Goal: Communication & Community: Answer question/provide support

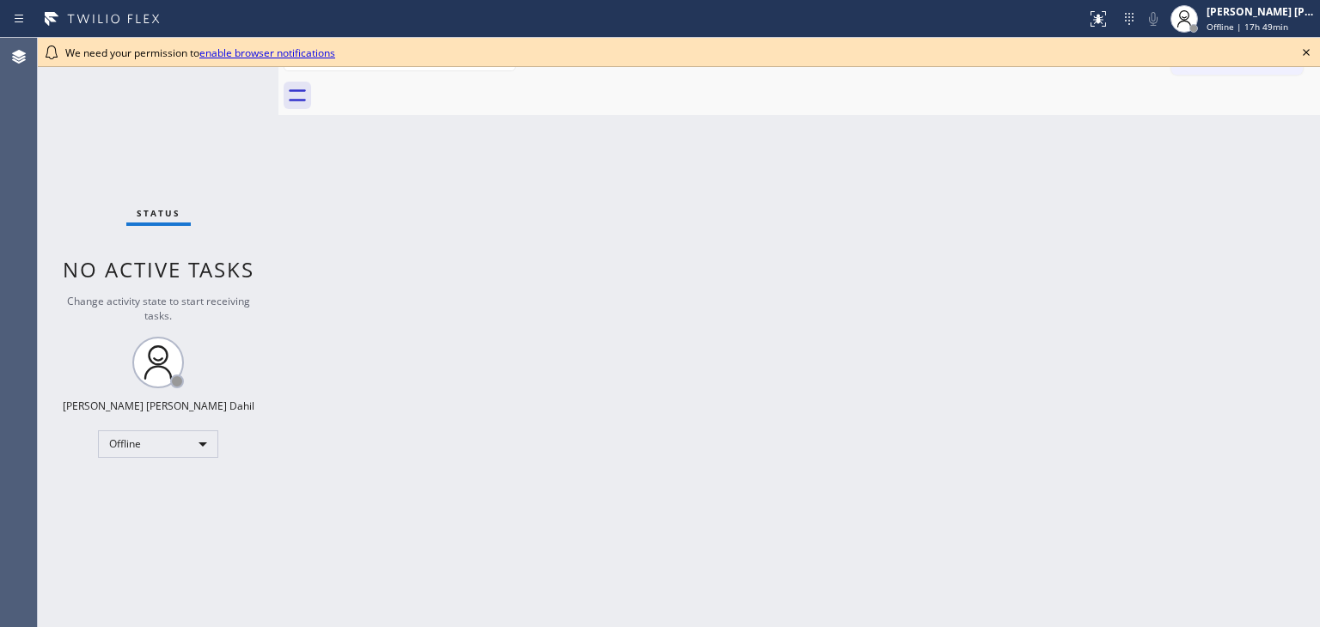
click at [1309, 55] on icon at bounding box center [1306, 52] width 7 height 7
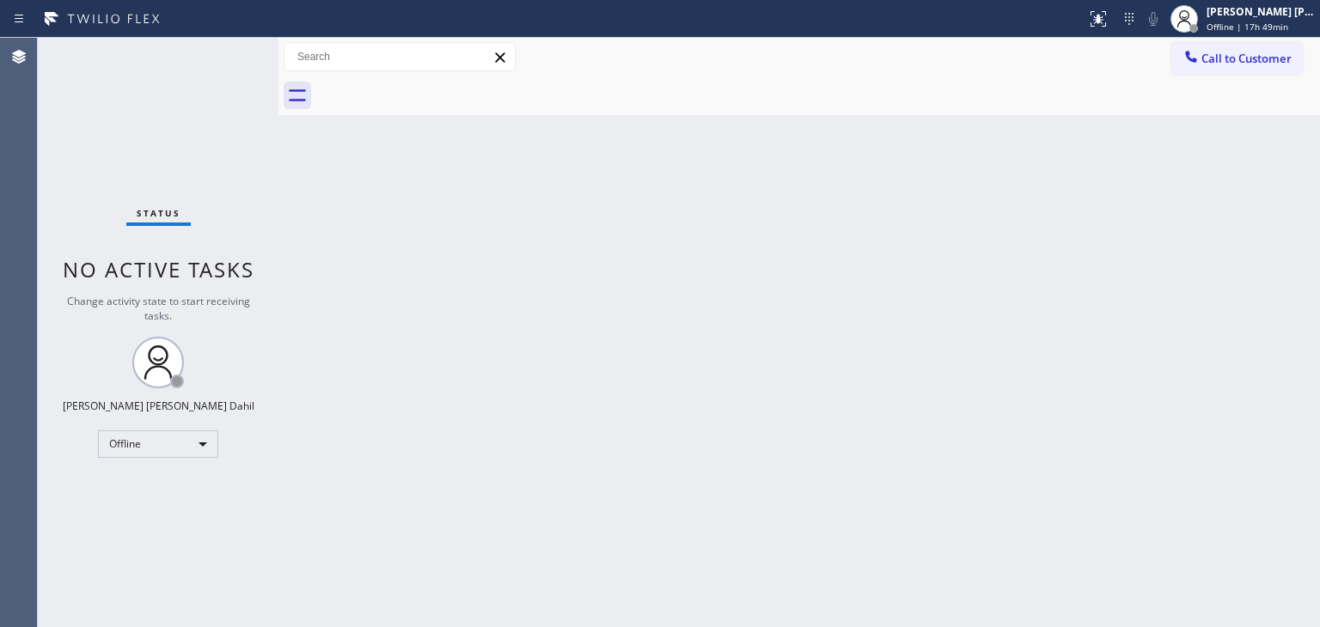
click at [286, 57] on div at bounding box center [400, 56] width 232 height 29
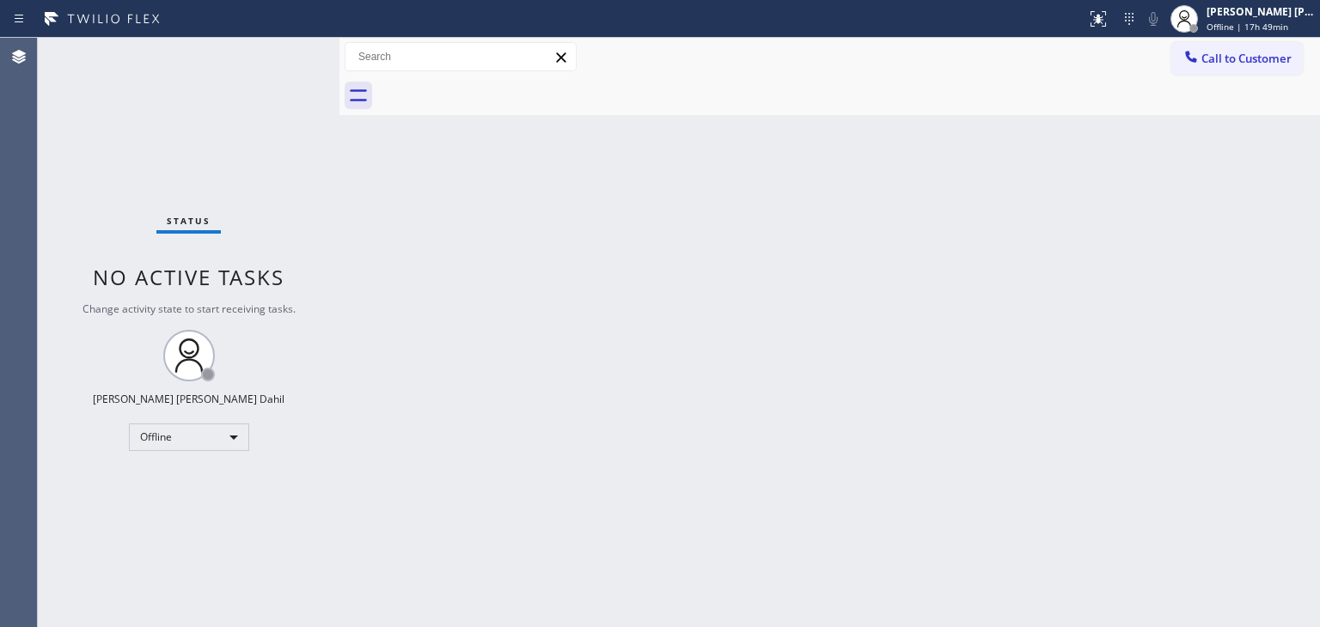
drag, startPoint x: 279, startPoint y: 52, endPoint x: 340, endPoint y: 82, distance: 67.7
click at [340, 82] on div at bounding box center [340, 333] width 0 height 590
click at [409, 239] on div "Back to Dashboard Change Sender ID Customers Technicians Select a contact Outbo…" at bounding box center [830, 333] width 981 height 590
click at [177, 115] on div "Status No active tasks Change activity state to start receiving tasks. Joshua J…" at bounding box center [189, 333] width 302 height 590
click at [584, 293] on div "Back to Dashboard Change Sender ID Customers Technicians Select a contact Outbo…" at bounding box center [830, 333] width 981 height 590
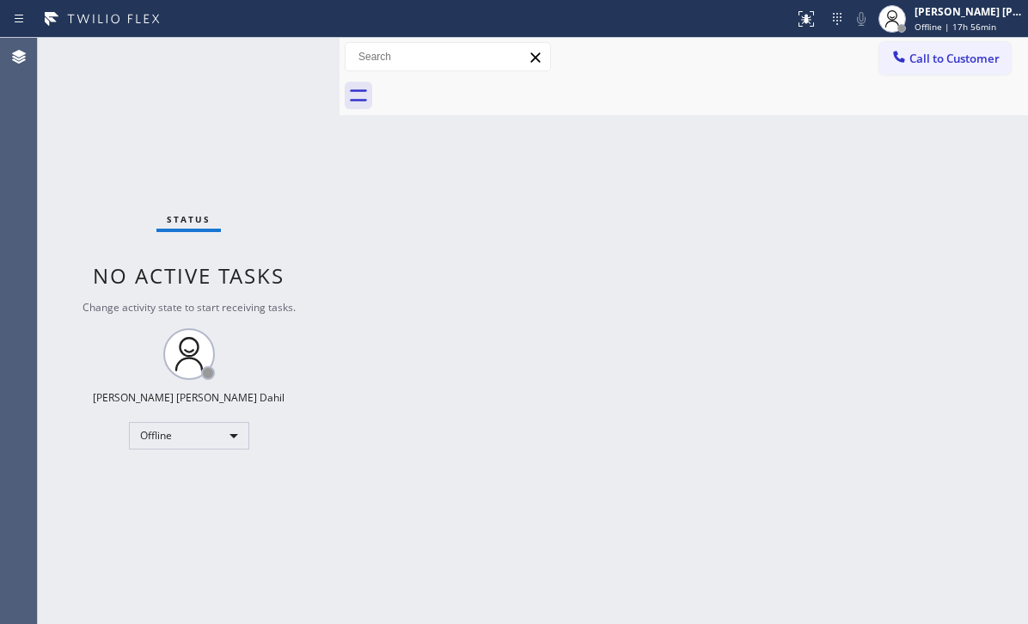
click at [107, 119] on div "Status No active tasks Change activity state to start receiving tasks. Joshua J…" at bounding box center [189, 331] width 302 height 586
click at [916, 327] on div "Back to Dashboard Change Sender ID Customers Technicians Select a contact Outbo…" at bounding box center [684, 331] width 688 height 586
drag, startPoint x: 840, startPoint y: 468, endPoint x: 788, endPoint y: 488, distance: 55.2
click at [840, 468] on div "Back to Dashboard Change Sender ID Customers Technicians Select a contact Outbo…" at bounding box center [684, 331] width 688 height 586
drag, startPoint x: 113, startPoint y: 124, endPoint x: 226, endPoint y: 152, distance: 116.9
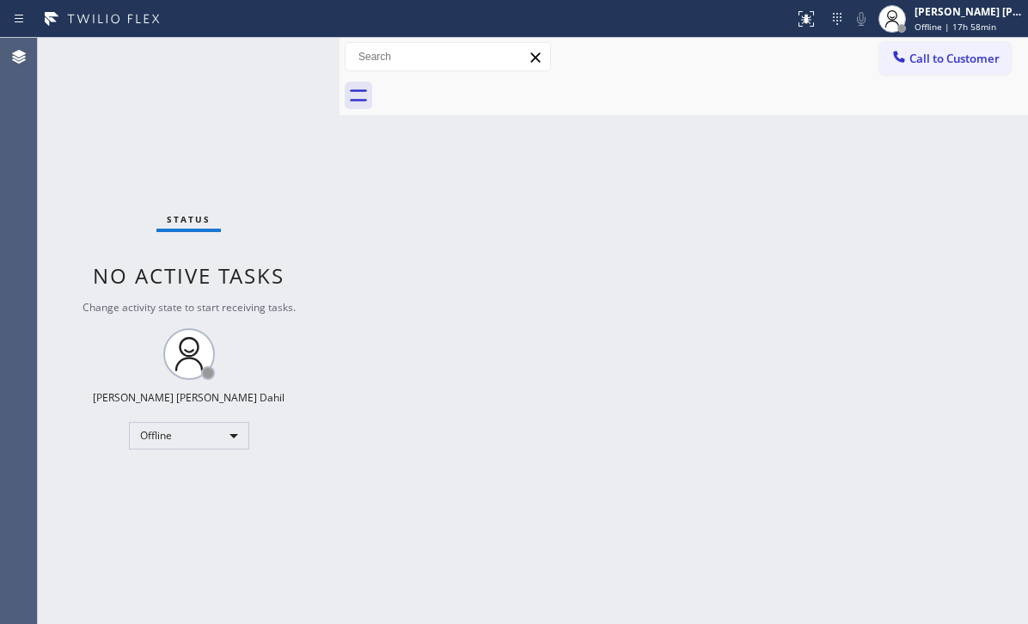
click at [113, 124] on div "Status No active tasks Change activity state to start receiving tasks. Joshua J…" at bounding box center [189, 331] width 302 height 586
drag, startPoint x: 751, startPoint y: 352, endPoint x: 701, endPoint y: 320, distance: 59.1
click at [751, 352] on div "Back to Dashboard Change Sender ID Customers Technicians Select a contact Outbo…" at bounding box center [684, 331] width 688 height 586
drag, startPoint x: 399, startPoint y: 122, endPoint x: 754, endPoint y: 299, distance: 396.7
click at [754, 299] on div "Back to Dashboard Change Sender ID Customers Technicians Select a contact Outbo…" at bounding box center [684, 331] width 688 height 586
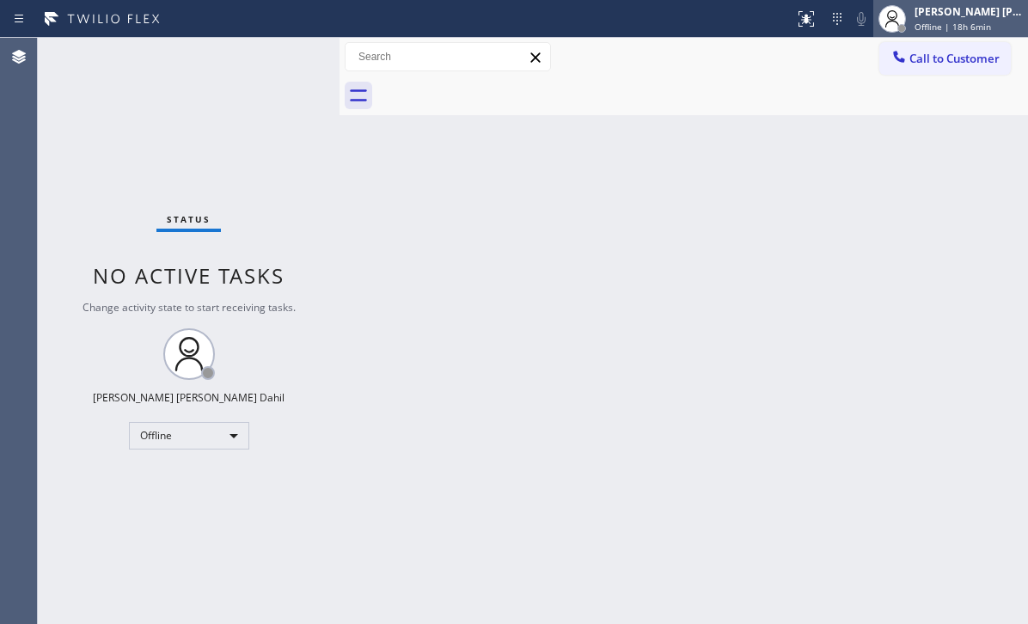
click at [957, 12] on div "[PERSON_NAME] [PERSON_NAME] Dahil" at bounding box center [969, 11] width 108 height 15
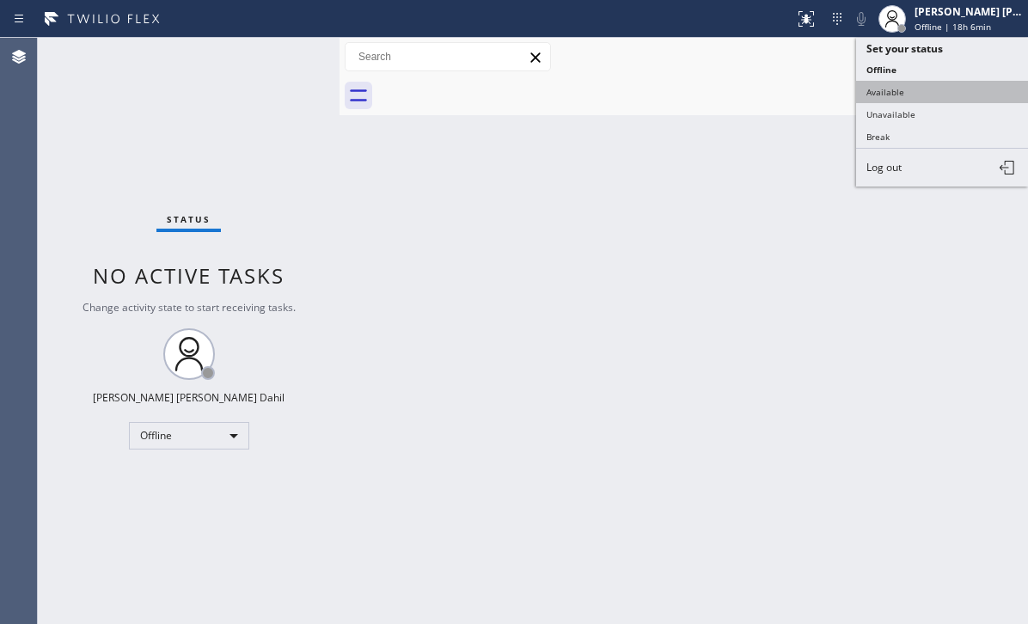
click at [925, 91] on button "Available" at bounding box center [942, 92] width 172 height 22
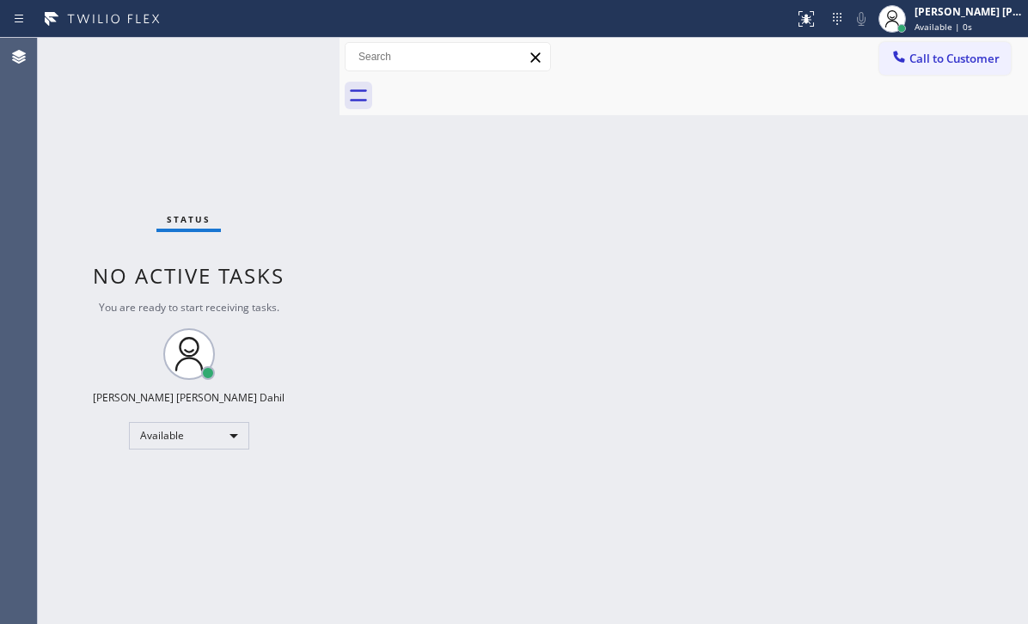
drag, startPoint x: 121, startPoint y: 136, endPoint x: 397, endPoint y: 352, distance: 350.2
click at [125, 144] on div "Status No active tasks You are ready to start receiving tasks. [PERSON_NAME] [P…" at bounding box center [189, 331] width 302 height 586
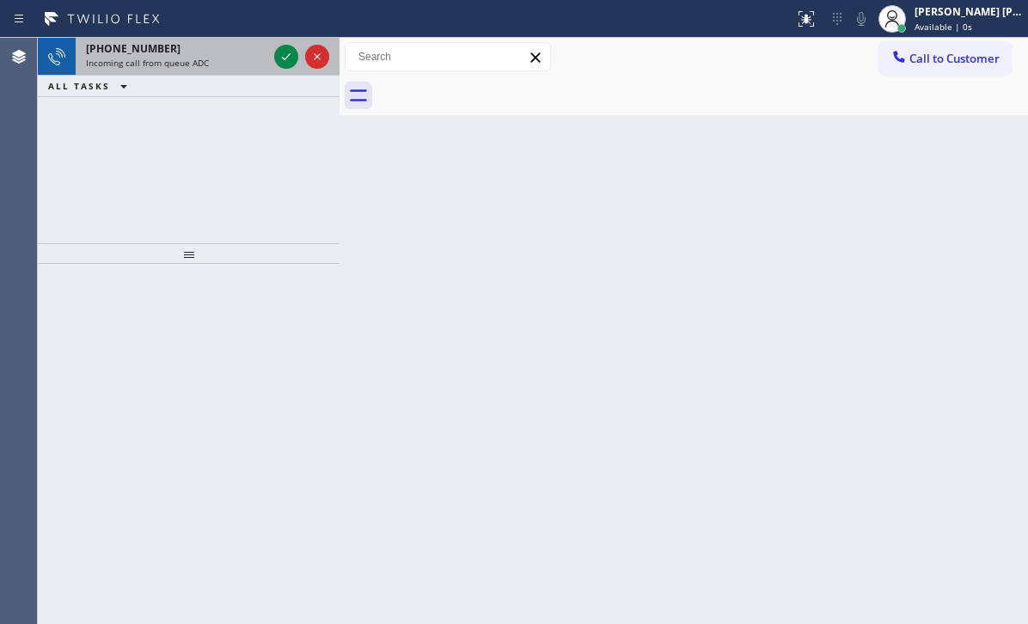
click at [224, 52] on div "+16784299220" at bounding box center [176, 48] width 181 height 15
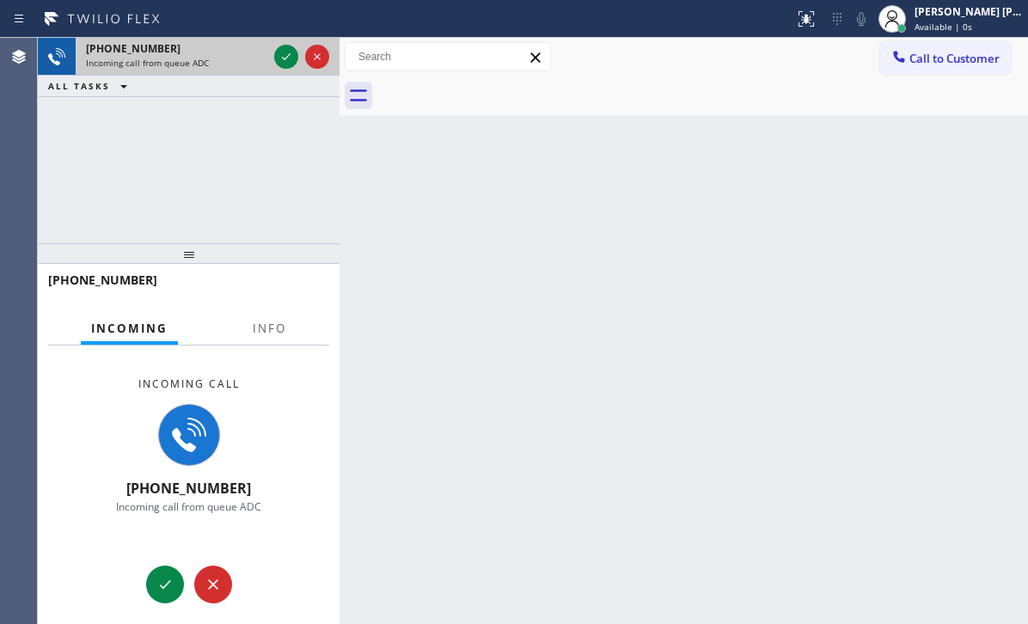
click at [224, 52] on div "+16784299220" at bounding box center [176, 48] width 181 height 15
click at [224, 56] on div "+16784299220 Incoming call from queue ADC" at bounding box center [173, 57] width 195 height 38
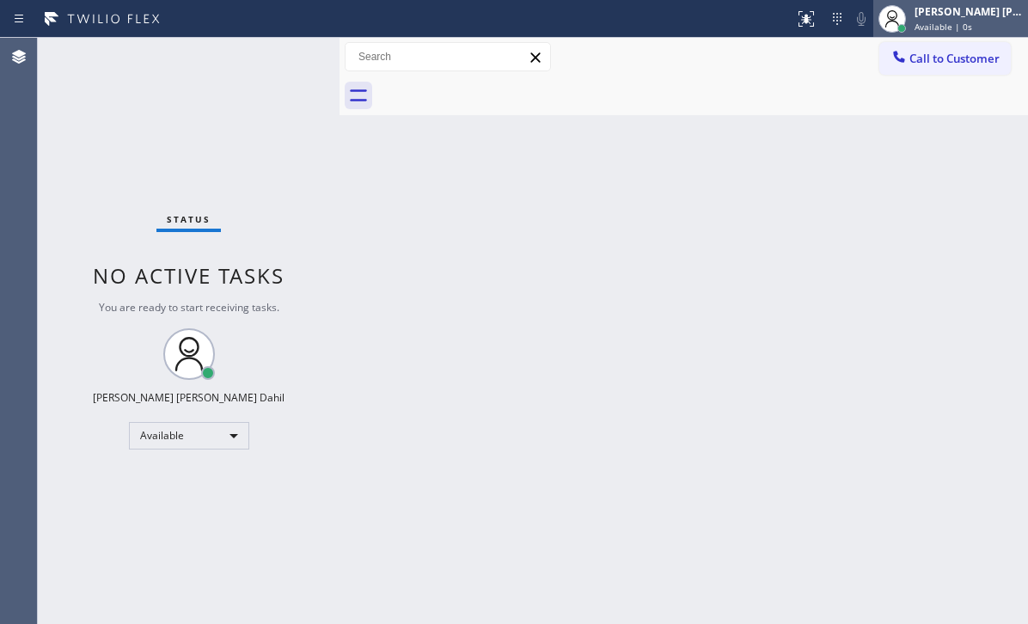
click at [947, 28] on span "Available | 0s" at bounding box center [944, 27] width 58 height 12
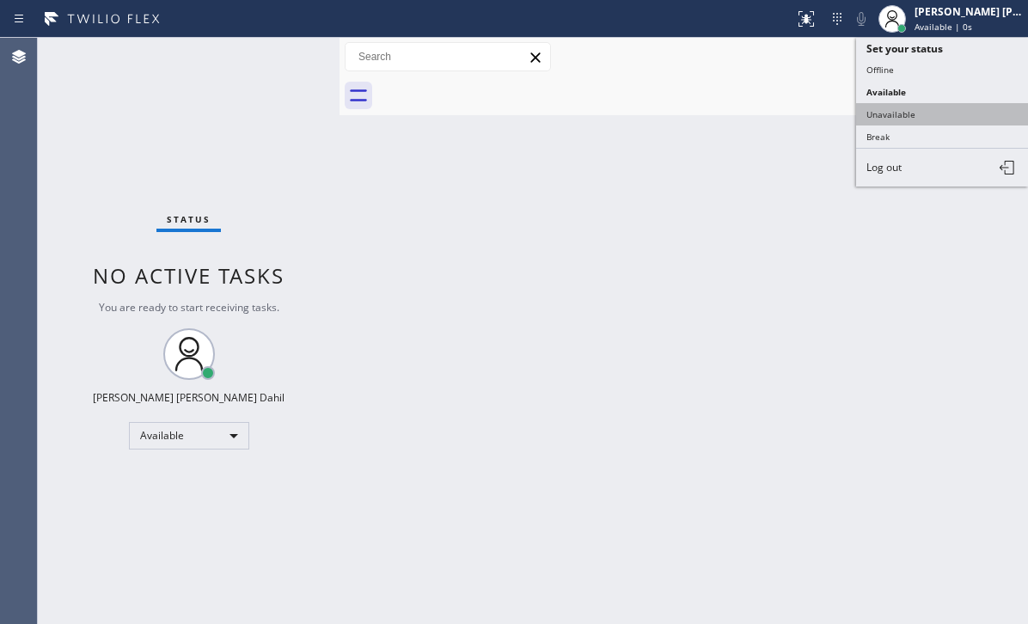
click at [935, 104] on button "Unavailable" at bounding box center [942, 114] width 172 height 22
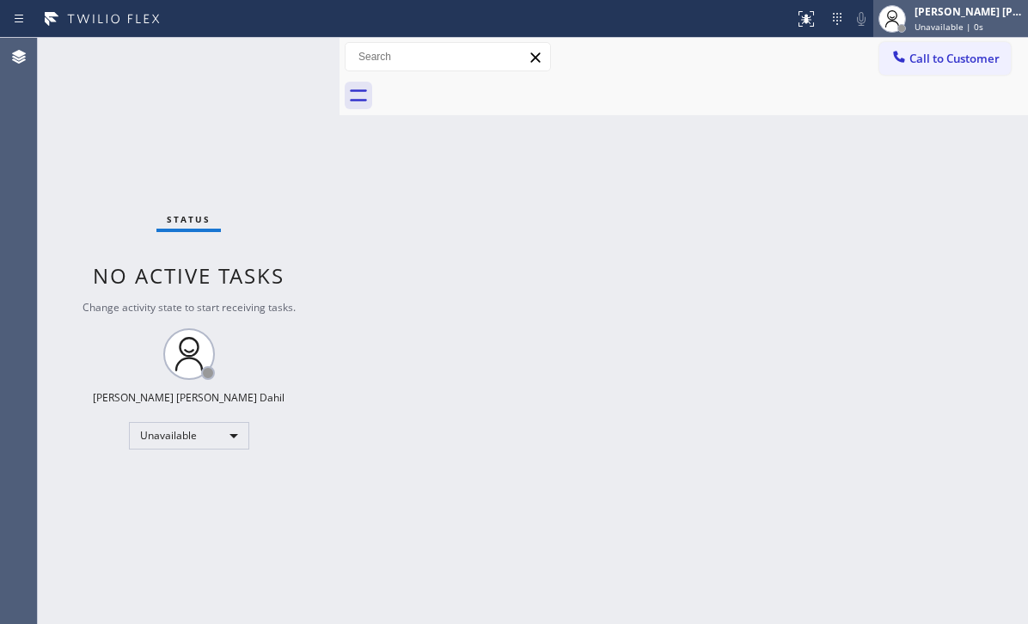
click at [964, 26] on span "Unavailable | 0s" at bounding box center [949, 27] width 69 height 12
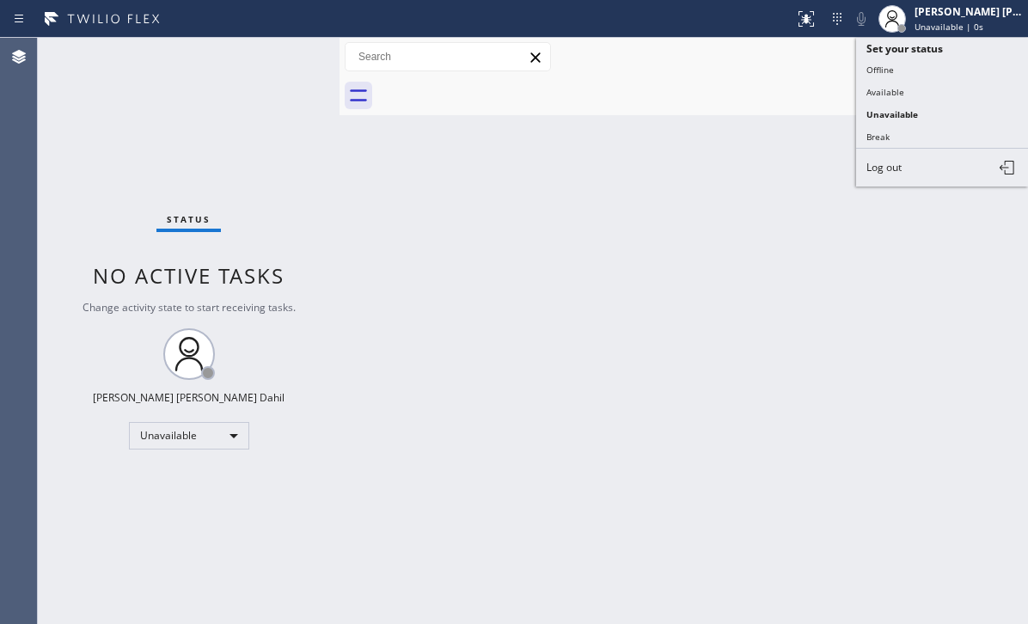
click at [932, 83] on button "Available" at bounding box center [942, 92] width 172 height 22
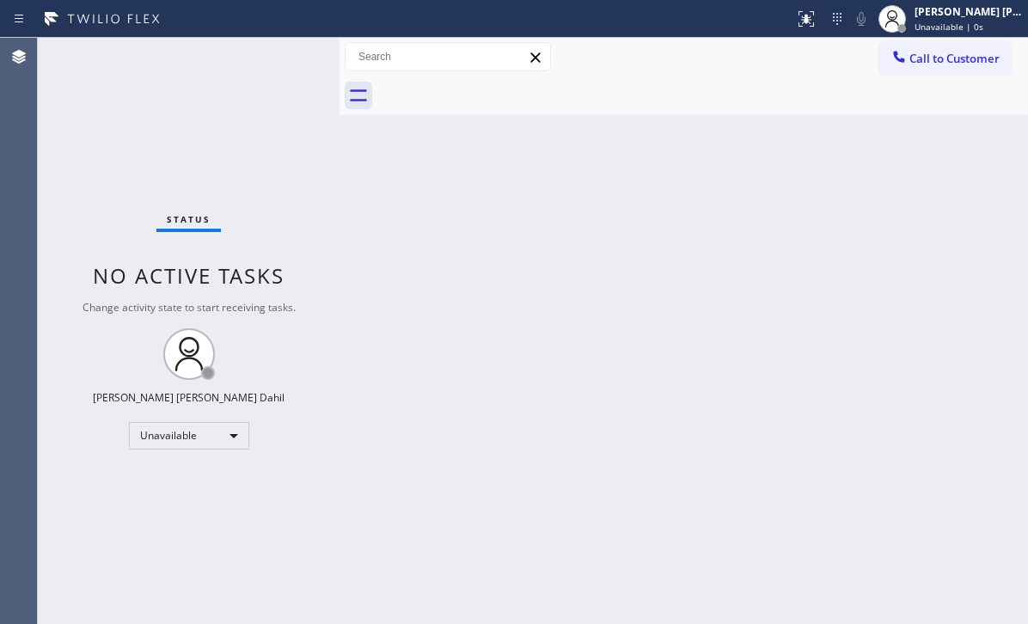
click at [854, 220] on div "Back to Dashboard Change Sender ID Customers Technicians Select a contact Outbo…" at bounding box center [684, 331] width 688 height 586
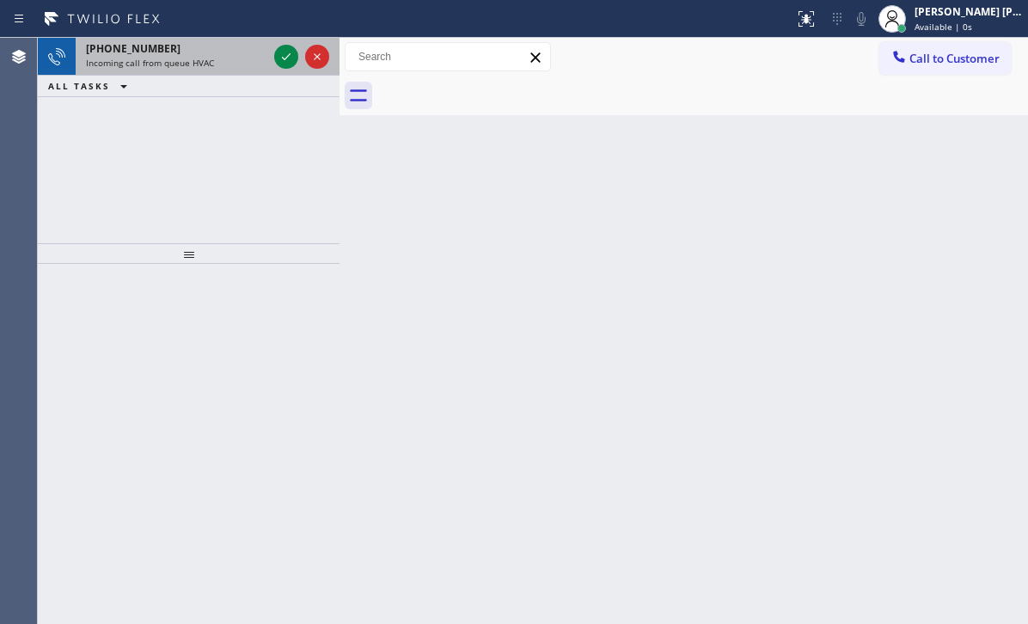
click at [217, 53] on div "[PHONE_NUMBER]" at bounding box center [176, 48] width 181 height 15
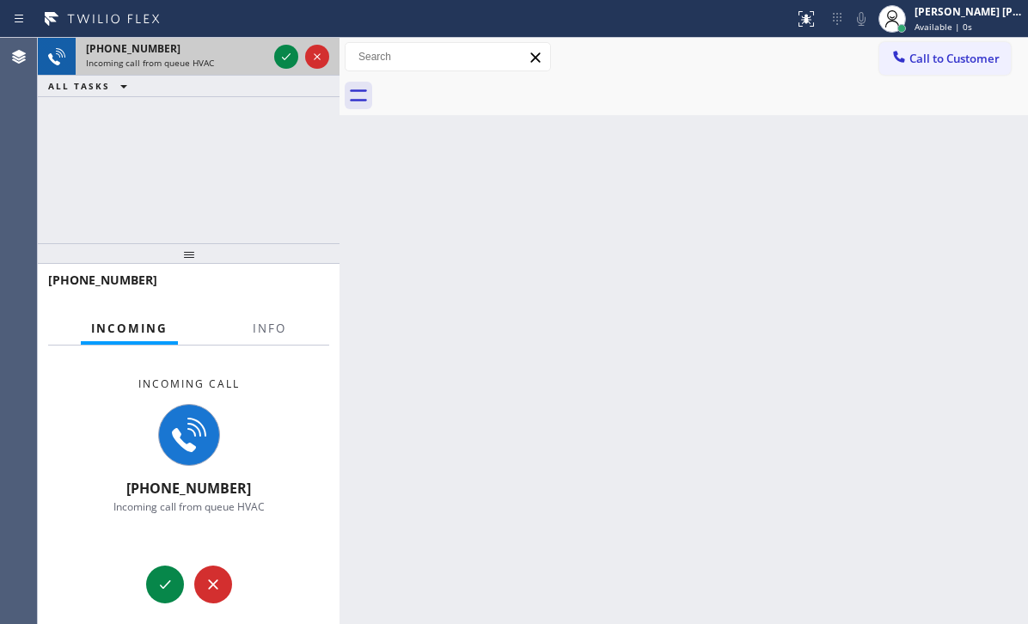
drag, startPoint x: 217, startPoint y: 54, endPoint x: 246, endPoint y: 62, distance: 29.4
click at [221, 58] on div "+13467753030 Incoming call from queue HVAC" at bounding box center [173, 57] width 195 height 38
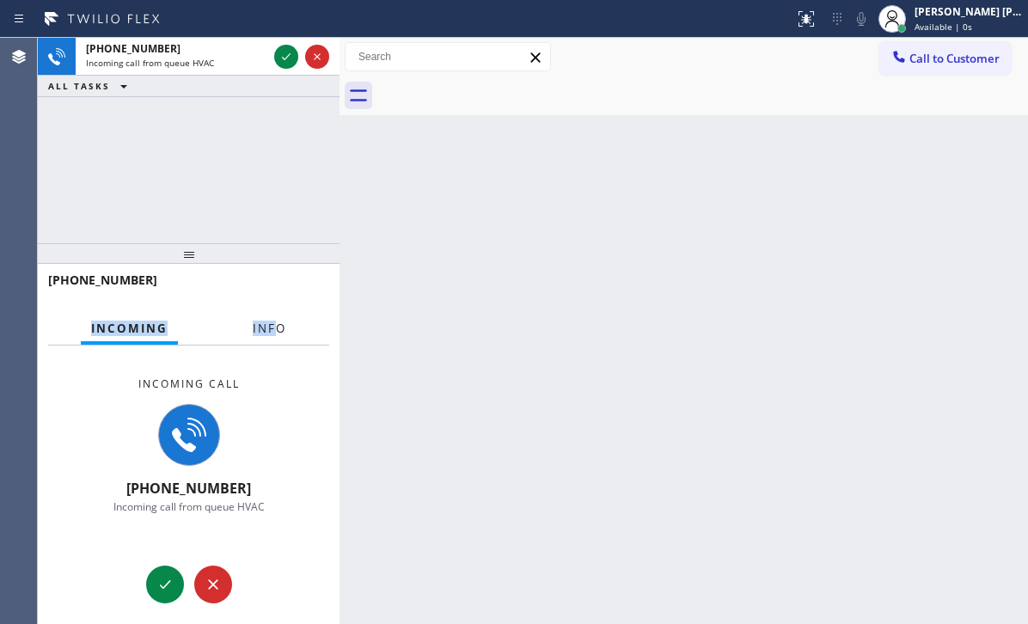
drag, startPoint x: 272, startPoint y: 310, endPoint x: 269, endPoint y: 338, distance: 27.7
click at [272, 315] on div "+13467753030 Incoming Info Incoming call +13467753030 Incoming call from queue …" at bounding box center [189, 444] width 302 height 361
click at [269, 338] on button "Info" at bounding box center [269, 329] width 54 height 34
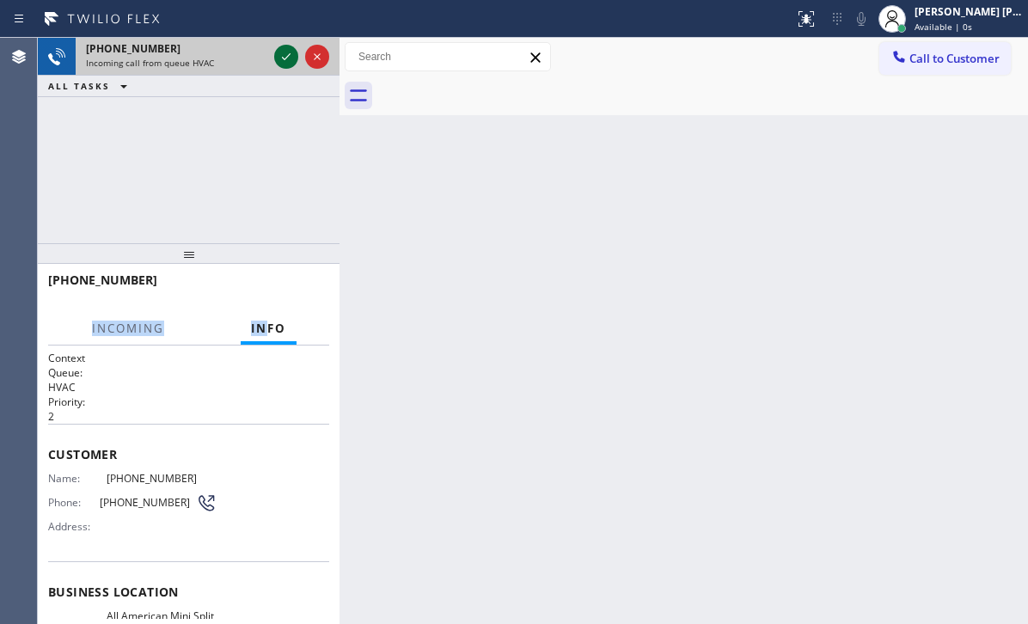
click at [278, 59] on icon at bounding box center [286, 56] width 21 height 21
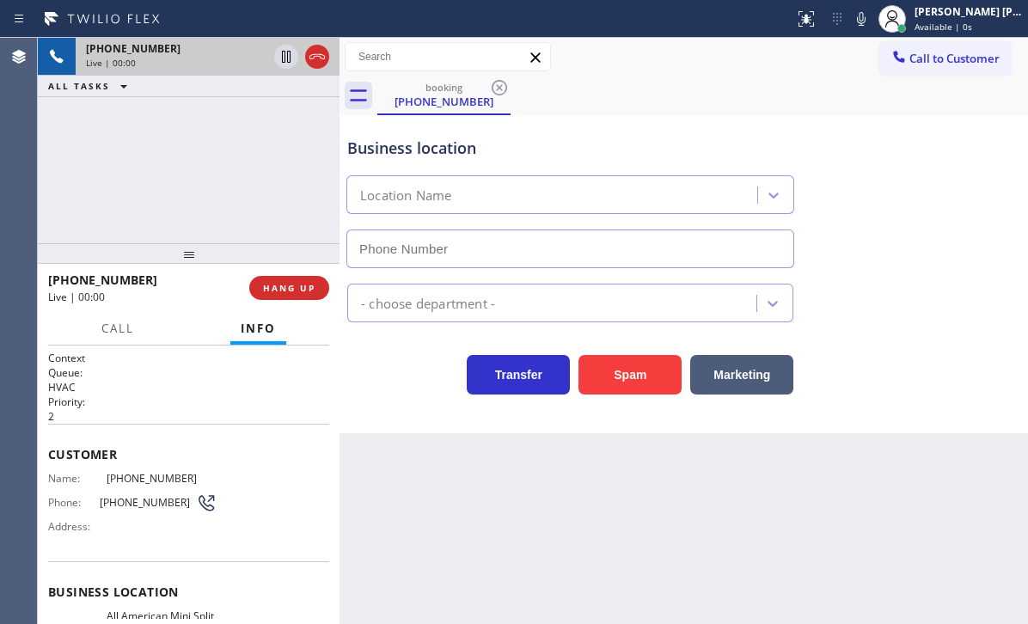
click at [225, 166] on div "+13467753030 Live | 00:00 ALL TASKS ALL TASKS ACTIVE TASKS TASKS IN WRAP UP" at bounding box center [189, 140] width 302 height 205
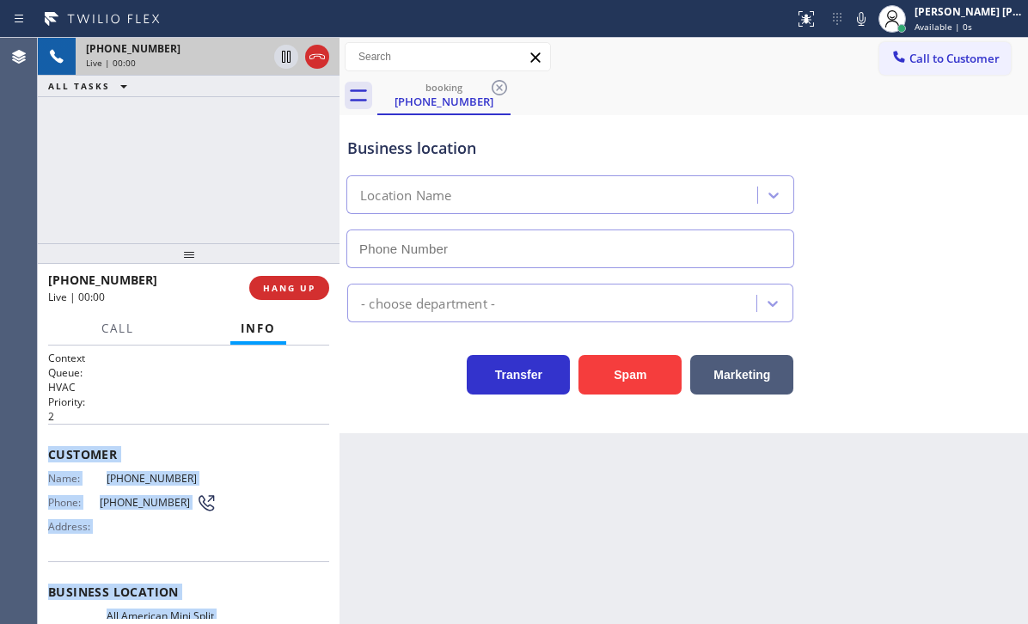
scroll to position [265, 0]
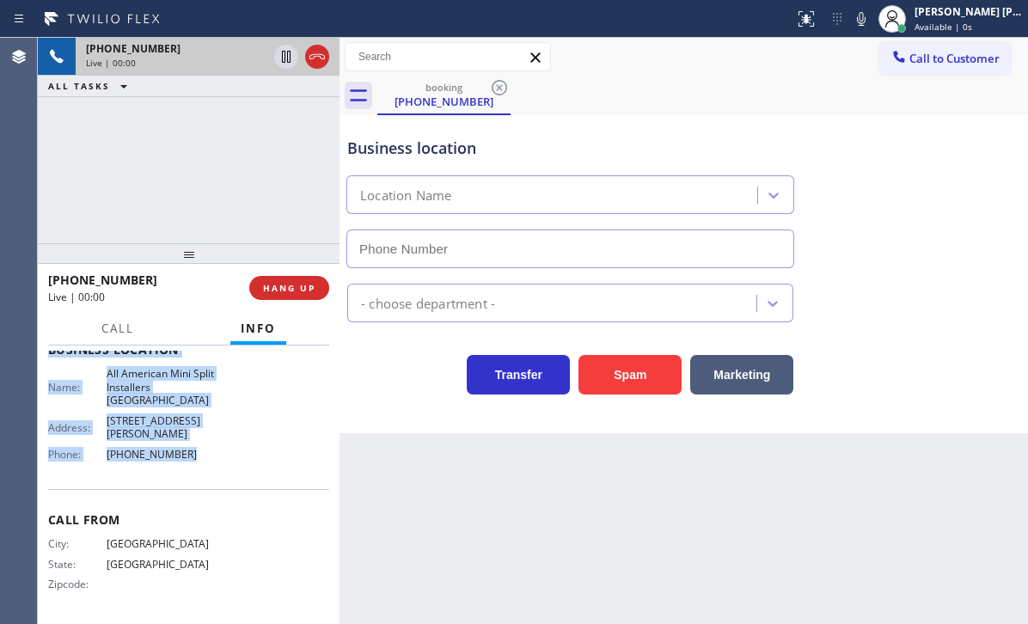
drag, startPoint x: 46, startPoint y: 448, endPoint x: 206, endPoint y: 459, distance: 161.1
click at [206, 459] on div "Context Queue: HVAC Priority: 2 Customer Name: (346) 775-3030 Phone: (346) 775-…" at bounding box center [189, 485] width 302 height 278
copy div "Customer Name: (346) 775-3030 Phone: (346) 775-3030 Address: Business location …"
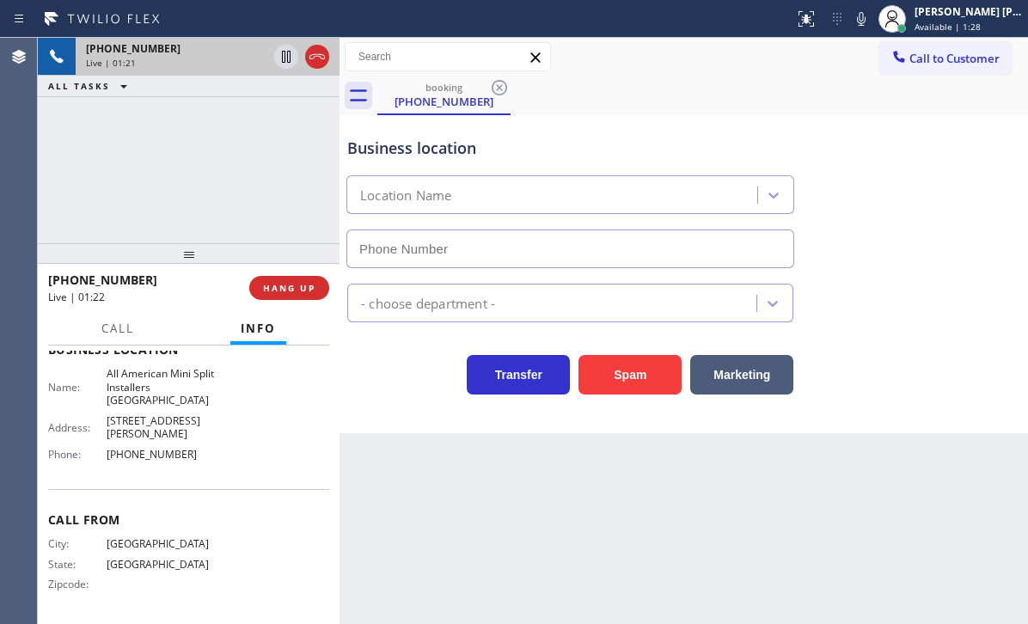
click at [697, 77] on div "booking (346) 775-3030" at bounding box center [702, 95] width 651 height 39
drag, startPoint x: 878, startPoint y: 25, endPoint x: 801, endPoint y: 85, distance: 98.0
click at [872, 28] on icon at bounding box center [861, 19] width 21 height 21
drag, startPoint x: 801, startPoint y: 85, endPoint x: 447, endPoint y: 69, distance: 354.5
click at [800, 85] on div "booking (346) 775-3030" at bounding box center [702, 95] width 651 height 39
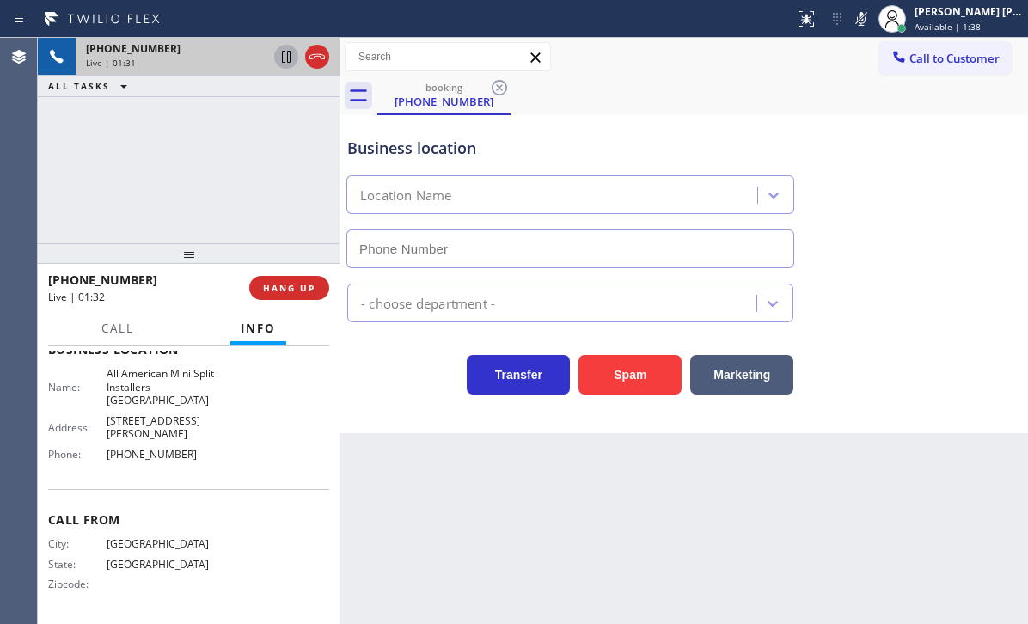
click at [284, 63] on icon at bounding box center [286, 56] width 21 height 21
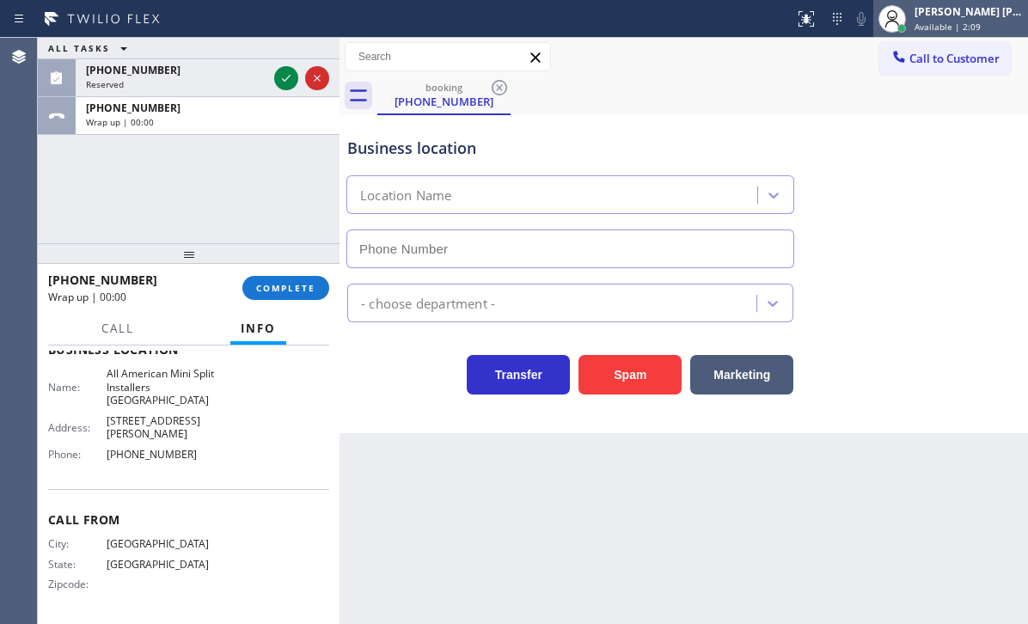
click at [933, 21] on div "Joshua Jake Dahil Available | 2:09" at bounding box center [969, 18] width 117 height 30
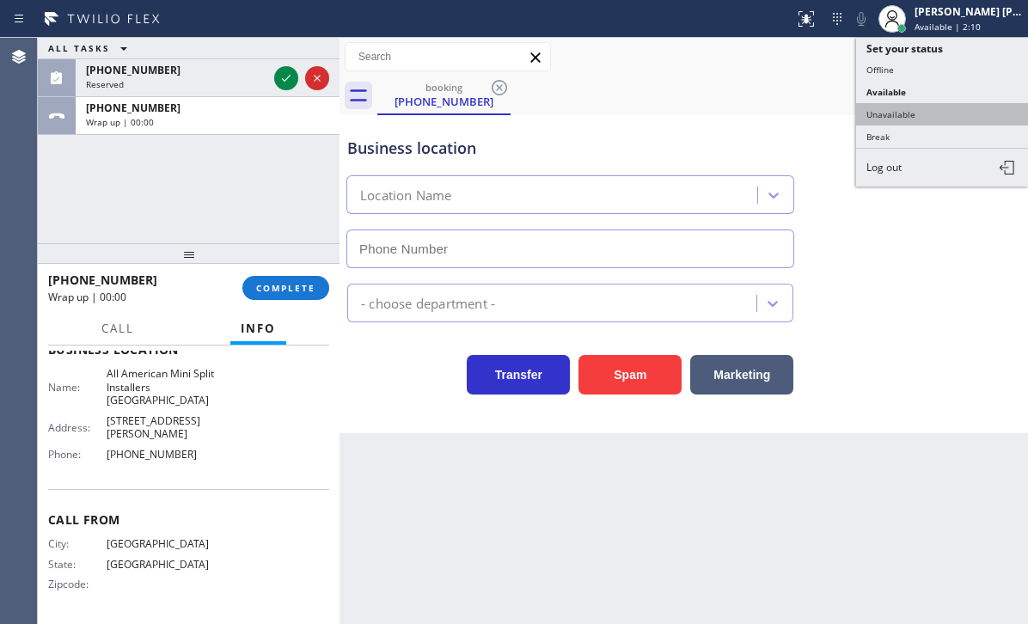
click at [921, 111] on button "Unavailable" at bounding box center [942, 114] width 172 height 22
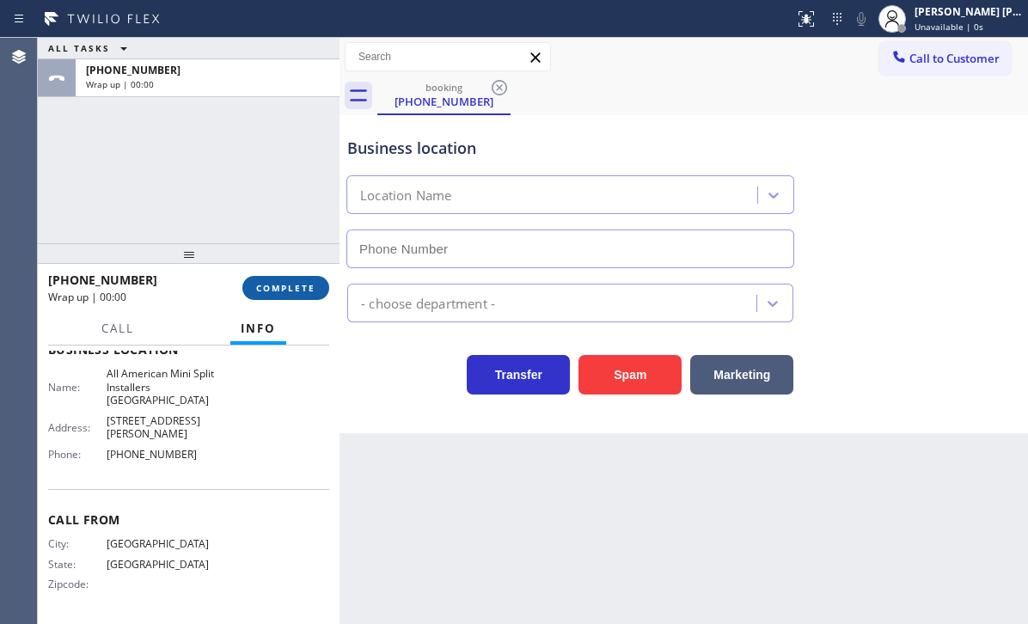
click at [286, 284] on span "COMPLETE" at bounding box center [285, 288] width 59 height 12
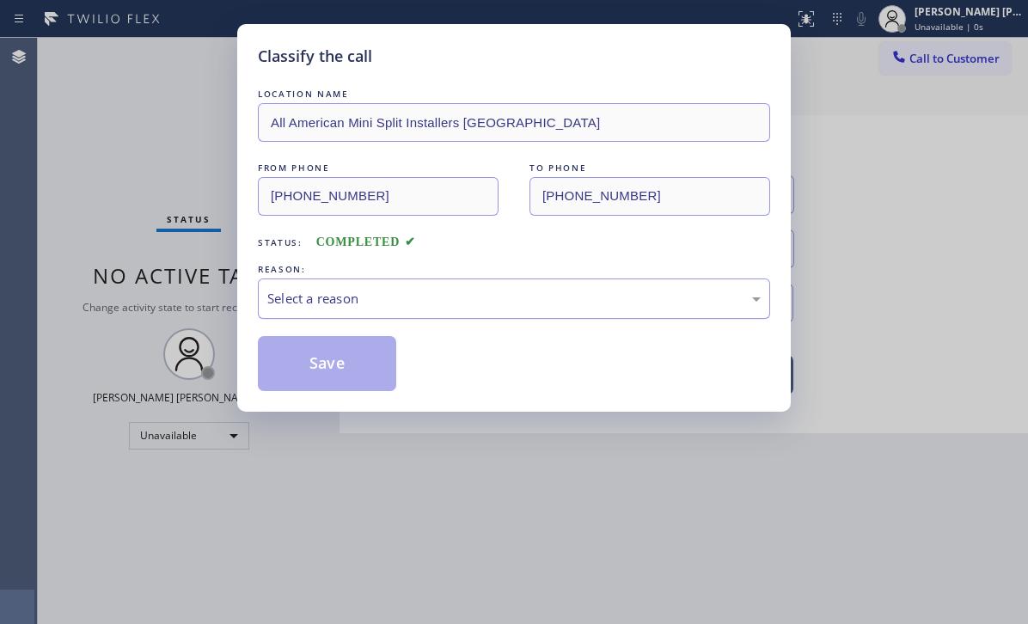
drag, startPoint x: 366, startPoint y: 288, endPoint x: 371, endPoint y: 314, distance: 26.3
click at [366, 289] on div "Select a reason" at bounding box center [513, 299] width 493 height 20
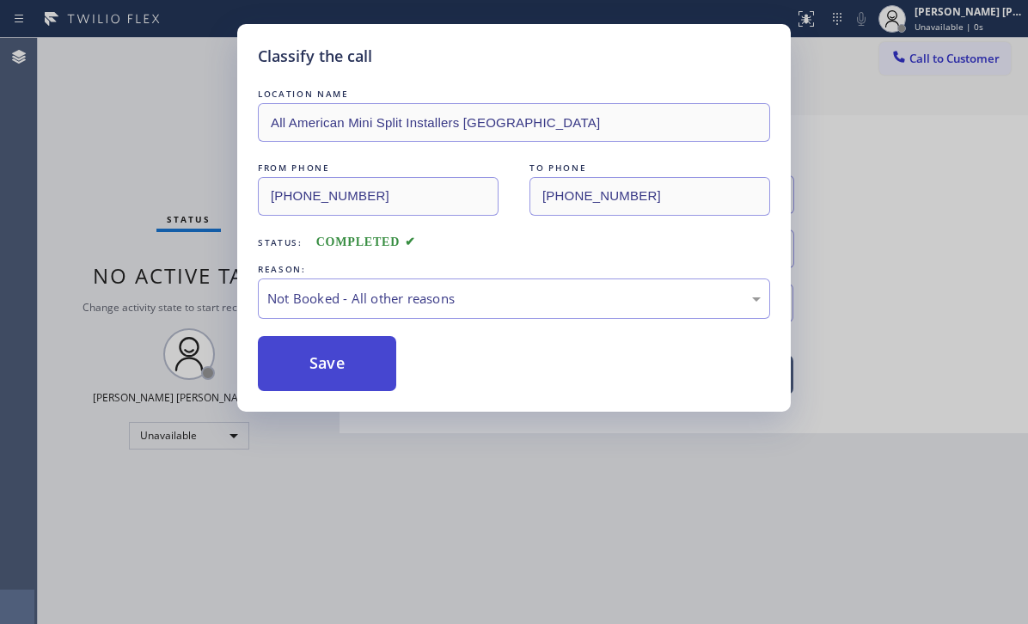
click at [325, 348] on button "Save" at bounding box center [327, 363] width 138 height 55
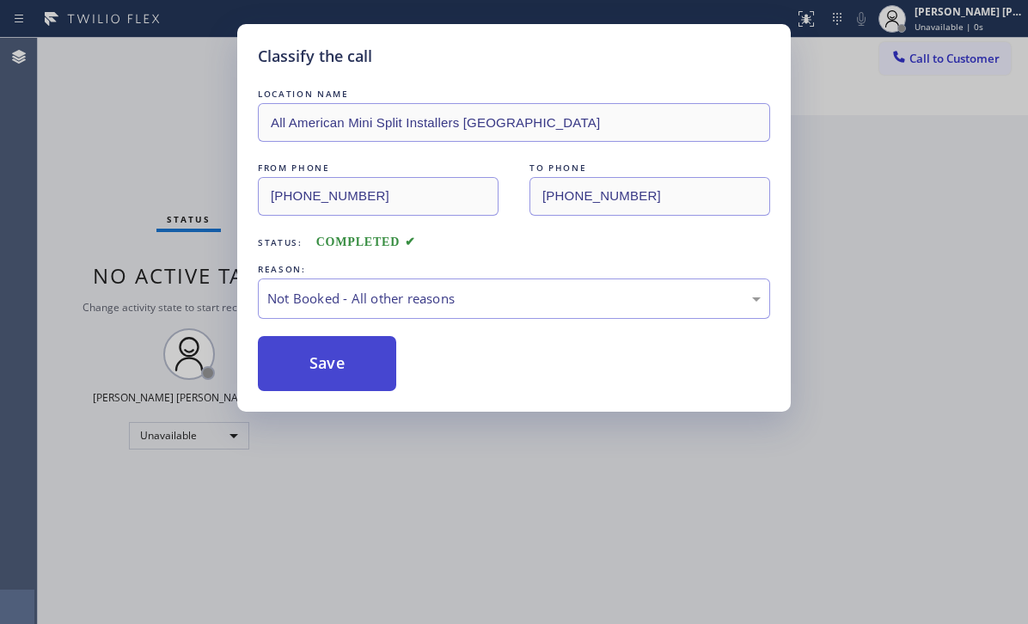
click at [327, 353] on button "Save" at bounding box center [327, 363] width 138 height 55
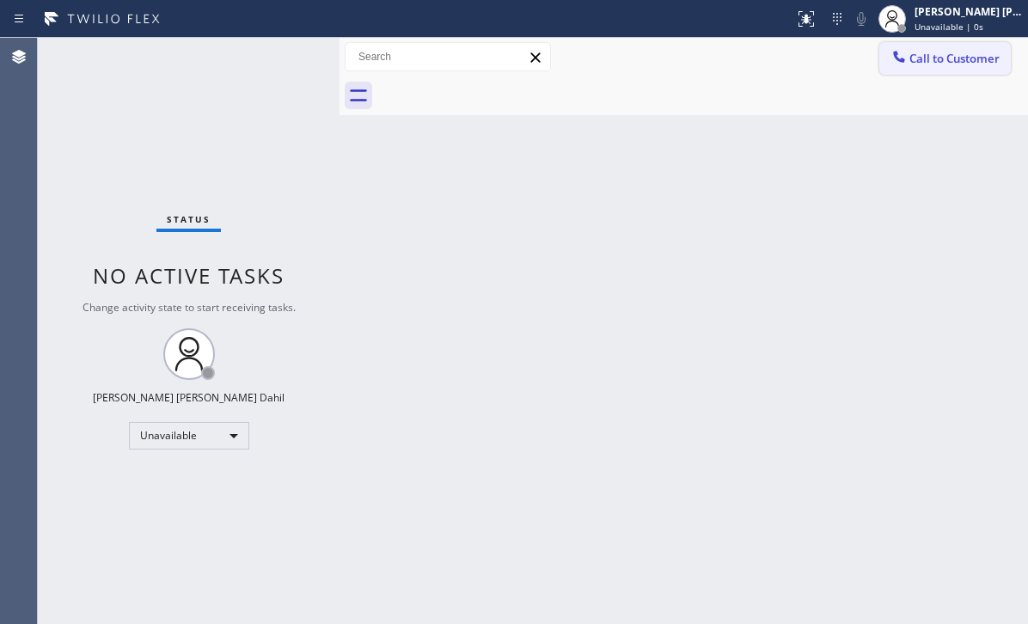
drag, startPoint x: 941, startPoint y: 58, endPoint x: 951, endPoint y: 66, distance: 12.2
click at [942, 59] on span "Call to Customer" at bounding box center [954, 58] width 90 height 15
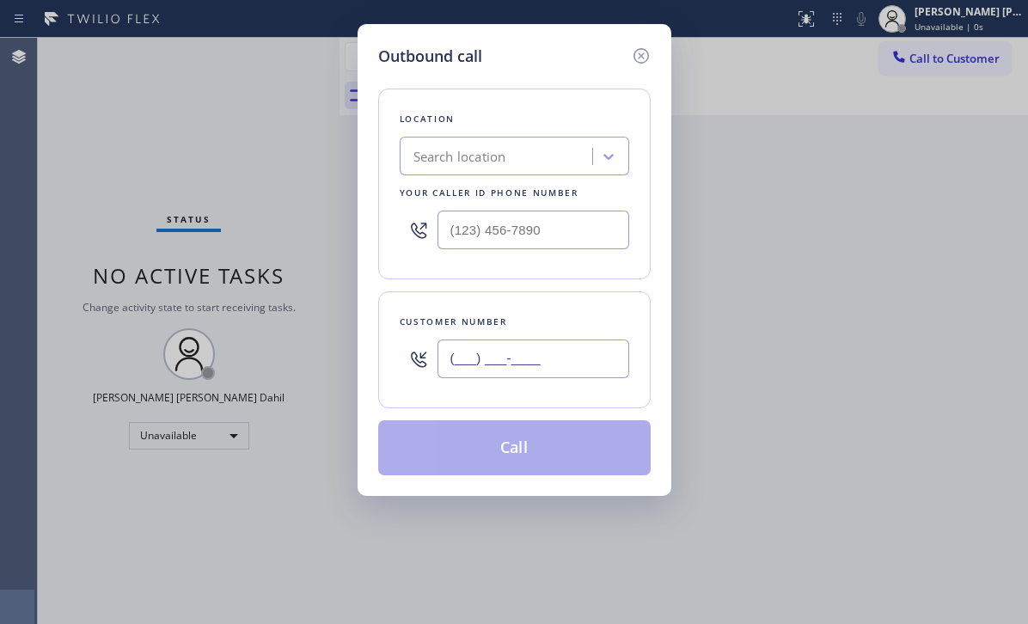
click at [562, 353] on input "(___) ___-____" at bounding box center [533, 359] width 192 height 39
paste input "346) 775-3030"
type input "[PHONE_NUMBER]"
click at [554, 216] on input "(___) ___-____" at bounding box center [533, 230] width 192 height 39
paste input "346) 271-7638"
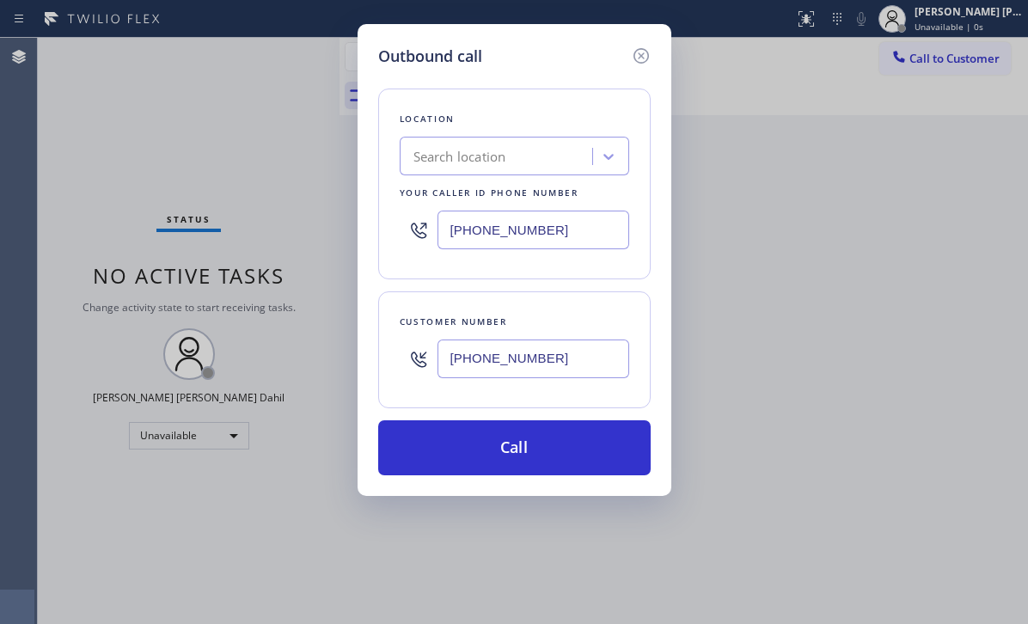
type input "[PHONE_NUMBER]"
click at [566, 228] on input "[PHONE_NUMBER]" at bounding box center [533, 230] width 192 height 39
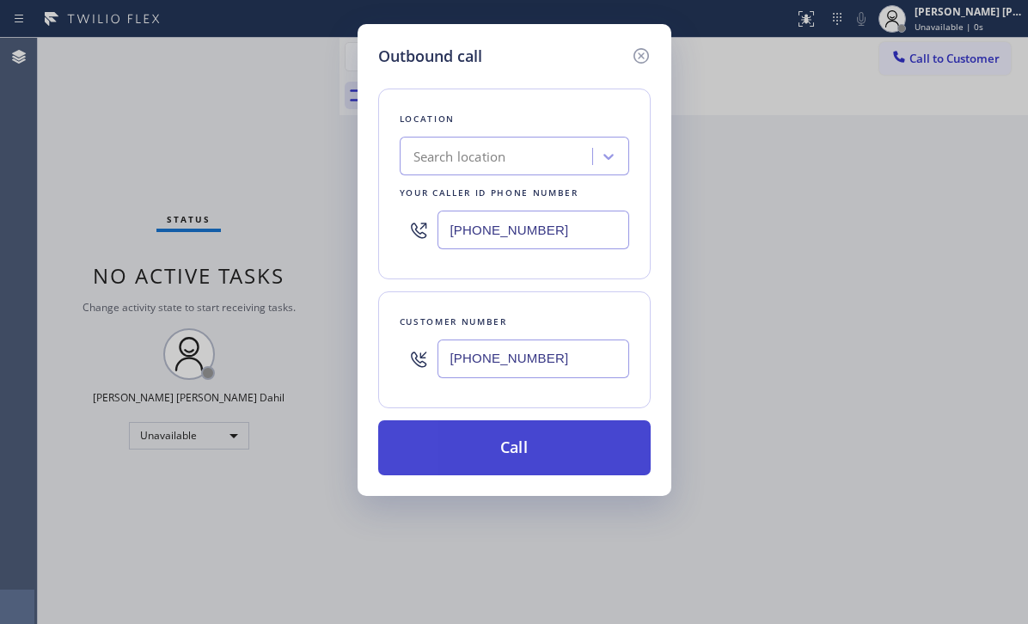
click at [512, 446] on button "Call" at bounding box center [514, 447] width 272 height 55
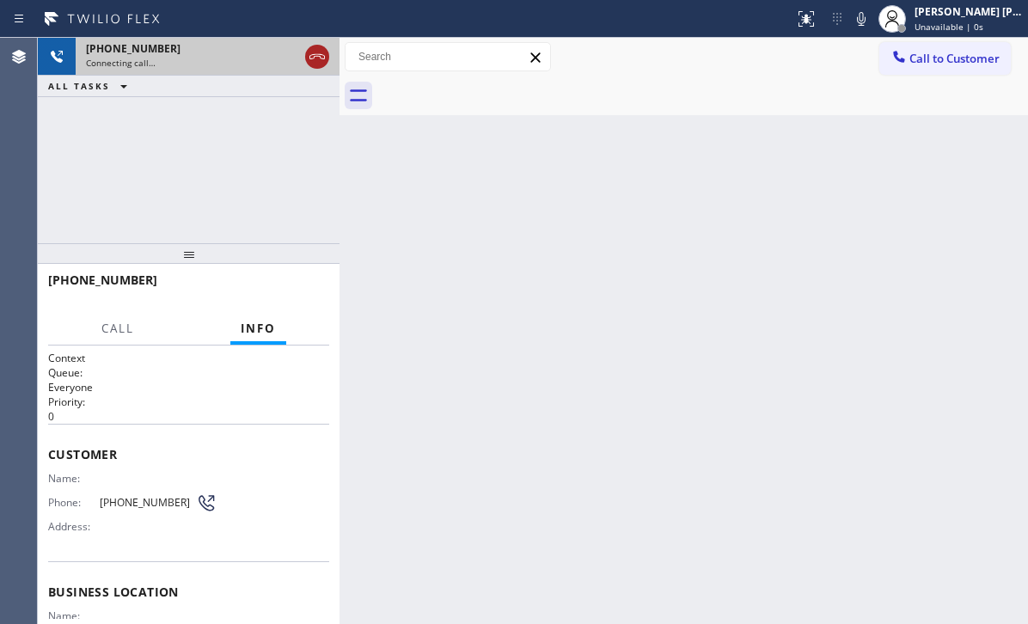
click at [319, 54] on icon at bounding box center [316, 56] width 15 height 5
click at [319, 54] on div "[PHONE_NUMBER]" at bounding box center [207, 48] width 243 height 15
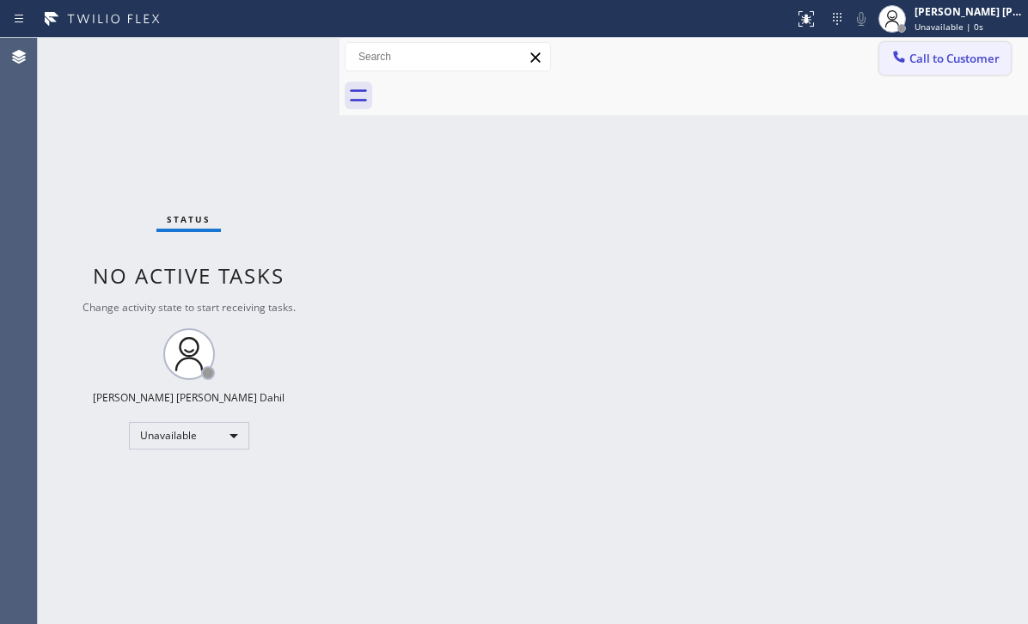
click at [953, 54] on span "Call to Customer" at bounding box center [954, 58] width 90 height 15
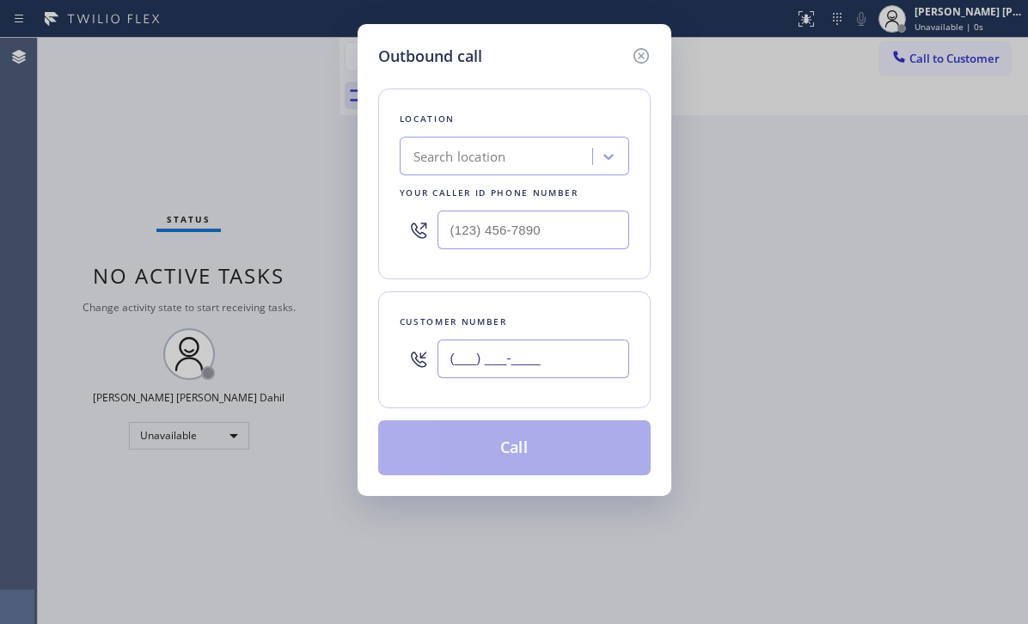
click at [563, 358] on input "(___) ___-____" at bounding box center [533, 359] width 192 height 39
paste input "346) 775-3030"
type input "[PHONE_NUMBER]"
click at [566, 226] on input "(___) ___-____" at bounding box center [533, 230] width 192 height 39
paste input "346) 271-7638"
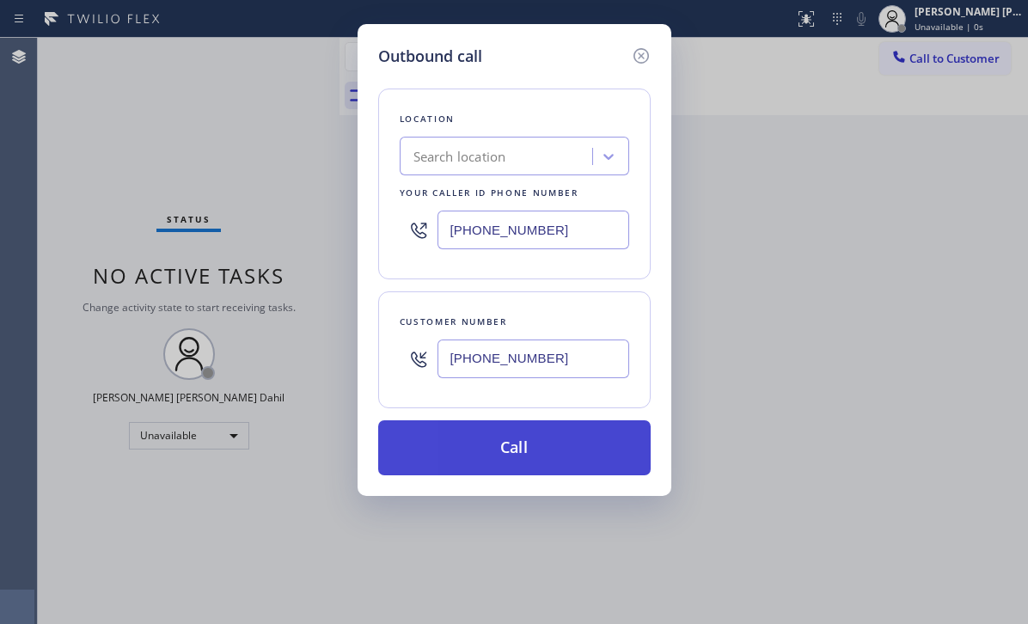
type input "[PHONE_NUMBER]"
click at [533, 430] on button "Call" at bounding box center [514, 447] width 272 height 55
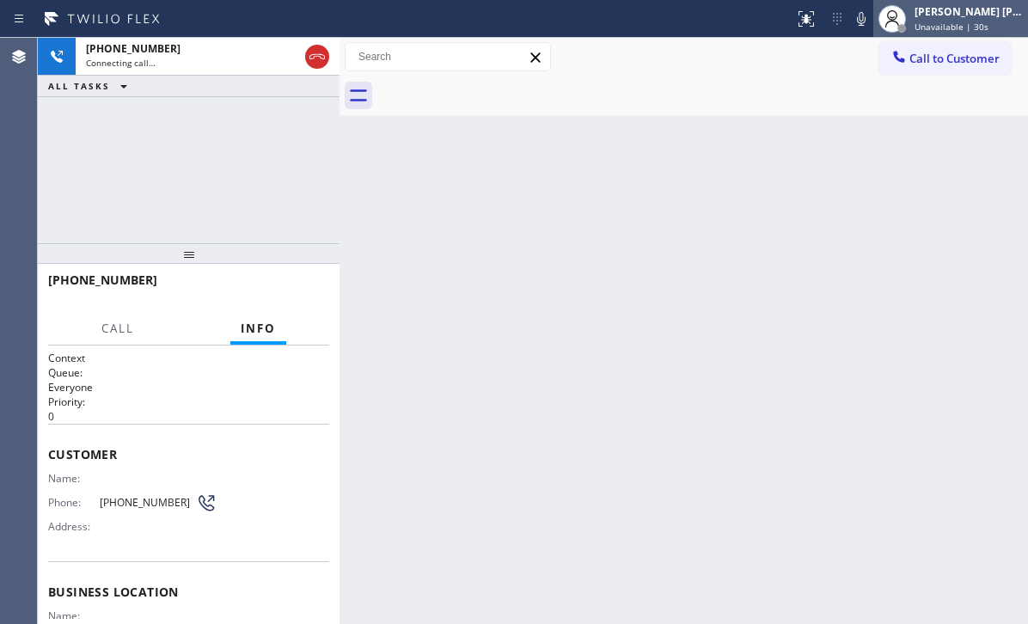
drag, startPoint x: 960, startPoint y: 20, endPoint x: 956, endPoint y: 37, distance: 17.7
click at [960, 21] on span "Unavailable | 30s" at bounding box center [952, 27] width 74 height 12
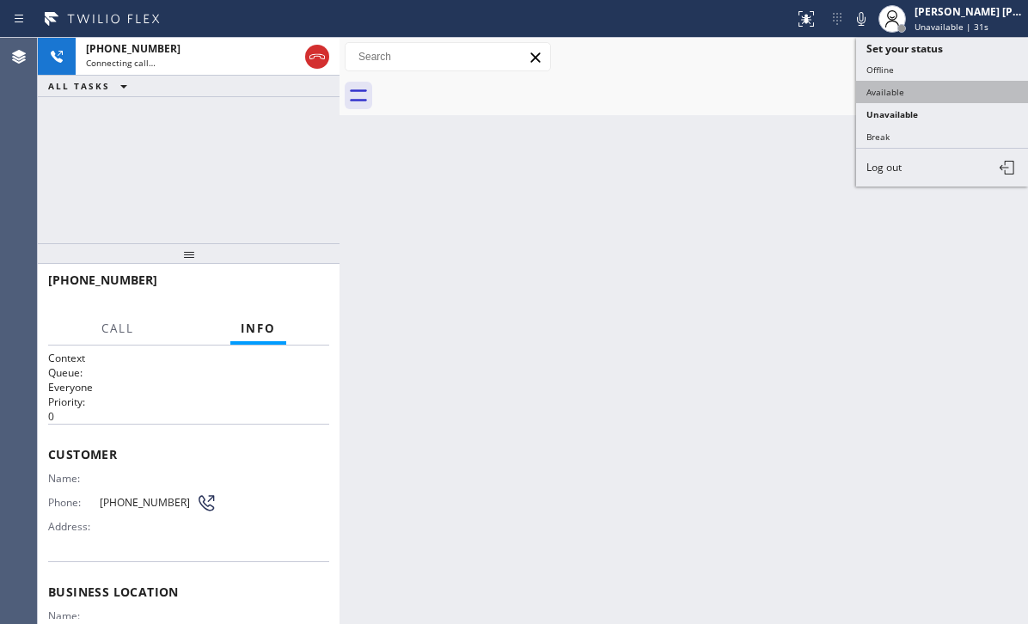
click at [921, 84] on button "Available" at bounding box center [942, 92] width 172 height 22
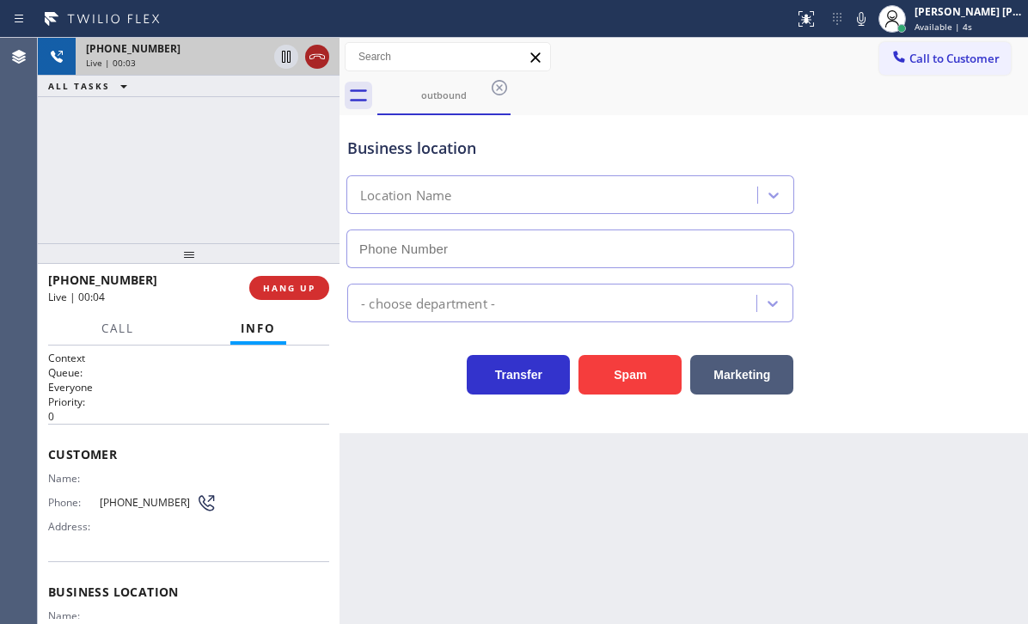
click at [310, 56] on icon at bounding box center [317, 56] width 21 height 21
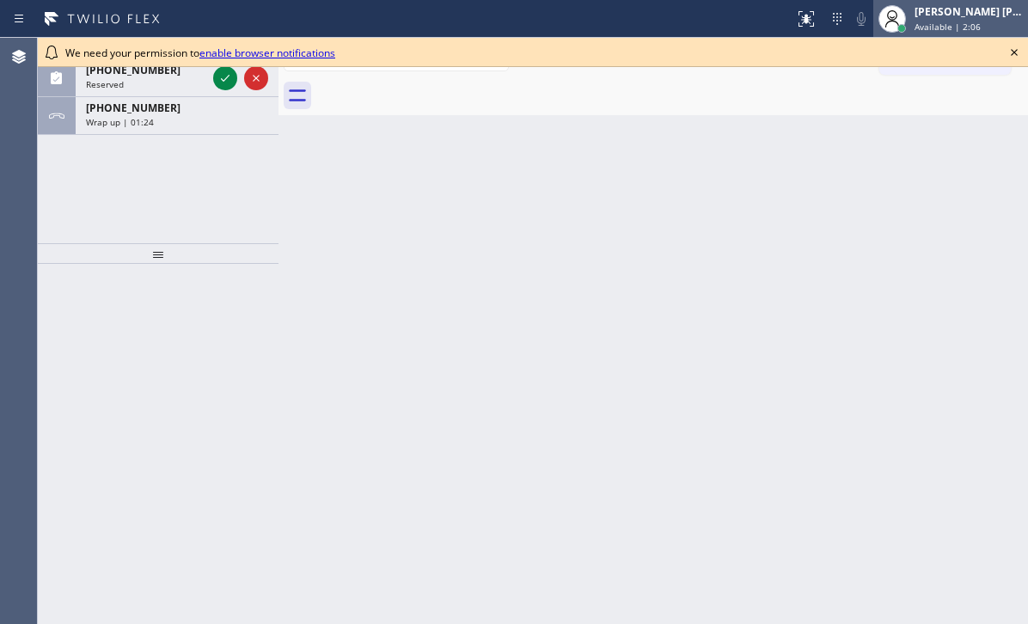
click at [911, 19] on div at bounding box center [892, 19] width 38 height 38
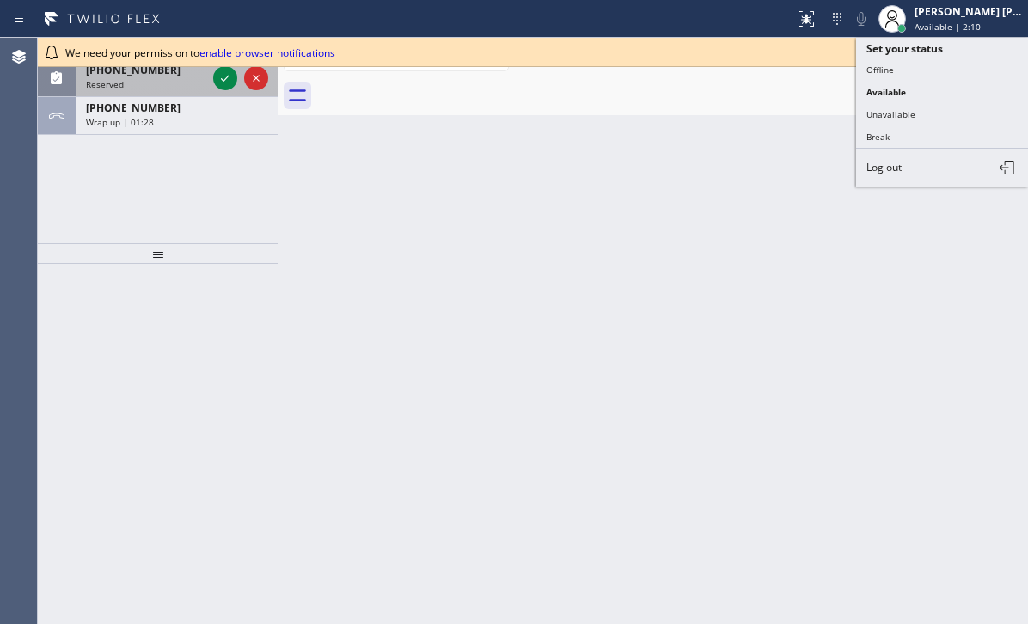
click at [155, 78] on div "Reserved" at bounding box center [146, 84] width 120 height 12
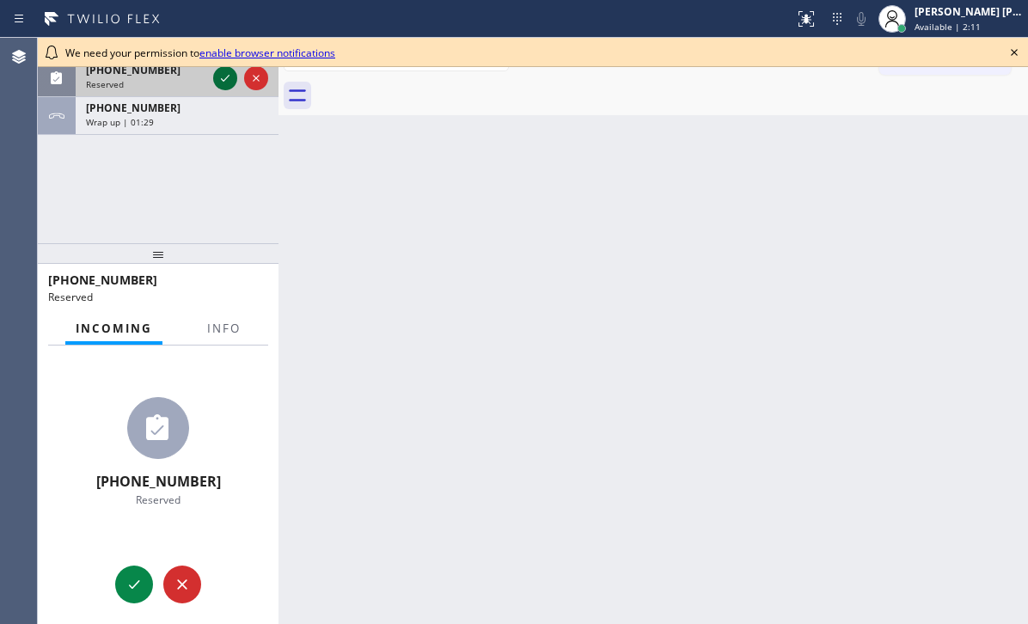
click at [215, 80] on icon at bounding box center [225, 78] width 21 height 21
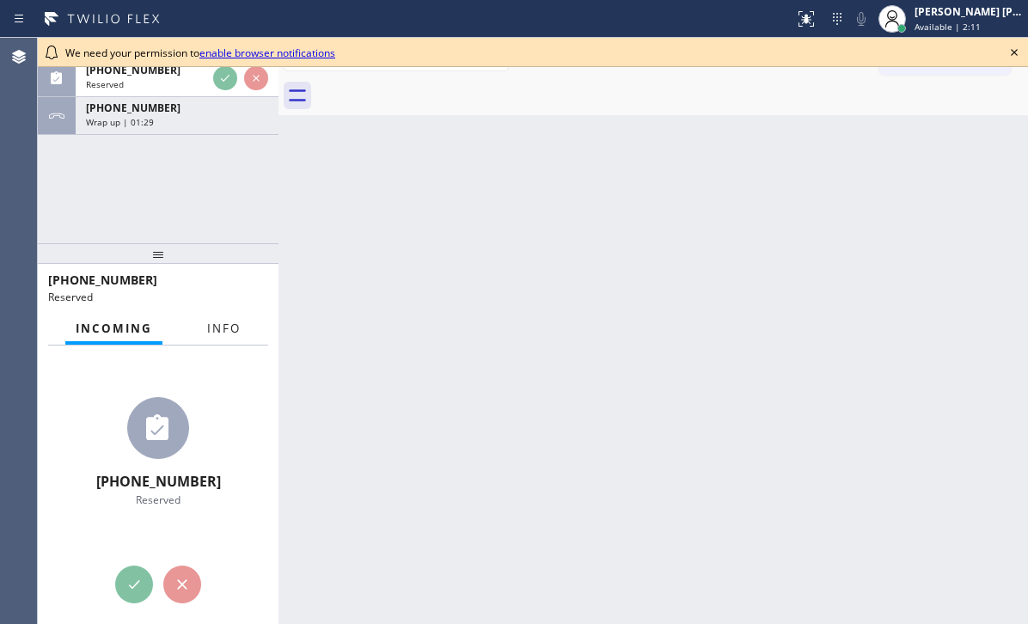
drag, startPoint x: 211, startPoint y: 325, endPoint x: 158, endPoint y: 461, distance: 145.9
click at [211, 327] on span "Info" at bounding box center [224, 328] width 34 height 15
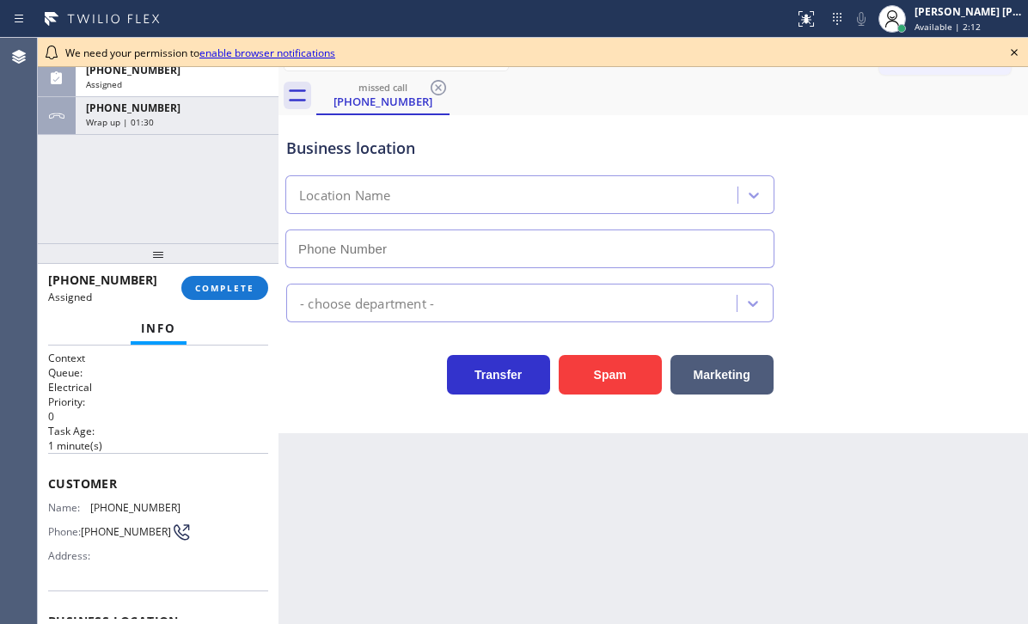
type input "[PHONE_NUMBER]"
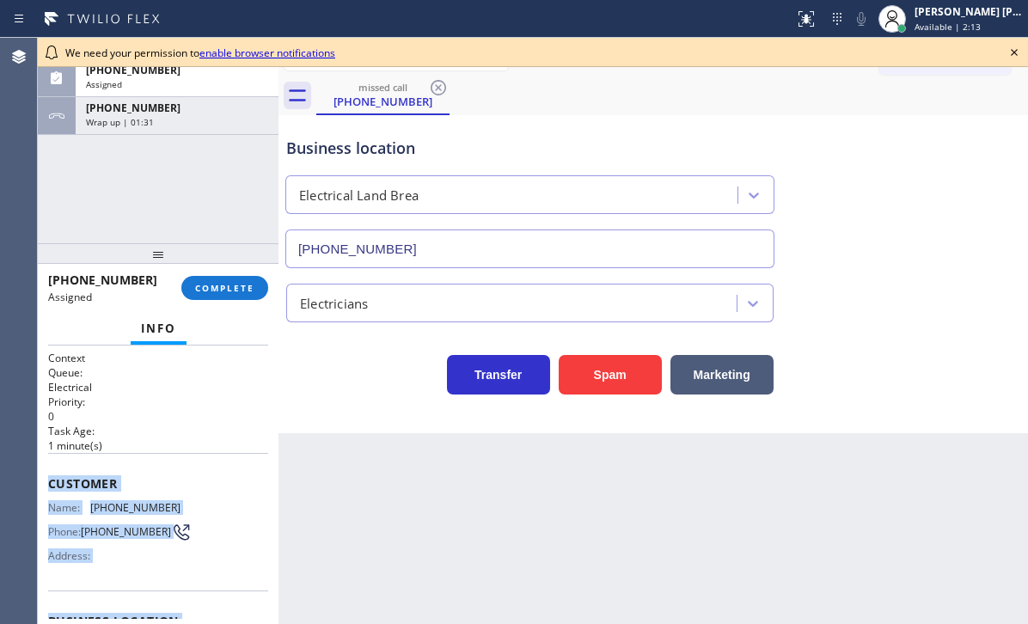
scroll to position [245, 0]
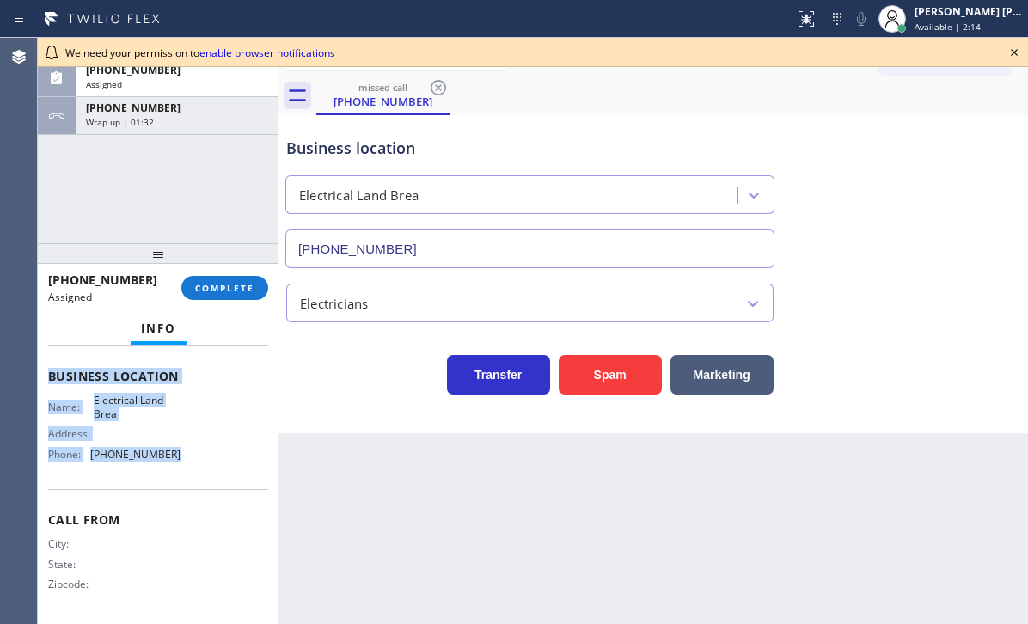
drag, startPoint x: 46, startPoint y: 475, endPoint x: 216, endPoint y: 376, distance: 196.5
click at [196, 472] on div "Context Queue: Electrical Priority: 0 Task Age: [DEMOGRAPHIC_DATA] minute(s) Cu…" at bounding box center [158, 485] width 241 height 278
copy div "Customer Name: [PHONE_NUMBER] Phone: [PHONE_NUMBER] Address: Business location …"
click at [236, 298] on button "COMPLETE" at bounding box center [224, 288] width 87 height 24
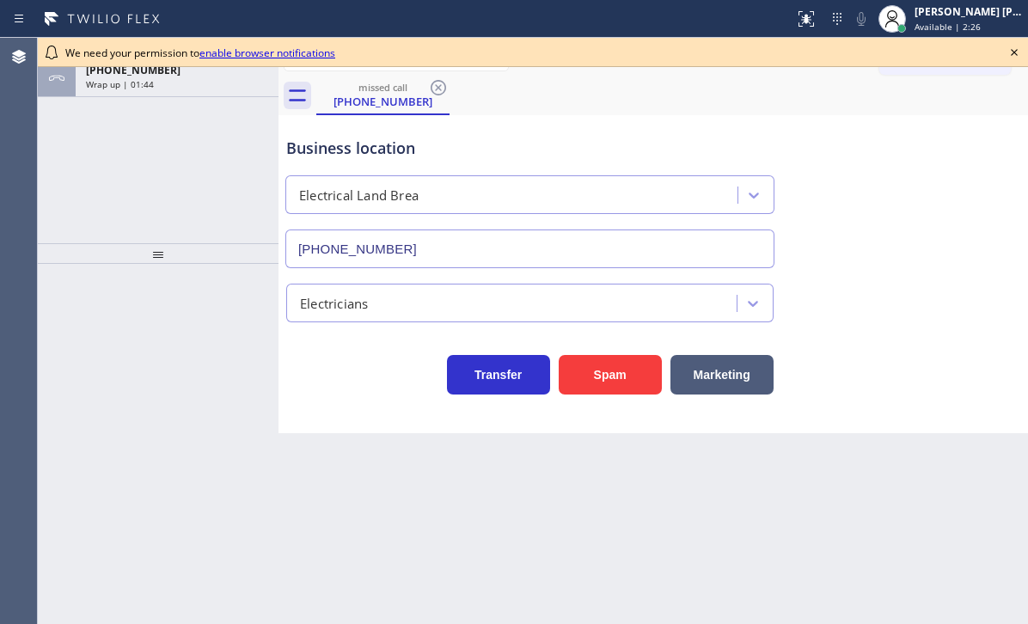
click at [272, 52] on link "enable browser notifications" at bounding box center [267, 53] width 136 height 15
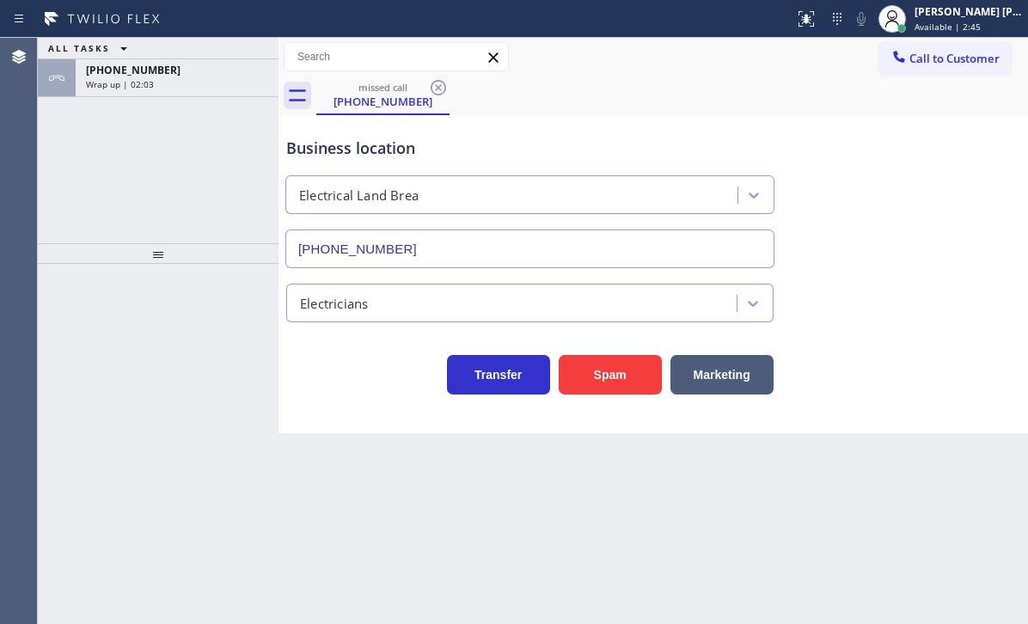
drag, startPoint x: 959, startPoint y: 15, endPoint x: 947, endPoint y: 52, distance: 39.7
click at [959, 15] on div "[PERSON_NAME] [PERSON_NAME] Dahil" at bounding box center [969, 11] width 108 height 15
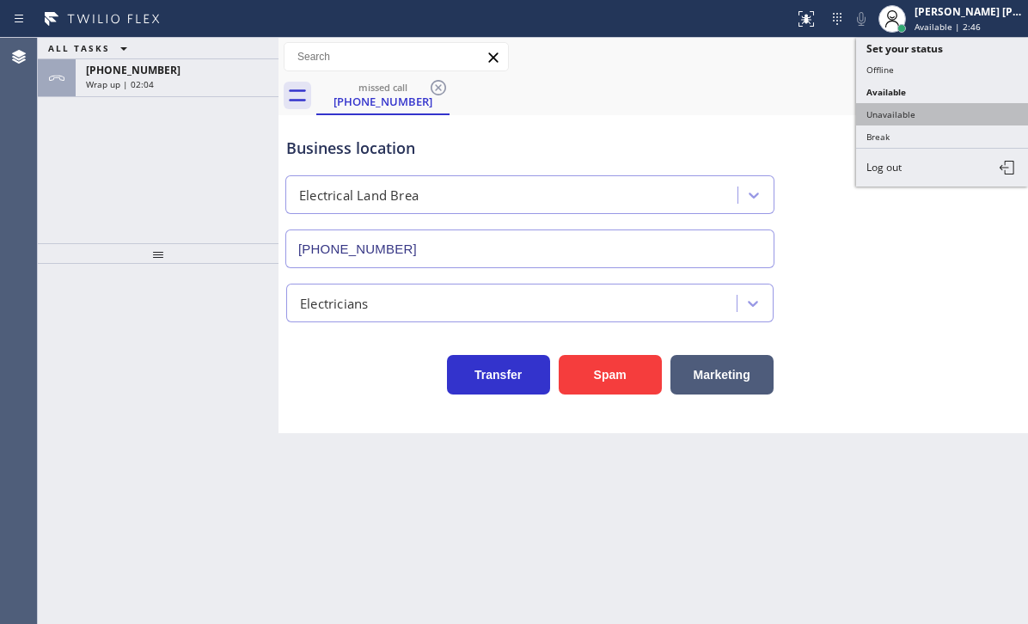
click at [921, 112] on button "Unavailable" at bounding box center [942, 114] width 172 height 22
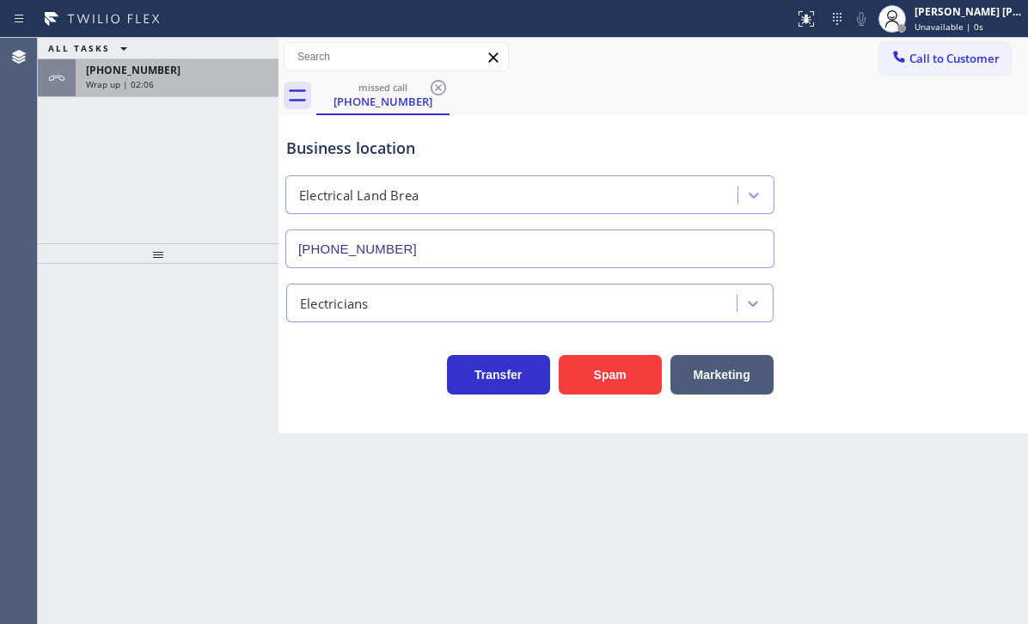
click at [158, 80] on div "Wrap up | 02:06" at bounding box center [177, 84] width 182 height 12
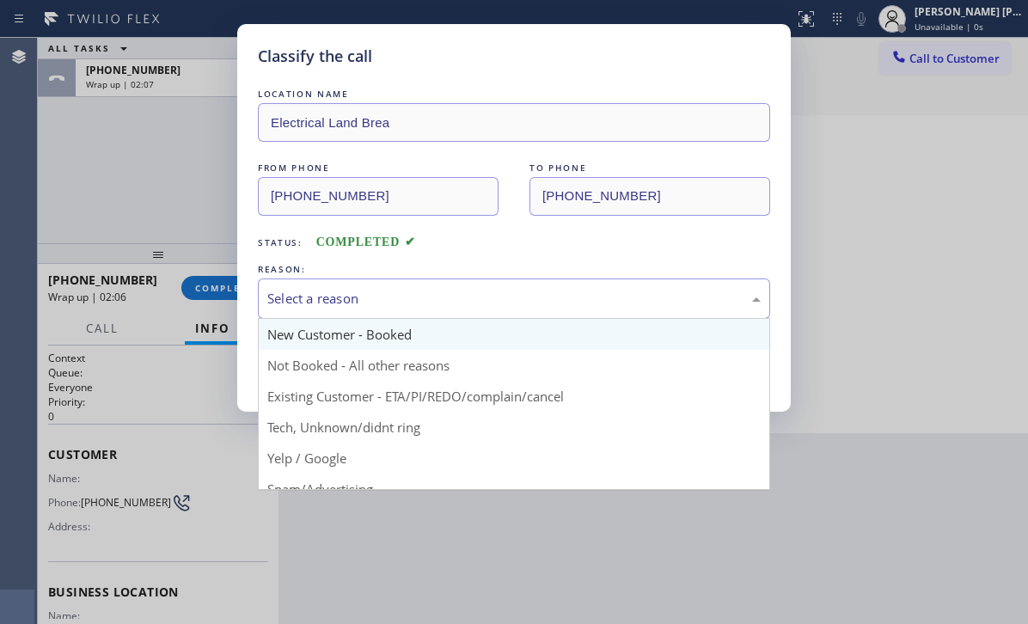
drag, startPoint x: 315, startPoint y: 286, endPoint x: 324, endPoint y: 327, distance: 41.3
click at [315, 289] on div "Select a reason" at bounding box center [514, 298] width 512 height 40
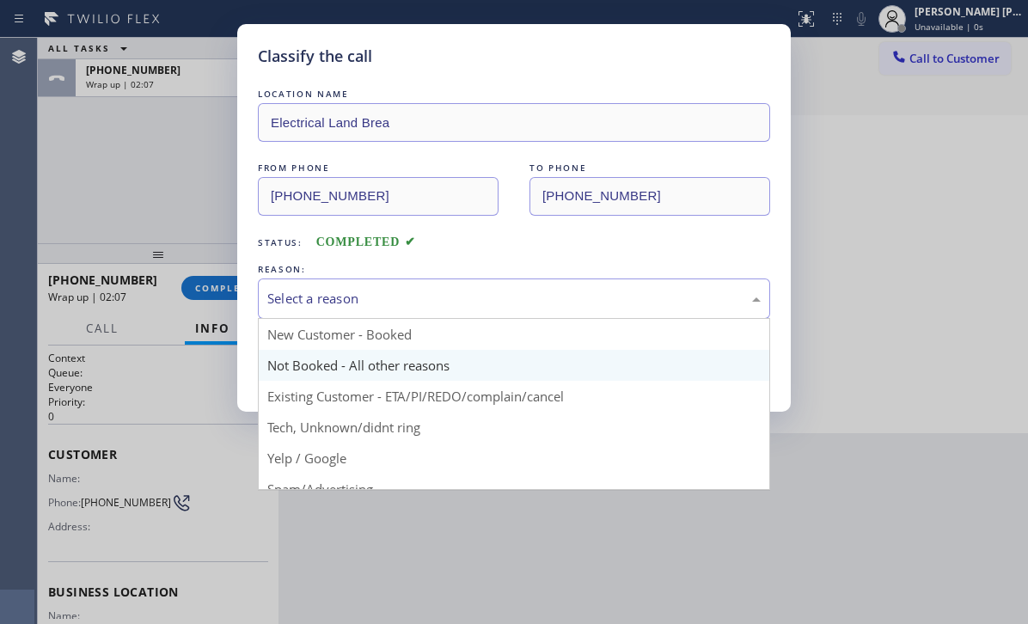
click at [339, 373] on button "Save" at bounding box center [327, 363] width 138 height 55
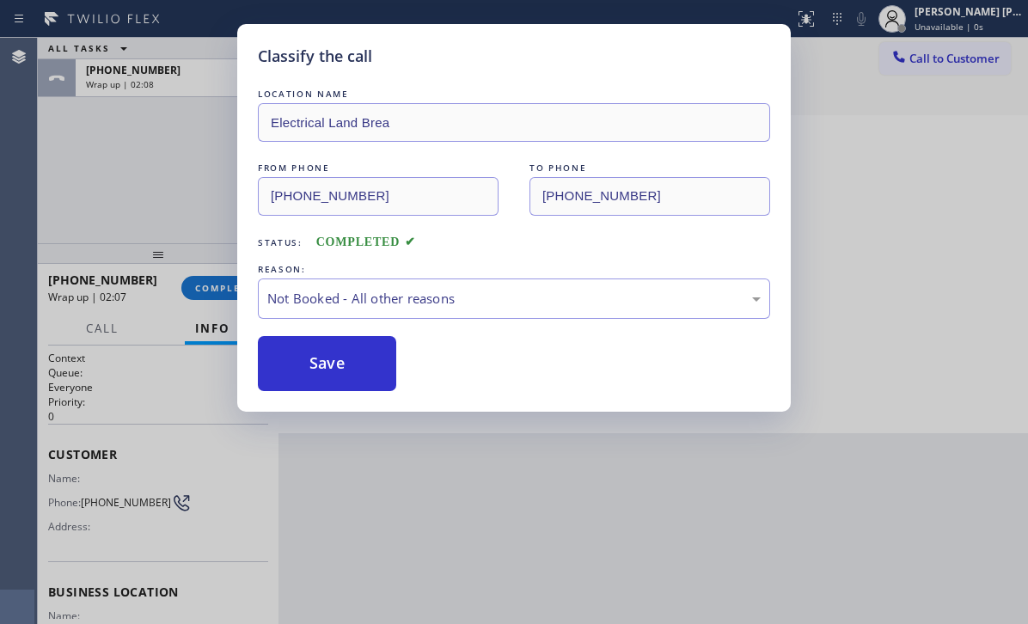
click at [339, 373] on button "Save" at bounding box center [327, 363] width 138 height 55
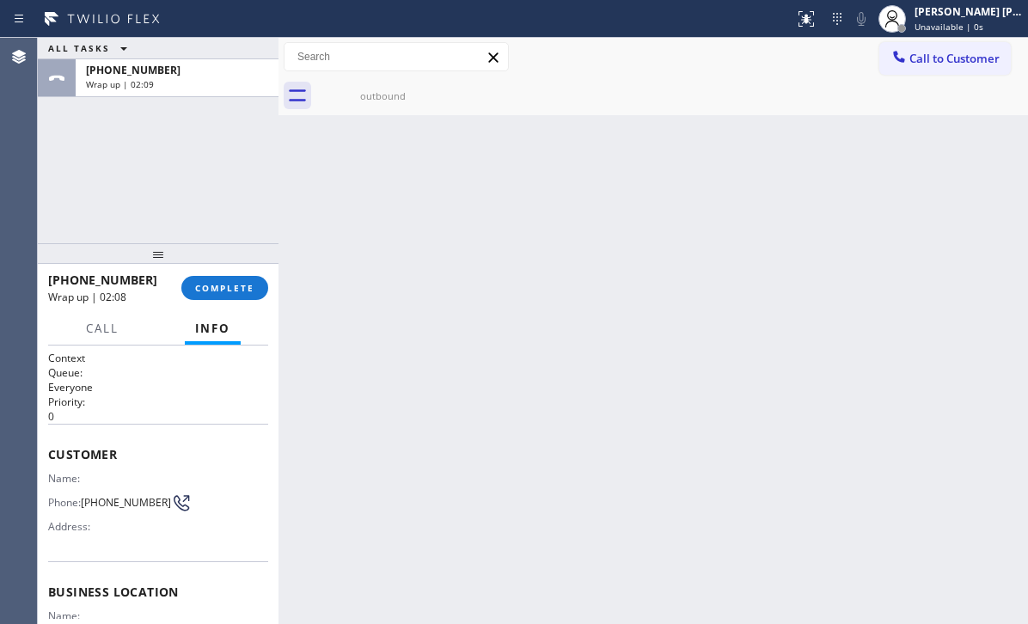
click at [340, 373] on div "Back to Dashboard Change Sender ID Customers Technicians Select a contact Outbo…" at bounding box center [652, 331] width 749 height 586
click at [214, 283] on span "COMPLETE" at bounding box center [224, 288] width 59 height 12
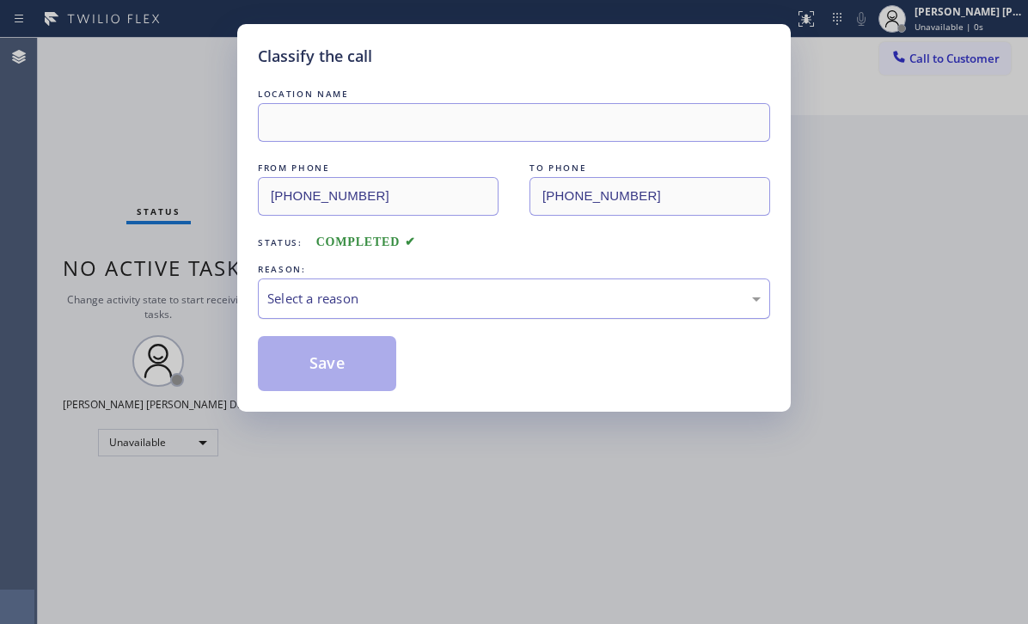
click at [349, 302] on div "Select a reason" at bounding box center [513, 299] width 493 height 20
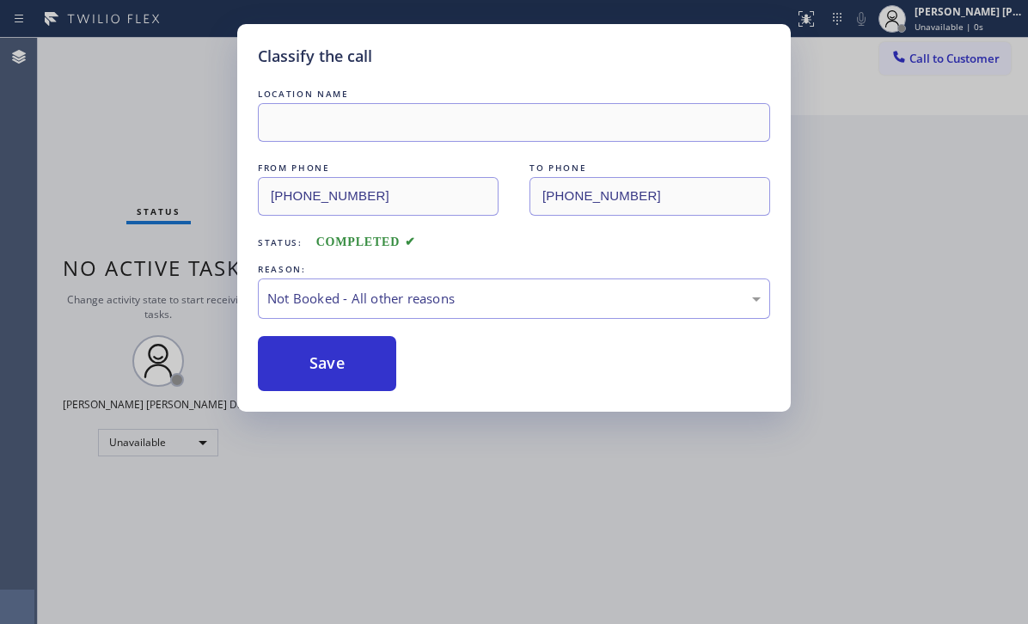
click at [321, 364] on button "Save" at bounding box center [327, 363] width 138 height 55
click at [321, 365] on button "Save" at bounding box center [327, 363] width 138 height 55
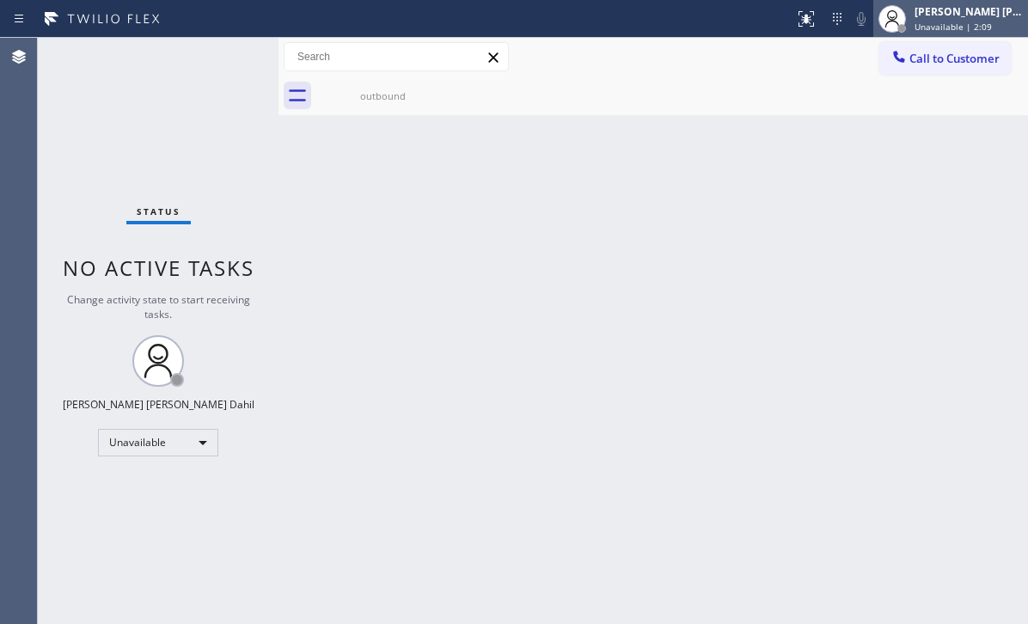
click at [953, 8] on div "[PERSON_NAME] [PERSON_NAME] Dahil" at bounding box center [969, 11] width 108 height 15
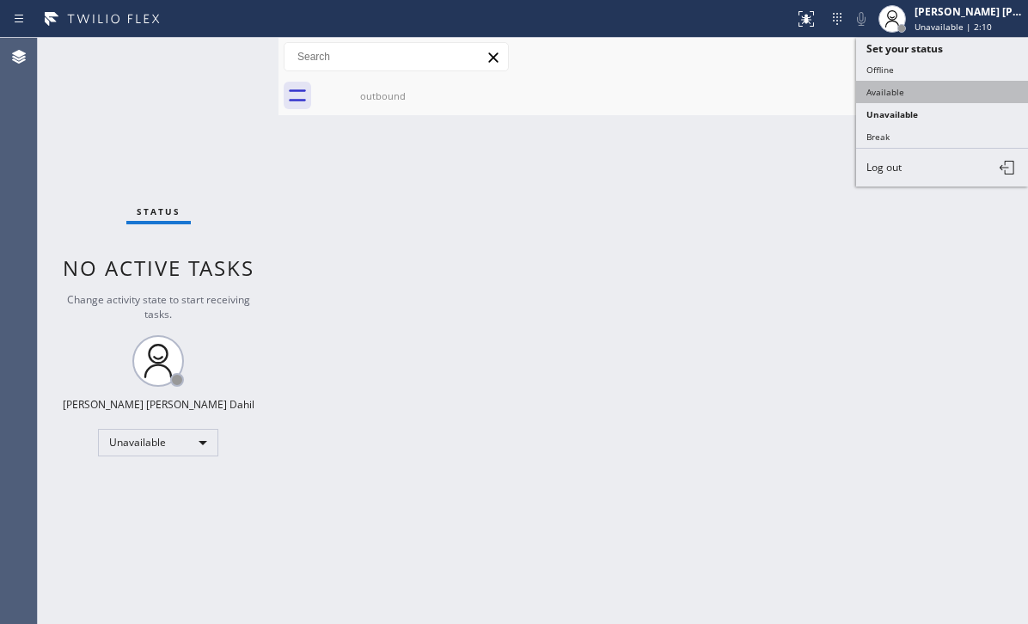
click at [909, 89] on button "Available" at bounding box center [942, 92] width 172 height 22
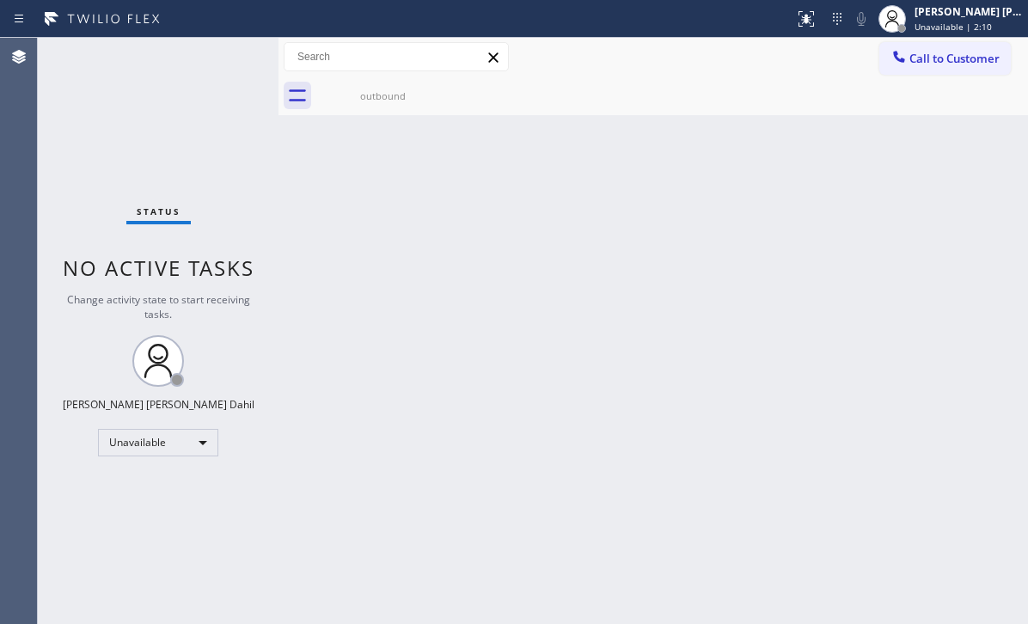
click at [808, 218] on div "Back to Dashboard Change Sender ID Customers Technicians Select a contact Outbo…" at bounding box center [652, 331] width 749 height 586
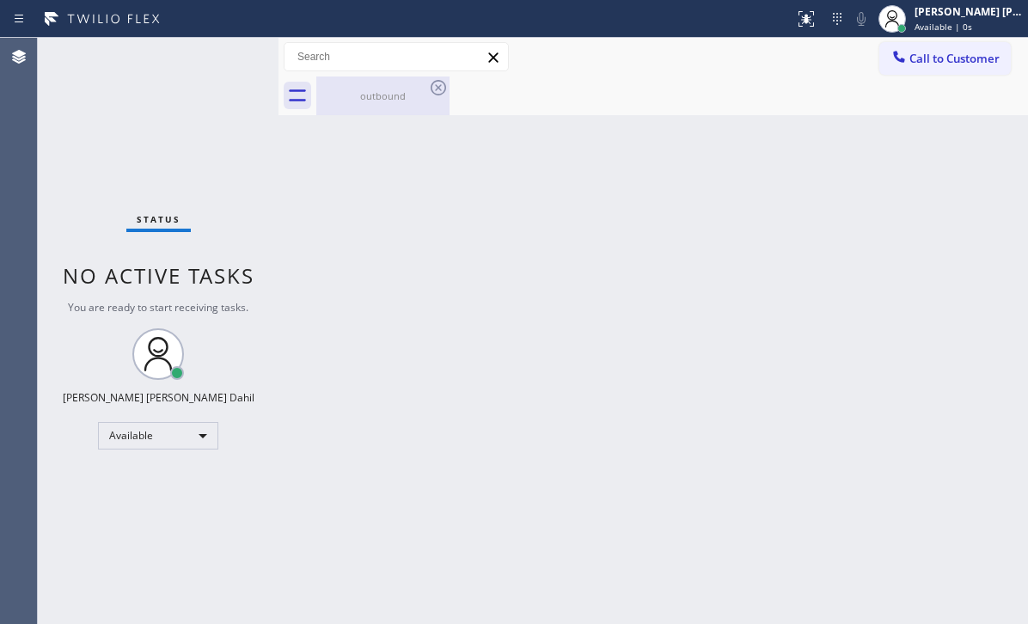
click at [388, 96] on div "outbound" at bounding box center [383, 95] width 130 height 13
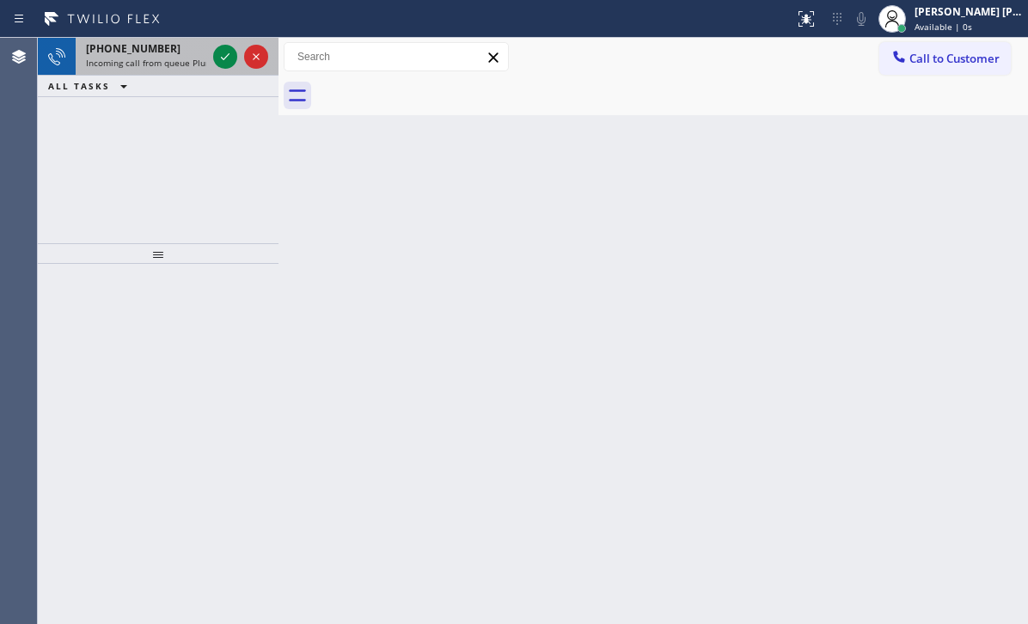
click at [178, 59] on span "Incoming call from queue Plumbing" at bounding box center [158, 63] width 144 height 12
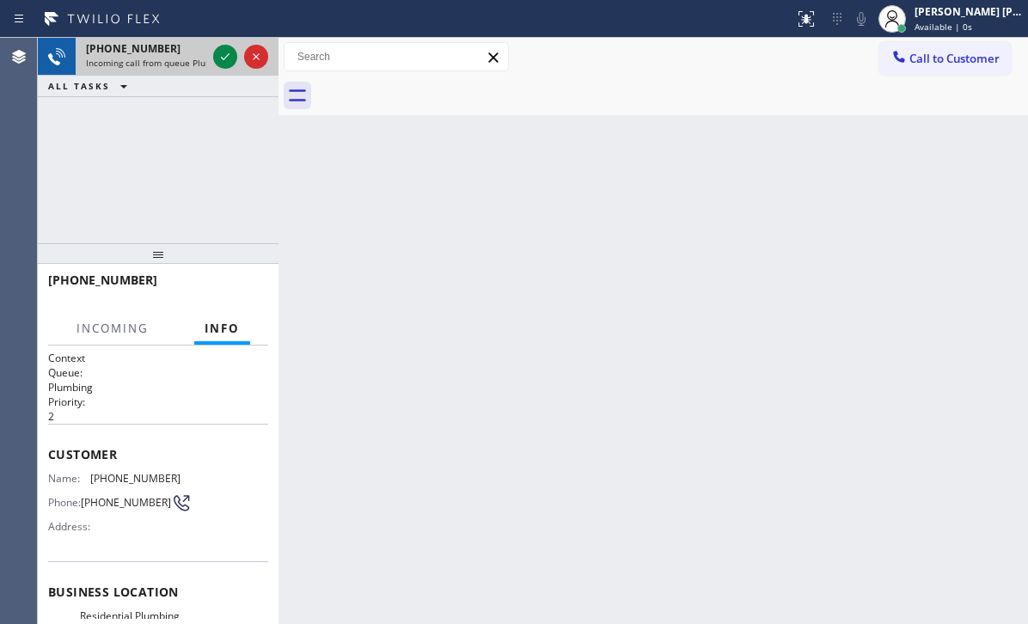
click at [178, 59] on span "Incoming call from queue Plumbing" at bounding box center [158, 63] width 144 height 12
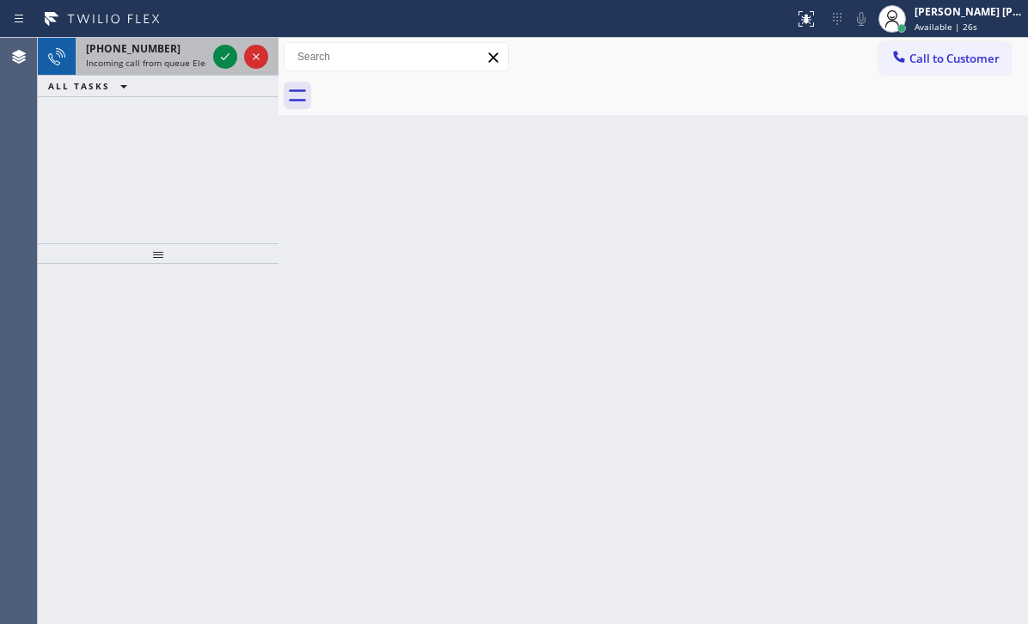
click at [175, 57] on span "Incoming call from queue Electrical" at bounding box center [158, 63] width 145 height 12
drag, startPoint x: 175, startPoint y: 56, endPoint x: 186, endPoint y: 58, distance: 10.5
click at [182, 57] on span "Incoming call from queue Electrical" at bounding box center [158, 63] width 145 height 12
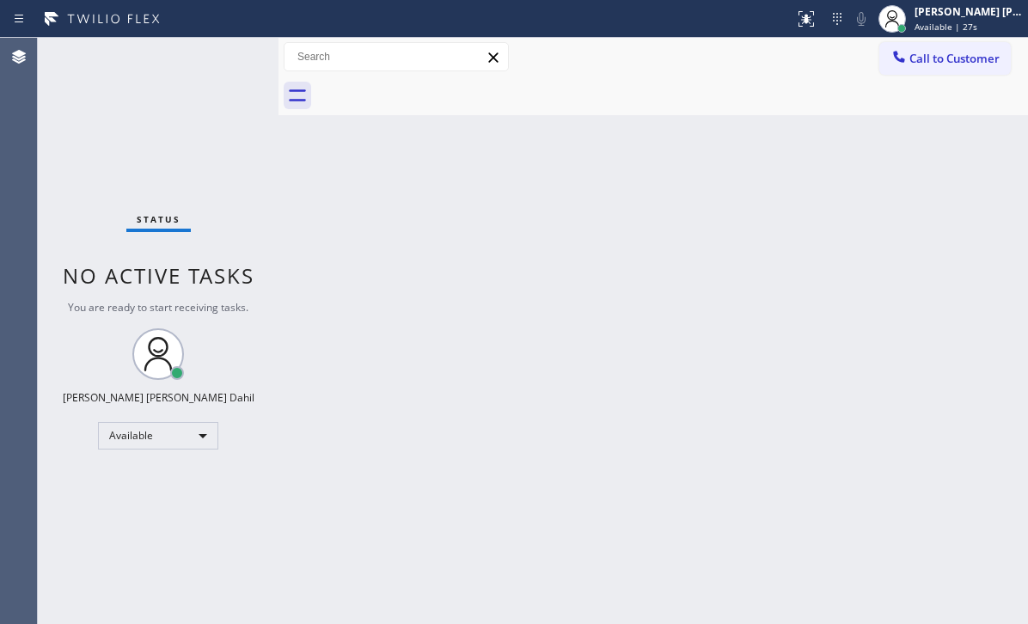
click at [806, 336] on div "Back to Dashboard Change Sender ID Customers Technicians Select a contact Outbo…" at bounding box center [652, 331] width 749 height 586
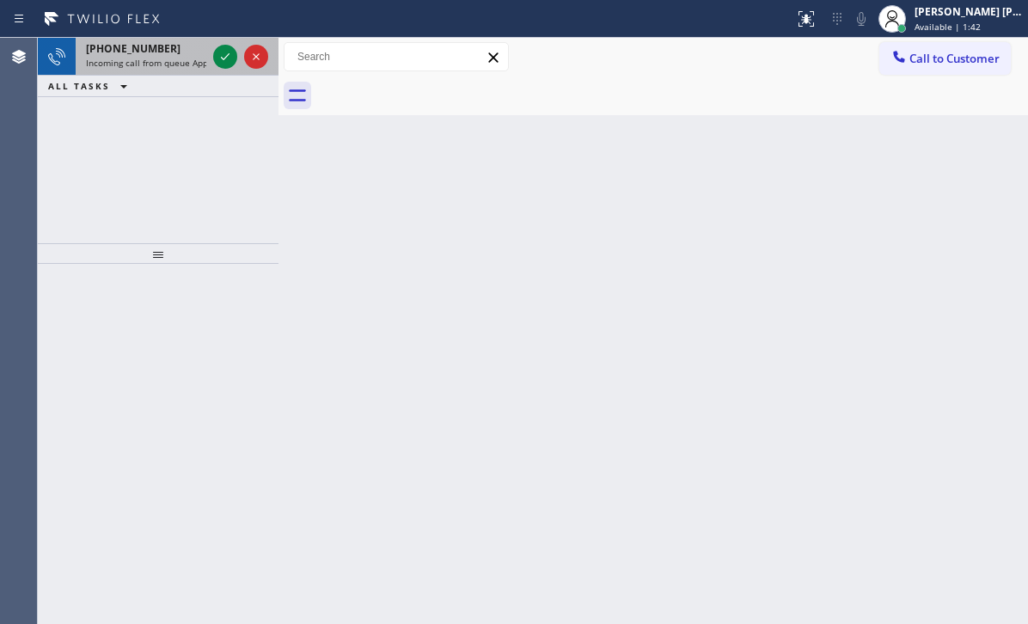
drag, startPoint x: 186, startPoint y: 63, endPoint x: 211, endPoint y: 63, distance: 24.9
click at [187, 63] on span "Incoming call from queue Appliance Repair [GEOGRAPHIC_DATA]" at bounding box center [216, 63] width 261 height 12
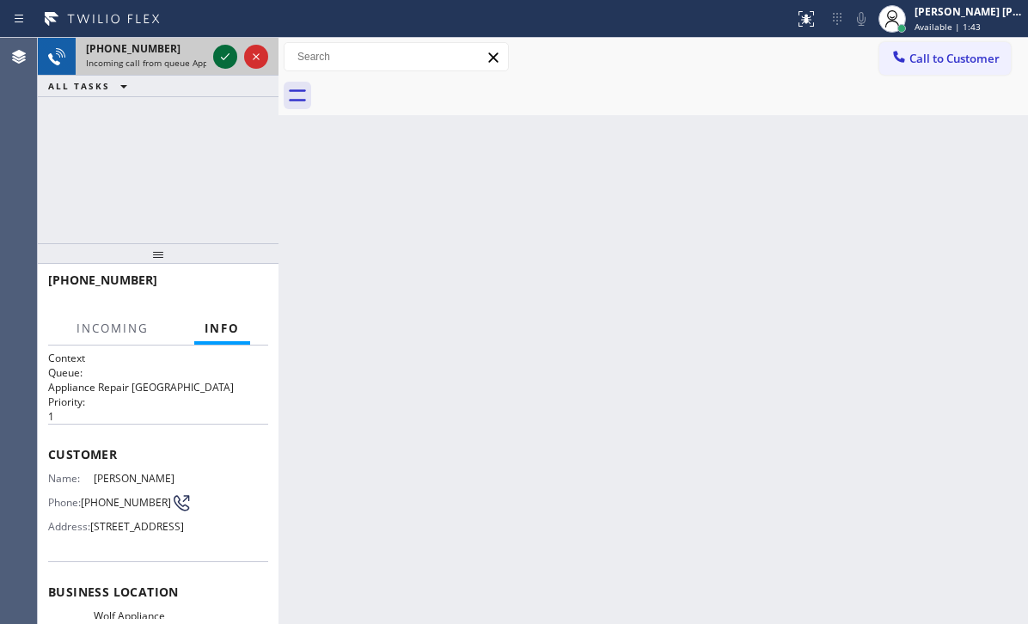
click at [223, 59] on icon at bounding box center [225, 56] width 9 height 7
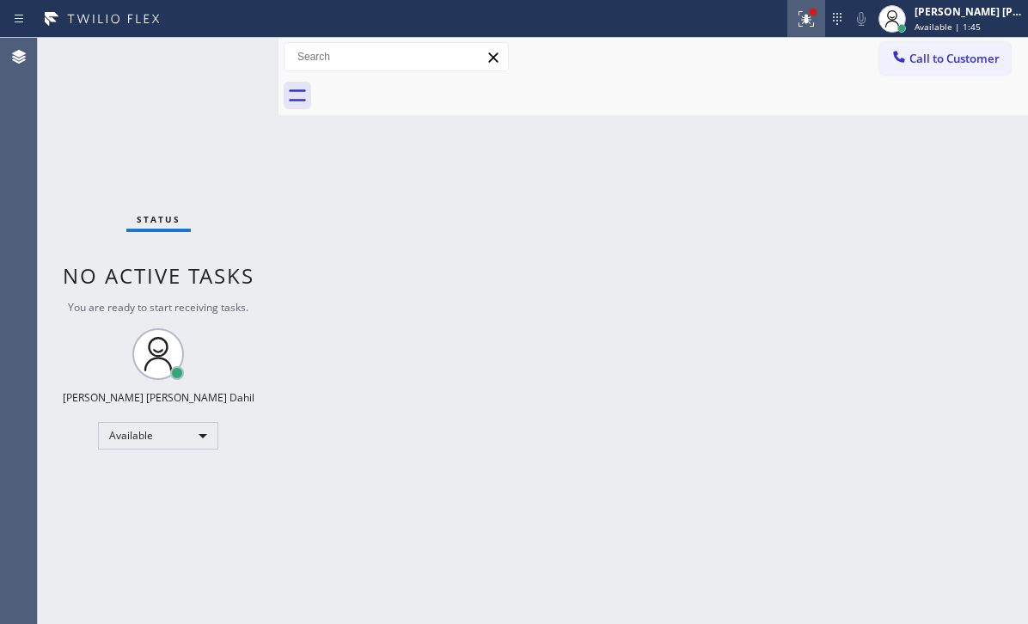
click at [824, 33] on button at bounding box center [806, 19] width 38 height 38
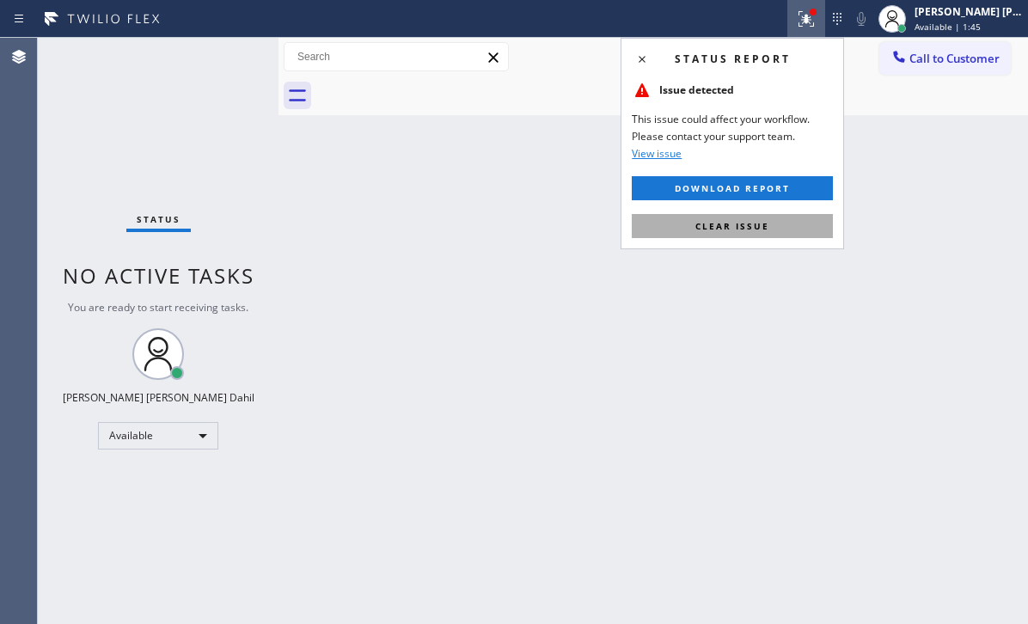
click at [777, 236] on button "Clear issue" at bounding box center [732, 226] width 201 height 24
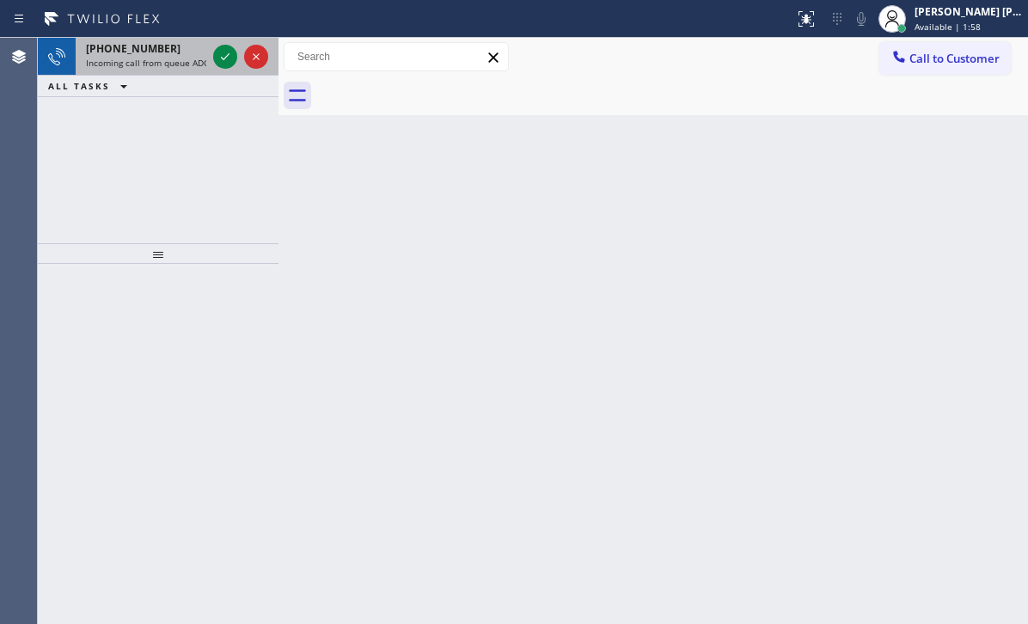
click at [197, 63] on span "Incoming call from queue ADC" at bounding box center [147, 63] width 123 height 12
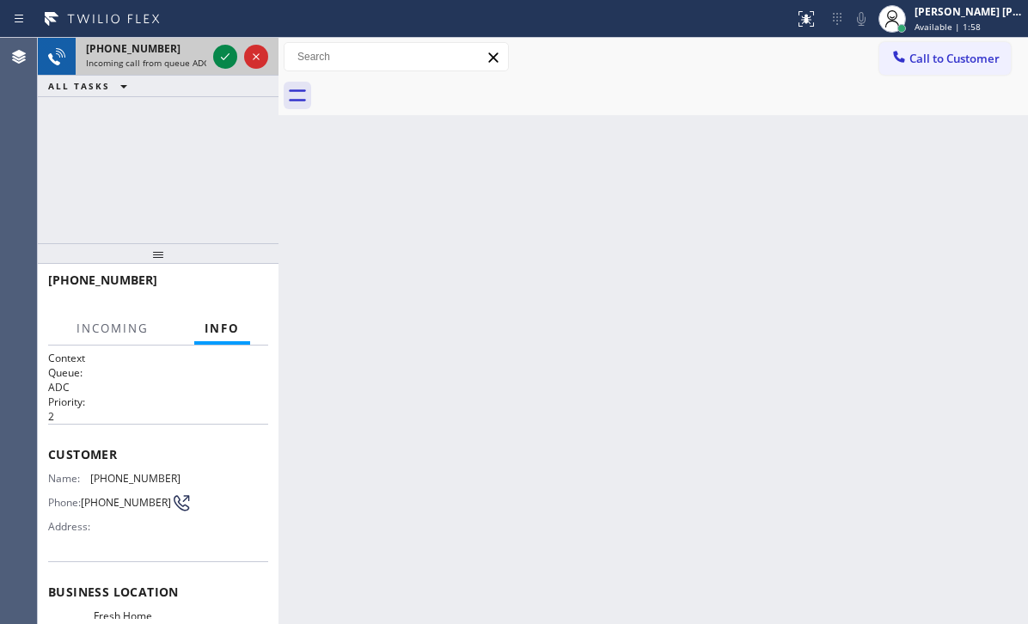
click at [197, 63] on span "Incoming call from queue ADC" at bounding box center [147, 63] width 123 height 12
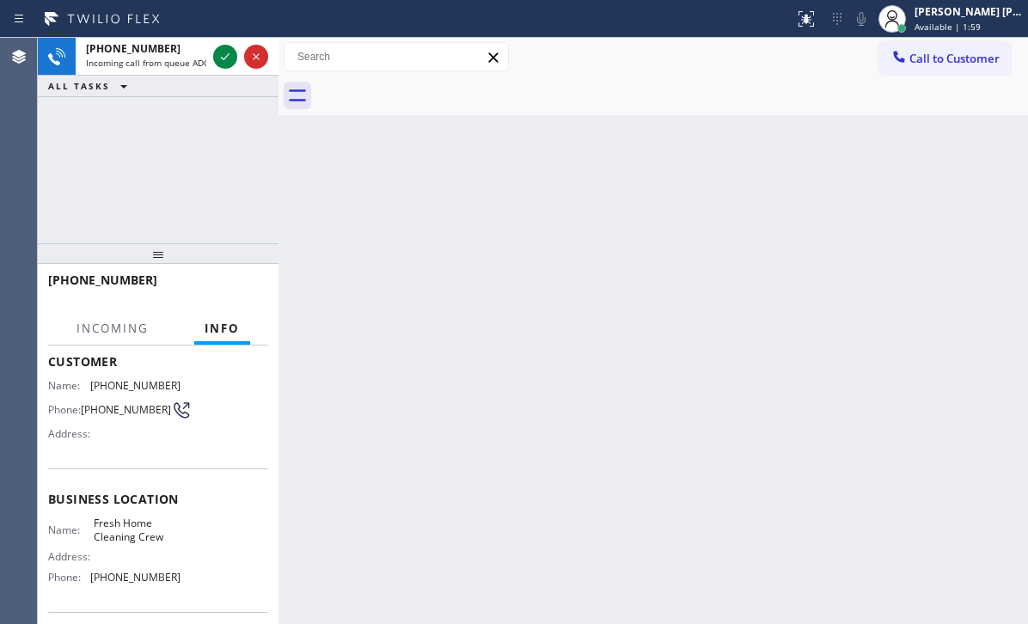
scroll to position [217, 0]
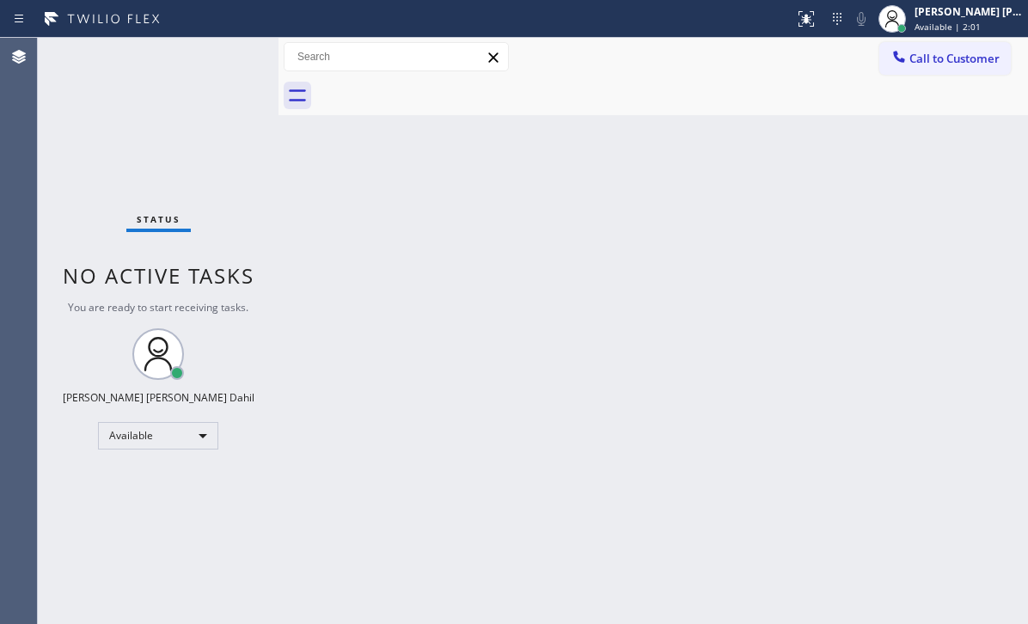
click at [707, 328] on div "Back to Dashboard Change Sender ID Customers Technicians Select a contact Outbo…" at bounding box center [652, 331] width 749 height 586
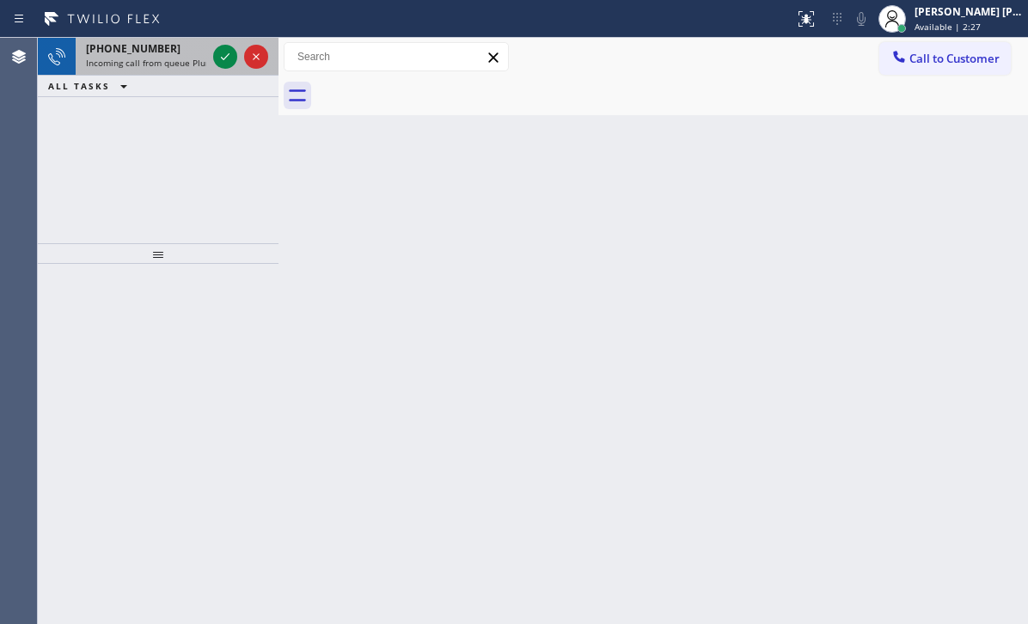
click at [192, 49] on div "[PHONE_NUMBER]" at bounding box center [146, 48] width 120 height 15
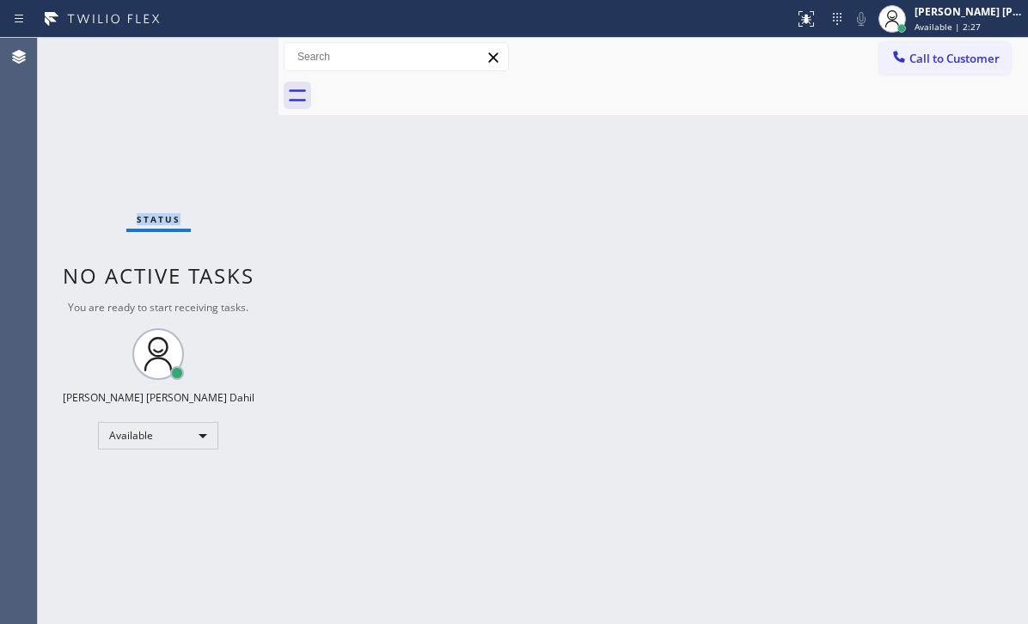
click at [192, 50] on div "Status No active tasks You are ready to start receiving tasks. [PERSON_NAME] [P…" at bounding box center [158, 331] width 241 height 586
click at [192, 51] on div "Status No active tasks You are ready to start receiving tasks. [PERSON_NAME] [P…" at bounding box center [158, 331] width 241 height 586
click at [204, 57] on div "Status No active tasks You are ready to start receiving tasks. [PERSON_NAME] [P…" at bounding box center [158, 331] width 241 height 586
click at [892, 409] on div "Back to Dashboard Change Sender ID Customers Technicians Select a contact Outbo…" at bounding box center [652, 331] width 749 height 586
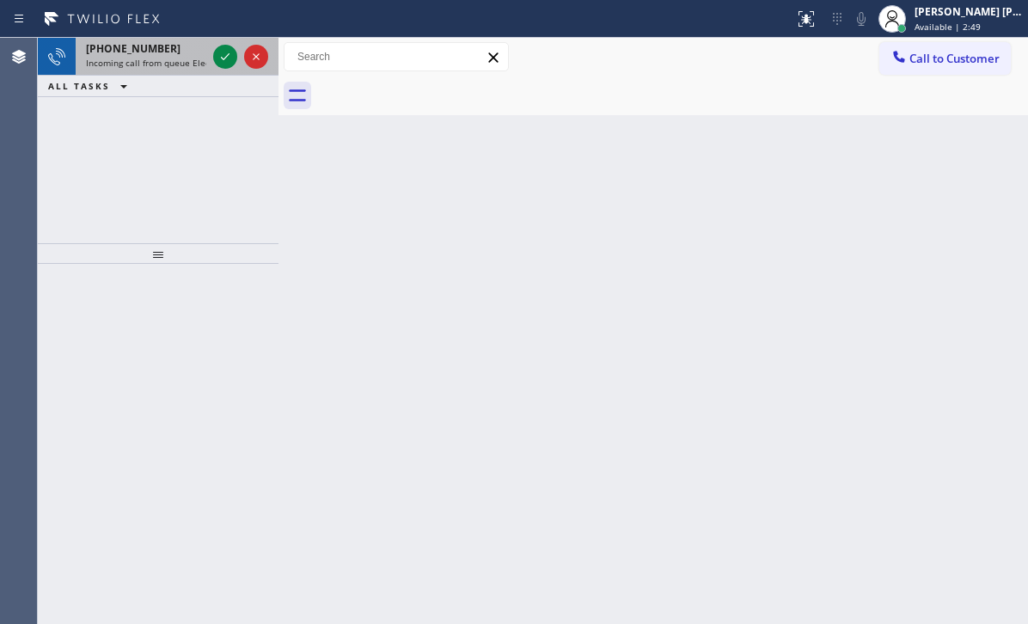
click at [202, 49] on div "[PHONE_NUMBER]" at bounding box center [146, 48] width 120 height 15
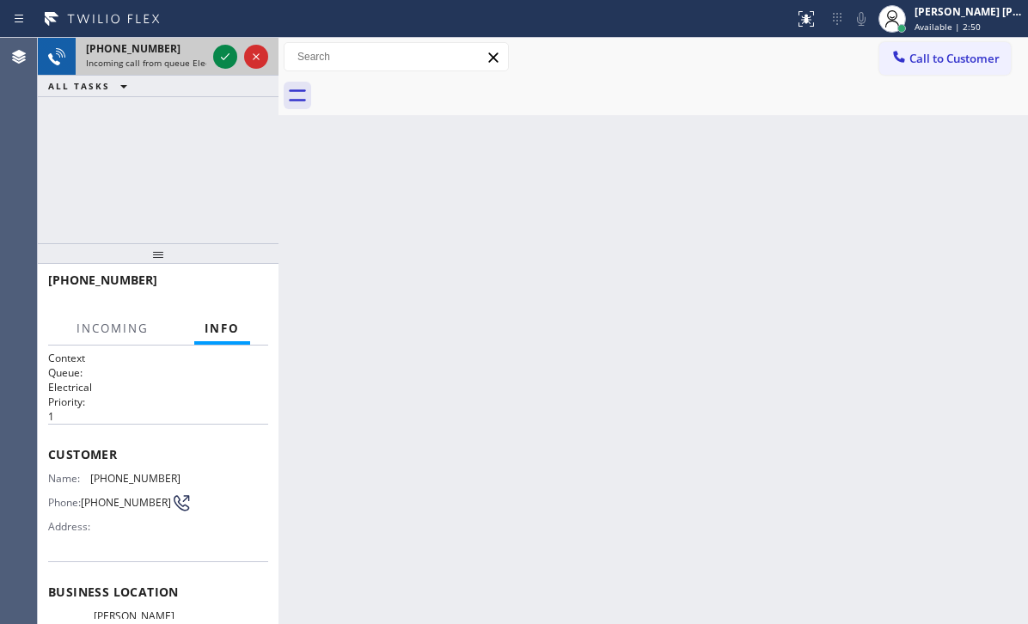
click at [203, 51] on div "[PHONE_NUMBER]" at bounding box center [146, 48] width 120 height 15
click at [220, 52] on icon at bounding box center [225, 56] width 21 height 21
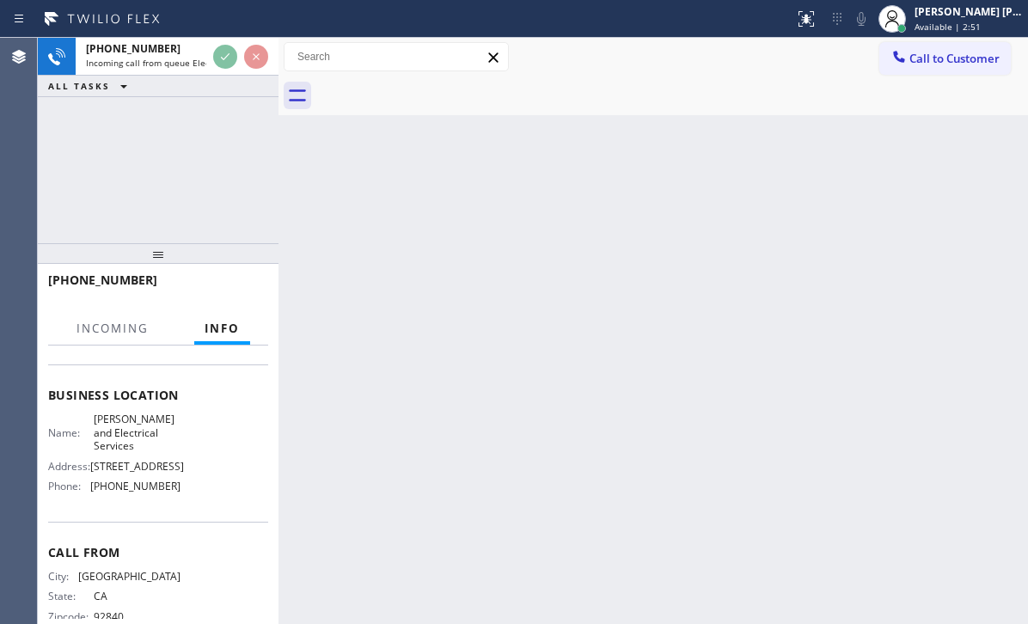
scroll to position [172, 0]
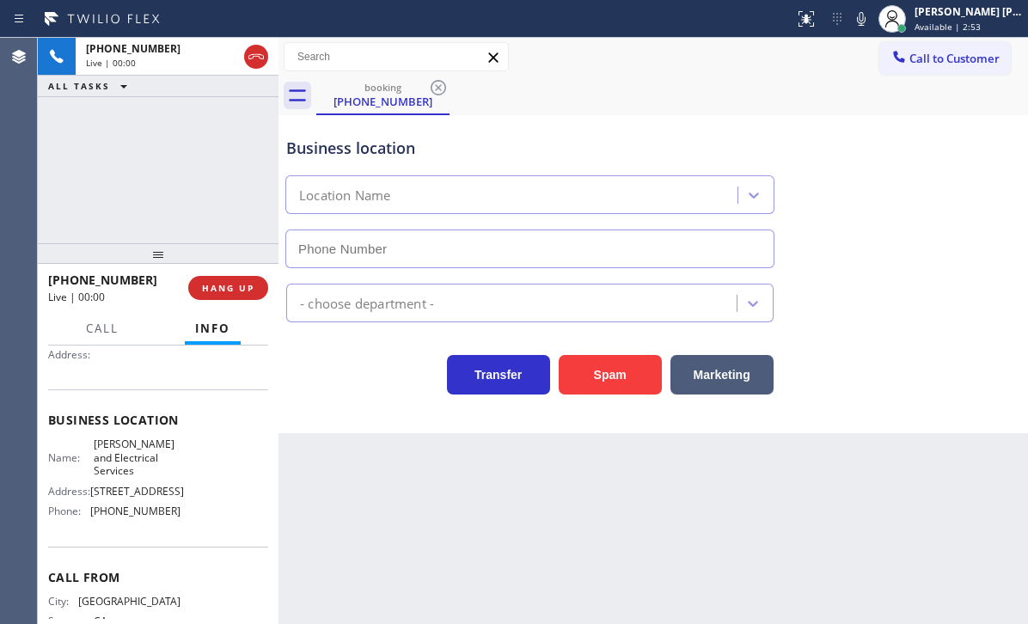
type input "[PHONE_NUMBER]"
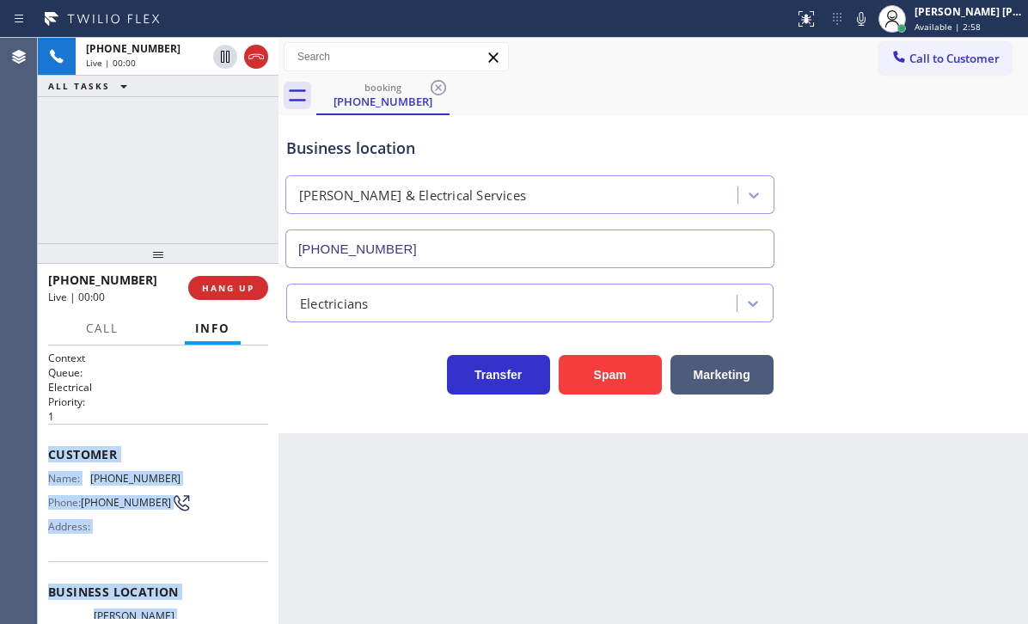
scroll to position [258, 0]
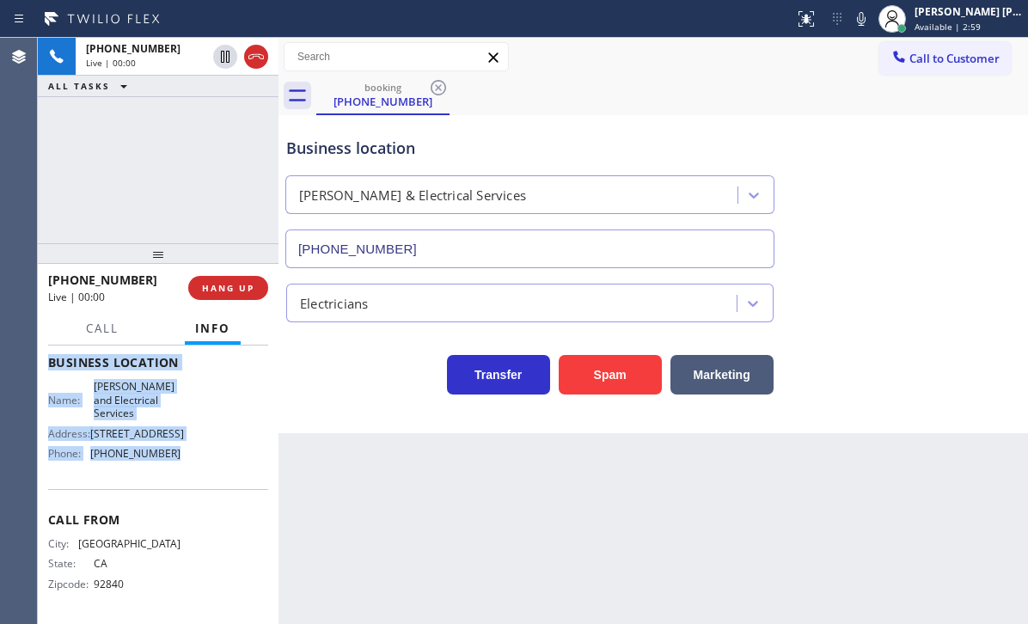
drag, startPoint x: 53, startPoint y: 451, endPoint x: 181, endPoint y: 473, distance: 129.9
click at [181, 473] on div "Context Queue: Electrical Priority: 1 Customer Name: [PHONE_NUMBER] Phone: [PHO…" at bounding box center [158, 370] width 220 height 498
copy div "Customer Name: [PHONE_NUMBER] Phone: [PHONE_NUMBER] Address: Business location …"
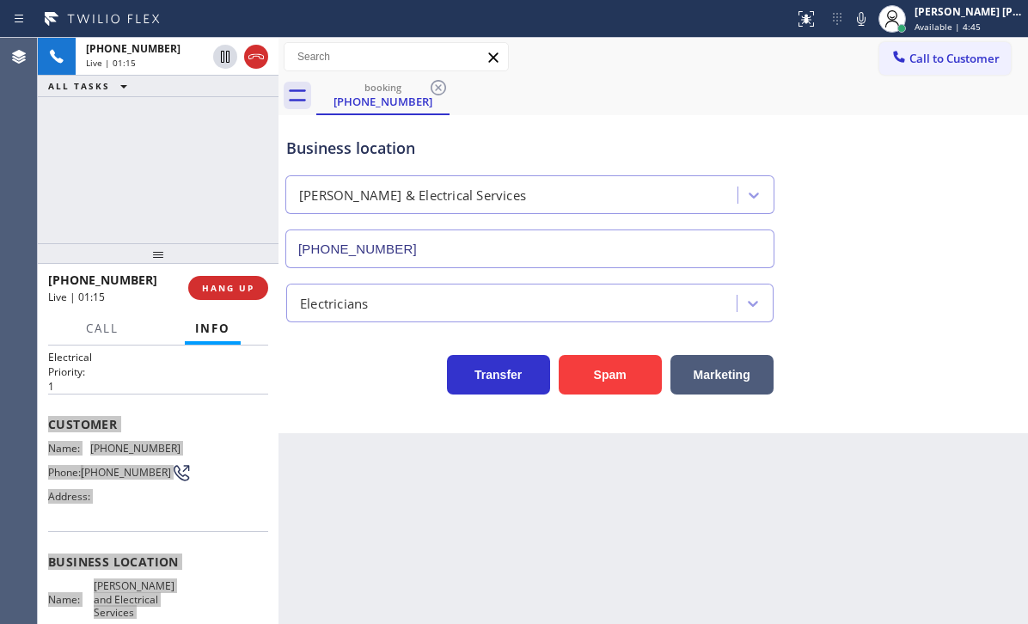
scroll to position [0, 0]
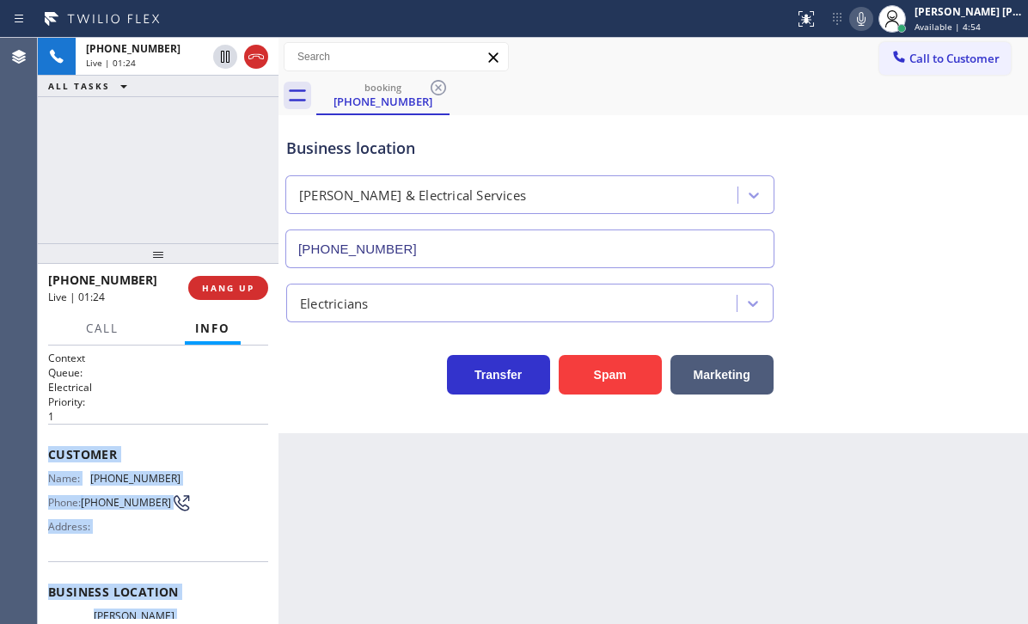
drag, startPoint x: 877, startPoint y: 25, endPoint x: 896, endPoint y: 146, distance: 122.8
click at [872, 27] on icon at bounding box center [861, 19] width 21 height 21
click at [872, 17] on icon at bounding box center [861, 19] width 21 height 21
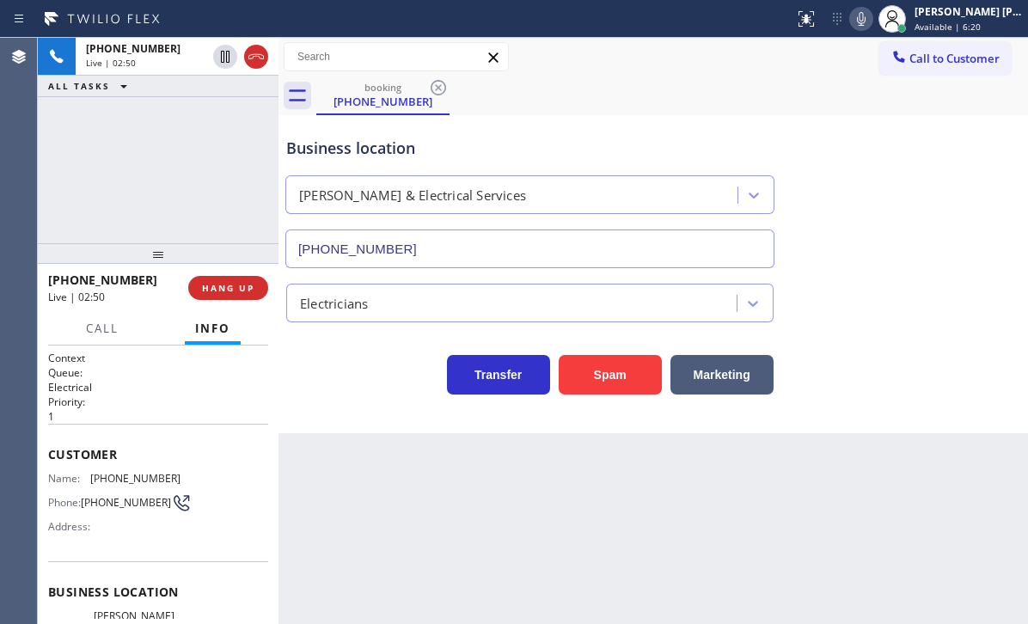
click at [654, 486] on div "Back to Dashboard Change Sender ID Customers Technicians Select a contact Outbo…" at bounding box center [652, 331] width 749 height 586
click at [872, 21] on icon at bounding box center [861, 19] width 21 height 21
click at [918, 236] on div "Business location [PERSON_NAME] & Electrical Services [PHONE_NUMBER]" at bounding box center [653, 191] width 741 height 156
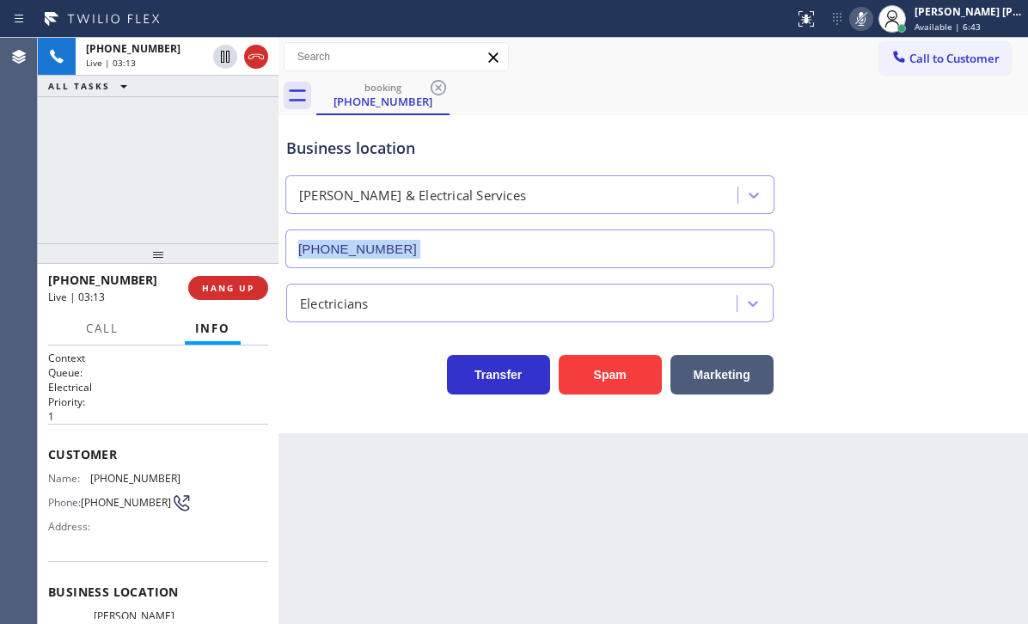
click at [918, 236] on div "Business location [PERSON_NAME] & Electrical Services [PHONE_NUMBER]" at bounding box center [653, 191] width 741 height 156
drag, startPoint x: 142, startPoint y: 190, endPoint x: 198, endPoint y: 230, distance: 68.9
click at [142, 190] on div "[PHONE_NUMBER] Live | 03:27 ALL TASKS ALL TASKS ACTIVE TASKS TASKS IN WRAP UP" at bounding box center [158, 140] width 241 height 205
drag, startPoint x: 584, startPoint y: 121, endPoint x: 847, endPoint y: 77, distance: 267.5
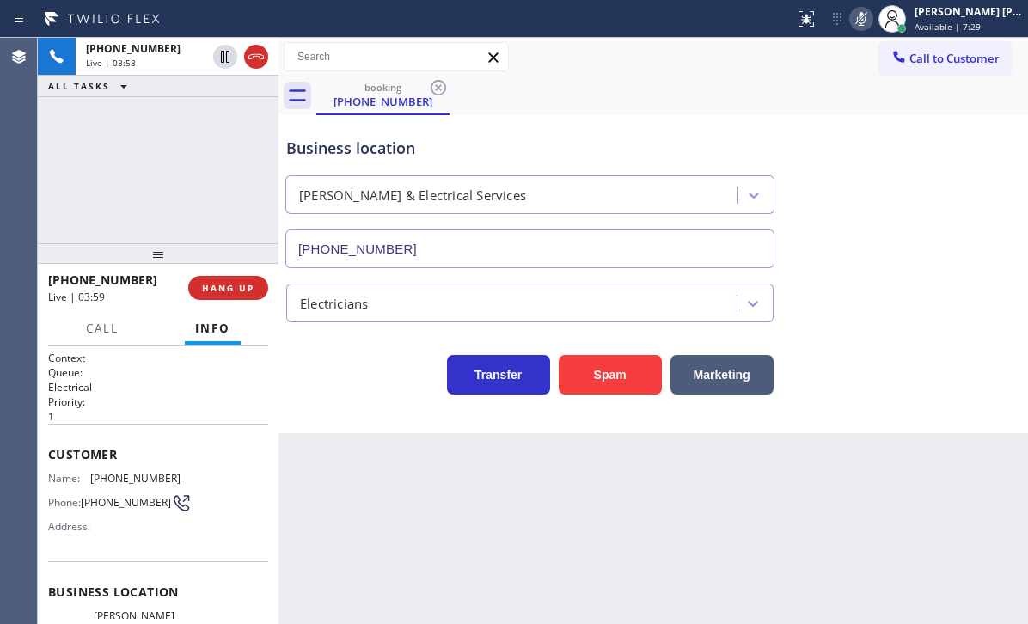
click at [584, 120] on div "Business location [PERSON_NAME] & Electrical Services [PHONE_NUMBER]" at bounding box center [530, 193] width 494 height 149
click at [872, 18] on icon at bounding box center [861, 19] width 21 height 21
click at [144, 157] on div "[PHONE_NUMBER] Live | 04:15 ALL TASKS ALL TASKS ACTIVE TASKS TASKS IN WRAP UP" at bounding box center [158, 140] width 241 height 205
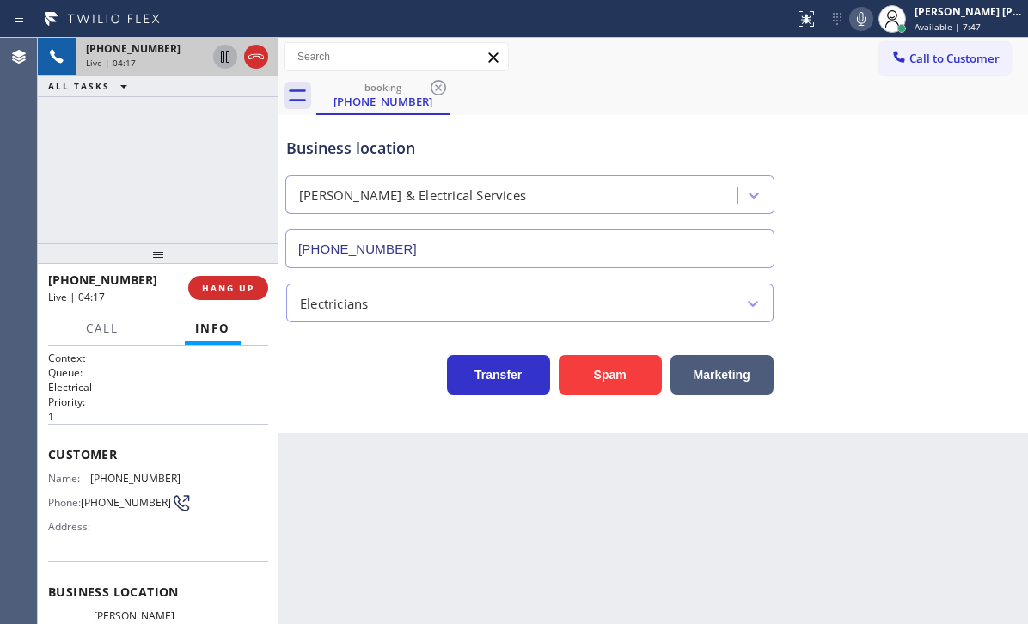
click at [220, 62] on icon at bounding box center [225, 56] width 21 height 21
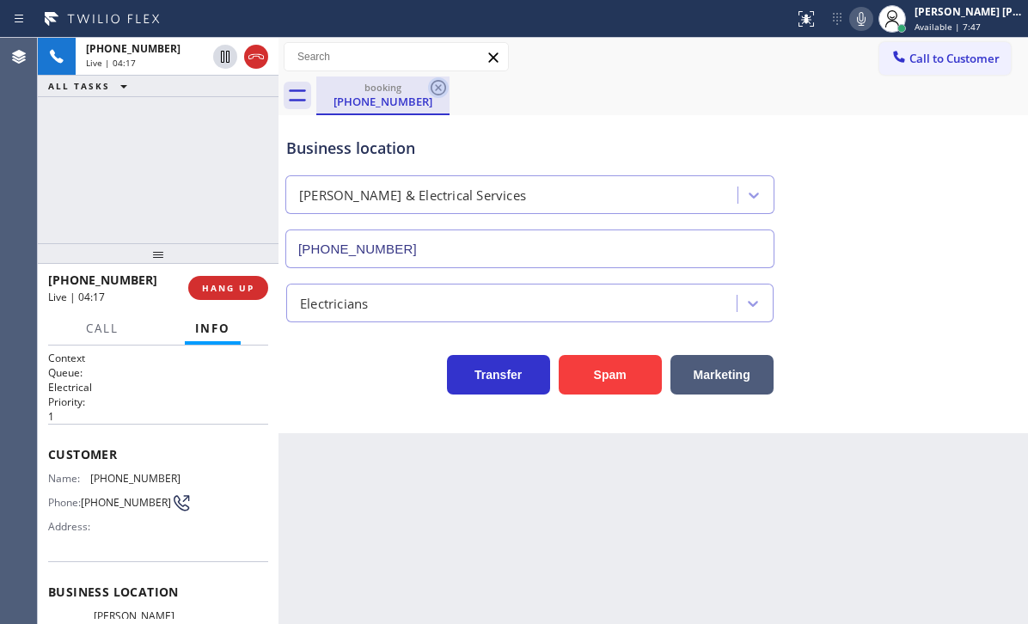
drag, startPoint x: 172, startPoint y: 117, endPoint x: 430, endPoint y: 83, distance: 260.0
click at [177, 114] on div "[PHONE_NUMBER] Live | 04:17 ALL TASKS ALL TASKS ACTIVE TASKS TASKS IN WRAP UP" at bounding box center [158, 140] width 241 height 205
click at [872, 21] on icon at bounding box center [861, 19] width 21 height 21
drag, startPoint x: 222, startPoint y: 57, endPoint x: 848, endPoint y: 16, distance: 627.9
click at [223, 57] on icon at bounding box center [225, 56] width 21 height 21
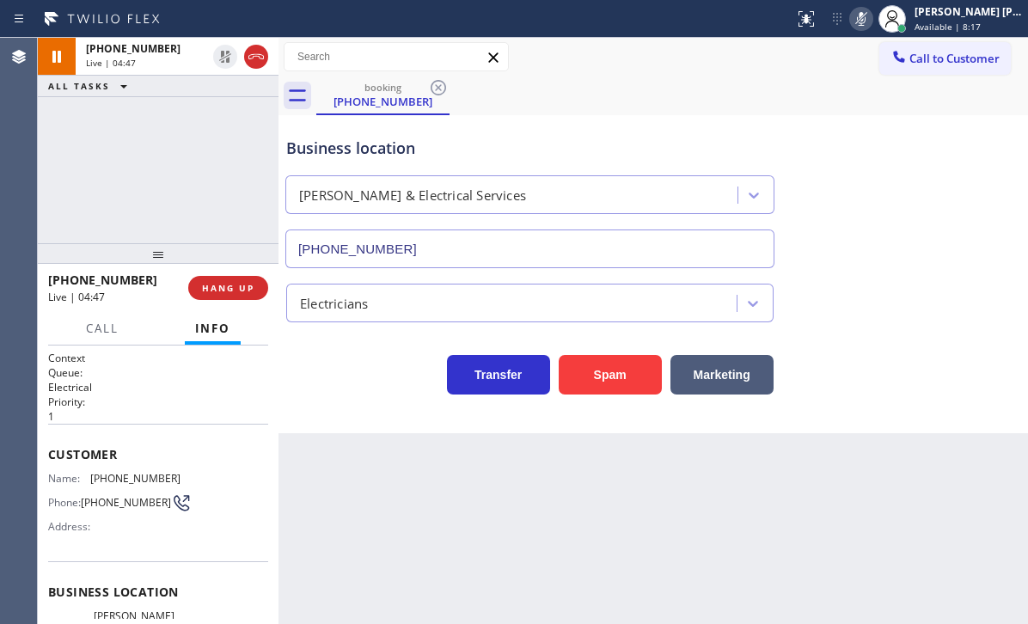
click at [866, 22] on icon at bounding box center [861, 19] width 9 height 14
click at [217, 175] on div "[PHONE_NUMBER] Live | 05:51 ALL TASKS ALL TASKS ACTIVE TASKS TASKS IN WRAP UP" at bounding box center [158, 140] width 241 height 205
click at [216, 175] on div "[PHONE_NUMBER] Live | 05:51 ALL TASKS ALL TASKS ACTIVE TASKS TASKS IN WRAP UP" at bounding box center [158, 140] width 241 height 205
click at [158, 135] on div "[PHONE_NUMBER] Live | 05:53 ALL TASKS ALL TASKS ACTIVE TASKS TASKS IN WRAP UP" at bounding box center [158, 140] width 241 height 205
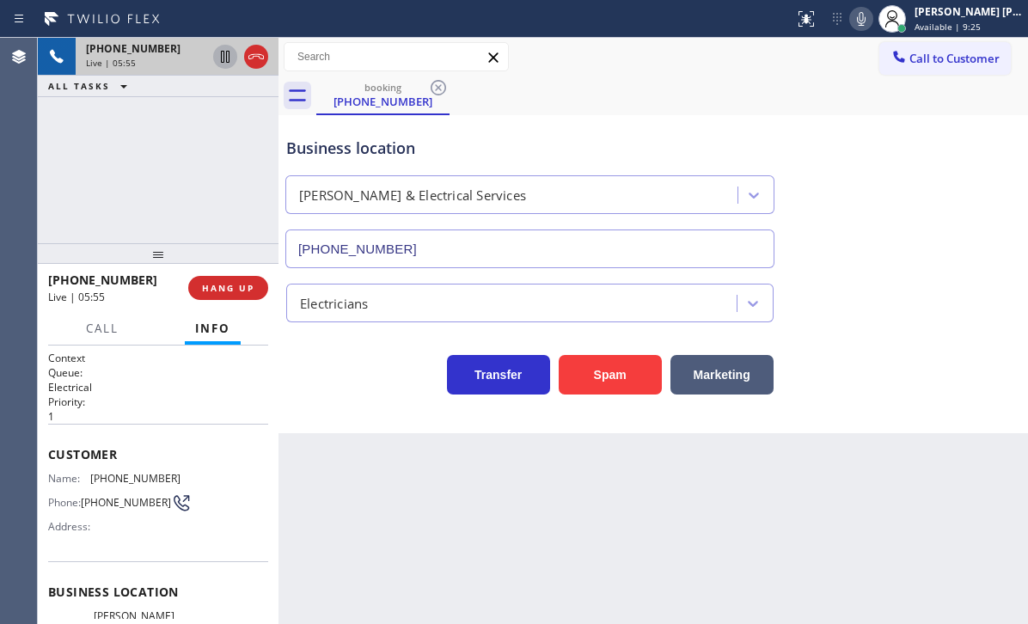
drag, startPoint x: 225, startPoint y: 61, endPoint x: 190, endPoint y: 138, distance: 85.0
click at [223, 61] on icon at bounding box center [225, 56] width 21 height 21
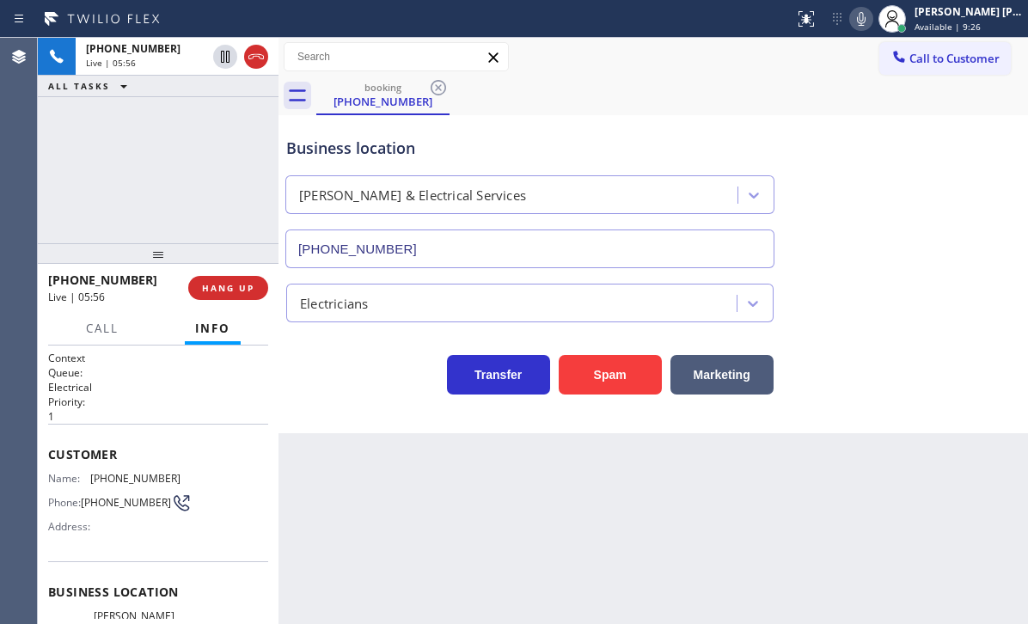
drag, startPoint x: 172, startPoint y: 172, endPoint x: 454, endPoint y: 150, distance: 282.7
click at [237, 155] on div "[PHONE_NUMBER] Live | 05:56 ALL TASKS ALL TASKS ACTIVE TASKS TASKS IN WRAP UP" at bounding box center [158, 140] width 241 height 205
click at [866, 22] on icon at bounding box center [861, 19] width 9 height 14
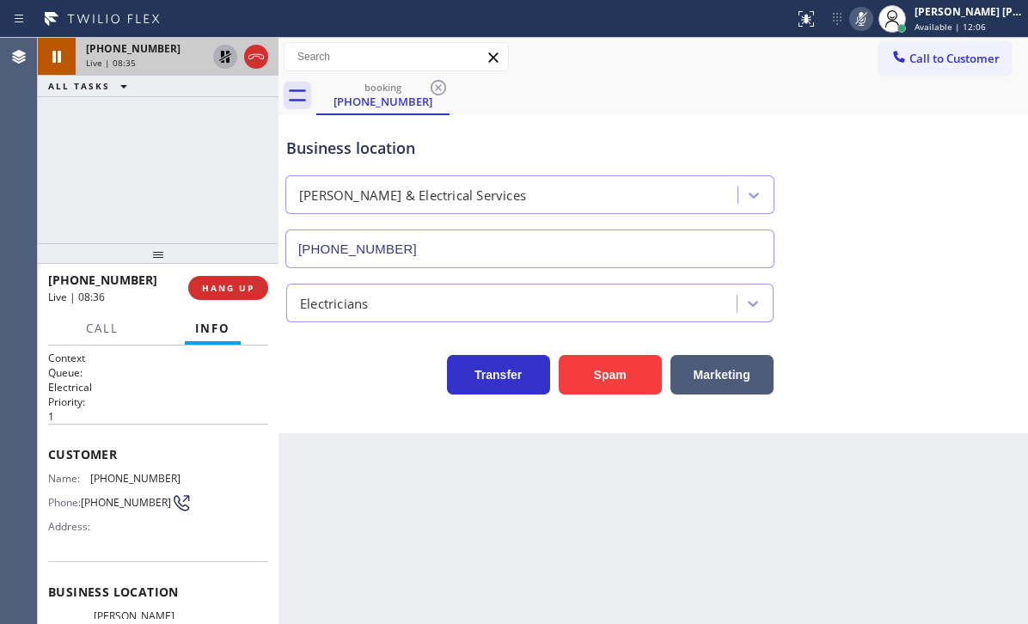
drag, startPoint x: 223, startPoint y: 56, endPoint x: 176, endPoint y: 165, distance: 119.0
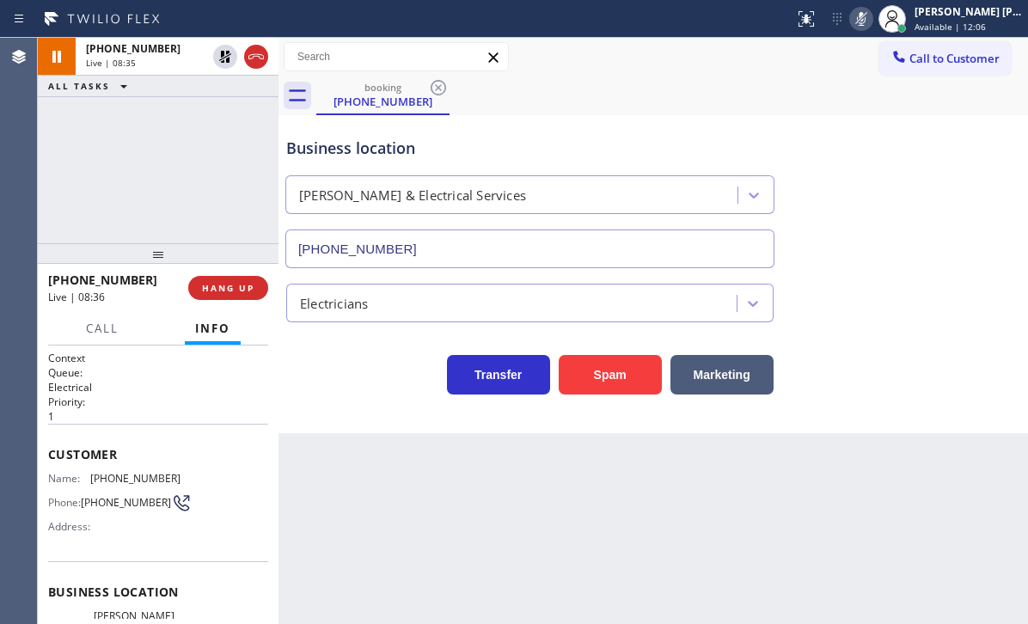
click at [223, 58] on icon at bounding box center [225, 56] width 21 height 21
click at [872, 21] on icon at bounding box center [861, 19] width 21 height 21
click at [906, 223] on div "Business location [PERSON_NAME] & Electrical Services [PHONE_NUMBER]" at bounding box center [653, 191] width 741 height 156
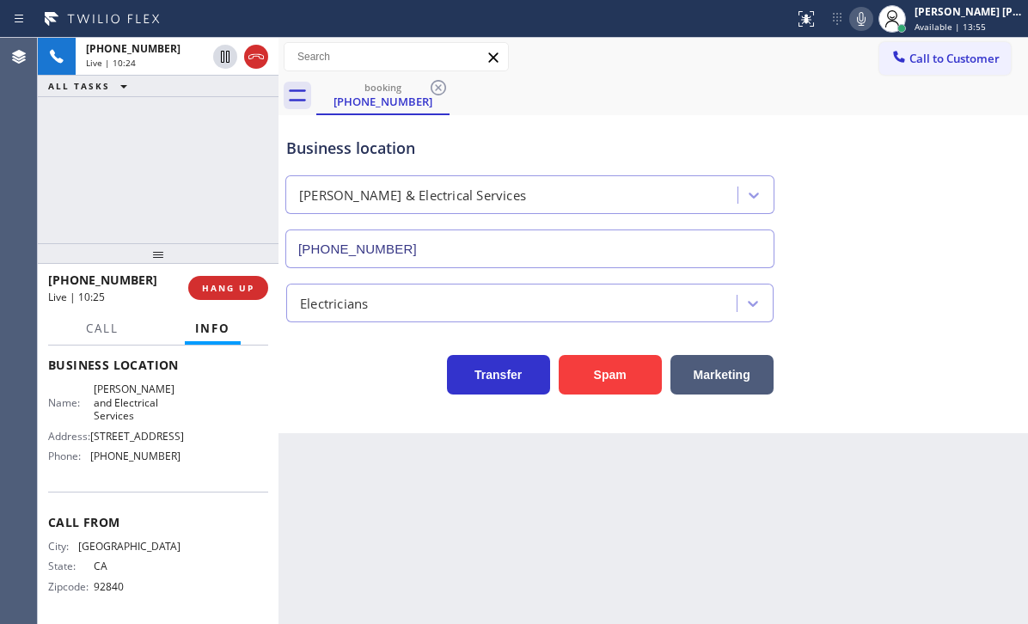
scroll to position [258, 0]
click at [660, 491] on div "Back to Dashboard Change Sender ID Customers Technicians Select a contact Outbo…" at bounding box center [652, 331] width 749 height 586
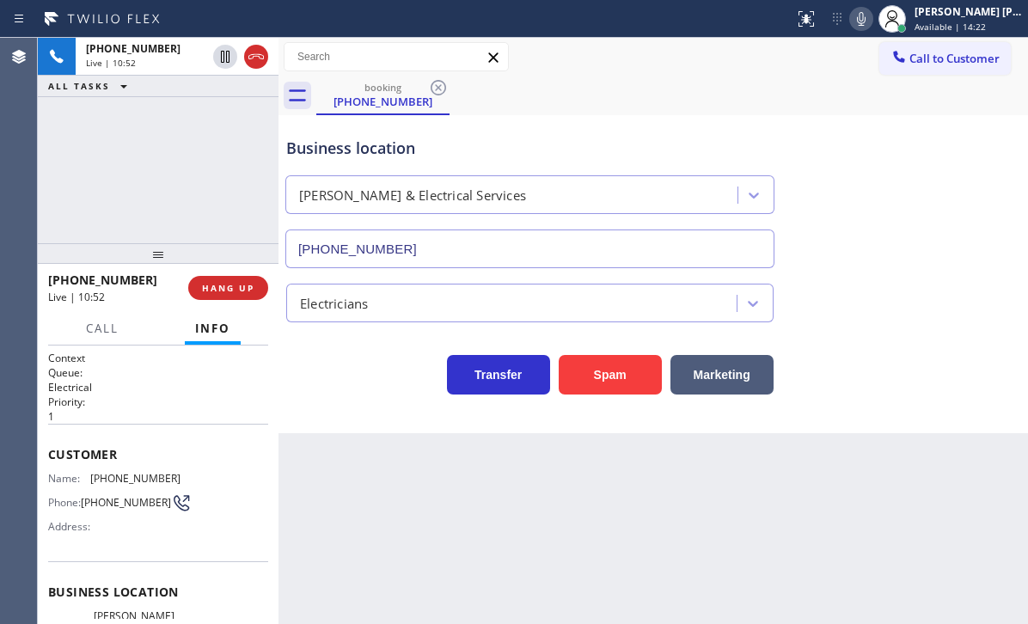
scroll to position [0, 0]
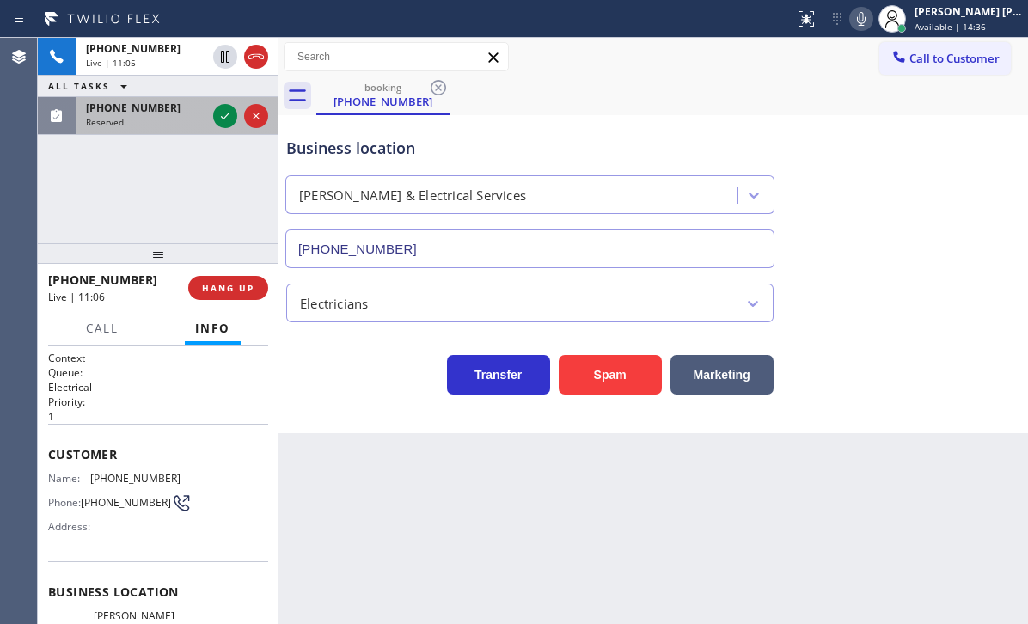
click at [175, 125] on div "Reserved" at bounding box center [146, 122] width 120 height 12
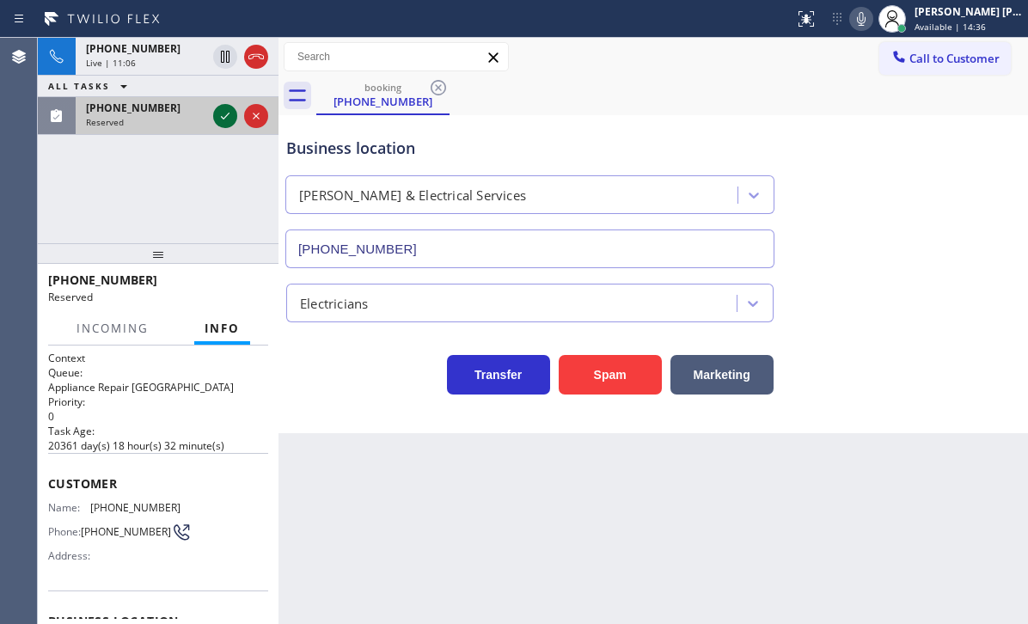
drag, startPoint x: 175, startPoint y: 125, endPoint x: 227, endPoint y: 113, distance: 52.8
click at [183, 122] on div "Reserved" at bounding box center [146, 122] width 120 height 12
click at [228, 113] on icon at bounding box center [225, 116] width 9 height 7
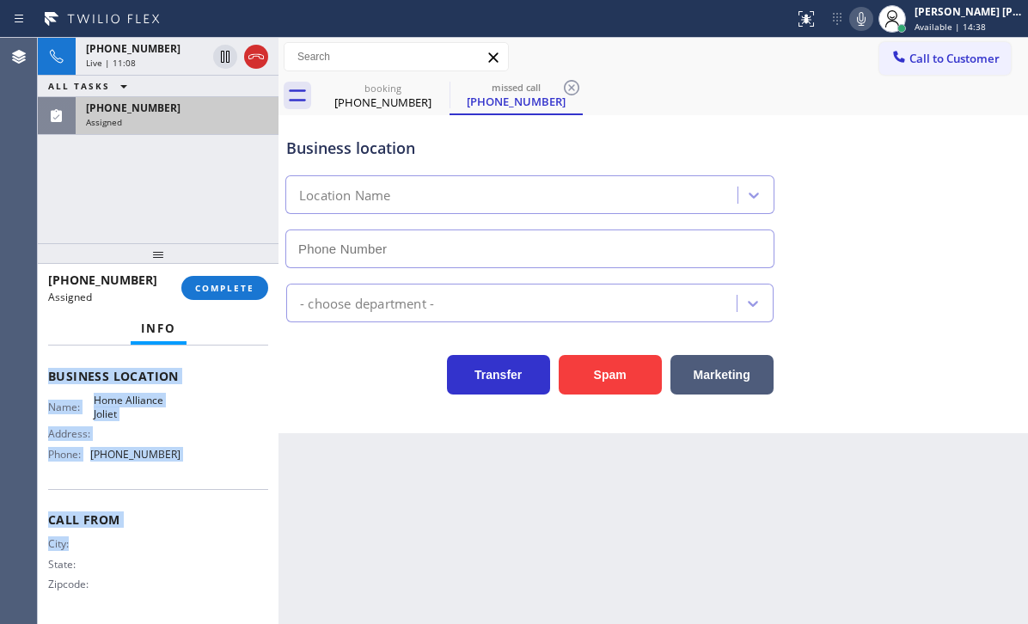
type input "[PHONE_NUMBER]"
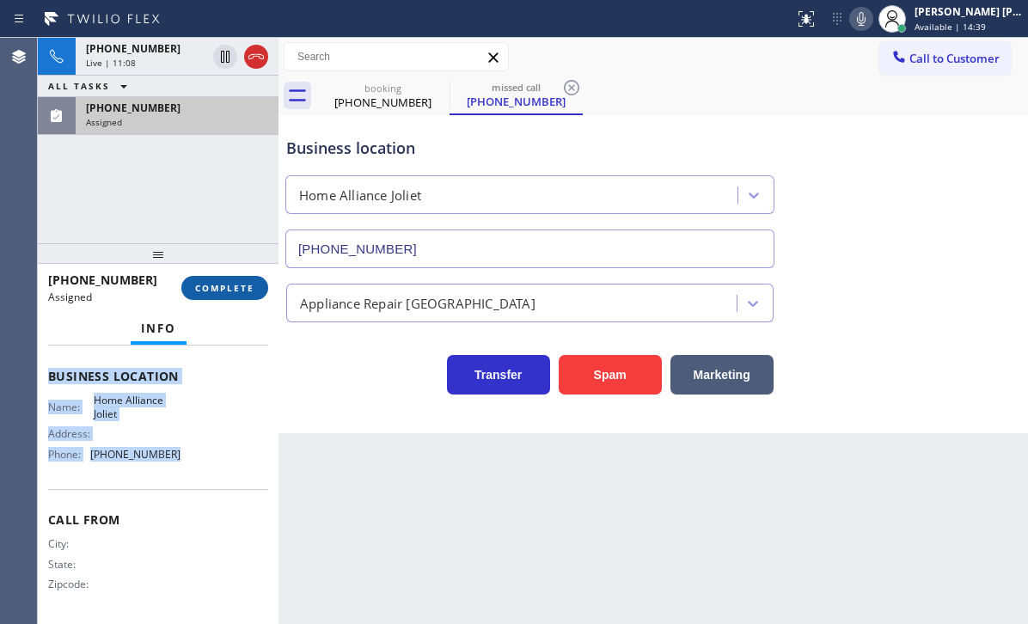
drag, startPoint x: 46, startPoint y: 472, endPoint x: 237, endPoint y: 297, distance: 258.6
click at [196, 446] on div "Context Queue: Appliance Repair High End Priority: 0 Task Age: [DEMOGRAPHIC_DAT…" at bounding box center [158, 485] width 241 height 278
copy div "Customer Name: [PHONE_NUMBER] Phone: [PHONE_NUMBER] Address: Business location …"
click at [234, 286] on span "COMPLETE" at bounding box center [224, 288] width 59 height 12
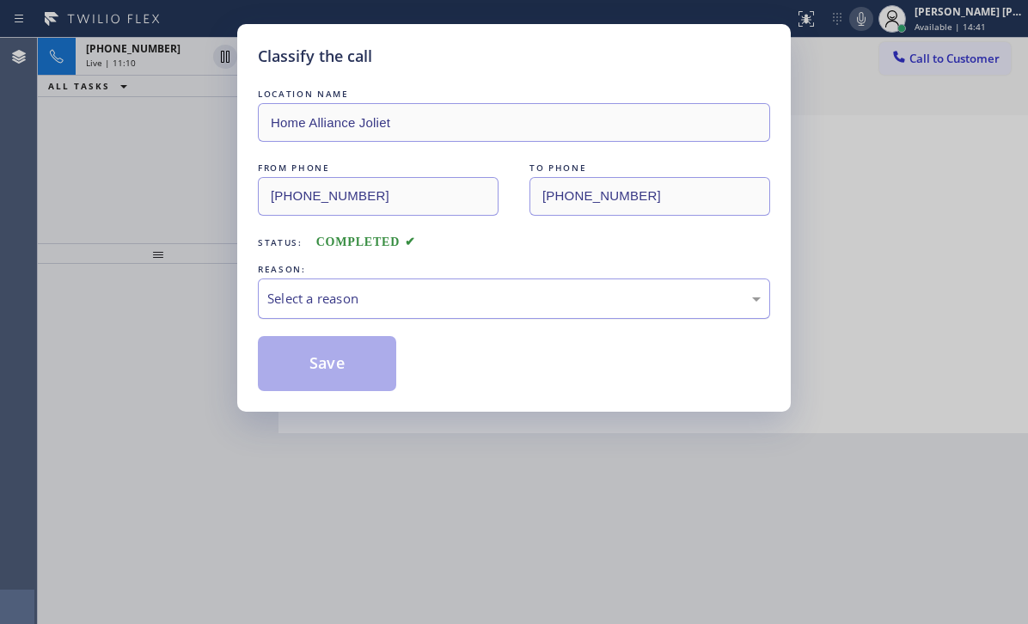
drag, startPoint x: 398, startPoint y: 284, endPoint x: 397, endPoint y: 315, distance: 31.8
click at [397, 291] on div "Select a reason" at bounding box center [514, 298] width 512 height 40
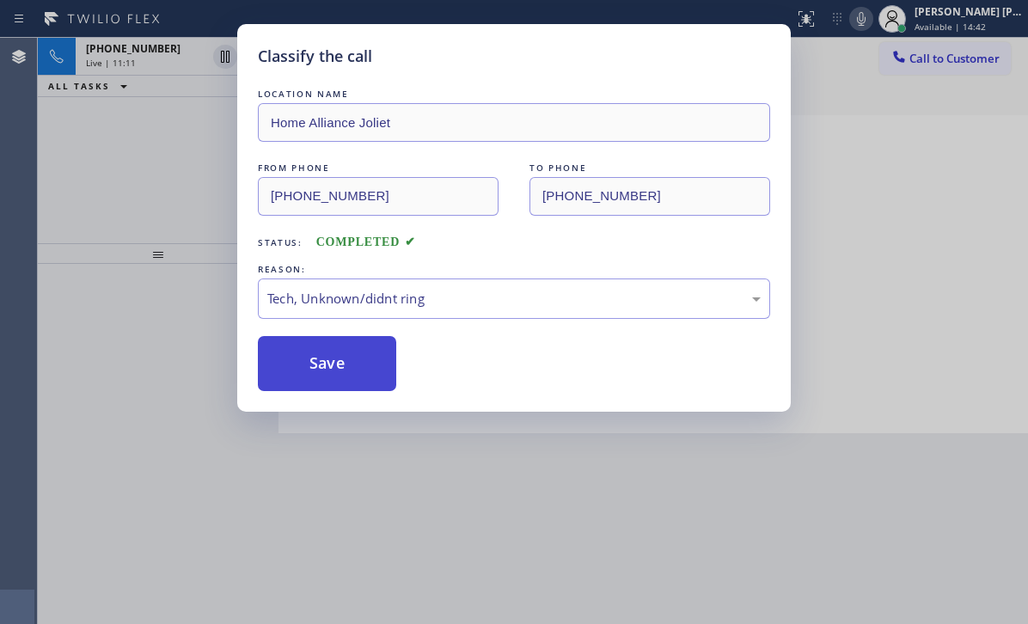
click at [347, 358] on button "Save" at bounding box center [327, 363] width 138 height 55
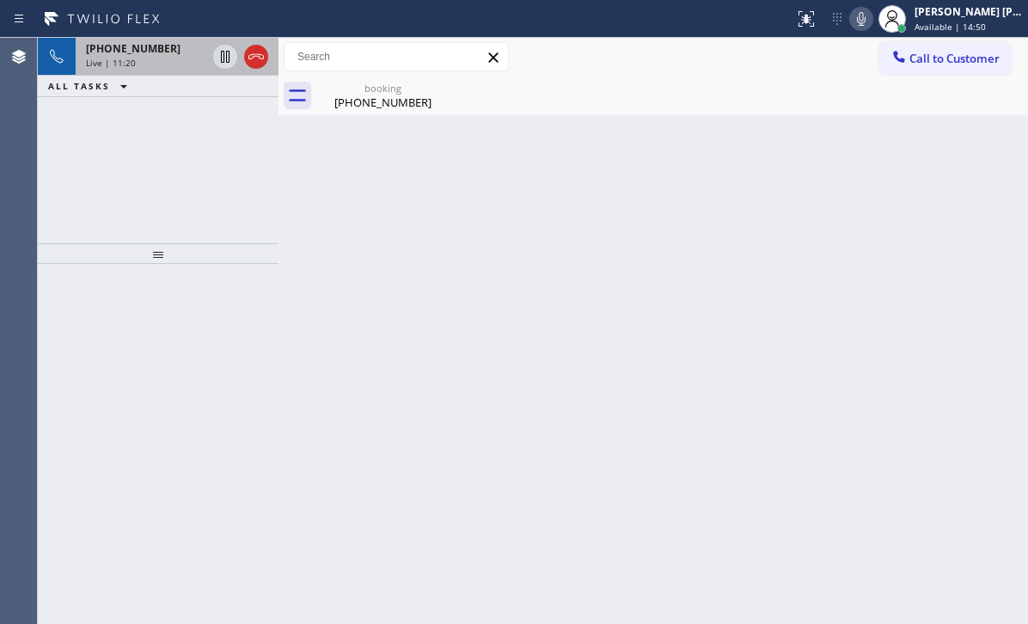
click at [184, 67] on div "[PHONE_NUMBER] Live | 11:20" at bounding box center [143, 57] width 134 height 38
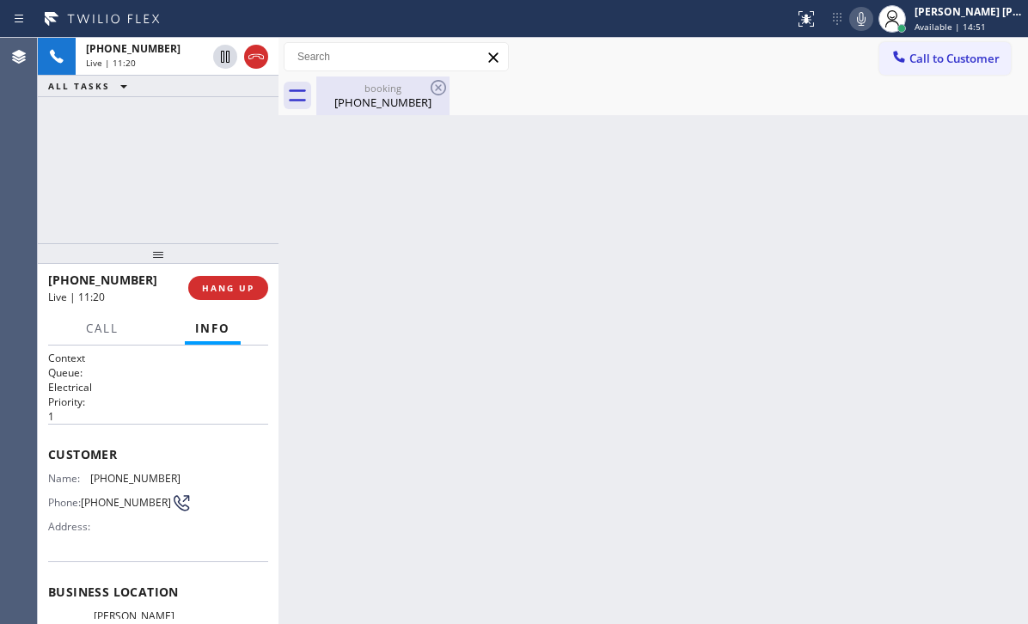
click at [371, 101] on div "[PHONE_NUMBER]" at bounding box center [383, 102] width 130 height 15
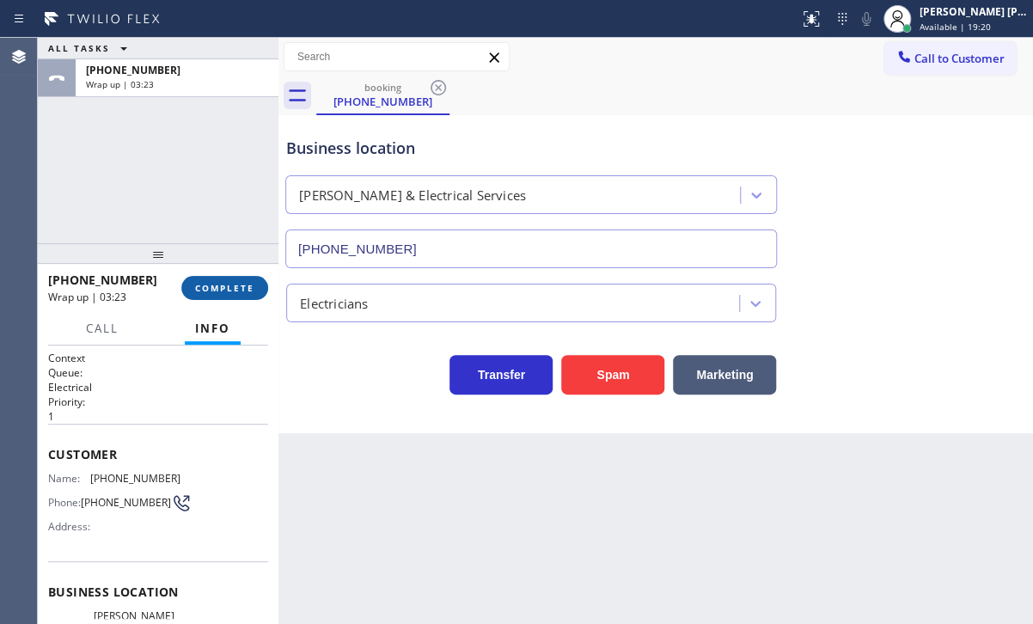
click at [220, 291] on span "COMPLETE" at bounding box center [224, 288] width 59 height 12
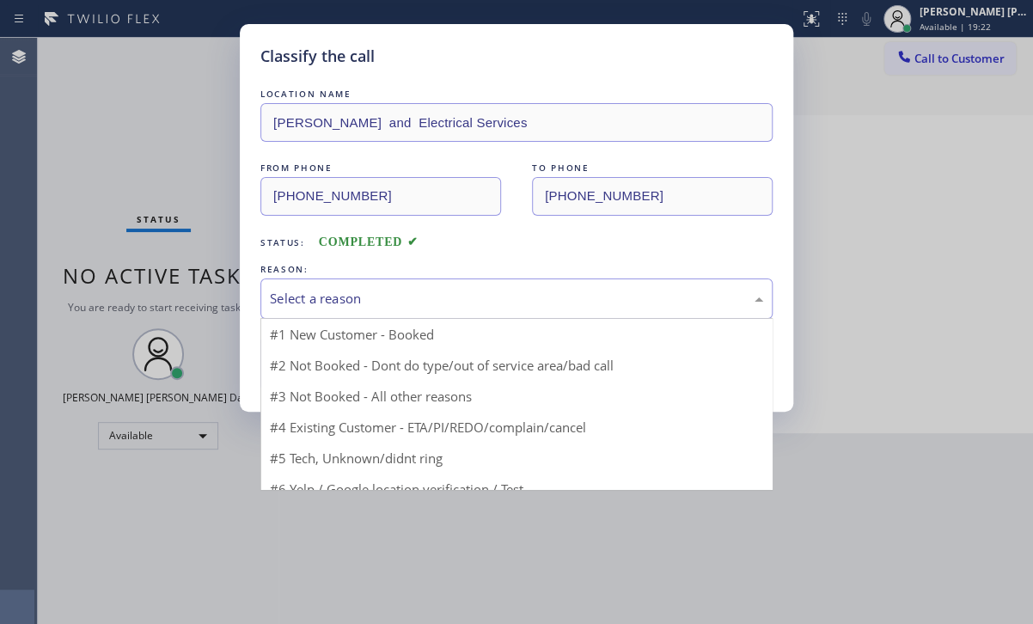
click at [347, 300] on div "Select a reason" at bounding box center [516, 299] width 493 height 20
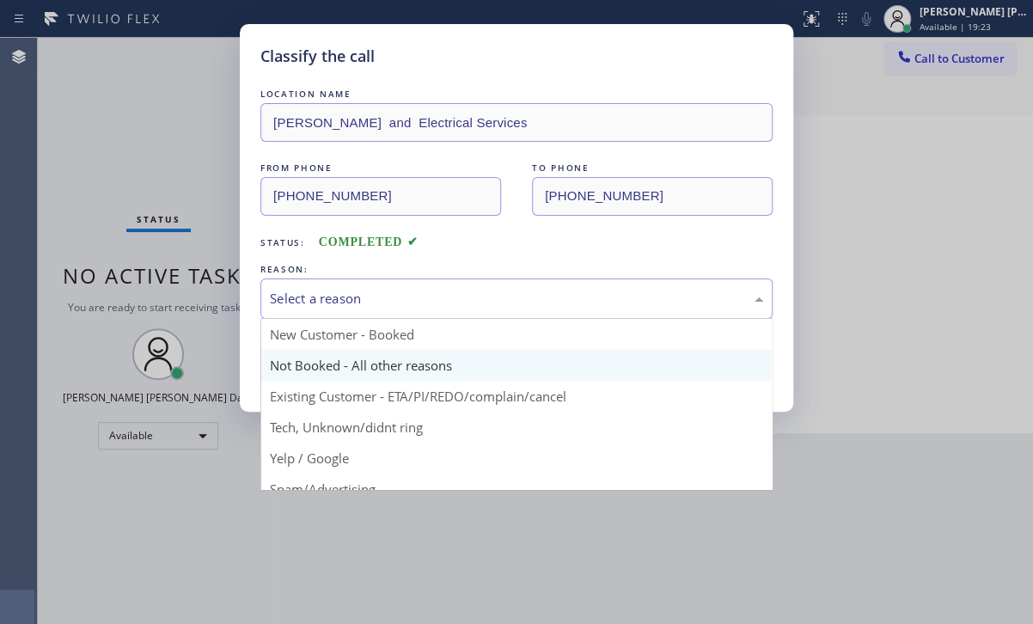
click at [344, 358] on button "Save" at bounding box center [329, 363] width 138 height 55
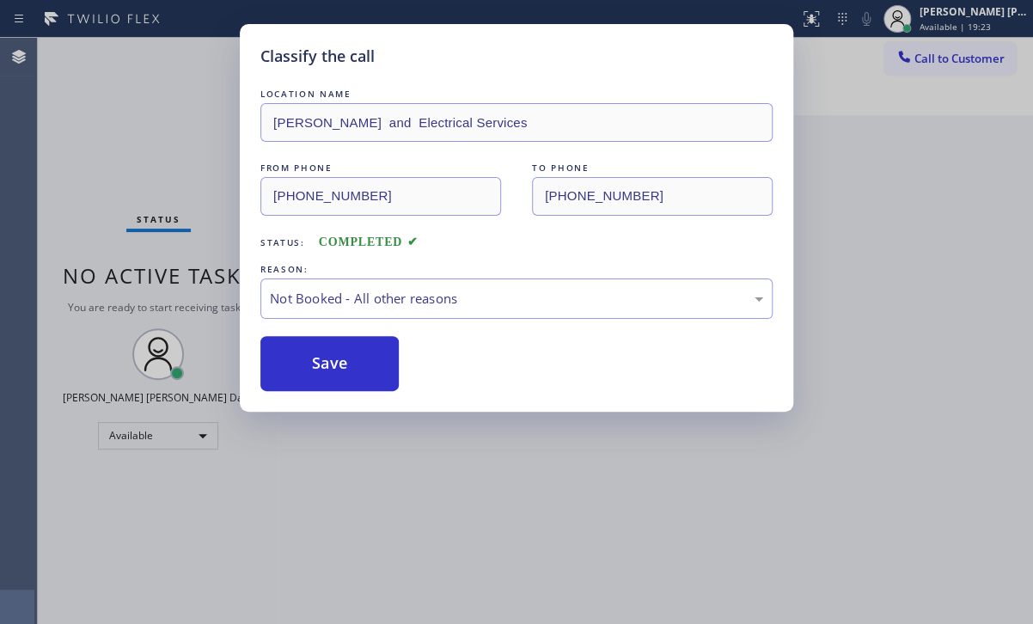
click at [344, 358] on button "Save" at bounding box center [329, 363] width 138 height 55
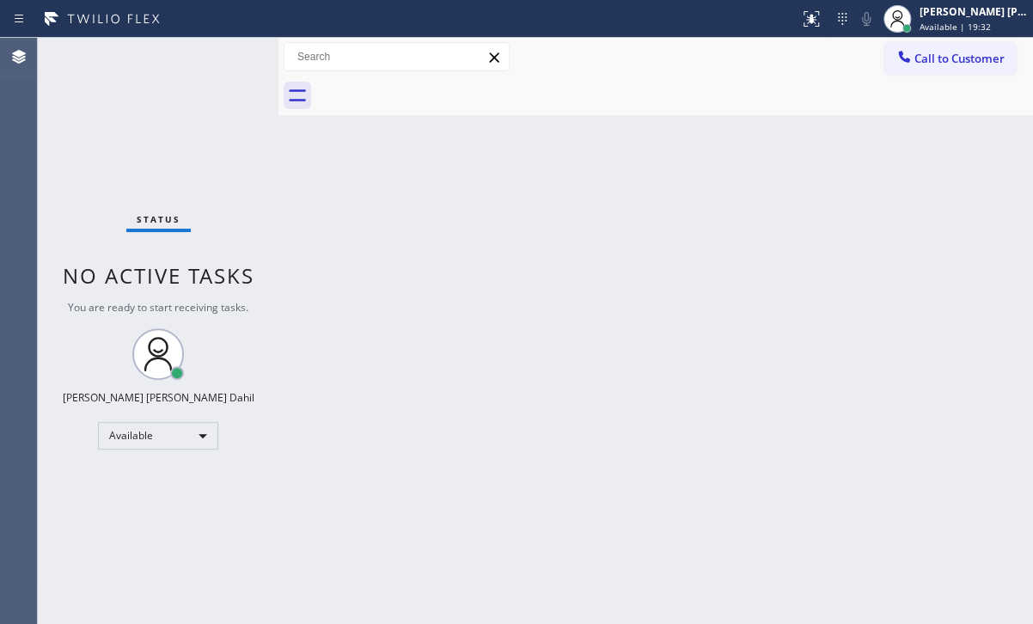
click at [171, 58] on div "Status No active tasks You are ready to start receiving tasks. [PERSON_NAME] [P…" at bounding box center [158, 331] width 241 height 586
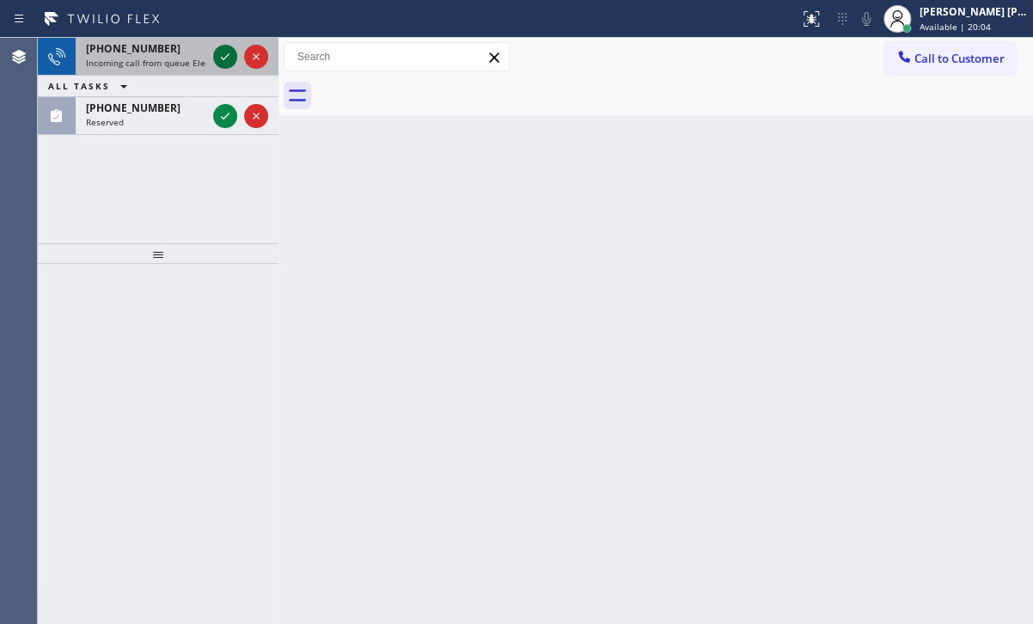
click at [222, 54] on icon at bounding box center [225, 56] width 21 height 21
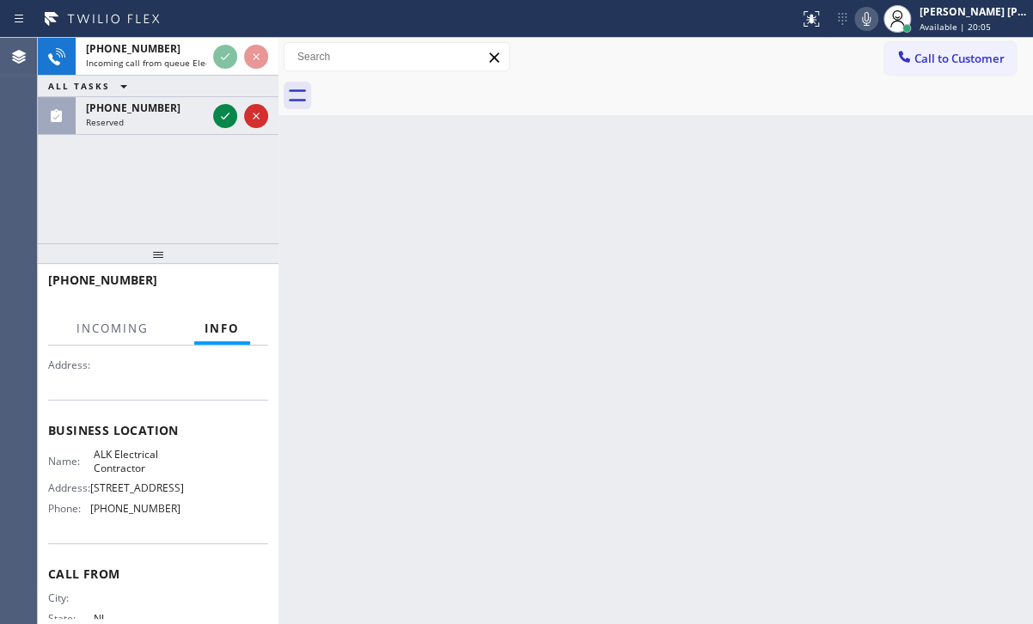
scroll to position [172, 0]
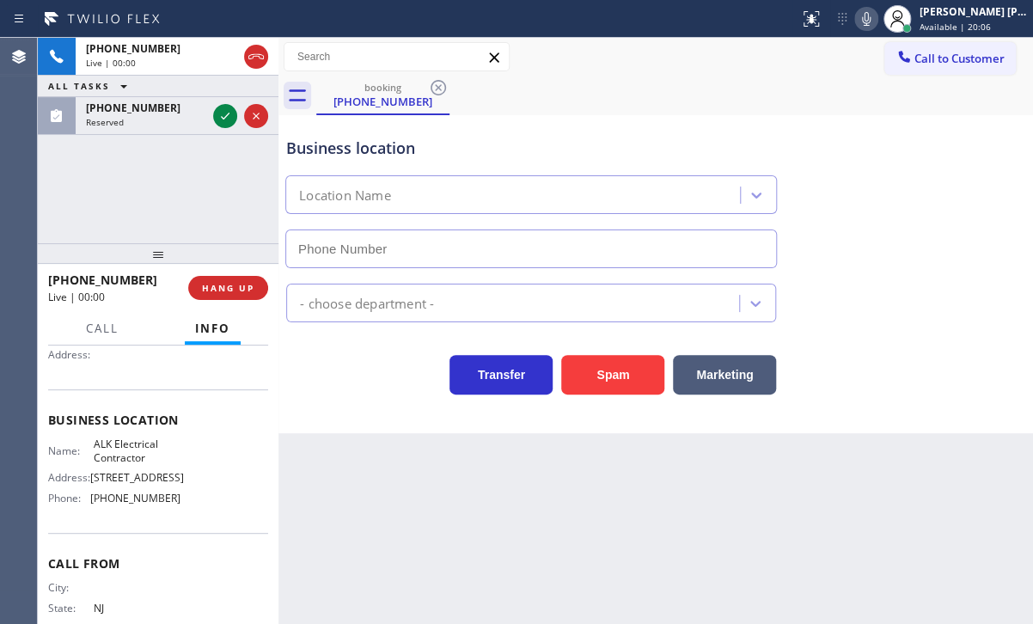
type input "[PHONE_NUMBER]"
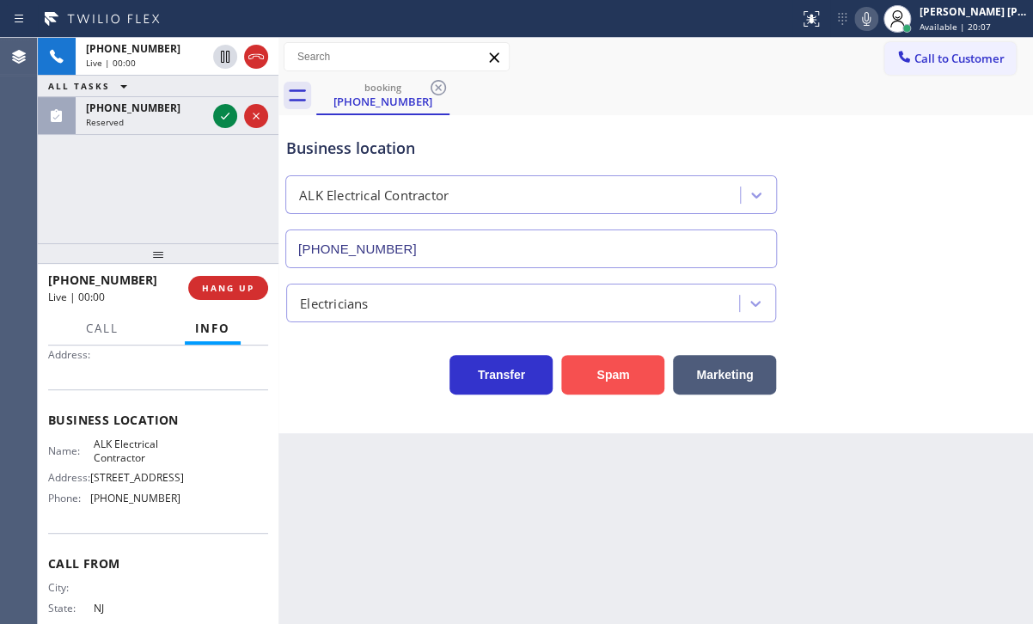
click at [596, 382] on button "Spam" at bounding box center [612, 375] width 103 height 40
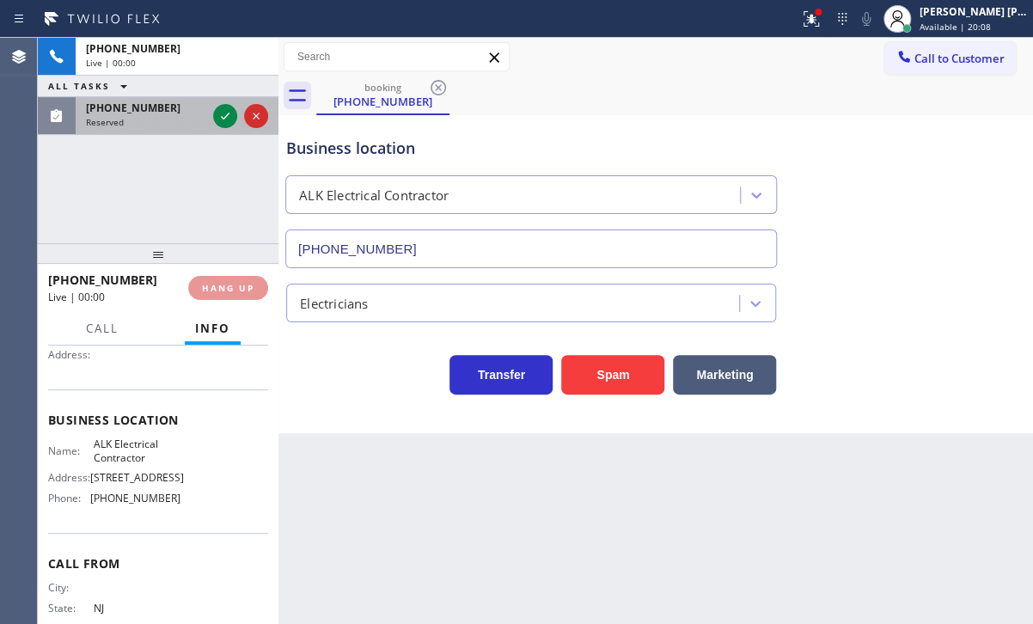
click at [193, 119] on div "Reserved" at bounding box center [146, 122] width 120 height 12
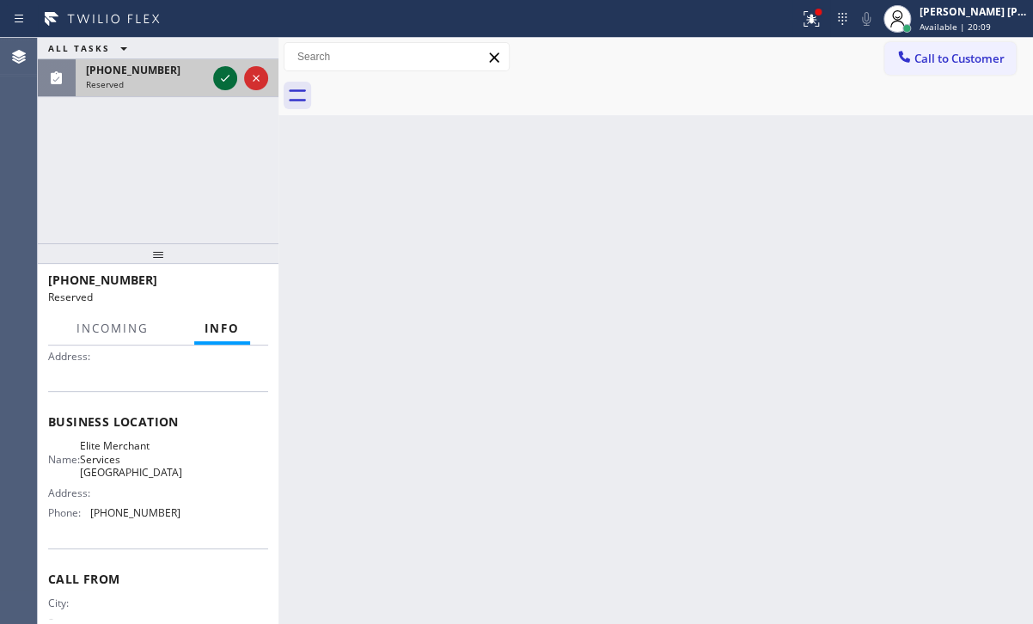
click at [228, 76] on icon at bounding box center [225, 78] width 21 height 21
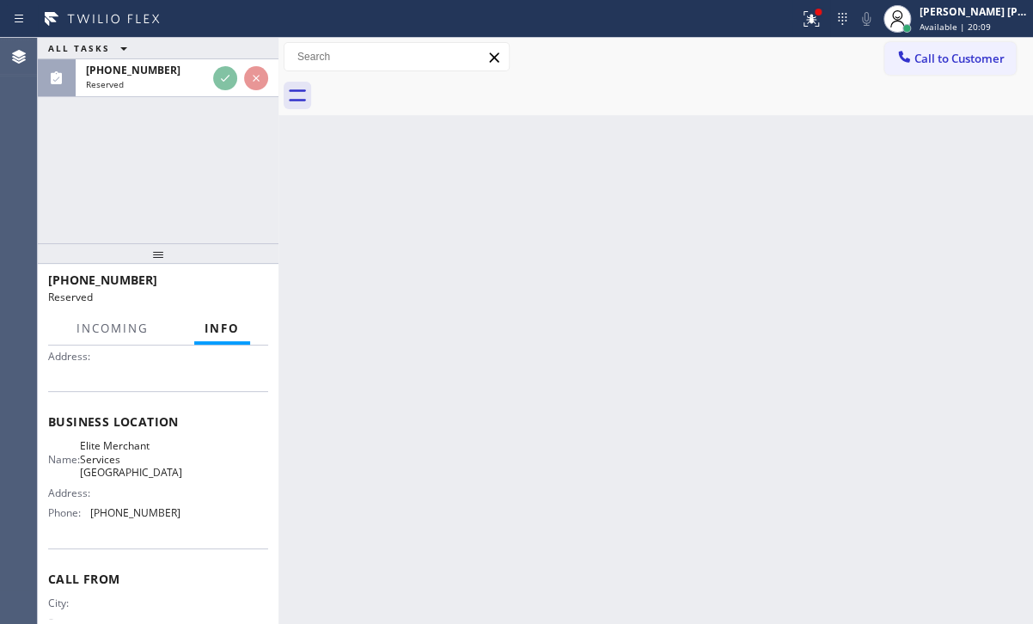
click at [206, 132] on div "ALL TASKS ALL TASKS ACTIVE TASKS TASKS IN WRAP UP [PHONE_NUMBER] Reserved" at bounding box center [158, 140] width 241 height 205
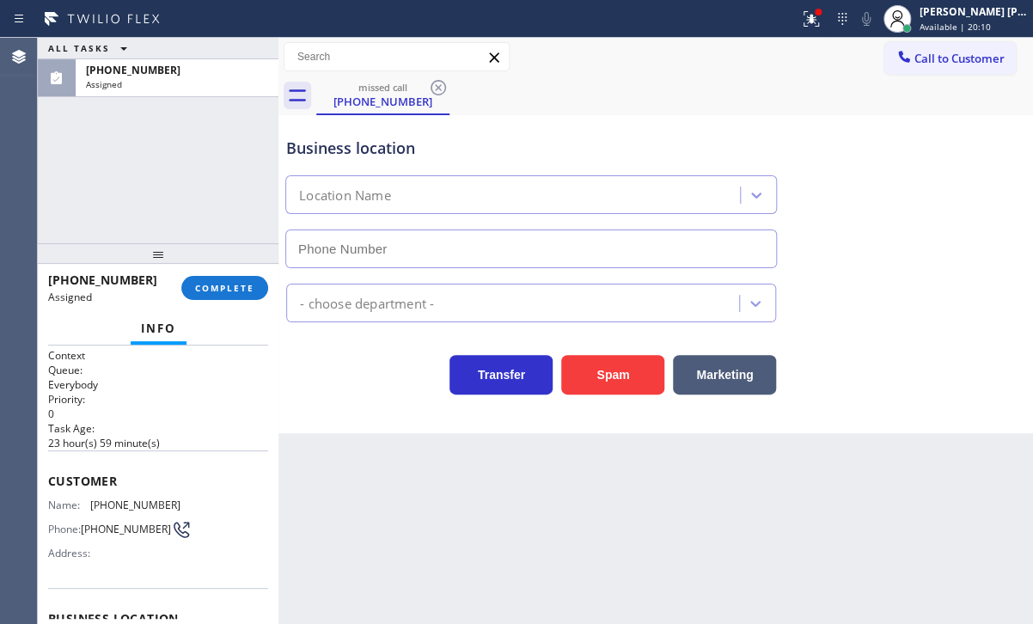
scroll to position [0, 0]
type input "[PHONE_NUMBER]"
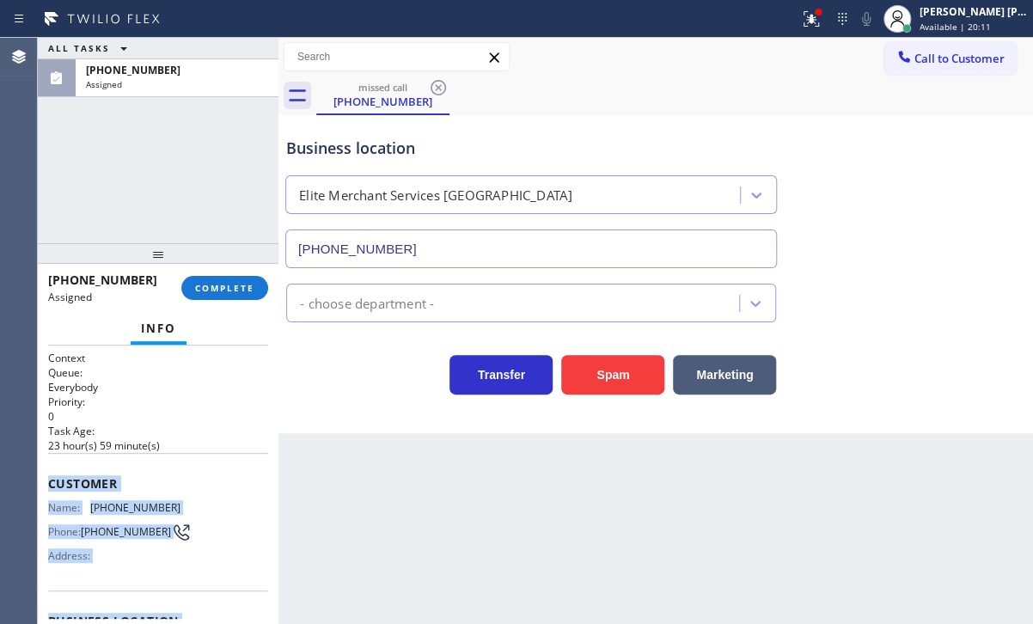
scroll to position [258, 0]
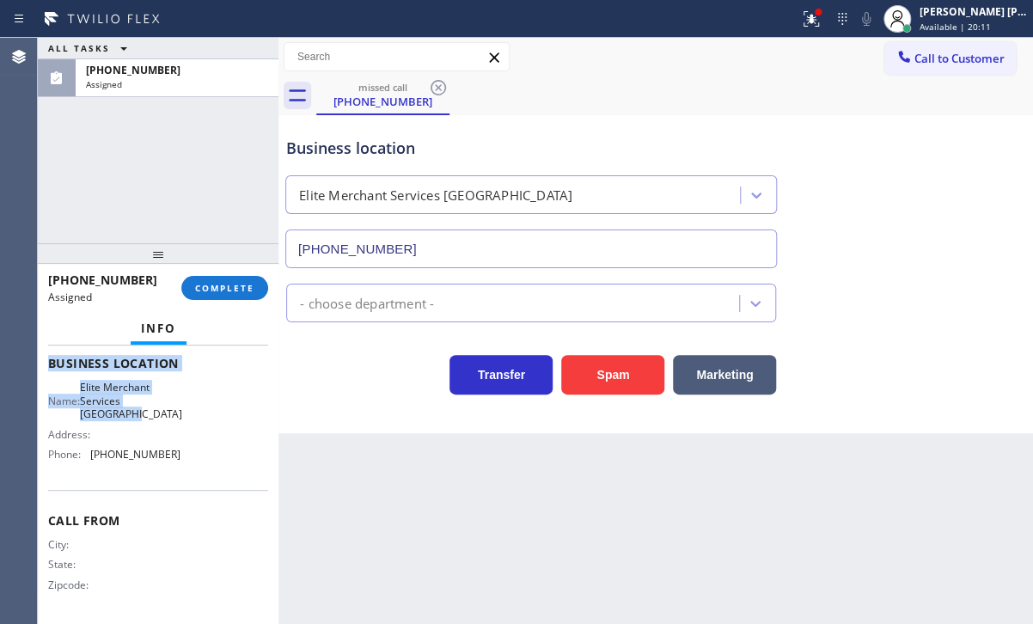
drag, startPoint x: 43, startPoint y: 472, endPoint x: 182, endPoint y: 415, distance: 150.4
click at [182, 415] on div "Context Queue: Everybody Priority: 0 Task Age: [DEMOGRAPHIC_DATA] hour(s) 59 mi…" at bounding box center [158, 485] width 241 height 278
click at [230, 280] on button "COMPLETE" at bounding box center [224, 288] width 87 height 24
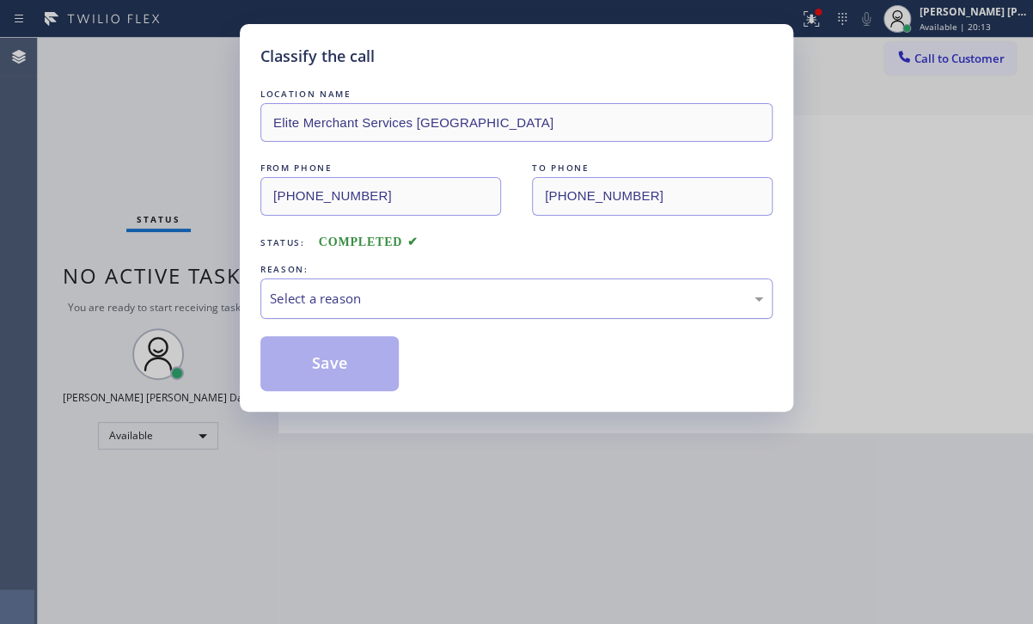
click at [347, 306] on div "Select a reason" at bounding box center [516, 299] width 493 height 20
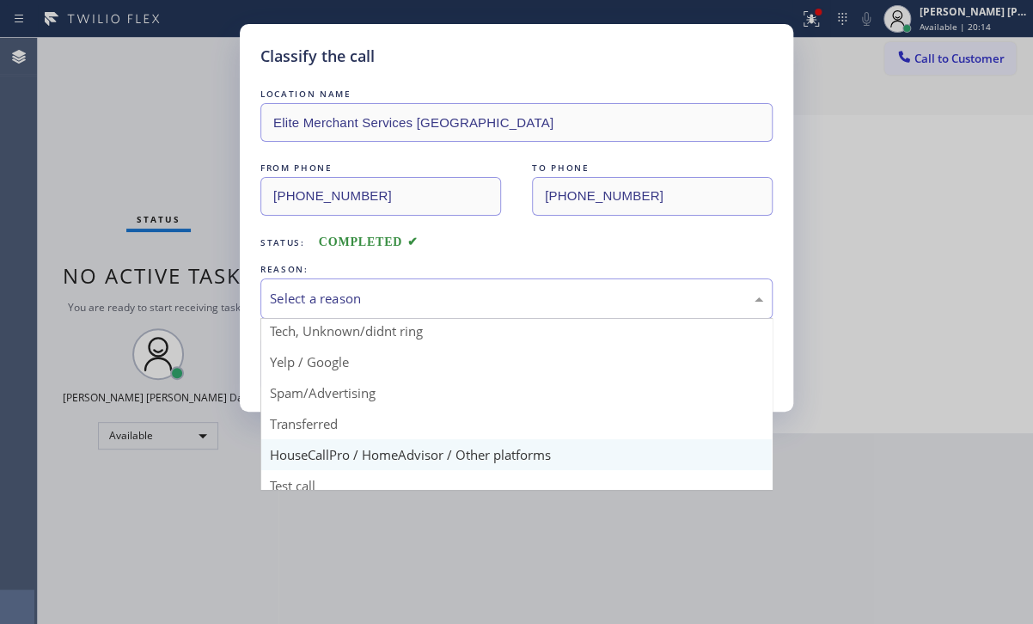
scroll to position [107, 0]
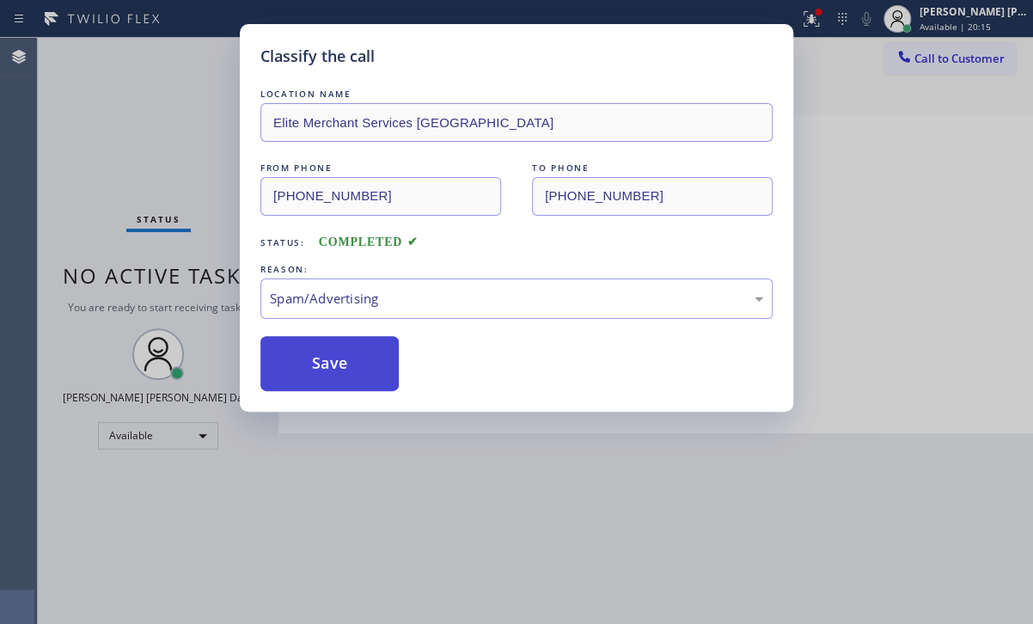
click at [316, 350] on button "Save" at bounding box center [329, 363] width 138 height 55
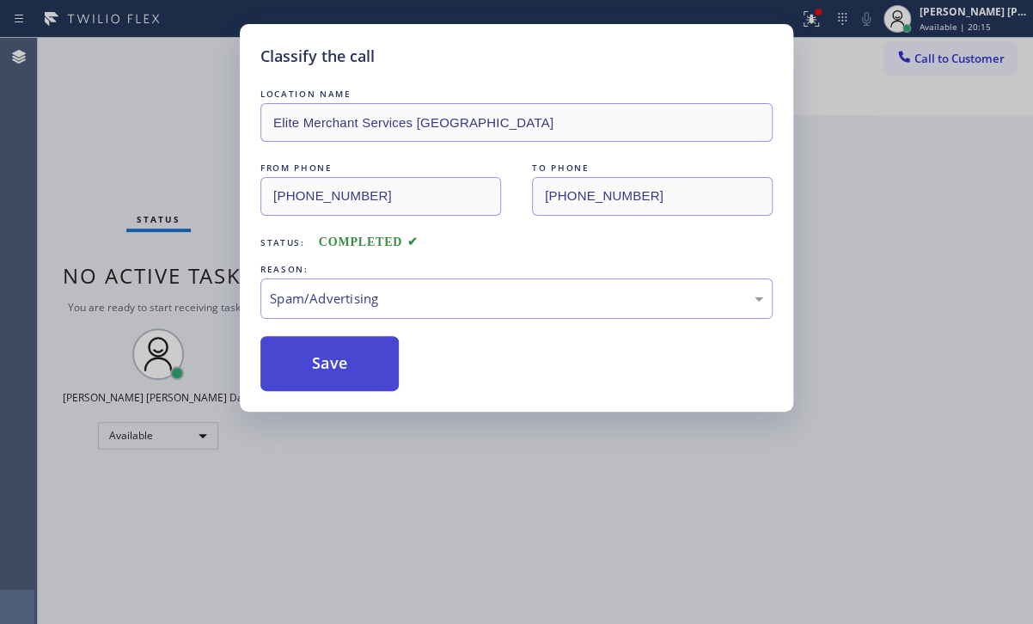
click at [316, 350] on button "Save" at bounding box center [329, 363] width 138 height 55
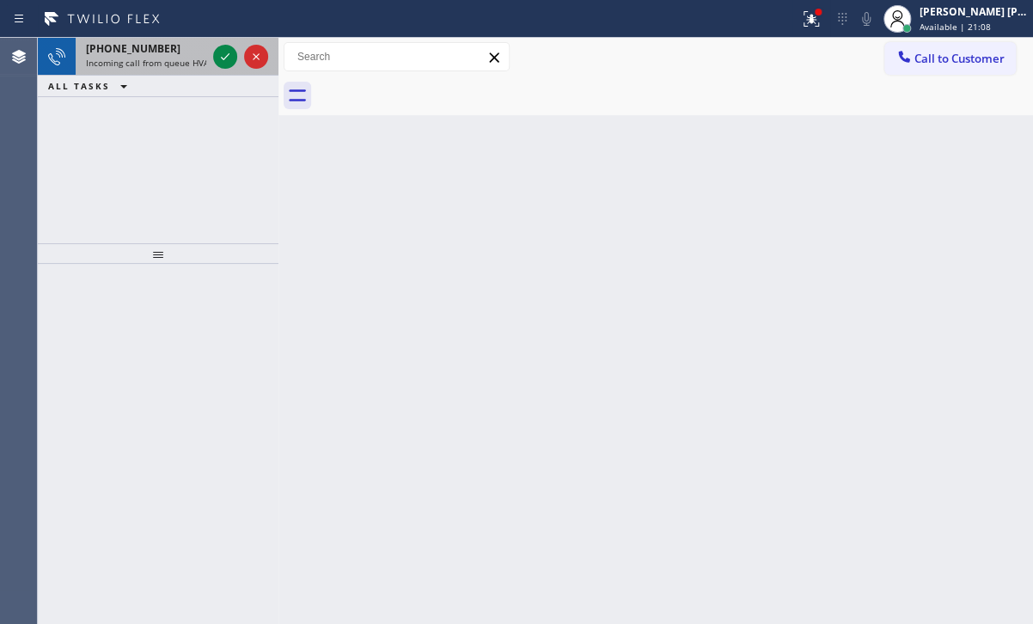
click at [193, 49] on div "[PHONE_NUMBER]" at bounding box center [146, 48] width 120 height 15
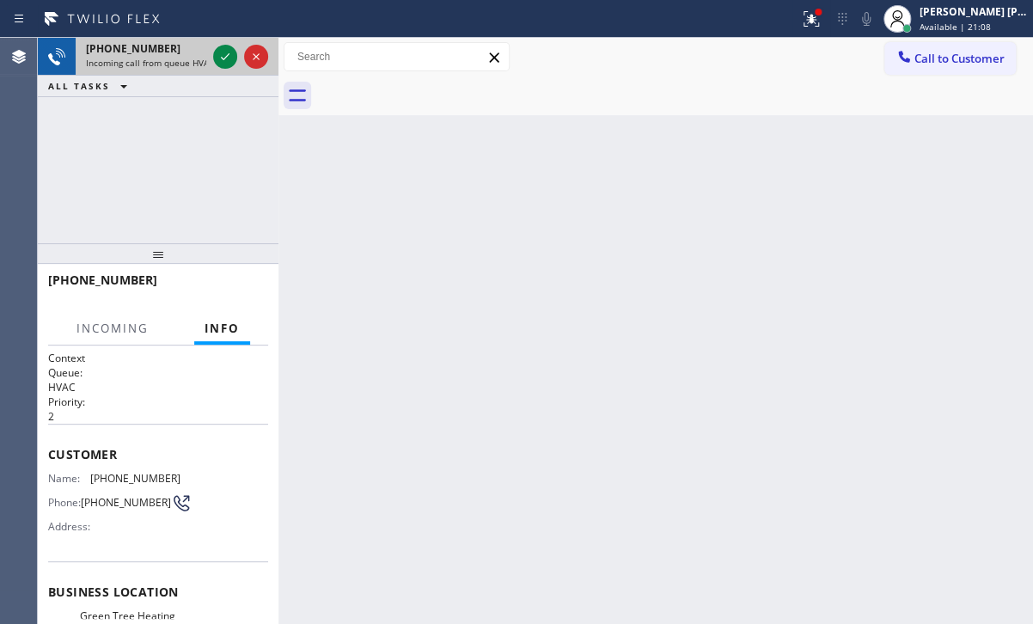
click at [193, 49] on div "[PHONE_NUMBER]" at bounding box center [146, 48] width 120 height 15
click at [217, 56] on icon at bounding box center [225, 56] width 21 height 21
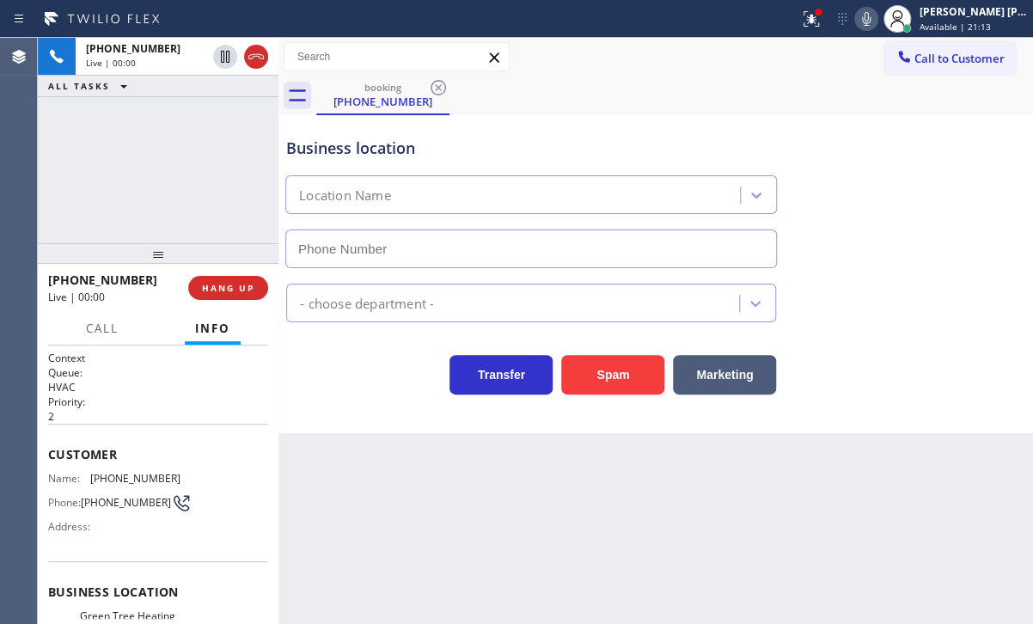
type input "[PHONE_NUMBER]"
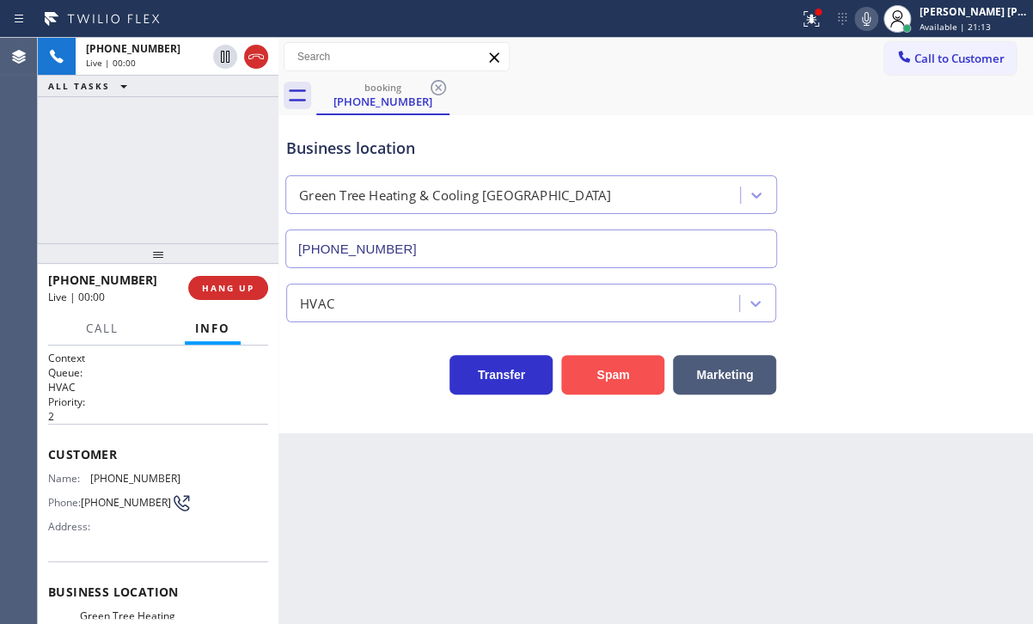
click at [605, 385] on button "Spam" at bounding box center [612, 375] width 103 height 40
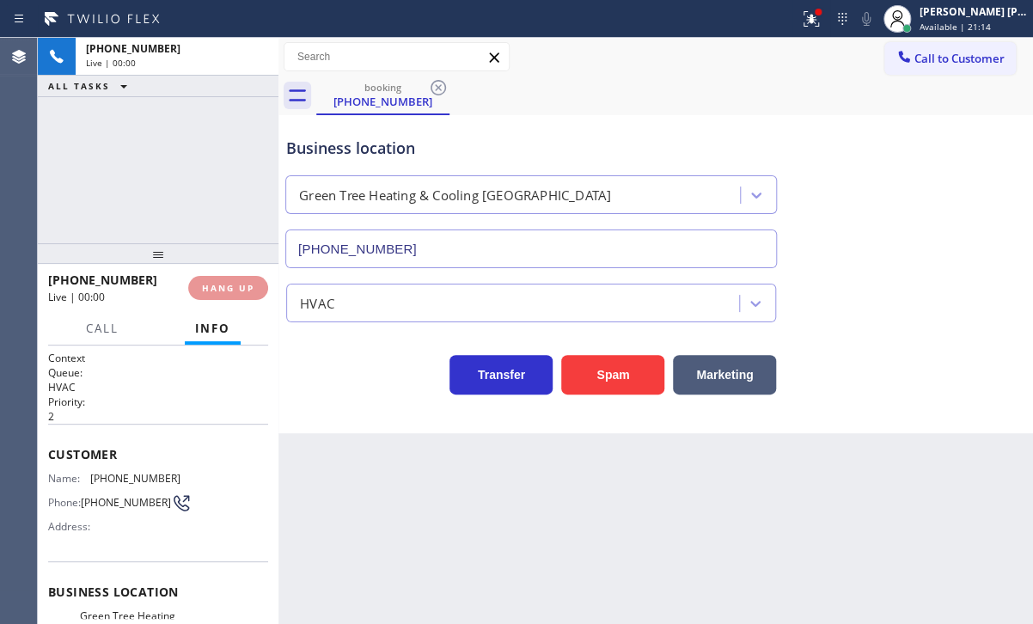
drag, startPoint x: 826, startPoint y: 23, endPoint x: 768, endPoint y: 215, distance: 200.1
click at [826, 30] on button at bounding box center [811, 19] width 38 height 38
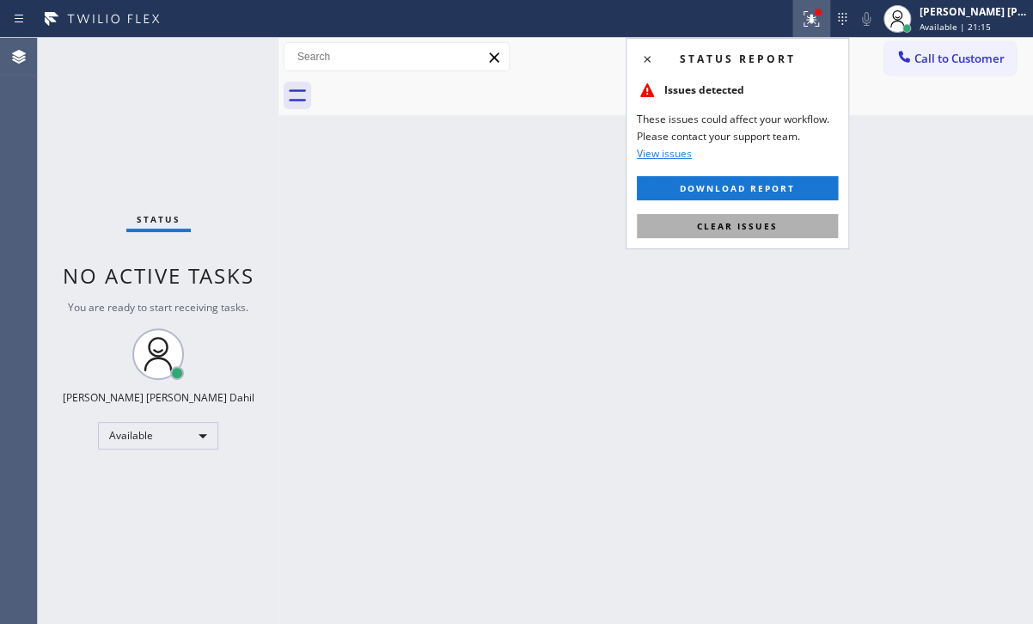
click at [768, 221] on span "Clear issues" at bounding box center [737, 226] width 81 height 12
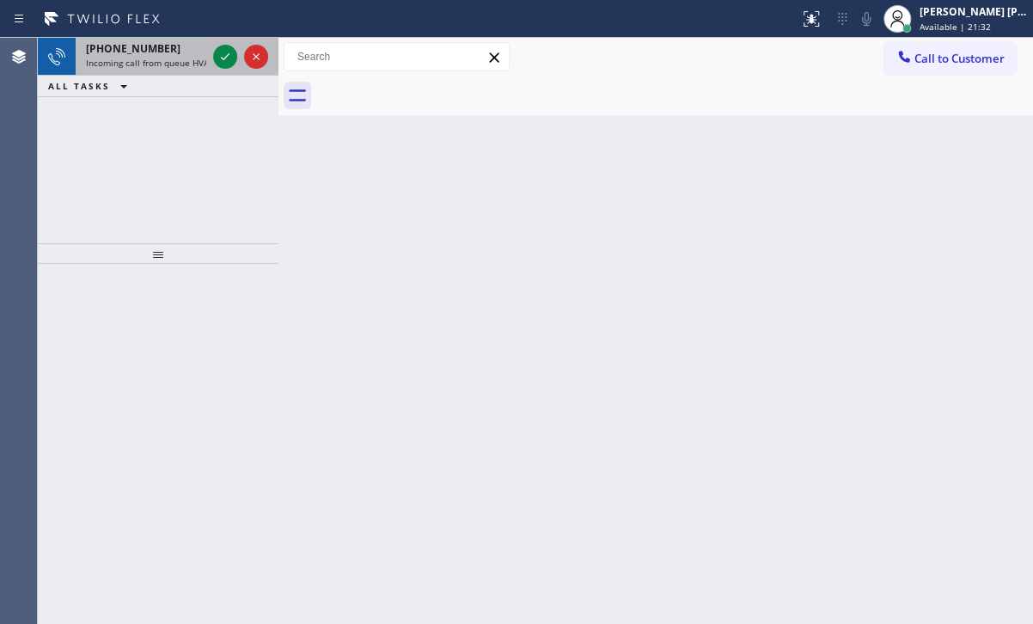
click at [199, 63] on span "Incoming call from queue HVAC" at bounding box center [150, 63] width 128 height 12
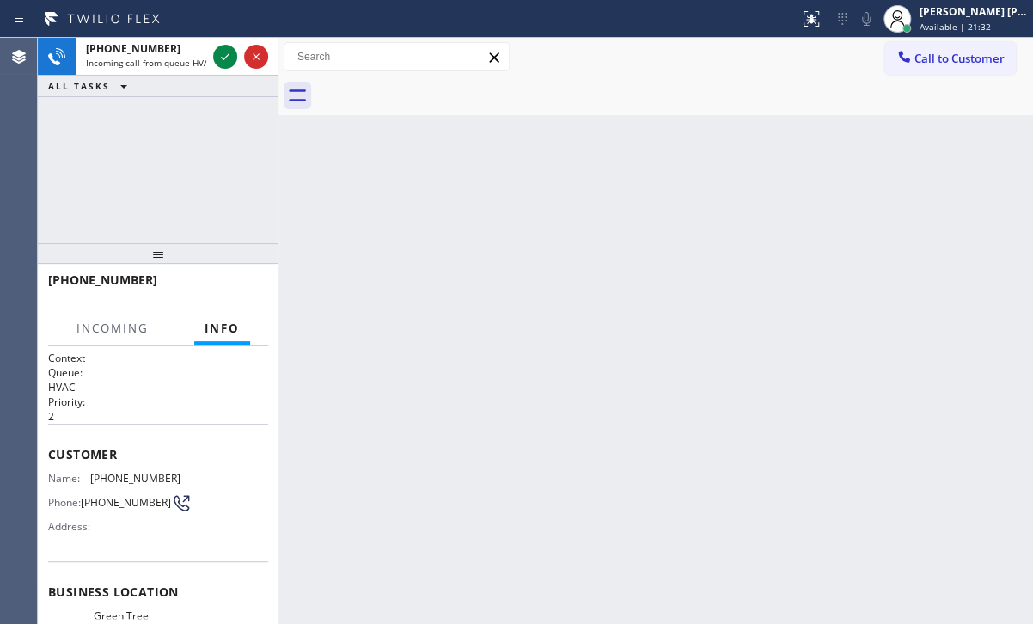
drag, startPoint x: 199, startPoint y: 63, endPoint x: 112, endPoint y: 368, distance: 317.5
click at [196, 70] on div "[PHONE_NUMBER] Incoming call from queue HVAC" at bounding box center [143, 57] width 134 height 38
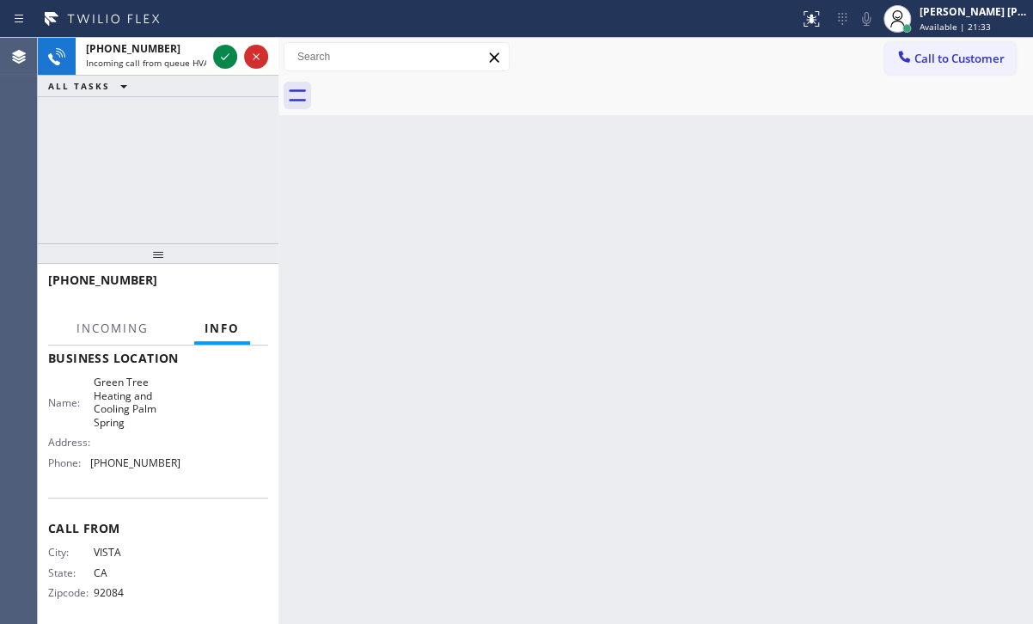
scroll to position [244, 0]
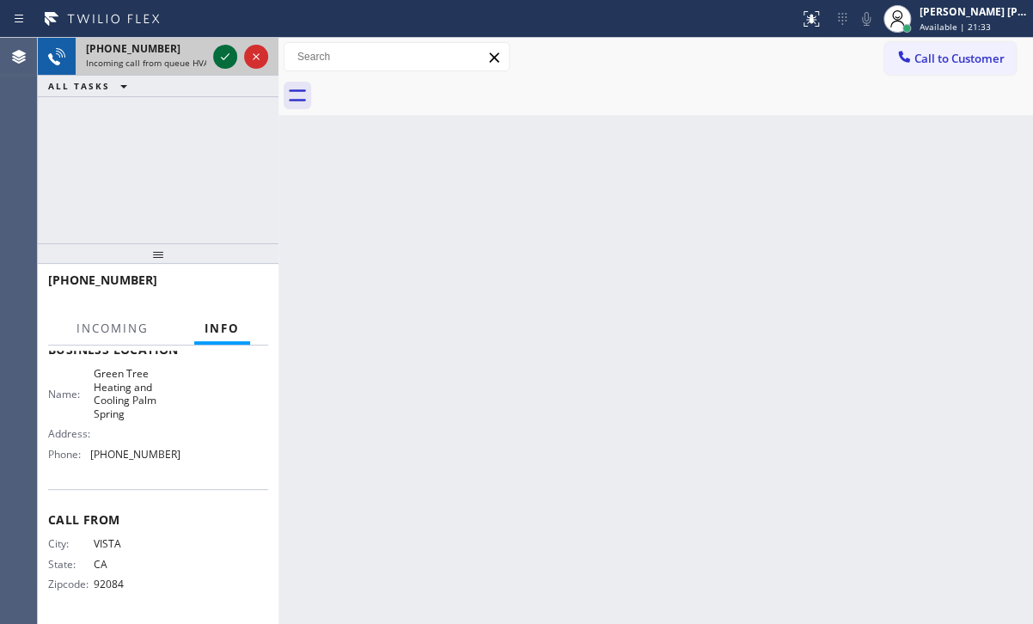
click at [218, 61] on icon at bounding box center [225, 56] width 21 height 21
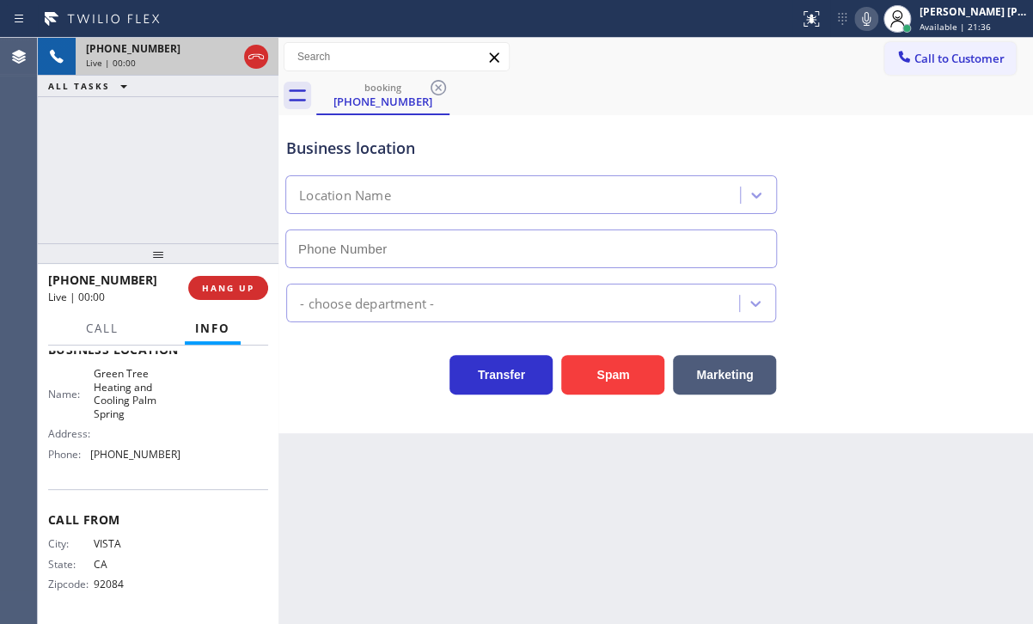
type input "[PHONE_NUMBER]"
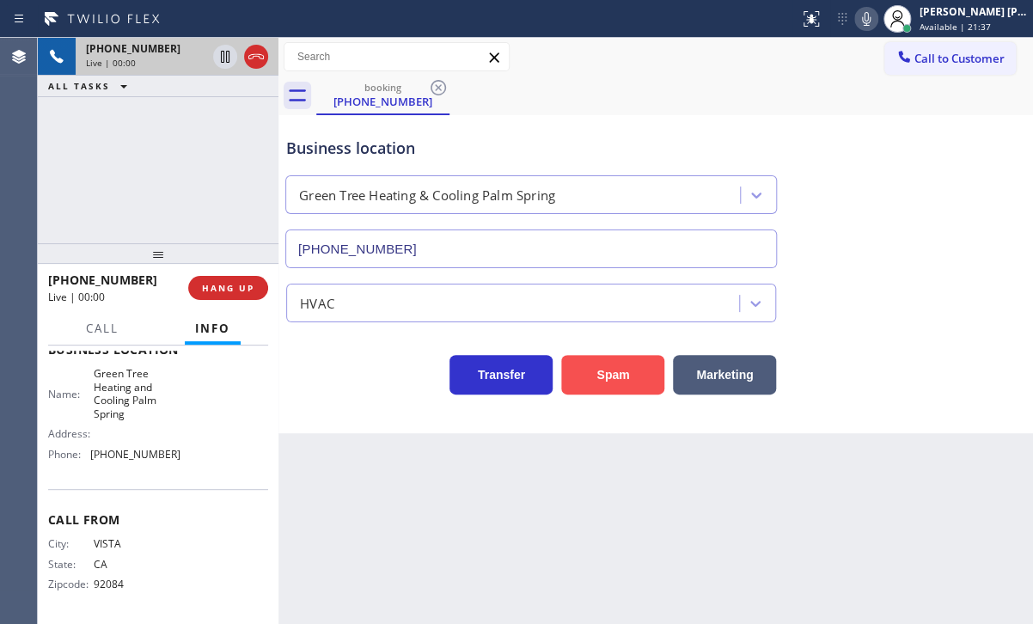
click at [634, 389] on button "Spam" at bounding box center [612, 375] width 103 height 40
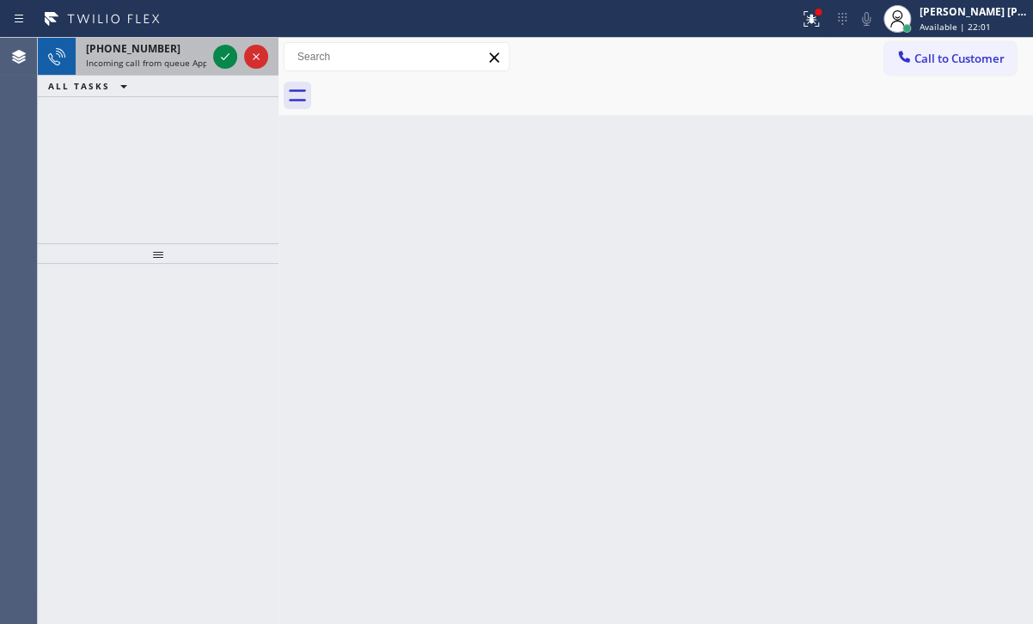
click at [151, 66] on span "Incoming call from queue Appliance Repair" at bounding box center [174, 63] width 176 height 12
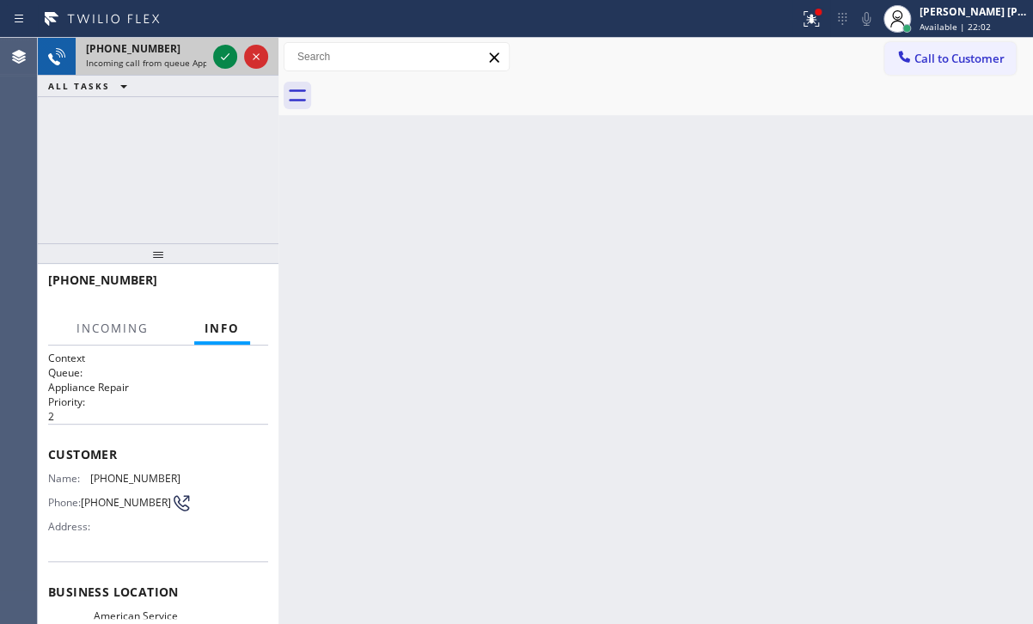
click at [151, 66] on span "Incoming call from queue Appliance Repair" at bounding box center [174, 63] width 176 height 12
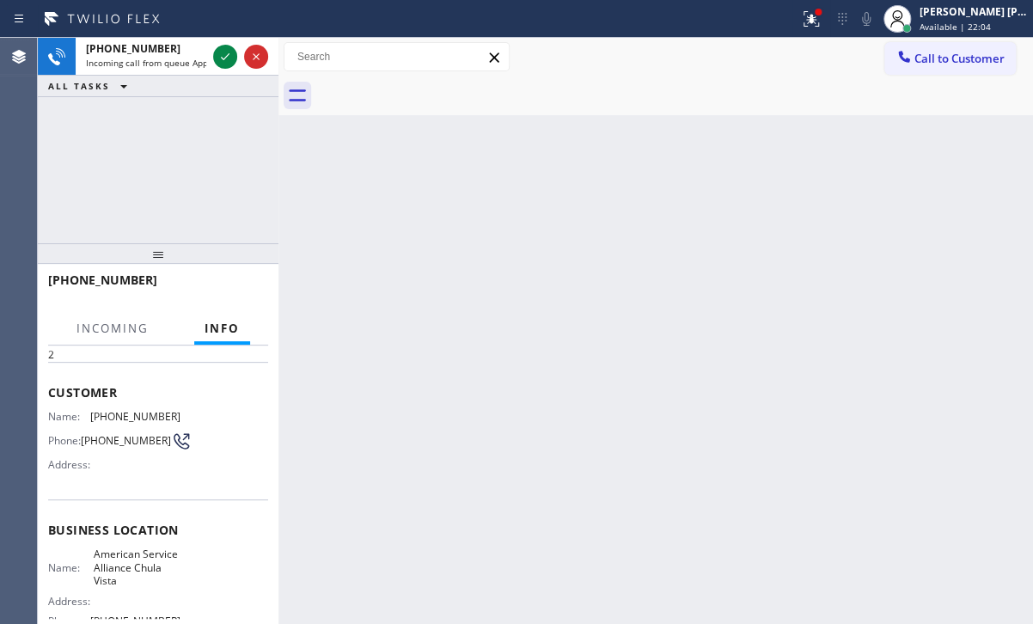
scroll to position [230, 0]
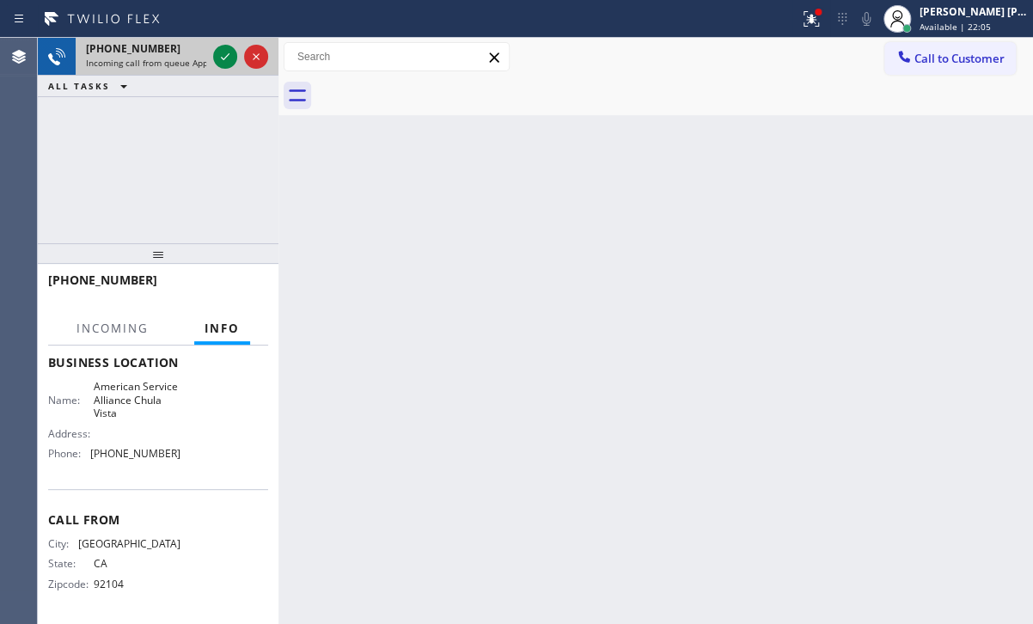
click at [170, 52] on div "[PHONE_NUMBER]" at bounding box center [146, 48] width 120 height 15
drag, startPoint x: 170, startPoint y: 54, endPoint x: 182, endPoint y: 58, distance: 12.8
click at [171, 55] on div "[PHONE_NUMBER] Incoming call from queue Appliance Repair" at bounding box center [143, 57] width 134 height 38
click at [221, 63] on icon at bounding box center [225, 56] width 21 height 21
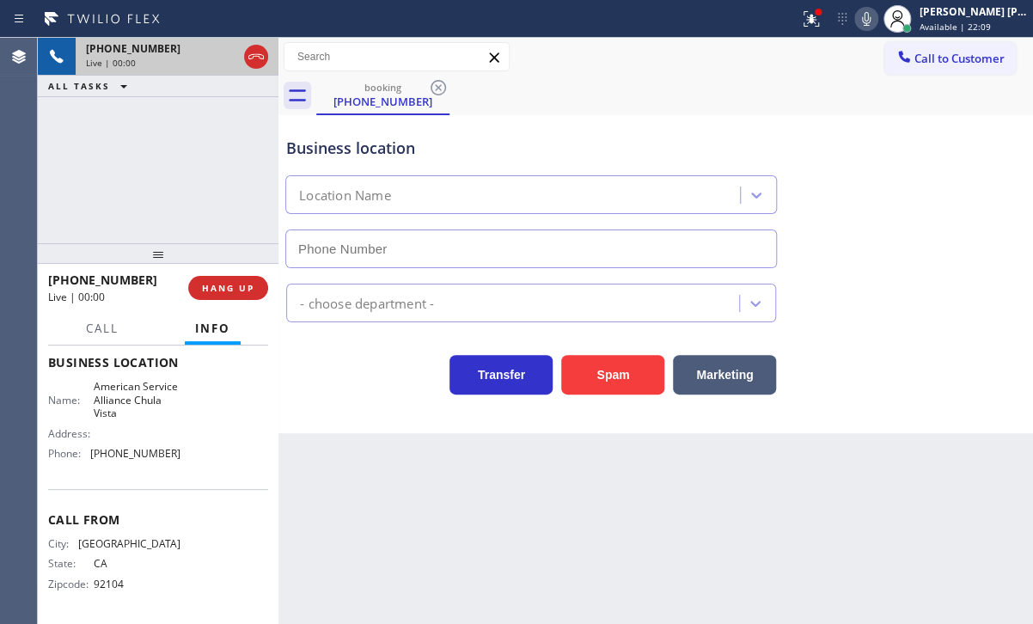
type input "[PHONE_NUMBER]"
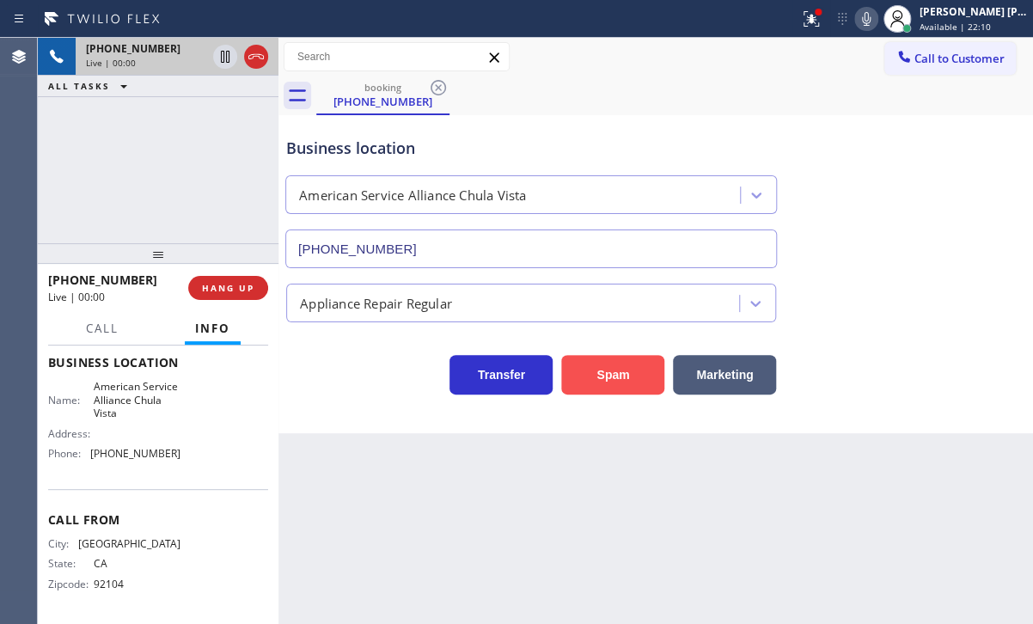
click at [598, 384] on button "Spam" at bounding box center [612, 375] width 103 height 40
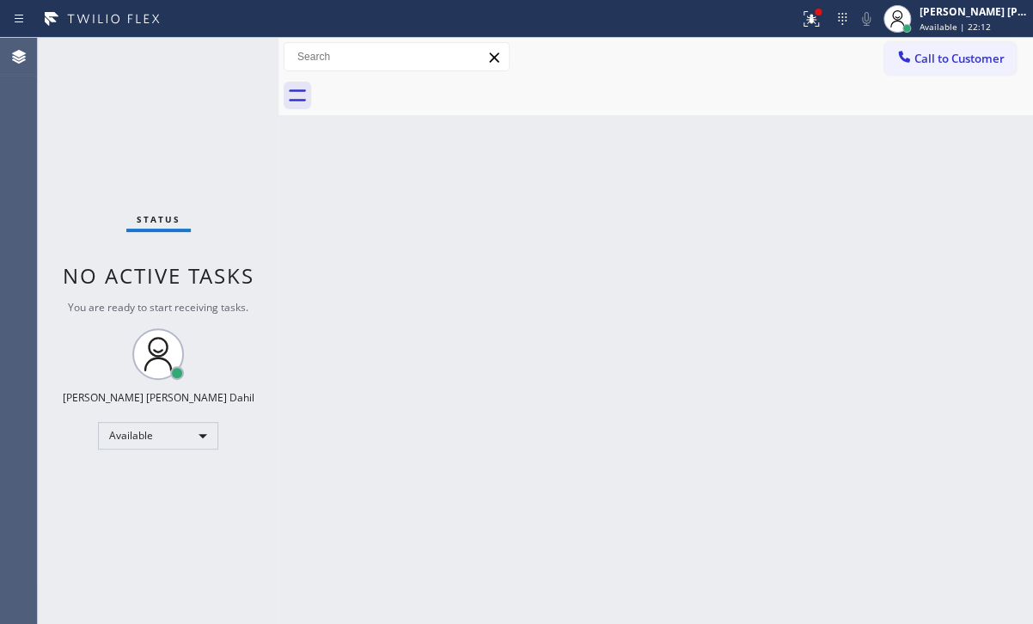
drag, startPoint x: 962, startPoint y: 12, endPoint x: 939, endPoint y: 89, distance: 80.8
click at [962, 13] on div "[PERSON_NAME] [PERSON_NAME] Dahil" at bounding box center [974, 11] width 108 height 15
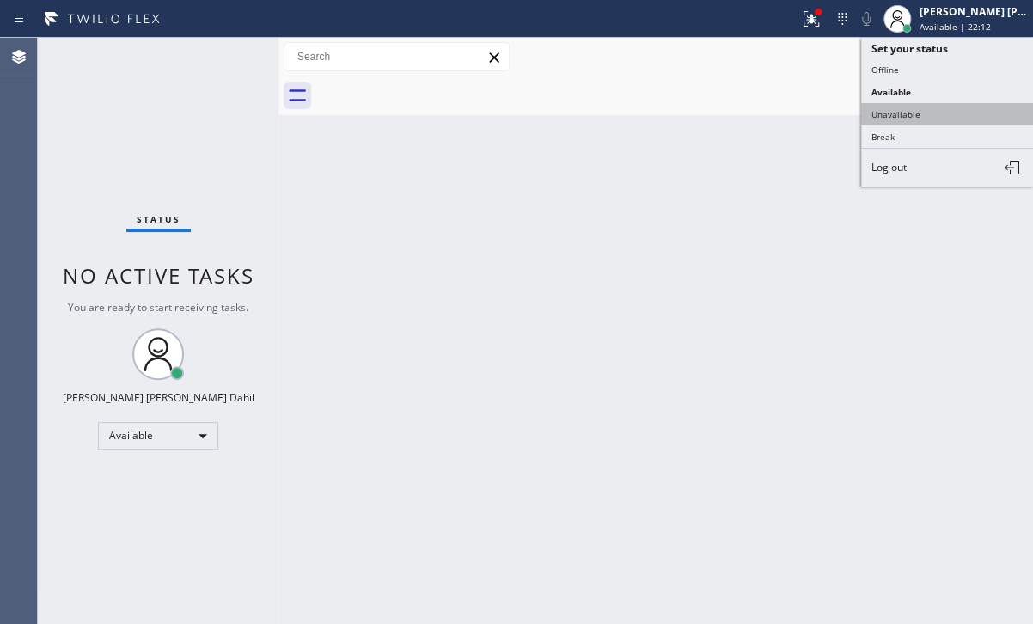
click at [912, 113] on button "Unavailable" at bounding box center [947, 114] width 172 height 22
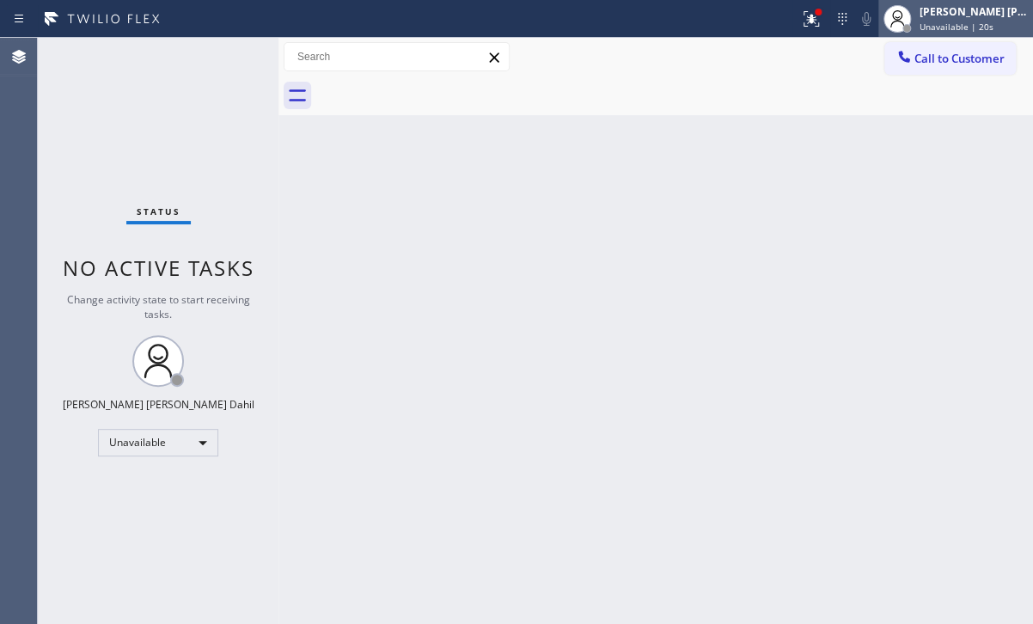
click at [973, 26] on span "Unavailable | 20s" at bounding box center [957, 27] width 74 height 12
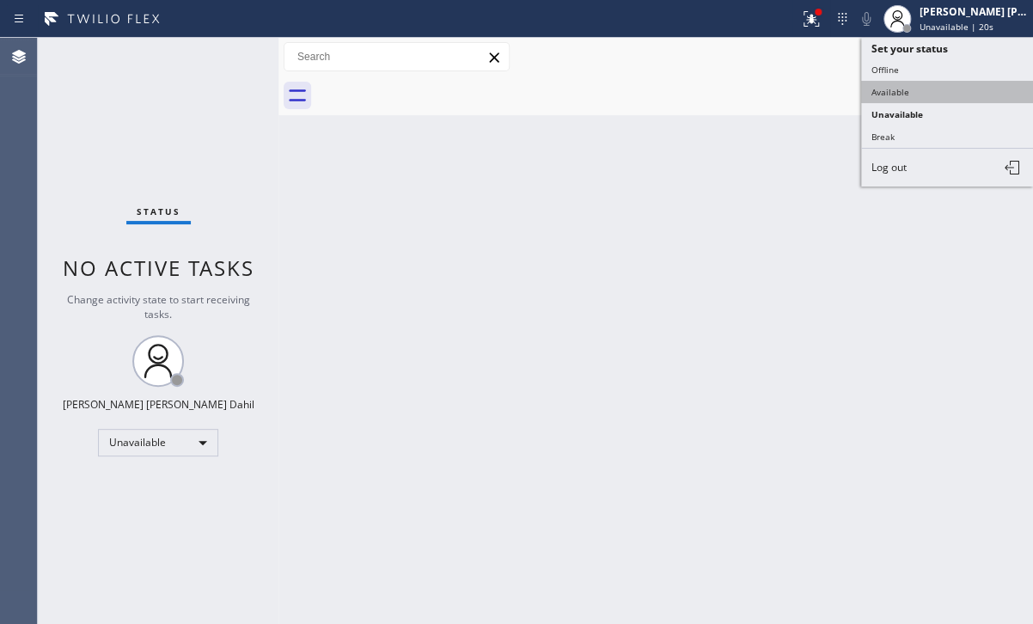
click at [932, 92] on button "Available" at bounding box center [947, 92] width 172 height 22
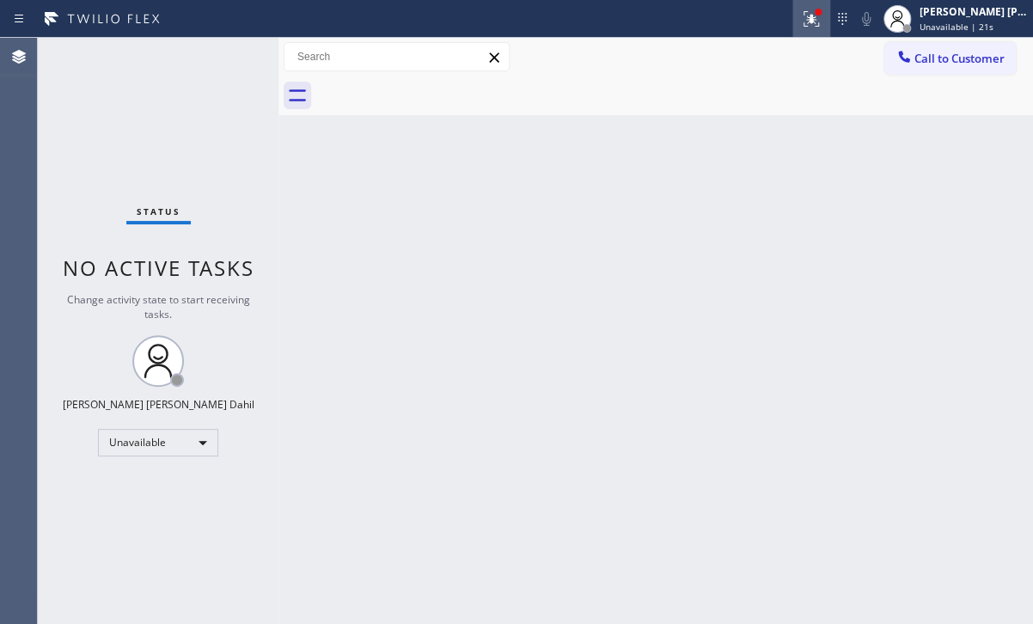
click at [822, 28] on icon at bounding box center [811, 19] width 21 height 21
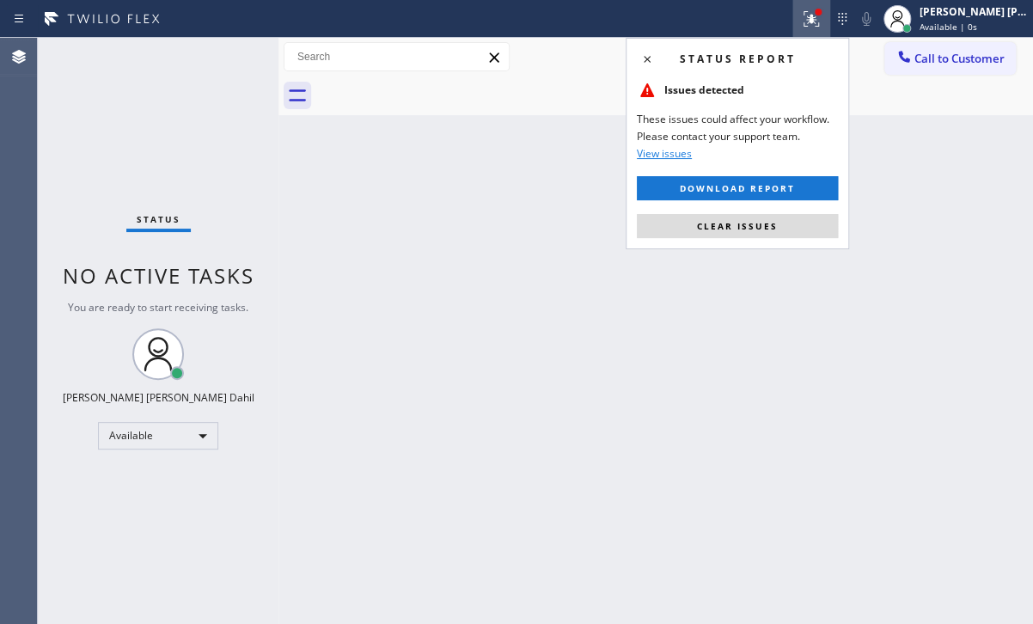
click at [770, 234] on button "Clear issues" at bounding box center [737, 226] width 201 height 24
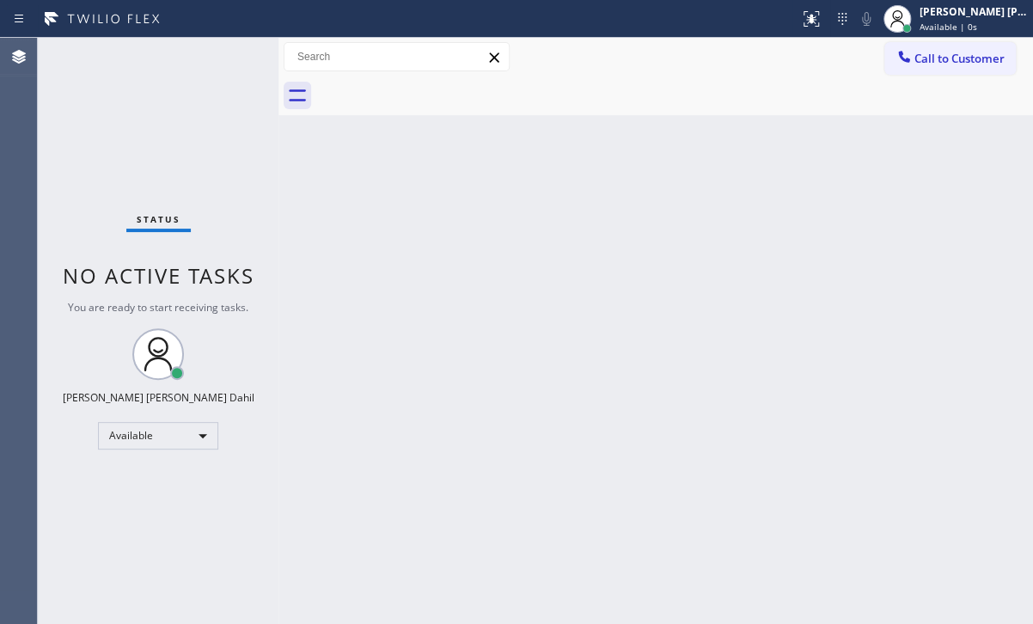
click at [770, 234] on div "Back to Dashboard Change Sender ID Customers Technicians Select a contact Outbo…" at bounding box center [655, 331] width 755 height 586
drag, startPoint x: 766, startPoint y: 419, endPoint x: 784, endPoint y: 550, distance: 131.9
click at [765, 420] on div "Back to Dashboard Change Sender ID Customers Technicians Select a contact Outbo…" at bounding box center [655, 331] width 755 height 586
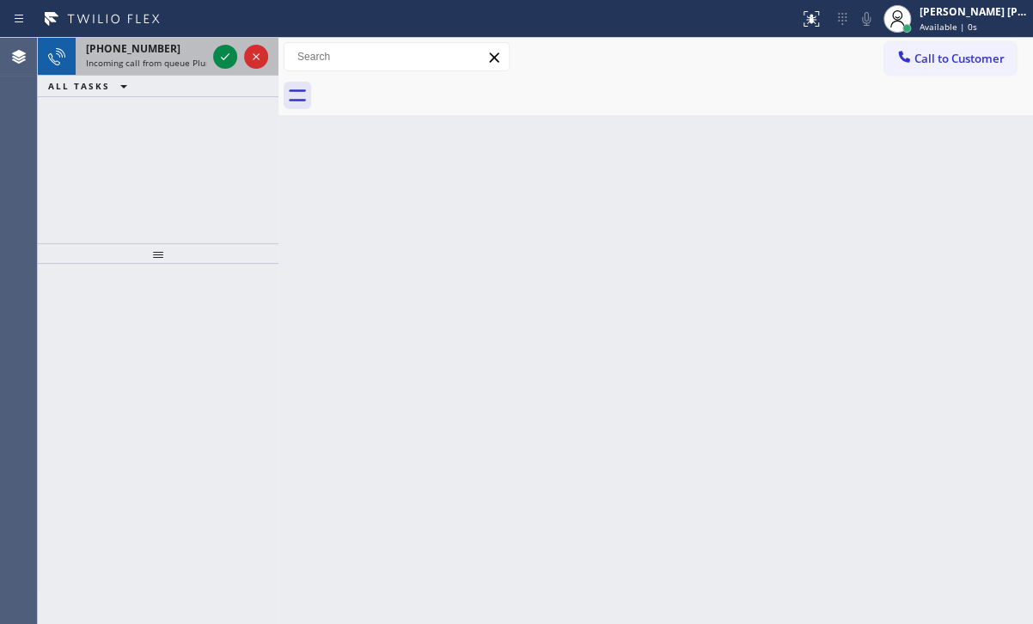
click at [180, 50] on div "[PHONE_NUMBER]" at bounding box center [146, 48] width 120 height 15
click at [180, 52] on div "[PHONE_NUMBER]" at bounding box center [146, 48] width 120 height 15
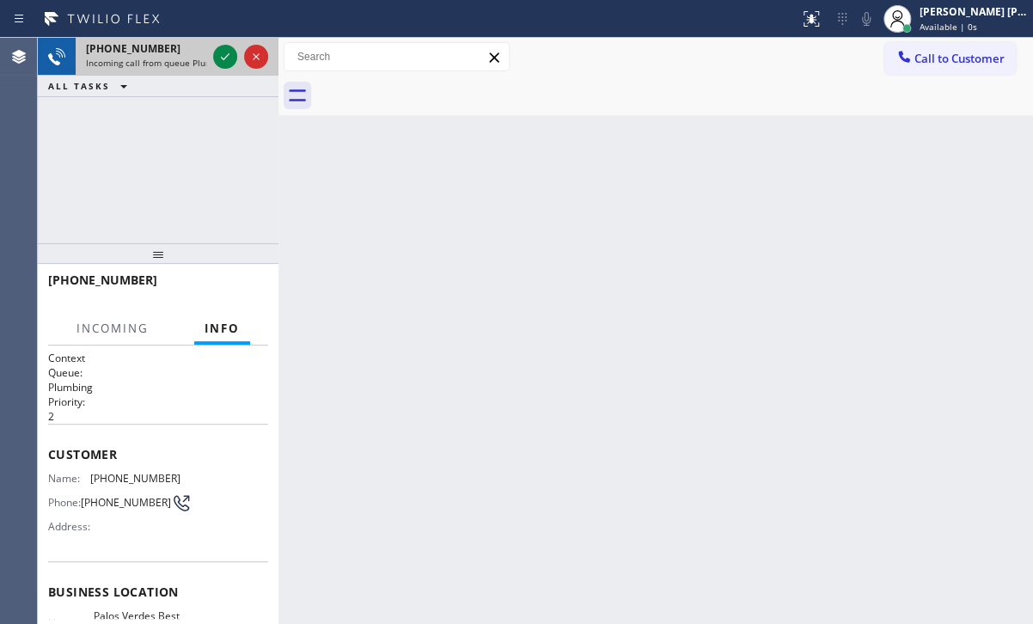
click at [180, 52] on div "[PHONE_NUMBER]" at bounding box center [146, 48] width 120 height 15
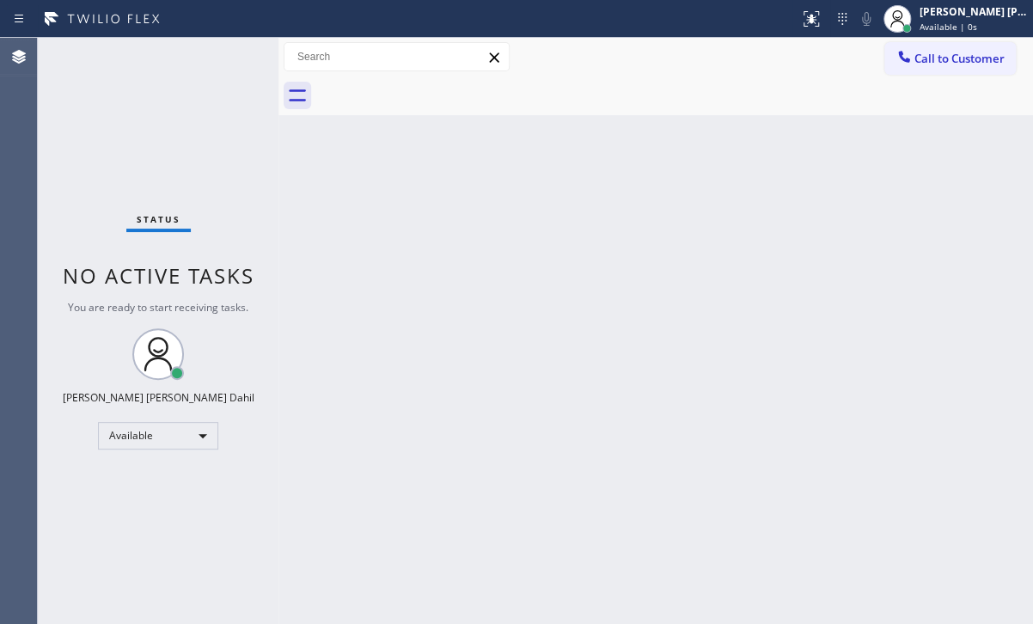
click at [225, 58] on div "Status No active tasks You are ready to start receiving tasks. [PERSON_NAME] [P…" at bounding box center [158, 331] width 241 height 586
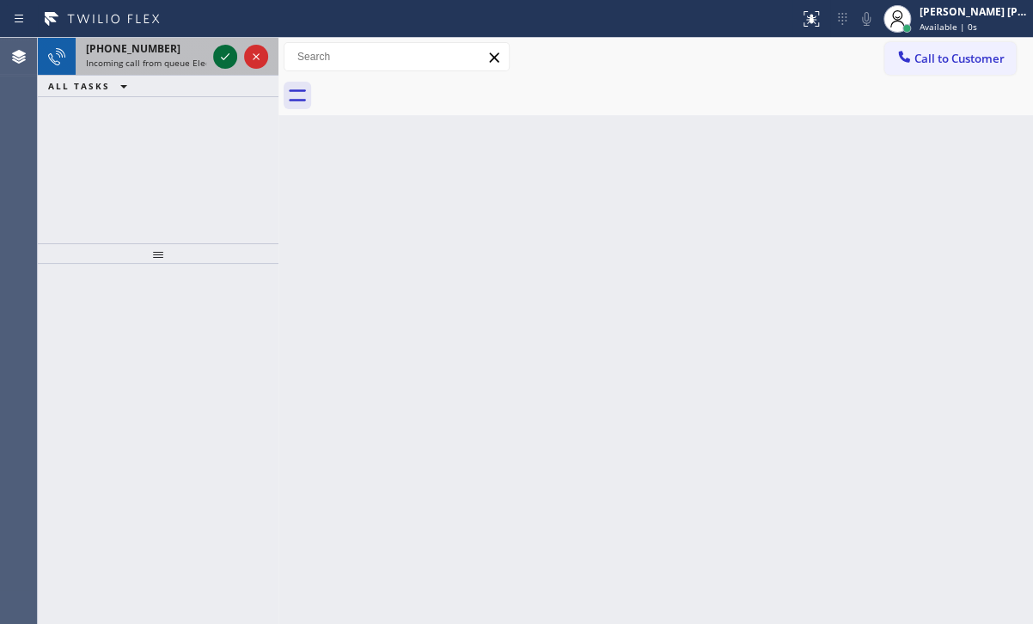
click at [213, 59] on div at bounding box center [225, 56] width 24 height 21
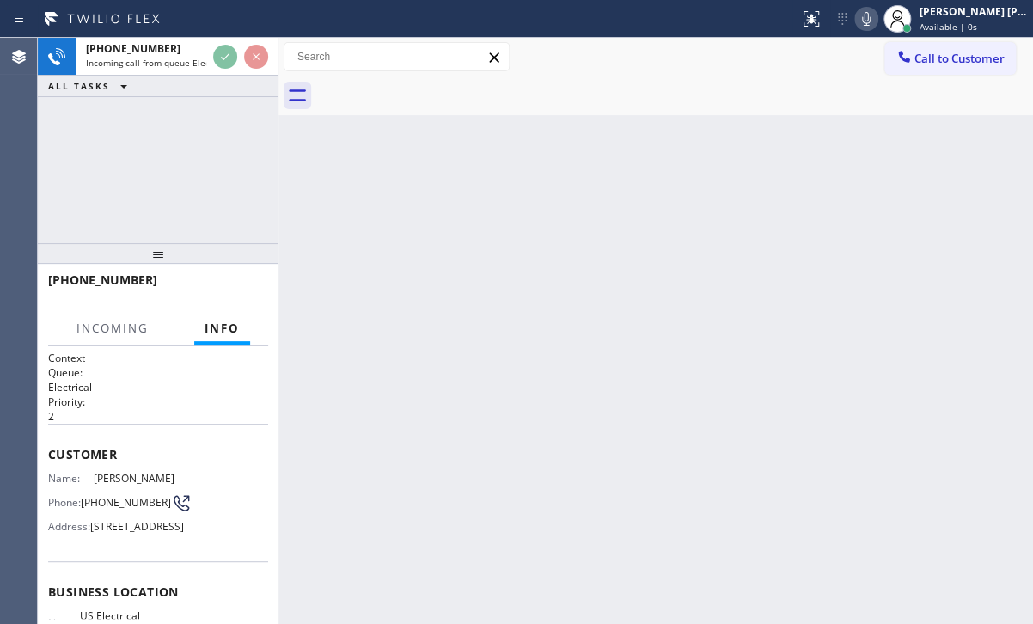
scroll to position [244, 0]
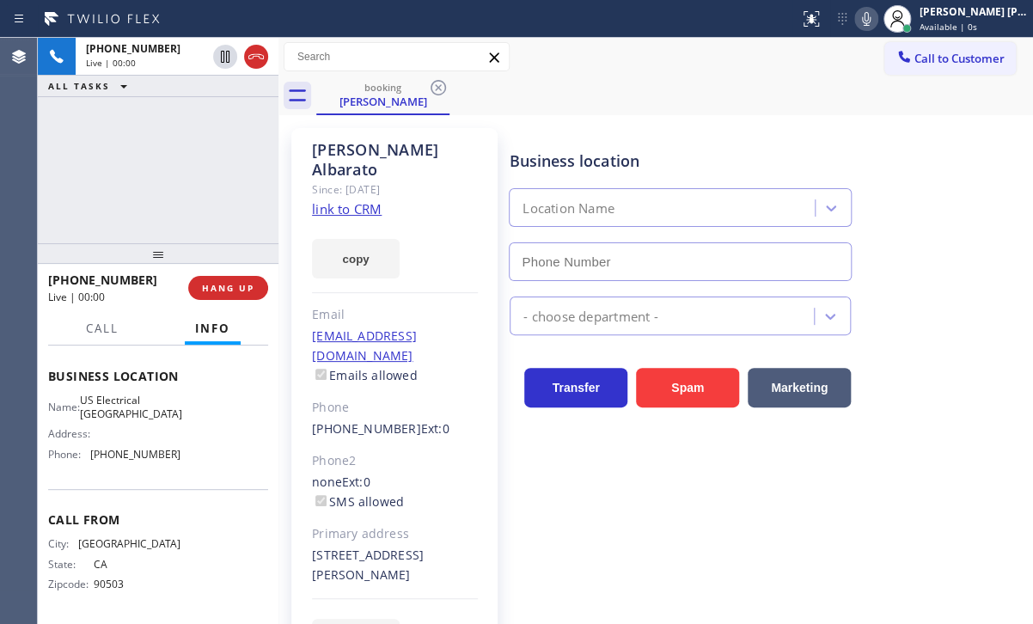
type input "[PHONE_NUMBER]"
click at [330, 200] on link "link to CRM" at bounding box center [347, 208] width 70 height 17
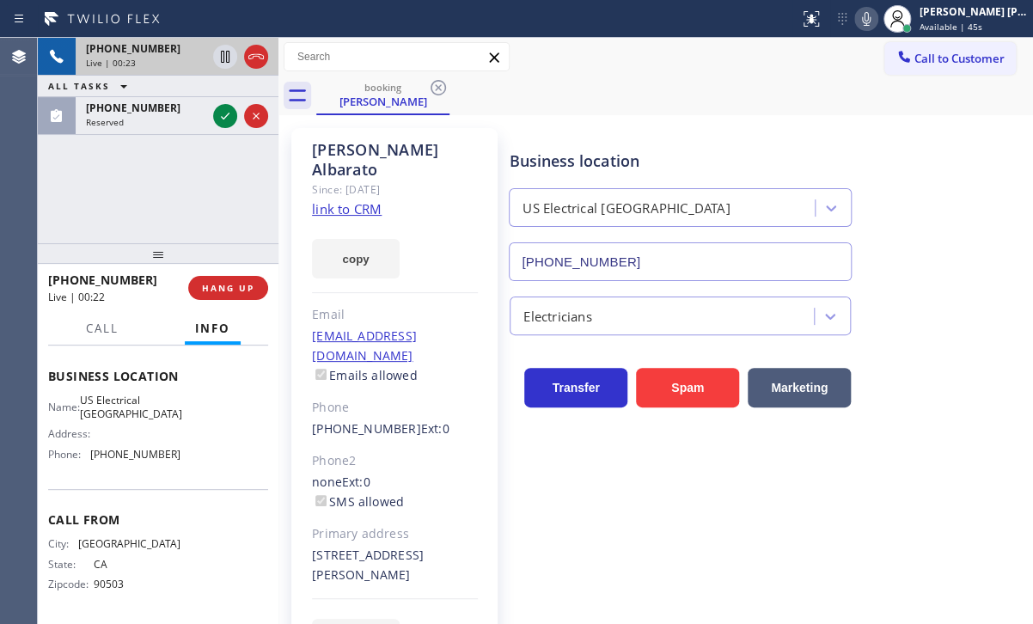
click at [206, 63] on div "[PHONE_NUMBER] Live | 00:23" at bounding box center [143, 57] width 134 height 38
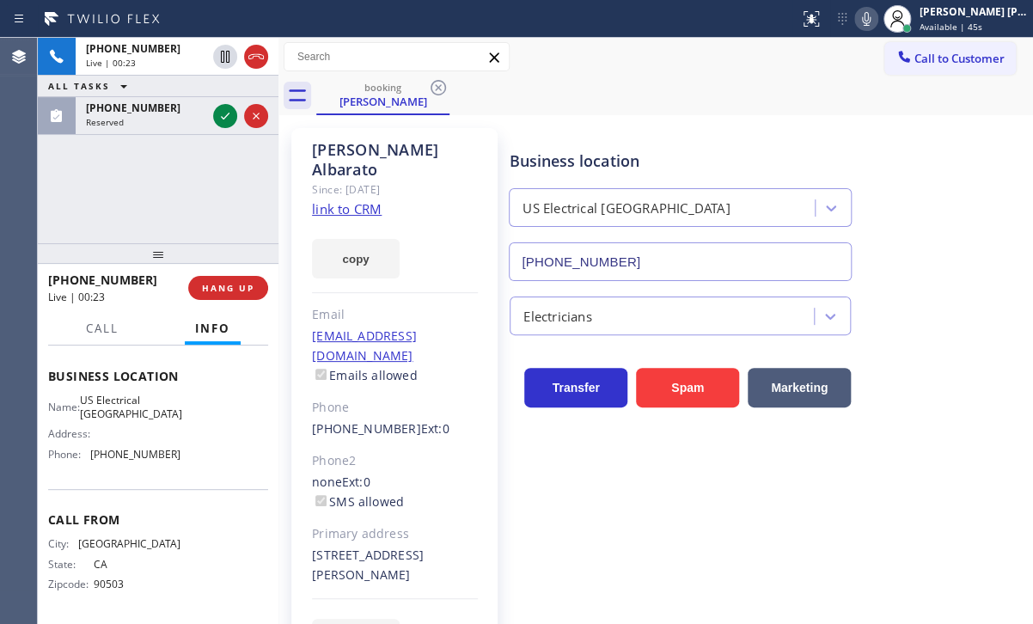
drag, startPoint x: 222, startPoint y: 58, endPoint x: 698, endPoint y: 56, distance: 476.2
click at [222, 58] on icon at bounding box center [225, 56] width 21 height 21
click at [876, 22] on icon at bounding box center [866, 19] width 21 height 21
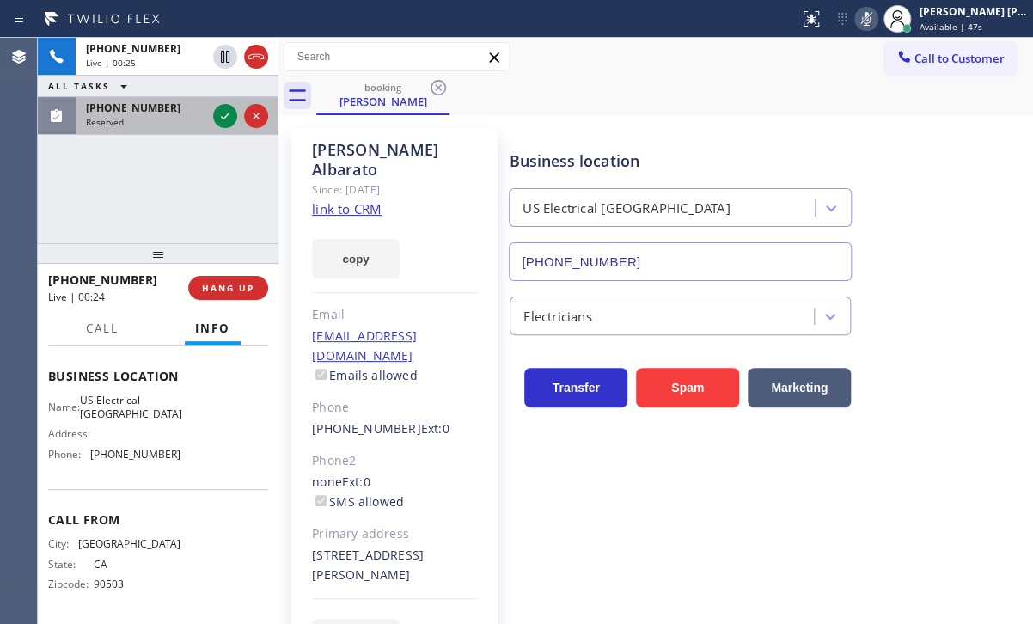
drag, startPoint x: 198, startPoint y: 116, endPoint x: 208, endPoint y: 113, distance: 10.6
click at [199, 116] on div "Reserved" at bounding box center [146, 122] width 120 height 12
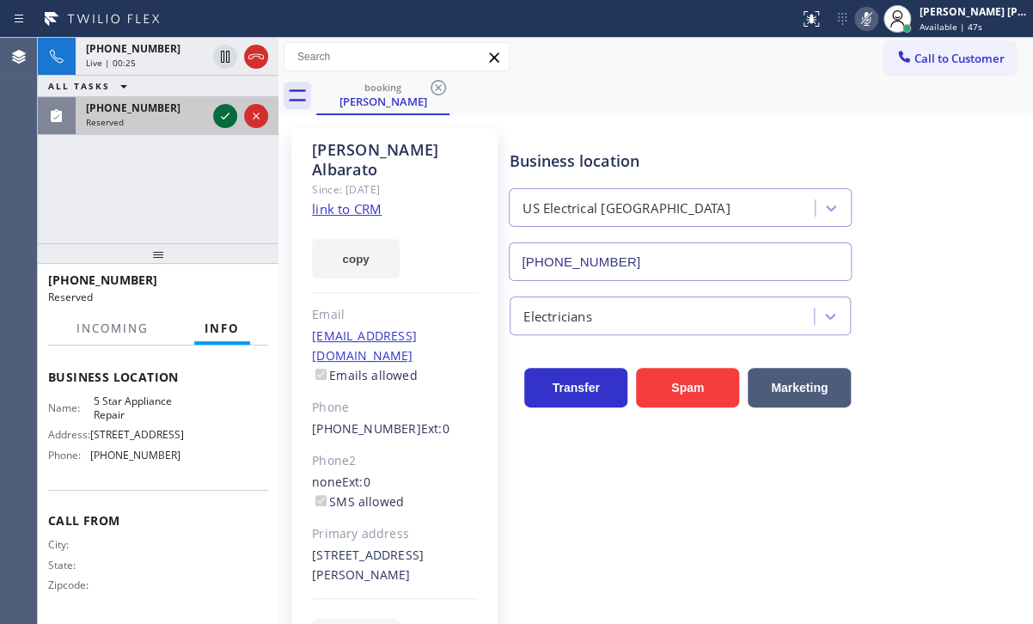
click at [213, 113] on div at bounding box center [225, 116] width 24 height 21
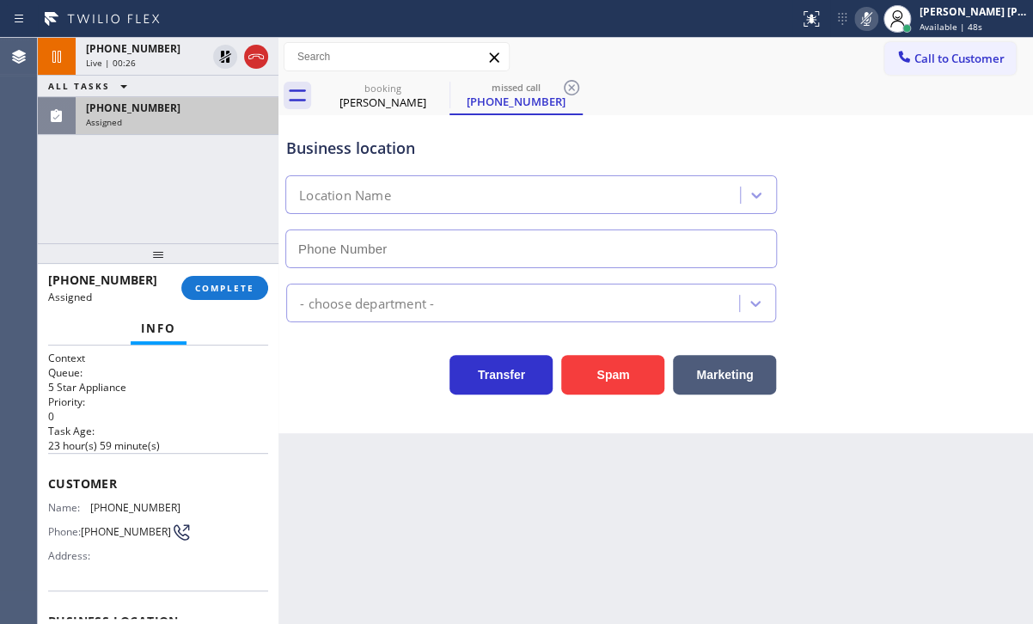
type input "[PHONE_NUMBER]"
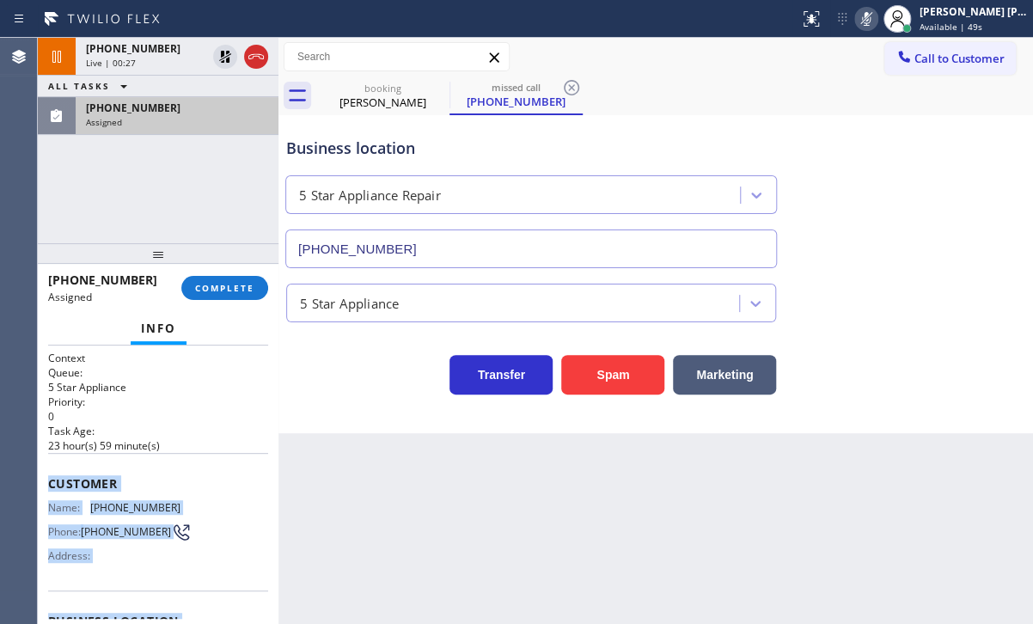
scroll to position [245, 0]
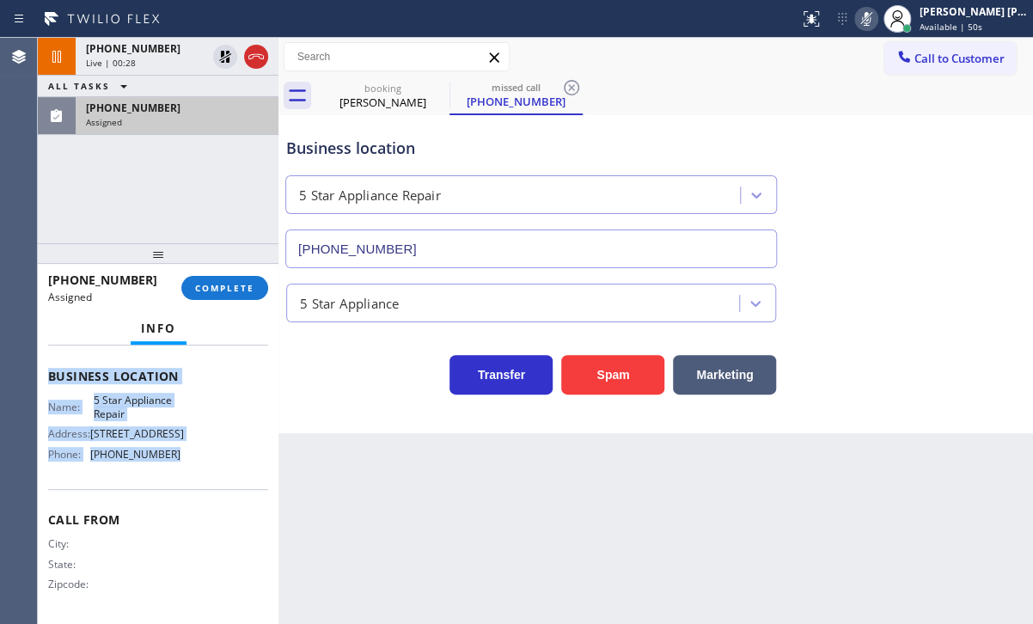
drag, startPoint x: 47, startPoint y: 476, endPoint x: 189, endPoint y: 392, distance: 164.9
click at [188, 438] on div "Context Queue: 5 Star Appliance Priority: 0 Task Age: [DEMOGRAPHIC_DATA] hour(s…" at bounding box center [158, 485] width 241 height 278
copy div "Customer Name: [PHONE_NUMBER] Phone: [PHONE_NUMBER] Address: Business location …"
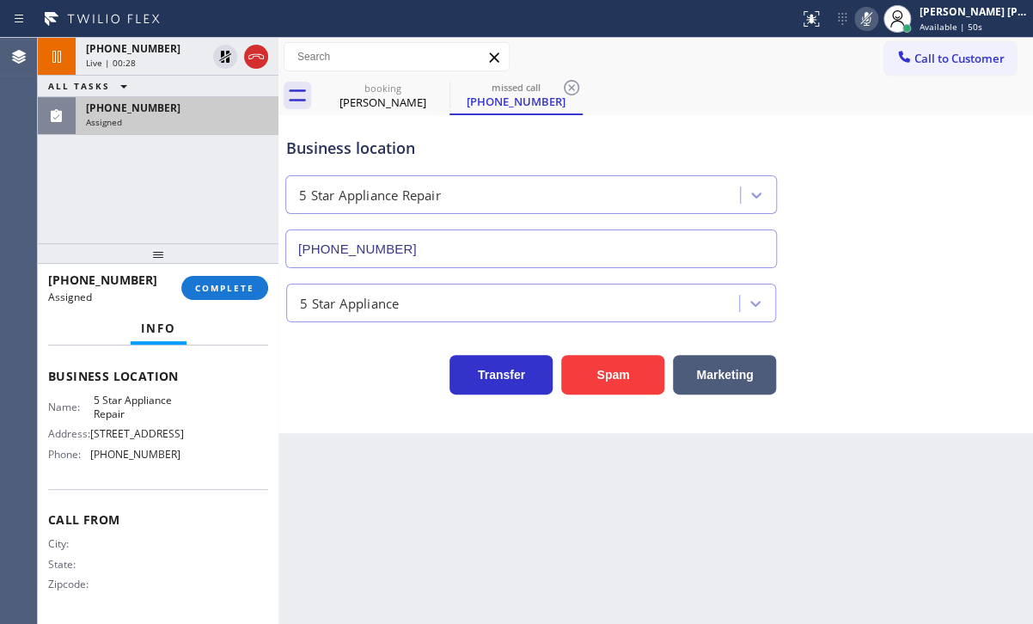
click at [217, 300] on div "[PHONE_NUMBER] Assigned COMPLETE" at bounding box center [158, 288] width 220 height 45
click at [223, 291] on span "COMPLETE" at bounding box center [224, 288] width 59 height 12
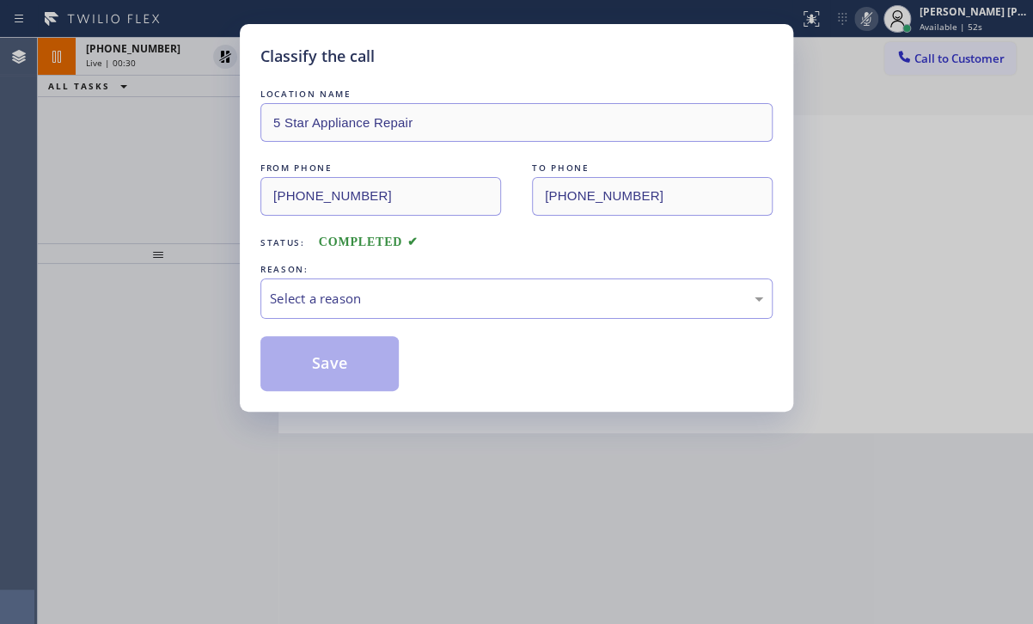
drag, startPoint x: 372, startPoint y: 259, endPoint x: 385, endPoint y: 303, distance: 46.5
click at [373, 259] on div "LOCATION NAME 5 Star Appliance Repair FROM PHONE [PHONE_NUMBER] TO PHONE [PHONE…" at bounding box center [516, 238] width 512 height 306
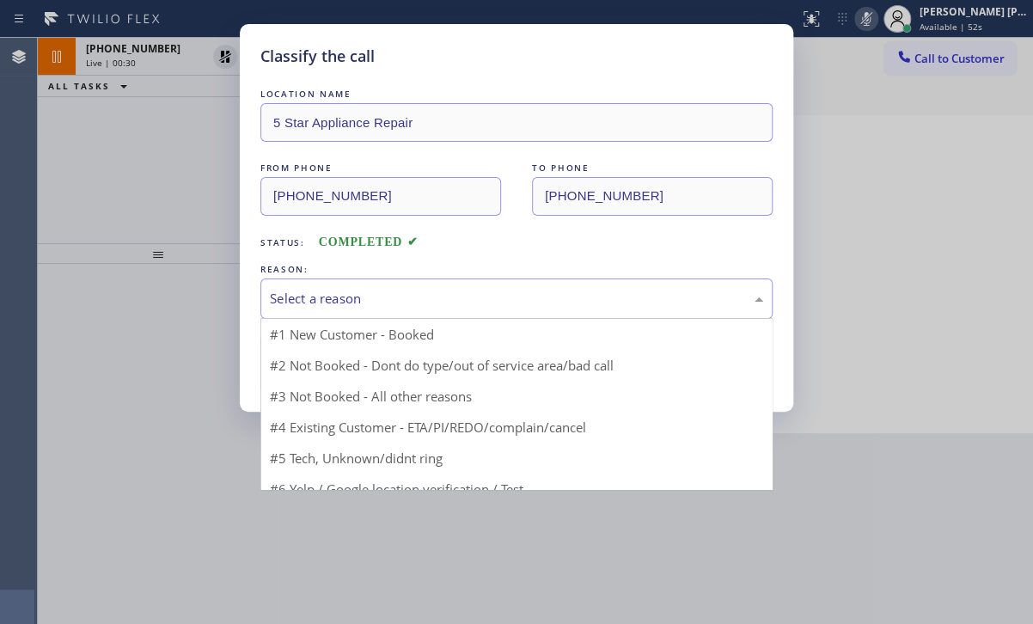
click at [385, 303] on div "Select a reason" at bounding box center [516, 299] width 493 height 20
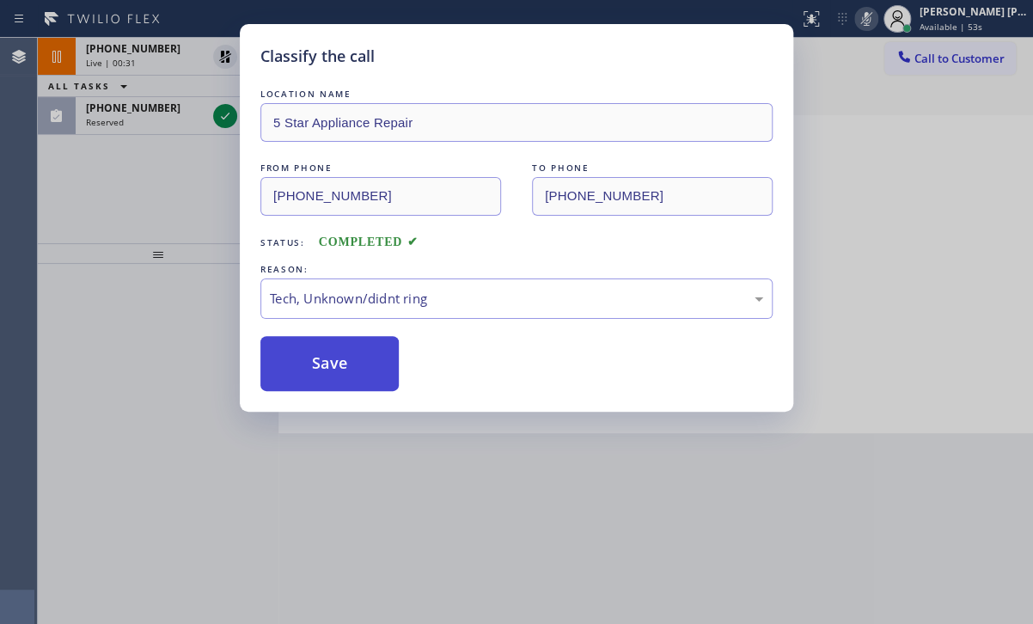
click at [364, 379] on button "Save" at bounding box center [329, 363] width 138 height 55
type input "[PHONE_NUMBER]"
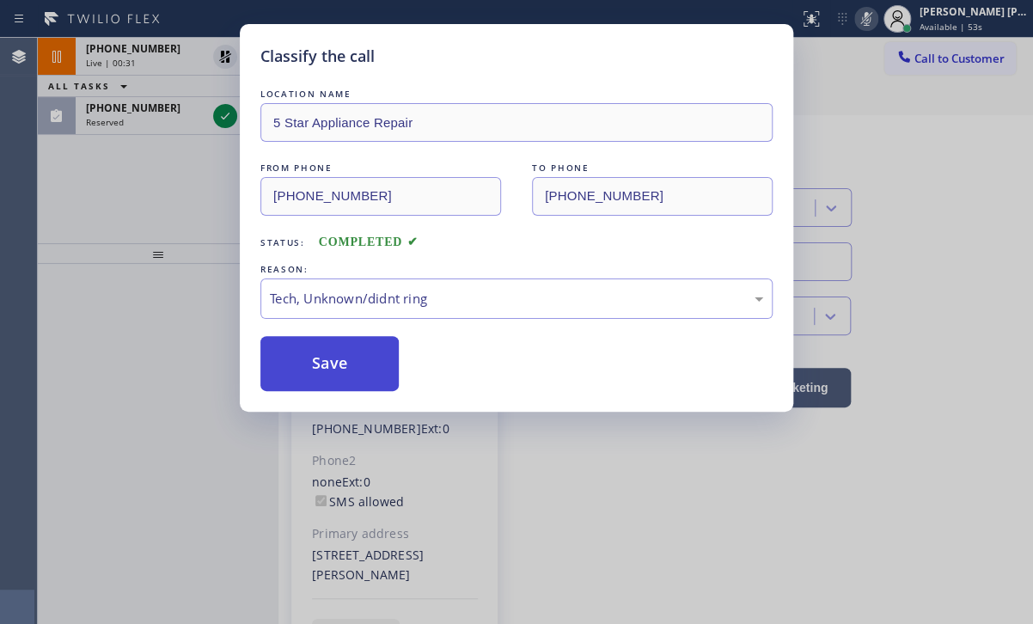
click at [364, 379] on button "Save" at bounding box center [329, 363] width 138 height 55
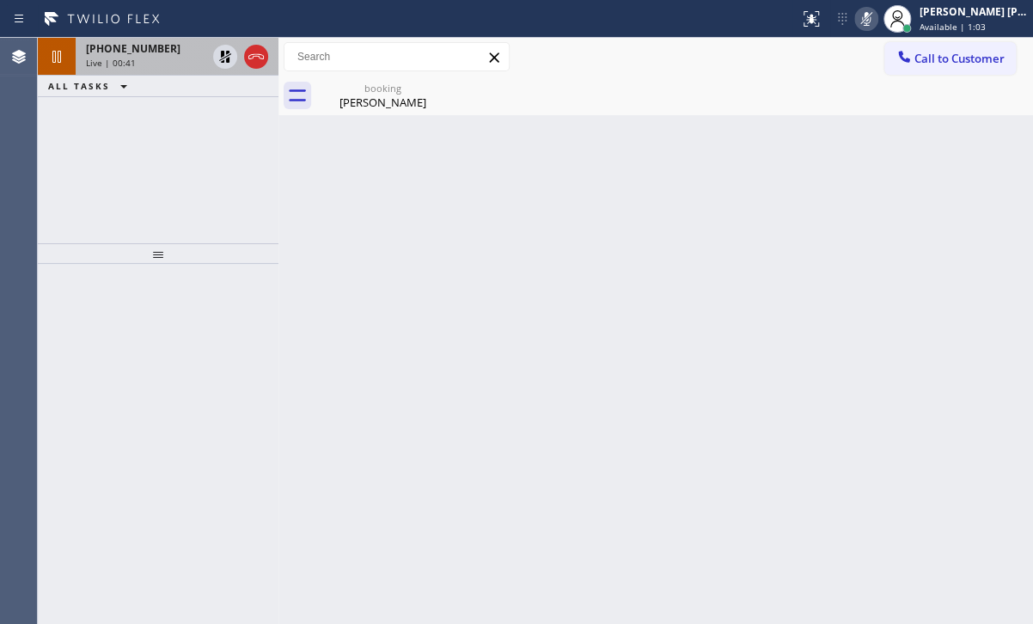
drag, startPoint x: 190, startPoint y: 52, endPoint x: 208, endPoint y: 55, distance: 18.2
click at [194, 52] on div "[PHONE_NUMBER]" at bounding box center [146, 48] width 120 height 15
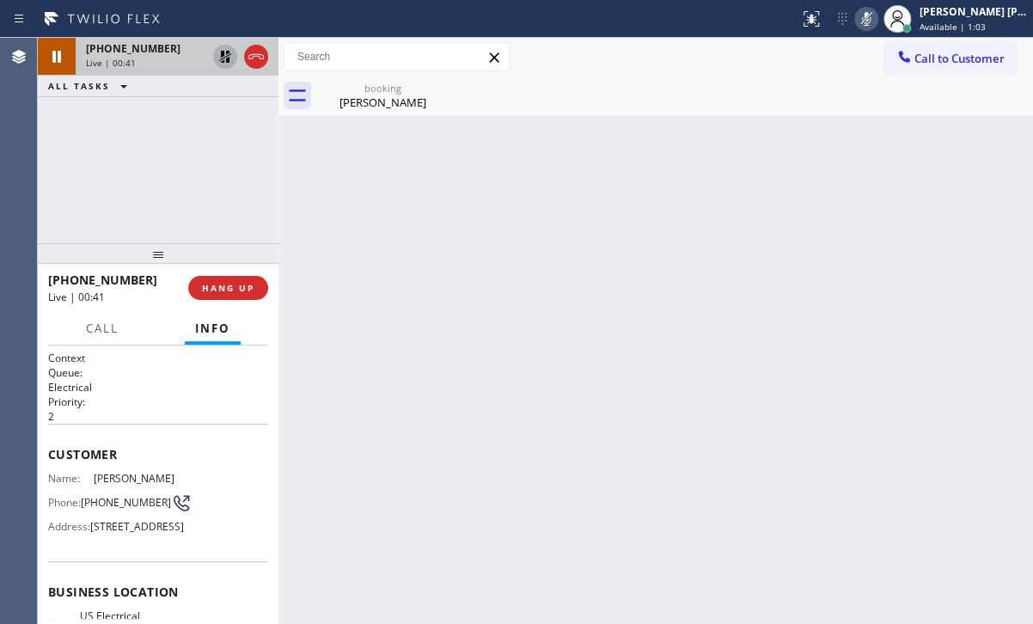
click at [223, 59] on icon at bounding box center [225, 56] width 21 height 21
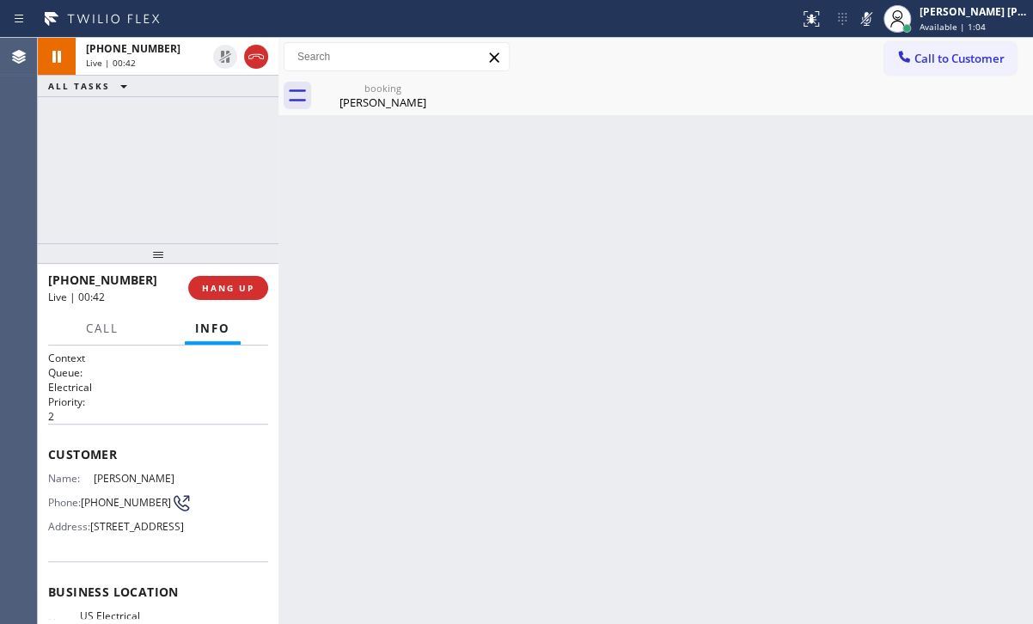
drag, startPoint x: 884, startPoint y: 21, endPoint x: 865, endPoint y: 39, distance: 26.2
click at [877, 22] on icon at bounding box center [866, 19] width 21 height 21
click at [382, 98] on div "[PERSON_NAME]" at bounding box center [383, 102] width 130 height 15
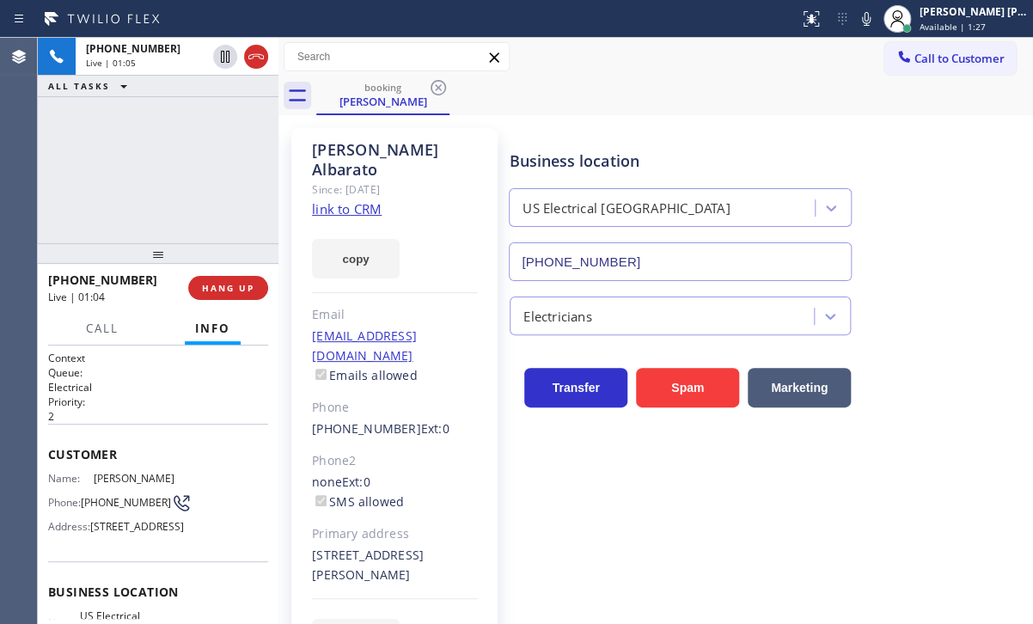
drag, startPoint x: 196, startPoint y: 159, endPoint x: 240, endPoint y: 150, distance: 44.7
click at [196, 159] on div "[PHONE_NUMBER] Live | 01:05 ALL TASKS ALL TASKS ACTIVE TASKS TASKS IN WRAP UP" at bounding box center [158, 140] width 241 height 205
click at [211, 176] on div "[PHONE_NUMBER] Live | 01:09 ALL TASKS ALL TASKS ACTIVE TASKS TASKS IN WRAP UP" at bounding box center [158, 140] width 241 height 205
click at [158, 179] on div "[PHONE_NUMBER] Live | 01:15 ALL TASKS ALL TASKS ACTIVE TASKS TASKS IN WRAP UP" at bounding box center [158, 140] width 241 height 205
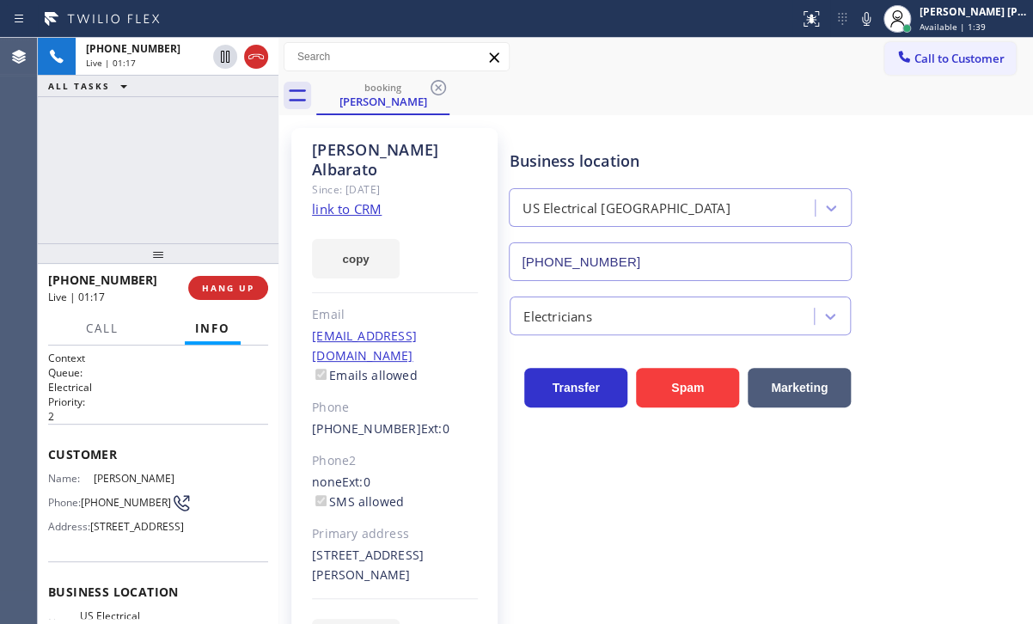
click at [248, 187] on div "[PHONE_NUMBER] Live | 01:17 ALL TASKS ALL TASKS ACTIVE TASKS TASKS IN WRAP UP" at bounding box center [158, 140] width 241 height 205
click at [230, 287] on span "HANG UP" at bounding box center [228, 288] width 52 height 12
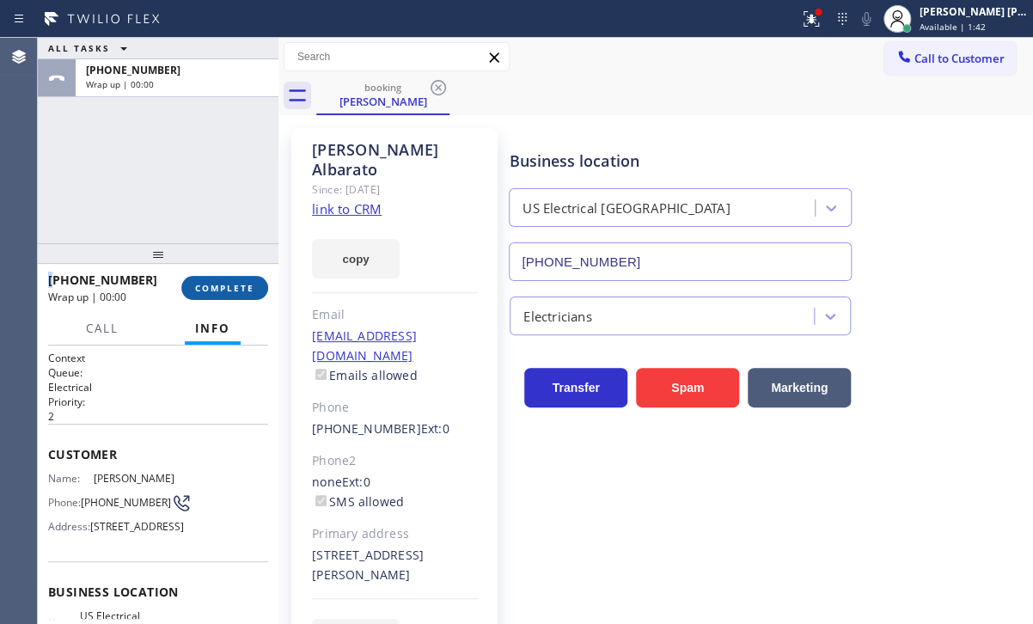
click at [230, 287] on span "COMPLETE" at bounding box center [224, 288] width 59 height 12
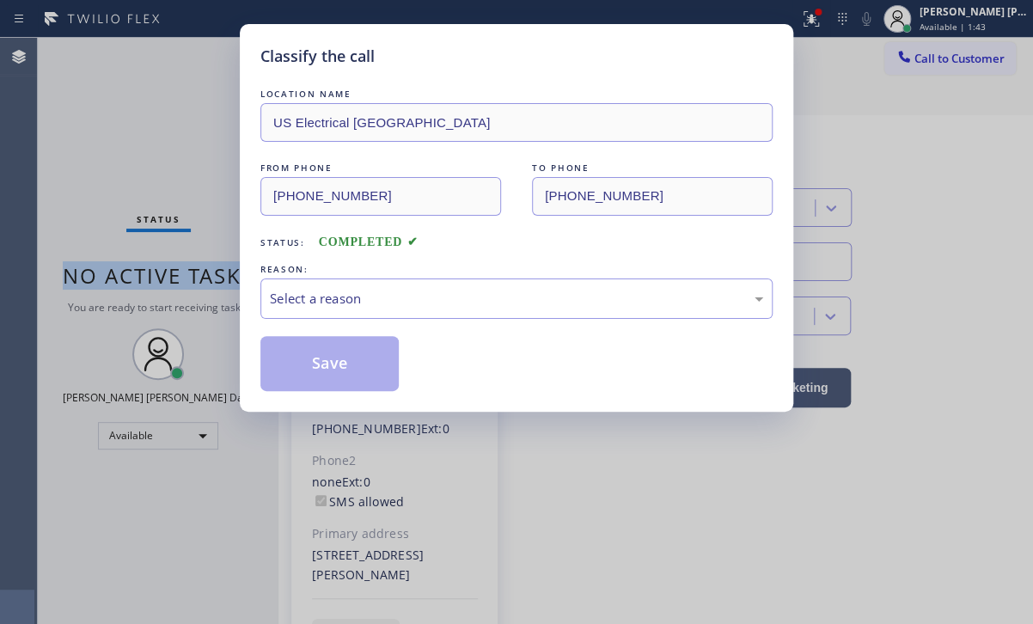
click at [234, 288] on div "Classify the call LOCATION NAME Electrical Land Brea FROM PHONE [PHONE_NUMBER] …" at bounding box center [535, 331] width 995 height 586
click at [234, 288] on div "Classify the call LOCATION NAME [GEOGRAPHIC_DATA] Electrical [GEOGRAPHIC_DATA] …" at bounding box center [516, 312] width 1033 height 624
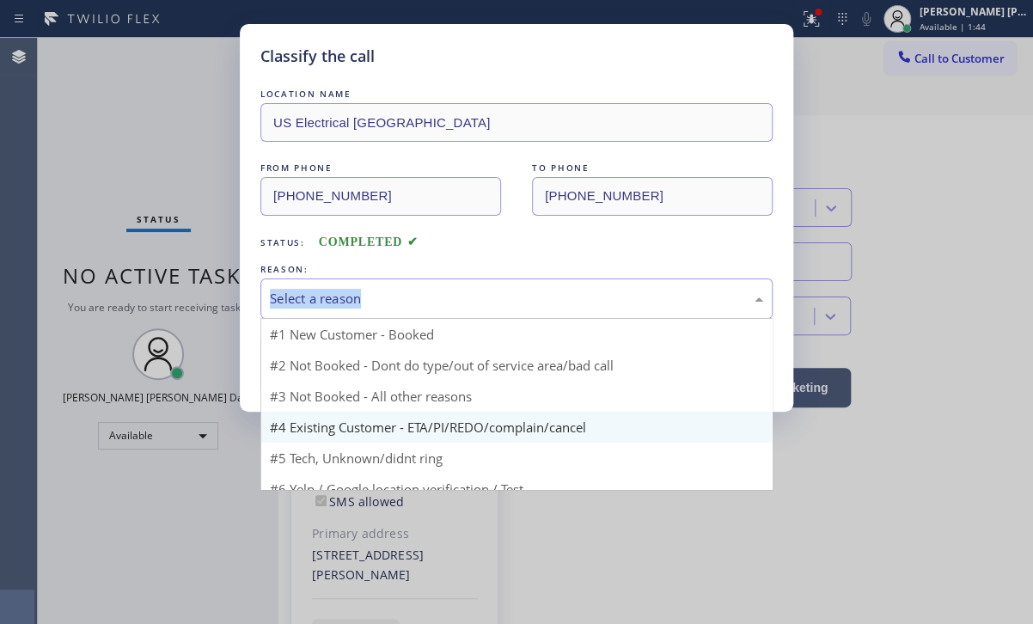
drag, startPoint x: 336, startPoint y: 300, endPoint x: 383, endPoint y: 425, distance: 133.3
click at [337, 301] on div "Select a reason" at bounding box center [516, 299] width 493 height 20
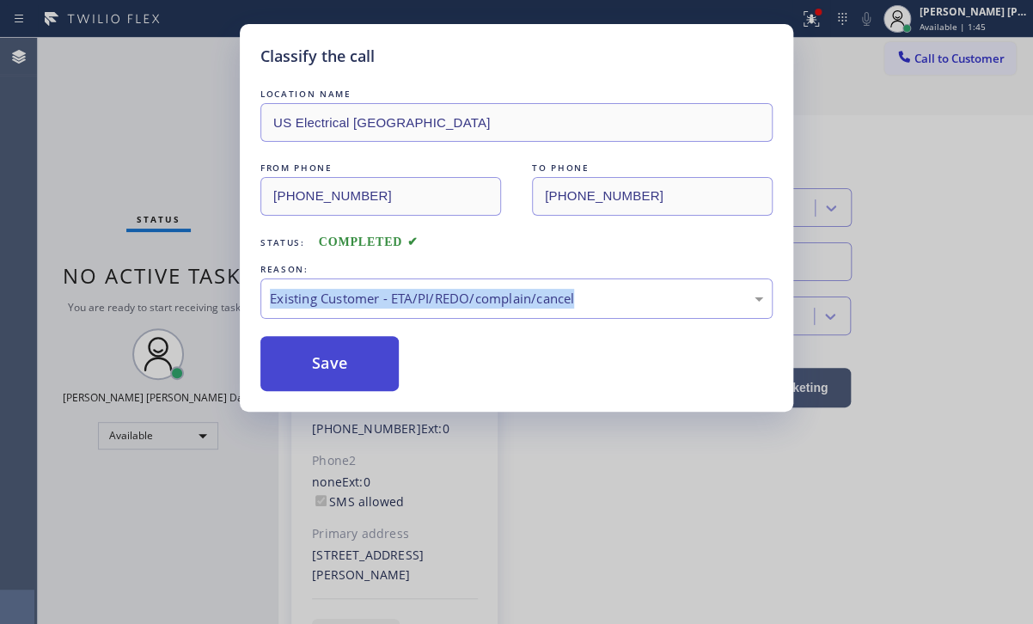
click at [325, 370] on button "Save" at bounding box center [329, 363] width 138 height 55
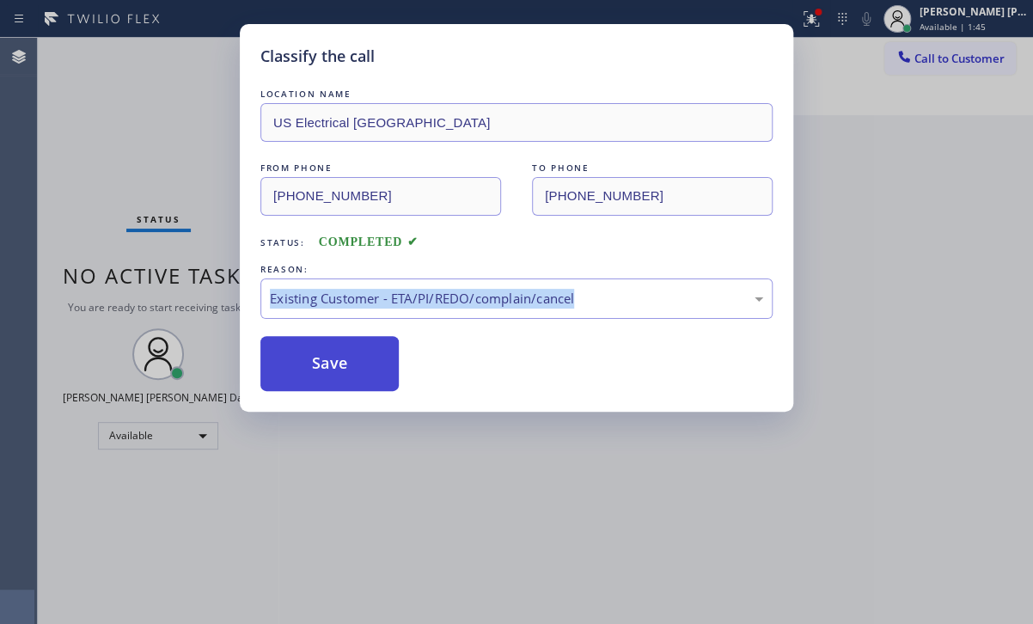
click at [325, 370] on button "Save" at bounding box center [329, 363] width 138 height 55
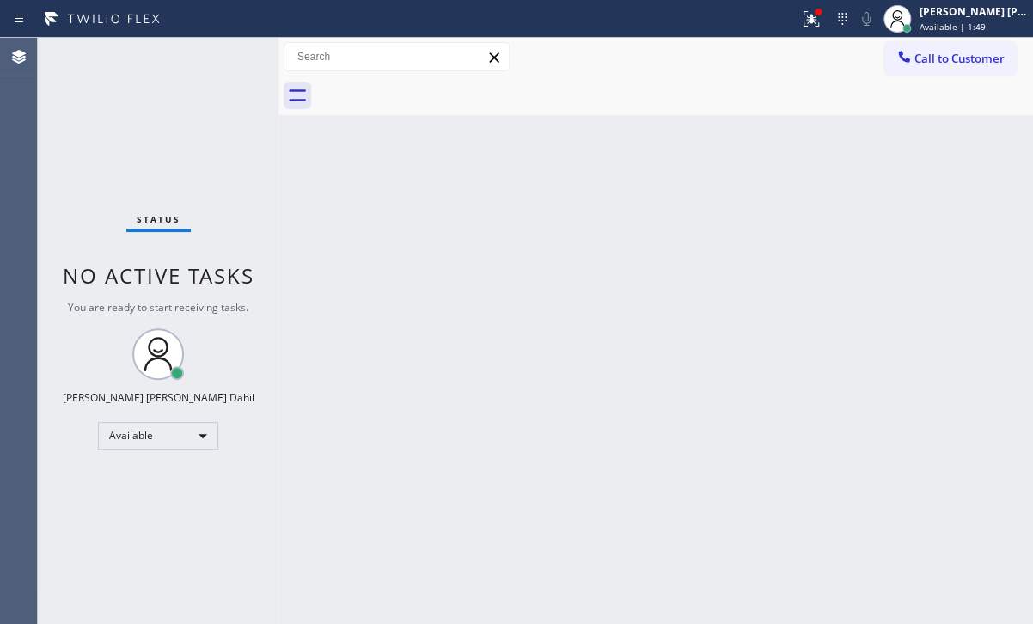
click at [749, 444] on div "Back to Dashboard Change Sender ID Customers Technicians Select a contact Outbo…" at bounding box center [655, 331] width 755 height 586
click at [822, 18] on icon at bounding box center [811, 19] width 21 height 21
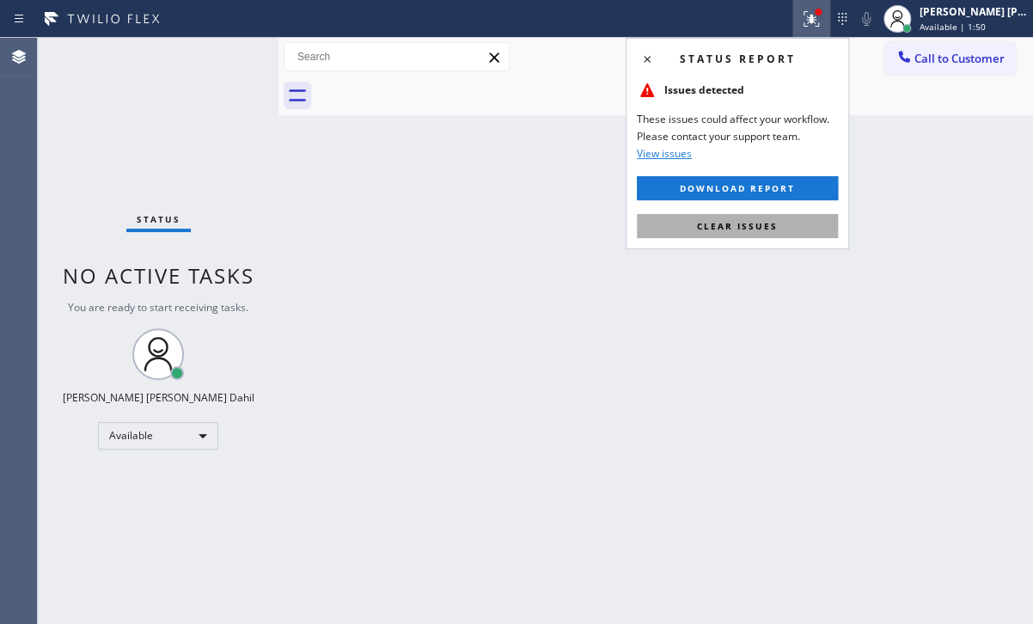
click at [808, 223] on button "Clear issues" at bounding box center [737, 226] width 201 height 24
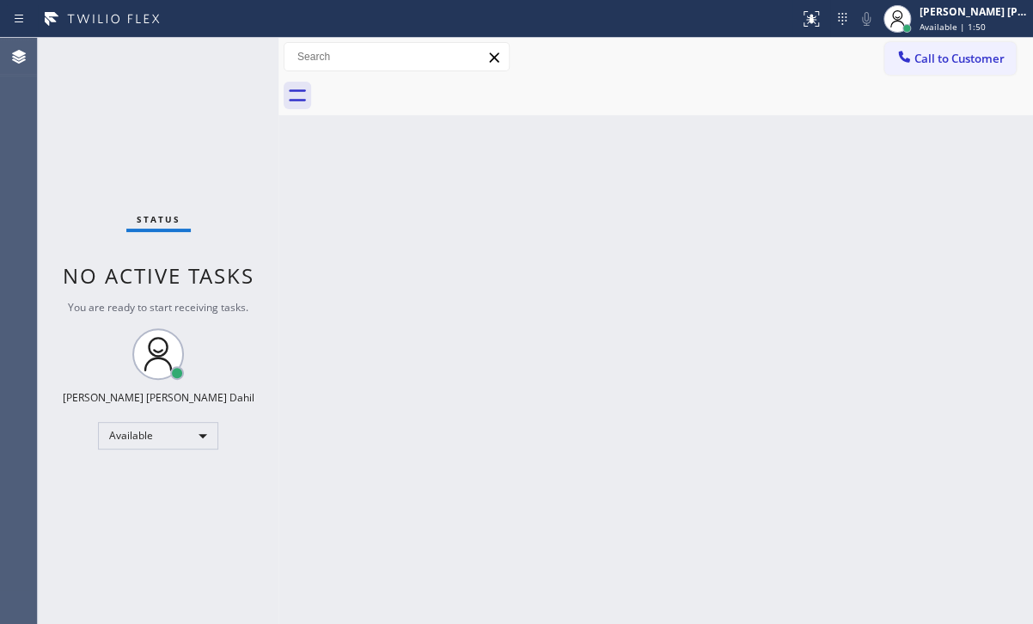
click at [808, 223] on div "Back to Dashboard Change Sender ID Customers Technicians Select a contact Outbo…" at bounding box center [655, 331] width 755 height 586
click at [673, 307] on div "Back to Dashboard Change Sender ID Customers Technicians Select a contact Outbo…" at bounding box center [655, 331] width 755 height 586
click at [670, 307] on div "Back to Dashboard Change Sender ID Customers Technicians Select a contact Outbo…" at bounding box center [655, 331] width 755 height 586
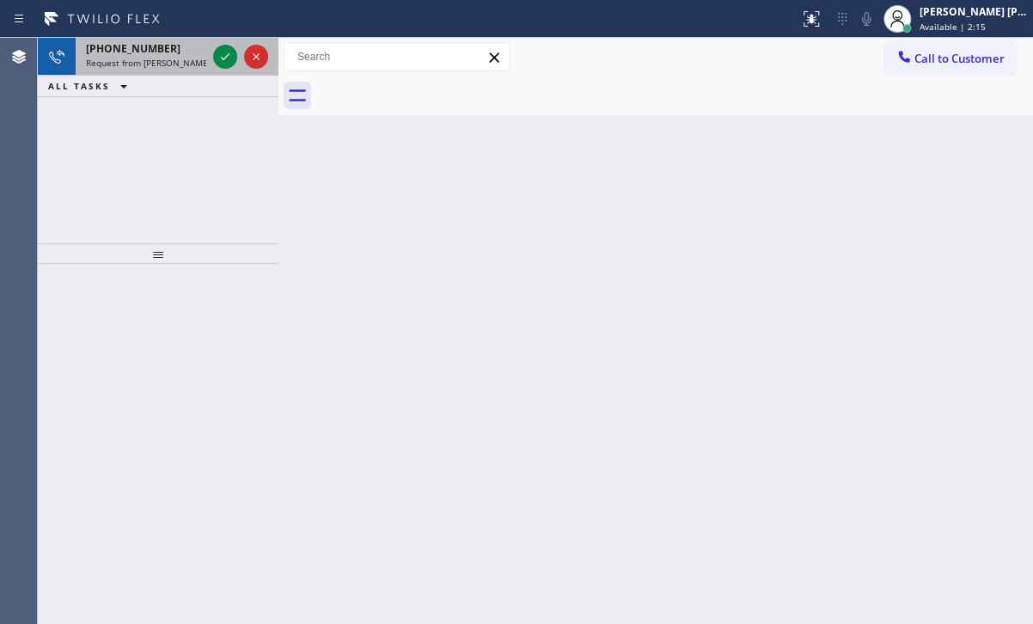
click at [192, 59] on span "Request from [PERSON_NAME] (direct)" at bounding box center [164, 63] width 156 height 12
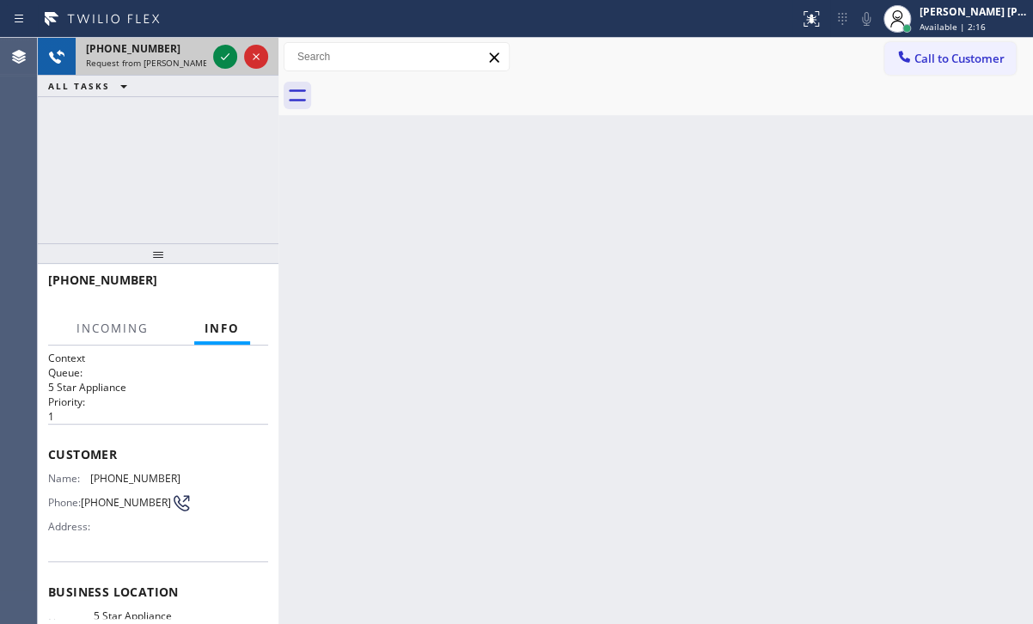
click at [192, 59] on span "Request from [PERSON_NAME] (direct)" at bounding box center [164, 63] width 156 height 12
click at [193, 57] on span "Request from [PERSON_NAME] (direct)" at bounding box center [164, 63] width 156 height 12
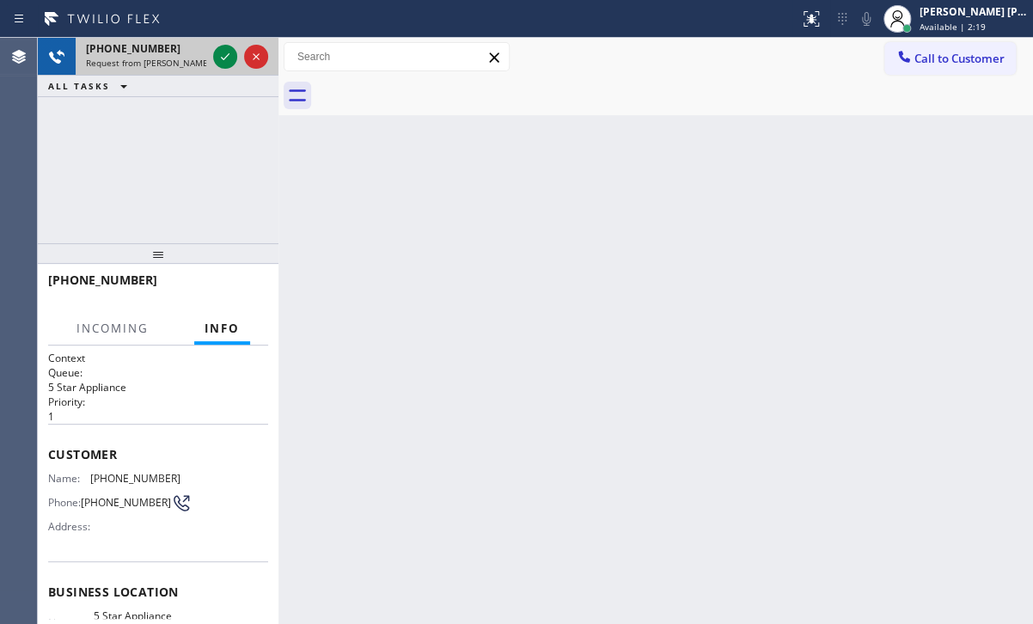
click at [193, 57] on span "Request from [PERSON_NAME] (direct)" at bounding box center [164, 63] width 156 height 12
click at [215, 54] on div at bounding box center [225, 56] width 24 height 21
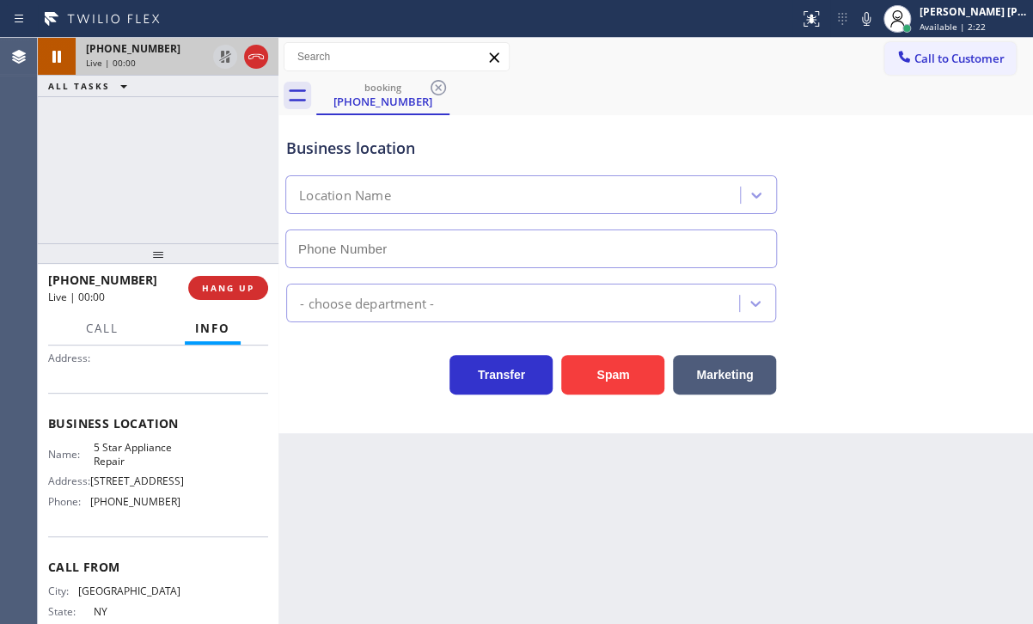
scroll to position [172, 0]
type input "[PHONE_NUMBER]"
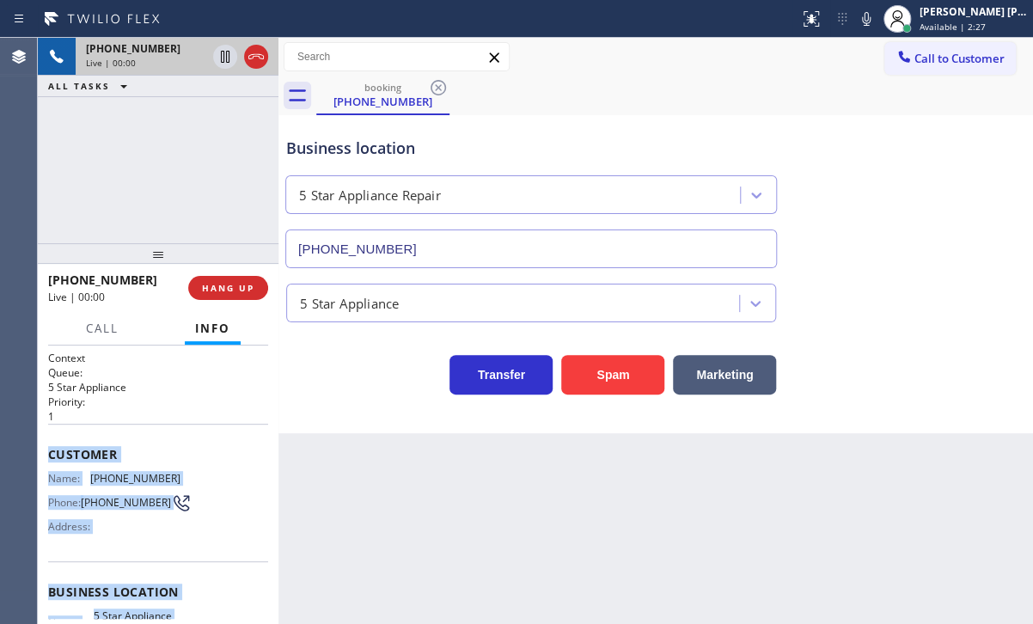
scroll to position [217, 0]
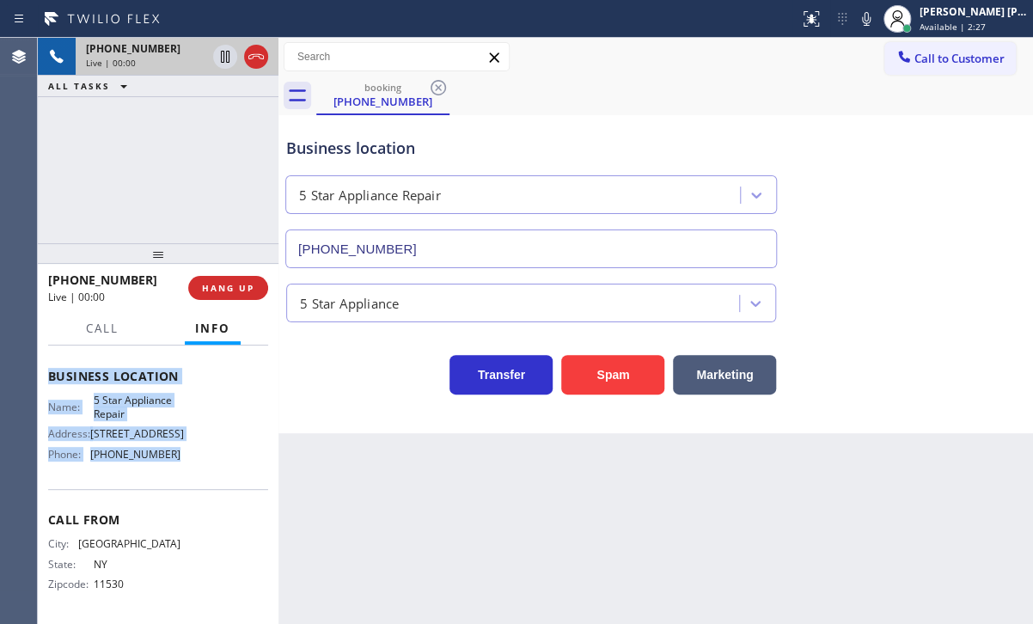
drag, startPoint x: 135, startPoint y: 478, endPoint x: 187, endPoint y: 473, distance: 52.7
click at [187, 473] on div "Context Queue: 5 Star Appliance Priority: 1 Customer Name: [PHONE_NUMBER] Phone…" at bounding box center [158, 377] width 220 height 484
click at [877, 18] on icon at bounding box center [866, 19] width 21 height 21
click at [877, 25] on icon at bounding box center [866, 19] width 21 height 21
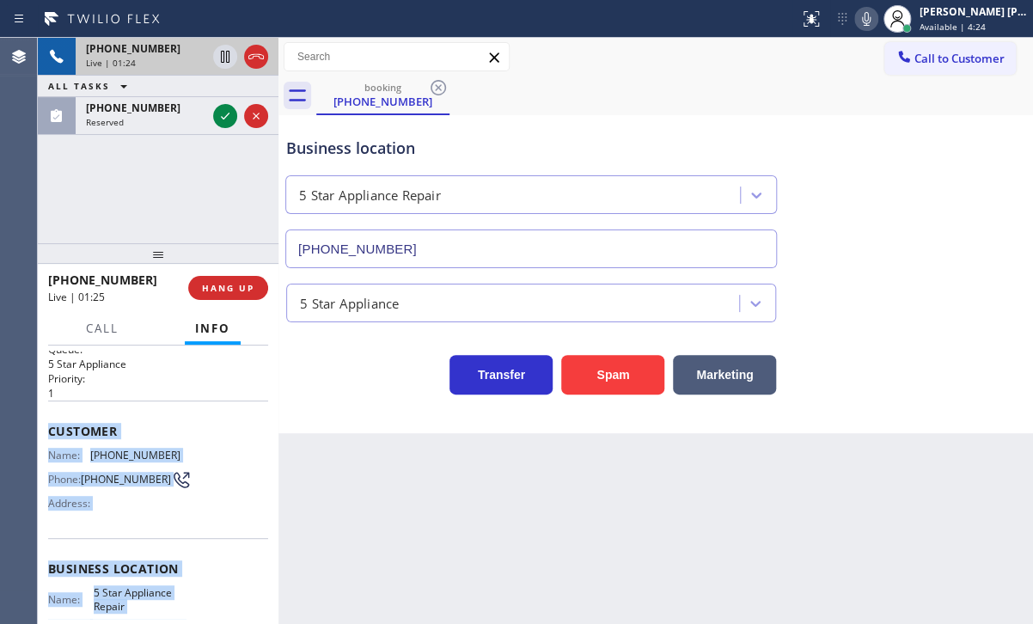
scroll to position [0, 0]
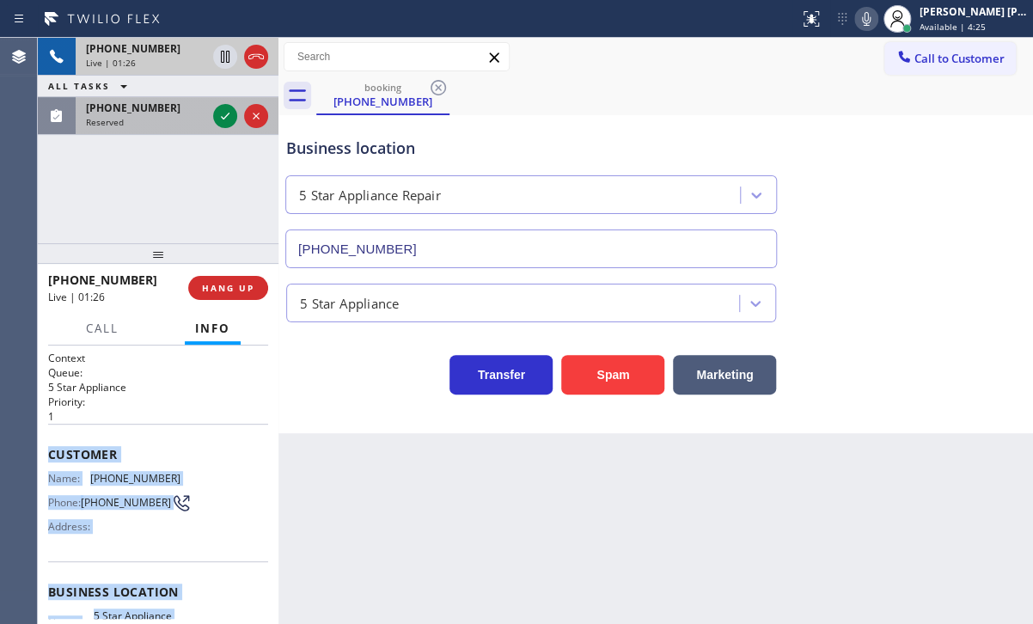
click at [193, 123] on div "Reserved" at bounding box center [146, 122] width 120 height 12
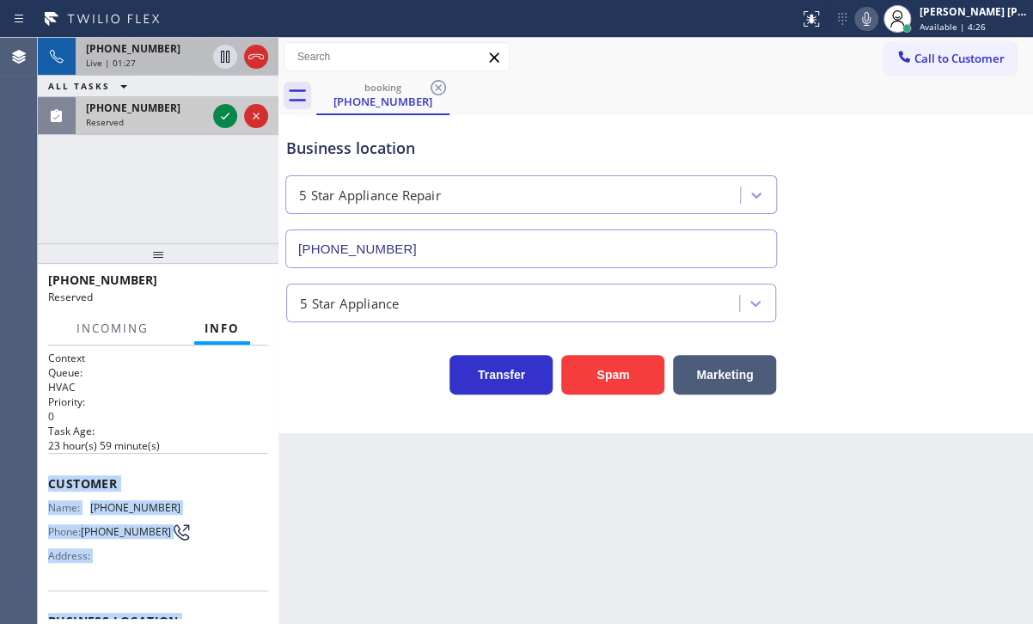
click at [193, 123] on div "Reserved" at bounding box center [146, 122] width 120 height 12
click at [227, 119] on icon at bounding box center [225, 116] width 21 height 21
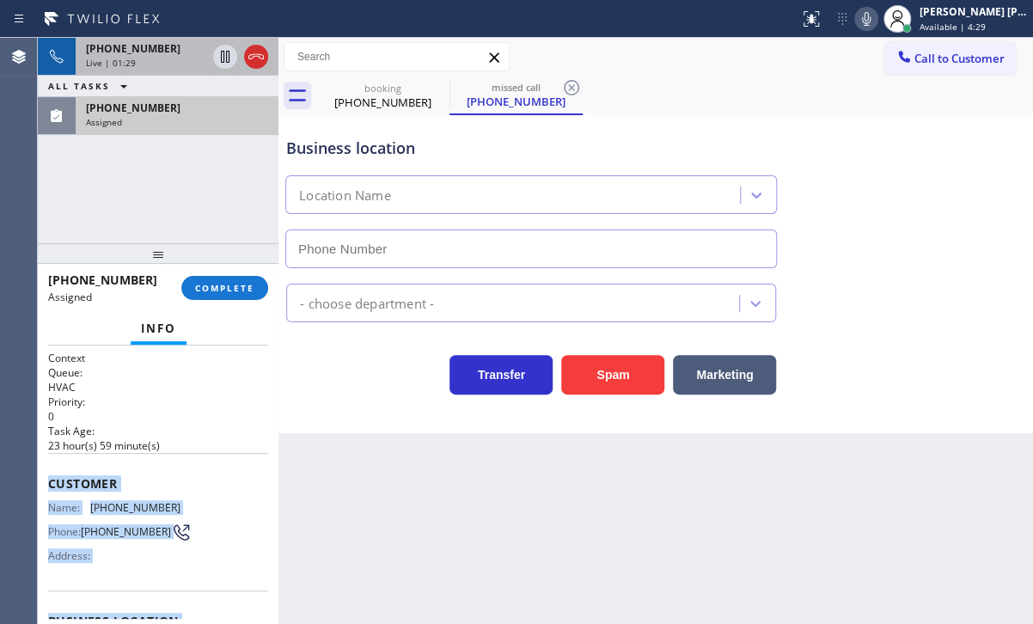
type input "[PHONE_NUMBER]"
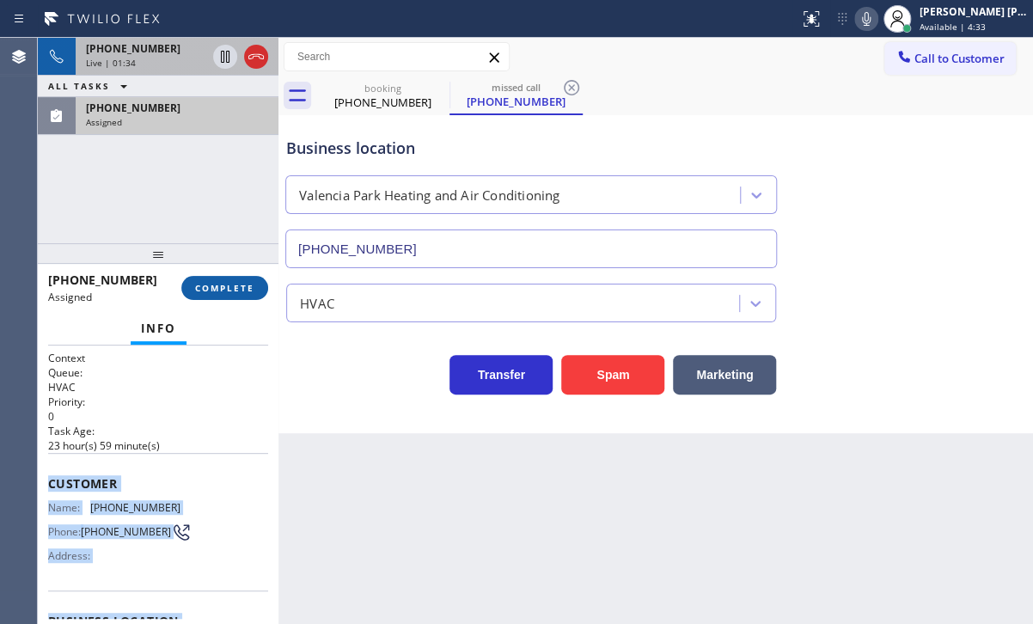
click at [217, 295] on button "COMPLETE" at bounding box center [224, 288] width 87 height 24
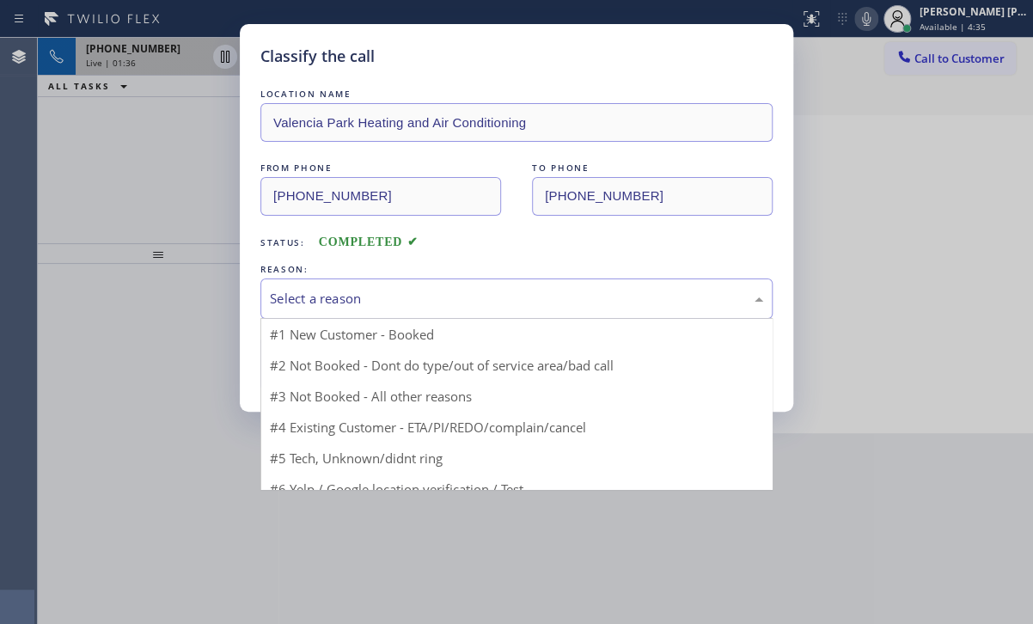
click at [328, 294] on div "Select a reason" at bounding box center [516, 299] width 493 height 20
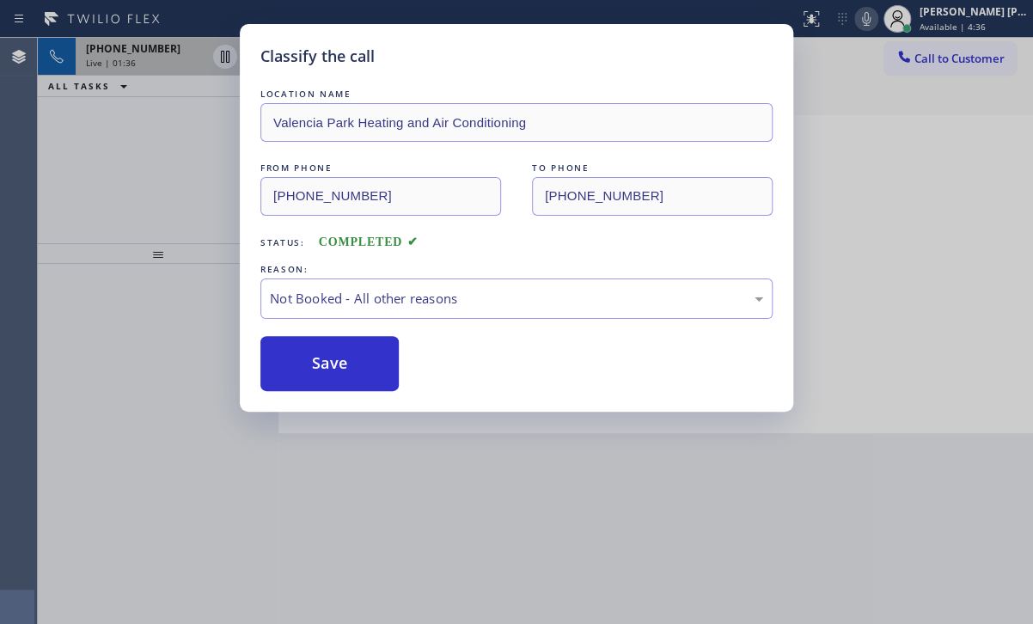
click at [343, 360] on button "Save" at bounding box center [329, 363] width 138 height 55
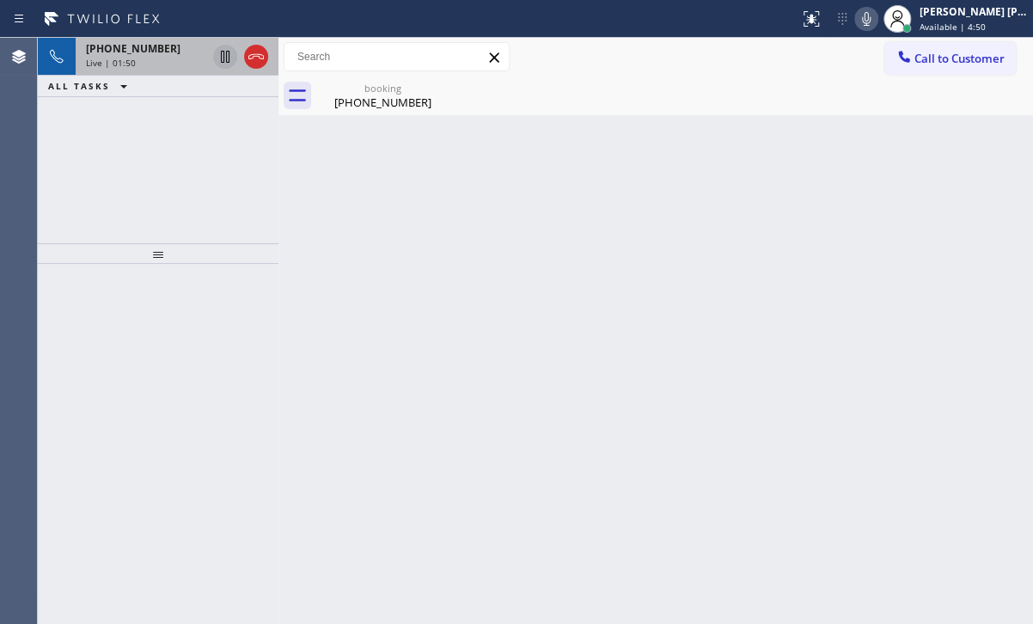
click at [222, 55] on icon at bounding box center [225, 56] width 21 height 21
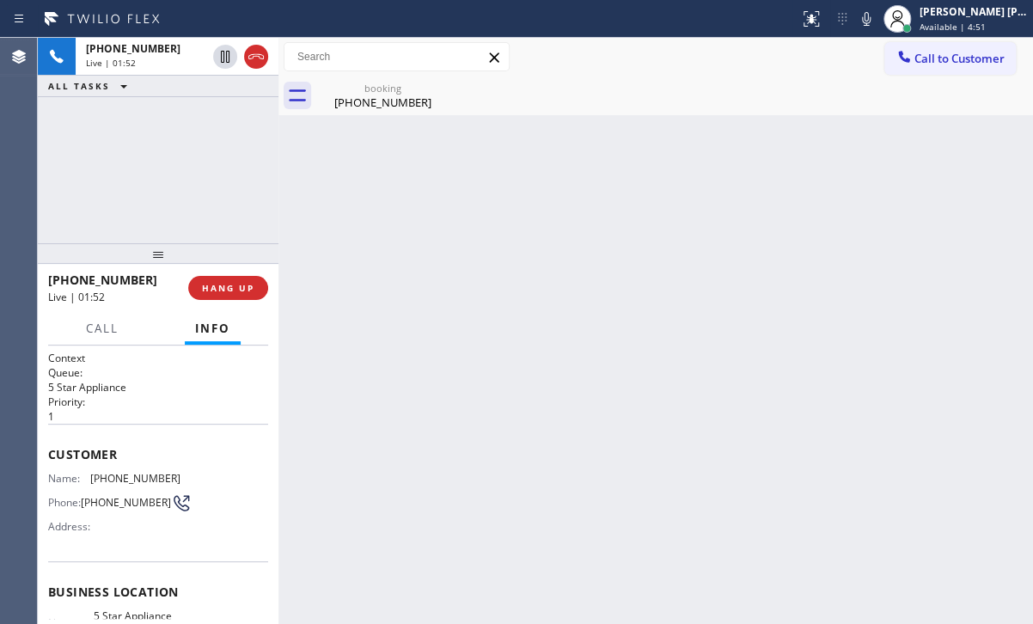
drag, startPoint x: 885, startPoint y: 21, endPoint x: 843, endPoint y: 118, distance: 105.1
click at [877, 21] on icon at bounding box center [866, 19] width 21 height 21
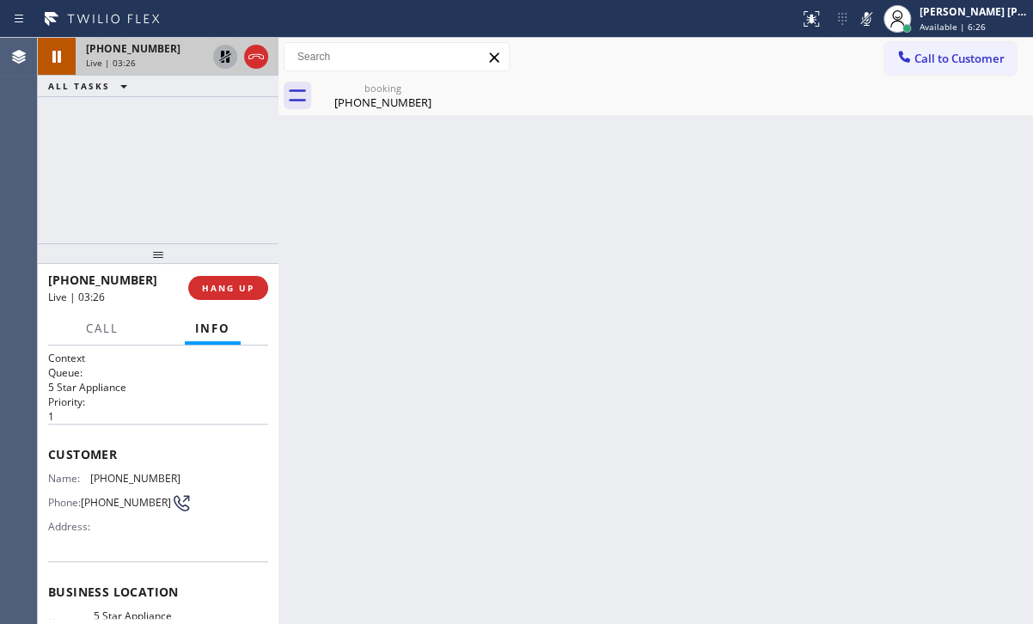
click at [223, 59] on icon at bounding box center [225, 57] width 12 height 12
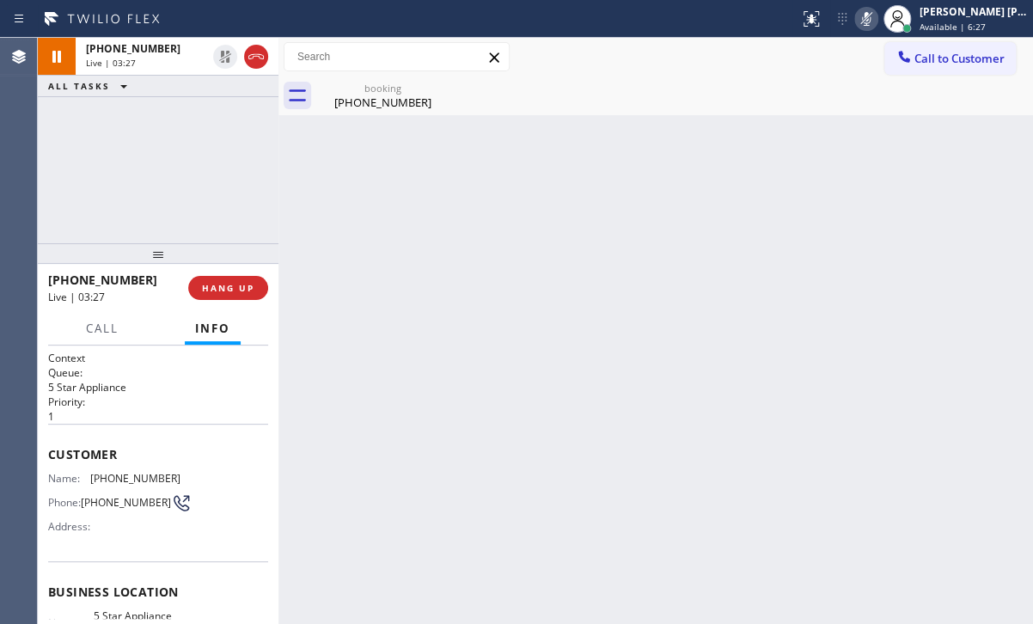
click at [877, 22] on icon at bounding box center [866, 19] width 21 height 21
click at [361, 97] on div "[PHONE_NUMBER]" at bounding box center [383, 102] width 130 height 15
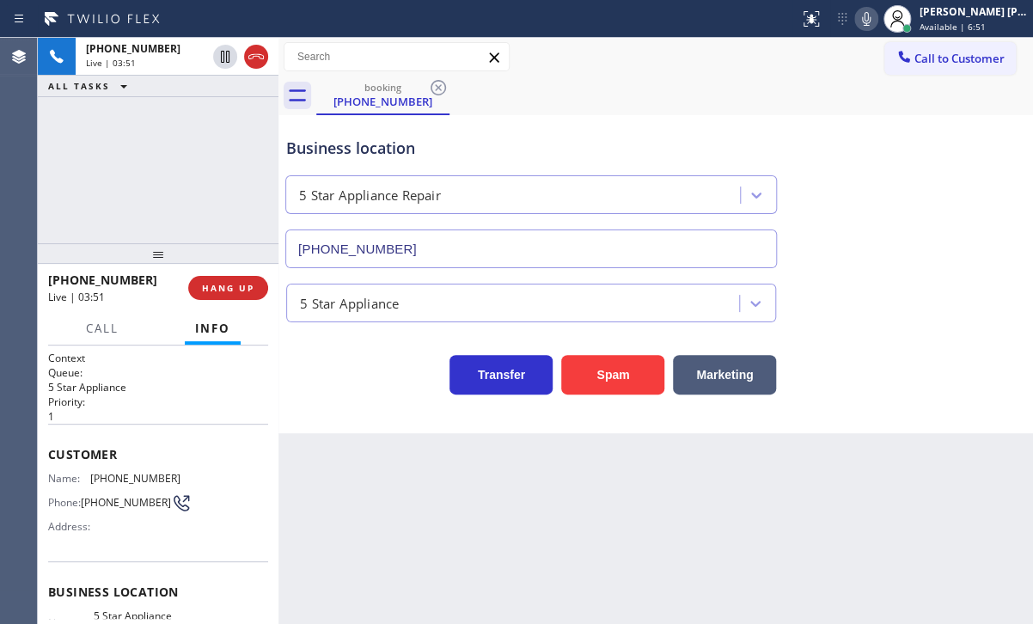
click at [622, 464] on div "Back to Dashboard Change Sender ID Customers Technicians Select a contact Outbo…" at bounding box center [655, 331] width 755 height 586
click at [961, 18] on div "[PERSON_NAME] [PERSON_NAME] Dahil Available | 6:55" at bounding box center [974, 18] width 117 height 30
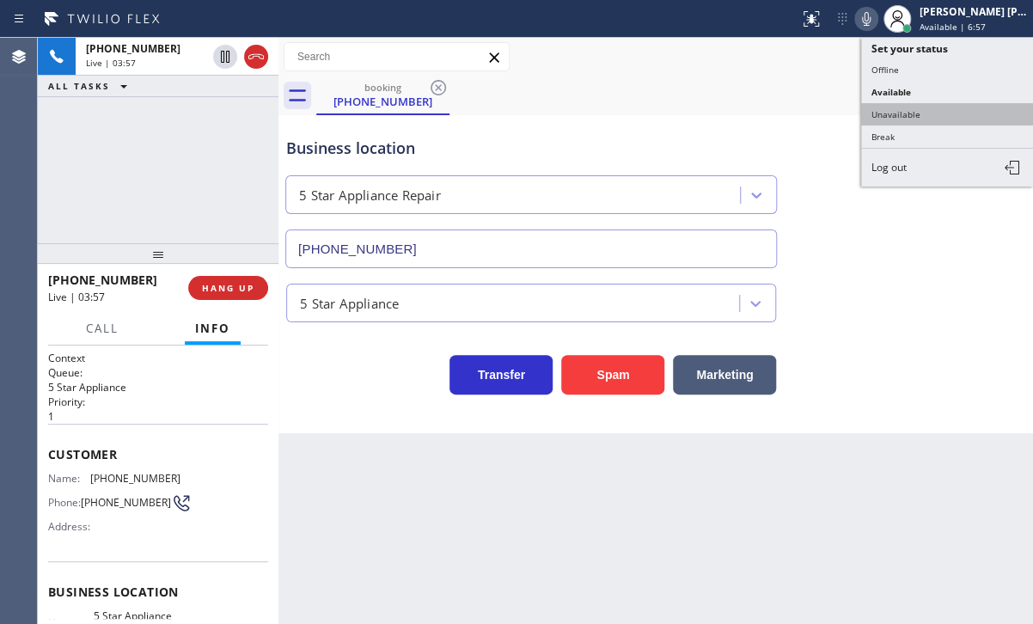
click at [944, 110] on button "Unavailable" at bounding box center [947, 114] width 172 height 22
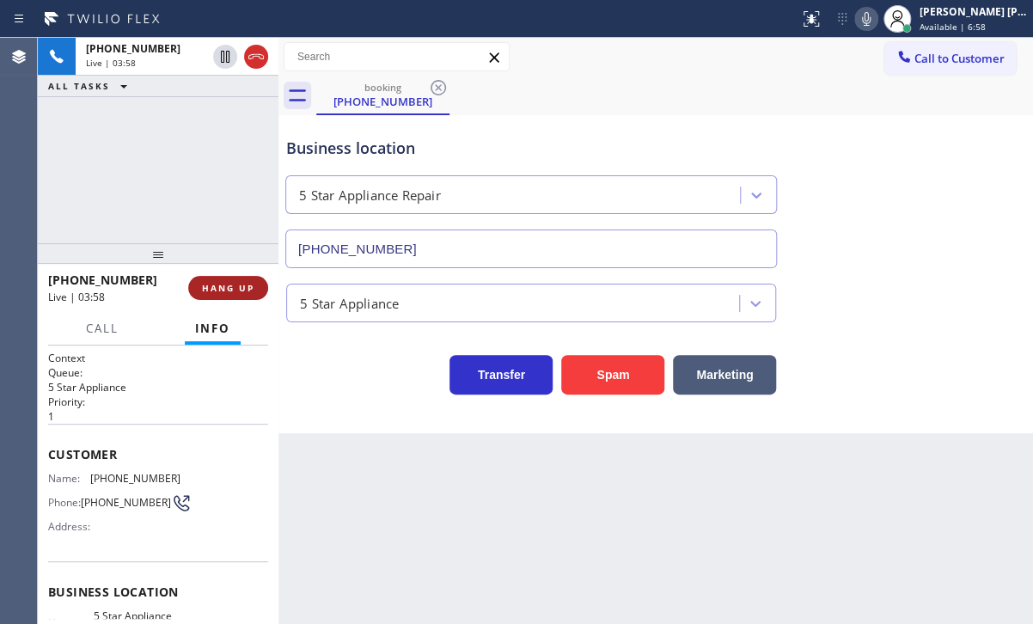
click at [229, 298] on button "HANG UP" at bounding box center [228, 288] width 80 height 24
click at [230, 293] on button "HANG UP" at bounding box center [228, 288] width 80 height 24
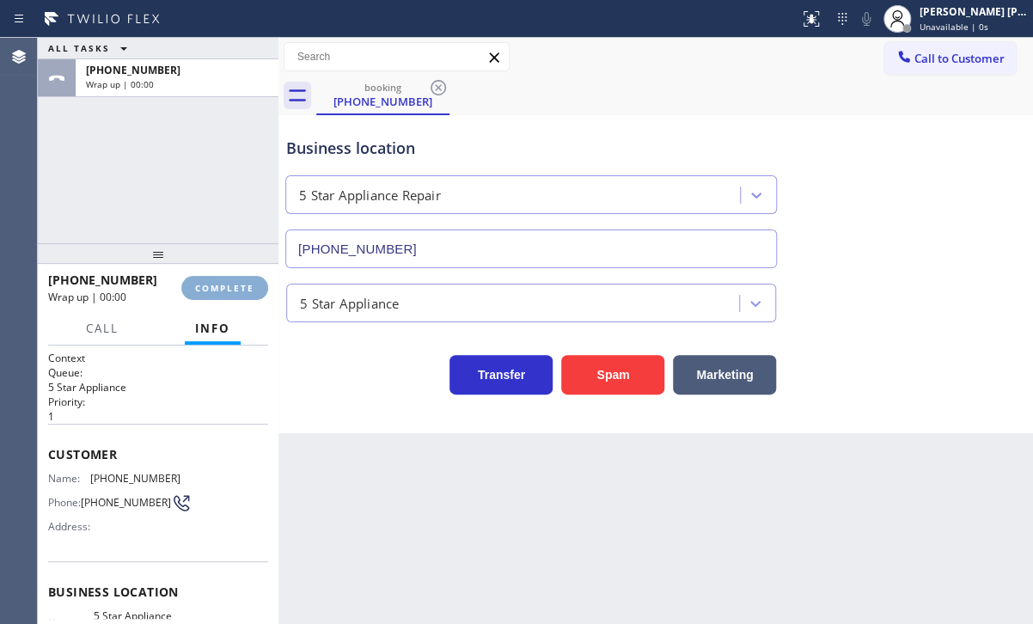
click at [231, 291] on span "COMPLETE" at bounding box center [224, 288] width 59 height 12
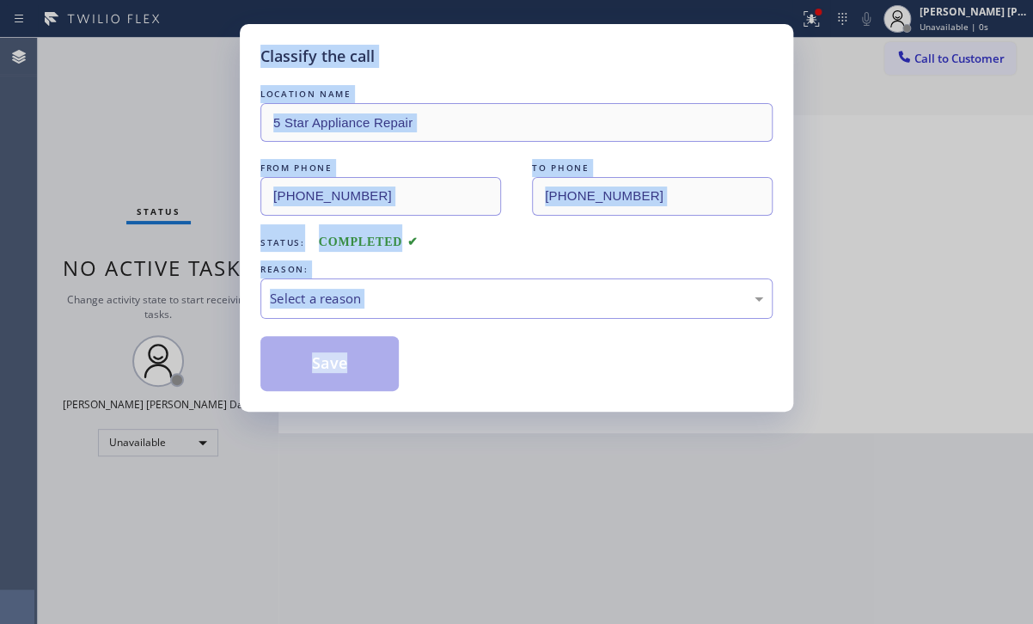
click at [231, 291] on div "Classify the call LOCATION NAME 5 Star Appliance Repair FROM PHONE [PHONE_NUMBE…" at bounding box center [516, 312] width 1033 height 624
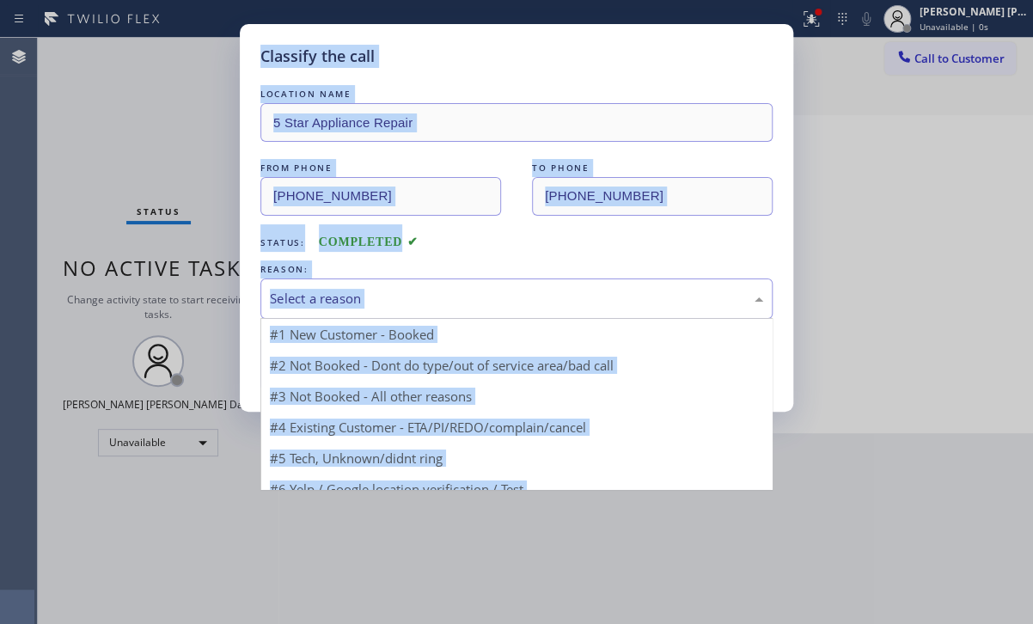
drag, startPoint x: 328, startPoint y: 287, endPoint x: 333, endPoint y: 341, distance: 54.4
click at [328, 289] on div "Select a reason" at bounding box center [516, 299] width 493 height 20
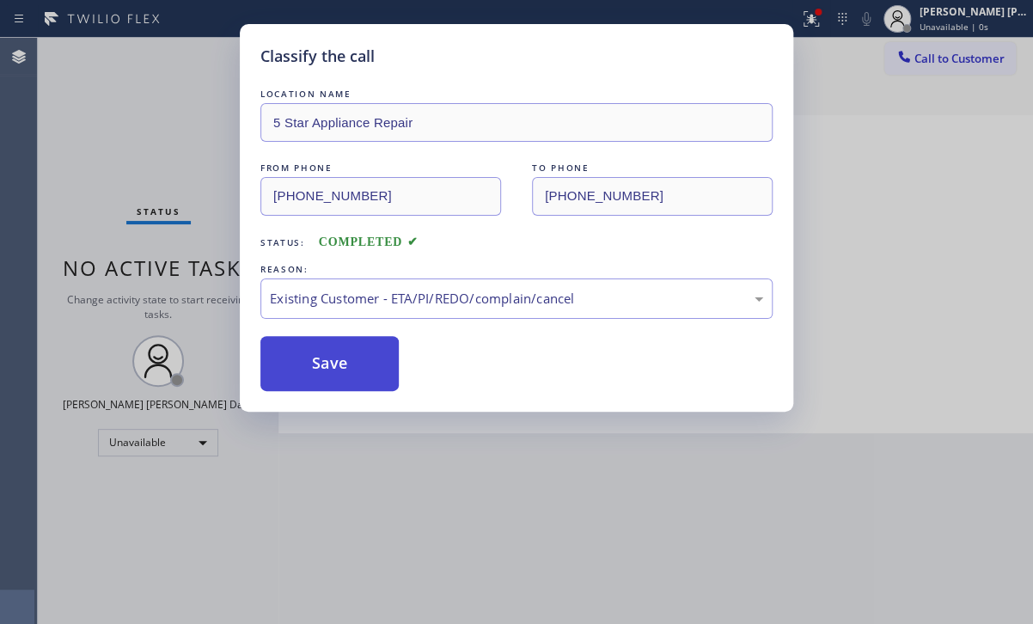
click at [328, 363] on button "Save" at bounding box center [329, 363] width 138 height 55
drag, startPoint x: 328, startPoint y: 363, endPoint x: 643, endPoint y: 245, distance: 335.9
click at [329, 362] on button "Save" at bounding box center [329, 363] width 138 height 55
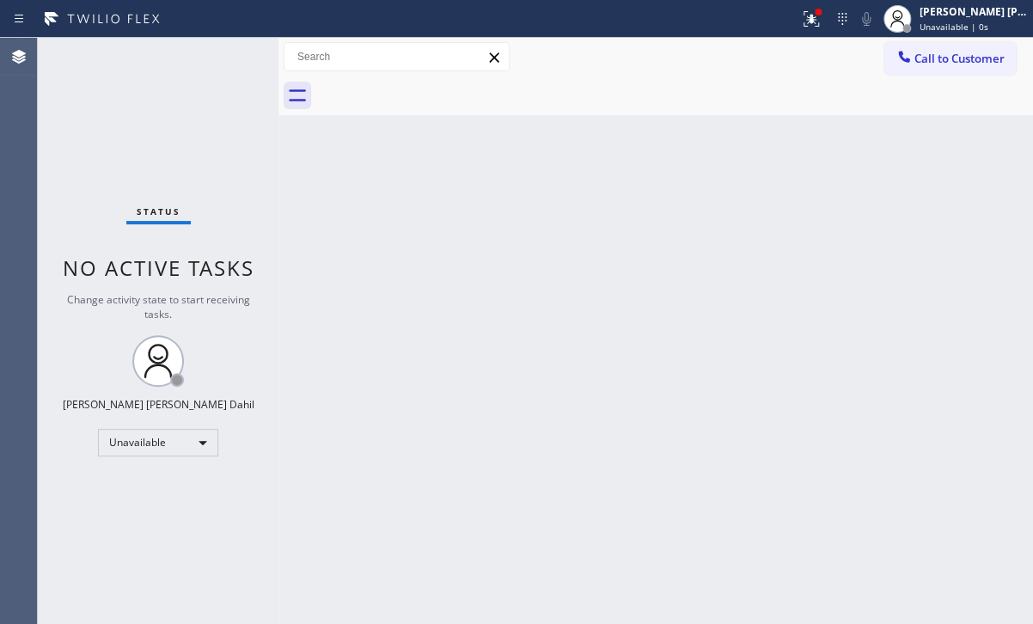
click at [939, 62] on span "Call to Customer" at bounding box center [960, 58] width 90 height 15
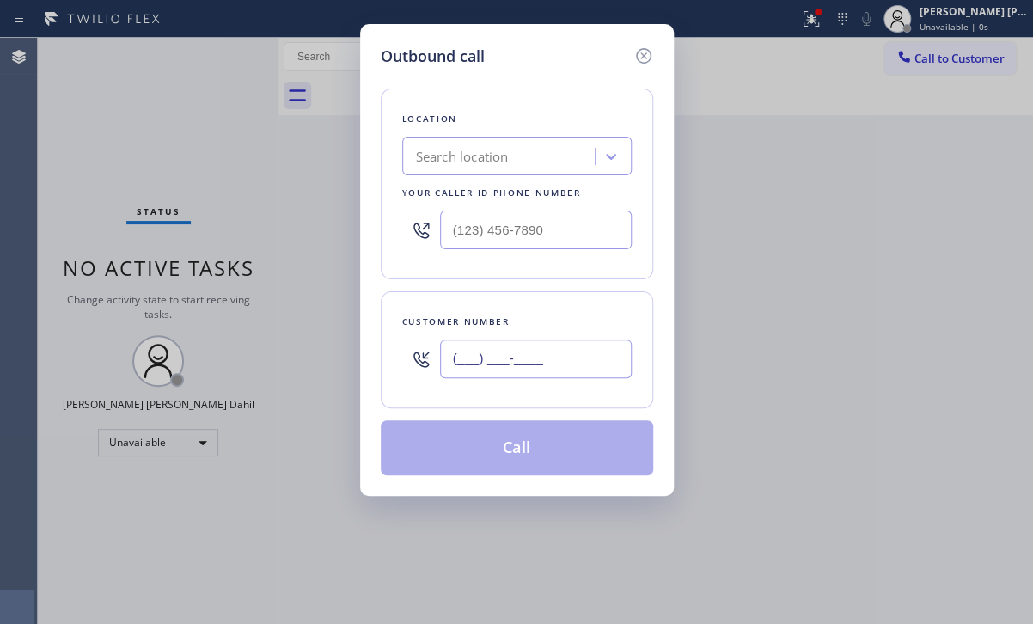
click at [588, 359] on input "(___) ___-____" at bounding box center [536, 359] width 192 height 39
paste input "516) 351-3725"
type input "[PHONE_NUMBER]"
click at [557, 227] on input "(___) ___-____" at bounding box center [536, 230] width 192 height 39
paste input "855) 731-4952"
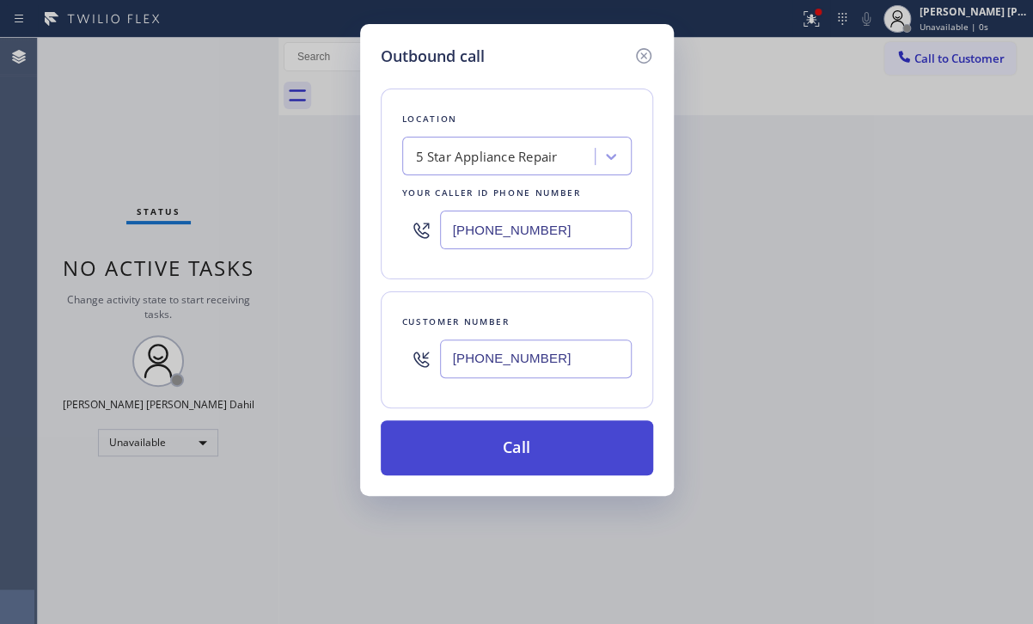
type input "[PHONE_NUMBER]"
click at [521, 451] on button "Call" at bounding box center [517, 447] width 272 height 55
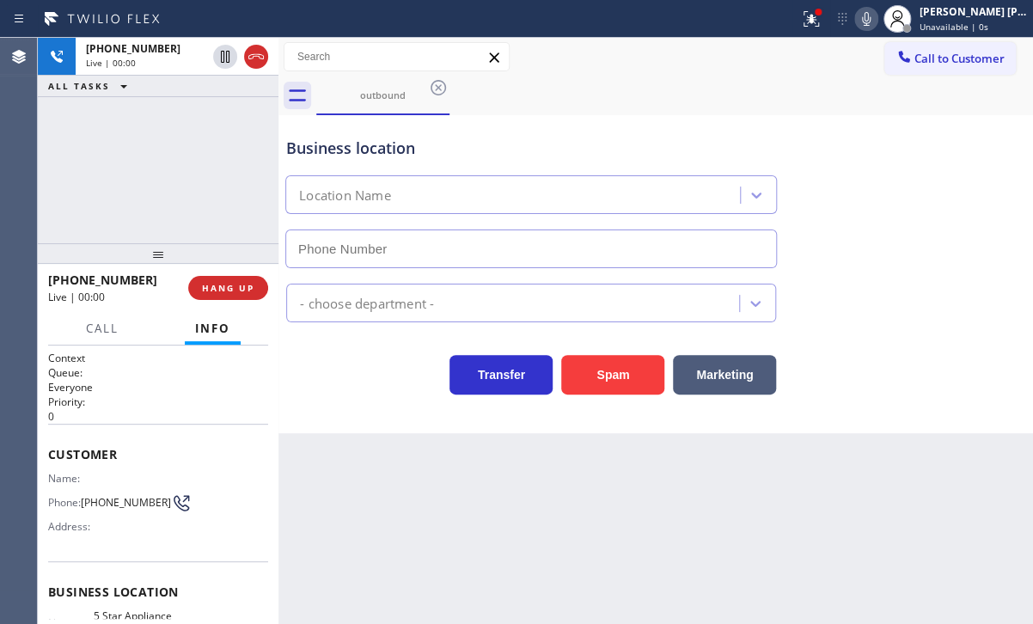
type input "[PHONE_NUMBER]"
click at [141, 144] on div "[PHONE_NUMBER] Live | 00:00 ALL TASKS ALL TASKS ACTIVE TASKS TASKS IN WRAP UP" at bounding box center [158, 140] width 241 height 205
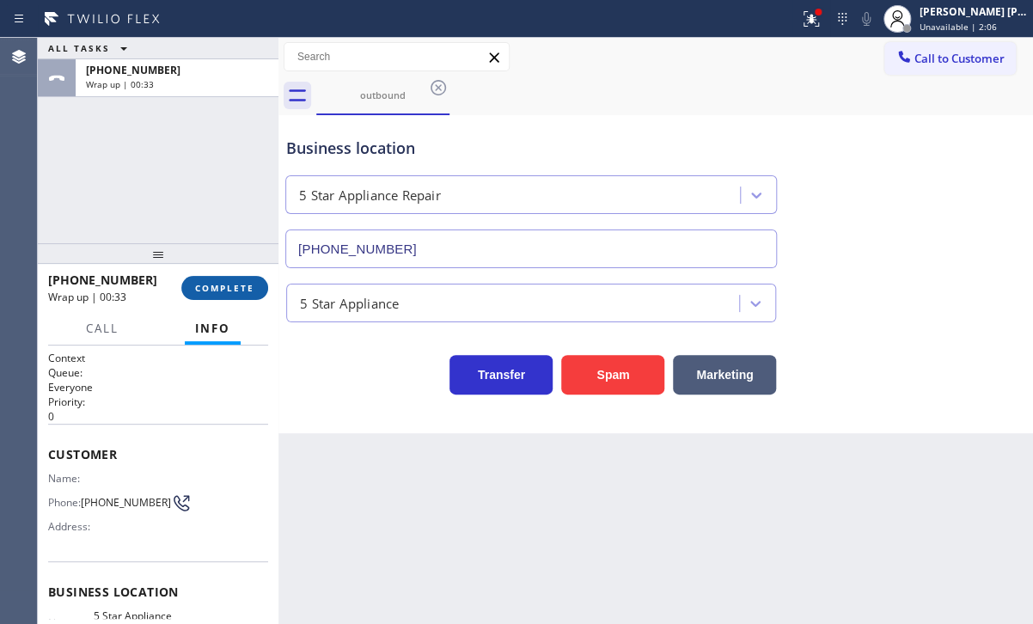
click at [210, 286] on span "COMPLETE" at bounding box center [224, 288] width 59 height 12
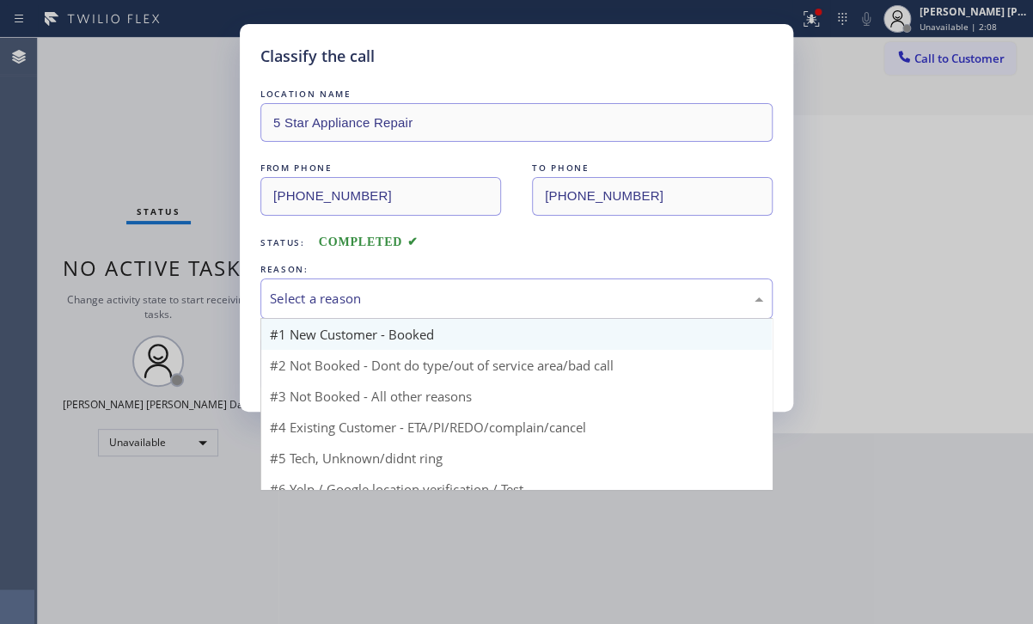
drag, startPoint x: 327, startPoint y: 292, endPoint x: 352, endPoint y: 337, distance: 51.2
click at [327, 293] on div "Select a reason" at bounding box center [516, 299] width 493 height 20
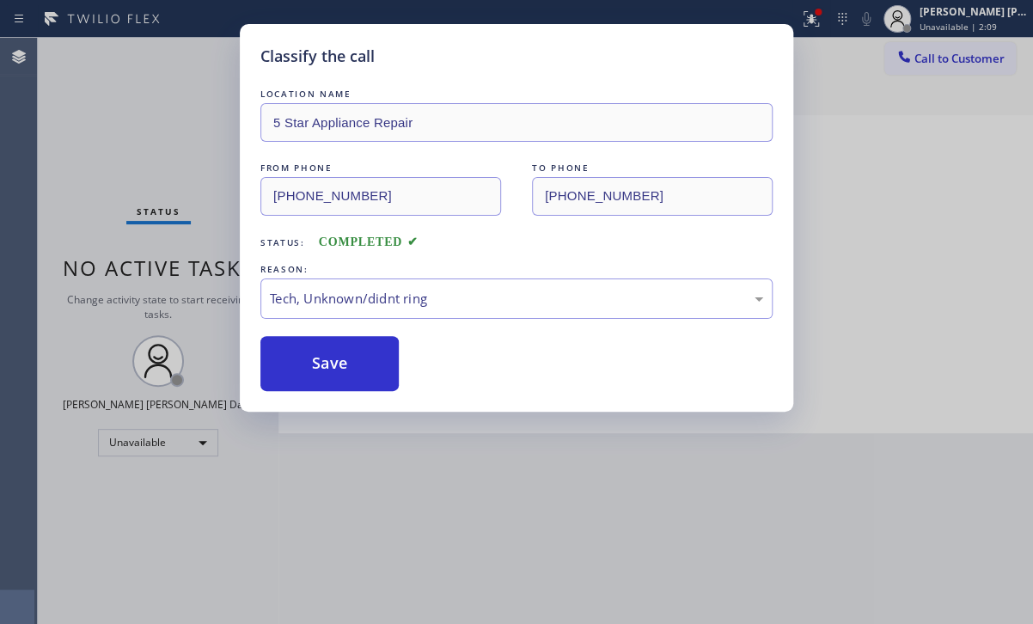
drag, startPoint x: 364, startPoint y: 420, endPoint x: 361, endPoint y: 396, distance: 24.2
click at [344, 303] on div "Tech, Unknown/didnt ring" at bounding box center [516, 299] width 493 height 20
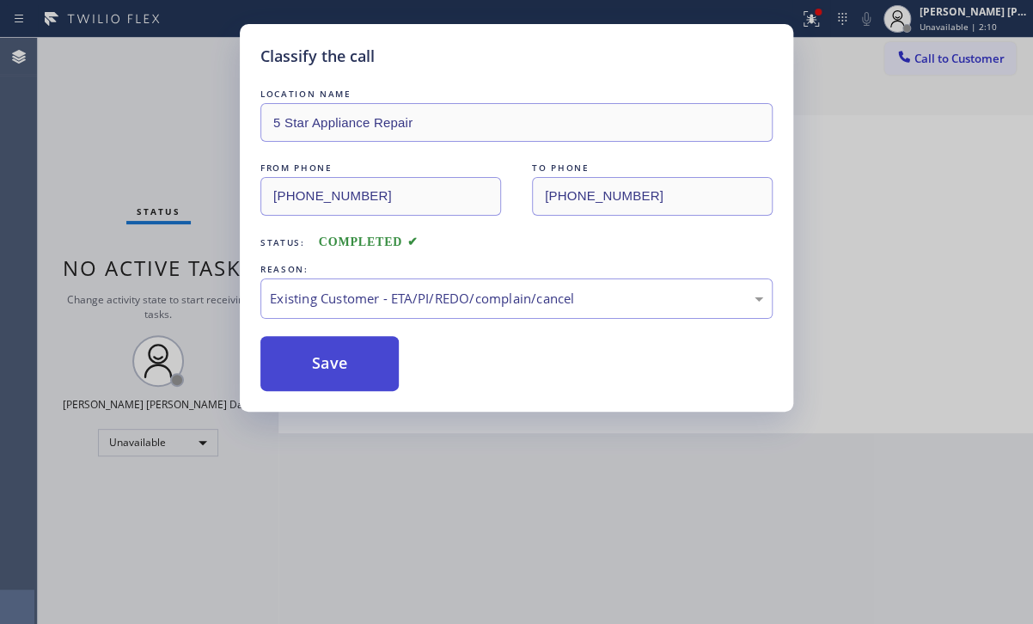
click at [337, 370] on button "Save" at bounding box center [329, 363] width 138 height 55
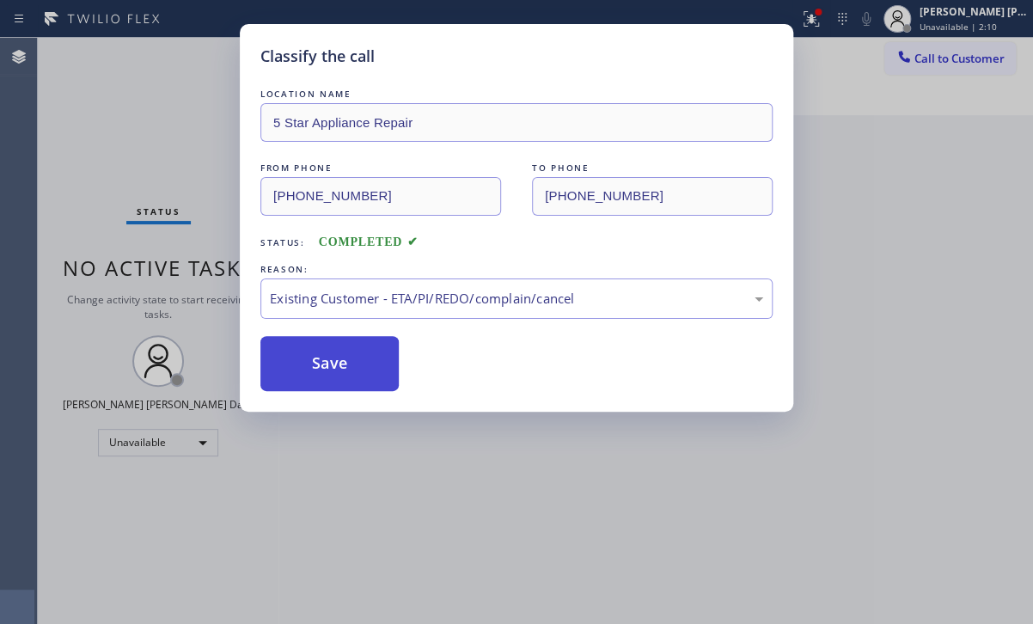
click at [337, 369] on button "Save" at bounding box center [329, 363] width 138 height 55
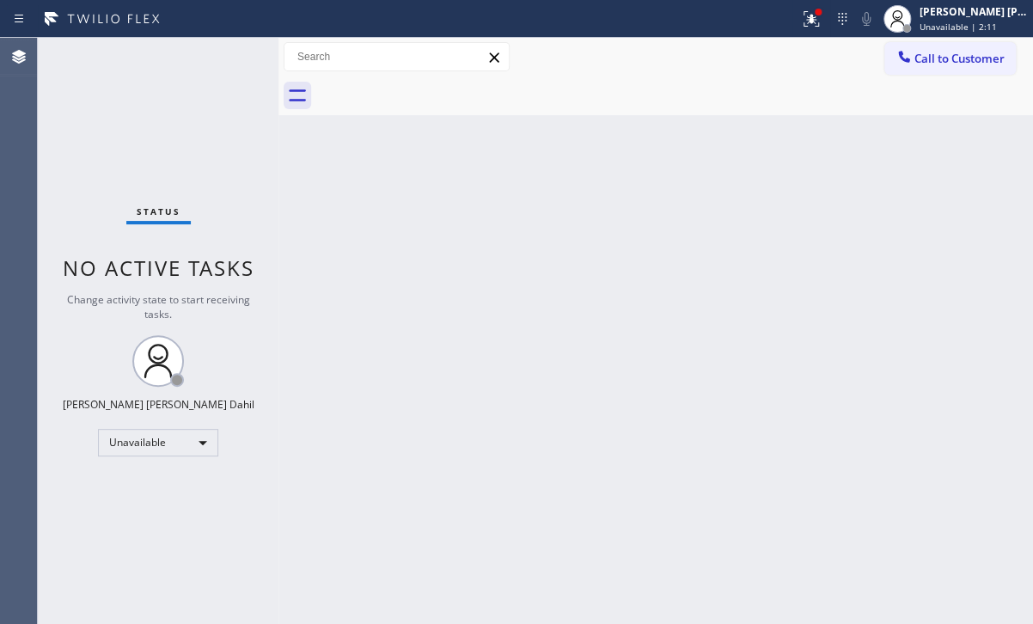
click at [967, 59] on span "Call to Customer" at bounding box center [960, 58] width 90 height 15
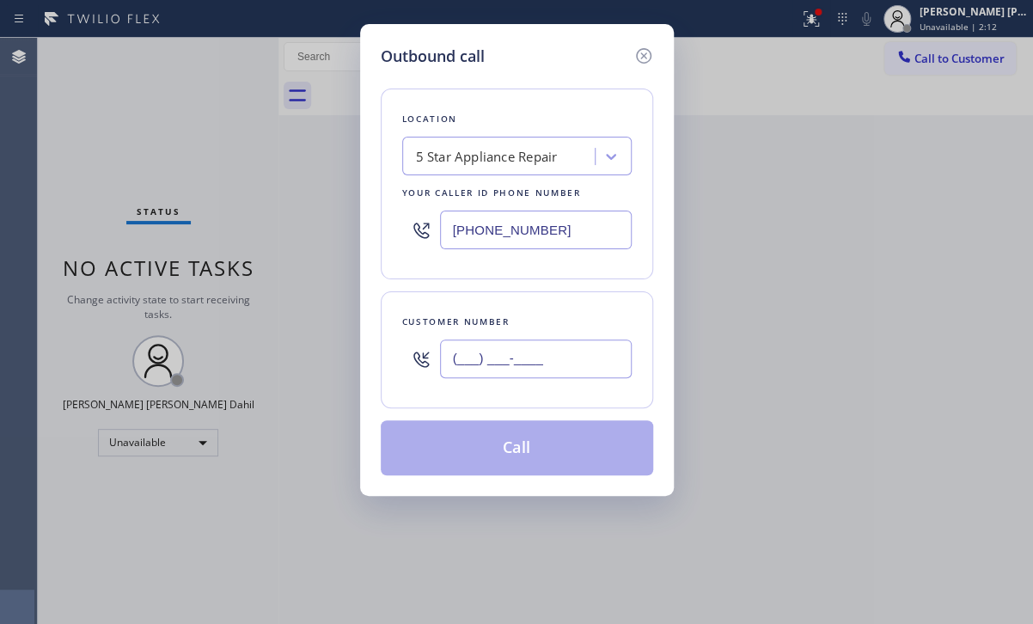
click at [537, 356] on input "(___) ___-____" at bounding box center [536, 359] width 192 height 39
paste input "954) 512-0198"
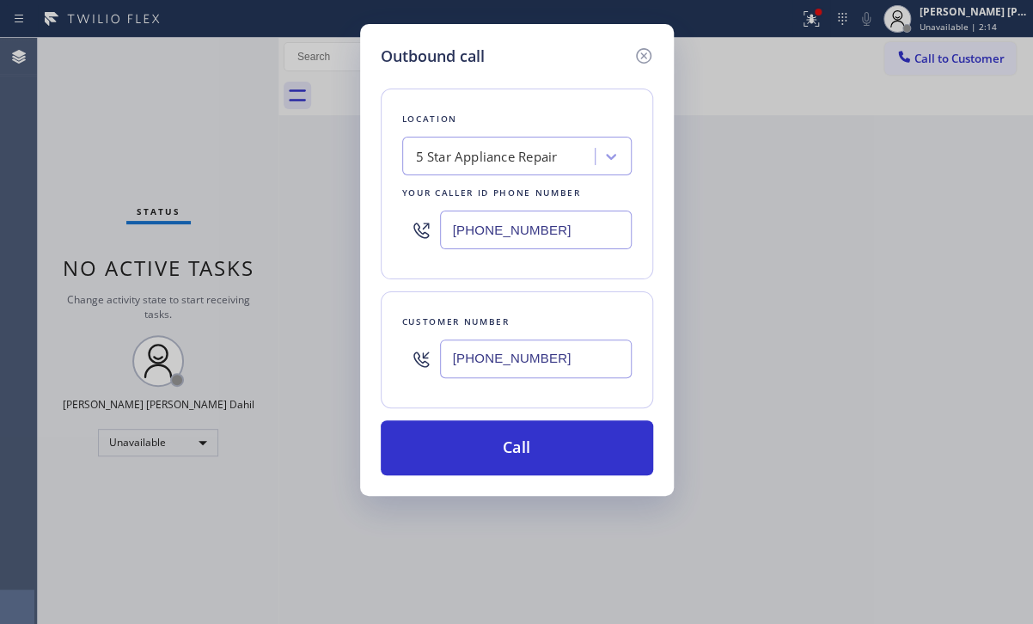
type input "[PHONE_NUMBER]"
click at [543, 156] on div "5 Star Appliance Repair" at bounding box center [487, 157] width 142 height 20
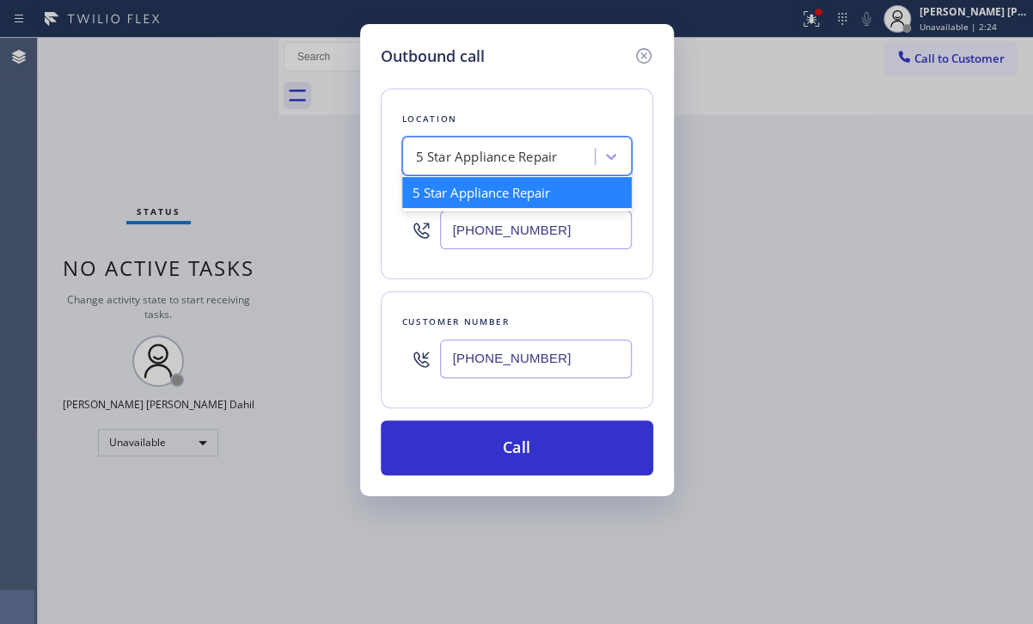
paste input "American Service Alliance [GEOGRAPHIC_DATA]"
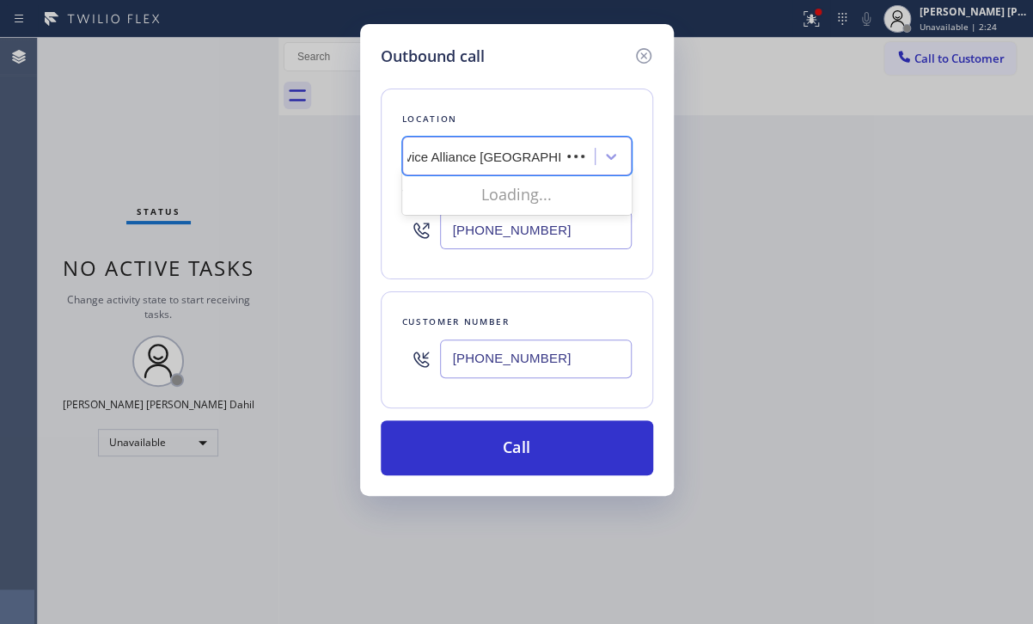
scroll to position [0, 64]
type input "American Service Alliance [GEOGRAPHIC_DATA]"
click at [630, 297] on div "Customer number [PHONE_NUMBER]" at bounding box center [517, 349] width 272 height 117
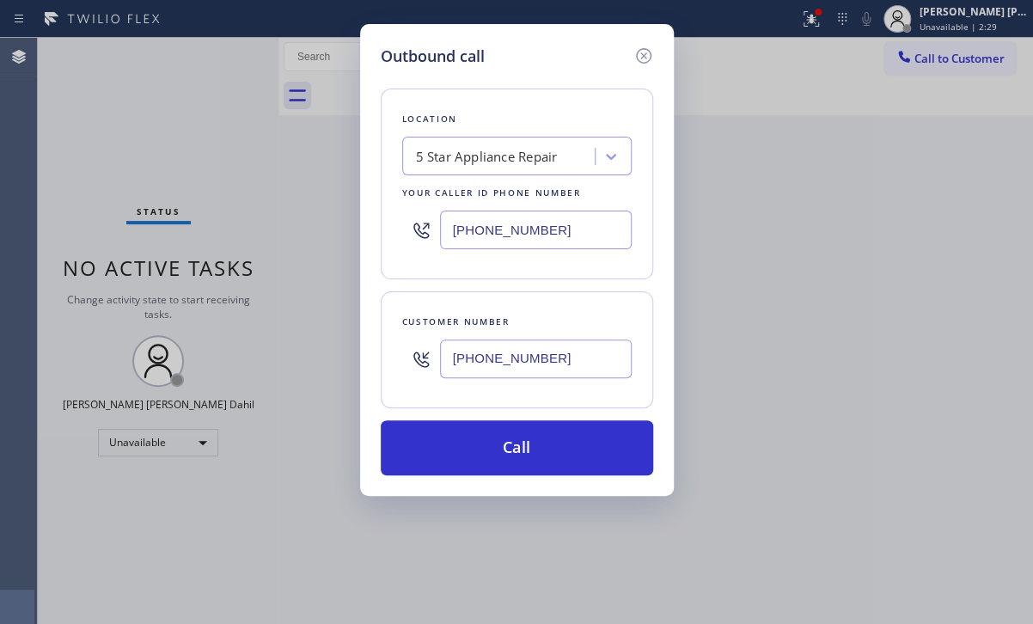
click at [578, 150] on div "5 Star Appliance Repair" at bounding box center [500, 157] width 187 height 30
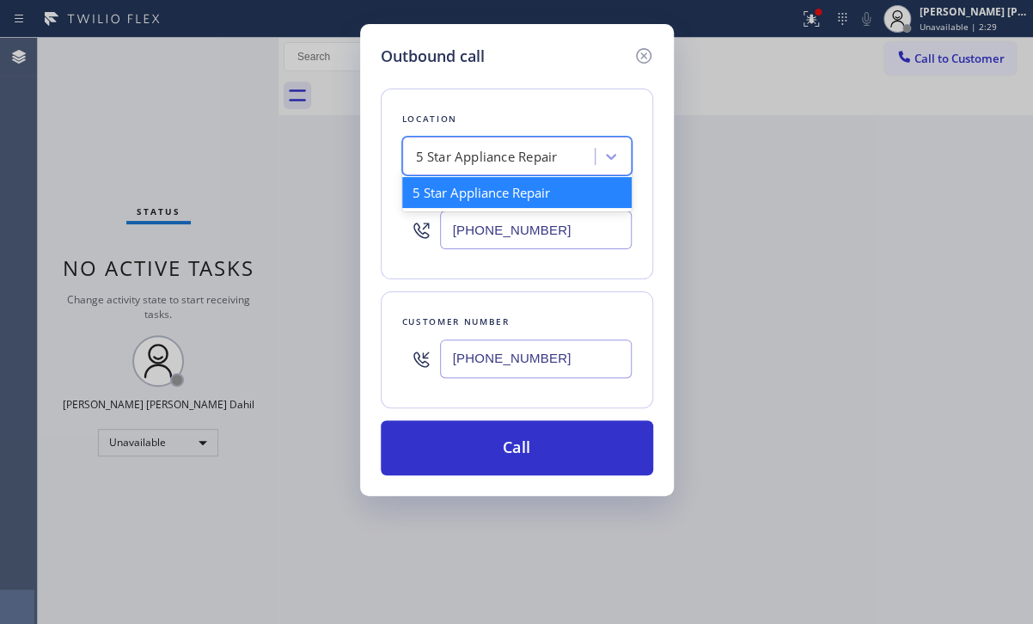
paste input "American Service Alliance [GEOGRAPHIC_DATA]"
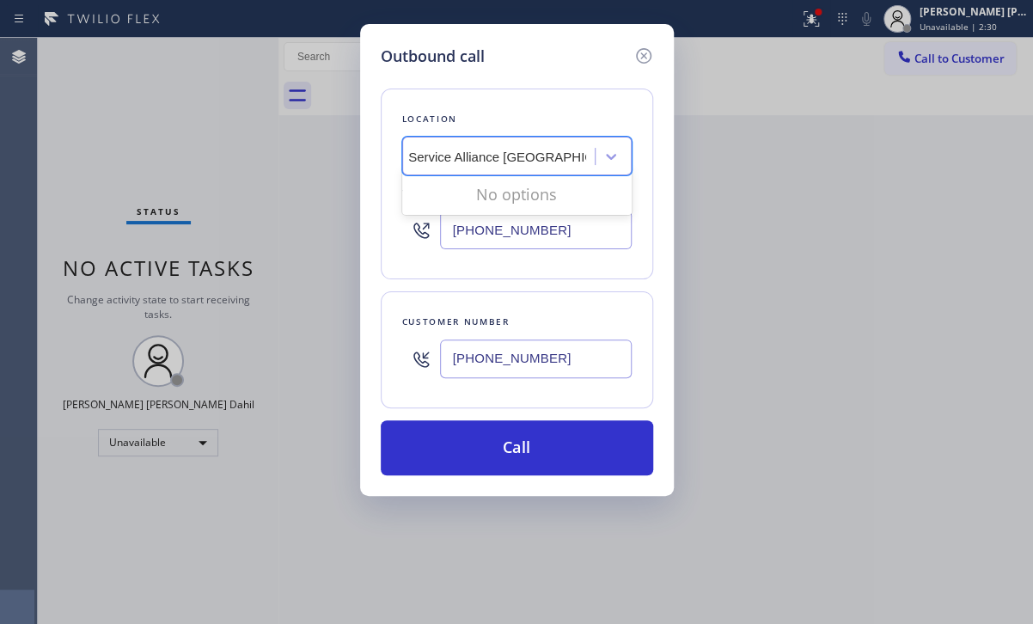
scroll to position [0, 64]
type input "American Service Alliance [GEOGRAPHIC_DATA]"
click at [544, 234] on input "[PHONE_NUMBER]" at bounding box center [536, 230] width 192 height 39
paste input "954) 835-4535"
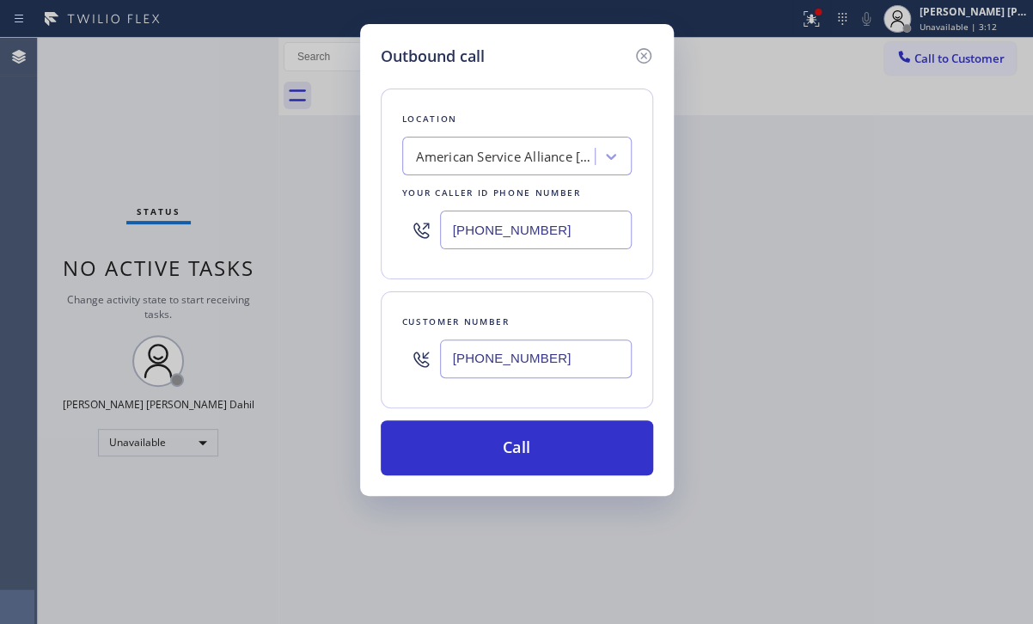
type input "[PHONE_NUMBER]"
drag, startPoint x: 550, startPoint y: 443, endPoint x: 646, endPoint y: 398, distance: 106.1
click at [551, 441] on button "Call" at bounding box center [517, 447] width 272 height 55
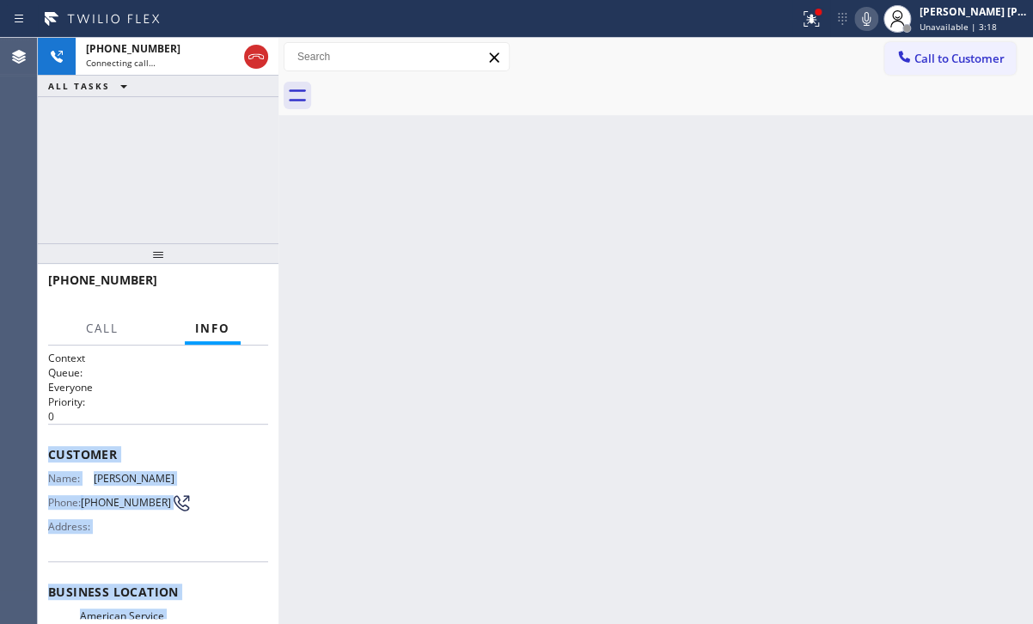
scroll to position [244, 0]
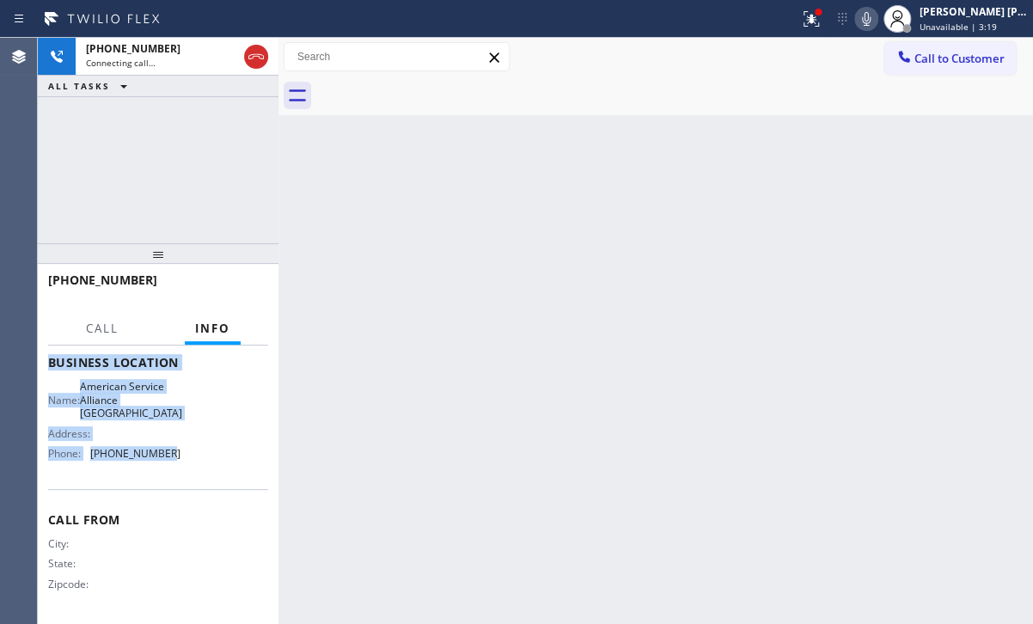
drag, startPoint x: 45, startPoint y: 445, endPoint x: 410, endPoint y: 430, distance: 365.6
click at [159, 456] on div "Context Queue: Everyone Priority: 0 Customer Name: [PERSON_NAME] Phone: [PHONE_…" at bounding box center [158, 485] width 241 height 278
copy div "Customer Name: [PERSON_NAME] Phone: [PHONE_NUMBER] Address: Business location N…"
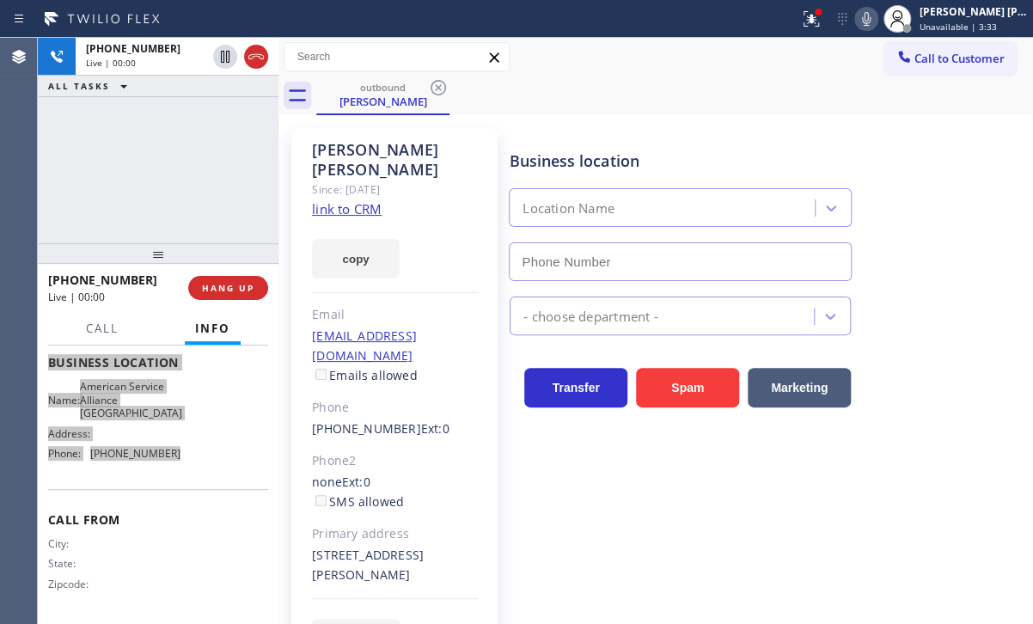
type input "[PHONE_NUMBER]"
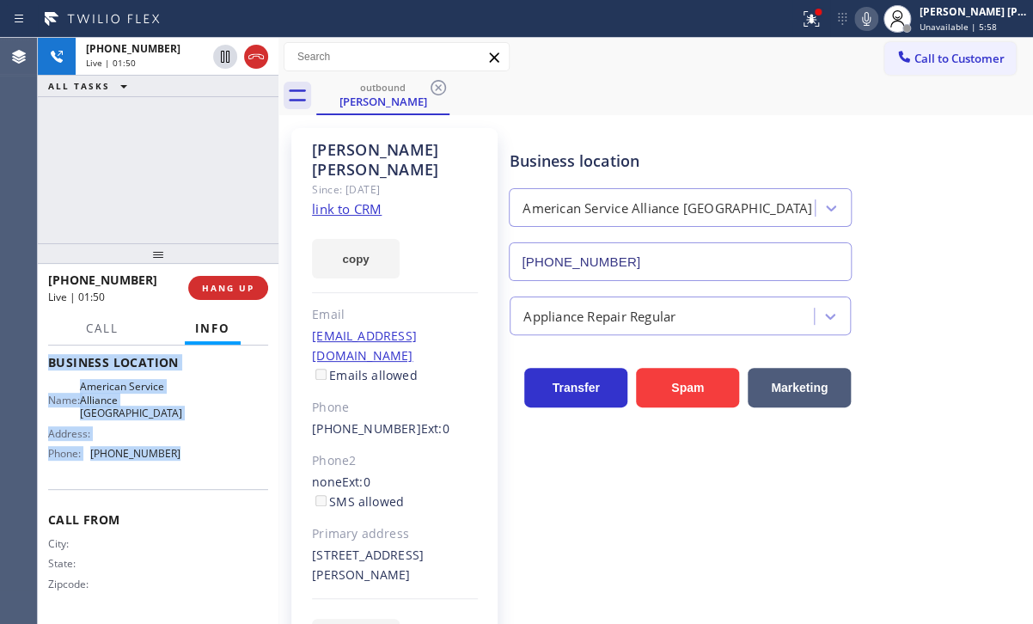
click at [362, 200] on link "link to CRM" at bounding box center [347, 208] width 70 height 17
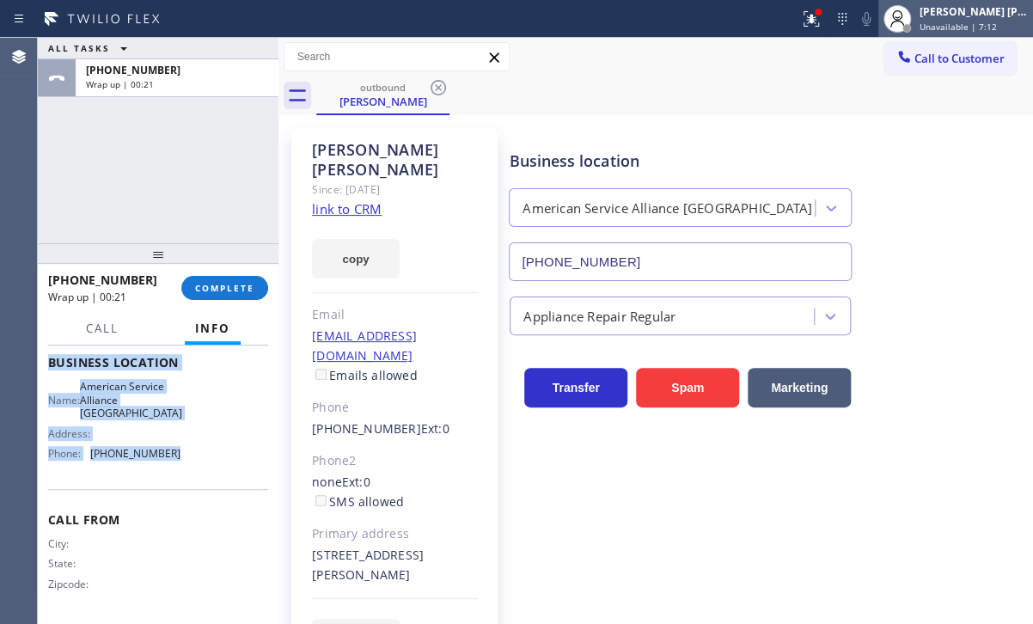
click at [935, 22] on div "[PERSON_NAME] [PERSON_NAME] Dahil Unavailable | 7:12" at bounding box center [974, 18] width 117 height 30
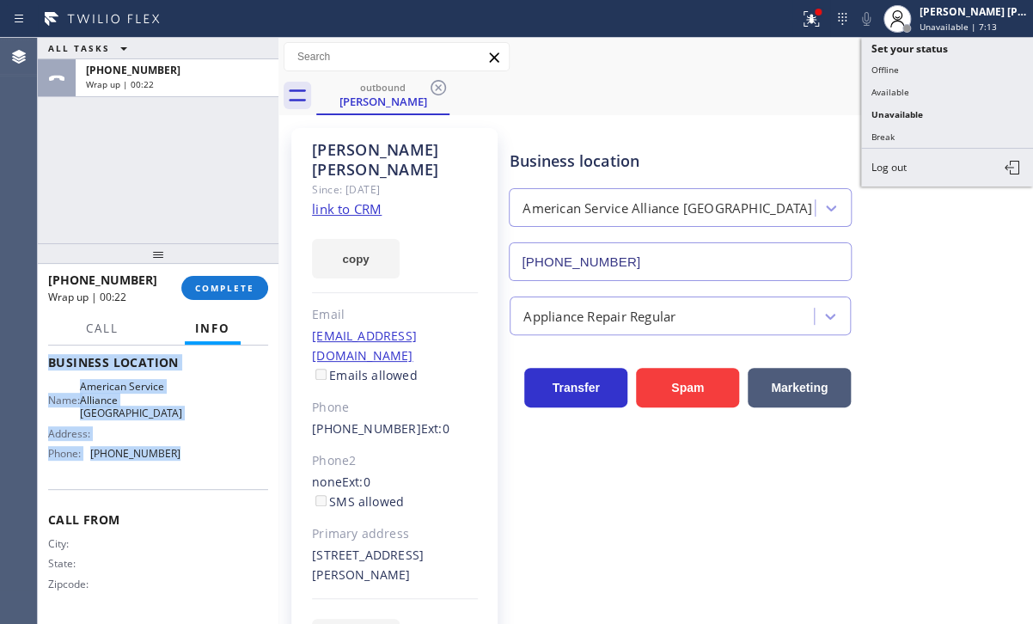
drag, startPoint x: 920, startPoint y: 88, endPoint x: 960, endPoint y: 95, distance: 41.1
click at [921, 87] on button "Available" at bounding box center [947, 92] width 172 height 22
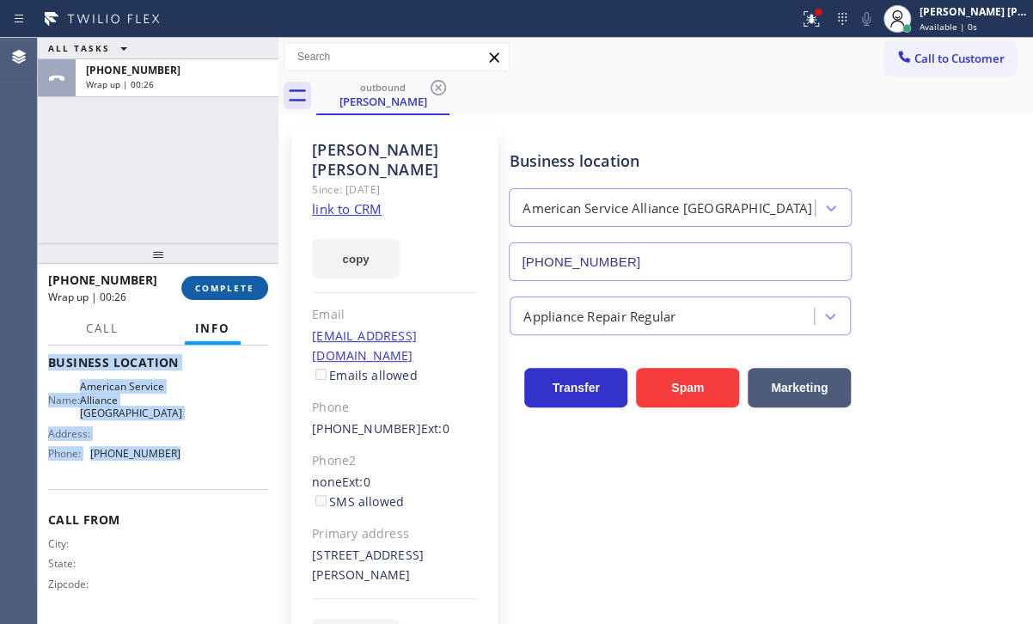
click at [217, 292] on span "COMPLETE" at bounding box center [224, 288] width 59 height 12
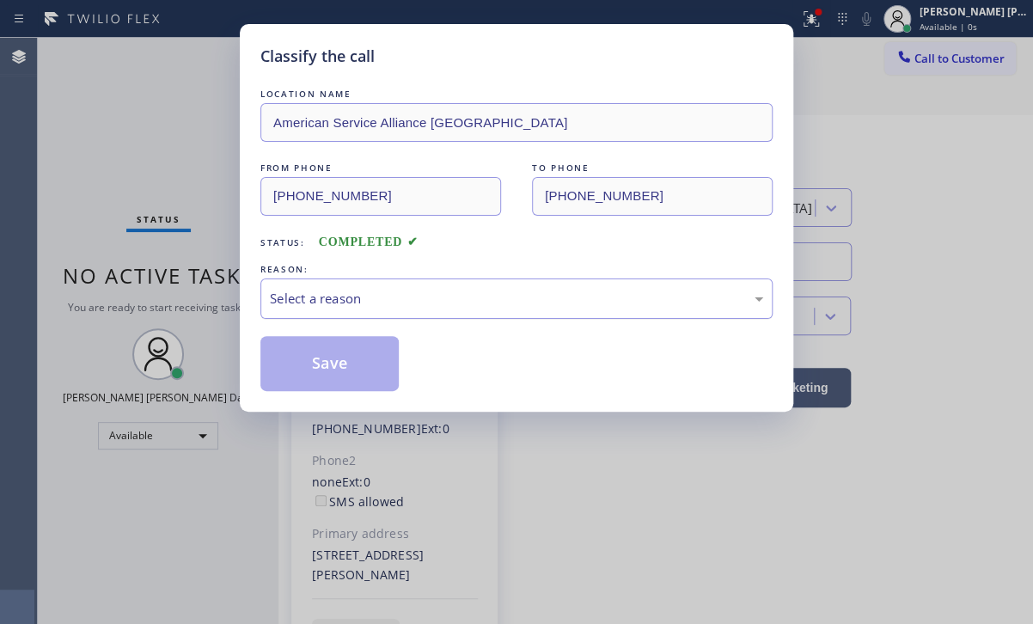
click at [333, 306] on div "Select a reason" at bounding box center [516, 299] width 493 height 20
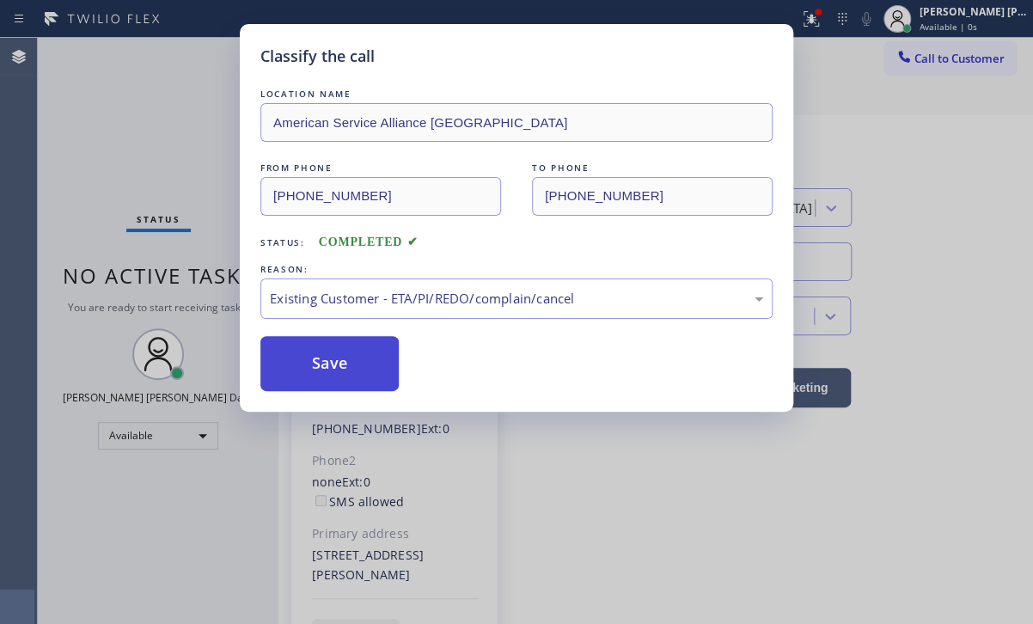
click at [316, 361] on button "Save" at bounding box center [329, 363] width 138 height 55
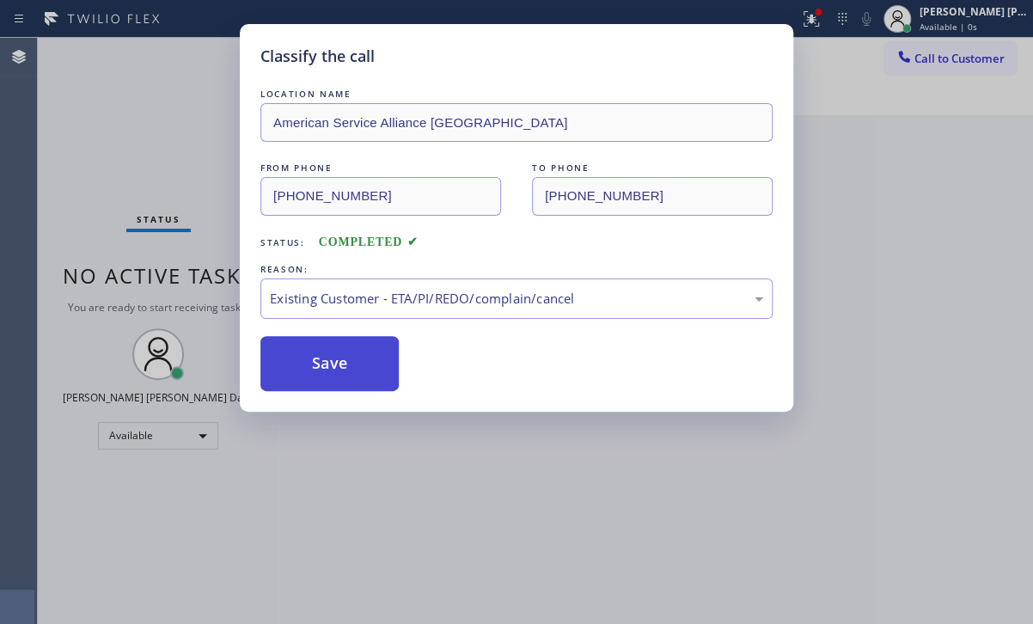
click at [316, 361] on button "Save" at bounding box center [329, 363] width 138 height 55
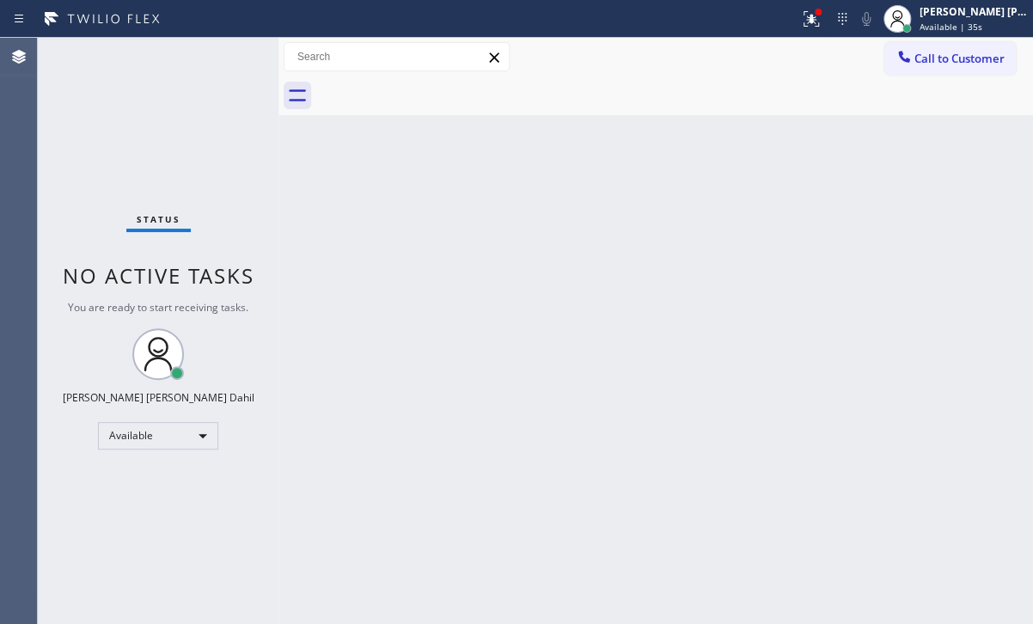
drag, startPoint x: 833, startPoint y: 19, endPoint x: 826, endPoint y: 176, distance: 157.4
click at [822, 18] on icon at bounding box center [811, 19] width 21 height 21
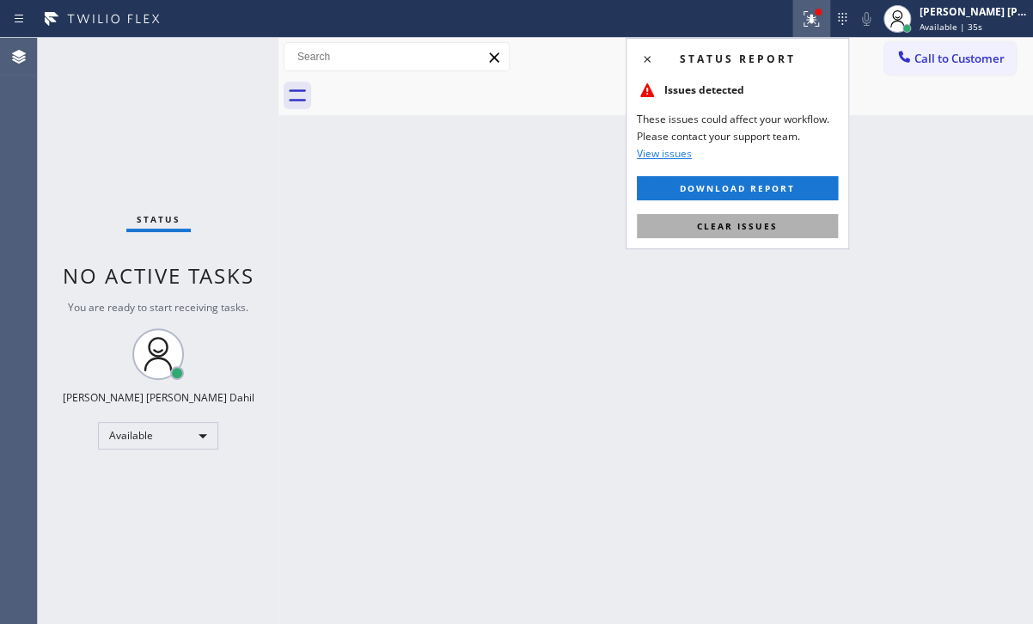
click at [802, 227] on button "Clear issues" at bounding box center [737, 226] width 201 height 24
click at [802, 228] on div "Back to Dashboard Change Sender ID Customers Technicians Select a contact Outbo…" at bounding box center [655, 331] width 755 height 586
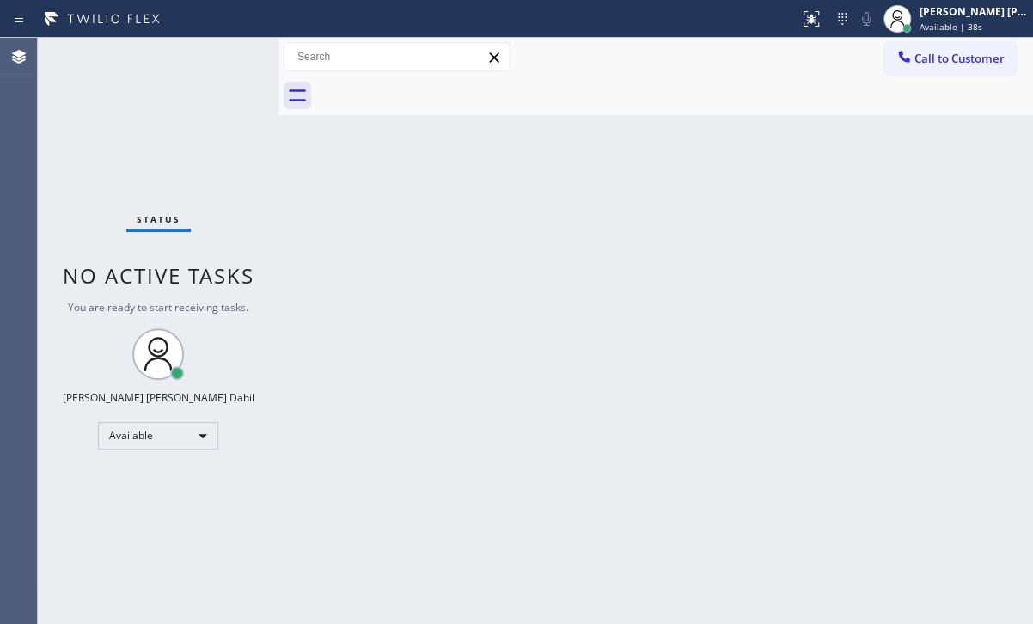
click at [753, 410] on div "Back to Dashboard Change Sender ID Customers Technicians Select a contact Outbo…" at bounding box center [655, 331] width 755 height 586
drag, startPoint x: 588, startPoint y: 374, endPoint x: 611, endPoint y: 390, distance: 28.4
click at [589, 373] on div "Back to Dashboard Change Sender ID Customers Technicians Select a contact Outbo…" at bounding box center [655, 331] width 755 height 586
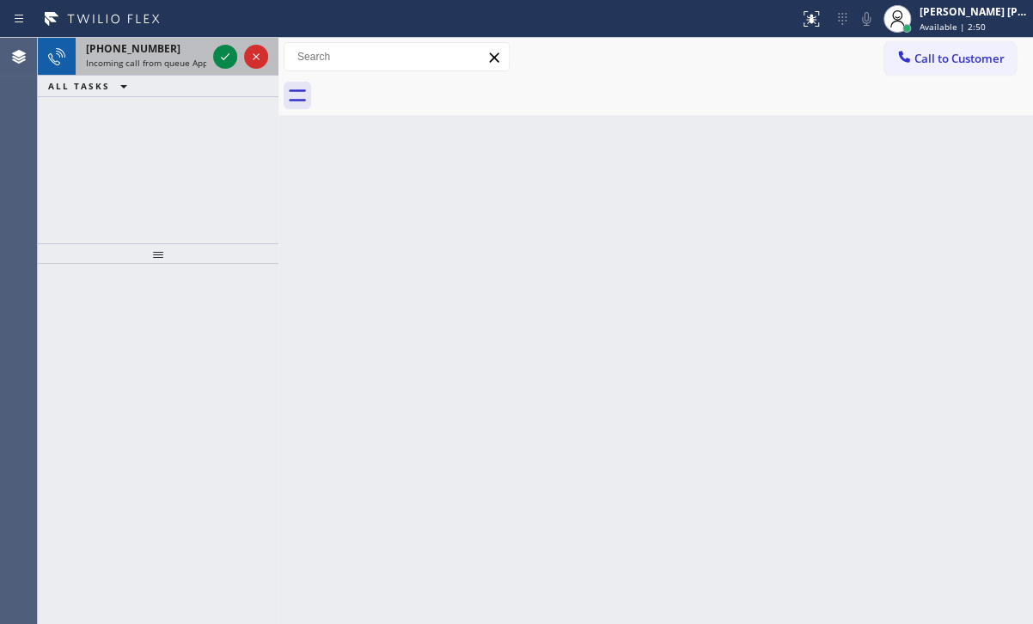
click at [163, 60] on span "Incoming call from queue Appliance Repair [GEOGRAPHIC_DATA]" at bounding box center [216, 63] width 261 height 12
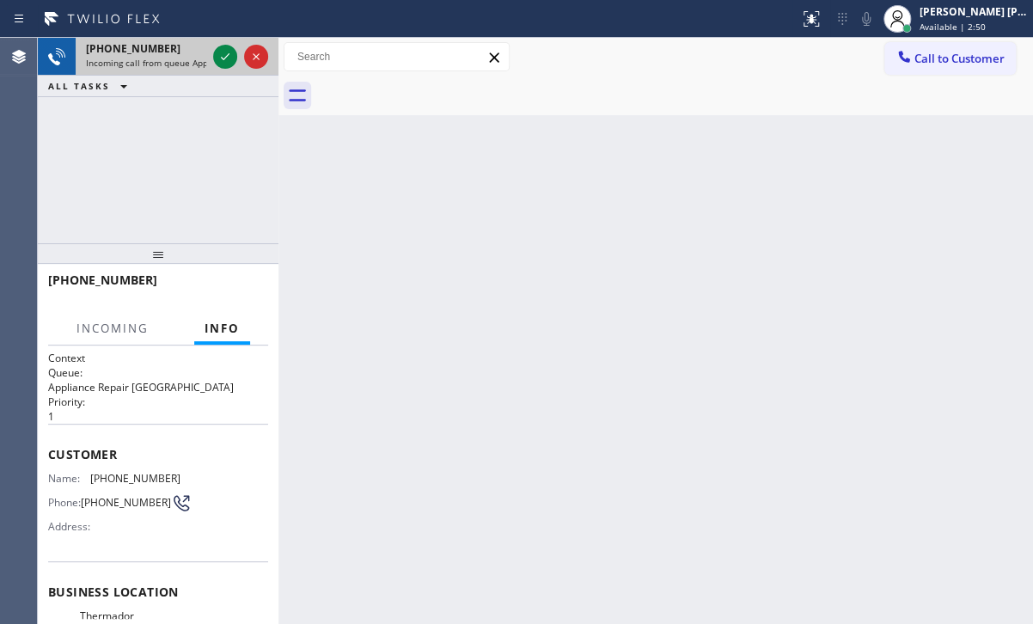
click at [163, 60] on span "Incoming call from queue Appliance Repair [GEOGRAPHIC_DATA]" at bounding box center [216, 63] width 261 height 12
drag, startPoint x: 163, startPoint y: 60, endPoint x: 251, endPoint y: 362, distance: 314.2
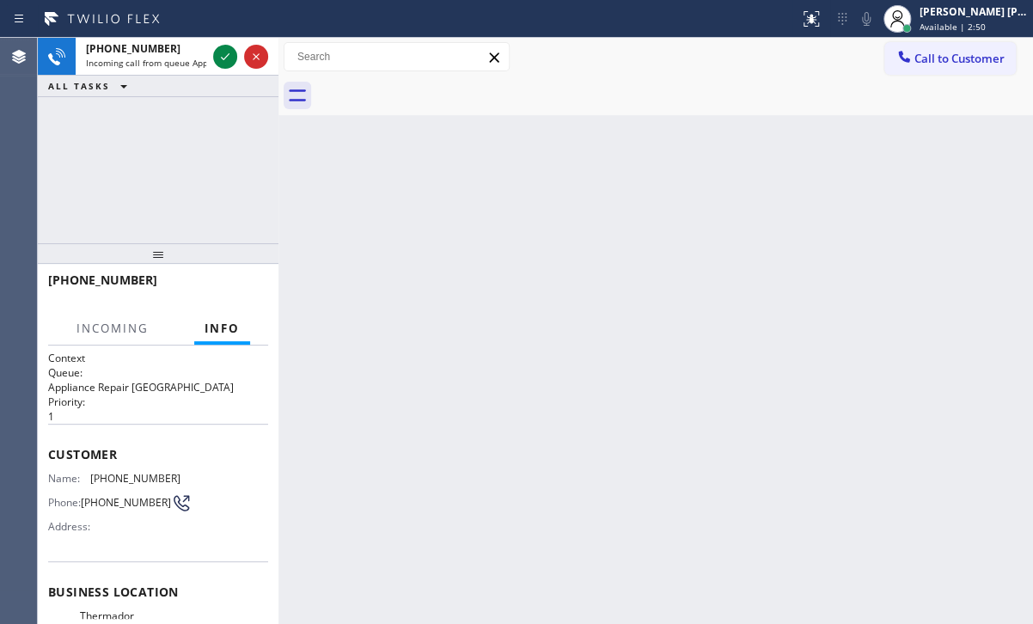
click at [162, 60] on span "Incoming call from queue Appliance Repair [GEOGRAPHIC_DATA]" at bounding box center [216, 63] width 261 height 12
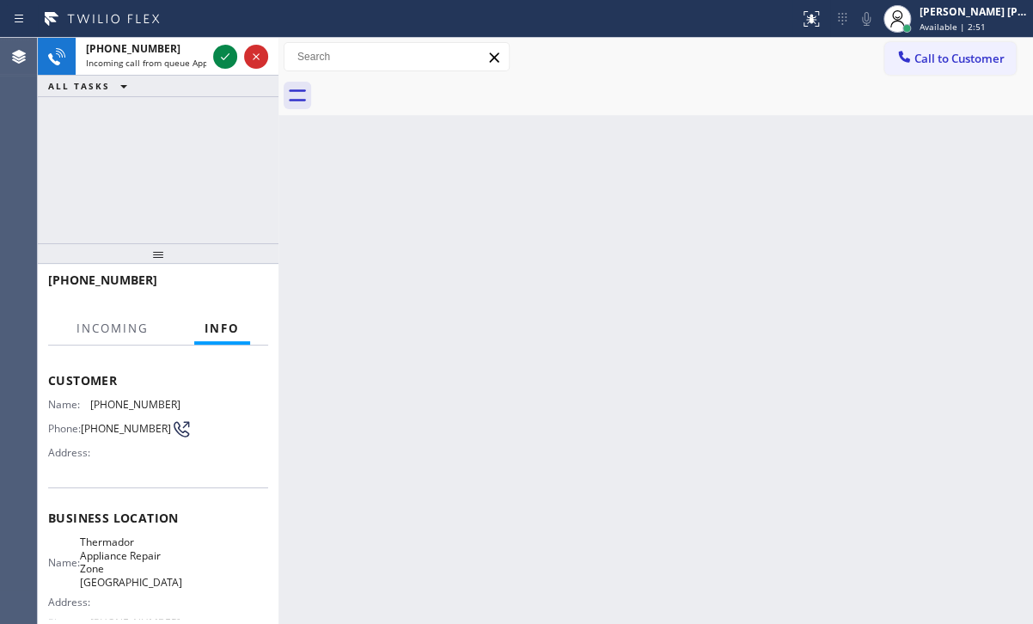
scroll to position [230, 0]
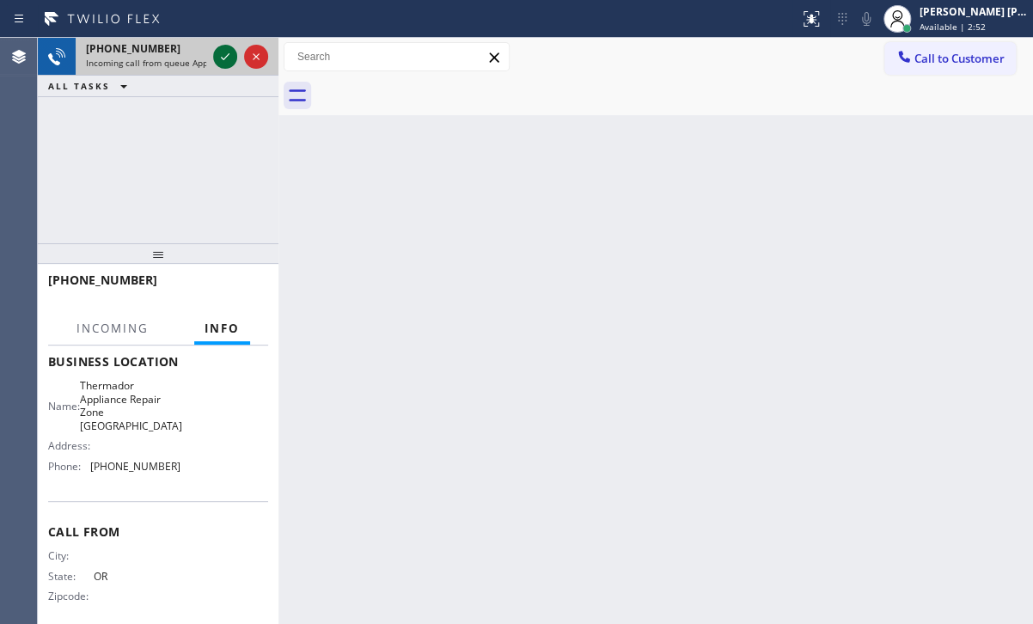
click at [217, 62] on icon at bounding box center [225, 56] width 21 height 21
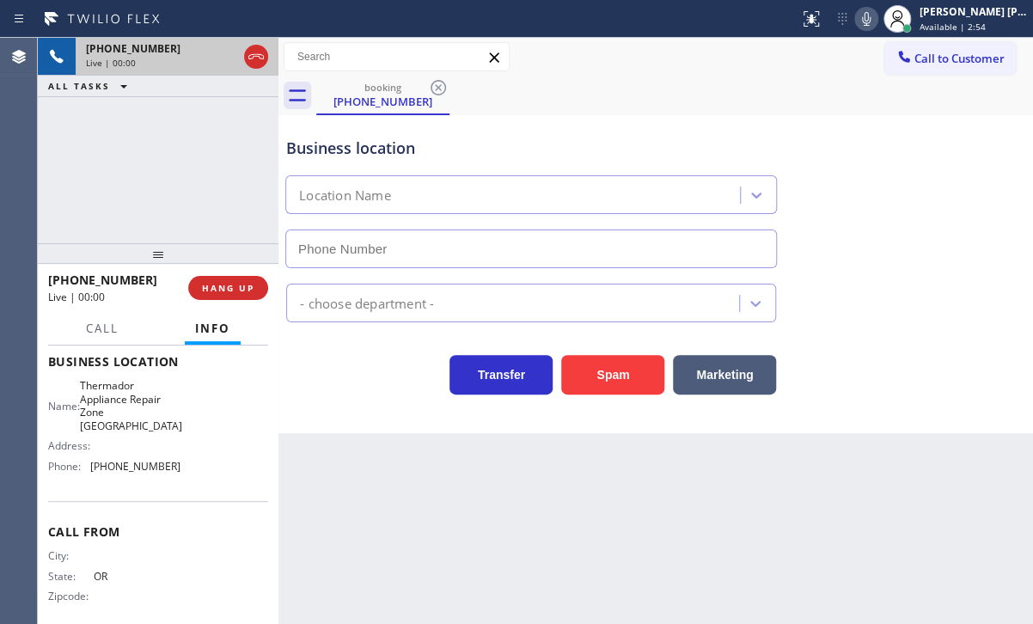
type input "[PHONE_NUMBER]"
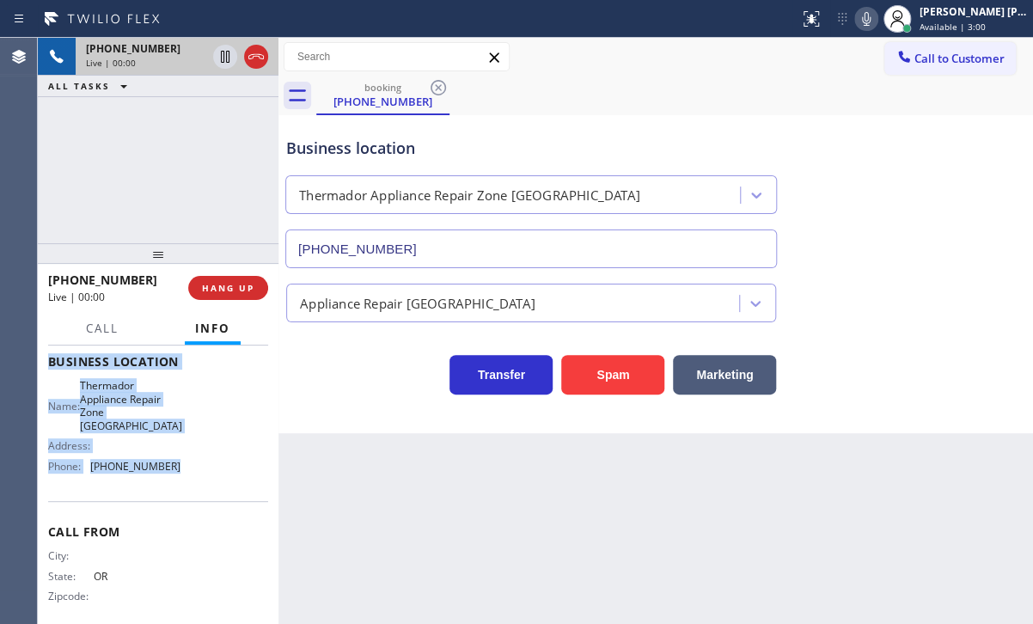
drag, startPoint x: 45, startPoint y: 446, endPoint x: 199, endPoint y: 468, distance: 156.2
click at [199, 468] on div "Context Queue: Appliance Repair High End Priority: 1 Customer Name: [PHONE_NUMB…" at bounding box center [158, 485] width 241 height 278
copy div "Customer Name: [PHONE_NUMBER] Phone: [PHONE_NUMBER] Address: Business location …"
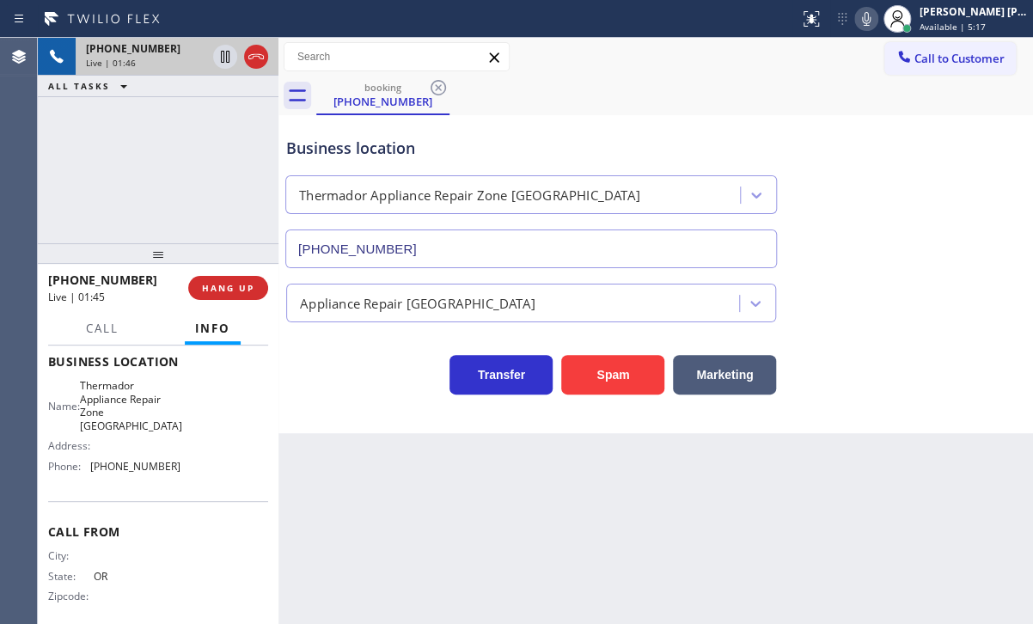
click at [206, 146] on div "[PHONE_NUMBER] Live | 01:46 ALL TASKS ALL TASKS ACTIVE TASKS TASKS IN WRAP UP" at bounding box center [158, 140] width 241 height 205
click at [251, 61] on icon at bounding box center [256, 56] width 21 height 21
click at [251, 61] on div "Live | 01:48" at bounding box center [177, 63] width 182 height 12
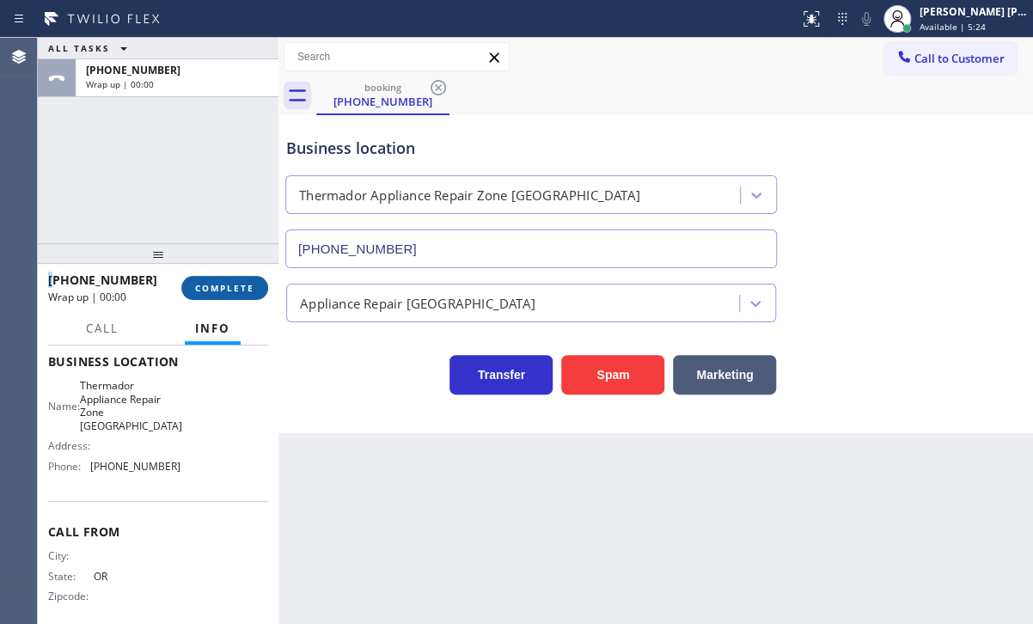
click at [229, 295] on button "COMPLETE" at bounding box center [224, 288] width 87 height 24
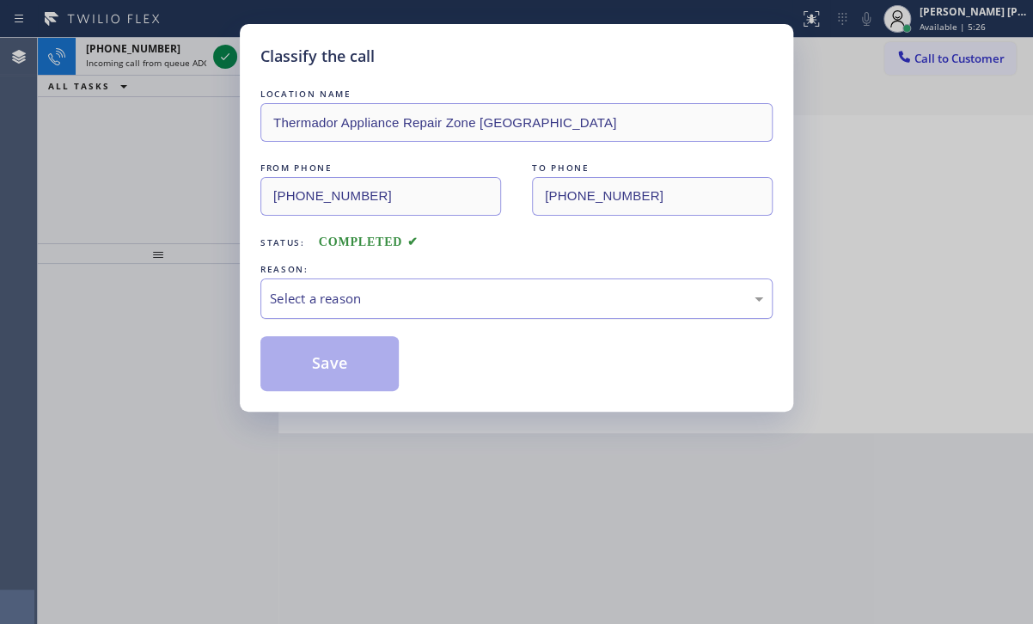
drag, startPoint x: 347, startPoint y: 284, endPoint x: 354, endPoint y: 297, distance: 14.6
click at [348, 284] on div "Select a reason" at bounding box center [516, 298] width 512 height 40
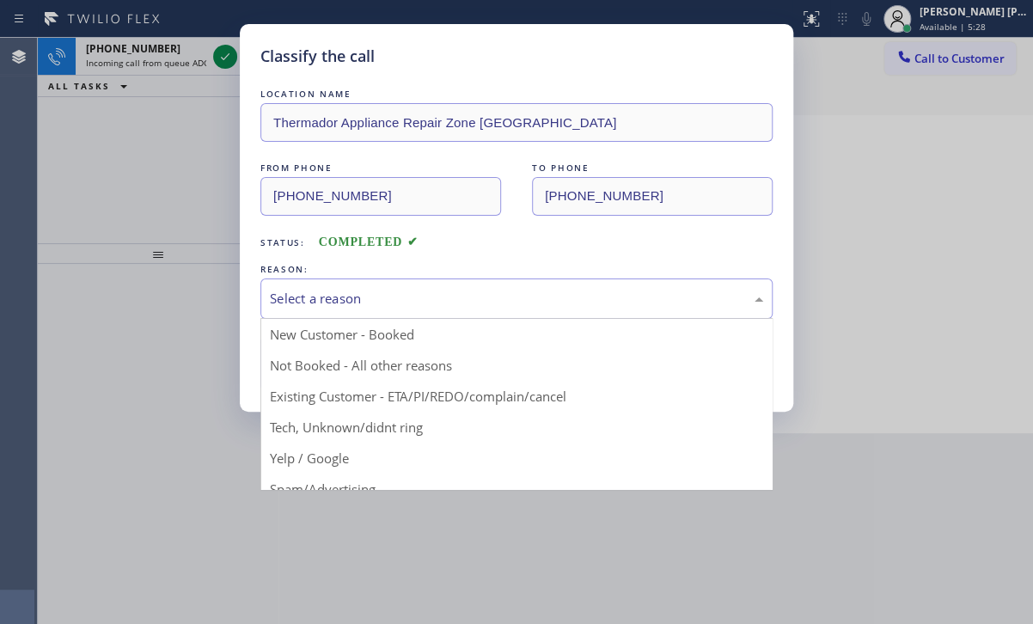
drag, startPoint x: 395, startPoint y: 369, endPoint x: 385, endPoint y: 363, distance: 11.2
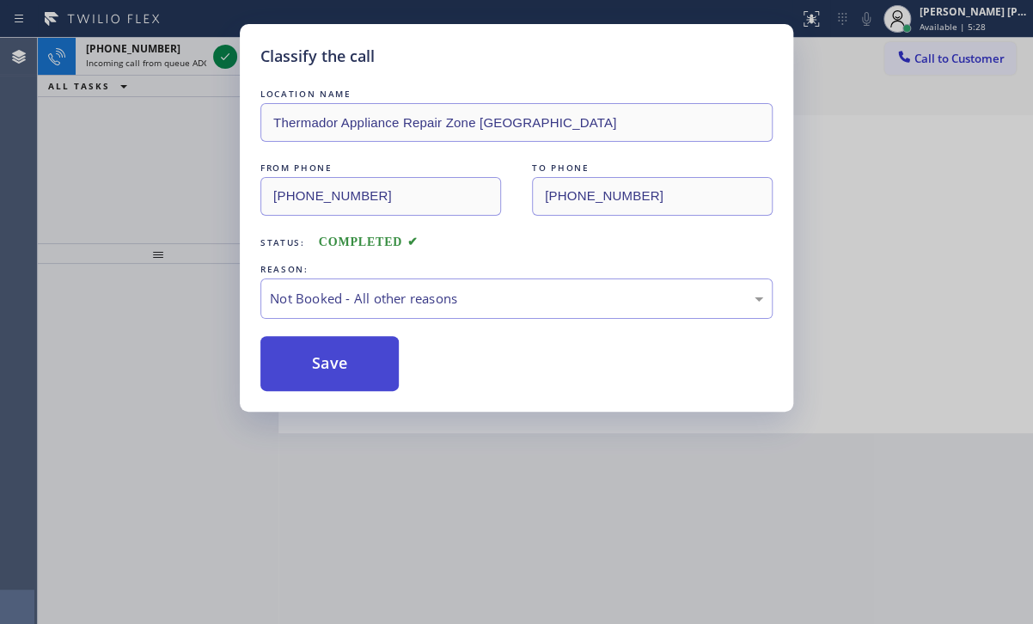
click at [347, 348] on button "Save" at bounding box center [329, 363] width 138 height 55
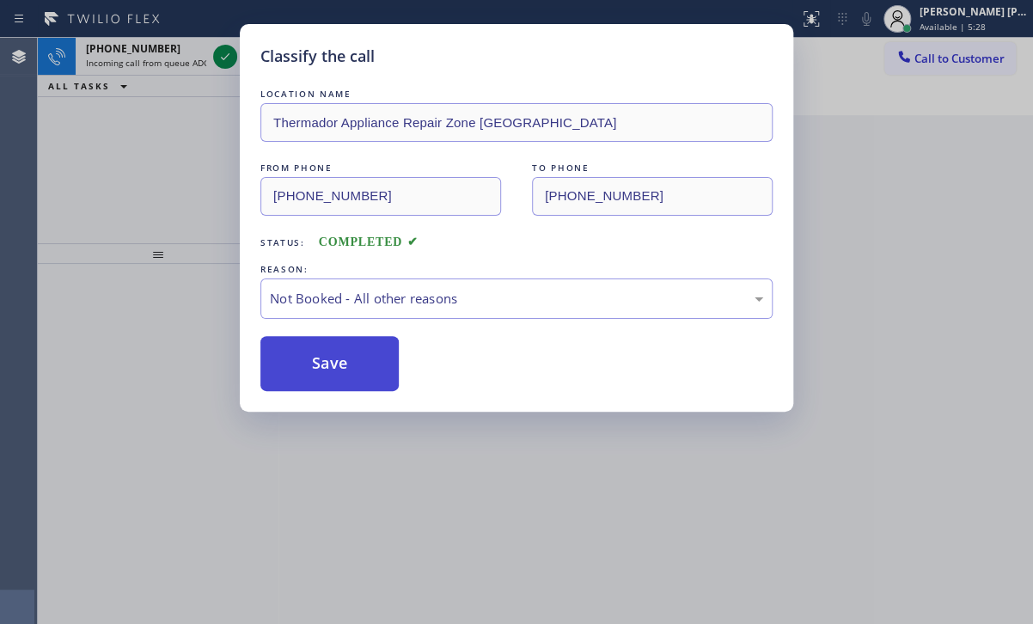
click at [347, 349] on button "Save" at bounding box center [329, 363] width 138 height 55
click at [347, 350] on button "Save" at bounding box center [329, 363] width 138 height 55
click at [161, 44] on div "Classify the call LOCATION NAME Thermador Appliance Repair Zone [GEOGRAPHIC_DAT…" at bounding box center [516, 312] width 1033 height 624
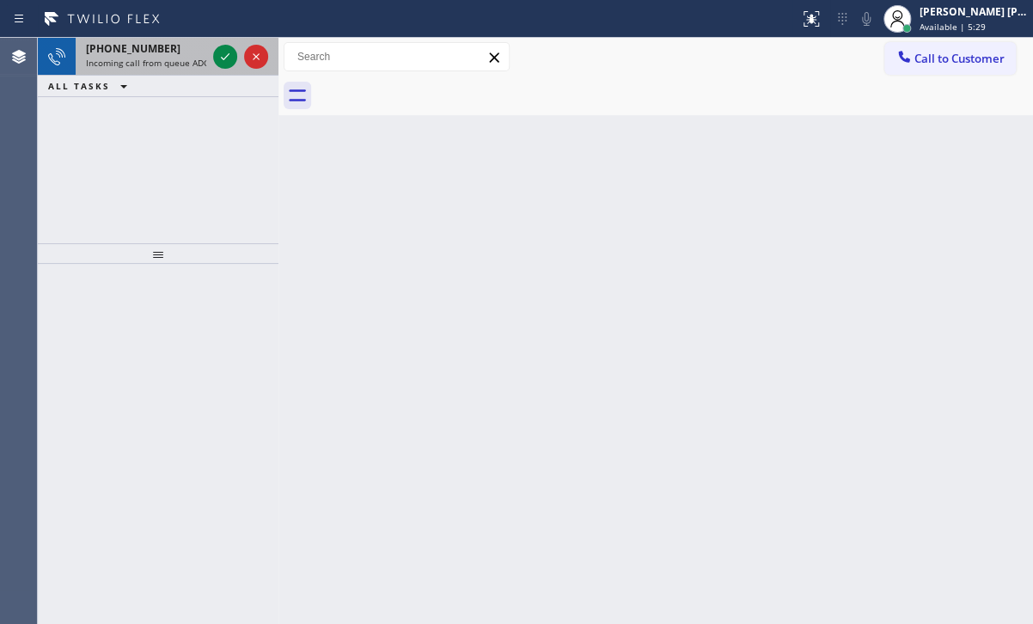
click at [168, 65] on span "Incoming call from queue ADC" at bounding box center [147, 63] width 123 height 12
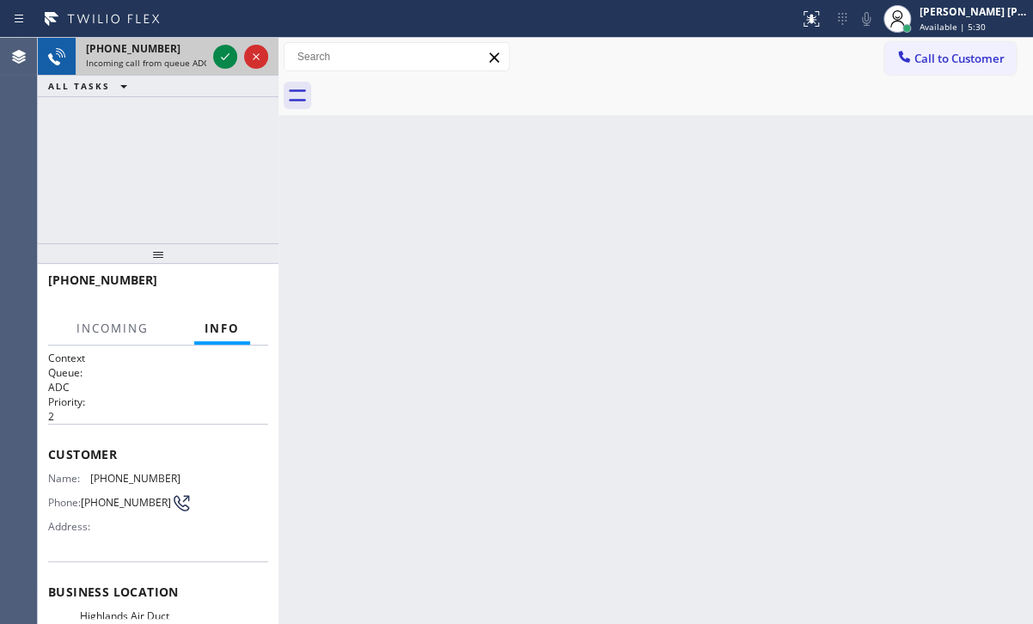
click at [168, 65] on span "Incoming call from queue ADC" at bounding box center [147, 63] width 123 height 12
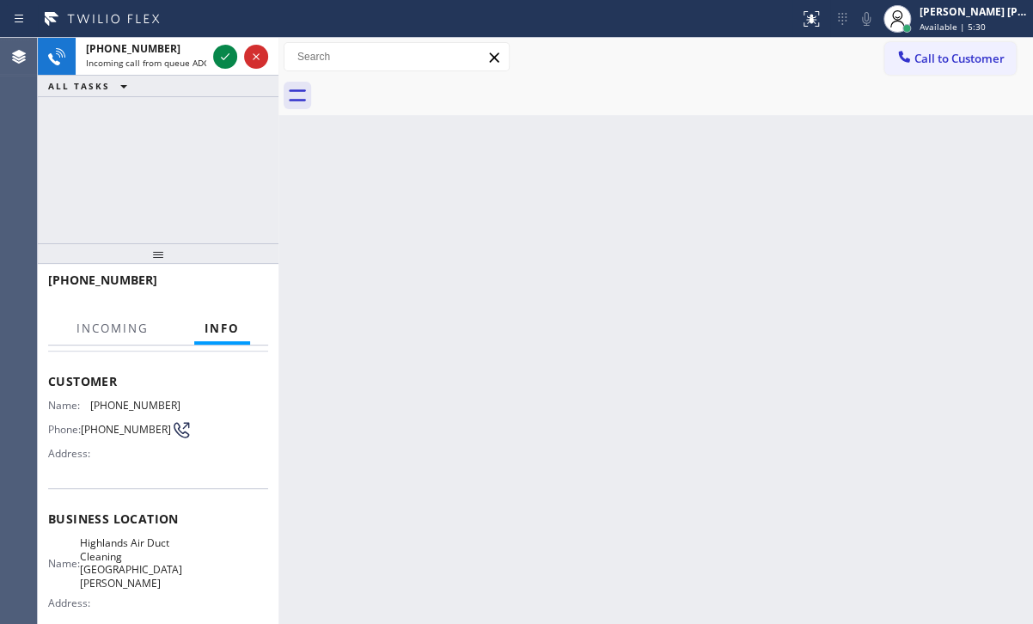
scroll to position [230, 0]
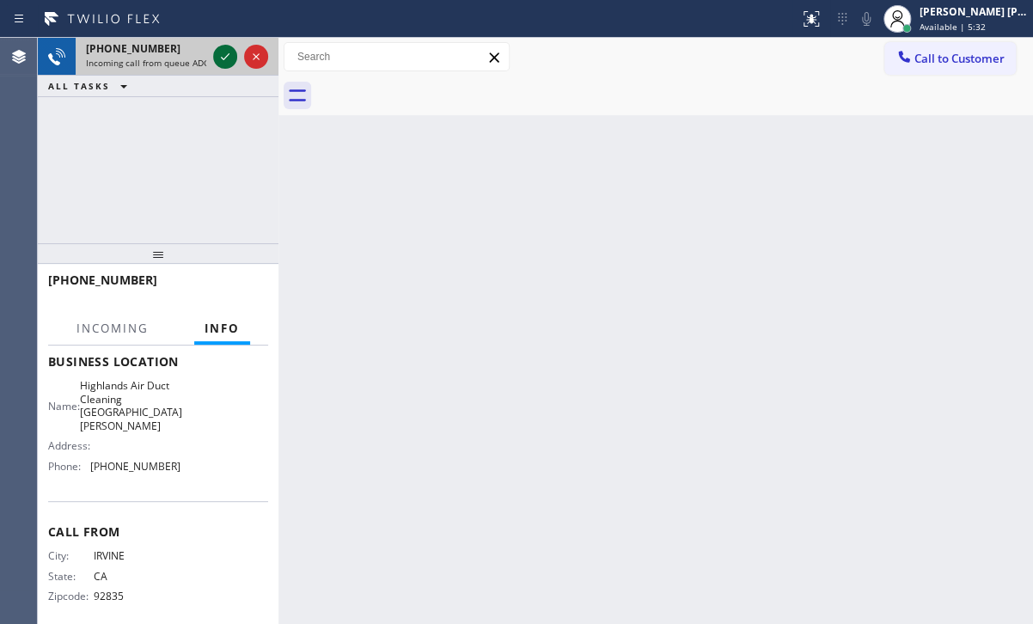
click at [223, 63] on icon at bounding box center [225, 56] width 21 height 21
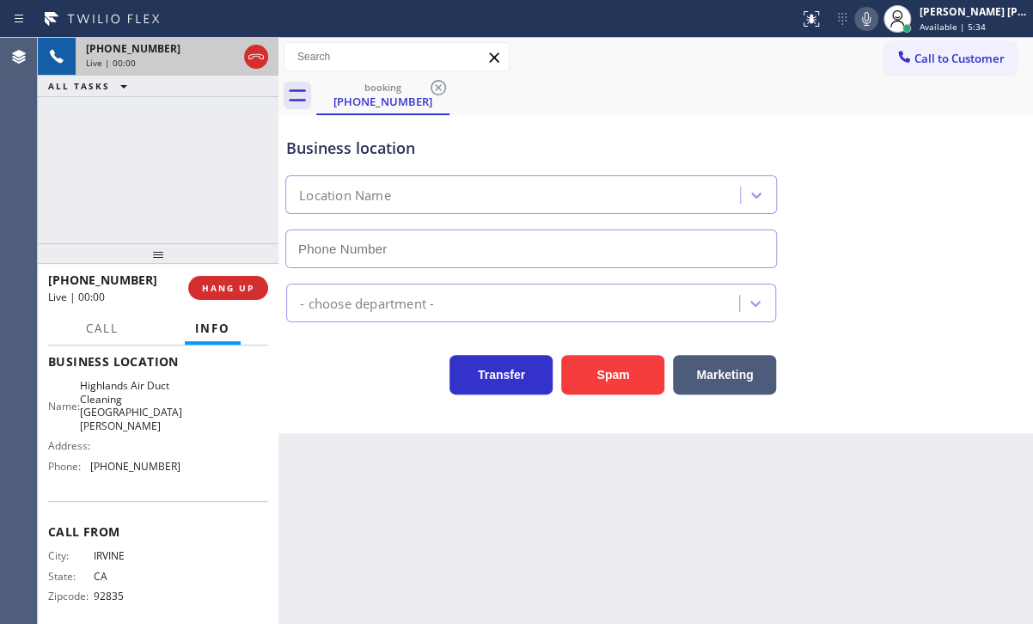
type input "[PHONE_NUMBER]"
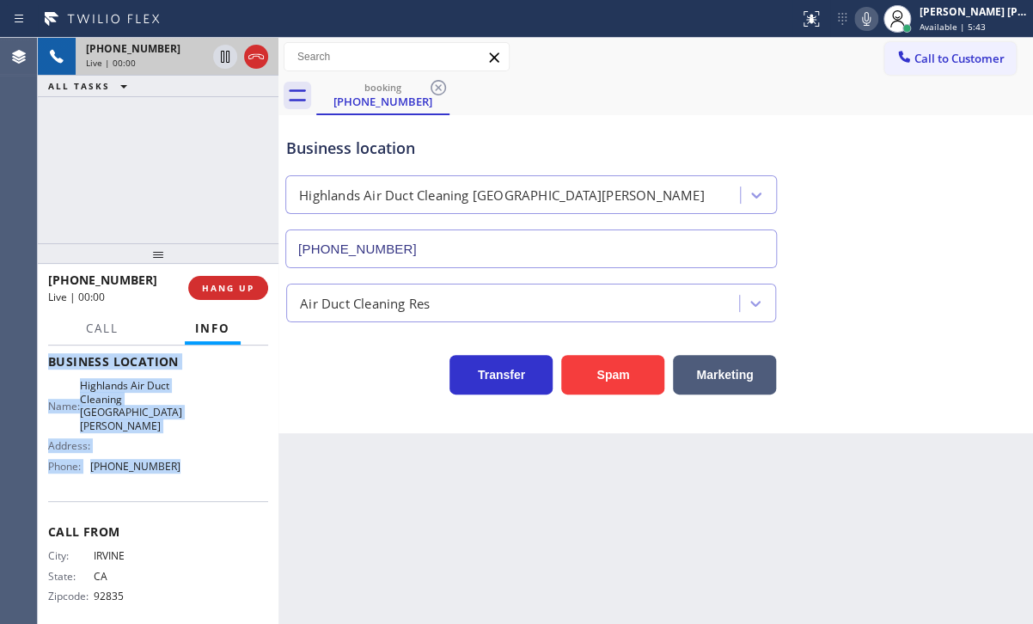
drag, startPoint x: 45, startPoint y: 445, endPoint x: 187, endPoint y: 468, distance: 144.6
click at [187, 468] on div "Context Queue: ADC Priority: 2 Customer Name: [PHONE_NUMBER] Phone: [PHONE_NUMB…" at bounding box center [158, 485] width 241 height 278
copy div "Customer Name: [PHONE_NUMBER] Phone: [PHONE_NUMBER] Address: Business location …"
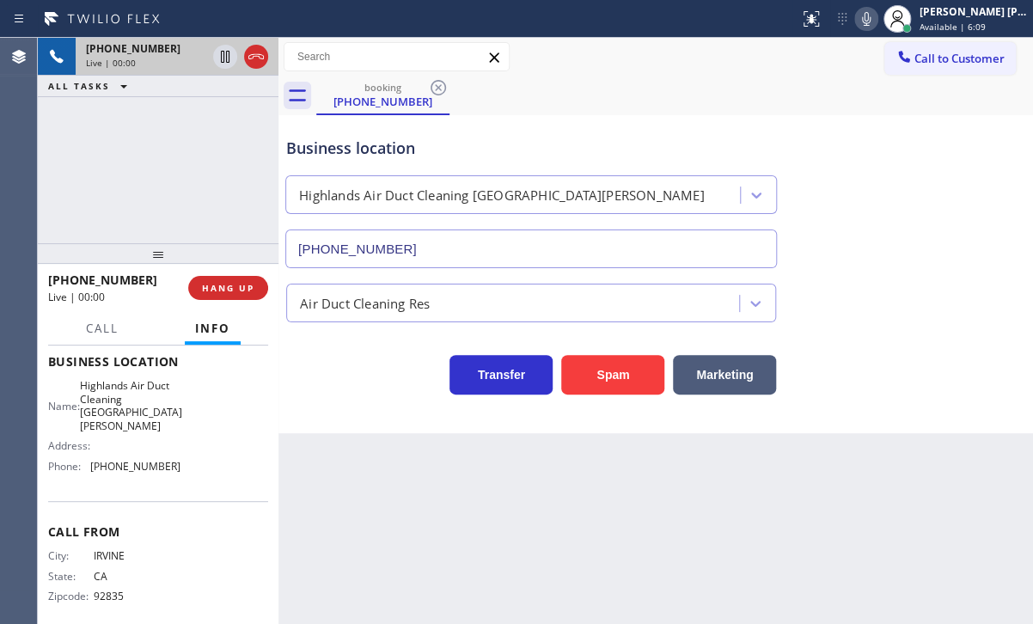
click at [198, 138] on div "[PHONE_NUMBER] Live | 00:00 ALL TASKS ALL TASKS ACTIVE TASKS TASKS IN WRAP UP" at bounding box center [158, 140] width 241 height 205
click at [735, 512] on div "Back to Dashboard Change Sender ID Customers Technicians Select a contact Outbo…" at bounding box center [655, 331] width 755 height 586
click at [736, 512] on div "Back to Dashboard Change Sender ID Customers Technicians Select a contact Outbo…" at bounding box center [655, 331] width 755 height 586
click at [135, 202] on div "[PHONE_NUMBER] Live | 00:08 ALL TASKS ALL TASKS ACTIVE TASKS TASKS IN WRAP UP […" at bounding box center [158, 140] width 241 height 205
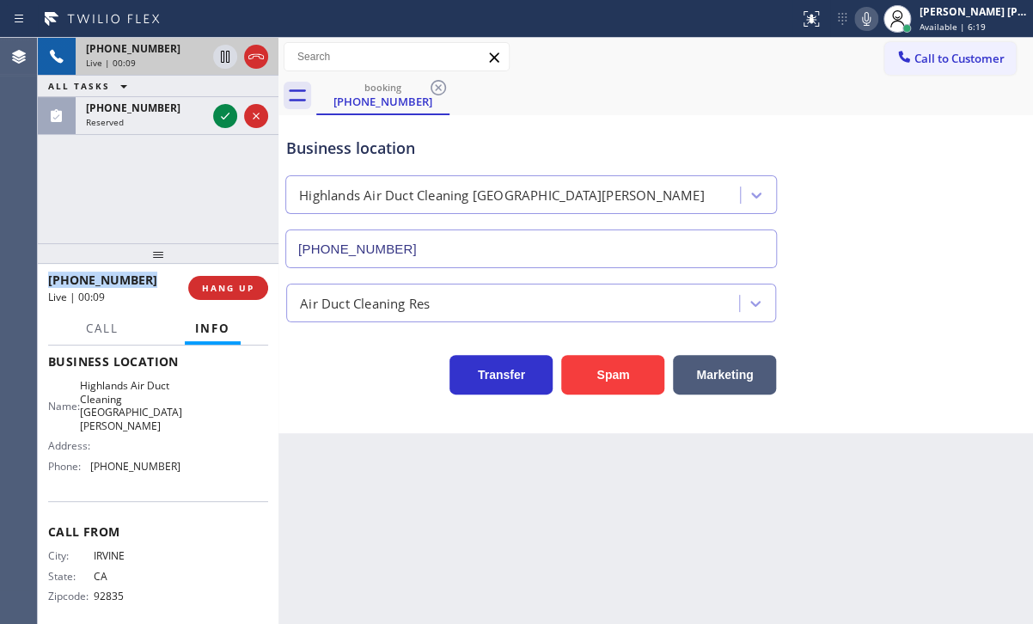
click at [135, 202] on div "[PHONE_NUMBER] Live | 00:09 ALL TASKS ALL TASKS ACTIVE TASKS TASKS IN WRAP UP […" at bounding box center [158, 140] width 241 height 205
click at [135, 202] on div "[PHONE_NUMBER] Live | 00:10 ALL TASKS ALL TASKS ACTIVE TASKS TASKS IN WRAP UP" at bounding box center [158, 140] width 241 height 205
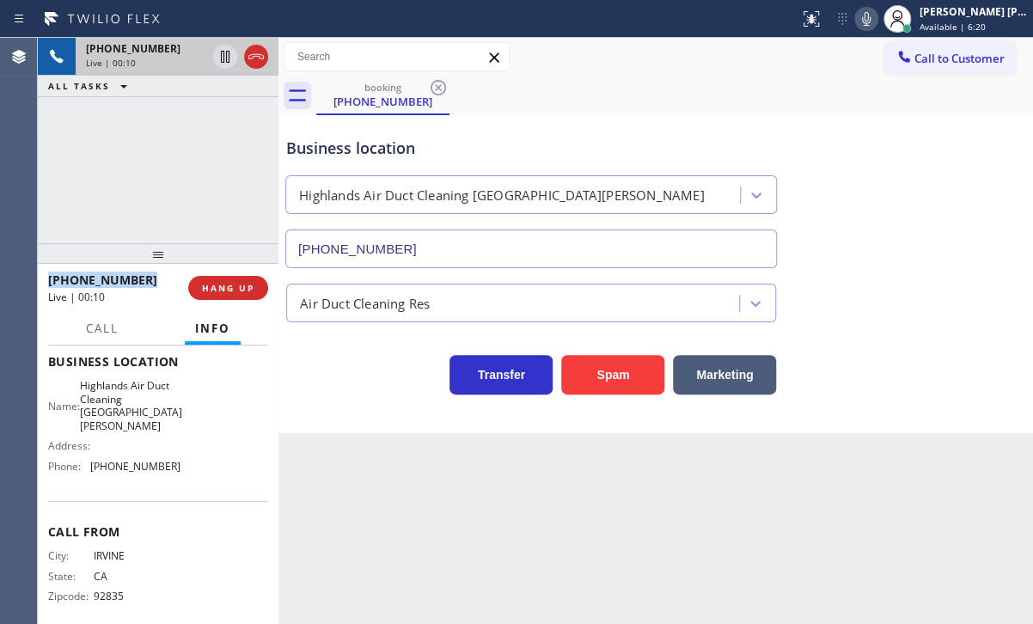
click at [135, 202] on div "[PHONE_NUMBER] Live | 00:10 ALL TASKS ALL TASKS ACTIVE TASKS TASKS IN WRAP UP" at bounding box center [158, 140] width 241 height 205
drag, startPoint x: 633, startPoint y: 545, endPoint x: 743, endPoint y: 617, distance: 130.9
click at [638, 548] on div "Back to Dashboard Change Sender ID Customers Technicians Select a contact Outbo…" at bounding box center [655, 331] width 755 height 586
click at [227, 180] on div "[PHONE_NUMBER] Live | 00:36 ALL TASKS ALL TASKS ACTIVE TASKS TASKS IN WRAP UP" at bounding box center [158, 140] width 241 height 205
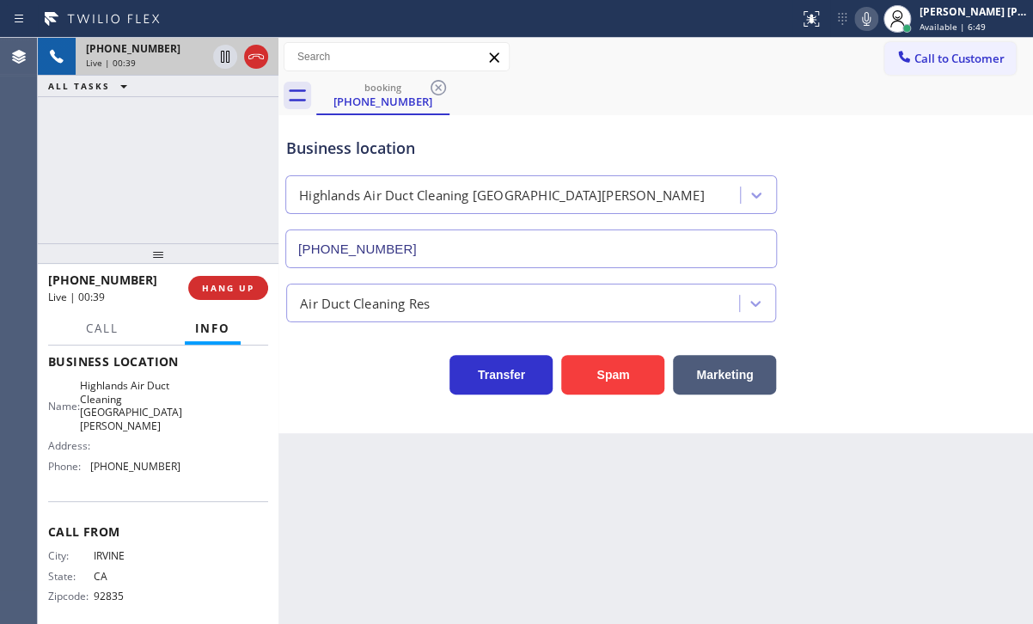
click at [221, 138] on div "[PHONE_NUMBER] Live | 00:39 ALL TASKS ALL TASKS ACTIVE TASKS TASKS IN WRAP UP" at bounding box center [158, 140] width 241 height 205
click at [249, 279] on button "HANG UP" at bounding box center [228, 288] width 80 height 24
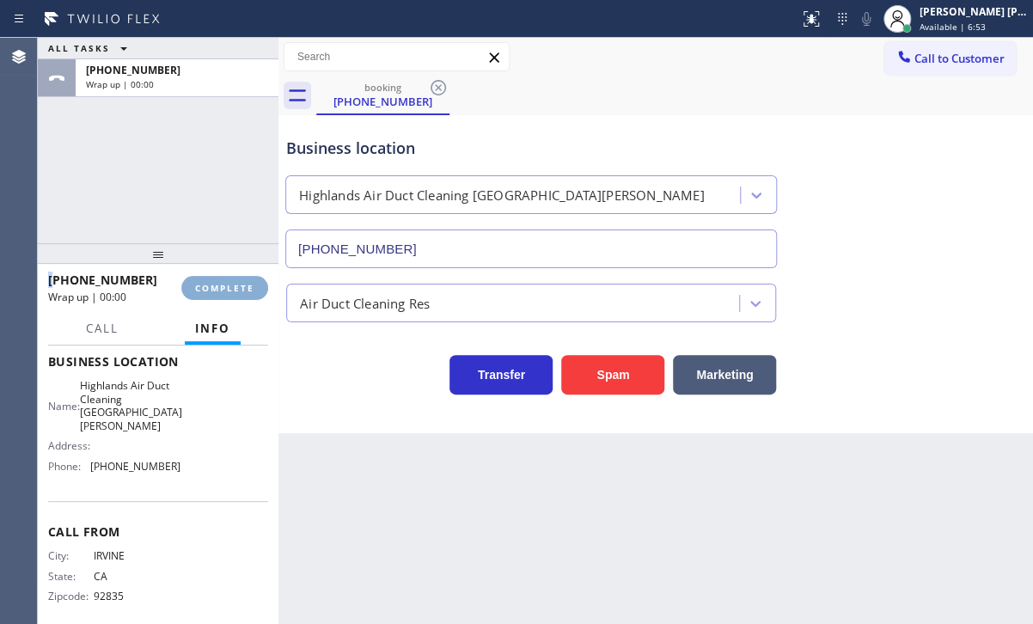
click at [249, 279] on button "COMPLETE" at bounding box center [224, 288] width 87 height 24
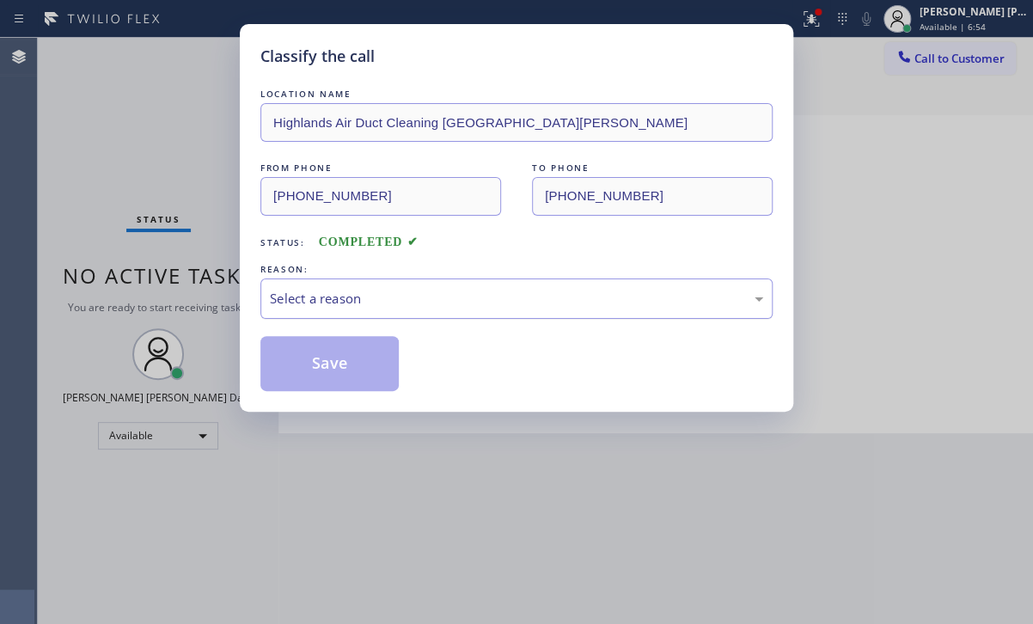
click at [332, 306] on div "Select a reason" at bounding box center [516, 299] width 493 height 20
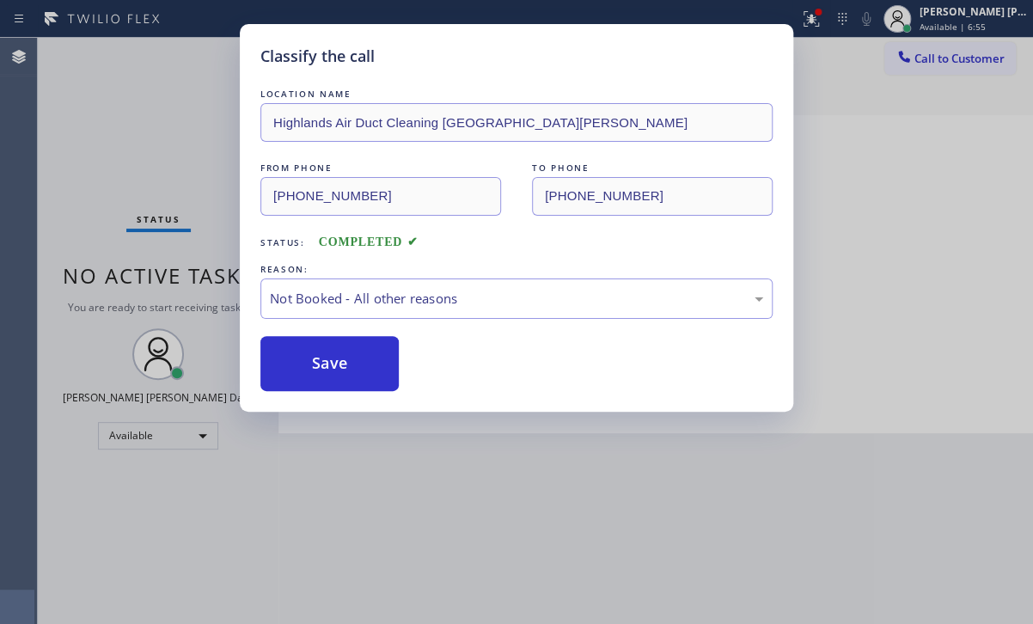
click at [325, 358] on button "Save" at bounding box center [329, 363] width 138 height 55
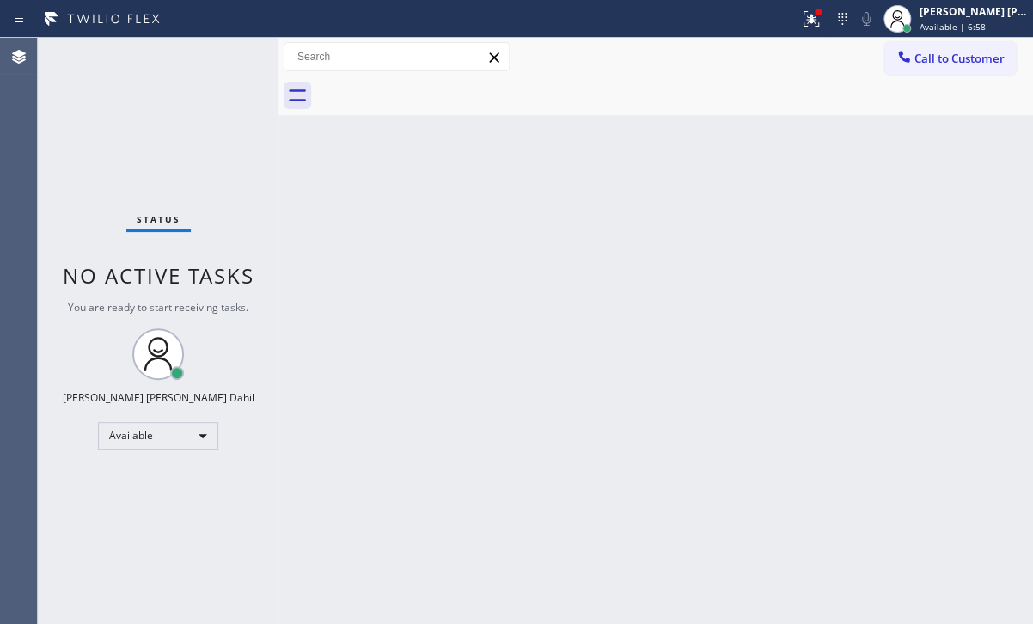
click at [764, 378] on div "Back to Dashboard Change Sender ID Customers Technicians Select a contact Outbo…" at bounding box center [655, 331] width 755 height 586
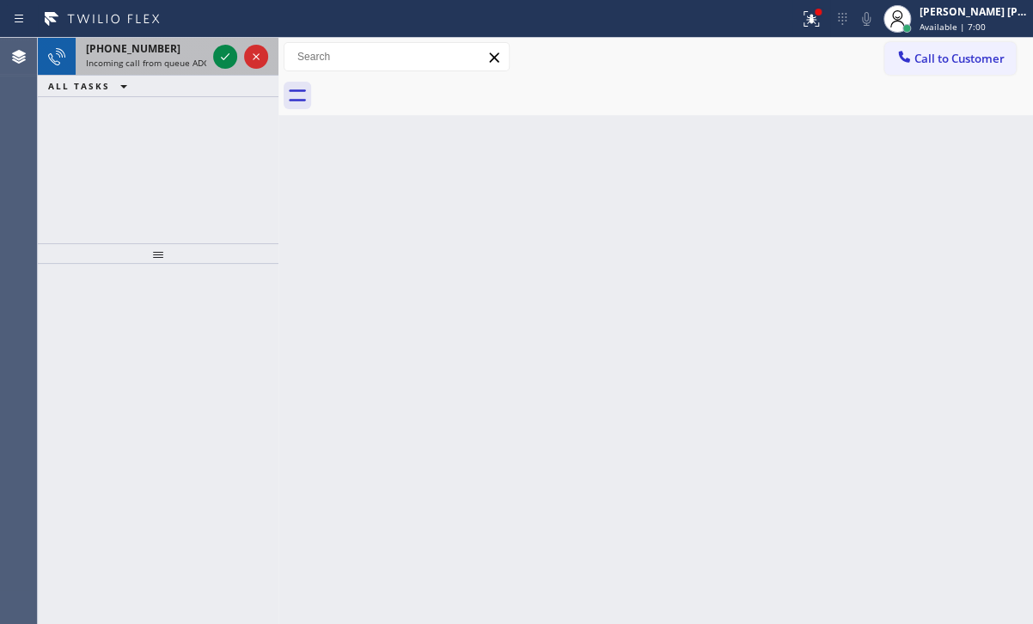
click at [157, 58] on span "Incoming call from queue ADC" at bounding box center [147, 63] width 123 height 12
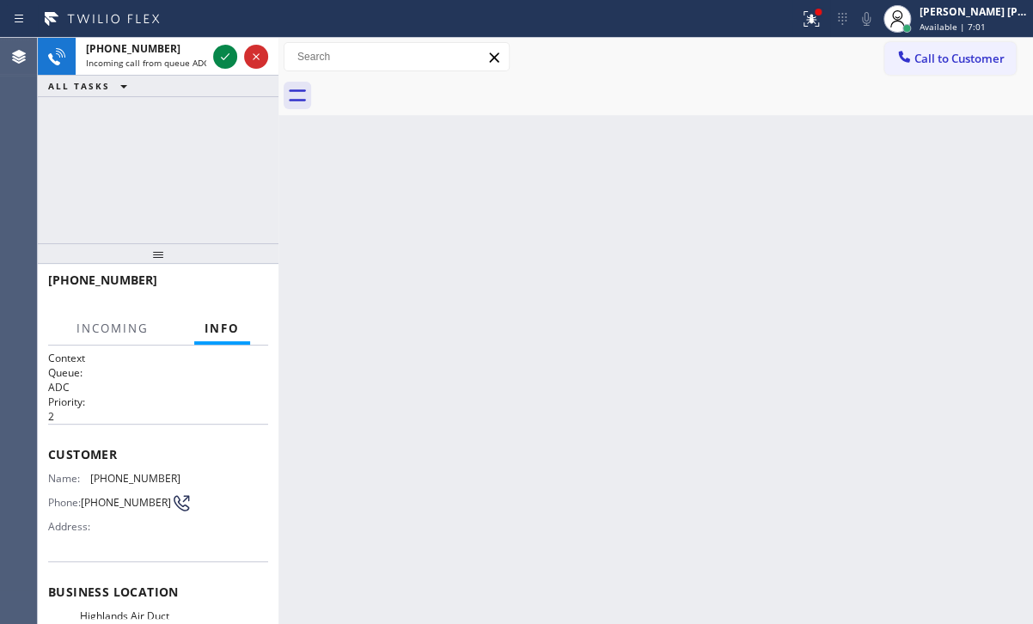
scroll to position [230, 0]
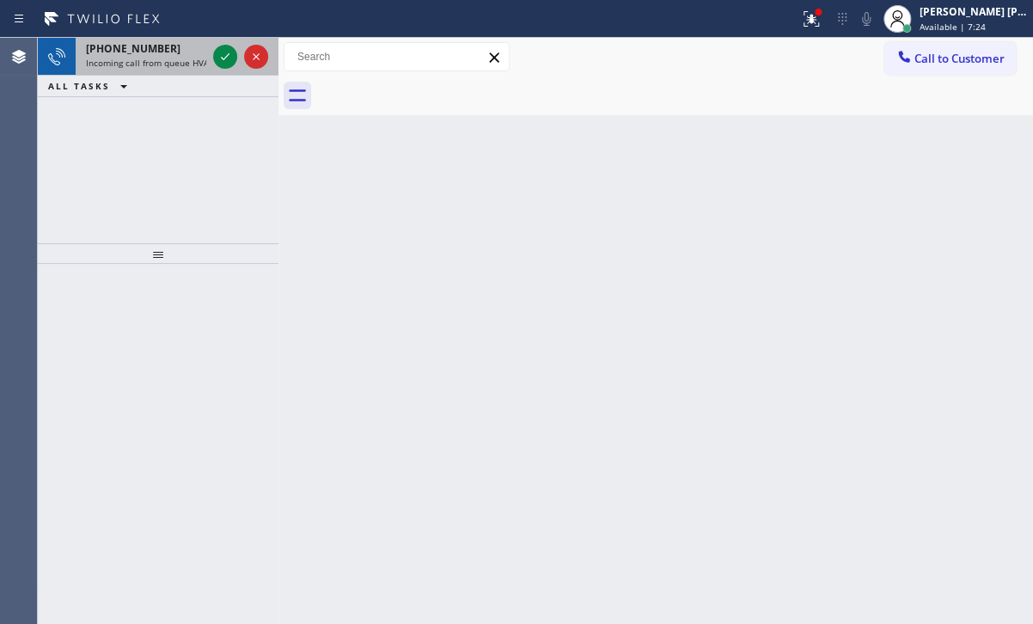
click at [148, 63] on span "Incoming call from queue HVAC" at bounding box center [150, 63] width 128 height 12
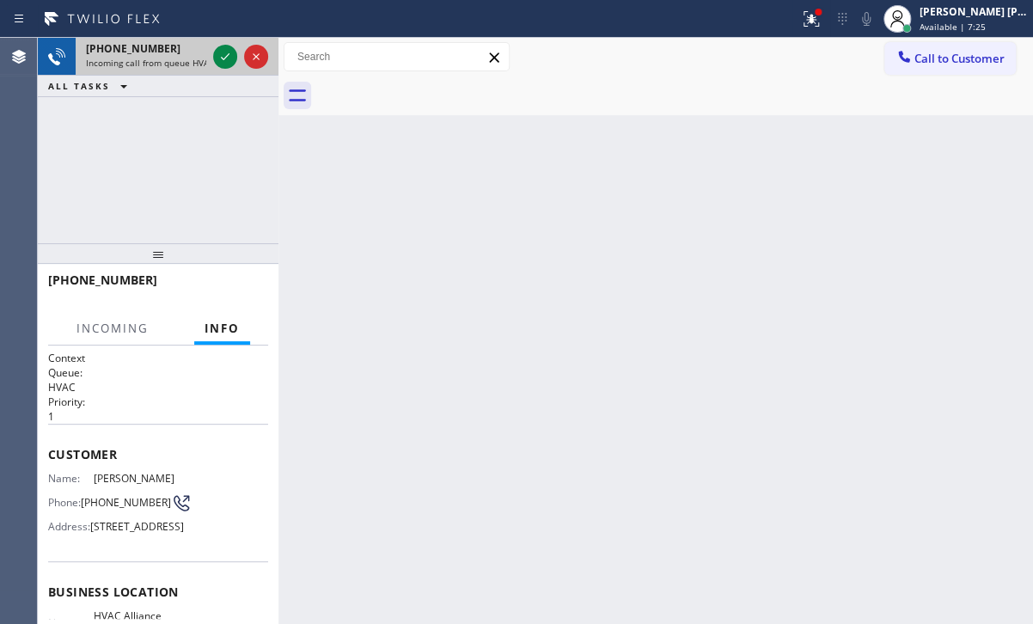
click at [148, 63] on span "Incoming call from queue HVAC" at bounding box center [150, 63] width 128 height 12
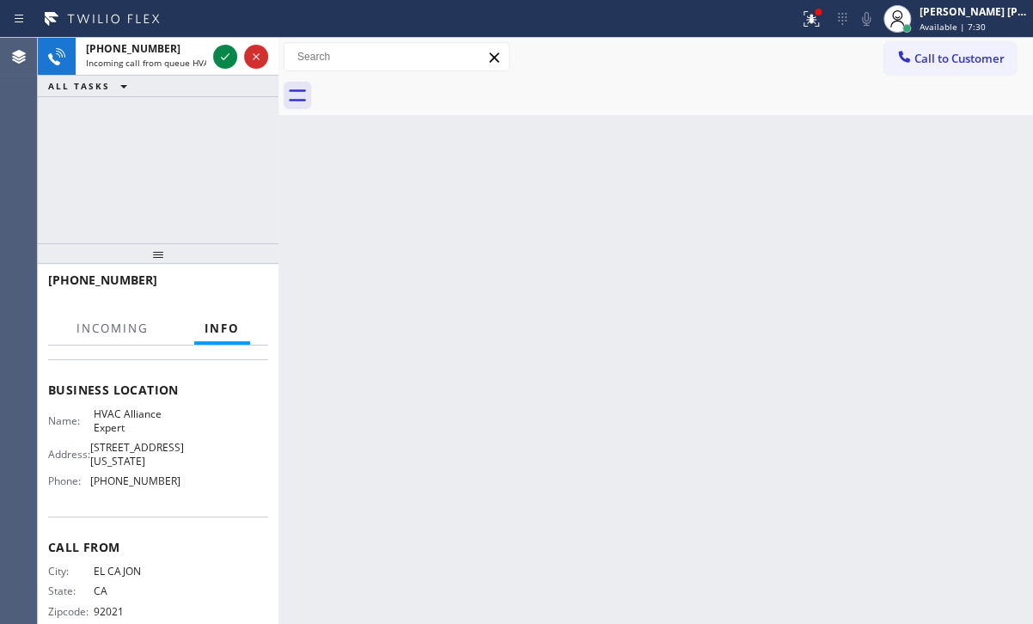
scroll to position [258, 0]
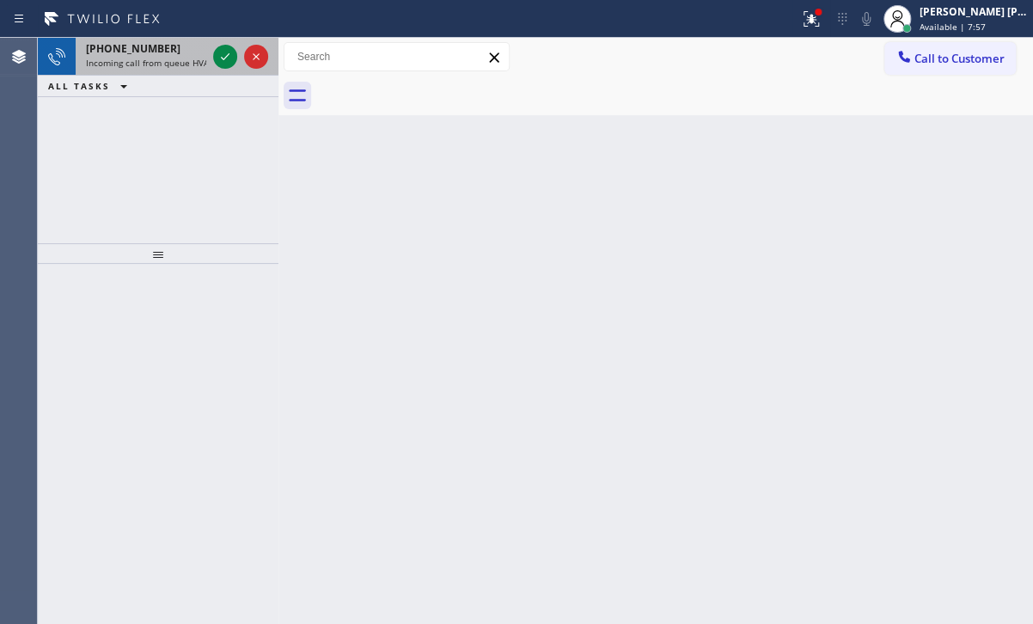
click at [153, 70] on div "[PHONE_NUMBER] Incoming call from queue HVAC" at bounding box center [143, 57] width 134 height 38
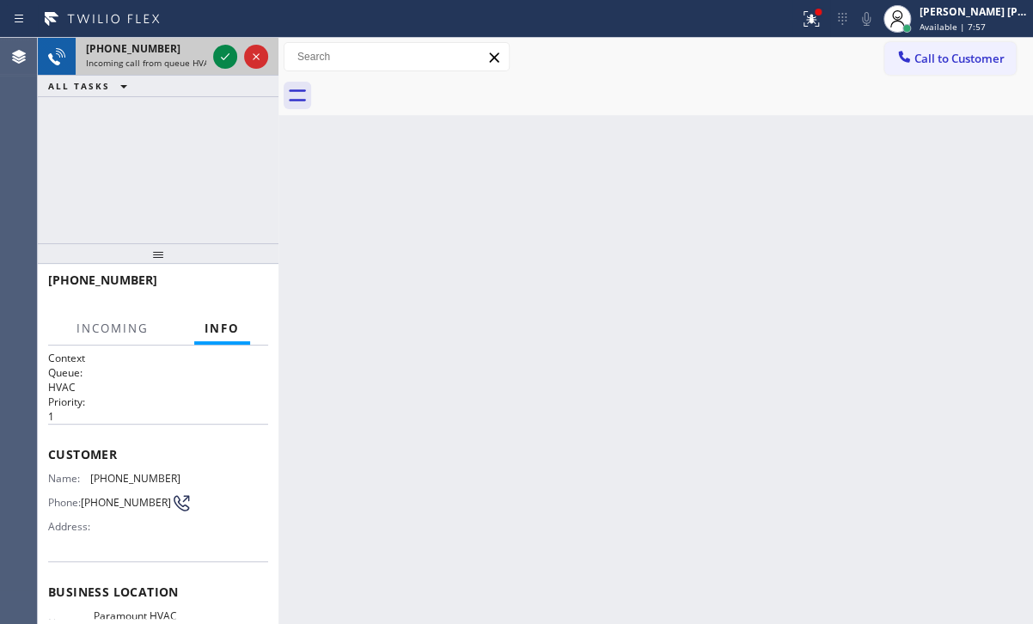
click at [155, 69] on div "[PHONE_NUMBER] Incoming call from queue HVAC" at bounding box center [143, 57] width 134 height 38
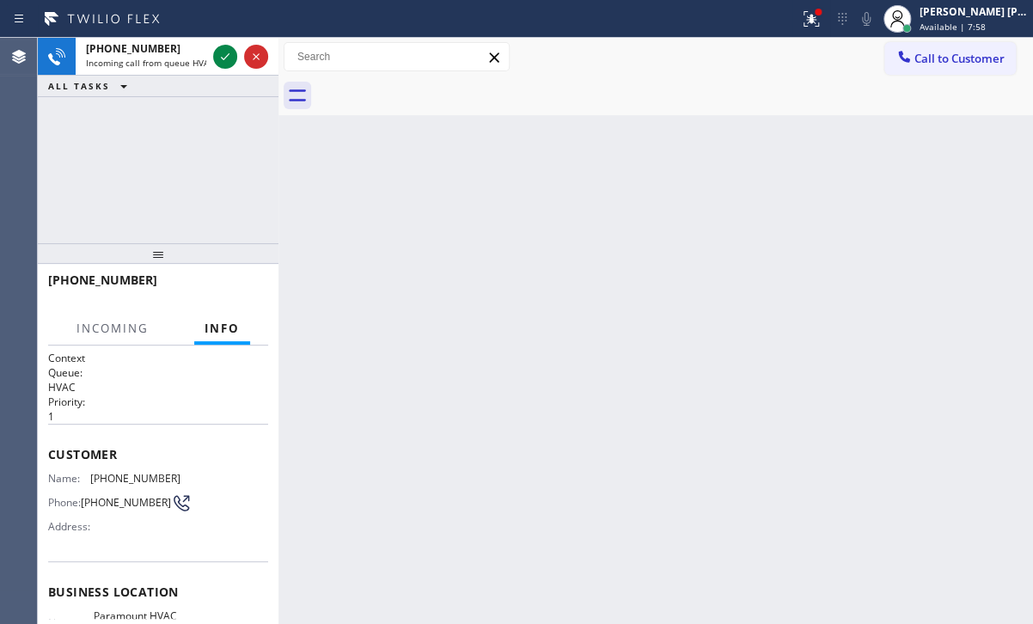
drag, startPoint x: 155, startPoint y: 69, endPoint x: 245, endPoint y: 96, distance: 94.3
click at [156, 69] on div "[PHONE_NUMBER] Incoming call from queue HVAC" at bounding box center [143, 57] width 134 height 38
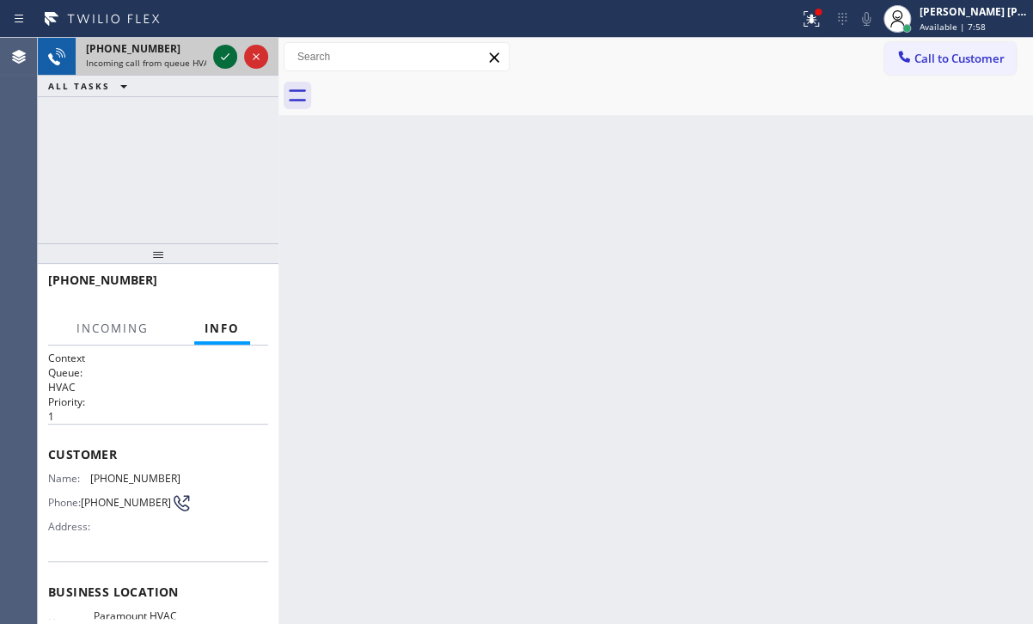
click at [223, 59] on icon at bounding box center [225, 56] width 9 height 7
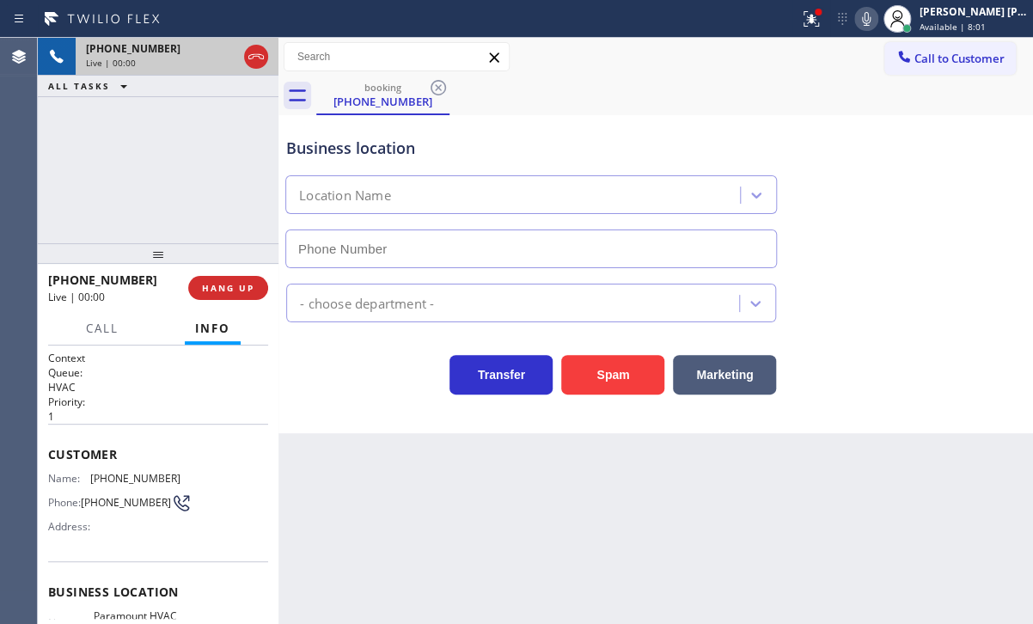
type input "[PHONE_NUMBER]"
click at [208, 290] on span "HANG UP" at bounding box center [228, 288] width 52 height 12
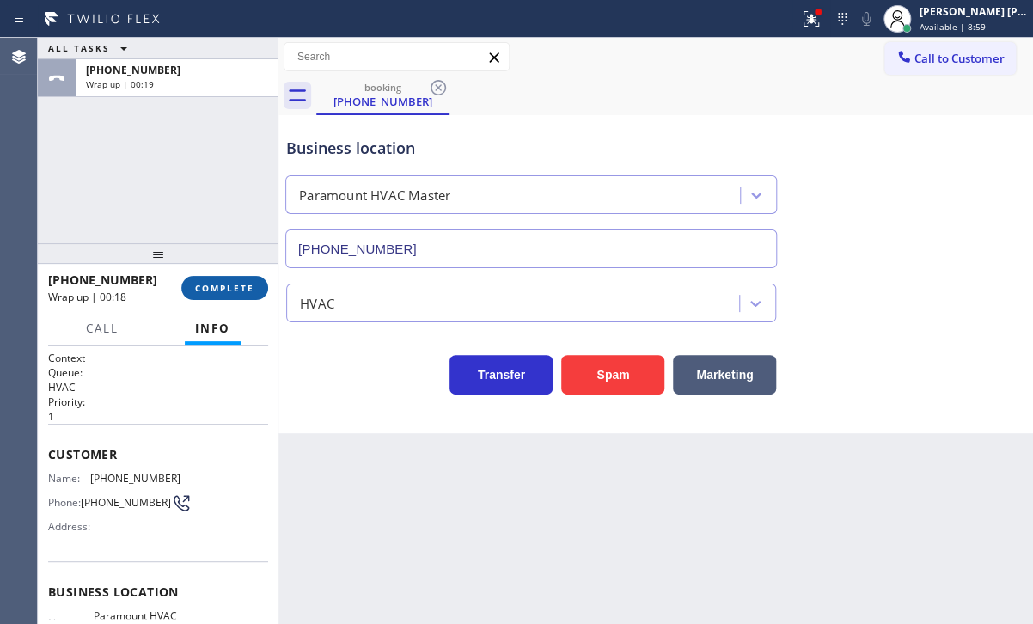
click at [216, 280] on button "COMPLETE" at bounding box center [224, 288] width 87 height 24
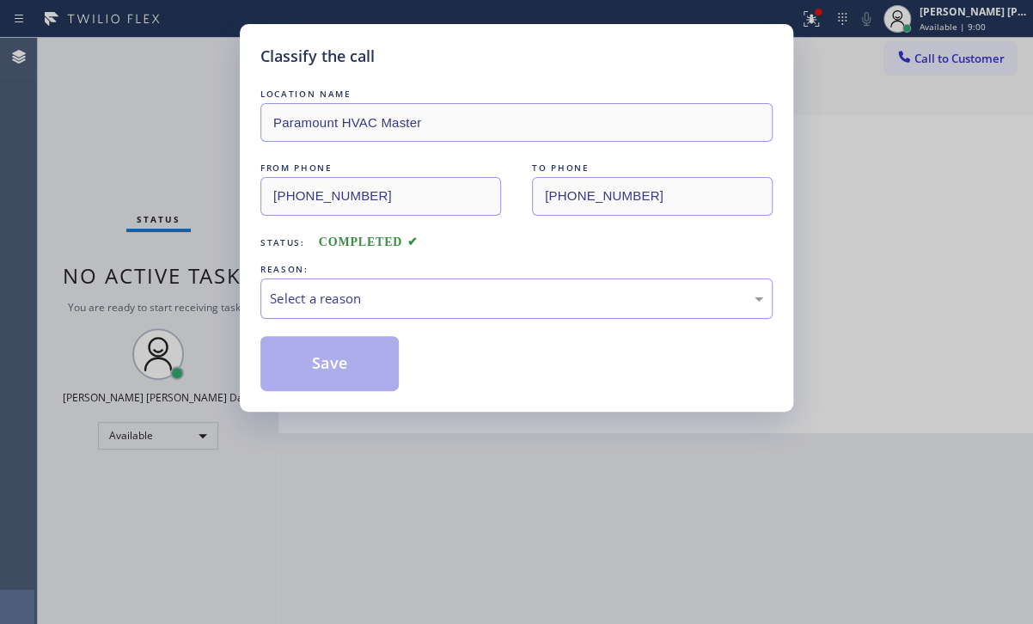
click at [439, 309] on div "Select a reason" at bounding box center [516, 298] width 512 height 40
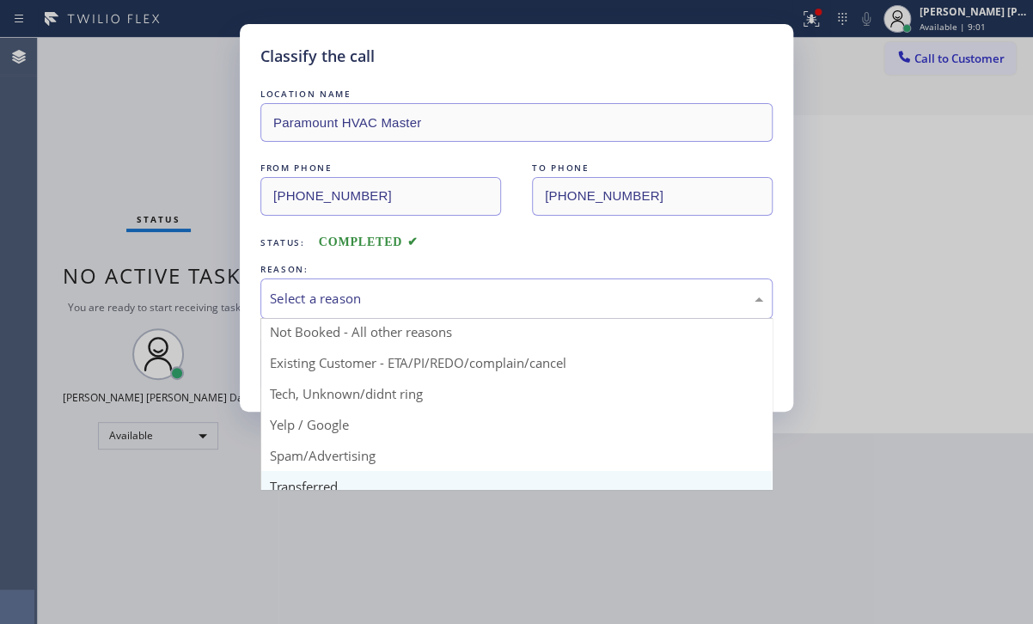
scroll to position [107, 0]
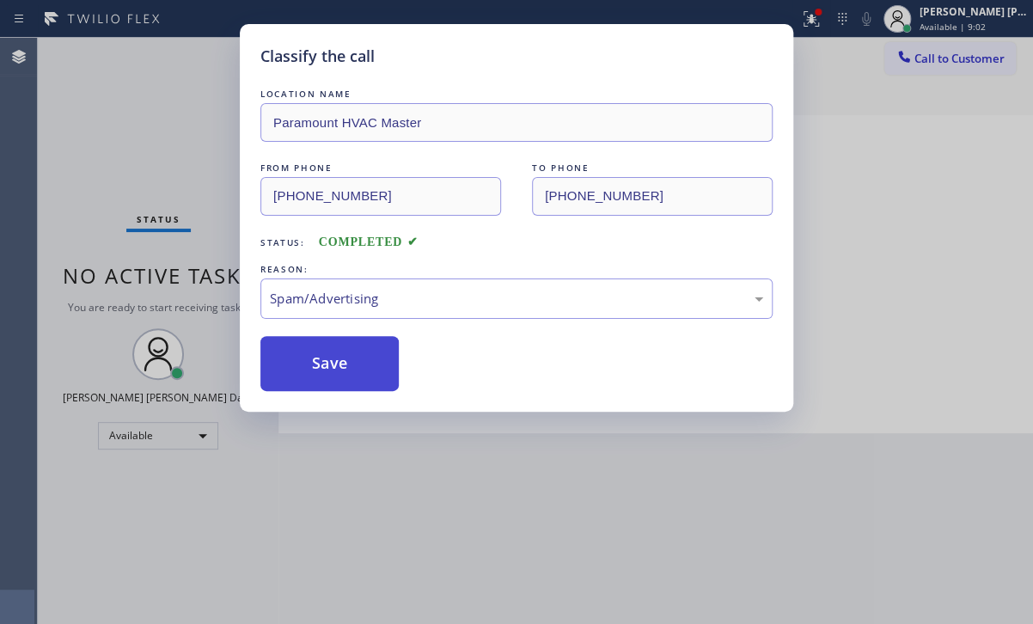
click at [358, 358] on button "Save" at bounding box center [329, 363] width 138 height 55
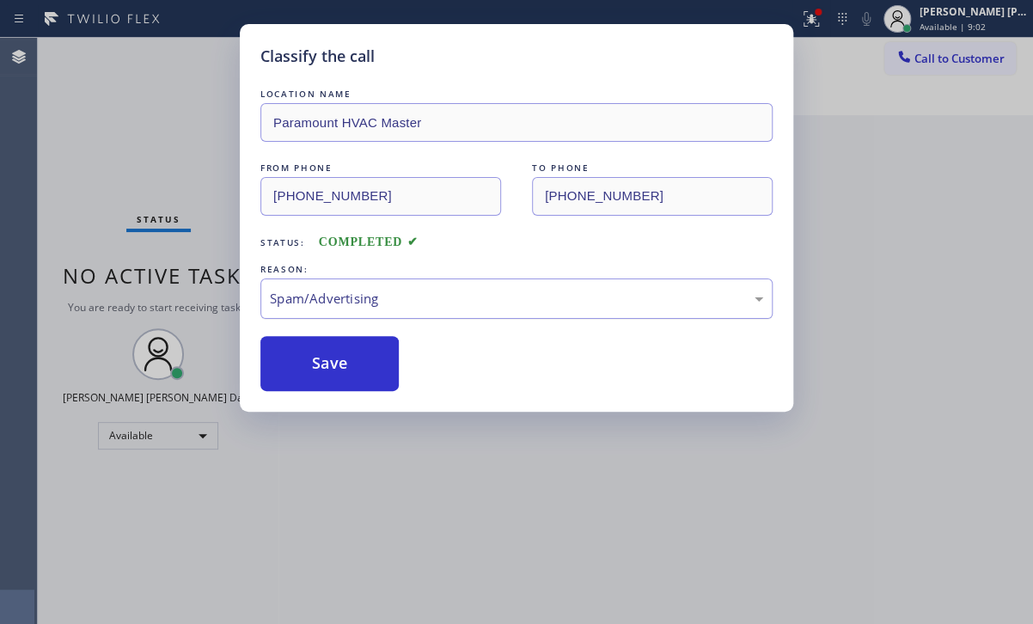
drag, startPoint x: 358, startPoint y: 358, endPoint x: 770, endPoint y: 301, distance: 416.6
click at [358, 358] on button "Save" at bounding box center [329, 363] width 138 height 55
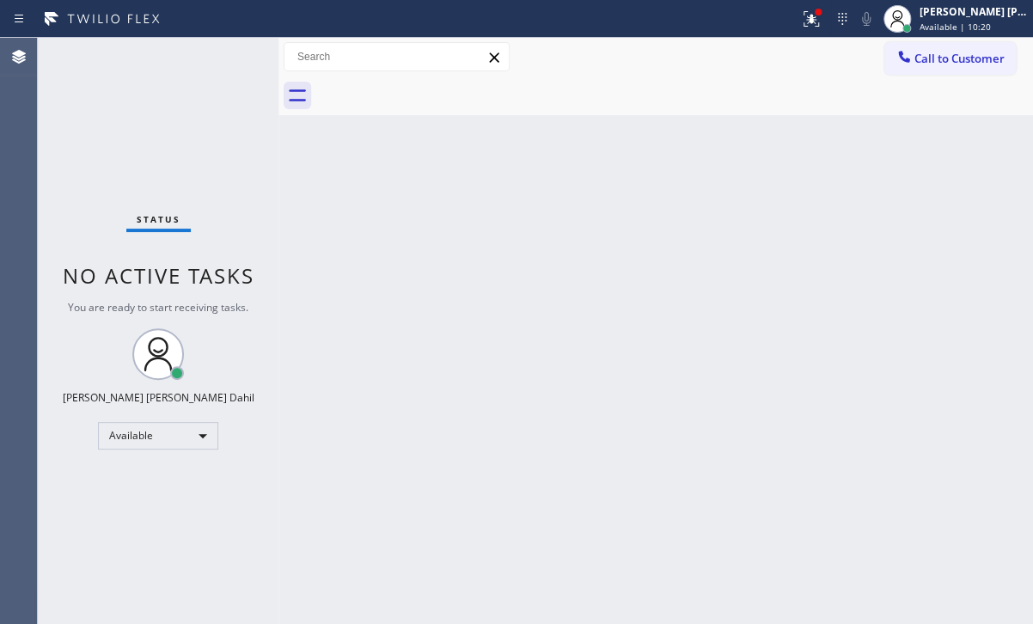
click at [168, 59] on div "Status No active tasks You are ready to start receiving tasks. [PERSON_NAME] [P…" at bounding box center [158, 331] width 241 height 586
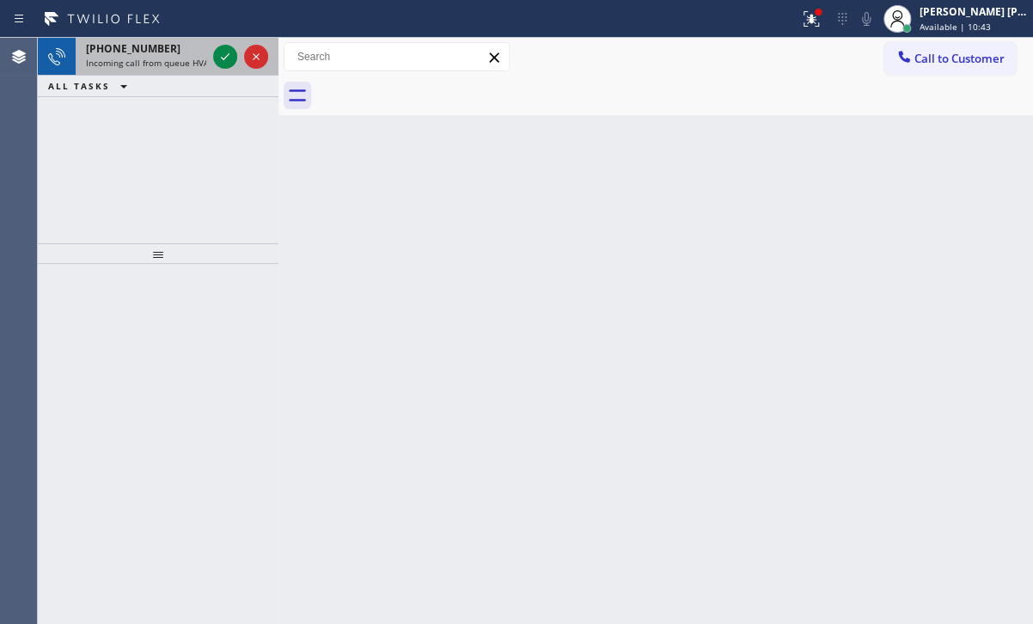
click at [188, 58] on span "Incoming call from queue HVAC" at bounding box center [150, 63] width 128 height 12
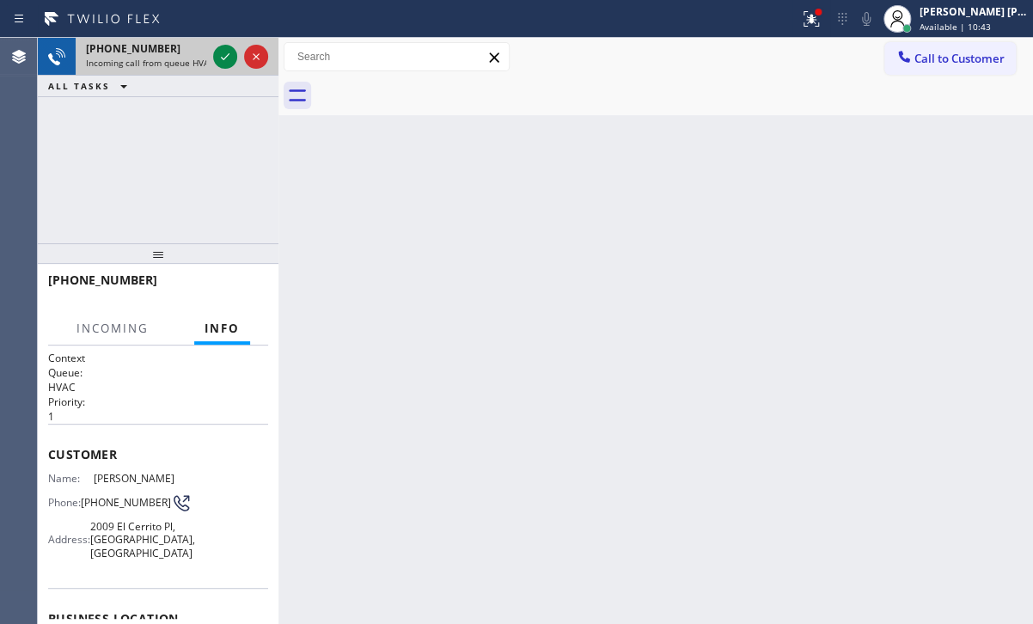
click at [188, 58] on span "Incoming call from queue HVAC" at bounding box center [150, 63] width 128 height 12
click at [225, 59] on icon at bounding box center [225, 56] width 21 height 21
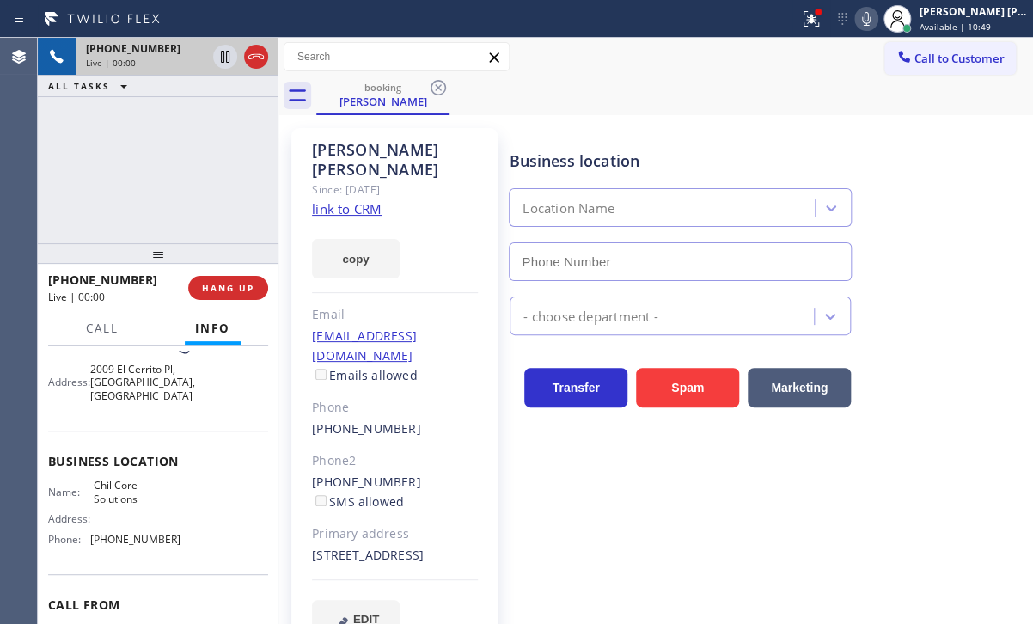
scroll to position [172, 0]
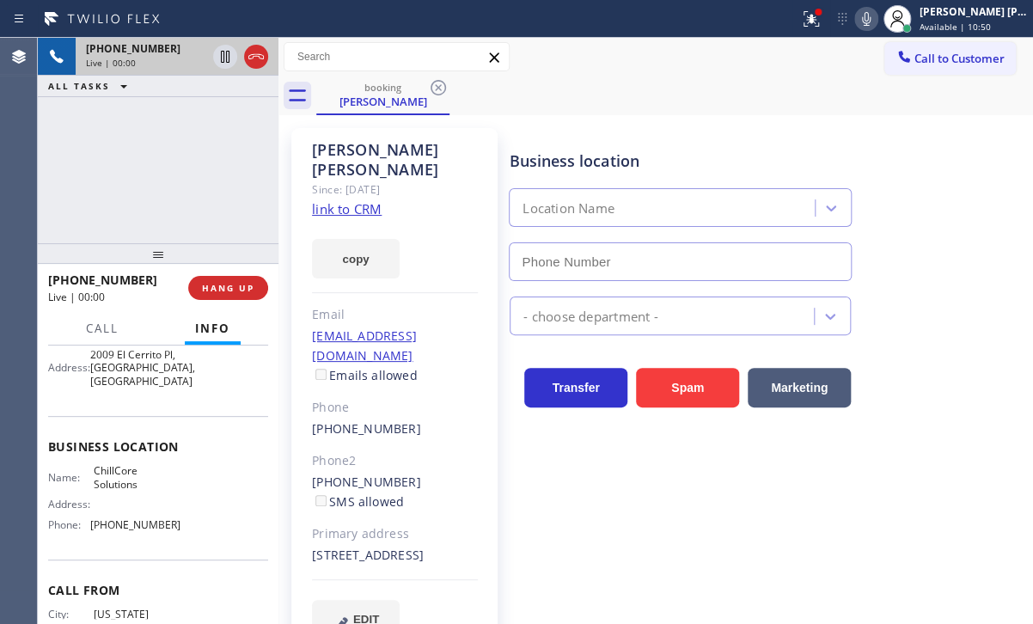
type input "[PHONE_NUMBER]"
click at [830, 30] on button at bounding box center [811, 19] width 38 height 38
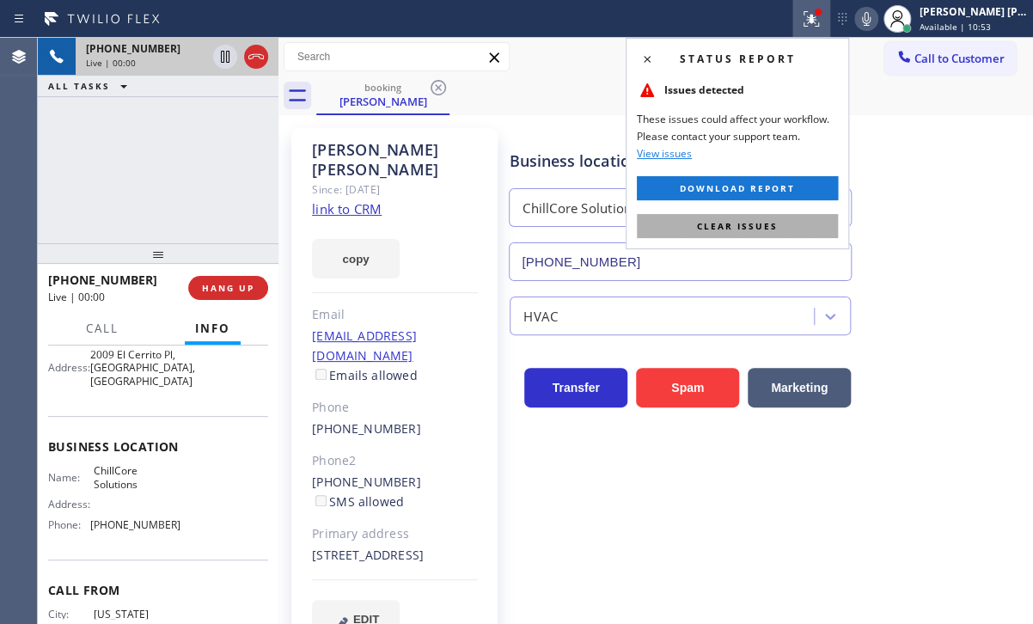
click at [782, 229] on button "Clear issues" at bounding box center [737, 226] width 201 height 24
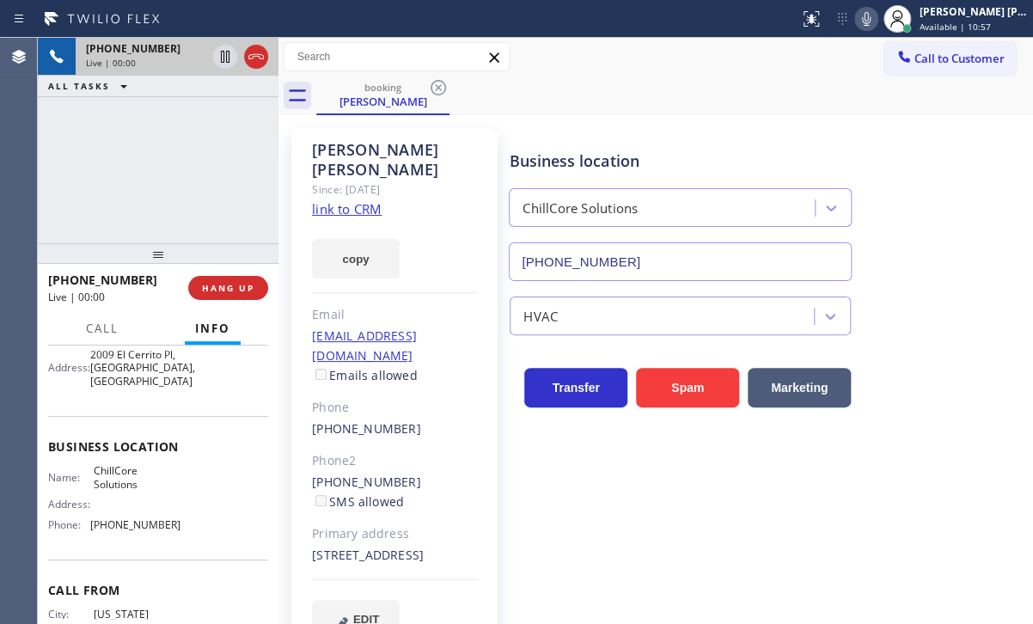
click at [346, 200] on link "link to CRM" at bounding box center [347, 208] width 70 height 17
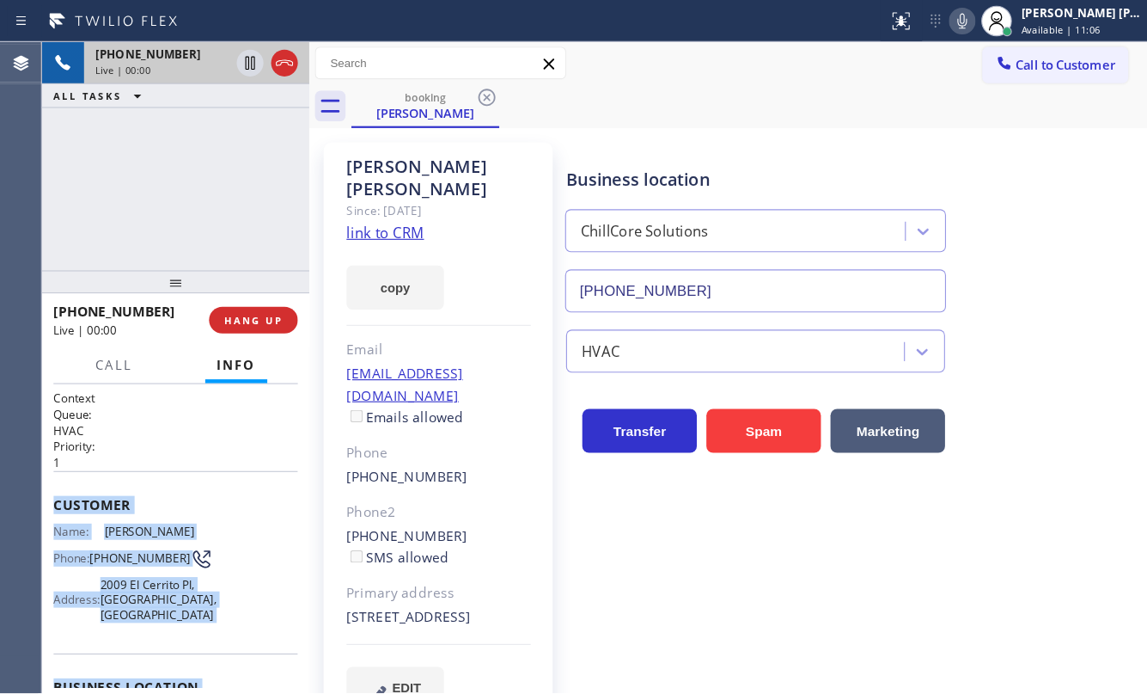
scroll to position [230, 0]
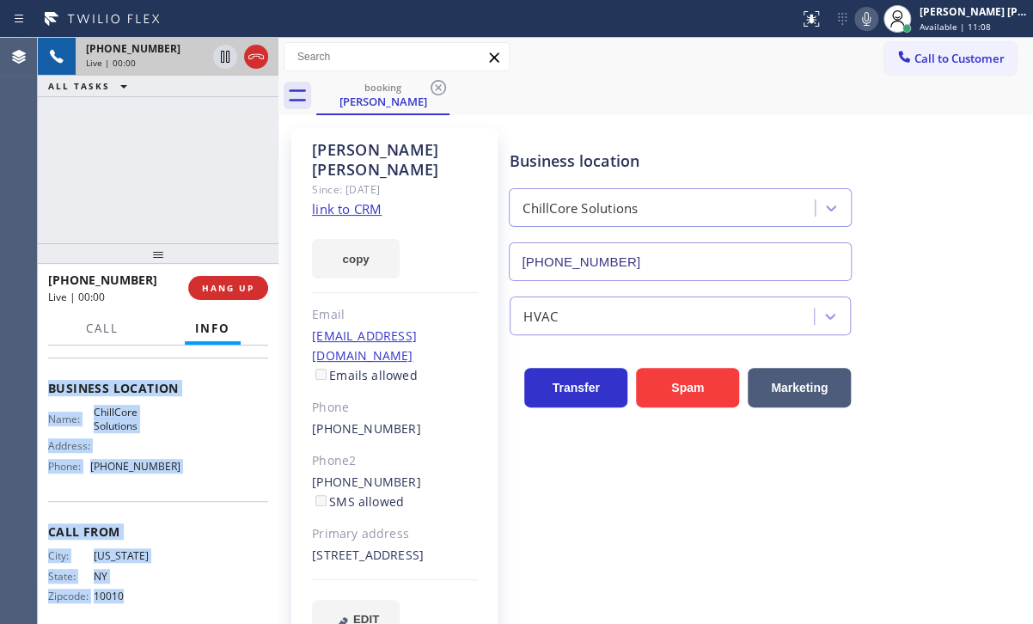
drag, startPoint x: 48, startPoint y: 444, endPoint x: 136, endPoint y: 599, distance: 177.8
click at [136, 599] on div "Context Queue: HVAC Priority: 1 Customer Name: [PERSON_NAME] Phone: [PHONE_NUMB…" at bounding box center [158, 485] width 241 height 278
copy div "Customer Name: [PERSON_NAME] Phone: [PHONE_NUMBER] Address: [STREET_ADDRESS] Bu…"
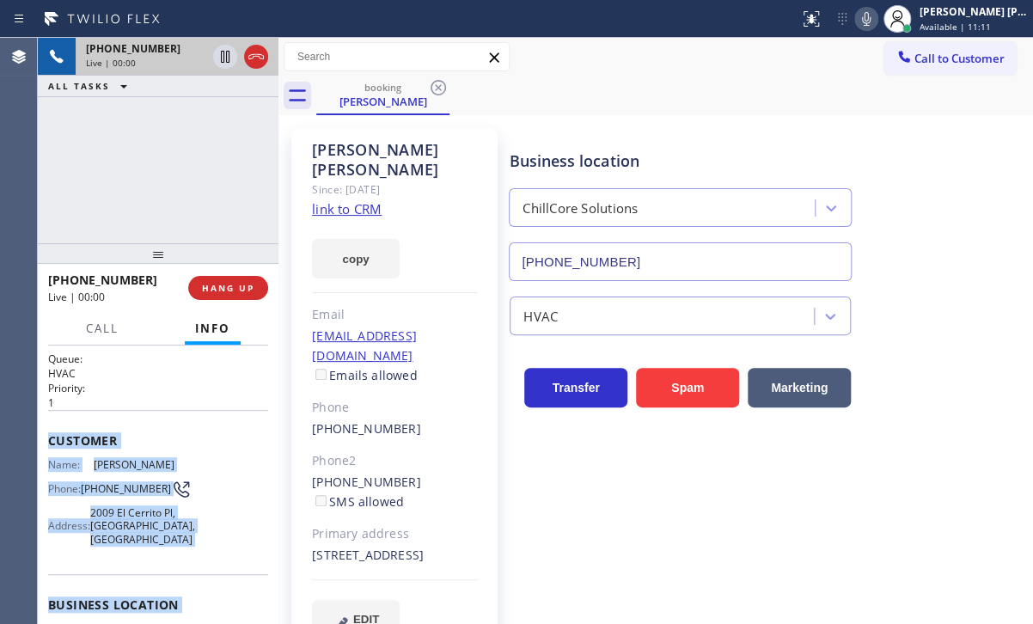
scroll to position [0, 0]
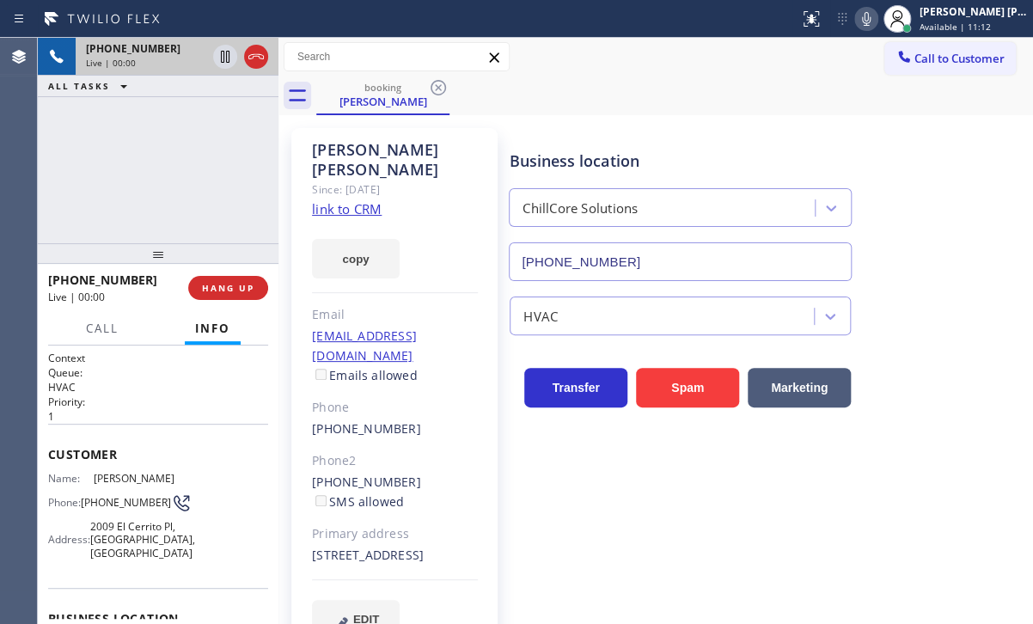
drag, startPoint x: 175, startPoint y: 419, endPoint x: 113, endPoint y: 427, distance: 63.3
click at [175, 419] on p "1" at bounding box center [158, 416] width 220 height 15
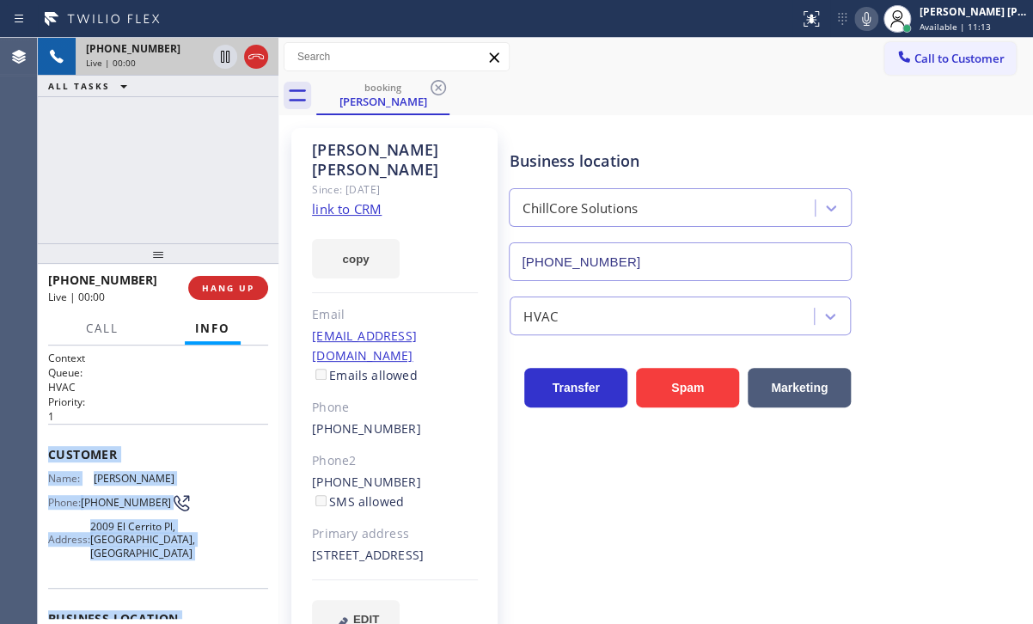
scroll to position [230, 0]
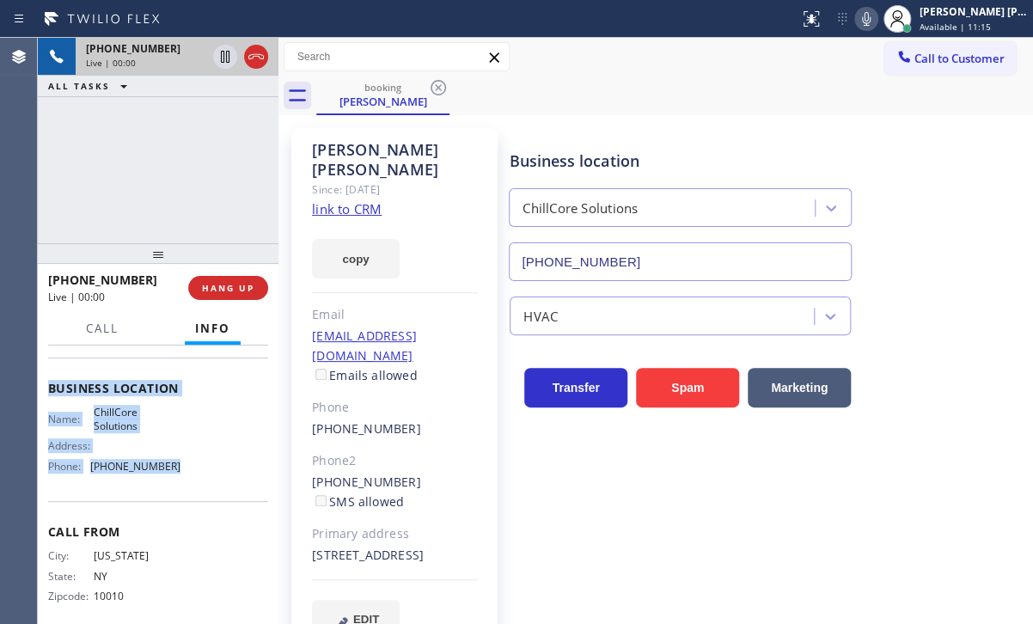
drag, startPoint x: 45, startPoint y: 444, endPoint x: 778, endPoint y: 334, distance: 741.4
click at [177, 470] on div "Context Queue: HVAC Priority: 1 Customer Name: [PERSON_NAME] Phone: [PHONE_NUMB…" at bounding box center [158, 485] width 241 height 278
copy div "Customer Name: [PERSON_NAME] Phone: [PHONE_NUMBER] Address: [STREET_ADDRESS] Bu…"
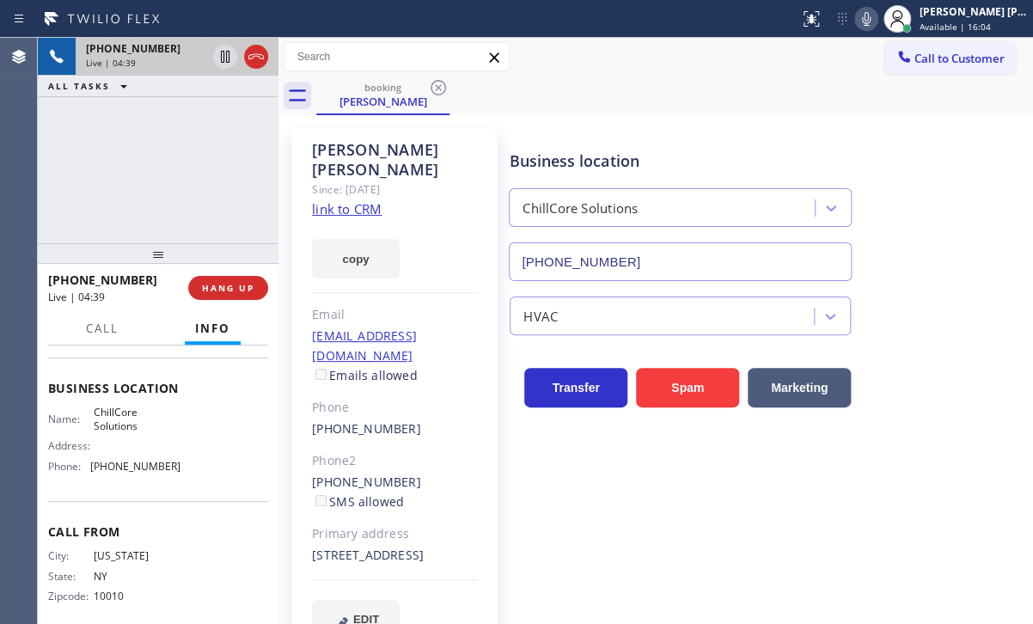
click at [156, 120] on div "[PHONE_NUMBER] Live | 04:39 ALL TASKS ALL TASKS ACTIVE TASKS TASKS IN WRAP UP" at bounding box center [158, 140] width 241 height 205
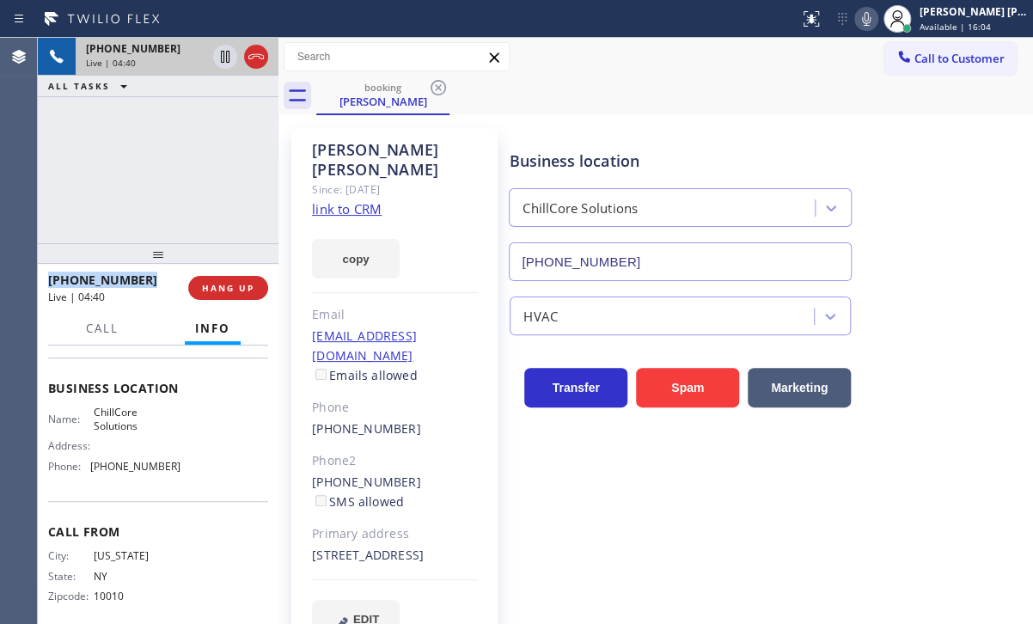
click at [156, 120] on div "[PHONE_NUMBER] Live | 04:40 ALL TASKS ALL TASKS ACTIVE TASKS TASKS IN WRAP UP" at bounding box center [158, 140] width 241 height 205
click at [932, 193] on div "Business location ChillCore Solutions [PHONE_NUMBER]" at bounding box center [767, 203] width 522 height 156
drag, startPoint x: 884, startPoint y: 25, endPoint x: 905, endPoint y: 142, distance: 118.7
click at [871, 25] on icon at bounding box center [866, 19] width 9 height 14
click at [919, 187] on div "Business location ChillCore Solutions [PHONE_NUMBER]" at bounding box center [767, 203] width 522 height 156
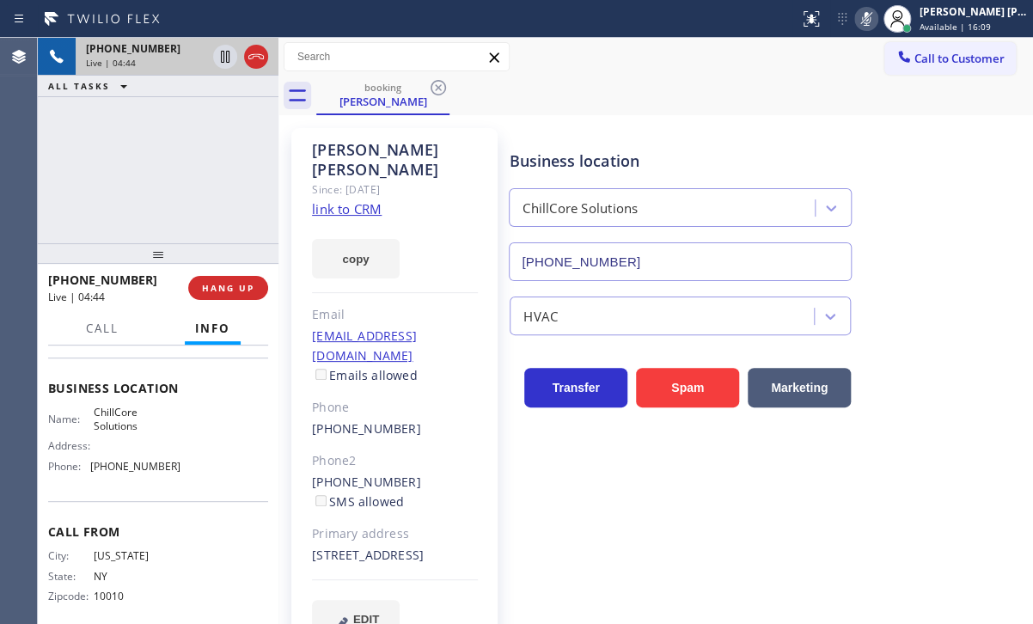
click at [877, 20] on icon at bounding box center [866, 19] width 21 height 21
click at [877, 21] on icon at bounding box center [866, 19] width 21 height 21
click at [223, 59] on icon at bounding box center [225, 56] width 21 height 21
drag, startPoint x: 162, startPoint y: 184, endPoint x: 230, endPoint y: 76, distance: 127.6
click at [163, 183] on div "[PHONE_NUMBER] Live | 07:37 ALL TASKS ALL TASKS ACTIVE TASKS TASKS IN WRAP UP" at bounding box center [158, 140] width 241 height 205
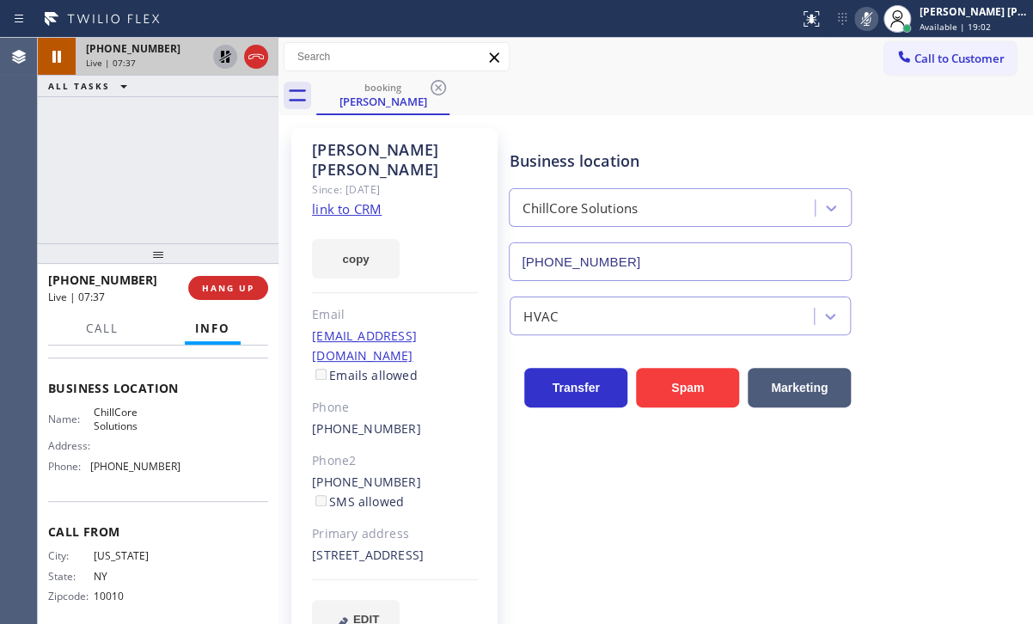
click at [229, 52] on icon at bounding box center [225, 56] width 21 height 21
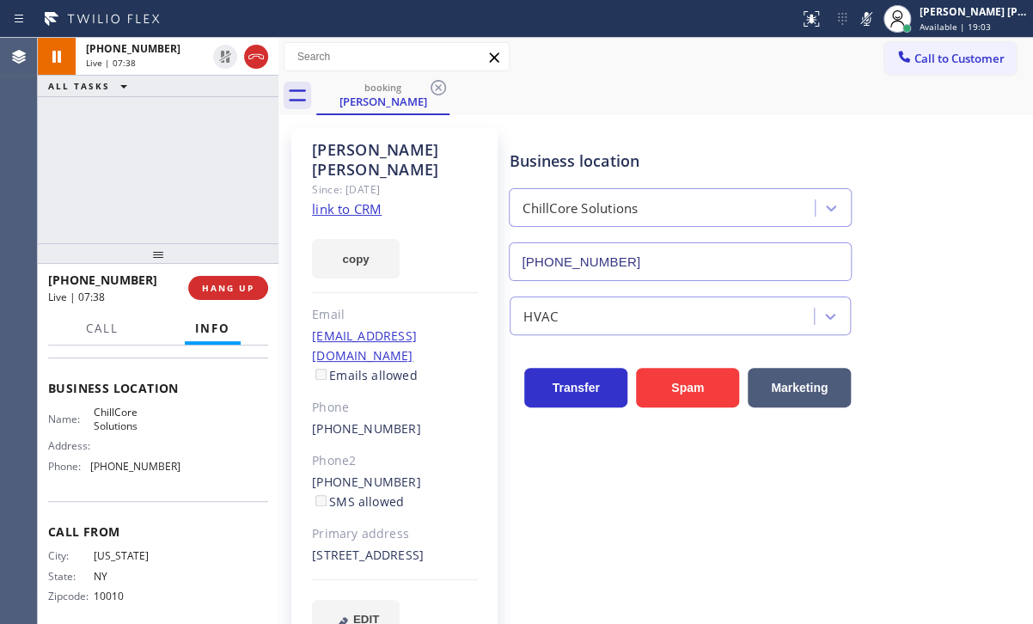
drag, startPoint x: 887, startPoint y: 21, endPoint x: 878, endPoint y: 112, distance: 90.7
click at [877, 21] on icon at bounding box center [866, 19] width 21 height 21
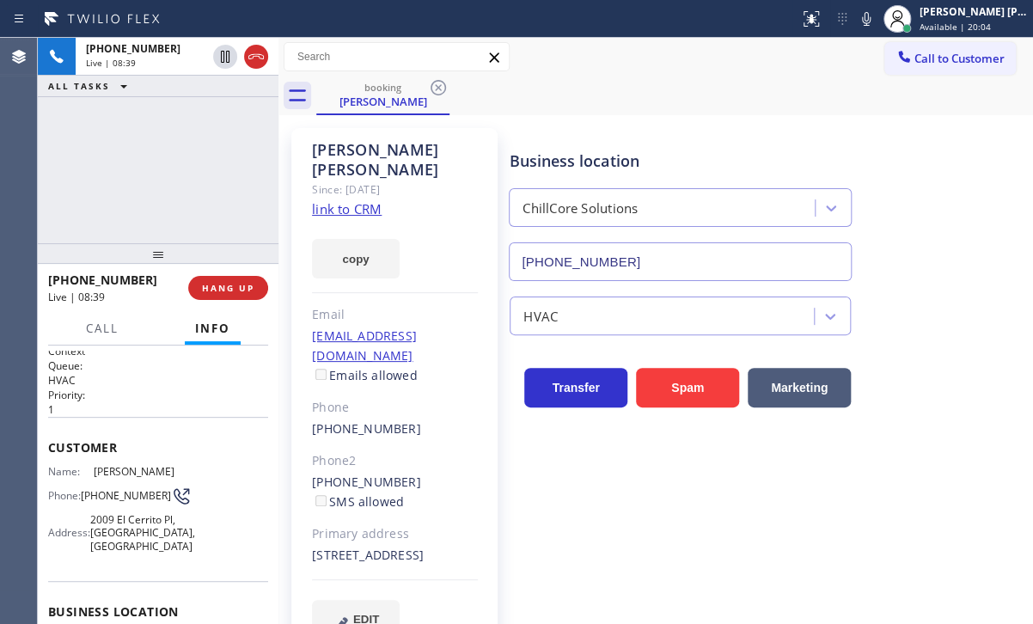
scroll to position [0, 0]
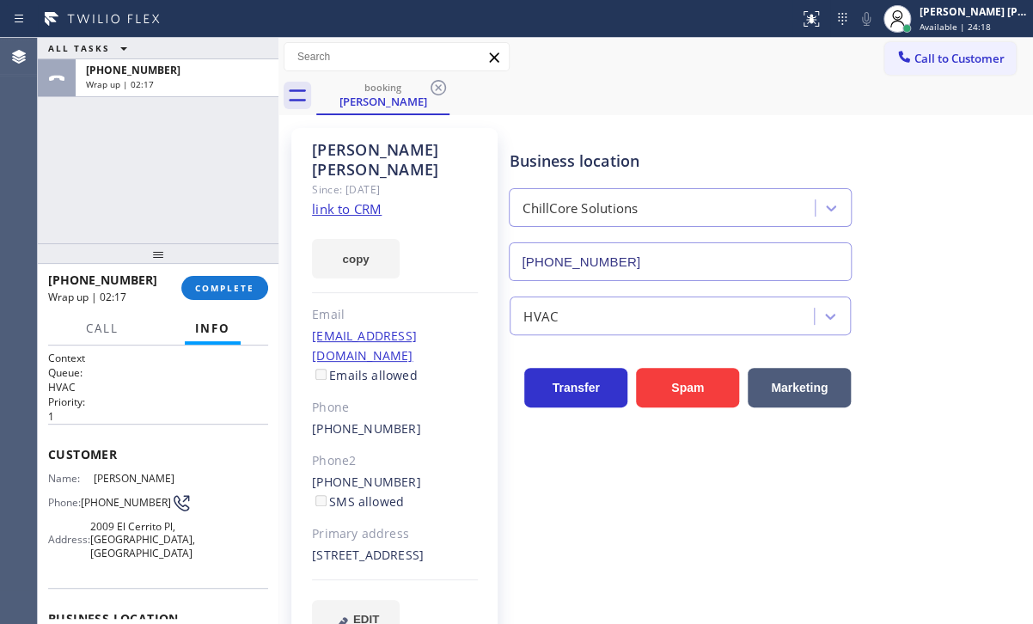
click at [971, 31] on span "Available | 24:18" at bounding box center [955, 27] width 71 height 12
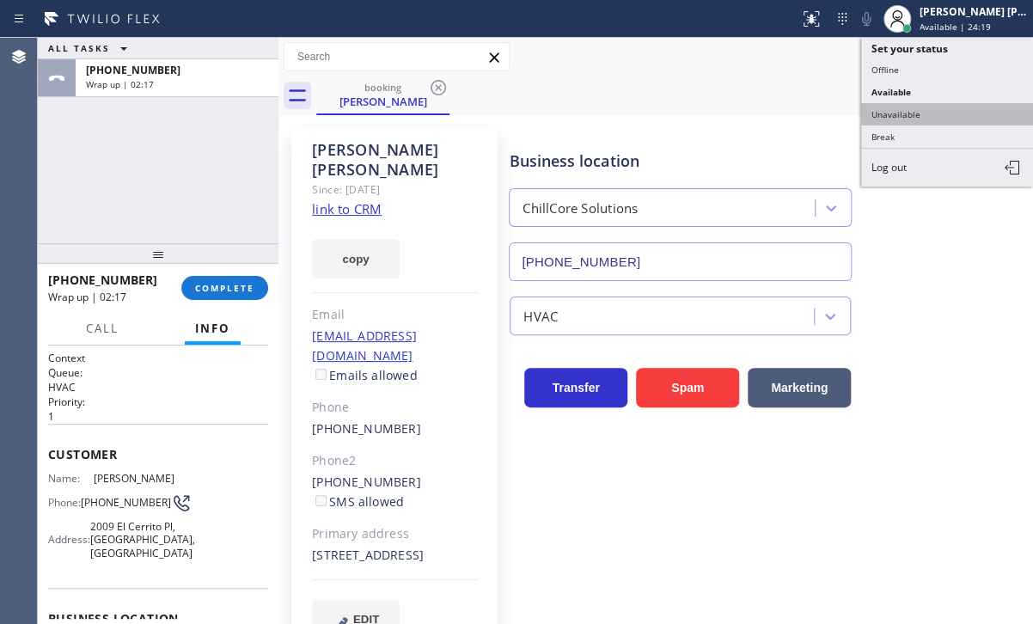
drag, startPoint x: 930, startPoint y: 111, endPoint x: 917, endPoint y: 115, distance: 13.6
click at [930, 110] on button "Unavailable" at bounding box center [947, 114] width 172 height 22
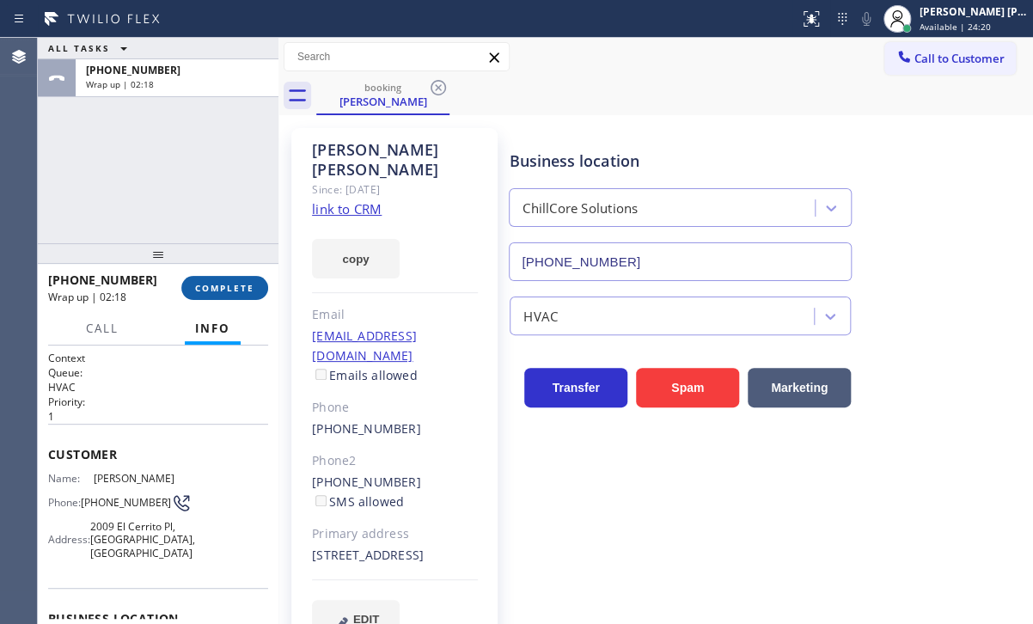
click at [239, 291] on span "COMPLETE" at bounding box center [224, 288] width 59 height 12
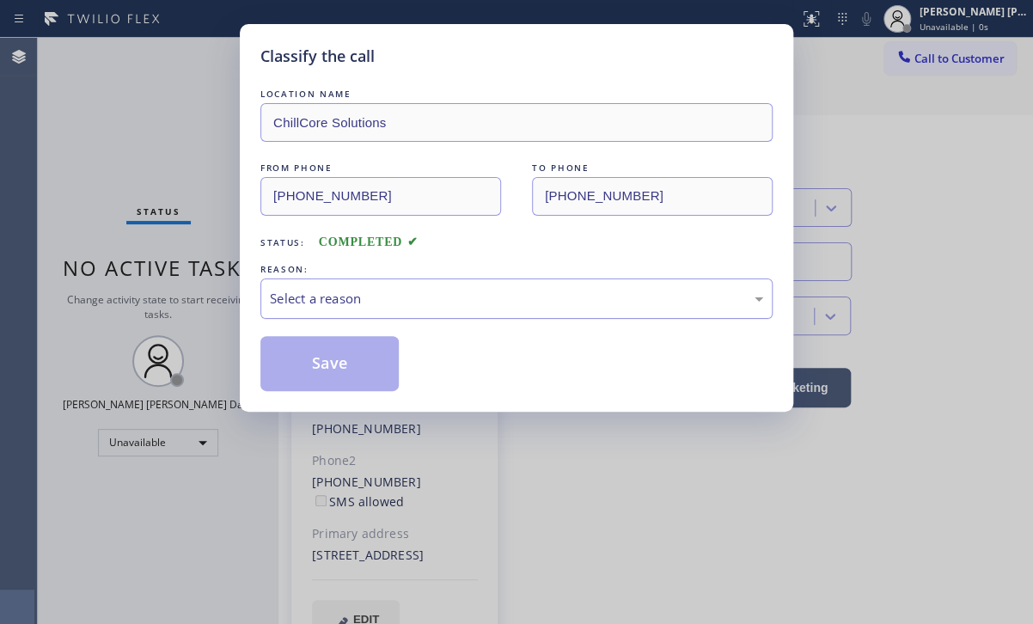
drag, startPoint x: 394, startPoint y: 301, endPoint x: 386, endPoint y: 314, distance: 15.0
click at [392, 303] on div "Select a reason" at bounding box center [516, 299] width 493 height 20
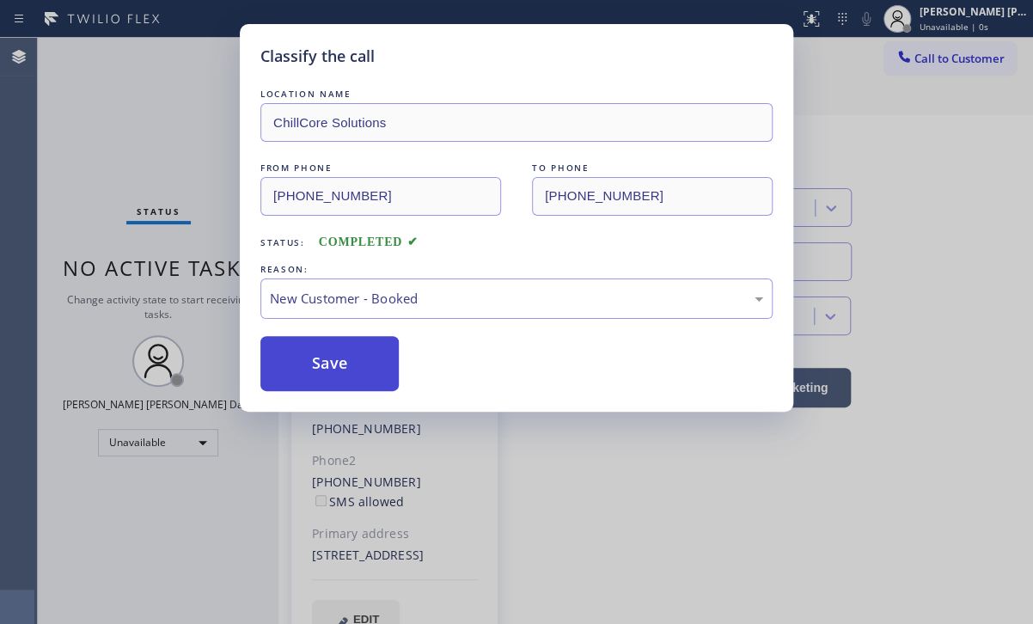
click at [347, 355] on button "Save" at bounding box center [329, 363] width 138 height 55
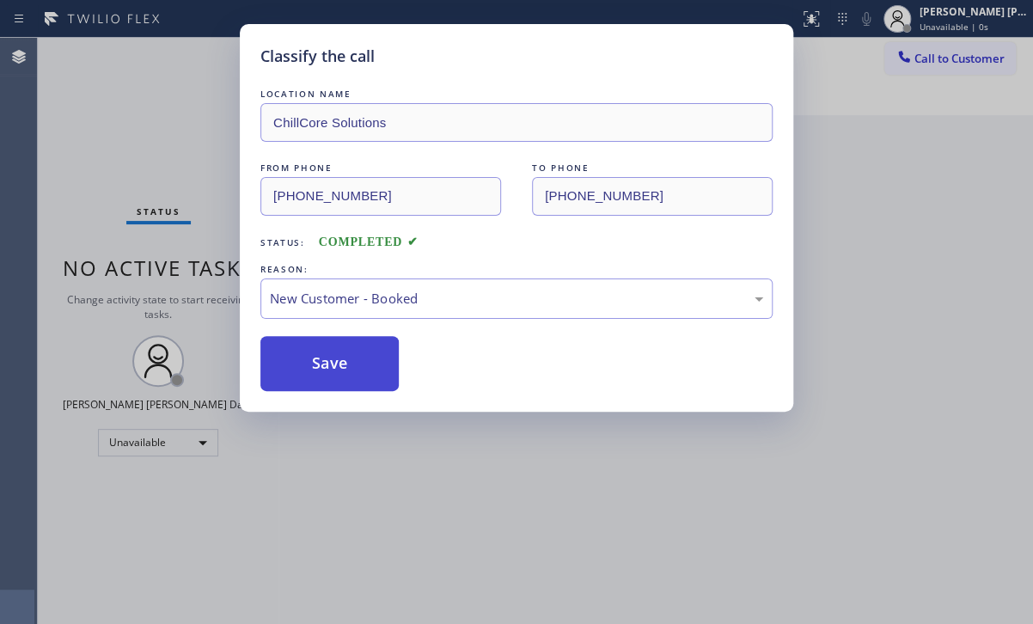
click at [347, 355] on button "Save" at bounding box center [329, 363] width 138 height 55
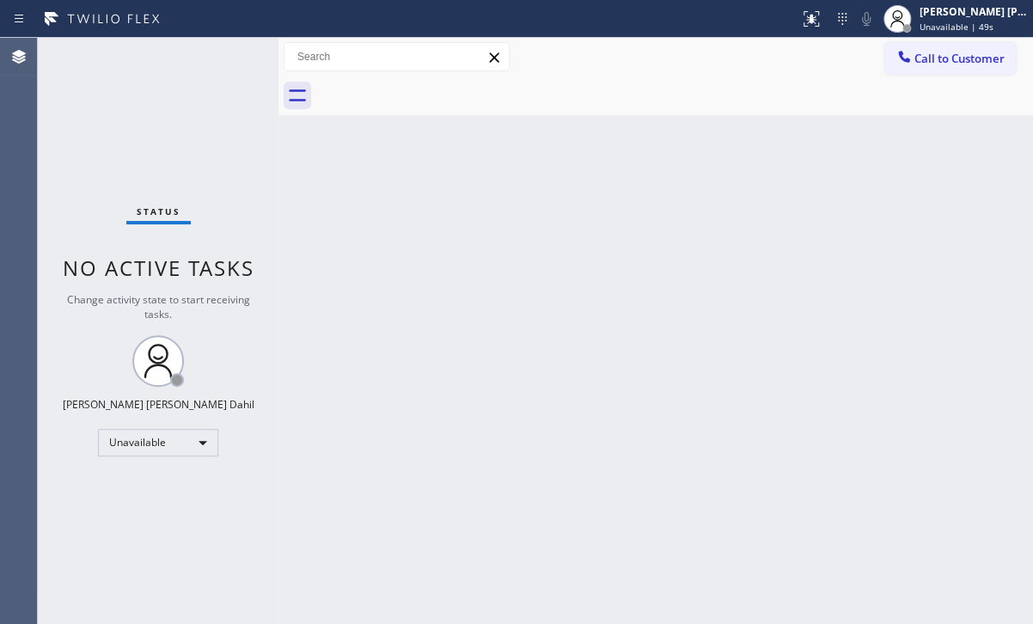
drag, startPoint x: 952, startPoint y: 22, endPoint x: 945, endPoint y: 66, distance: 44.5
click at [952, 25] on span "Unavailable | 49s" at bounding box center [957, 27] width 74 height 12
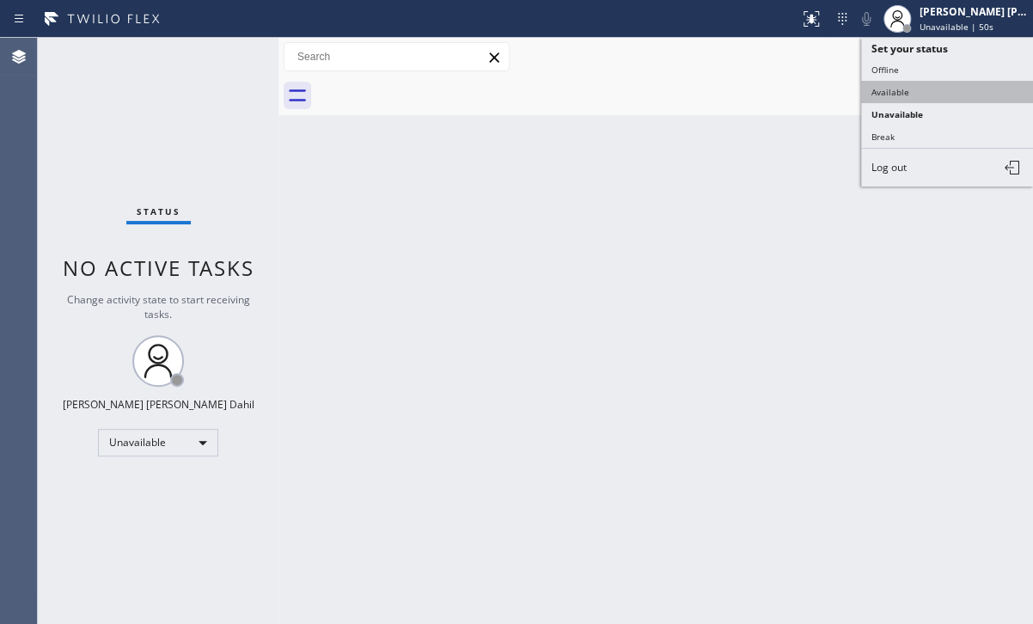
click at [932, 89] on button "Available" at bounding box center [947, 92] width 172 height 22
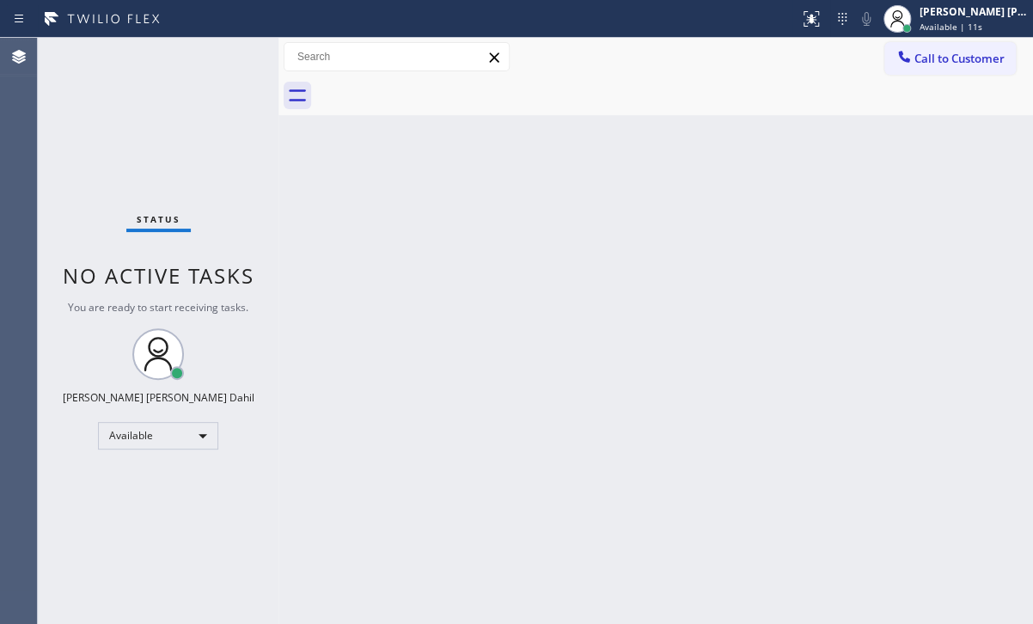
click at [134, 56] on div "Status No active tasks You are ready to start receiving tasks. [PERSON_NAME] [P…" at bounding box center [158, 331] width 241 height 586
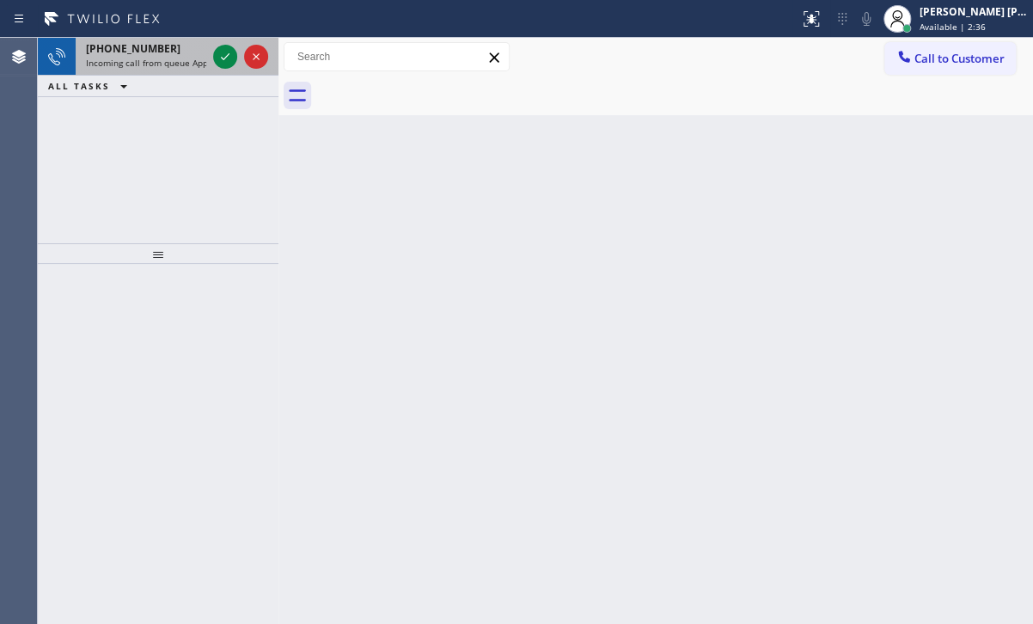
click at [181, 58] on span "Incoming call from queue Appliance Repair [GEOGRAPHIC_DATA]" at bounding box center [216, 63] width 261 height 12
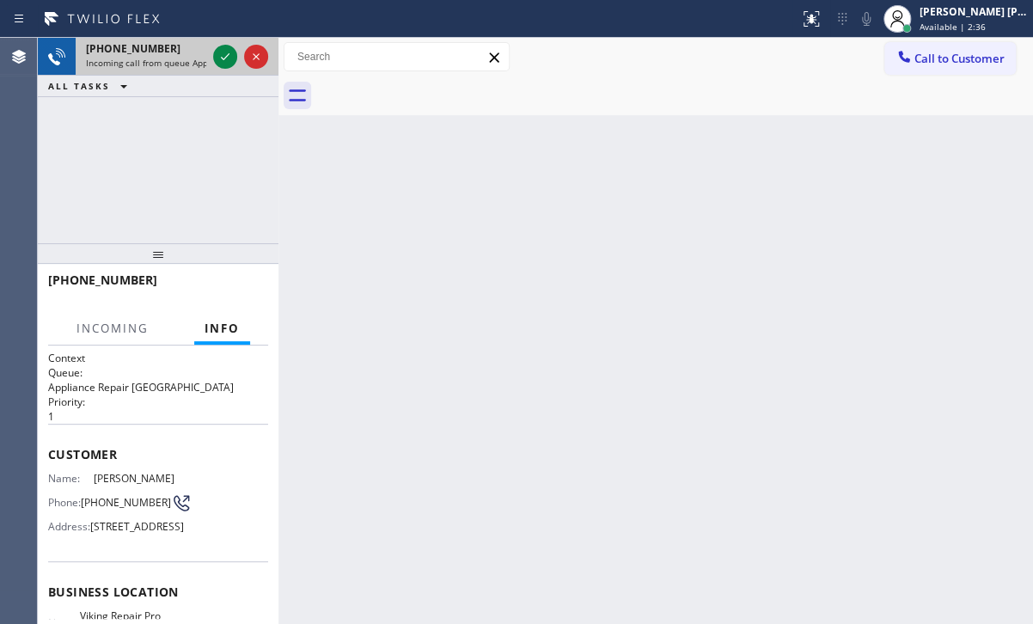
click at [182, 58] on span "Incoming call from queue Appliance Repair [GEOGRAPHIC_DATA]" at bounding box center [216, 63] width 261 height 12
drag, startPoint x: 183, startPoint y: 58, endPoint x: 212, endPoint y: 58, distance: 29.2
click at [186, 58] on span "Incoming call from queue Appliance Repair [GEOGRAPHIC_DATA]" at bounding box center [216, 63] width 261 height 12
click at [233, 56] on icon at bounding box center [225, 56] width 21 height 21
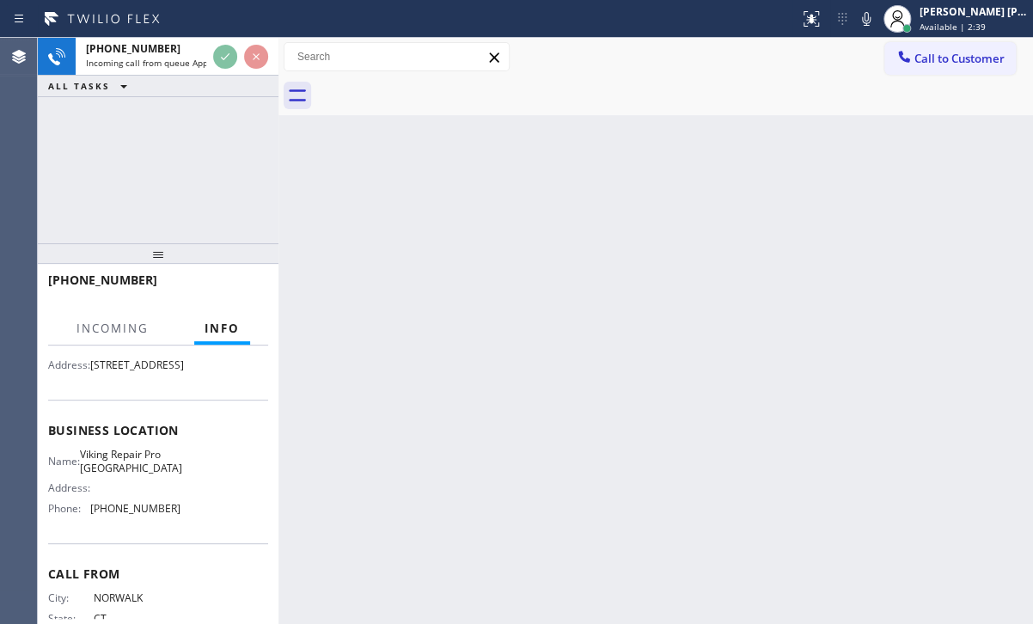
scroll to position [158, 0]
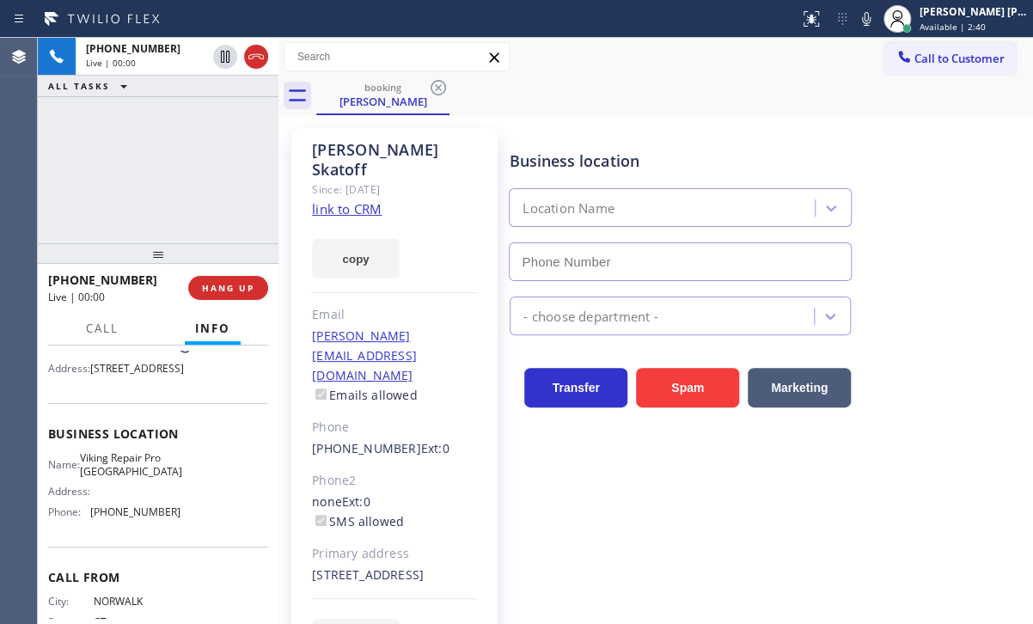
type input "[PHONE_NUMBER]"
click at [344, 200] on link "link to CRM" at bounding box center [347, 208] width 70 height 17
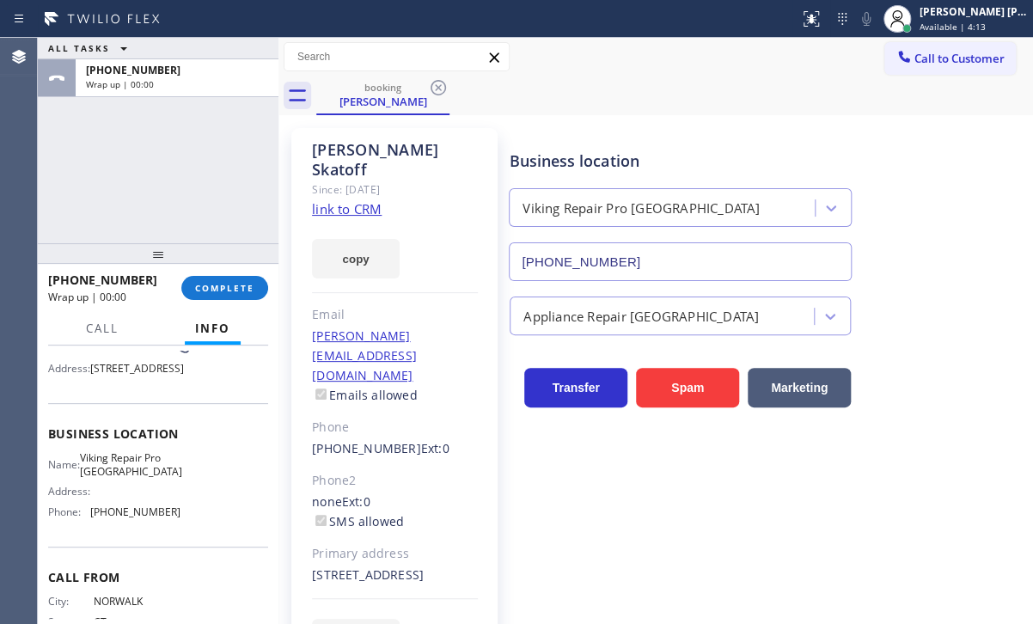
drag, startPoint x: 254, startPoint y: 296, endPoint x: 221, endPoint y: 303, distance: 34.4
click at [221, 303] on div "[PHONE_NUMBER] Wrap up | 00:00 COMPLETE" at bounding box center [158, 288] width 220 height 45
click at [228, 296] on button "COMPLETE" at bounding box center [224, 288] width 87 height 24
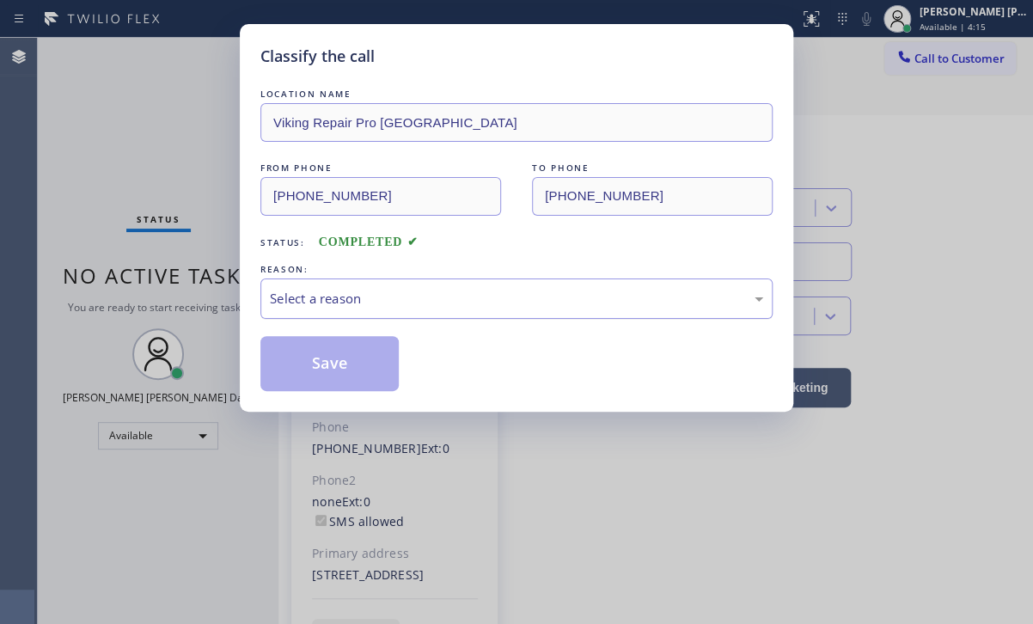
drag, startPoint x: 392, startPoint y: 298, endPoint x: 407, endPoint y: 309, distance: 18.6
click at [395, 298] on div "Select a reason" at bounding box center [516, 299] width 493 height 20
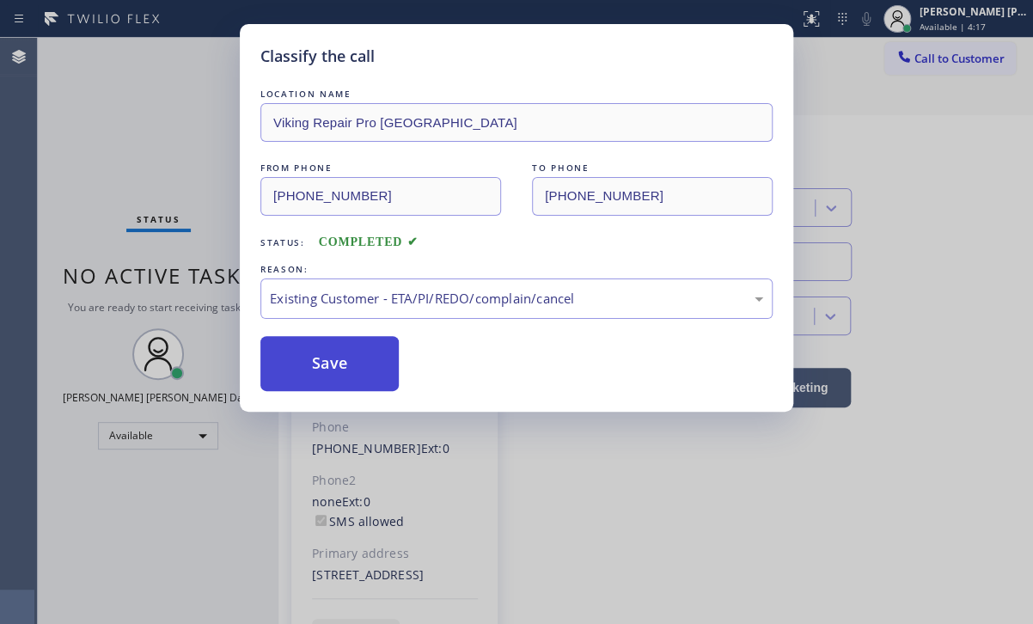
drag, startPoint x: 354, startPoint y: 398, endPoint x: 340, endPoint y: 374, distance: 27.7
click at [309, 354] on button "Save" at bounding box center [329, 363] width 138 height 55
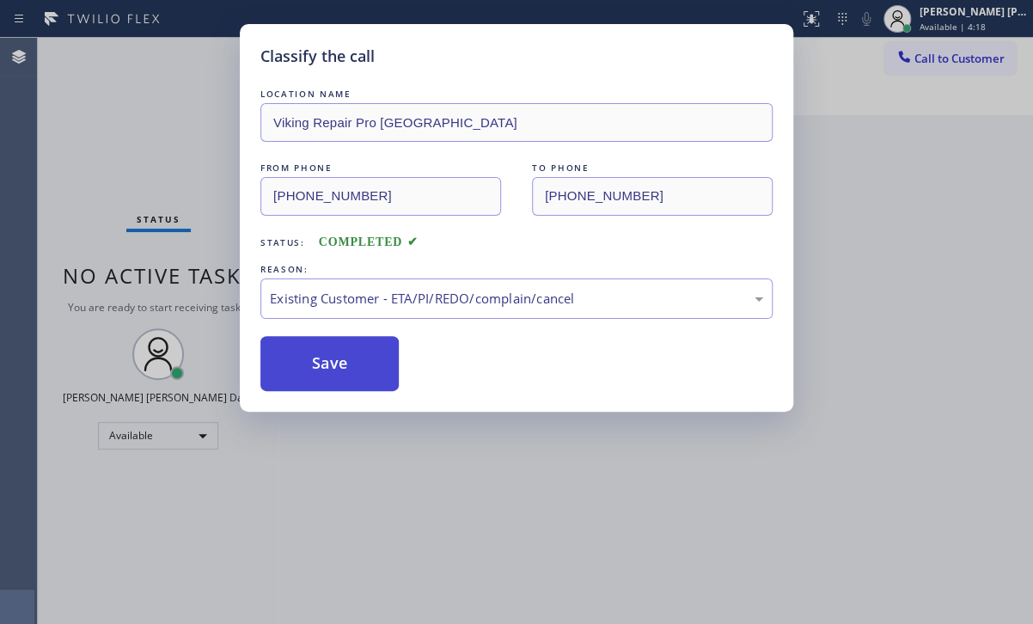
click at [309, 354] on button "Save" at bounding box center [329, 363] width 138 height 55
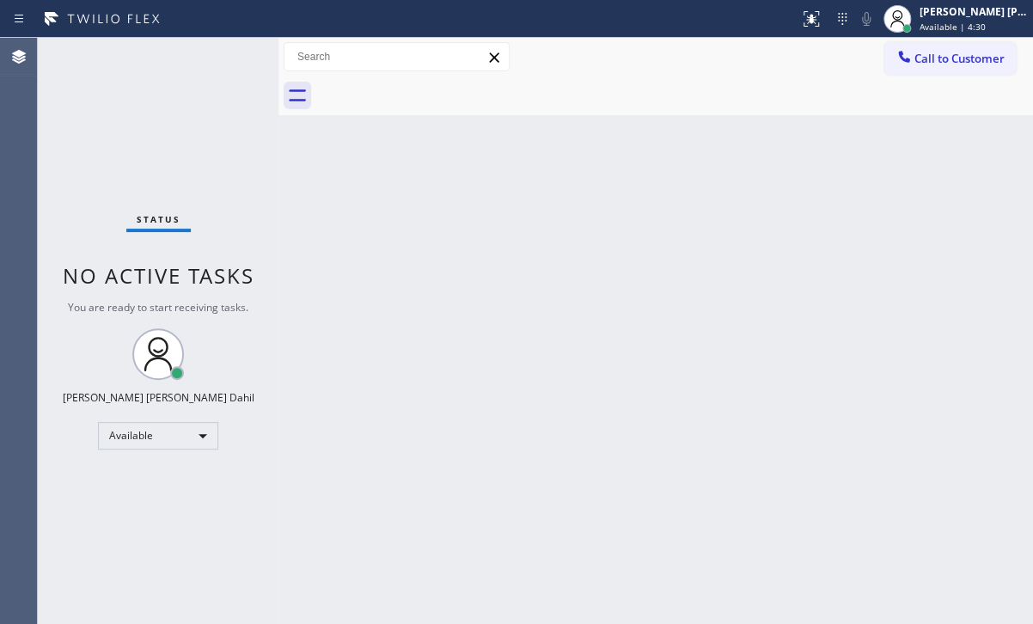
click at [834, 384] on div "Back to Dashboard Change Sender ID Customers Technicians Select a contact Outbo…" at bounding box center [655, 331] width 755 height 586
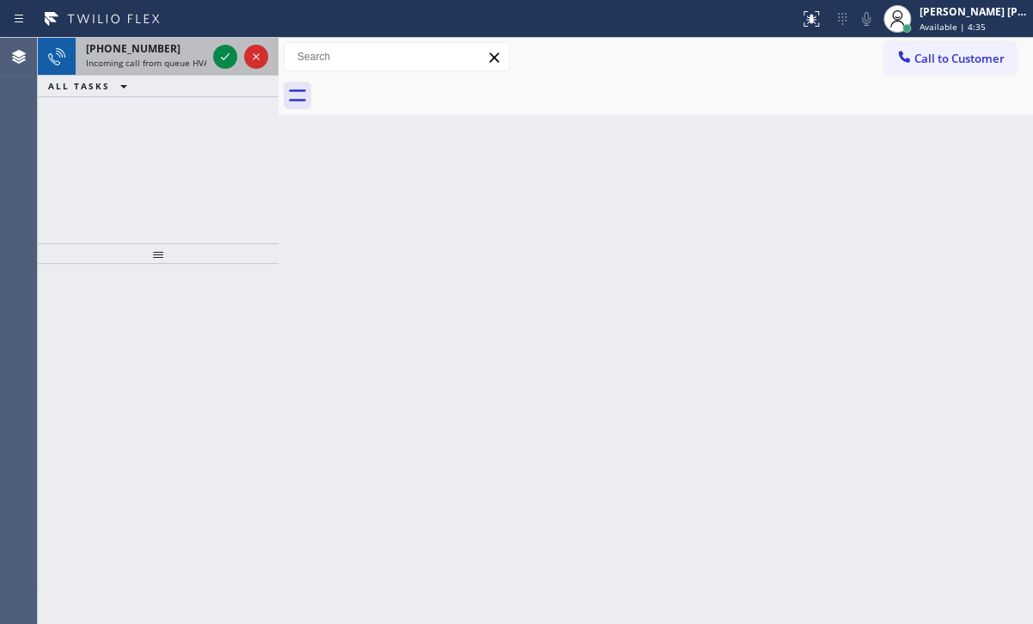
click at [150, 52] on span "[PHONE_NUMBER]" at bounding box center [133, 48] width 95 height 15
click at [151, 52] on span "[PHONE_NUMBER]" at bounding box center [133, 48] width 95 height 15
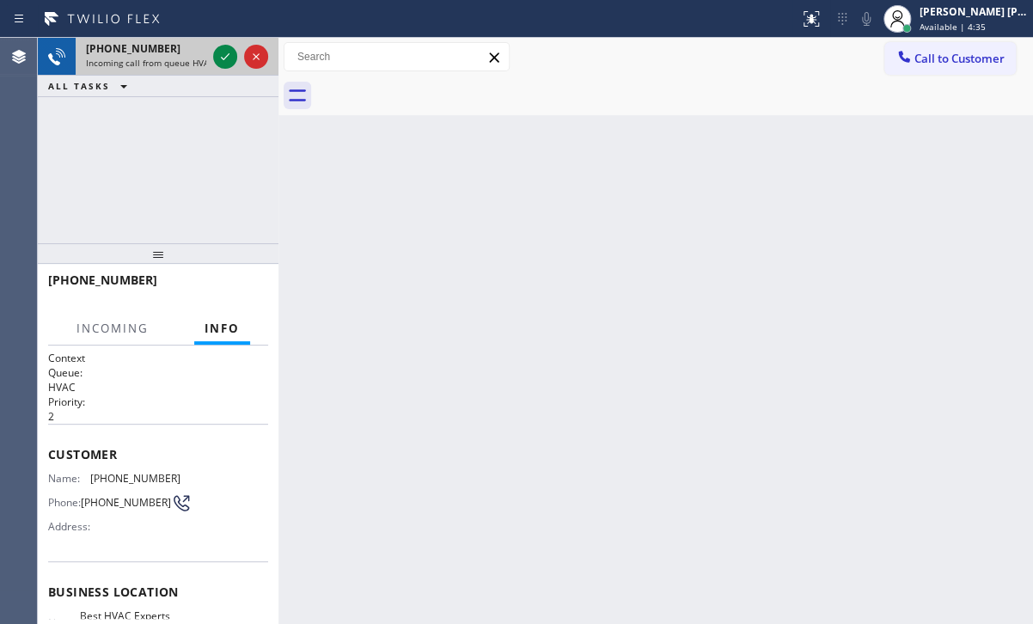
click at [151, 52] on span "[PHONE_NUMBER]" at bounding box center [133, 48] width 95 height 15
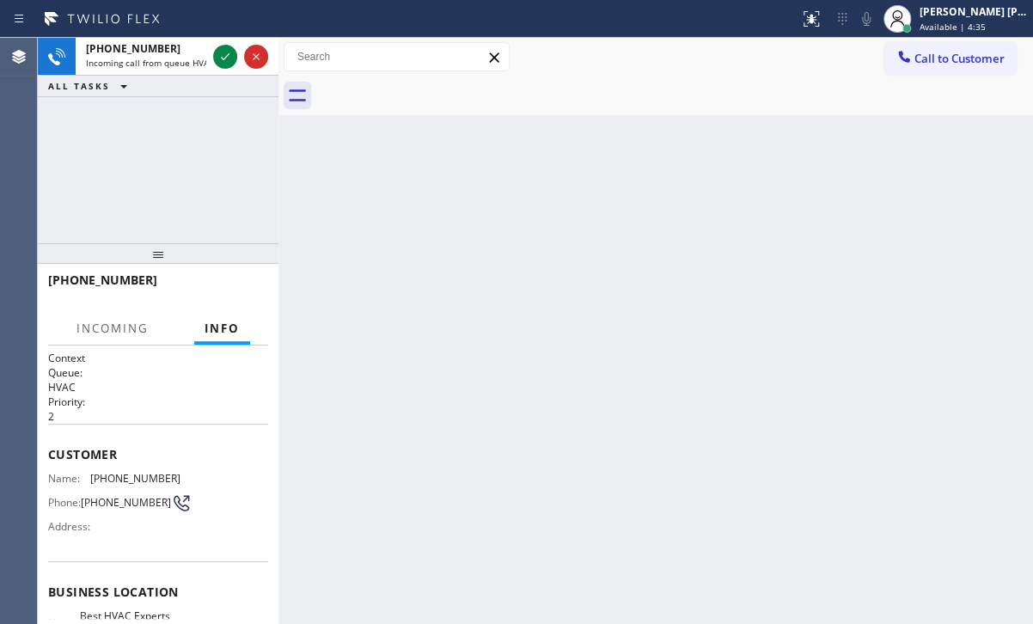
drag, startPoint x: 151, startPoint y: 52, endPoint x: 155, endPoint y: 108, distance: 56.0
click at [151, 54] on span "[PHONE_NUMBER]" at bounding box center [133, 48] width 95 height 15
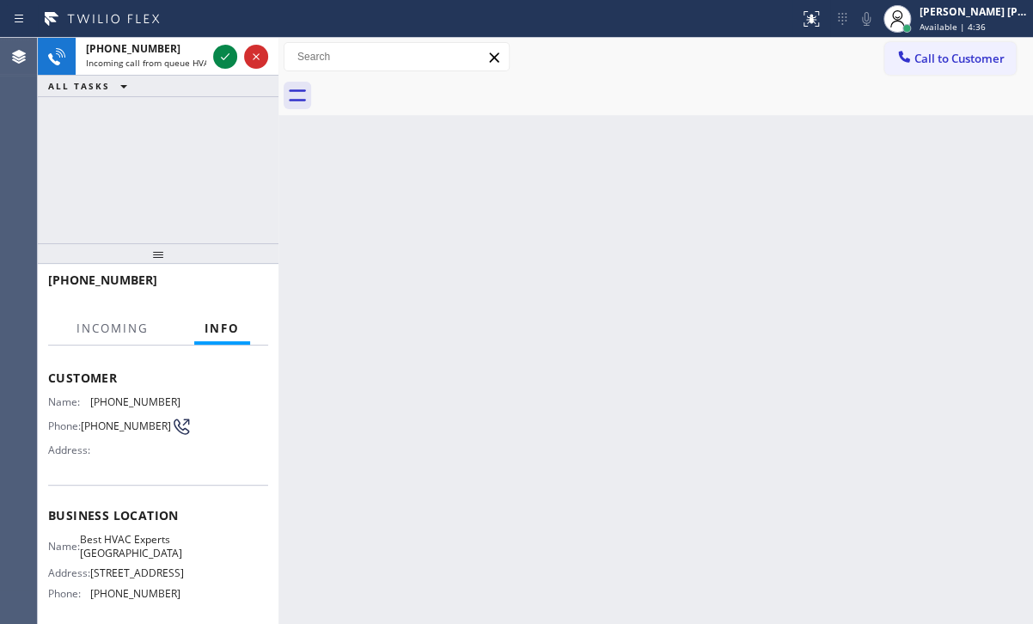
scroll to position [217, 0]
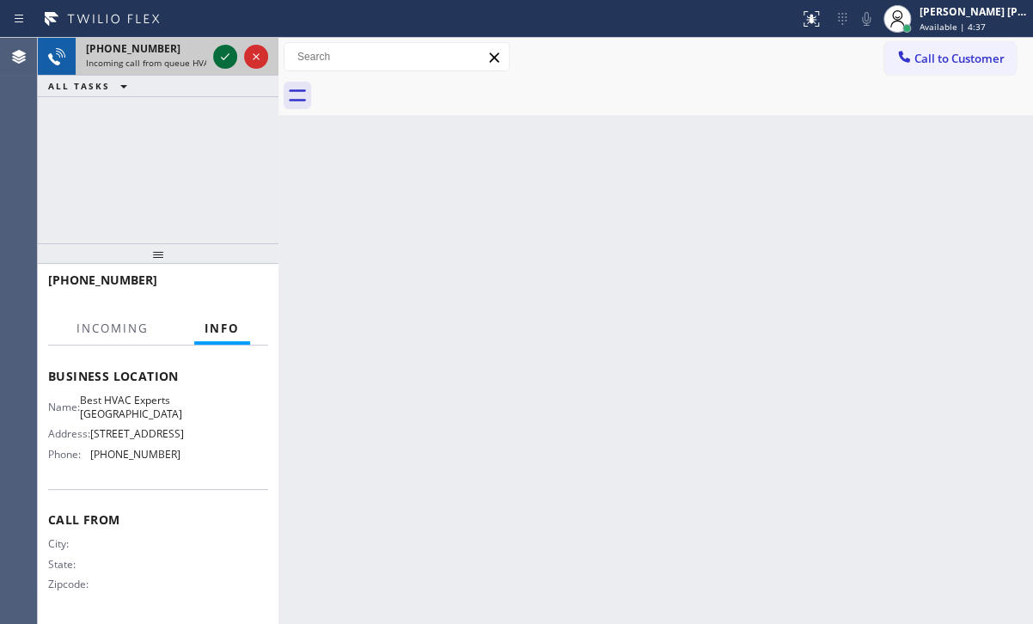
click at [220, 63] on icon at bounding box center [225, 56] width 21 height 21
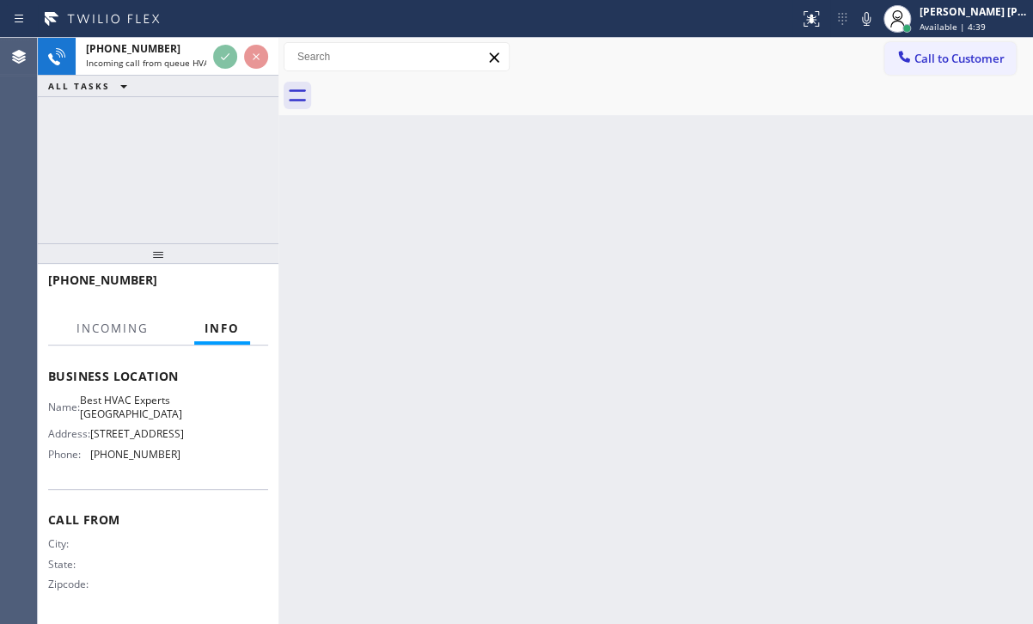
click at [800, 455] on div "Back to Dashboard Change Sender ID Customers Technicians Select a contact Outbo…" at bounding box center [655, 331] width 755 height 586
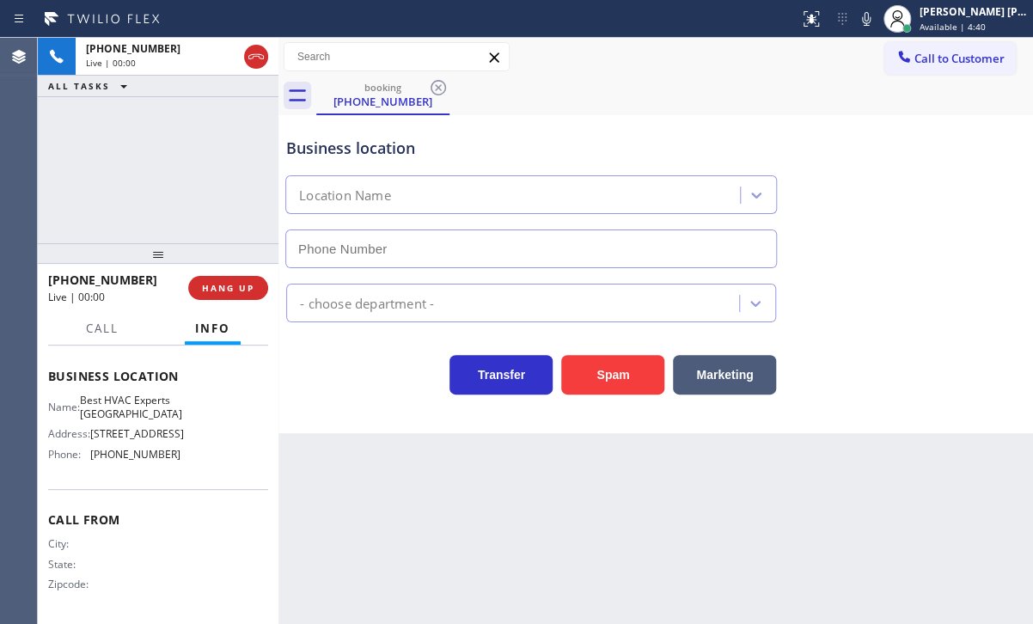
type input "[PHONE_NUMBER]"
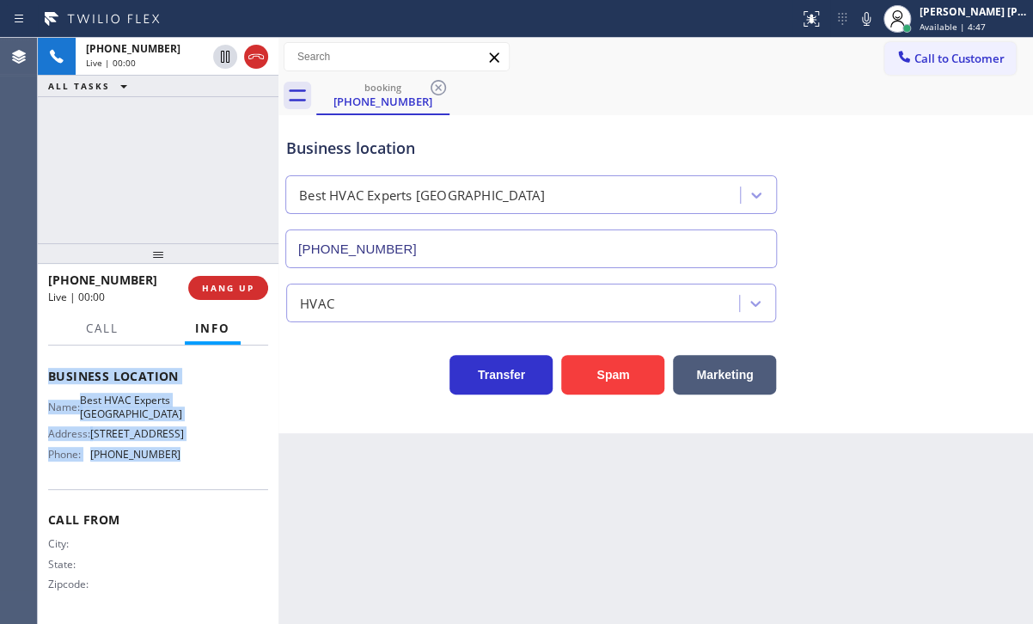
drag, startPoint x: 44, startPoint y: 446, endPoint x: 230, endPoint y: 453, distance: 186.6
click at [179, 468] on div "Context Queue: HVAC Priority: 2 Customer Name: [PHONE_NUMBER] Phone: [PHONE_NUM…" at bounding box center [158, 485] width 241 height 278
copy div "Customer Name: [PHONE_NUMBER] Phone: [PHONE_NUMBER] Address: Business location …"
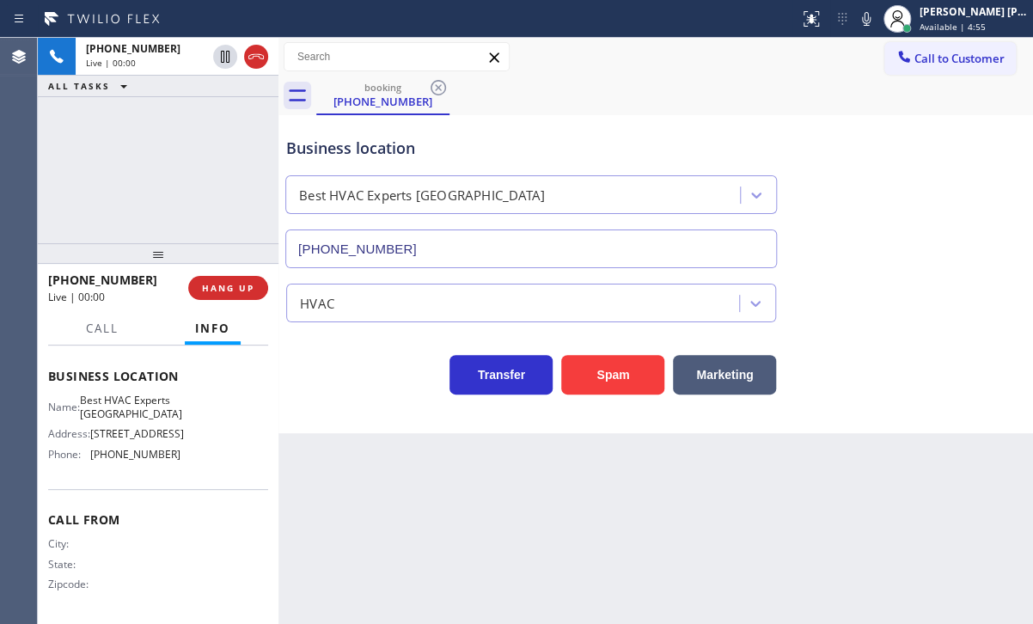
drag, startPoint x: 216, startPoint y: 169, endPoint x: 218, endPoint y: 231, distance: 61.9
click at [215, 187] on div "[PHONE_NUMBER] Live | 00:00 ALL TASKS ALL TASKS ACTIVE TASKS TASKS IN WRAP UP" at bounding box center [158, 140] width 241 height 205
click at [227, 293] on span "HANG UP" at bounding box center [228, 288] width 52 height 12
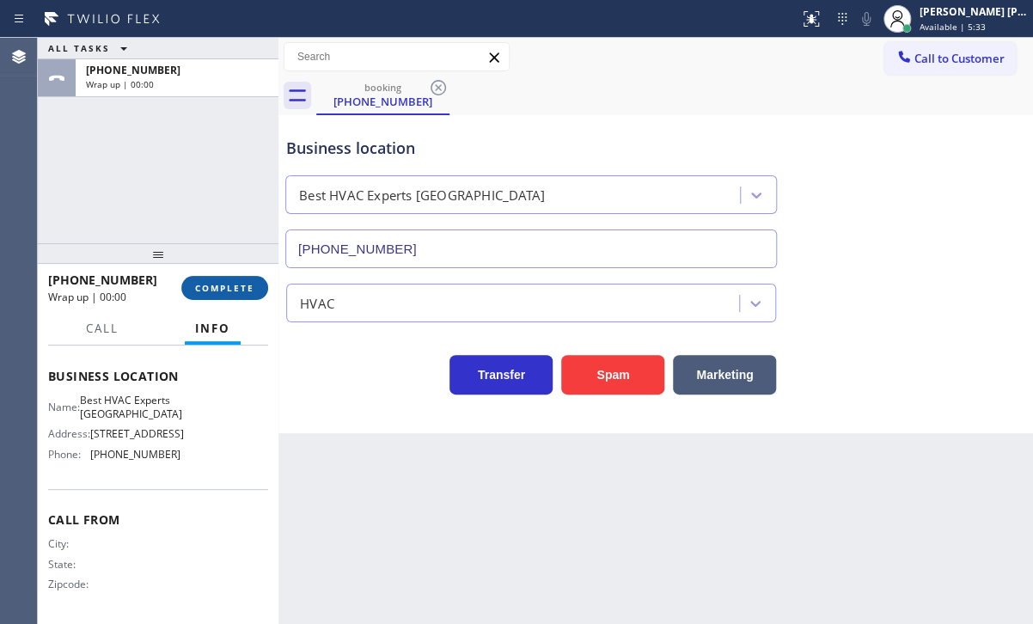
click at [189, 285] on button "COMPLETE" at bounding box center [224, 288] width 87 height 24
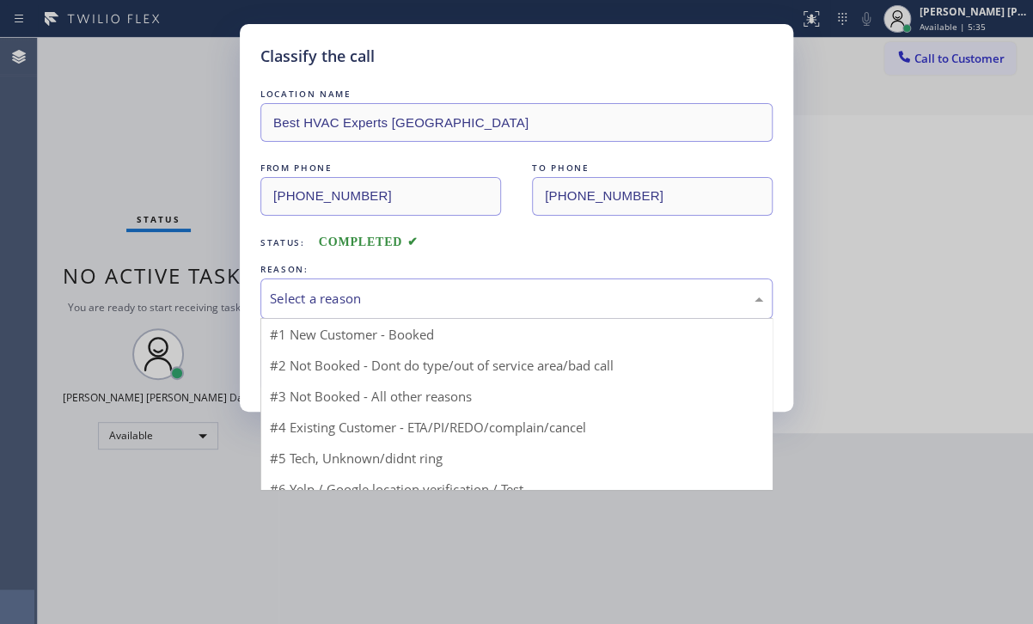
click at [499, 297] on div "Select a reason" at bounding box center [516, 299] width 493 height 20
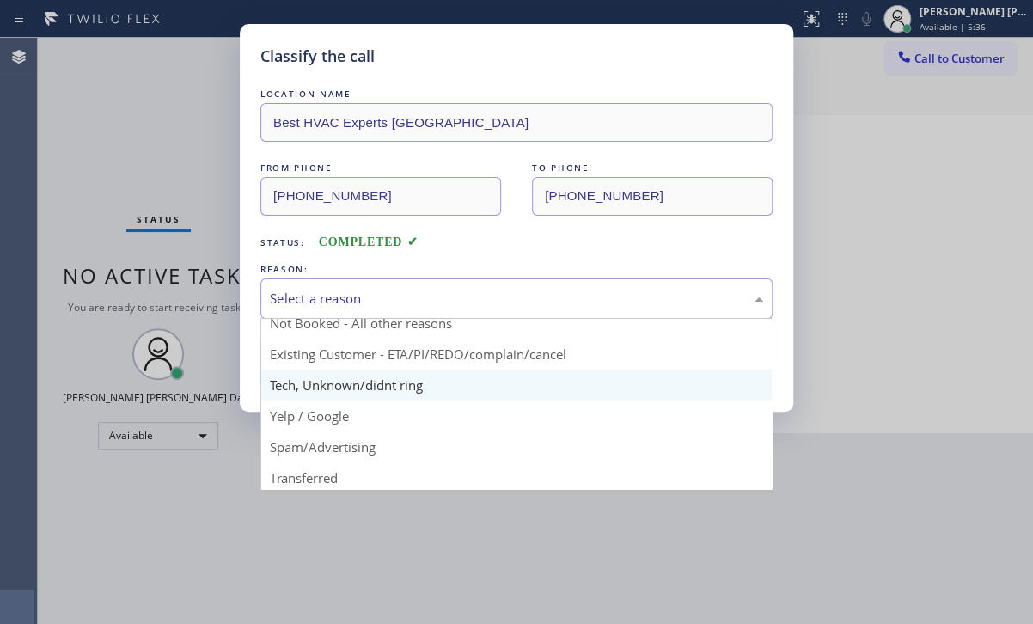
scroll to position [15, 0]
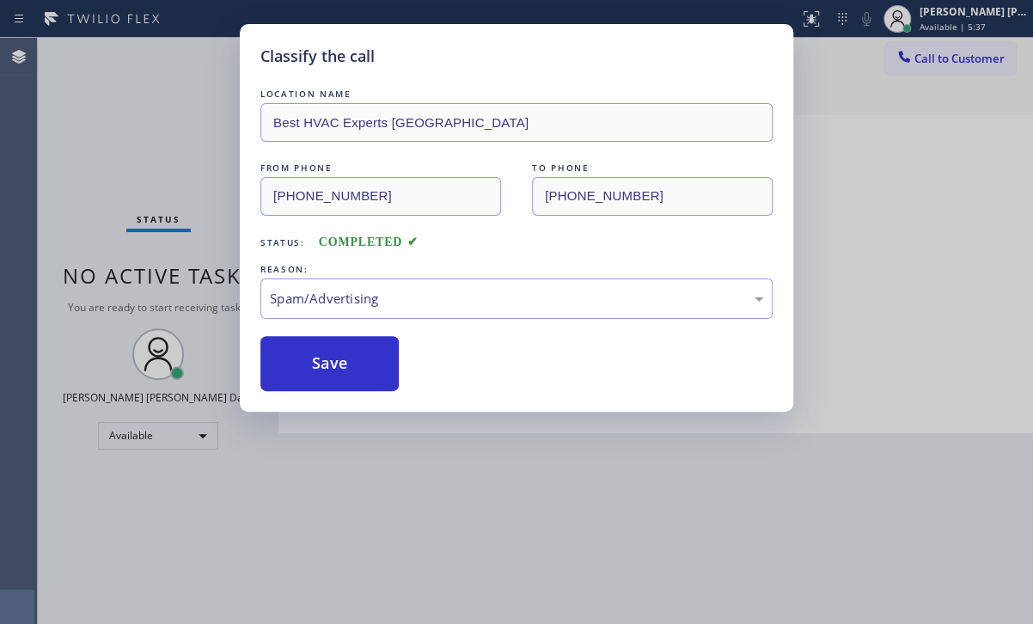
drag, startPoint x: 368, startPoint y: 472, endPoint x: 352, endPoint y: 407, distance: 67.1
click at [339, 364] on button "Save" at bounding box center [329, 363] width 138 height 55
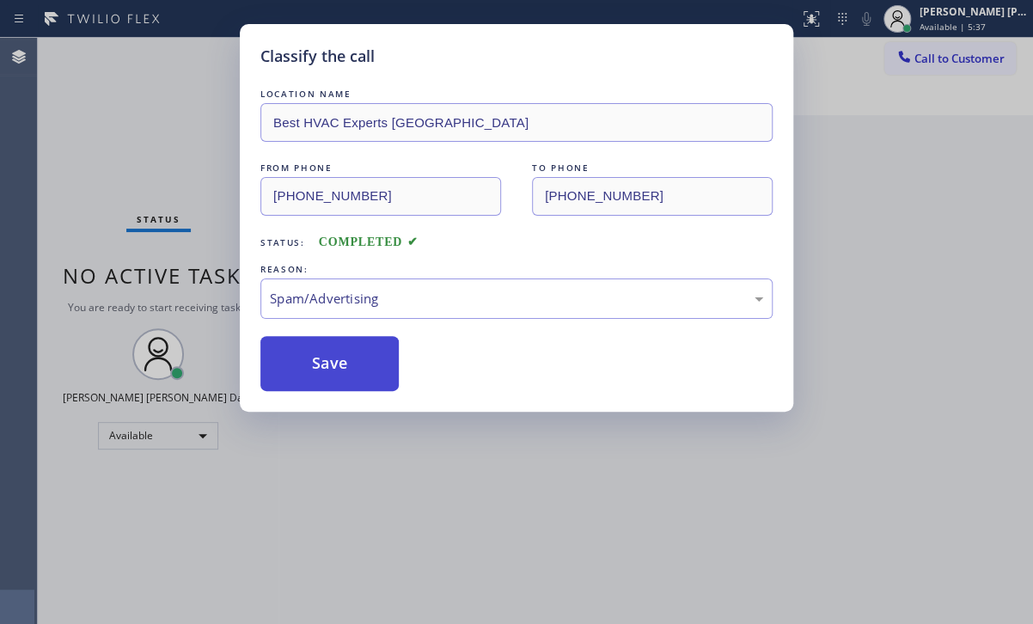
drag, startPoint x: 339, startPoint y: 364, endPoint x: 645, endPoint y: 377, distance: 306.3
click at [340, 364] on button "Save" at bounding box center [329, 363] width 138 height 55
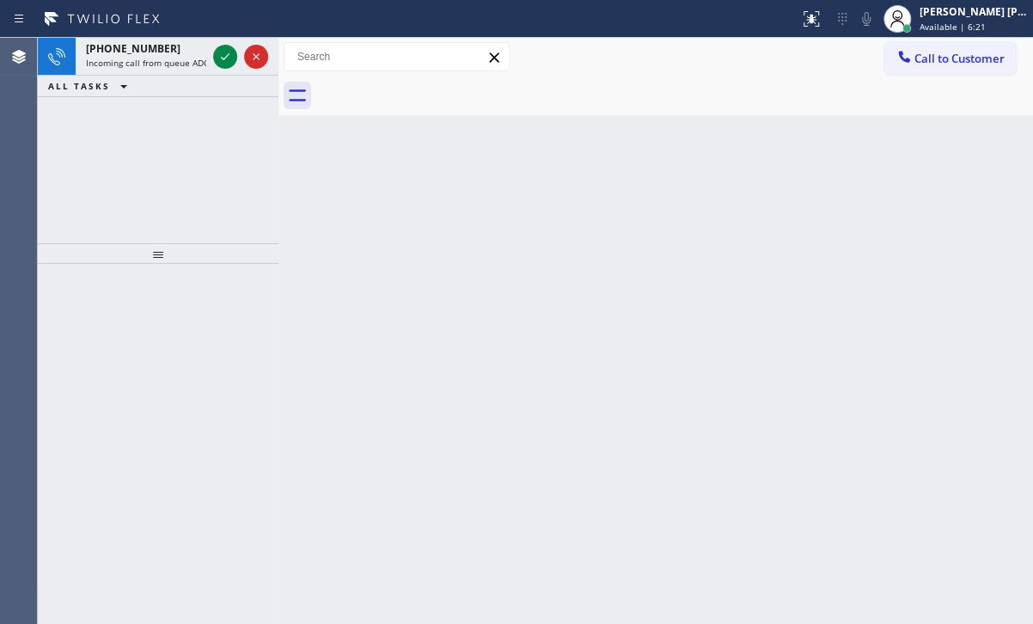
drag, startPoint x: 755, startPoint y: 444, endPoint x: 754, endPoint y: 419, distance: 25.8
click at [755, 441] on div "Back to Dashboard Change Sender ID Customers Technicians Select a contact Outbo…" at bounding box center [655, 331] width 755 height 586
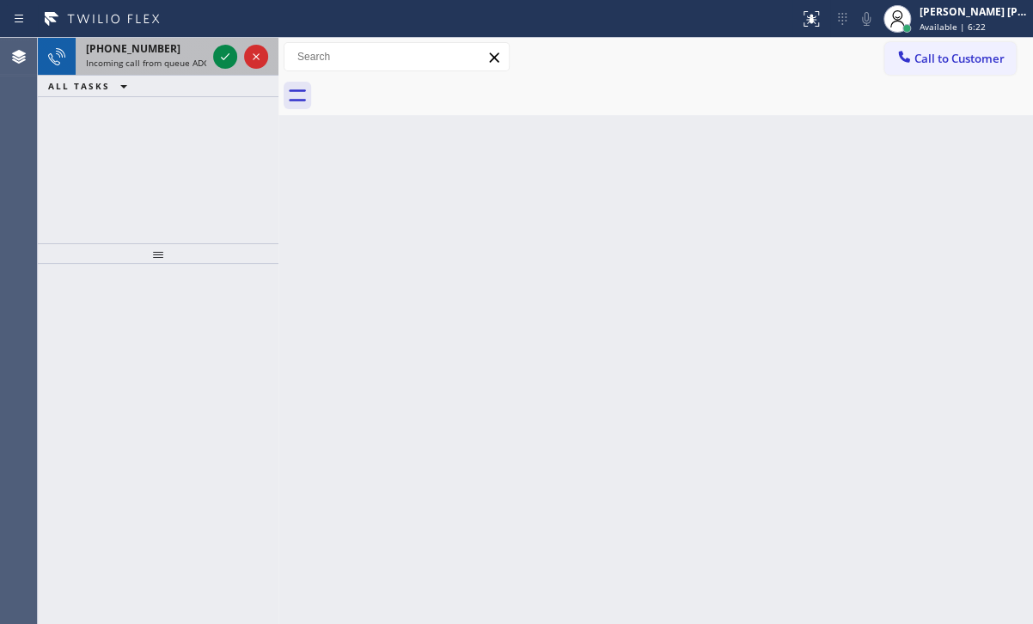
click at [178, 54] on div "[PHONE_NUMBER]" at bounding box center [146, 48] width 120 height 15
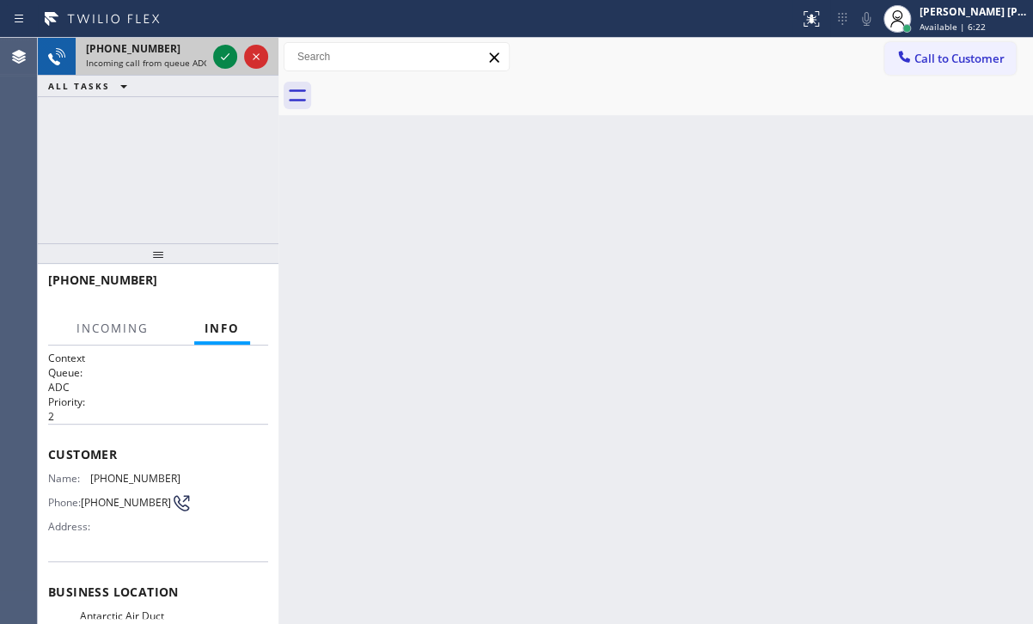
click at [178, 54] on div "[PHONE_NUMBER]" at bounding box center [146, 48] width 120 height 15
click at [173, 57] on span "Incoming call from queue ADC" at bounding box center [147, 63] width 123 height 12
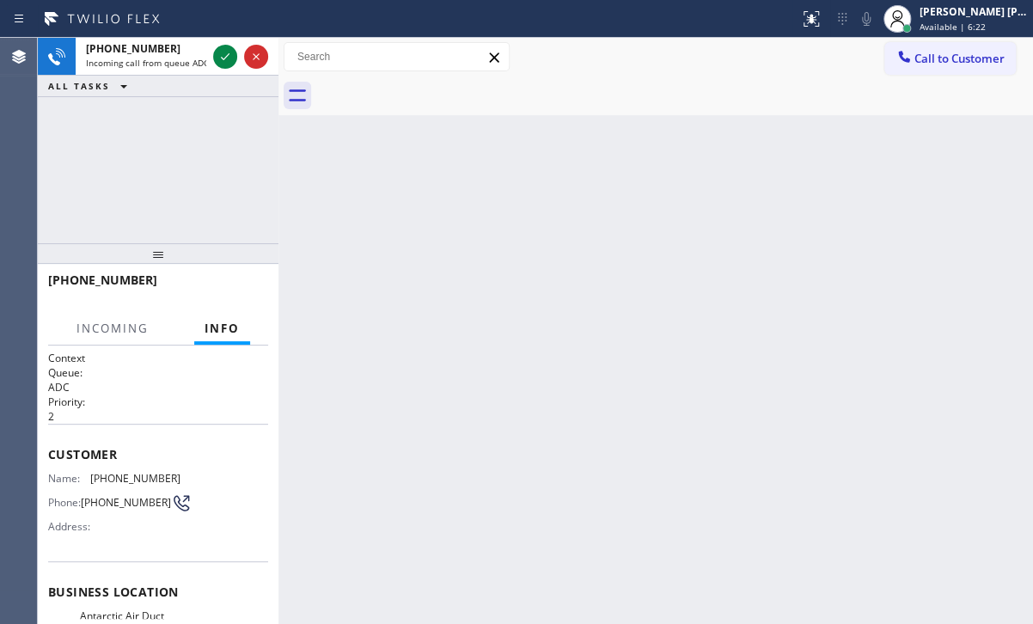
click at [173, 61] on span "Incoming call from queue ADC" at bounding box center [147, 63] width 123 height 12
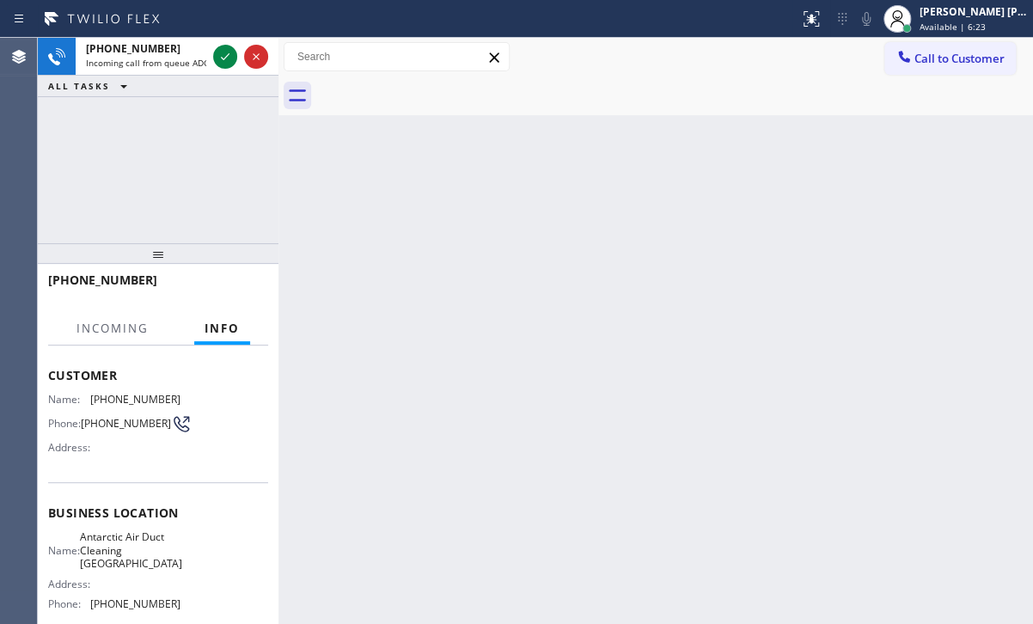
scroll to position [230, 0]
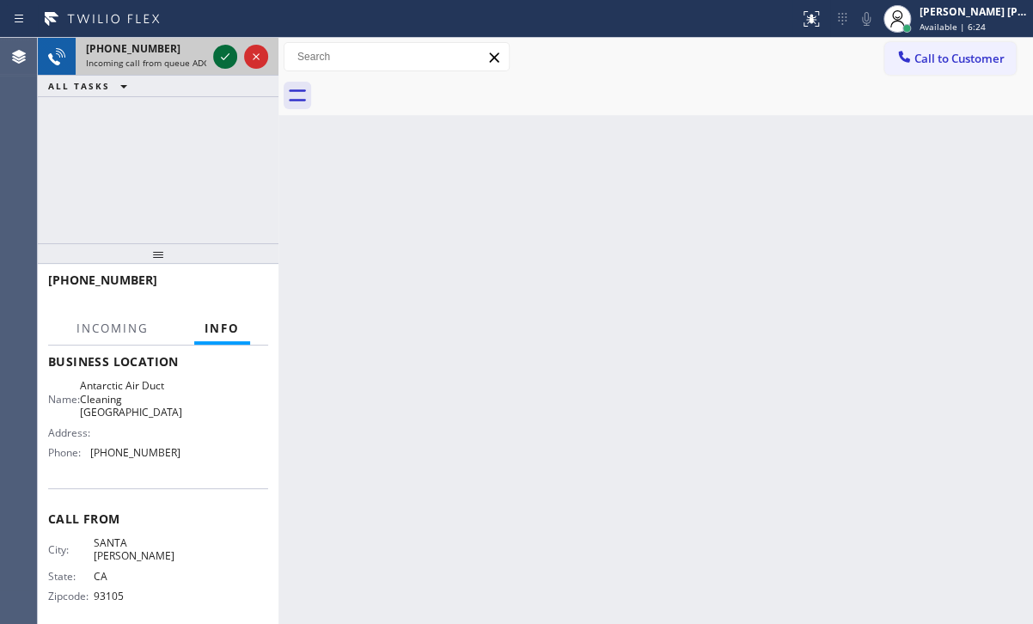
click at [224, 65] on icon at bounding box center [225, 56] width 21 height 21
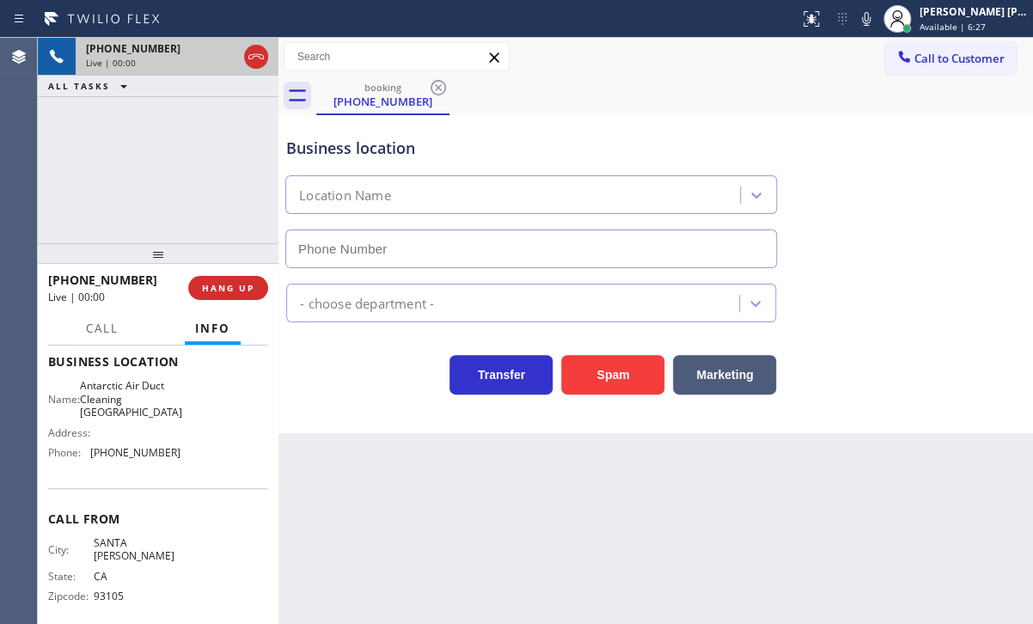
type input "[PHONE_NUMBER]"
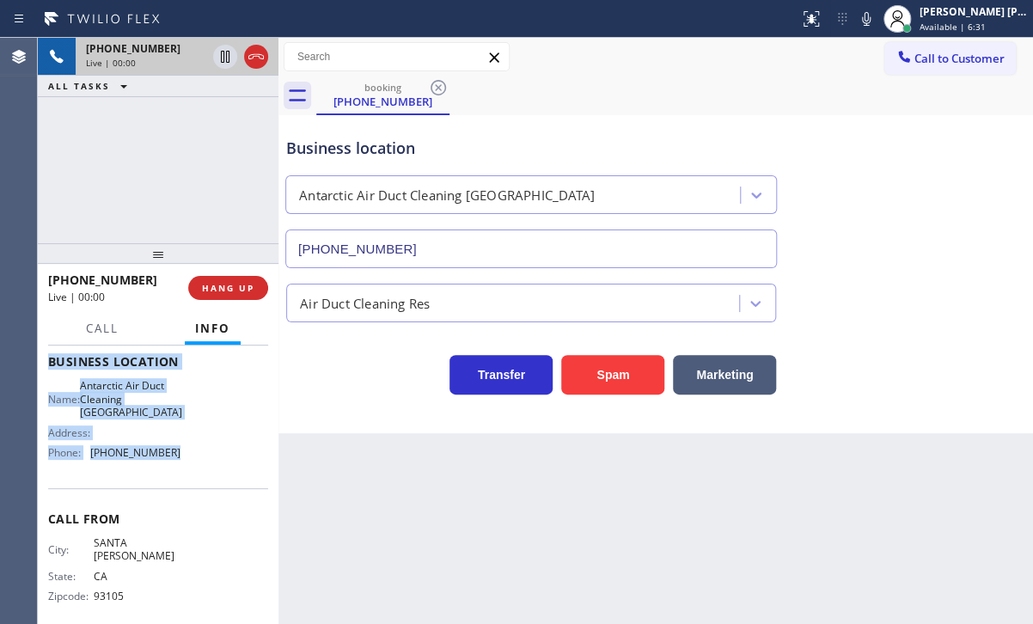
drag, startPoint x: 45, startPoint y: 444, endPoint x: 199, endPoint y: 448, distance: 154.8
click at [193, 462] on div "Context Queue: ADC Priority: 2 Customer Name: [PHONE_NUMBER] Phone: [PHONE_NUMB…" at bounding box center [158, 485] width 241 height 278
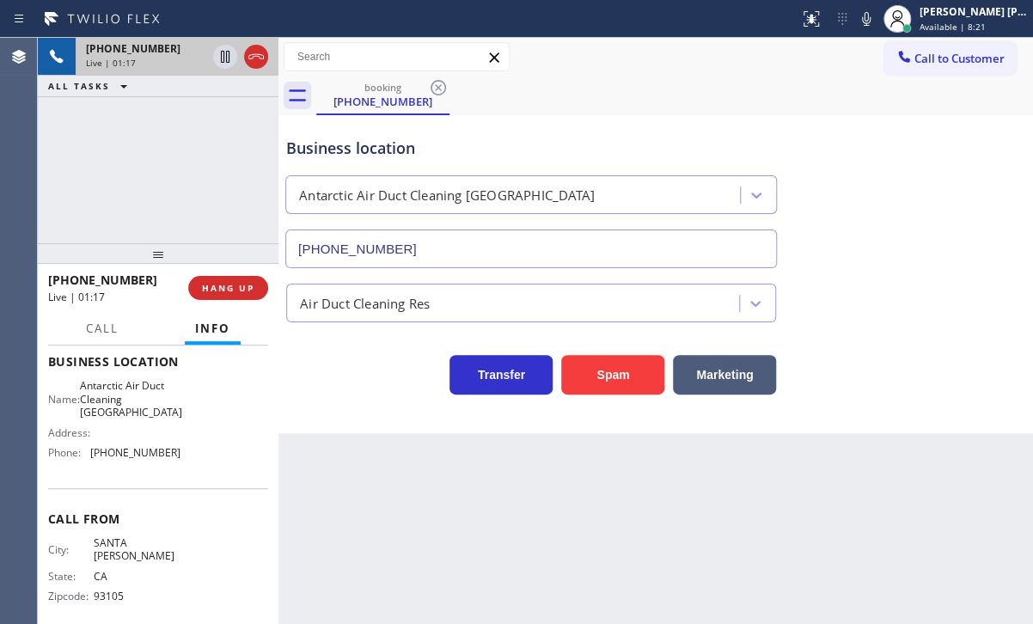
click at [684, 109] on div "booking [PHONE_NUMBER]" at bounding box center [674, 95] width 717 height 39
click at [688, 111] on div "booking [PHONE_NUMBER]" at bounding box center [674, 95] width 717 height 39
click at [896, 254] on div "Business location Antarctic Air Duct Cleaning [GEOGRAPHIC_DATA] [PHONE_NUMBER]" at bounding box center [656, 191] width 746 height 156
drag, startPoint x: 880, startPoint y: 25, endPoint x: 934, endPoint y: 219, distance: 201.7
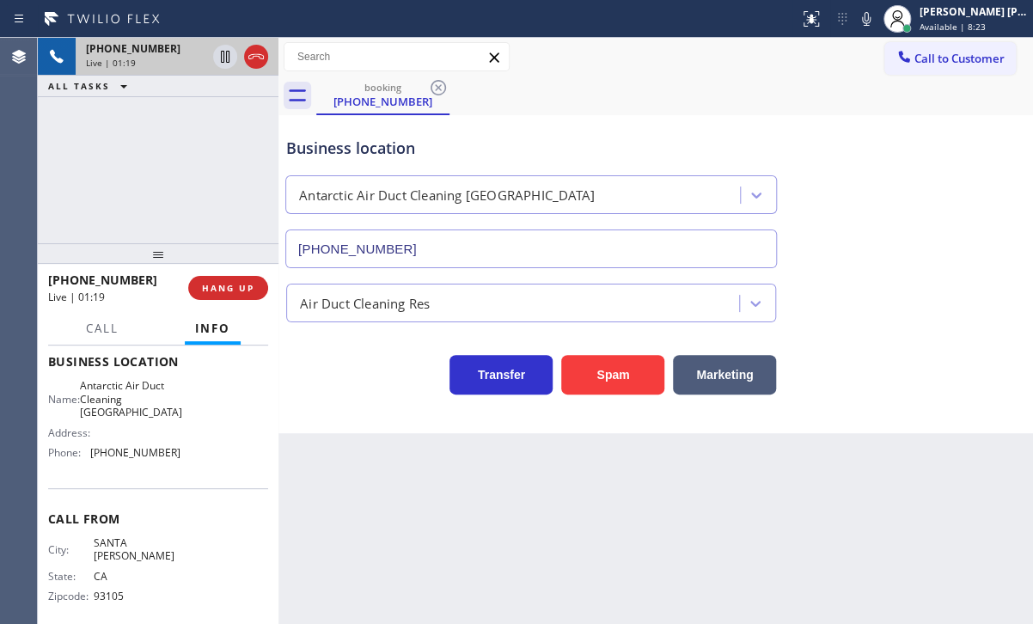
click at [877, 27] on icon at bounding box center [866, 19] width 21 height 21
drag, startPoint x: 934, startPoint y: 219, endPoint x: 697, endPoint y: 173, distance: 241.7
click at [919, 213] on div "Business location Antarctic Air Duct Cleaning [GEOGRAPHIC_DATA] [PHONE_NUMBER]" at bounding box center [656, 191] width 746 height 156
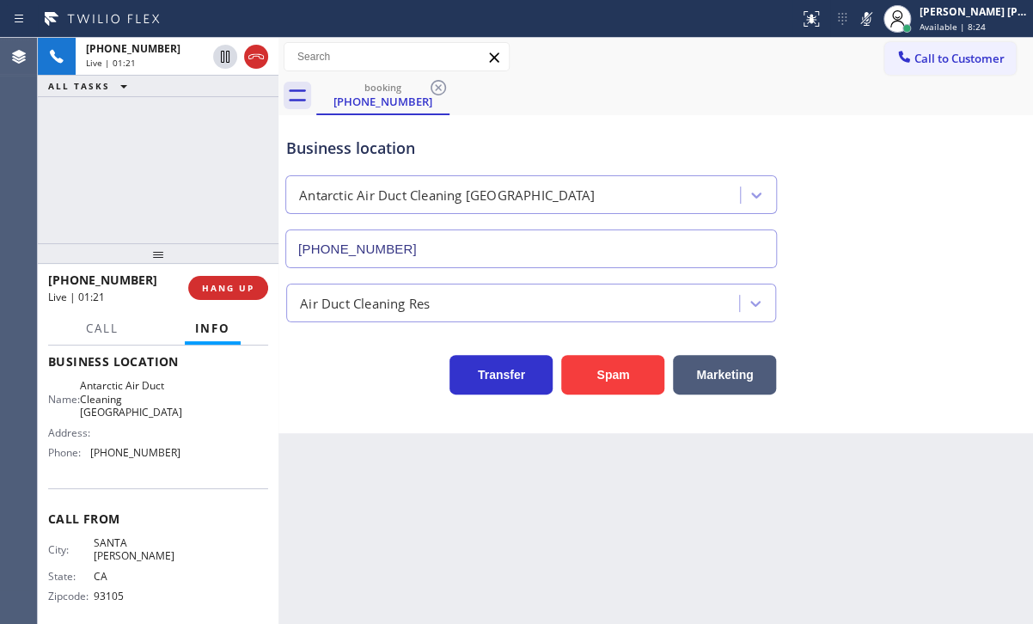
drag, startPoint x: 227, startPoint y: 54, endPoint x: 214, endPoint y: 91, distance: 39.1
click at [225, 56] on icon at bounding box center [225, 56] width 21 height 21
drag, startPoint x: 979, startPoint y: 259, endPoint x: 938, endPoint y: 458, distance: 203.6
click at [979, 260] on div "Business location Antarctic Air Duct Cleaning [GEOGRAPHIC_DATA] [PHONE_NUMBER]" at bounding box center [656, 191] width 746 height 156
drag, startPoint x: 223, startPoint y: 59, endPoint x: 220, endPoint y: 76, distance: 17.5
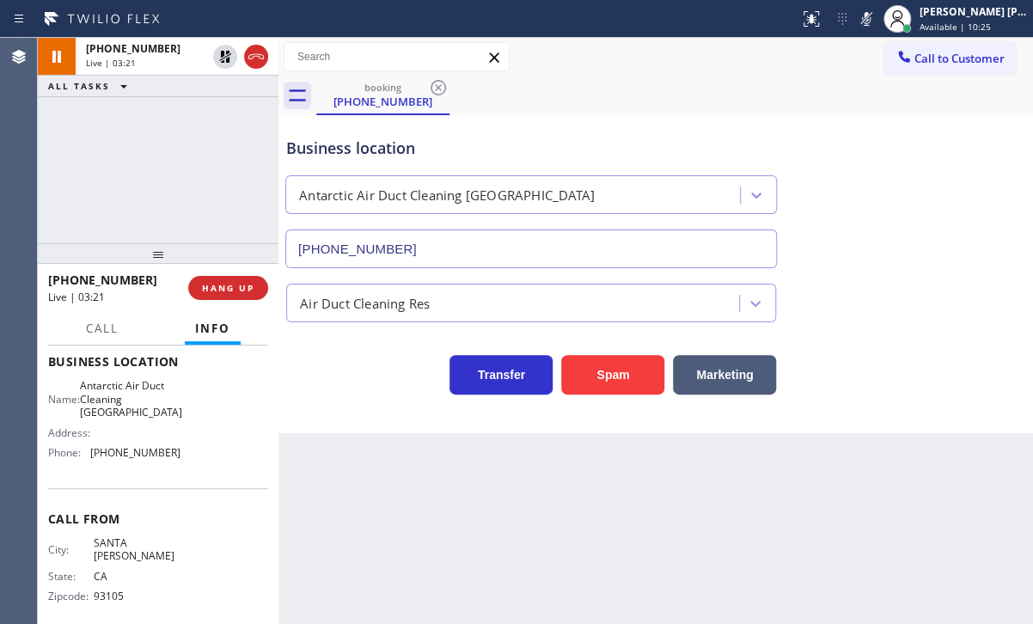
click at [223, 59] on icon at bounding box center [225, 56] width 21 height 21
click at [212, 94] on div "ALL TASKS ALL TASKS ACTIVE TASKS TASKS IN WRAP UP" at bounding box center [158, 86] width 241 height 21
click at [871, 19] on icon at bounding box center [866, 19] width 9 height 14
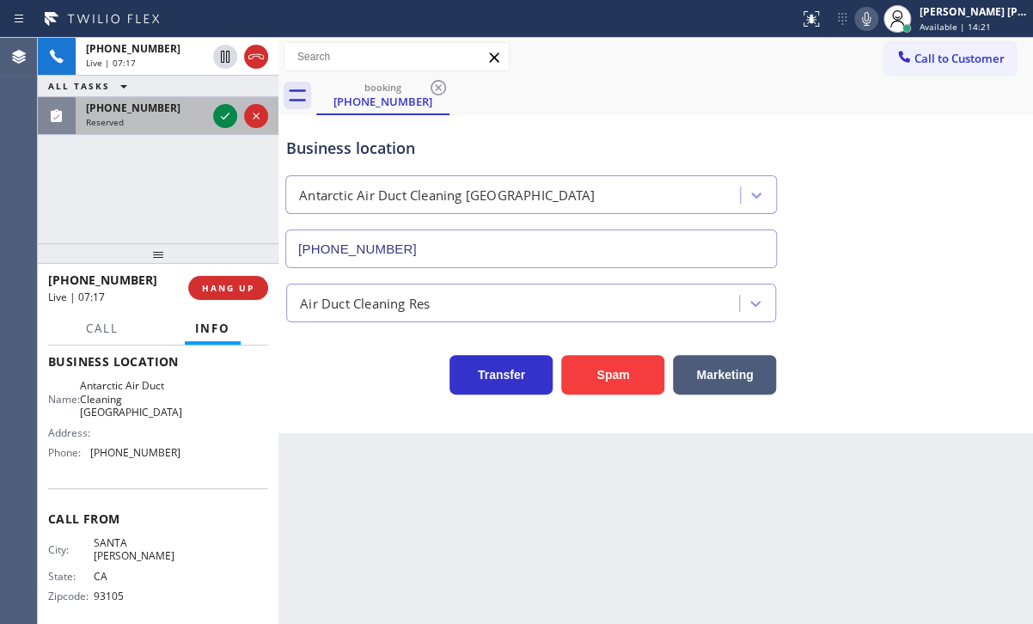
drag, startPoint x: 138, startPoint y: 125, endPoint x: 259, endPoint y: 130, distance: 121.3
click at [148, 121] on div "Reserved" at bounding box center [146, 122] width 120 height 12
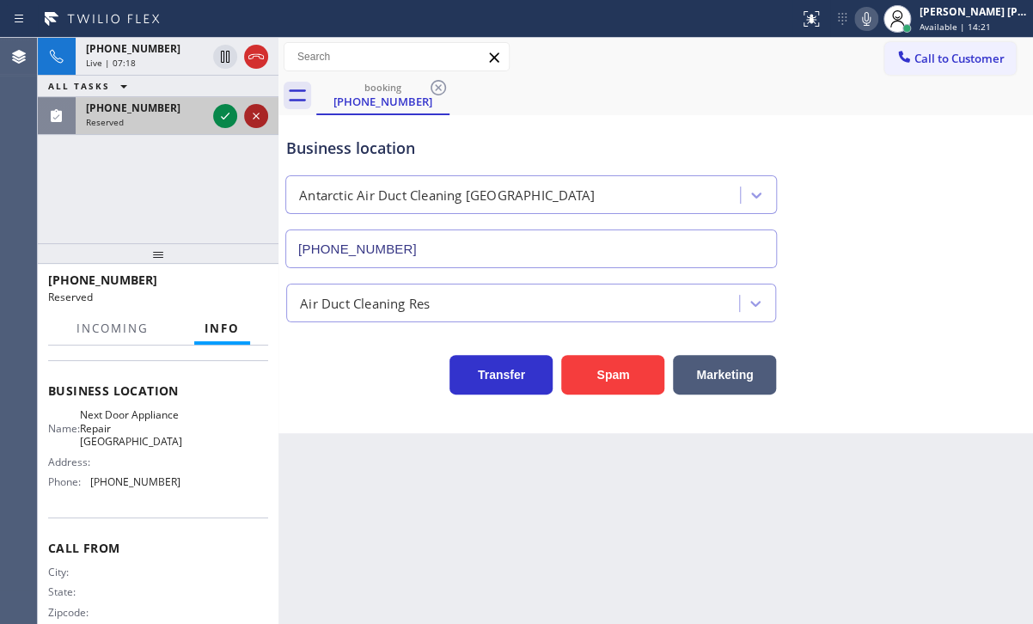
scroll to position [258, 0]
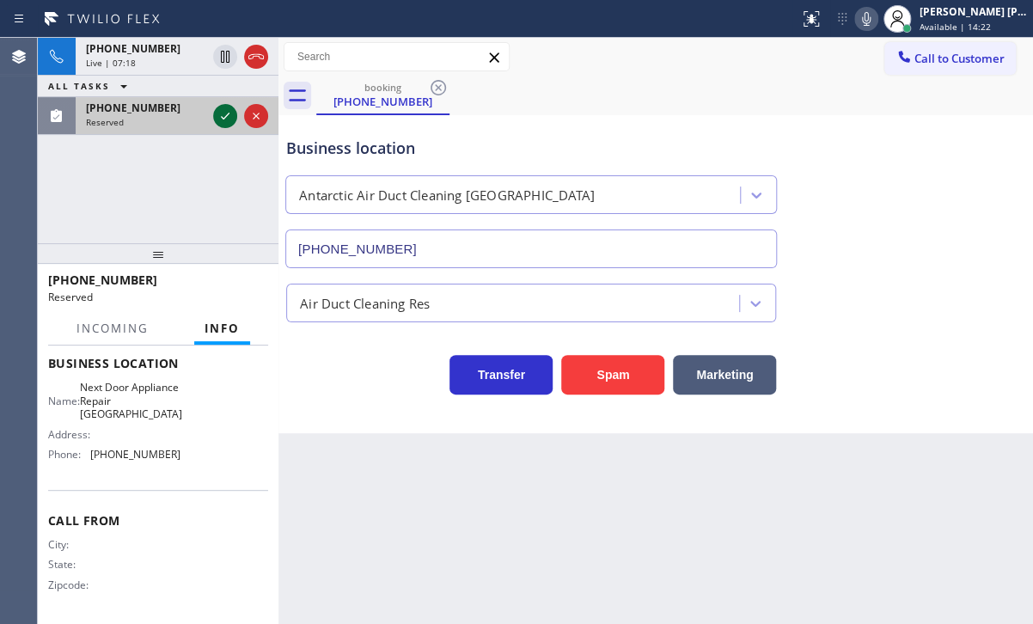
click at [215, 117] on icon at bounding box center [225, 116] width 21 height 21
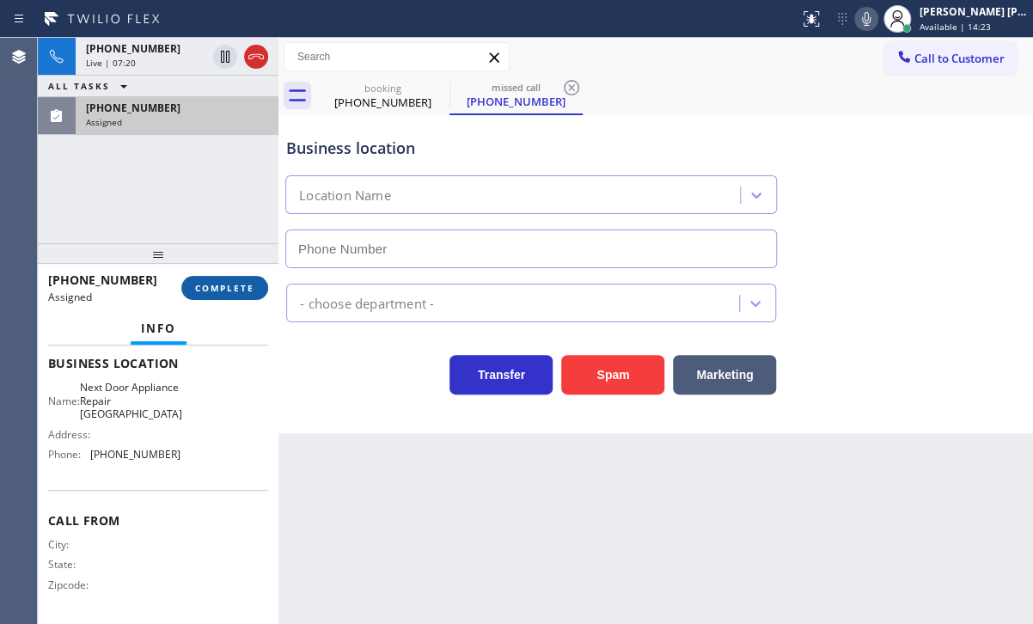
type input "[PHONE_NUMBER]"
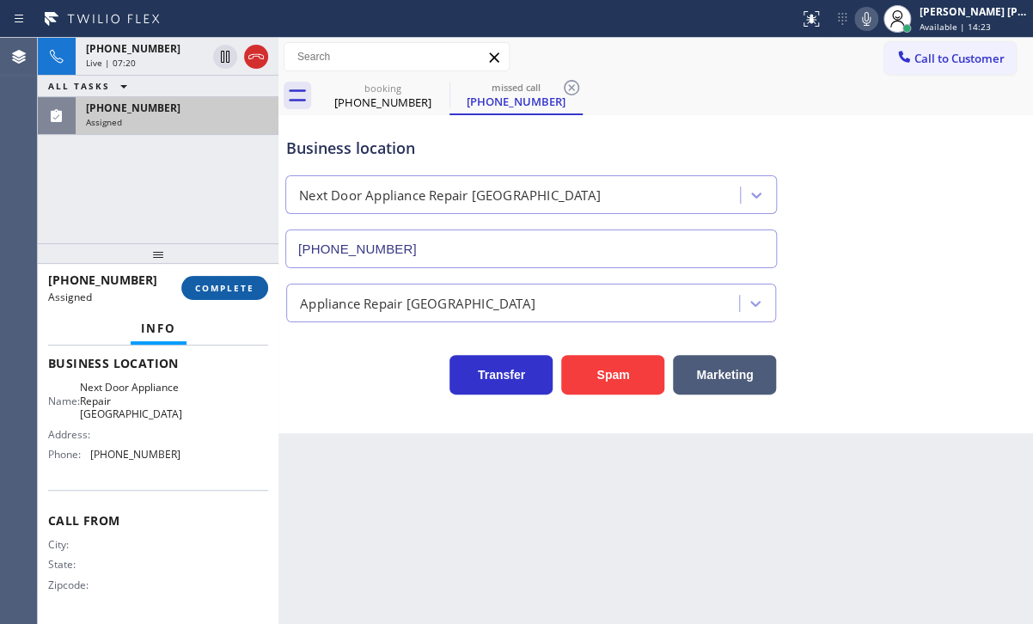
click at [230, 295] on button "COMPLETE" at bounding box center [224, 288] width 87 height 24
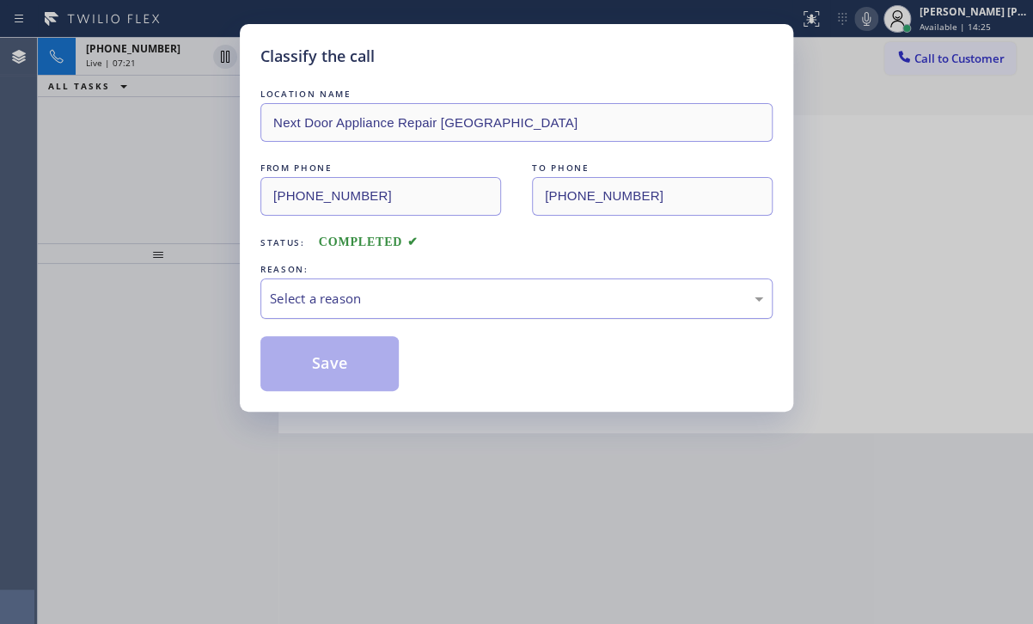
click at [364, 297] on div "Select a reason" at bounding box center [516, 299] width 493 height 20
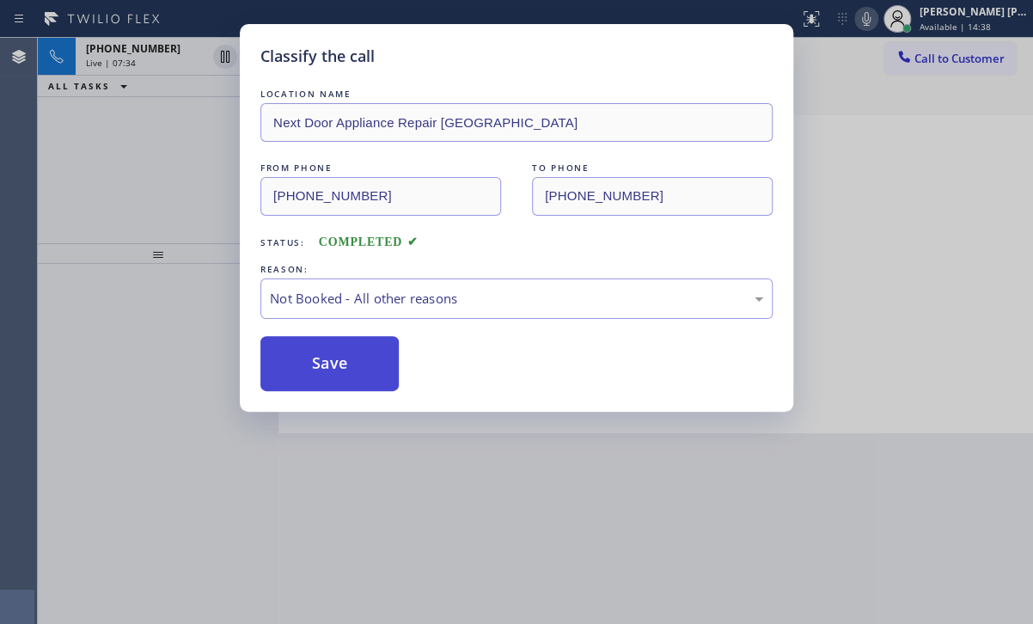
click at [323, 380] on button "Save" at bounding box center [329, 363] width 138 height 55
click at [325, 377] on button "Save" at bounding box center [329, 363] width 138 height 55
click at [327, 376] on button "Save" at bounding box center [329, 363] width 138 height 55
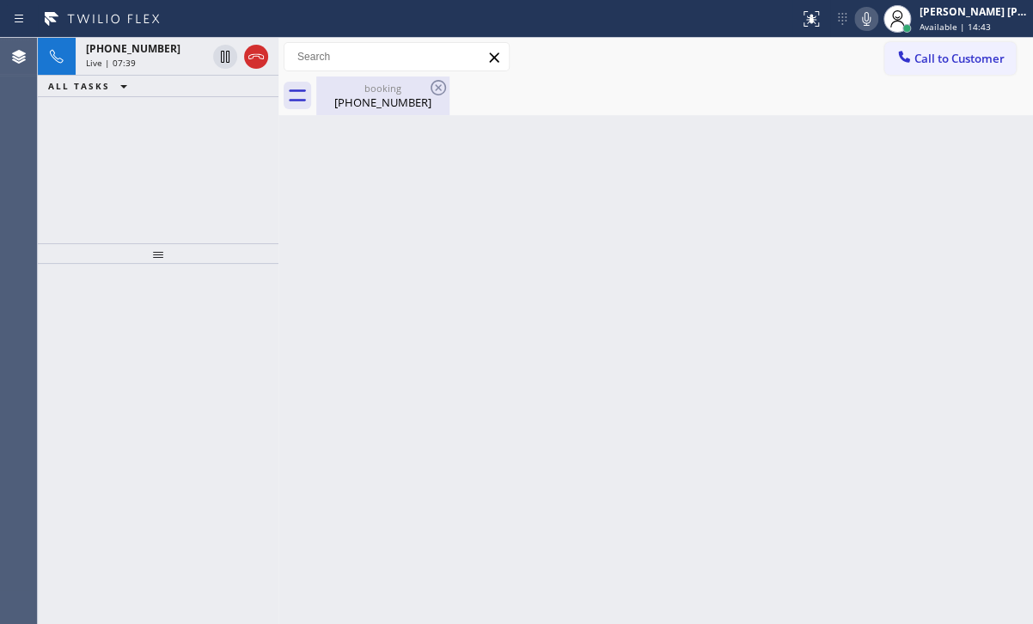
click at [390, 100] on div "[PHONE_NUMBER]" at bounding box center [383, 102] width 130 height 15
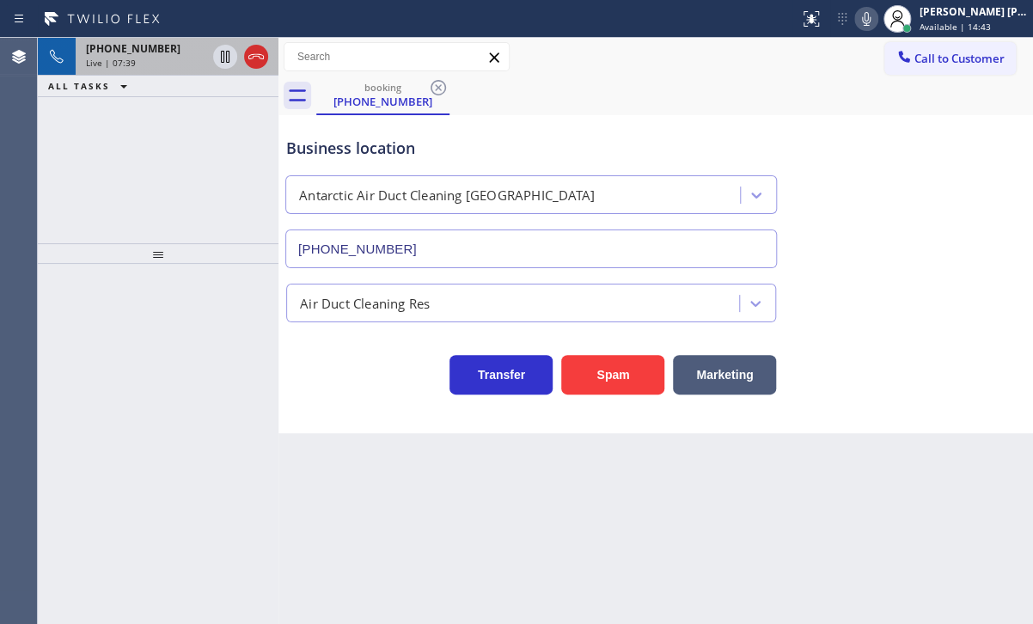
click at [180, 64] on div "Live | 07:39" at bounding box center [146, 63] width 120 height 12
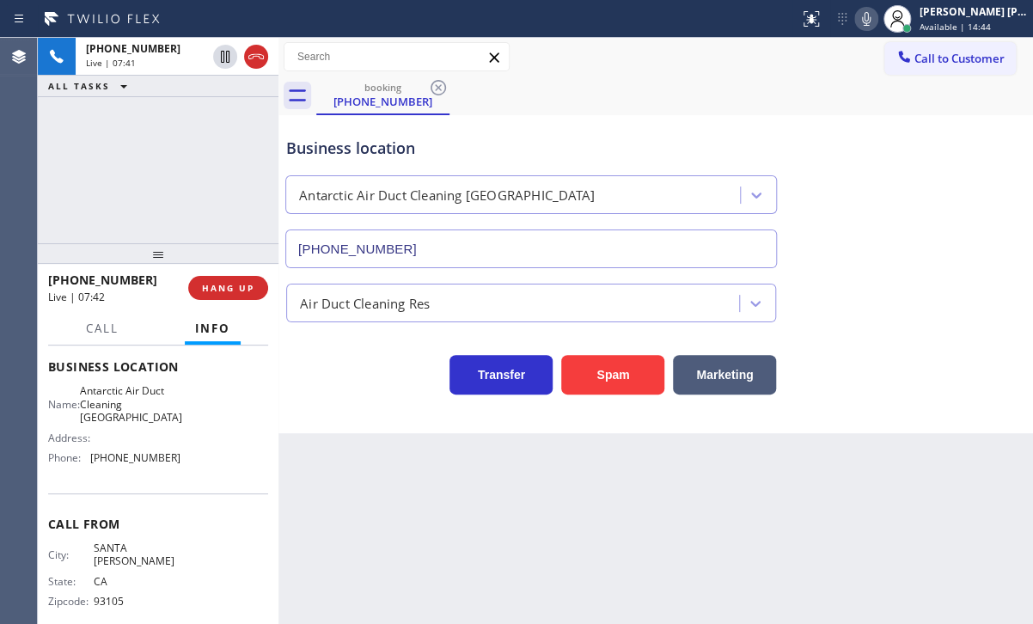
scroll to position [230, 0]
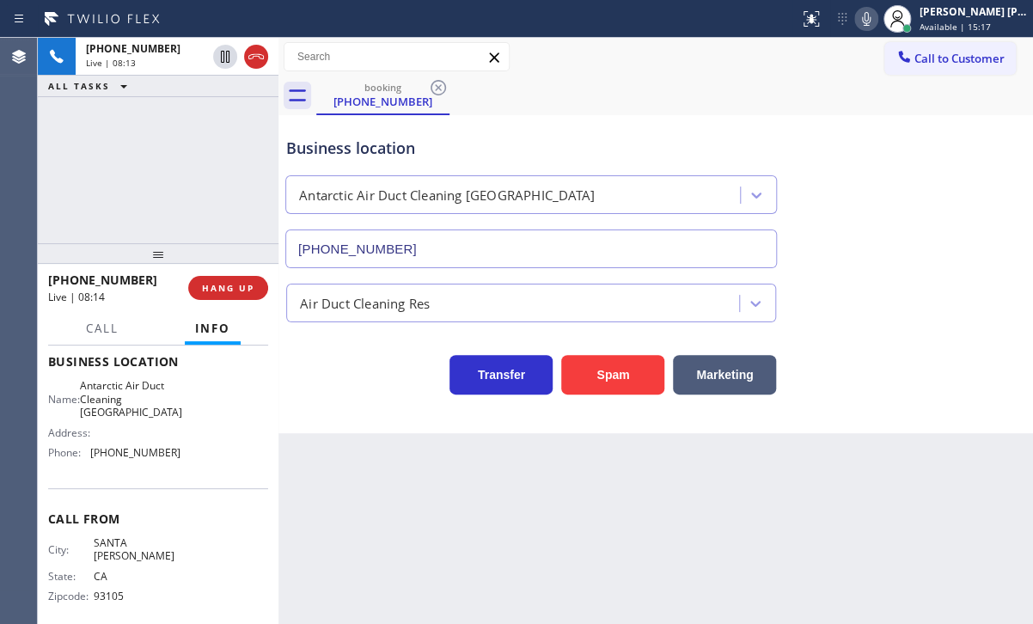
drag, startPoint x: 379, startPoint y: 416, endPoint x: 401, endPoint y: 352, distance: 67.4
click at [382, 413] on div "Business location Antarctic Air Duct Cleaning [GEOGRAPHIC_DATA] [PHONE_NUMBER] …" at bounding box center [655, 274] width 755 height 318
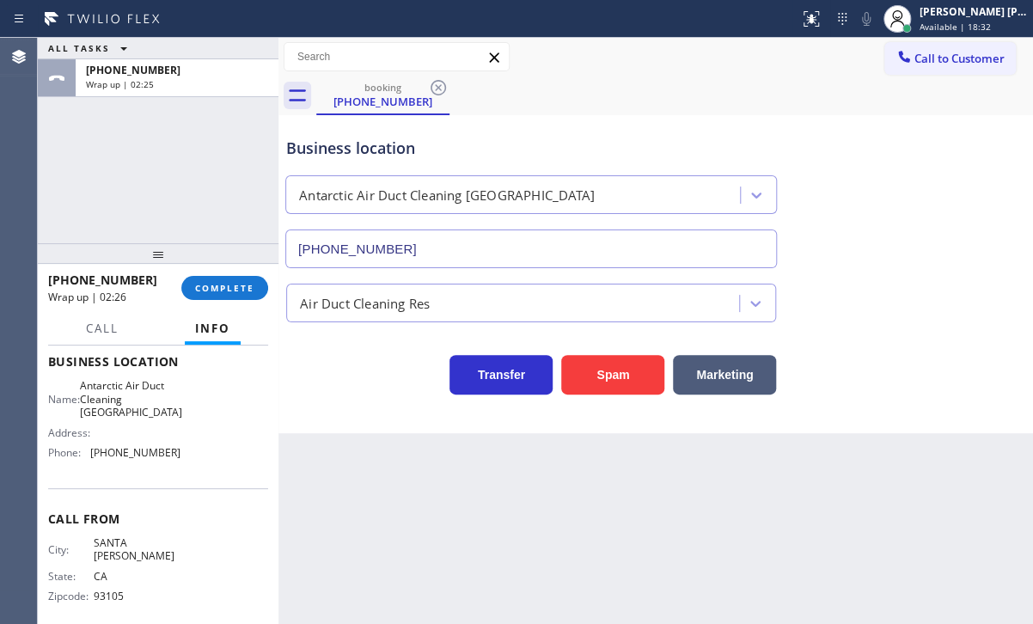
drag, startPoint x: 974, startPoint y: 9, endPoint x: 945, endPoint y: 113, distance: 108.0
click at [973, 9] on div "[PERSON_NAME] [PERSON_NAME] Dahil" at bounding box center [974, 11] width 108 height 15
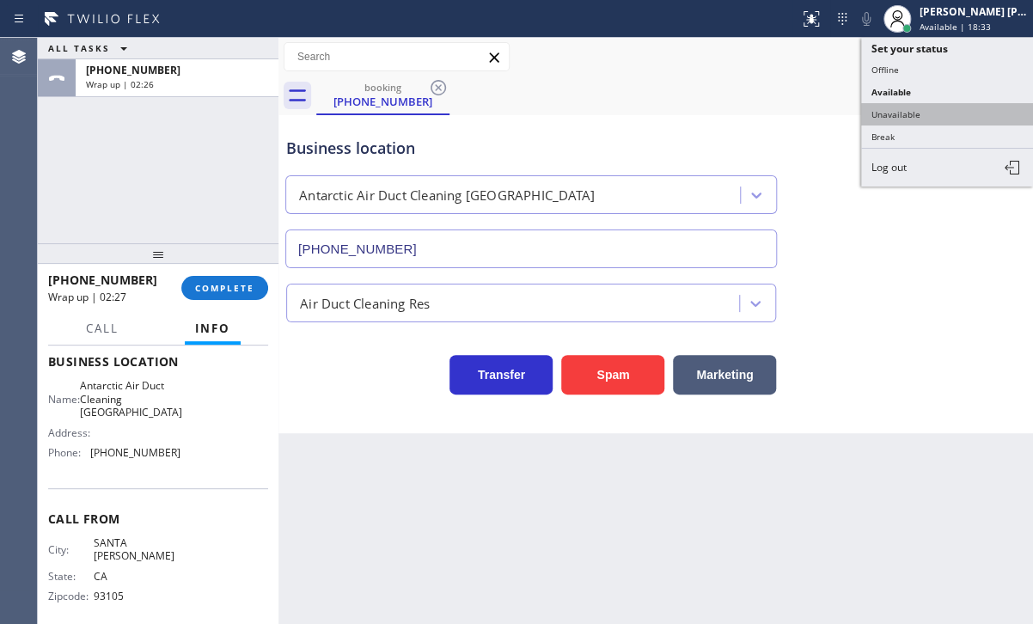
click at [933, 115] on button "Unavailable" at bounding box center [947, 114] width 172 height 22
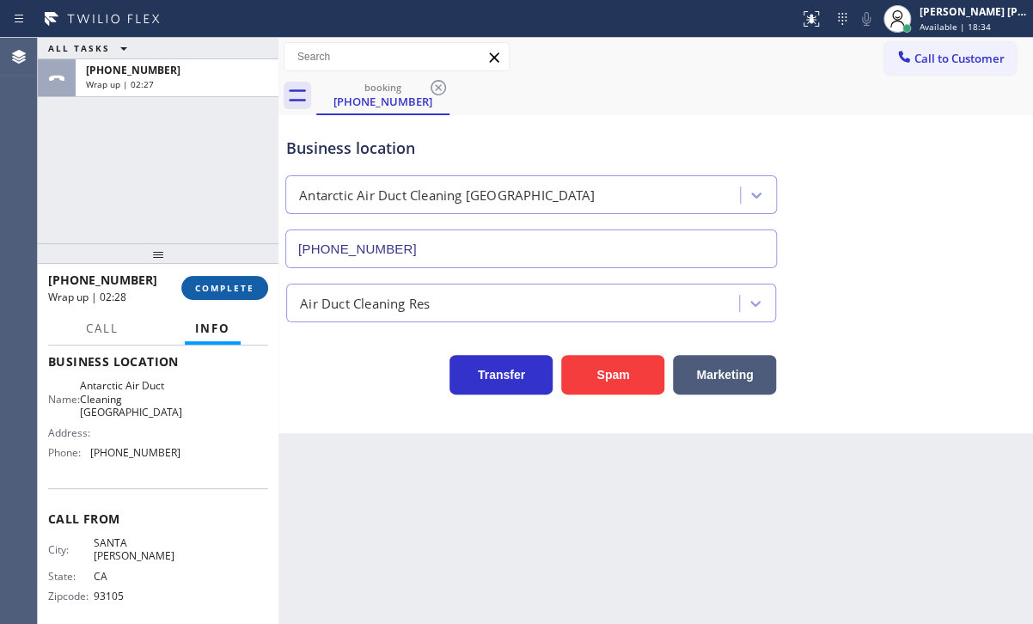
click at [221, 286] on span "COMPLETE" at bounding box center [224, 288] width 59 height 12
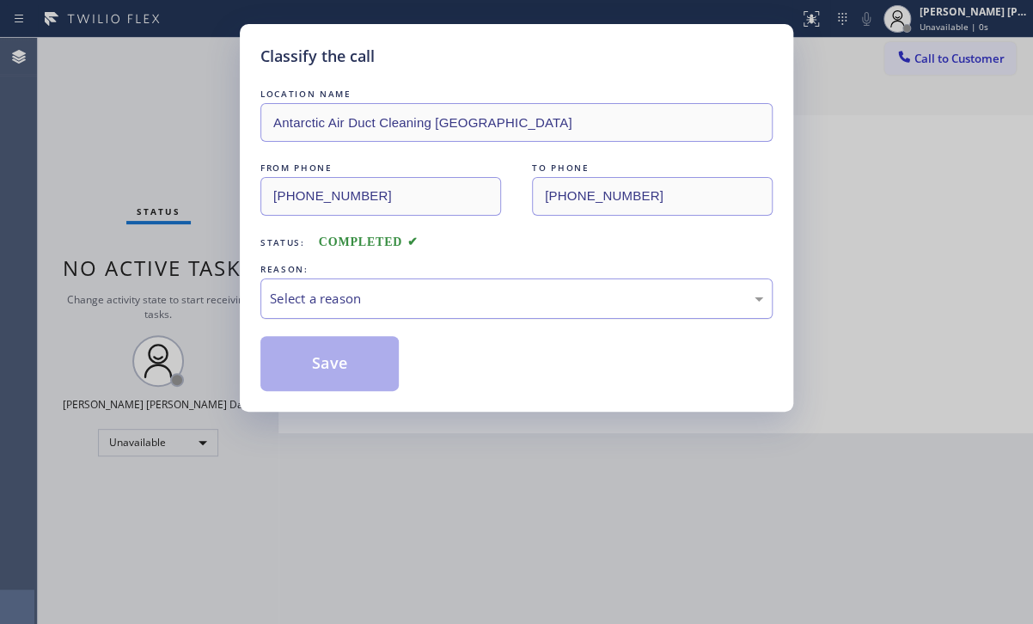
click at [378, 303] on div "Select a reason" at bounding box center [516, 299] width 493 height 20
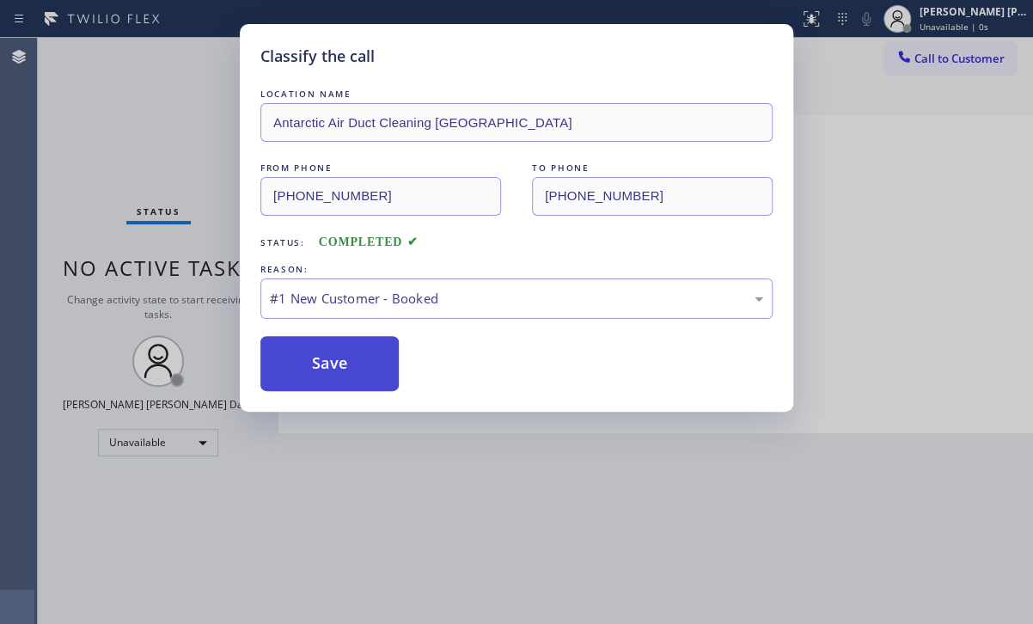
drag, startPoint x: 366, startPoint y: 338, endPoint x: 332, endPoint y: 361, distance: 41.5
click at [330, 364] on button "Save" at bounding box center [329, 363] width 138 height 55
drag, startPoint x: 330, startPoint y: 364, endPoint x: 316, endPoint y: 185, distance: 179.3
click at [329, 359] on button "Save" at bounding box center [329, 363] width 138 height 55
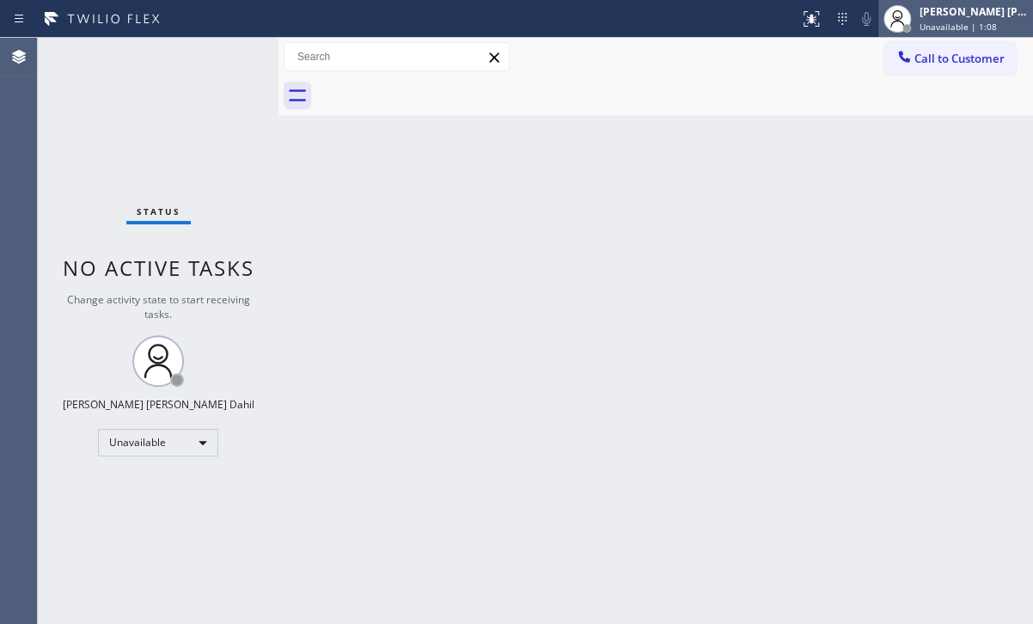
click at [937, 15] on div "[PERSON_NAME] [PERSON_NAME] Dahil Unavailable | 1:08" at bounding box center [974, 18] width 117 height 30
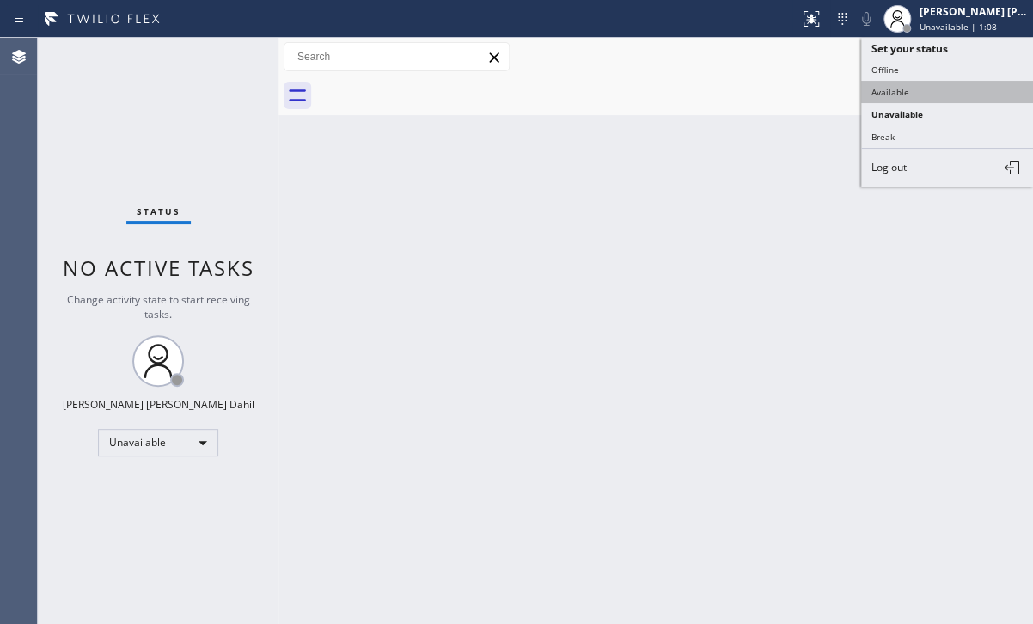
click at [918, 88] on button "Available" at bounding box center [947, 92] width 172 height 22
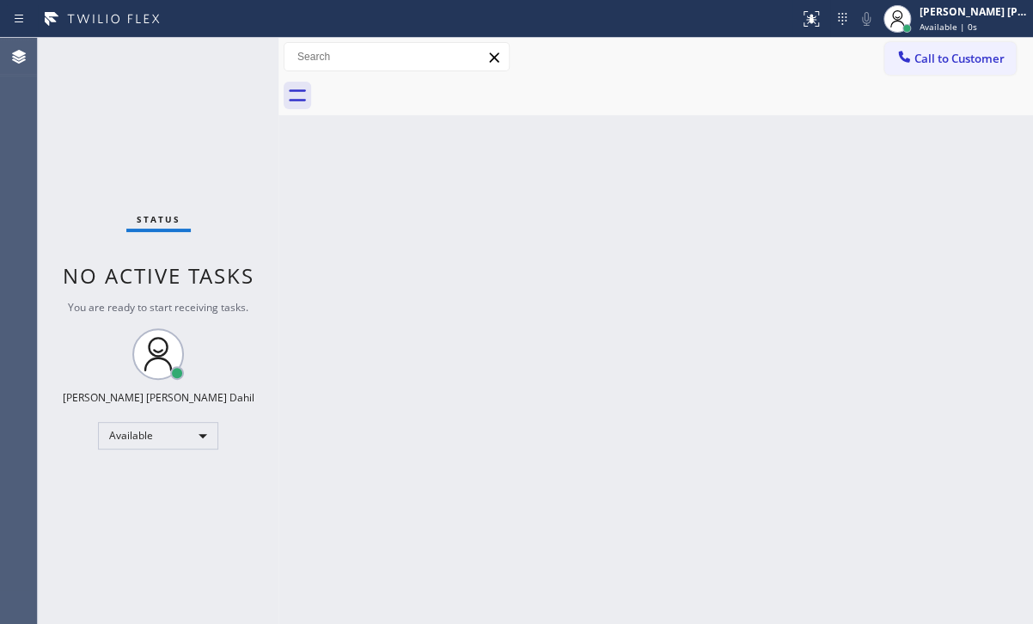
click at [727, 346] on div "Back to Dashboard Change Sender ID Customers Technicians Select a contact Outbo…" at bounding box center [655, 331] width 755 height 586
drag, startPoint x: 579, startPoint y: 274, endPoint x: 670, endPoint y: 224, distance: 103.1
click at [584, 273] on div "Back to Dashboard Change Sender ID Customers Technicians Select a contact Outbo…" at bounding box center [655, 331] width 755 height 586
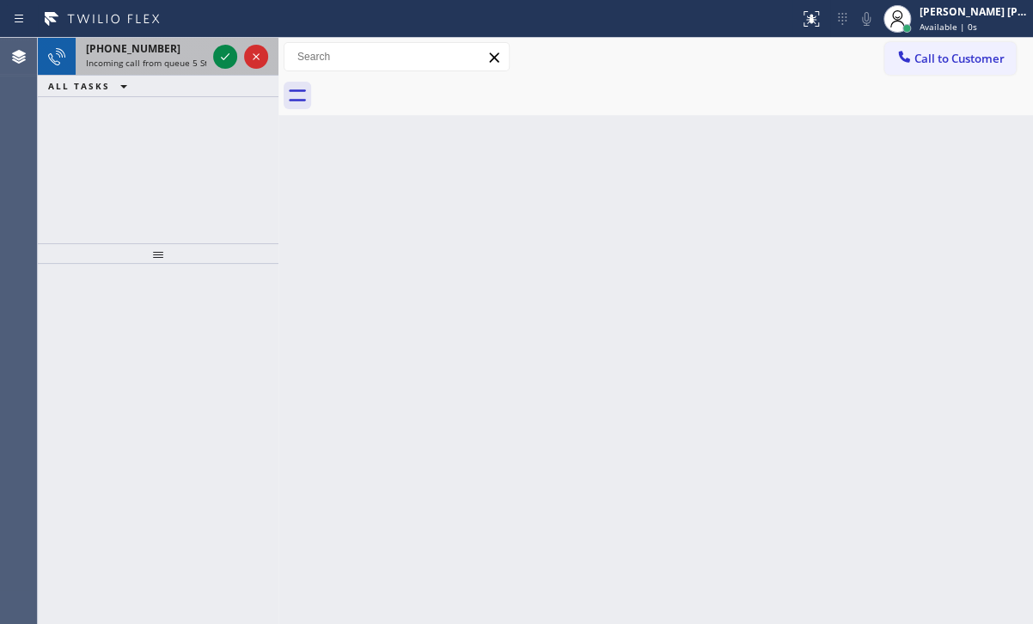
click at [155, 64] on span "Incoming call from queue 5 Star Appliance" at bounding box center [173, 63] width 174 height 12
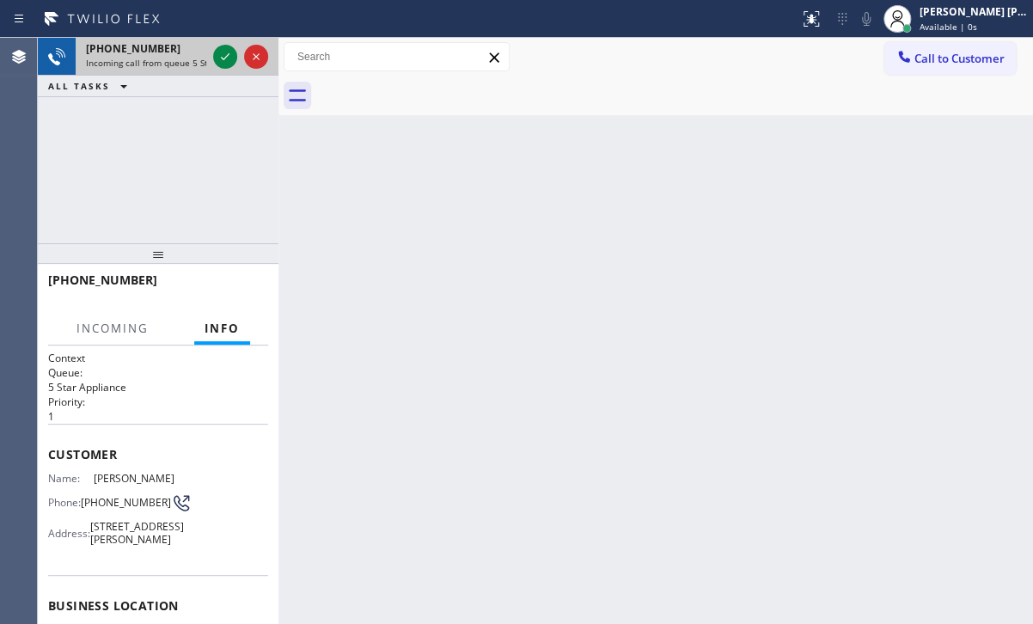
click at [155, 63] on span "Incoming call from queue 5 Star Appliance" at bounding box center [173, 63] width 174 height 12
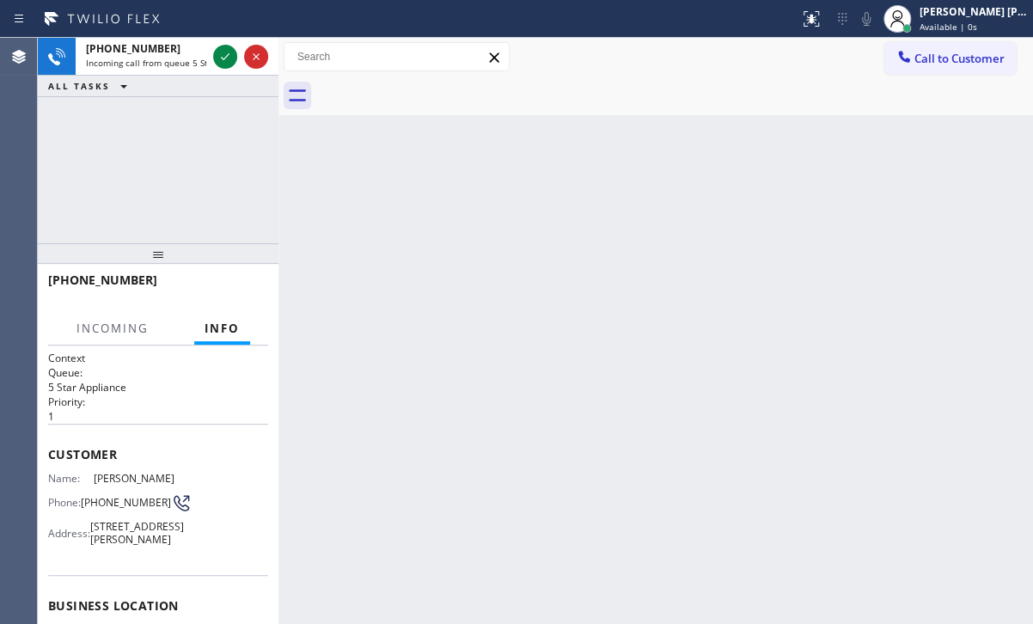
scroll to position [258, 0]
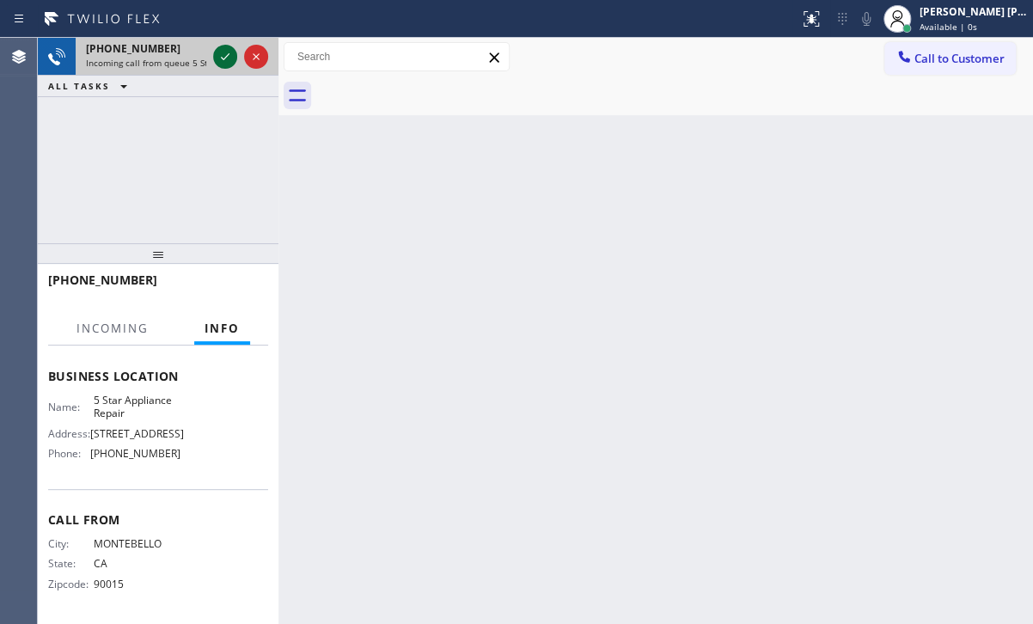
click at [217, 50] on icon at bounding box center [225, 56] width 21 height 21
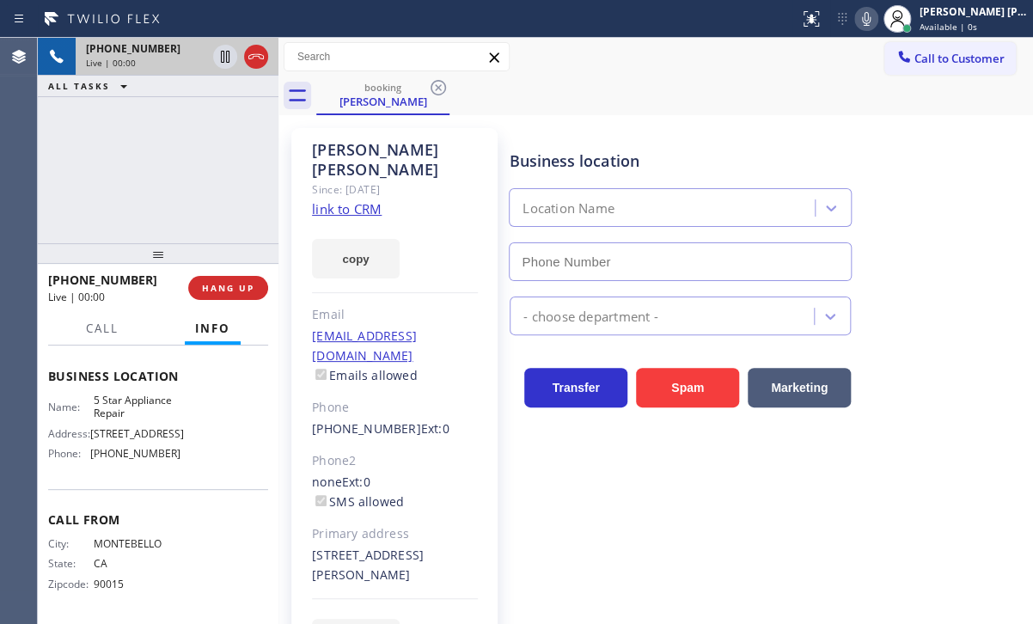
type input "[PHONE_NUMBER]"
click at [375, 200] on link "link to CRM" at bounding box center [347, 208] width 70 height 17
click at [728, 41] on div "Call to Customer Outbound call Location American Service Alliance [GEOGRAPHIC_D…" at bounding box center [655, 57] width 755 height 39
click at [877, 19] on icon at bounding box center [866, 19] width 21 height 21
click at [227, 56] on icon at bounding box center [225, 57] width 9 height 12
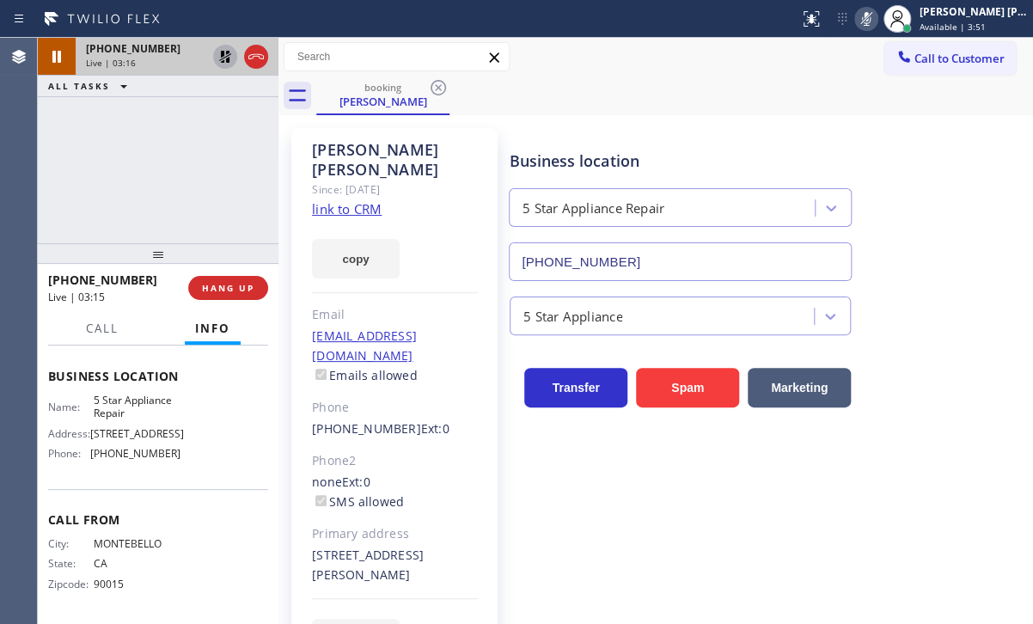
click at [227, 59] on icon at bounding box center [225, 57] width 12 height 12
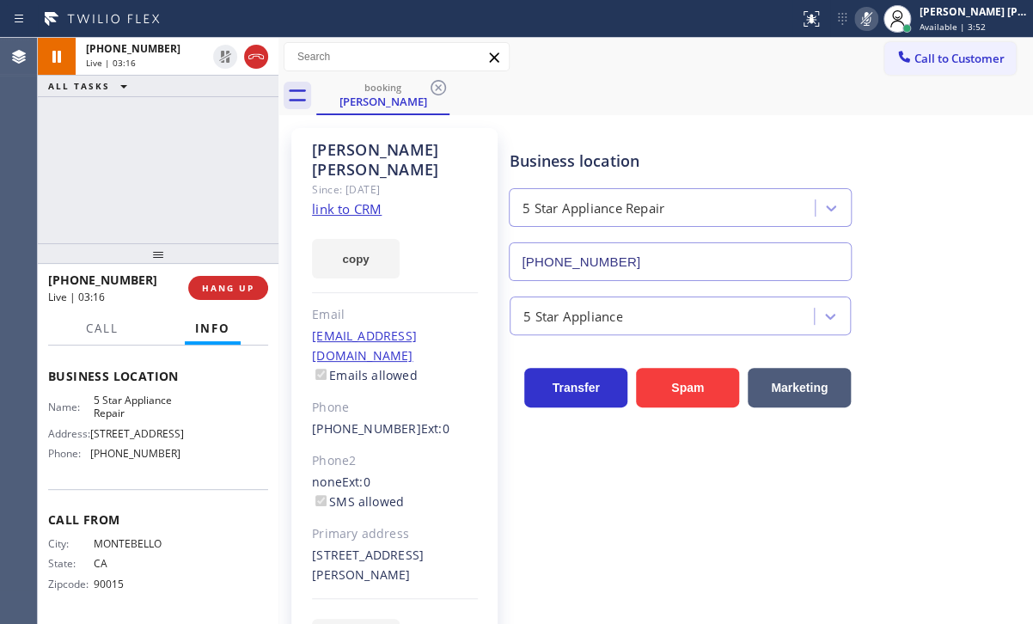
drag, startPoint x: 199, startPoint y: 151, endPoint x: 723, endPoint y: 54, distance: 533.2
click at [224, 138] on div "[PHONE_NUMBER] Live | 03:16 ALL TASKS ALL TASKS ACTIVE TASKS TASKS IN WRAP UP" at bounding box center [158, 140] width 241 height 205
click at [877, 21] on icon at bounding box center [866, 19] width 21 height 21
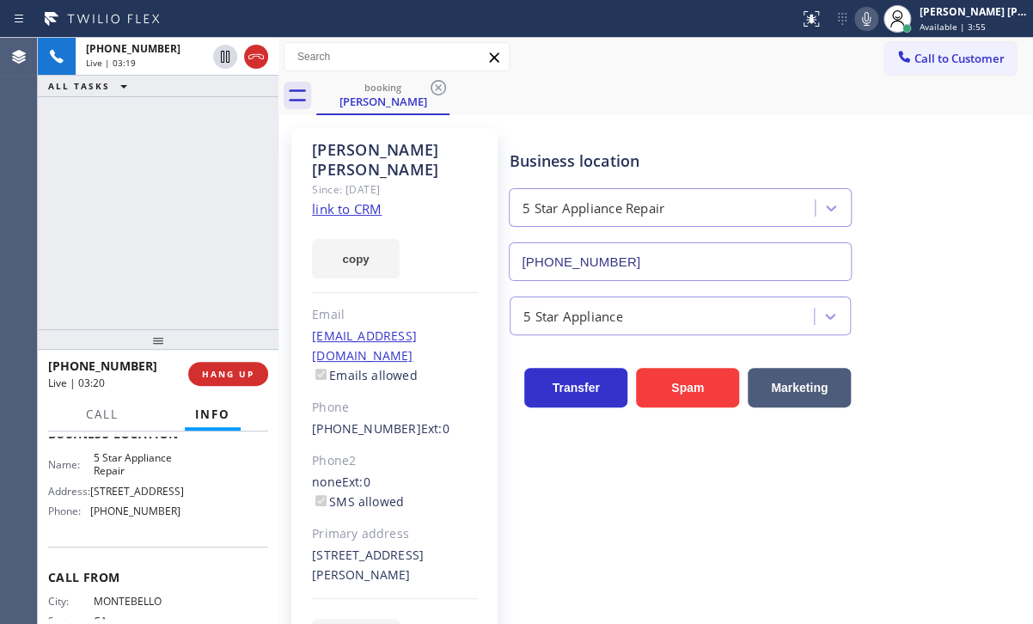
drag, startPoint x: 162, startPoint y: 255, endPoint x: 151, endPoint y: 315, distance: 61.0
click at [152, 341] on div at bounding box center [158, 339] width 241 height 21
click at [138, 242] on div "[PHONE_NUMBER] Live | 03:20 ALL TASKS ALL TASKS ACTIVE TASKS TASKS IN WRAP UP" at bounding box center [158, 183] width 241 height 291
click at [878, 28] on button at bounding box center [866, 19] width 24 height 24
click at [871, 15] on icon at bounding box center [866, 19] width 9 height 14
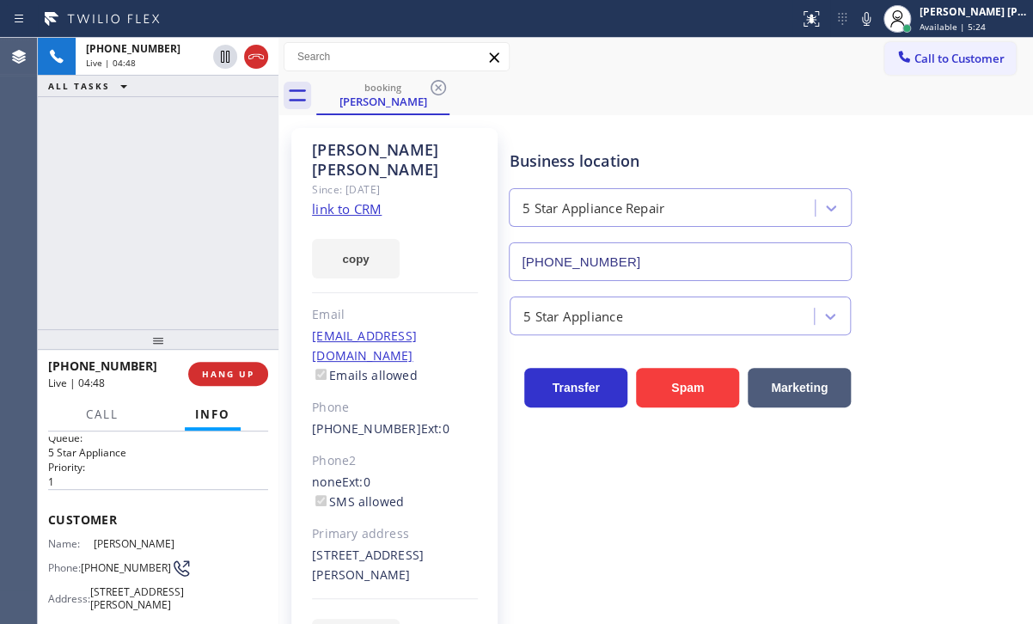
scroll to position [0, 0]
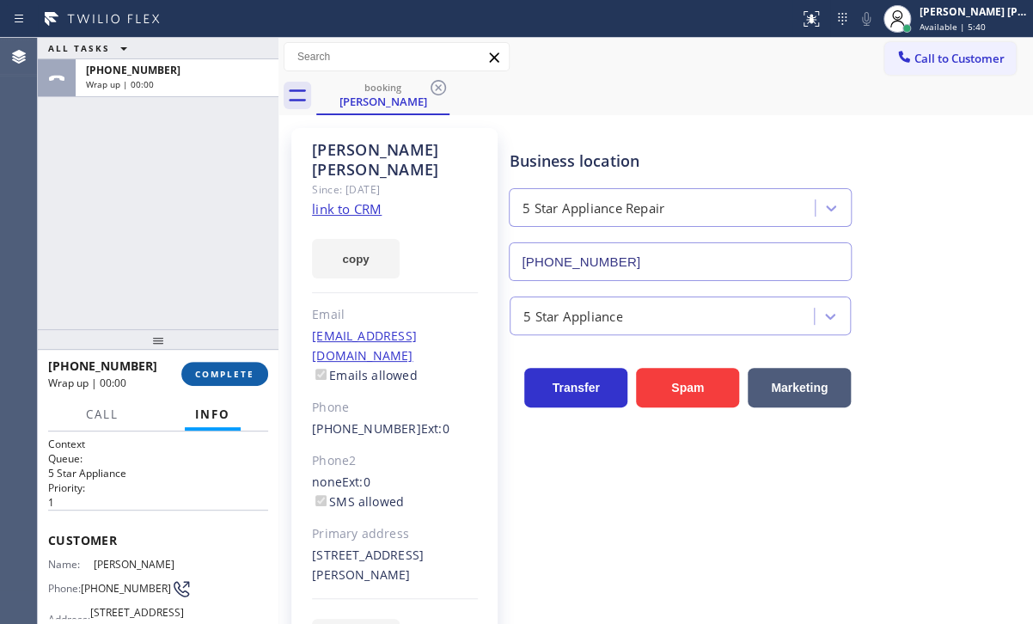
click at [251, 380] on button "COMPLETE" at bounding box center [224, 374] width 87 height 24
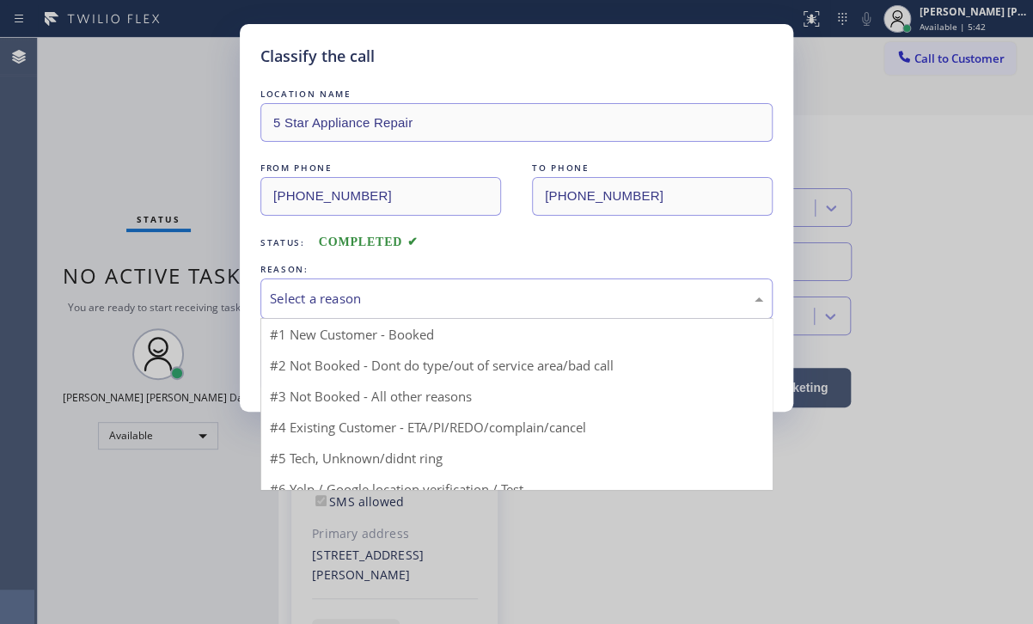
click at [400, 303] on div "Select a reason" at bounding box center [516, 299] width 493 height 20
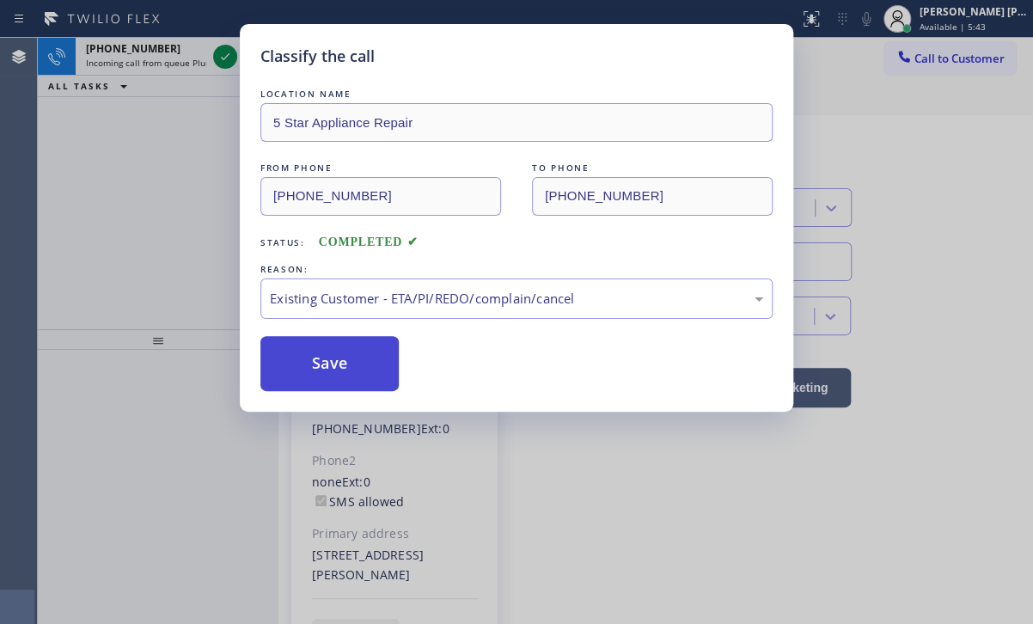
click at [264, 364] on button "Save" at bounding box center [329, 363] width 138 height 55
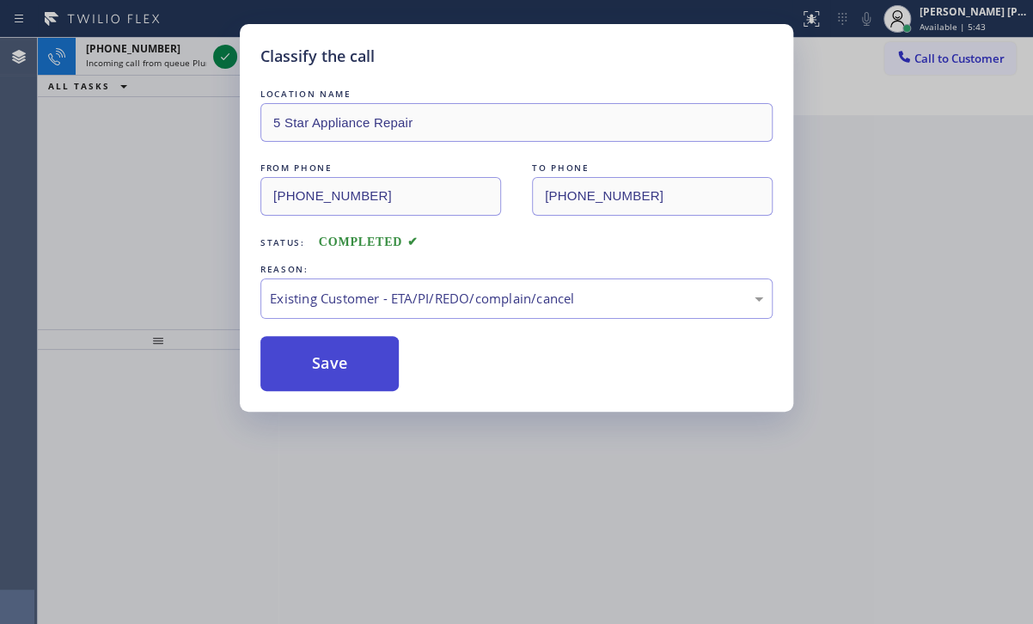
click at [264, 364] on button "Save" at bounding box center [329, 363] width 138 height 55
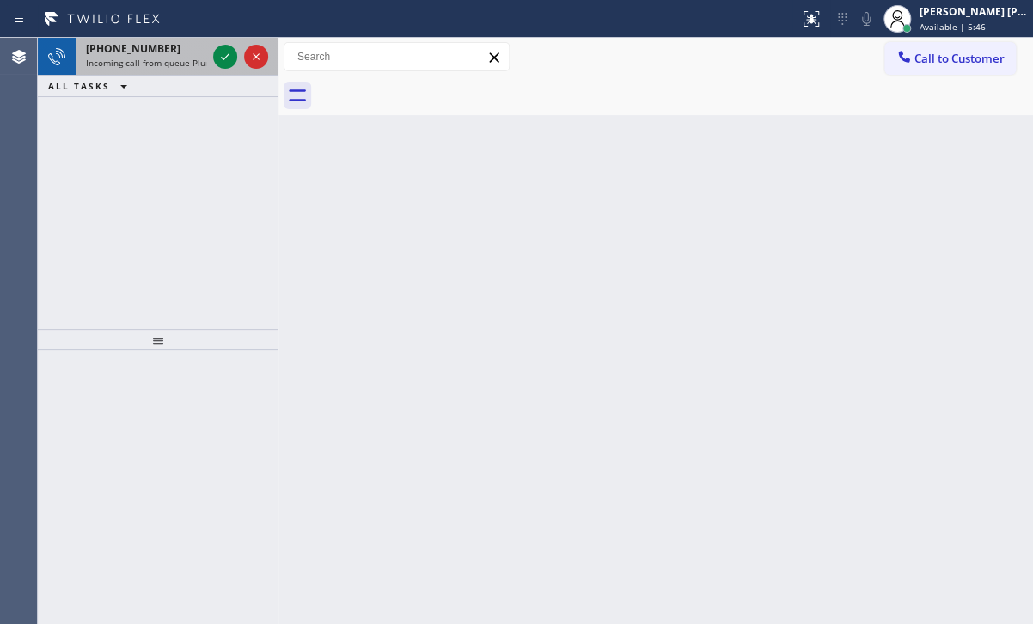
click at [160, 65] on span "Incoming call from queue Plumbing" at bounding box center [158, 63] width 144 height 12
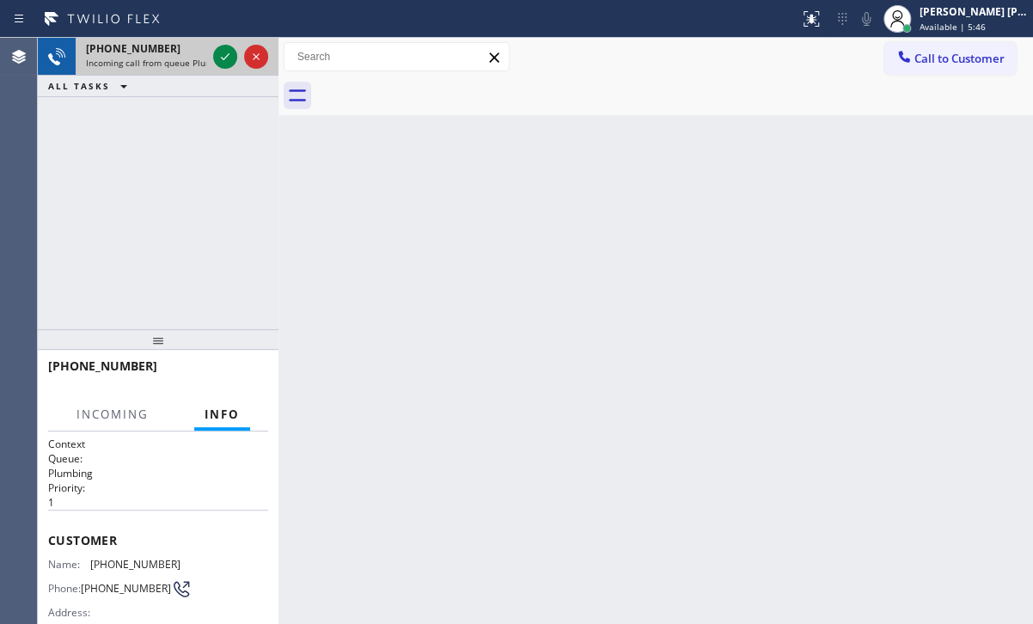
click at [160, 65] on span "Incoming call from queue Plumbing" at bounding box center [158, 63] width 144 height 12
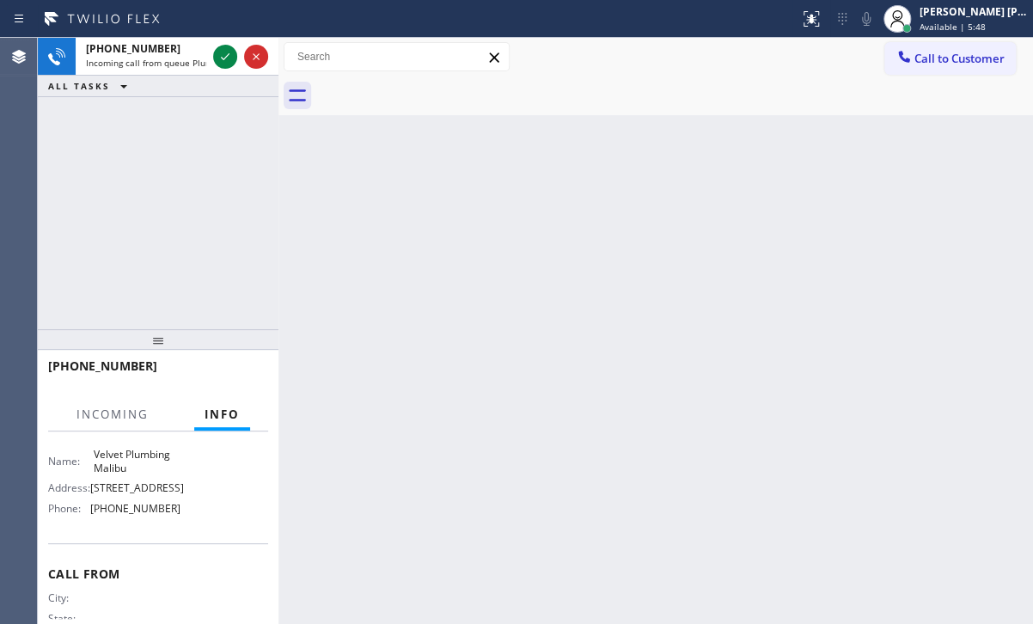
scroll to position [244, 0]
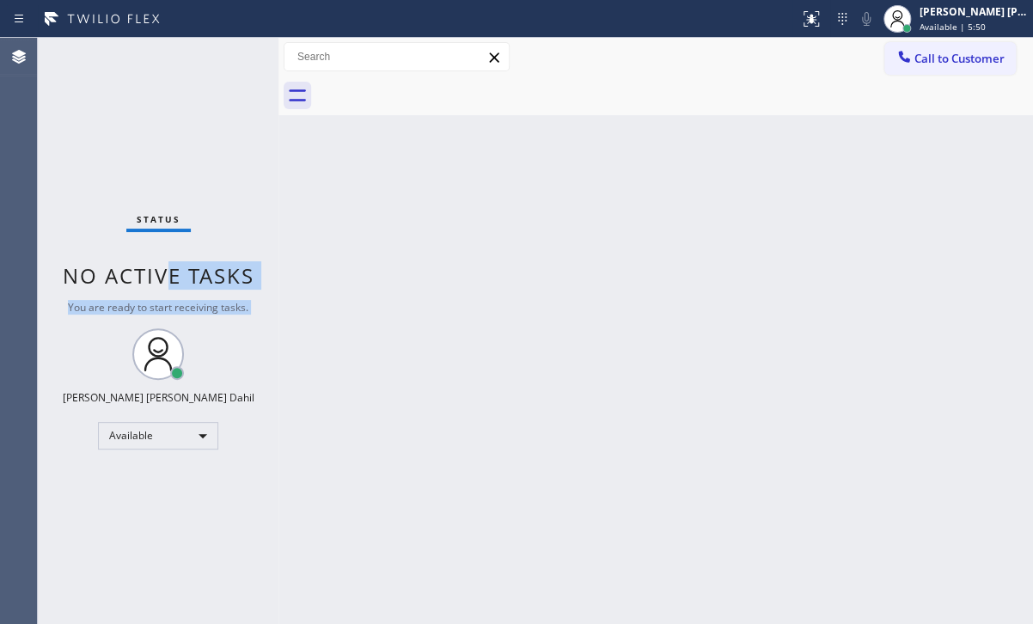
click at [179, 281] on div "Status No active tasks You are ready to start receiving tasks. [PERSON_NAME] [P…" at bounding box center [158, 331] width 241 height 586
drag, startPoint x: 575, startPoint y: 399, endPoint x: 629, endPoint y: 589, distance: 197.5
click at [576, 402] on div "Back to Dashboard Change Sender ID Customers Technicians Select a contact Outbo…" at bounding box center [655, 331] width 755 height 586
click at [621, 314] on div "Back to Dashboard Change Sender ID Customers Technicians Select a contact Outbo…" at bounding box center [655, 331] width 755 height 586
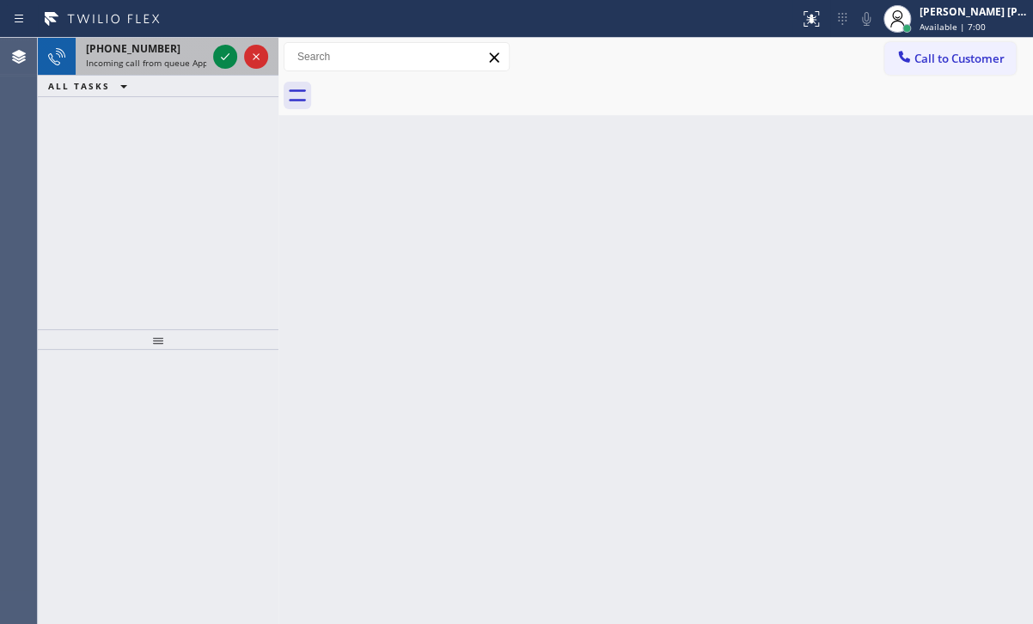
click at [187, 73] on div "[PHONE_NUMBER] Incoming call from queue Appliance Repair High End" at bounding box center [143, 57] width 134 height 38
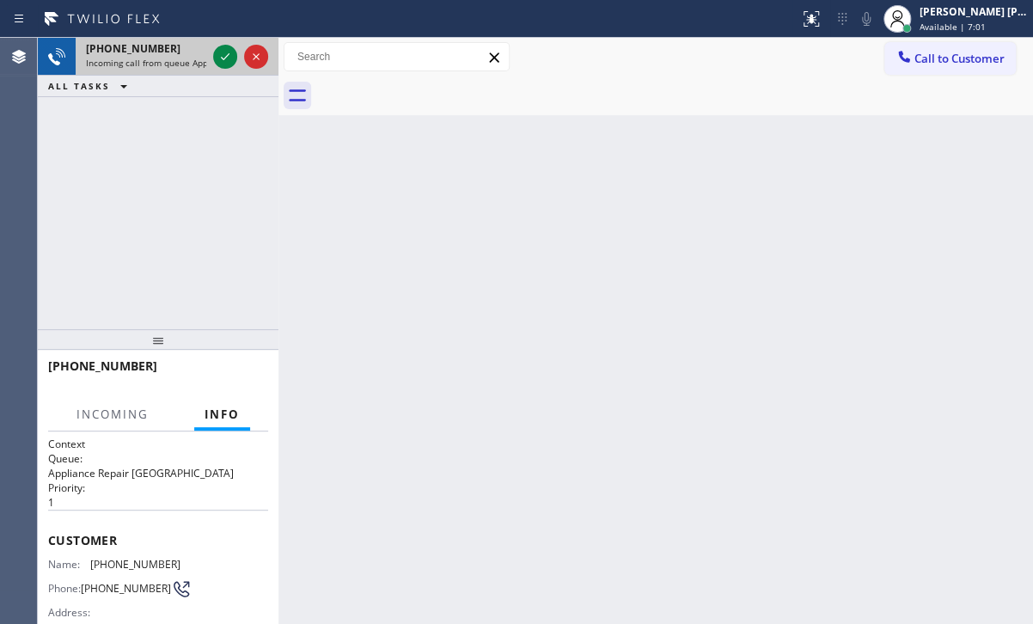
click at [186, 68] on div "[PHONE_NUMBER] Incoming call from queue Appliance Repair High End" at bounding box center [143, 57] width 134 height 38
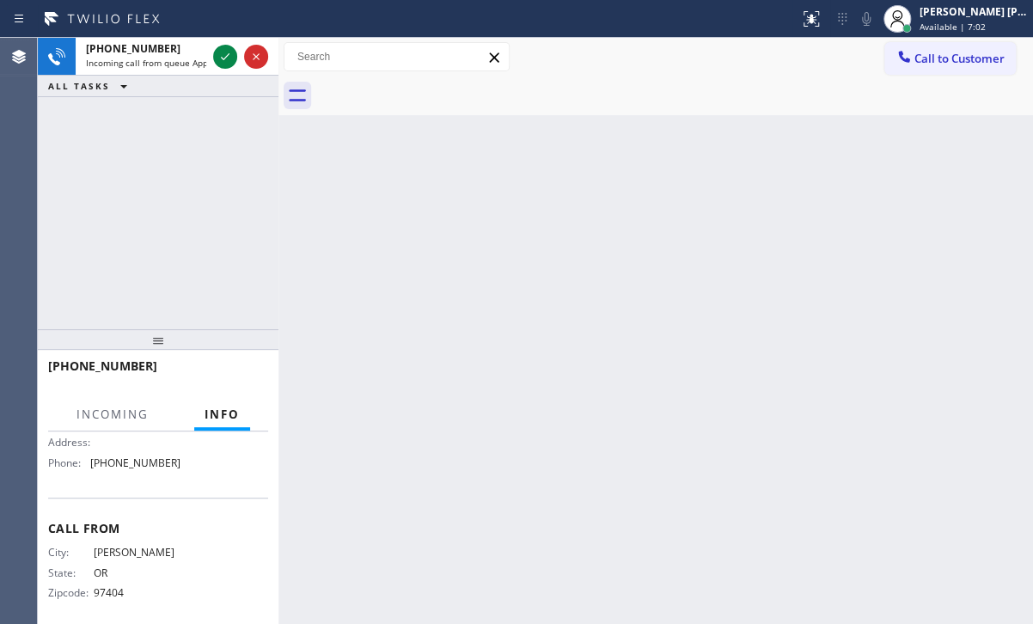
scroll to position [330, 0]
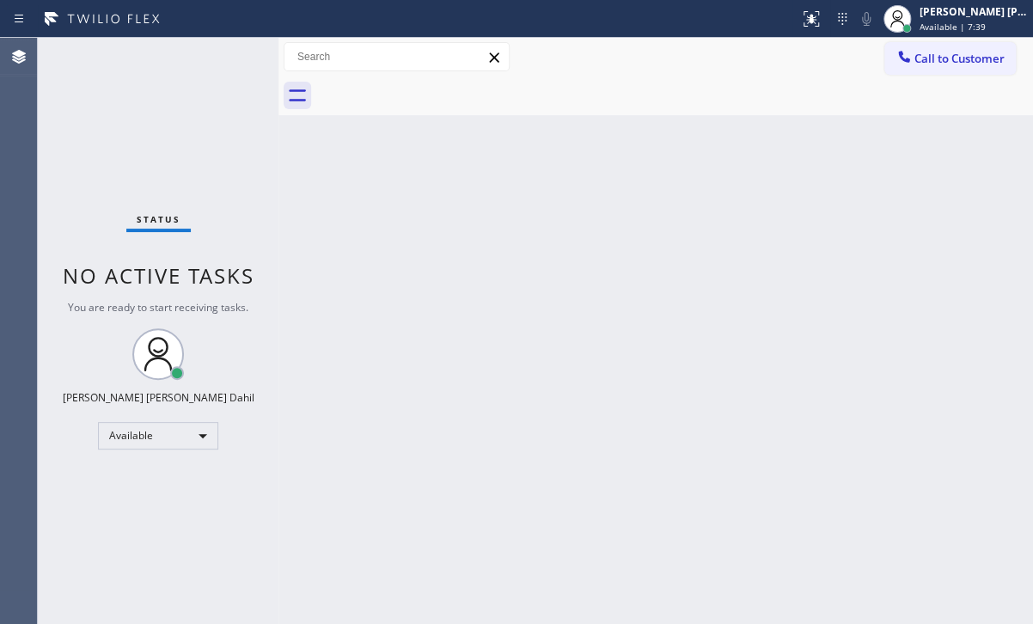
drag, startPoint x: 592, startPoint y: 363, endPoint x: 621, endPoint y: 367, distance: 29.5
click at [595, 363] on div "Back to Dashboard Change Sender ID Customers Technicians Select a contact Outbo…" at bounding box center [655, 331] width 755 height 586
click at [880, 495] on div "Back to Dashboard Change Sender ID Customers Technicians Select a contact Outbo…" at bounding box center [655, 331] width 755 height 586
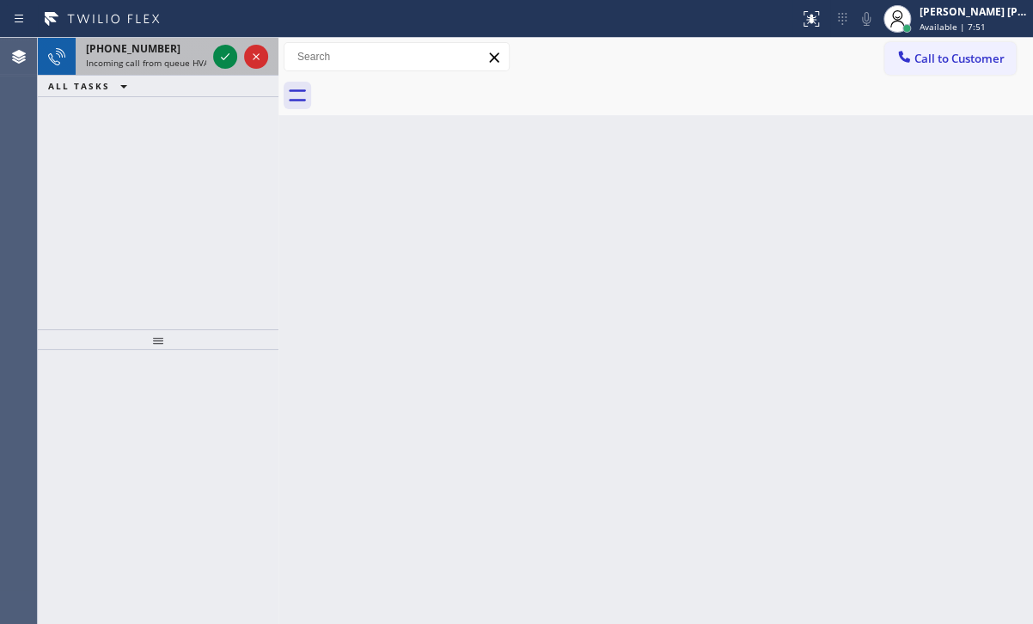
click at [180, 52] on div "[PHONE_NUMBER]" at bounding box center [146, 48] width 120 height 15
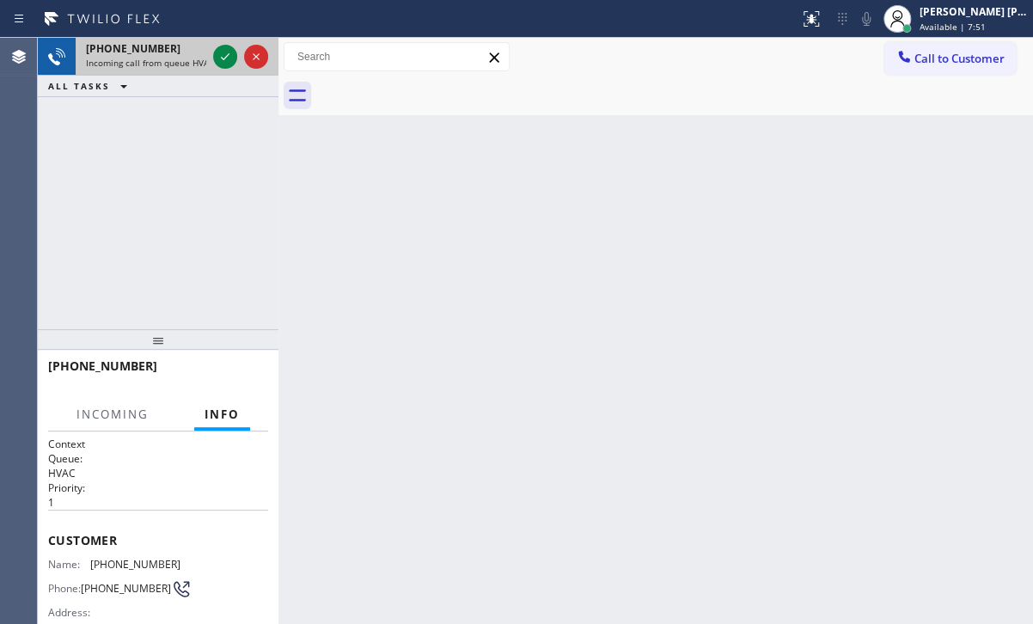
click at [180, 55] on div "[PHONE_NUMBER] Incoming call from queue HVAC" at bounding box center [143, 57] width 134 height 38
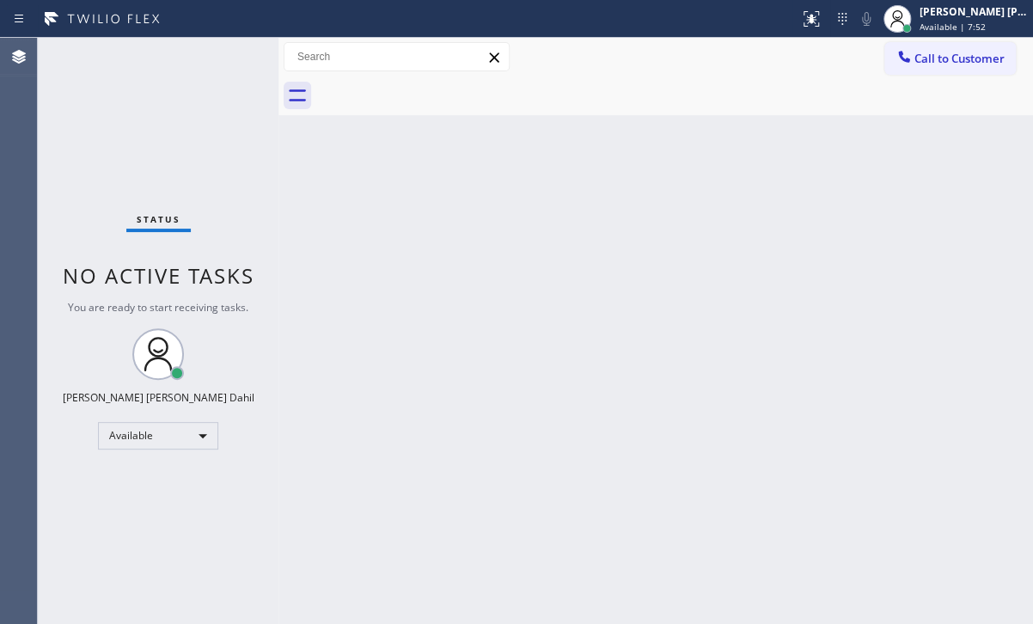
click at [744, 302] on div "Back to Dashboard Change Sender ID Customers Technicians Select a contact Outbo…" at bounding box center [655, 331] width 755 height 586
click at [745, 302] on div "Back to Dashboard Change Sender ID Customers Technicians Select a contact Outbo…" at bounding box center [655, 331] width 755 height 586
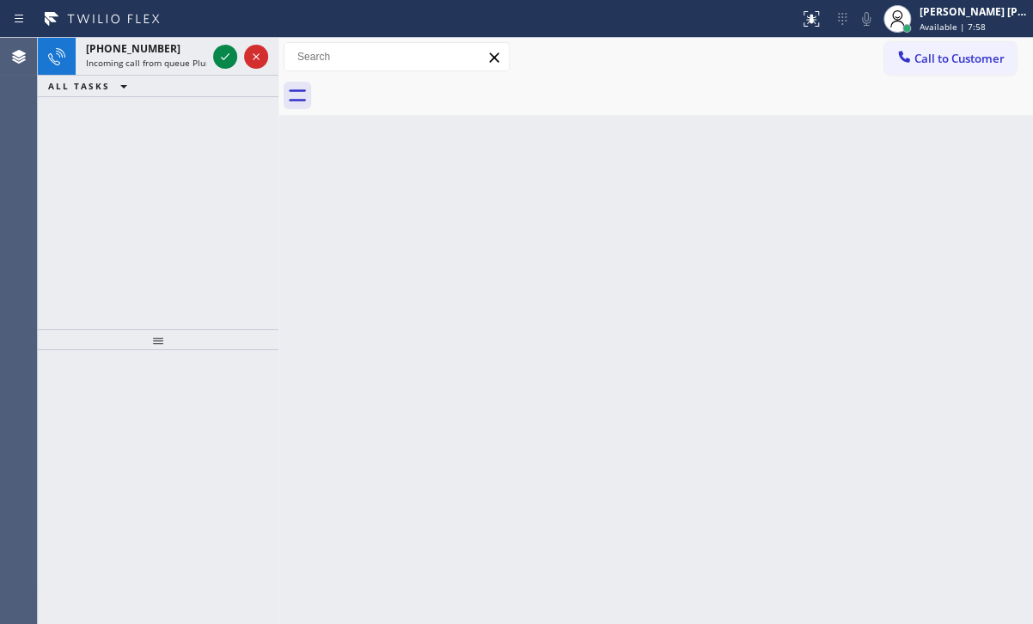
click at [723, 338] on div "Back to Dashboard Change Sender ID Customers Technicians Select a contact Outbo…" at bounding box center [655, 331] width 755 height 586
click at [726, 342] on div "Back to Dashboard Change Sender ID Customers Technicians Select a contact Outbo…" at bounding box center [655, 331] width 755 height 586
click at [730, 346] on div "Back to Dashboard Change Sender ID Customers Technicians Select a contact Outbo…" at bounding box center [655, 331] width 755 height 586
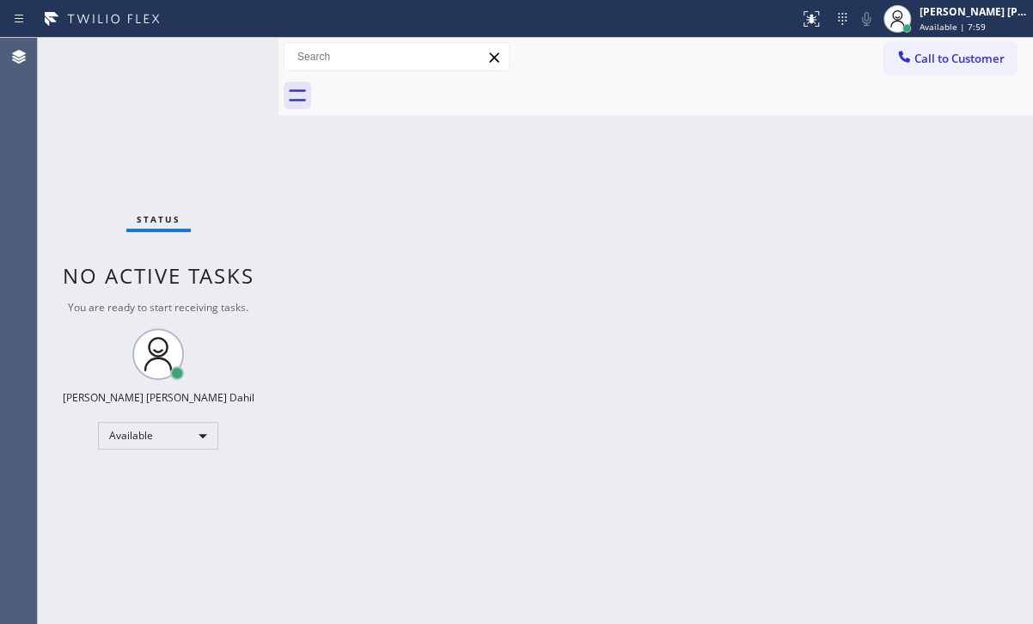
click at [150, 63] on div "Status No active tasks You are ready to start receiving tasks. [PERSON_NAME] [P…" at bounding box center [158, 331] width 241 height 586
click at [664, 344] on div "Back to Dashboard Change Sender ID Customers Technicians Select a contact Outbo…" at bounding box center [655, 331] width 755 height 586
click at [664, 345] on div "Back to Dashboard Change Sender ID Customers Technicians Select a contact Outbo…" at bounding box center [655, 331] width 755 height 586
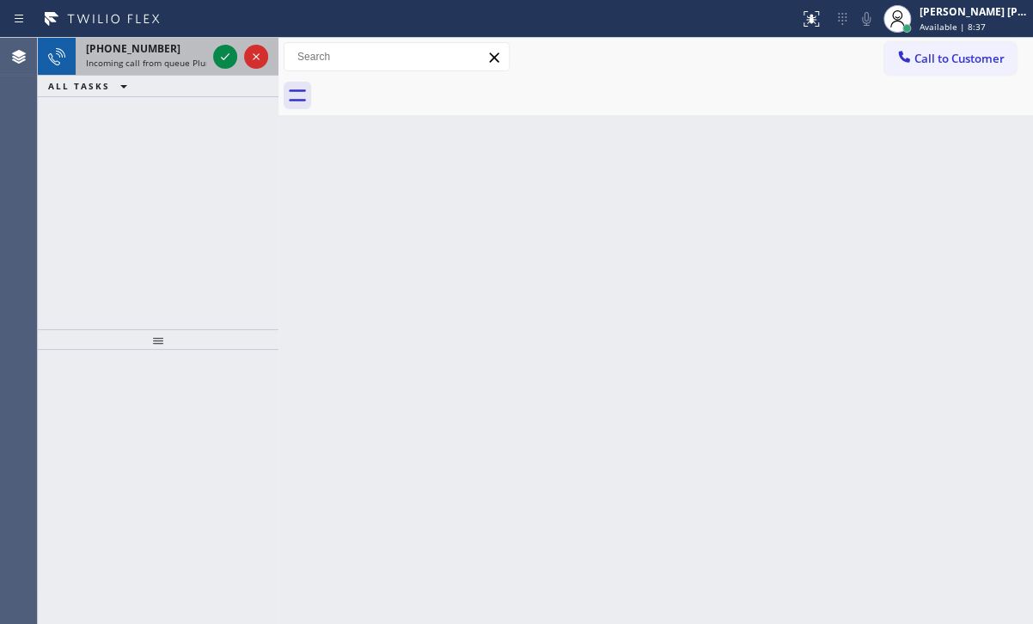
click at [193, 65] on span "Incoming call from queue Plumbing" at bounding box center [158, 63] width 144 height 12
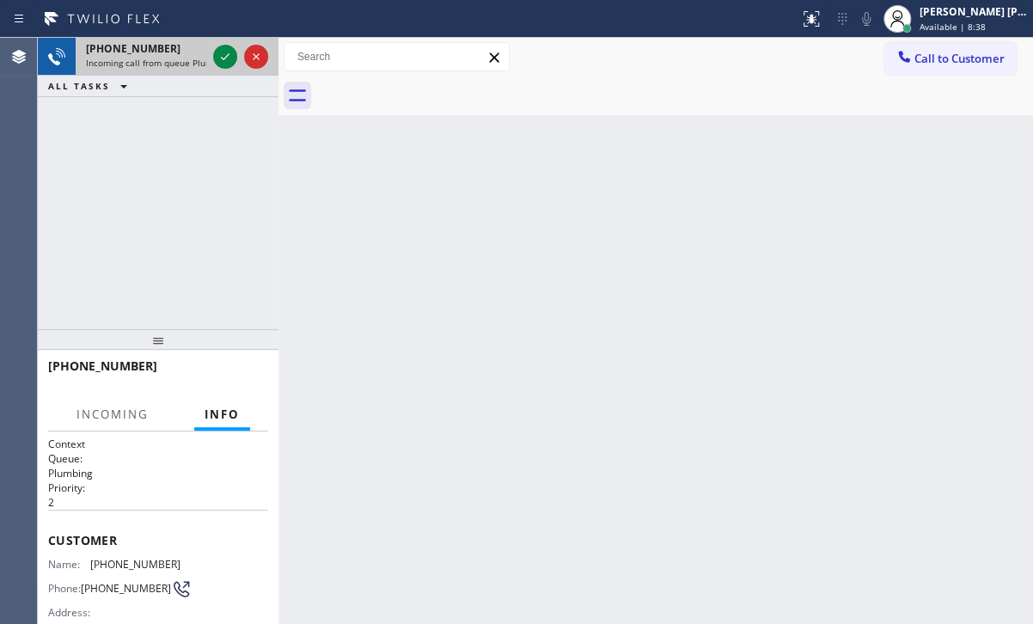
click at [193, 65] on span "Incoming call from queue Plumbing" at bounding box center [158, 63] width 144 height 12
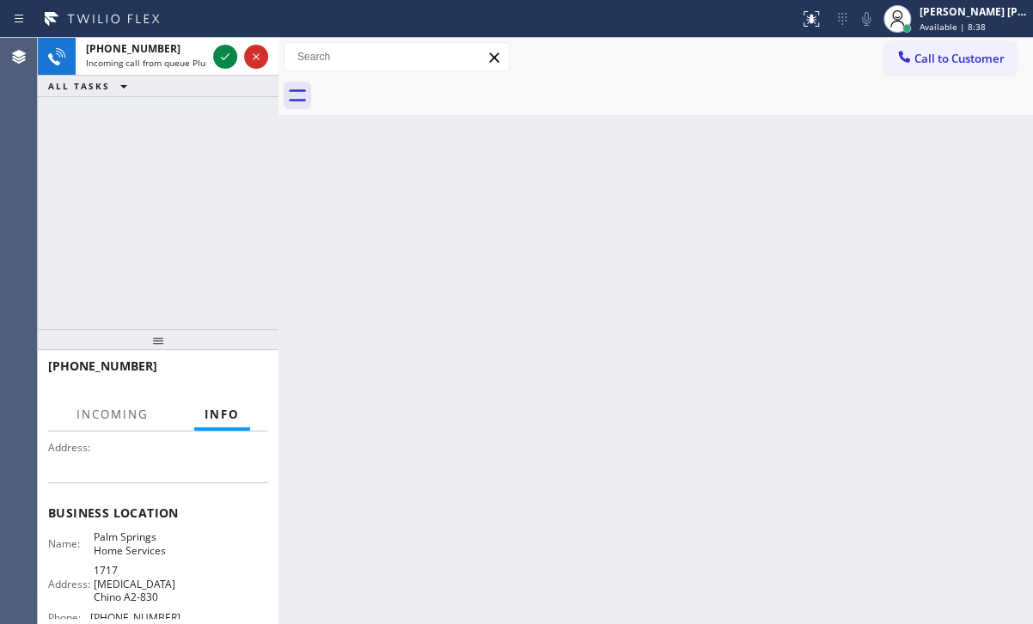
scroll to position [258, 0]
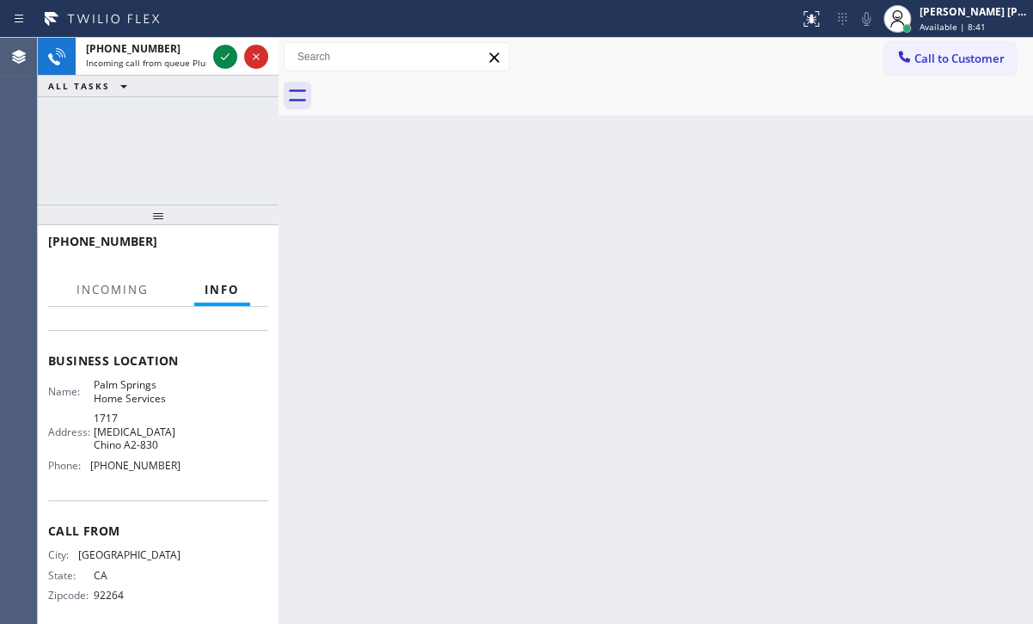
drag, startPoint x: 156, startPoint y: 338, endPoint x: 168, endPoint y: 277, distance: 62.2
click at [180, 219] on div at bounding box center [158, 215] width 241 height 21
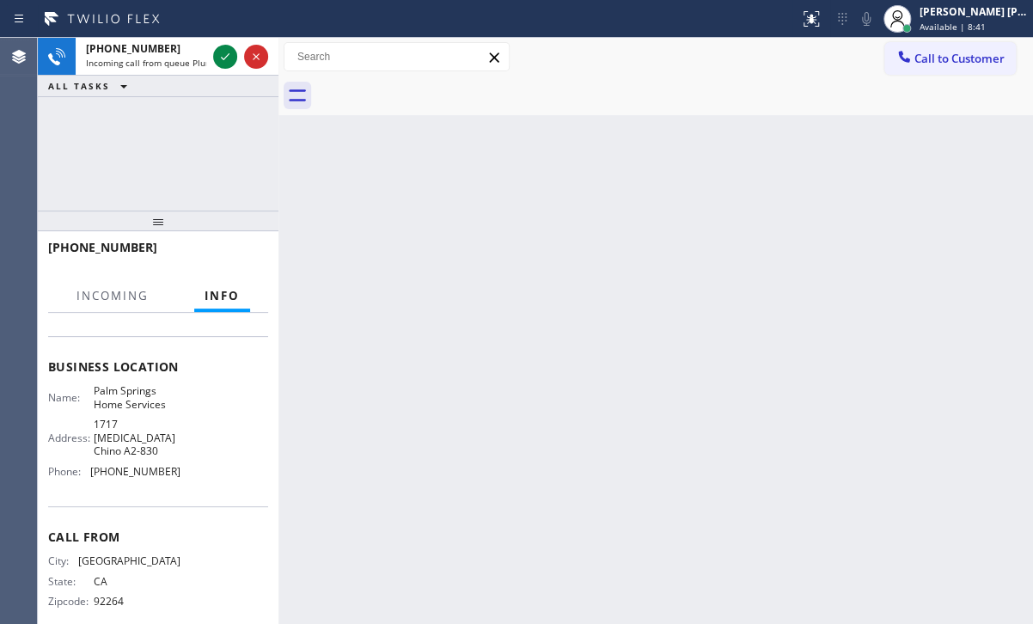
scroll to position [198, 0]
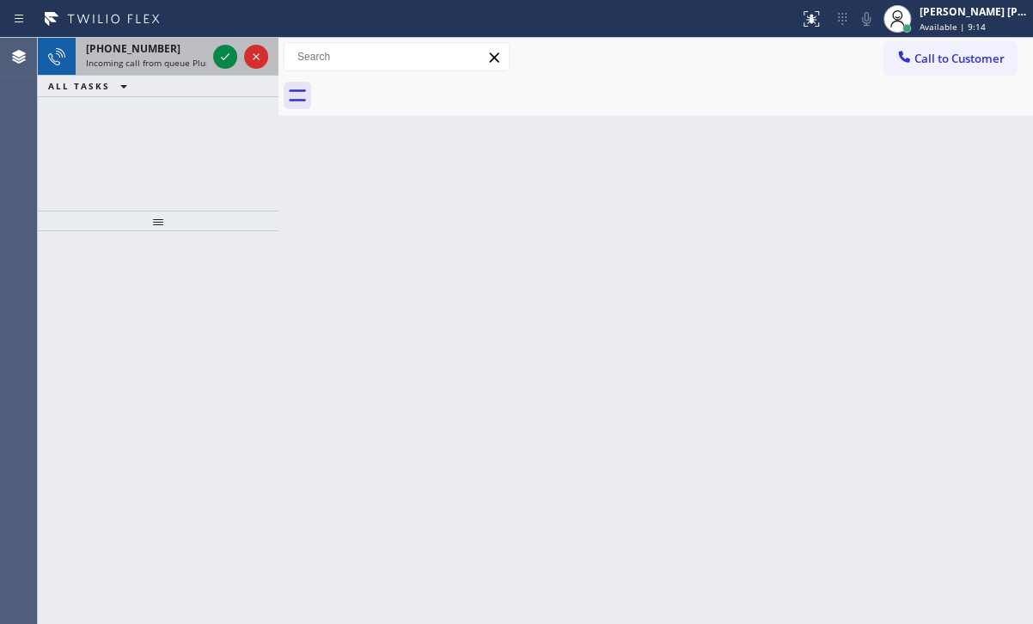
click at [168, 41] on div "[PHONE_NUMBER]" at bounding box center [146, 48] width 120 height 15
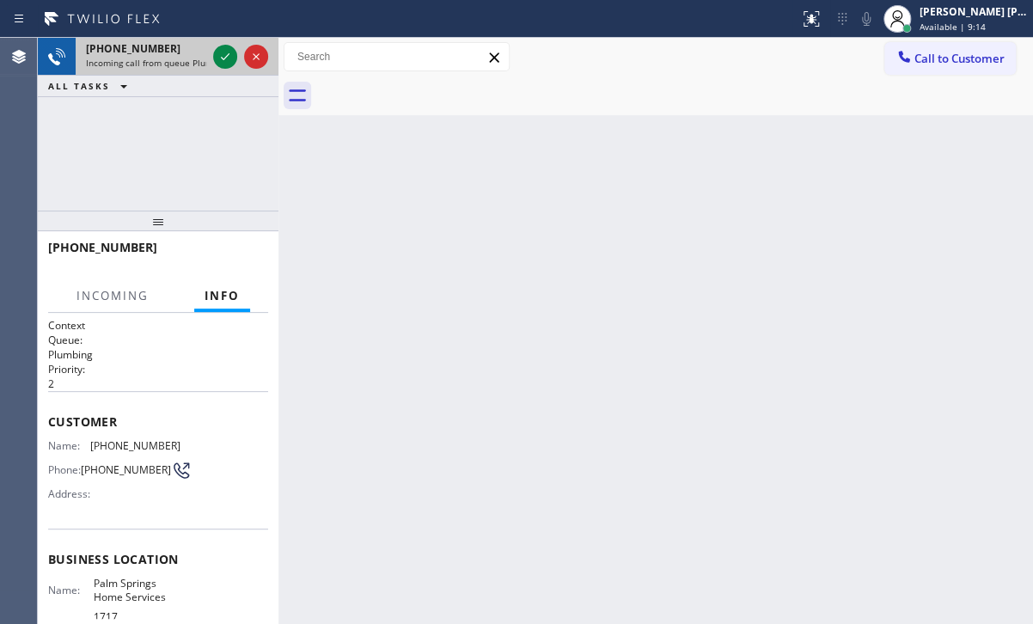
click at [168, 41] on div "[PHONE_NUMBER]" at bounding box center [146, 48] width 120 height 15
click at [215, 52] on icon at bounding box center [225, 56] width 21 height 21
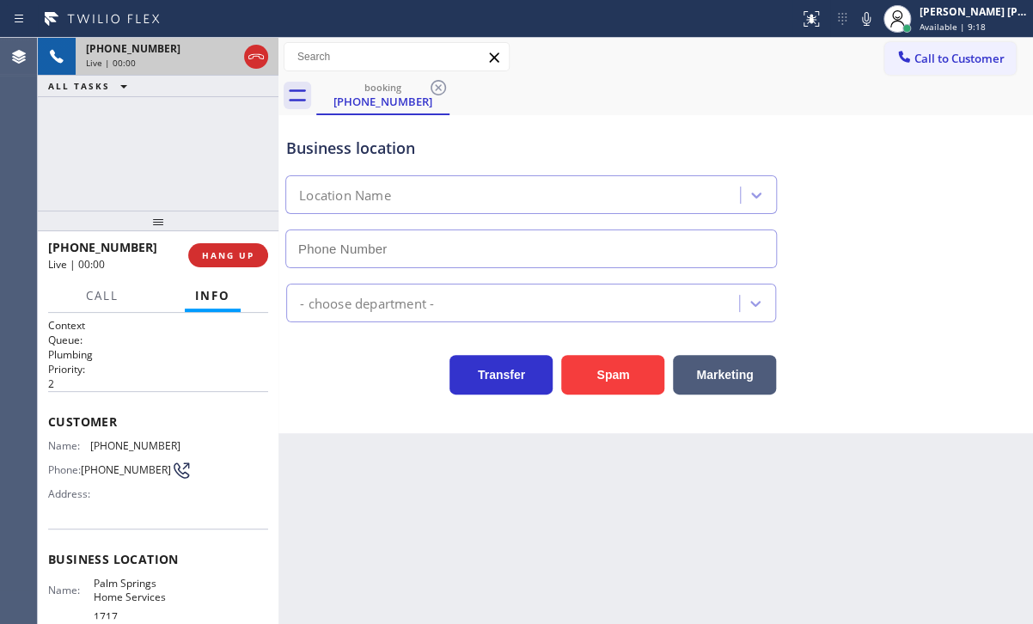
type input "[PHONE_NUMBER]"
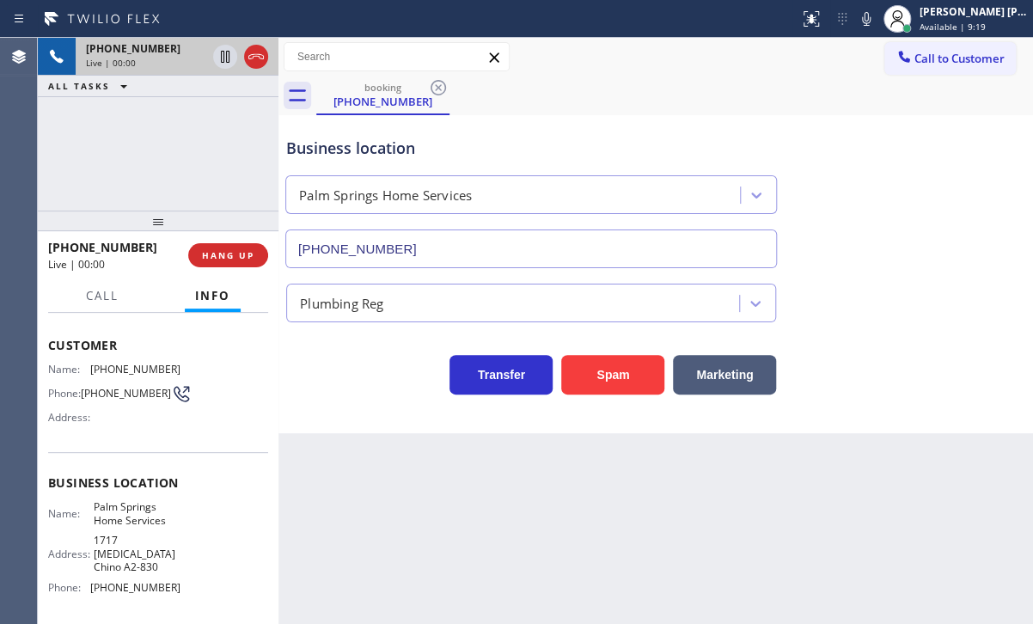
scroll to position [86, 0]
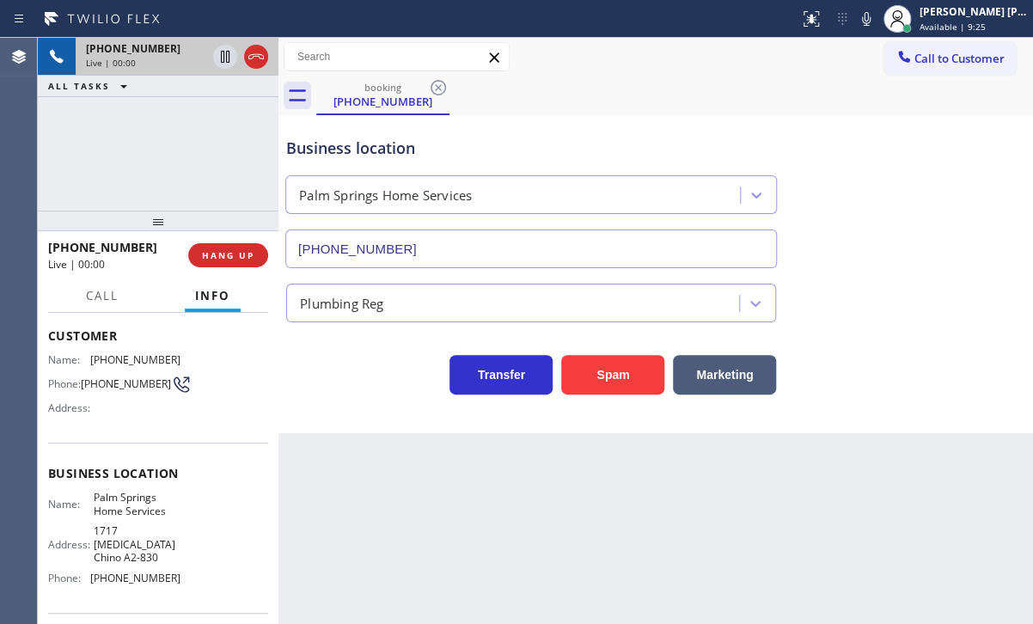
click at [599, 534] on div "Back to Dashboard Change Sender ID Customers Technicians Select a contact Outbo…" at bounding box center [655, 331] width 755 height 586
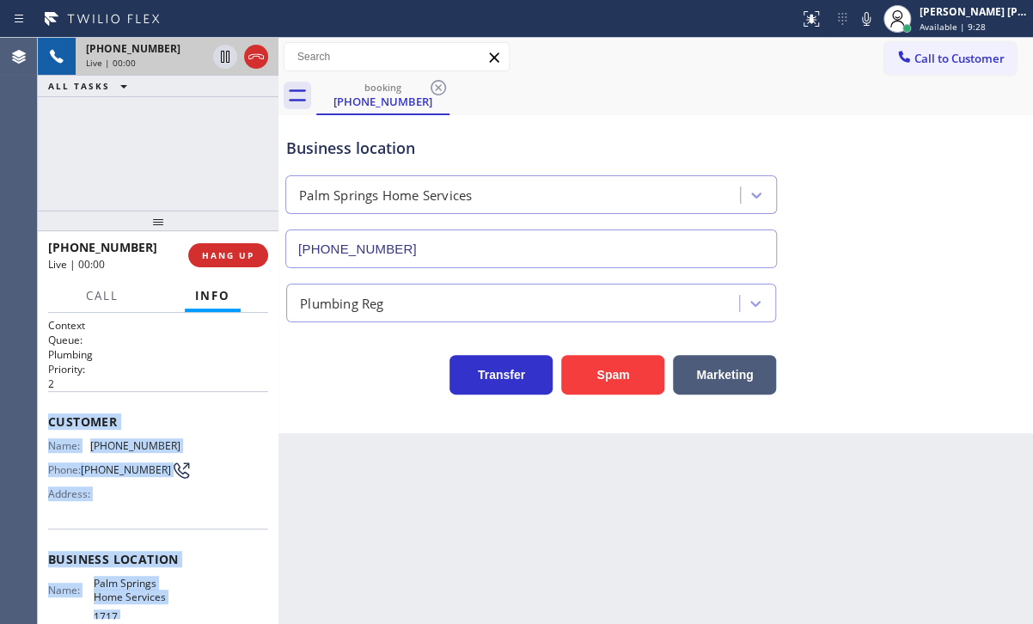
scroll to position [198, 0]
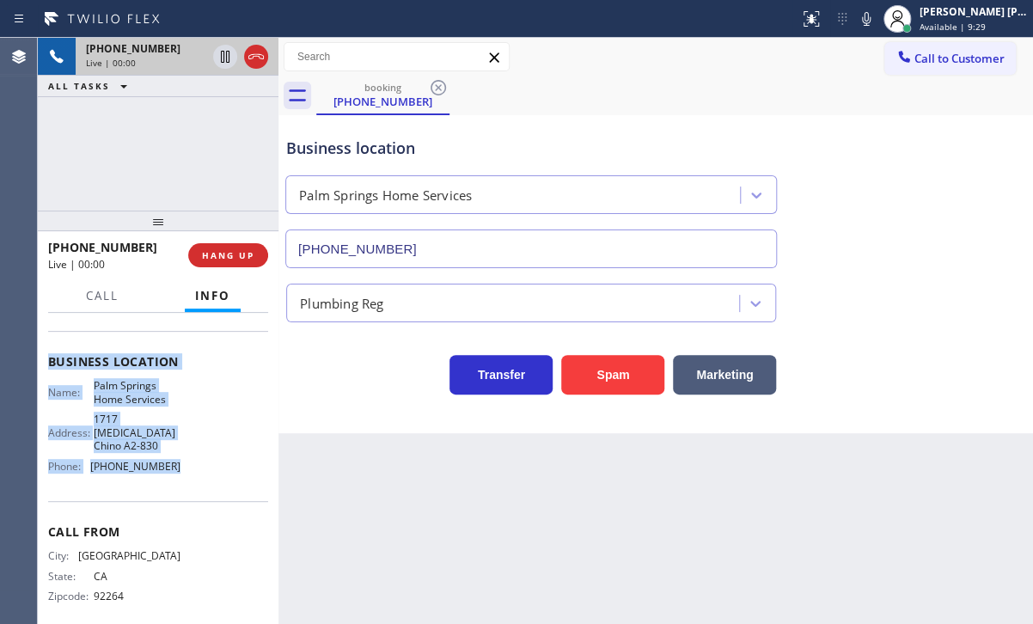
drag, startPoint x: 41, startPoint y: 412, endPoint x: 204, endPoint y: 470, distance: 172.6
click at [204, 470] on div "Context Queue: Plumbing Priority: 2 Customer Name: [PHONE_NUMBER] Phone: [PHONE…" at bounding box center [158, 468] width 241 height 311
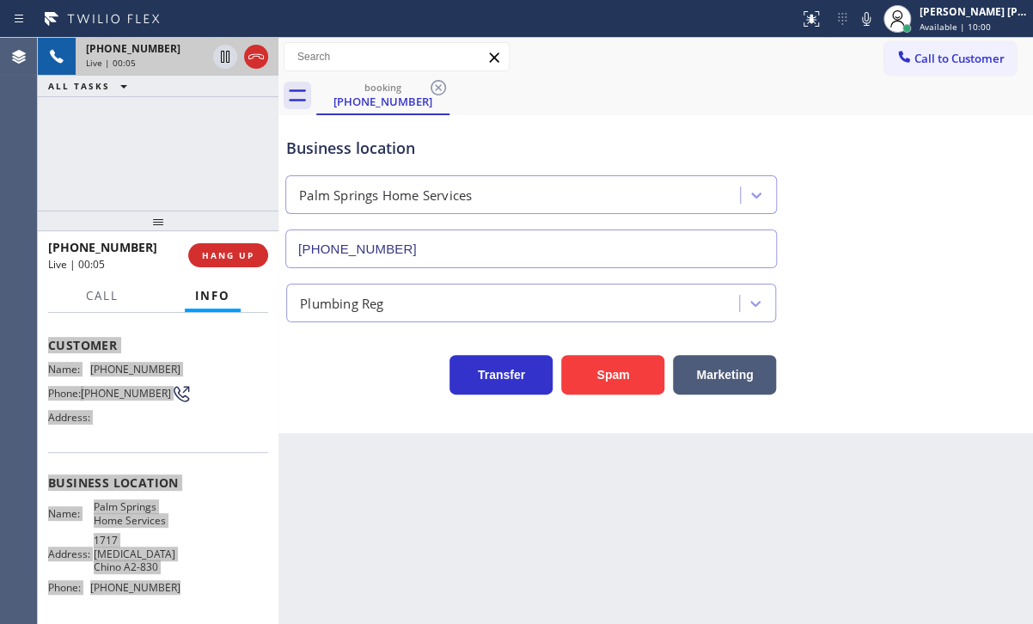
scroll to position [0, 0]
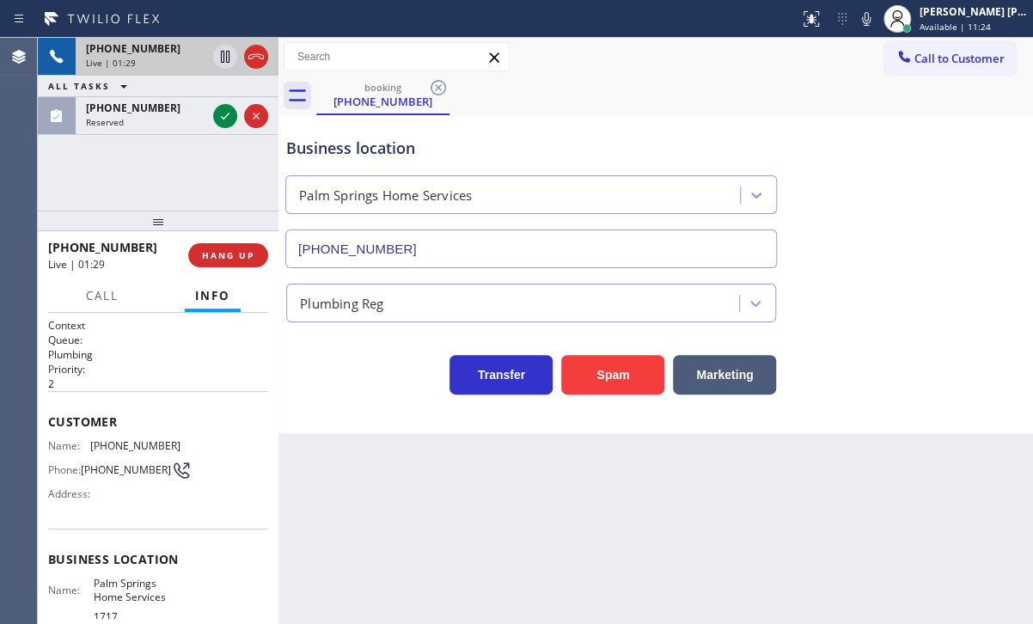
click at [923, 283] on div "Plumbing Reg" at bounding box center [656, 300] width 746 height 46
click at [925, 281] on div "Plumbing Reg" at bounding box center [656, 300] width 746 height 46
click at [877, 26] on icon at bounding box center [866, 19] width 21 height 21
click at [925, 166] on div "Business location [GEOGRAPHIC_DATA] Home Services [PHONE_NUMBER]" at bounding box center [656, 191] width 746 height 156
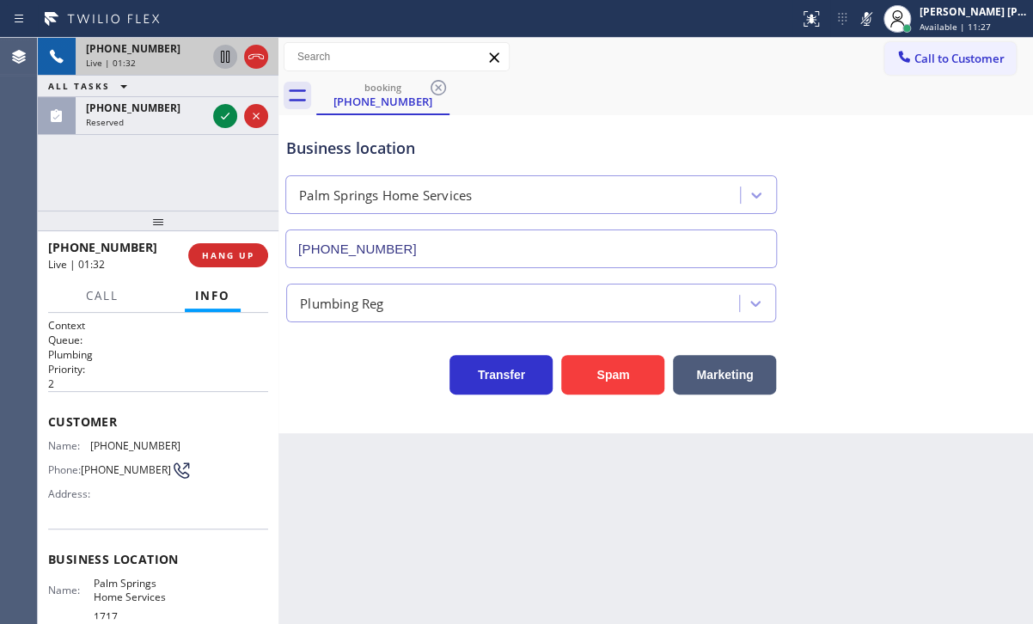
click at [229, 56] on icon at bounding box center [225, 57] width 9 height 12
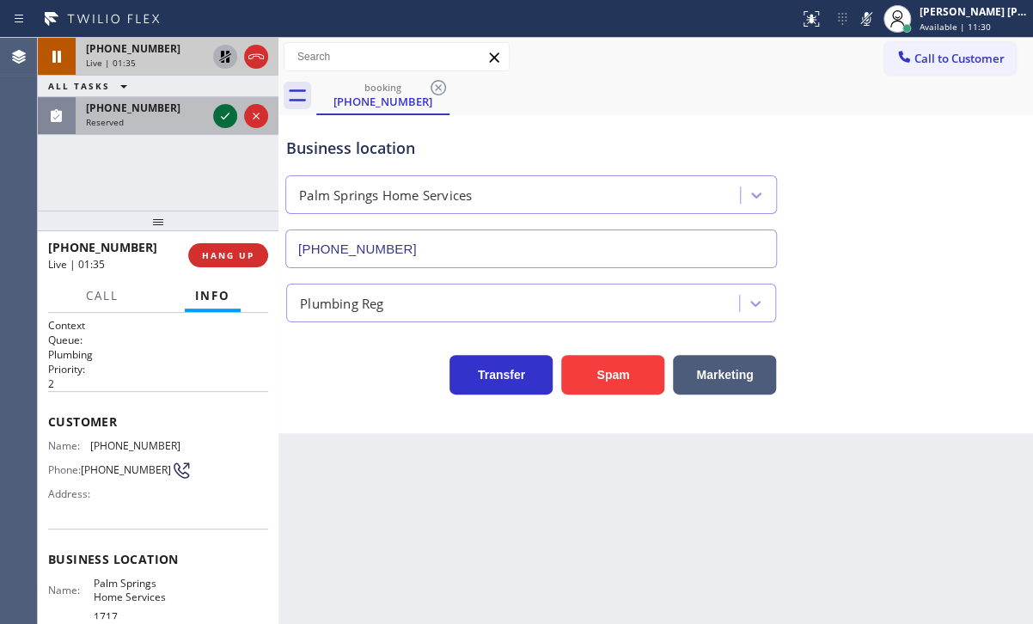
click at [223, 110] on icon at bounding box center [225, 116] width 21 height 21
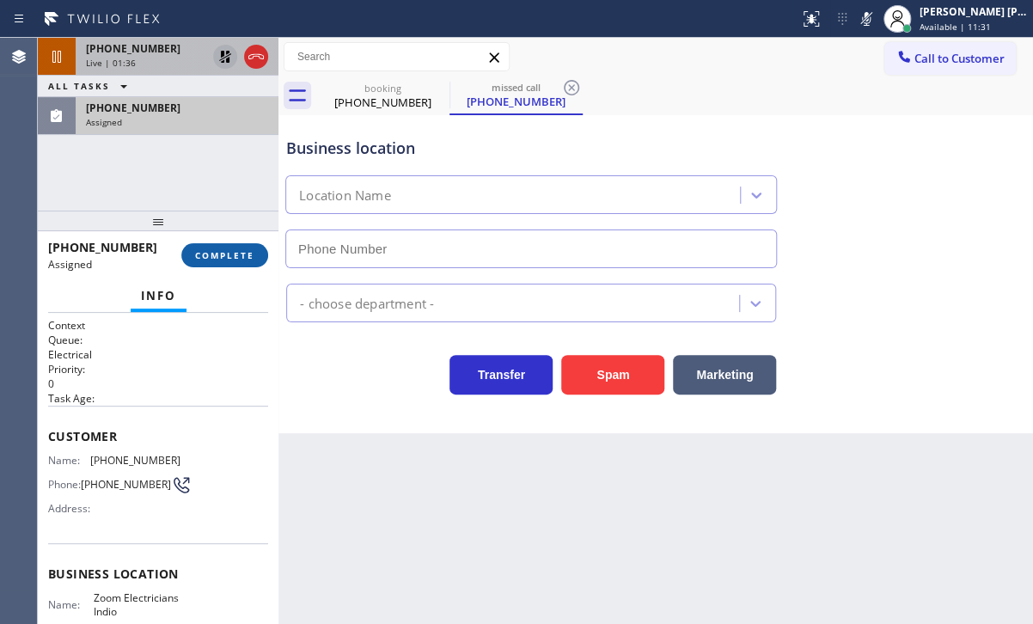
click at [220, 252] on span "COMPLETE" at bounding box center [224, 255] width 59 height 12
type input "[PHONE_NUMBER]"
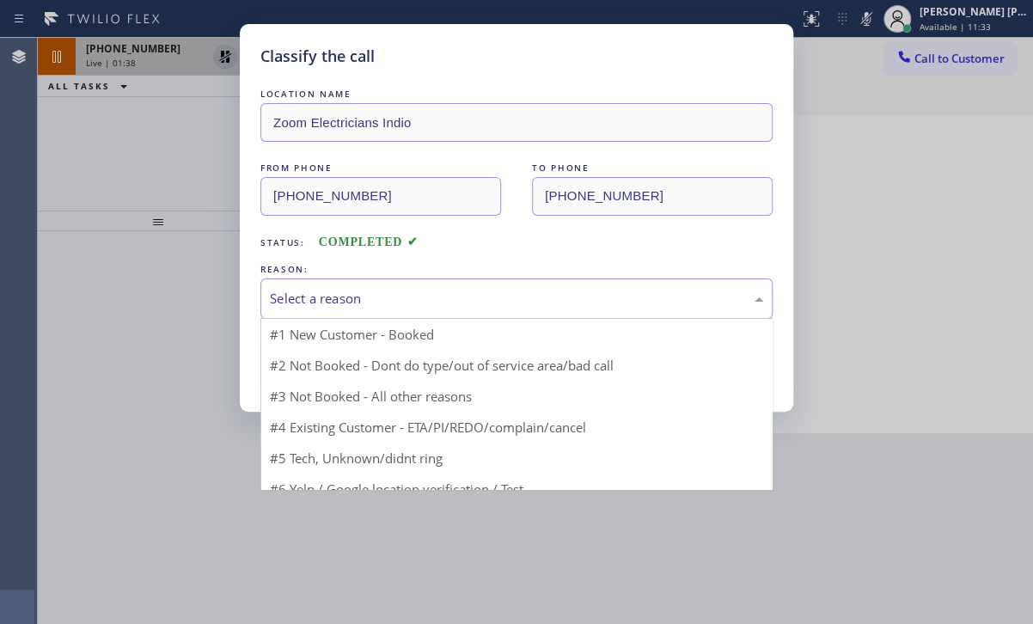
click at [329, 299] on div "Select a reason" at bounding box center [516, 299] width 493 height 20
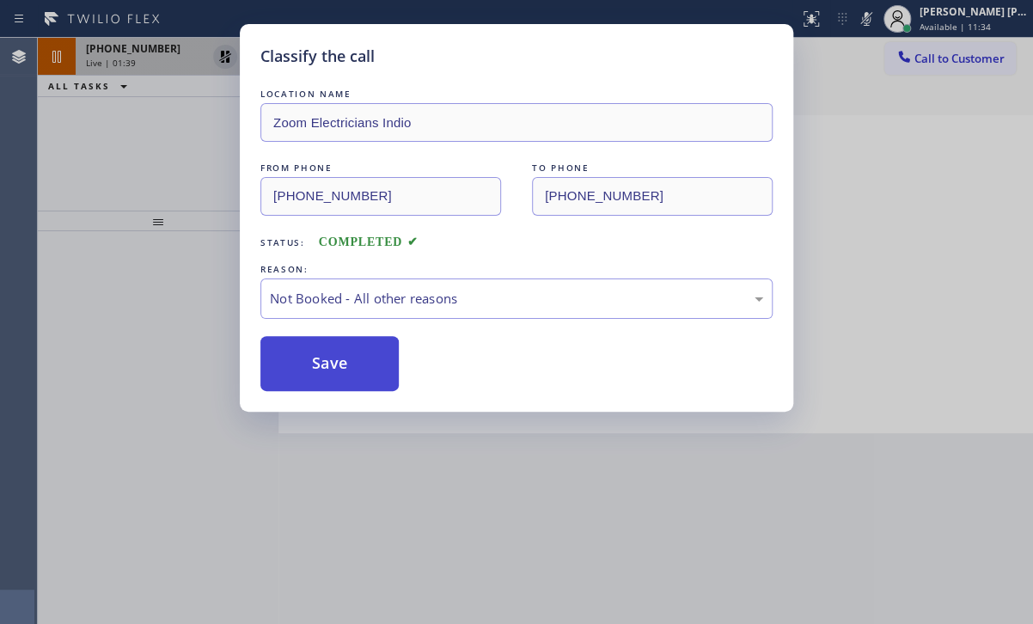
drag, startPoint x: 347, startPoint y: 366, endPoint x: 327, endPoint y: 362, distance: 21.1
click at [308, 364] on button "Save" at bounding box center [329, 363] width 138 height 55
click at [308, 365] on button "Save" at bounding box center [329, 363] width 138 height 55
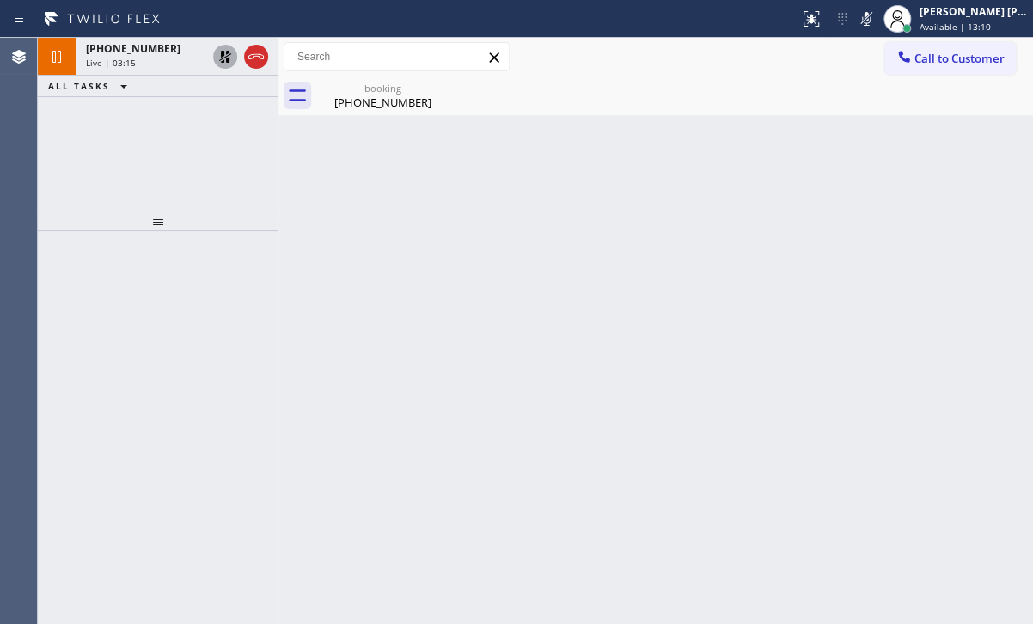
drag, startPoint x: 153, startPoint y: 63, endPoint x: 227, endPoint y: 69, distance: 74.2
click at [154, 61] on div "Live | 03:15" at bounding box center [146, 63] width 120 height 12
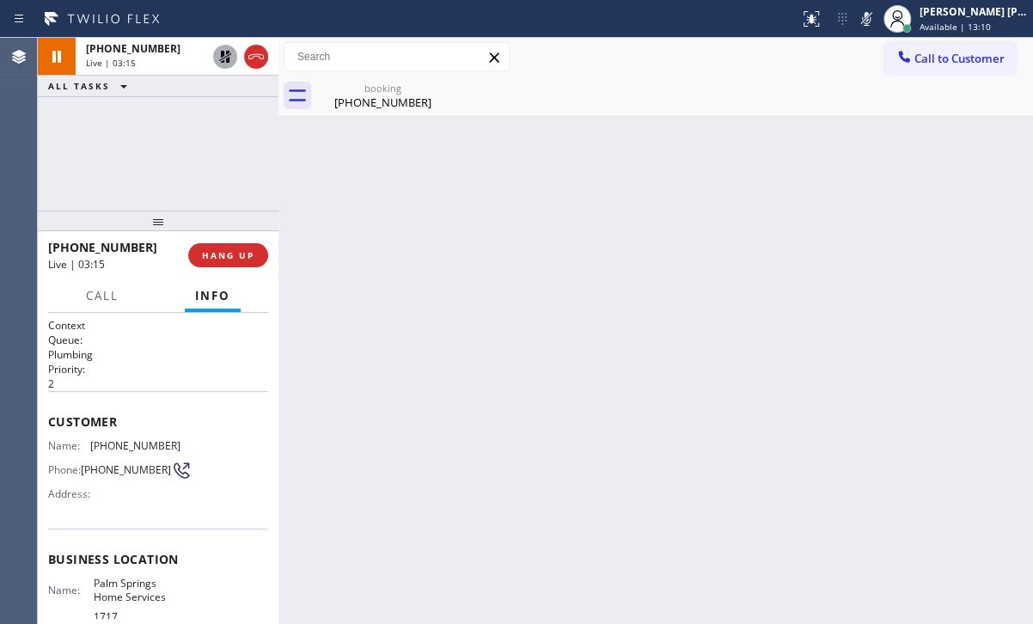
click at [223, 53] on icon at bounding box center [225, 57] width 12 height 12
click at [877, 20] on icon at bounding box center [866, 19] width 21 height 21
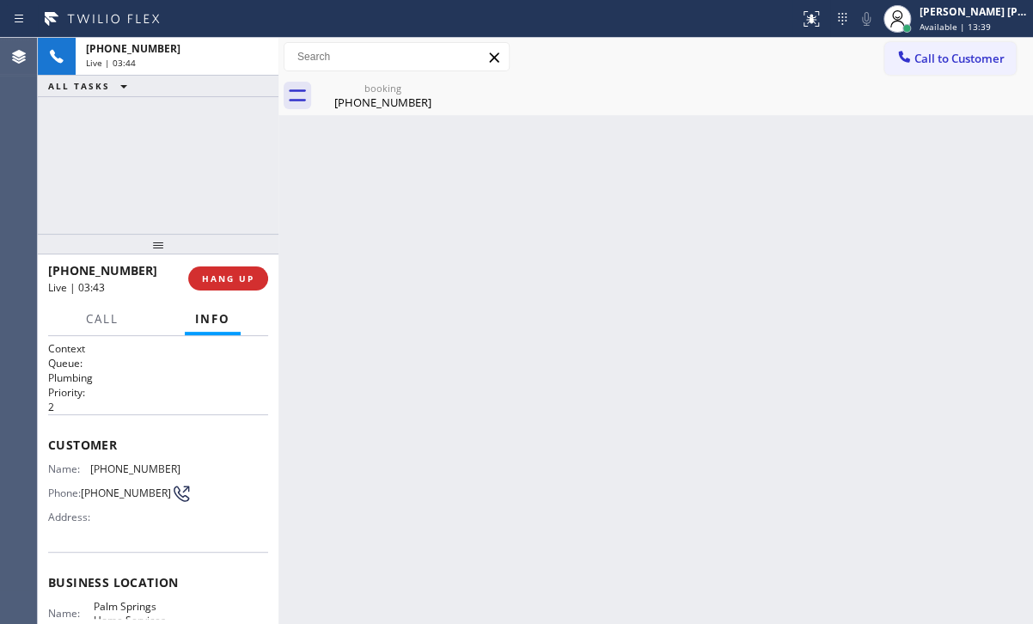
drag, startPoint x: 161, startPoint y: 218, endPoint x: 165, endPoint y: 242, distance: 23.6
click at [165, 242] on div at bounding box center [158, 244] width 241 height 21
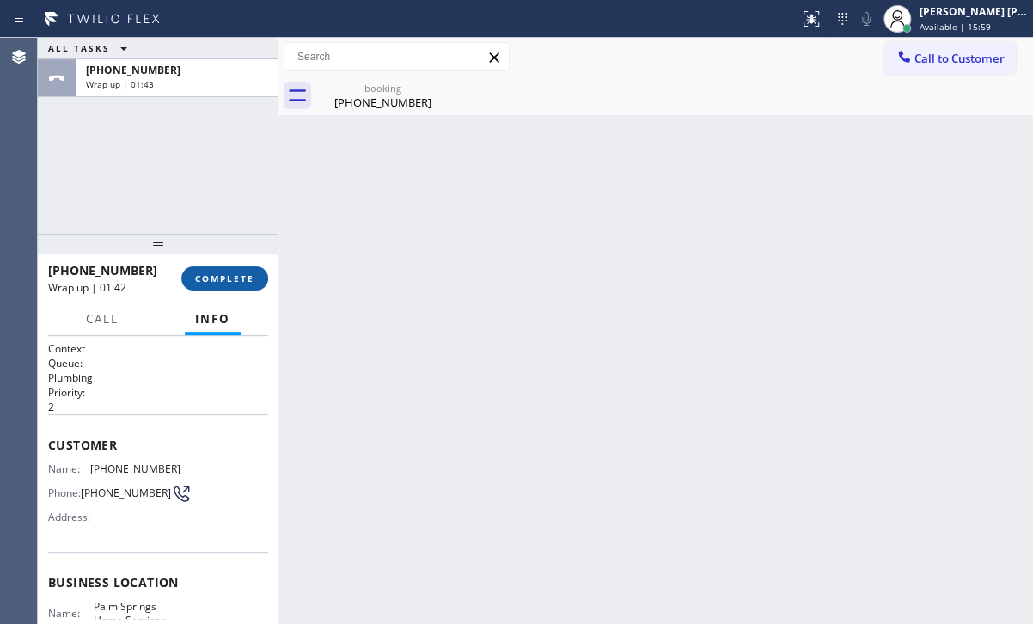
click at [245, 287] on button "COMPLETE" at bounding box center [224, 278] width 87 height 24
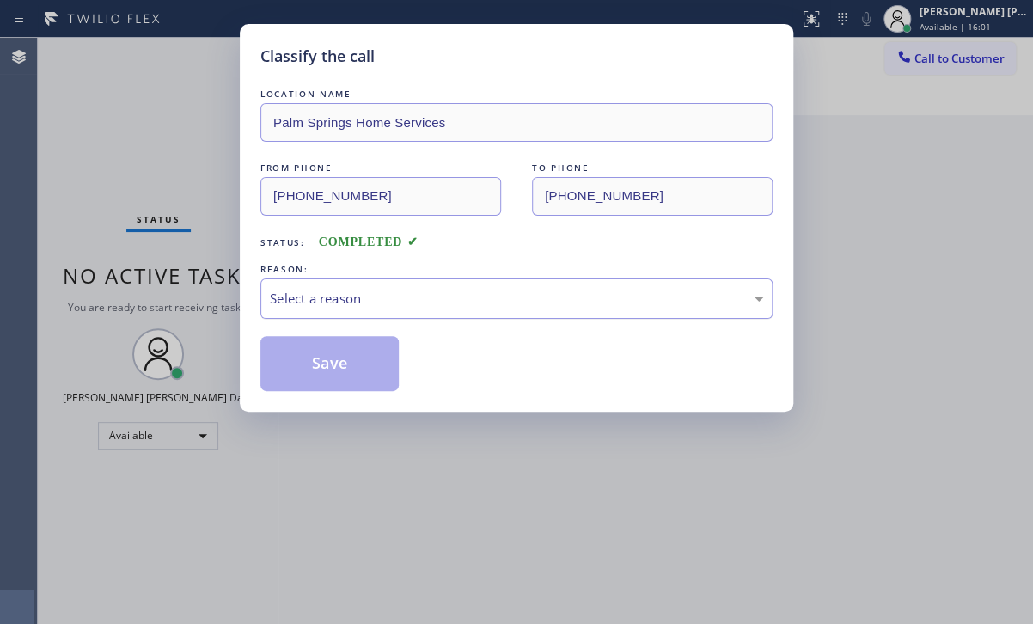
click at [348, 293] on div "Select a reason" at bounding box center [516, 299] width 493 height 20
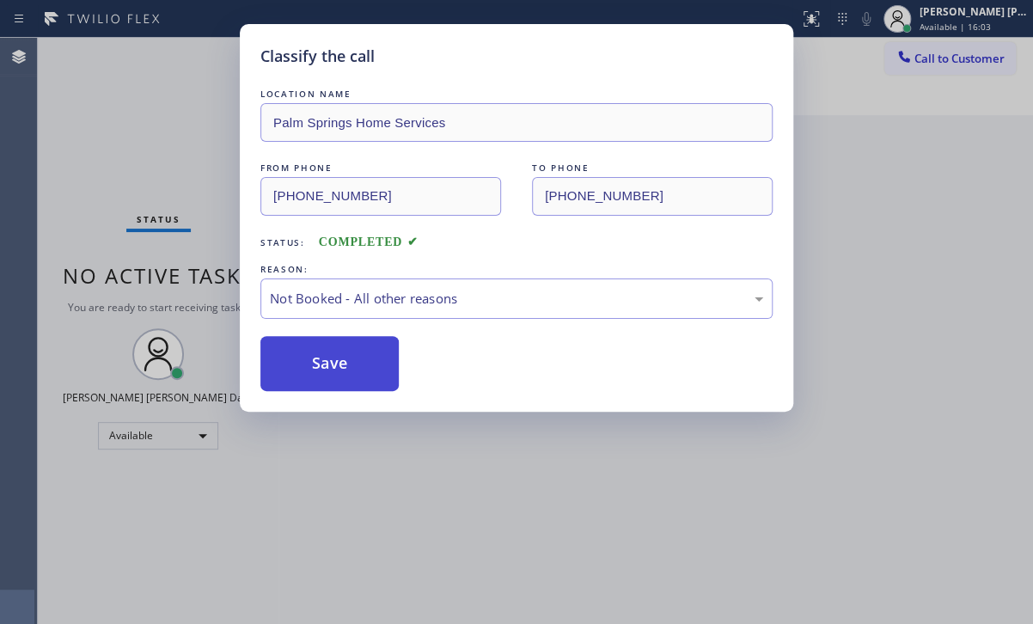
click at [330, 362] on button "Save" at bounding box center [329, 363] width 138 height 55
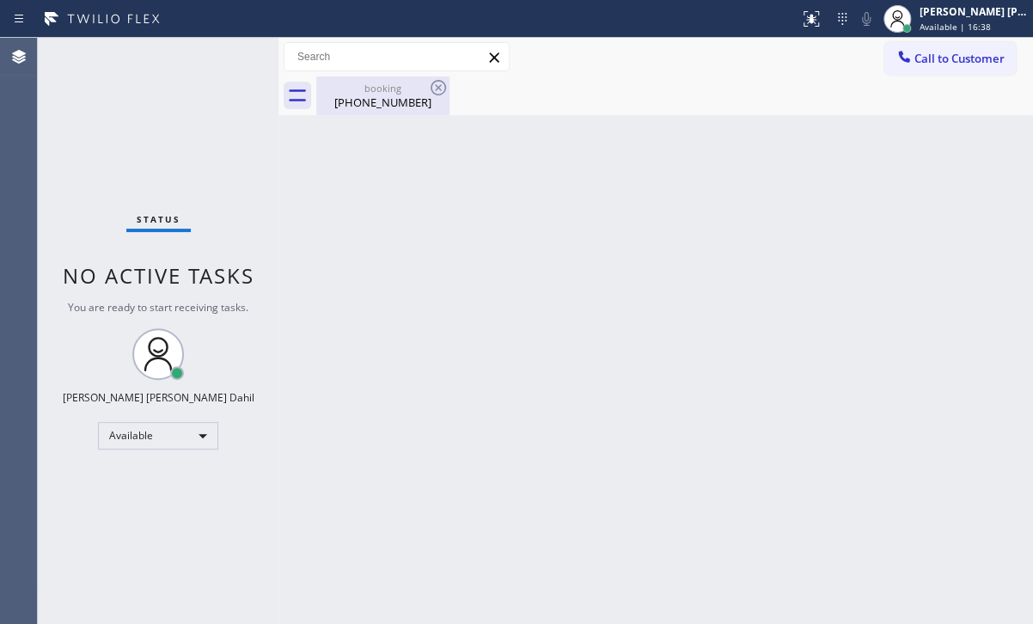
click at [396, 96] on div "[PHONE_NUMBER]" at bounding box center [383, 102] width 130 height 15
click at [571, 302] on div "Back to Dashboard Change Sender ID Customers Technicians Select a contact Outbo…" at bounding box center [655, 331] width 755 height 586
click at [832, 314] on div "Back to Dashboard Change Sender ID Customers Technicians Select a contact Outbo…" at bounding box center [655, 331] width 755 height 586
click at [797, 302] on div "Back to Dashboard Change Sender ID Customers Technicians Select a contact Outbo…" at bounding box center [655, 331] width 755 height 586
click at [654, 364] on div "Back to Dashboard Change Sender ID Customers Technicians Select a contact Outbo…" at bounding box center [655, 331] width 755 height 586
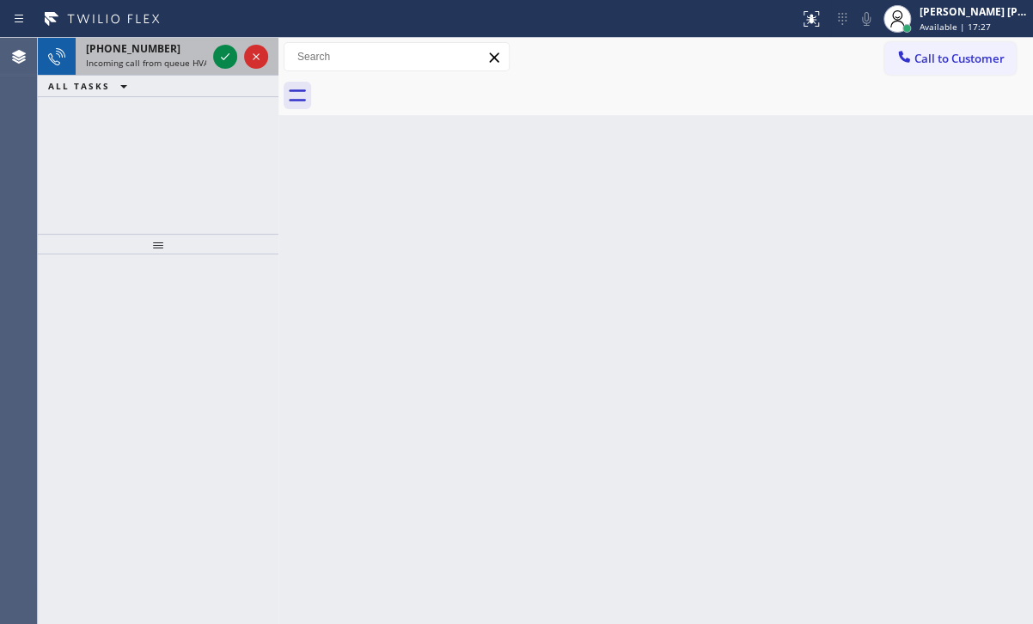
click at [133, 64] on span "Incoming call from queue HVAC" at bounding box center [150, 63] width 128 height 12
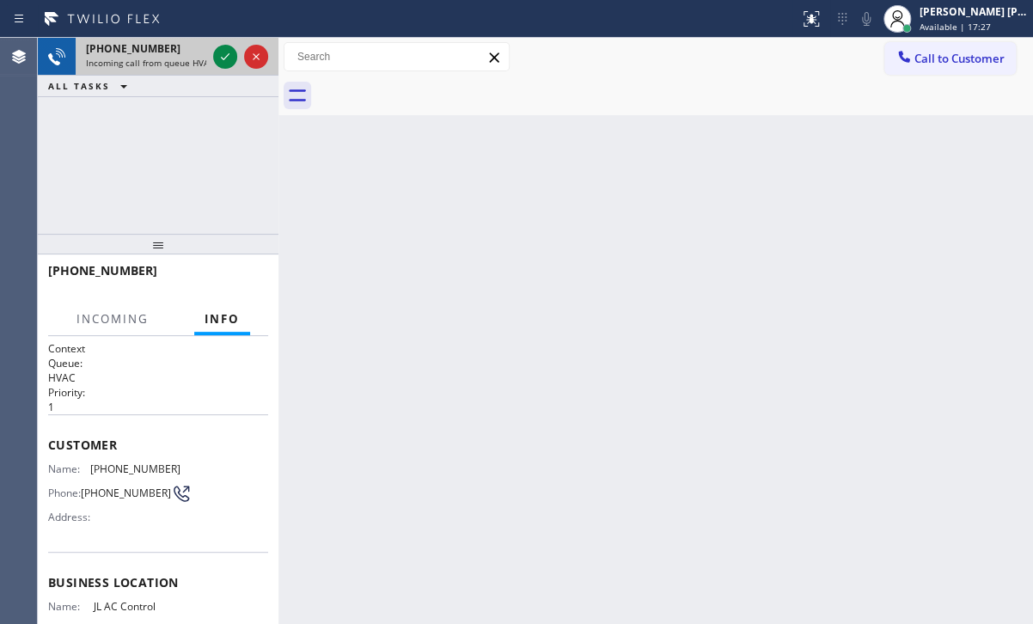
click at [133, 64] on span "Incoming call from queue HVAC" at bounding box center [150, 63] width 128 height 12
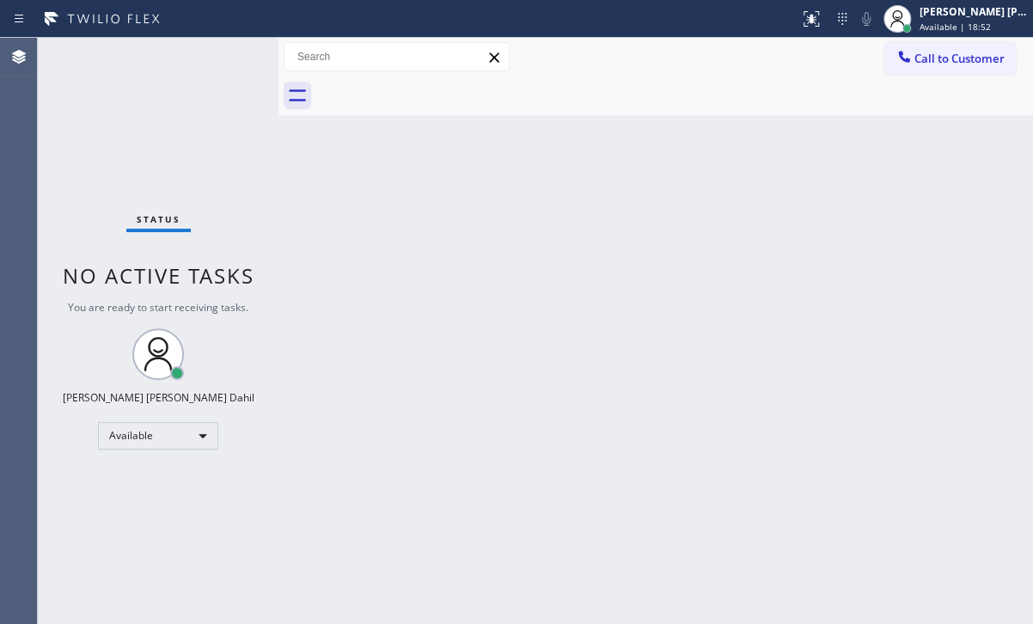
click at [619, 366] on div "Back to Dashboard Change Sender ID Customers Technicians Select a contact Outbo…" at bounding box center [655, 331] width 755 height 586
click at [715, 362] on div "Back to Dashboard Change Sender ID Customers Technicians Select a contact Outbo…" at bounding box center [655, 331] width 755 height 586
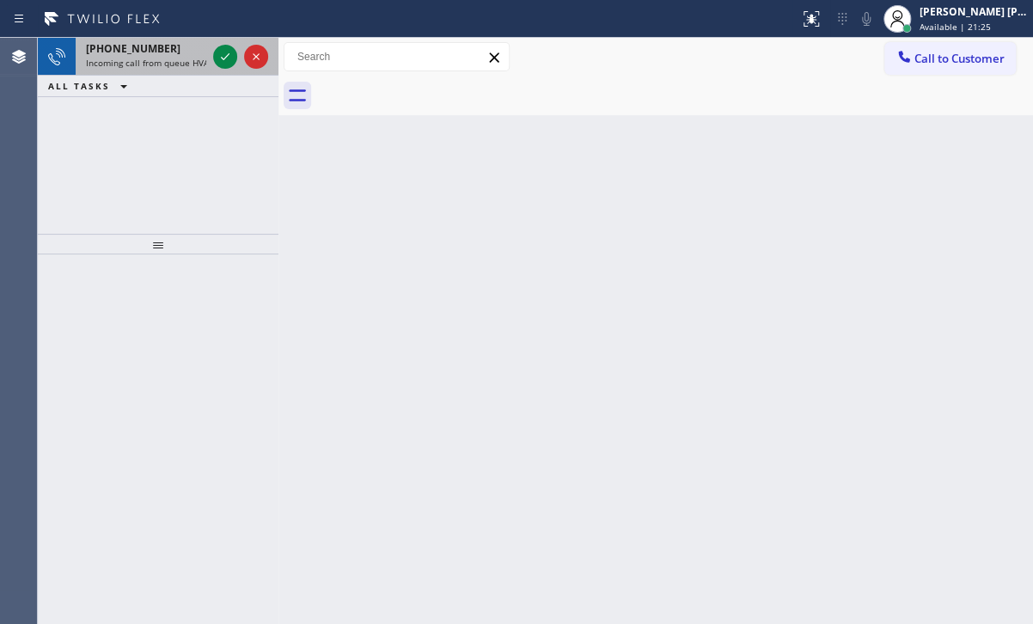
click at [200, 58] on span "Incoming call from queue HVAC" at bounding box center [150, 63] width 128 height 12
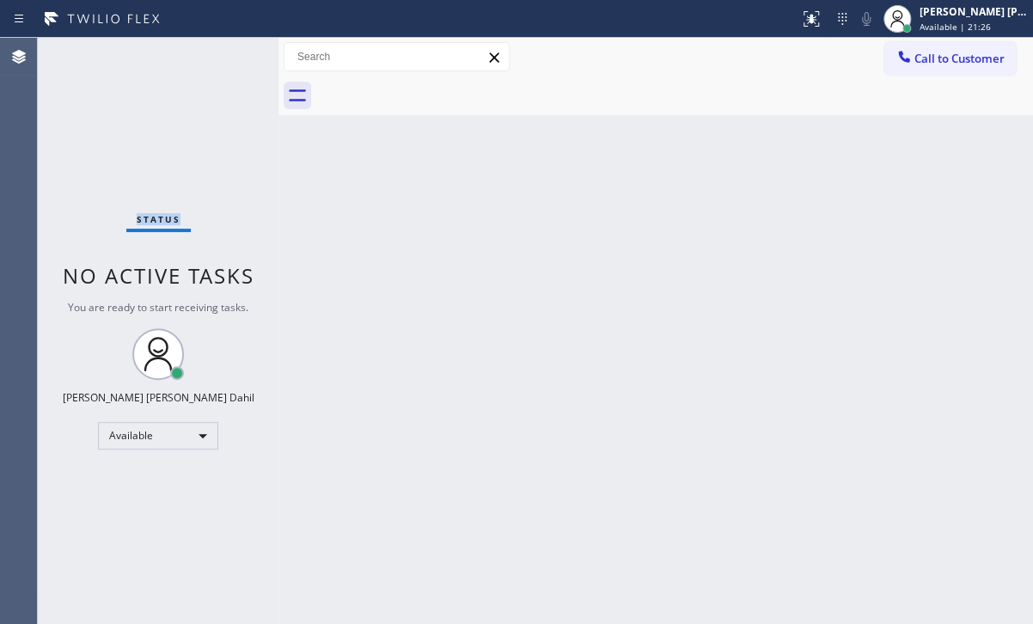
click at [200, 58] on div "Status No active tasks You are ready to start receiving tasks. [PERSON_NAME] [P…" at bounding box center [158, 331] width 241 height 586
click at [712, 381] on div "Back to Dashboard Change Sender ID Customers Technicians Select a contact Outbo…" at bounding box center [655, 331] width 755 height 586
click at [713, 381] on div "Back to Dashboard Change Sender ID Customers Technicians Select a contact Outbo…" at bounding box center [655, 331] width 755 height 586
click at [820, 469] on div "Back to Dashboard Change Sender ID Customers Technicians Select a contact Outbo…" at bounding box center [655, 331] width 755 height 586
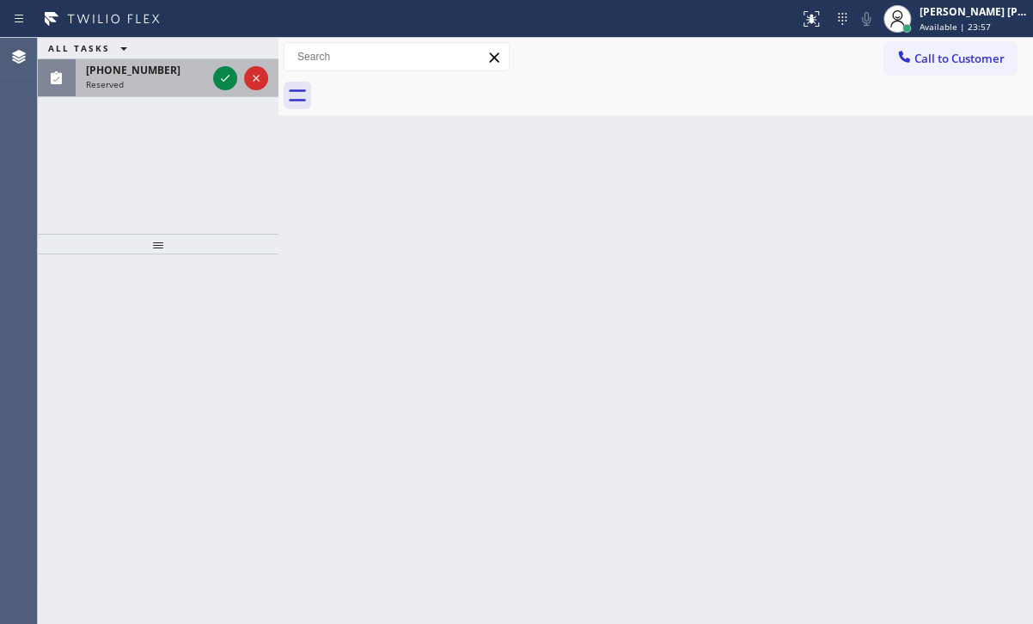
click at [180, 88] on div "Reserved" at bounding box center [146, 84] width 120 height 12
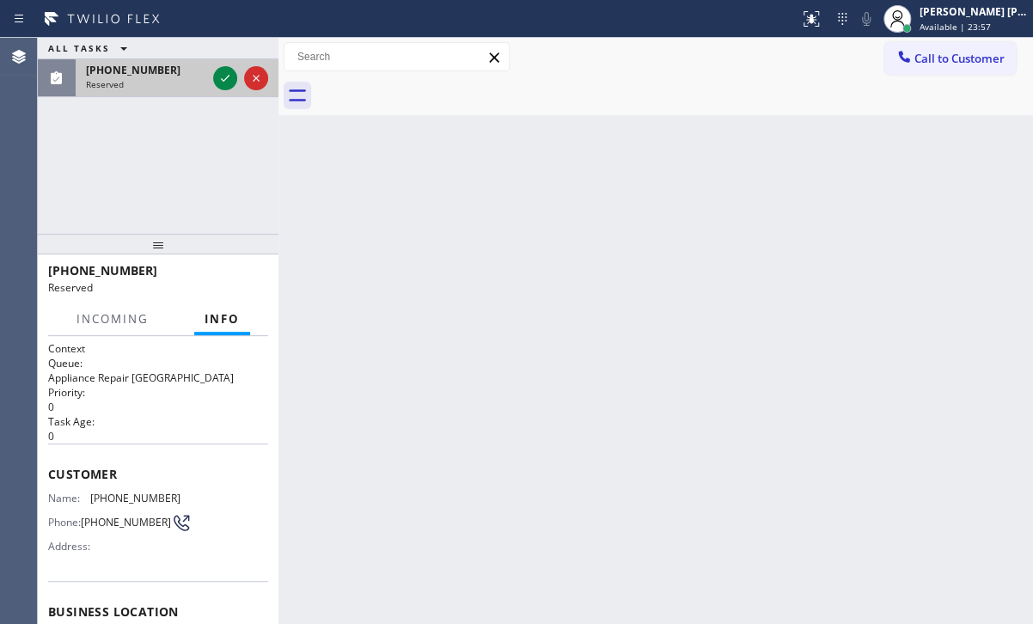
click at [180, 88] on div "Reserved" at bounding box center [146, 84] width 120 height 12
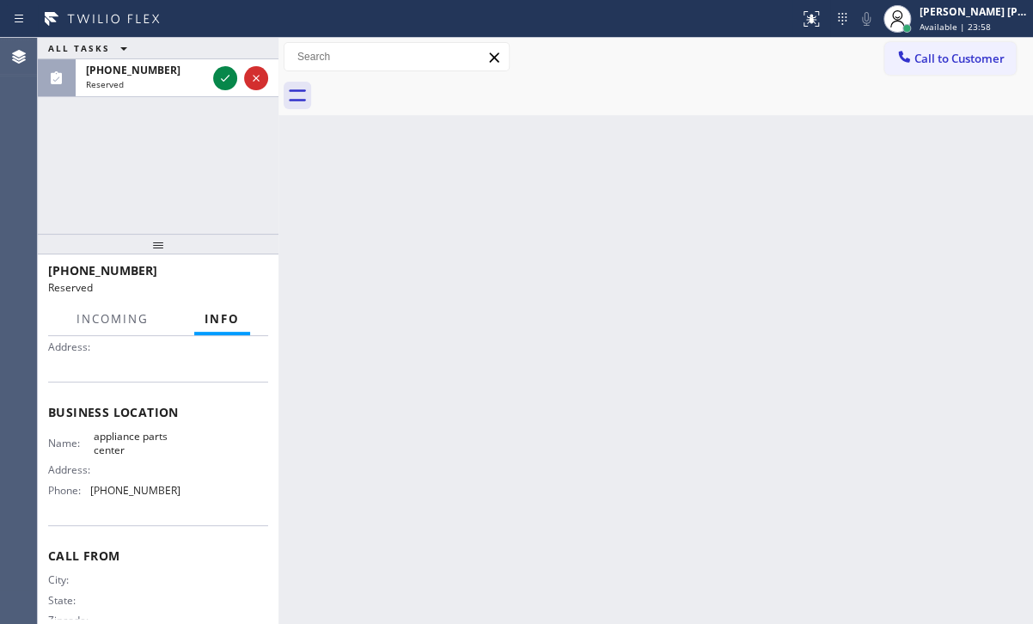
scroll to position [236, 0]
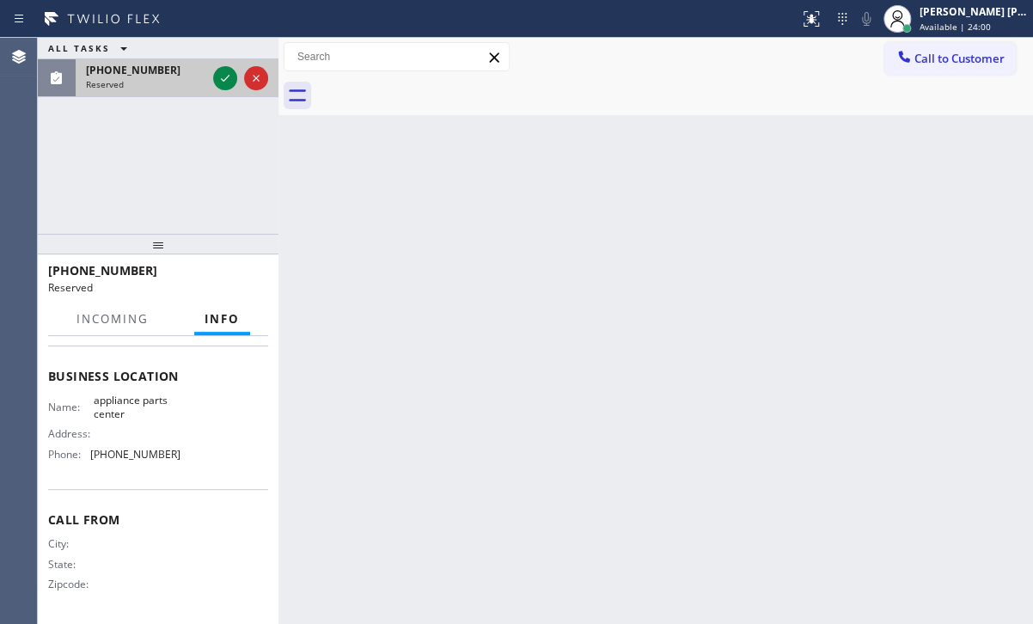
click at [218, 89] on div at bounding box center [241, 78] width 62 height 38
drag, startPoint x: 218, startPoint y: 89, endPoint x: 203, endPoint y: 168, distance: 80.6
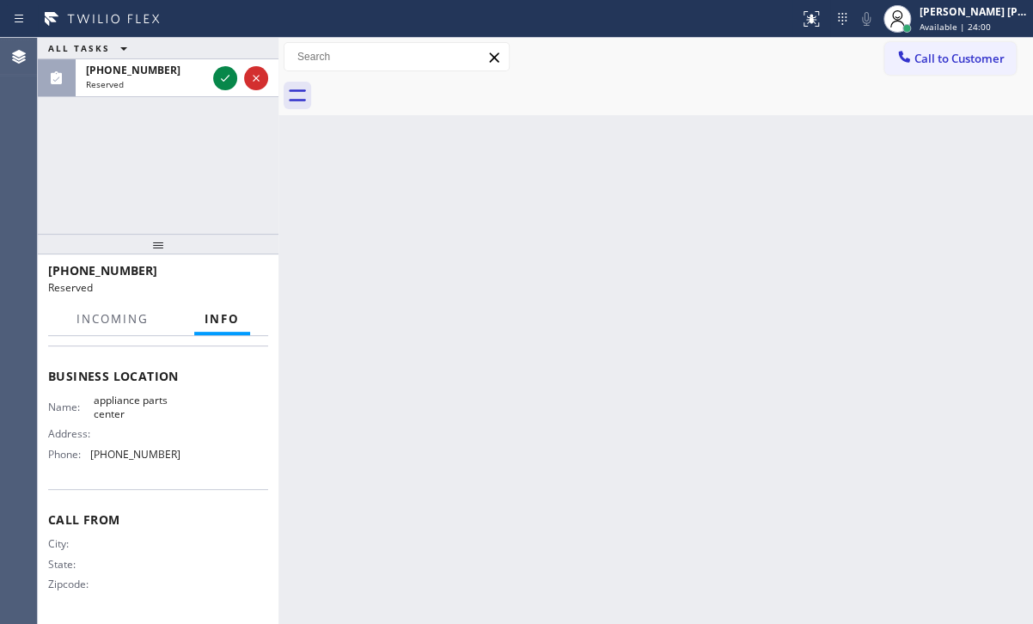
click at [218, 89] on div at bounding box center [241, 78] width 62 height 38
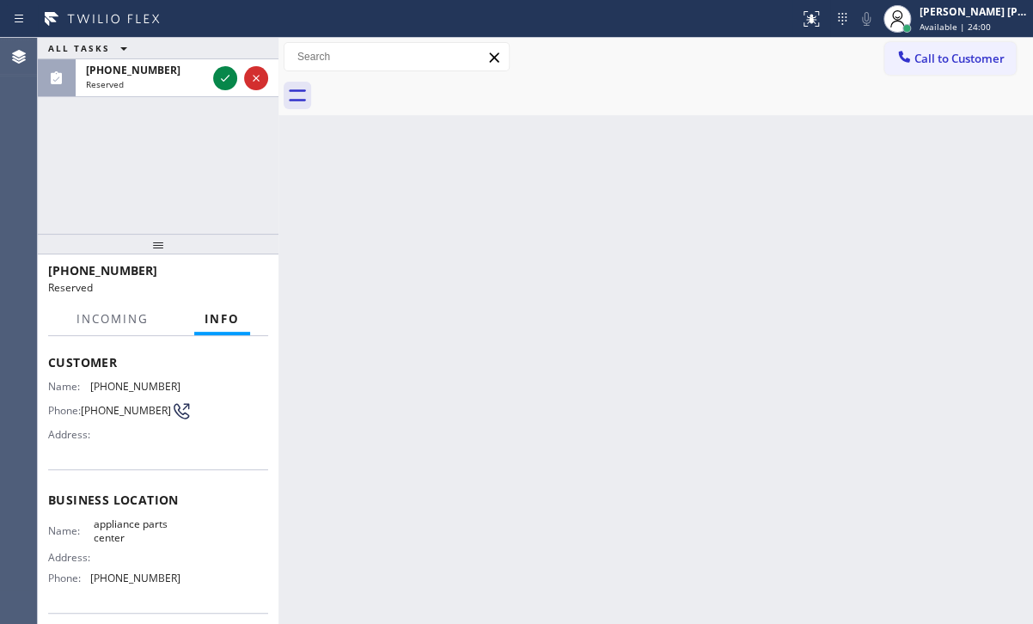
scroll to position [0, 0]
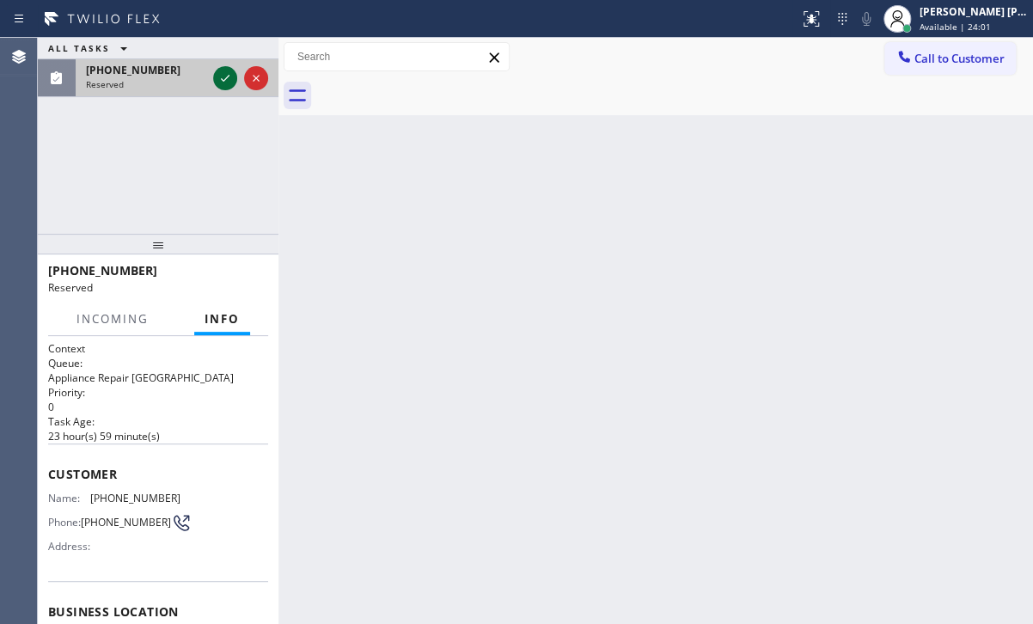
click at [220, 80] on icon at bounding box center [225, 78] width 21 height 21
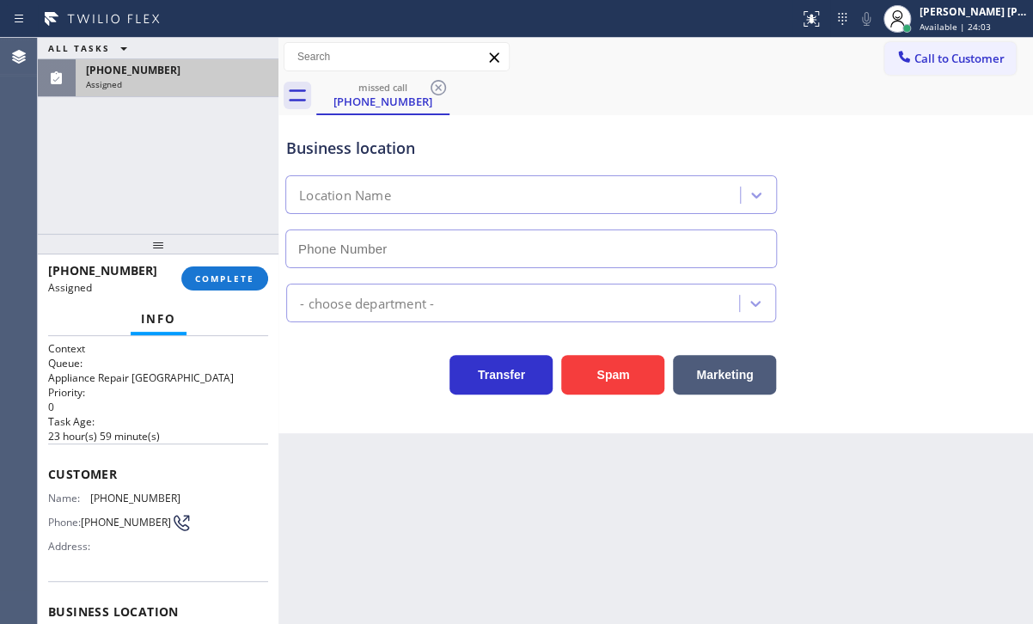
type input "[PHONE_NUMBER]"
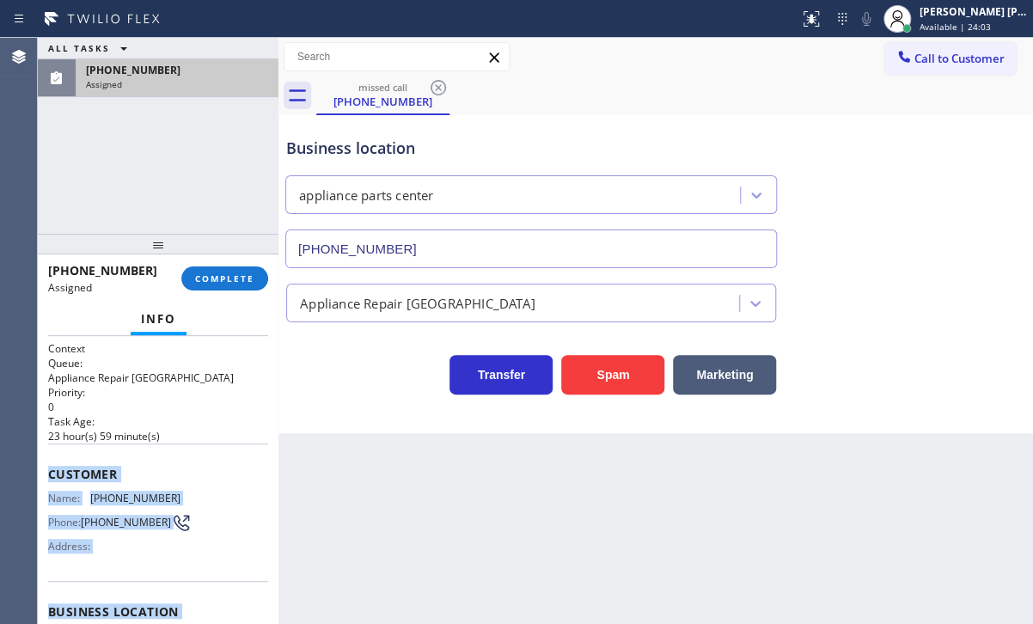
scroll to position [236, 0]
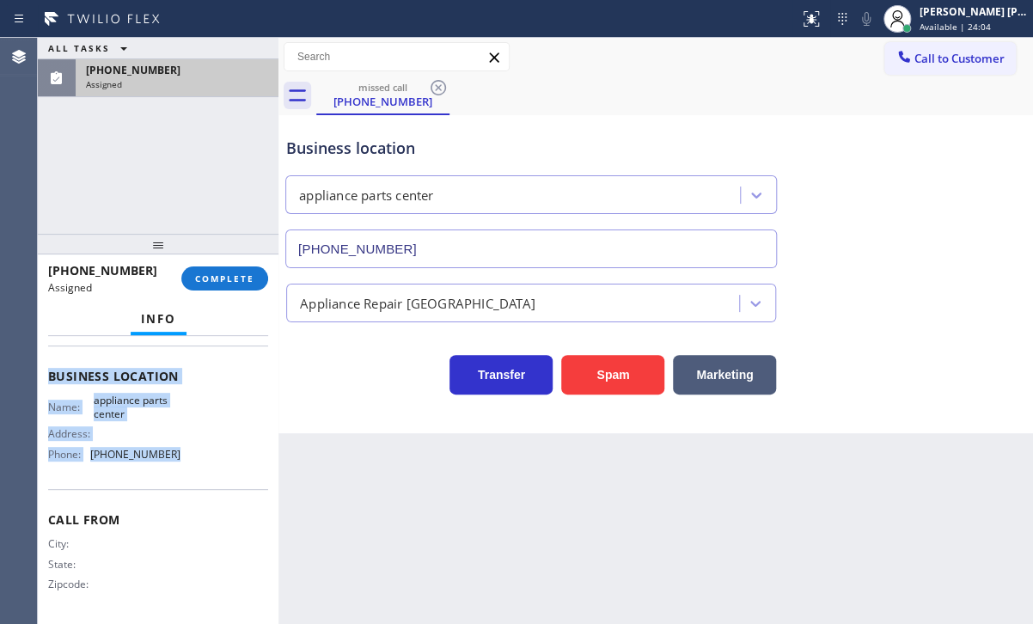
drag, startPoint x: 48, startPoint y: 468, endPoint x: 234, endPoint y: 300, distance: 250.1
click at [193, 456] on div "Context Queue: Appliance Repair High End Priority: 0 Task Age: [DEMOGRAPHIC_DAT…" at bounding box center [158, 362] width 220 height 513
click at [244, 274] on span "COMPLETE" at bounding box center [224, 278] width 59 height 12
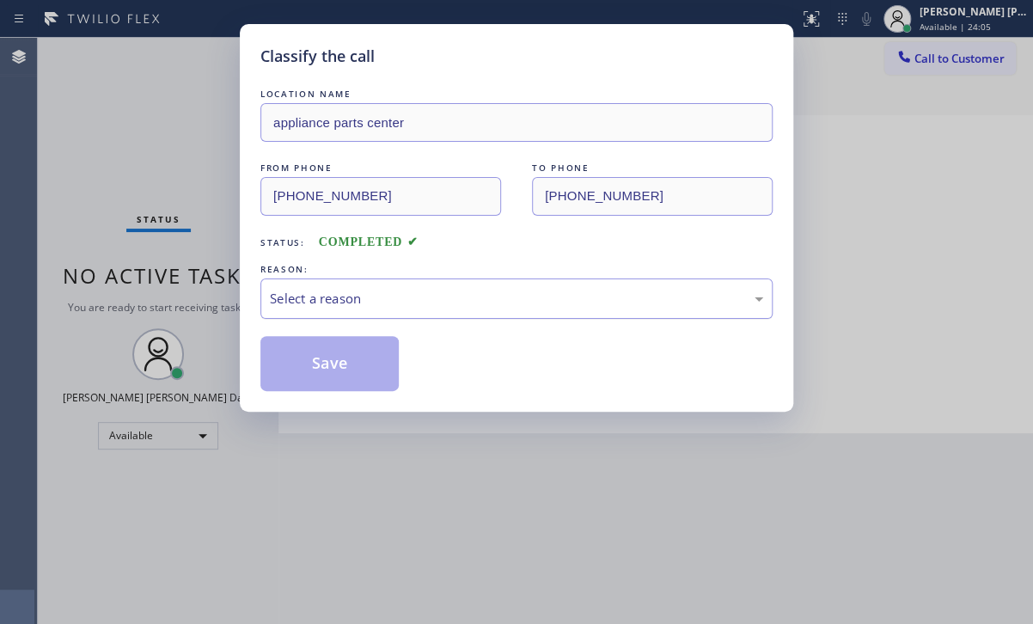
drag, startPoint x: 381, startPoint y: 252, endPoint x: 378, endPoint y: 284, distance: 32.8
click at [380, 263] on div "LOCATION NAME appliance parts center FROM PHONE [PHONE_NUMBER] TO PHONE [PHONE_…" at bounding box center [516, 238] width 512 height 306
click at [378, 284] on div "Select a reason" at bounding box center [516, 298] width 512 height 40
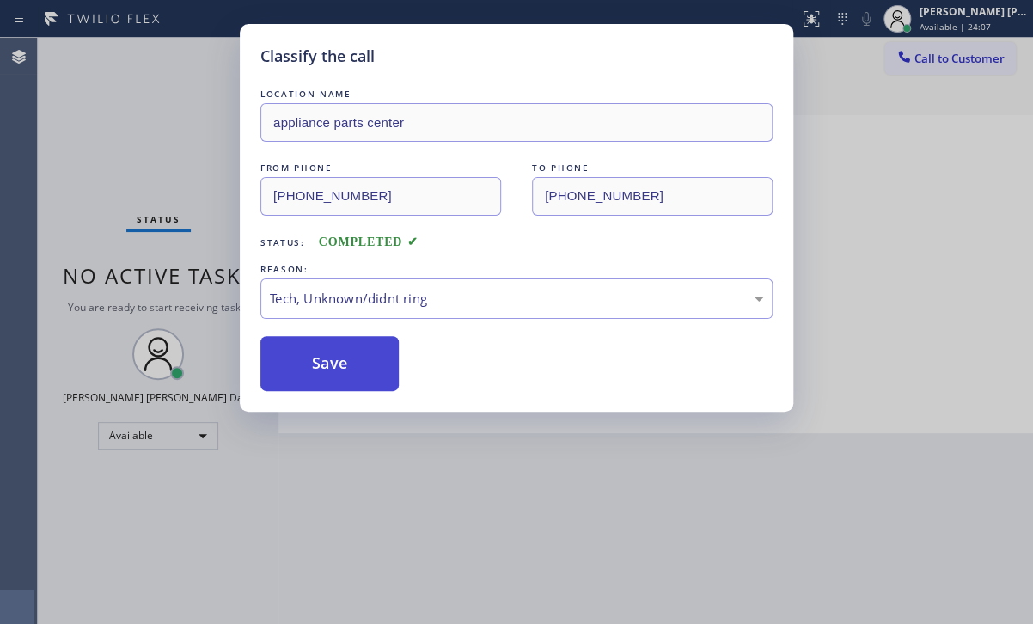
click at [323, 376] on button "Save" at bounding box center [329, 363] width 138 height 55
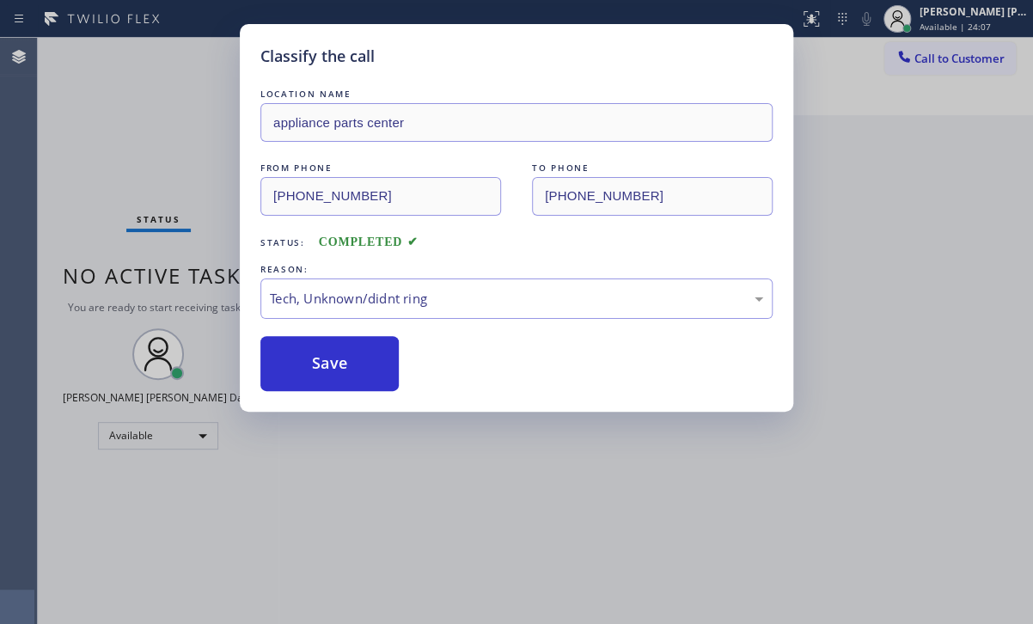
drag, startPoint x: 323, startPoint y: 376, endPoint x: 778, endPoint y: 224, distance: 479.5
click at [338, 369] on button "Save" at bounding box center [329, 363] width 138 height 55
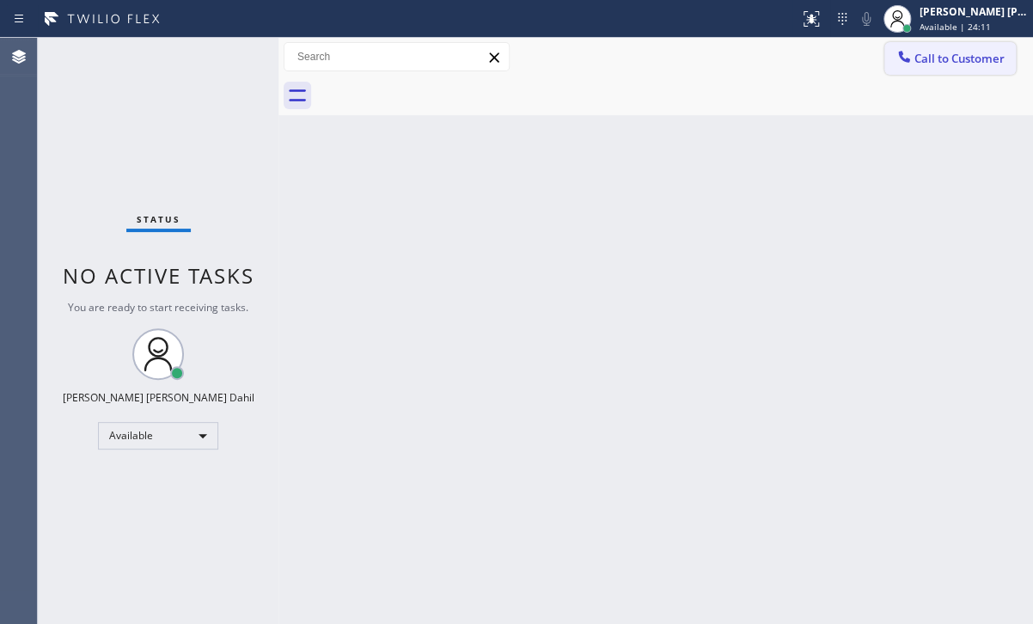
click at [936, 61] on span "Call to Customer" at bounding box center [960, 58] width 90 height 15
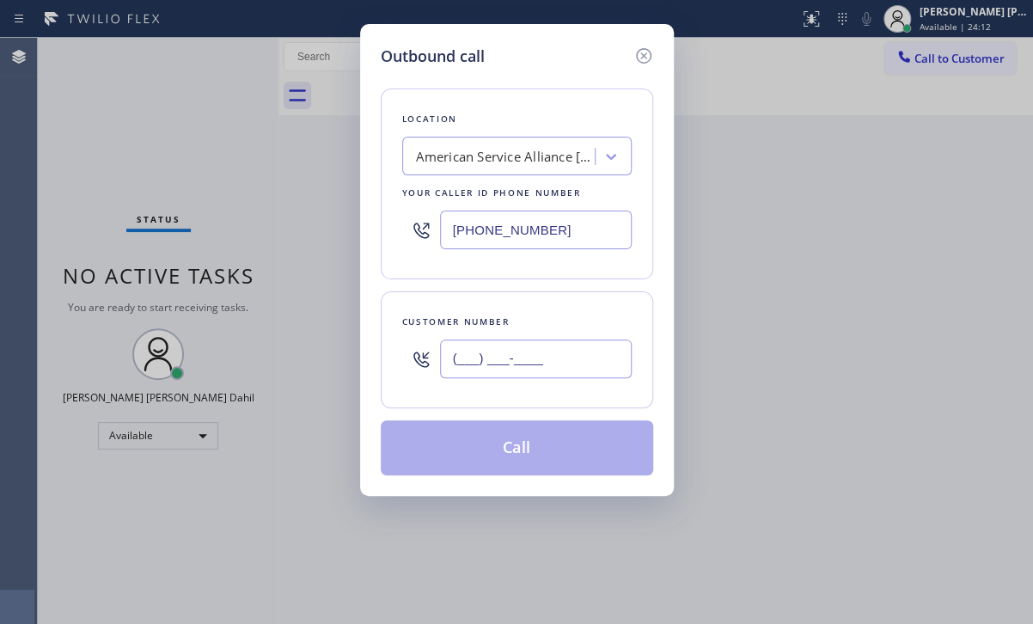
click at [553, 365] on input "(___) ___-____" at bounding box center [536, 359] width 192 height 39
paste input "817) 870-6632"
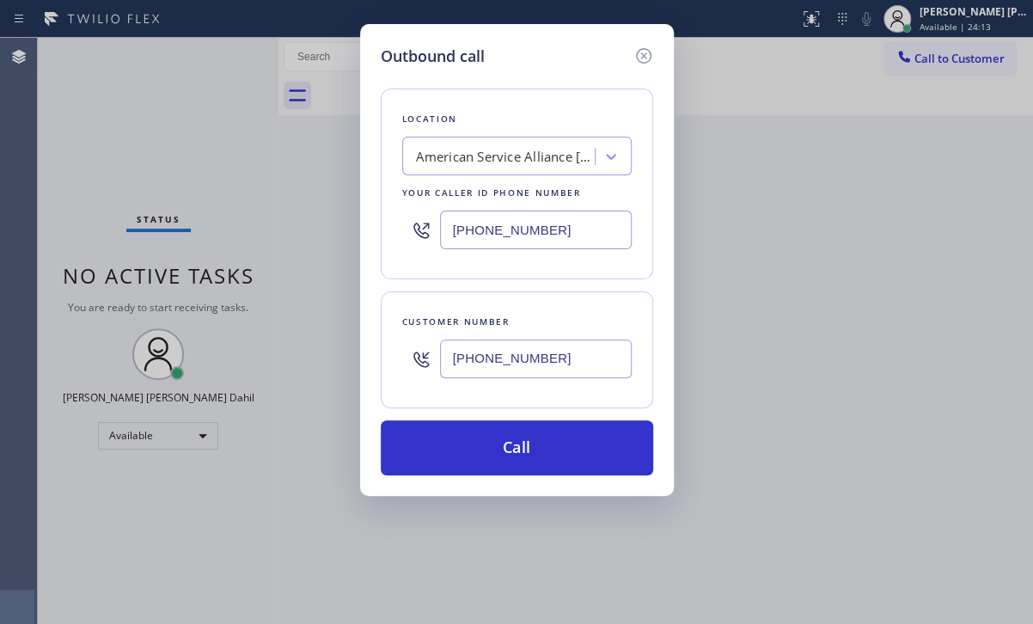
type input "[PHONE_NUMBER]"
click at [559, 228] on input "[PHONE_NUMBER]" at bounding box center [536, 230] width 192 height 39
paste input "817) 482-5346"
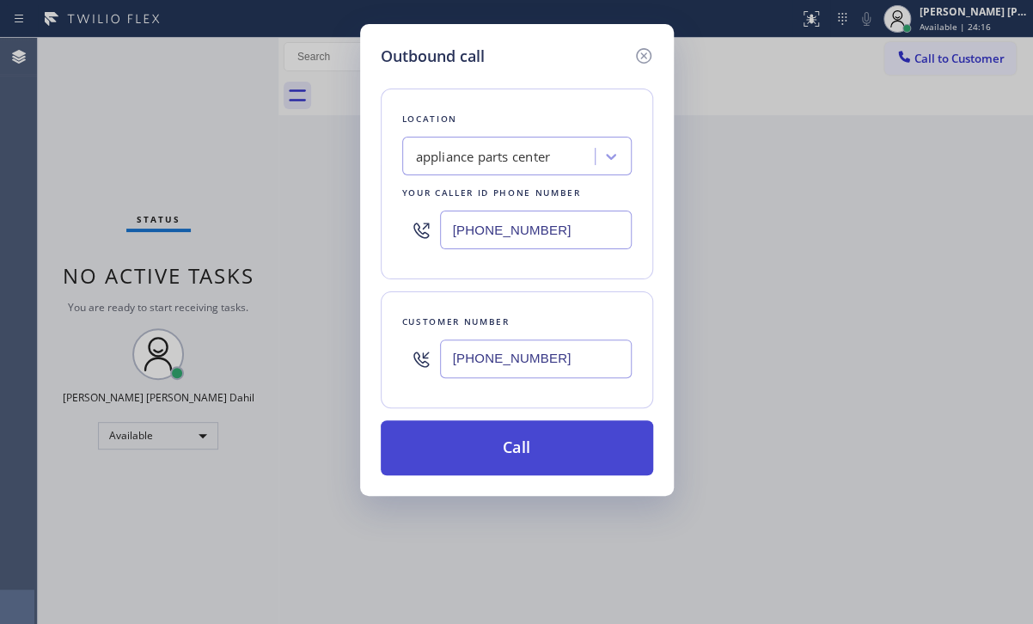
type input "[PHONE_NUMBER]"
click at [516, 443] on button "Call" at bounding box center [517, 447] width 272 height 55
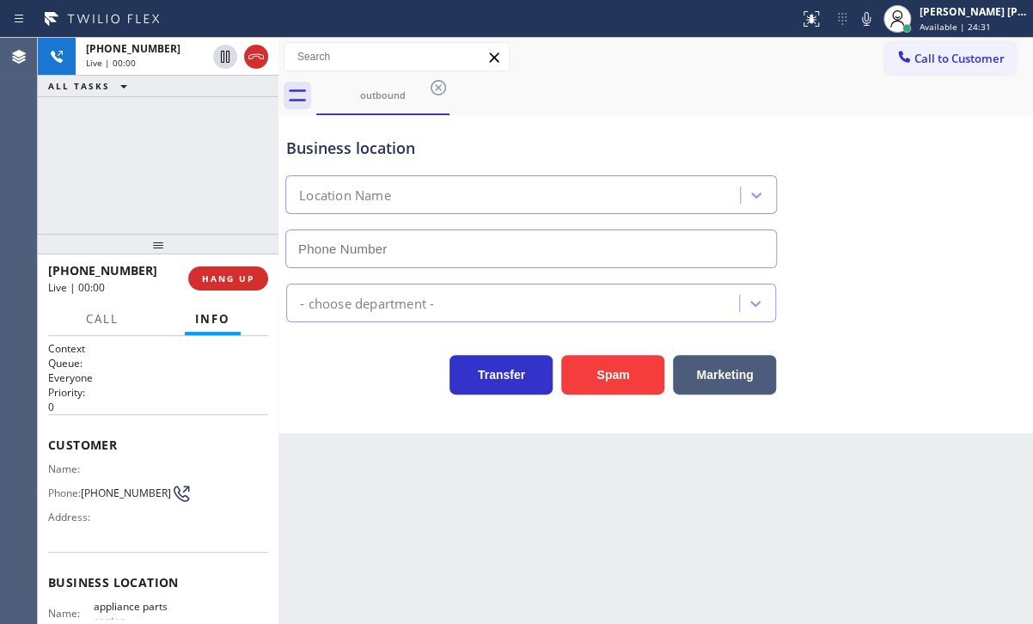
type input "[PHONE_NUMBER]"
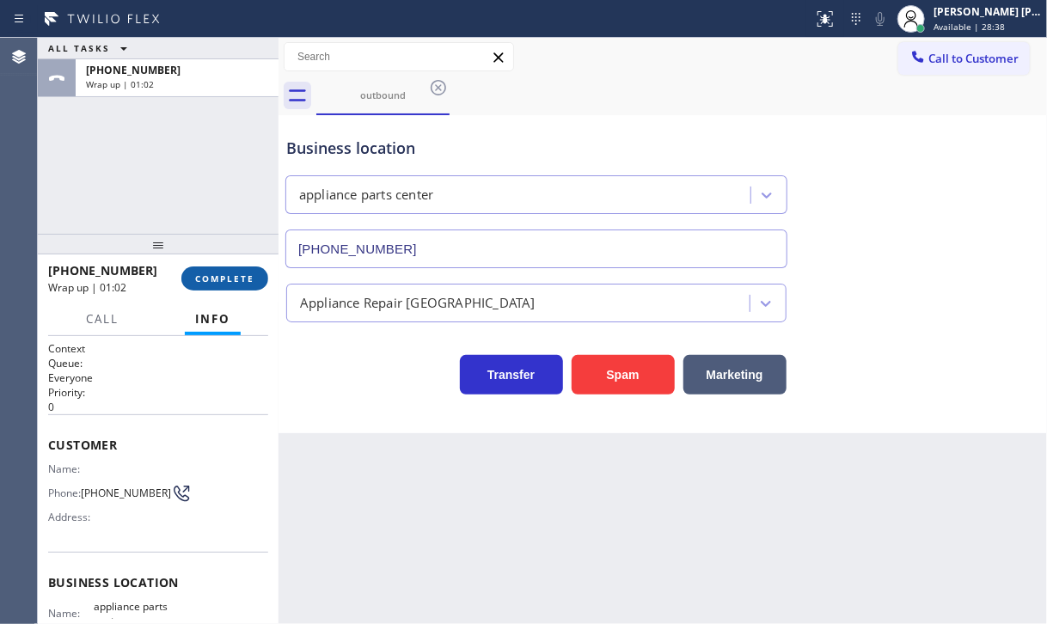
click at [223, 273] on span "COMPLETE" at bounding box center [224, 278] width 59 height 12
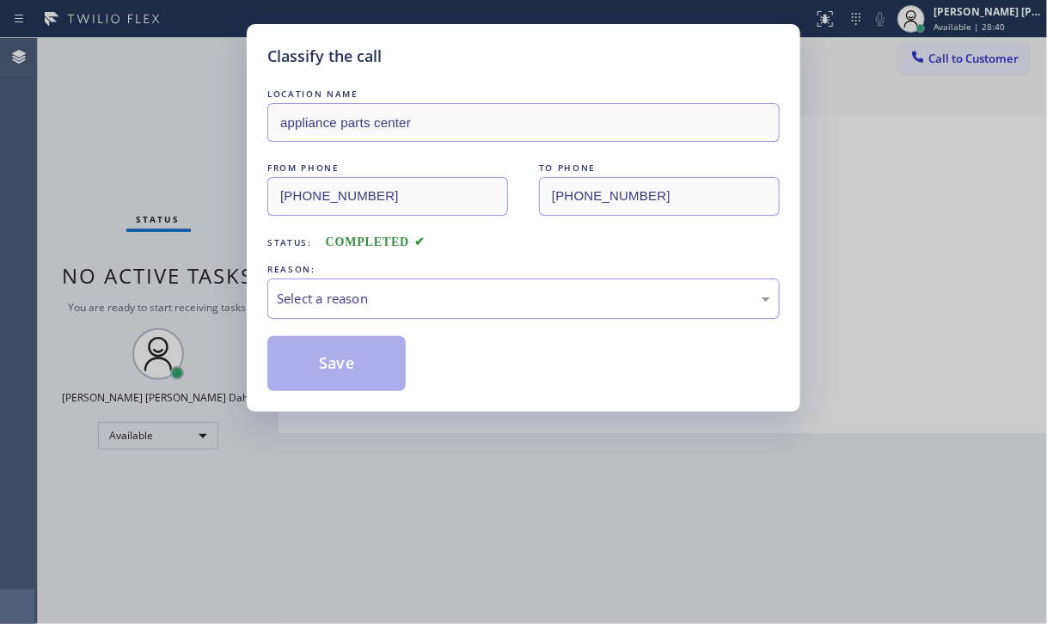
drag, startPoint x: 355, startPoint y: 293, endPoint x: 354, endPoint y: 315, distance: 21.5
click at [354, 300] on div "Select a reason" at bounding box center [523, 299] width 493 height 20
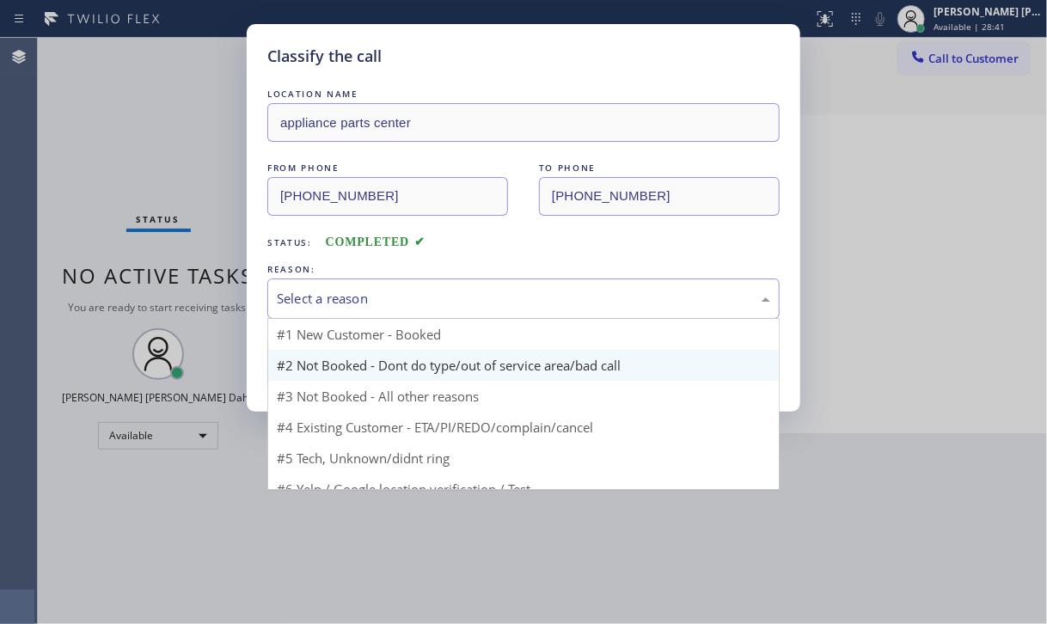
click at [330, 368] on button "Save" at bounding box center [336, 363] width 138 height 55
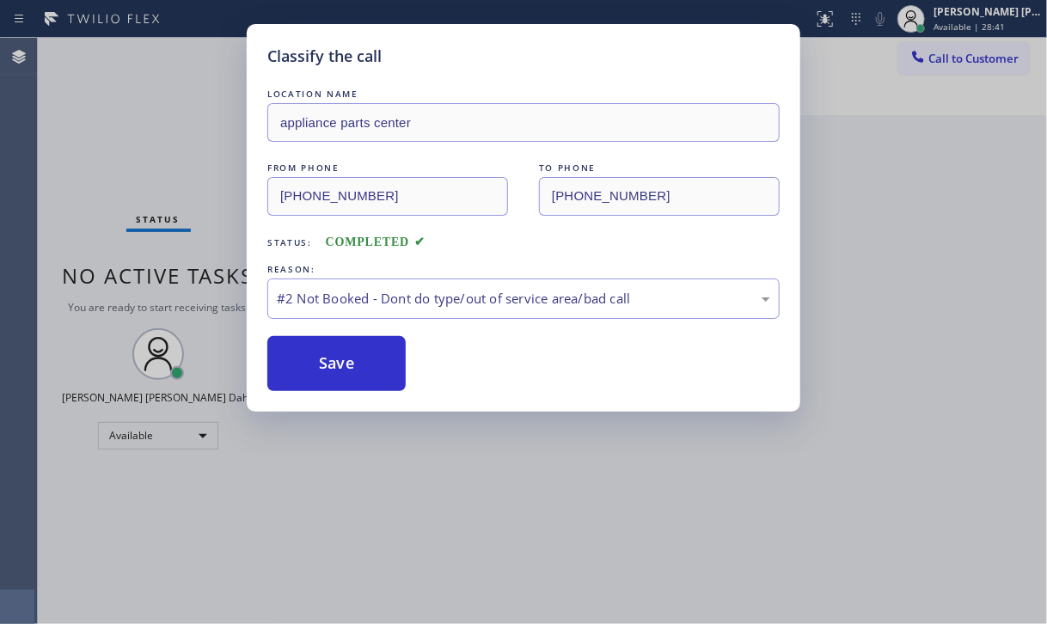
click at [330, 368] on button "Save" at bounding box center [336, 363] width 138 height 55
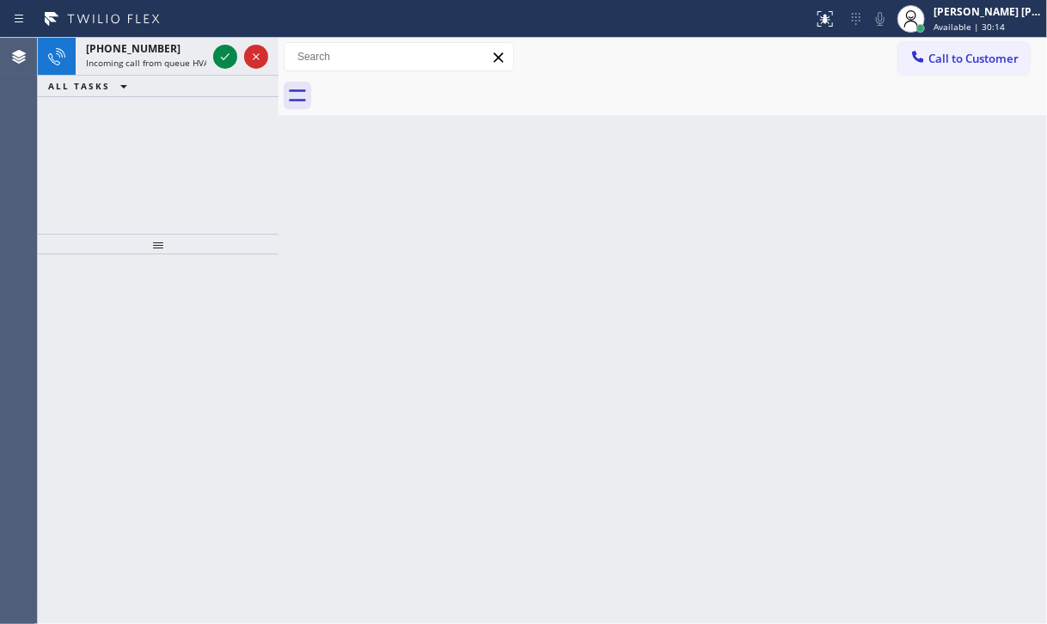
drag, startPoint x: 124, startPoint y: 211, endPoint x: 162, endPoint y: 145, distance: 75.5
click at [124, 207] on div "[PHONE_NUMBER] Incoming call from queue HVAC ALL TASKS ALL TASKS ACTIVE TASKS T…" at bounding box center [158, 136] width 241 height 196
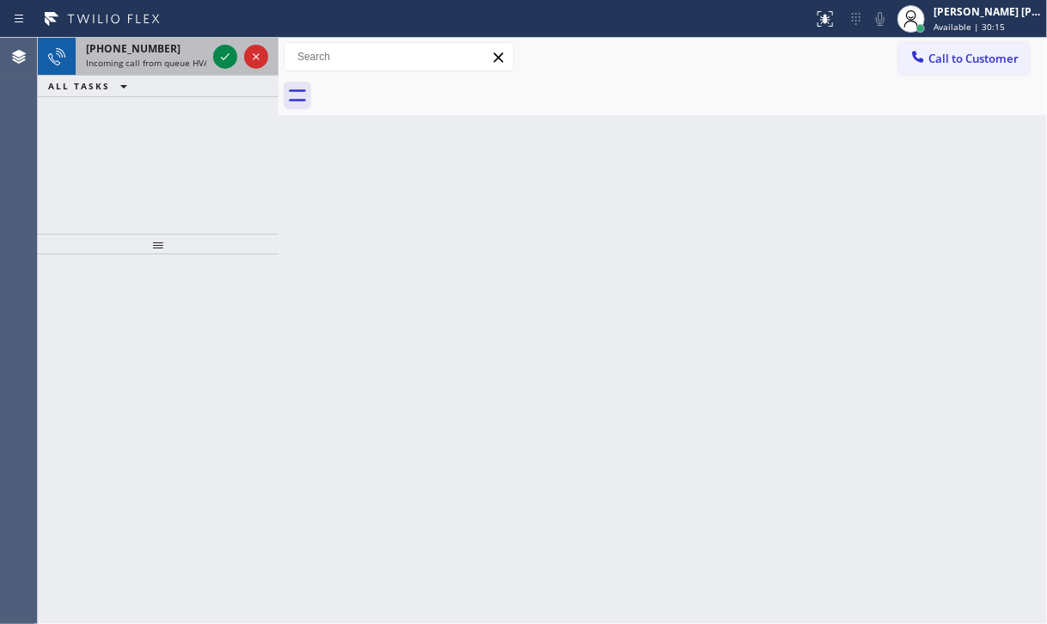
click at [174, 73] on div "[PHONE_NUMBER] Incoming call from queue HVAC" at bounding box center [143, 57] width 134 height 38
click at [174, 71] on div "[PHONE_NUMBER] Incoming call from queue HVAC" at bounding box center [143, 57] width 134 height 38
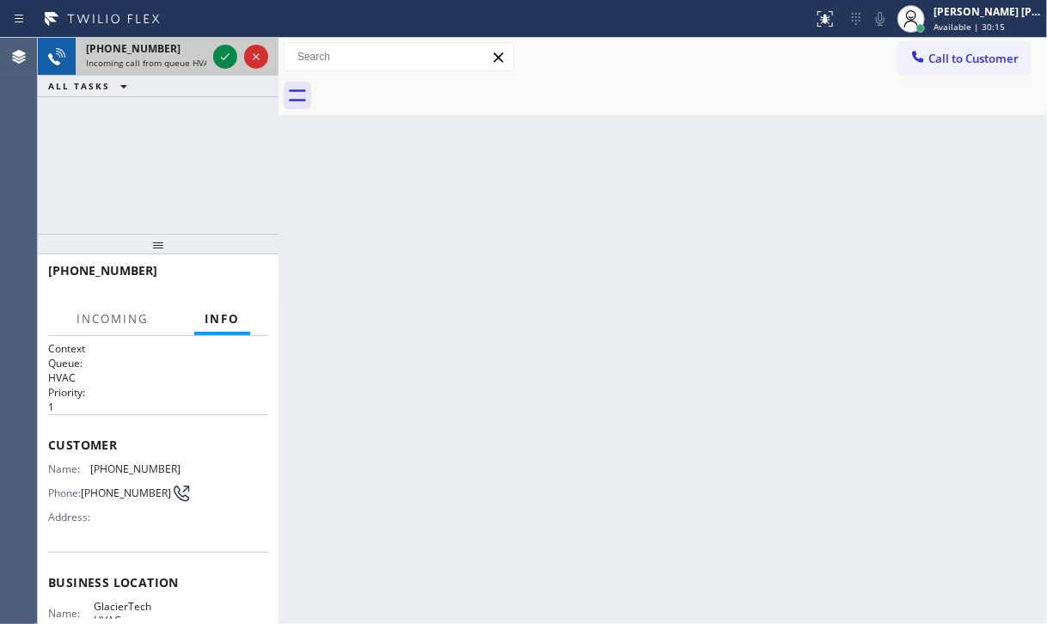
click at [174, 65] on span "Incoming call from queue HVAC" at bounding box center [150, 63] width 128 height 12
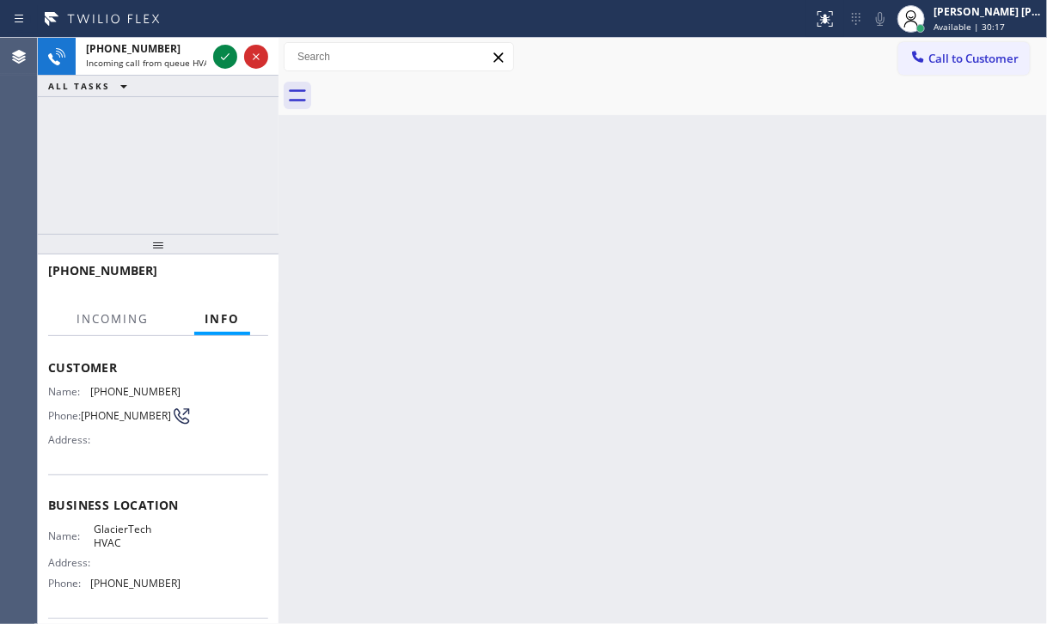
scroll to position [208, 0]
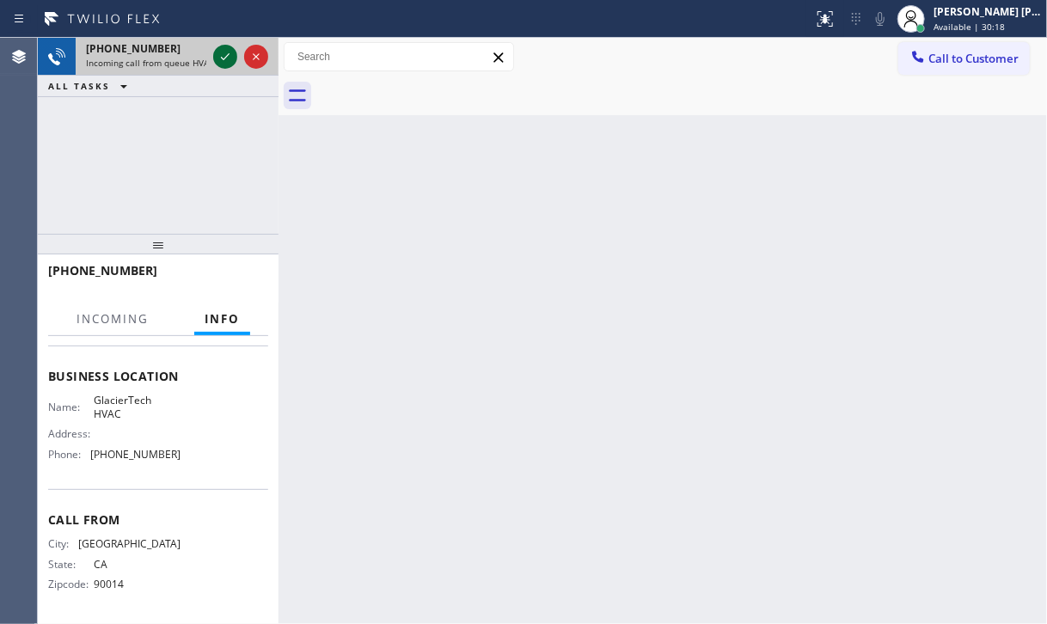
click at [227, 48] on icon at bounding box center [225, 56] width 21 height 21
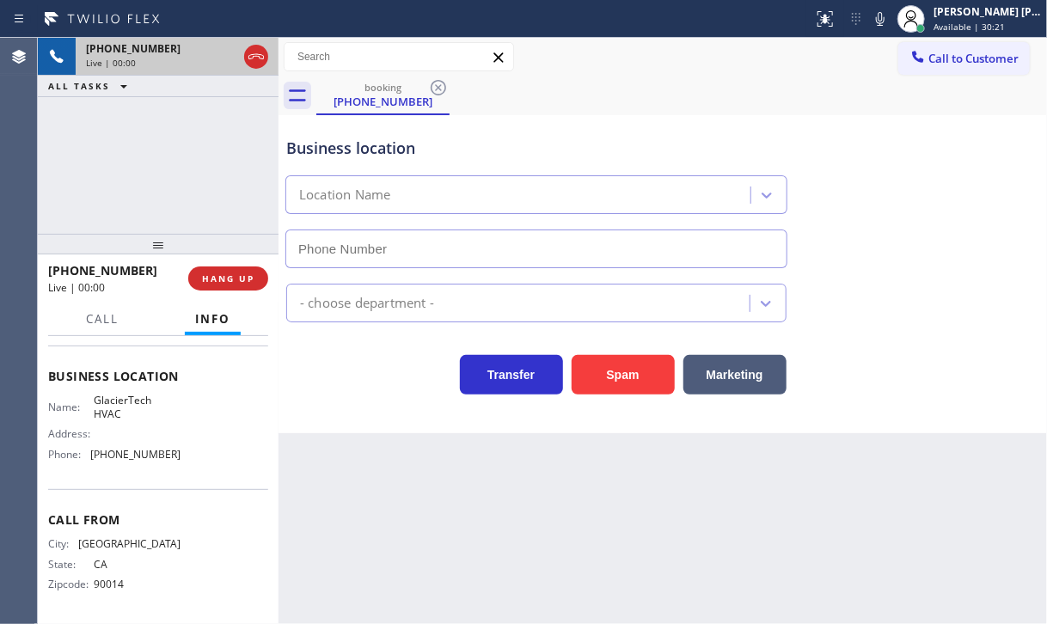
type input "[PHONE_NUMBER]"
click at [615, 385] on button "Spam" at bounding box center [623, 375] width 103 height 40
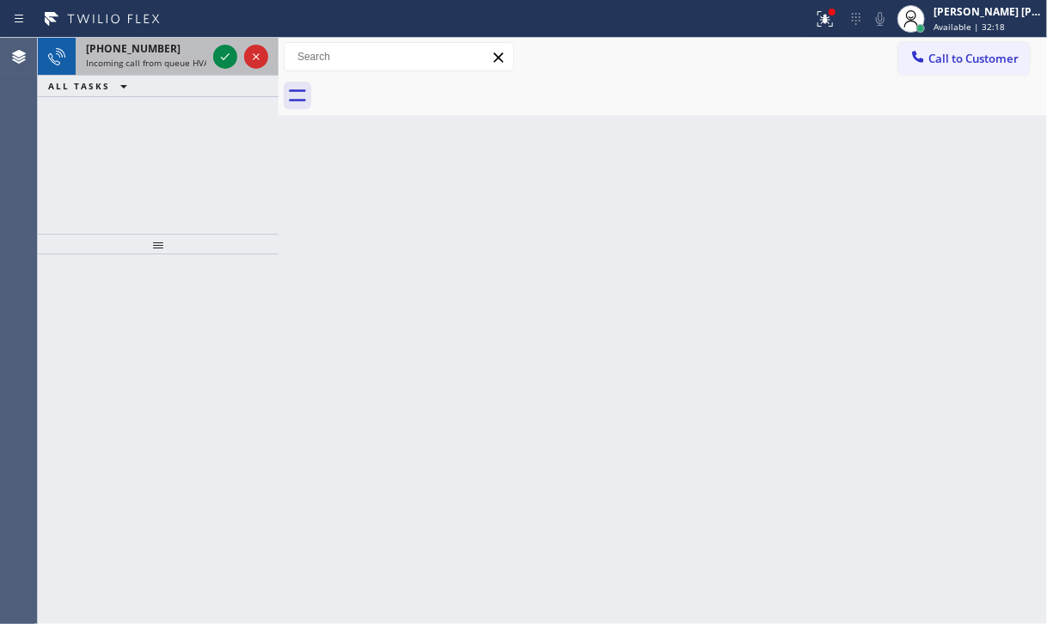
click at [187, 66] on span "Incoming call from queue HVAC" at bounding box center [150, 63] width 128 height 12
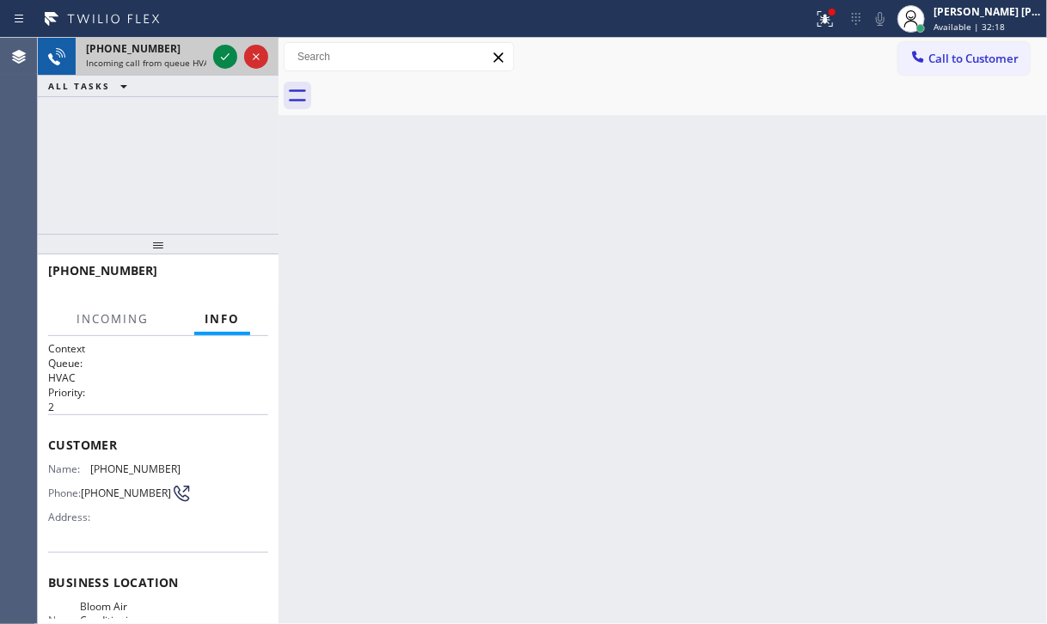
click at [187, 66] on span "Incoming call from queue HVAC" at bounding box center [150, 63] width 128 height 12
click at [226, 50] on icon at bounding box center [225, 56] width 21 height 21
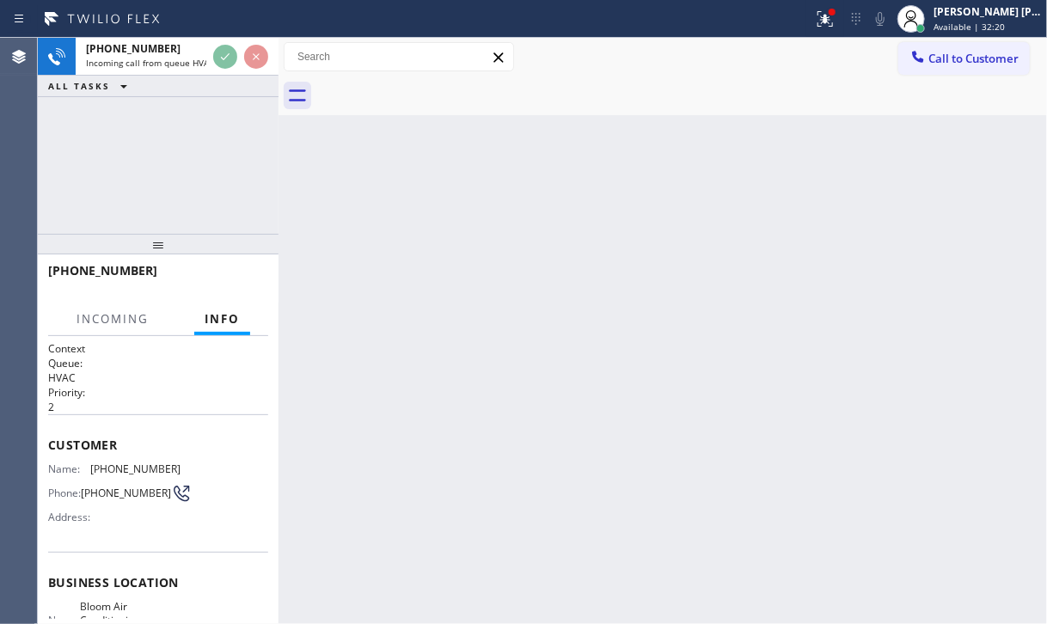
scroll to position [86, 0]
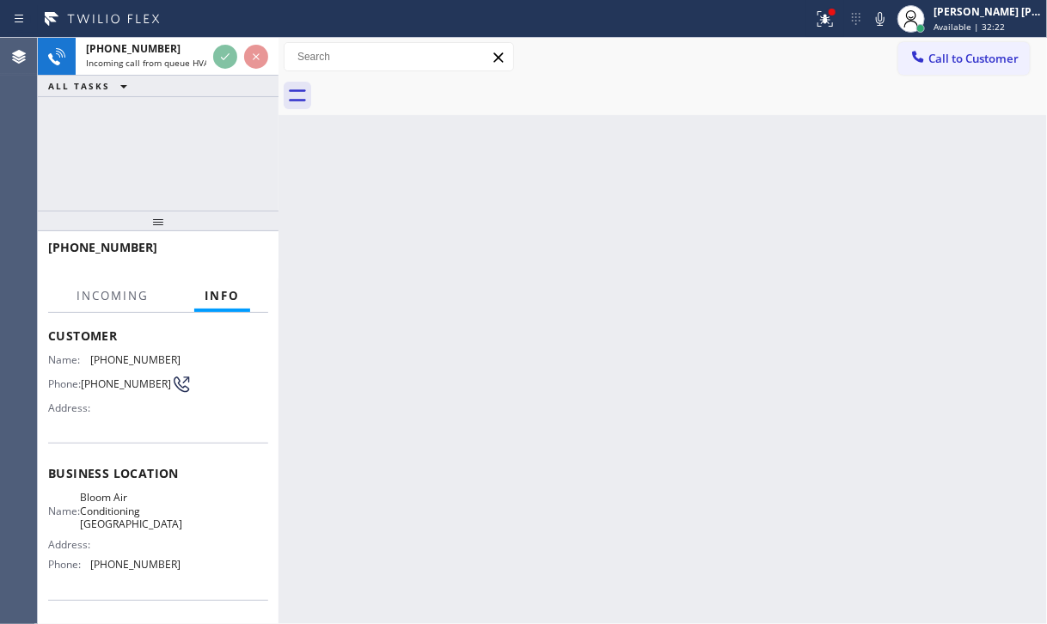
drag, startPoint x: 155, startPoint y: 243, endPoint x: 164, endPoint y: 220, distance: 25.1
click at [164, 220] on div at bounding box center [158, 221] width 241 height 21
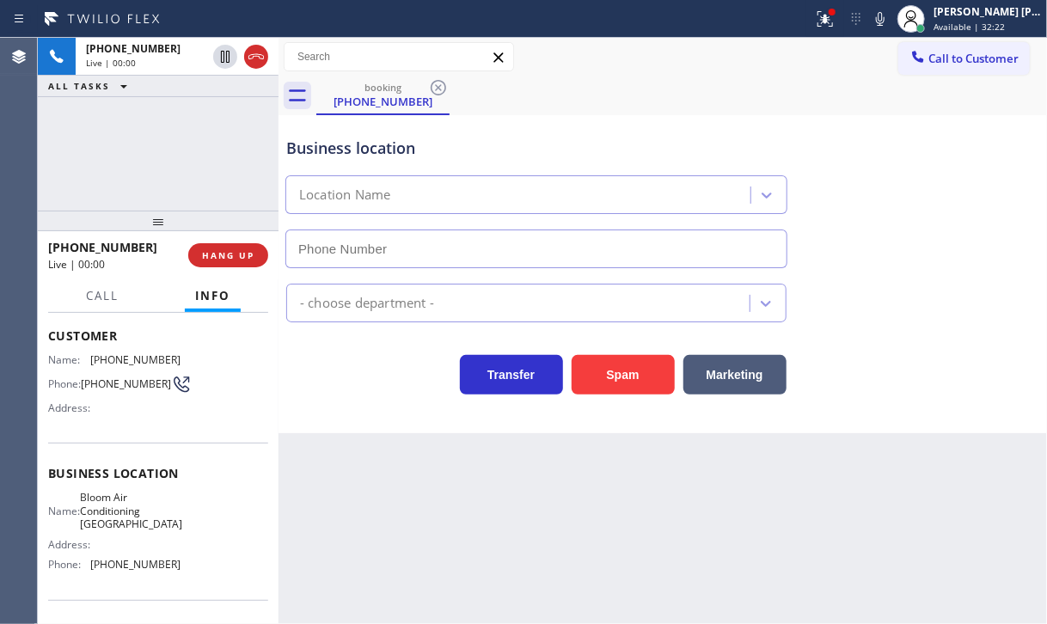
type input "[PHONE_NUMBER]"
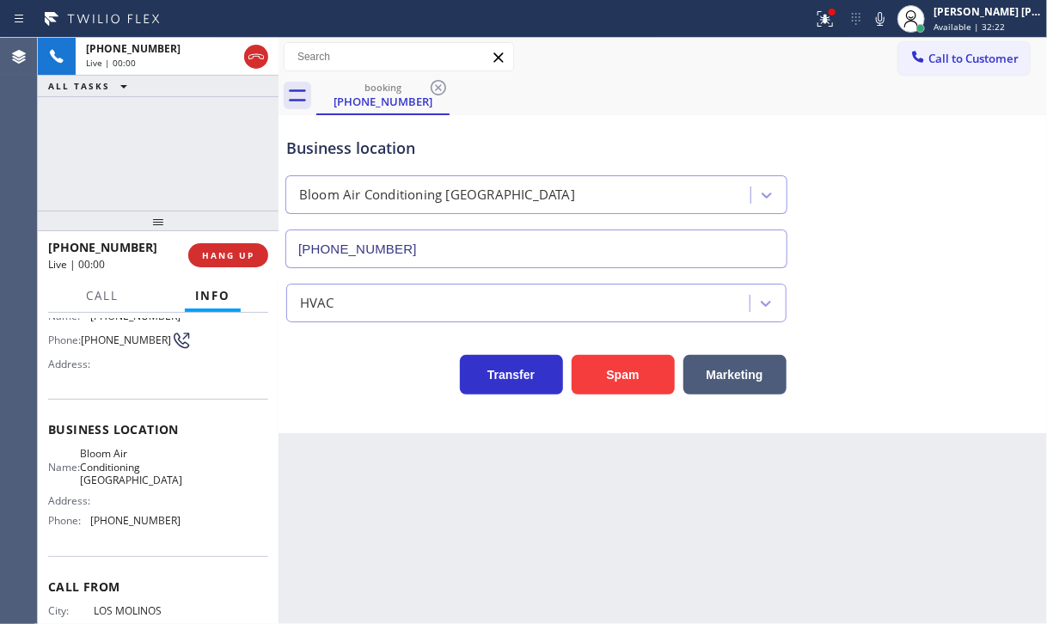
scroll to position [172, 0]
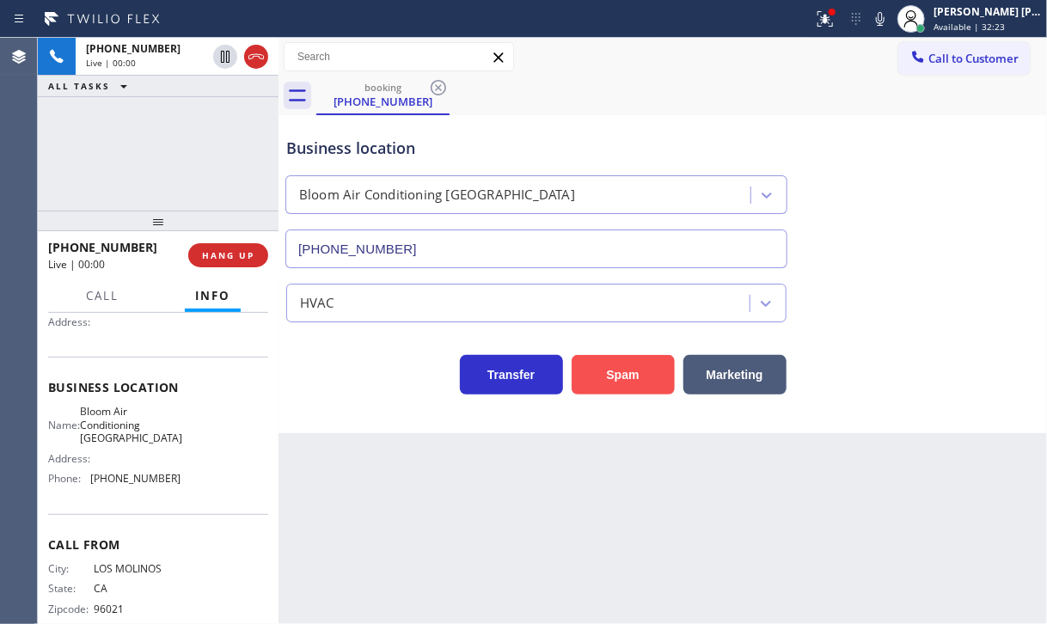
click at [615, 378] on button "Spam" at bounding box center [623, 375] width 103 height 40
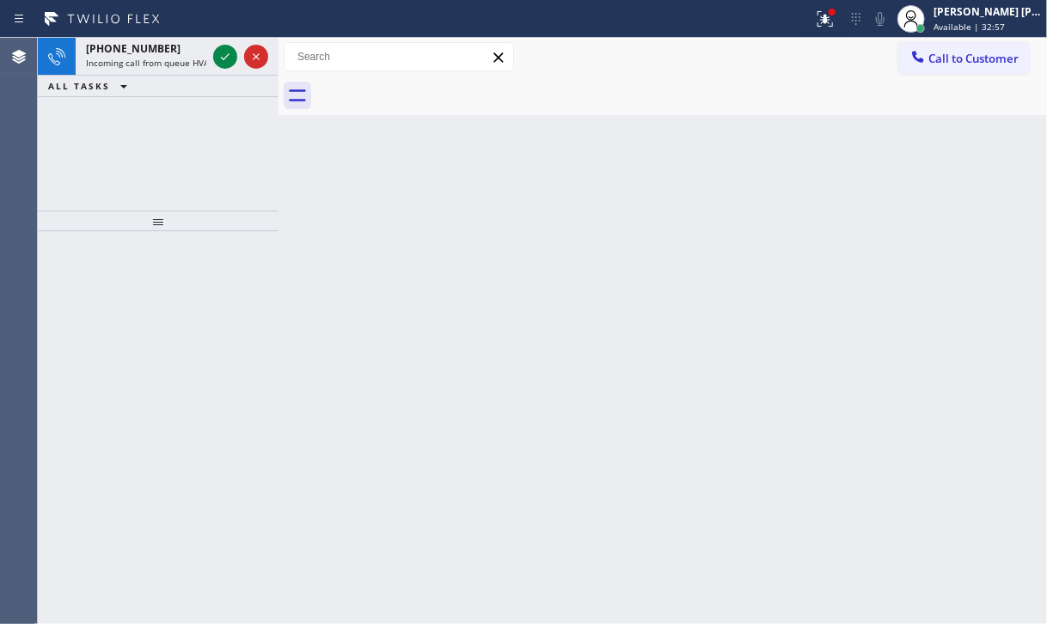
drag, startPoint x: 112, startPoint y: 159, endPoint x: 147, endPoint y: 94, distance: 74.2
click at [116, 152] on div "[PHONE_NUMBER] Incoming call from queue HVAC ALL TASKS ALL TASKS ACTIVE TASKS T…" at bounding box center [158, 124] width 241 height 173
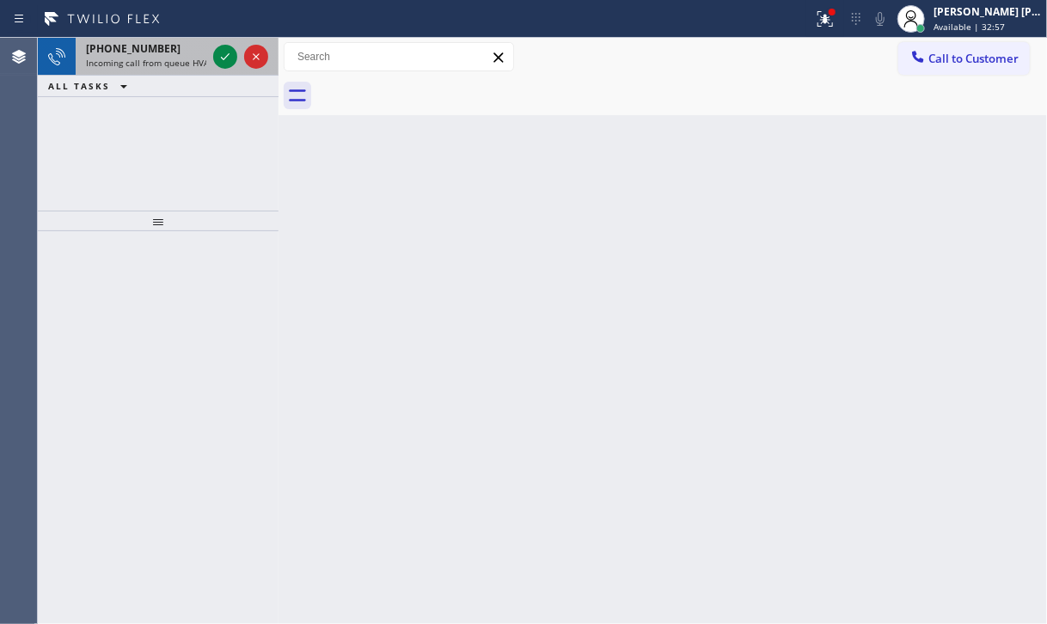
click at [157, 68] on div "[PHONE_NUMBER] Incoming call from queue HVAC" at bounding box center [143, 57] width 134 height 38
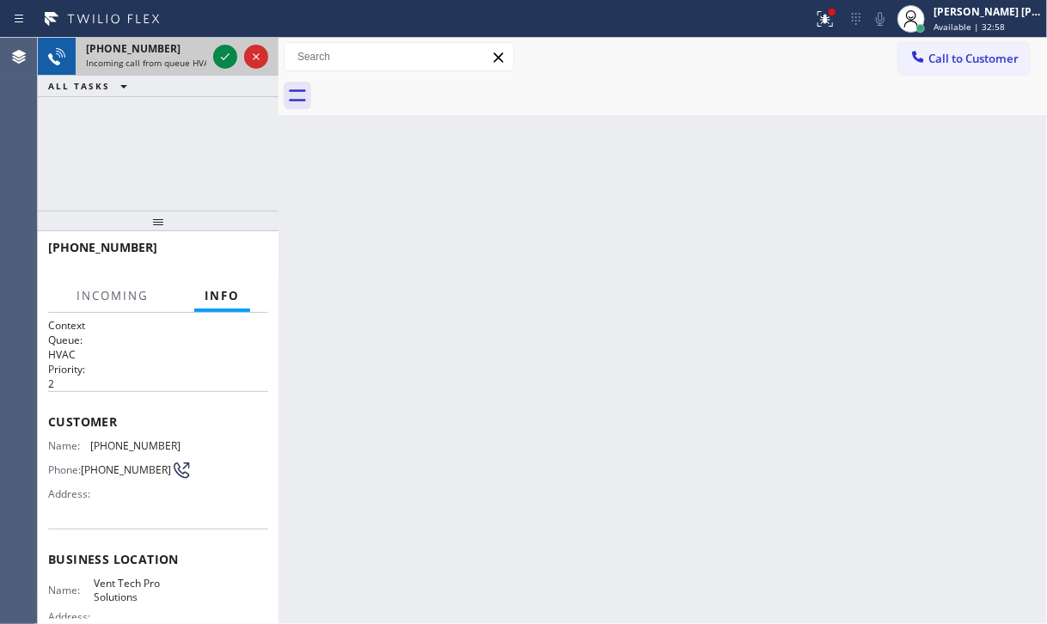
click at [157, 68] on div "[PHONE_NUMBER] Incoming call from queue HVAC" at bounding box center [143, 57] width 134 height 38
click at [223, 52] on icon at bounding box center [225, 56] width 21 height 21
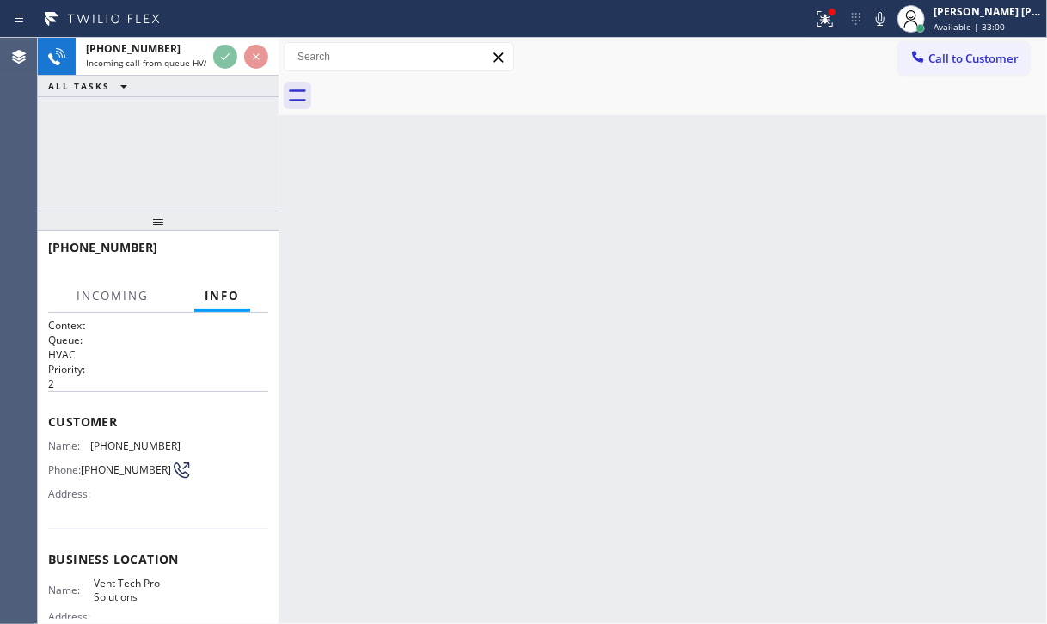
drag, startPoint x: 838, startPoint y: 20, endPoint x: 825, endPoint y: 101, distance: 81.8
click at [835, 21] on icon at bounding box center [825, 19] width 21 height 21
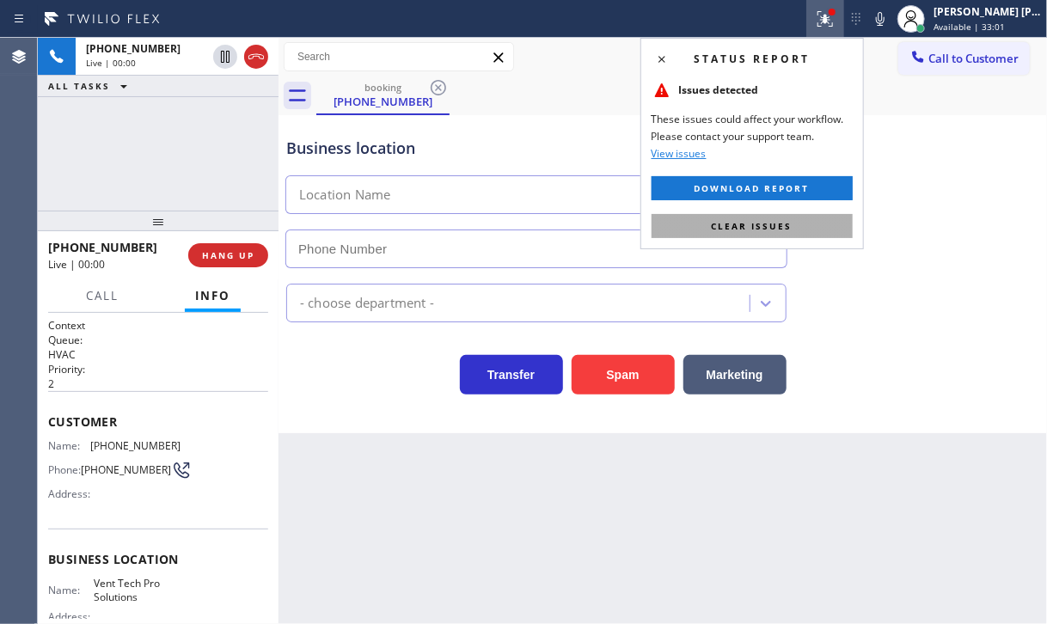
click at [805, 236] on button "Clear issues" at bounding box center [752, 226] width 201 height 24
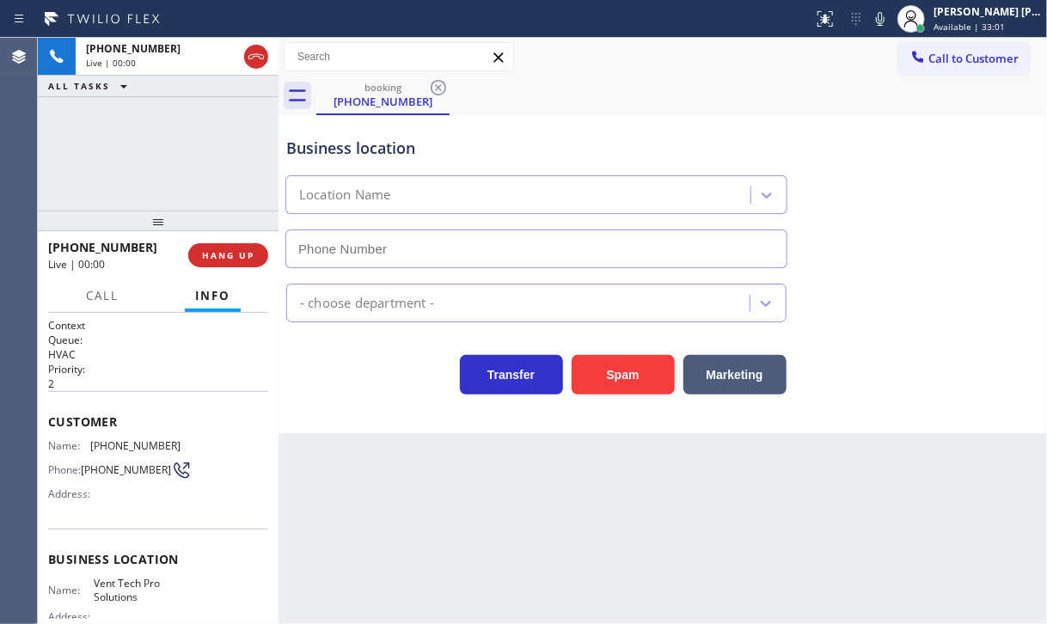
type input "[PHONE_NUMBER]"
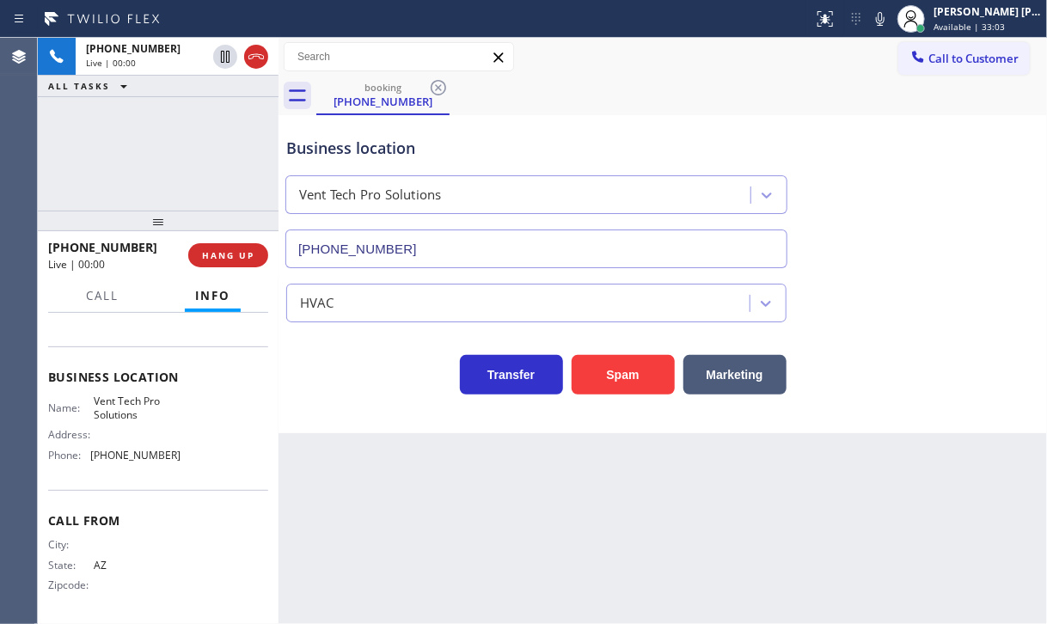
scroll to position [185, 0]
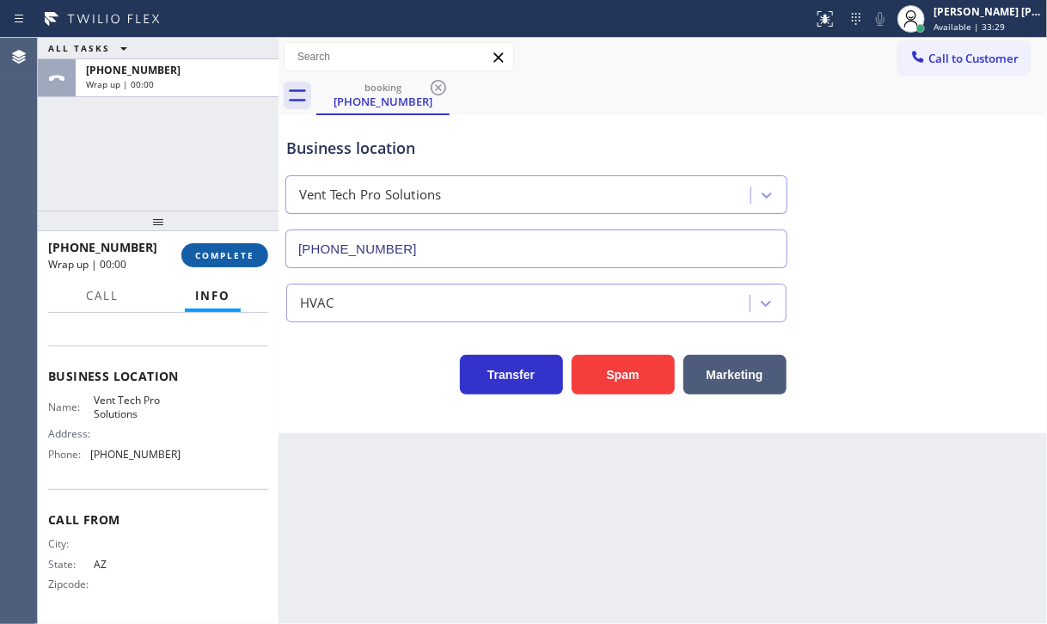
click at [217, 257] on span "COMPLETE" at bounding box center [224, 255] width 59 height 12
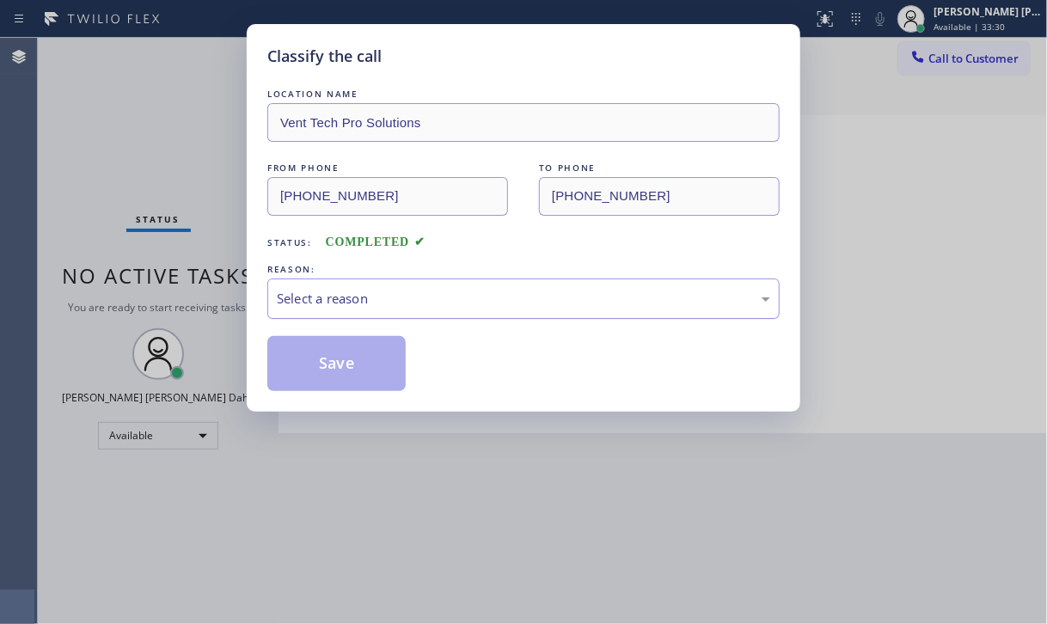
drag, startPoint x: 352, startPoint y: 267, endPoint x: 353, endPoint y: 298, distance: 31.0
click at [351, 272] on div "REASON:" at bounding box center [523, 269] width 512 height 18
click at [353, 298] on div "Select a reason" at bounding box center [523, 299] width 493 height 20
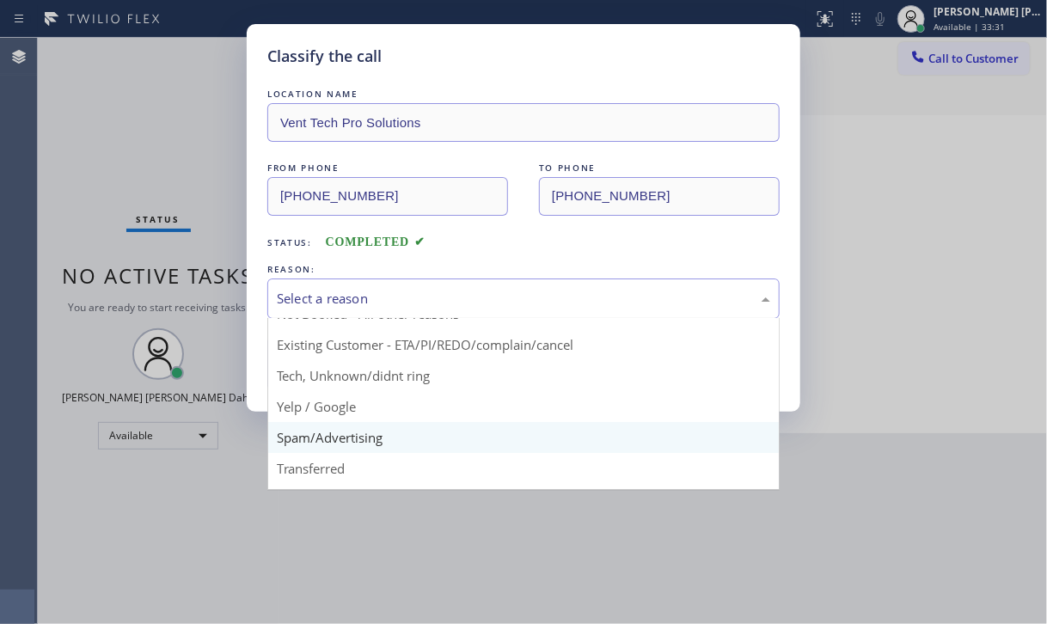
scroll to position [21, 0]
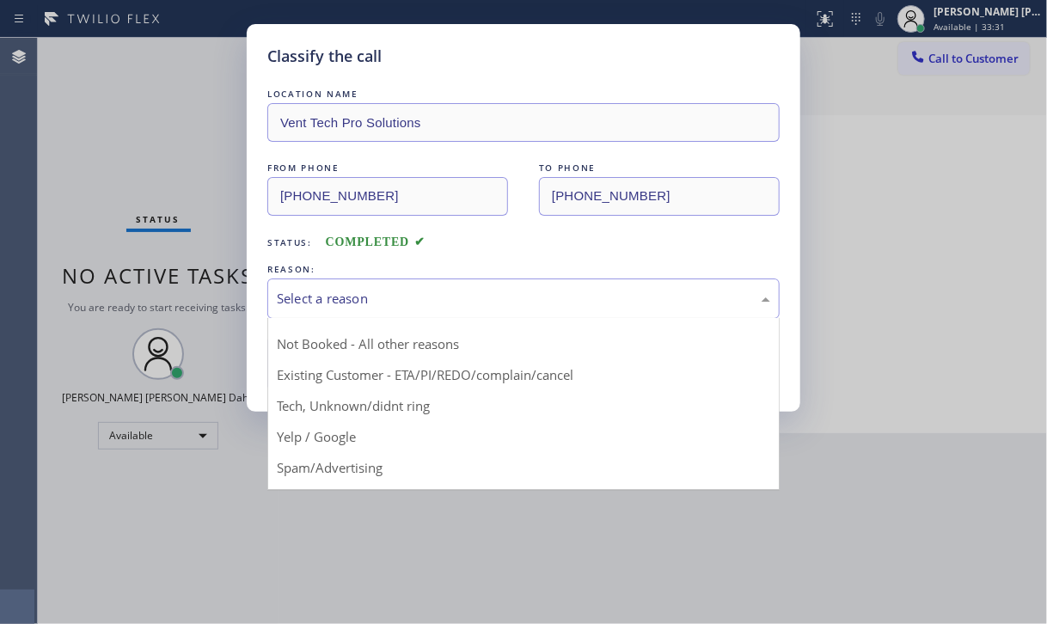
drag, startPoint x: 392, startPoint y: 403, endPoint x: 356, endPoint y: 375, distance: 45.9
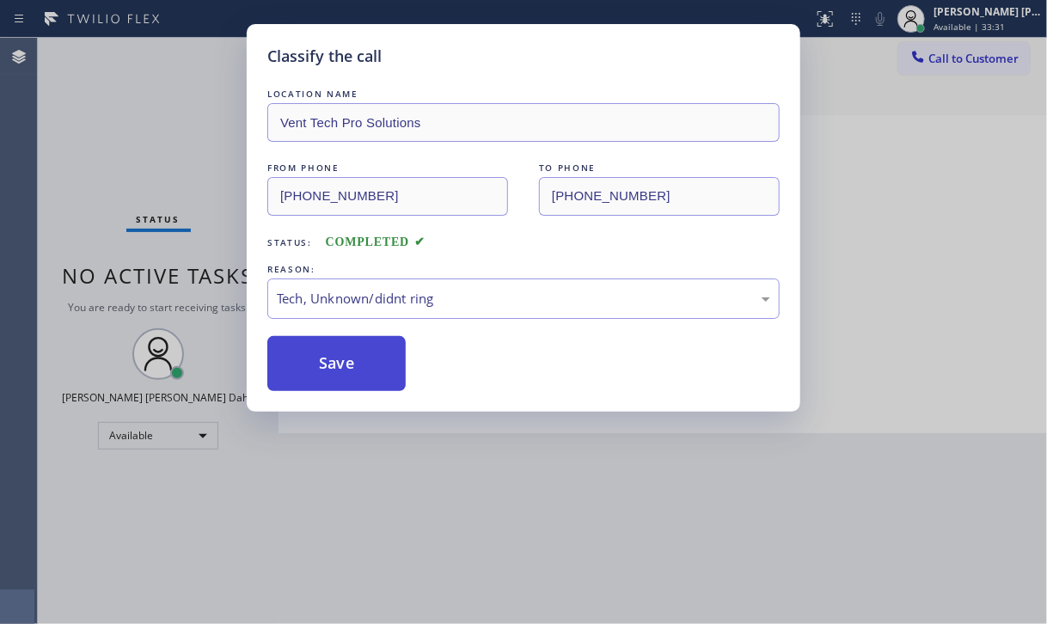
click at [340, 365] on button "Save" at bounding box center [336, 363] width 138 height 55
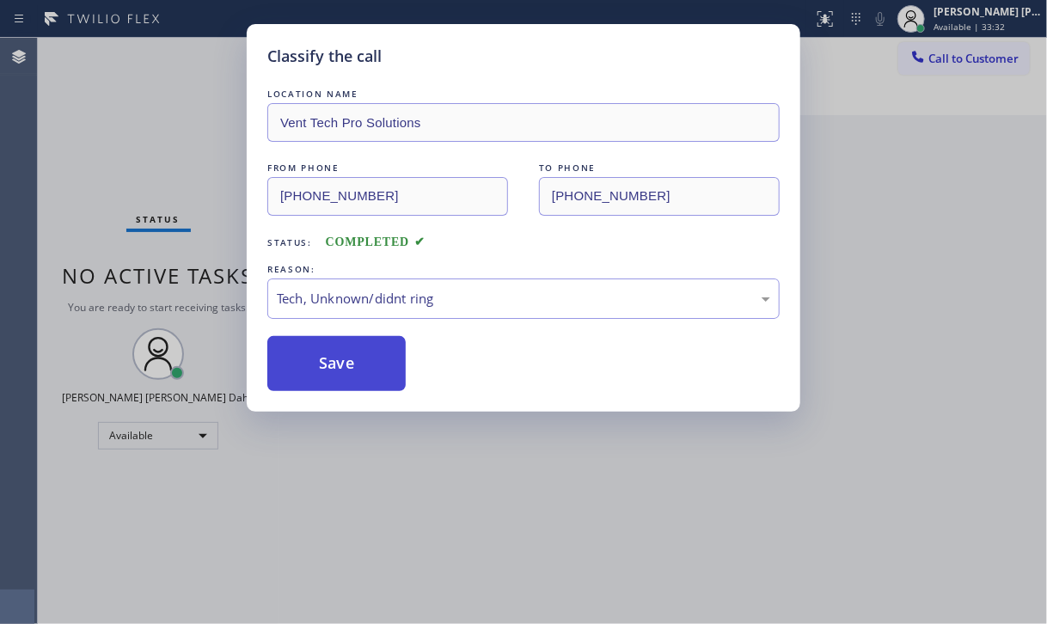
click at [340, 365] on button "Save" at bounding box center [336, 363] width 138 height 55
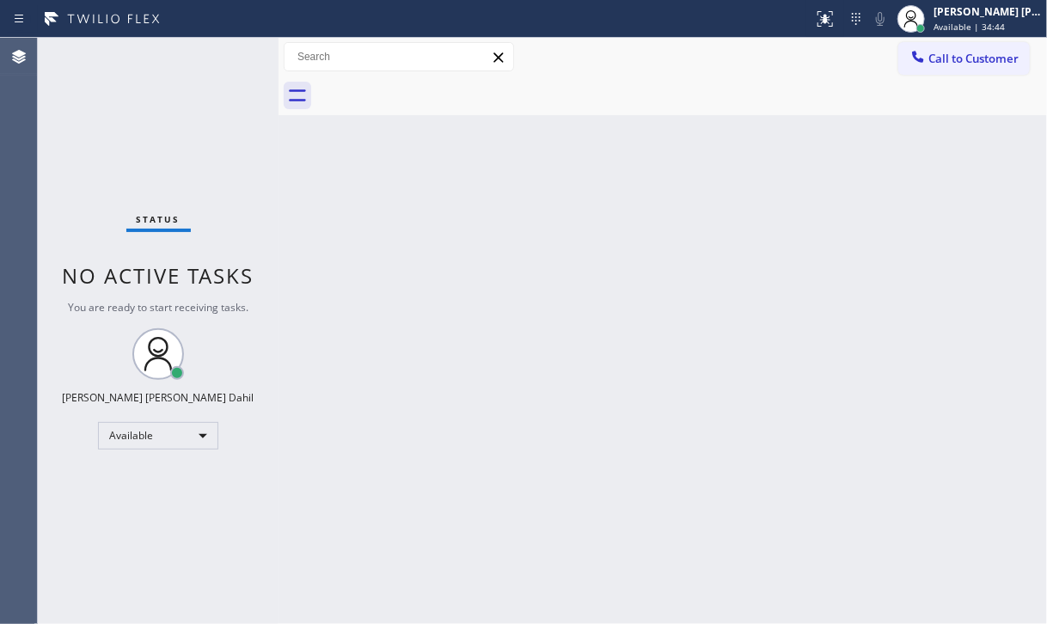
click at [168, 156] on div "Status No active tasks You are ready to start receiving tasks. [PERSON_NAME] [P…" at bounding box center [158, 331] width 241 height 586
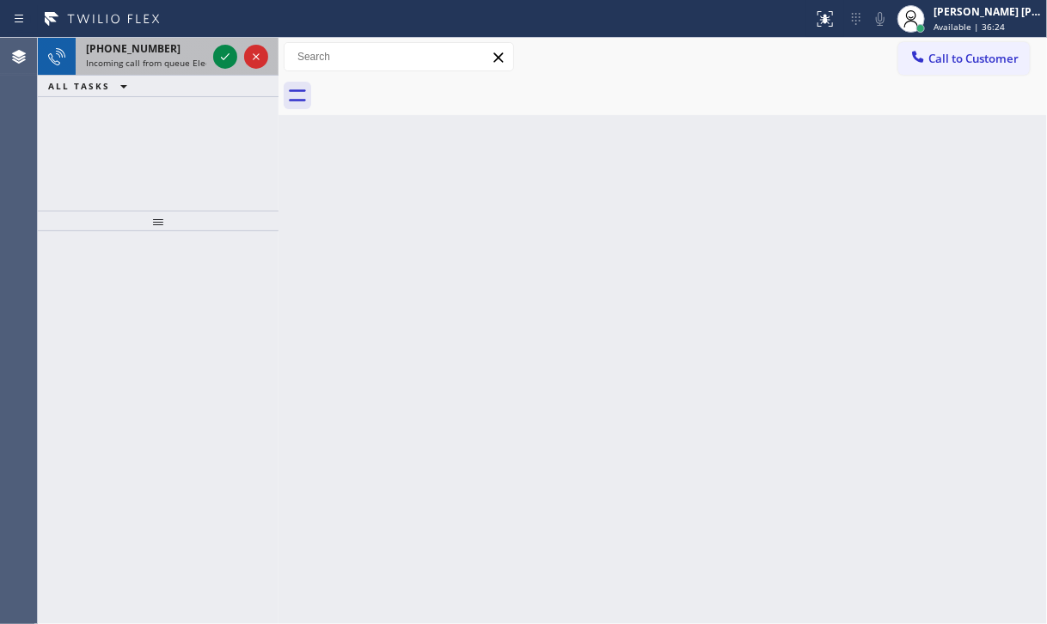
click at [179, 66] on span "Incoming call from queue Electrical" at bounding box center [158, 63] width 145 height 12
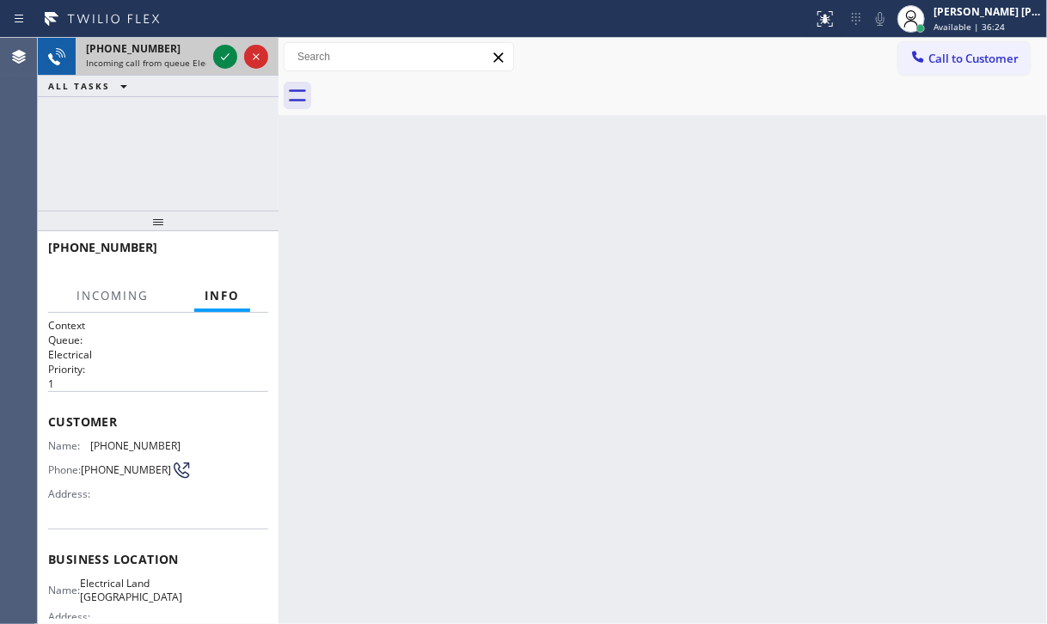
click at [179, 66] on span "Incoming call from queue Electrical" at bounding box center [158, 63] width 145 height 12
click at [229, 55] on icon at bounding box center [225, 56] width 21 height 21
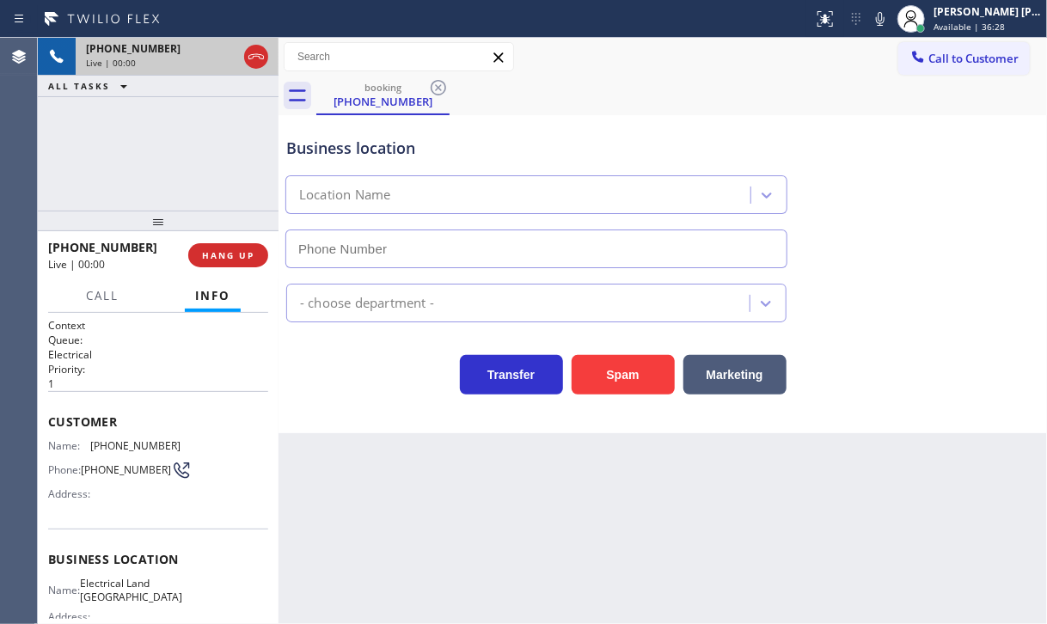
type input "[PHONE_NUMBER]"
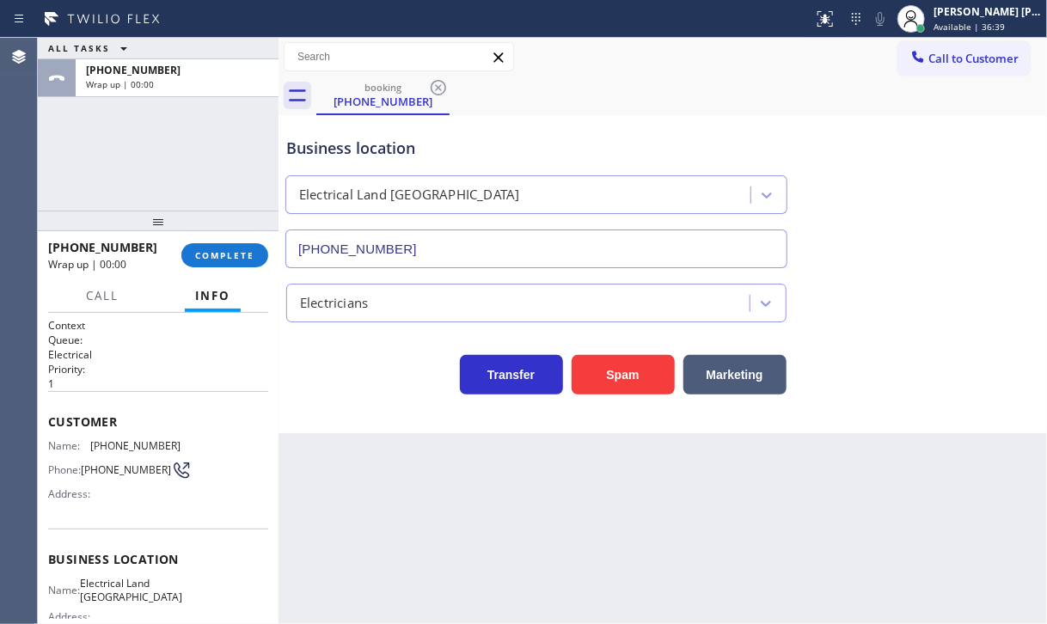
click at [193, 186] on div "ALL TASKS ALL TASKS ACTIVE TASKS TASKS IN WRAP UP [PHONE_NUMBER] Wrap up | 00:00" at bounding box center [158, 124] width 241 height 173
click at [208, 260] on span "COMPLETE" at bounding box center [224, 255] width 59 height 12
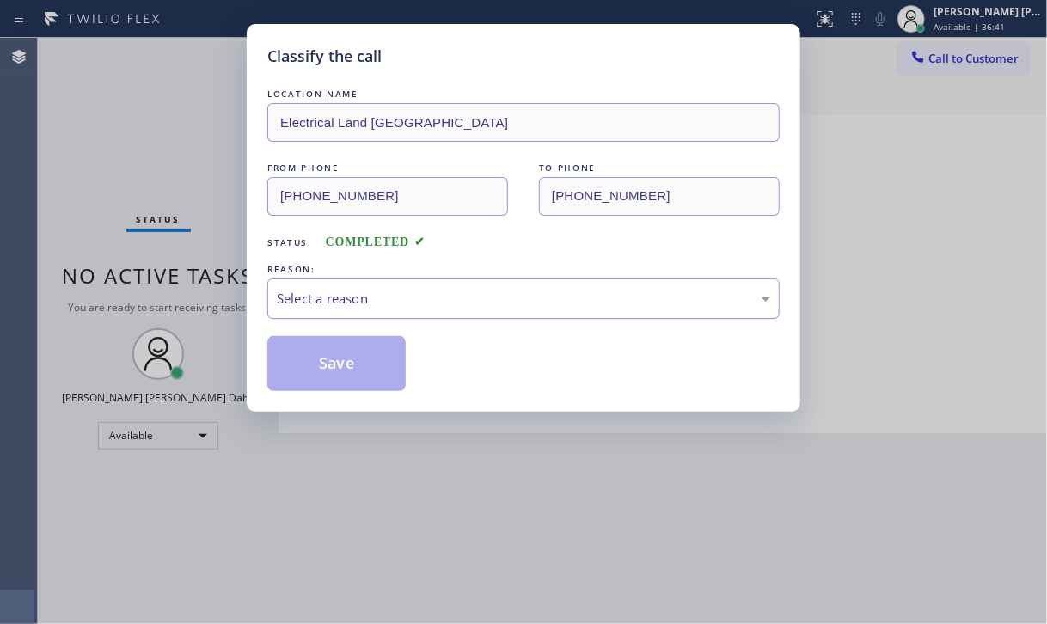
drag, startPoint x: 353, startPoint y: 286, endPoint x: 370, endPoint y: 315, distance: 32.7
click at [353, 287] on div "Select a reason" at bounding box center [523, 298] width 512 height 40
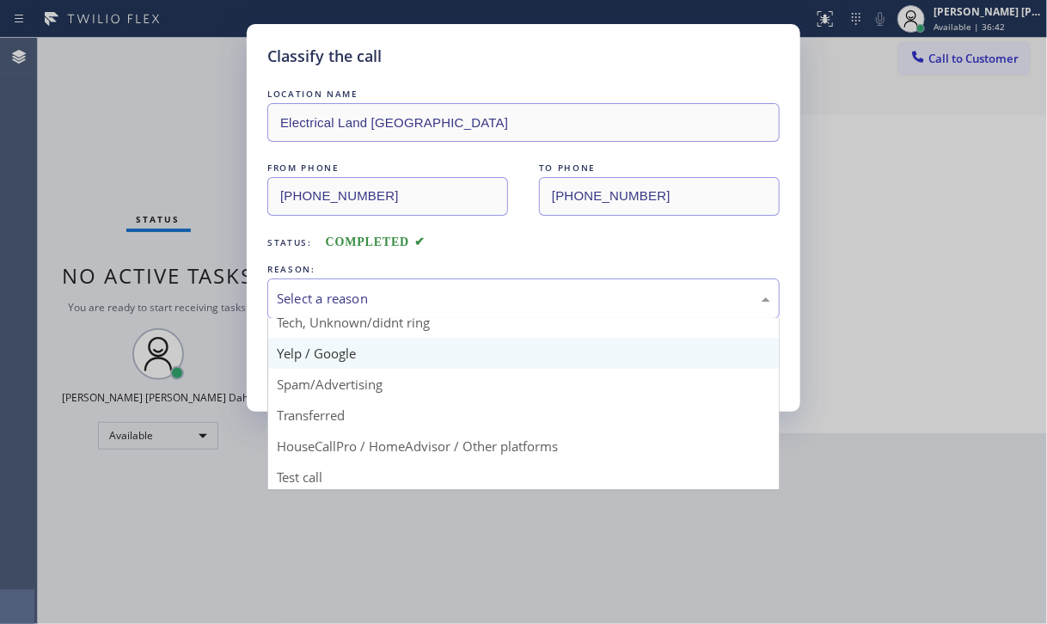
scroll to position [107, 0]
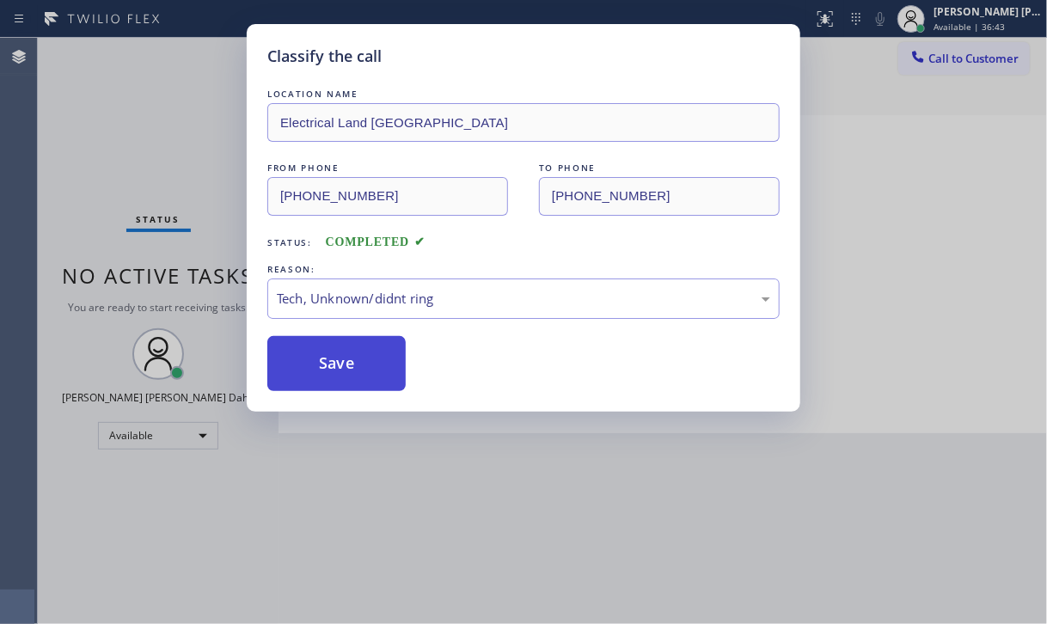
click at [344, 371] on button "Save" at bounding box center [336, 363] width 138 height 55
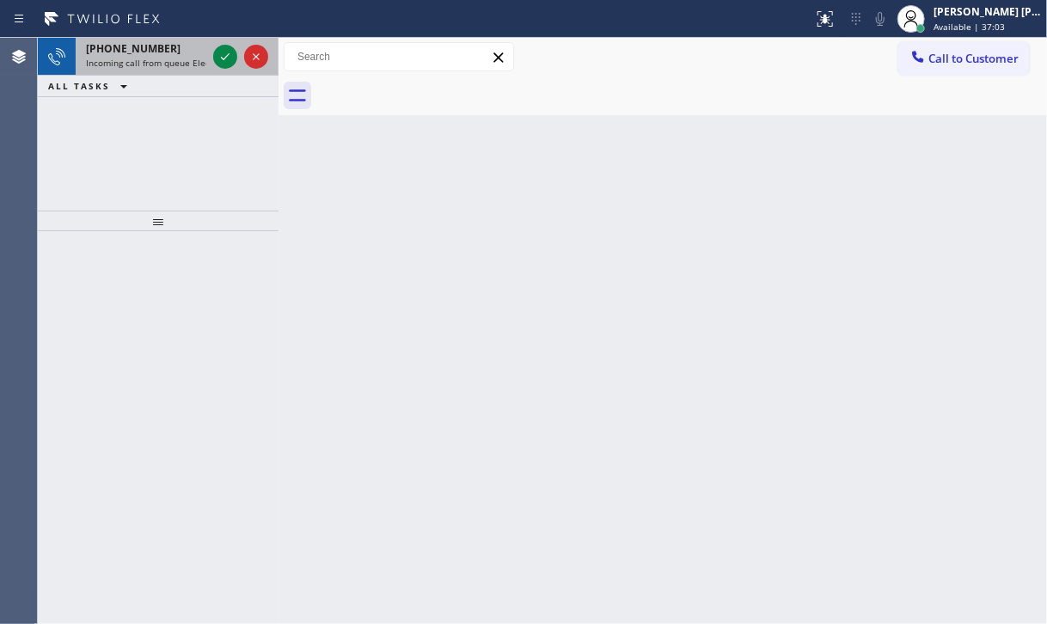
click at [174, 63] on span "Incoming call from queue Electrical" at bounding box center [158, 63] width 145 height 12
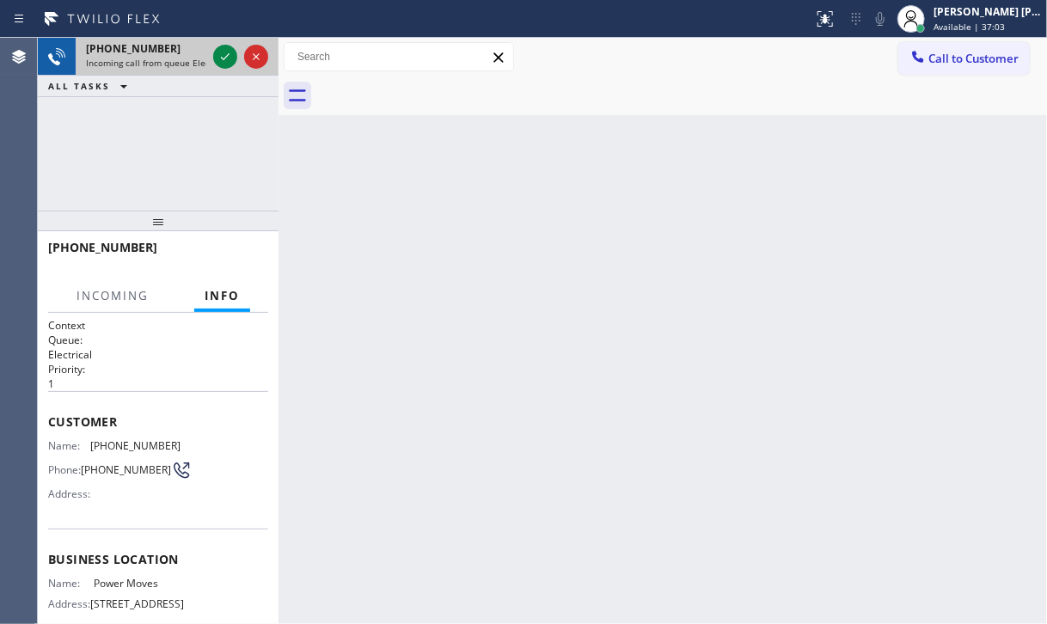
click at [174, 63] on span "Incoming call from queue Electrical" at bounding box center [158, 63] width 145 height 12
click at [171, 62] on span "Incoming call from queue Electrical" at bounding box center [158, 63] width 145 height 12
click at [219, 54] on icon at bounding box center [225, 56] width 21 height 21
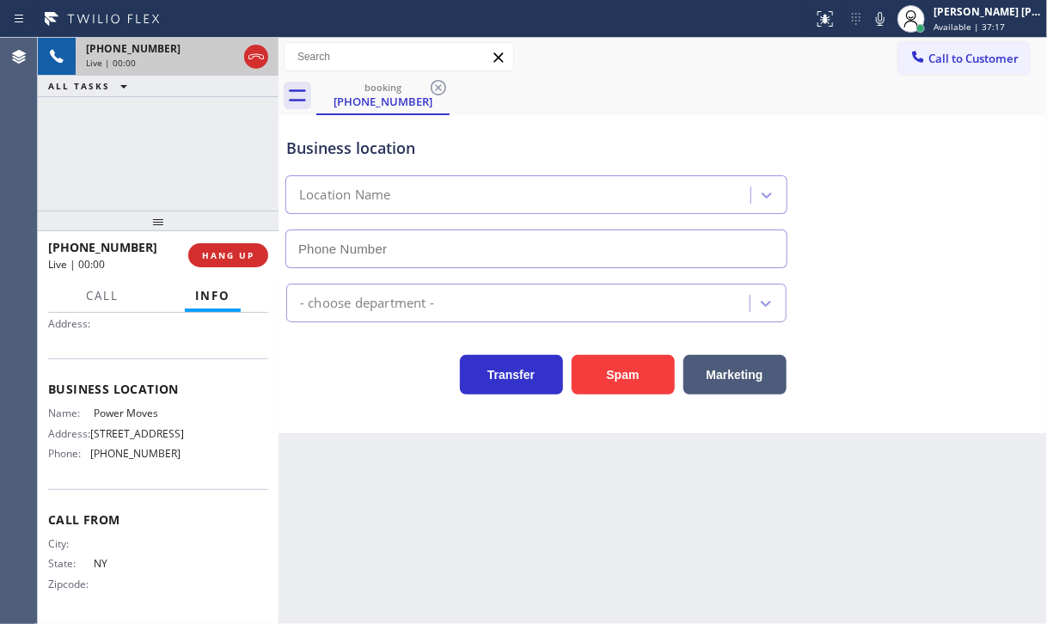
type input "[PHONE_NUMBER]"
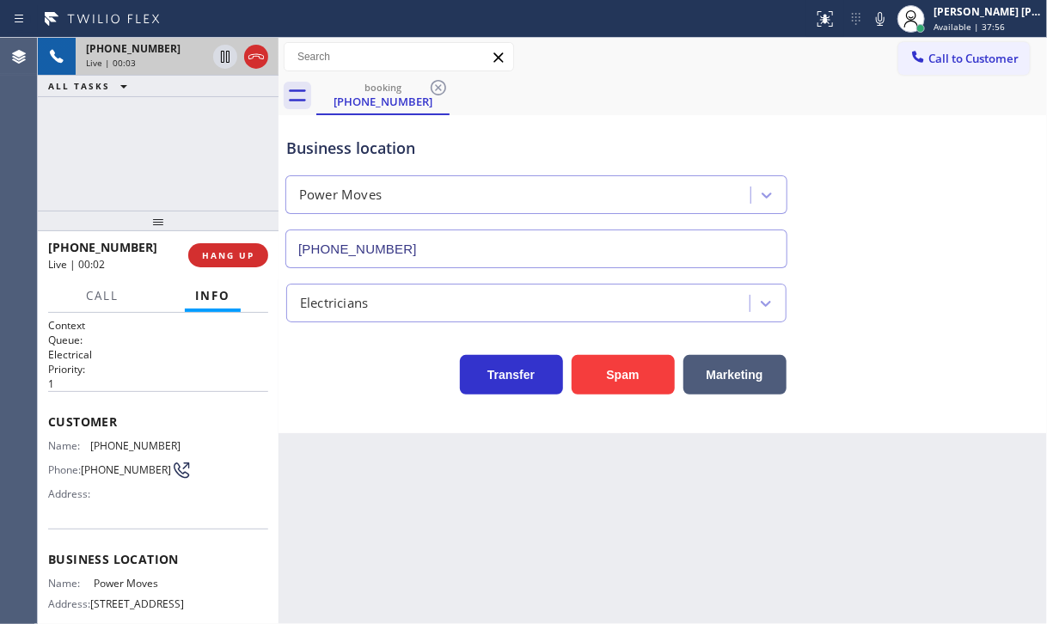
click at [151, 149] on div "[PHONE_NUMBER] Live | 00:03 ALL TASKS ALL TASKS ACTIVE TASKS TASKS IN WRAP UP" at bounding box center [158, 124] width 241 height 173
click at [227, 242] on div "[PHONE_NUMBER] Live | 00:04 HANG UP" at bounding box center [158, 255] width 220 height 45
click at [227, 247] on button "HANG UP" at bounding box center [228, 255] width 80 height 24
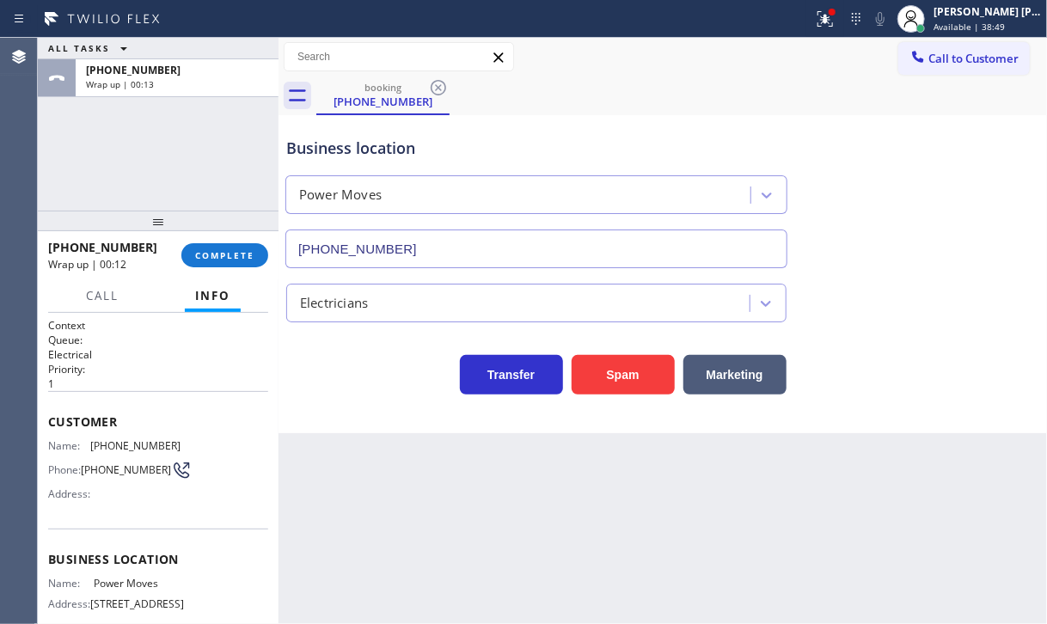
drag, startPoint x: 146, startPoint y: 149, endPoint x: 179, endPoint y: 200, distance: 61.0
click at [146, 150] on div "ALL TASKS ALL TASKS ACTIVE TASKS TASKS IN WRAP UP [PHONE_NUMBER] Wrap up | 00:13" at bounding box center [158, 124] width 241 height 173
click at [229, 261] on button "COMPLETE" at bounding box center [224, 255] width 87 height 24
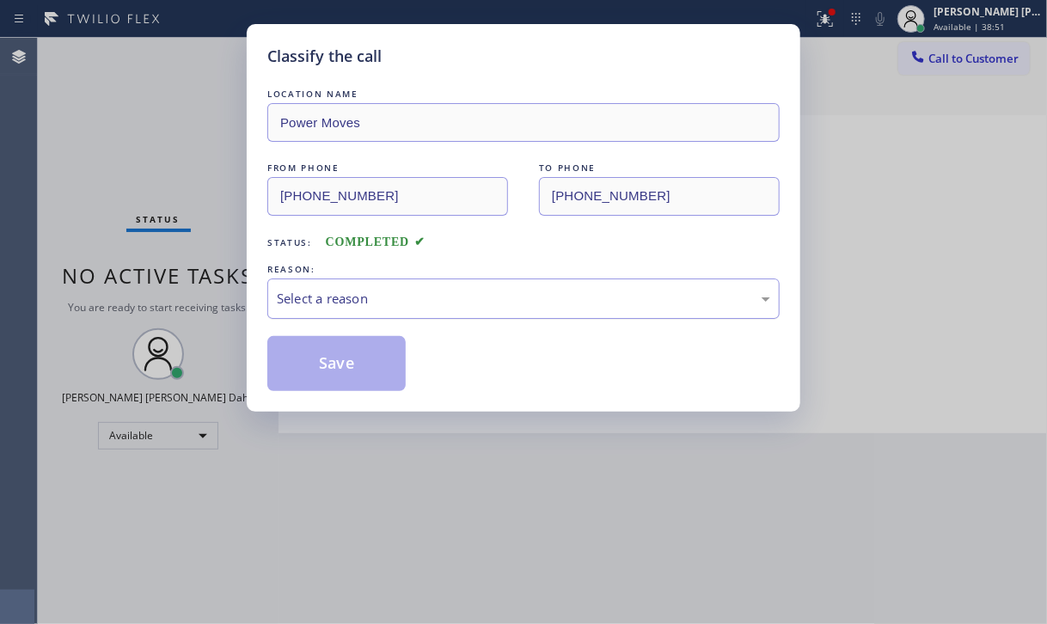
click at [344, 297] on div "Select a reason" at bounding box center [523, 299] width 493 height 20
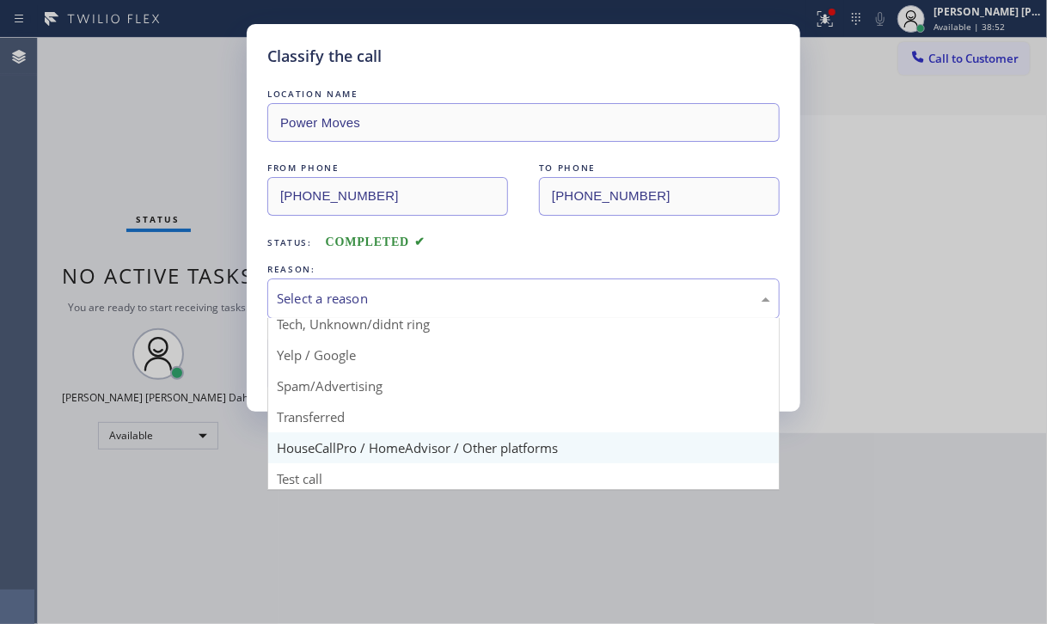
scroll to position [107, 0]
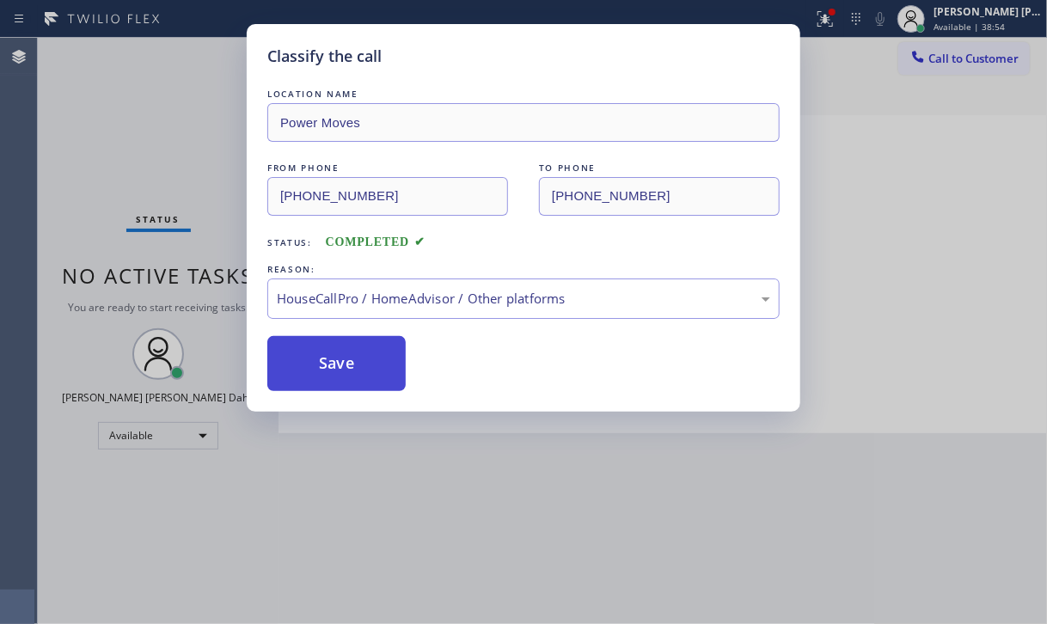
click at [351, 370] on button "Save" at bounding box center [336, 363] width 138 height 55
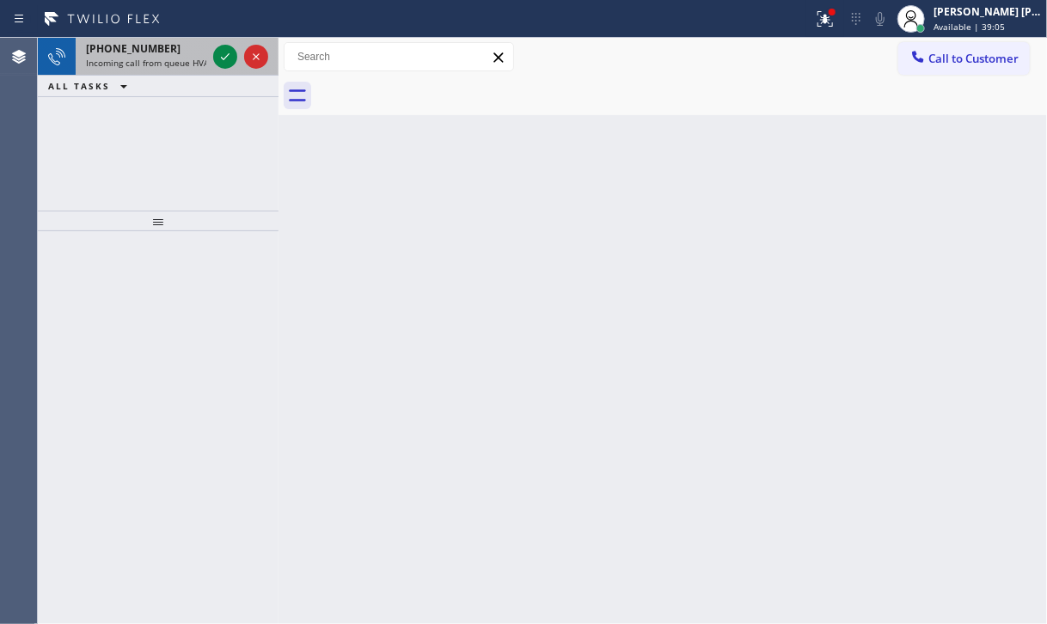
click at [138, 53] on span "[PHONE_NUMBER]" at bounding box center [133, 48] width 95 height 15
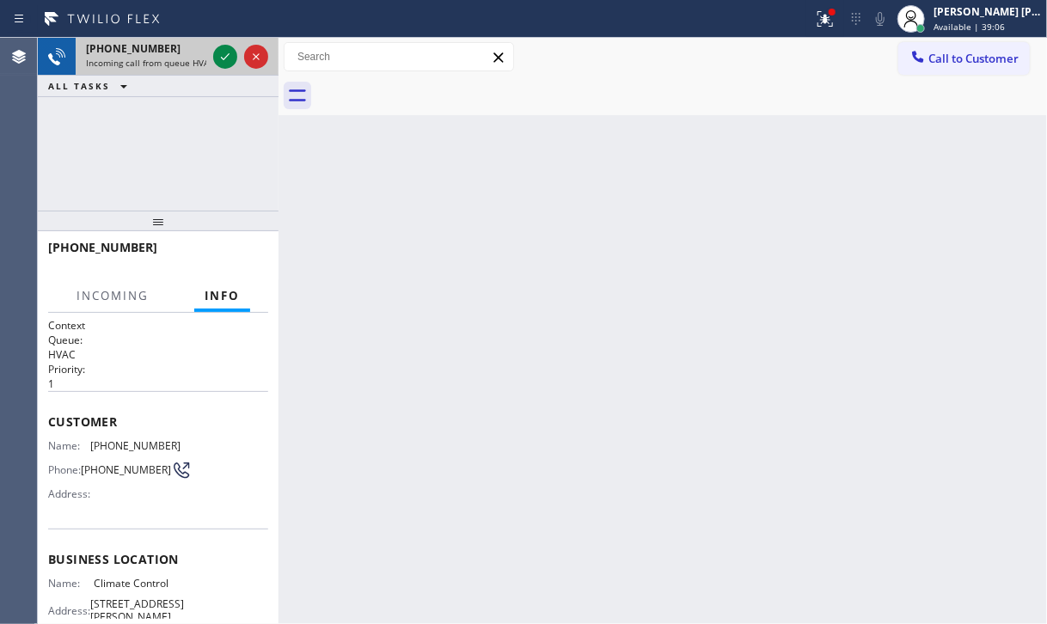
click at [138, 53] on span "[PHONE_NUMBER]" at bounding box center [133, 48] width 95 height 15
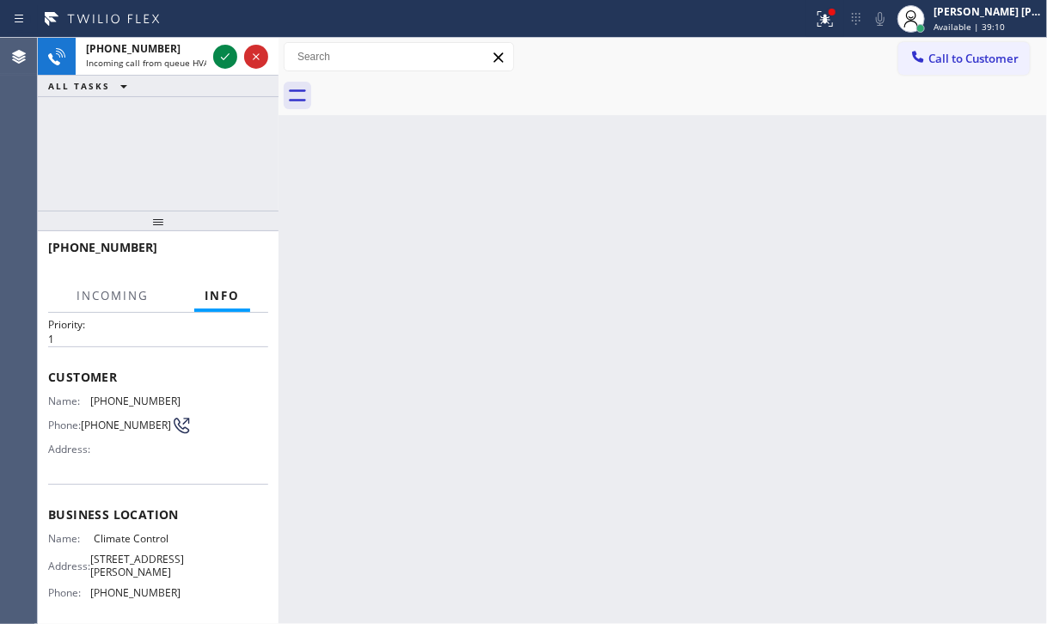
scroll to position [86, 0]
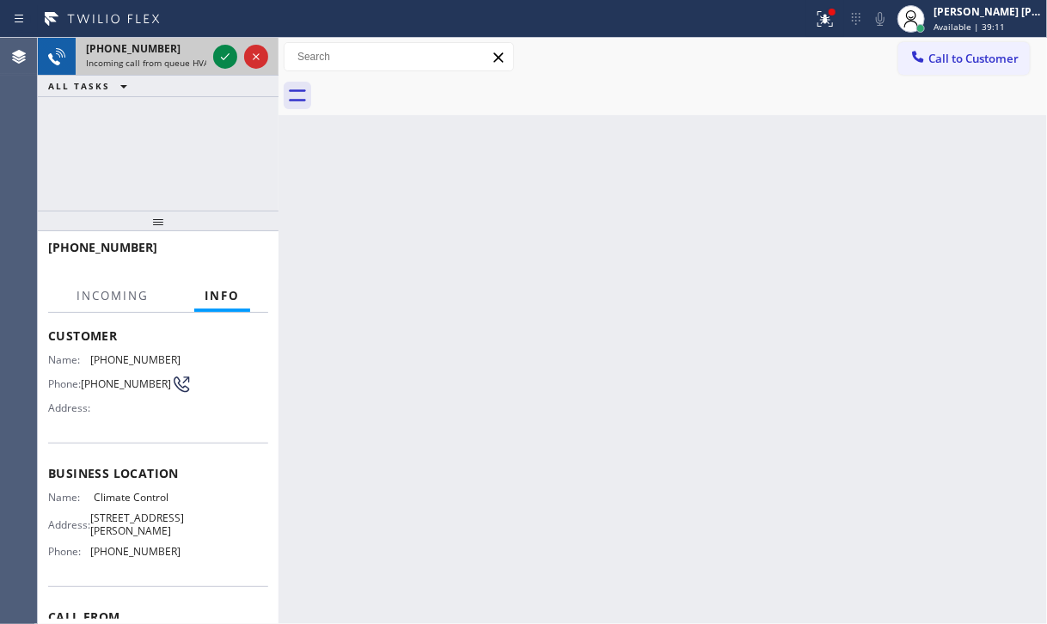
click at [180, 67] on div "[PHONE_NUMBER] Incoming call from queue HVAC" at bounding box center [143, 57] width 134 height 38
click at [221, 50] on icon at bounding box center [225, 56] width 21 height 21
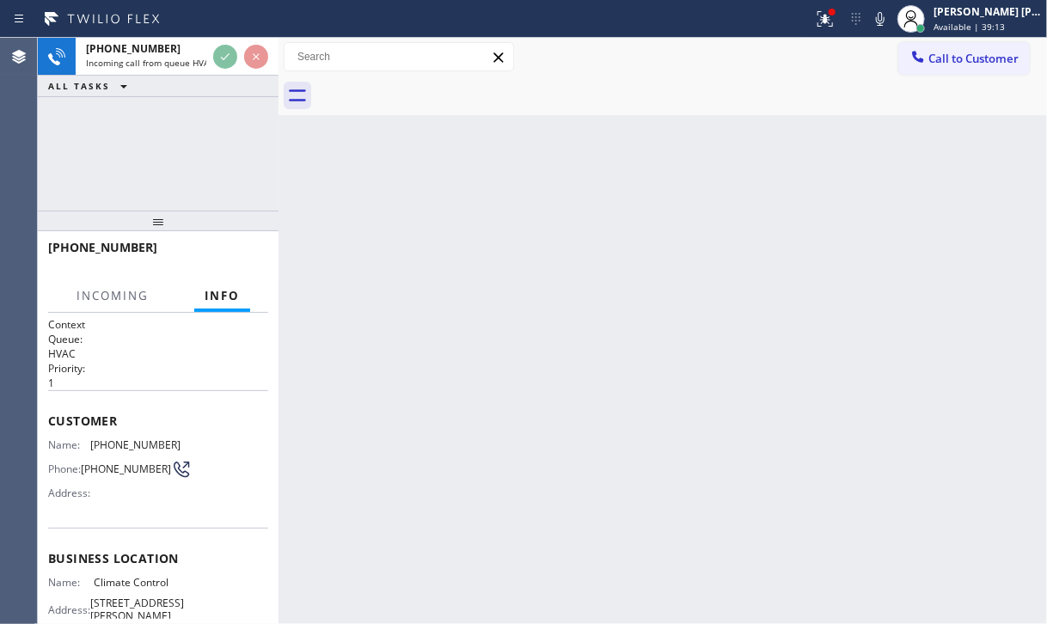
scroll to position [0, 0]
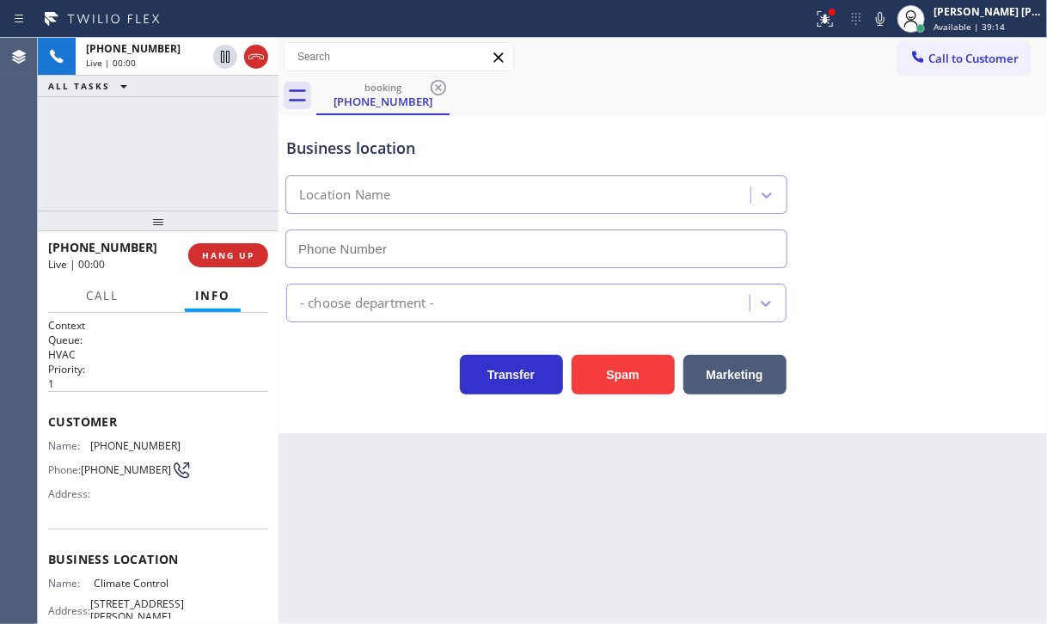
type input "[PHONE_NUMBER]"
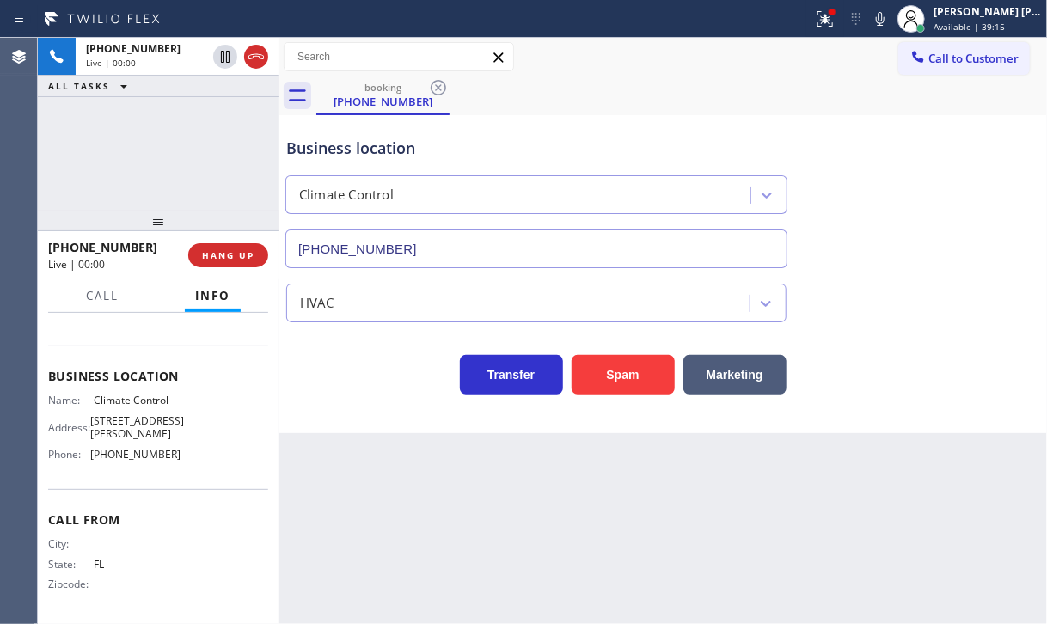
scroll to position [185, 0]
click at [837, 15] on div at bounding box center [832, 12] width 10 height 10
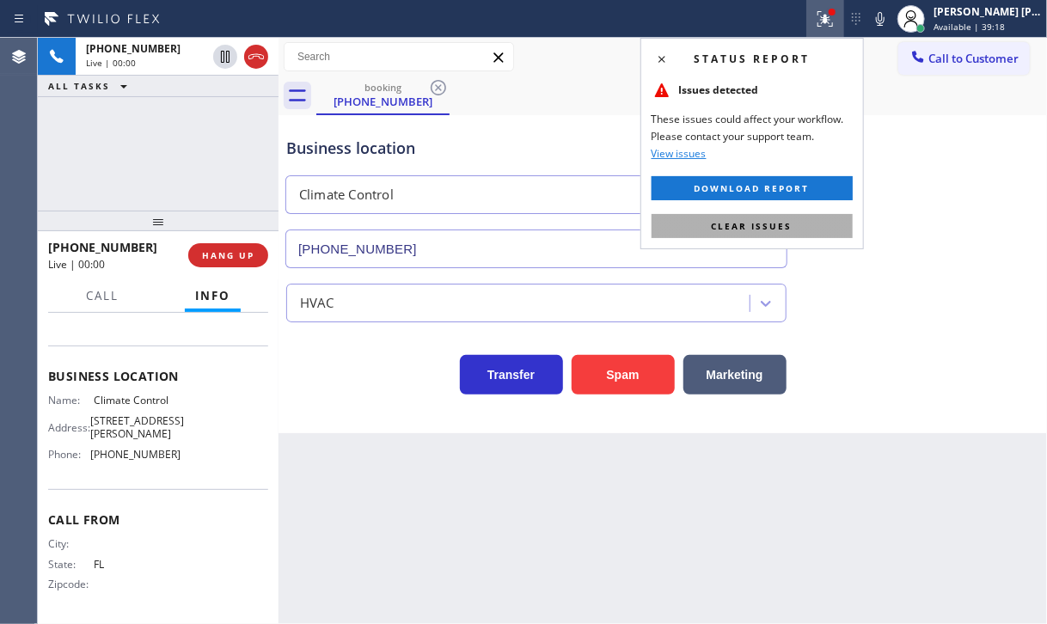
click at [780, 224] on span "Clear issues" at bounding box center [752, 226] width 81 height 12
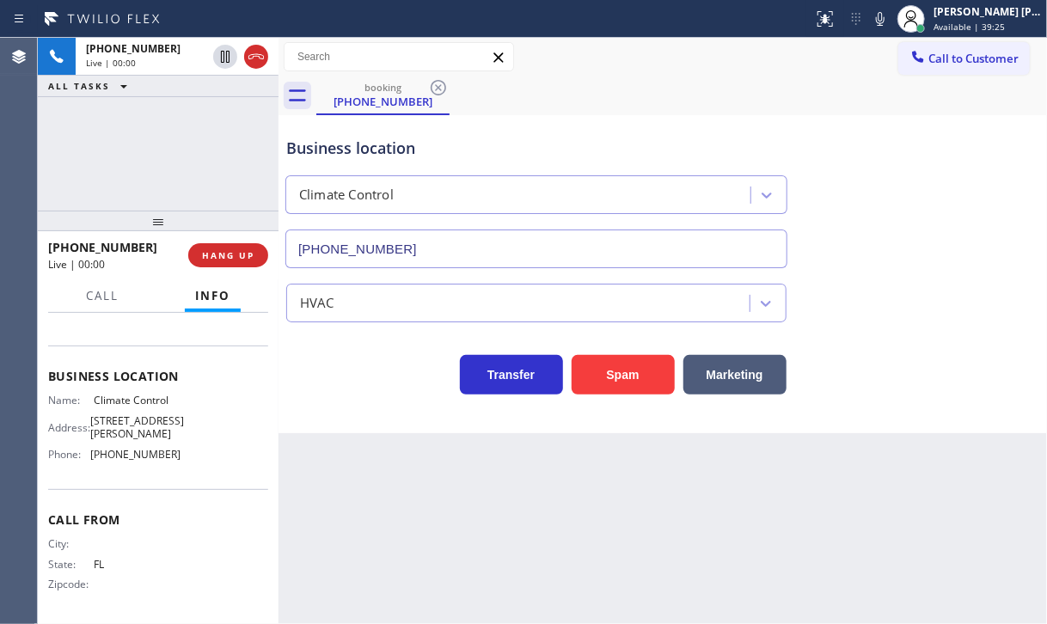
click at [378, 431] on div "Business location Climate Control [PHONE_NUMBER] HVAC Transfer Spam Marketing" at bounding box center [662, 274] width 768 height 318
click at [196, 156] on div "[PHONE_NUMBER] Live | 00:00 ALL TASKS ALL TASKS ACTIVE TASKS TASKS IN WRAP UP" at bounding box center [158, 124] width 241 height 173
click at [230, 260] on span "HANG UP" at bounding box center [228, 255] width 52 height 12
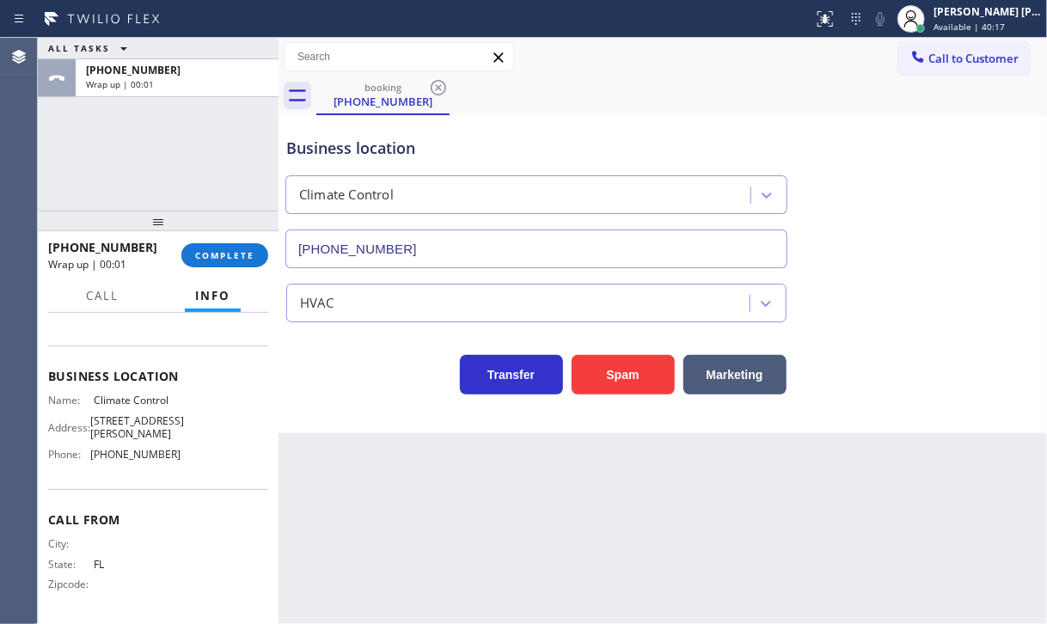
drag, startPoint x: 168, startPoint y: 150, endPoint x: 189, endPoint y: 221, distance: 74.3
click at [168, 155] on div "ALL TASKS ALL TASKS ACTIVE TASKS TASKS IN WRAP UP [PHONE_NUMBER] Wrap up | 00:01" at bounding box center [158, 124] width 241 height 173
click at [211, 259] on span "COMPLETE" at bounding box center [224, 255] width 59 height 12
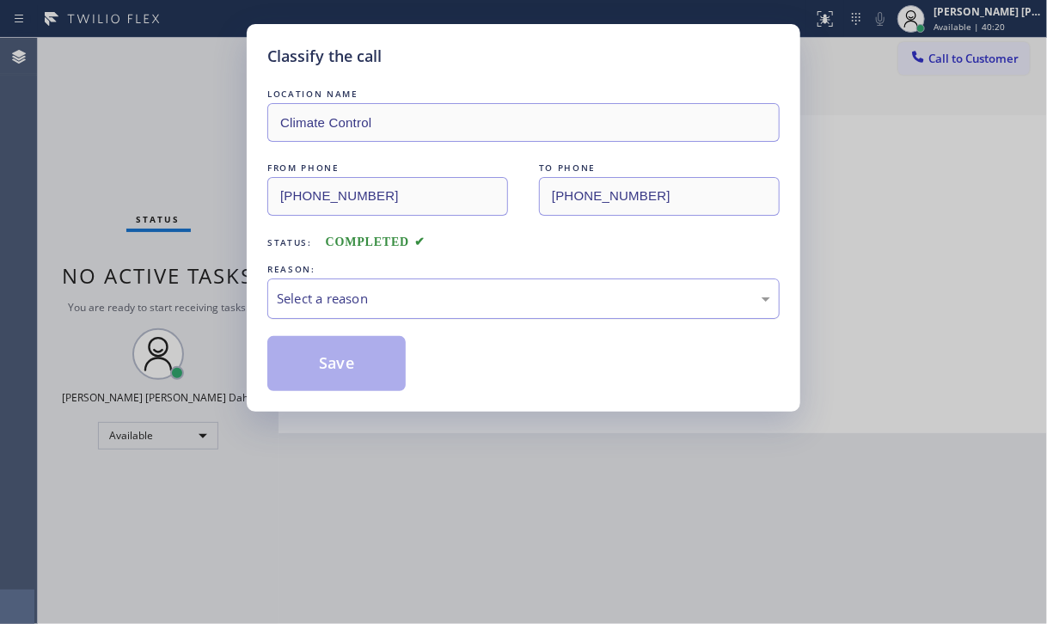
drag, startPoint x: 368, startPoint y: 292, endPoint x: 364, endPoint y: 314, distance: 21.8
click at [368, 291] on div "Select a reason" at bounding box center [523, 299] width 493 height 20
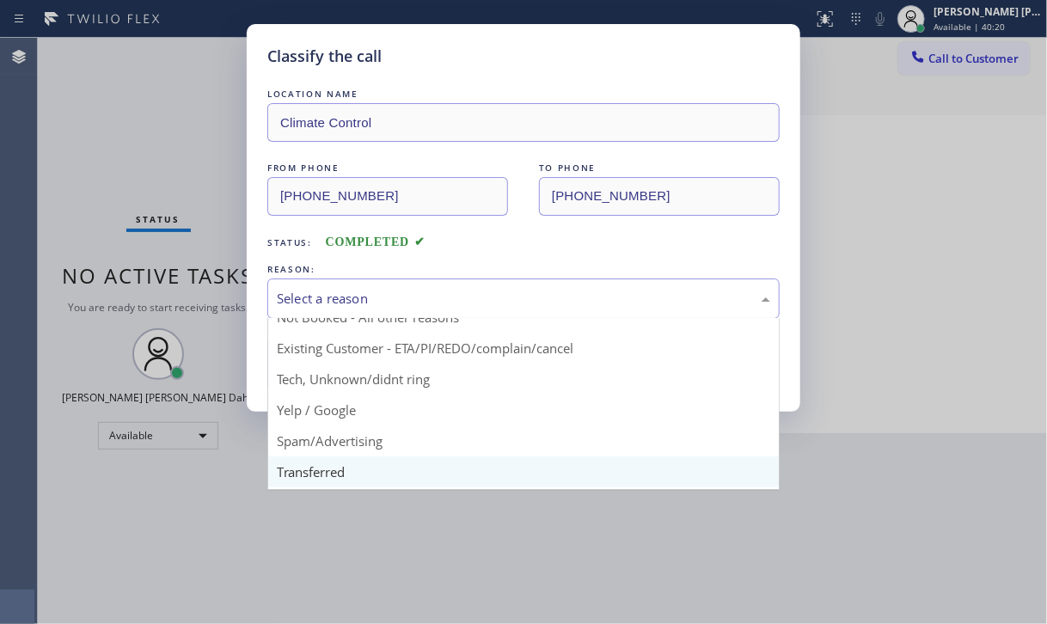
scroll to position [107, 0]
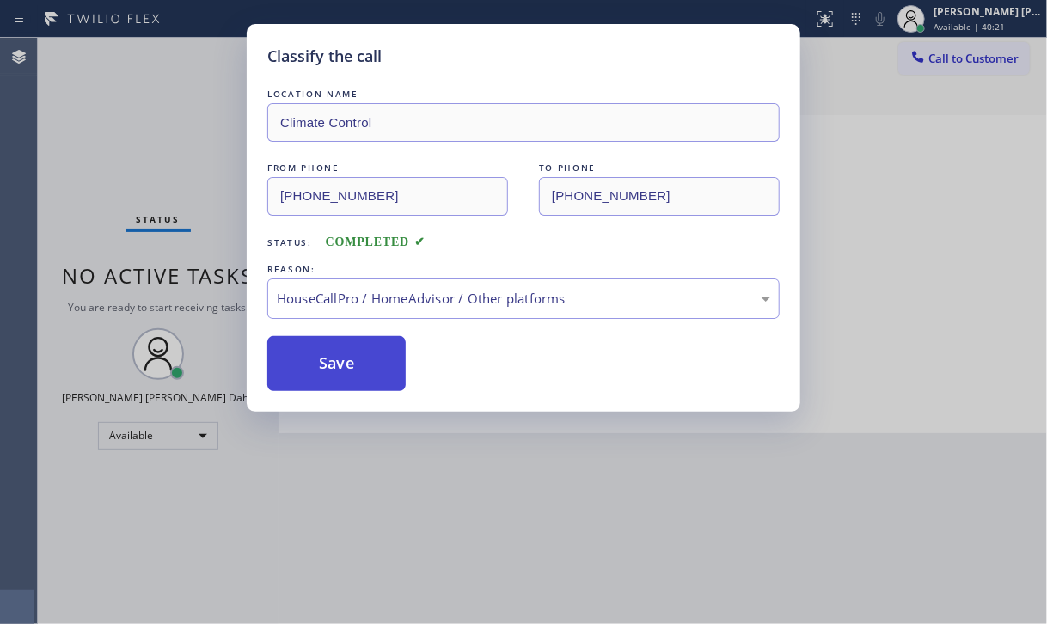
click at [354, 356] on button "Save" at bounding box center [336, 363] width 138 height 55
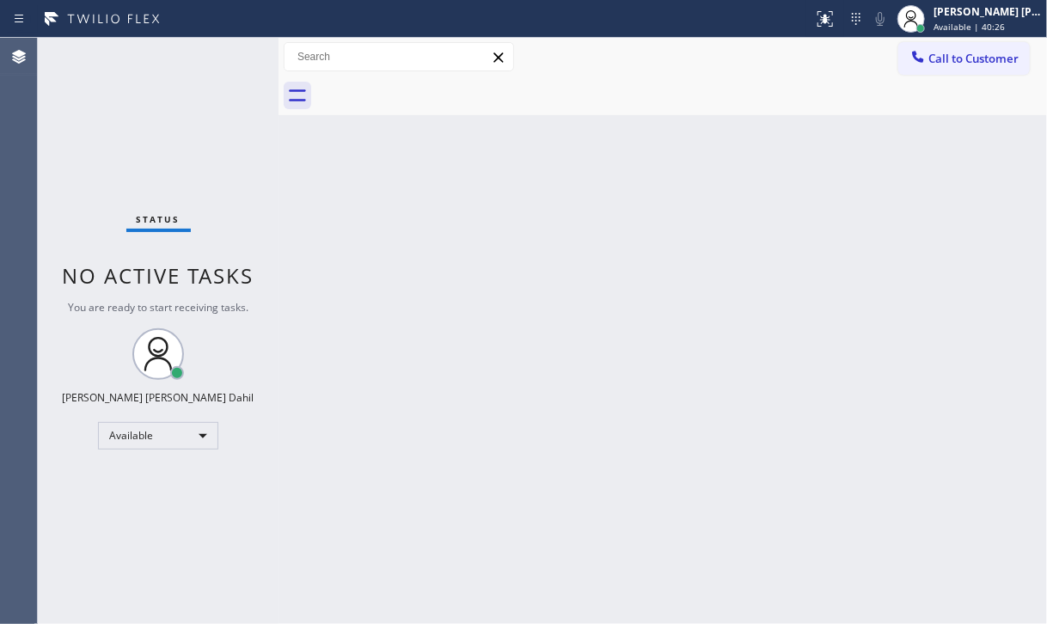
click at [809, 440] on div "Back to Dashboard Change Sender ID Customers Technicians Select a contact Outbo…" at bounding box center [662, 331] width 768 height 586
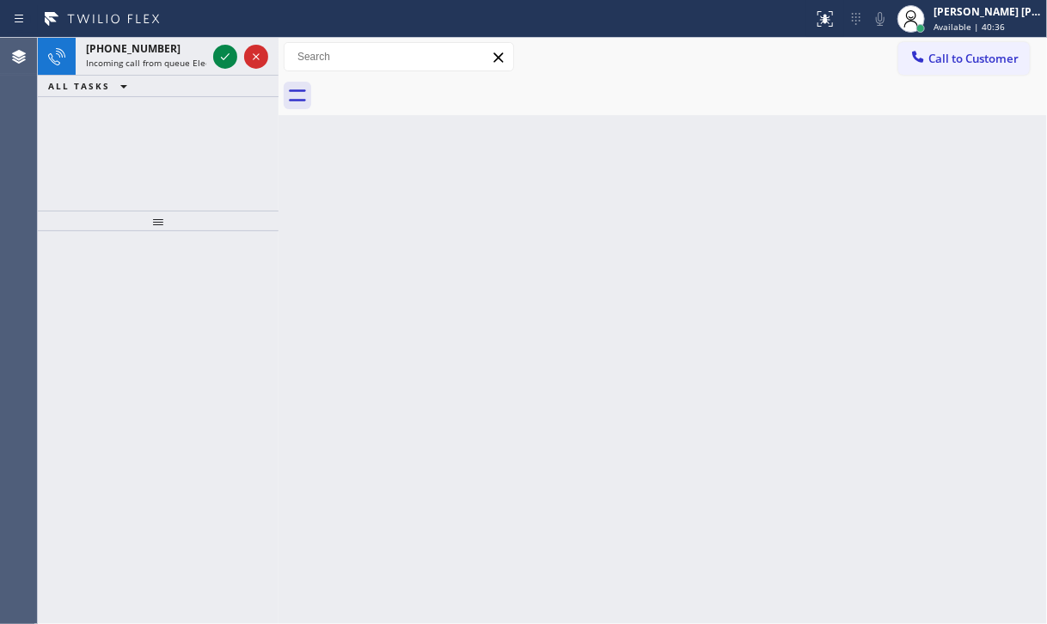
drag, startPoint x: 136, startPoint y: 155, endPoint x: 142, endPoint y: 138, distance: 18.2
click at [136, 155] on div "[PHONE_NUMBER] Incoming call from queue Electrical ALL TASKS ALL TASKS ACTIVE T…" at bounding box center [158, 124] width 241 height 173
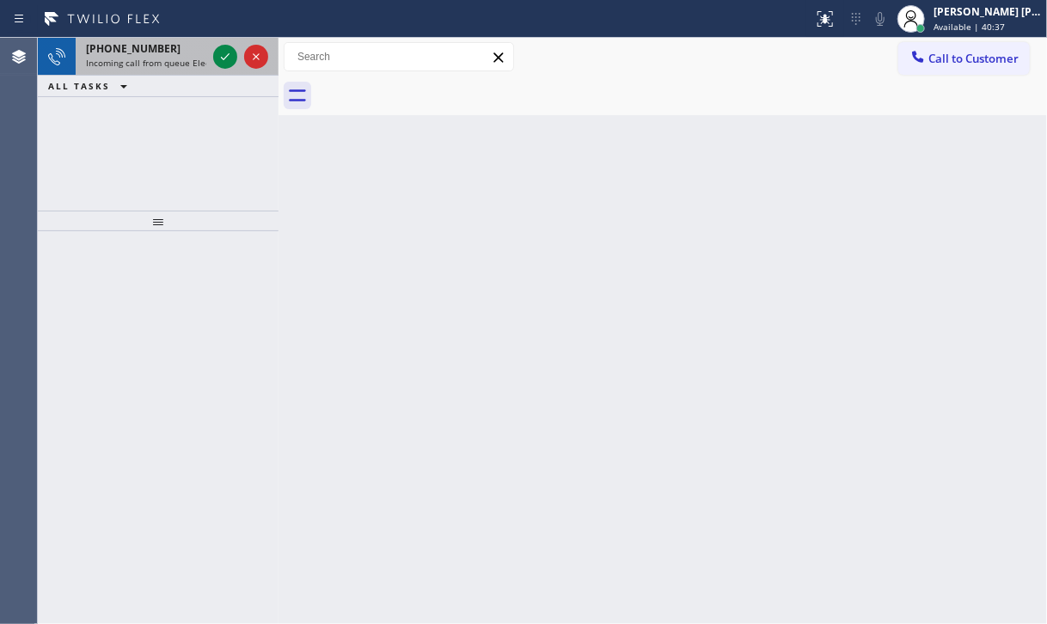
click at [144, 70] on div "[PHONE_NUMBER] Incoming call from queue Electrical" at bounding box center [143, 57] width 134 height 38
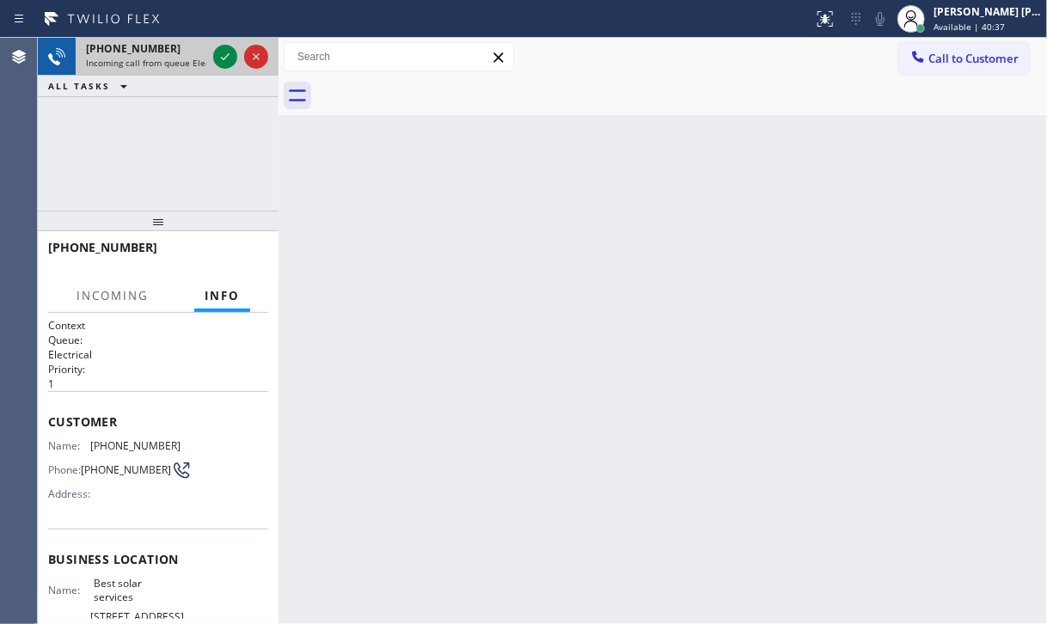
click at [144, 70] on div "[PHONE_NUMBER] Incoming call from queue Electrical" at bounding box center [143, 57] width 134 height 38
click at [227, 61] on icon at bounding box center [225, 56] width 21 height 21
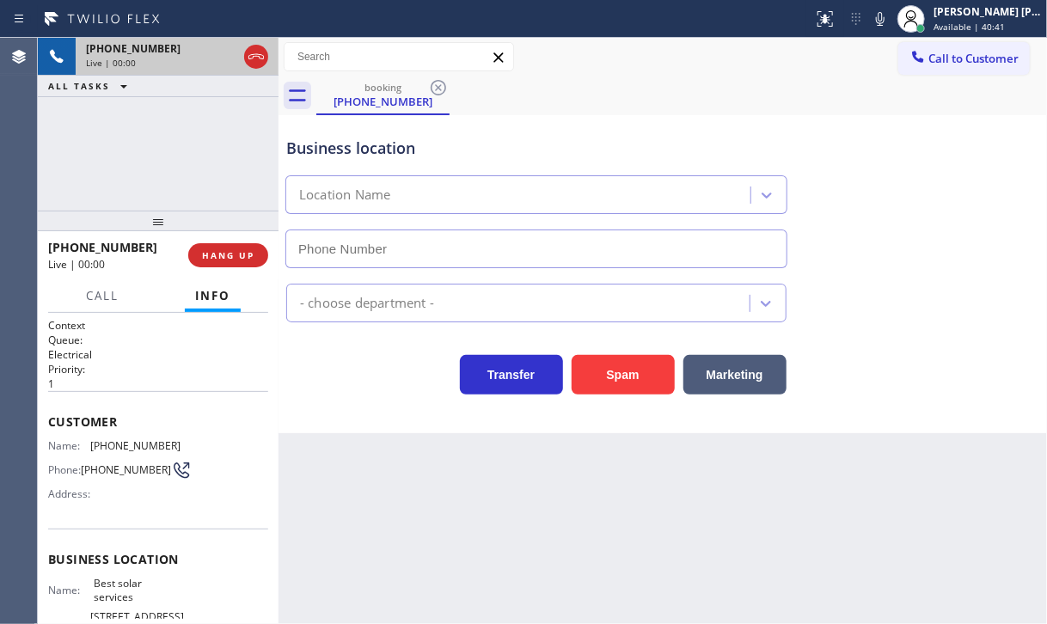
type input "[PHONE_NUMBER]"
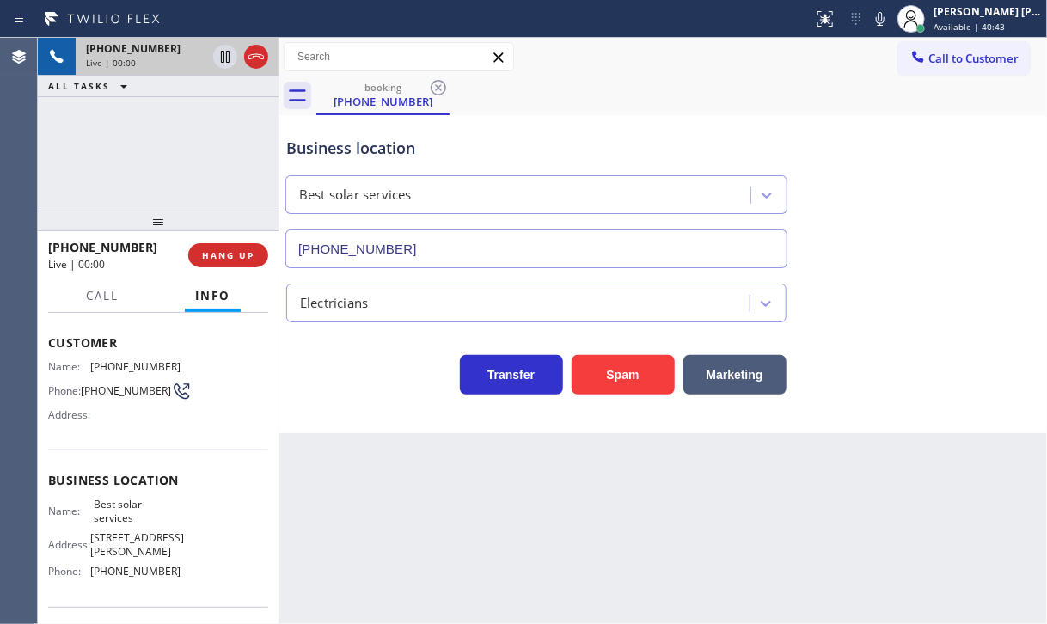
scroll to position [172, 0]
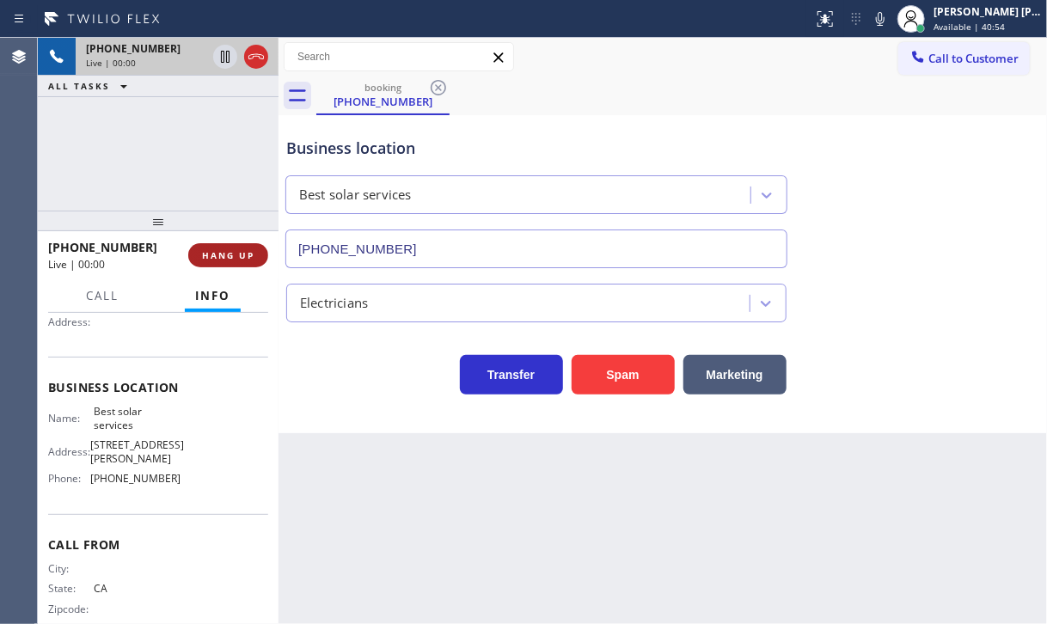
click at [248, 260] on span "HANG UP" at bounding box center [228, 255] width 52 height 12
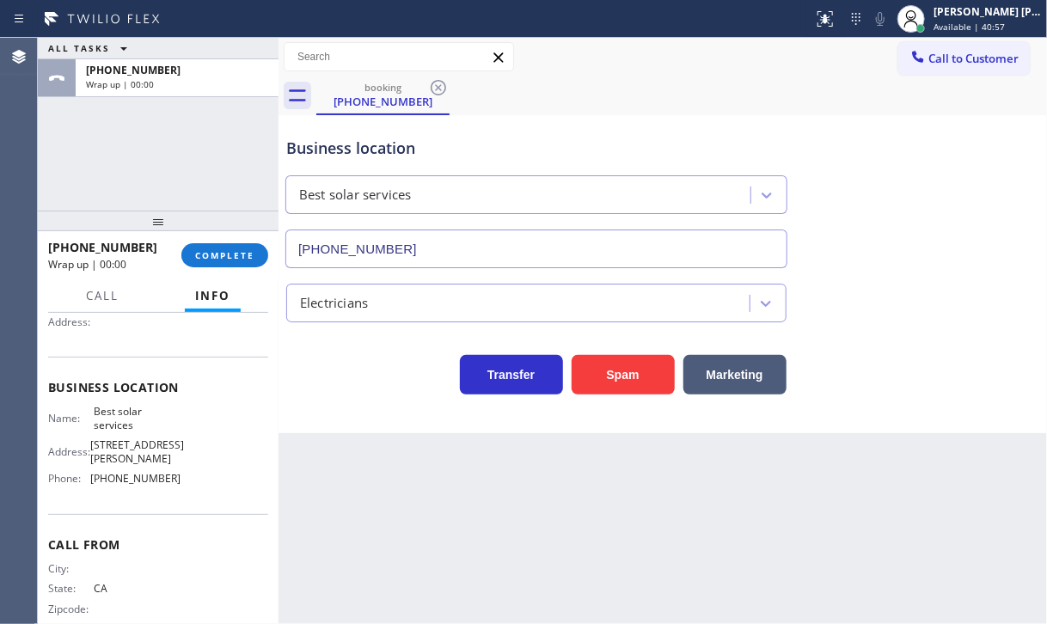
drag, startPoint x: 163, startPoint y: 168, endPoint x: 238, endPoint y: 228, distance: 95.4
click at [163, 168] on div "ALL TASKS ALL TASKS ACTIVE TASKS TASKS IN WRAP UP [PHONE_NUMBER] Wrap up | 00:00" at bounding box center [158, 124] width 241 height 173
click at [236, 252] on span "COMPLETE" at bounding box center [224, 255] width 59 height 12
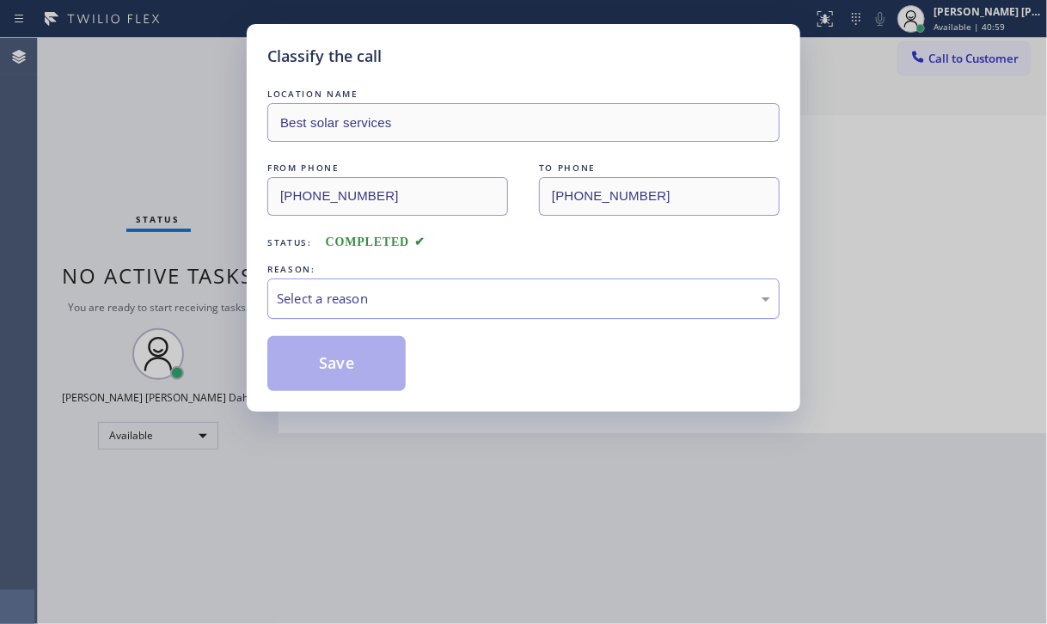
drag, startPoint x: 352, startPoint y: 291, endPoint x: 371, endPoint y: 300, distance: 20.8
click at [352, 292] on div "Select a reason" at bounding box center [523, 299] width 493 height 20
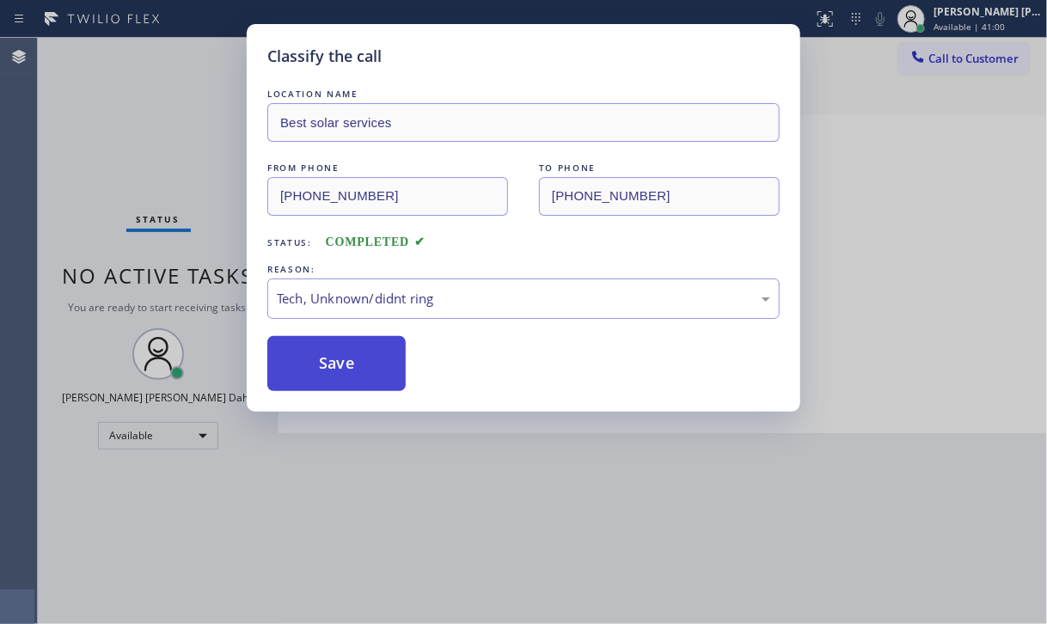
click at [343, 348] on button "Save" at bounding box center [336, 363] width 138 height 55
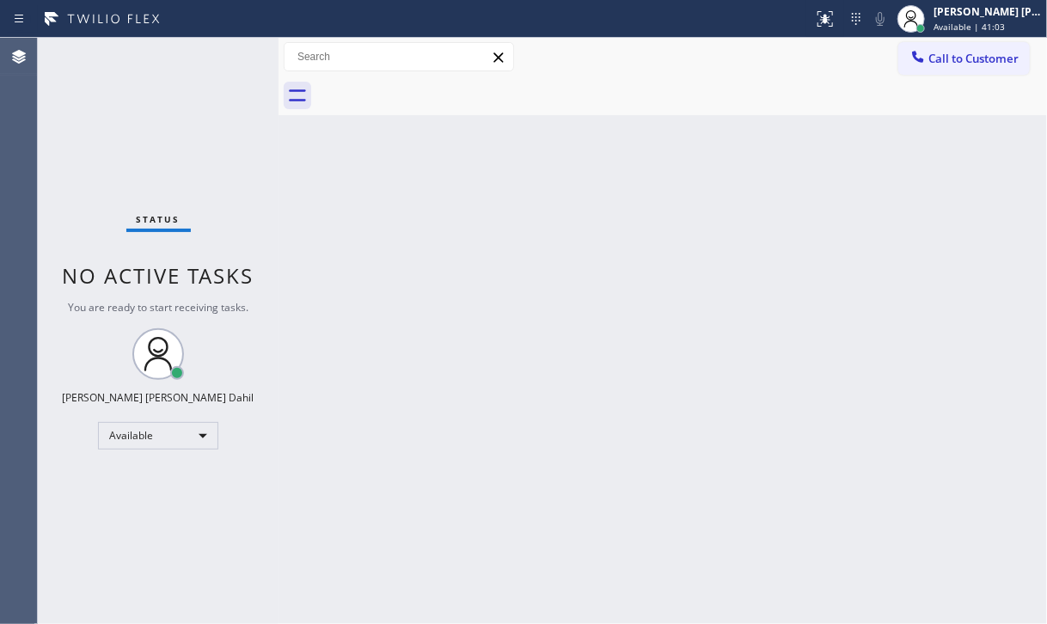
click at [157, 156] on div "Status No active tasks You are ready to start receiving tasks. [PERSON_NAME] [P…" at bounding box center [158, 331] width 241 height 586
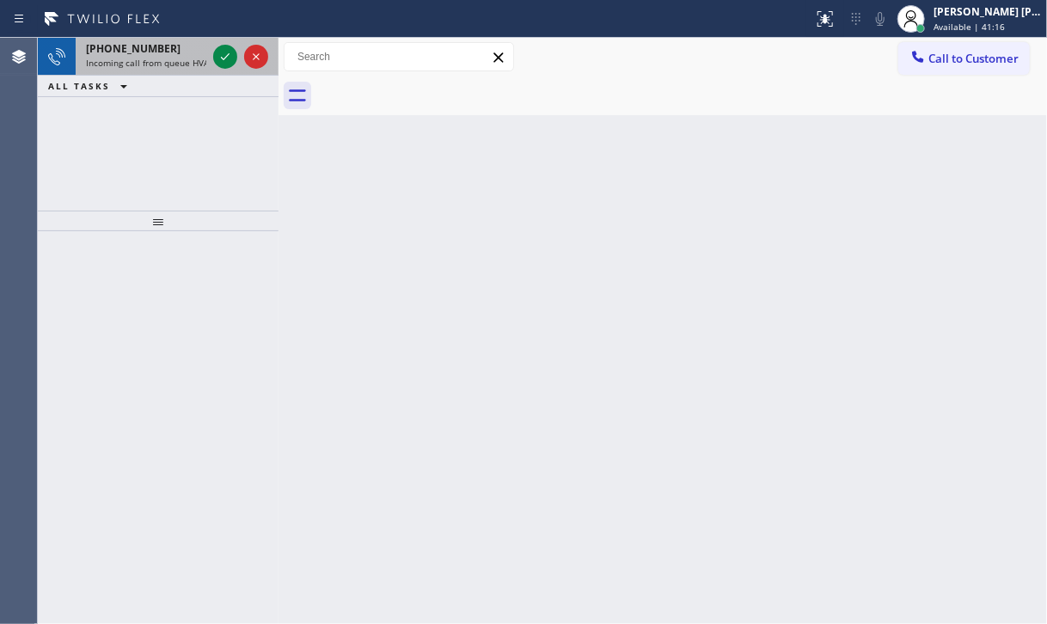
click at [180, 59] on span "Incoming call from queue HVAC" at bounding box center [150, 63] width 128 height 12
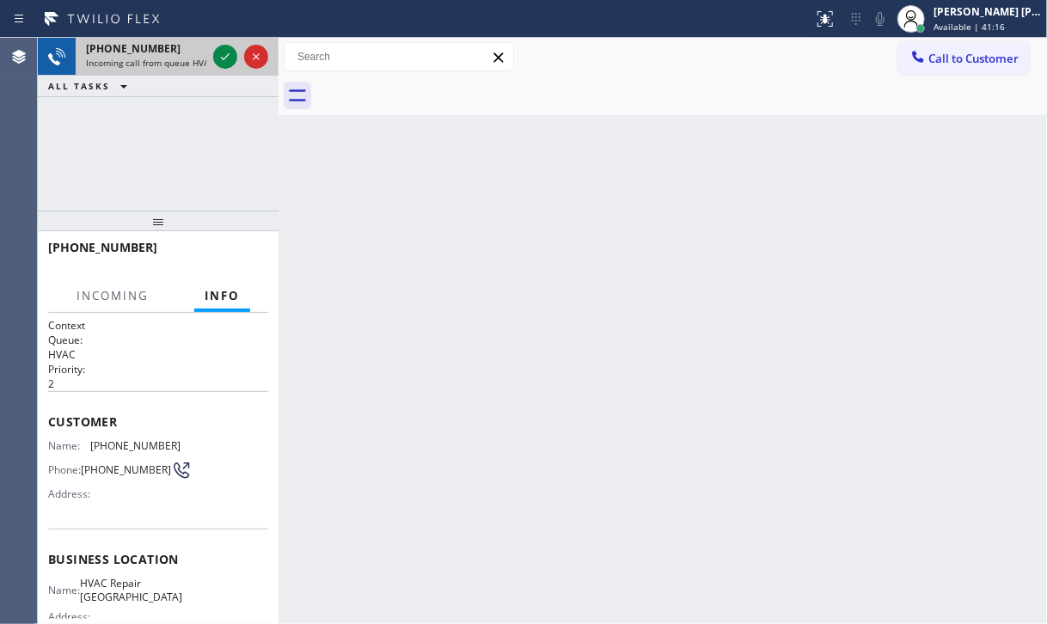
click at [180, 59] on span "Incoming call from queue HVAC" at bounding box center [150, 63] width 128 height 12
click at [223, 63] on icon at bounding box center [225, 56] width 21 height 21
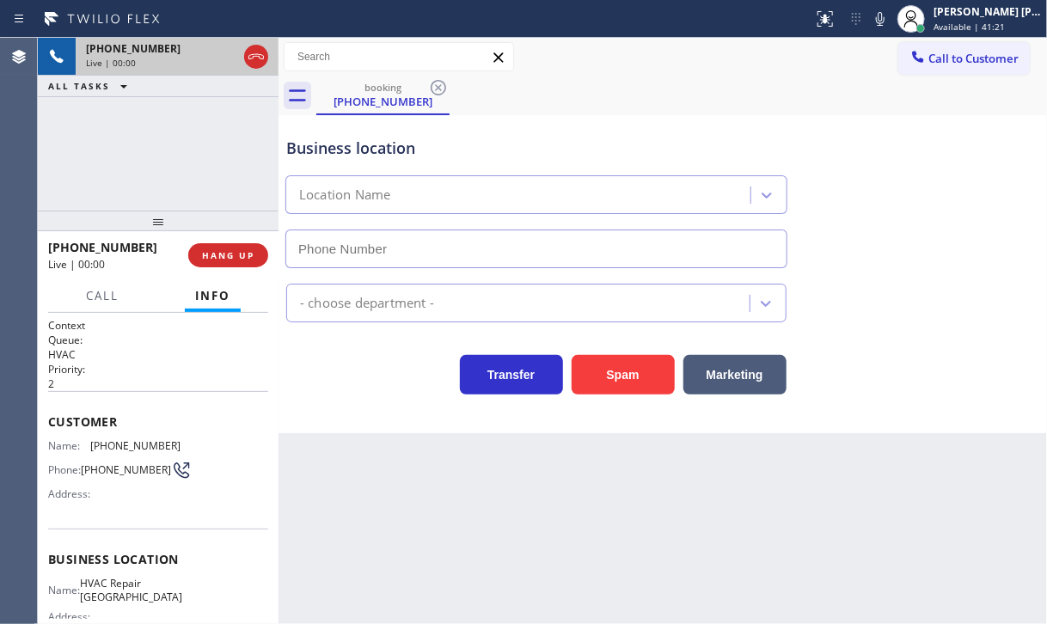
type input "[PHONE_NUMBER]"
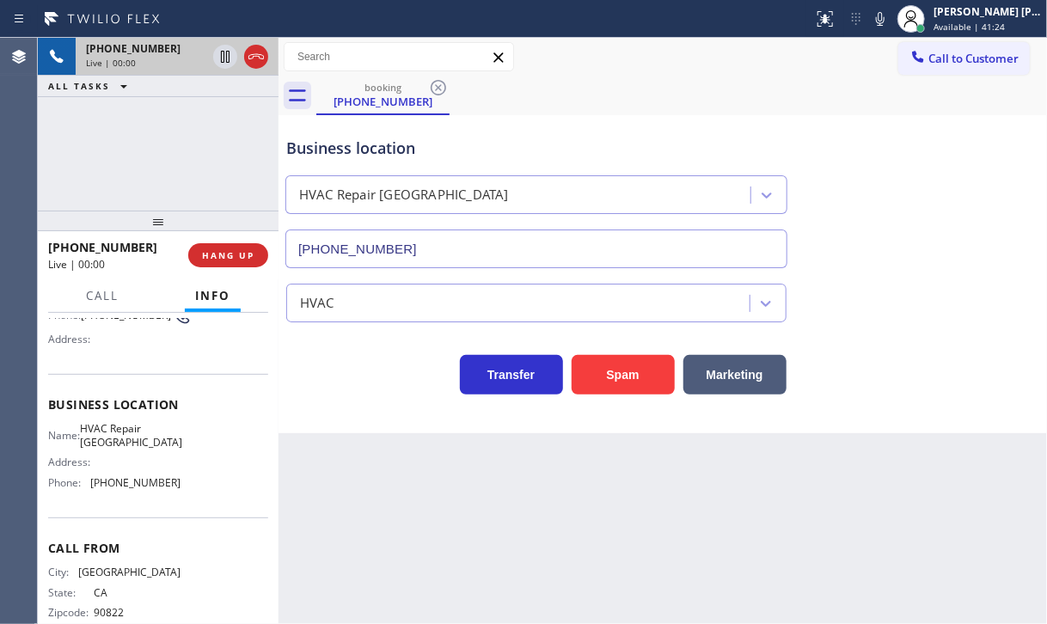
scroll to position [185, 0]
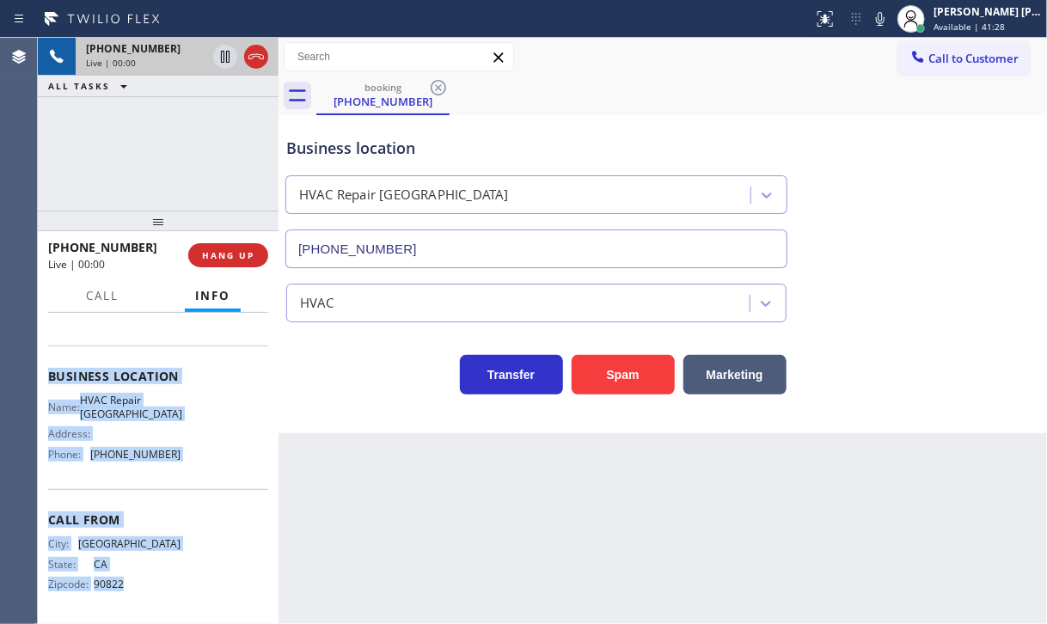
drag, startPoint x: 47, startPoint y: 370, endPoint x: 218, endPoint y: 538, distance: 240.1
click at [198, 560] on div "Context Queue: HVAC Priority: 2 Customer Name: [PHONE_NUMBER] Phone: [PHONE_NUM…" at bounding box center [158, 468] width 241 height 311
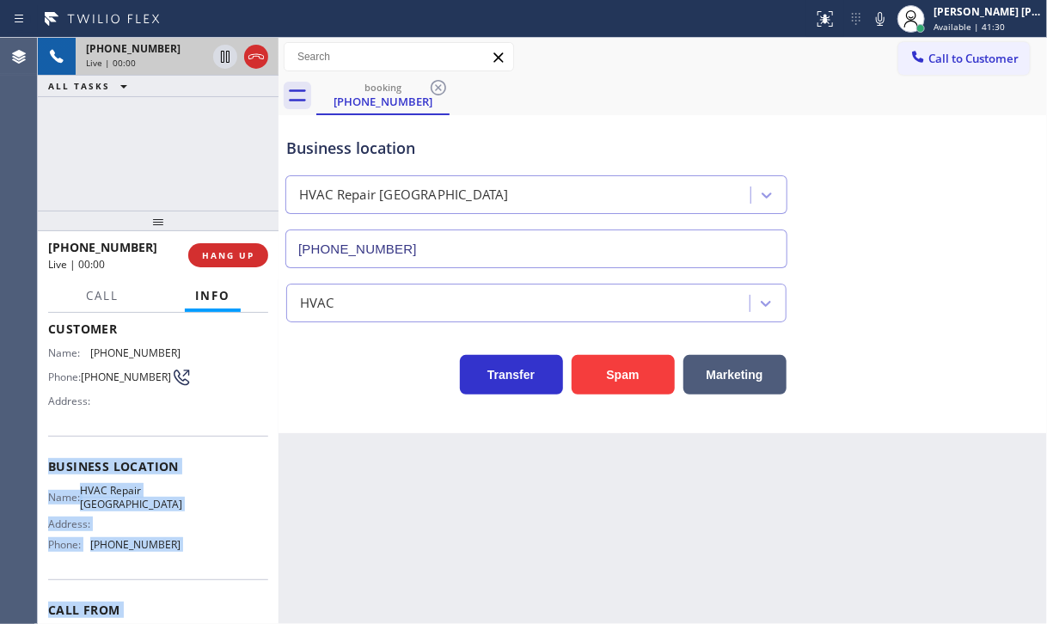
scroll to position [0, 0]
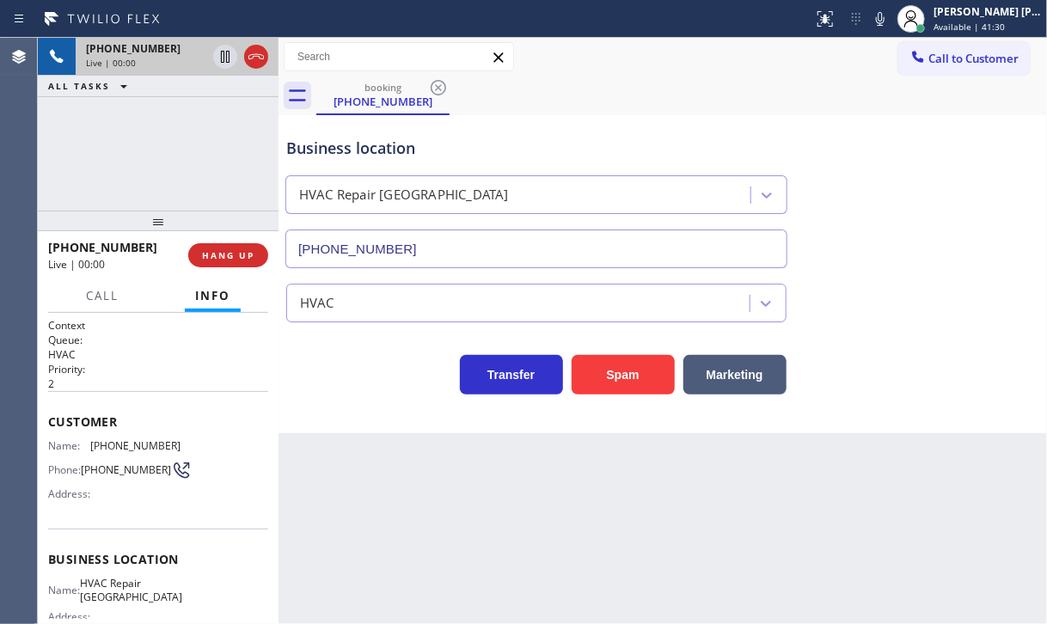
drag, startPoint x: 500, startPoint y: 566, endPoint x: 248, endPoint y: 536, distance: 254.4
click at [491, 564] on div "Back to Dashboard Change Sender ID Customers Technicians Select a contact Outbo…" at bounding box center [662, 331] width 768 height 586
click at [153, 191] on div "[PHONE_NUMBER] Live | 00:00 ALL TASKS ALL TASKS ACTIVE TASKS TASKS IN WRAP UP" at bounding box center [158, 124] width 241 height 173
click at [154, 190] on div "[PHONE_NUMBER] Live | 00:00 ALL TASKS ALL TASKS ACTIVE TASKS TASKS IN WRAP UP" at bounding box center [158, 124] width 241 height 173
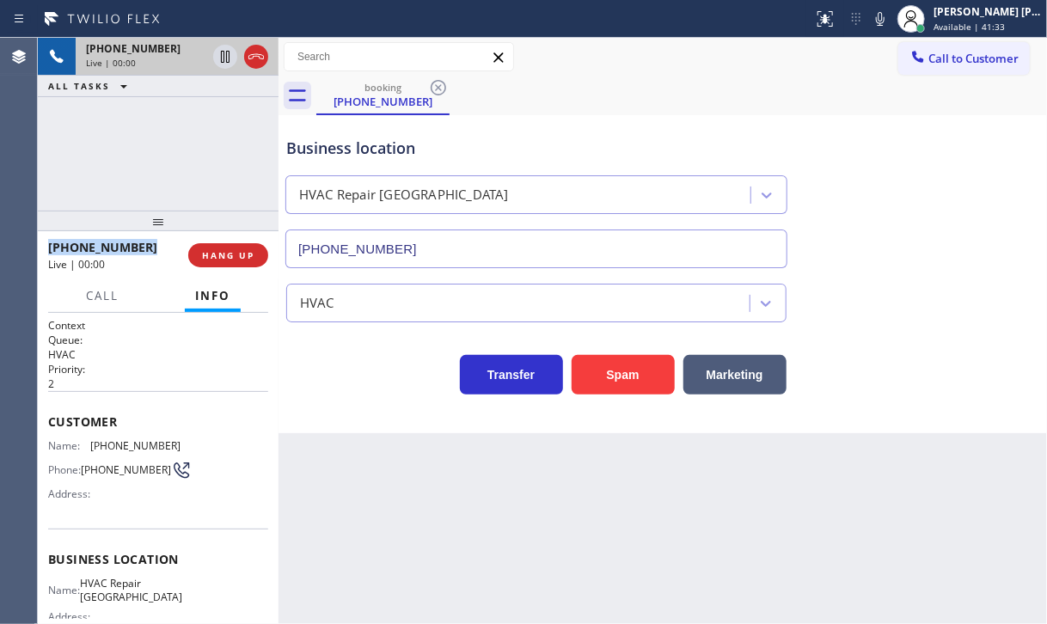
click at [154, 190] on div "[PHONE_NUMBER] Live | 00:00 ALL TASKS ALL TASKS ACTIVE TASKS TASKS IN WRAP UP" at bounding box center [158, 124] width 241 height 173
click at [171, 168] on div "[PHONE_NUMBER] Live | 00:00 ALL TASKS ALL TASKS ACTIVE TASKS TASKS IN WRAP UP" at bounding box center [158, 124] width 241 height 173
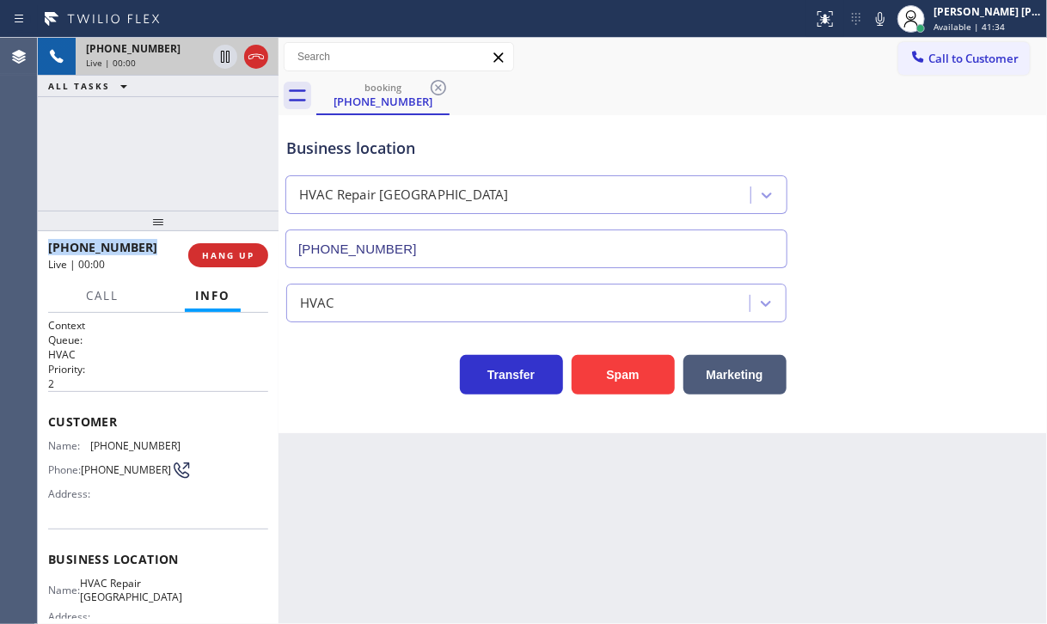
click at [171, 168] on div "[PHONE_NUMBER] Live | 00:00 ALL TASKS ALL TASKS ACTIVE TASKS TASKS IN WRAP UP" at bounding box center [158, 124] width 241 height 173
click at [171, 169] on div "[PHONE_NUMBER] Live | 00:00 ALL TASKS ALL TASKS ACTIVE TASKS TASKS IN WRAP UP" at bounding box center [158, 124] width 241 height 173
click at [210, 255] on span "HANG UP" at bounding box center [228, 255] width 52 height 12
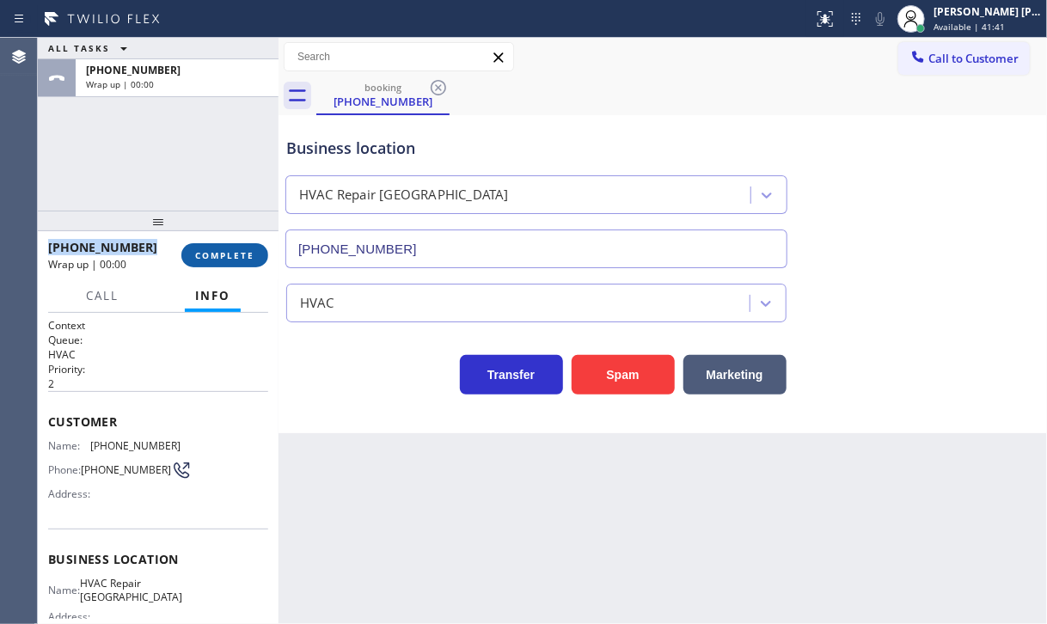
click at [225, 260] on span "COMPLETE" at bounding box center [224, 255] width 59 height 12
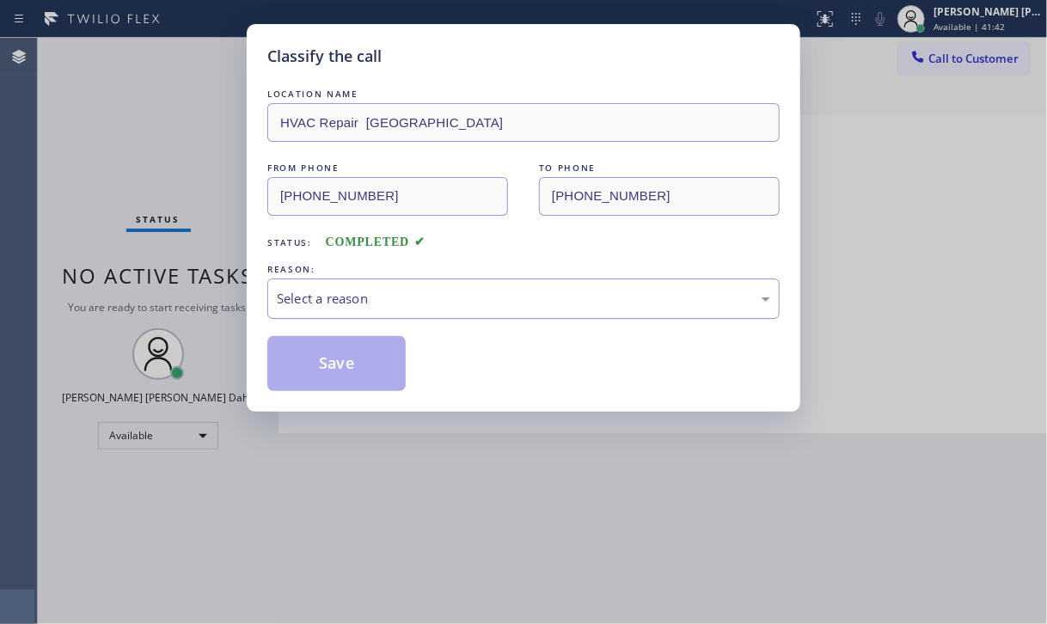
click at [477, 289] on div "Select a reason" at bounding box center [523, 299] width 493 height 20
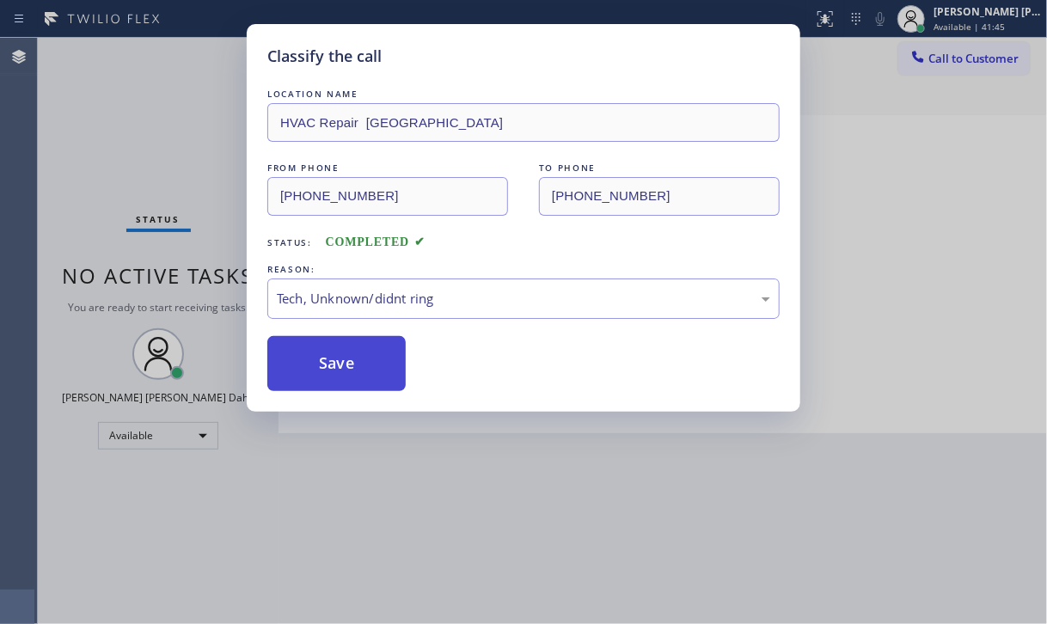
click at [333, 358] on button "Save" at bounding box center [336, 363] width 138 height 55
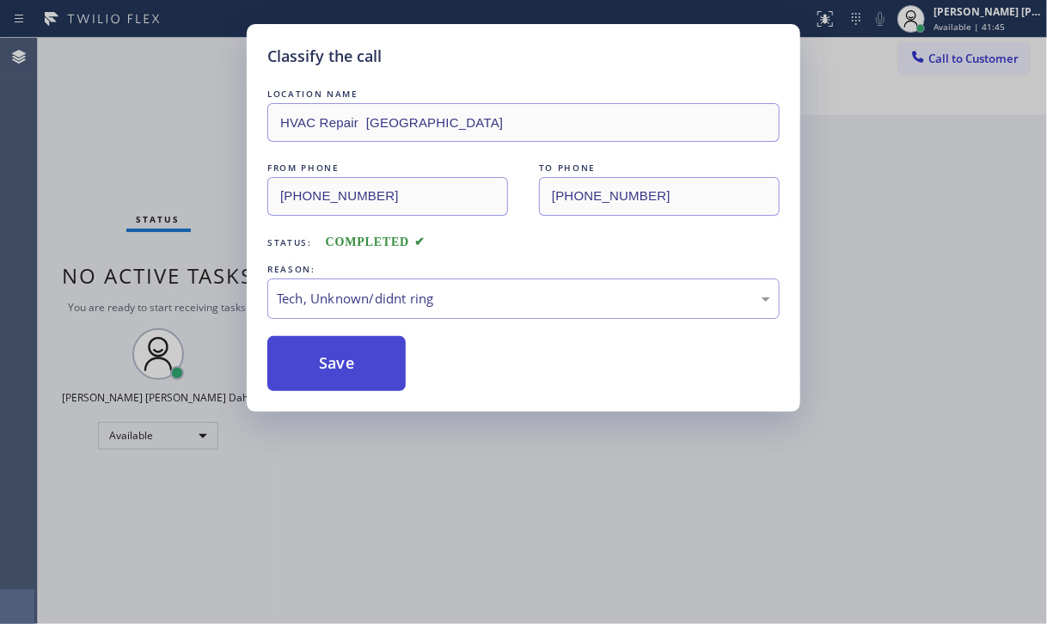
click at [333, 362] on button "Save" at bounding box center [336, 363] width 138 height 55
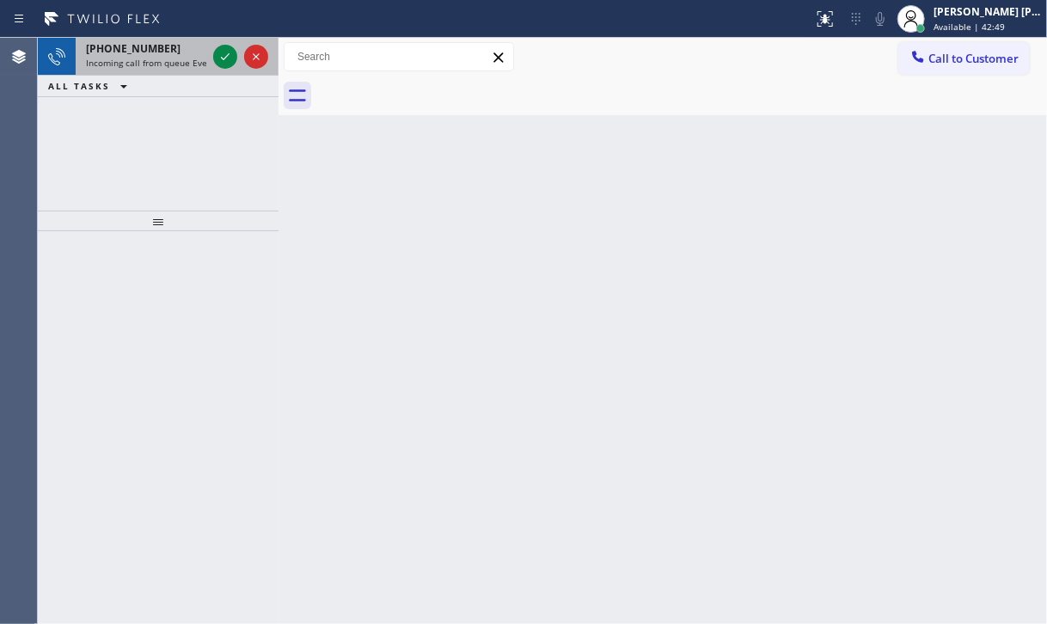
click at [144, 58] on span "Incoming call from queue Everybody" at bounding box center [160, 63] width 149 height 12
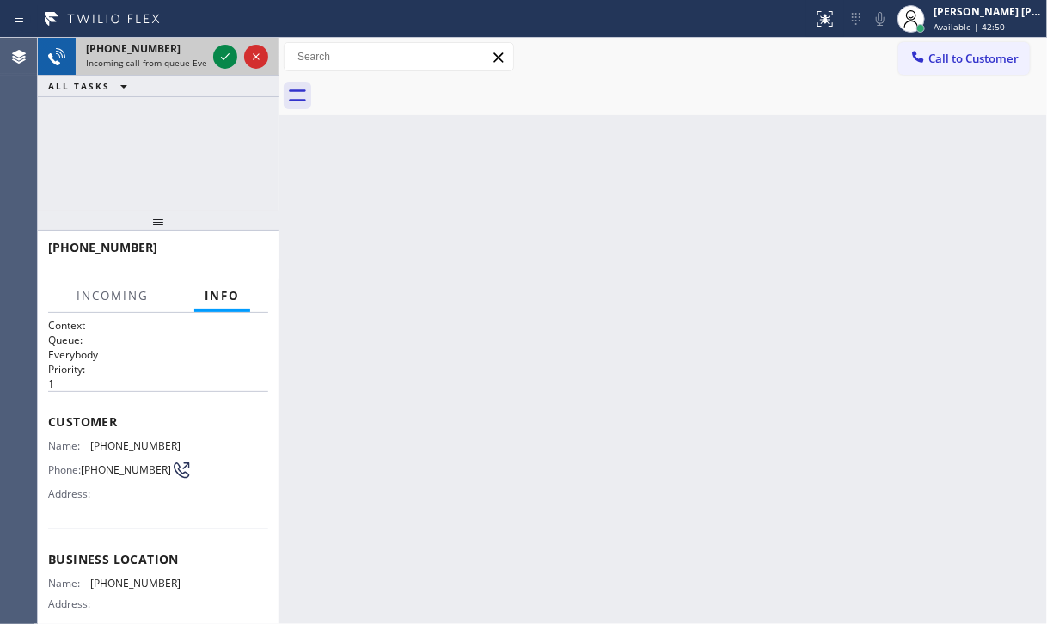
click at [144, 58] on span "Incoming call from queue Everybody" at bounding box center [160, 63] width 149 height 12
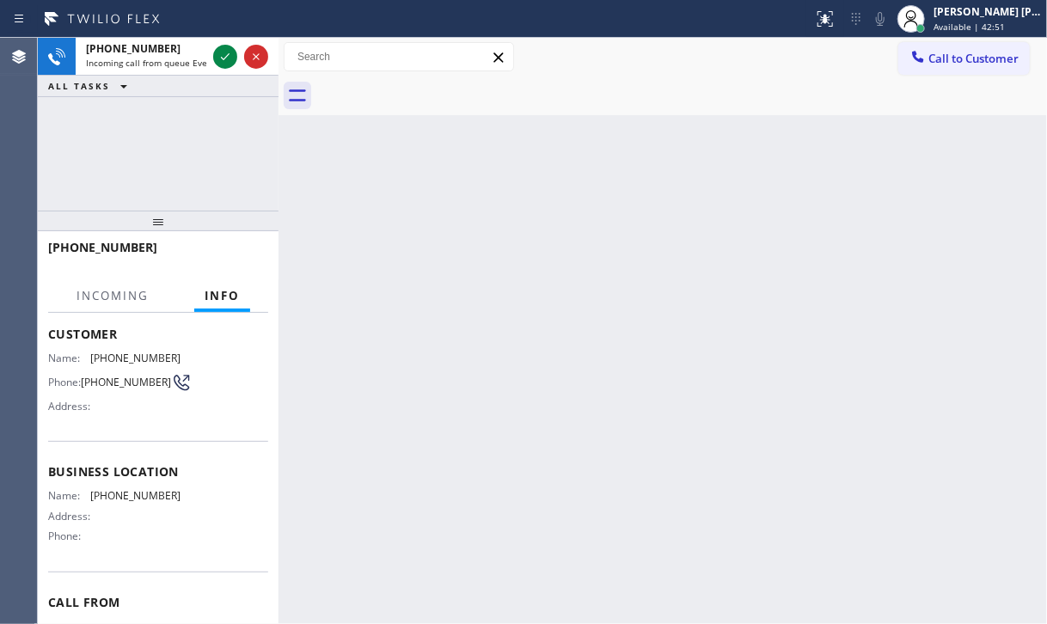
scroll to position [171, 0]
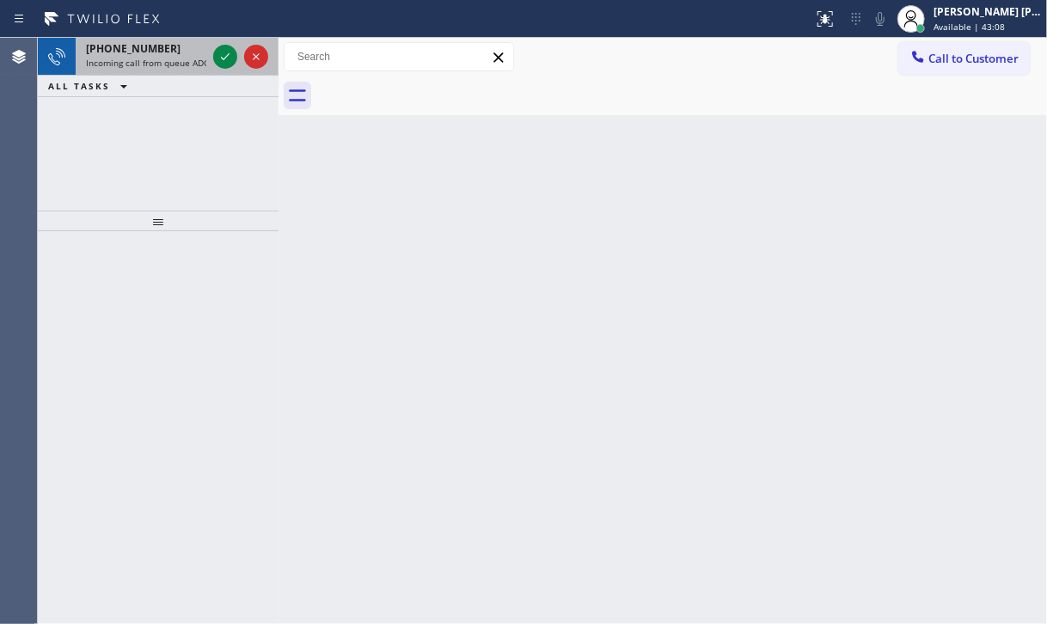
click at [175, 66] on span "Incoming call from queue ADC" at bounding box center [147, 63] width 123 height 12
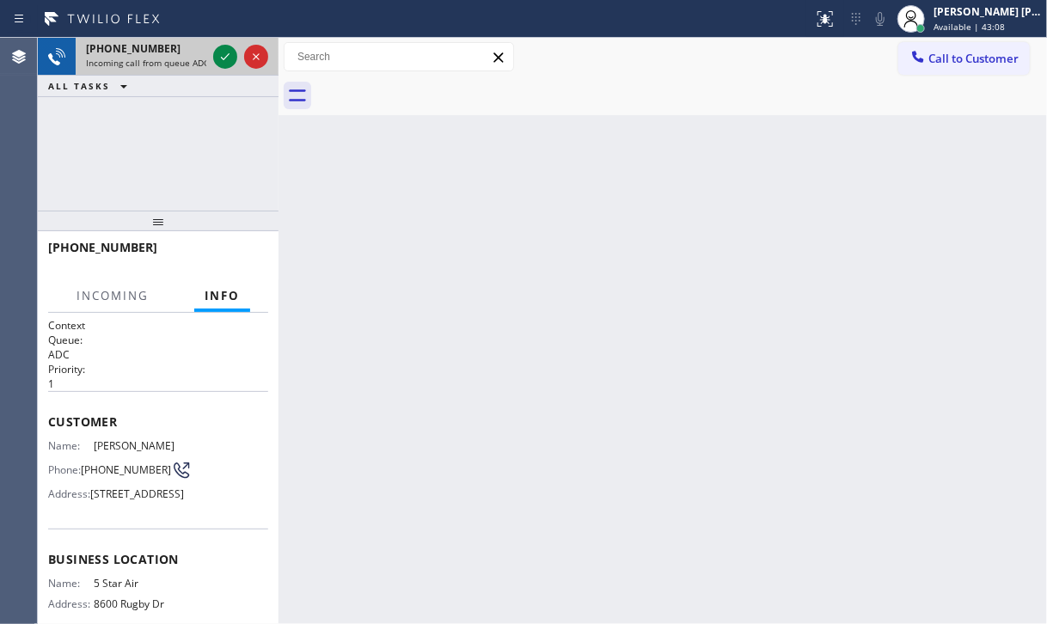
click at [175, 66] on span "Incoming call from queue ADC" at bounding box center [147, 63] width 123 height 12
click at [188, 70] on div "[PHONE_NUMBER] Incoming call from queue ADC" at bounding box center [143, 57] width 134 height 38
click at [189, 69] on div "[PHONE_NUMBER] Incoming call from queue ADC" at bounding box center [143, 57] width 134 height 38
click at [192, 66] on div "[PHONE_NUMBER] Incoming call from queue ADC" at bounding box center [143, 57] width 134 height 38
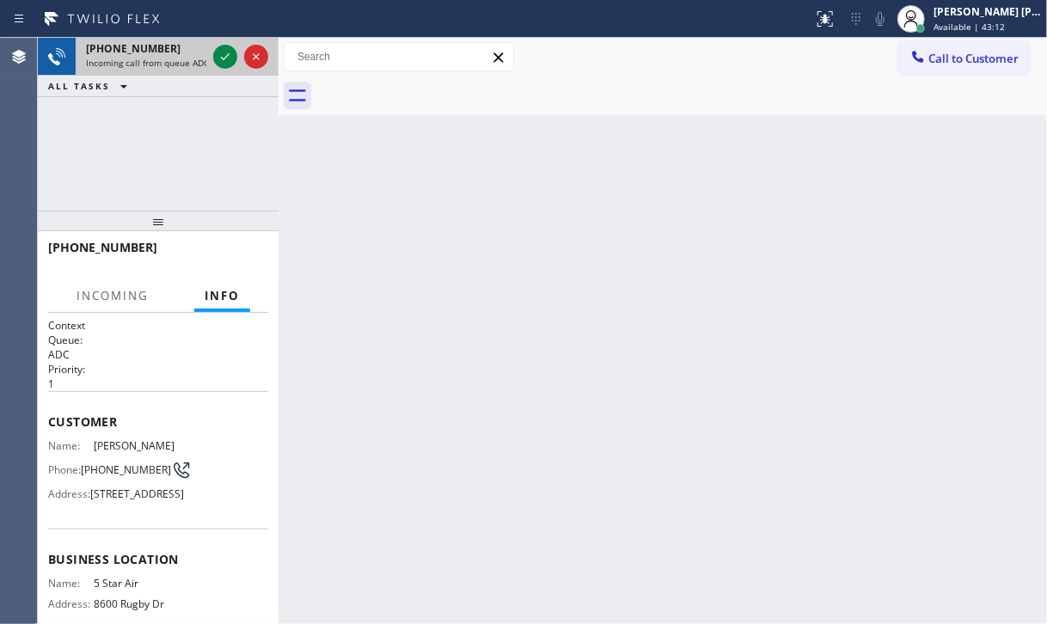
click at [199, 65] on span "Incoming call from queue ADC" at bounding box center [147, 63] width 123 height 12
click at [200, 65] on span "Incoming call from queue ADC" at bounding box center [147, 63] width 123 height 12
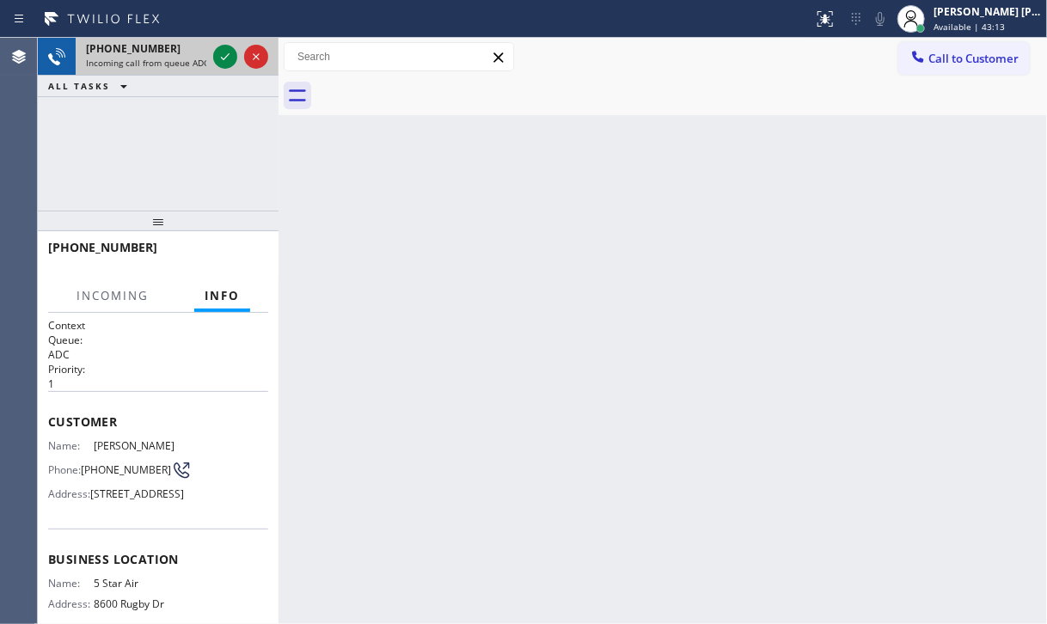
click at [200, 65] on span "Incoming call from queue ADC" at bounding box center [147, 63] width 123 height 12
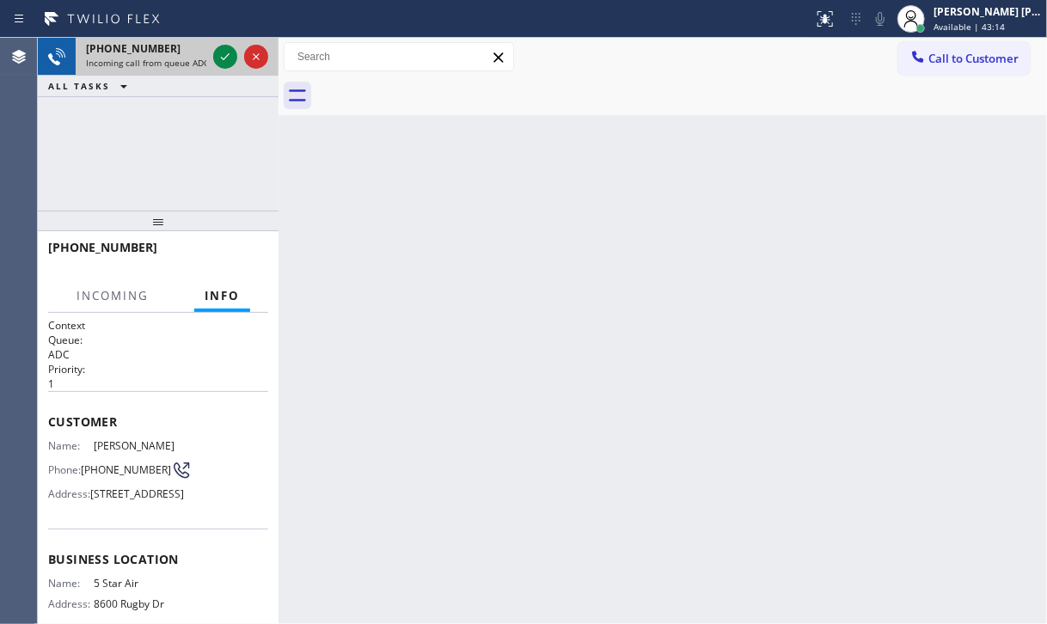
click at [200, 66] on span "Incoming call from queue ADC" at bounding box center [147, 63] width 123 height 12
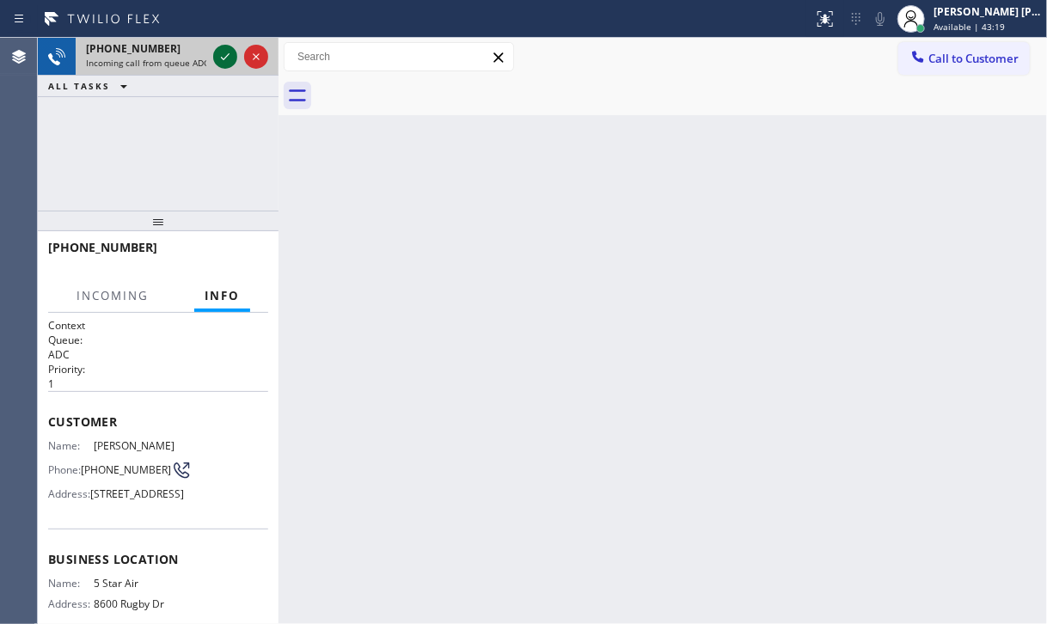
click at [218, 53] on icon at bounding box center [225, 56] width 21 height 21
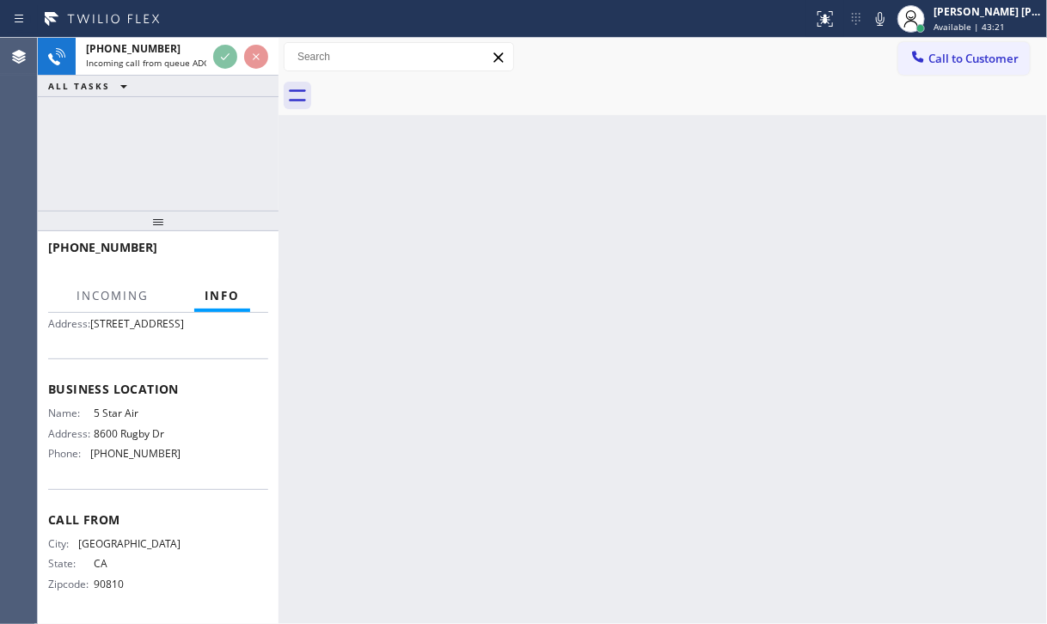
scroll to position [198, 0]
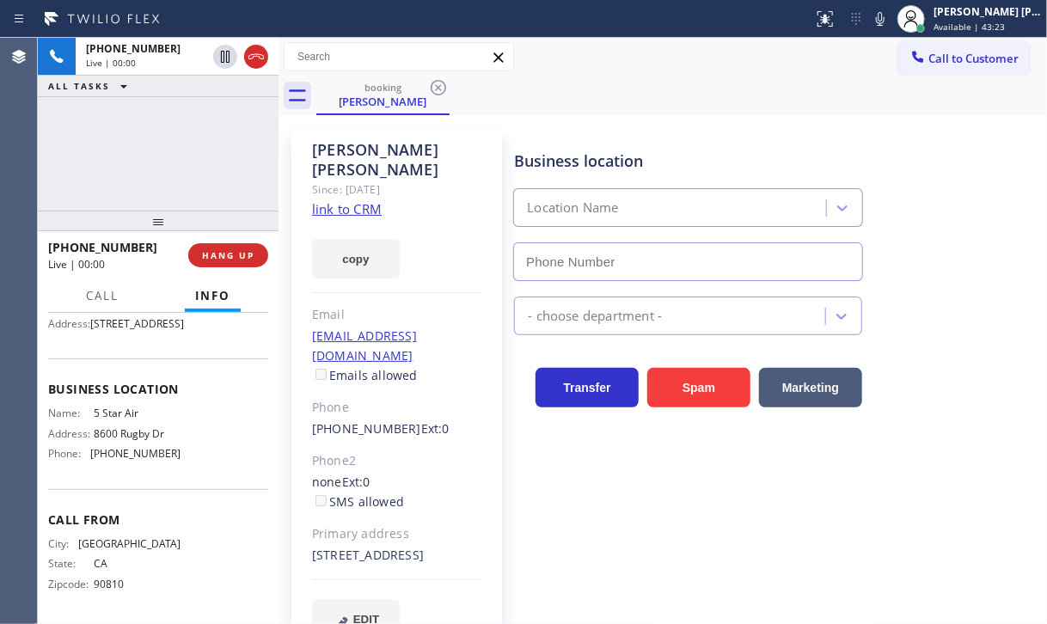
type input "[PHONE_NUMBER]"
click at [366, 200] on link "link to CRM" at bounding box center [347, 208] width 70 height 17
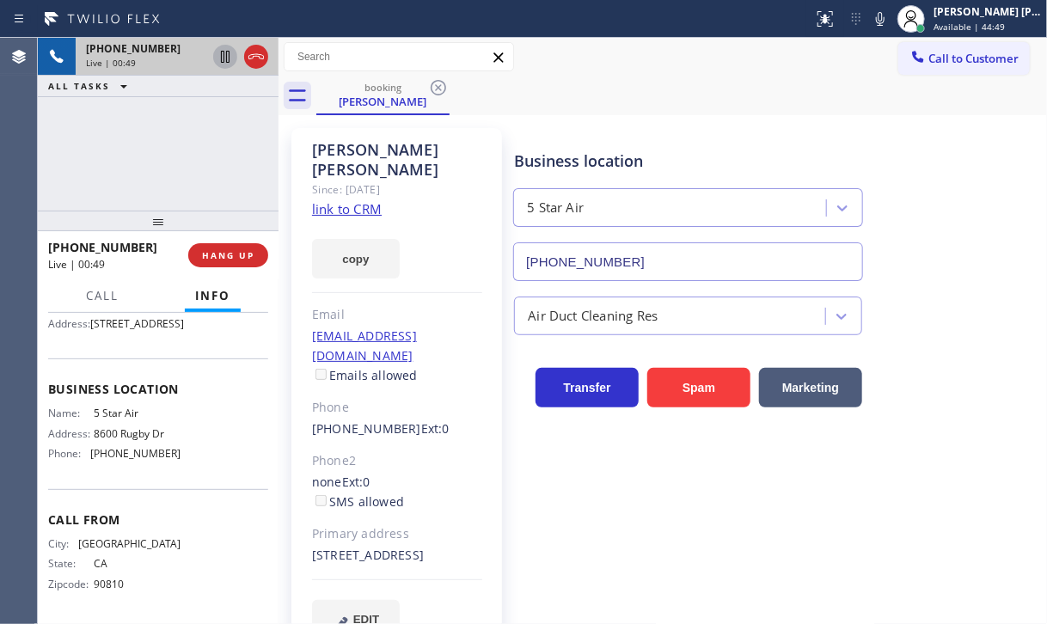
click at [220, 61] on icon at bounding box center [225, 56] width 21 height 21
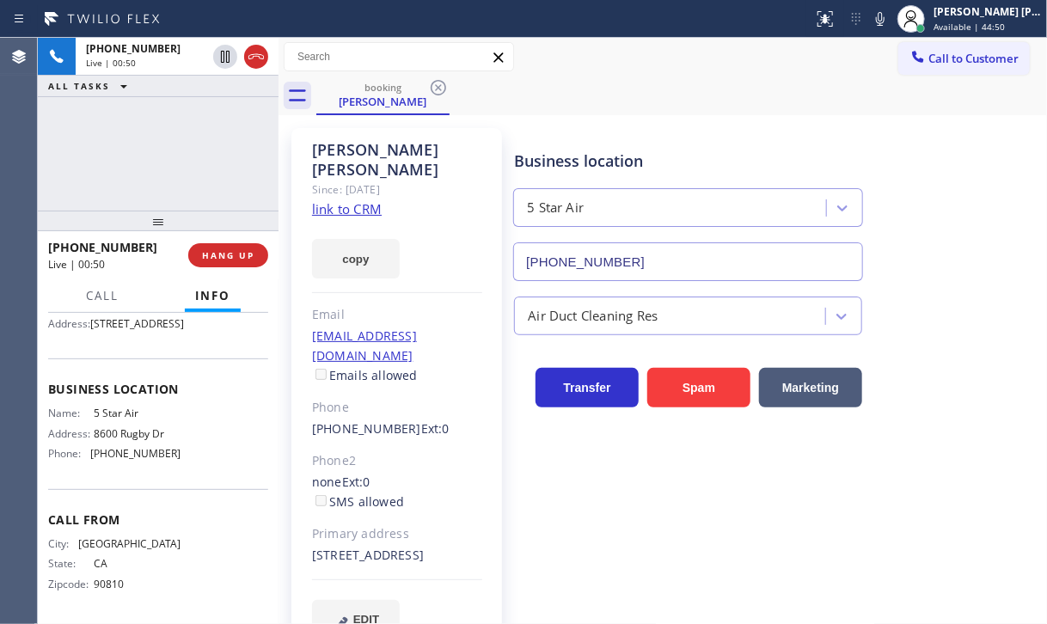
click at [890, 16] on icon at bounding box center [880, 19] width 21 height 21
click at [158, 180] on div "[PHONE_NUMBER] Live | 02:36 ALL TASKS ALL TASKS ACTIVE TASKS TASKS IN WRAP UP" at bounding box center [158, 124] width 241 height 173
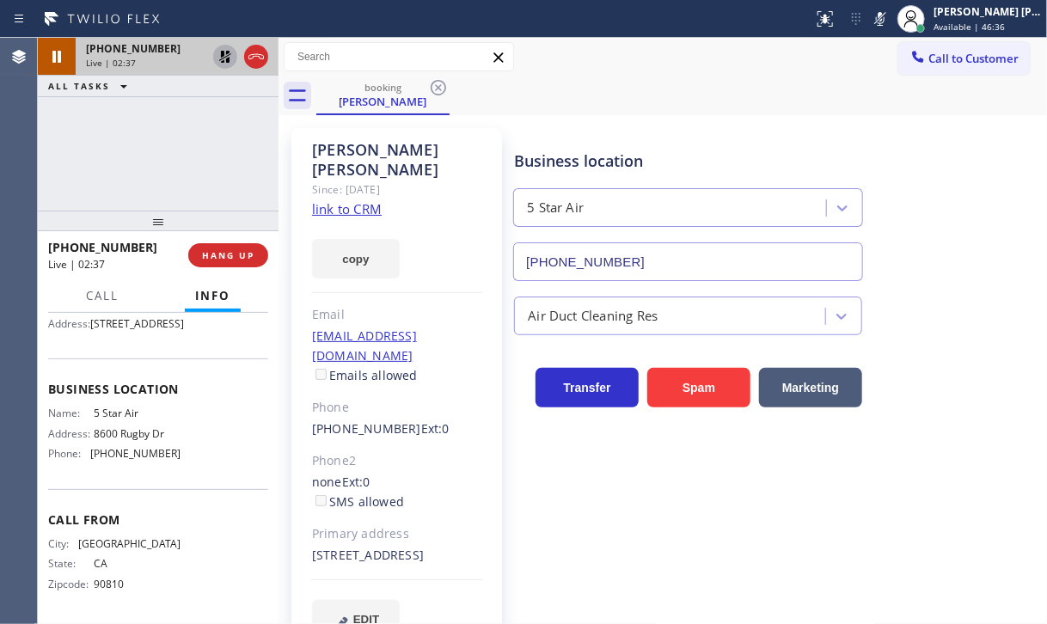
click at [227, 56] on icon at bounding box center [225, 56] width 21 height 21
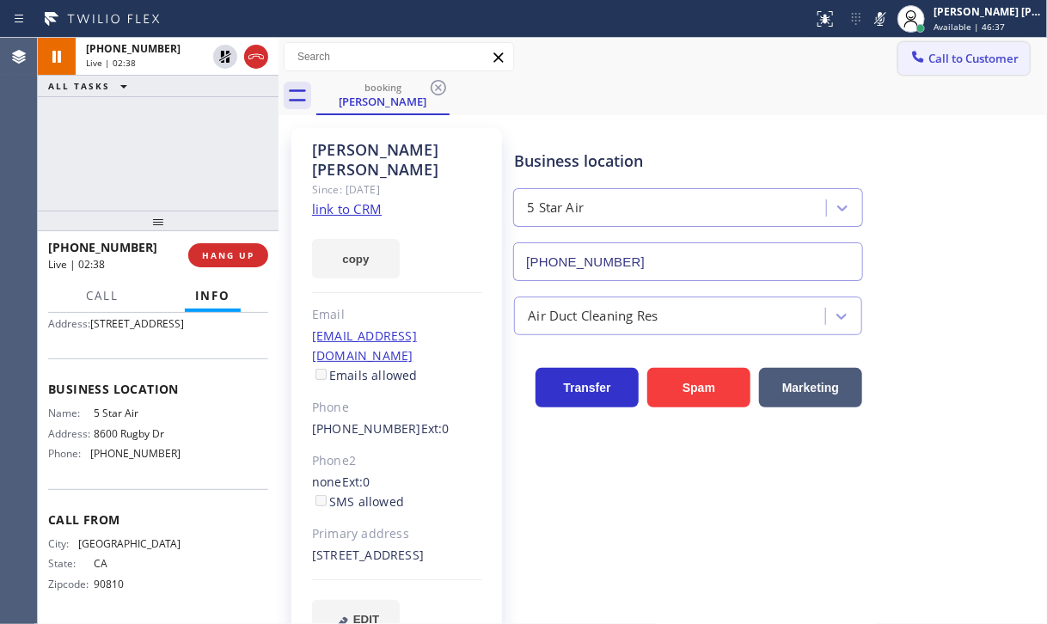
drag, startPoint x: 905, startPoint y: 20, endPoint x: 903, endPoint y: 54, distance: 34.4
click at [890, 21] on icon at bounding box center [880, 19] width 21 height 21
click at [119, 144] on div "[PHONE_NUMBER] Live | 03:18 ALL TASKS ALL TASKS ACTIVE TASKS TASKS IN WRAP UP" at bounding box center [158, 124] width 241 height 173
click at [119, 144] on div "[PHONE_NUMBER] Live | 03:19 ALL TASKS ALL TASKS ACTIVE TASKS TASKS IN WRAP UP" at bounding box center [158, 124] width 241 height 173
click at [120, 144] on div "[PHONE_NUMBER] Live | 03:19 ALL TASKS ALL TASKS ACTIVE TASKS TASKS IN WRAP UP" at bounding box center [158, 124] width 241 height 173
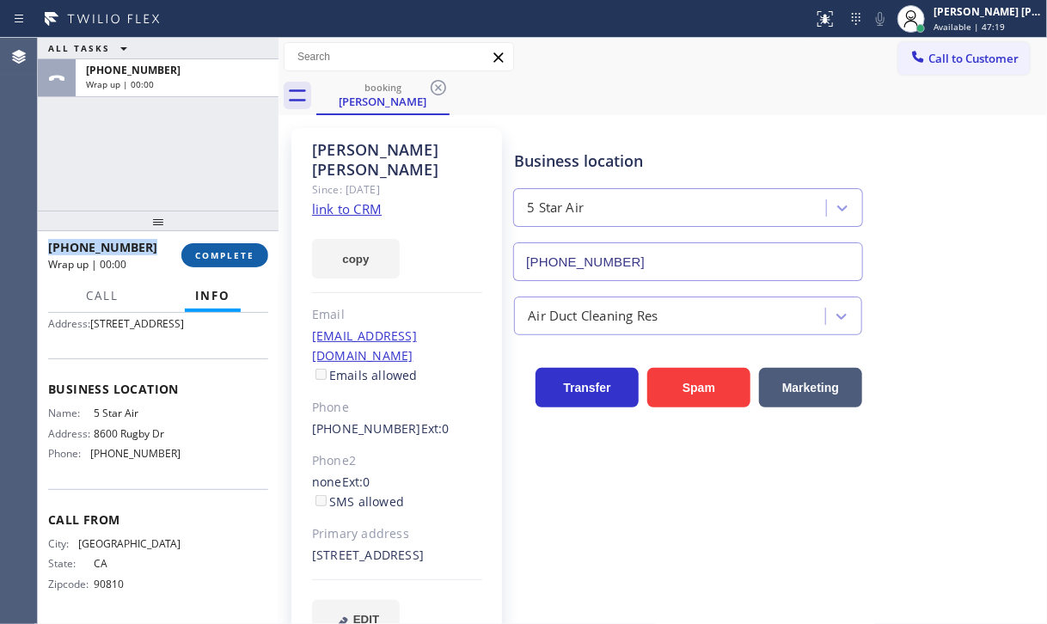
click at [241, 255] on span "COMPLETE" at bounding box center [224, 255] width 59 height 12
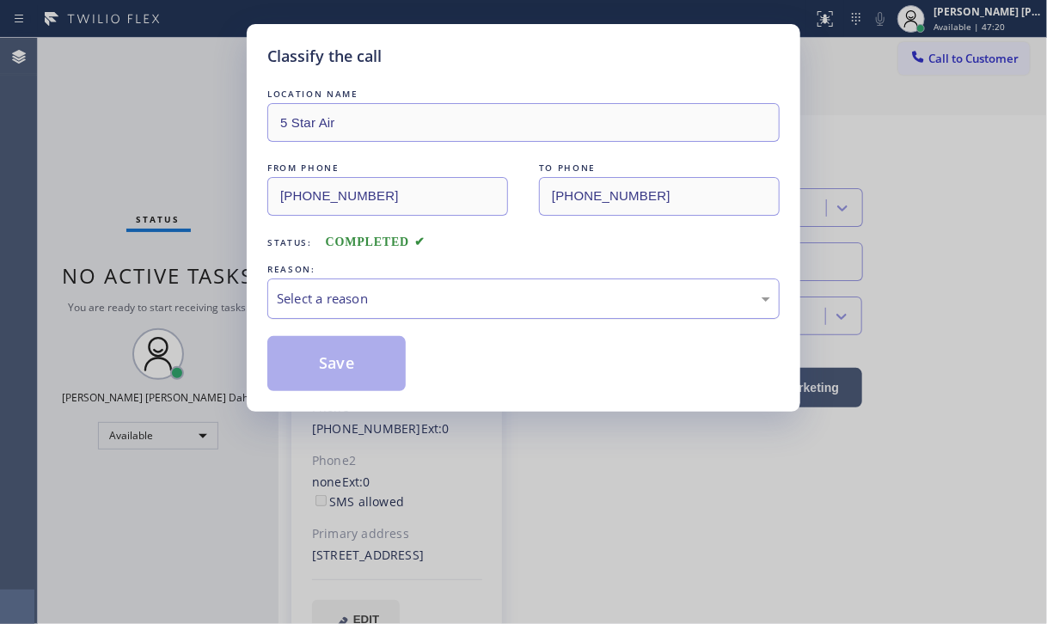
click at [344, 283] on div "Select a reason" at bounding box center [523, 298] width 512 height 40
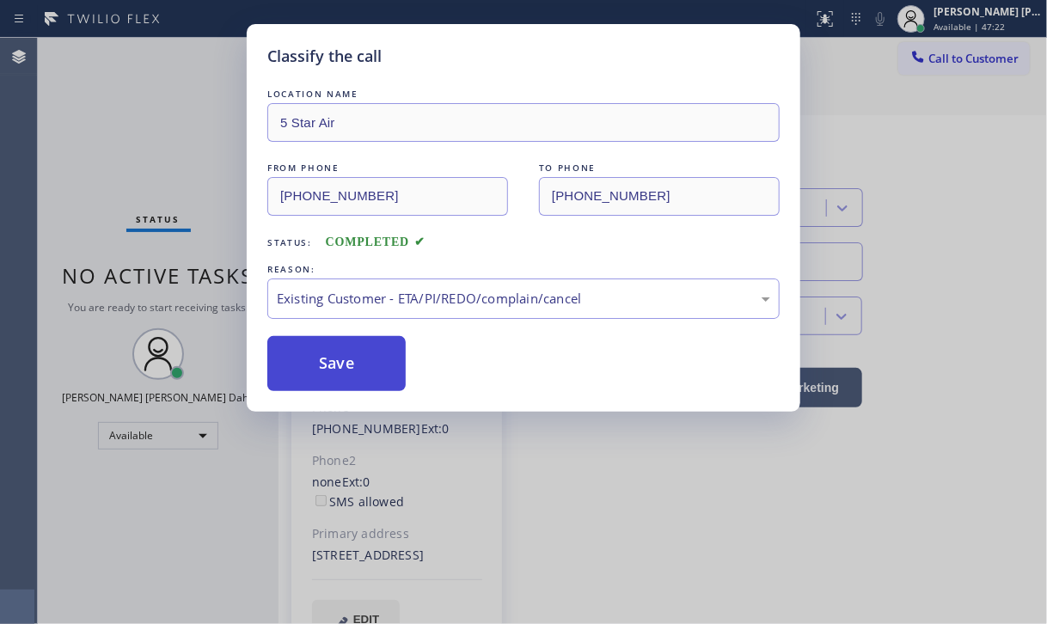
drag, startPoint x: 346, startPoint y: 400, endPoint x: 332, endPoint y: 374, distance: 29.6
click at [327, 364] on button "Save" at bounding box center [336, 363] width 138 height 55
drag, startPoint x: 328, startPoint y: 358, endPoint x: 344, endPoint y: 283, distance: 77.2
click at [329, 353] on button "Save" at bounding box center [336, 363] width 138 height 55
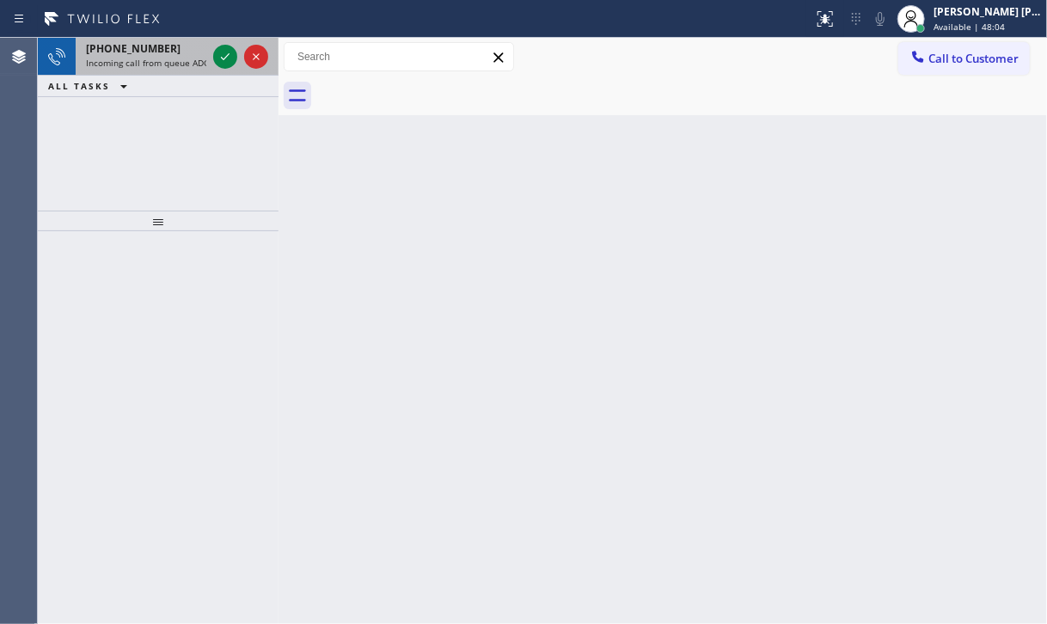
click at [133, 57] on span "Incoming call from queue ADC" at bounding box center [147, 63] width 123 height 12
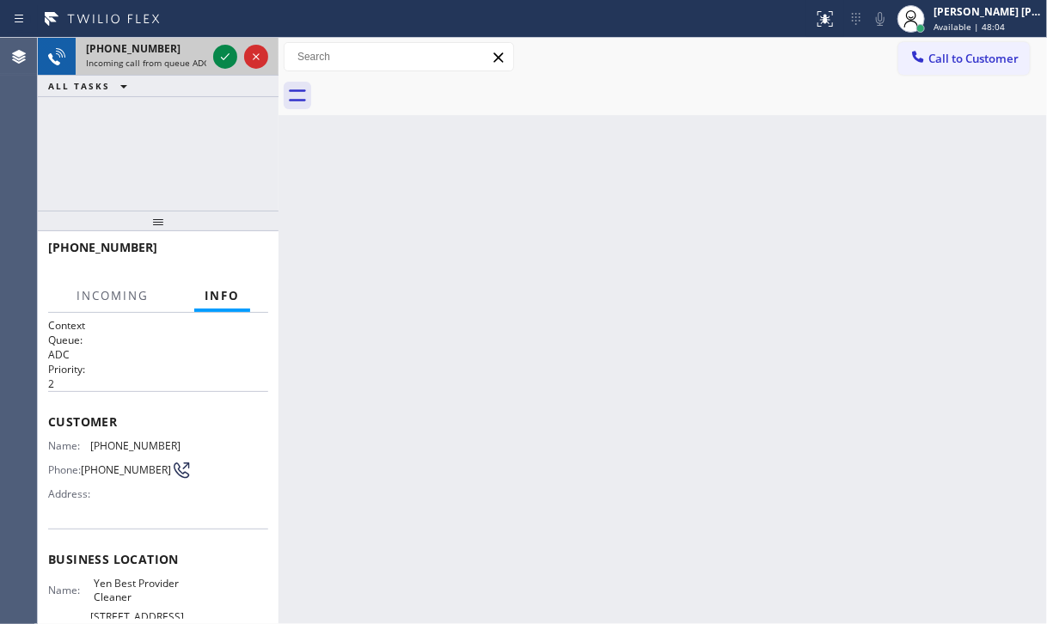
click at [134, 57] on span "Incoming call from queue ADC" at bounding box center [147, 63] width 123 height 12
click at [219, 56] on icon at bounding box center [225, 56] width 21 height 21
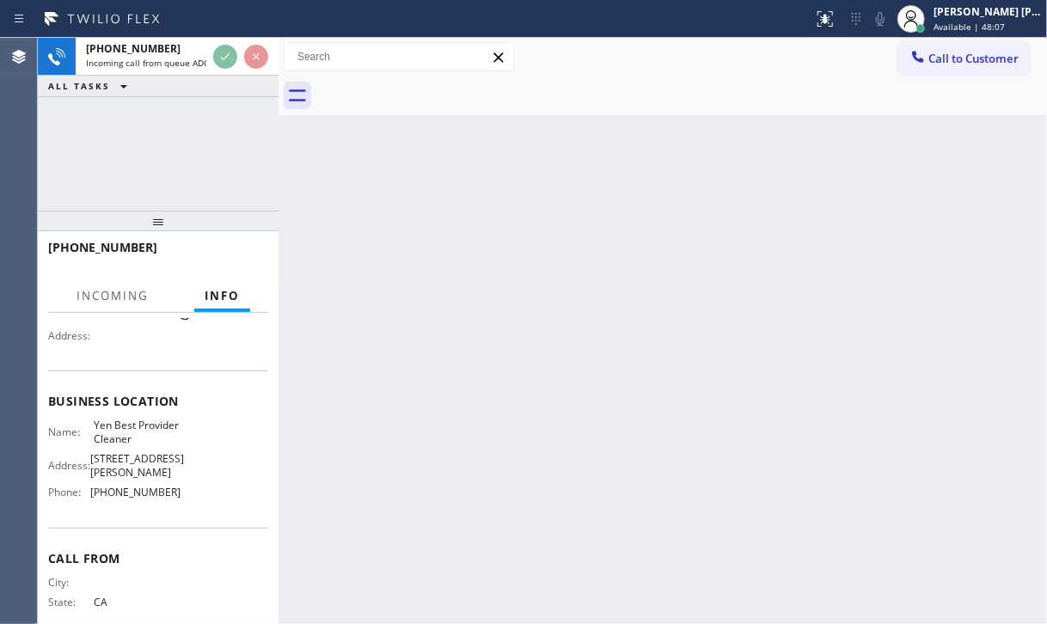
scroll to position [198, 0]
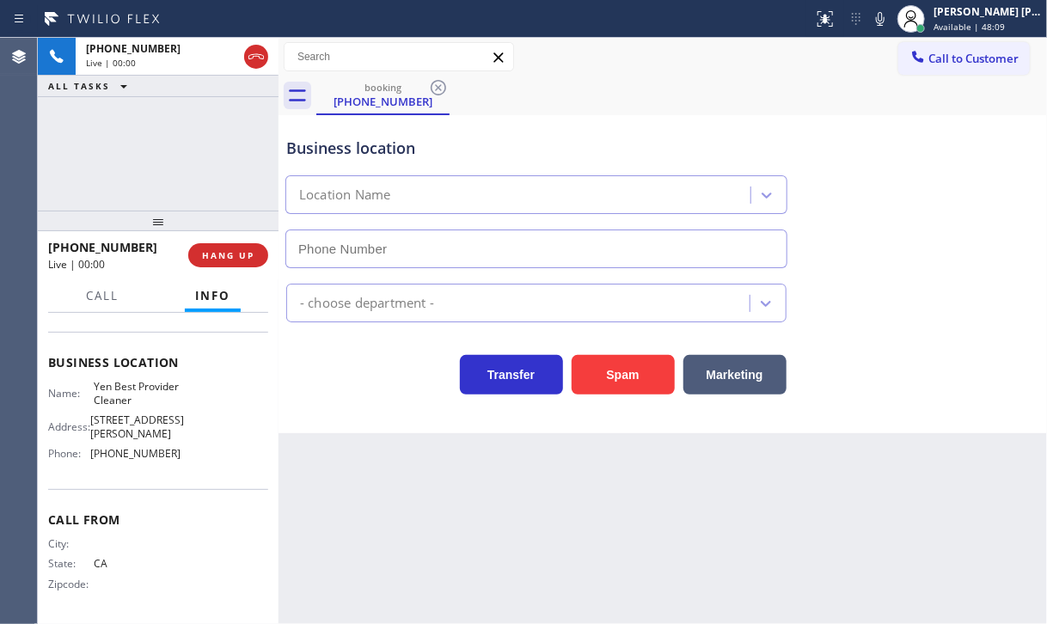
type input "[PHONE_NUMBER]"
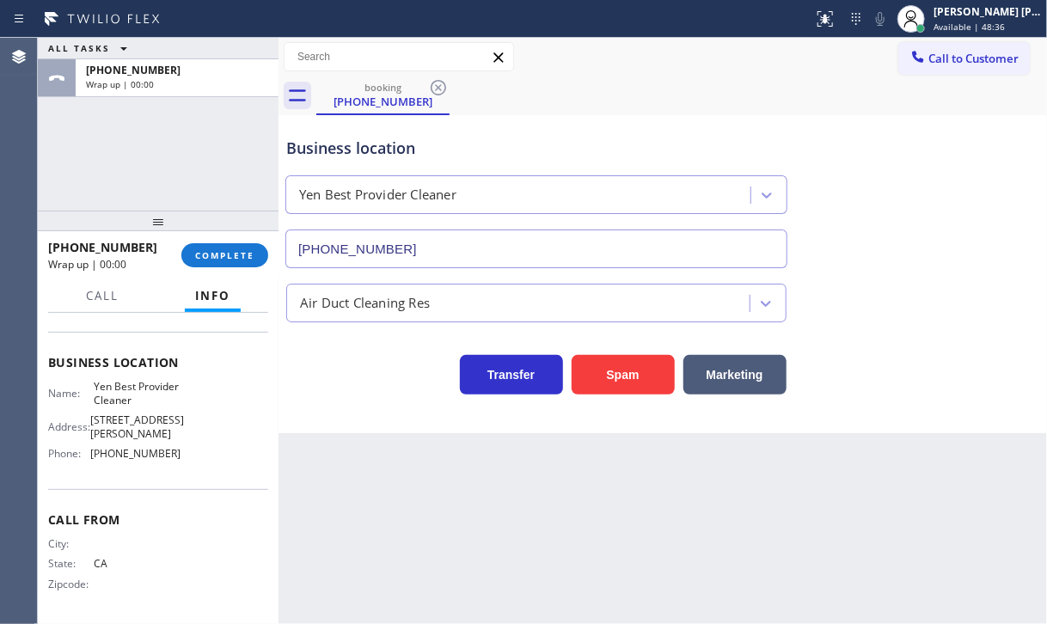
drag, startPoint x: 117, startPoint y: 184, endPoint x: 189, endPoint y: 239, distance: 90.8
click at [118, 183] on div "ALL TASKS ALL TASKS ACTIVE TASKS TASKS IN WRAP UP [PHONE_NUMBER] Wrap up | 00:00" at bounding box center [158, 124] width 241 height 173
click at [217, 258] on span "COMPLETE" at bounding box center [224, 255] width 59 height 12
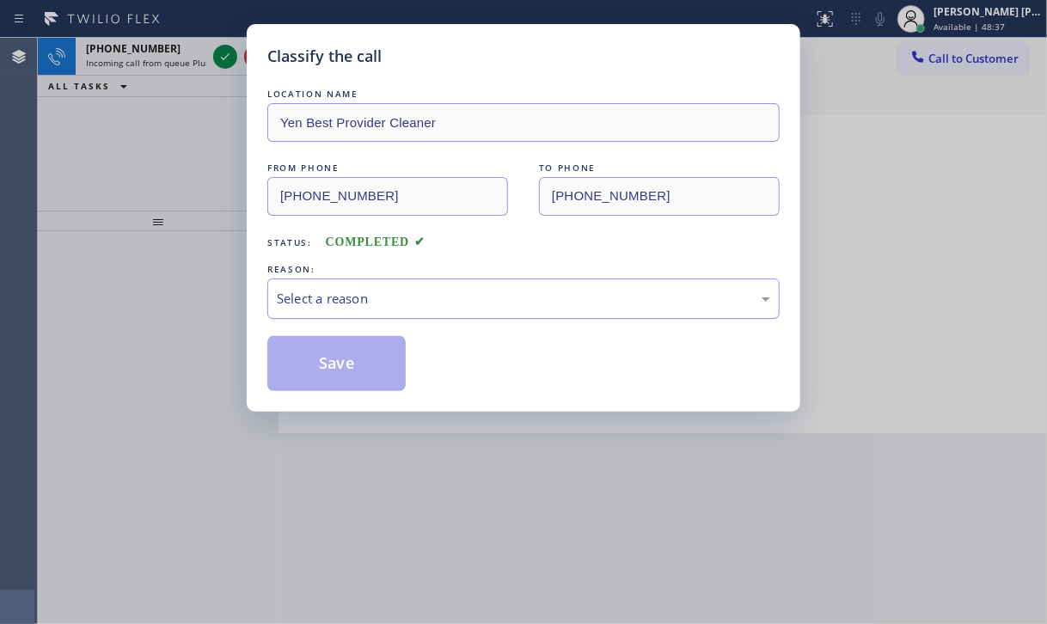
click at [358, 297] on div "Select a reason" at bounding box center [523, 299] width 493 height 20
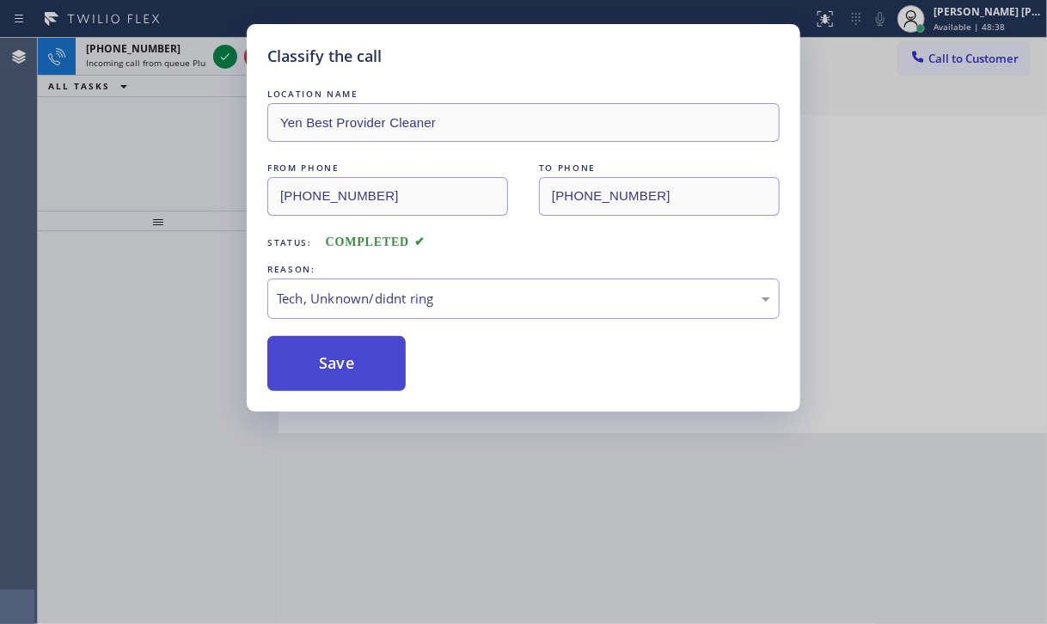
drag, startPoint x: 390, startPoint y: 424, endPoint x: 346, endPoint y: 382, distance: 61.4
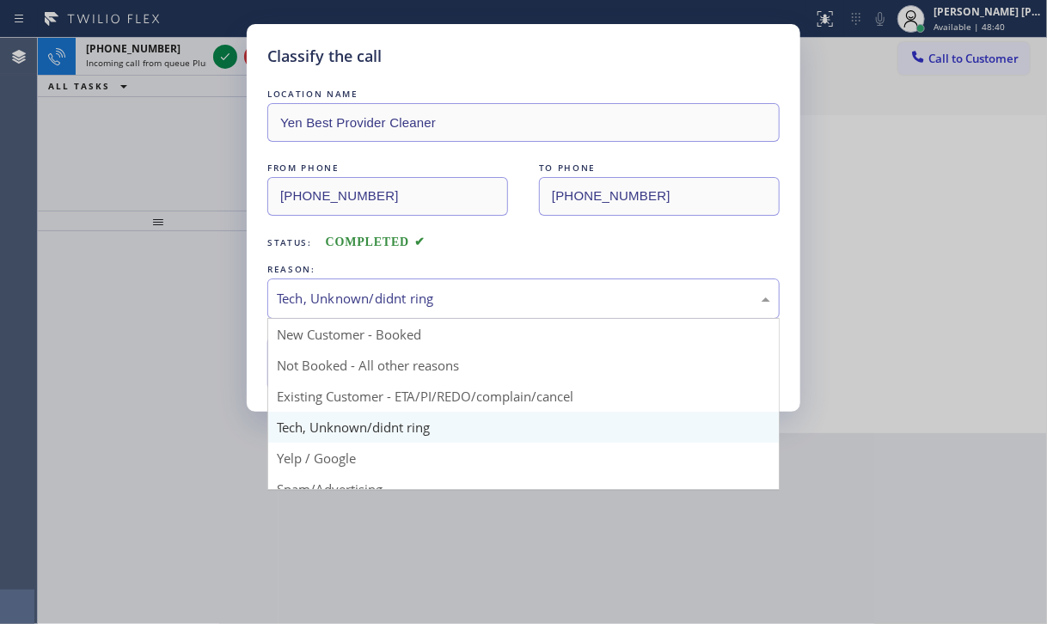
click at [361, 299] on div "Tech, Unknown/didnt ring" at bounding box center [523, 299] width 493 height 20
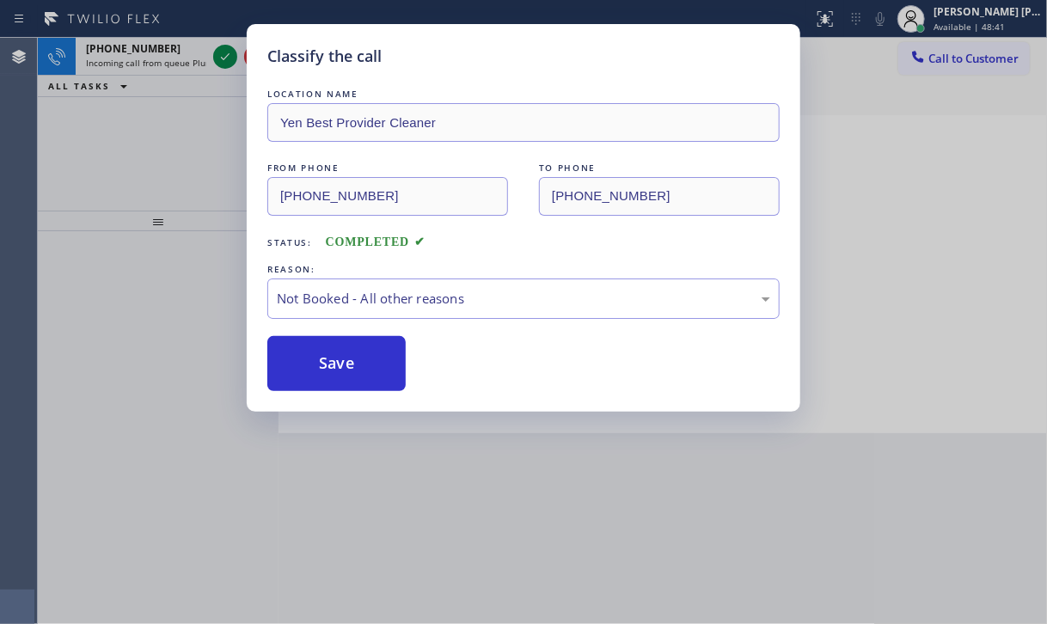
click at [347, 369] on button "Save" at bounding box center [336, 363] width 138 height 55
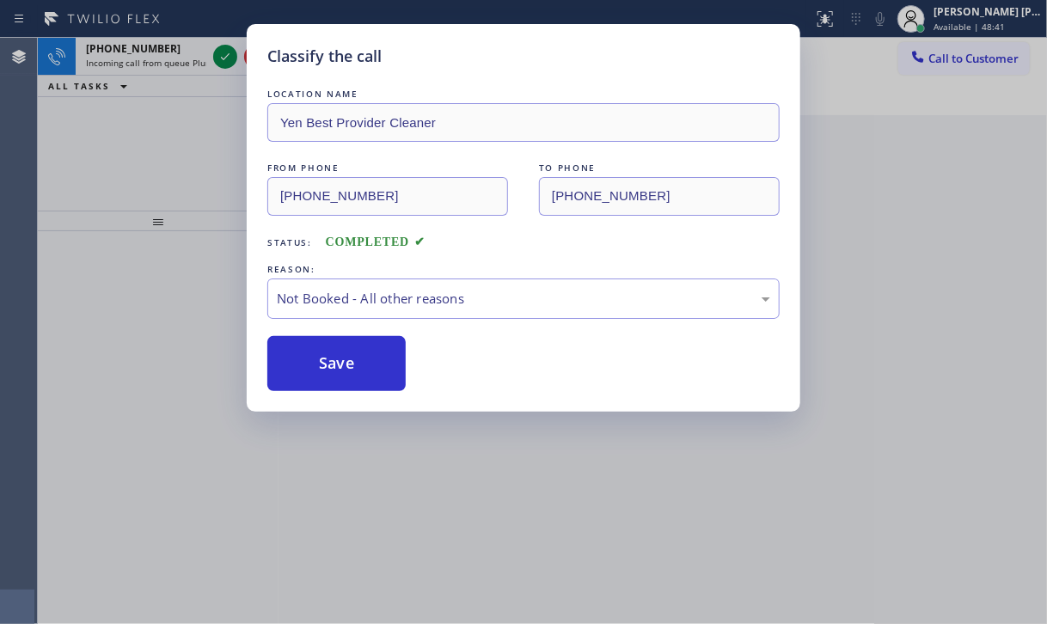
click at [347, 369] on button "Save" at bounding box center [336, 363] width 138 height 55
click at [173, 52] on div "Classify the call LOCATION NAME Yen Best Provider Cleaner FROM PHONE [PHONE_NUM…" at bounding box center [523, 312] width 1047 height 624
click at [173, 52] on div "Classify the call LOCATION NAME Electrical Land Brea FROM PHONE [PHONE_NUMBER] …" at bounding box center [542, 331] width 1009 height 586
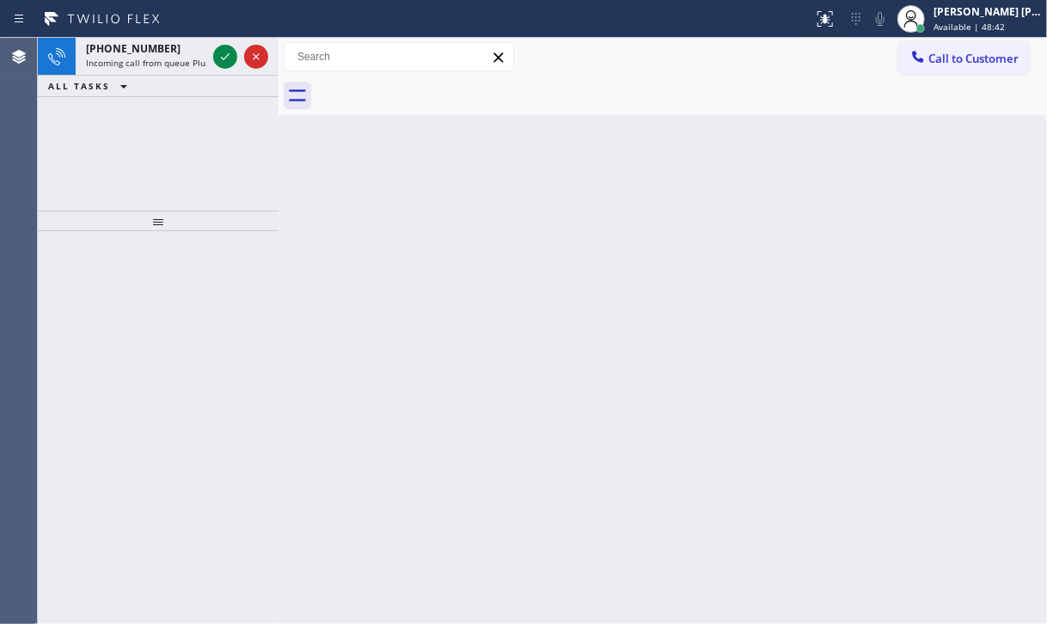
click at [173, 52] on div "[PHONE_NUMBER]" at bounding box center [146, 48] width 120 height 15
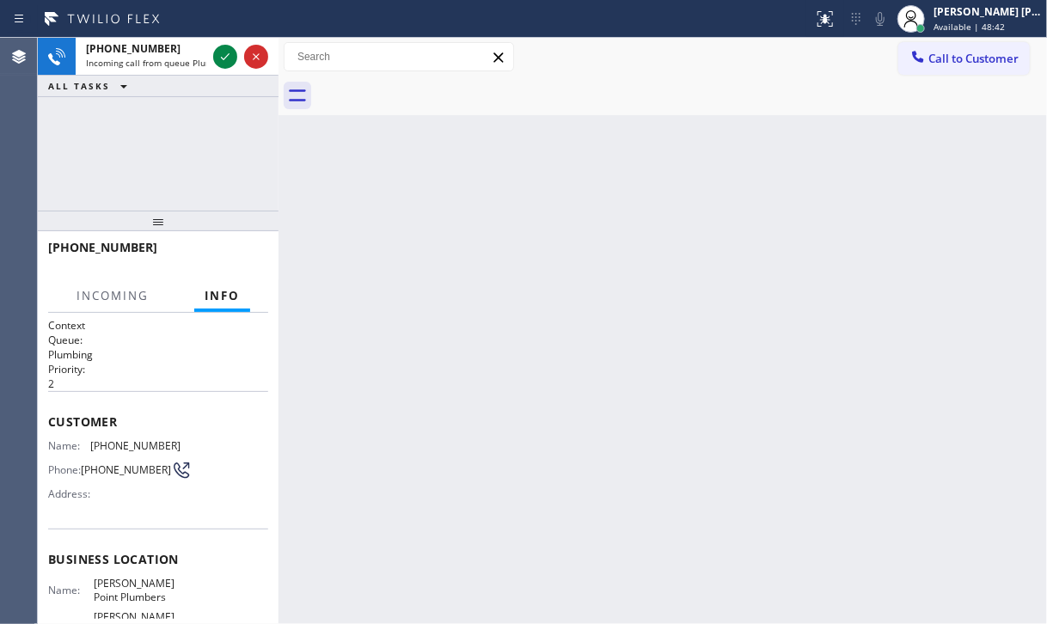
click at [173, 52] on div "[PHONE_NUMBER]" at bounding box center [146, 48] width 120 height 15
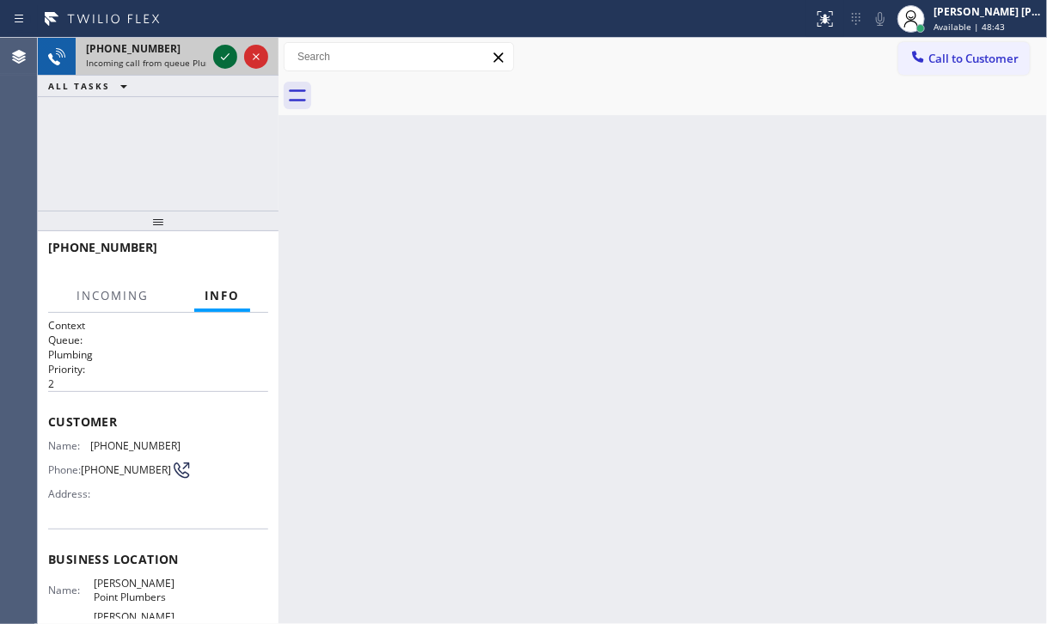
click at [224, 58] on icon at bounding box center [225, 56] width 21 height 21
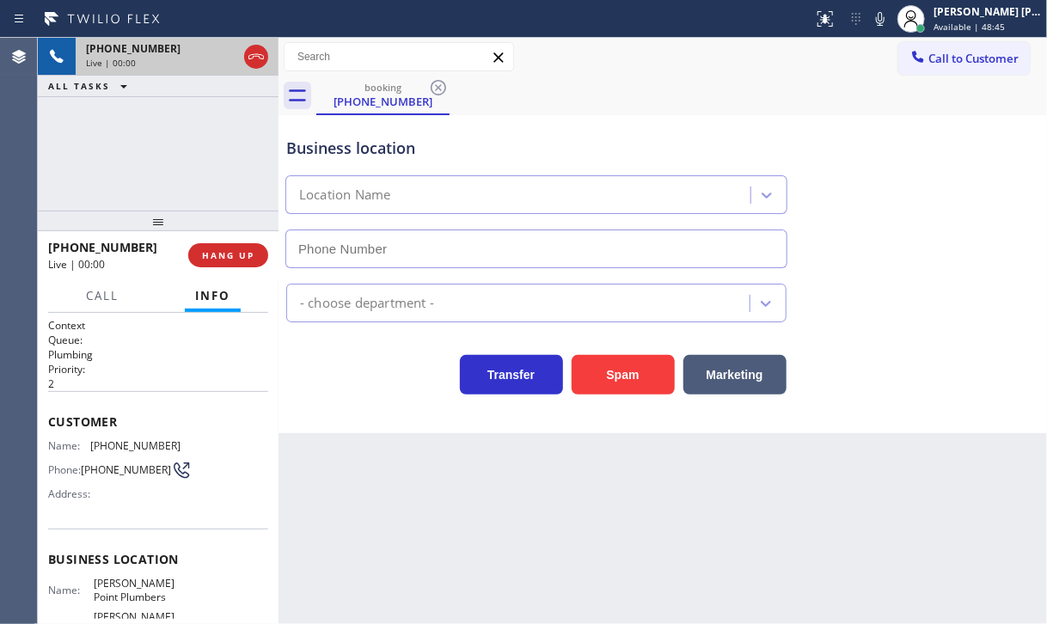
type input "[PHONE_NUMBER]"
drag, startPoint x: 128, startPoint y: 192, endPoint x: 301, endPoint y: 255, distance: 184.1
click at [138, 193] on div "[PHONE_NUMBER] Live | 00:00 ALL TASKS ALL TASKS ACTIVE TASKS TASKS IN WRAP UP" at bounding box center [158, 124] width 241 height 173
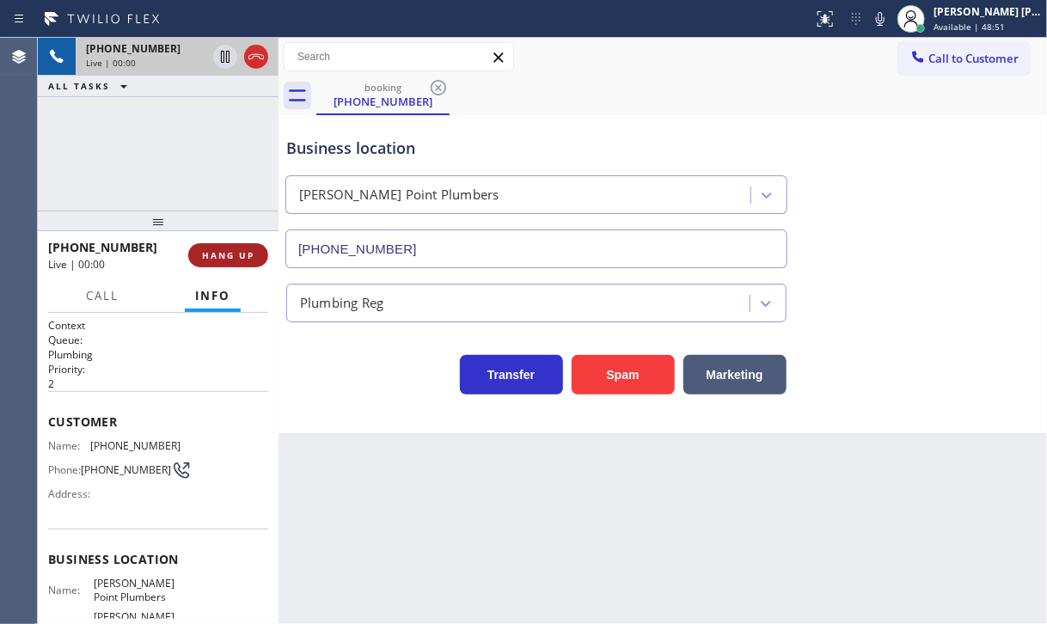
click at [229, 253] on span "HANG UP" at bounding box center [228, 255] width 52 height 12
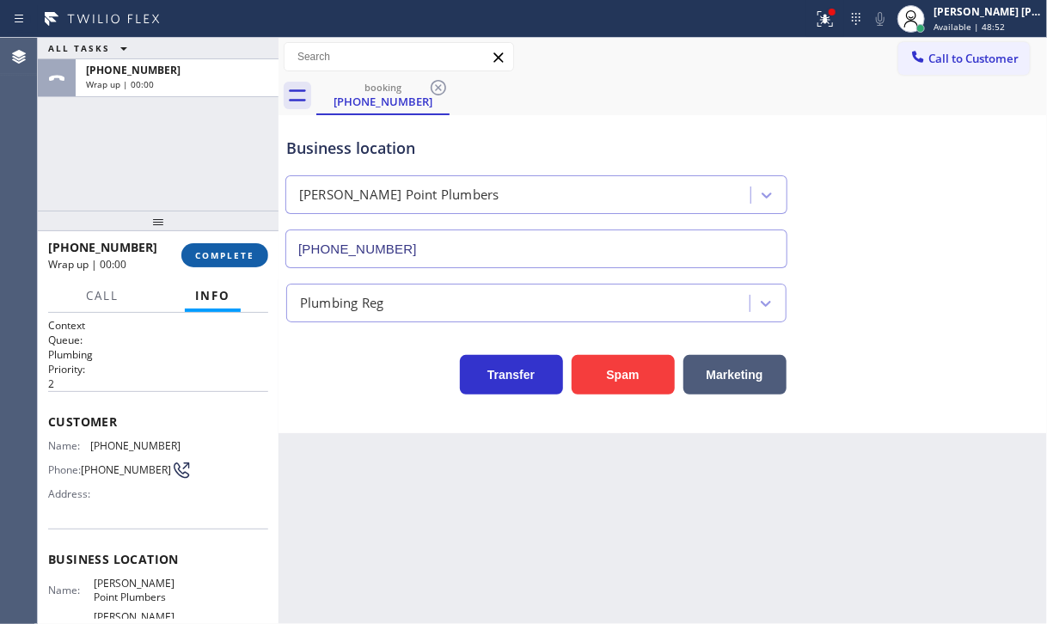
click at [229, 253] on span "COMPLETE" at bounding box center [224, 255] width 59 height 12
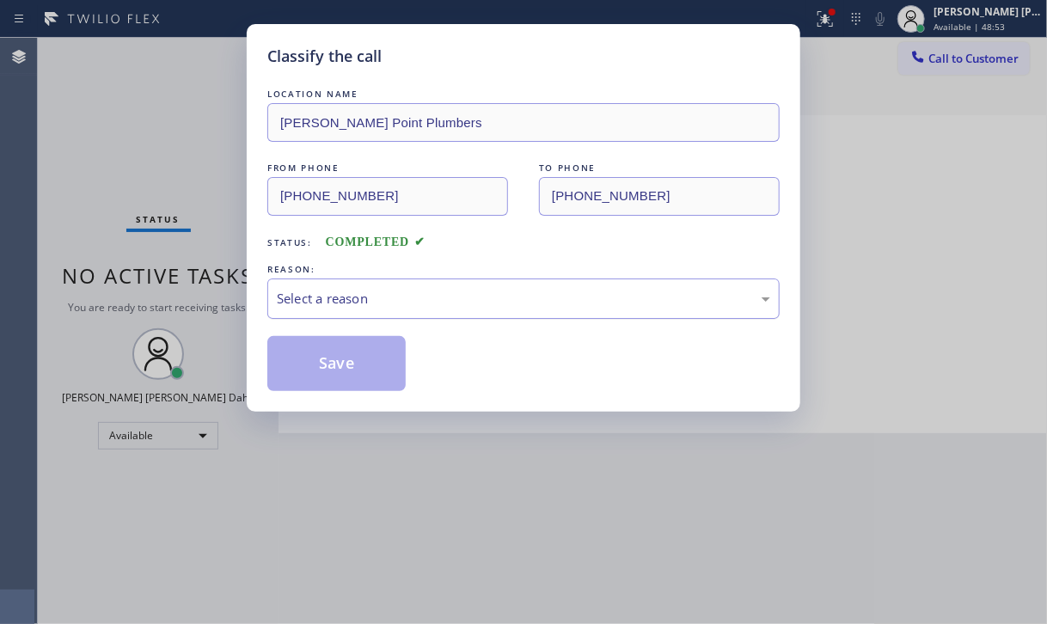
click at [418, 269] on div "REASON:" at bounding box center [523, 269] width 512 height 18
click at [417, 286] on div "Select a reason" at bounding box center [523, 298] width 512 height 40
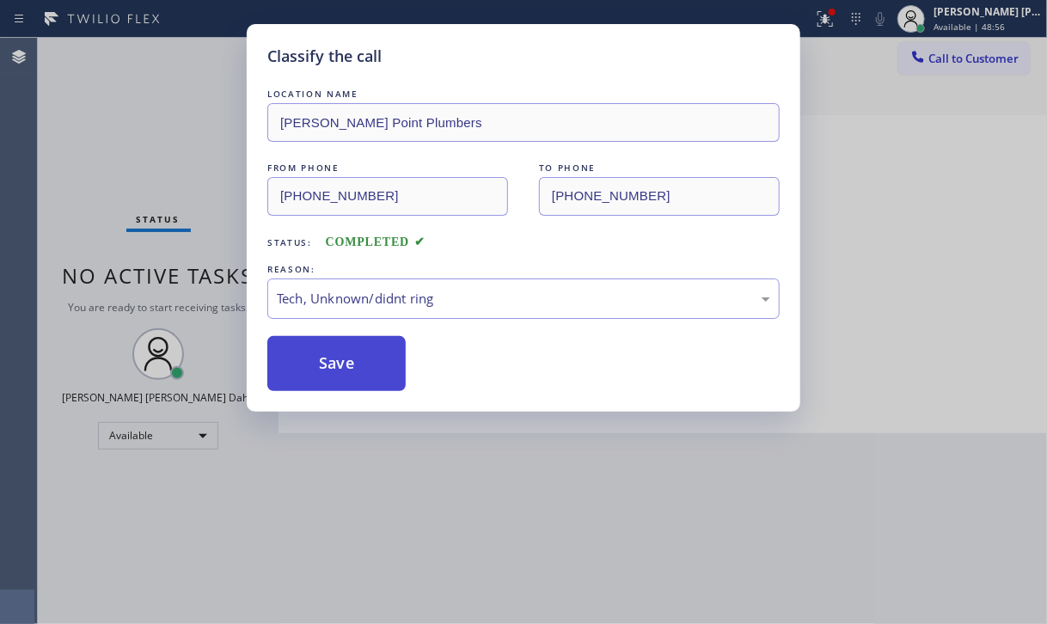
click at [376, 366] on button "Save" at bounding box center [336, 363] width 138 height 55
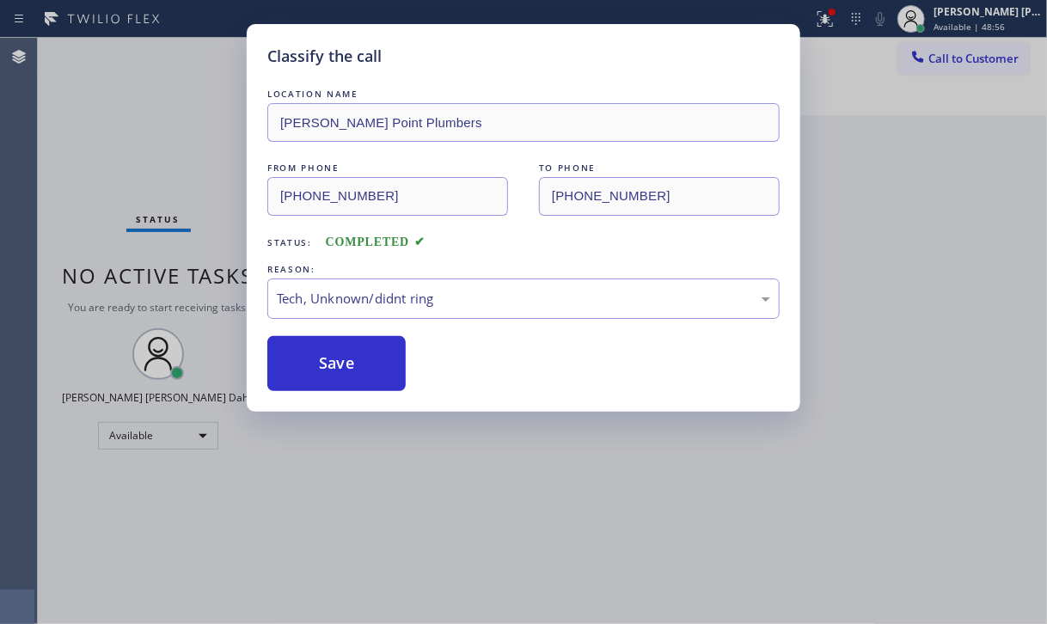
drag, startPoint x: 376, startPoint y: 365, endPoint x: 438, endPoint y: 389, distance: 66.4
click at [378, 365] on button "Save" at bounding box center [336, 363] width 138 height 55
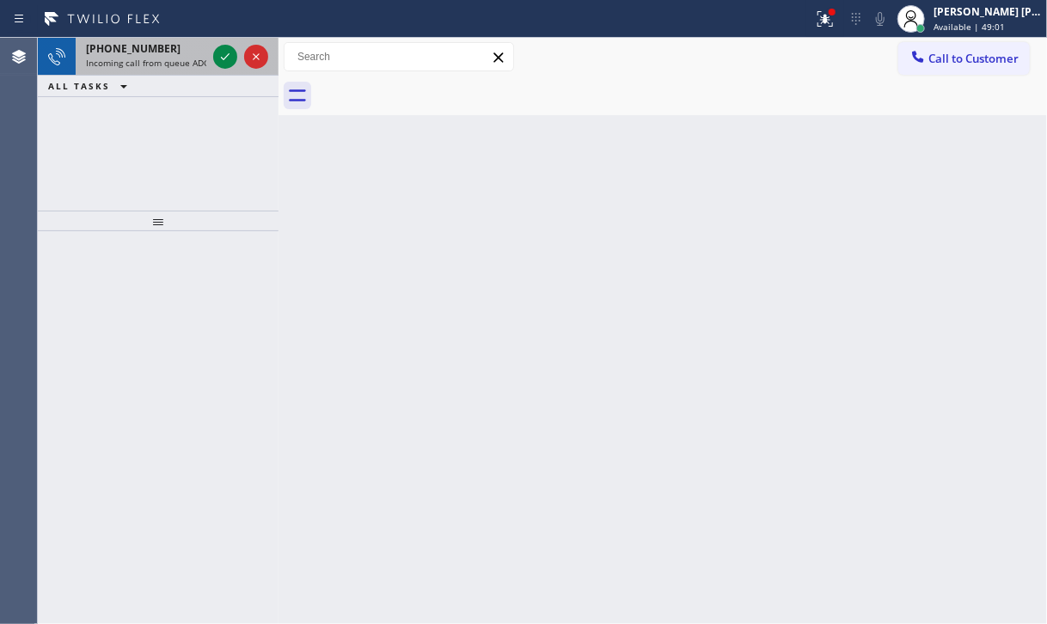
click at [189, 60] on span "Incoming call from queue ADC" at bounding box center [147, 63] width 123 height 12
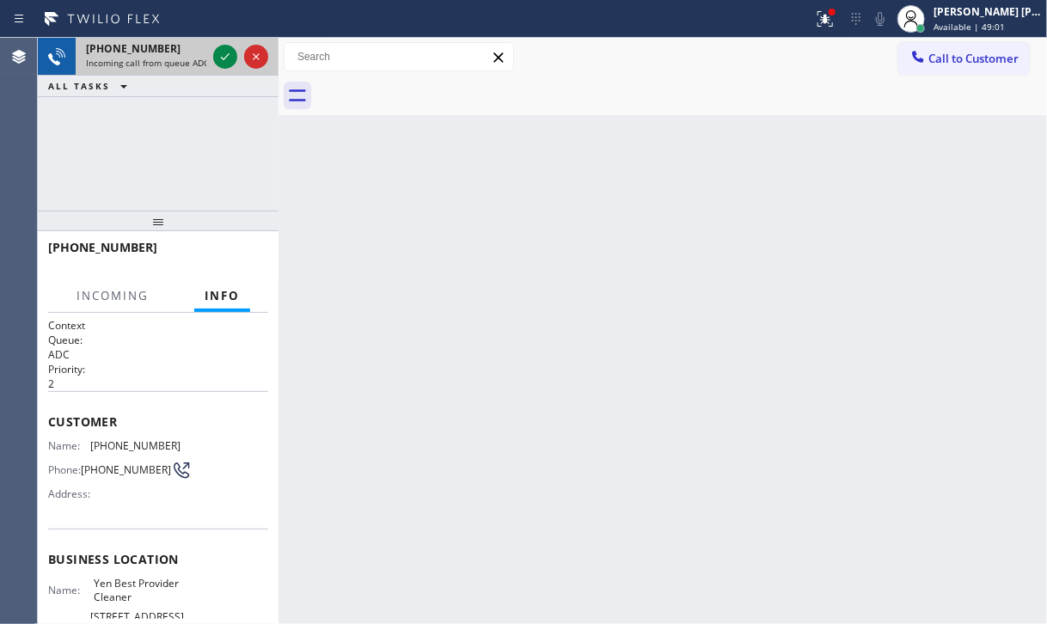
click at [189, 60] on span "Incoming call from queue ADC" at bounding box center [147, 63] width 123 height 12
click at [221, 57] on icon at bounding box center [225, 56] width 9 height 7
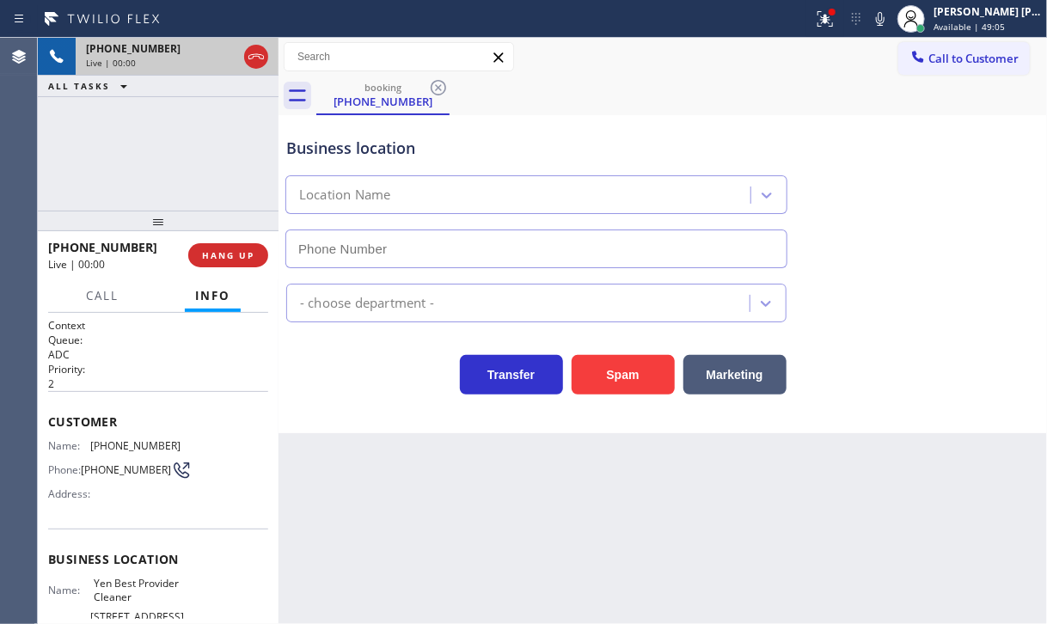
type input "[PHONE_NUMBER]"
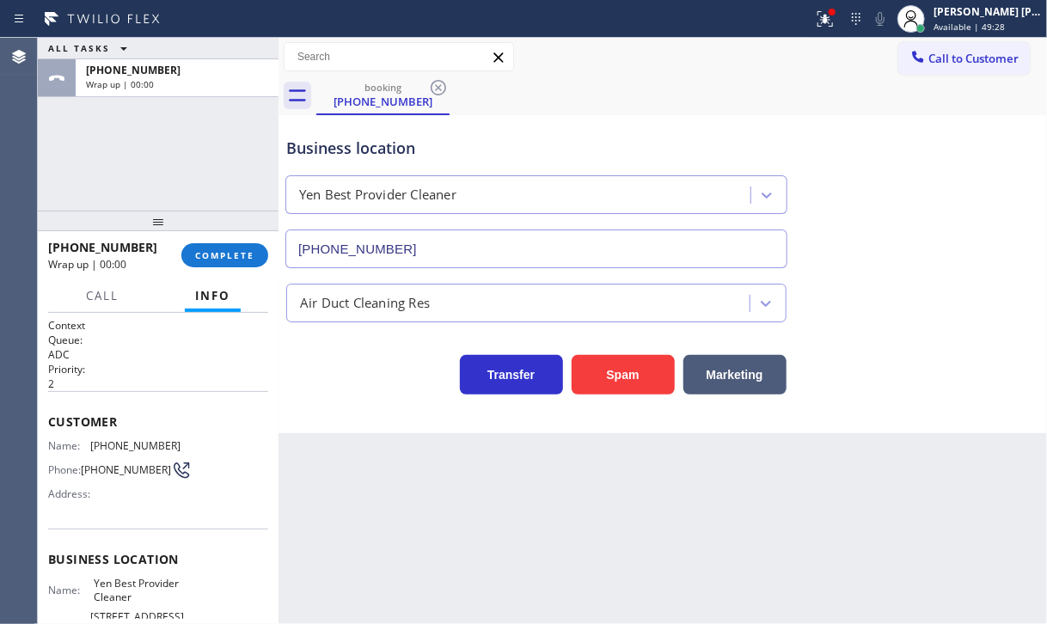
drag, startPoint x: 125, startPoint y: 202, endPoint x: 158, endPoint y: 181, distance: 39.4
click at [126, 200] on div "ALL TASKS ALL TASKS ACTIVE TASKS TASKS IN WRAP UP [PHONE_NUMBER] Wrap up | 00:00" at bounding box center [158, 124] width 241 height 173
click at [220, 256] on span "COMPLETE" at bounding box center [224, 255] width 59 height 12
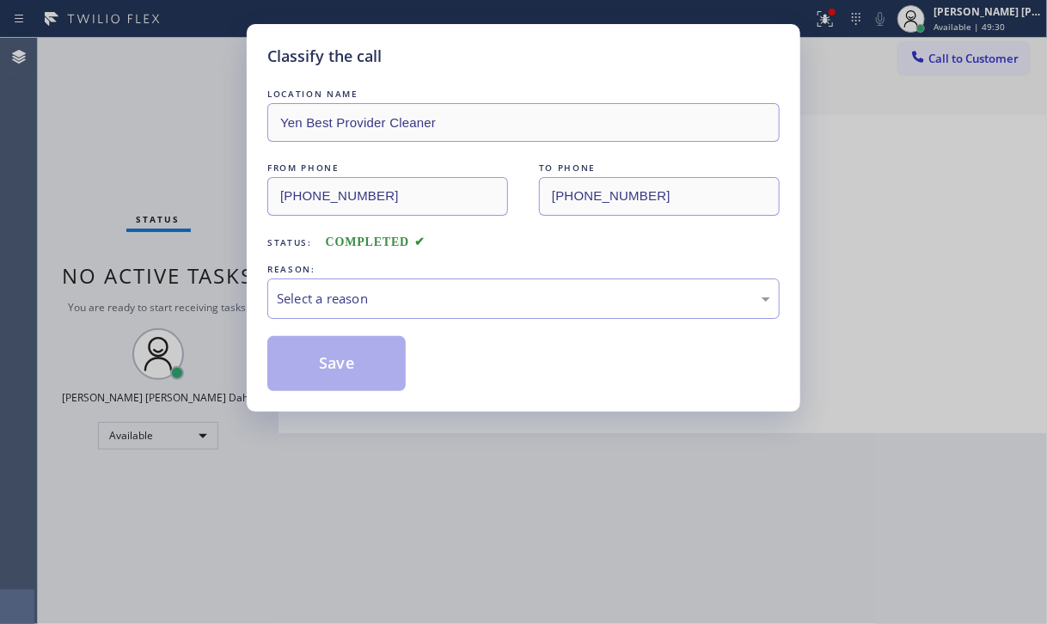
drag, startPoint x: 340, startPoint y: 325, endPoint x: 351, endPoint y: 340, distance: 17.9
click at [340, 327] on div "LOCATION NAME [PERSON_NAME] Best Provider Cleaner FROM PHONE [PHONE_NUMBER] TO …" at bounding box center [523, 238] width 512 height 306
click at [434, 299] on div "Select a reason" at bounding box center [523, 299] width 493 height 20
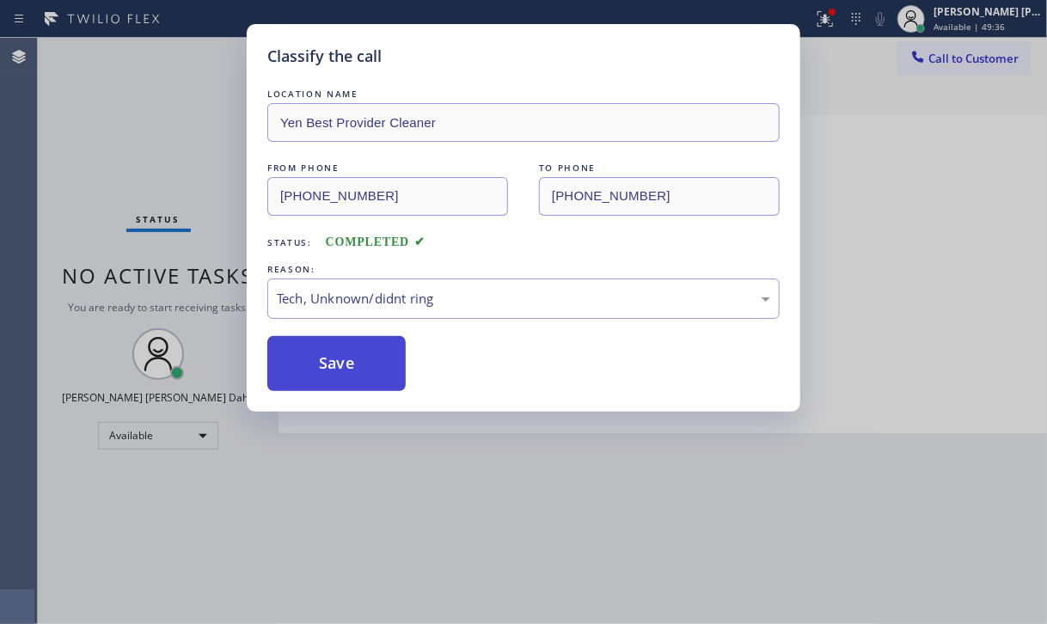
click at [340, 373] on button "Save" at bounding box center [336, 363] width 138 height 55
drag, startPoint x: 340, startPoint y: 373, endPoint x: 423, endPoint y: 267, distance: 134.1
click at [342, 368] on button "Save" at bounding box center [336, 363] width 138 height 55
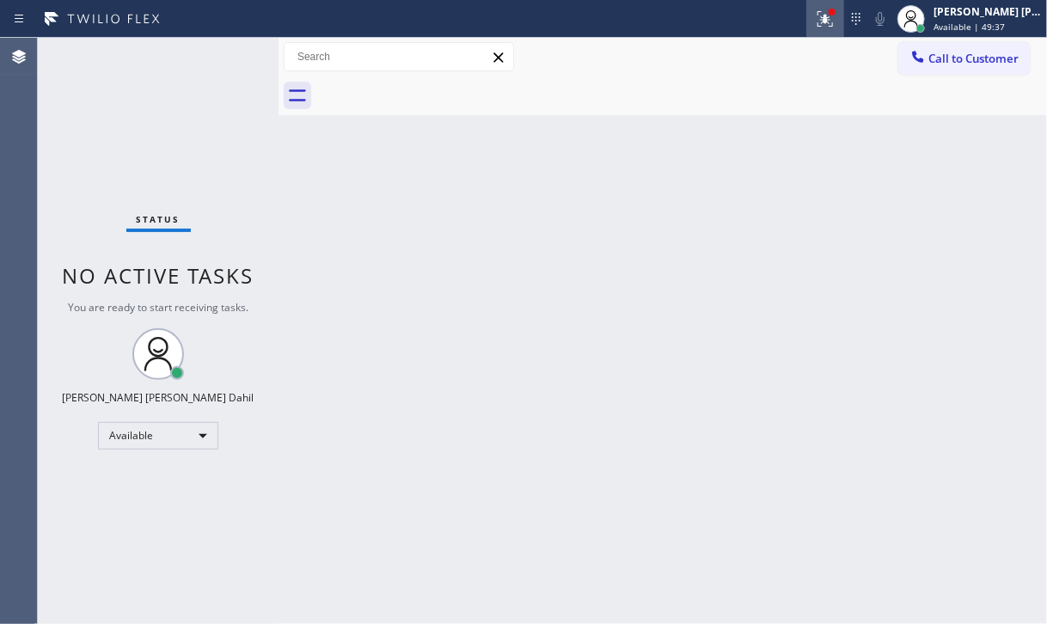
drag, startPoint x: 845, startPoint y: 9, endPoint x: 839, endPoint y: 32, distance: 24.0
click at [835, 11] on icon at bounding box center [825, 19] width 21 height 21
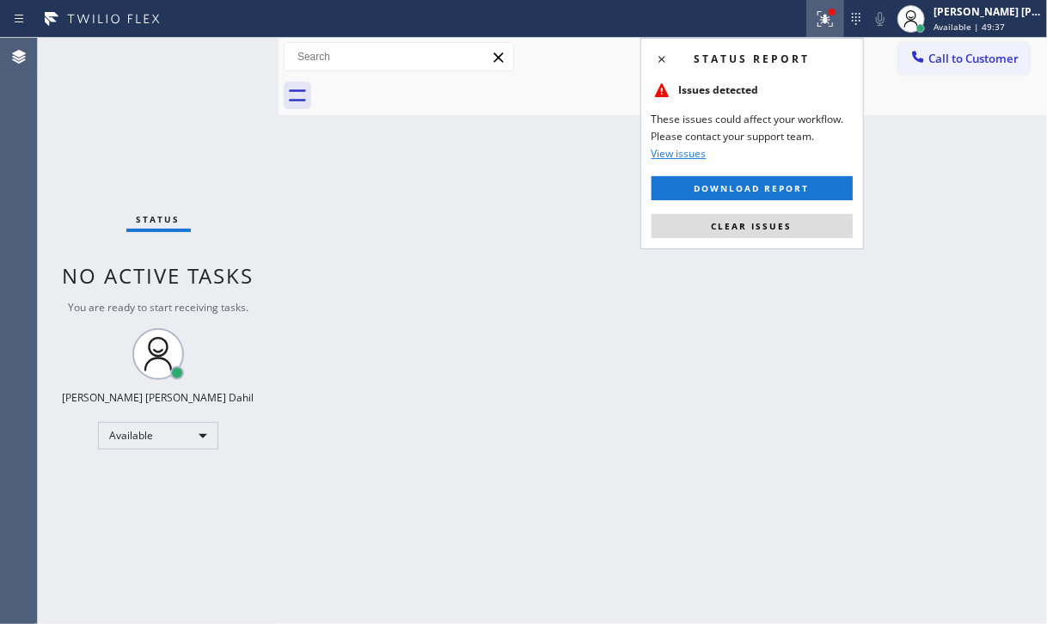
drag, startPoint x: 763, startPoint y: 226, endPoint x: 863, endPoint y: 45, distance: 207.0
click at [766, 224] on span "Clear issues" at bounding box center [752, 226] width 81 height 12
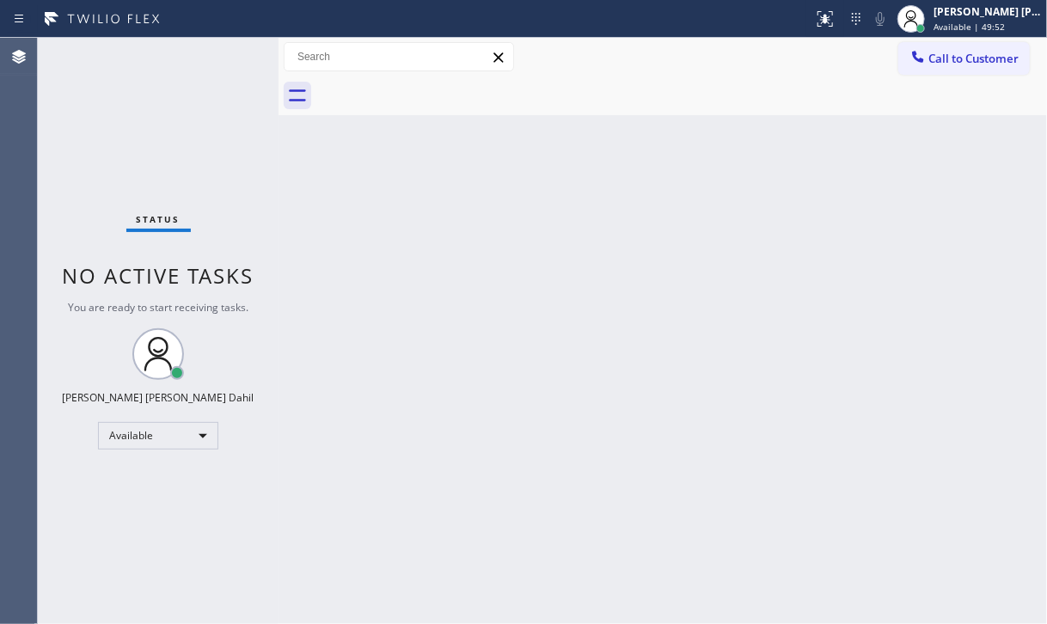
drag, startPoint x: 664, startPoint y: 418, endPoint x: 681, endPoint y: 425, distance: 17.7
click at [668, 419] on div "Back to Dashboard Change Sender ID Customers Technicians Select a contact Outbo…" at bounding box center [662, 331] width 768 height 586
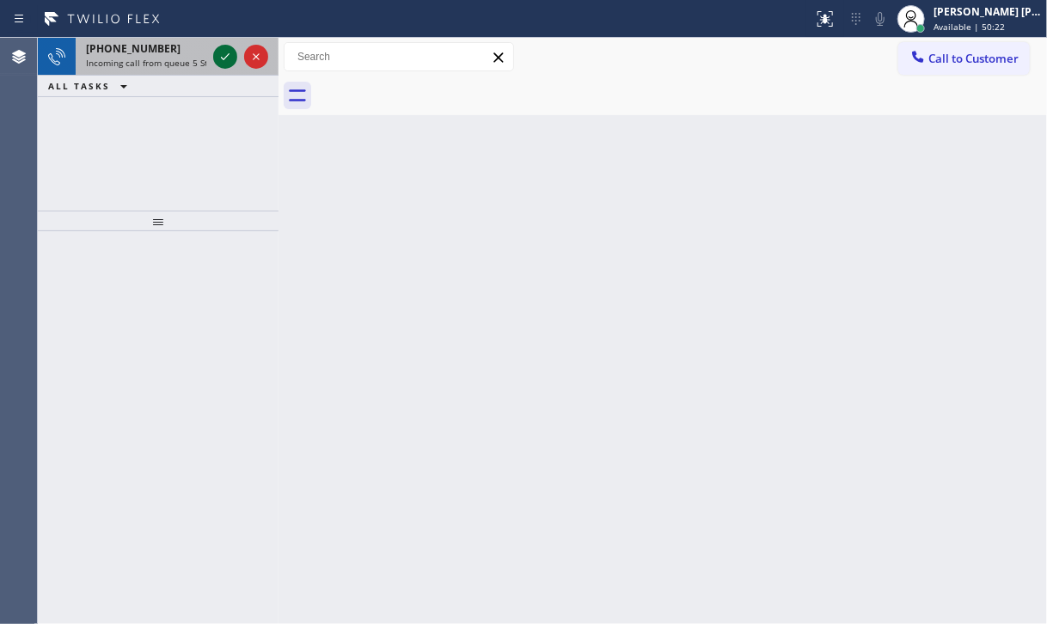
click at [223, 50] on icon at bounding box center [225, 56] width 21 height 21
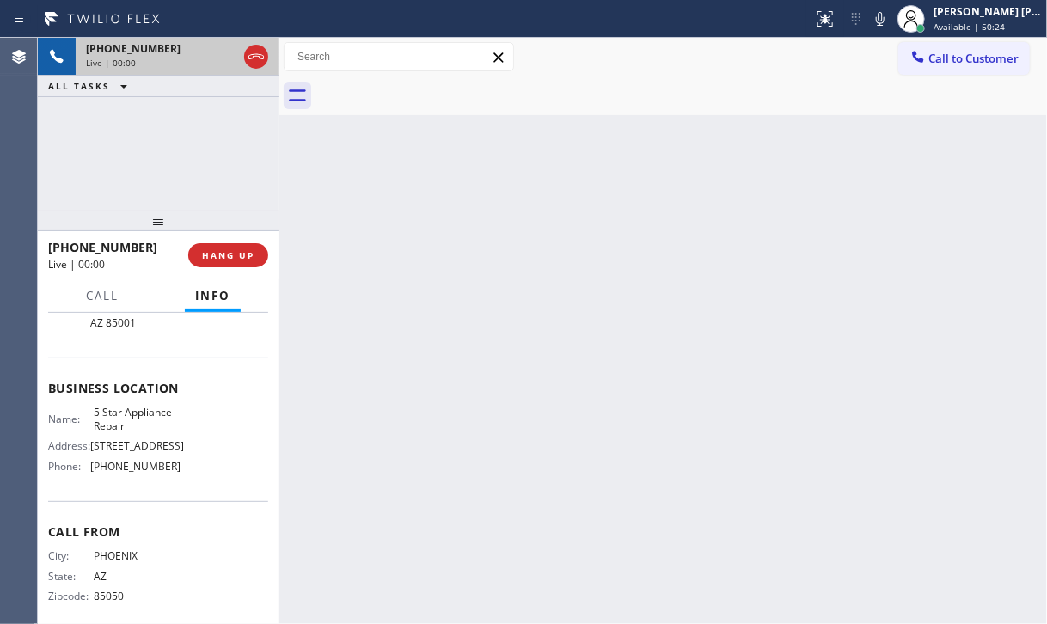
scroll to position [112, 0]
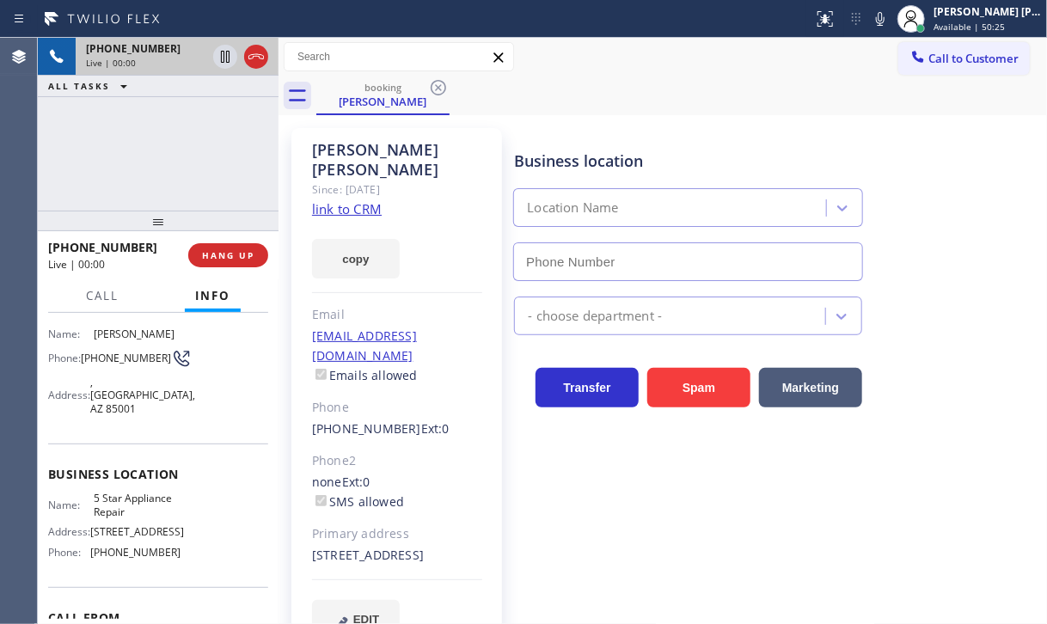
type input "[PHONE_NUMBER]"
click at [325, 200] on link "link to CRM" at bounding box center [347, 208] width 70 height 17
drag, startPoint x: 166, startPoint y: 162, endPoint x: 206, endPoint y: 258, distance: 103.6
click at [166, 162] on div "[PHONE_NUMBER] Live | 01:18 ALL TASKS ALL TASKS ACTIVE TASKS TASKS IN WRAP UP" at bounding box center [158, 124] width 241 height 173
click at [211, 261] on button "HANG UP" at bounding box center [228, 255] width 80 height 24
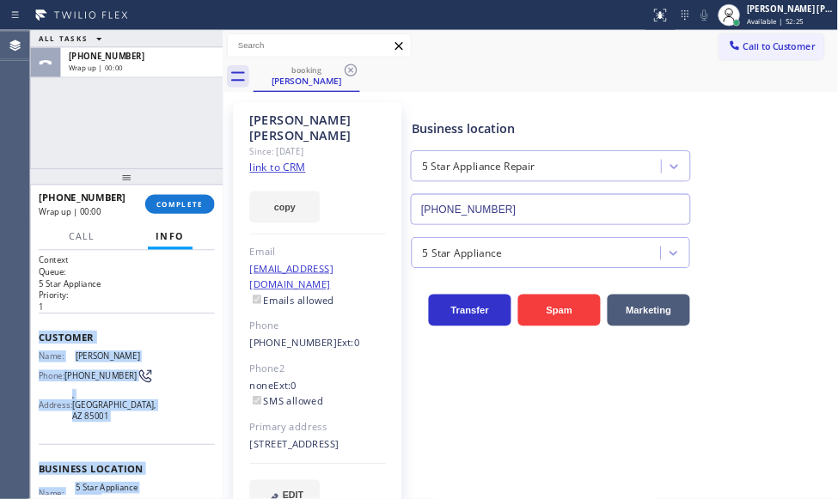
scroll to position [198, 0]
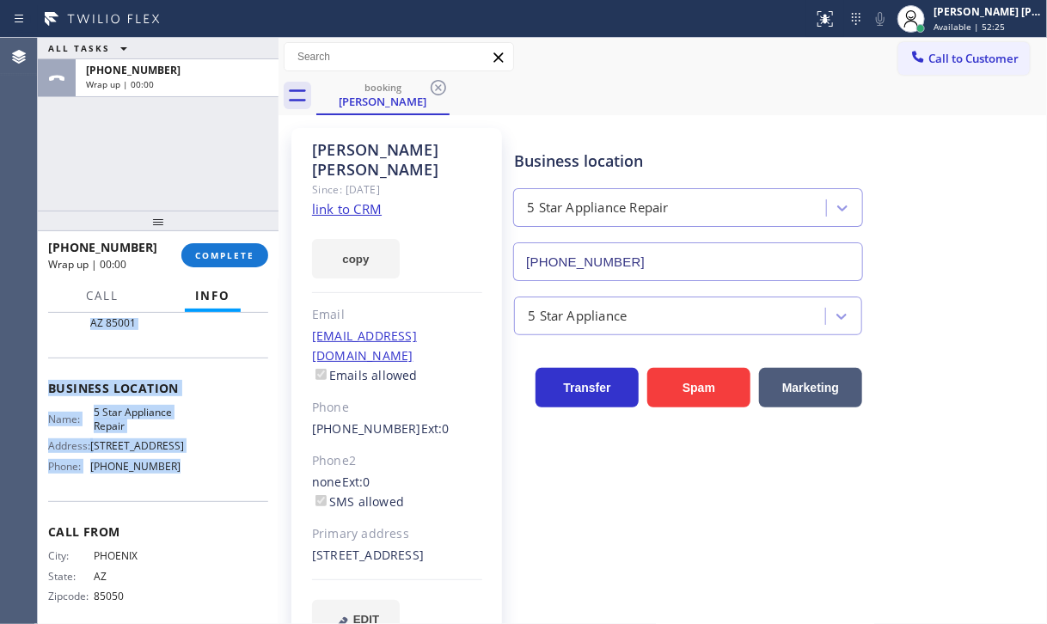
drag, startPoint x: 59, startPoint y: 419, endPoint x: 183, endPoint y: 480, distance: 138.0
click at [182, 482] on div "Context Queue: 5 Star Appliance Priority: 1 Customer Name: [PERSON_NAME] Phone:…" at bounding box center [158, 468] width 241 height 311
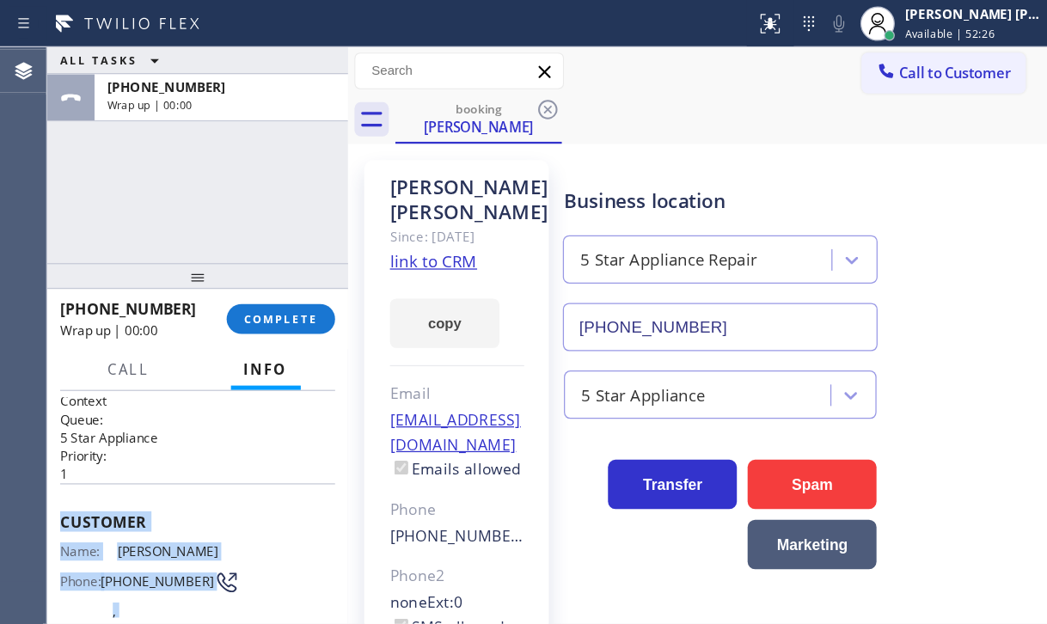
scroll to position [0, 0]
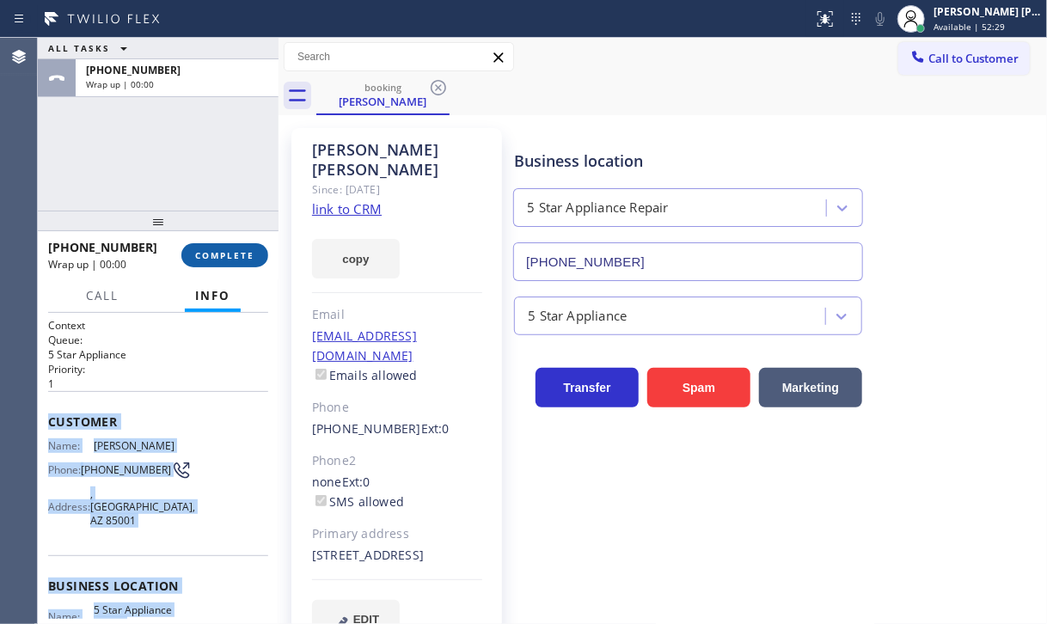
click at [241, 247] on button "COMPLETE" at bounding box center [224, 255] width 87 height 24
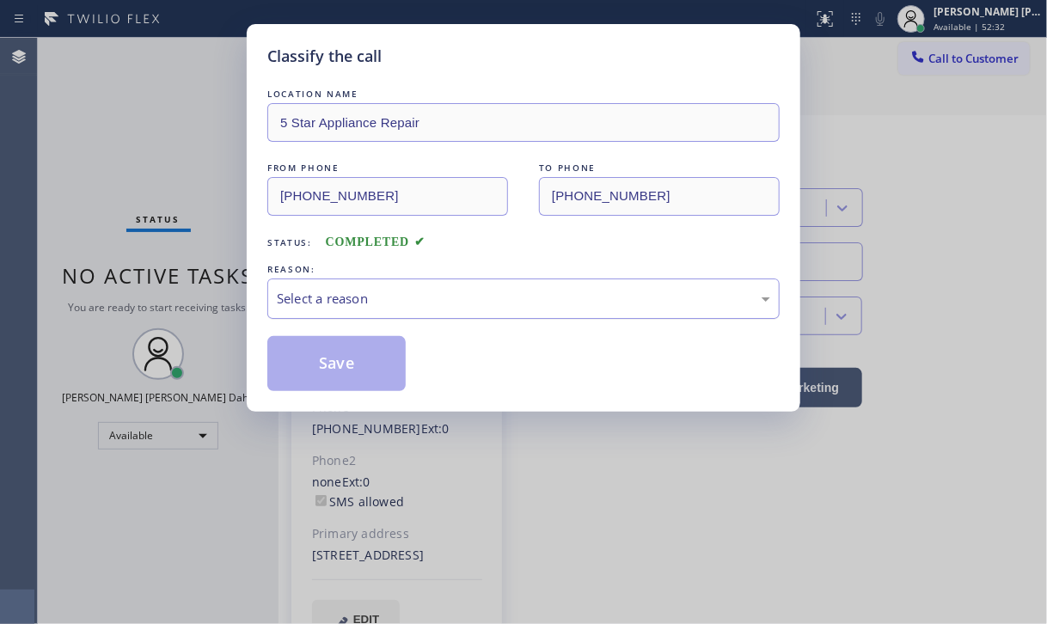
drag, startPoint x: 362, startPoint y: 298, endPoint x: 369, endPoint y: 314, distance: 16.9
click at [362, 297] on div "Select a reason" at bounding box center [523, 299] width 493 height 20
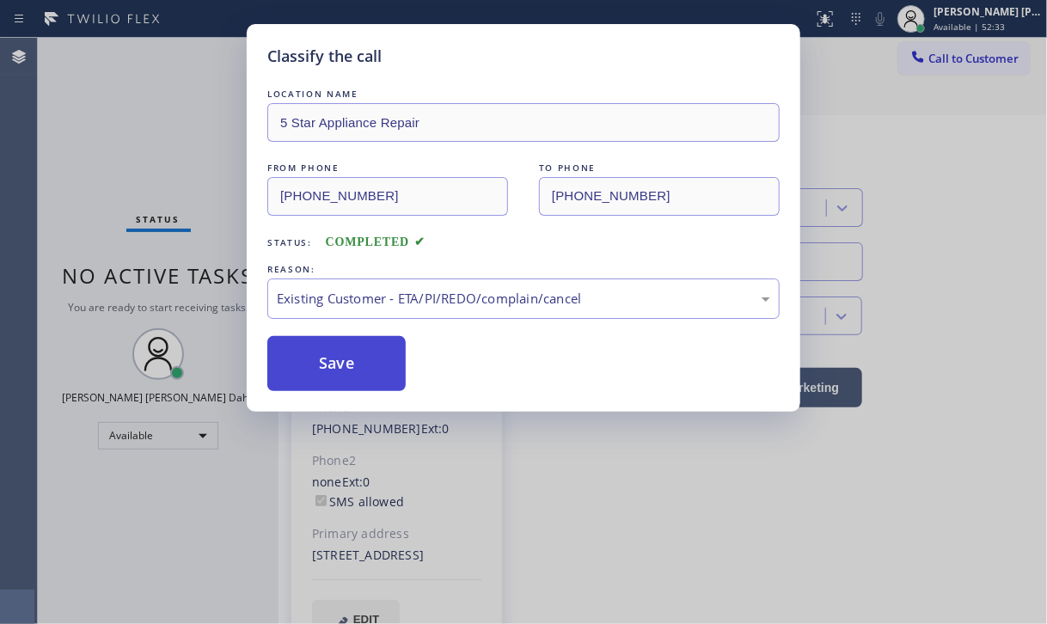
click at [335, 370] on button "Save" at bounding box center [336, 363] width 138 height 55
click at [335, 369] on button "Save" at bounding box center [336, 363] width 138 height 55
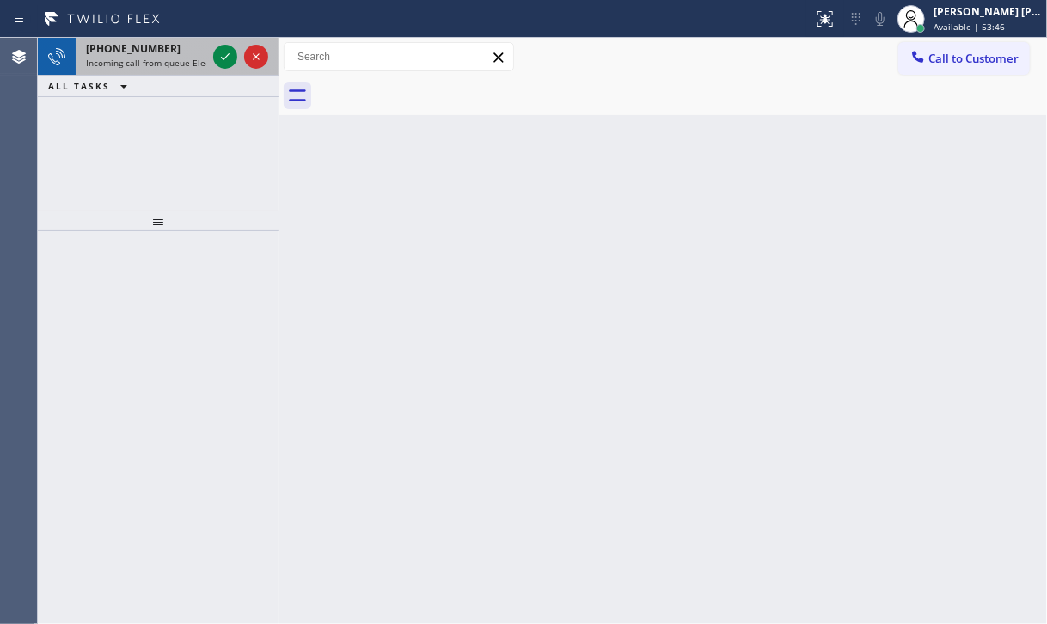
click at [172, 57] on span "Incoming call from queue Electrical" at bounding box center [158, 63] width 145 height 12
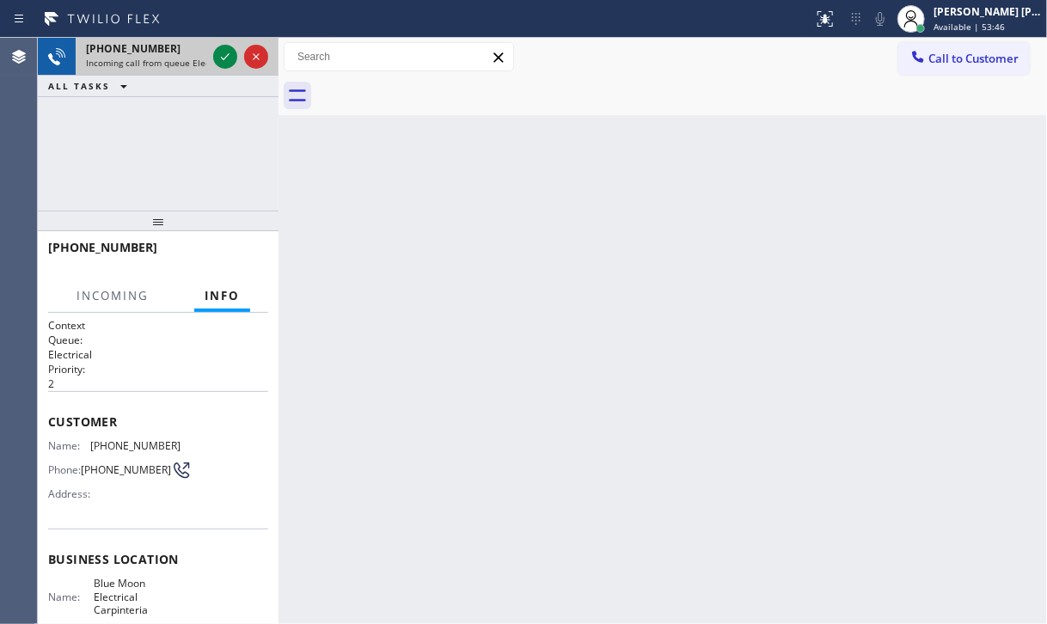
click at [172, 57] on span "Incoming call from queue Electrical" at bounding box center [158, 63] width 145 height 12
click at [224, 52] on icon at bounding box center [225, 56] width 21 height 21
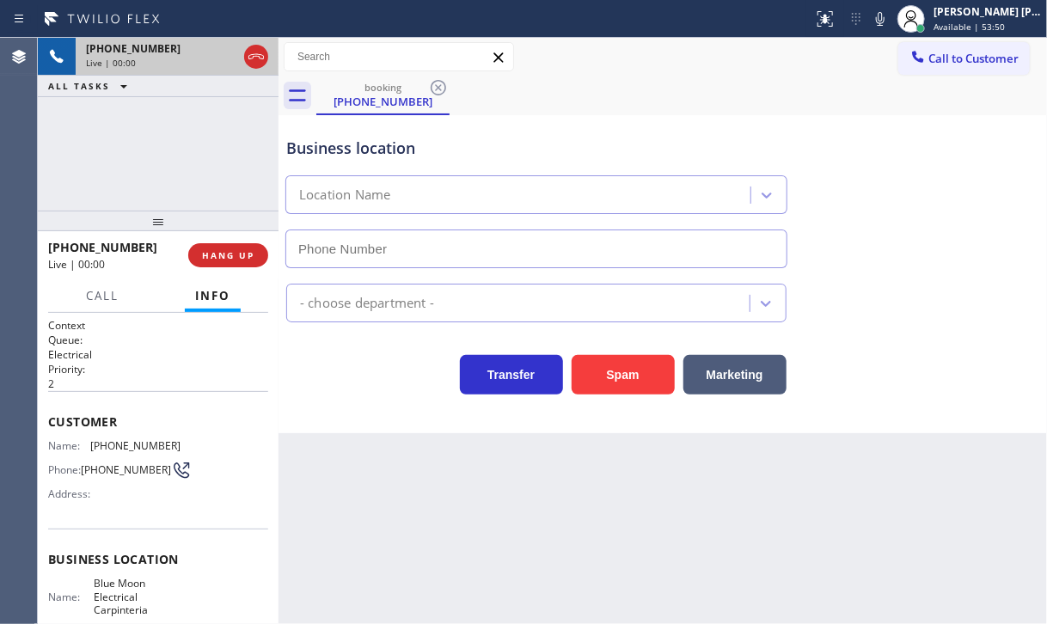
type input "[PHONE_NUMBER]"
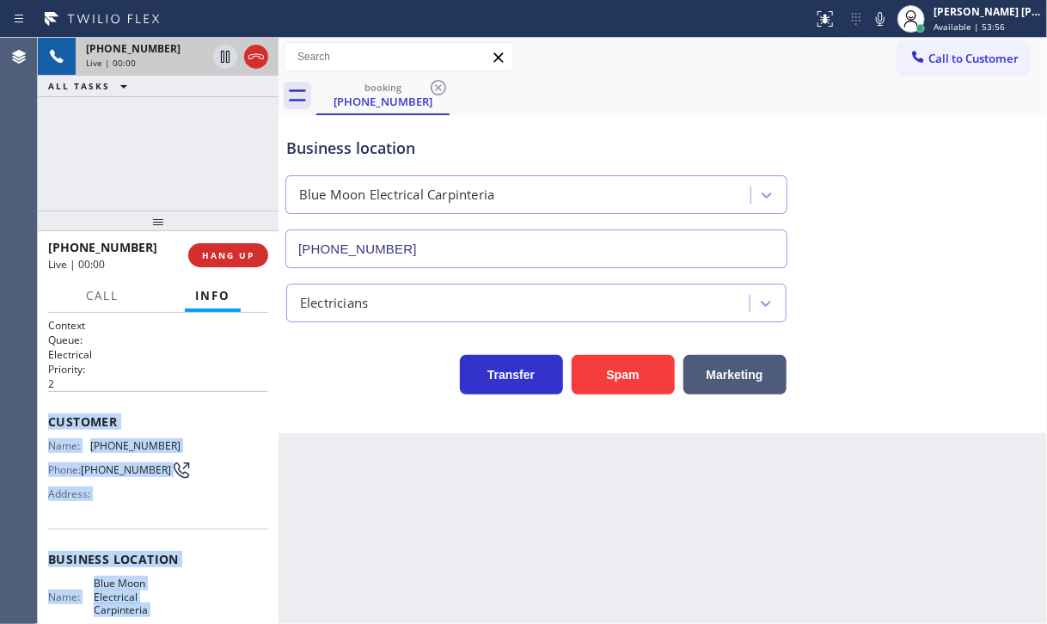
scroll to position [198, 0]
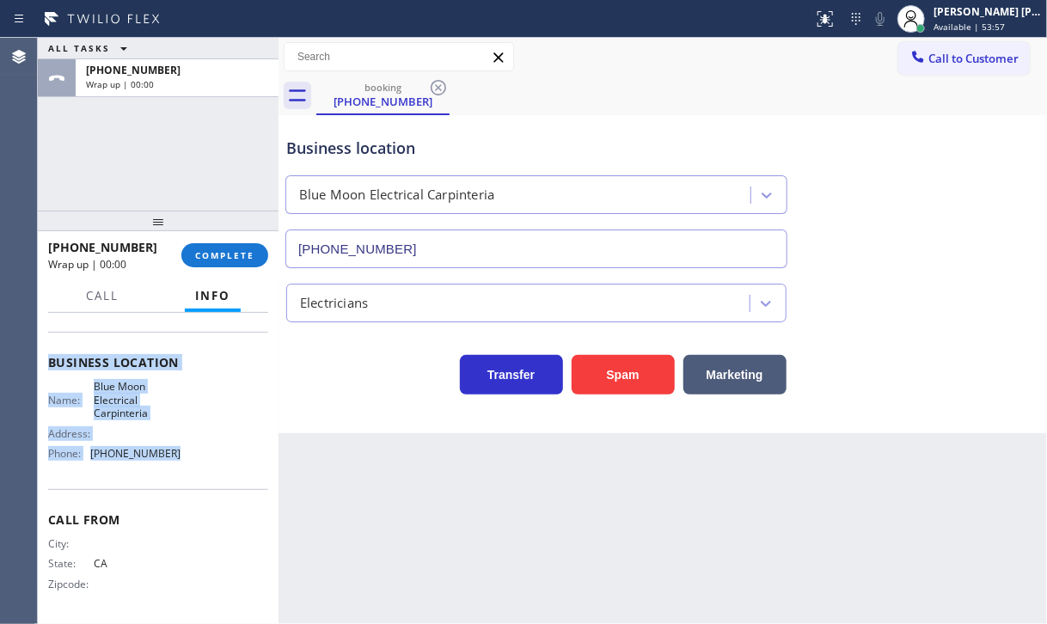
drag, startPoint x: 48, startPoint y: 411, endPoint x: 190, endPoint y: 470, distance: 153.7
click at [190, 470] on div "Context Queue: Electrical Priority: 2 Customer Name: [PHONE_NUMBER] Phone: [PHO…" at bounding box center [158, 370] width 220 height 498
click at [250, 259] on span "COMPLETE" at bounding box center [224, 255] width 59 height 12
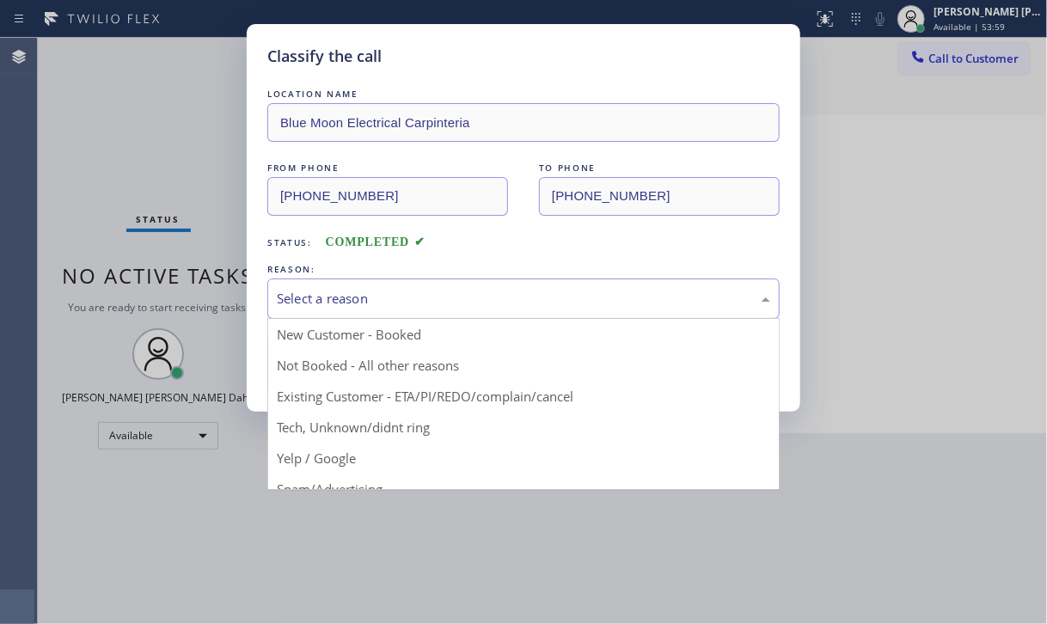
click at [362, 302] on div "Select a reason" at bounding box center [523, 299] width 493 height 20
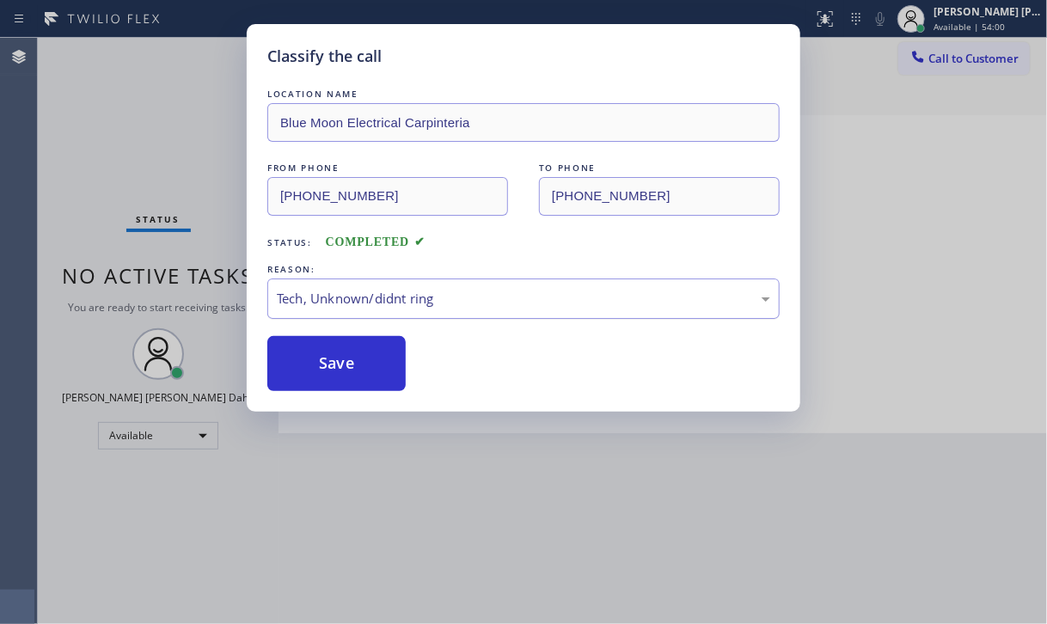
click at [395, 300] on div "Tech, Unknown/didnt ring" at bounding box center [523, 299] width 493 height 20
click at [352, 369] on button "Save" at bounding box center [336, 363] width 138 height 55
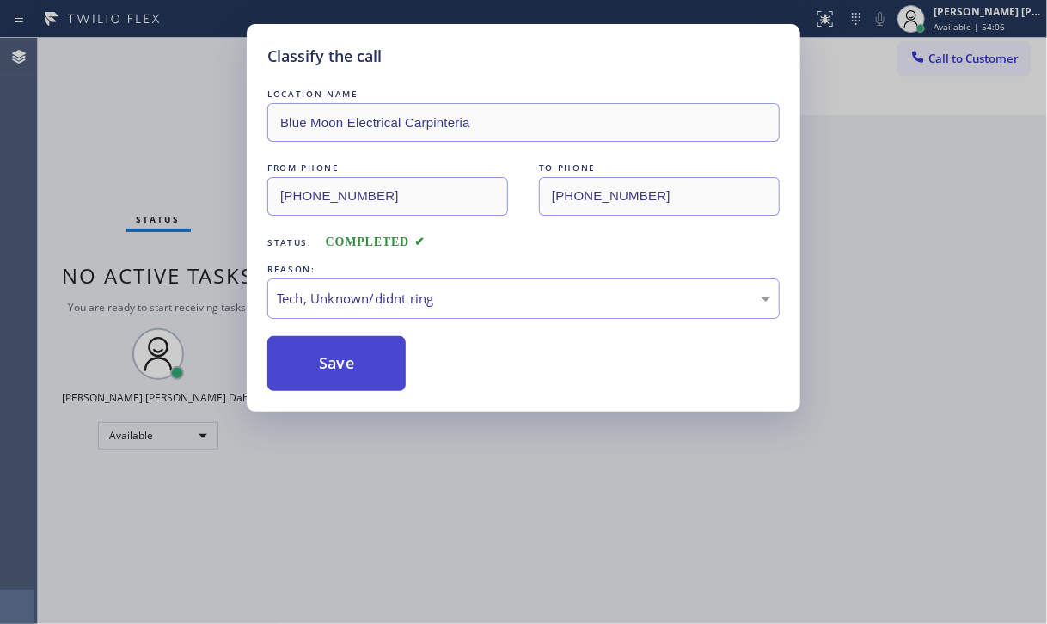
click at [352, 369] on button "Save" at bounding box center [336, 363] width 138 height 55
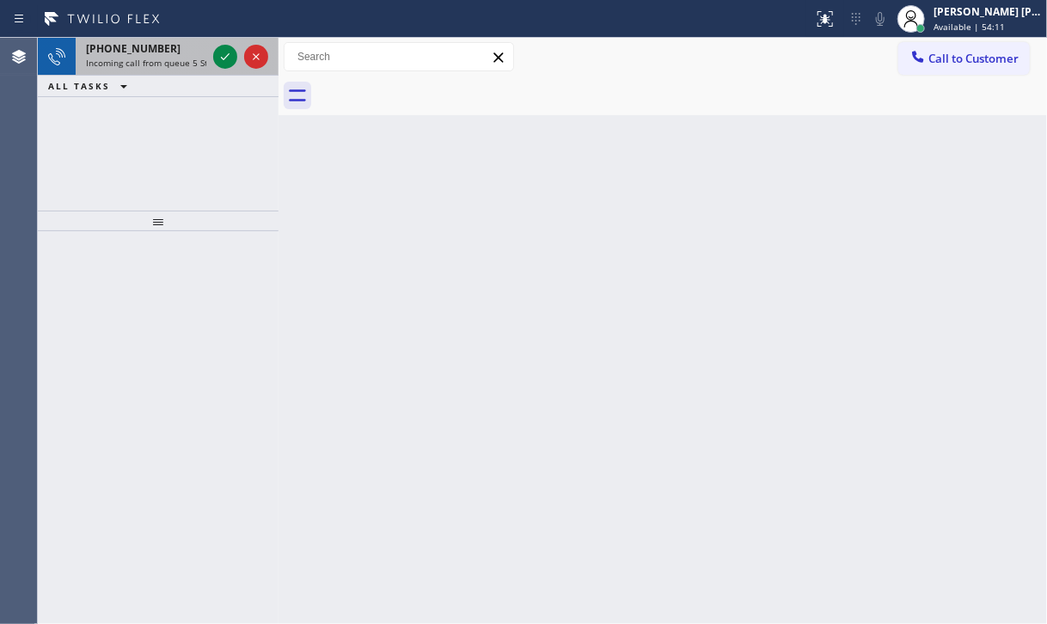
click at [174, 46] on div "[PHONE_NUMBER]" at bounding box center [146, 48] width 120 height 15
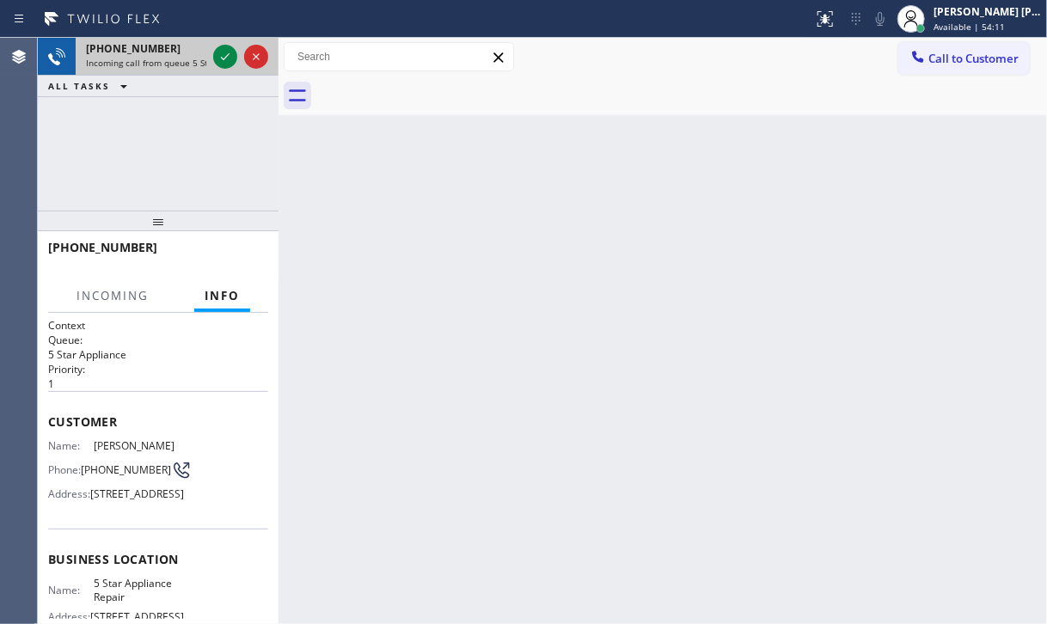
click at [174, 46] on div "[PHONE_NUMBER]" at bounding box center [146, 48] width 120 height 15
click at [221, 58] on icon at bounding box center [225, 56] width 21 height 21
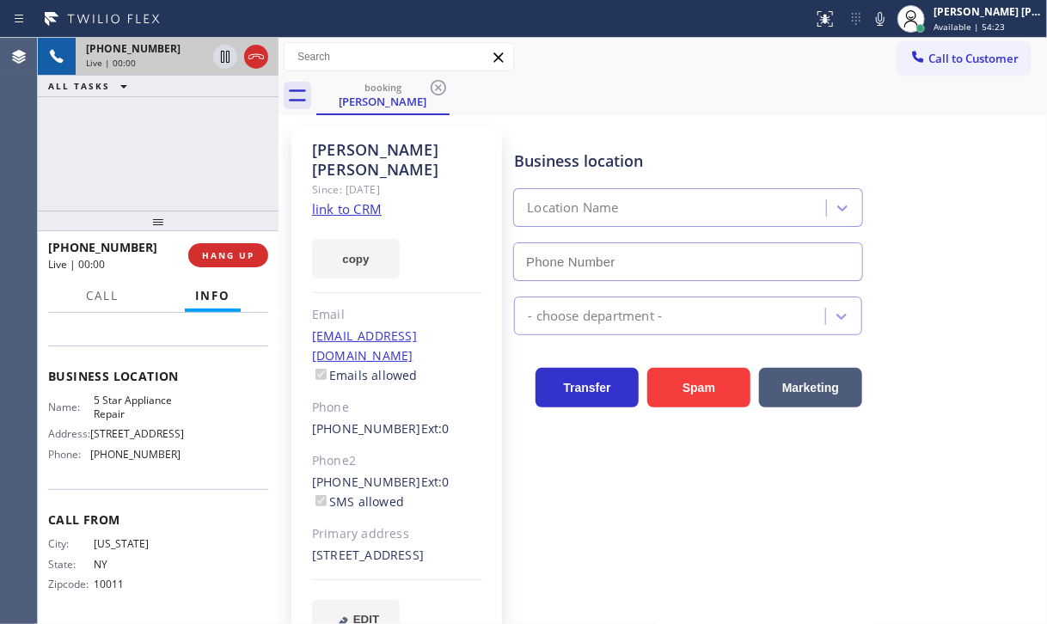
scroll to position [211, 0]
type input "[PHONE_NUMBER]"
click at [349, 200] on link "link to CRM" at bounding box center [347, 208] width 70 height 17
click at [189, 180] on div "[PHONE_NUMBER] Live | 00:24 ALL TASKS ALL TASKS ACTIVE TASKS TASKS IN WRAP UP" at bounding box center [158, 124] width 241 height 173
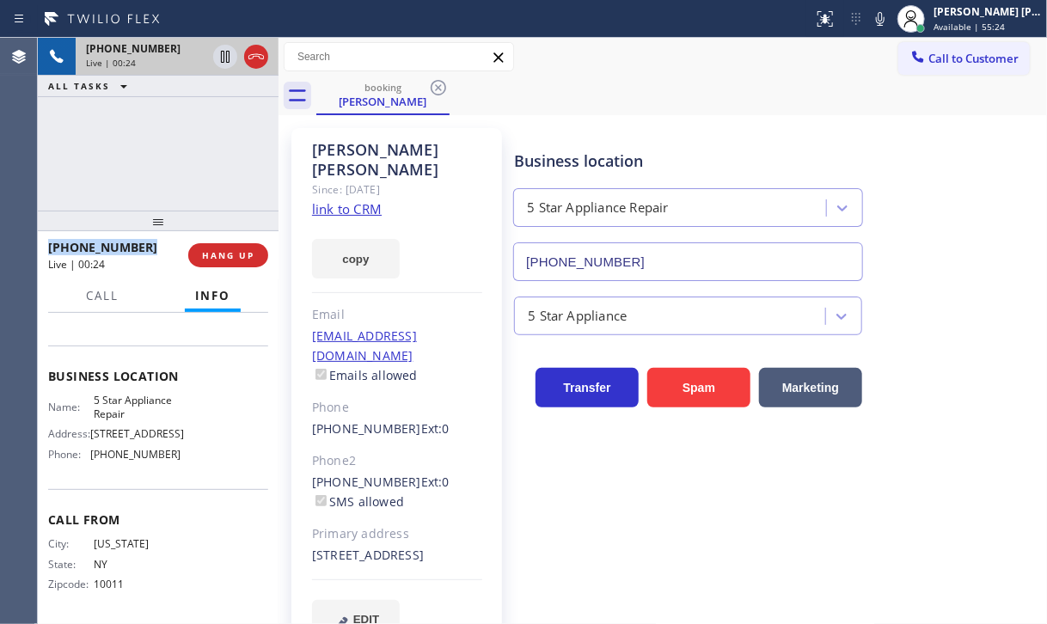
click at [189, 180] on div "[PHONE_NUMBER] Live | 00:24 ALL TASKS ALL TASKS ACTIVE TASKS TASKS IN WRAP UP" at bounding box center [158, 124] width 241 height 173
click at [189, 180] on div "[PHONE_NUMBER] Live | 00:25 ALL TASKS ALL TASKS ACTIVE TASKS TASKS IN WRAP UP" at bounding box center [158, 124] width 241 height 173
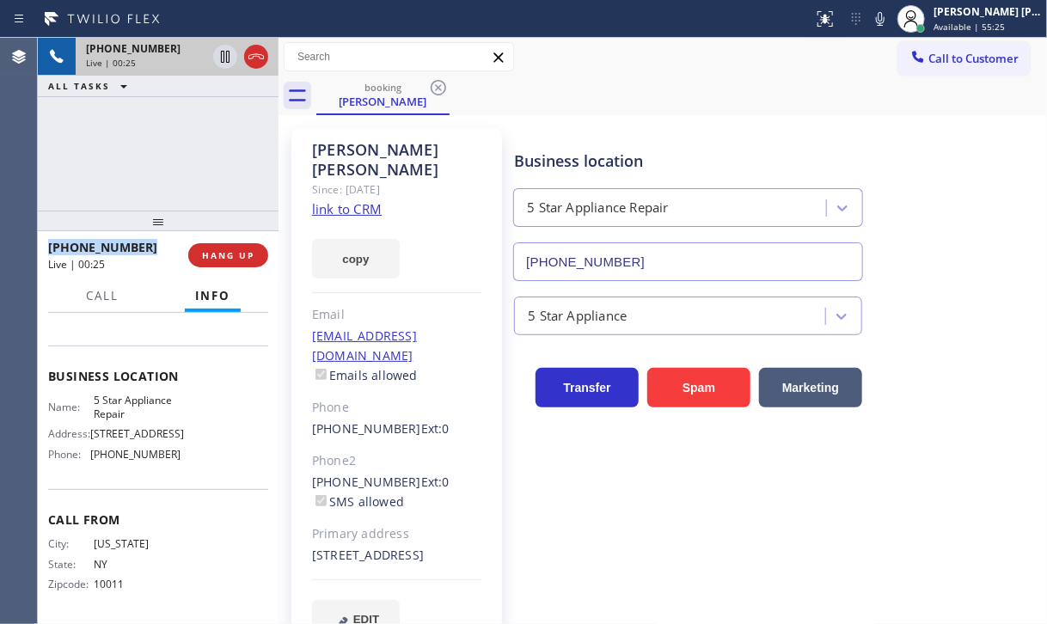
click at [189, 180] on div "[PHONE_NUMBER] Live | 00:25 ALL TASKS ALL TASKS ACTIVE TASKS TASKS IN WRAP UP" at bounding box center [158, 124] width 241 height 173
click at [189, 180] on div "[PHONE_NUMBER] Live | 00:26 ALL TASKS ALL TASKS ACTIVE TASKS TASKS IN WRAP UP" at bounding box center [158, 124] width 241 height 173
click at [224, 59] on icon at bounding box center [225, 56] width 21 height 21
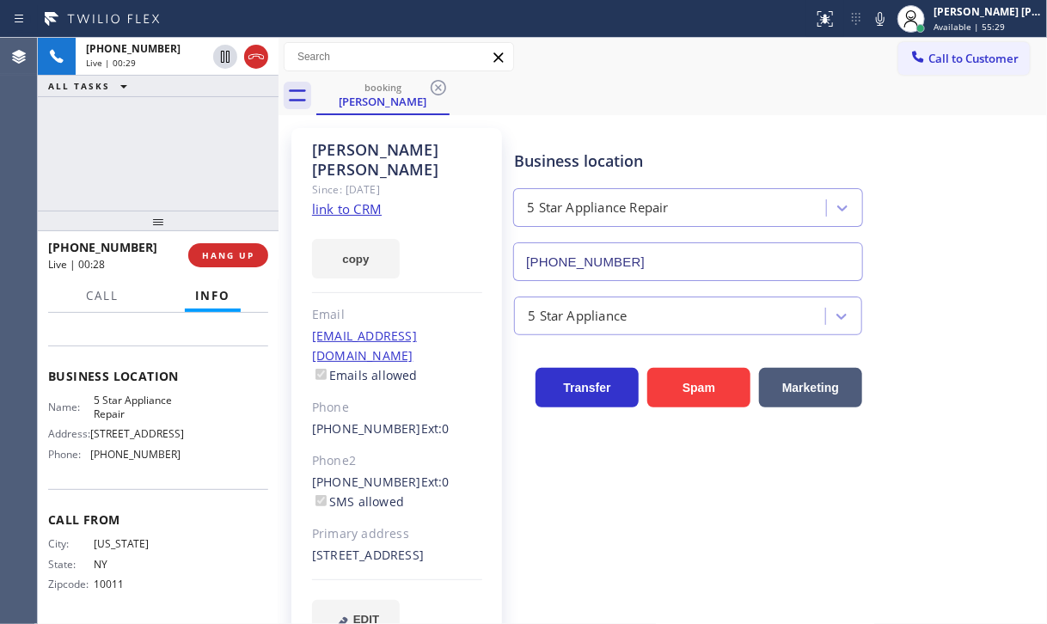
click at [175, 97] on div "[PHONE_NUMBER] Live | 00:29 ALL TASKS ALL TASKS ACTIVE TASKS TASKS IN WRAP UP" at bounding box center [158, 124] width 241 height 173
click at [890, 16] on icon at bounding box center [880, 19] width 21 height 21
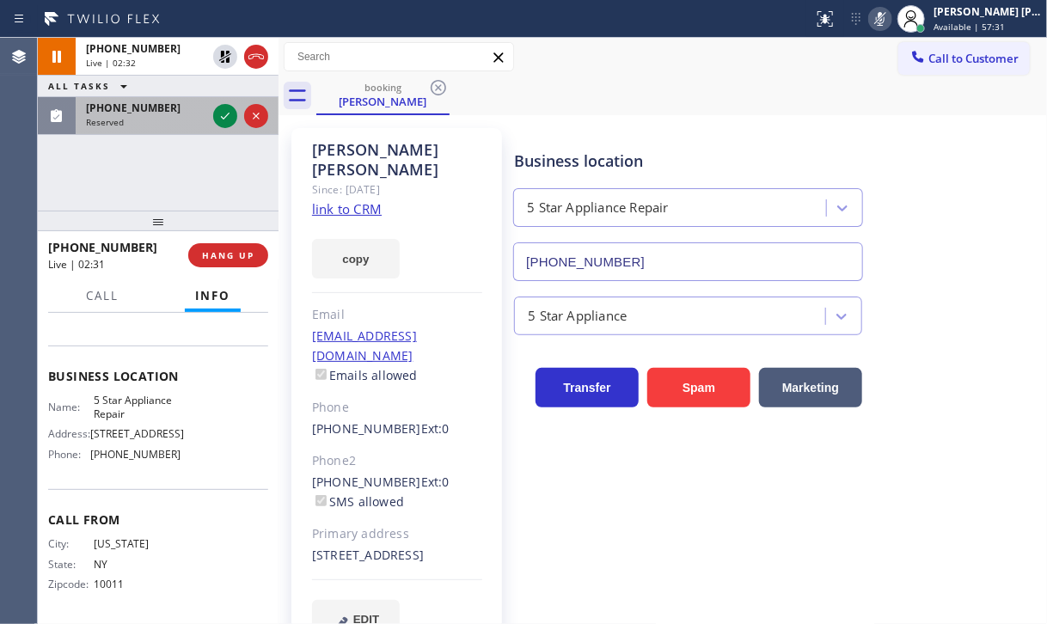
drag, startPoint x: 176, startPoint y: 128, endPoint x: 201, endPoint y: 118, distance: 27.0
click at [180, 126] on div "[PHONE_NUMBER] Reserved" at bounding box center [143, 116] width 134 height 38
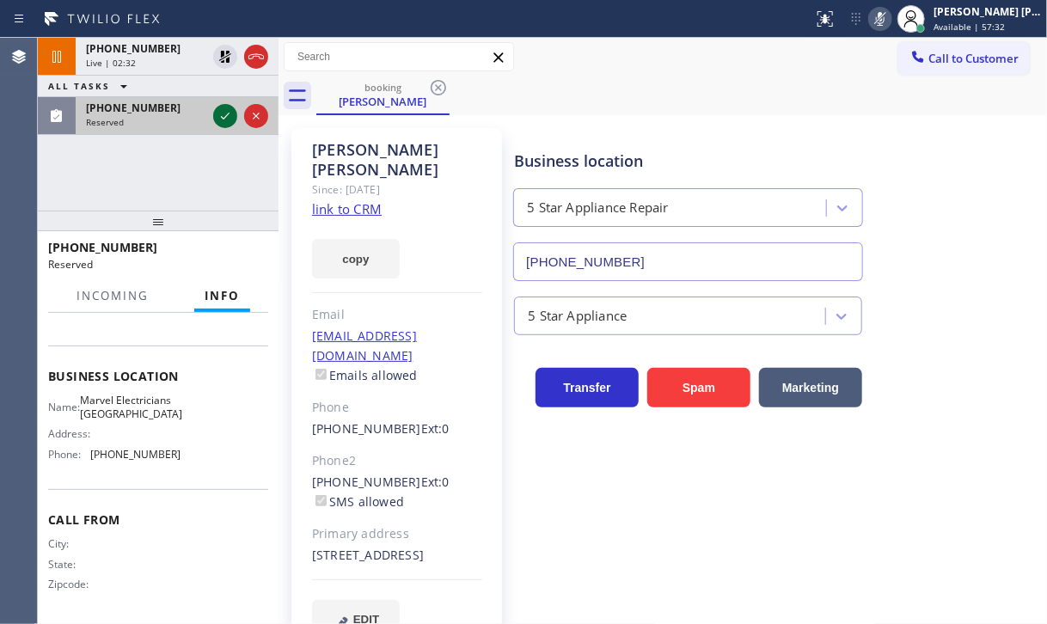
click at [232, 113] on icon at bounding box center [225, 116] width 21 height 21
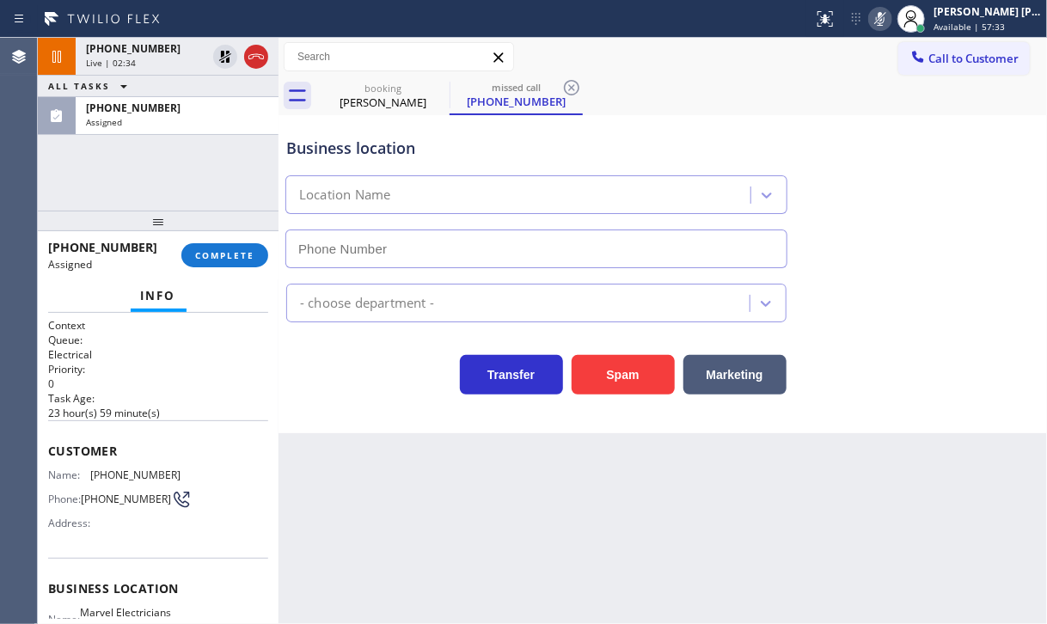
type input "[PHONE_NUMBER]"
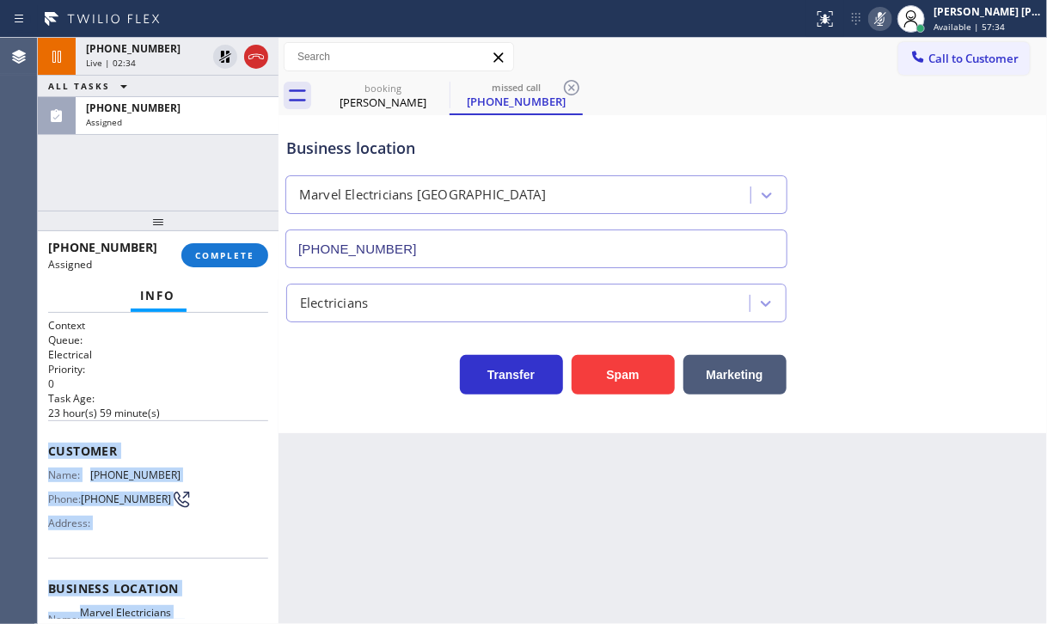
scroll to position [225, 0]
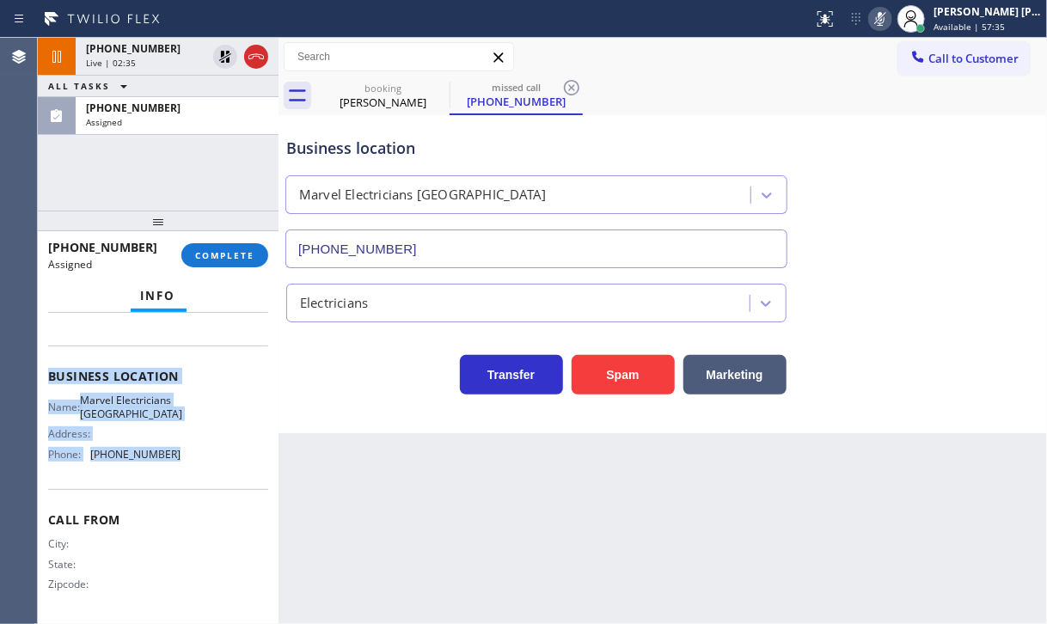
drag, startPoint x: 45, startPoint y: 444, endPoint x: 198, endPoint y: 305, distance: 206.9
click at [192, 459] on div "Context Queue: Electrical Priority: 0 Task Age: [DEMOGRAPHIC_DATA] hour(s) 59 m…" at bounding box center [158, 468] width 241 height 311
click at [227, 262] on button "COMPLETE" at bounding box center [224, 255] width 87 height 24
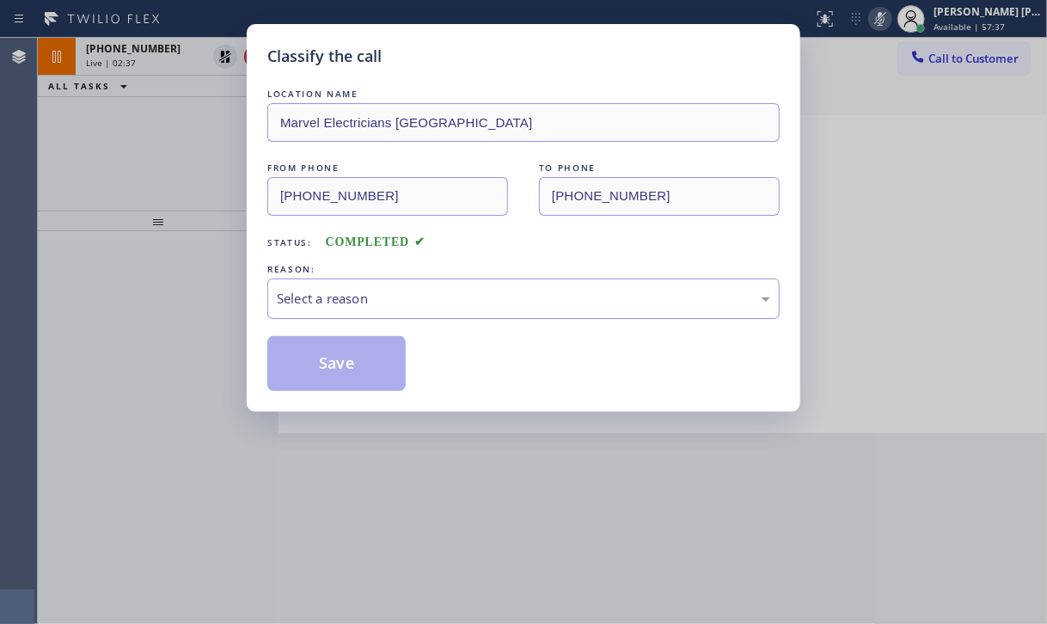
drag, startPoint x: 508, startPoint y: 327, endPoint x: 505, endPoint y: 282, distance: 45.6
click at [508, 309] on div "LOCATION NAME Marvel Electricians Fullerton FROM PHONE [PHONE_NUMBER] TO PHONE …" at bounding box center [523, 238] width 512 height 306
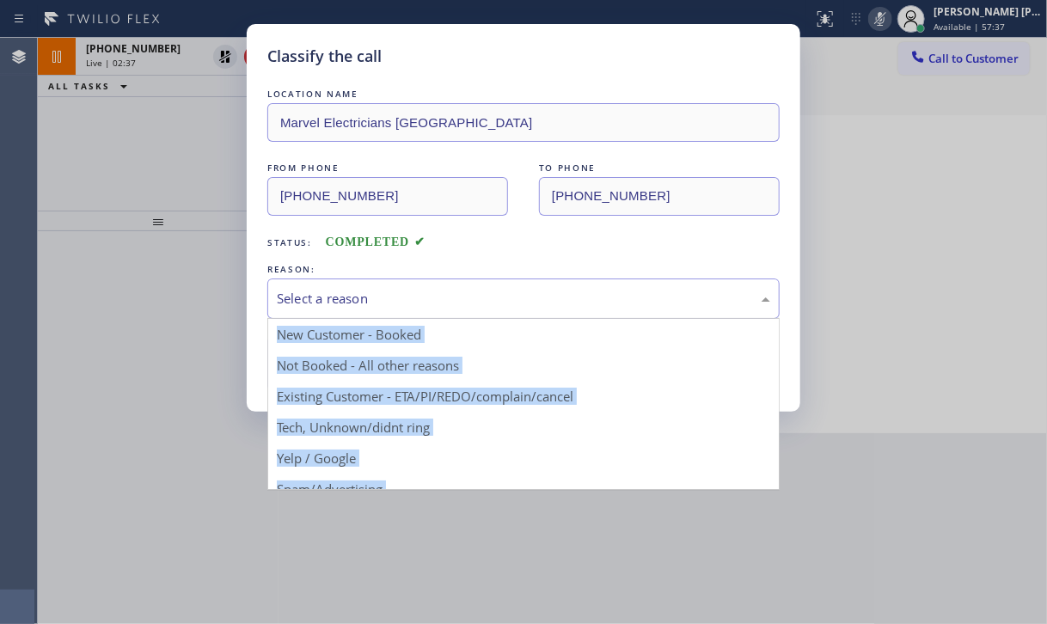
click at [505, 280] on div "Select a reason" at bounding box center [523, 298] width 512 height 40
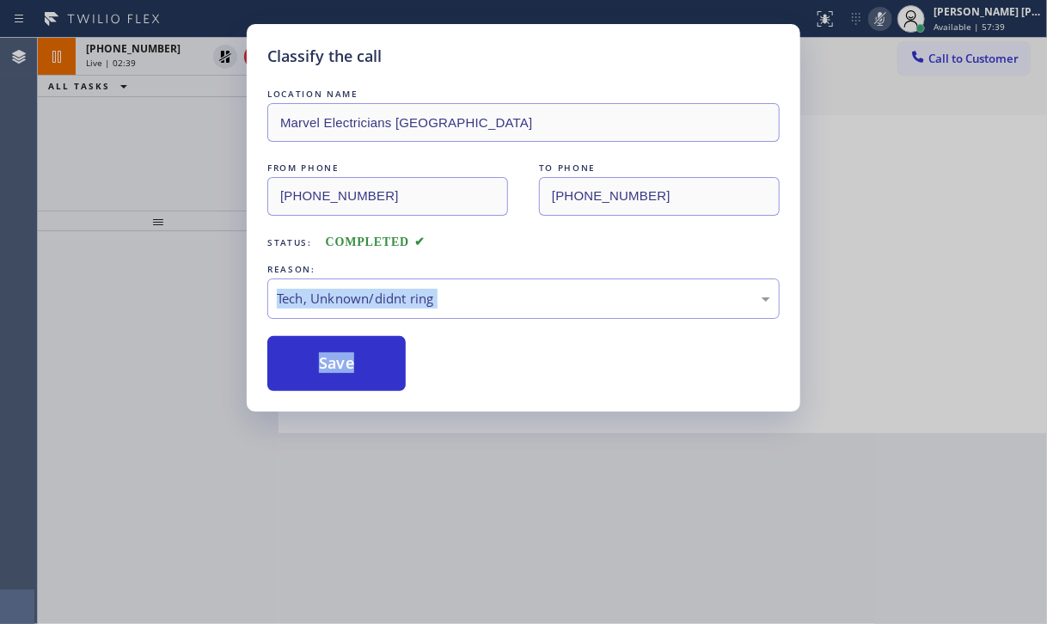
drag, startPoint x: 444, startPoint y: 427, endPoint x: 375, endPoint y: 353, distance: 101.0
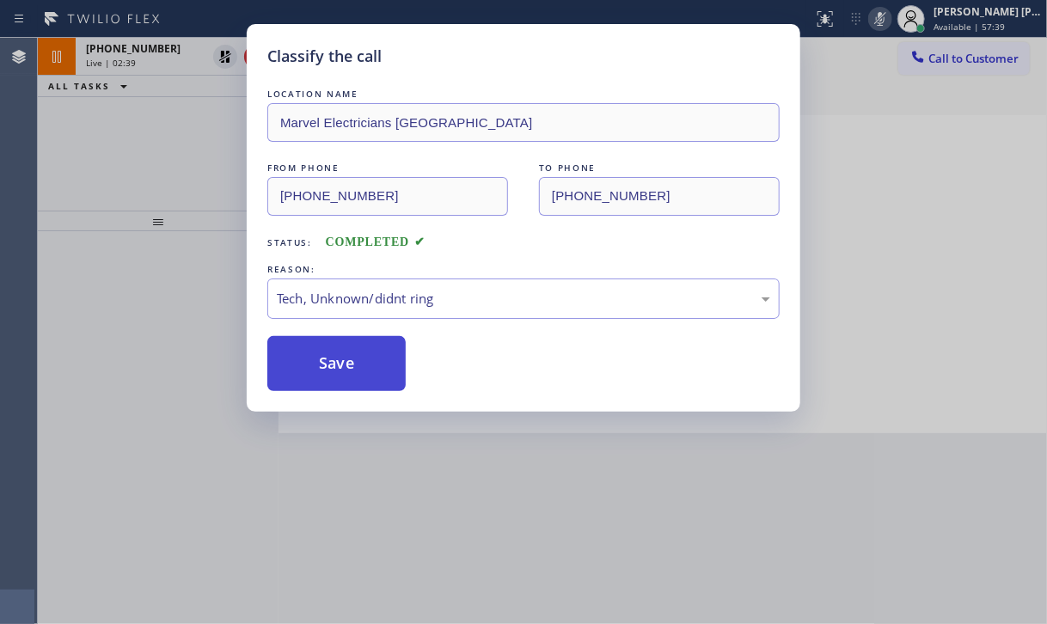
click at [352, 374] on button "Save" at bounding box center [336, 363] width 138 height 55
type input "[PHONE_NUMBER]"
click at [352, 374] on button "Save" at bounding box center [336, 363] width 138 height 55
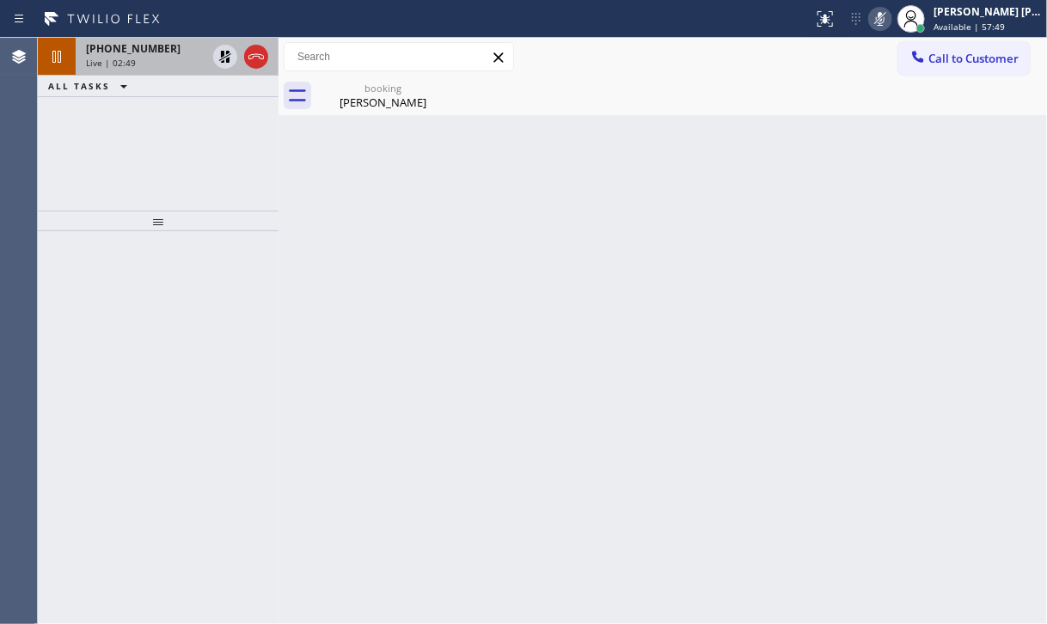
drag, startPoint x: 199, startPoint y: 73, endPoint x: 217, endPoint y: 65, distance: 19.6
click at [199, 72] on div "[PHONE_NUMBER] Live | 02:49" at bounding box center [143, 57] width 134 height 38
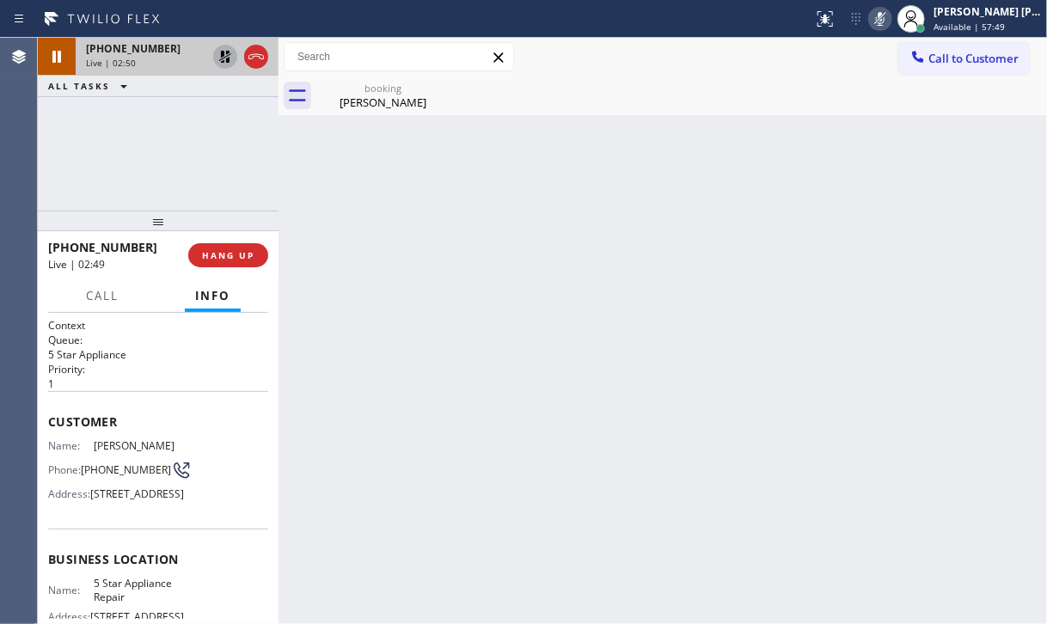
drag, startPoint x: 220, startPoint y: 62, endPoint x: 517, endPoint y: 60, distance: 297.4
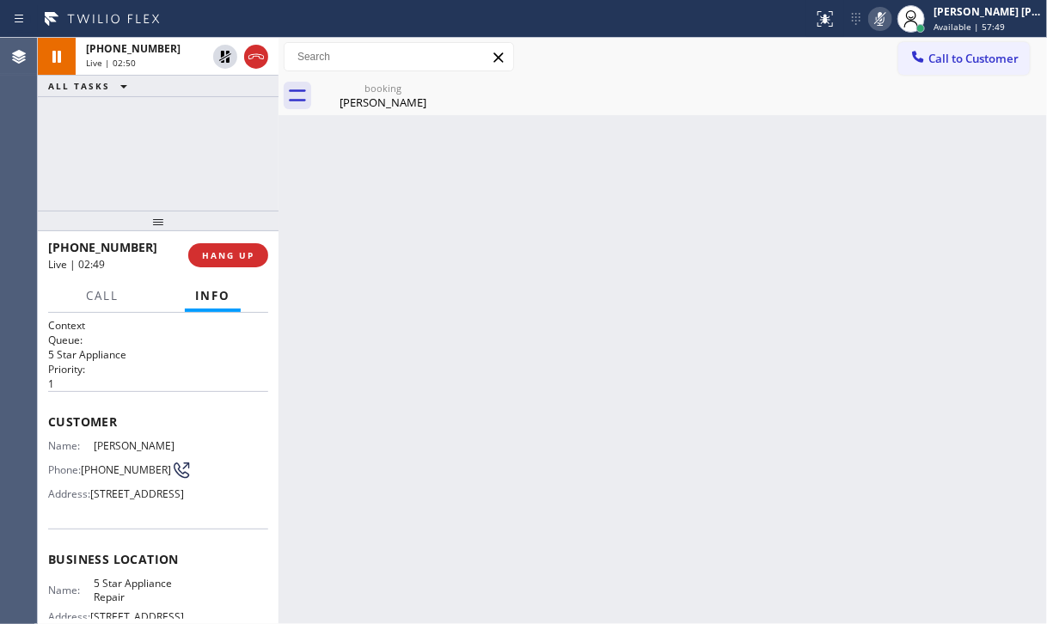
click at [221, 61] on icon at bounding box center [225, 56] width 21 height 21
click at [890, 15] on icon at bounding box center [880, 19] width 21 height 21
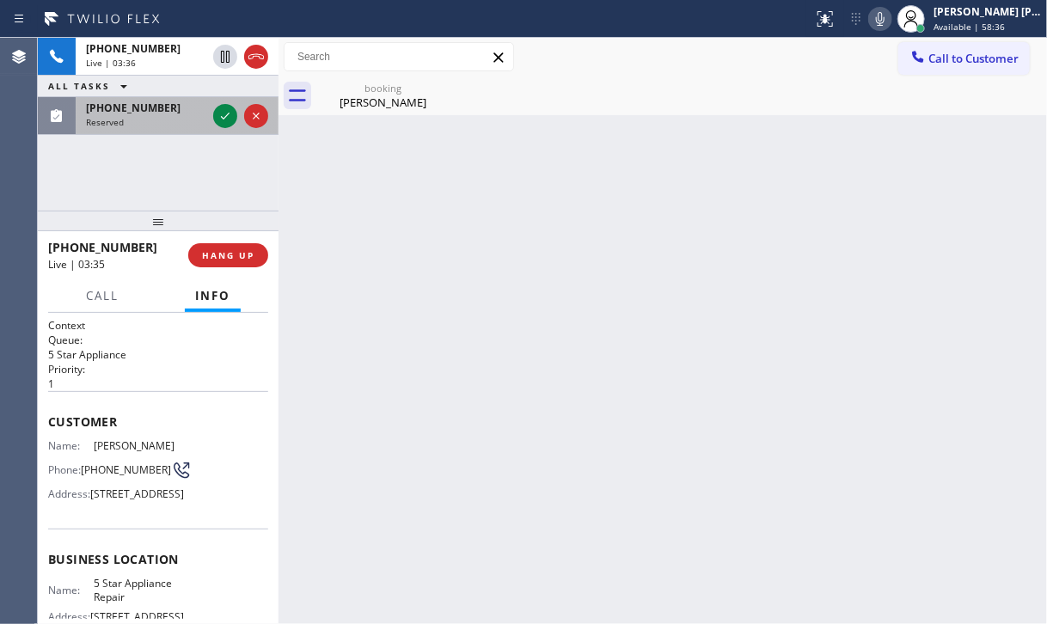
click at [164, 116] on div "Reserved" at bounding box center [146, 122] width 120 height 12
click at [165, 118] on div "Reserved" at bounding box center [146, 122] width 120 height 12
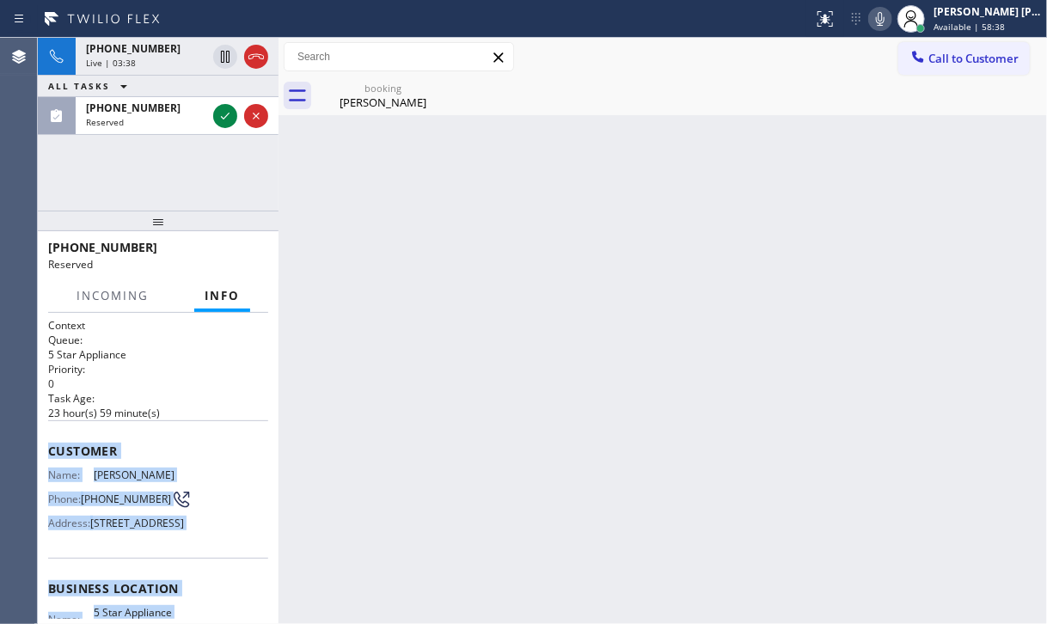
scroll to position [265, 0]
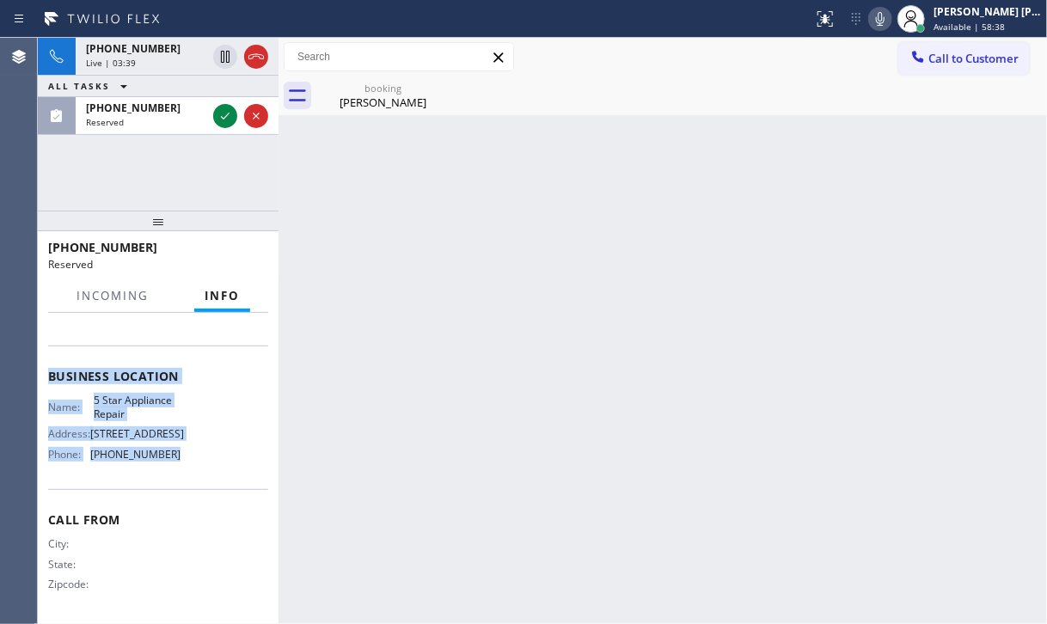
drag, startPoint x: 44, startPoint y: 443, endPoint x: 220, endPoint y: 457, distance: 176.8
click at [205, 465] on div "Context Queue: 5 Star Appliance Priority: 0 Task Age: [DEMOGRAPHIC_DATA] hour(s…" at bounding box center [158, 468] width 241 height 311
click at [890, 27] on icon at bounding box center [880, 19] width 21 height 21
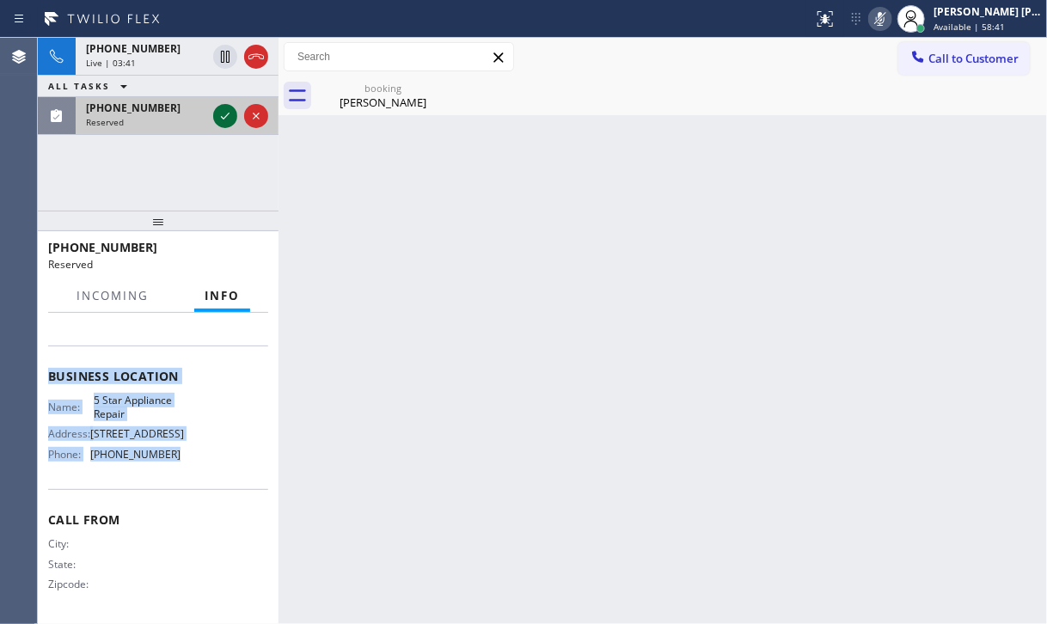
click at [223, 116] on icon at bounding box center [225, 116] width 21 height 21
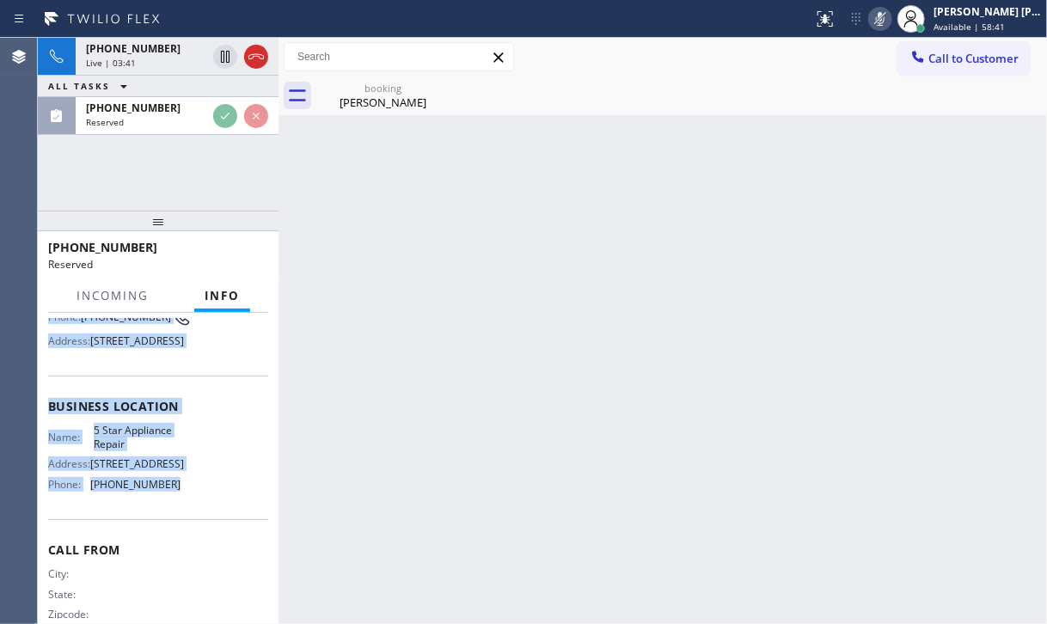
scroll to position [0, 0]
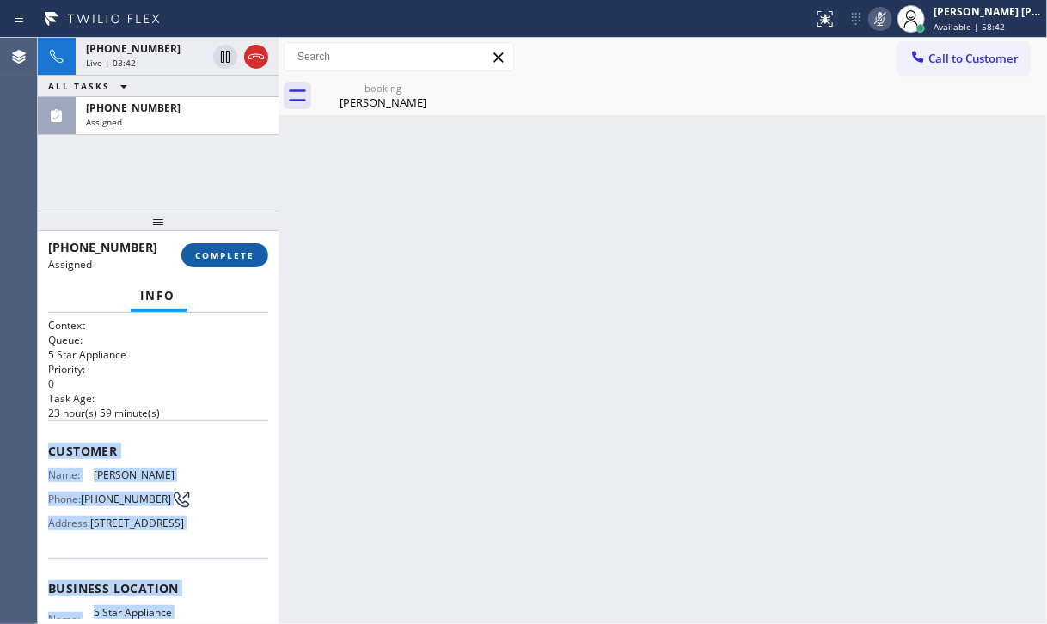
click at [233, 260] on span "COMPLETE" at bounding box center [224, 255] width 59 height 12
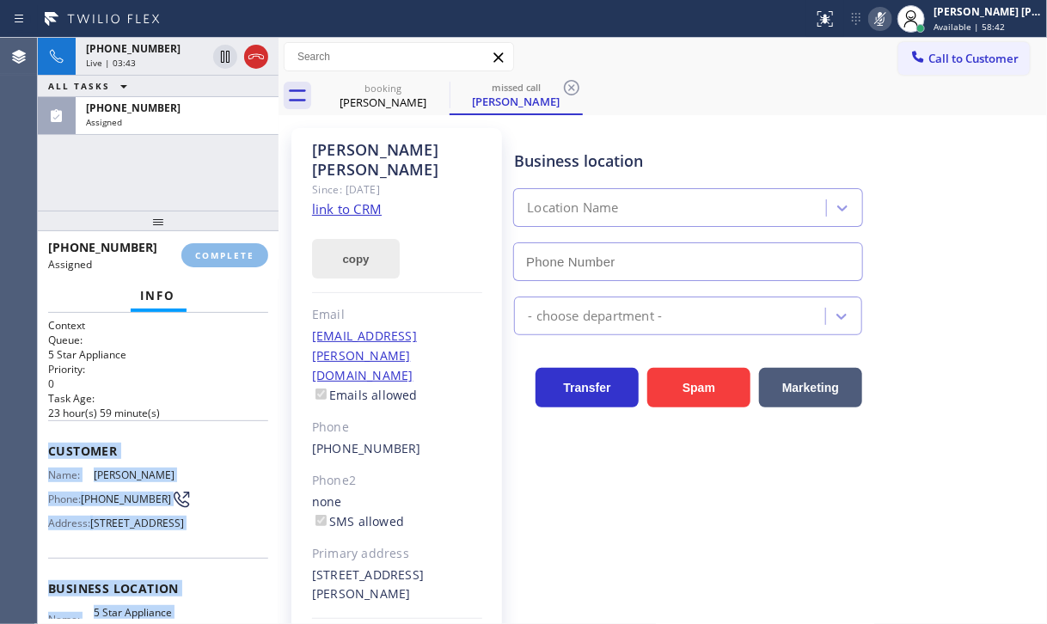
type input "[PHONE_NUMBER]"
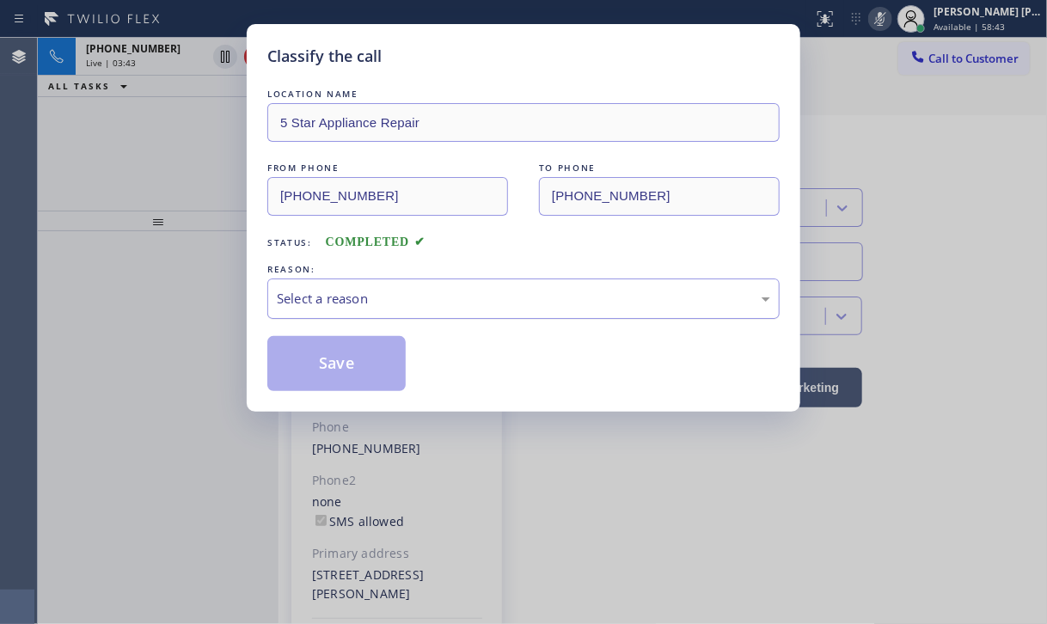
click at [364, 306] on div "Select a reason" at bounding box center [523, 299] width 493 height 20
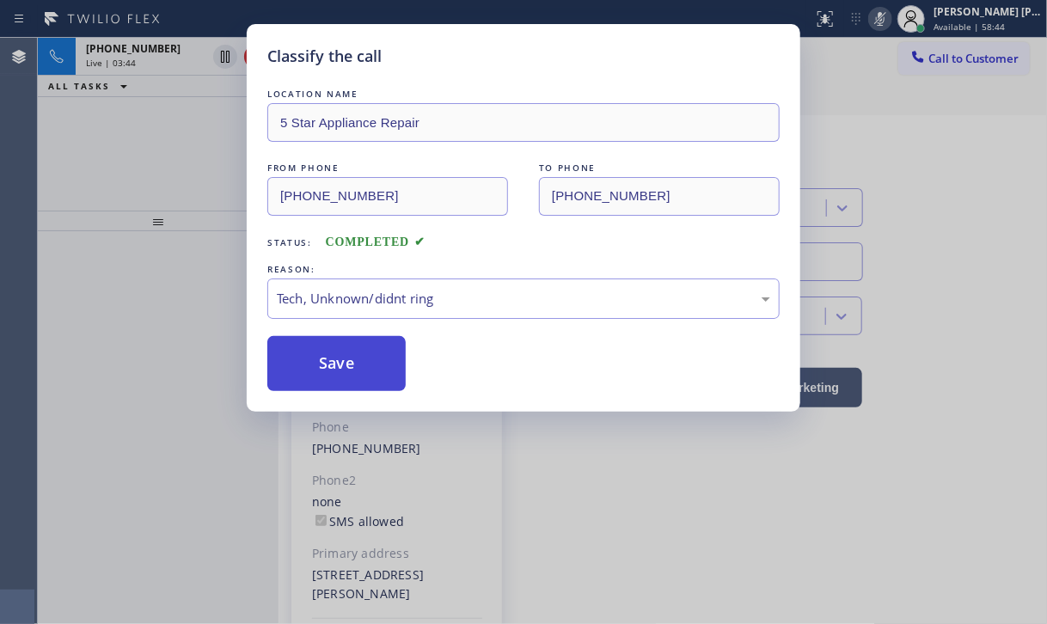
click at [343, 358] on button "Save" at bounding box center [336, 363] width 138 height 55
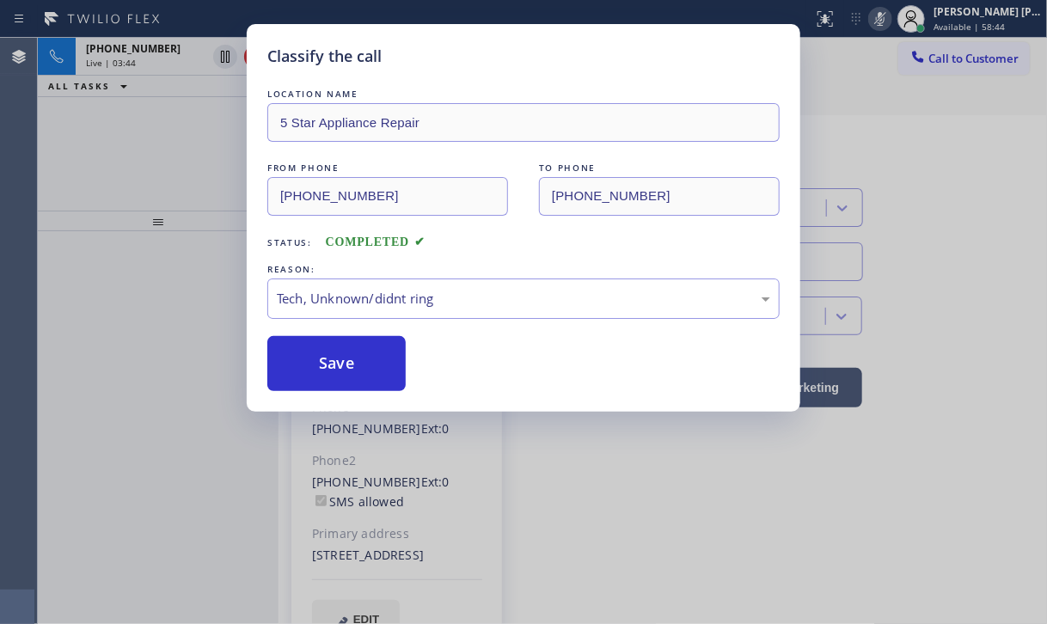
drag, startPoint x: 343, startPoint y: 358, endPoint x: 682, endPoint y: 579, distance: 405.0
click at [344, 361] on button "Save" at bounding box center [336, 363] width 138 height 55
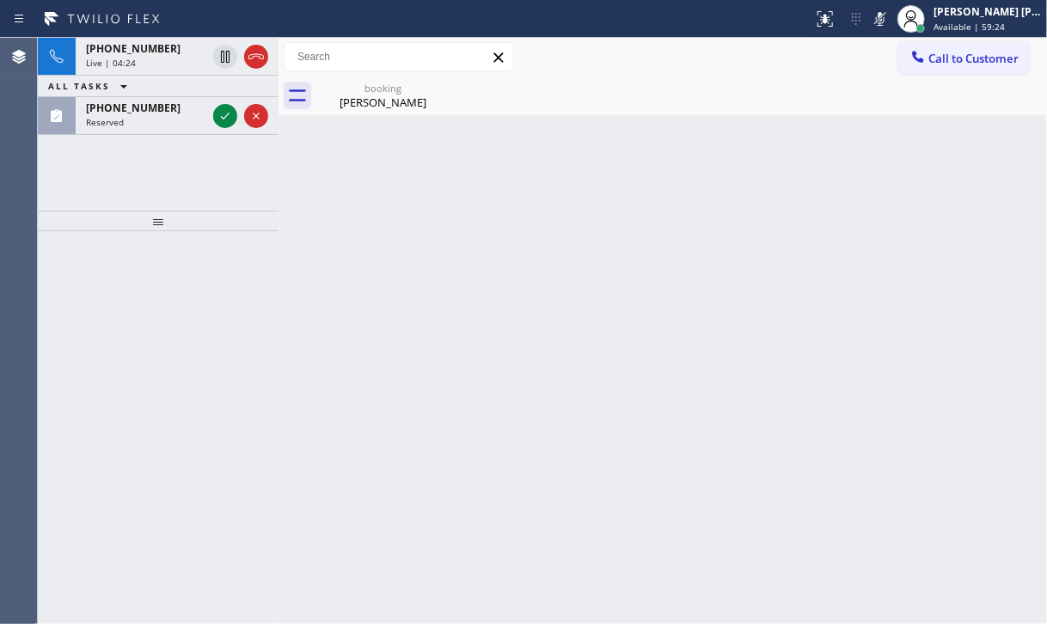
click at [890, 26] on icon at bounding box center [880, 19] width 21 height 21
drag, startPoint x: 378, startPoint y: 102, endPoint x: 278, endPoint y: 116, distance: 101.5
click at [378, 102] on div "[PERSON_NAME]" at bounding box center [383, 102] width 130 height 15
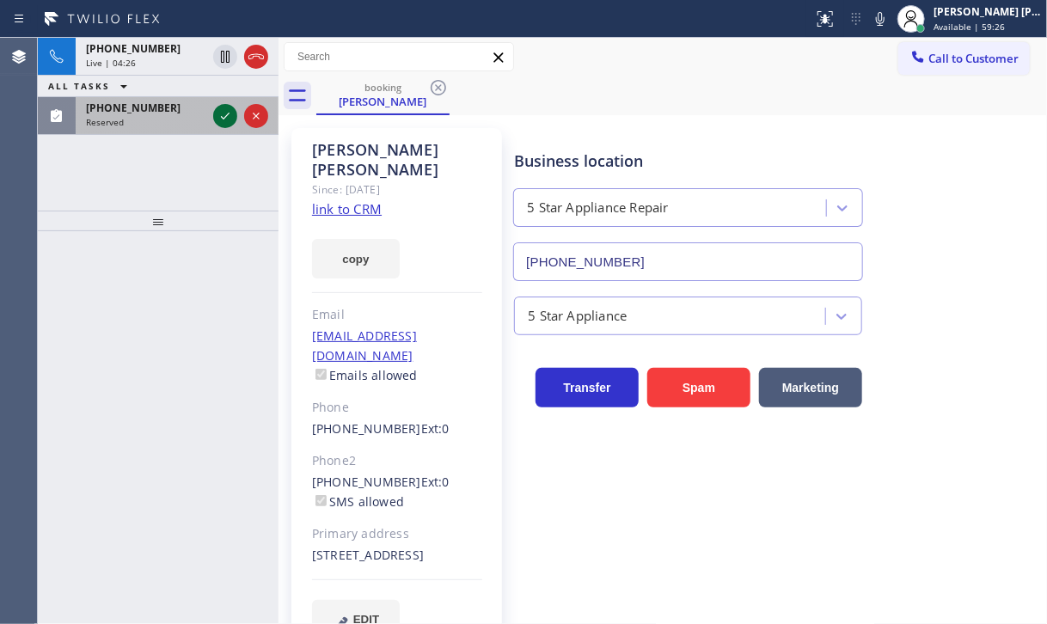
click at [221, 107] on icon at bounding box center [225, 116] width 21 height 21
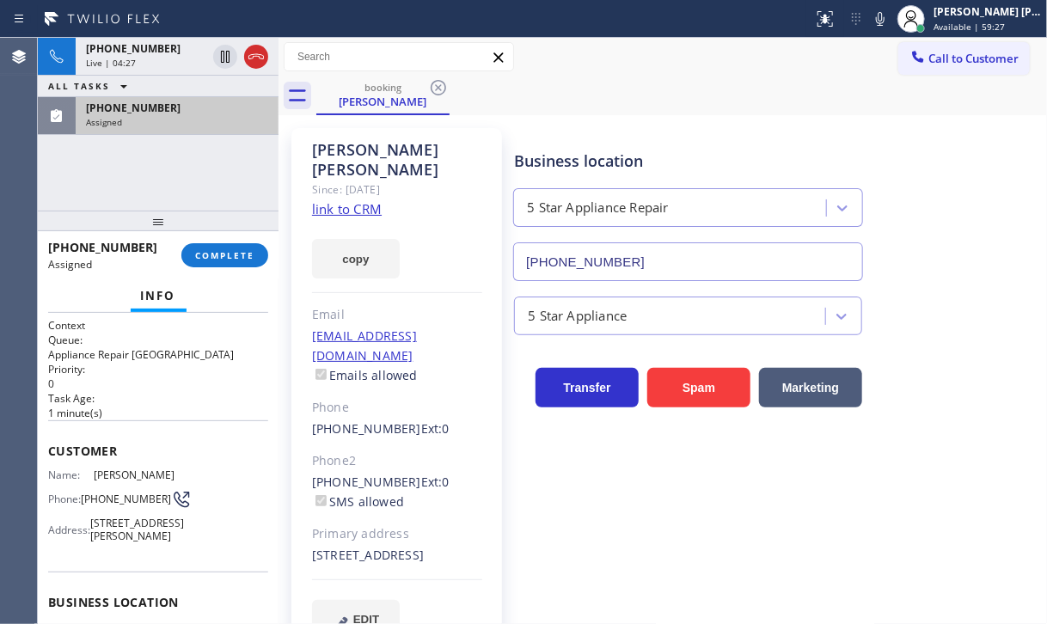
click at [243, 242] on div "[PHONE_NUMBER] Assigned COMPLETE" at bounding box center [158, 255] width 220 height 45
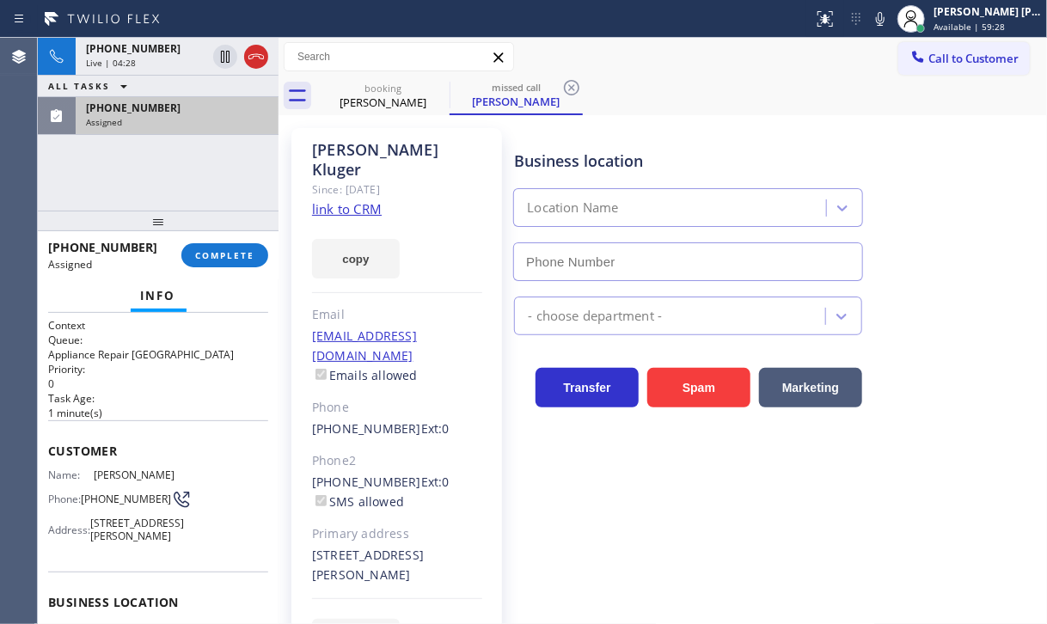
type input "[PHONE_NUMBER]"
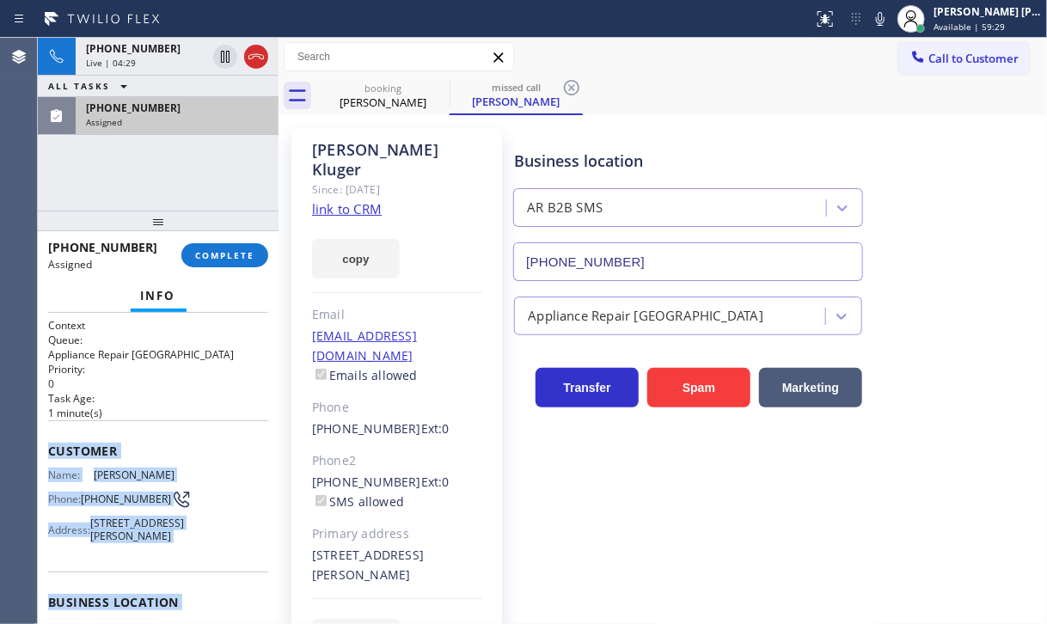
scroll to position [225, 0]
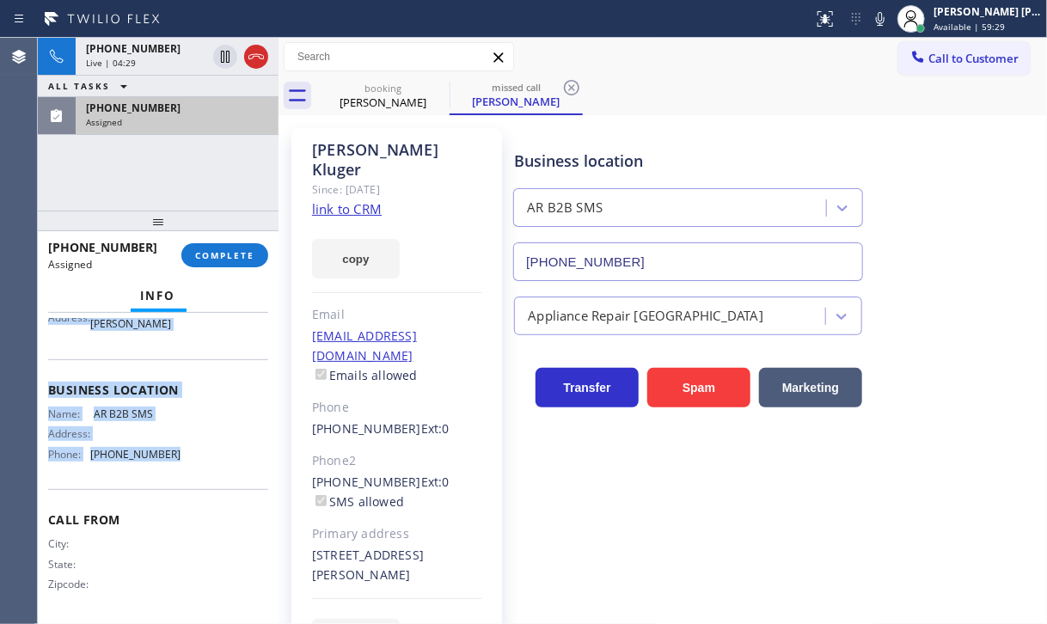
drag, startPoint x: 143, startPoint y: 588, endPoint x: 193, endPoint y: 479, distance: 120.0
click at [193, 479] on div "Context Queue: Appliance Repair High End Priority: 0 Task Age: [DEMOGRAPHIC_DAT…" at bounding box center [158, 468] width 241 height 311
click at [211, 254] on span "COMPLETE" at bounding box center [224, 255] width 59 height 12
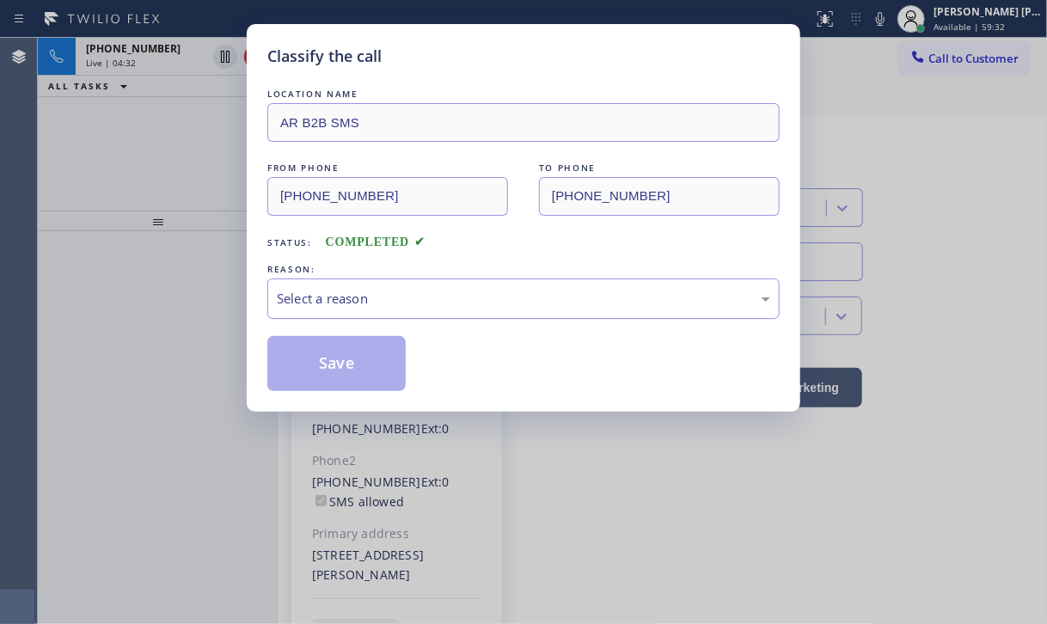
click at [386, 290] on div "Select a reason" at bounding box center [523, 298] width 512 height 40
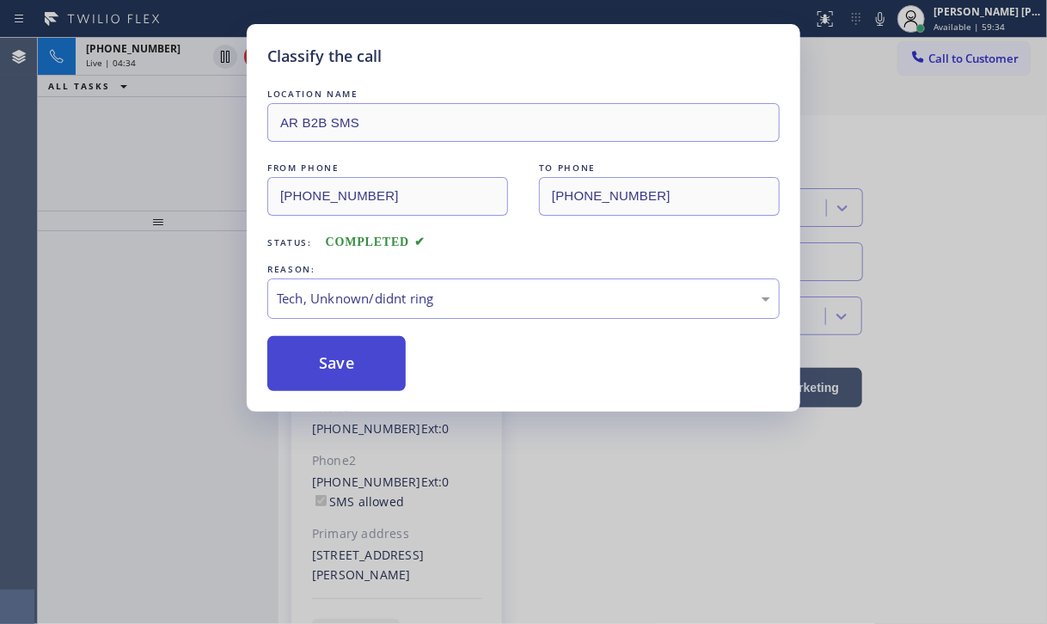
click at [339, 347] on button "Save" at bounding box center [336, 363] width 138 height 55
click at [340, 347] on button "Save" at bounding box center [336, 363] width 138 height 55
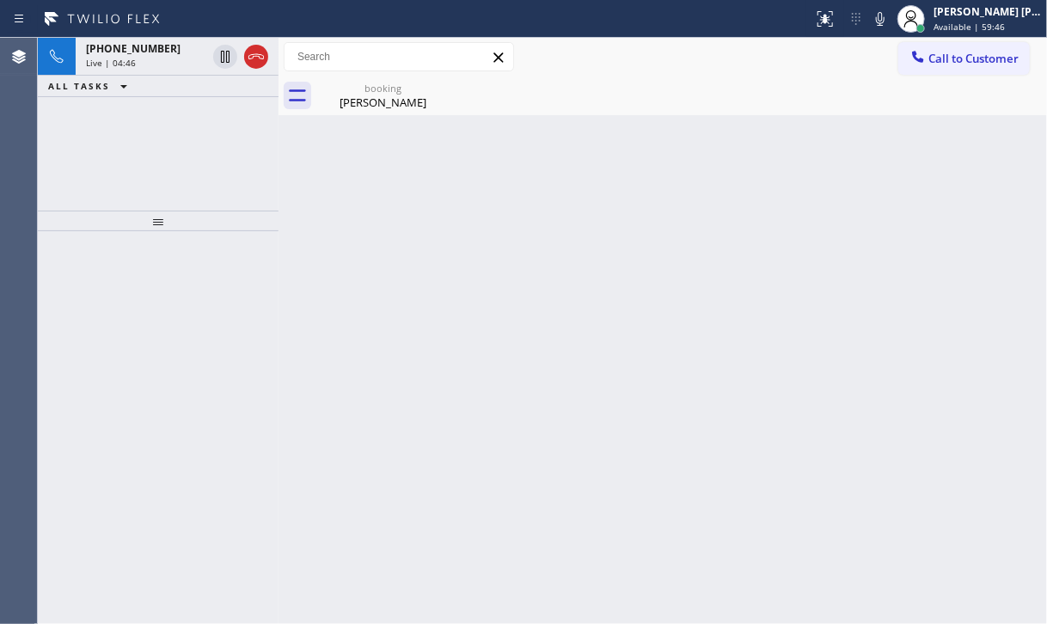
click at [167, 129] on div "[PHONE_NUMBER] Live | 04:46 ALL TASKS ALL TASKS ACTIVE TASKS TASKS IN WRAP UP" at bounding box center [158, 124] width 241 height 173
click at [389, 100] on div "[PERSON_NAME]" at bounding box center [383, 102] width 130 height 15
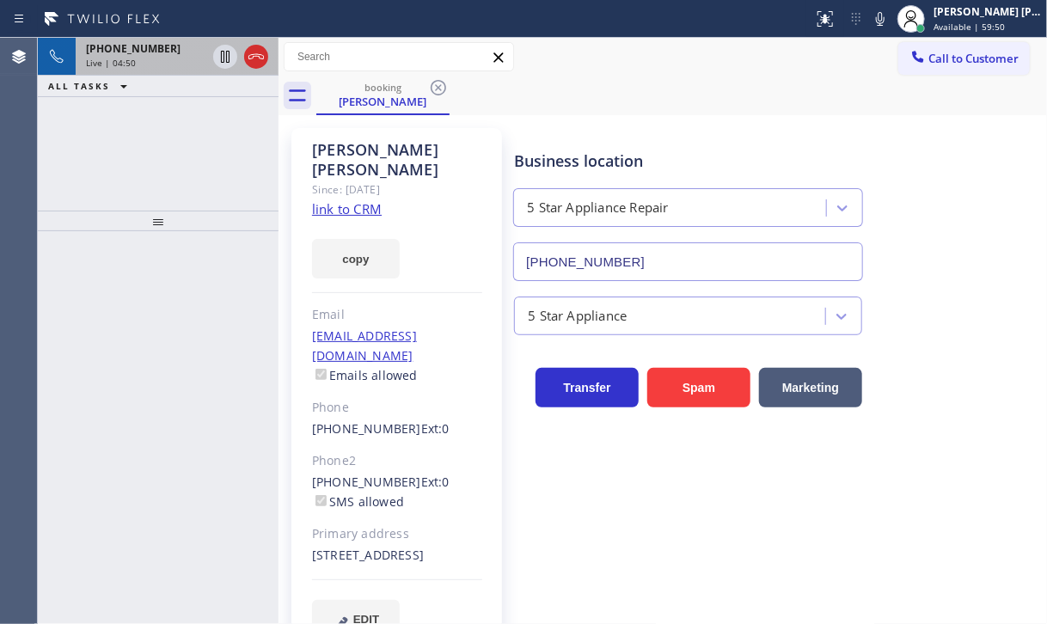
click at [182, 63] on div "Live | 04:50" at bounding box center [146, 63] width 120 height 12
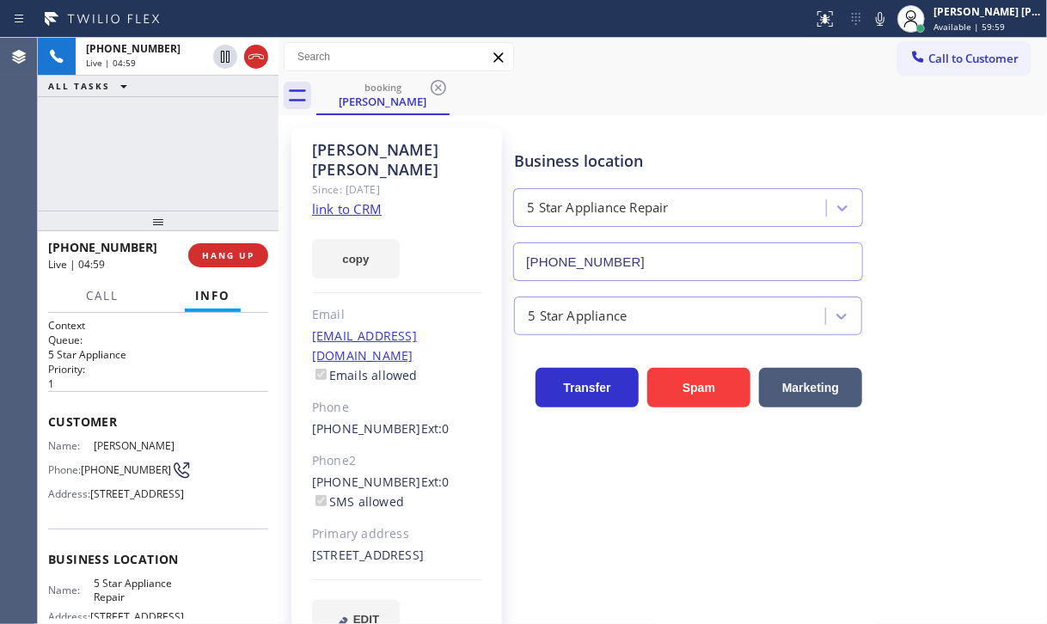
click at [168, 149] on div "[PHONE_NUMBER] Live | 04:59 ALL TASKS ALL TASKS ACTIVE TASKS TASKS IN WRAP UP" at bounding box center [158, 124] width 241 height 173
click at [199, 255] on button "HANG UP" at bounding box center [228, 255] width 80 height 24
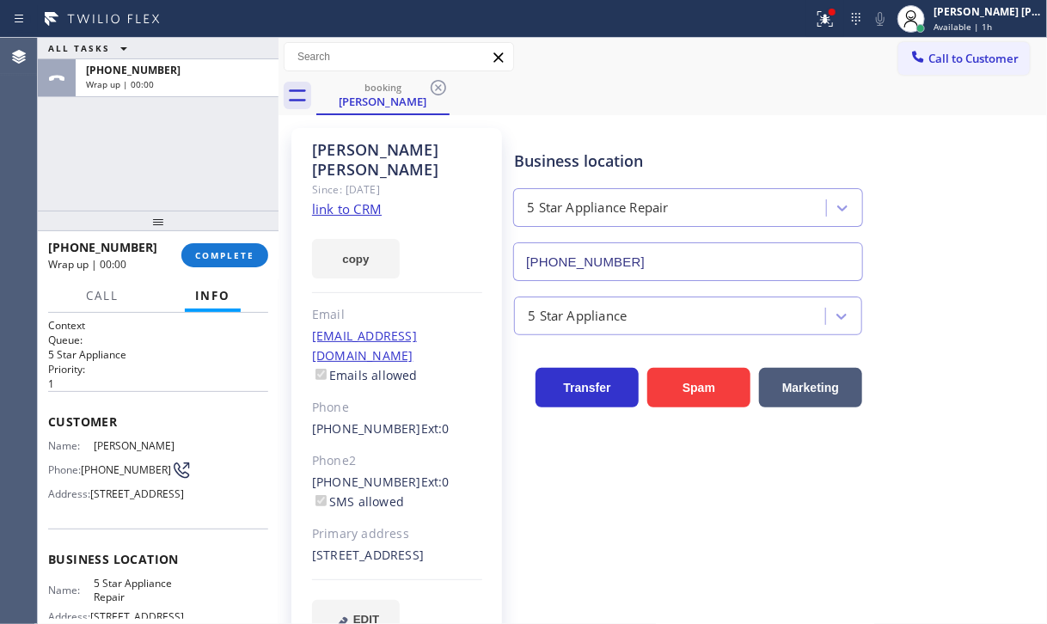
click at [170, 187] on div "ALL TASKS ALL TASKS ACTIVE TASKS TASKS IN WRAP UP [PHONE_NUMBER] Wrap up | 00:00" at bounding box center [158, 124] width 241 height 173
click at [201, 248] on button "COMPLETE" at bounding box center [224, 255] width 87 height 24
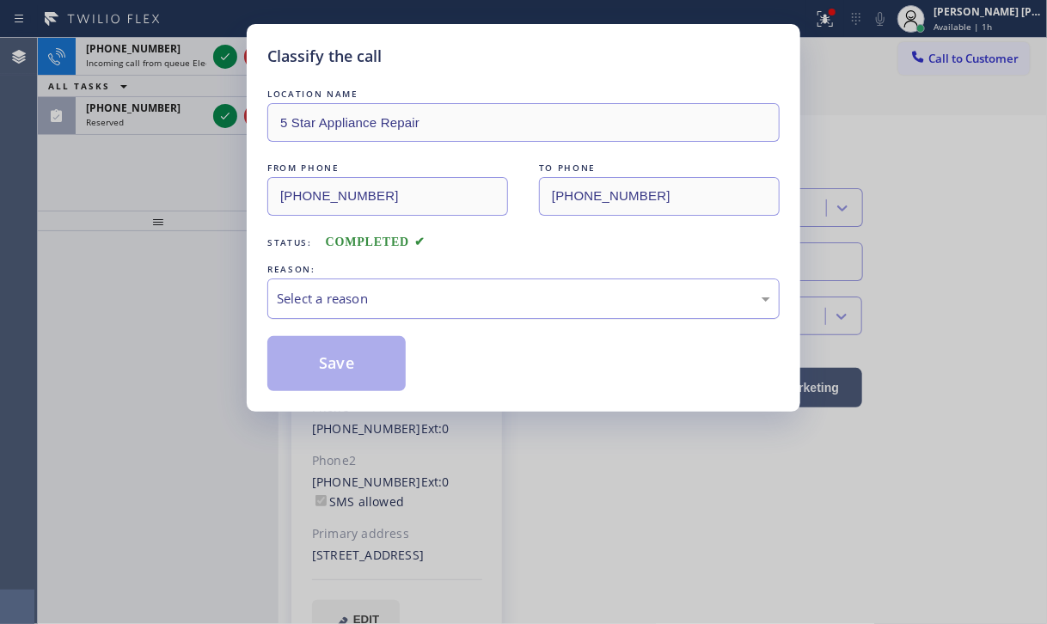
click at [353, 286] on div "Select a reason" at bounding box center [523, 298] width 512 height 40
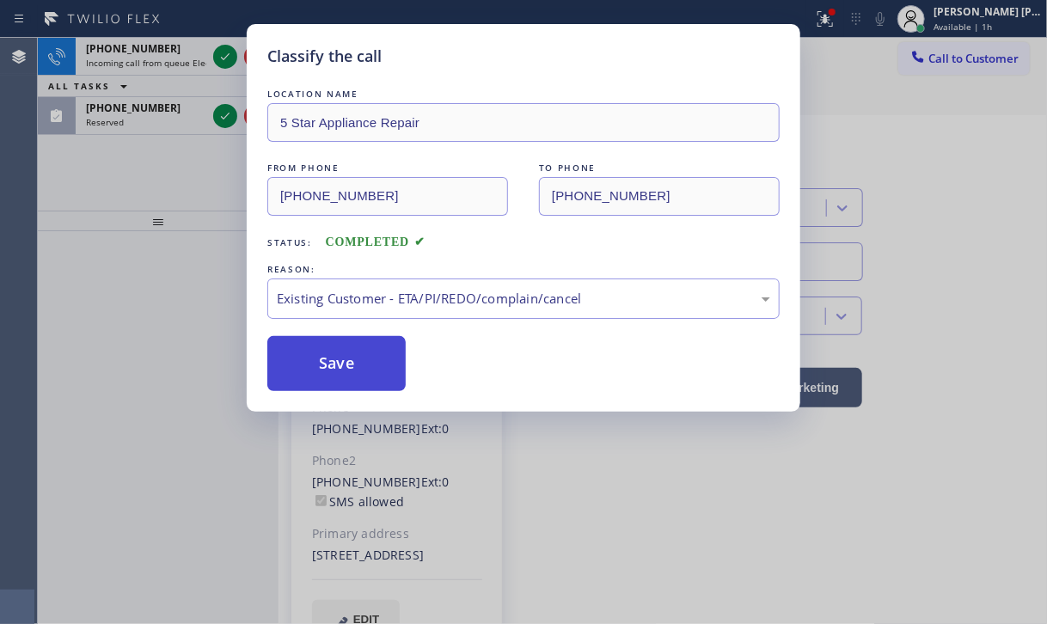
click at [331, 370] on button "Save" at bounding box center [336, 363] width 138 height 55
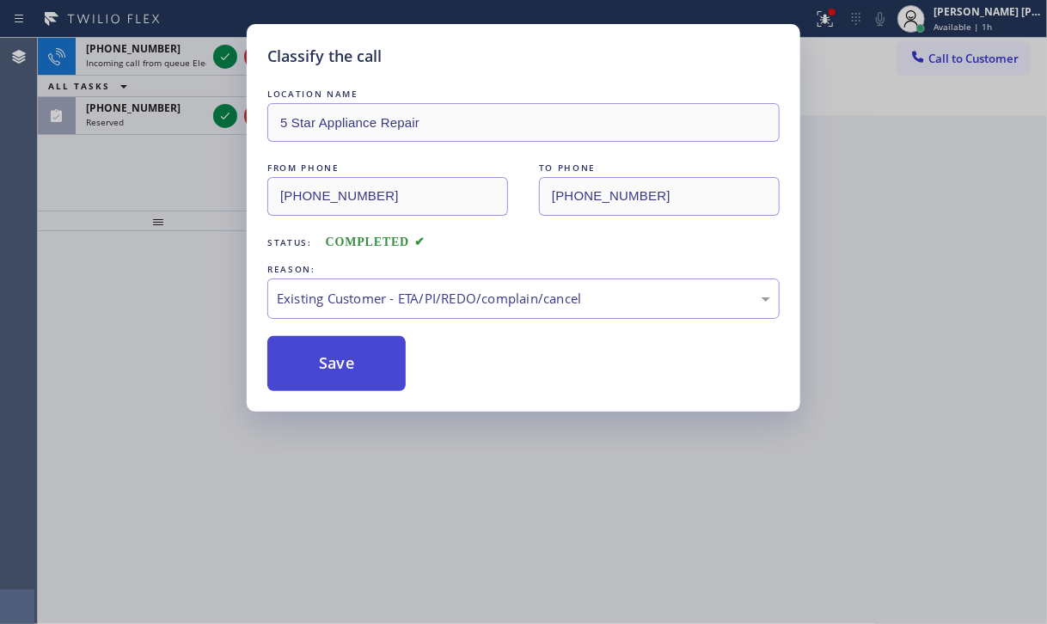
click at [331, 370] on button "Save" at bounding box center [336, 363] width 138 height 55
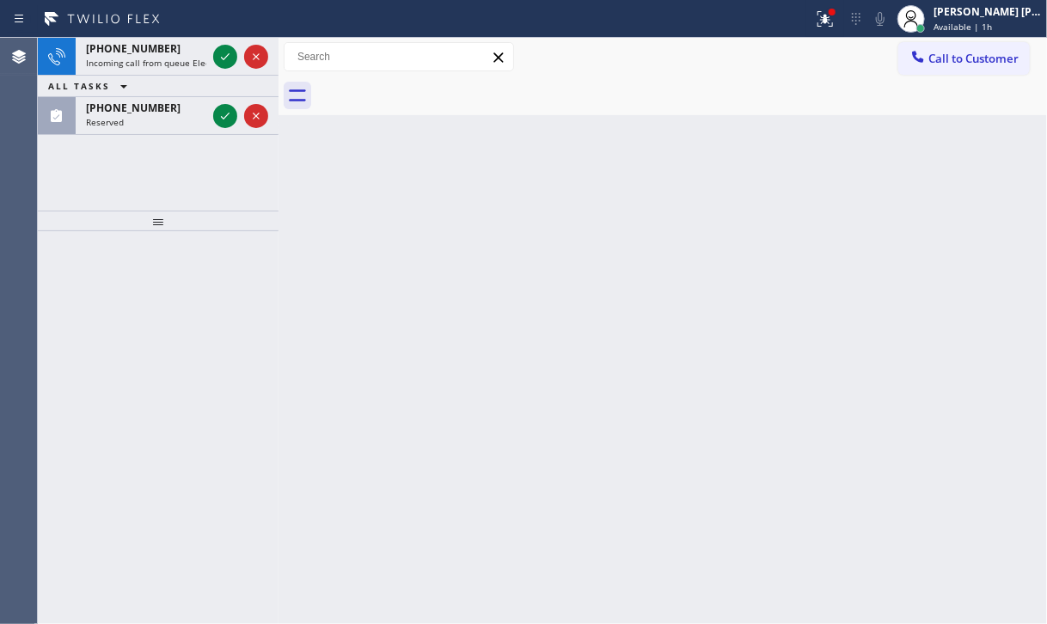
click at [176, 113] on div "[PHONE_NUMBER]" at bounding box center [146, 108] width 120 height 15
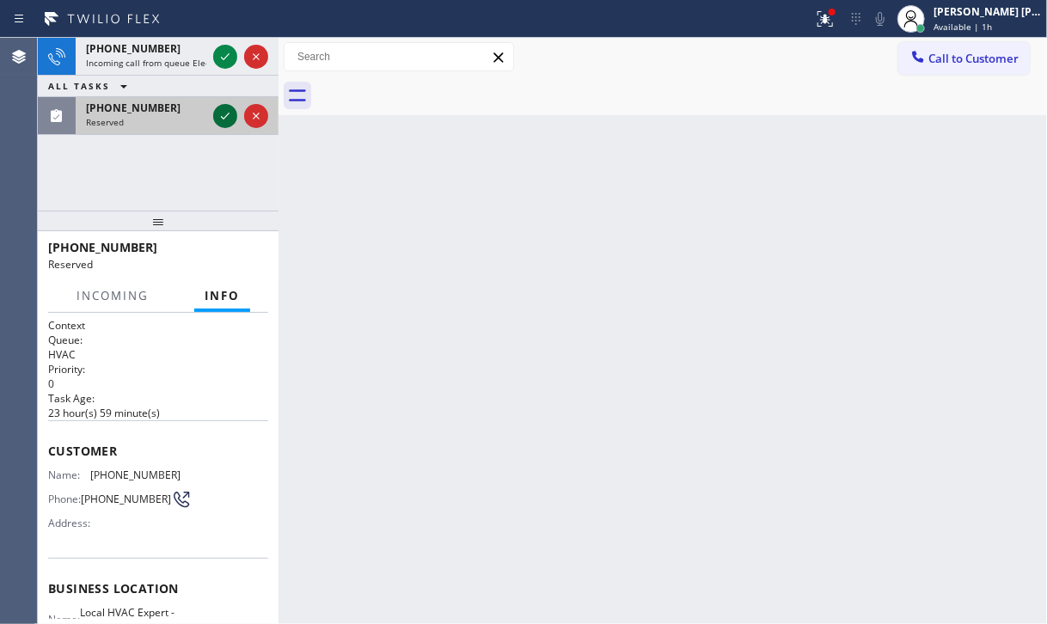
click at [217, 122] on icon at bounding box center [225, 116] width 21 height 21
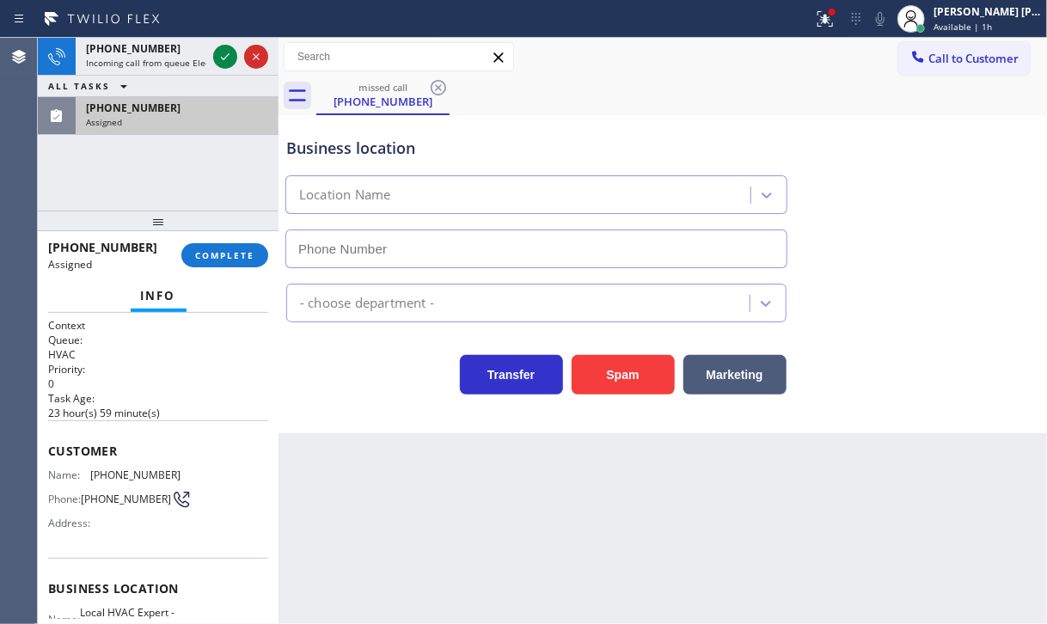
type input "[PHONE_NUMBER]"
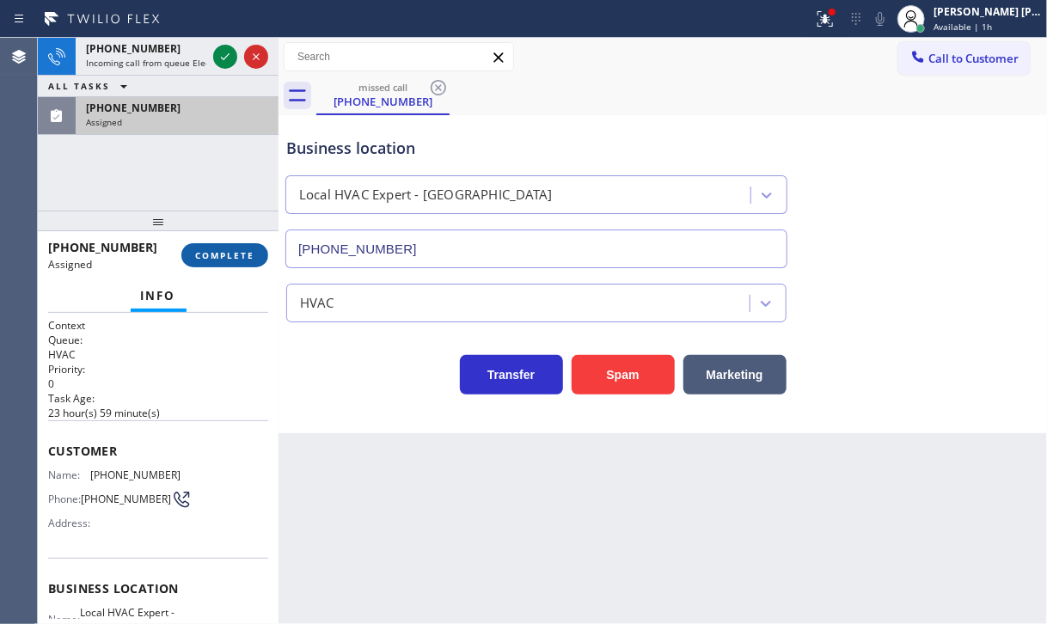
click at [230, 262] on button "COMPLETE" at bounding box center [224, 255] width 87 height 24
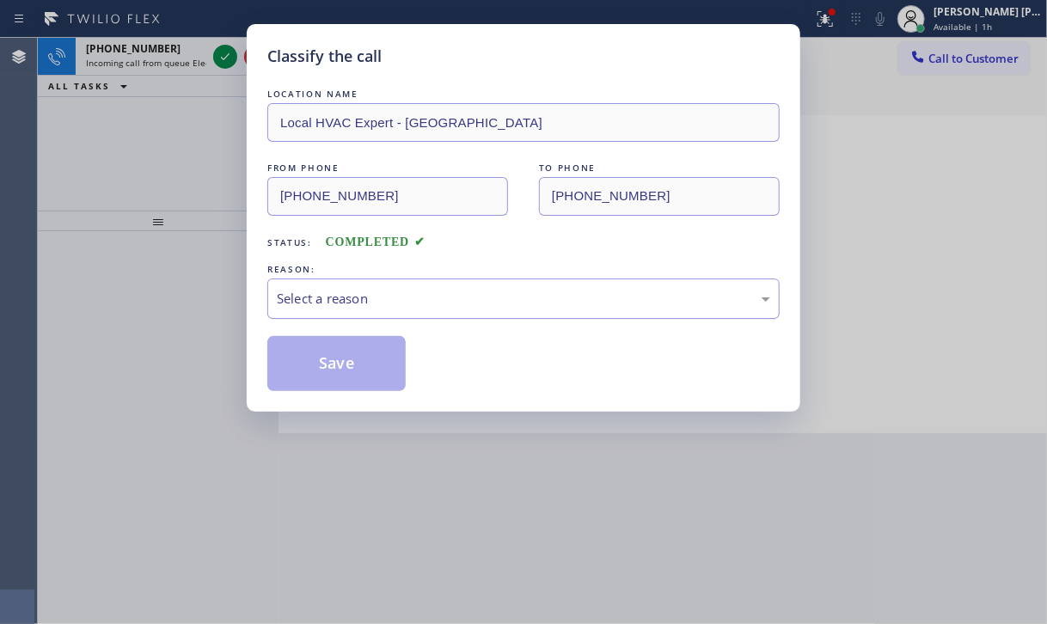
drag, startPoint x: 364, startPoint y: 286, endPoint x: 364, endPoint y: 315, distance: 29.2
click at [364, 290] on div "Select a reason" at bounding box center [523, 298] width 512 height 40
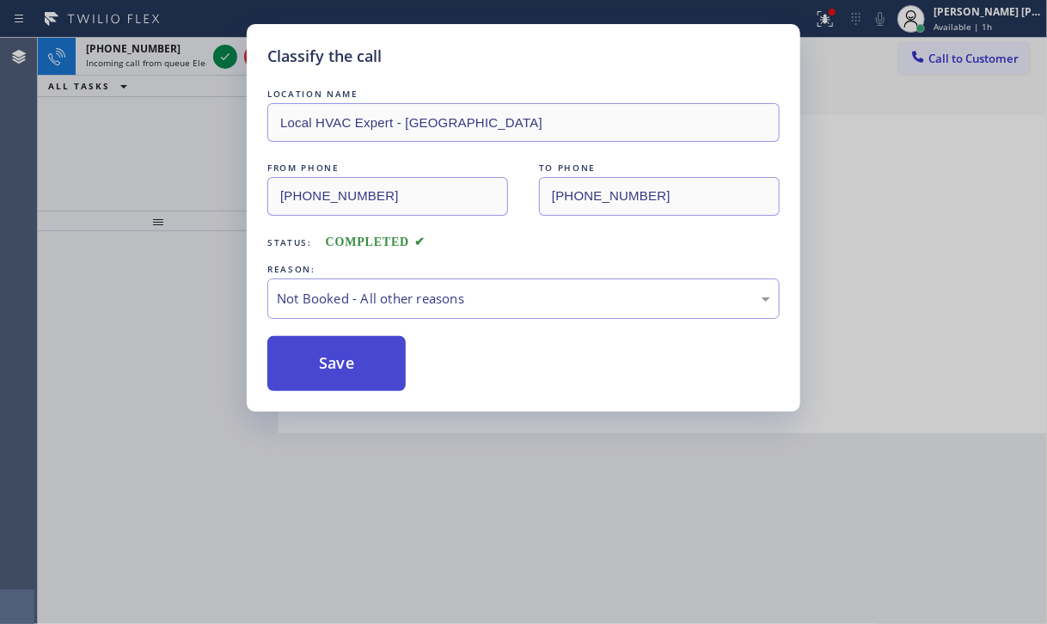
click at [340, 361] on button "Save" at bounding box center [336, 363] width 138 height 55
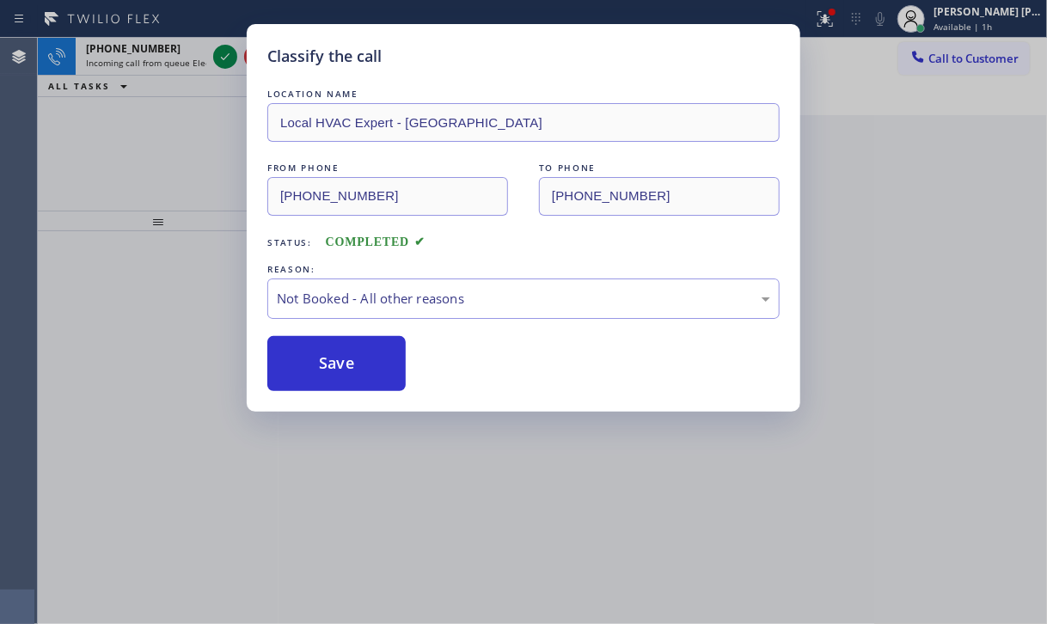
click at [335, 339] on button "Save" at bounding box center [336, 363] width 138 height 55
click at [183, 39] on div "Classify the call LOCATION NAME Local HVAC Expert - Studio City FROM PHONE [PHO…" at bounding box center [523, 312] width 1047 height 624
click at [184, 43] on div "Classify the call LOCATION NAME Local HVAC Expert - Studio City FROM PHONE [PHO…" at bounding box center [523, 312] width 1047 height 624
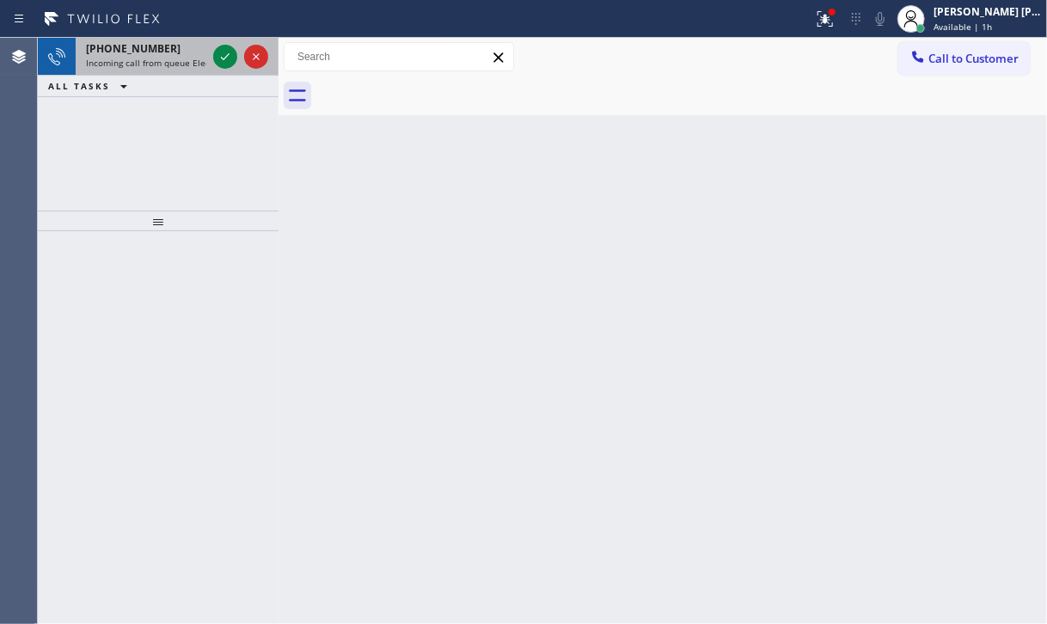
click at [187, 49] on div "[PHONE_NUMBER]" at bounding box center [146, 48] width 120 height 15
click at [189, 51] on div "[PHONE_NUMBER]" at bounding box center [146, 48] width 120 height 15
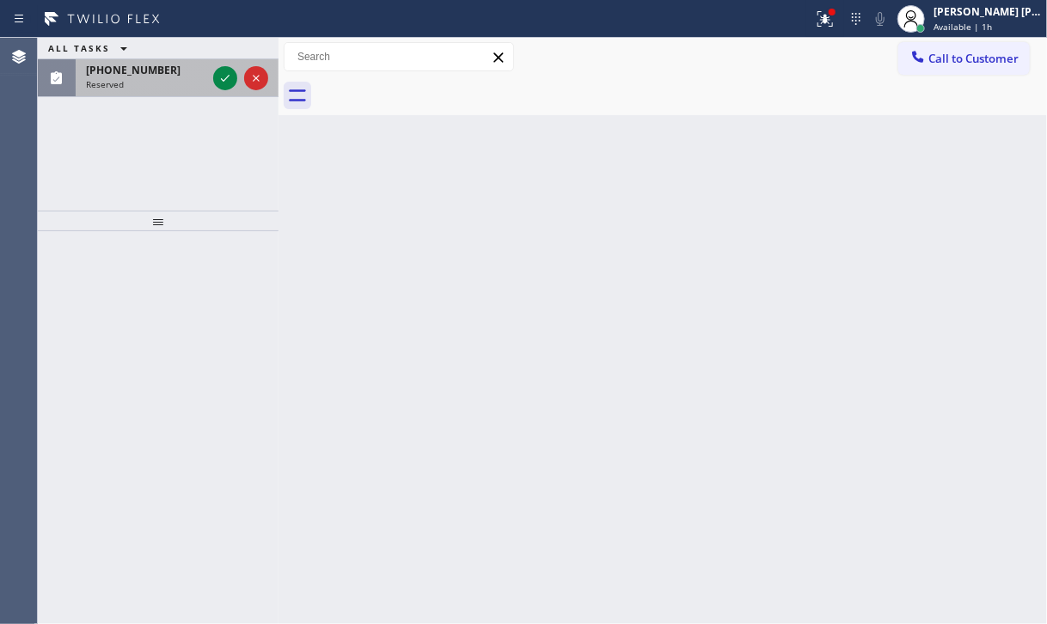
click at [154, 86] on div "Reserved" at bounding box center [146, 84] width 120 height 12
click at [155, 86] on div "Reserved" at bounding box center [146, 84] width 120 height 12
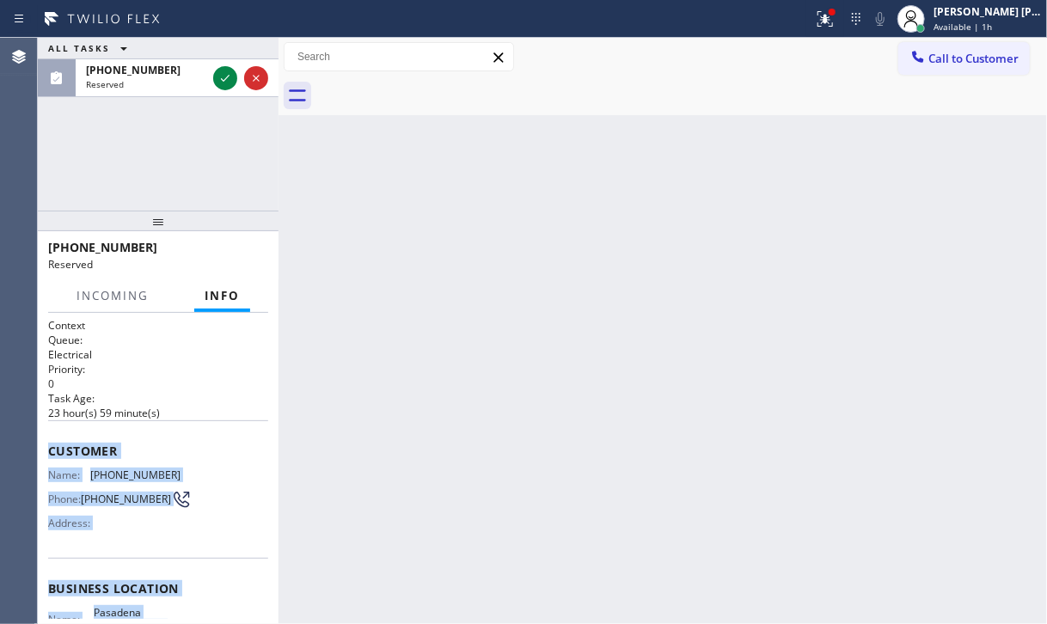
scroll to position [225, 0]
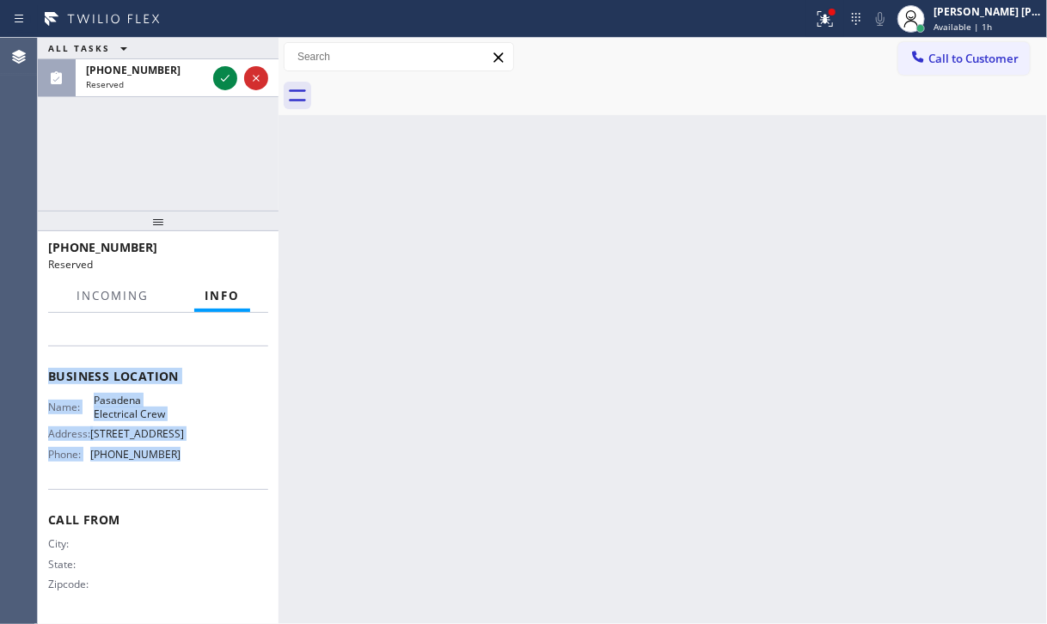
drag, startPoint x: 45, startPoint y: 437, endPoint x: 178, endPoint y: 269, distance: 214.8
click at [182, 468] on div "Context Queue: Electrical Priority: 0 Task Age: [DEMOGRAPHIC_DATA] hour(s) 59 m…" at bounding box center [158, 468] width 241 height 311
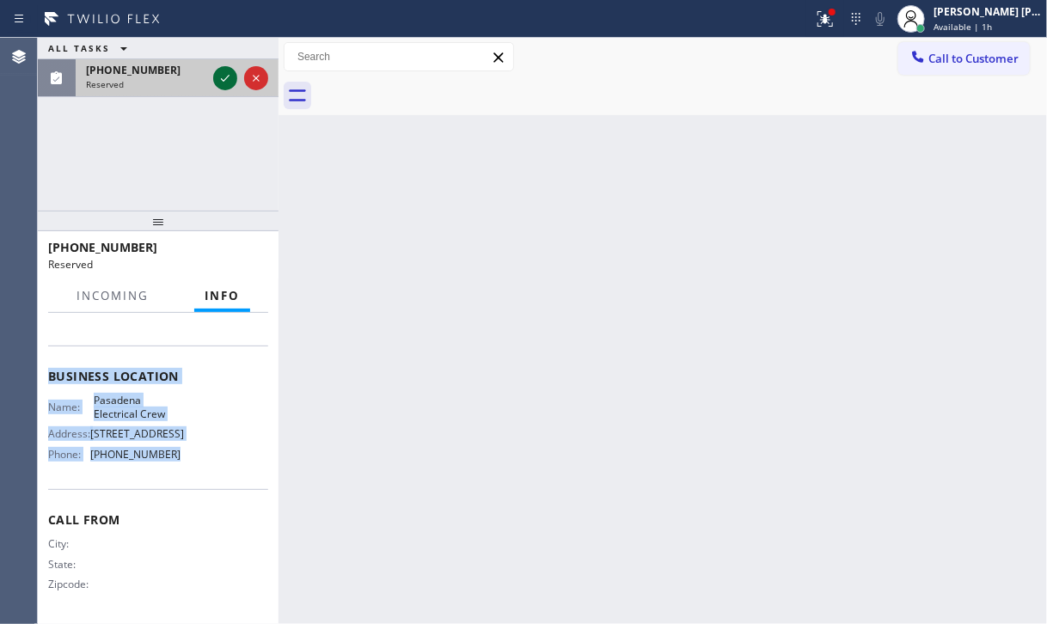
click at [220, 83] on icon at bounding box center [225, 78] width 21 height 21
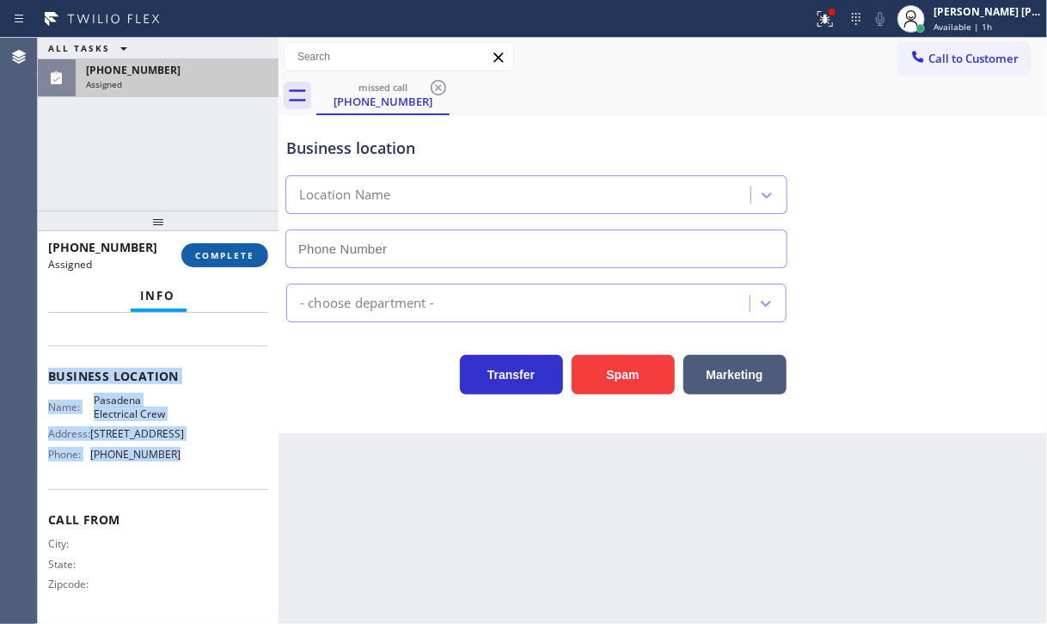
click at [245, 245] on button "COMPLETE" at bounding box center [224, 255] width 87 height 24
type input "[PHONE_NUMBER]"
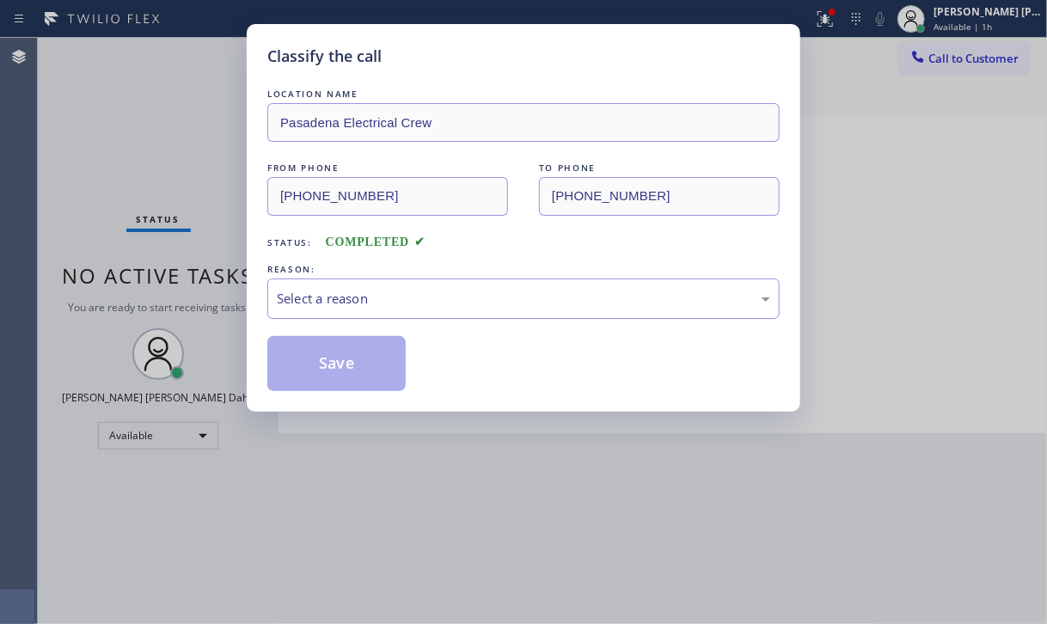
click at [358, 298] on div "Select a reason" at bounding box center [523, 299] width 493 height 20
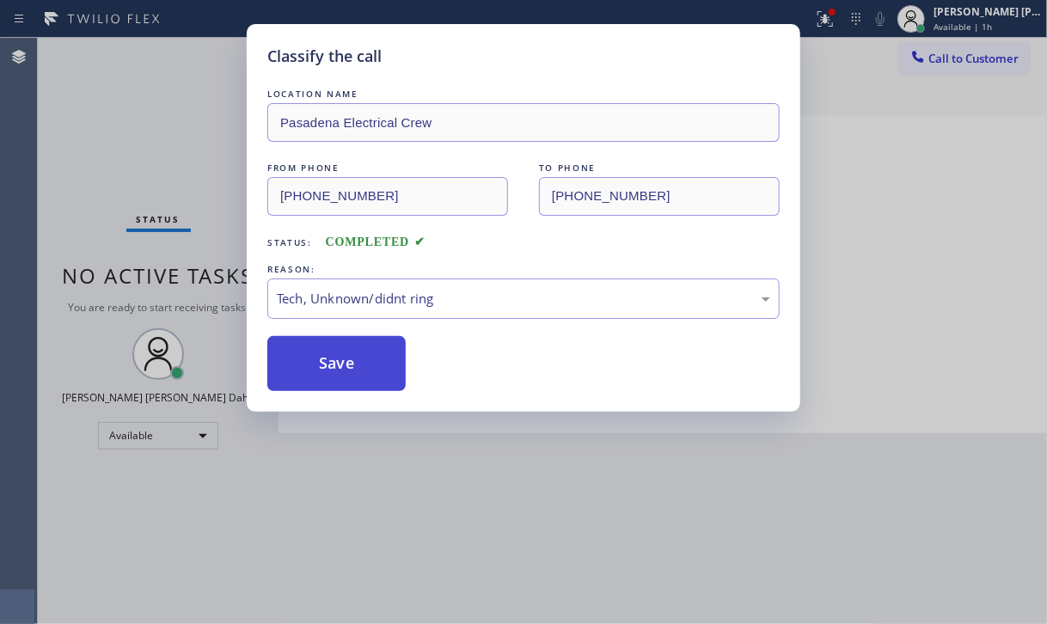
click at [318, 363] on button "Save" at bounding box center [336, 363] width 138 height 55
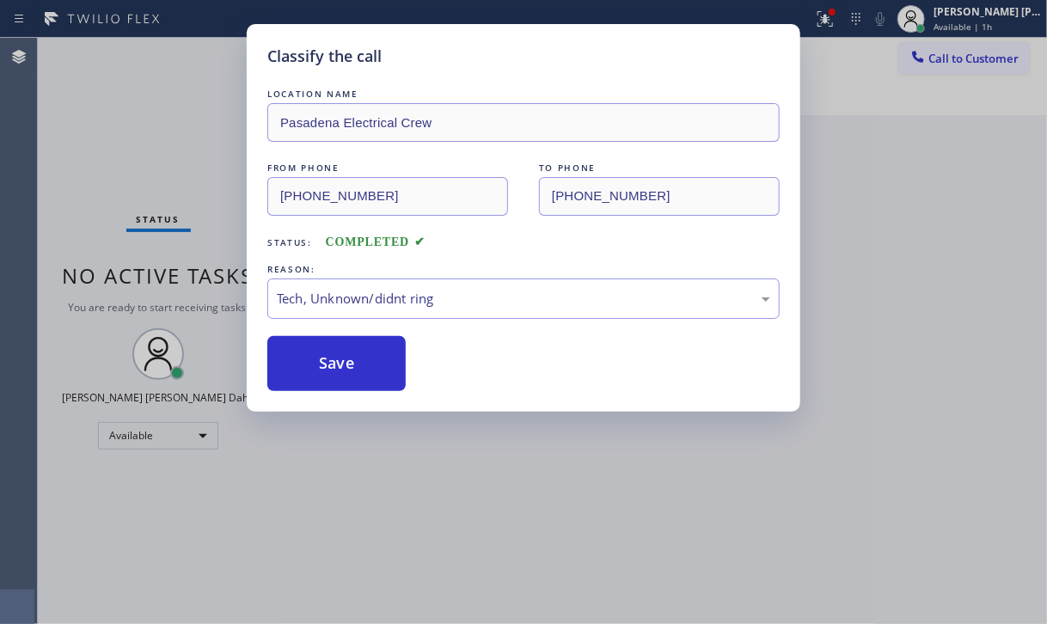
drag, startPoint x: 318, startPoint y: 363, endPoint x: 942, endPoint y: 336, distance: 624.6
click at [325, 359] on button "Save" at bounding box center [336, 363] width 138 height 55
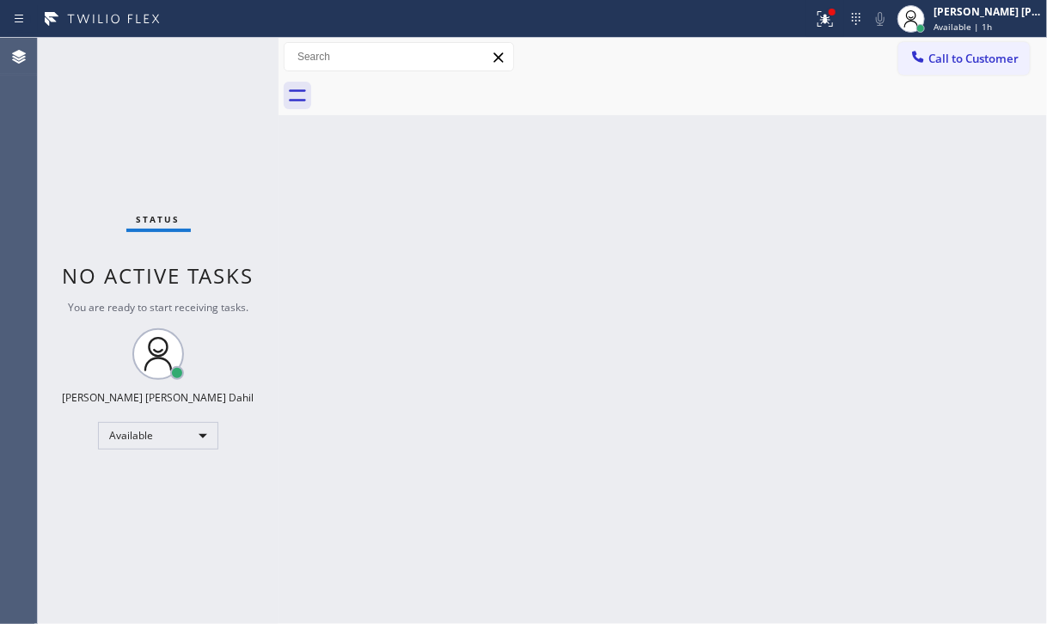
click at [980, 69] on button "Call to Customer" at bounding box center [964, 58] width 132 height 33
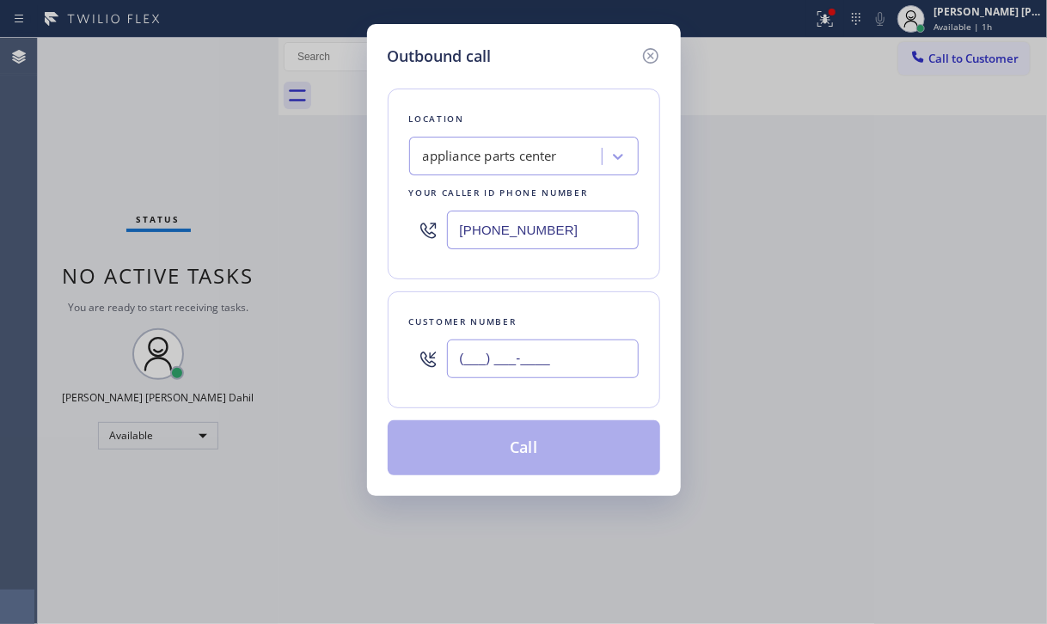
drag, startPoint x: 517, startPoint y: 352, endPoint x: 587, endPoint y: 359, distance: 70.9
click at [517, 351] on input "(___) ___-____" at bounding box center [543, 359] width 192 height 39
paste input "626) 457-6180"
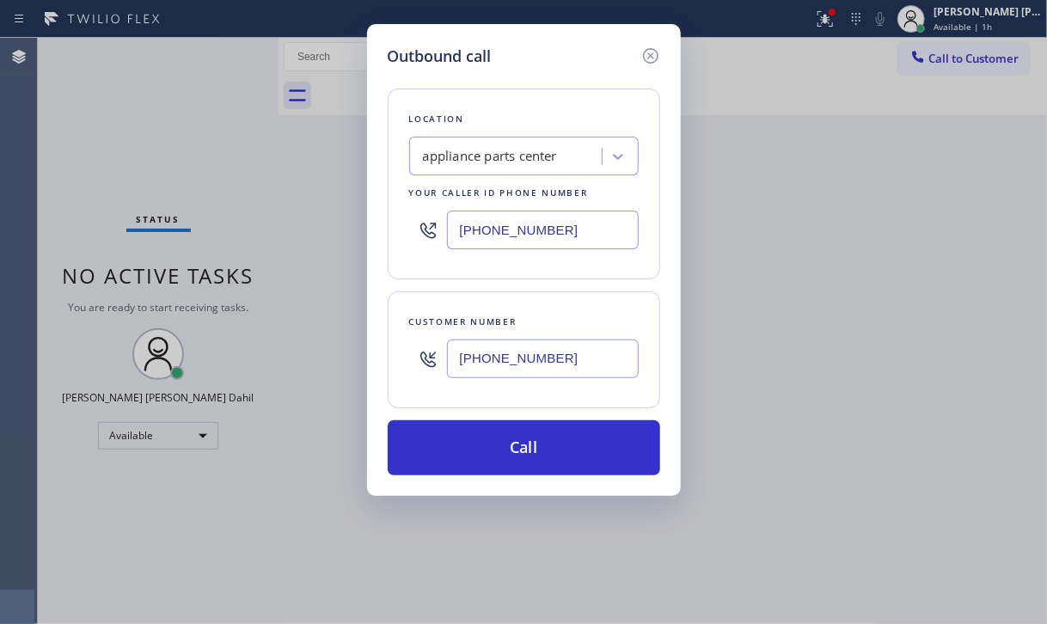
type input "[PHONE_NUMBER]"
drag, startPoint x: 498, startPoint y: 223, endPoint x: 496, endPoint y: 300, distance: 77.4
click at [498, 223] on input "[PHONE_NUMBER]" at bounding box center [543, 230] width 192 height 39
paste input "626) 314-6767"
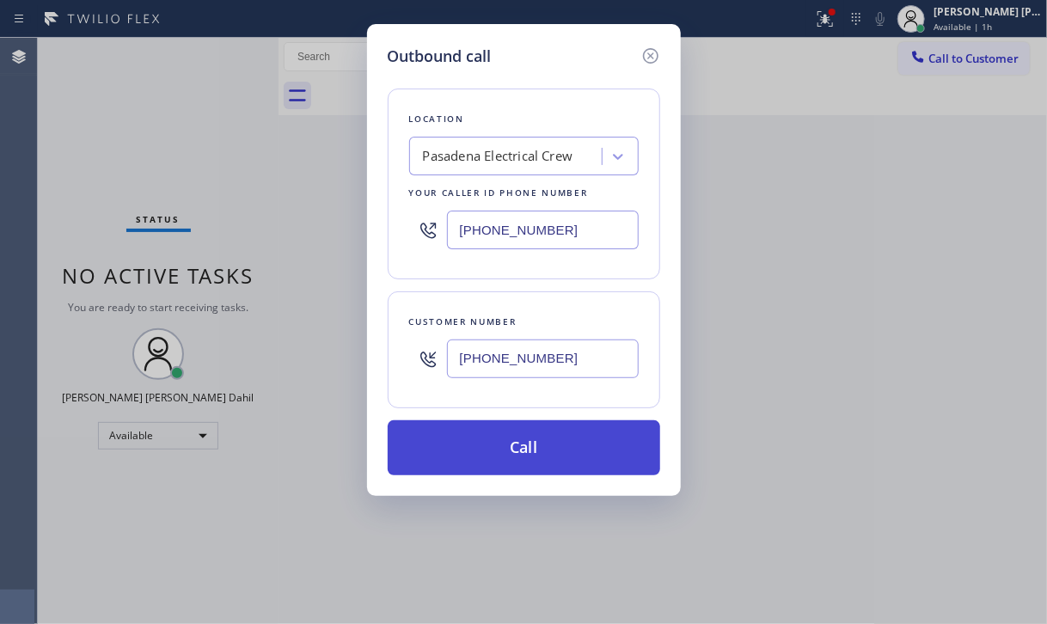
type input "[PHONE_NUMBER]"
click at [508, 439] on button "Call" at bounding box center [524, 447] width 272 height 55
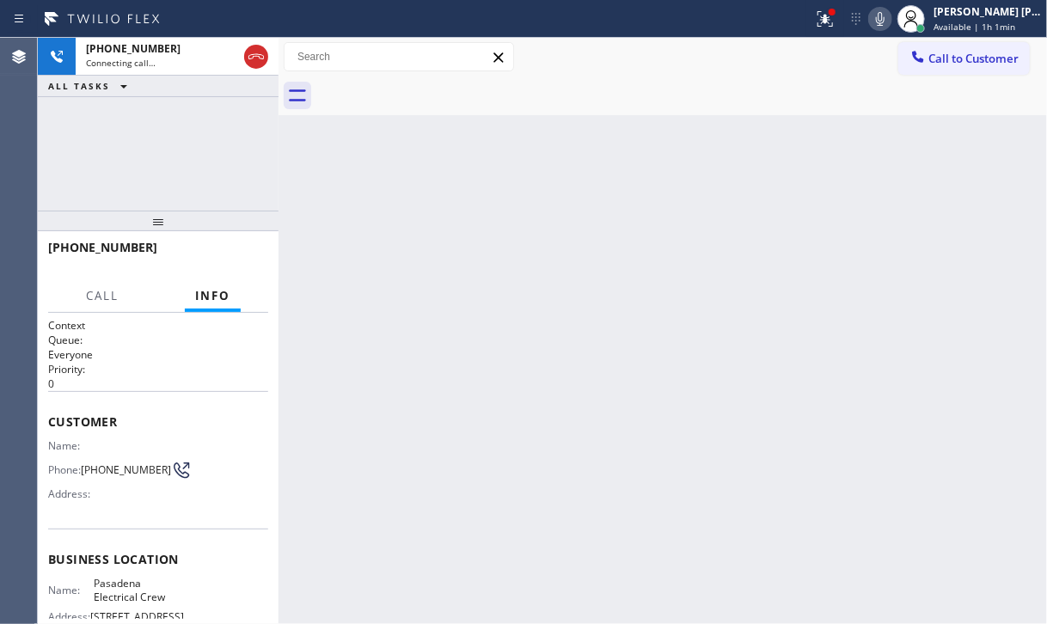
click at [890, 24] on icon at bounding box center [880, 19] width 21 height 21
drag, startPoint x: 896, startPoint y: 21, endPoint x: 866, endPoint y: 266, distance: 246.9
click at [890, 25] on icon at bounding box center [880, 19] width 21 height 21
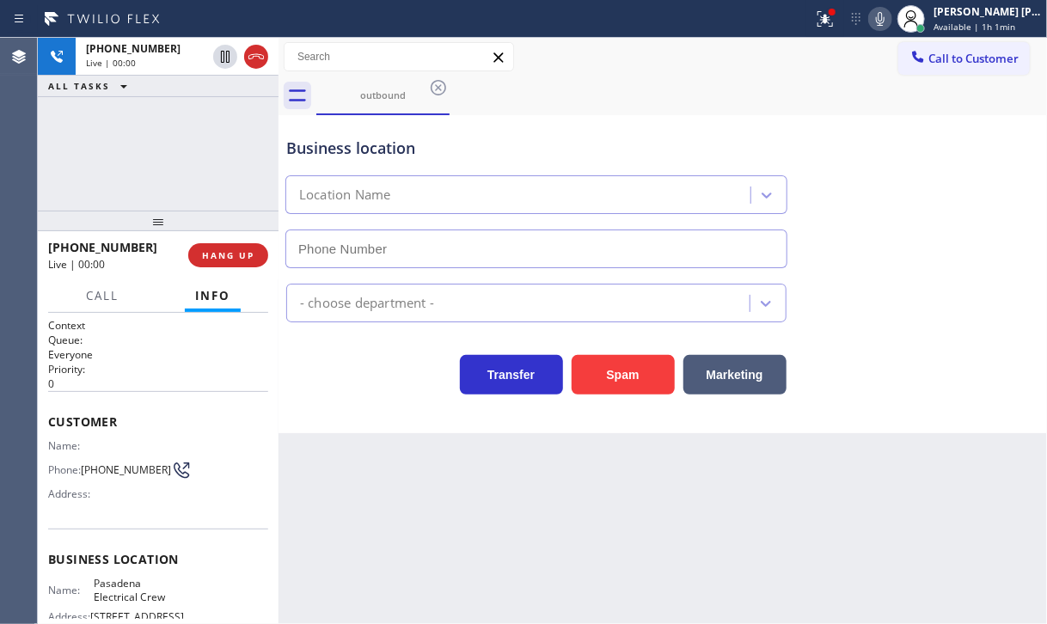
type input "[PHONE_NUMBER]"
click at [835, 10] on div at bounding box center [832, 12] width 7 height 7
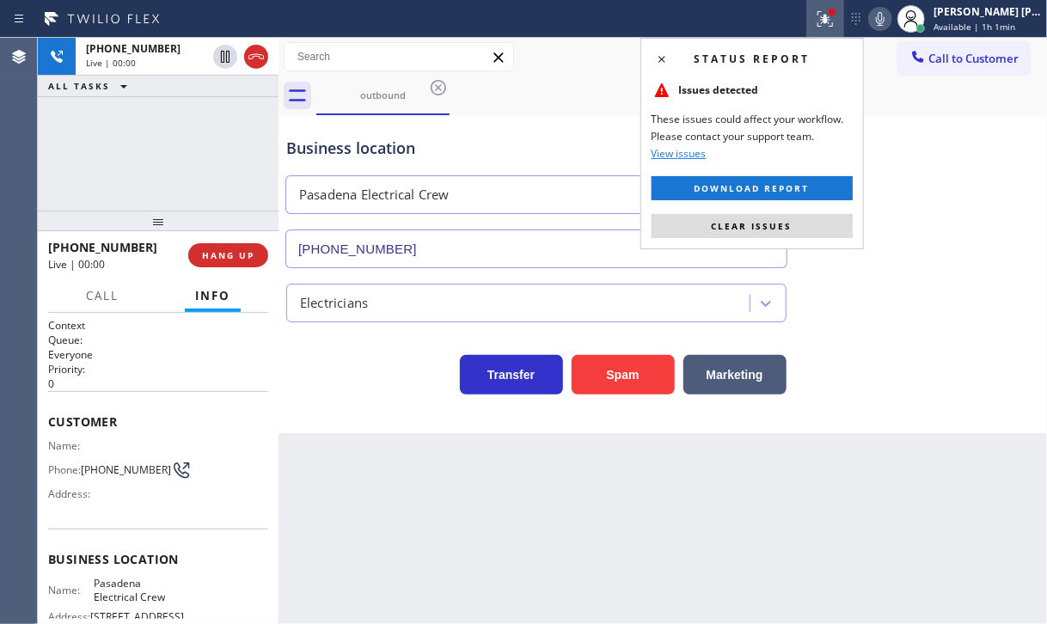
click at [772, 221] on span "Clear issues" at bounding box center [752, 226] width 81 height 12
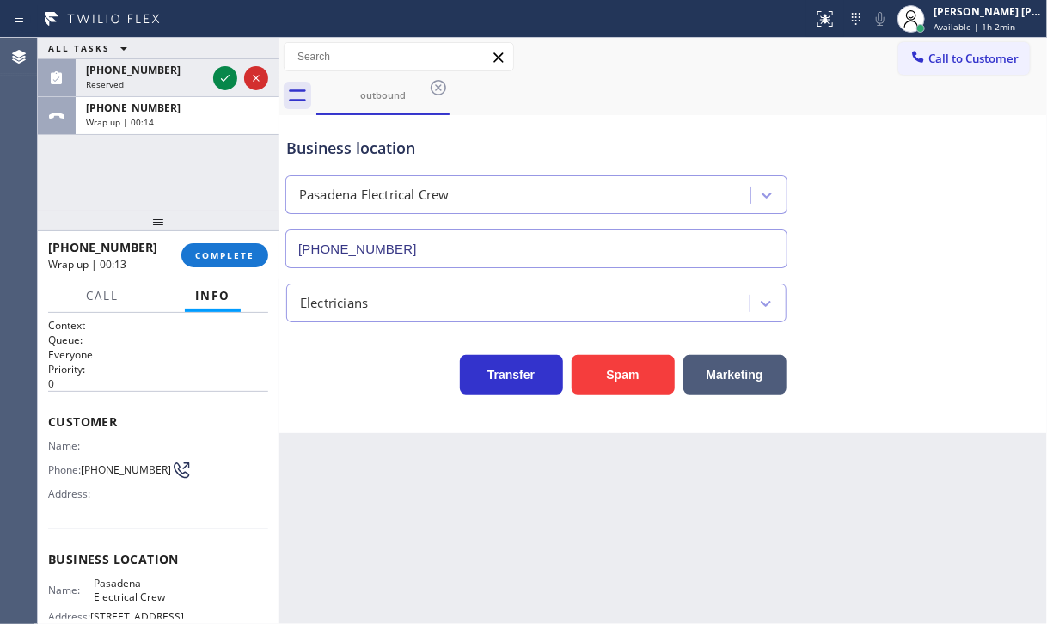
click at [144, 162] on div "ALL TASKS ALL TASKS ACTIVE TASKS TASKS IN WRAP UP [PHONE_NUMBER] Reserved [PHON…" at bounding box center [158, 124] width 241 height 173
click at [206, 249] on span "COMPLETE" at bounding box center [224, 255] width 59 height 12
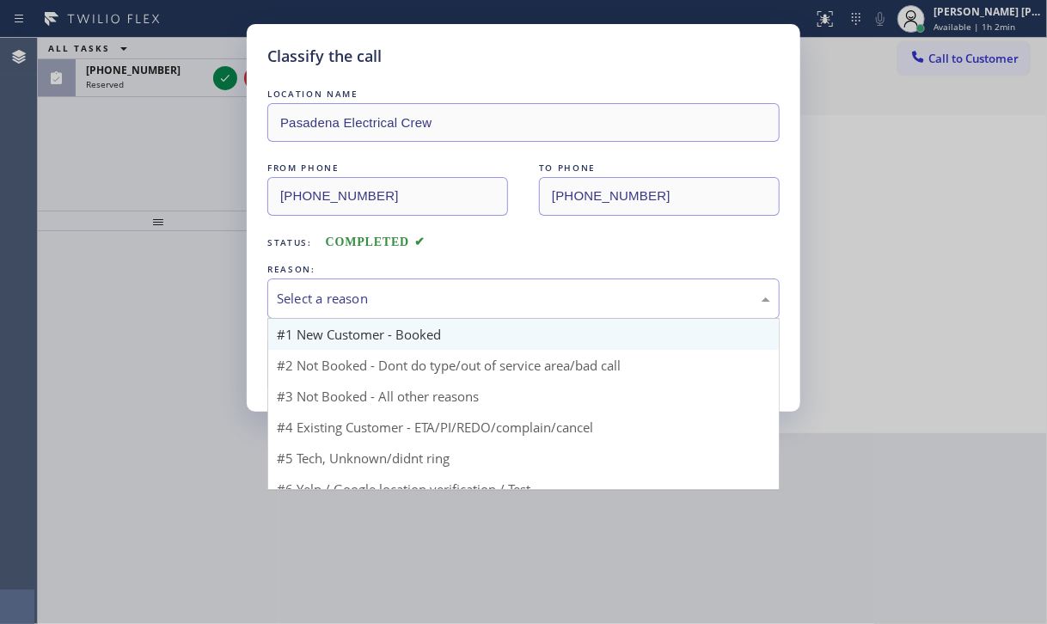
drag, startPoint x: 423, startPoint y: 295, endPoint x: 441, endPoint y: 335, distance: 44.2
click at [424, 296] on div "Select a reason" at bounding box center [523, 299] width 493 height 20
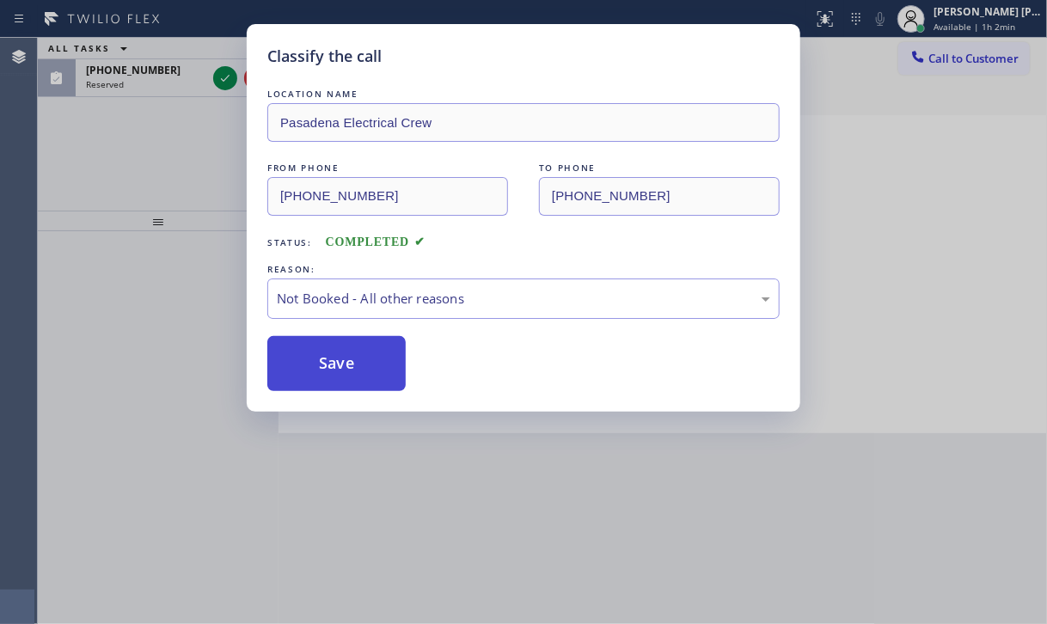
click at [340, 344] on button "Save" at bounding box center [336, 363] width 138 height 55
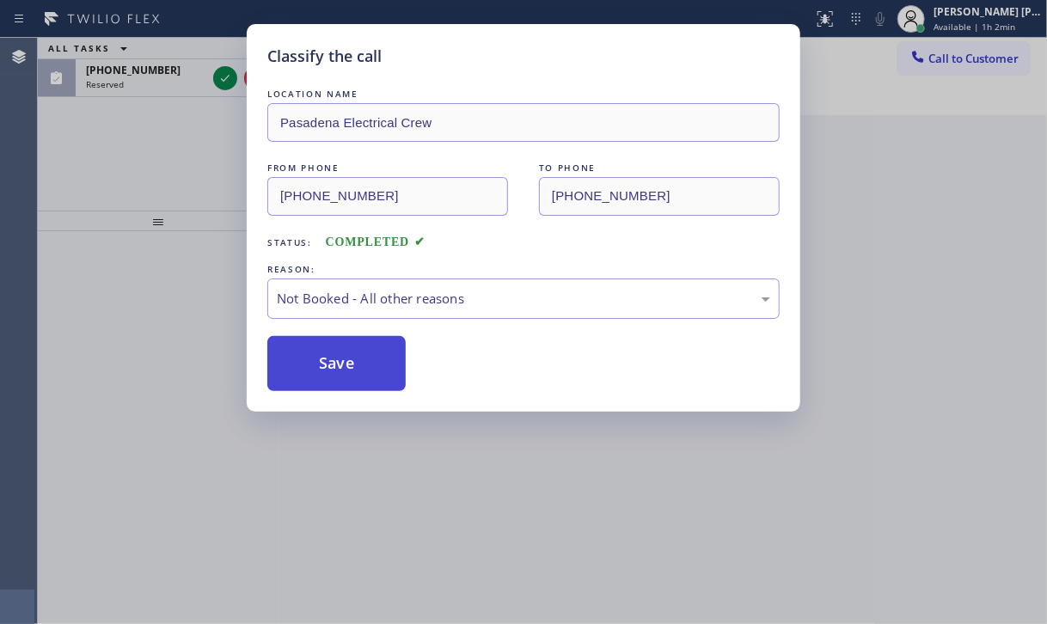
click at [340, 348] on button "Save" at bounding box center [336, 363] width 138 height 55
click at [340, 350] on button "Save" at bounding box center [336, 363] width 138 height 55
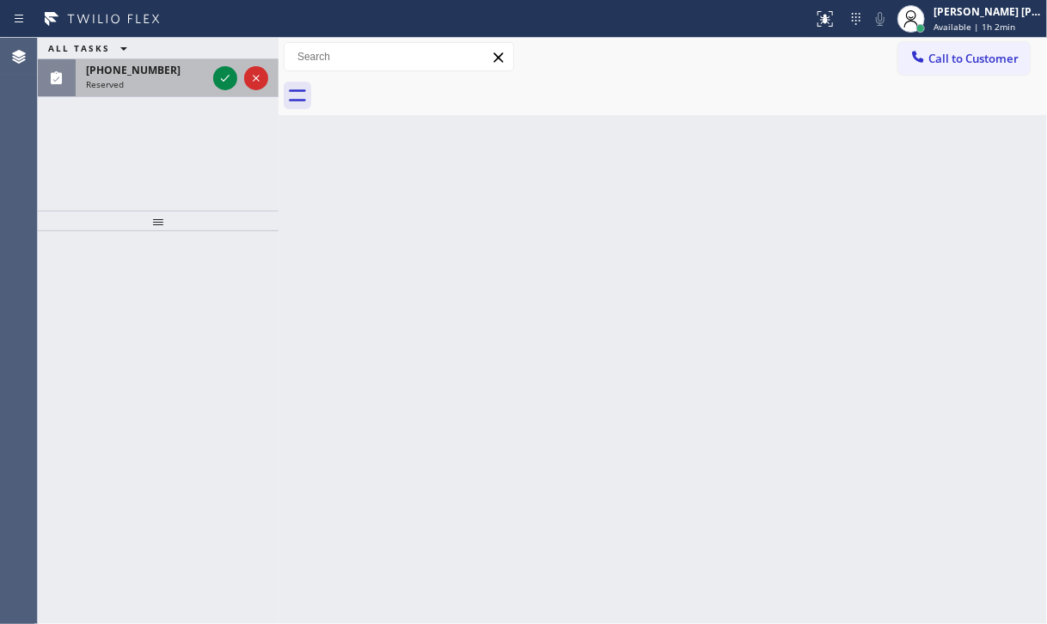
click at [211, 66] on div at bounding box center [241, 78] width 62 height 38
click at [211, 67] on div at bounding box center [241, 78] width 62 height 38
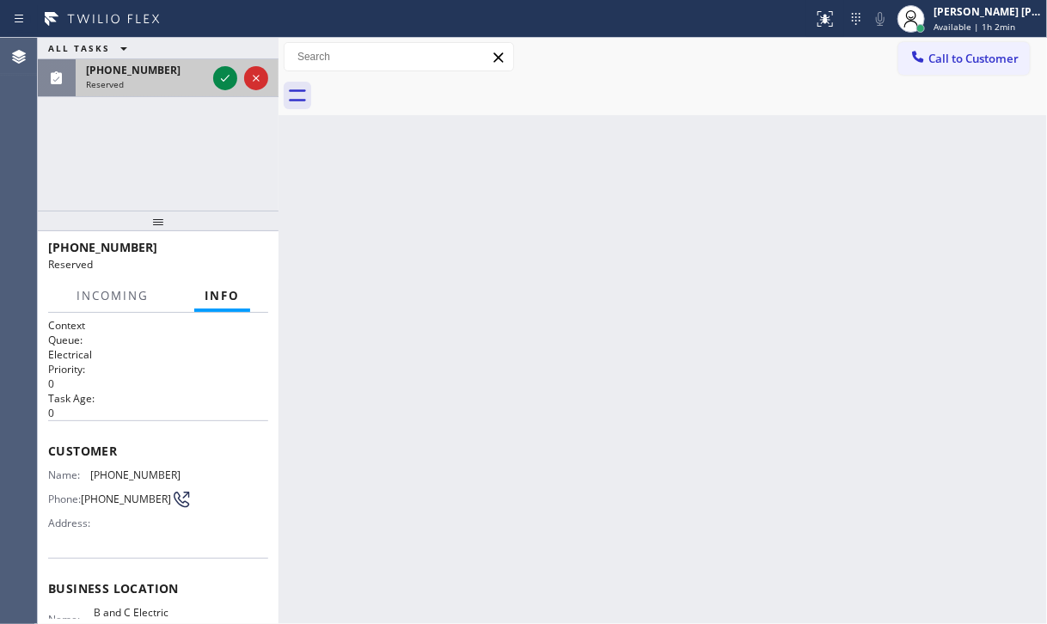
click at [211, 67] on div at bounding box center [241, 78] width 62 height 38
click at [220, 76] on icon at bounding box center [225, 78] width 21 height 21
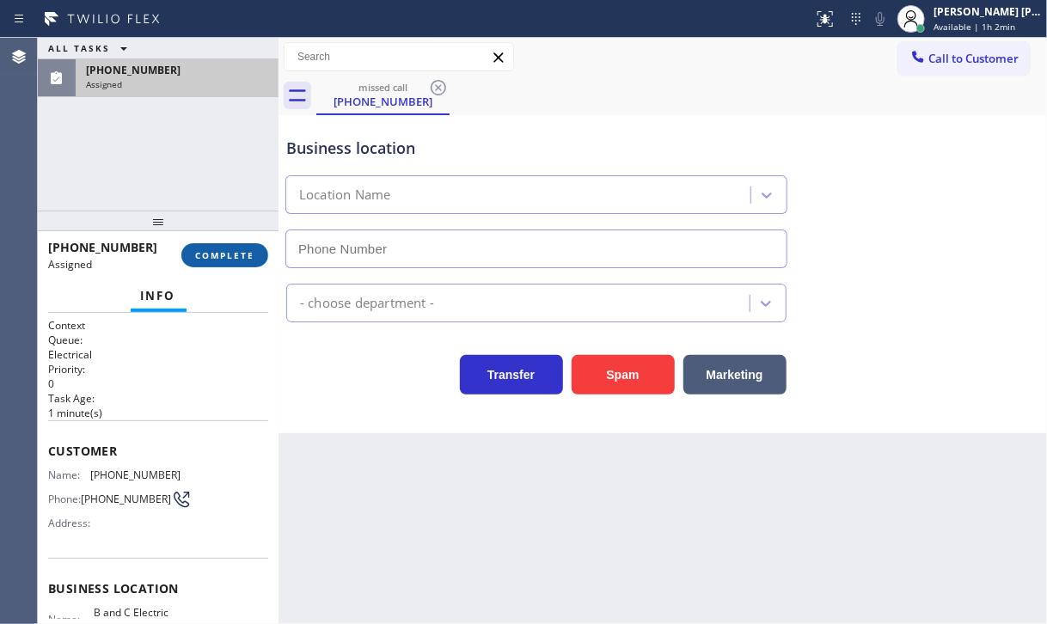
type input "[PHONE_NUMBER]"
click at [230, 248] on button "COMPLETE" at bounding box center [224, 255] width 87 height 24
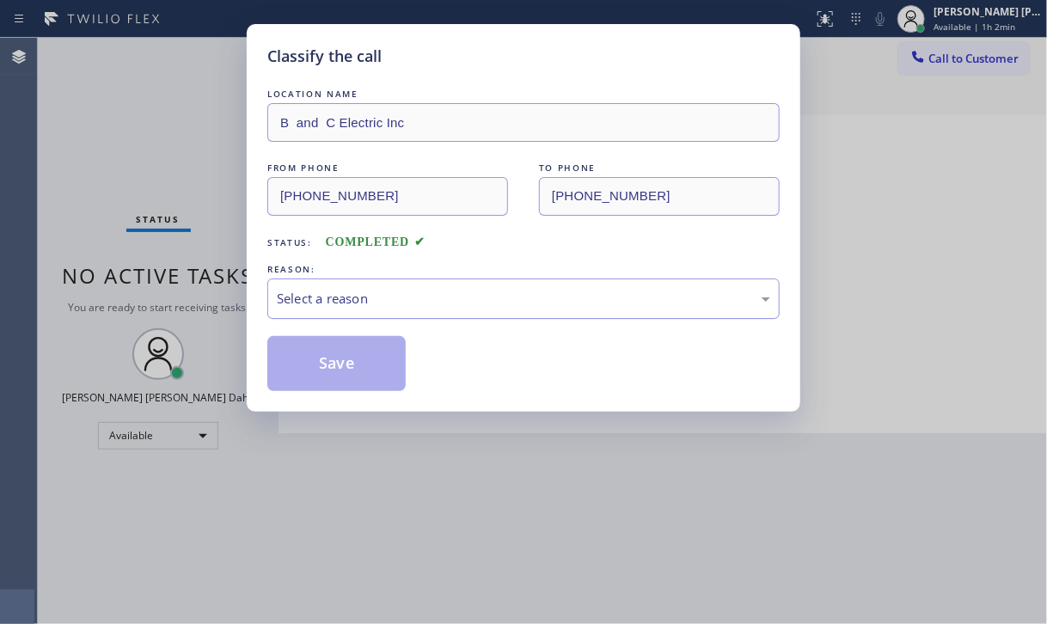
drag, startPoint x: 358, startPoint y: 286, endPoint x: 351, endPoint y: 314, distance: 28.6
click at [358, 288] on div "Select a reason" at bounding box center [523, 298] width 512 height 40
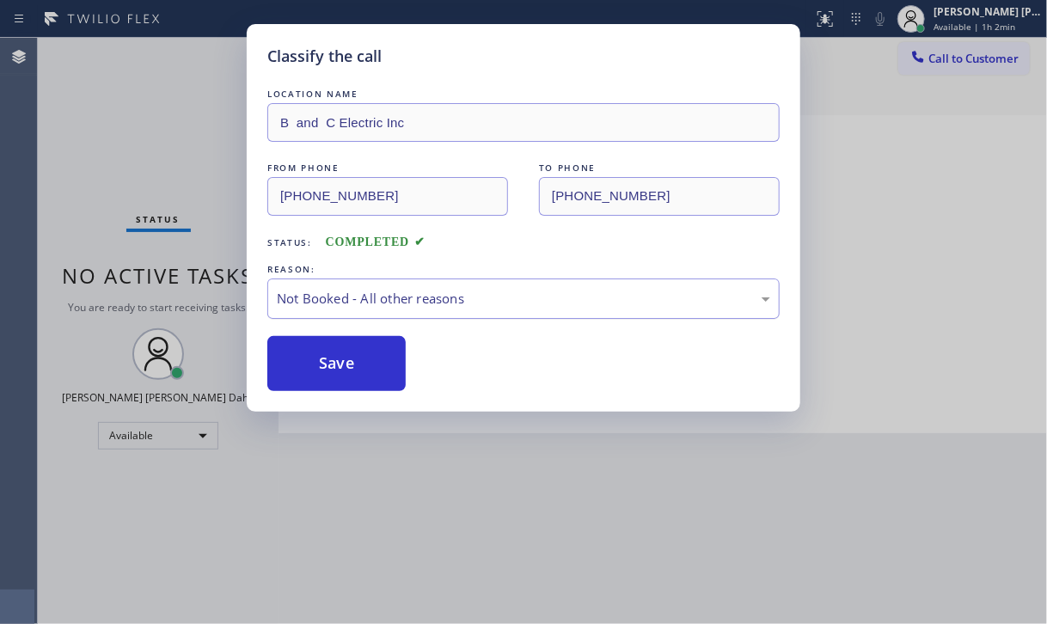
click at [341, 356] on button "Save" at bounding box center [336, 363] width 138 height 55
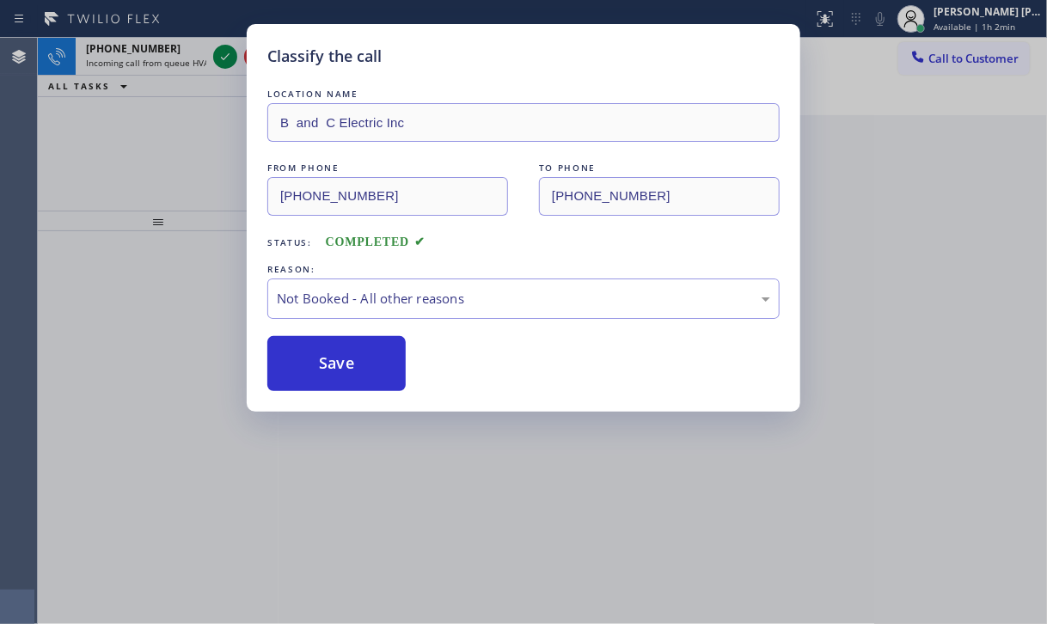
drag, startPoint x: 351, startPoint y: 314, endPoint x: 708, endPoint y: 534, distance: 419.8
click at [354, 364] on button "Save" at bounding box center [336, 363] width 138 height 55
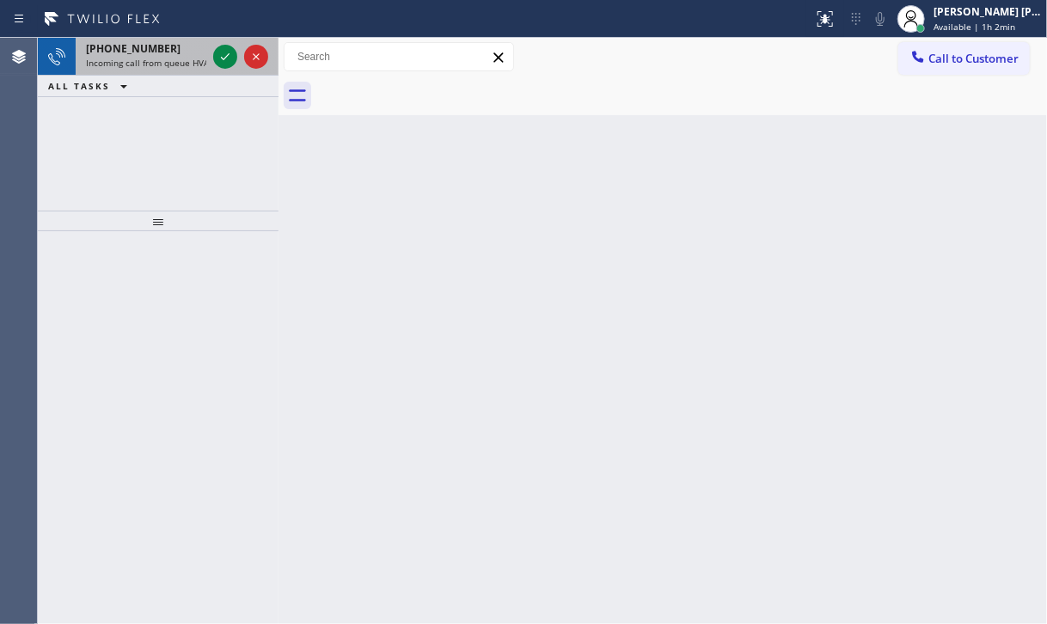
click at [187, 41] on div "[PHONE_NUMBER]" at bounding box center [146, 48] width 120 height 15
click at [187, 42] on div "[PHONE_NUMBER]" at bounding box center [146, 48] width 120 height 15
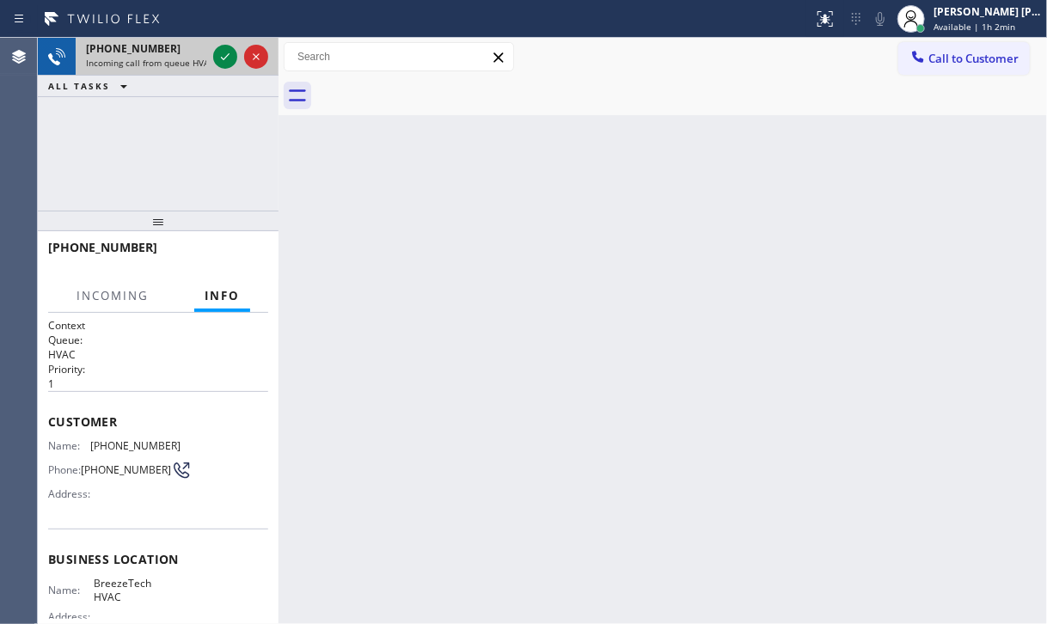
click at [186, 49] on div "[PHONE_NUMBER]" at bounding box center [146, 48] width 120 height 15
click at [223, 59] on icon at bounding box center [225, 56] width 21 height 21
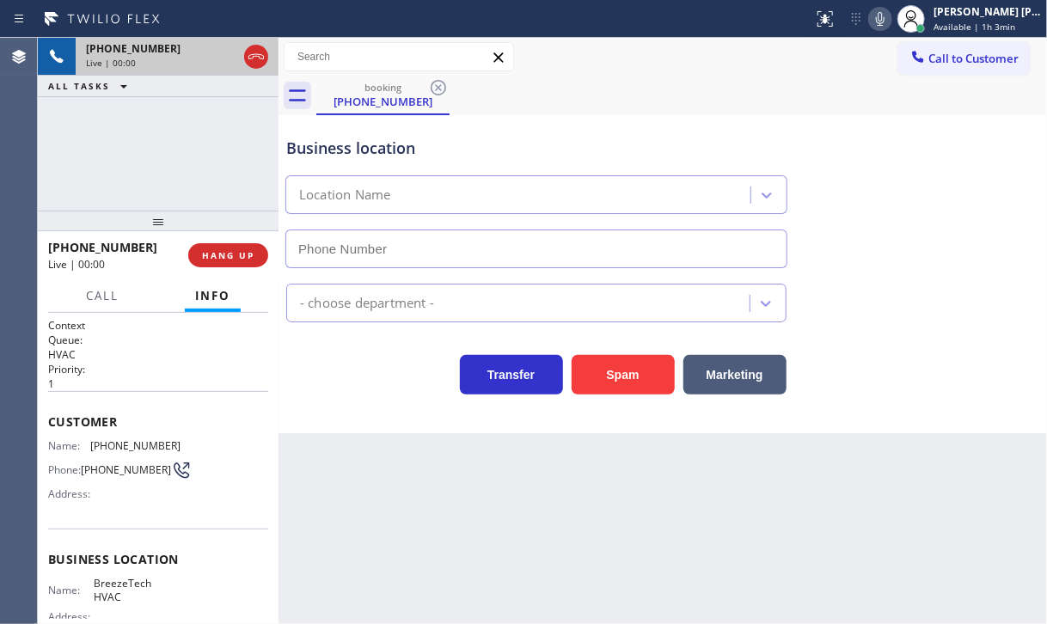
type input "[PHONE_NUMBER]"
click at [137, 162] on div "[PHONE_NUMBER] Live | 00:00 ALL TASKS ALL TASKS ACTIVE TASKS TASKS IN WRAP UP" at bounding box center [158, 124] width 241 height 173
click at [245, 196] on div "[PHONE_NUMBER] Live | 00:00 ALL TASKS ALL TASKS ACTIVE TASKS TASKS IN WRAP UP" at bounding box center [158, 124] width 241 height 173
drag, startPoint x: 245, startPoint y: 196, endPoint x: 245, endPoint y: 245, distance: 49.0
click at [245, 199] on div "[PHONE_NUMBER] Live | 00:00 ALL TASKS ALL TASKS ACTIVE TASKS TASKS IN WRAP UP" at bounding box center [158, 124] width 241 height 173
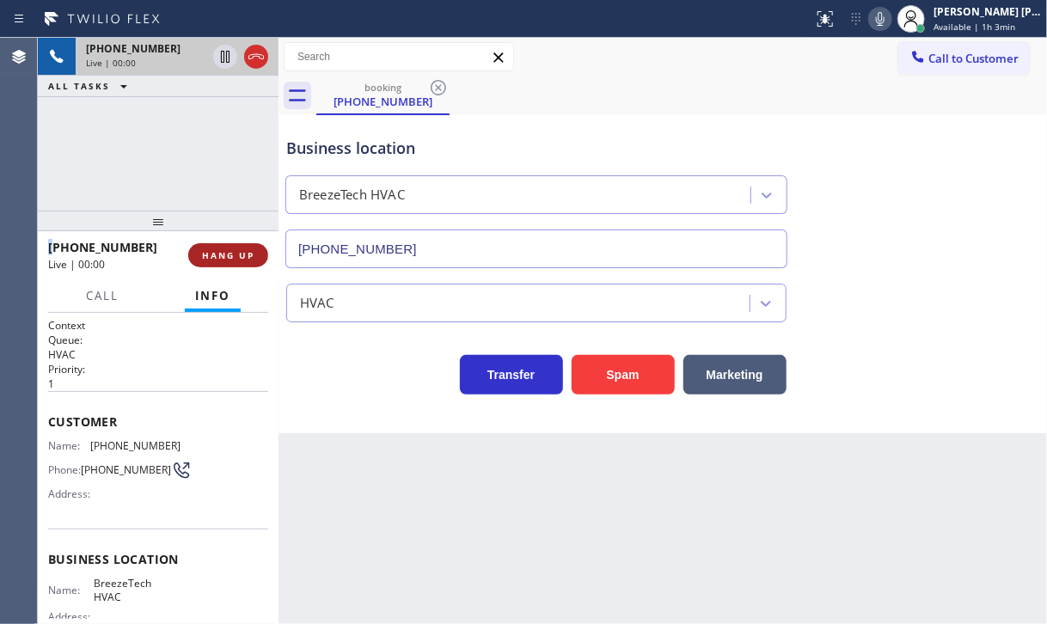
click at [239, 259] on span "HANG UP" at bounding box center [228, 255] width 52 height 12
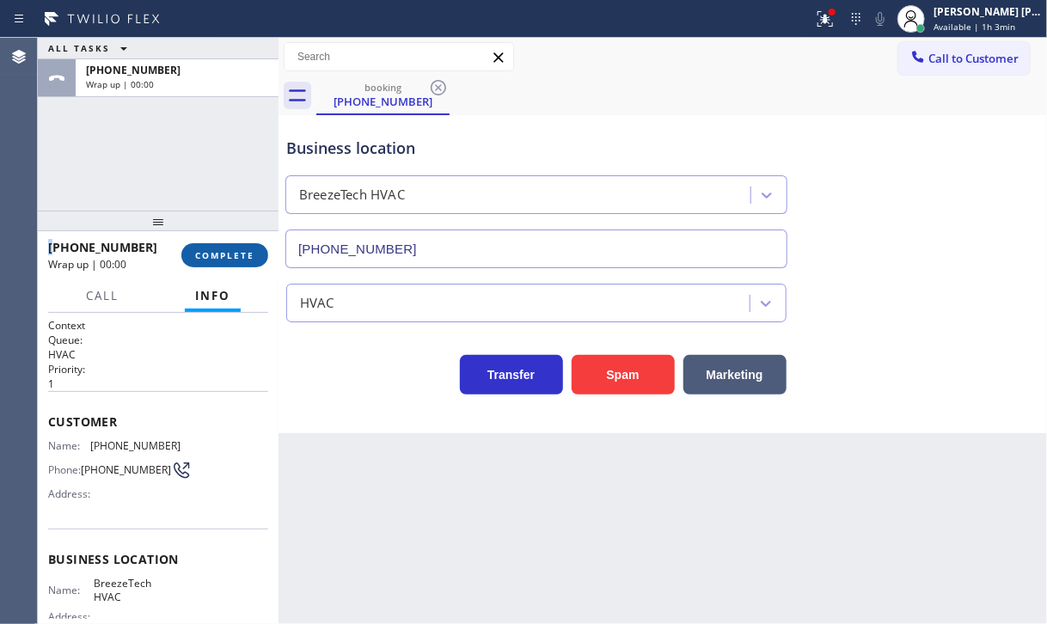
click at [239, 259] on span "COMPLETE" at bounding box center [224, 255] width 59 height 12
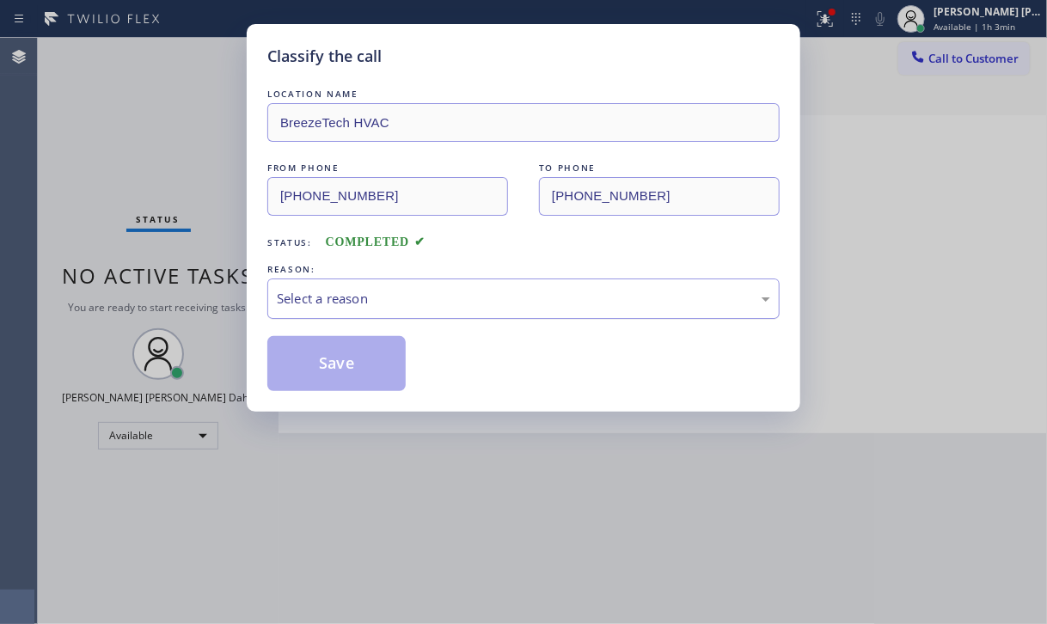
click at [351, 293] on div "Select a reason" at bounding box center [523, 299] width 493 height 20
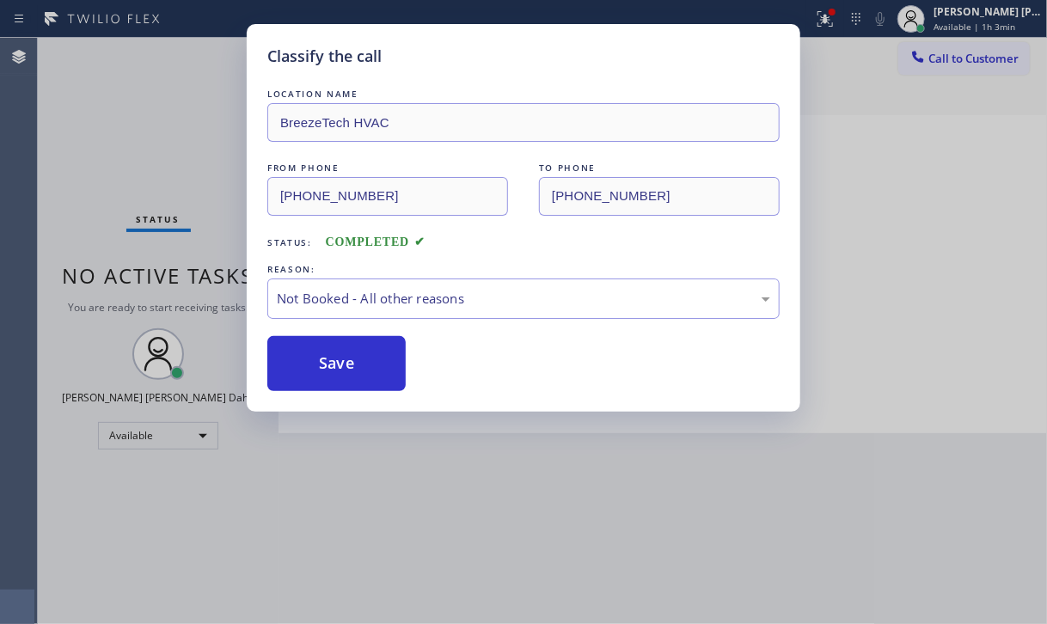
click at [335, 358] on button "Save" at bounding box center [336, 363] width 138 height 55
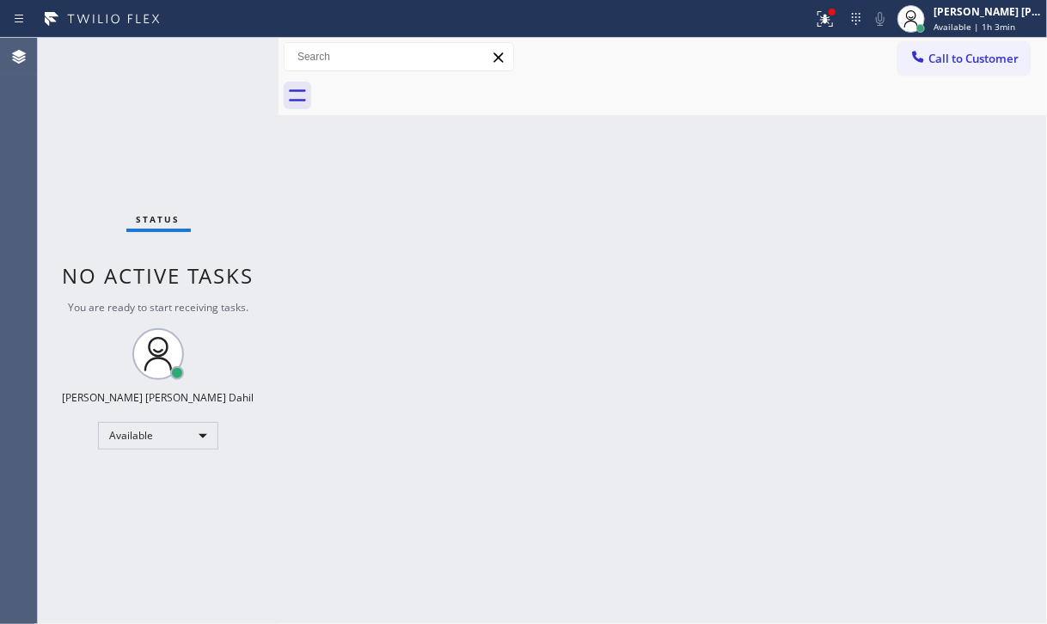
drag, startPoint x: 975, startPoint y: 15, endPoint x: 967, endPoint y: 50, distance: 36.1
click at [975, 14] on div "[PERSON_NAME] [PERSON_NAME] Dahil" at bounding box center [987, 11] width 108 height 15
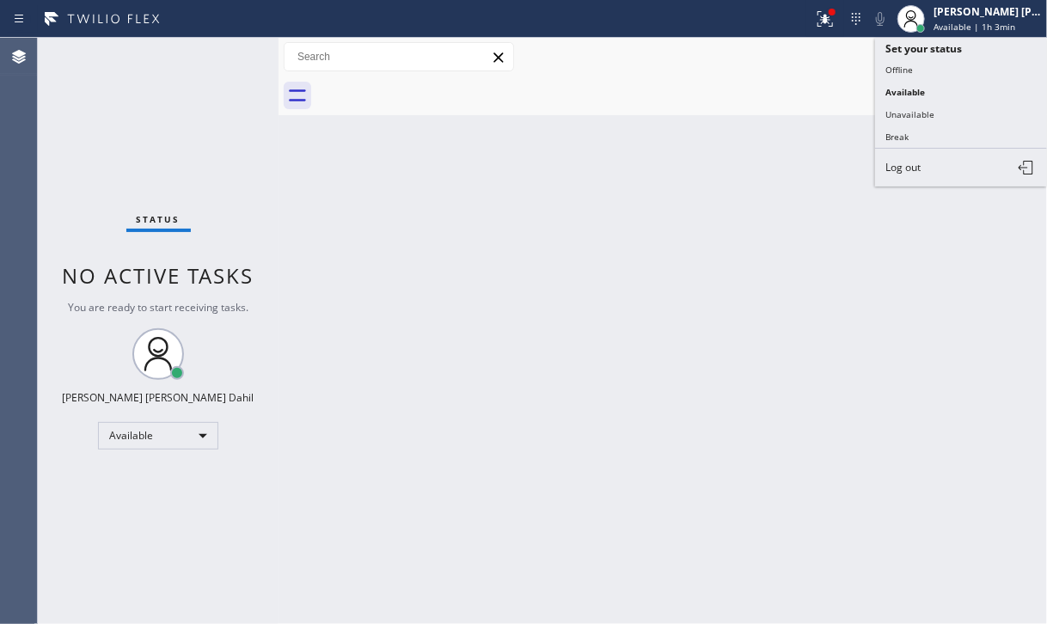
drag, startPoint x: 932, startPoint y: 131, endPoint x: 914, endPoint y: 158, distance: 32.9
click at [933, 129] on button "Break" at bounding box center [961, 136] width 172 height 22
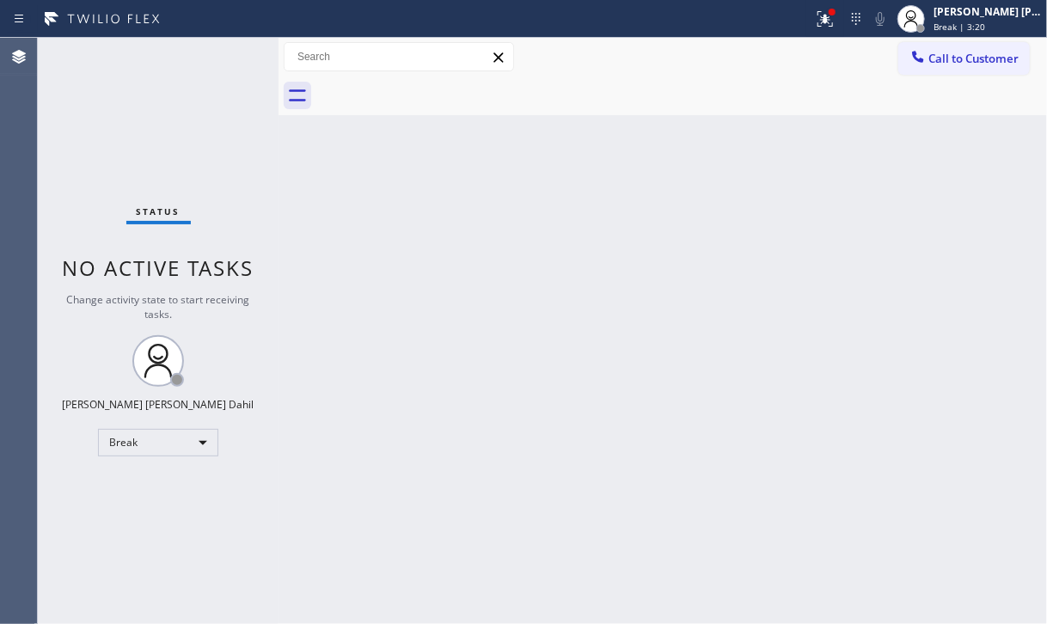
drag, startPoint x: 996, startPoint y: 25, endPoint x: 984, endPoint y: 52, distance: 30.0
click at [985, 25] on span "Break | 3:20" at bounding box center [959, 27] width 52 height 12
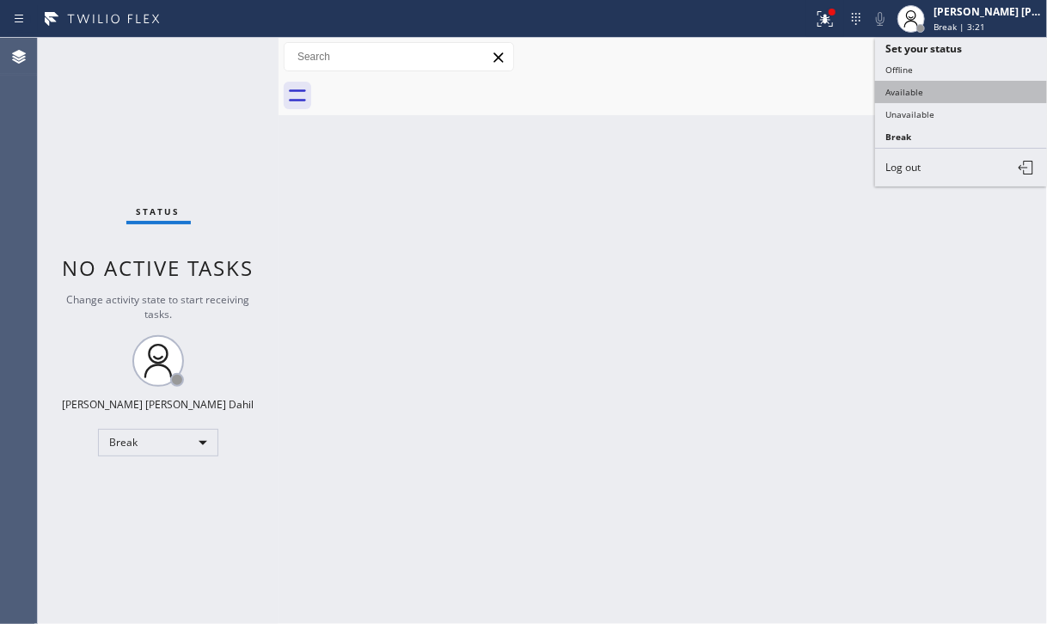
click at [951, 83] on button "Available" at bounding box center [961, 92] width 172 height 22
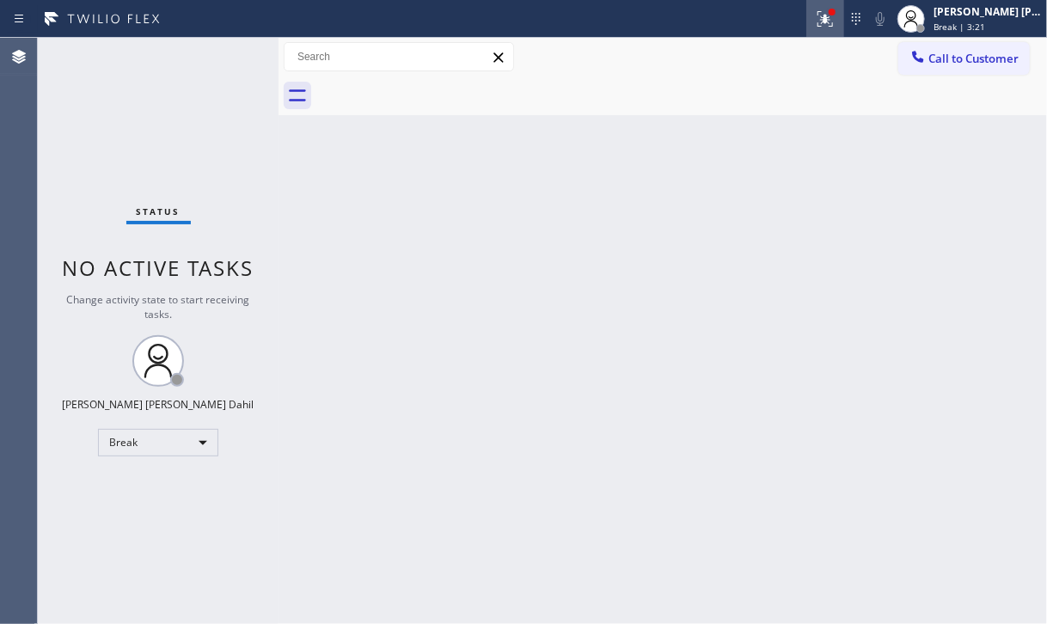
click at [844, 31] on button at bounding box center [825, 19] width 38 height 38
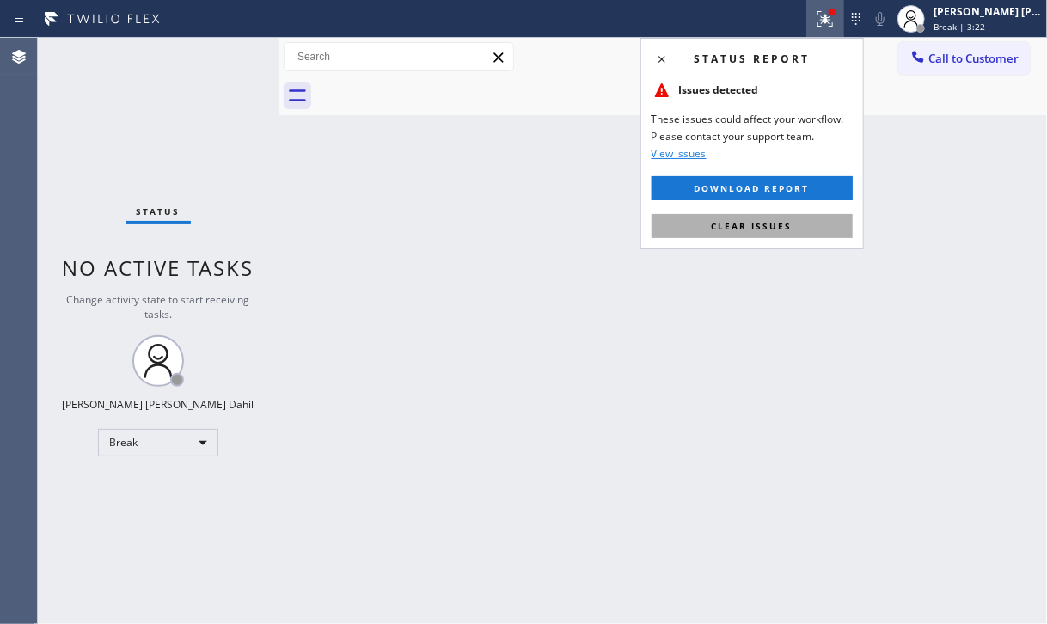
click at [770, 235] on button "Clear issues" at bounding box center [752, 226] width 201 height 24
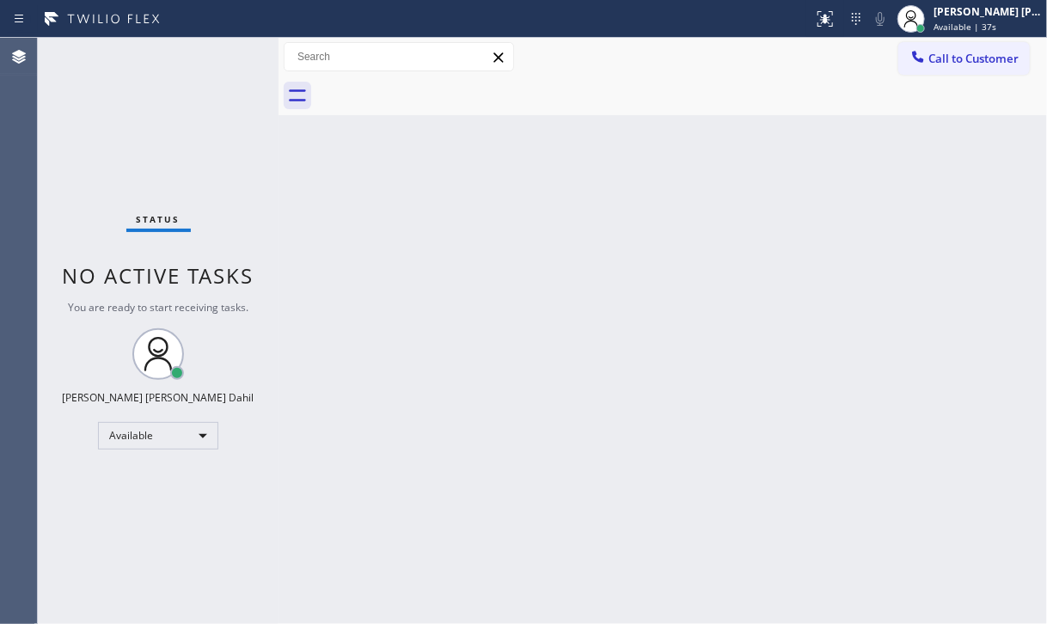
drag, startPoint x: 179, startPoint y: 142, endPoint x: 192, endPoint y: 145, distance: 13.3
click at [179, 142] on div "Status No active tasks You are ready to start receiving tasks. [PERSON_NAME] [P…" at bounding box center [158, 331] width 241 height 586
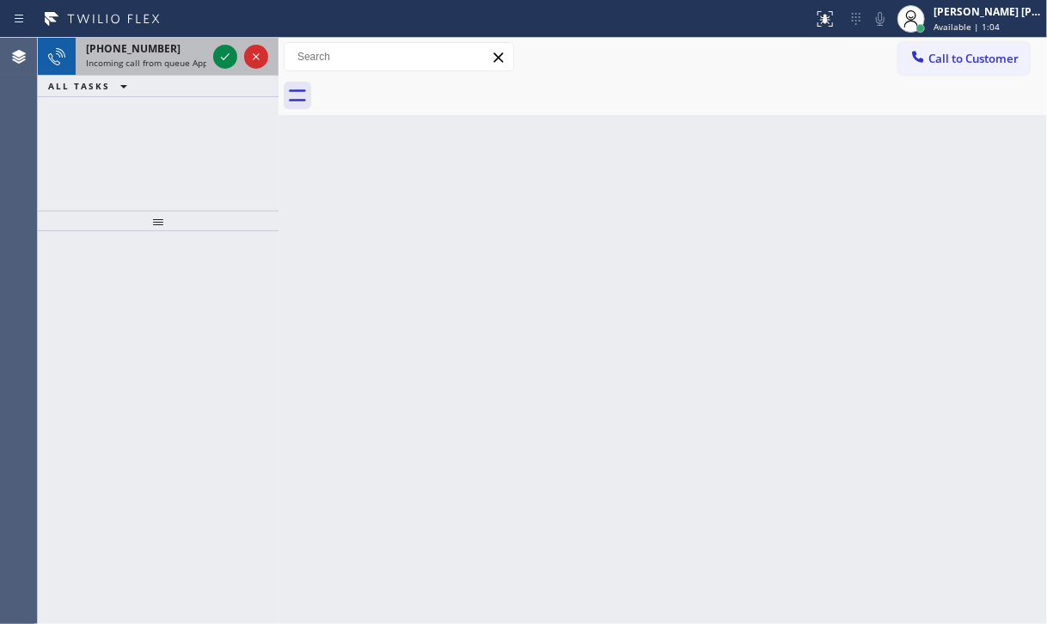
click at [189, 57] on span "Incoming call from queue Appliance Repair [GEOGRAPHIC_DATA]" at bounding box center [216, 63] width 261 height 12
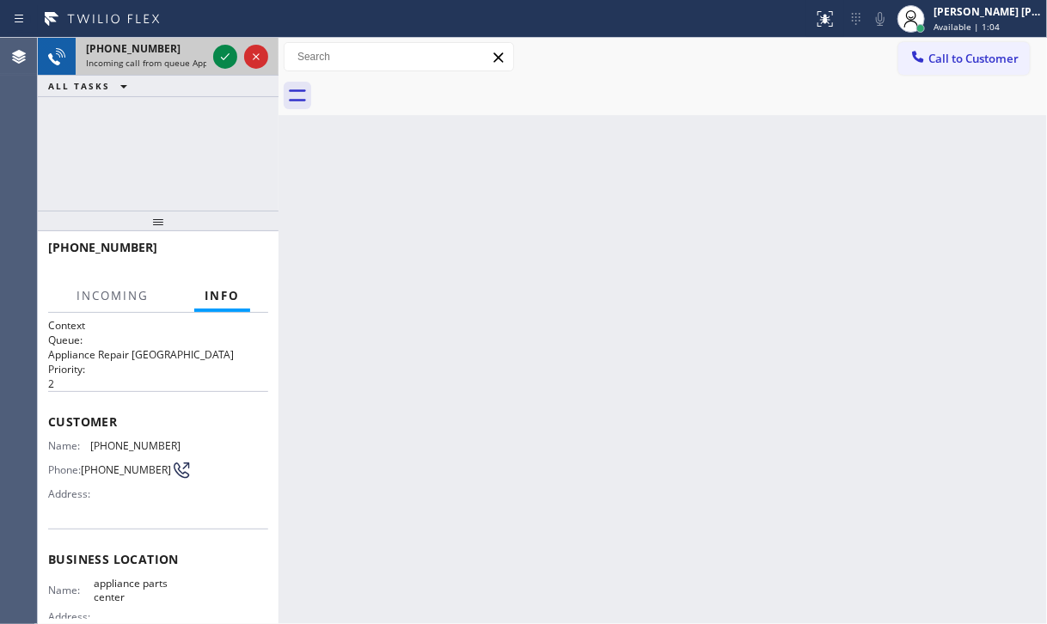
click at [189, 57] on span "Incoming call from queue Appliance Repair [GEOGRAPHIC_DATA]" at bounding box center [216, 63] width 261 height 12
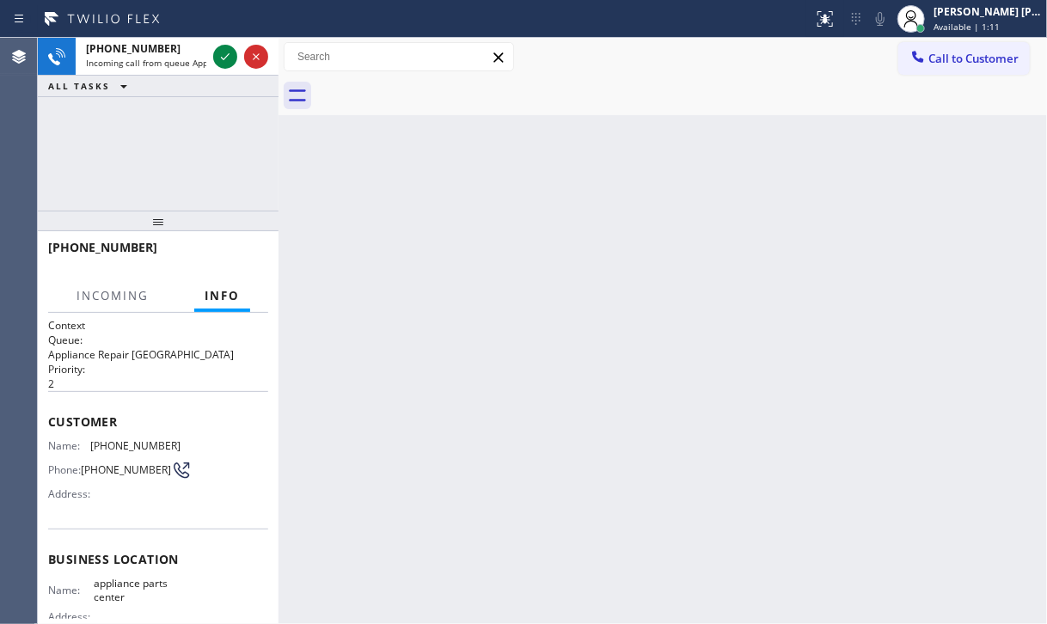
click at [162, 172] on div "[PHONE_NUMBER] Incoming call from queue Appliance Repair High End ALL TASKS ALL…" at bounding box center [158, 124] width 241 height 173
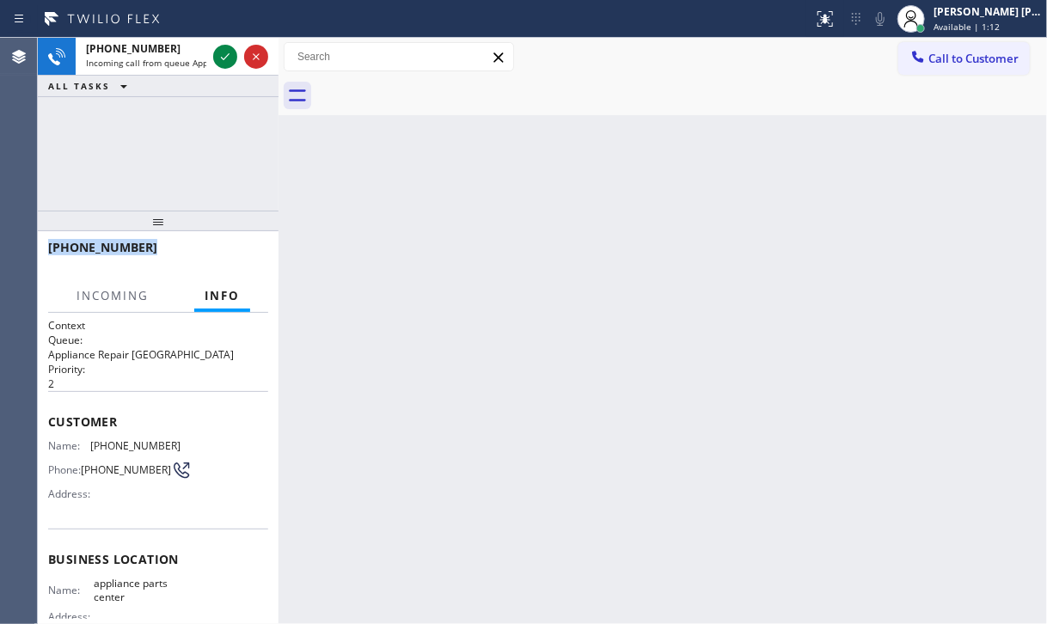
click at [162, 172] on div "[PHONE_NUMBER] Incoming call from queue Appliance Repair High End ALL TASKS ALL…" at bounding box center [158, 124] width 241 height 173
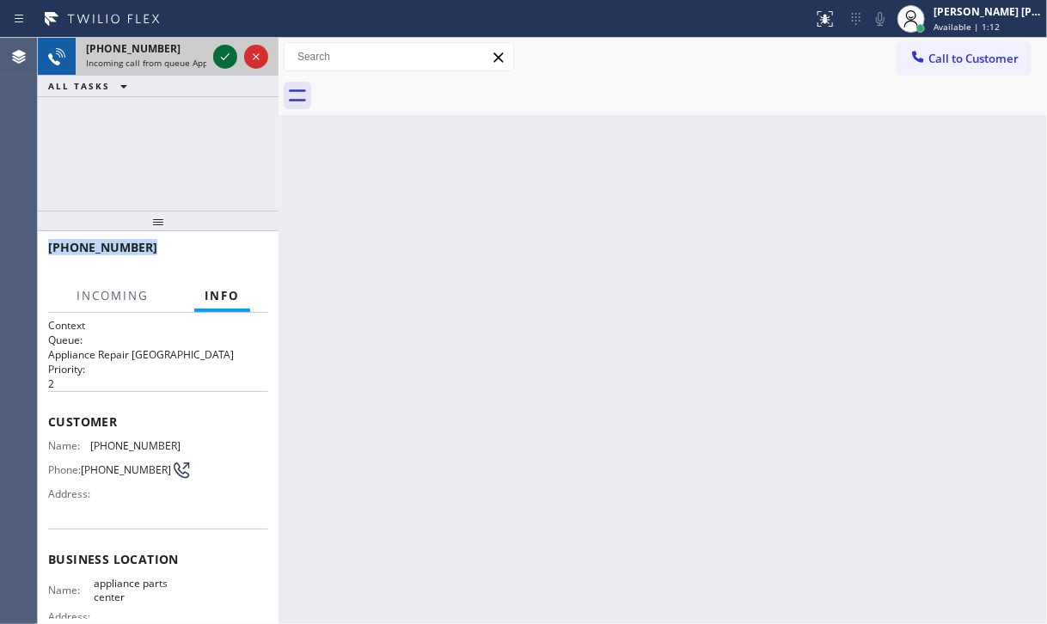
click at [224, 56] on icon at bounding box center [225, 56] width 21 height 21
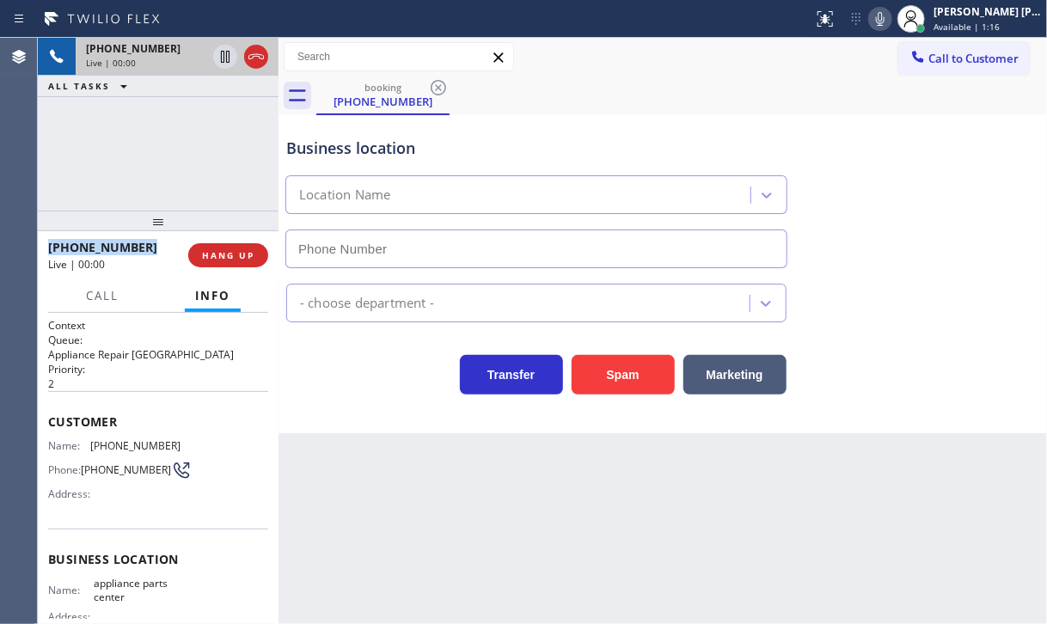
type input "[PHONE_NUMBER]"
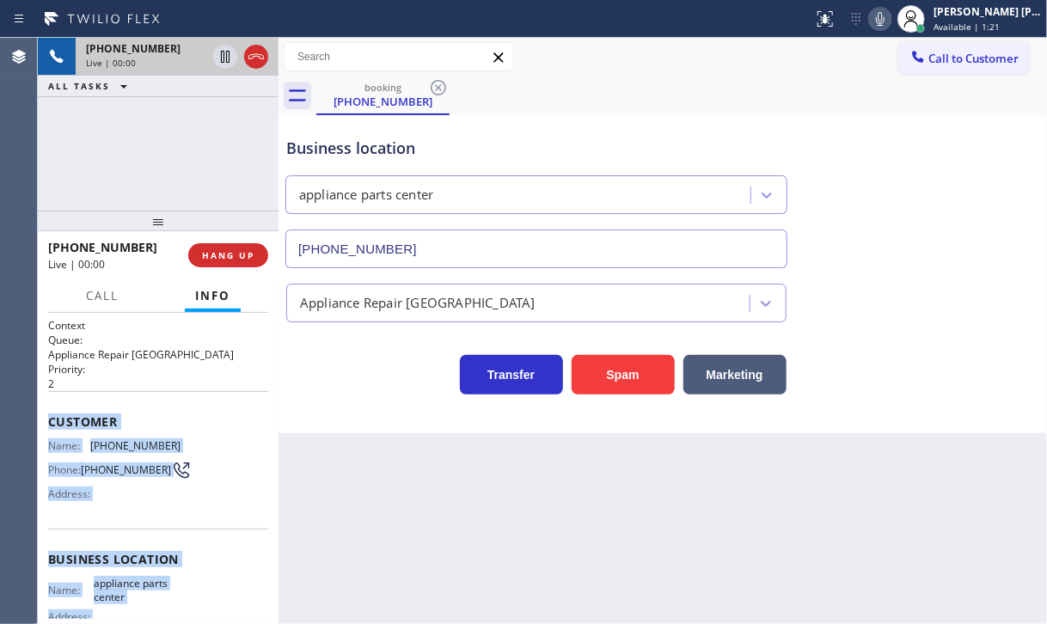
scroll to position [185, 0]
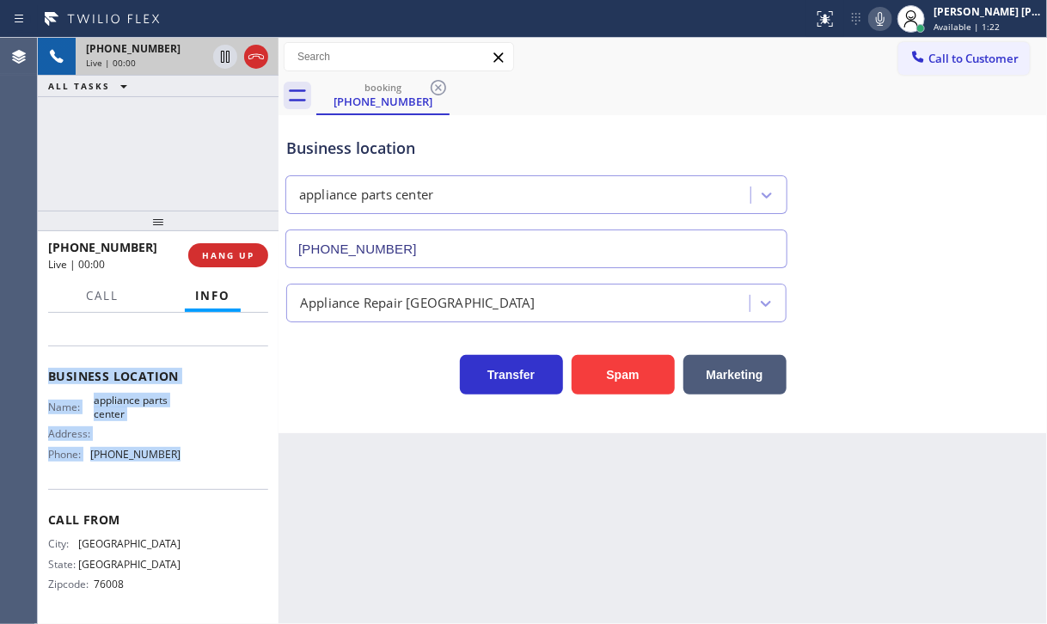
drag, startPoint x: 47, startPoint y: 411, endPoint x: 179, endPoint y: 466, distance: 142.5
click at [179, 466] on div "Context Queue: Appliance Repair High End Priority: 2 Customer Name: [PHONE_NUMB…" at bounding box center [158, 468] width 241 height 311
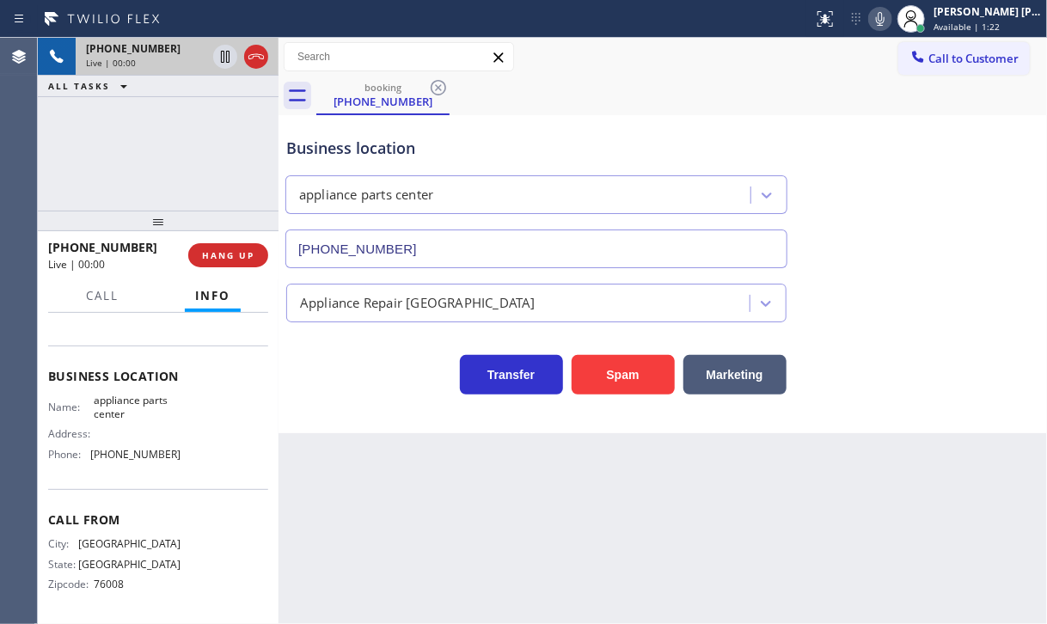
drag, startPoint x: 468, startPoint y: 498, endPoint x: 349, endPoint y: 488, distance: 119.8
click at [466, 498] on div "Back to Dashboard Change Sender ID Customers Technicians Select a contact Outbo…" at bounding box center [662, 331] width 768 height 586
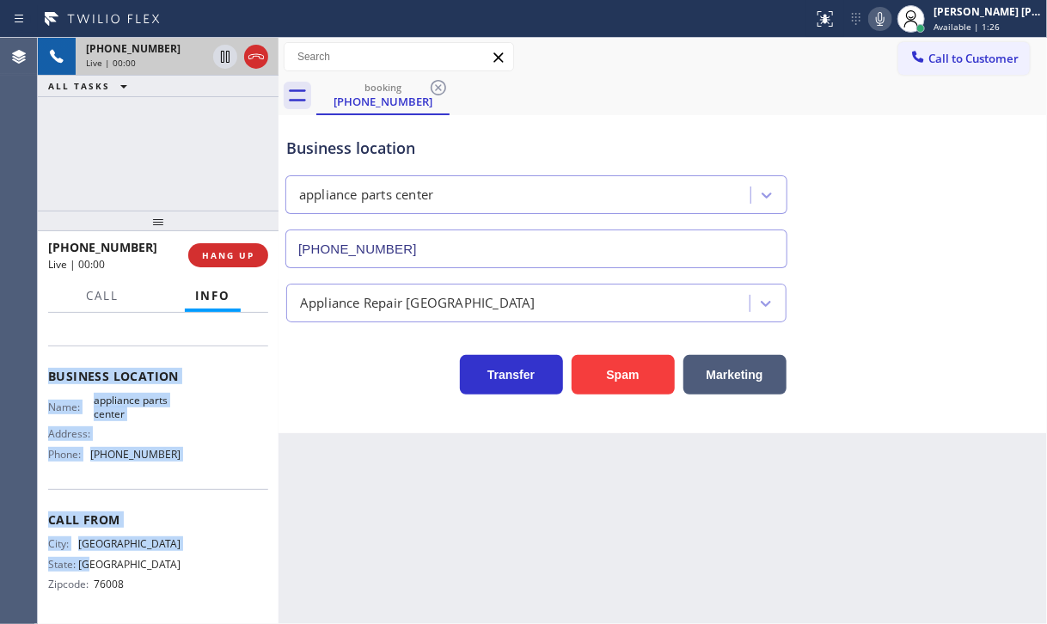
drag, startPoint x: 47, startPoint y: 417, endPoint x: 179, endPoint y: 554, distance: 190.3
click at [176, 560] on div "Context Queue: Appliance Repair High End Priority: 2 Customer Name: [PHONE_NUMB…" at bounding box center [158, 468] width 241 height 311
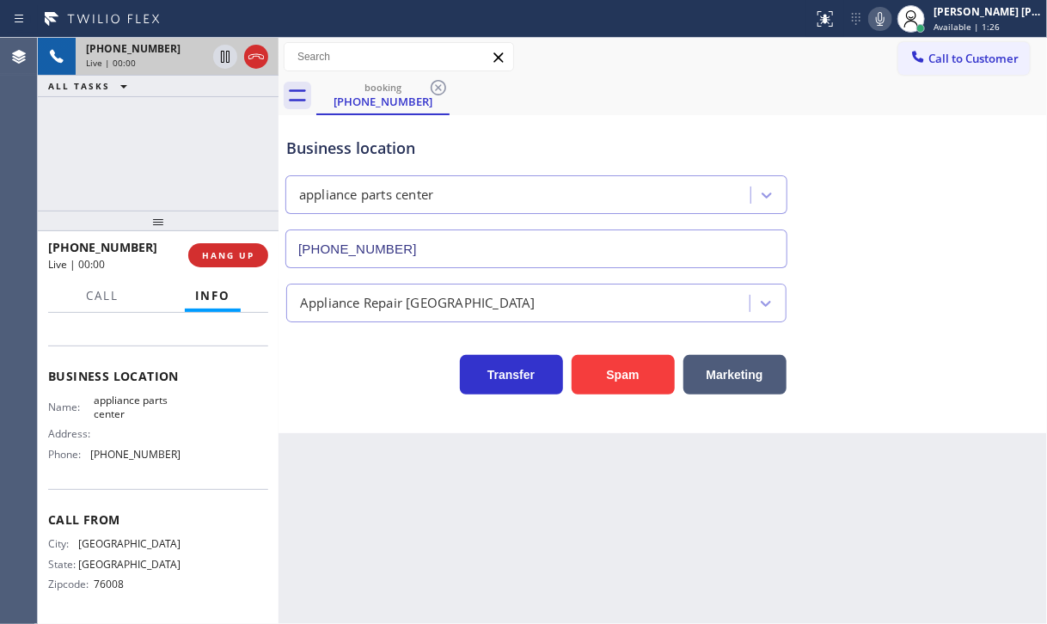
drag, startPoint x: 468, startPoint y: 527, endPoint x: 203, endPoint y: 445, distance: 277.0
click at [461, 526] on div "Back to Dashboard Change Sender ID Customers Technicians Select a contact Outbo…" at bounding box center [662, 331] width 768 height 586
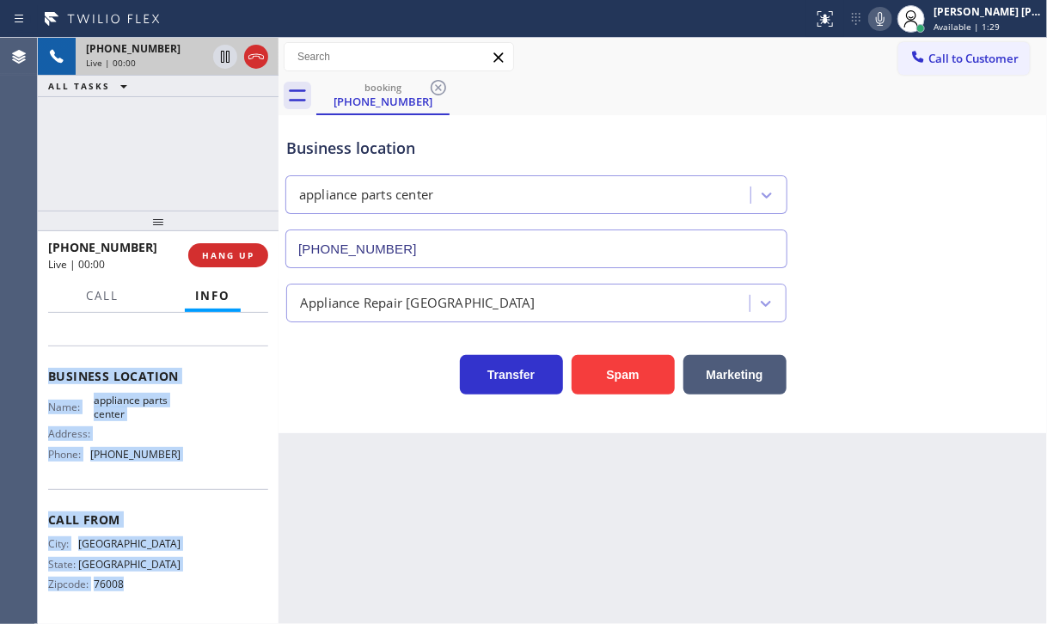
drag, startPoint x: 45, startPoint y: 413, endPoint x: 141, endPoint y: 587, distance: 198.5
click at [141, 587] on div "Context Queue: Appliance Repair High End Priority: 2 Customer Name: [PHONE_NUMB…" at bounding box center [158, 468] width 241 height 311
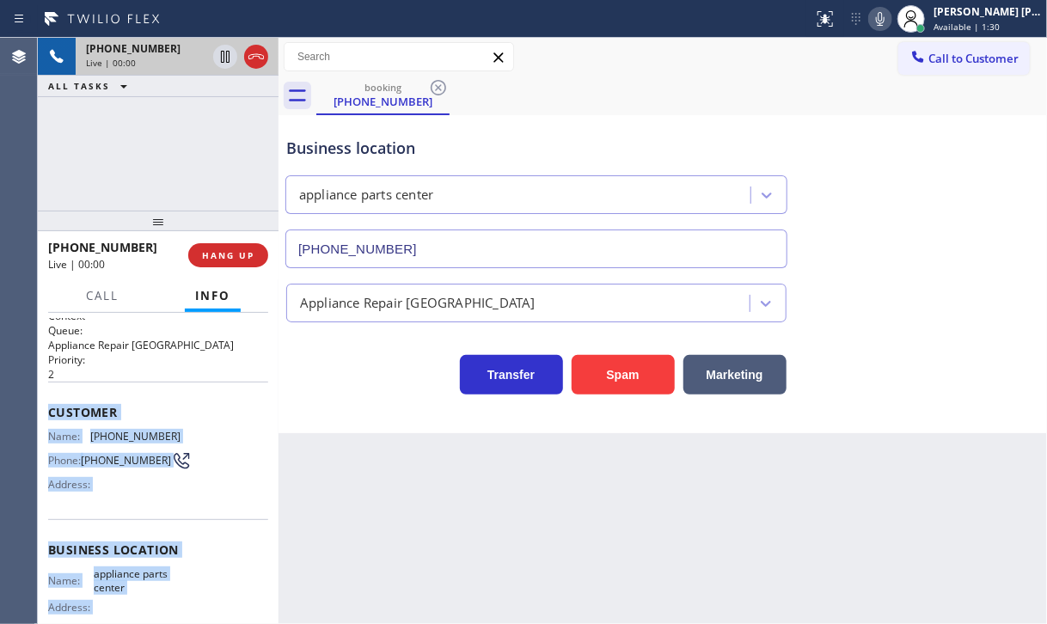
scroll to position [0, 0]
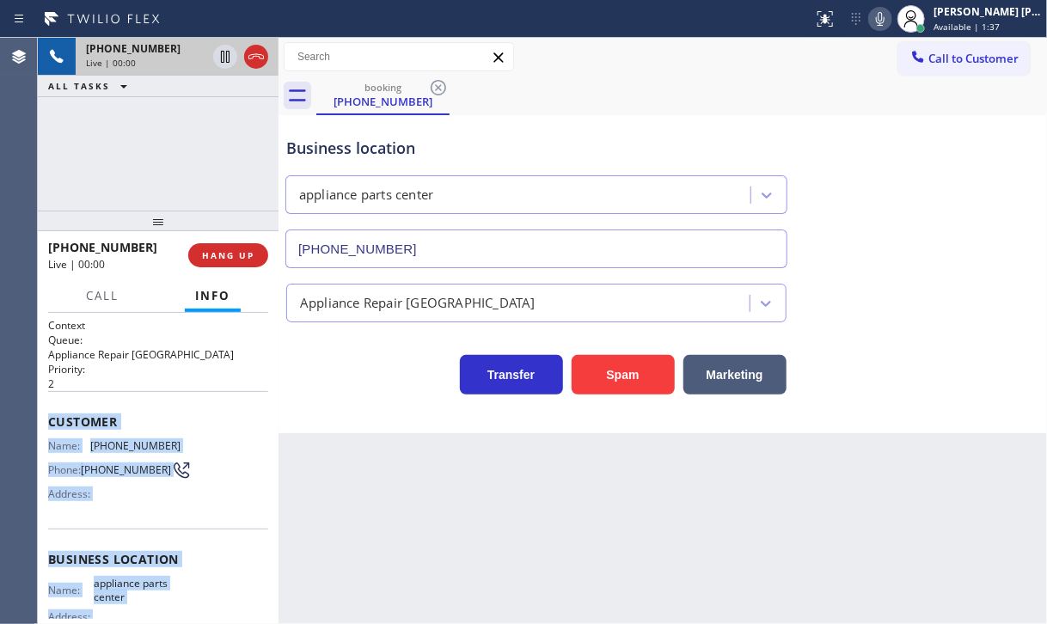
click at [193, 420] on span "Customer" at bounding box center [158, 421] width 220 height 16
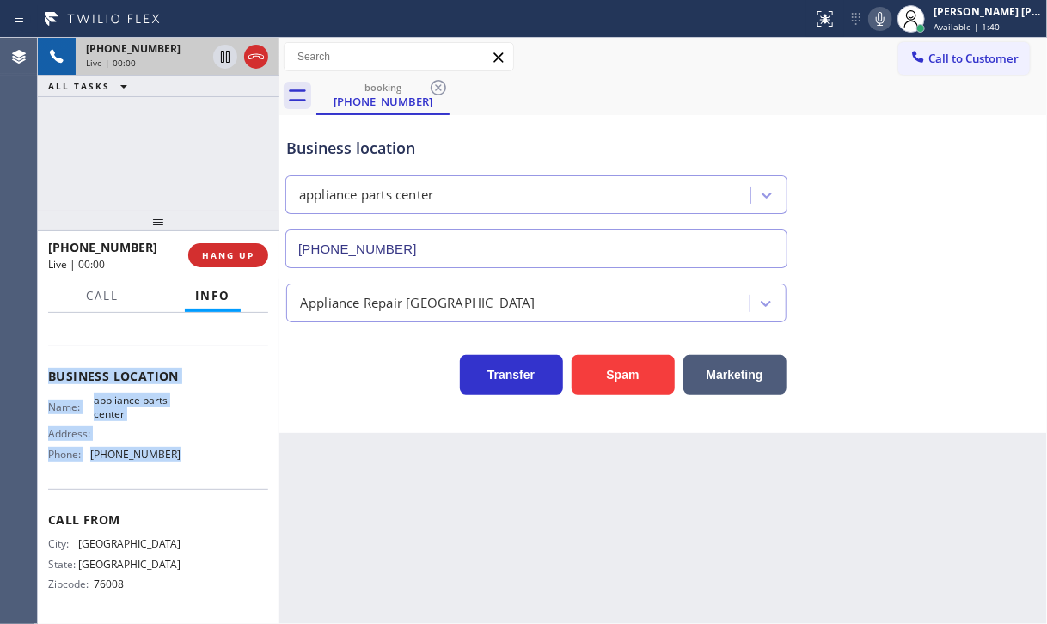
drag, startPoint x: 42, startPoint y: 413, endPoint x: 195, endPoint y: 458, distance: 159.4
click at [187, 468] on div "Context Queue: Appliance Repair High End Priority: 2 Customer Name: [PHONE_NUMB…" at bounding box center [158, 468] width 241 height 311
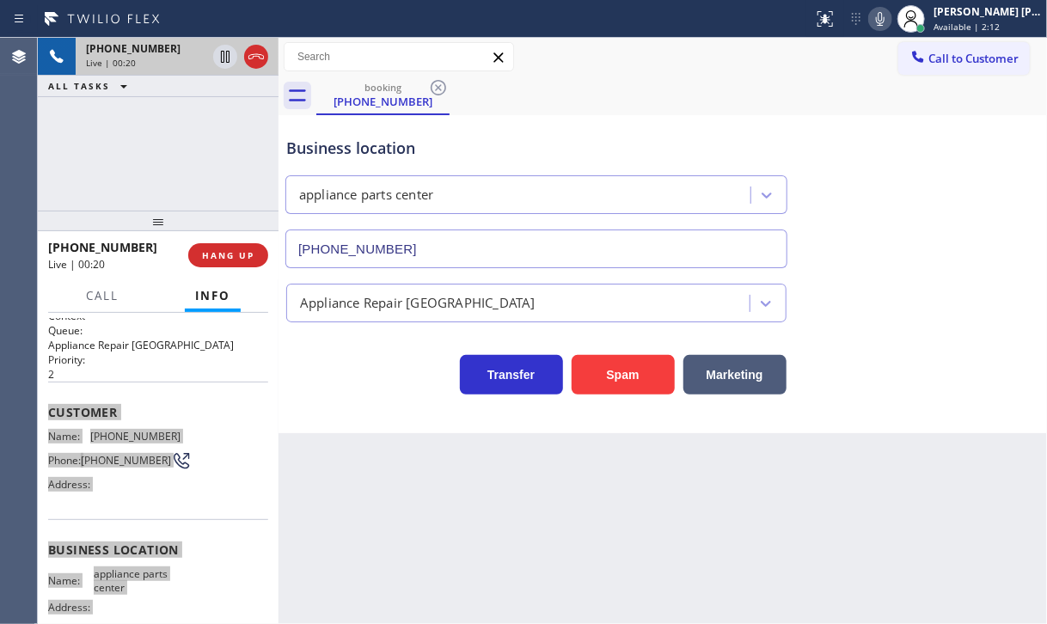
scroll to position [0, 0]
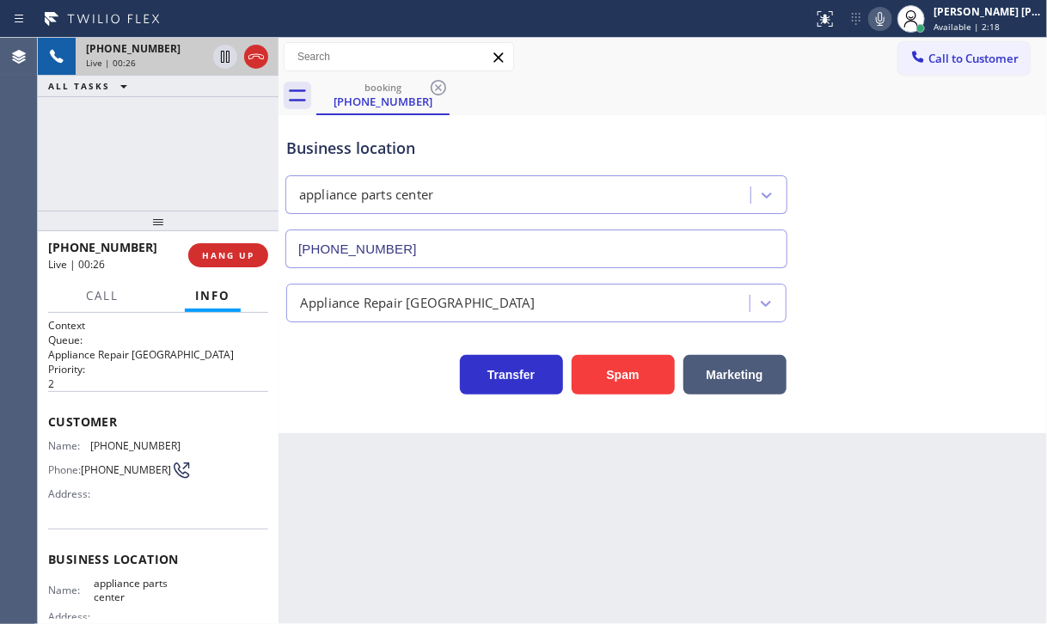
click at [952, 214] on div "Business location appliance parts center [PHONE_NUMBER]" at bounding box center [663, 191] width 760 height 156
click at [951, 217] on div "Business location appliance parts center [PHONE_NUMBER]" at bounding box center [663, 191] width 760 height 156
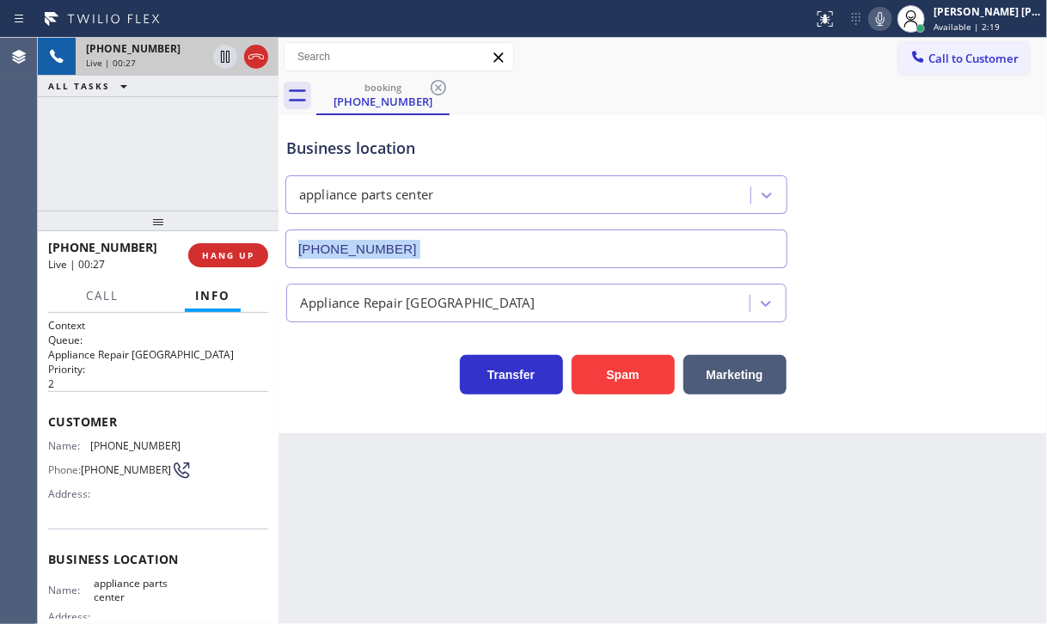
click at [951, 217] on div "Business location appliance parts center [PHONE_NUMBER]" at bounding box center [663, 191] width 760 height 156
click at [950, 218] on div "Business location appliance parts center [PHONE_NUMBER]" at bounding box center [663, 191] width 760 height 156
click at [950, 219] on div "Business location appliance parts center [PHONE_NUMBER]" at bounding box center [663, 191] width 760 height 156
click at [949, 219] on div "Business location appliance parts center [PHONE_NUMBER]" at bounding box center [663, 191] width 760 height 156
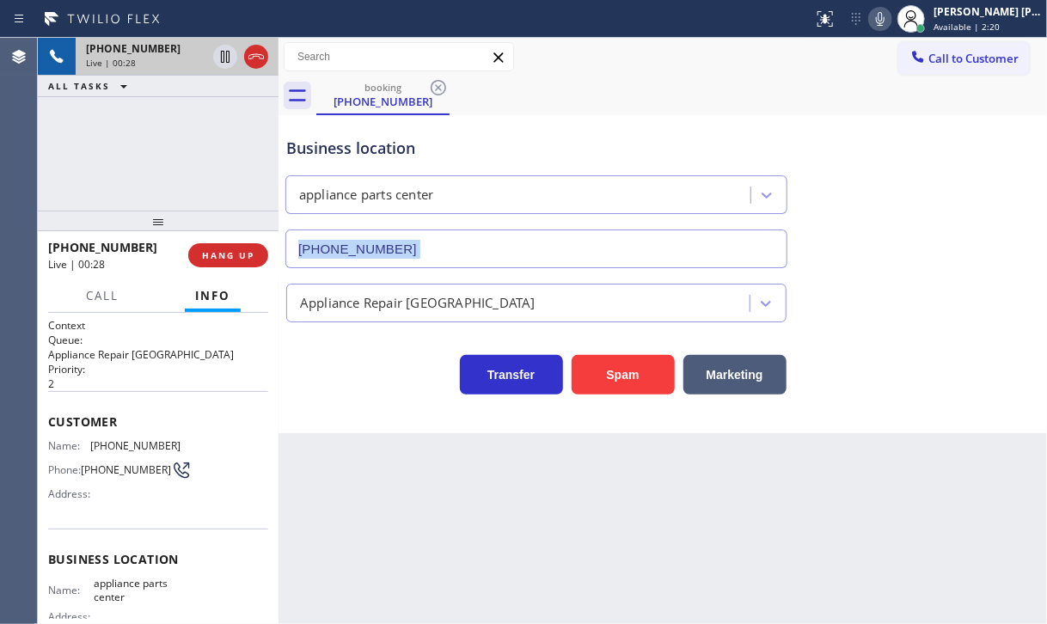
click at [947, 223] on div "Business location appliance parts center [PHONE_NUMBER]" at bounding box center [663, 191] width 760 height 156
click at [945, 224] on div "Business location appliance parts center [PHONE_NUMBER]" at bounding box center [663, 191] width 760 height 156
click at [935, 242] on div "Business location appliance parts center [PHONE_NUMBER]" at bounding box center [663, 191] width 760 height 156
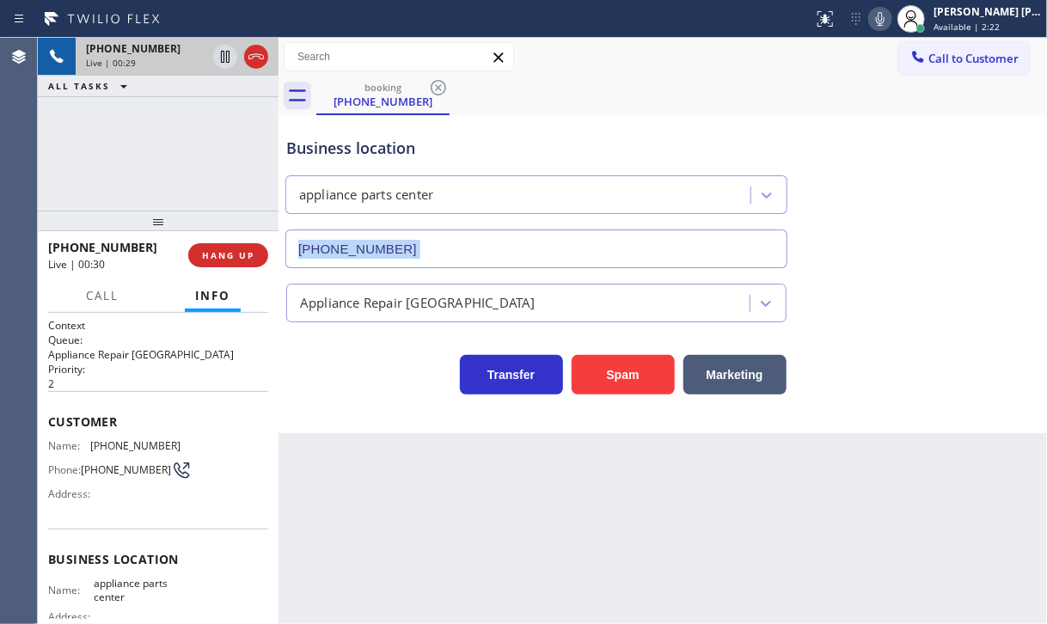
click at [929, 250] on div "Business location appliance parts center [PHONE_NUMBER]" at bounding box center [663, 191] width 760 height 156
drag, startPoint x: 932, startPoint y: 331, endPoint x: 921, endPoint y: 373, distance: 43.4
click at [929, 338] on div "Business location appliance parts center [PHONE_NUMBER] Appliance Repair High E…" at bounding box center [663, 256] width 760 height 275
click at [626, 437] on div "Back to Dashboard Change Sender ID Customers Technicians Select a contact Outbo…" at bounding box center [662, 331] width 768 height 586
click at [627, 437] on div "Back to Dashboard Change Sender ID Customers Technicians Select a contact Outbo…" at bounding box center [662, 331] width 768 height 586
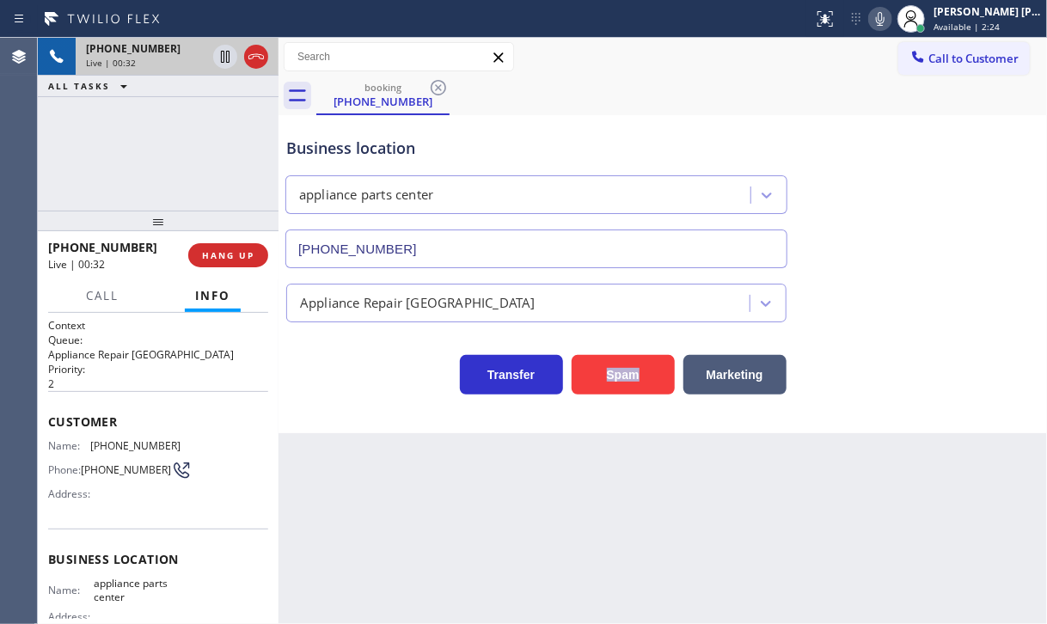
click at [627, 437] on div "Back to Dashboard Change Sender ID Customers Technicians Select a contact Outbo…" at bounding box center [662, 331] width 768 height 586
click at [627, 436] on div "Back to Dashboard Change Sender ID Customers Technicians Select a contact Outbo…" at bounding box center [662, 331] width 768 height 586
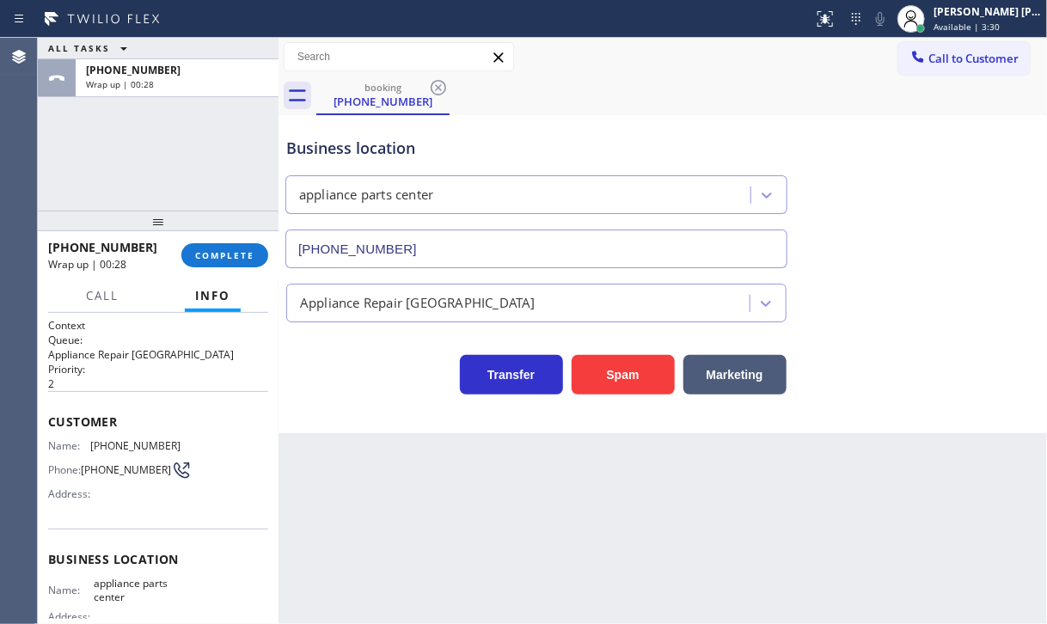
click at [181, 152] on div "ALL TASKS ALL TASKS ACTIVE TASKS TASKS IN WRAP UP [PHONE_NUMBER] Wrap up | 00:28" at bounding box center [158, 124] width 241 height 173
click at [205, 252] on span "COMPLETE" at bounding box center [224, 255] width 59 height 12
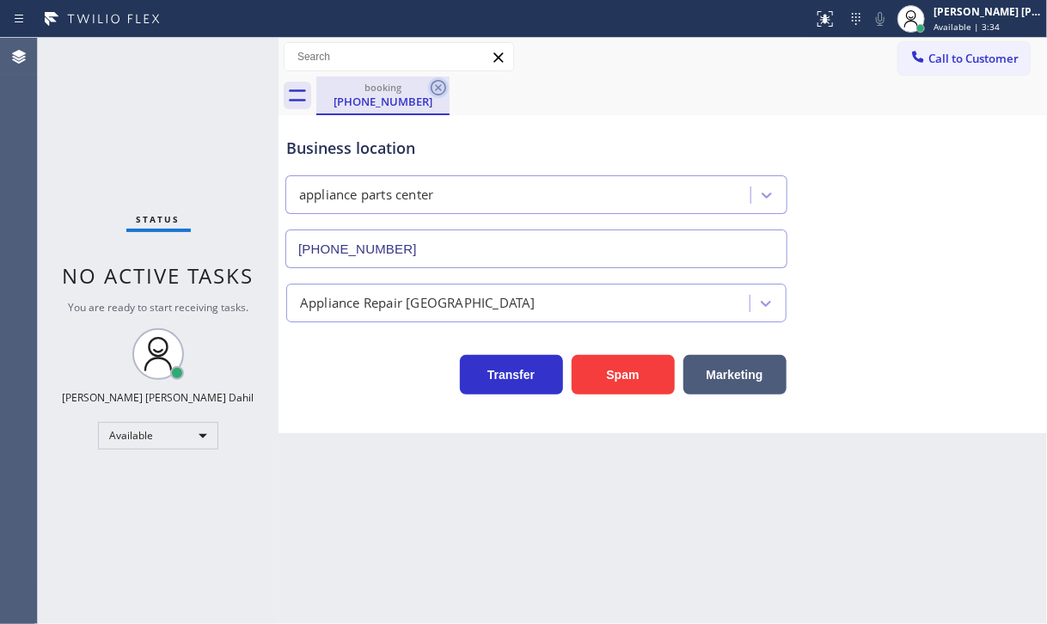
click at [430, 91] on icon at bounding box center [438, 87] width 21 height 21
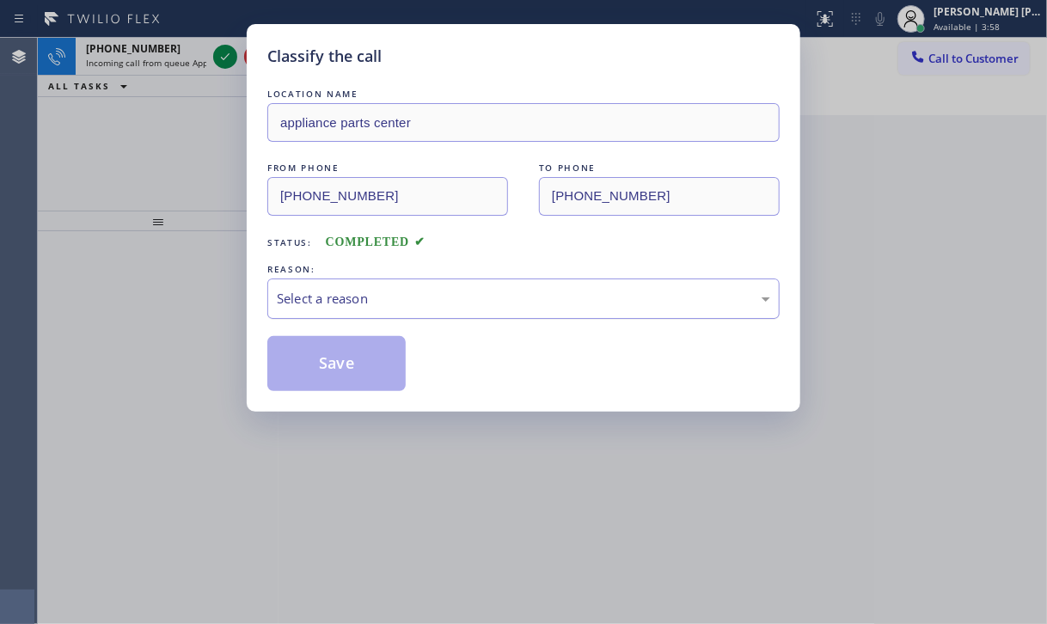
click at [406, 297] on div "Select a reason" at bounding box center [523, 299] width 493 height 20
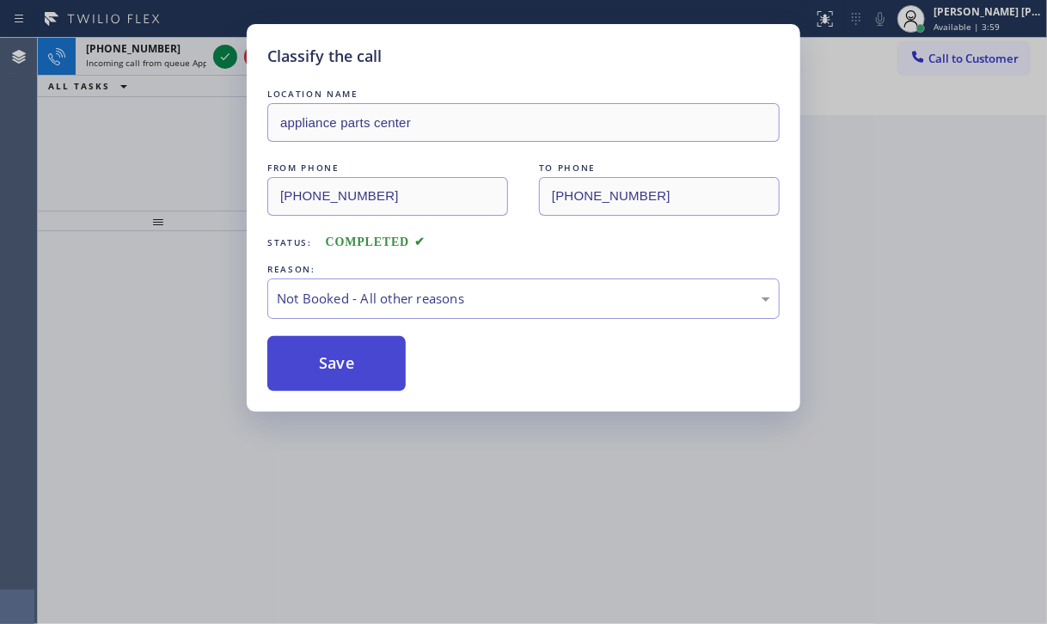
click at [354, 362] on button "Save" at bounding box center [336, 363] width 138 height 55
click at [353, 362] on button "Save" at bounding box center [336, 363] width 138 height 55
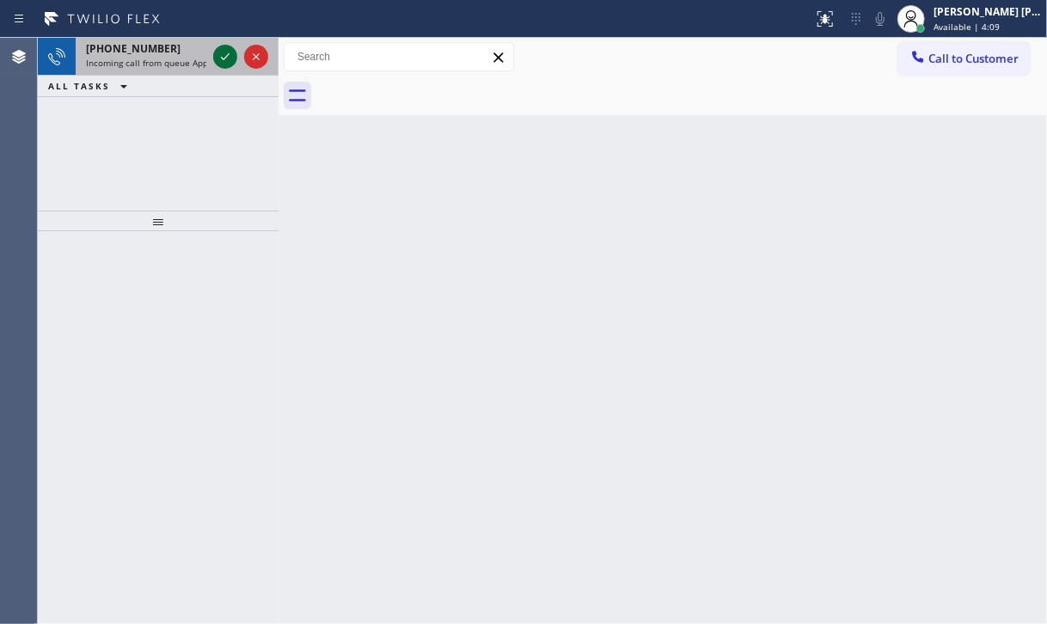
drag, startPoint x: 155, startPoint y: 63, endPoint x: 221, endPoint y: 63, distance: 66.2
click at [158, 64] on span "Incoming call from queue Appliance Repair [GEOGRAPHIC_DATA]" at bounding box center [216, 63] width 261 height 12
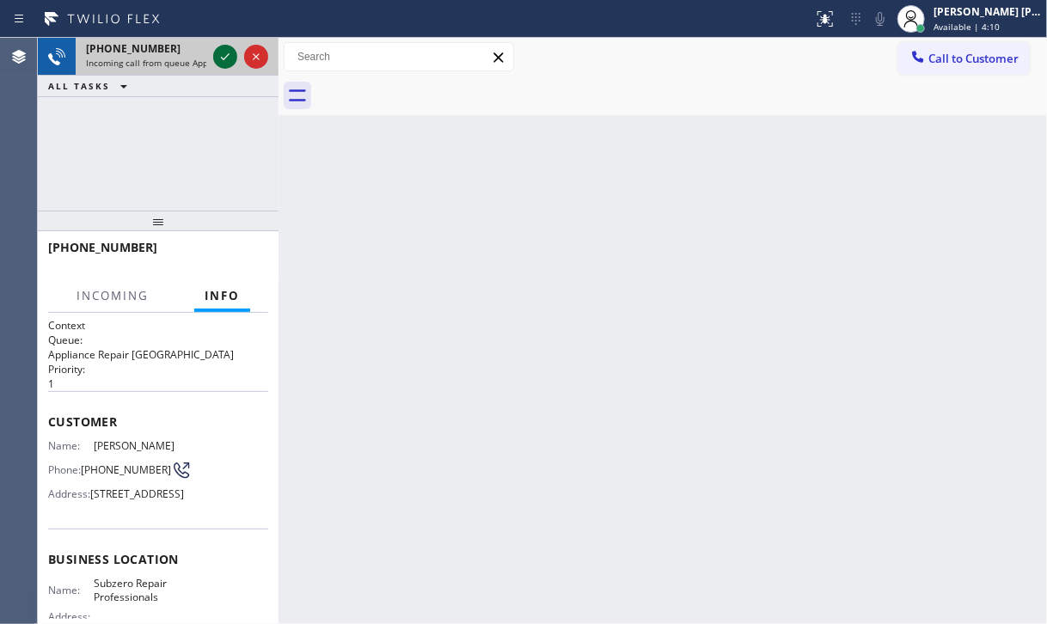
click at [218, 59] on icon at bounding box center [225, 56] width 21 height 21
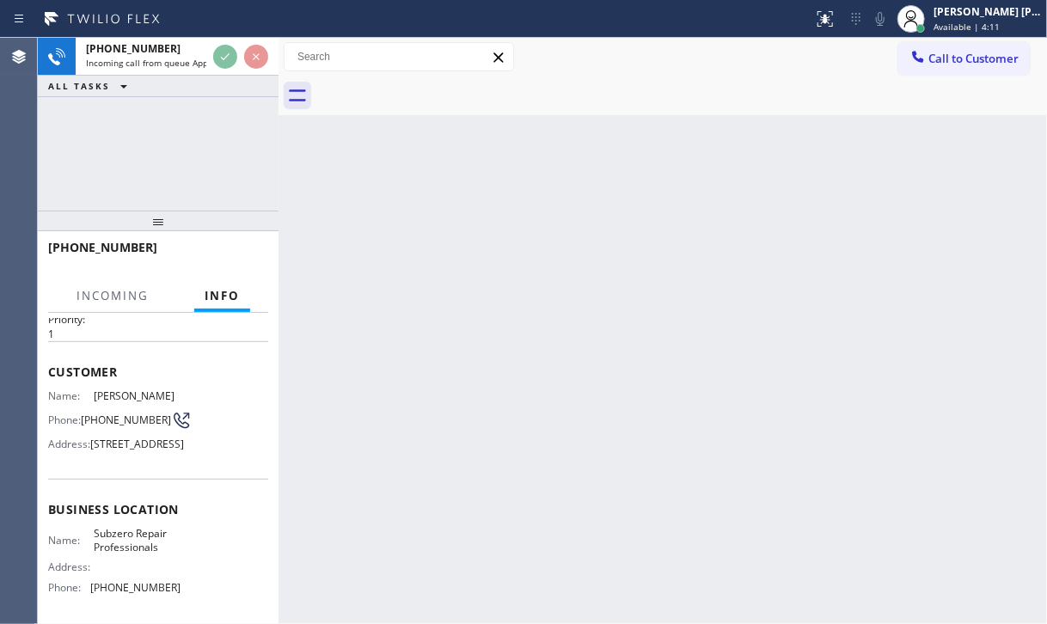
scroll to position [224, 0]
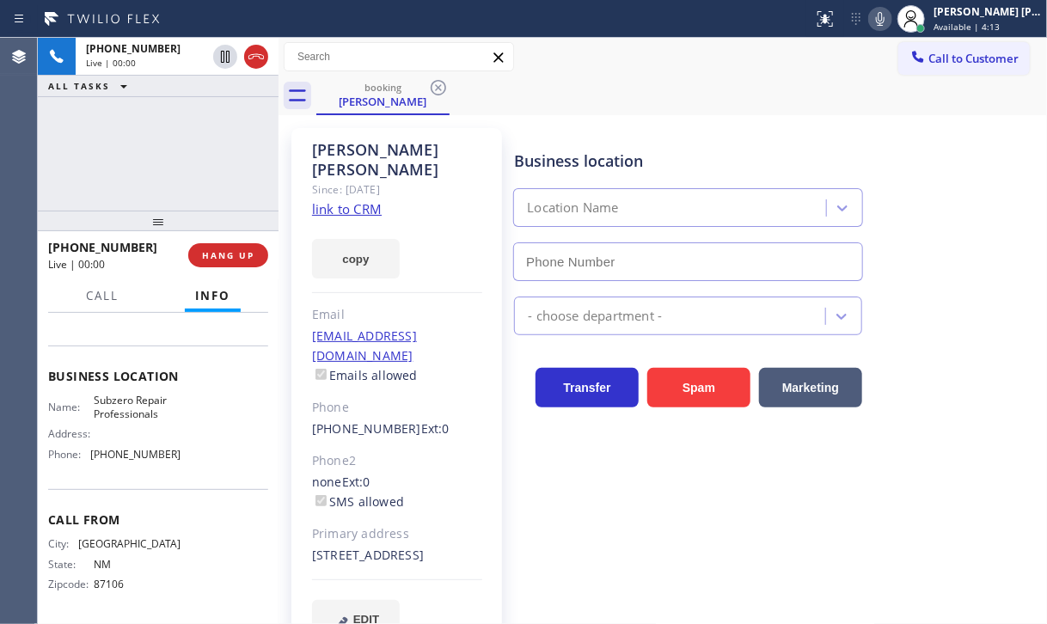
type input "[PHONE_NUMBER]"
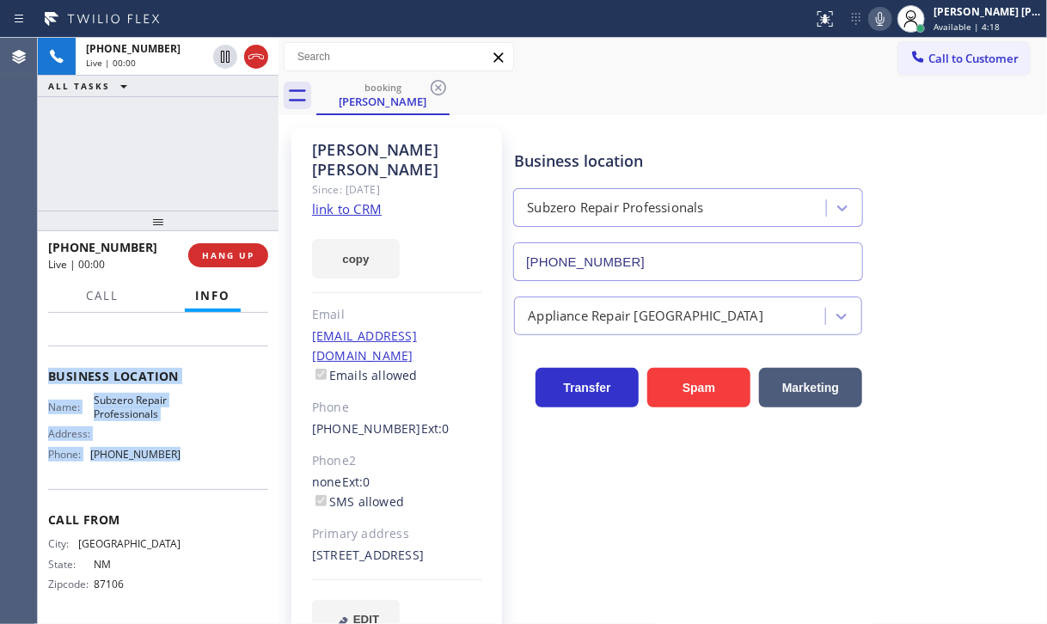
drag, startPoint x: 56, startPoint y: 425, endPoint x: 179, endPoint y: 468, distance: 130.5
click at [179, 468] on div "Context Queue: Appliance Repair High End Priority: 1 Customer Name: [PERSON_NAM…" at bounding box center [158, 377] width 220 height 484
click at [337, 200] on link "link to CRM" at bounding box center [347, 208] width 70 height 17
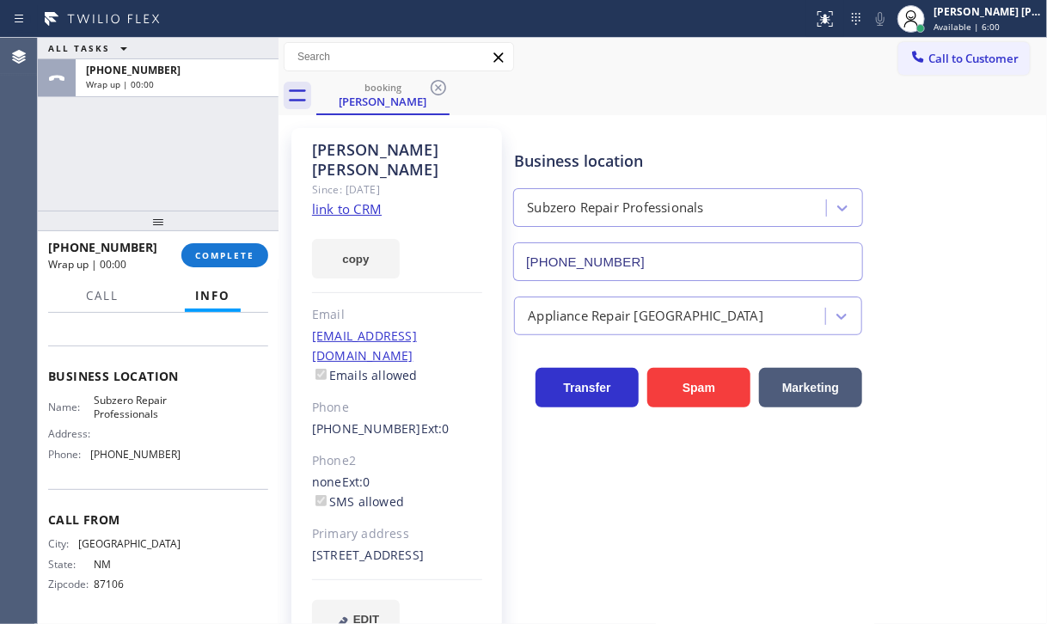
drag, startPoint x: 135, startPoint y: 150, endPoint x: 158, endPoint y: 199, distance: 53.4
click at [138, 156] on div "ALL TASKS ALL TASKS ACTIVE TASKS TASKS IN WRAP UP [PHONE_NUMBER] Wrap up | 00:00" at bounding box center [158, 124] width 241 height 173
click at [199, 241] on div "[PHONE_NUMBER] Wrap up | 00:00 COMPLETE" at bounding box center [158, 255] width 220 height 45
drag, startPoint x: 199, startPoint y: 241, endPoint x: 200, endPoint y: 252, distance: 11.3
click at [200, 248] on div "[PHONE_NUMBER] Wrap up | 00:00 COMPLETE" at bounding box center [158, 255] width 220 height 45
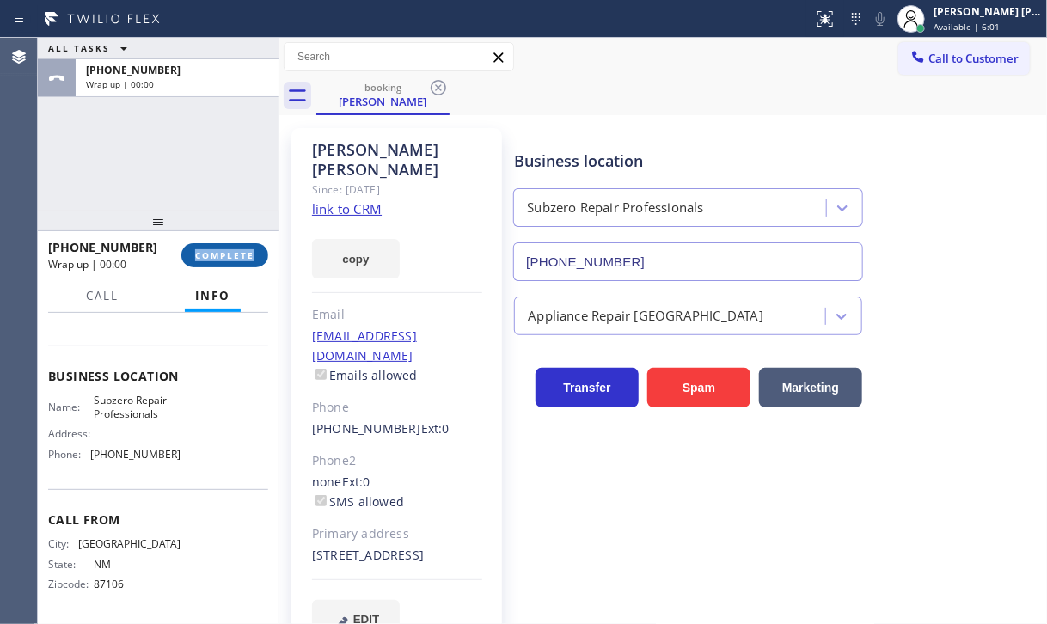
click at [201, 252] on span "COMPLETE" at bounding box center [224, 255] width 59 height 12
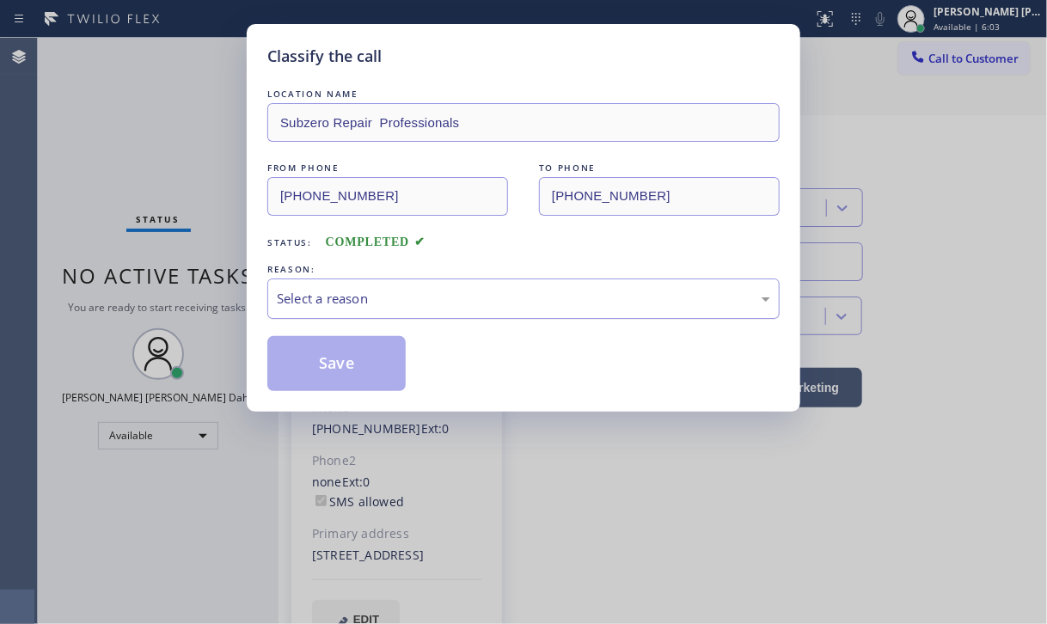
click at [333, 302] on div "Select a reason" at bounding box center [523, 299] width 493 height 20
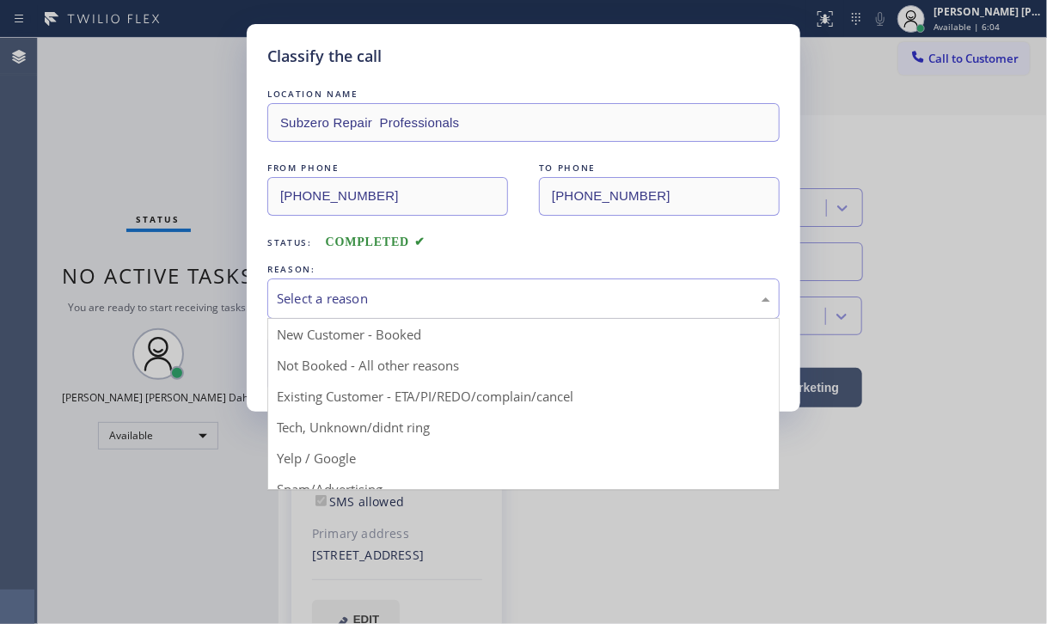
drag, startPoint x: 403, startPoint y: 391, endPoint x: 337, endPoint y: 376, distance: 68.0
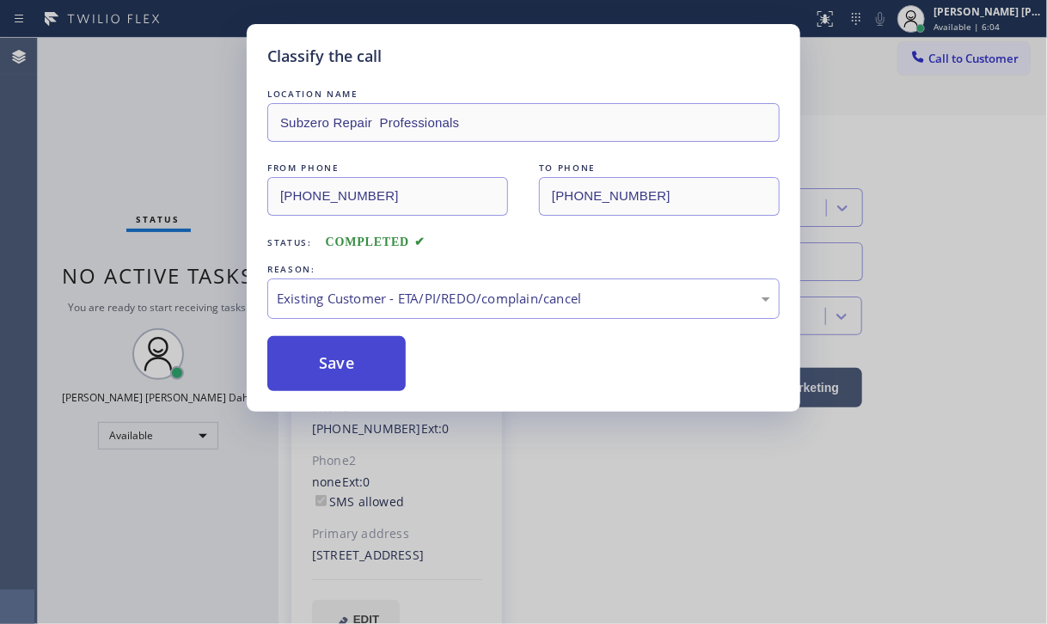
click at [337, 376] on button "Save" at bounding box center [336, 363] width 138 height 55
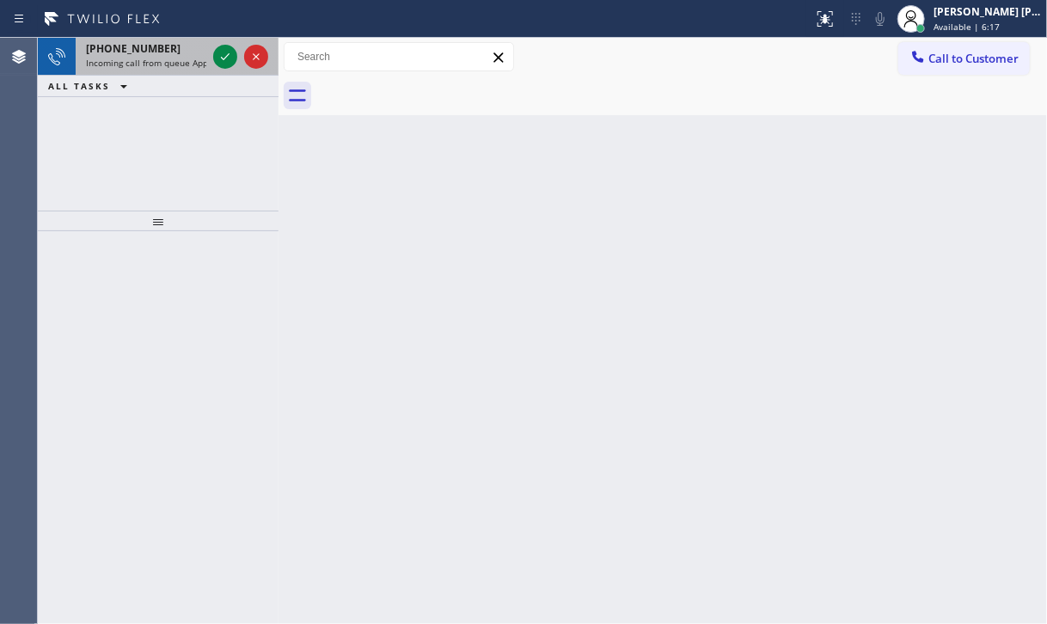
click at [188, 66] on span "Incoming call from queue Appliance Repair [GEOGRAPHIC_DATA]" at bounding box center [216, 63] width 261 height 12
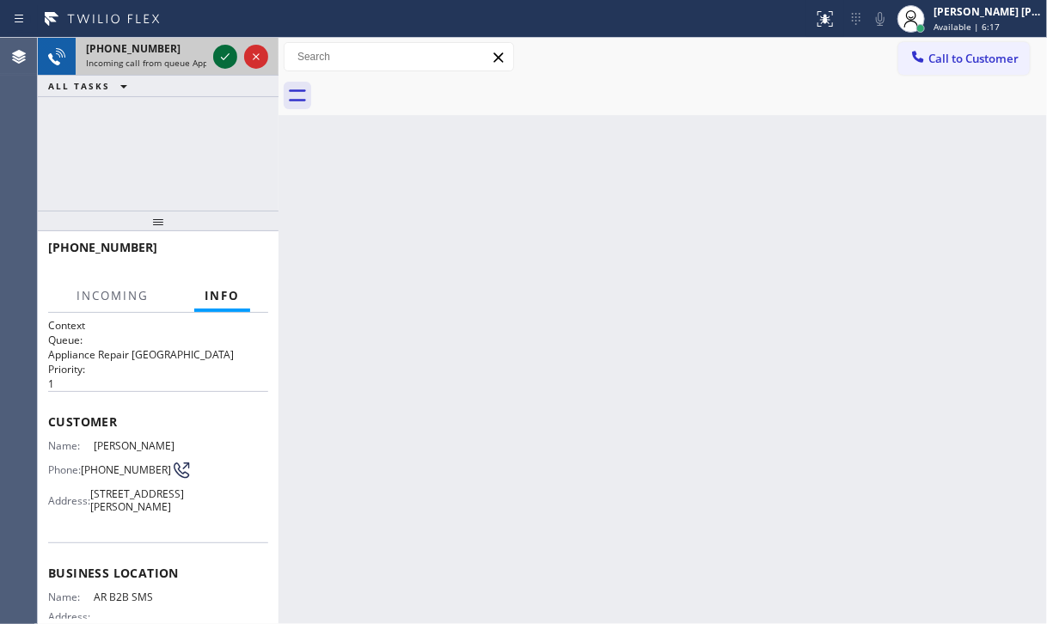
drag, startPoint x: 189, startPoint y: 64, endPoint x: 229, endPoint y: 58, distance: 40.8
click at [195, 61] on span "Incoming call from queue Appliance Repair [GEOGRAPHIC_DATA]" at bounding box center [216, 63] width 261 height 12
click at [227, 57] on icon at bounding box center [225, 56] width 21 height 21
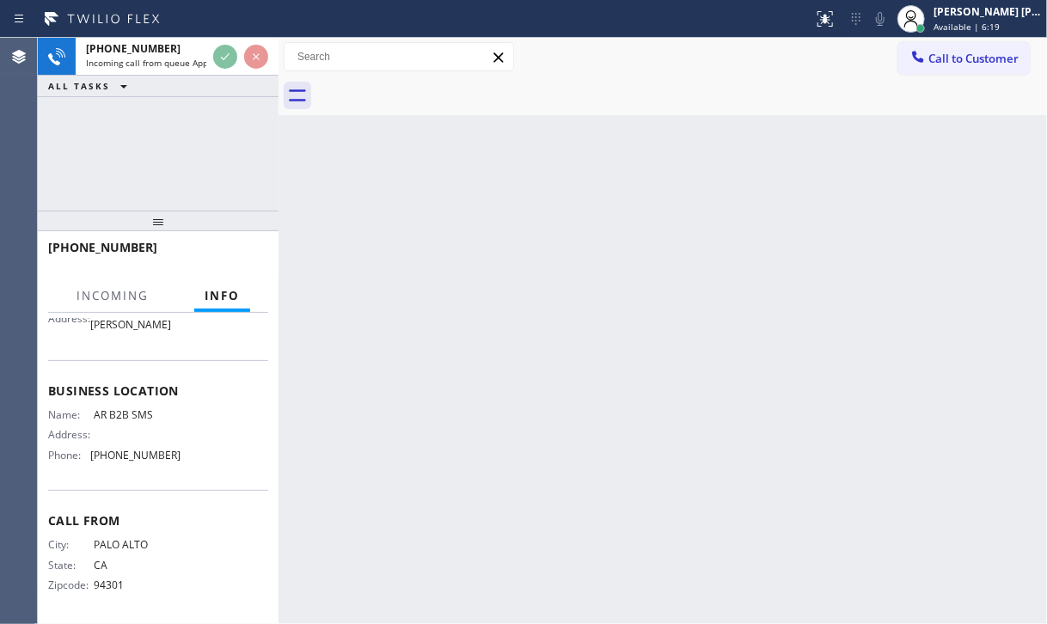
scroll to position [198, 0]
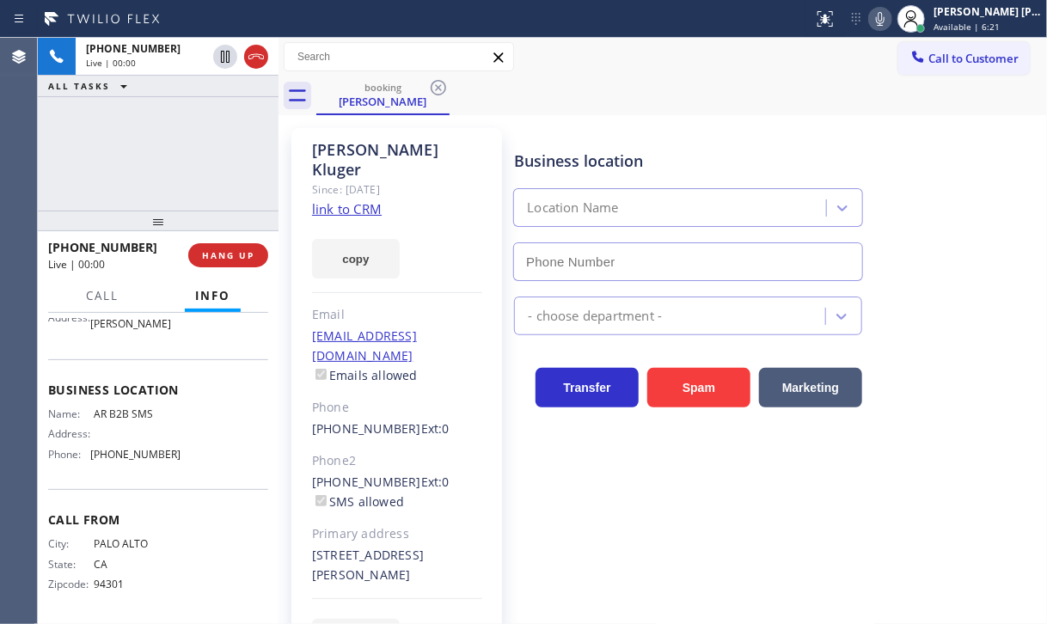
type input "[PHONE_NUMBER]"
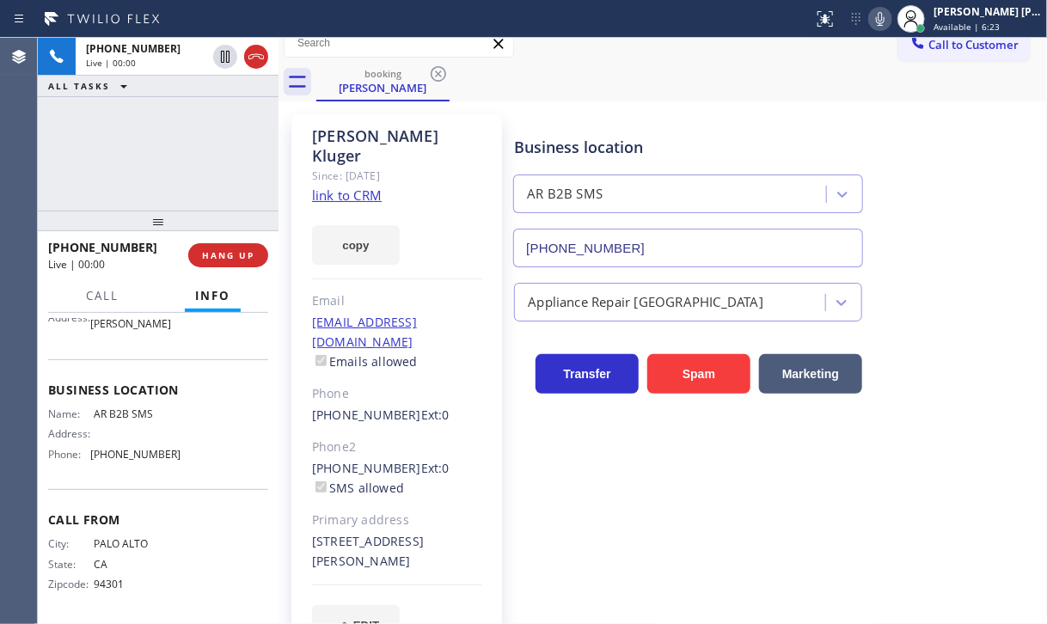
scroll to position [28, 0]
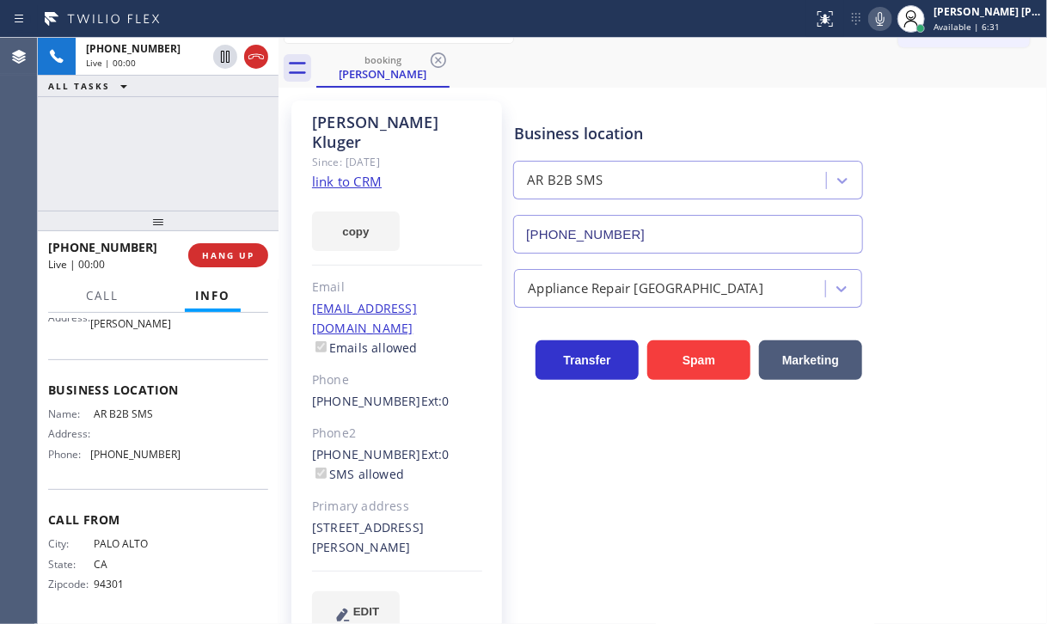
drag, startPoint x: 156, startPoint y: 111, endPoint x: 356, endPoint y: 175, distance: 210.4
click at [156, 111] on div "[PHONE_NUMBER] Live | 00:00 ALL TASKS ALL TASKS ACTIVE TASKS TASKS IN WRAP UP" at bounding box center [158, 124] width 241 height 173
click at [358, 173] on link "link to CRM" at bounding box center [347, 181] width 70 height 17
click at [950, 245] on div "Business location AR B2B SMS [PHONE_NUMBER]" at bounding box center [777, 176] width 532 height 156
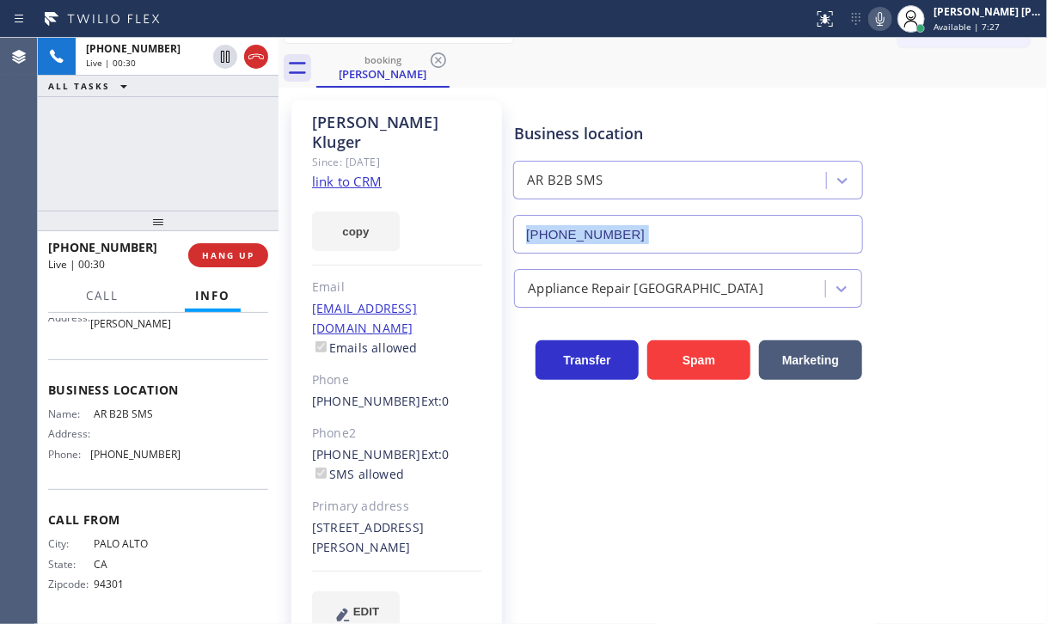
click at [950, 246] on div "Business location AR B2B SMS [PHONE_NUMBER]" at bounding box center [777, 176] width 532 height 156
click at [950, 248] on div "Business location AR B2B SMS [PHONE_NUMBER]" at bounding box center [777, 176] width 532 height 156
click at [949, 248] on div "Business location AR B2B SMS [PHONE_NUMBER]" at bounding box center [777, 176] width 532 height 156
click at [890, 19] on icon at bounding box center [880, 19] width 21 height 21
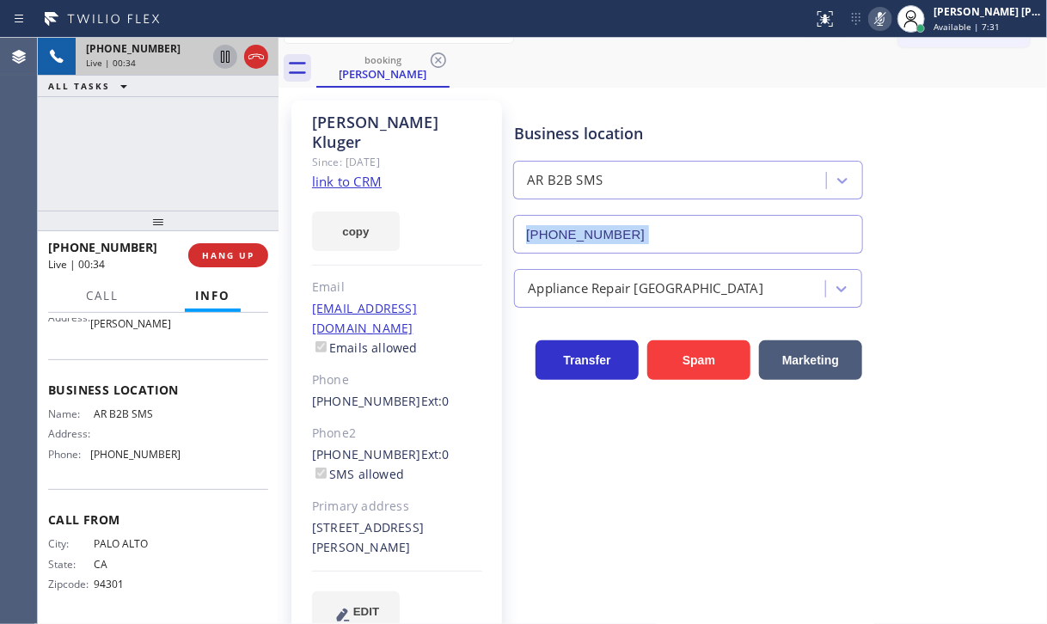
click at [224, 60] on icon at bounding box center [225, 56] width 21 height 21
drag, startPoint x: 155, startPoint y: 138, endPoint x: 196, endPoint y: 111, distance: 49.1
click at [155, 136] on div "[PHONE_NUMBER] Live | 03:37 ALL TASKS ALL TASKS ACTIVE TASKS TASKS IN WRAP UP" at bounding box center [158, 124] width 241 height 173
drag, startPoint x: 223, startPoint y: 56, endPoint x: 237, endPoint y: 56, distance: 14.6
click at [223, 56] on icon at bounding box center [225, 57] width 12 height 12
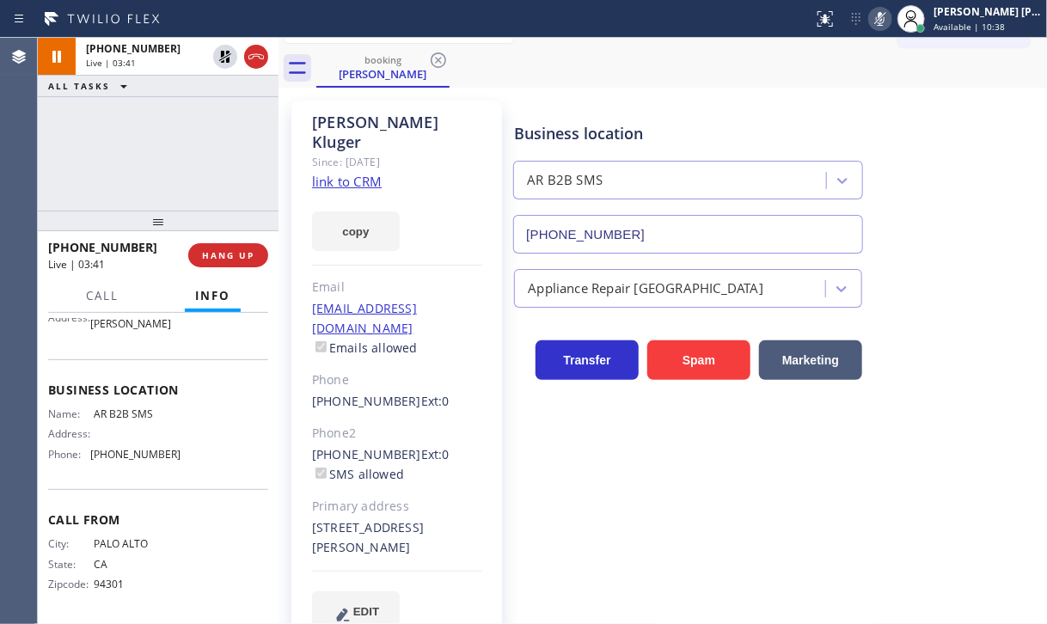
click at [890, 28] on icon at bounding box center [880, 19] width 21 height 21
click at [175, 117] on div "[PHONE_NUMBER] Live | 04:05 ALL TASKS ALL TASKS ACTIVE TASKS TASKS IN WRAP UP" at bounding box center [158, 124] width 241 height 173
drag, startPoint x: 897, startPoint y: 16, endPoint x: 890, endPoint y: 63, distance: 46.9
click at [884, 18] on icon at bounding box center [880, 19] width 9 height 14
click at [890, 63] on div "booking [PERSON_NAME]" at bounding box center [681, 68] width 731 height 39
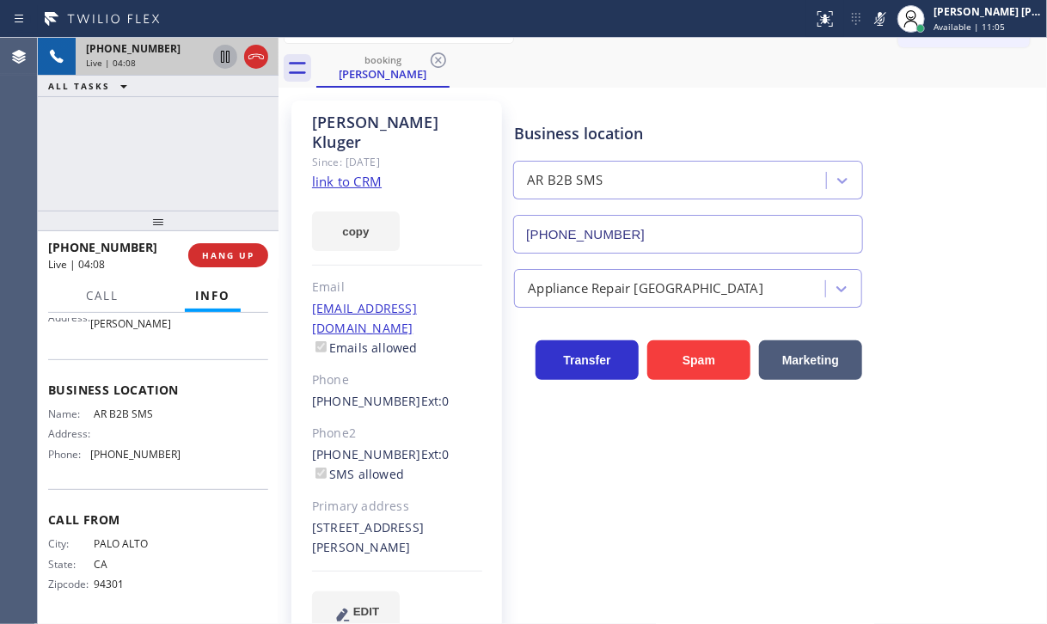
drag, startPoint x: 220, startPoint y: 63, endPoint x: 286, endPoint y: 199, distance: 151.8
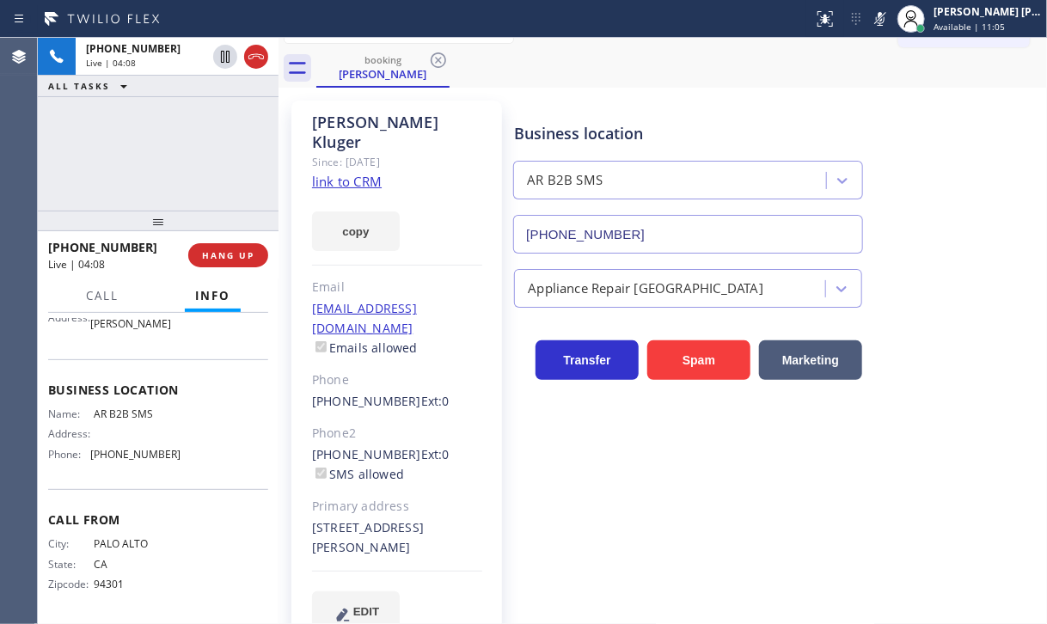
click at [220, 63] on icon at bounding box center [225, 56] width 21 height 21
drag, startPoint x: 155, startPoint y: 148, endPoint x: 397, endPoint y: 344, distance: 311.7
click at [155, 148] on div "[PHONE_NUMBER] Live | 04:27 ALL TASKS ALL TASKS ACTIVE TASKS TASKS IN WRAP UP" at bounding box center [158, 124] width 241 height 173
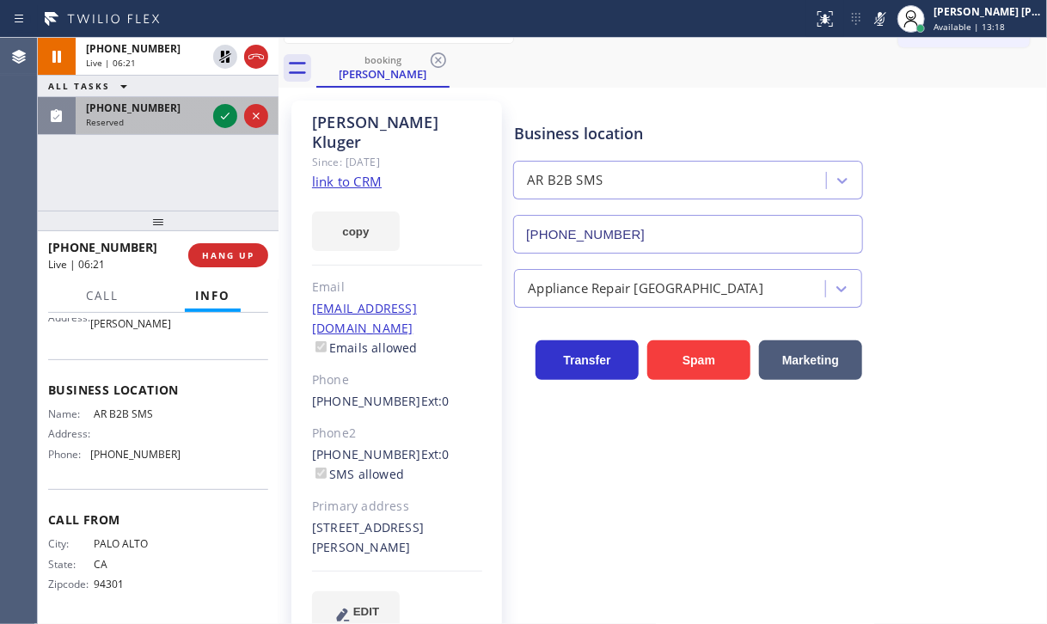
click at [132, 107] on span "[PHONE_NUMBER]" at bounding box center [133, 108] width 95 height 15
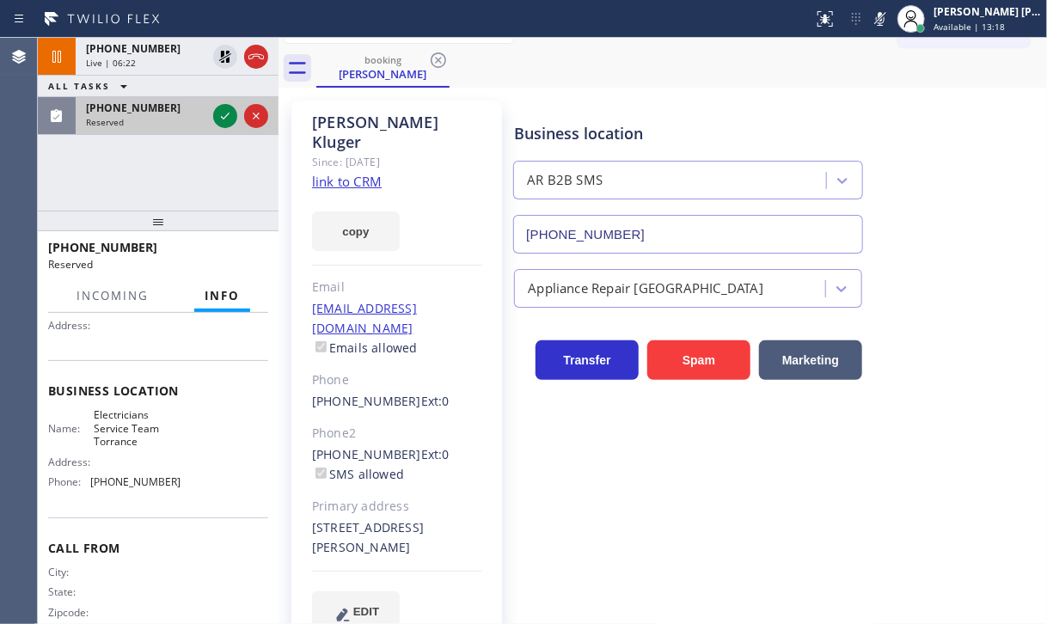
scroll to position [225, 0]
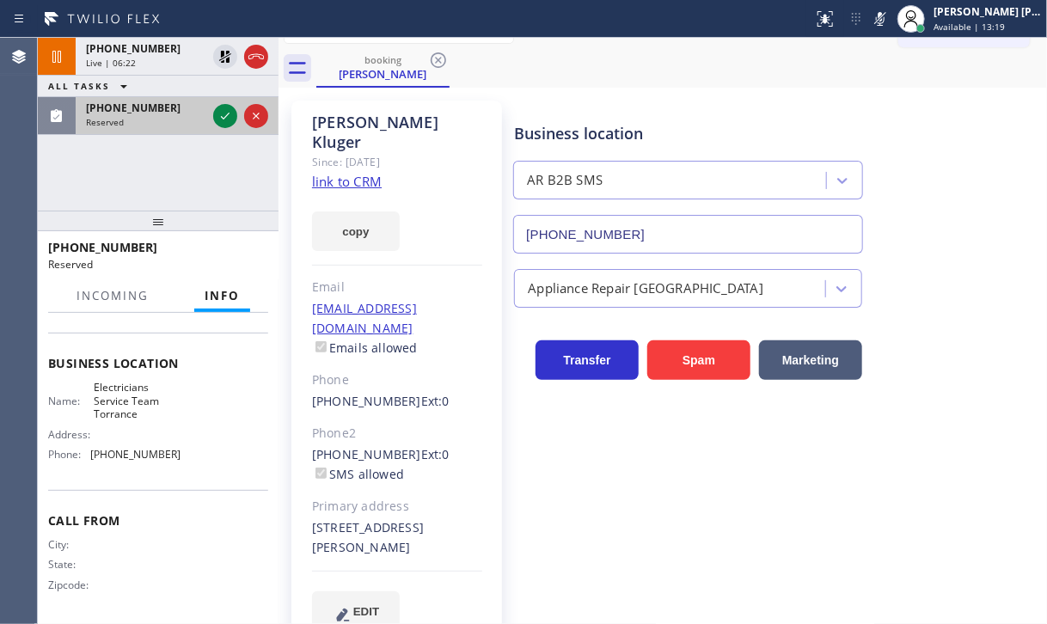
drag, startPoint x: 134, startPoint y: 107, endPoint x: 174, endPoint y: 121, distance: 42.7
click at [136, 107] on span "[PHONE_NUMBER]" at bounding box center [133, 108] width 95 height 15
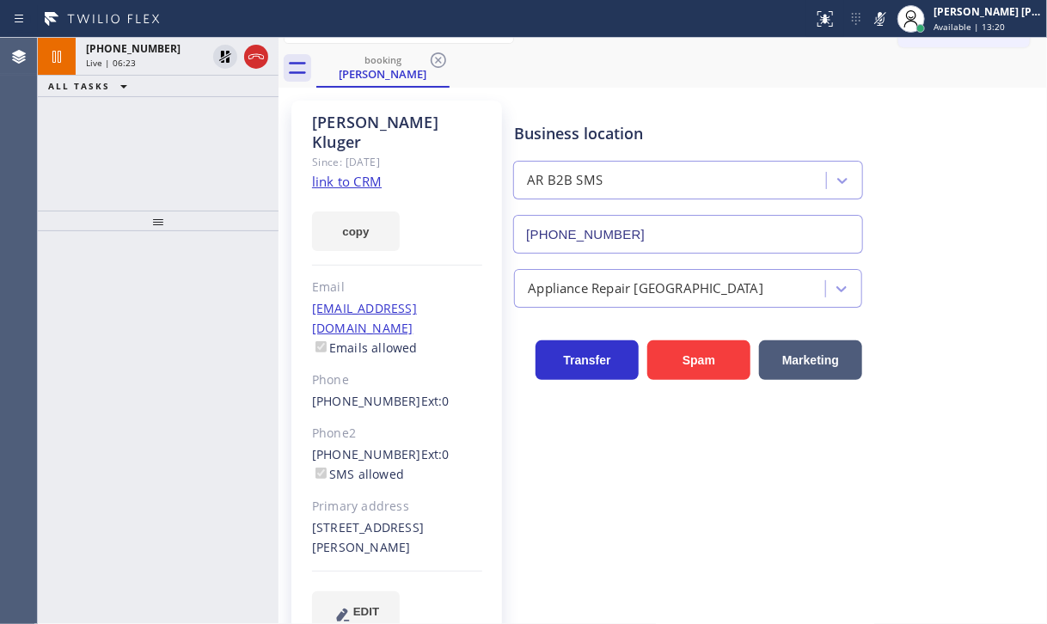
drag, startPoint x: 177, startPoint y: 58, endPoint x: 196, endPoint y: 76, distance: 26.1
click at [176, 58] on div "Live | 06:23" at bounding box center [146, 63] width 120 height 12
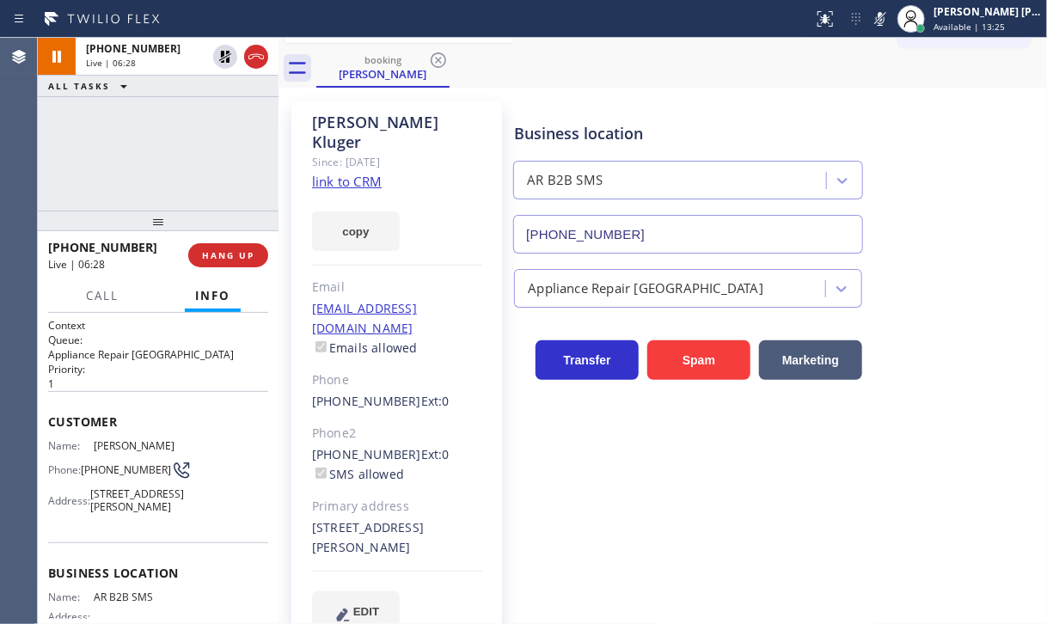
drag, startPoint x: 131, startPoint y: 134, endPoint x: 198, endPoint y: 83, distance: 84.1
click at [138, 125] on div "[PHONE_NUMBER] Live | 06:28 ALL TASKS ALL TASKS ACTIVE TASKS TASKS IN WRAP UP" at bounding box center [158, 124] width 241 height 173
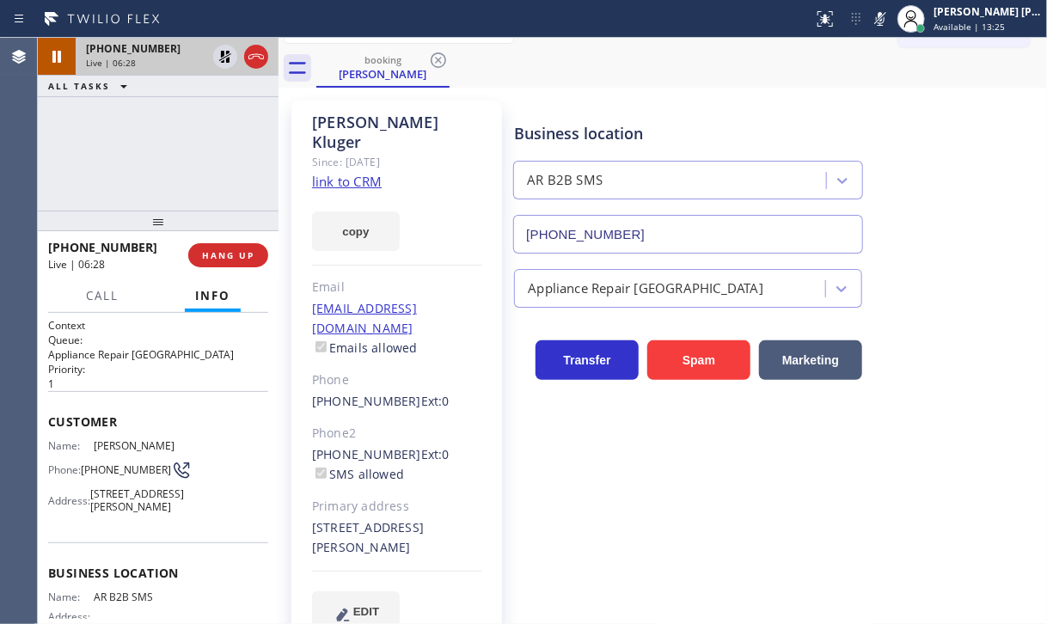
click at [219, 52] on icon at bounding box center [225, 56] width 21 height 21
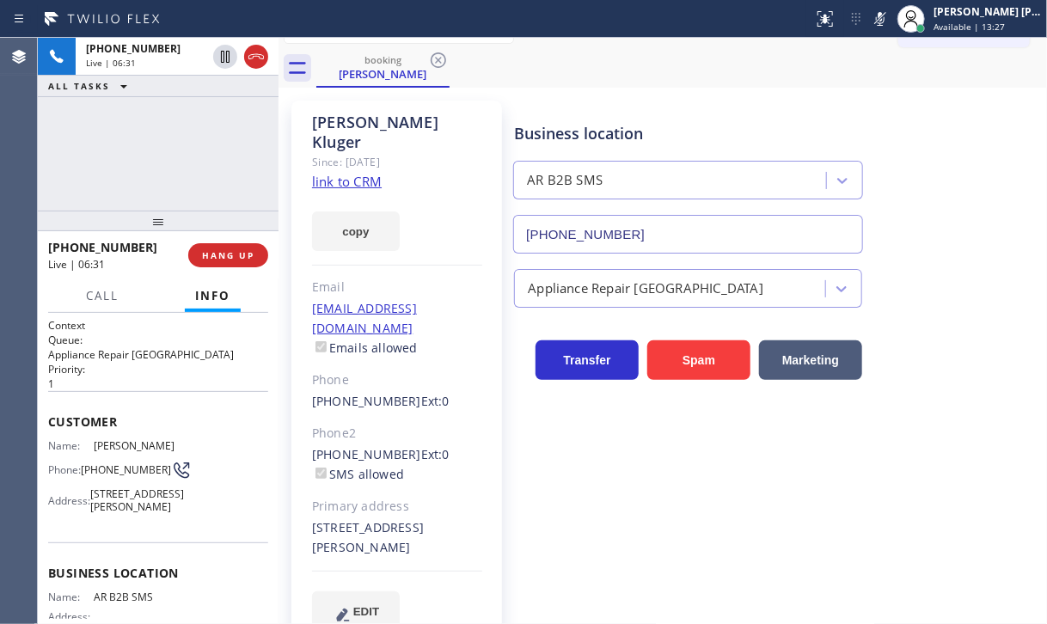
drag, startPoint x: 902, startPoint y: 21, endPoint x: 894, endPoint y: 33, distance: 14.8
click at [884, 22] on icon at bounding box center [880, 19] width 9 height 14
click at [760, 446] on div "Business location AR B2B SMS [PHONE_NUMBER] Appliance Repair High End Transfer …" at bounding box center [777, 365] width 532 height 521
click at [96, 176] on div "[PHONE_NUMBER] Live | 07:20 ALL TASKS ALL TASKS ACTIVE TASKS TASKS IN WRAP UP" at bounding box center [158, 124] width 241 height 173
click at [151, 145] on div "[PHONE_NUMBER] Live | 07:43 ALL TASKS ALL TASKS ACTIVE TASKS TASKS IN WRAP UP" at bounding box center [158, 124] width 241 height 173
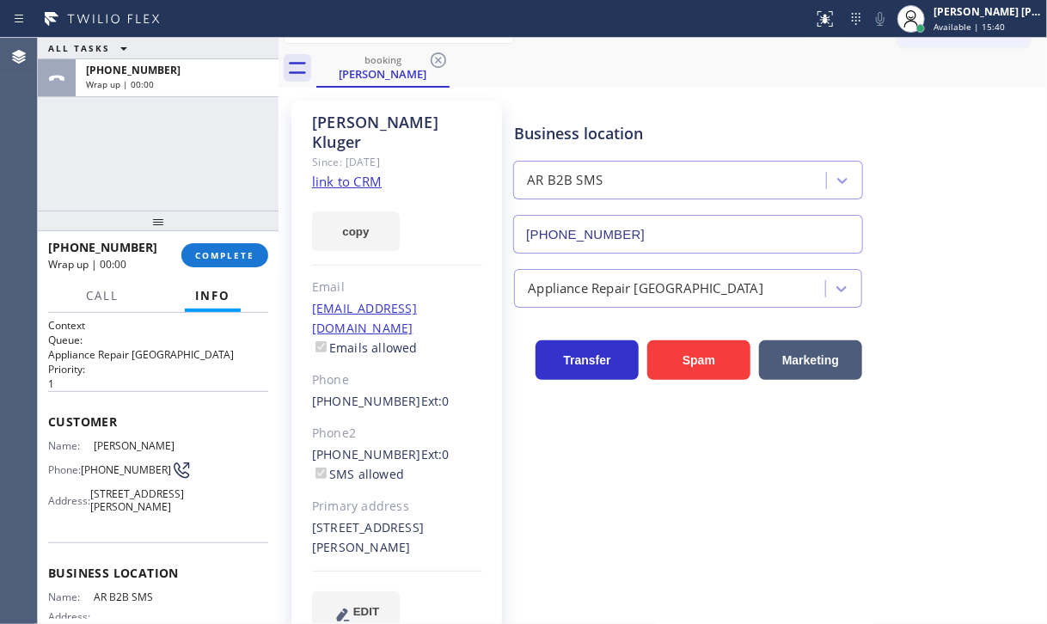
drag, startPoint x: 157, startPoint y: 173, endPoint x: 198, endPoint y: 209, distance: 54.2
click at [162, 172] on div "ALL TASKS ALL TASKS ACTIVE TASKS TASKS IN WRAP UP [PHONE_NUMBER] Wrap up | 00:00" at bounding box center [158, 124] width 241 height 173
click at [198, 260] on span "COMPLETE" at bounding box center [224, 255] width 59 height 12
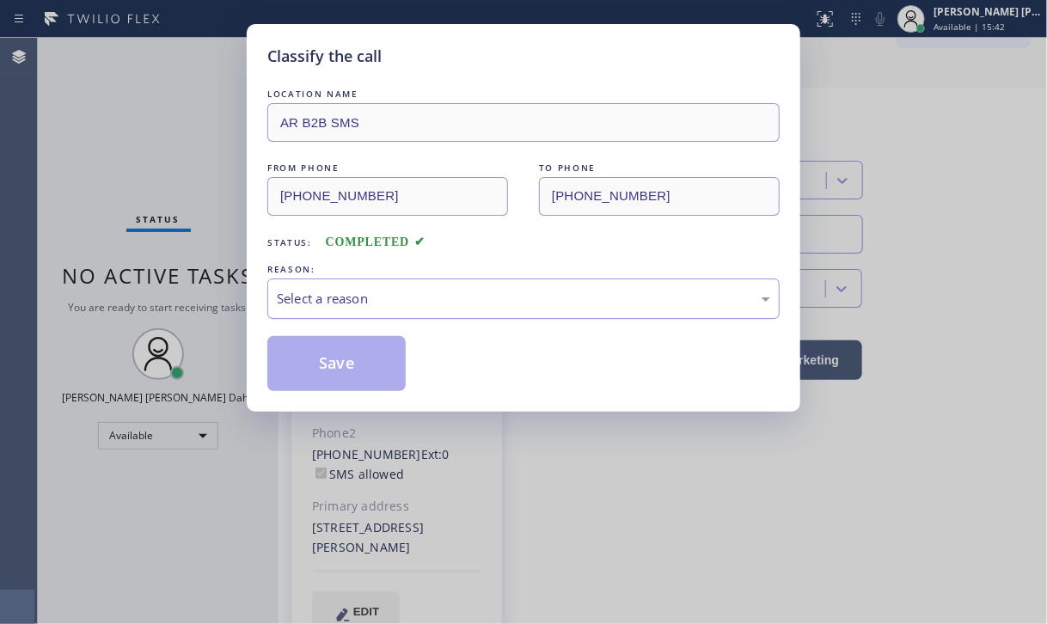
drag, startPoint x: 381, startPoint y: 293, endPoint x: 395, endPoint y: 314, distance: 25.3
click at [382, 292] on div "Select a reason" at bounding box center [523, 299] width 493 height 20
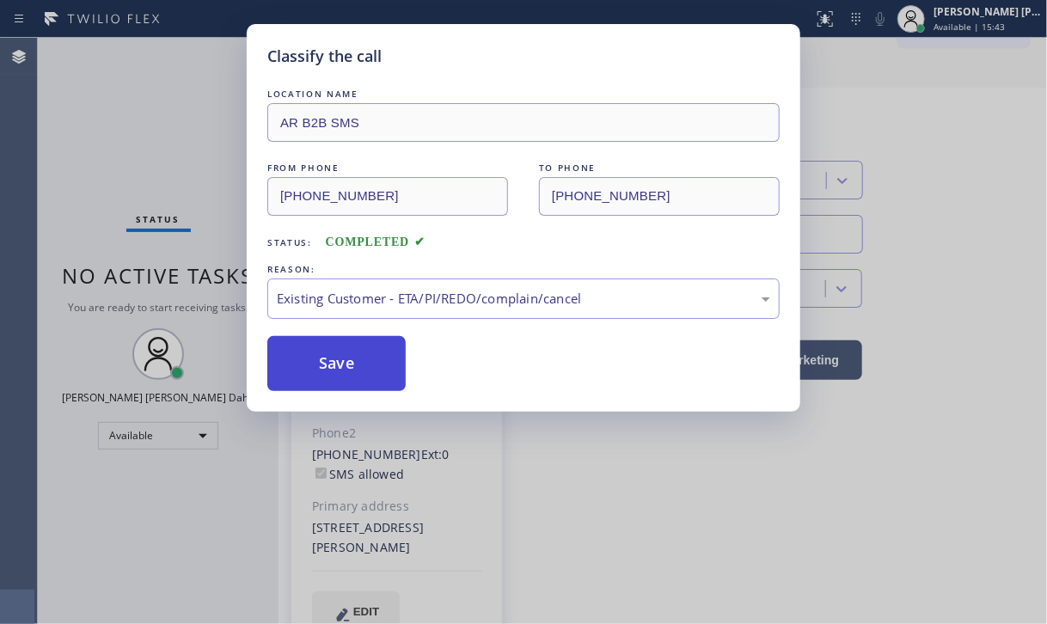
click at [354, 360] on button "Save" at bounding box center [336, 363] width 138 height 55
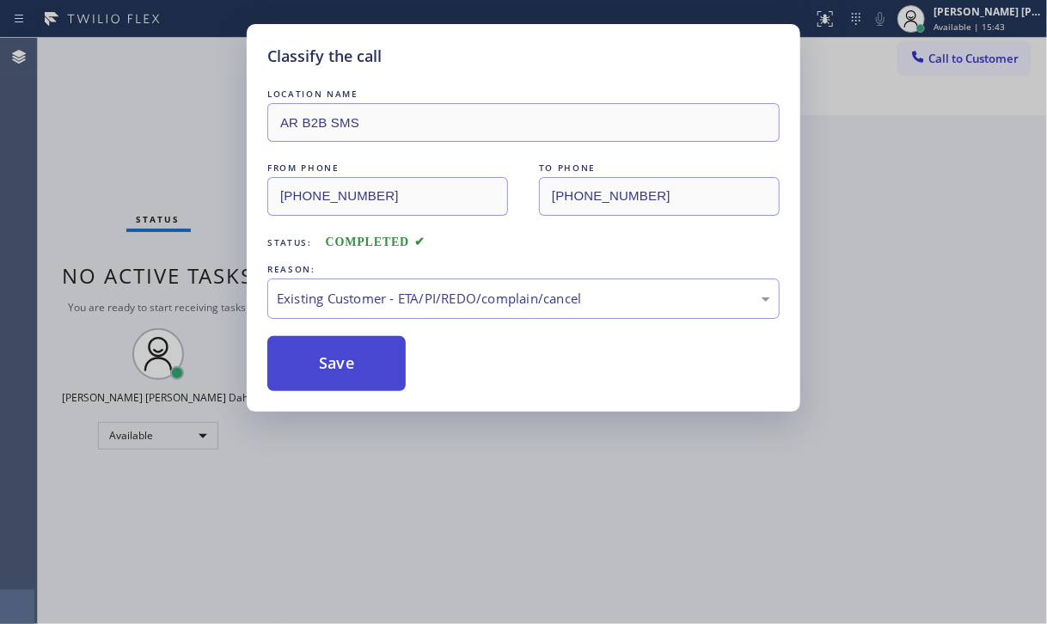
click at [354, 360] on button "Save" at bounding box center [336, 363] width 138 height 55
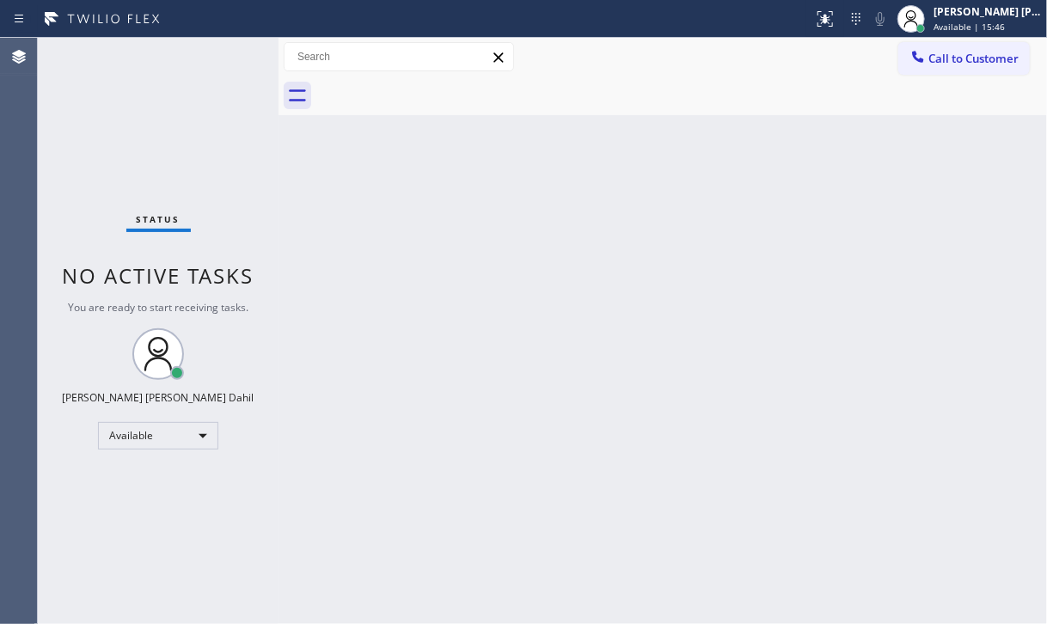
drag, startPoint x: 672, startPoint y: 384, endPoint x: 725, endPoint y: 484, distance: 113.1
click at [682, 399] on div "Back to Dashboard Change Sender ID Customers Technicians Select a contact Outbo…" at bounding box center [662, 331] width 768 height 586
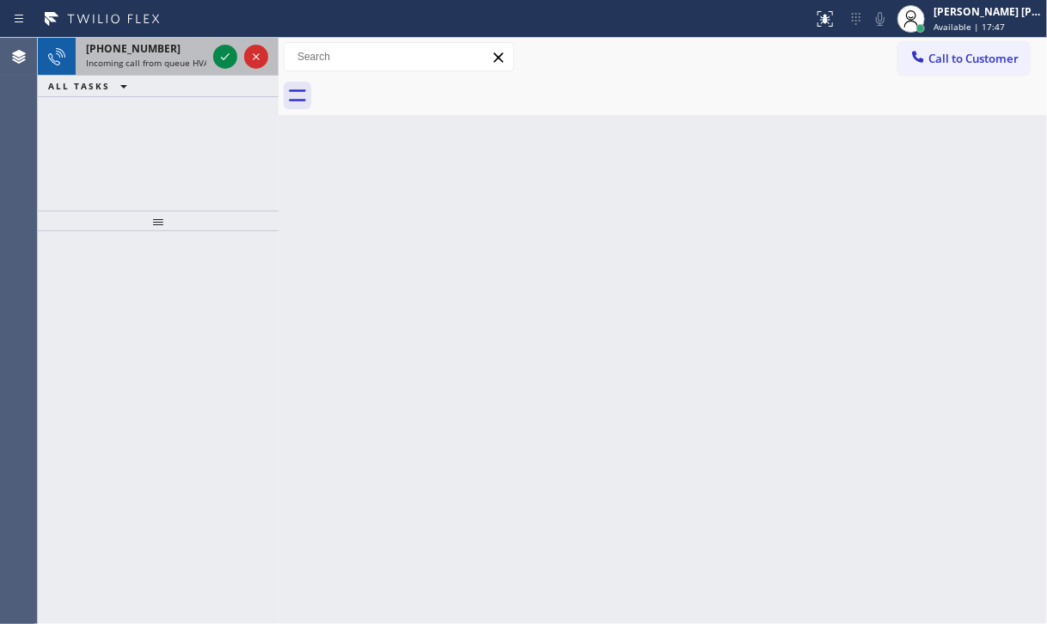
click at [156, 70] on div "[PHONE_NUMBER] Incoming call from queue HVAC" at bounding box center [143, 57] width 134 height 38
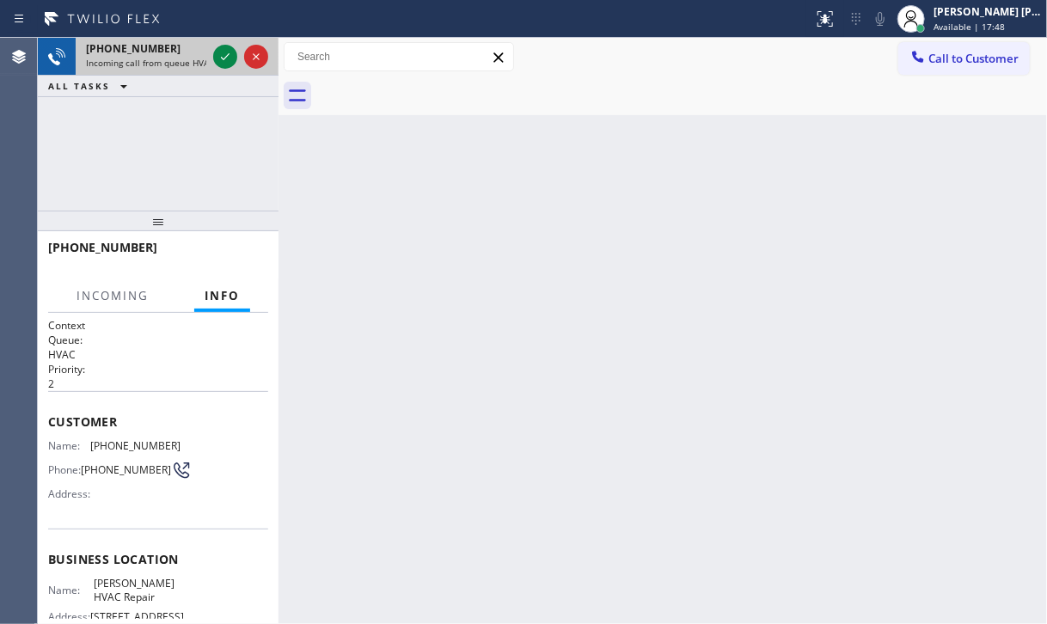
click at [156, 70] on div "[PHONE_NUMBER] Incoming call from queue HVAC" at bounding box center [143, 57] width 134 height 38
click at [225, 50] on icon at bounding box center [225, 56] width 21 height 21
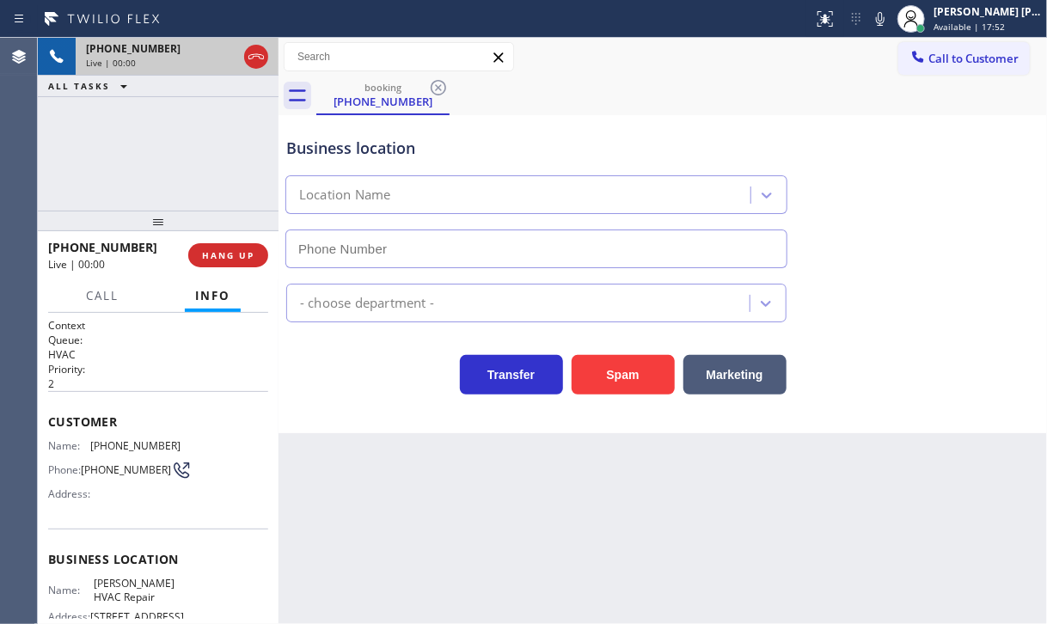
type input "[PHONE_NUMBER]"
drag, startPoint x: 150, startPoint y: 175, endPoint x: 297, endPoint y: 223, distance: 153.8
click at [150, 174] on div "[PHONE_NUMBER] Live | 00:00 ALL TASKS ALL TASKS ACTIVE TASKS TASKS IN WRAP UP" at bounding box center [158, 124] width 241 height 173
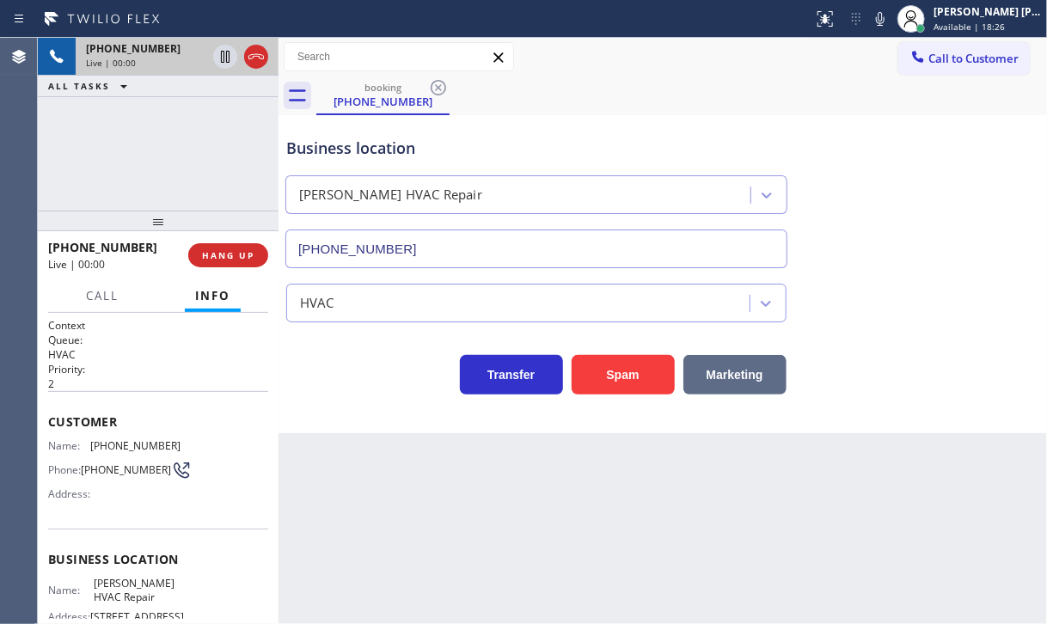
click at [724, 380] on button "Marketing" at bounding box center [734, 375] width 103 height 40
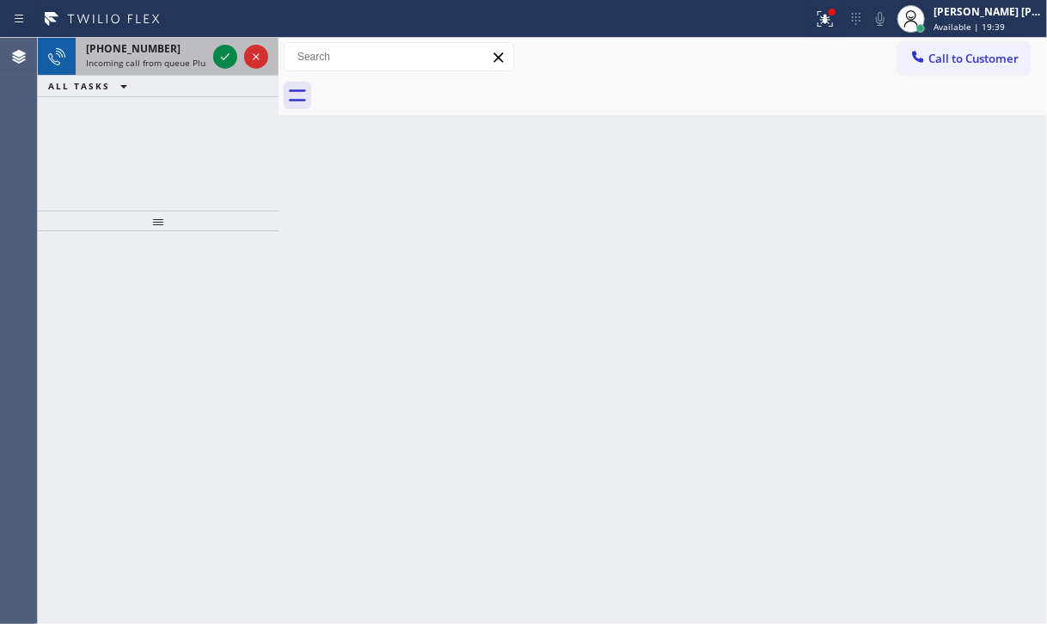
click at [157, 52] on div "[PHONE_NUMBER]" at bounding box center [146, 48] width 120 height 15
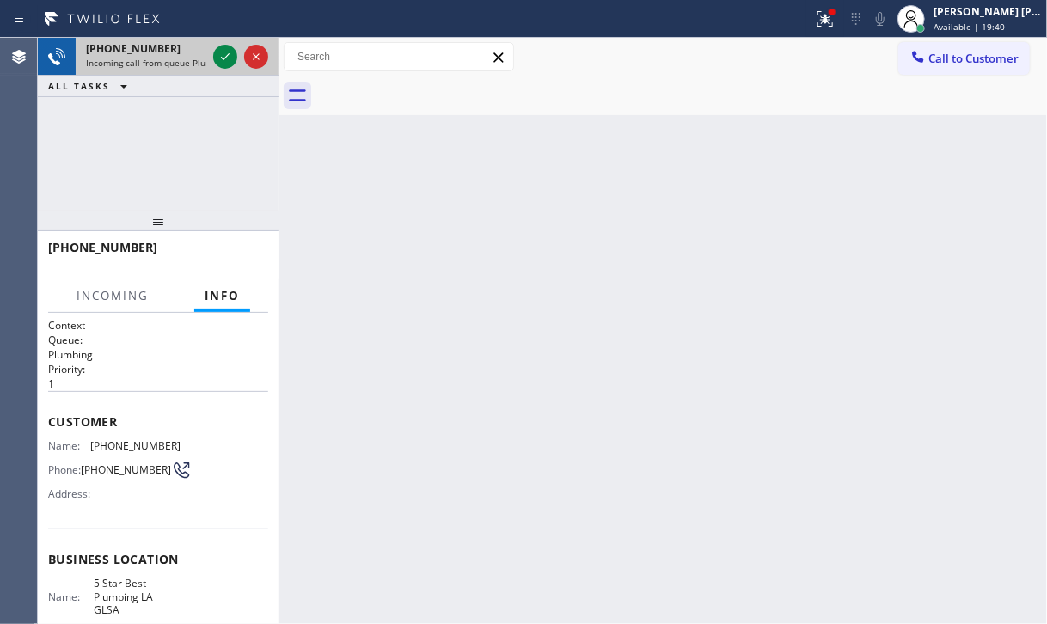
drag, startPoint x: 157, startPoint y: 52, endPoint x: 172, endPoint y: 53, distance: 14.6
click at [159, 52] on div "[PHONE_NUMBER]" at bounding box center [146, 48] width 120 height 15
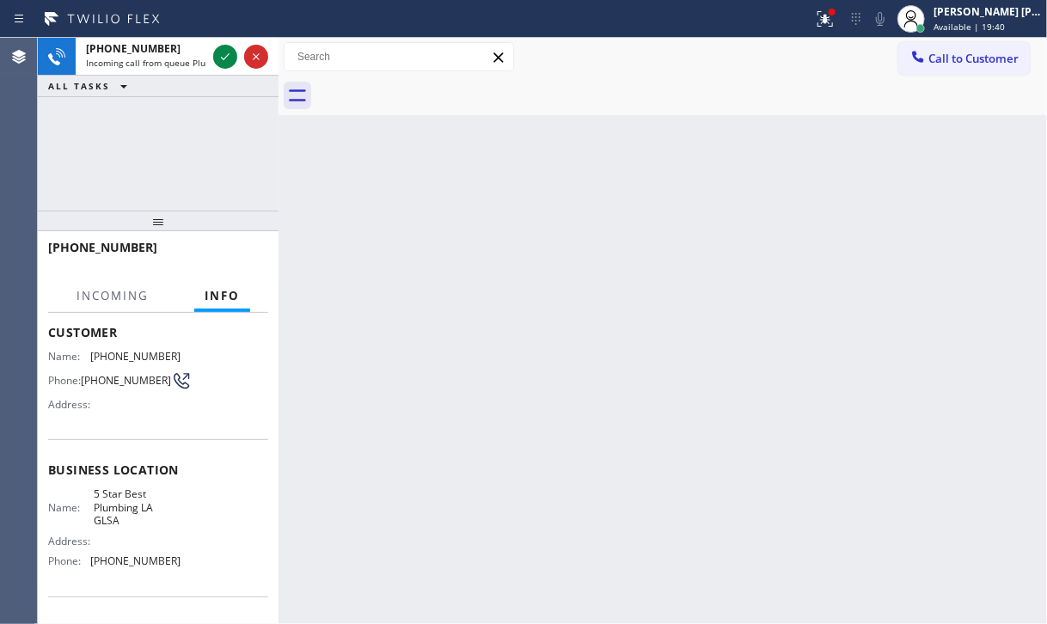
scroll to position [172, 0]
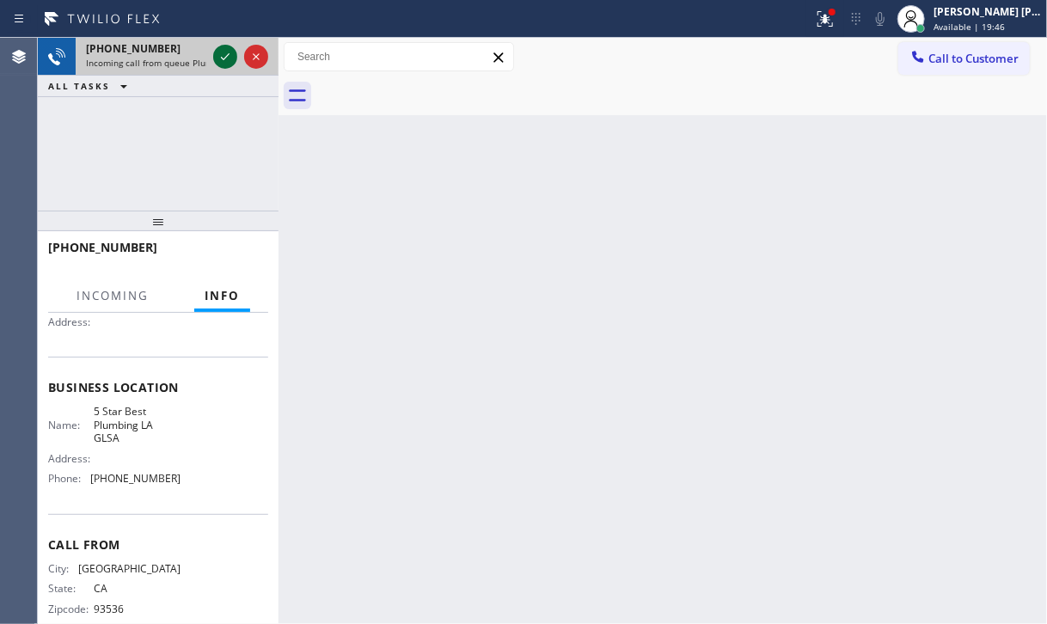
click at [218, 58] on icon at bounding box center [225, 56] width 21 height 21
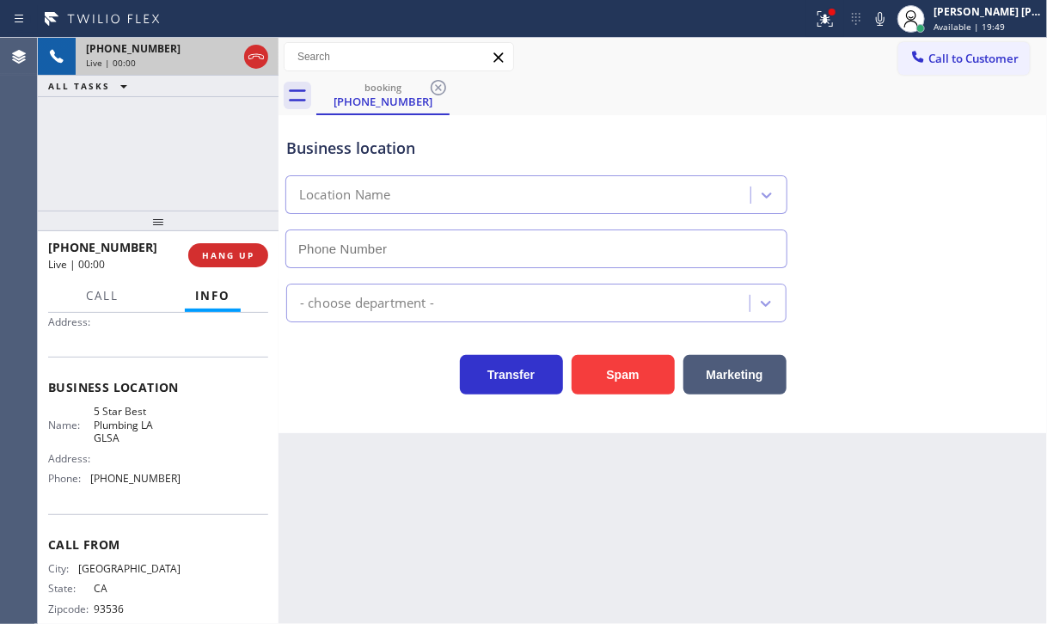
type input "[PHONE_NUMBER]"
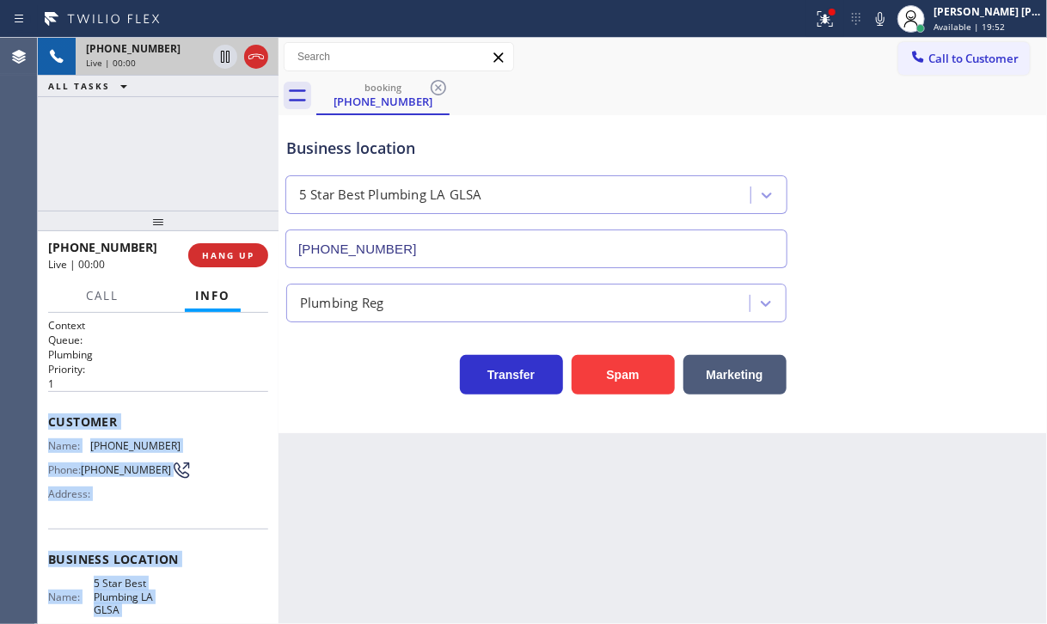
scroll to position [198, 0]
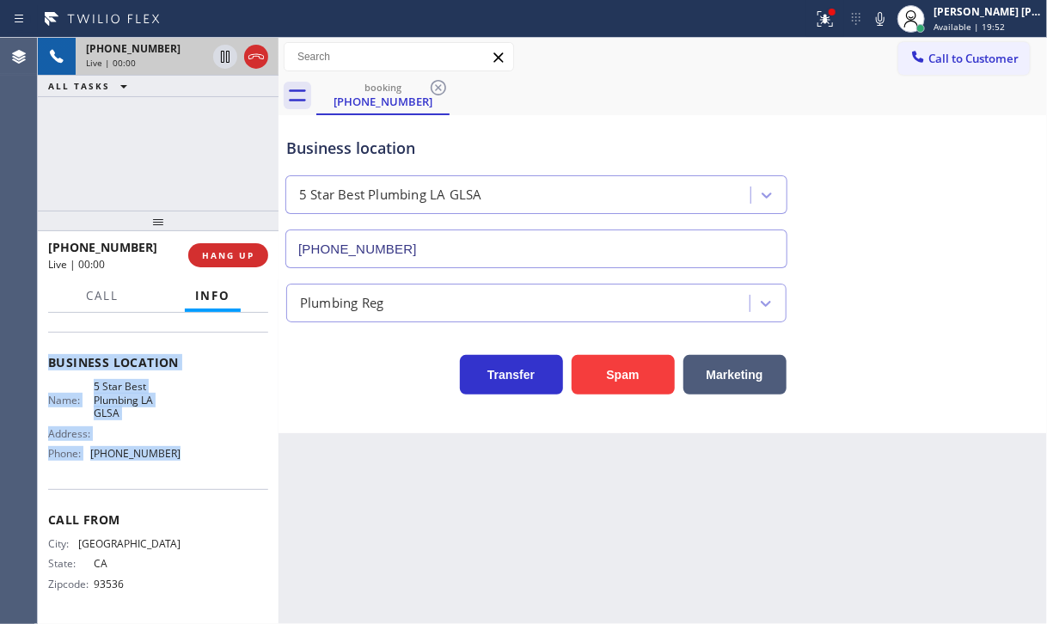
drag, startPoint x: 41, startPoint y: 411, endPoint x: 912, endPoint y: 378, distance: 871.3
click at [217, 459] on div "Context Queue: Plumbing Priority: 1 Customer Name: [PHONE_NUMBER] Phone: [PHONE…" at bounding box center [158, 468] width 241 height 311
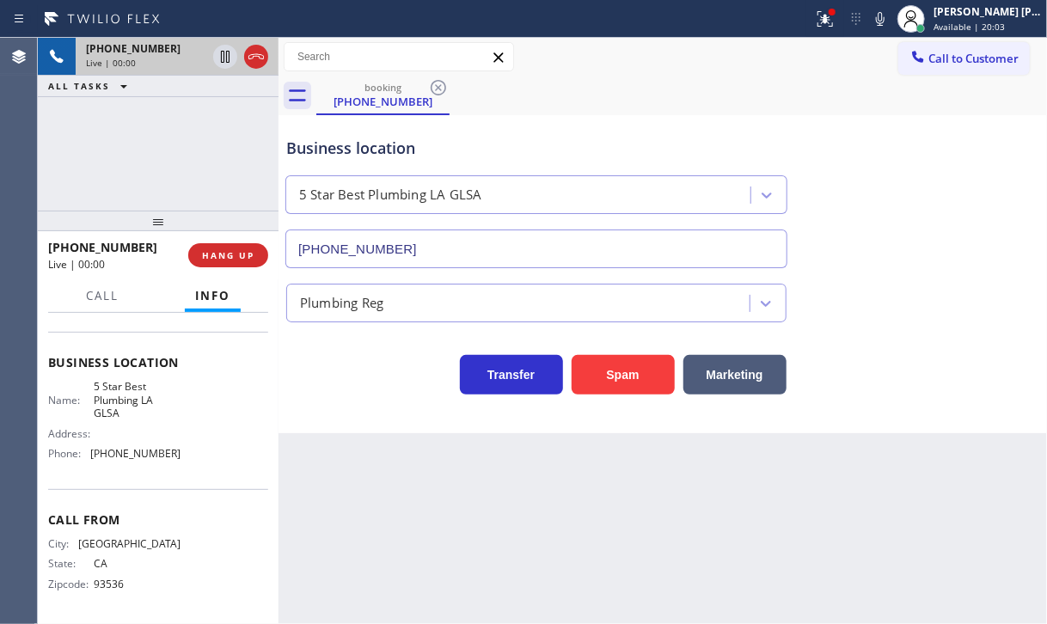
click at [129, 169] on div "[PHONE_NUMBER] Live | 00:00 ALL TASKS ALL TASKS ACTIVE TASKS TASKS IN WRAP UP" at bounding box center [158, 124] width 241 height 173
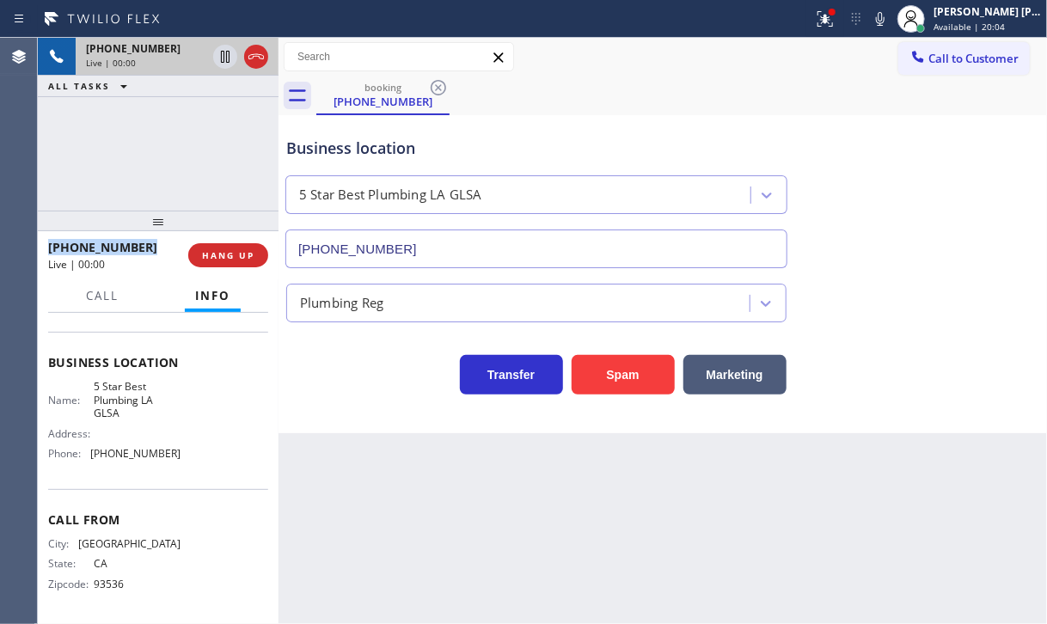
click at [129, 169] on div "[PHONE_NUMBER] Live | 00:00 ALL TASKS ALL TASKS ACTIVE TASKS TASKS IN WRAP UP" at bounding box center [158, 124] width 241 height 173
click at [210, 159] on div "[PHONE_NUMBER] Live | 00:00 ALL TASKS ALL TASKS ACTIVE TASKS TASKS IN WRAP UP" at bounding box center [158, 124] width 241 height 173
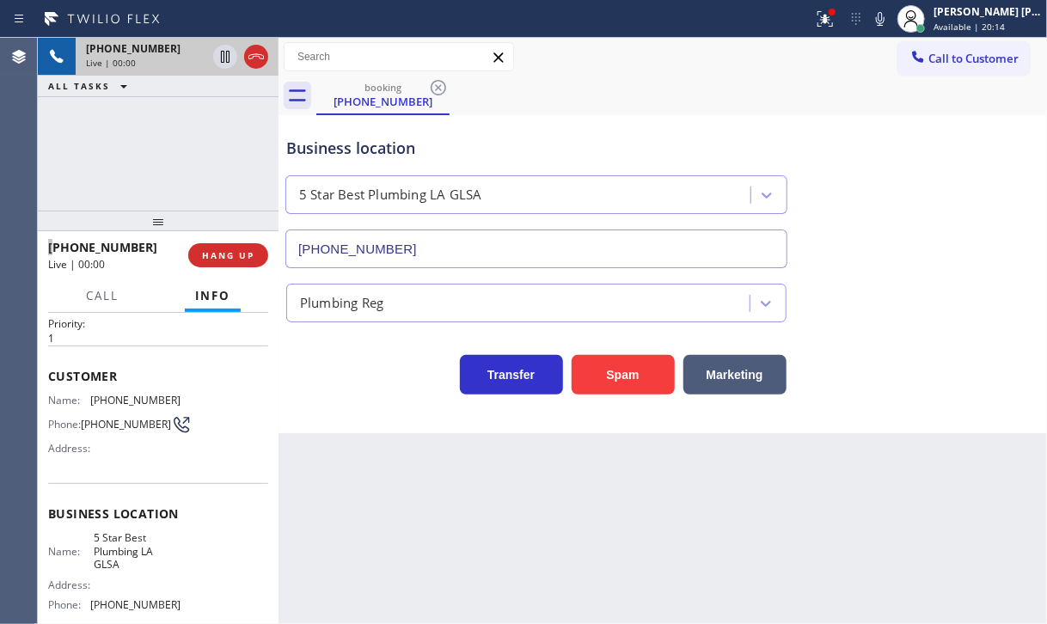
scroll to position [27, 0]
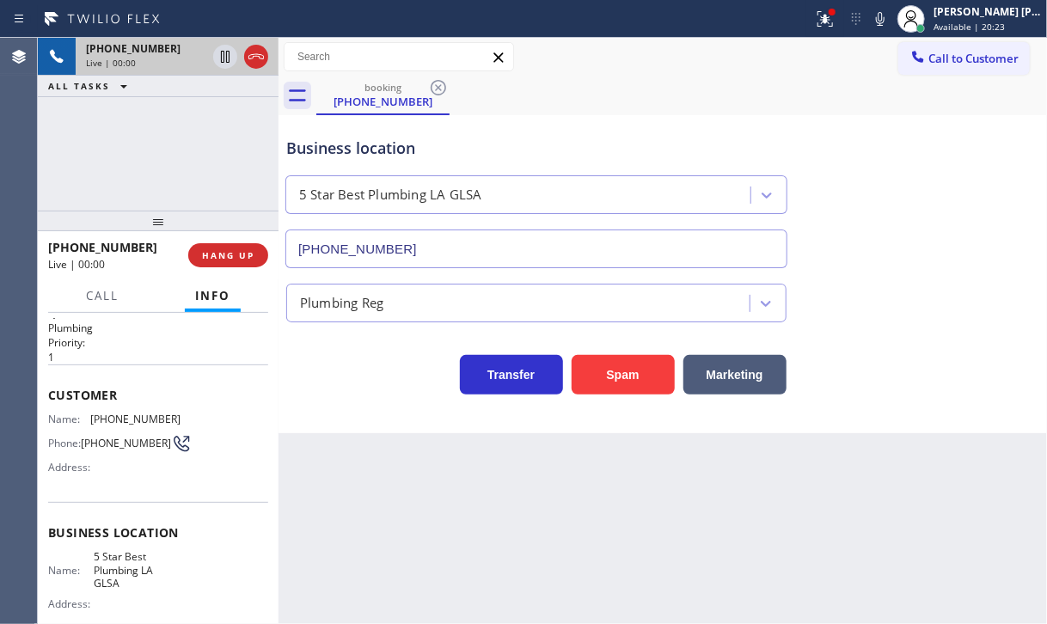
drag, startPoint x: 174, startPoint y: 151, endPoint x: 196, endPoint y: 175, distance: 32.8
click at [175, 151] on div "[PHONE_NUMBER] Live | 00:00 ALL TASKS ALL TASKS ACTIVE TASKS TASKS IN WRAP UP" at bounding box center [158, 124] width 241 height 173
click at [217, 260] on span "HANG UP" at bounding box center [228, 255] width 52 height 12
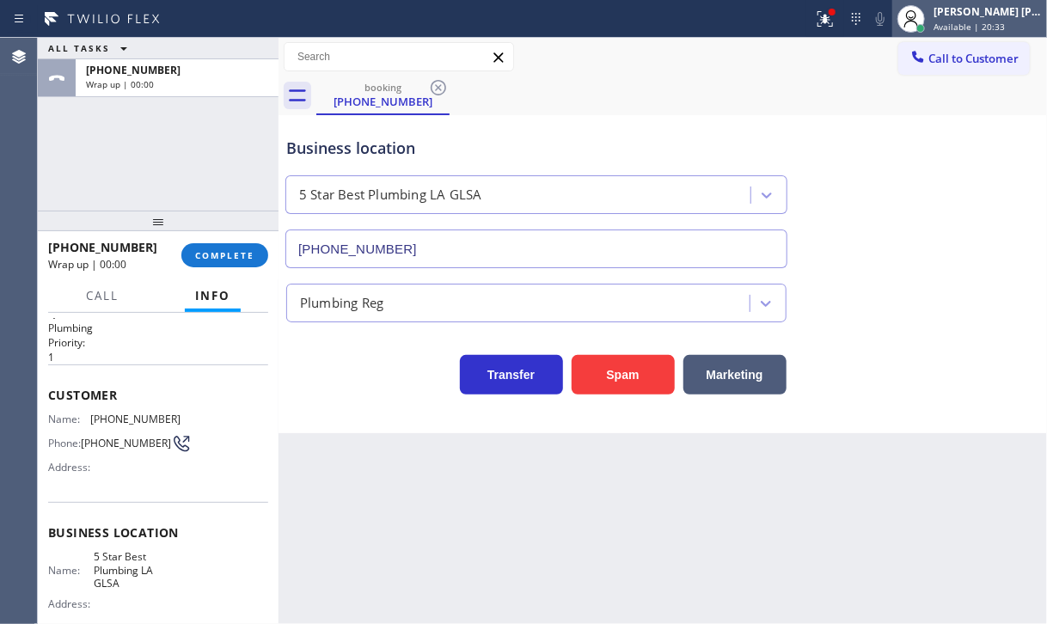
click at [927, 22] on div at bounding box center [921, 28] width 12 height 12
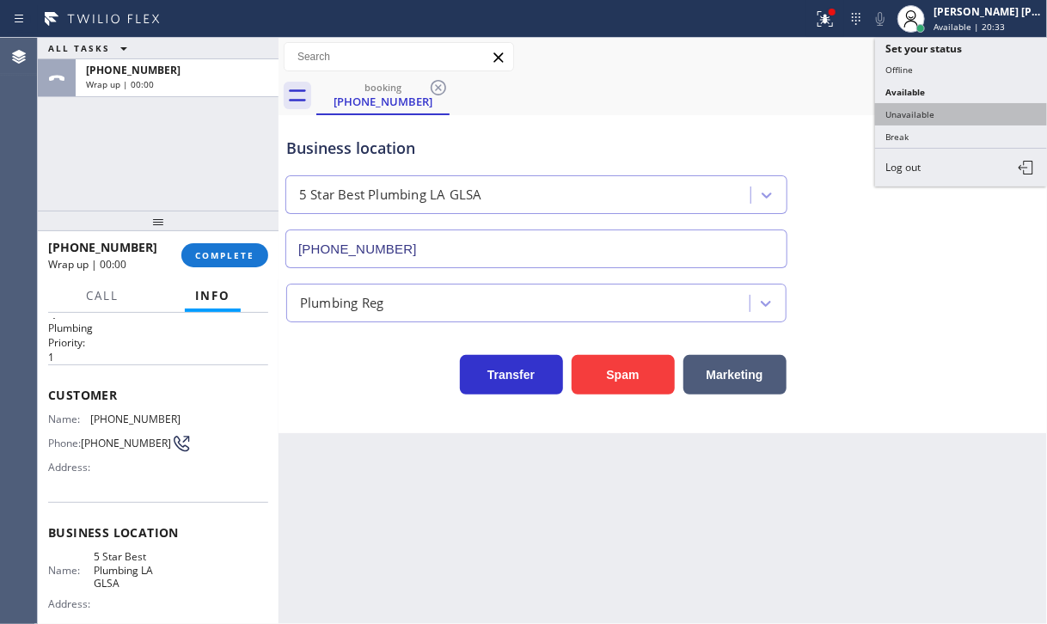
click at [911, 113] on button "Unavailable" at bounding box center [961, 114] width 172 height 22
click at [917, 117] on div "Business location 5 Star Best Plumbing LA GLSA [PHONE_NUMBER]" at bounding box center [663, 191] width 760 height 156
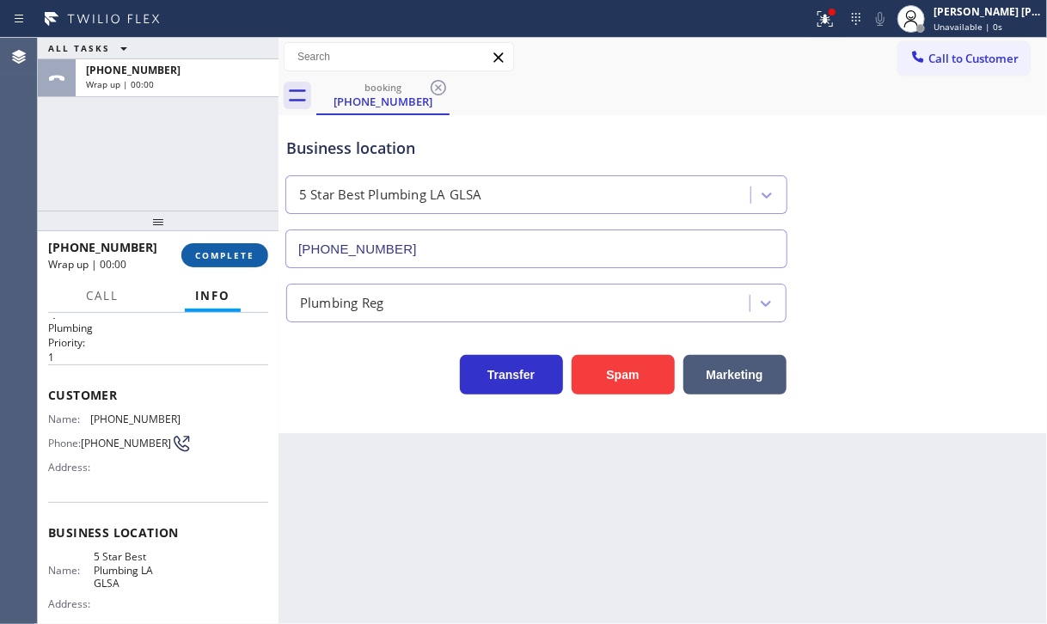
click at [244, 252] on span "COMPLETE" at bounding box center [224, 255] width 59 height 12
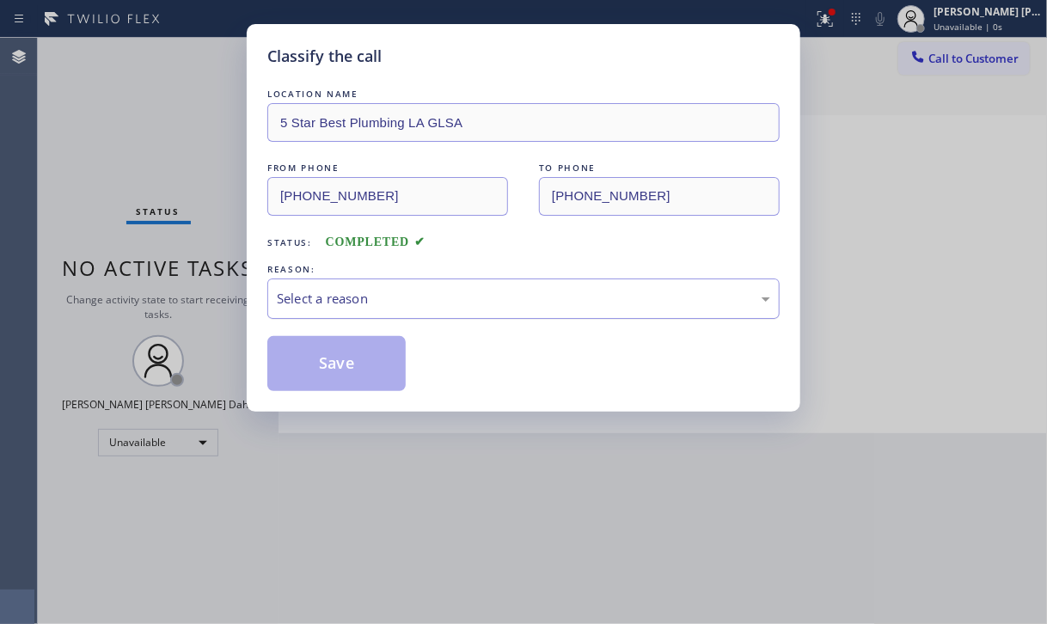
click at [334, 310] on div "Select a reason" at bounding box center [523, 298] width 512 height 40
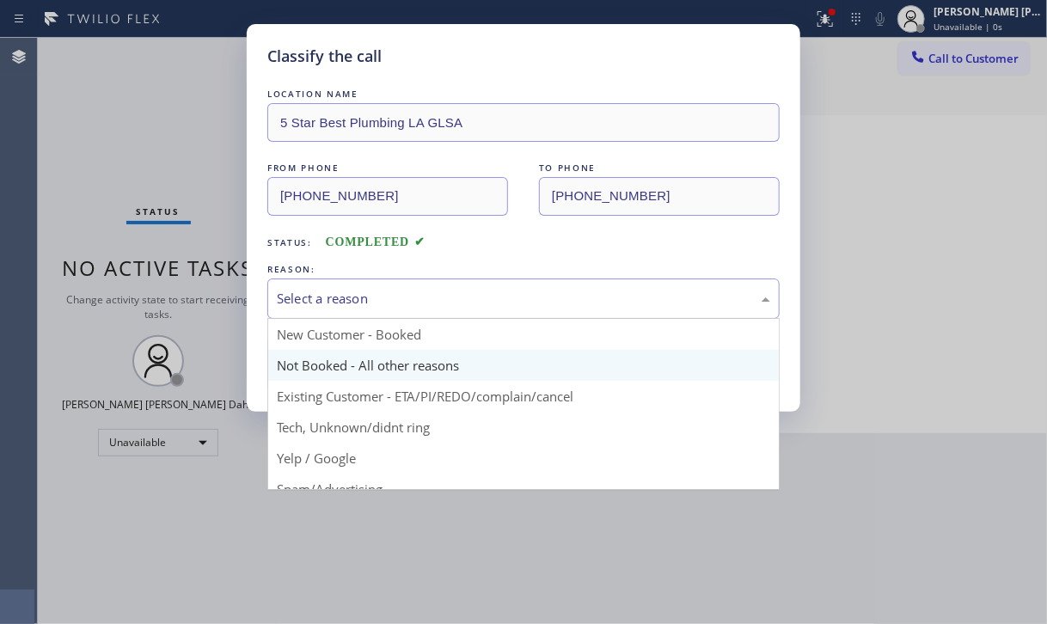
click at [333, 356] on button "Save" at bounding box center [336, 363] width 138 height 55
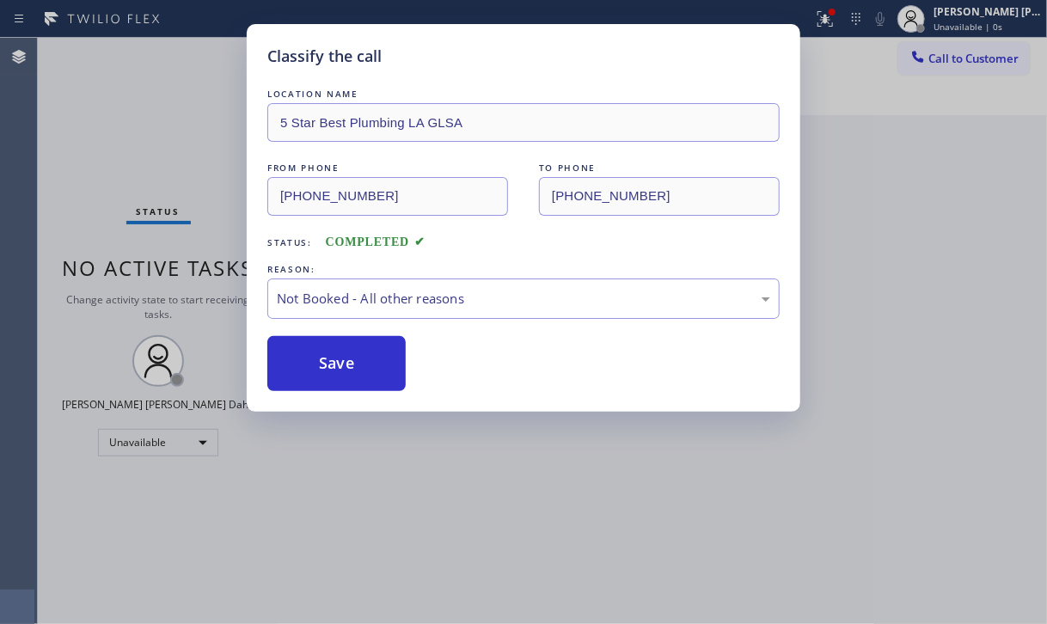
drag, startPoint x: 333, startPoint y: 356, endPoint x: 439, endPoint y: 317, distance: 112.6
click at [334, 356] on button "Save" at bounding box center [336, 363] width 138 height 55
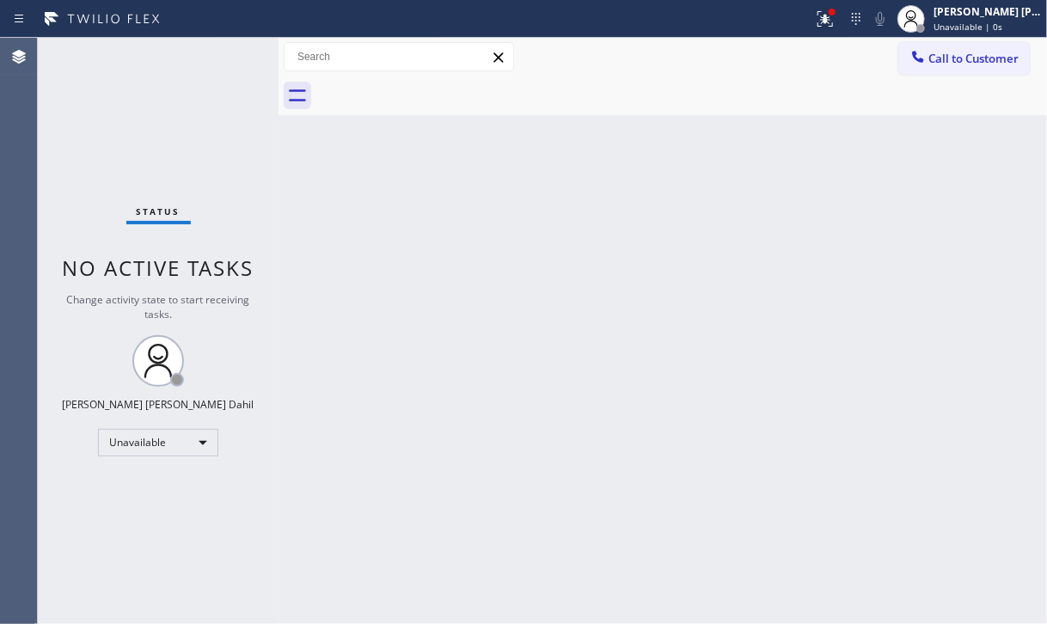
click at [953, 57] on span "Call to Customer" at bounding box center [973, 58] width 90 height 15
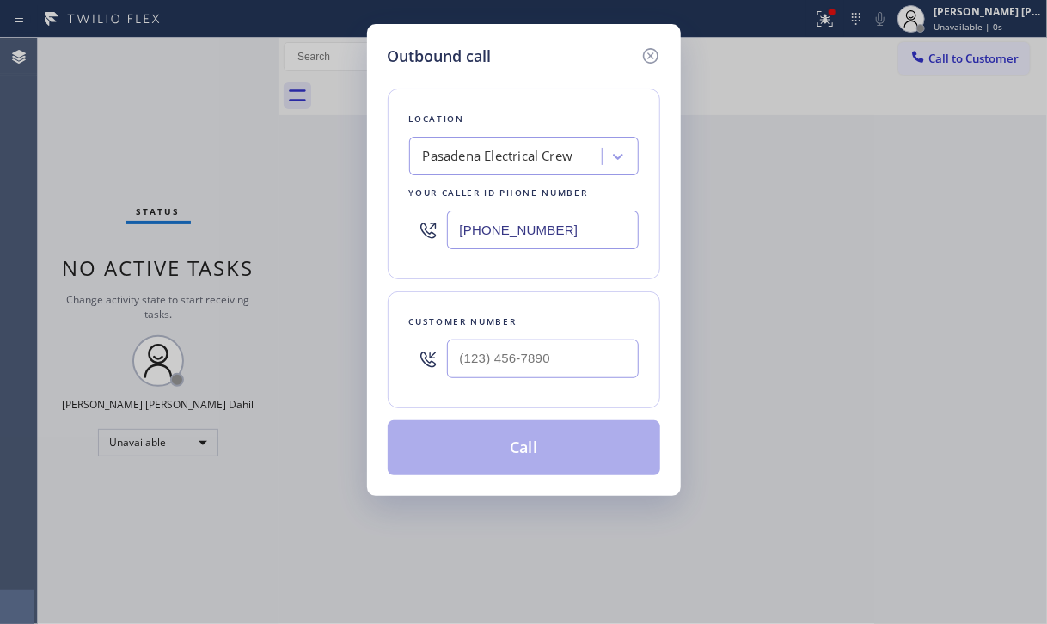
click at [574, 376] on div at bounding box center [543, 359] width 192 height 56
click at [577, 367] on input "(___) ___-____" at bounding box center [543, 359] width 192 height 39
paste input "661) 965-7158"
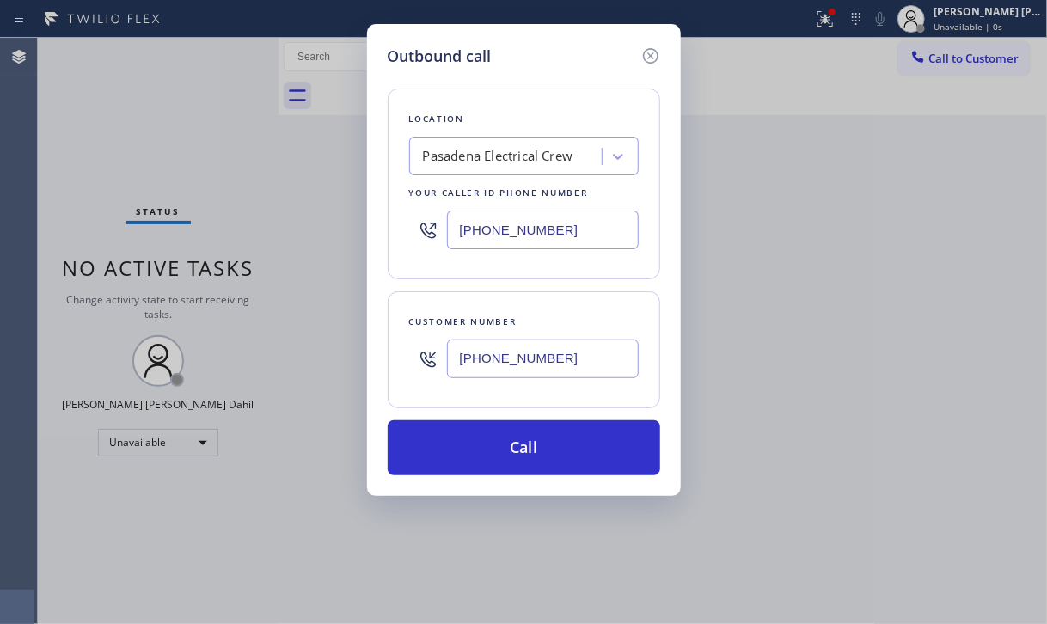
type input "[PHONE_NUMBER]"
click at [511, 162] on div "Pasadena Electrical Crew" at bounding box center [498, 157] width 150 height 20
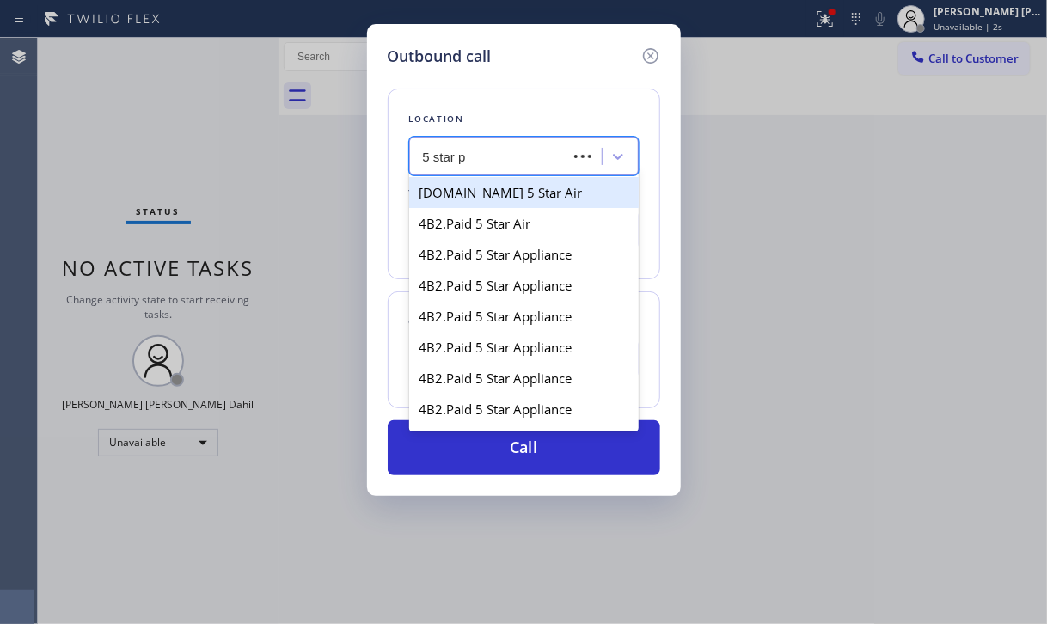
type input "5 star pl"
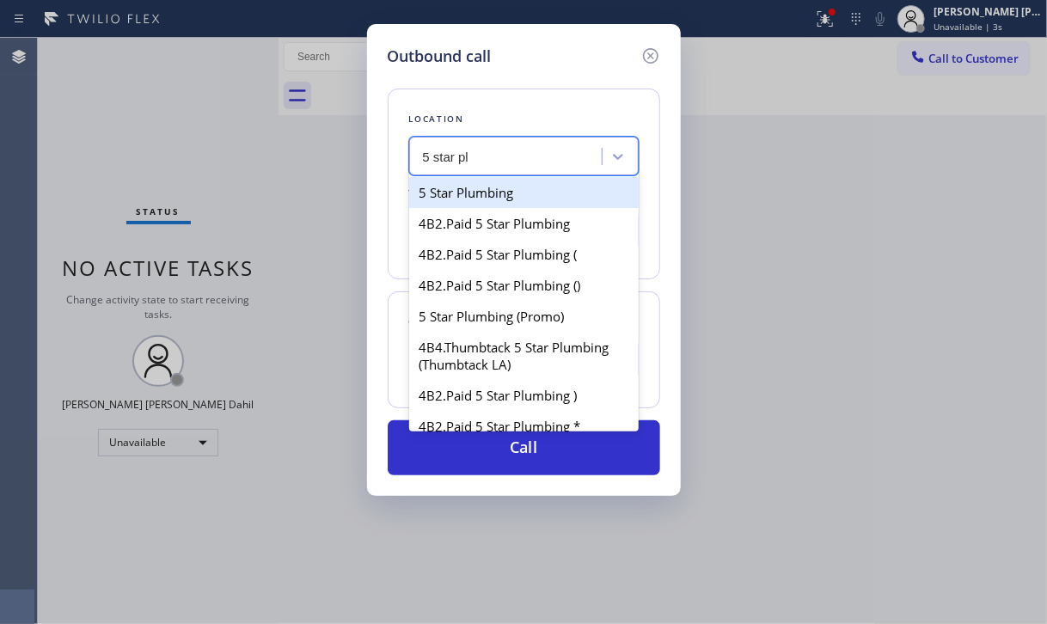
click at [503, 191] on div "5 Star Plumbing" at bounding box center [523, 192] width 229 height 31
type input "[PHONE_NUMBER]"
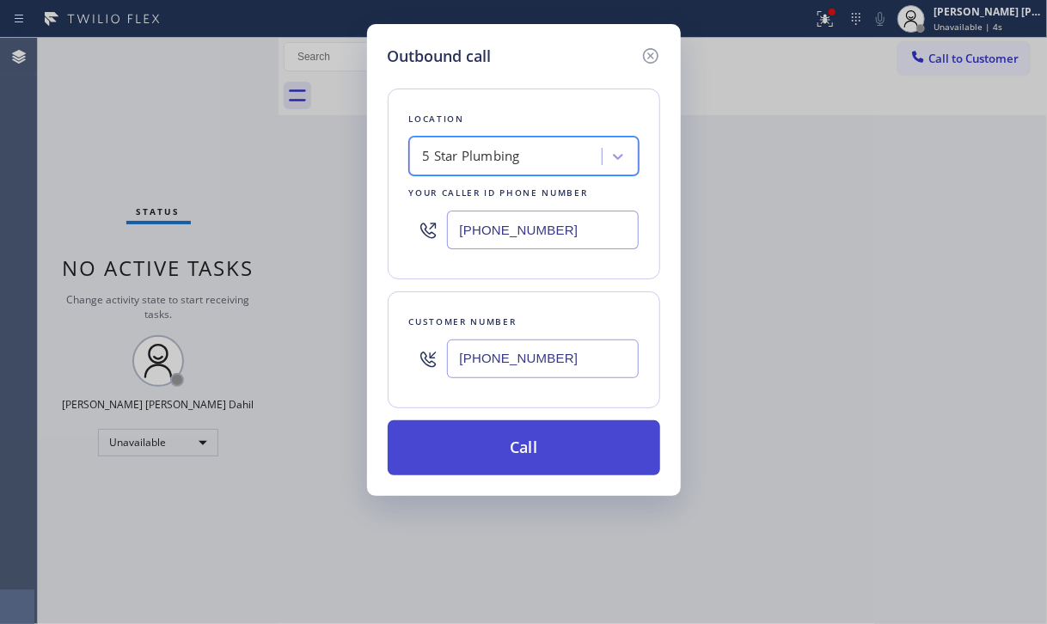
click at [592, 445] on button "Call" at bounding box center [524, 447] width 272 height 55
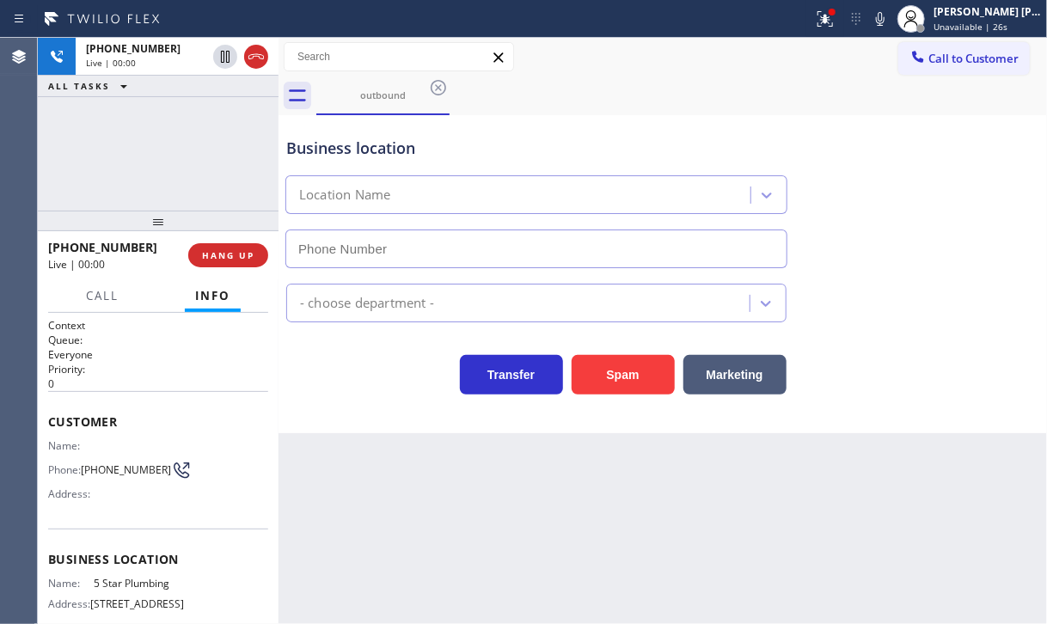
type input "[PHONE_NUMBER]"
drag, startPoint x: 189, startPoint y: 157, endPoint x: 671, endPoint y: 185, distance: 483.0
click at [189, 157] on div "[PHONE_NUMBER] Live | 00:00 ALL TASKS ALL TASKS ACTIVE TASKS TASKS IN WRAP UP" at bounding box center [158, 124] width 241 height 173
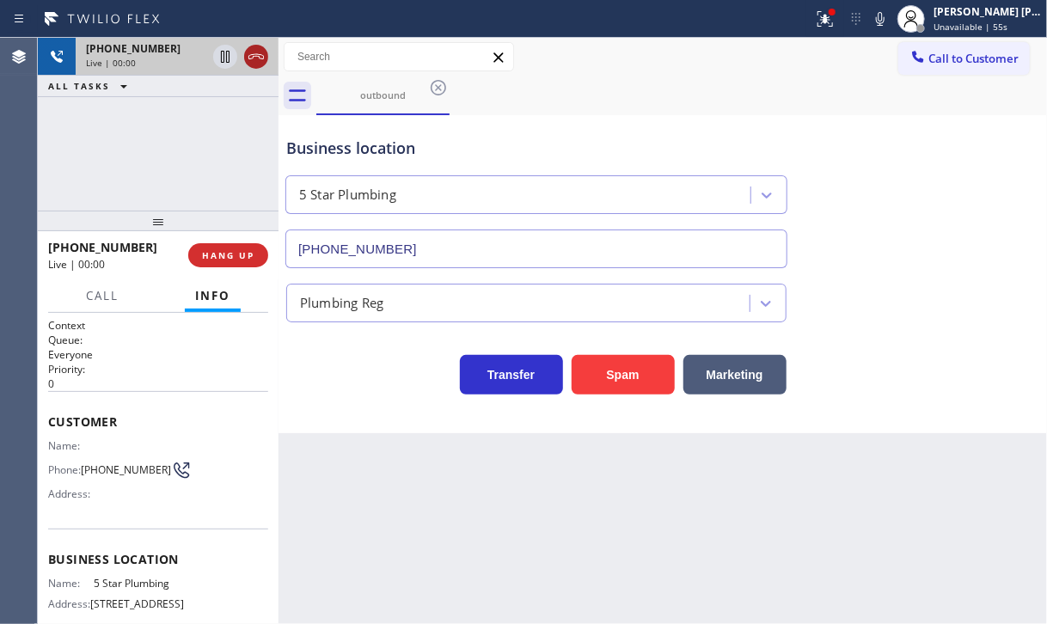
click at [258, 63] on icon at bounding box center [256, 56] width 21 height 21
click at [206, 63] on div "Live | 00:00" at bounding box center [146, 63] width 120 height 12
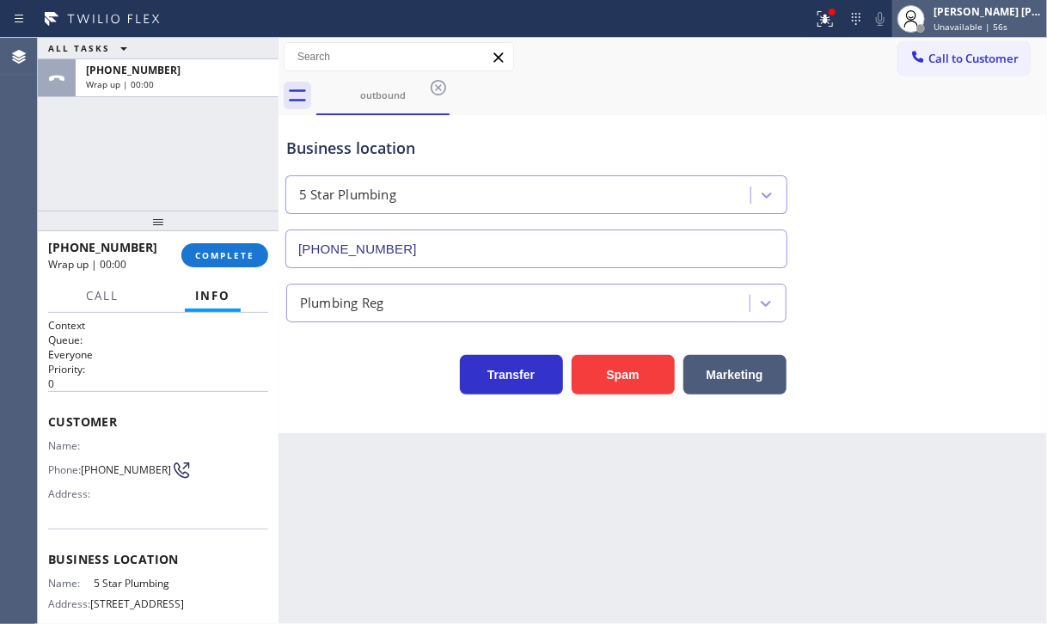
click at [987, 30] on span "Unavailable | 56s" at bounding box center [970, 27] width 74 height 12
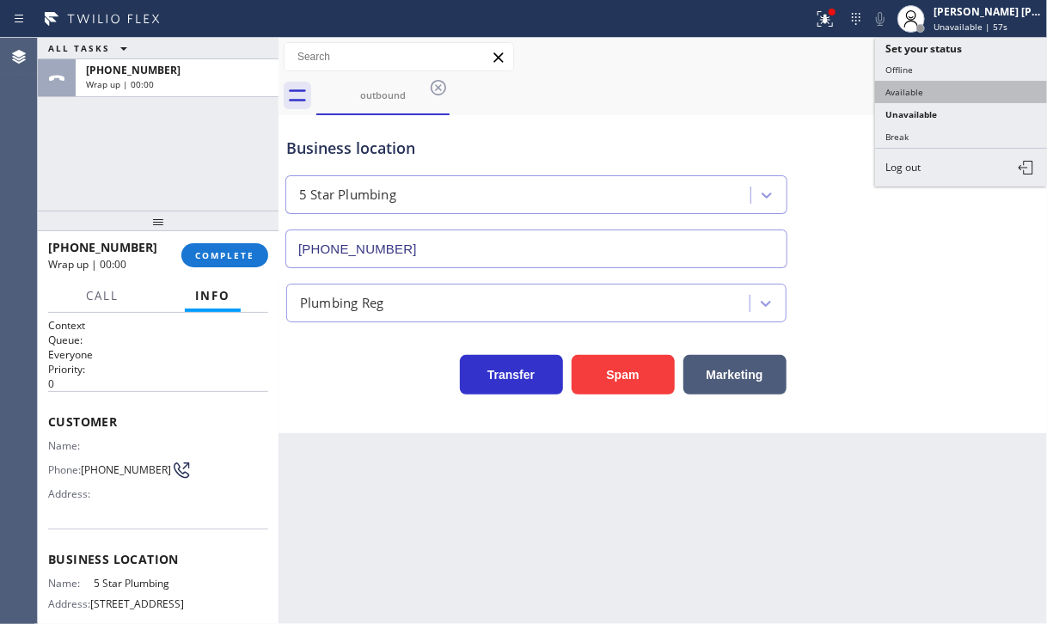
click at [949, 95] on button "Available" at bounding box center [961, 92] width 172 height 22
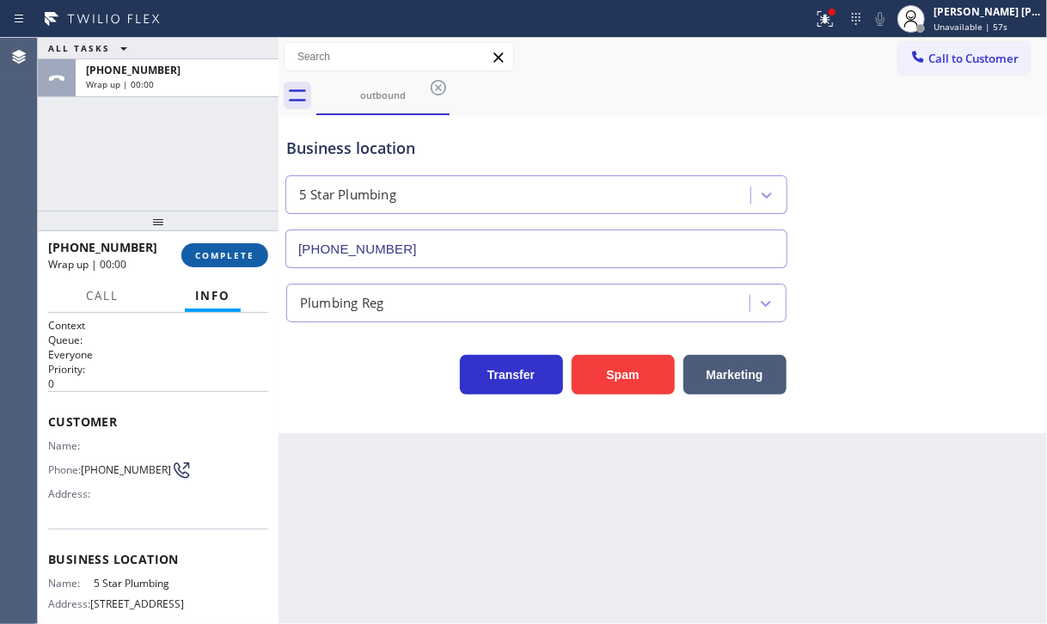
click at [246, 243] on button "COMPLETE" at bounding box center [224, 255] width 87 height 24
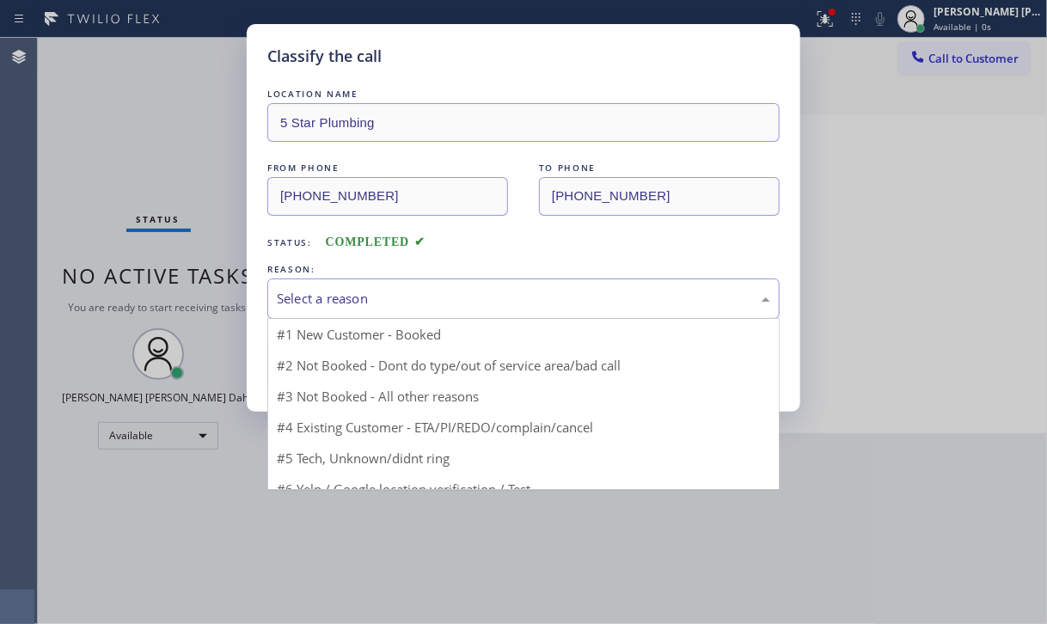
click at [377, 296] on div "Select a reason" at bounding box center [523, 299] width 493 height 20
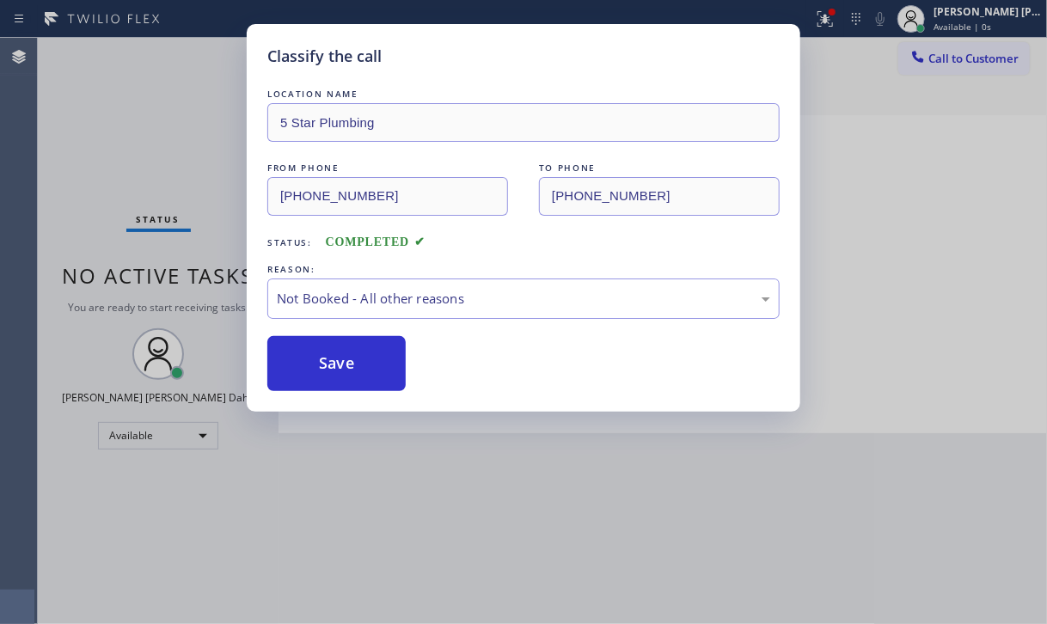
click at [337, 365] on button "Save" at bounding box center [336, 363] width 138 height 55
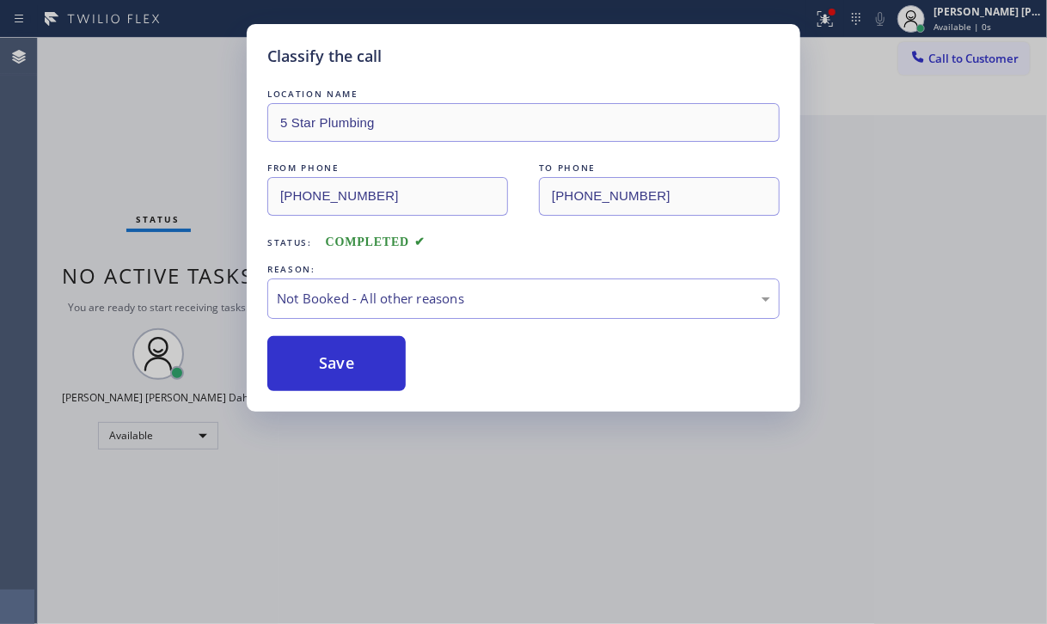
click at [337, 365] on button "Save" at bounding box center [336, 363] width 138 height 55
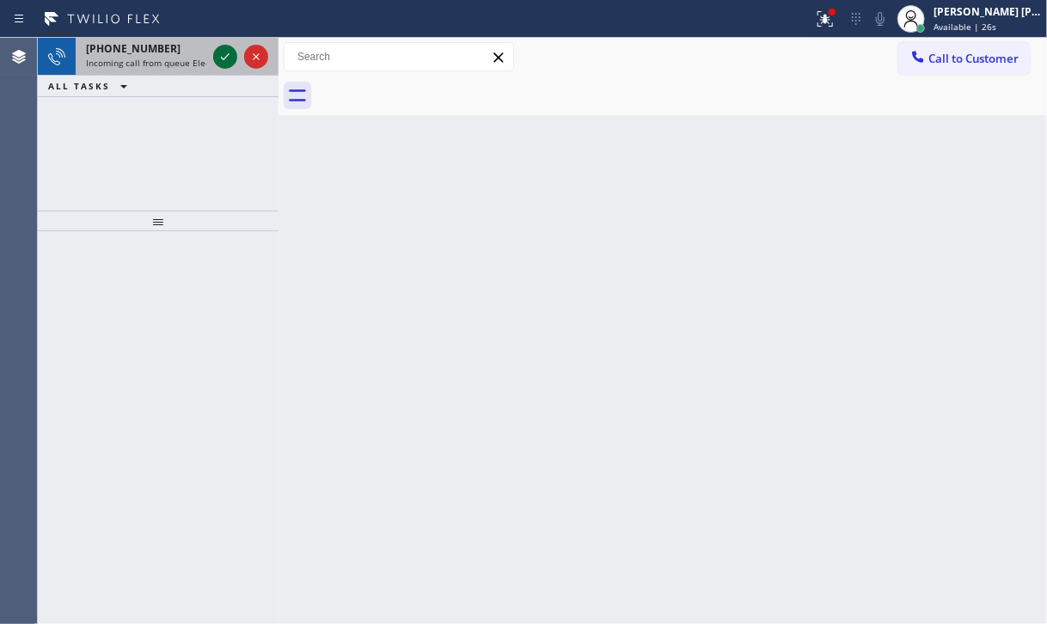
click at [203, 59] on span "Incoming call from queue Electrical" at bounding box center [158, 63] width 145 height 12
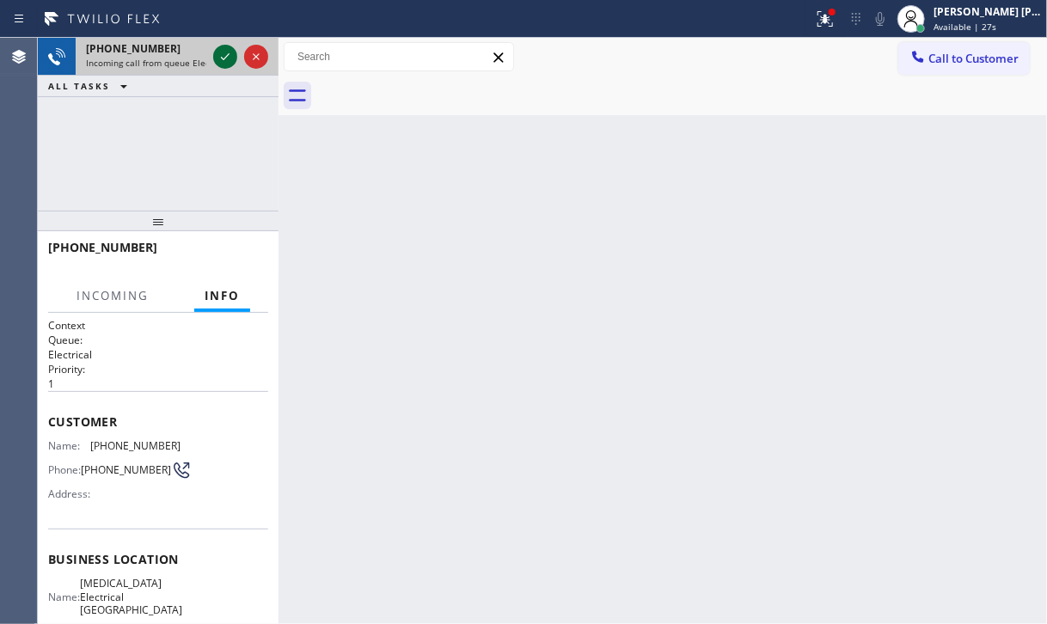
click at [220, 52] on icon at bounding box center [225, 56] width 21 height 21
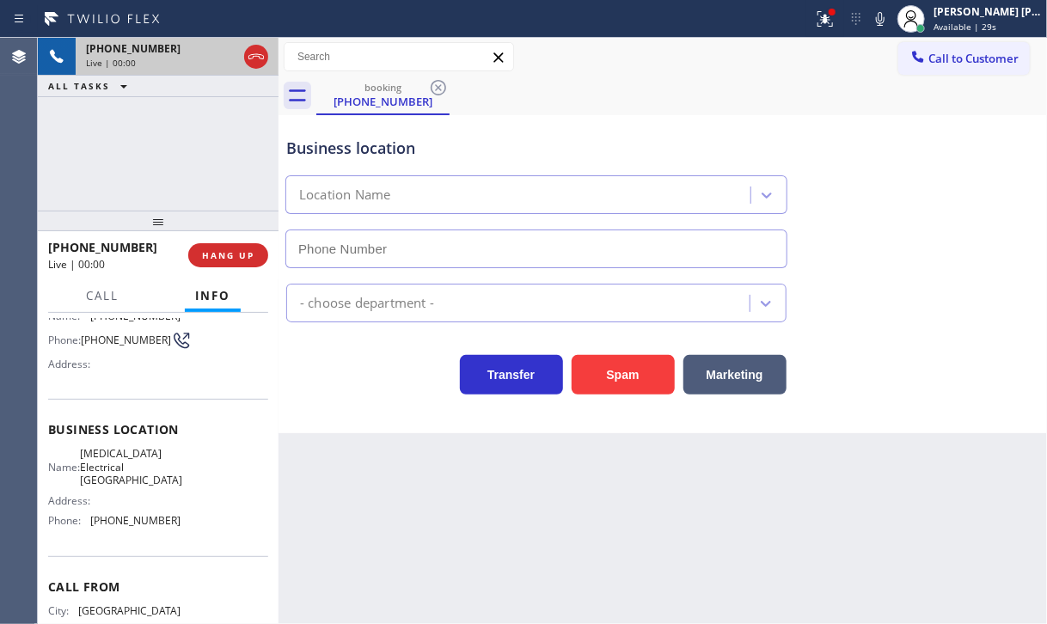
scroll to position [112, 0]
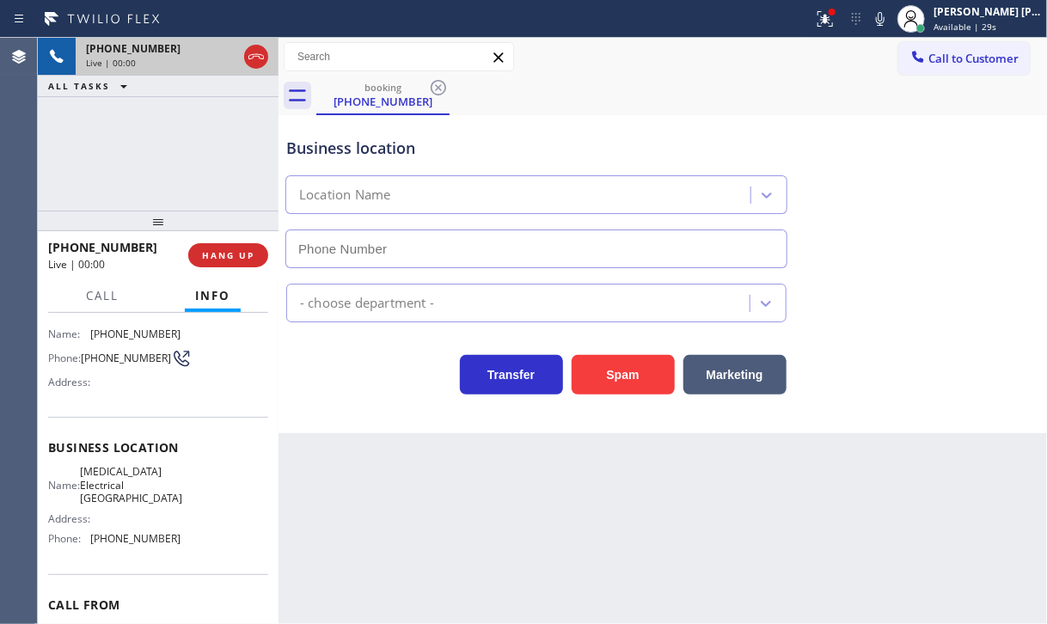
type input "[PHONE_NUMBER]"
drag, startPoint x: 139, startPoint y: 118, endPoint x: 144, endPoint y: 169, distance: 51.8
click at [139, 118] on div "[PHONE_NUMBER] Live | 00:00 ALL TASKS ALL TASKS ACTIVE TASKS TASKS IN WRAP UP" at bounding box center [158, 124] width 241 height 173
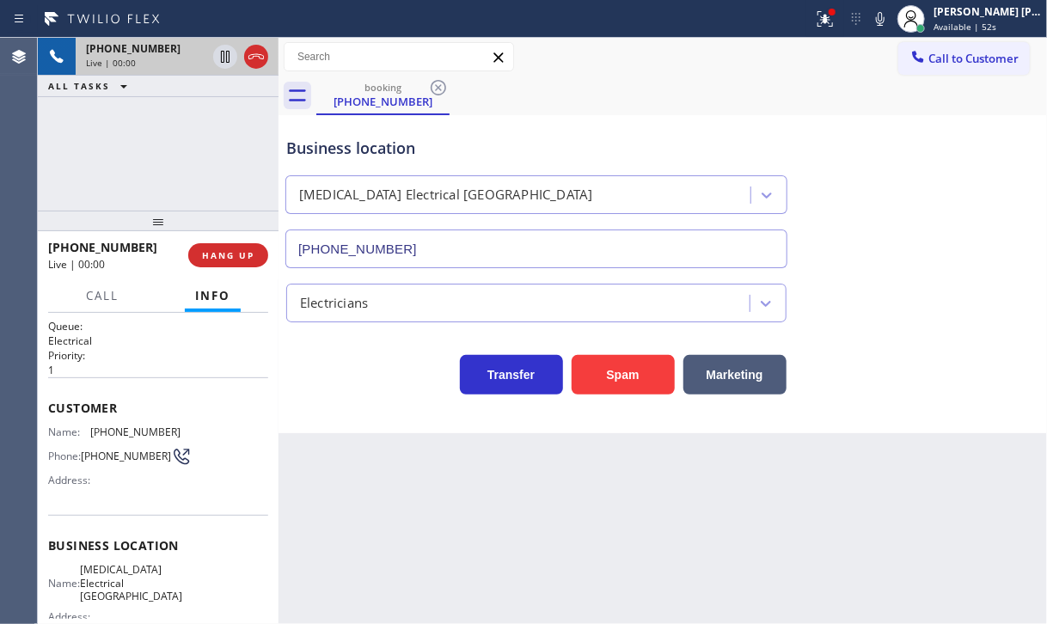
scroll to position [0, 0]
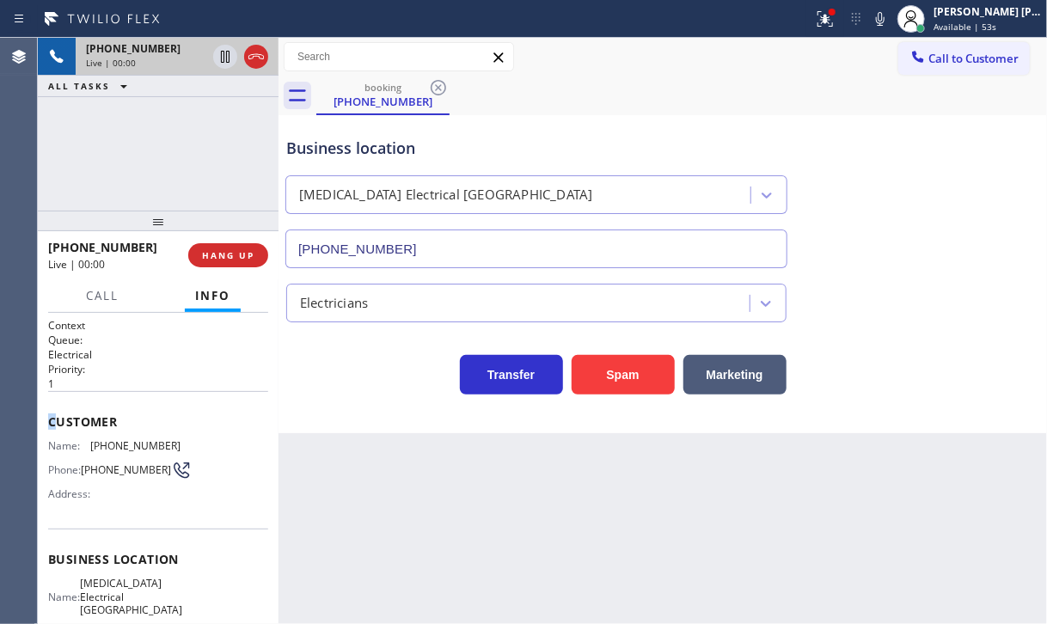
click at [50, 424] on span "Customer" at bounding box center [158, 421] width 220 height 16
click at [414, 517] on div "Back to Dashboard Change Sender ID Customers Technicians Select a contact Outbo…" at bounding box center [662, 331] width 768 height 586
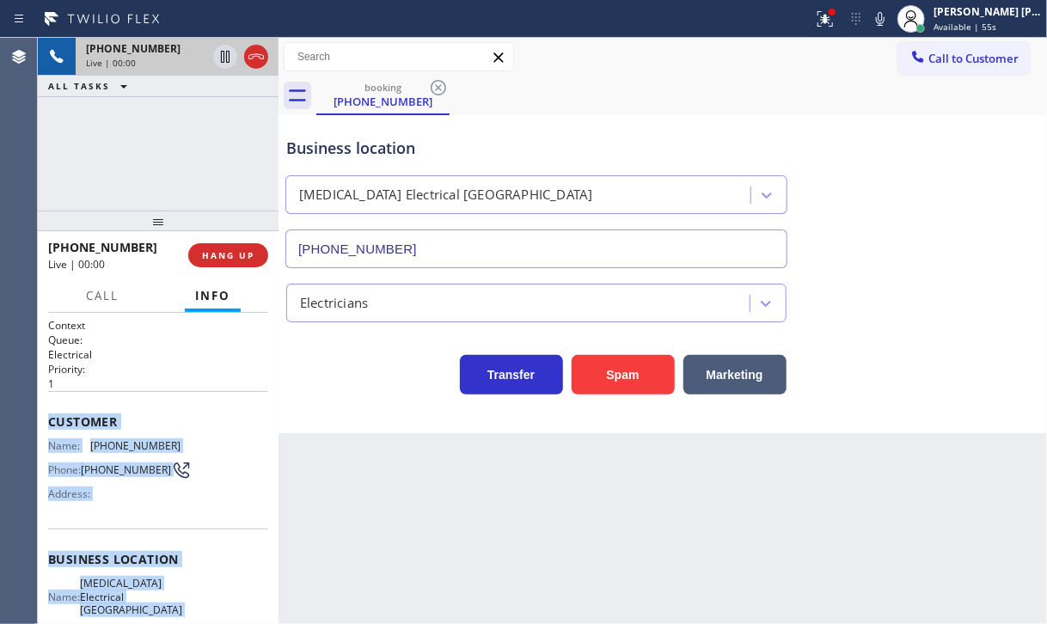
scroll to position [198, 0]
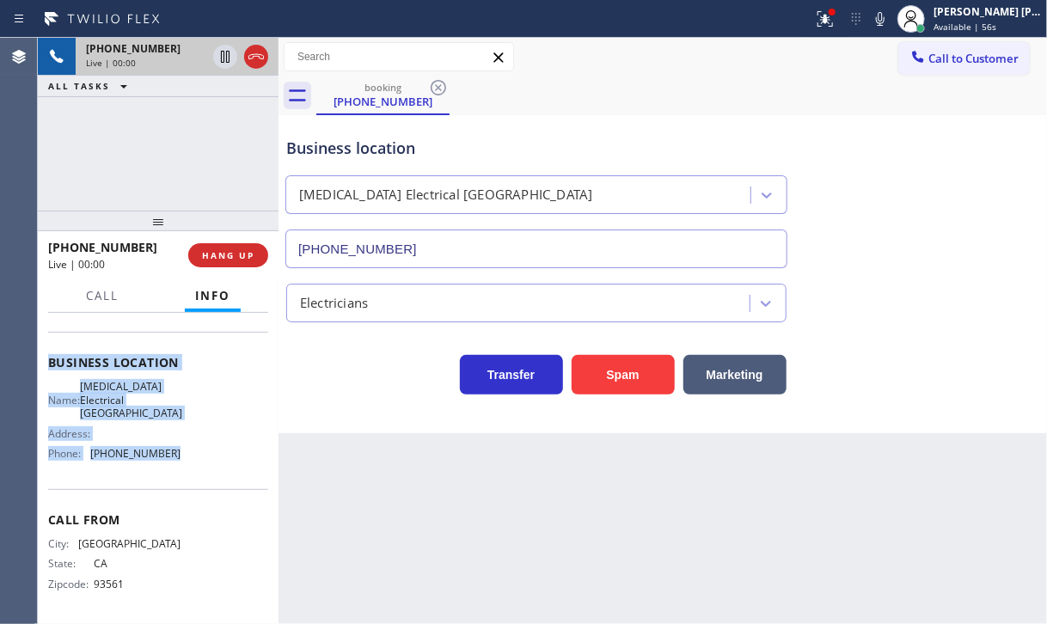
drag, startPoint x: 43, startPoint y: 409, endPoint x: 811, endPoint y: 349, distance: 769.9
click at [194, 467] on div "Context Queue: Electrical Priority: 1 Customer Name: [PHONE_NUMBER] Phone: [PHO…" at bounding box center [158, 468] width 241 height 311
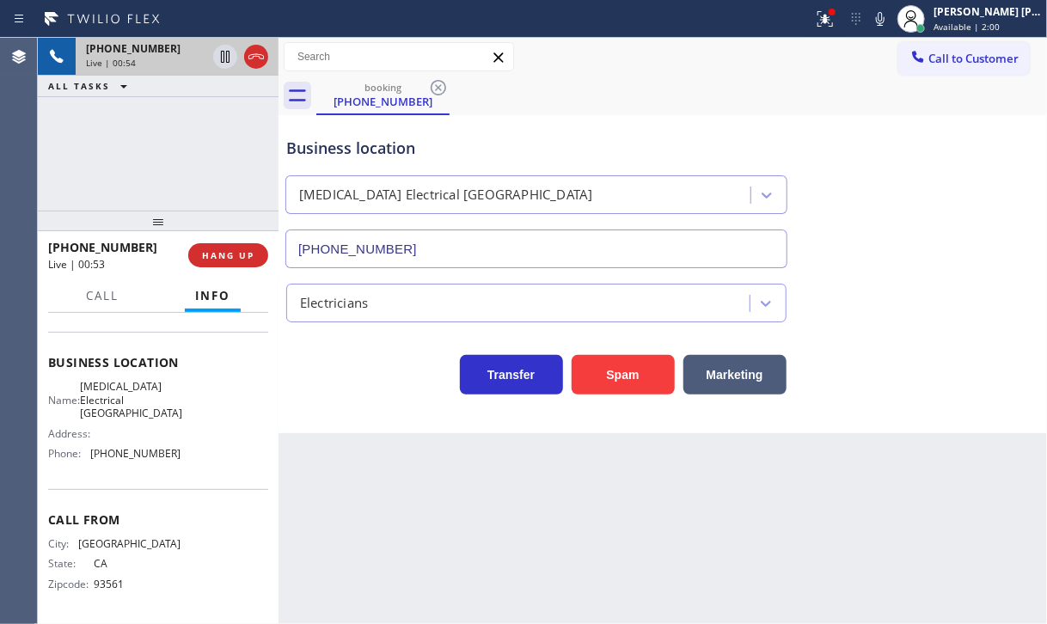
click at [152, 122] on div "[PHONE_NUMBER] Live | 00:54 ALL TASKS ALL TASKS ACTIVE TASKS TASKS IN WRAP UP" at bounding box center [158, 124] width 241 height 173
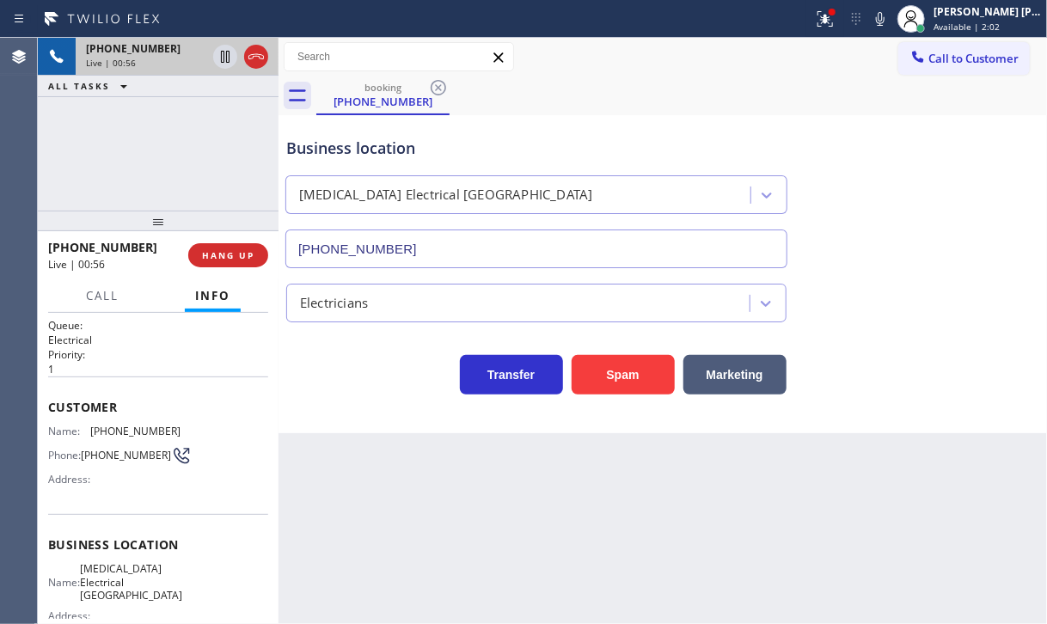
scroll to position [0, 0]
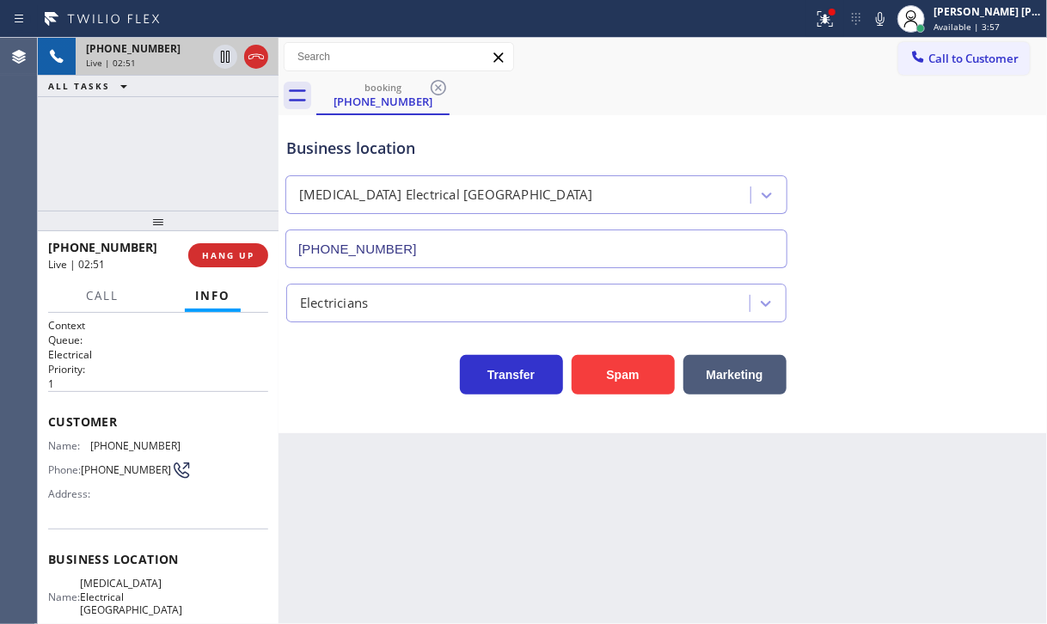
drag, startPoint x: 846, startPoint y: 21, endPoint x: 823, endPoint y: 140, distance: 120.7
click at [828, 21] on icon at bounding box center [822, 17] width 10 height 12
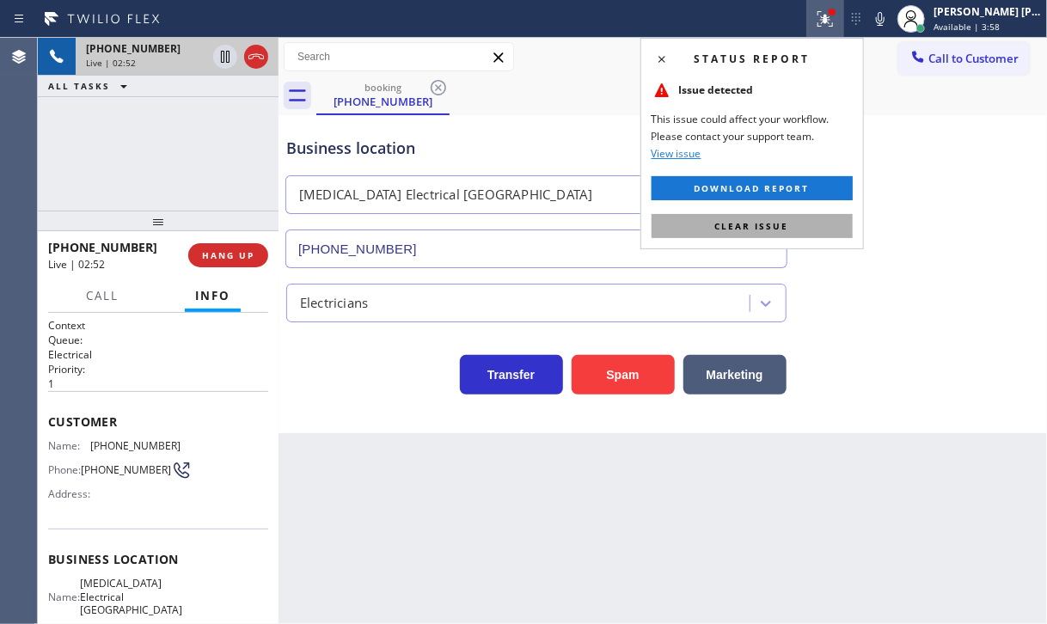
click at [844, 231] on button "Clear issue" at bounding box center [752, 226] width 201 height 24
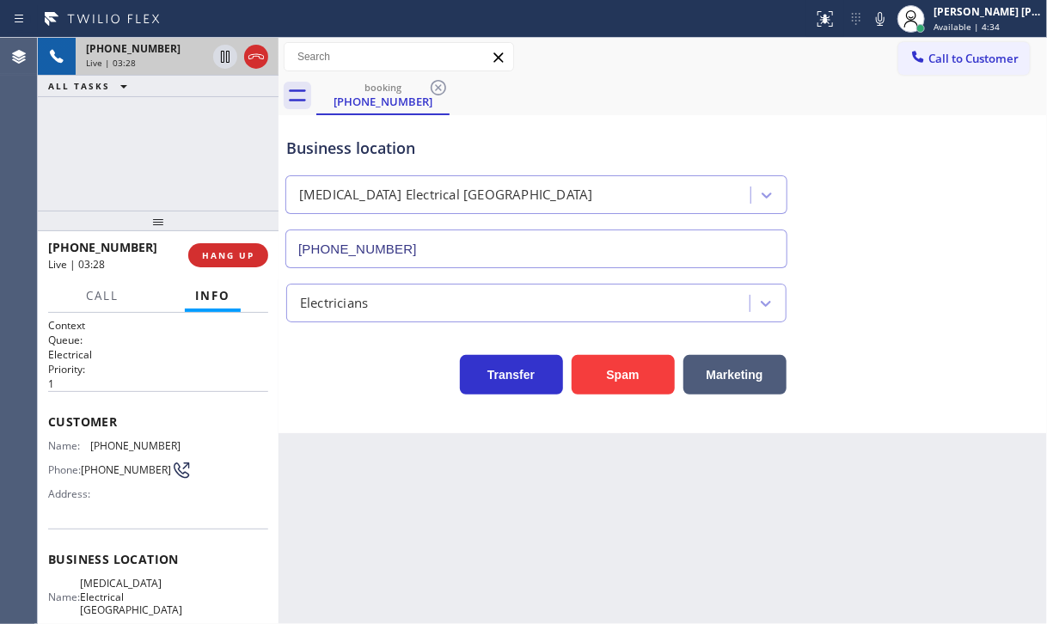
click at [739, 31] on div at bounding box center [406, 19] width 799 height 28
click at [880, 322] on div "Transfer Spam Marketing" at bounding box center [663, 358] width 760 height 72
drag, startPoint x: 910, startPoint y: 249, endPoint x: 899, endPoint y: 173, distance: 77.3
click at [911, 233] on div "Business location [MEDICAL_DATA][GEOGRAPHIC_DATA] [PHONE_NUMBER]" at bounding box center [663, 191] width 760 height 156
click at [890, 25] on icon at bounding box center [880, 19] width 21 height 21
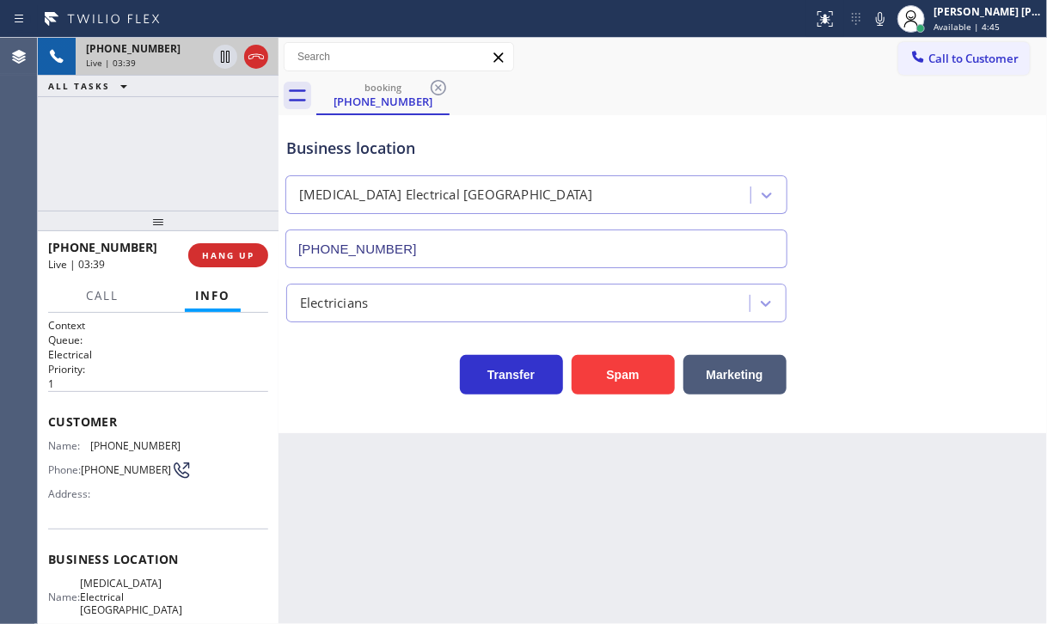
click at [914, 121] on div "Business location [MEDICAL_DATA][GEOGRAPHIC_DATA] [PHONE_NUMBER]" at bounding box center [663, 191] width 760 height 156
click at [189, 120] on div "[PHONE_NUMBER] Live | 03:40 ALL TASKS ALL TASKS ACTIVE TASKS TASKS IN WRAP UP" at bounding box center [158, 124] width 241 height 173
click at [220, 55] on icon at bounding box center [225, 56] width 21 height 21
click at [223, 61] on icon at bounding box center [225, 57] width 12 height 12
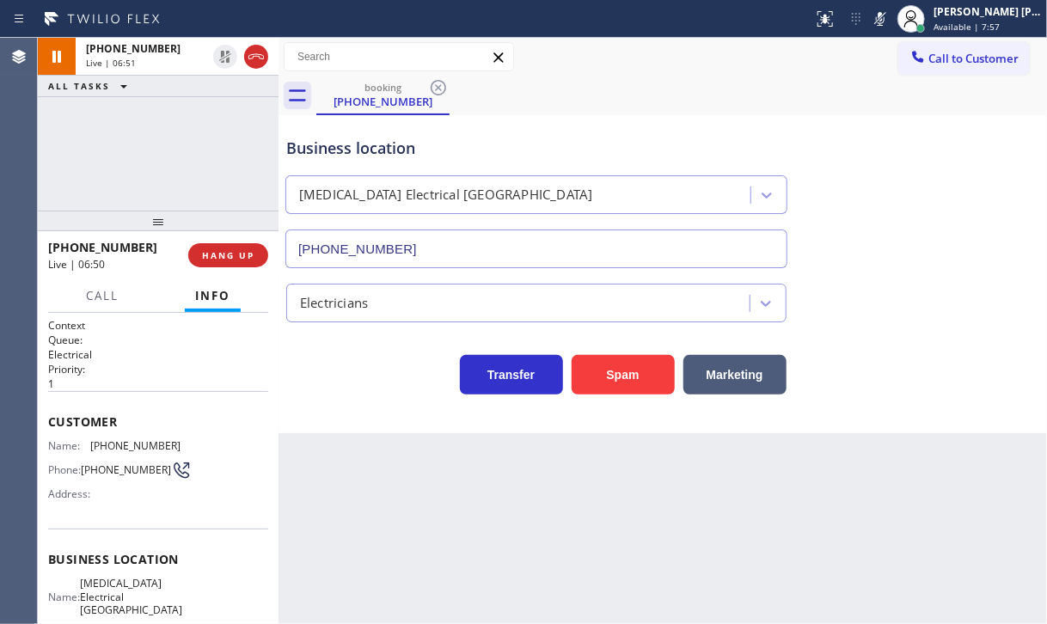
drag, startPoint x: 893, startPoint y: 21, endPoint x: 916, endPoint y: 172, distance: 153.0
click at [890, 21] on icon at bounding box center [880, 19] width 21 height 21
click at [916, 172] on div "Business location [MEDICAL_DATA][GEOGRAPHIC_DATA] [PHONE_NUMBER]" at bounding box center [663, 191] width 760 height 156
click at [704, 48] on div "Call to Customer Outbound call Location 5 Star Plumbing Your caller id phone nu…" at bounding box center [662, 57] width 768 height 30
click at [174, 133] on div "[PHONE_NUMBER] Live | 09:05 ALL TASKS ALL TASKS ACTIVE TASKS TASKS IN WRAP UP" at bounding box center [158, 124] width 241 height 173
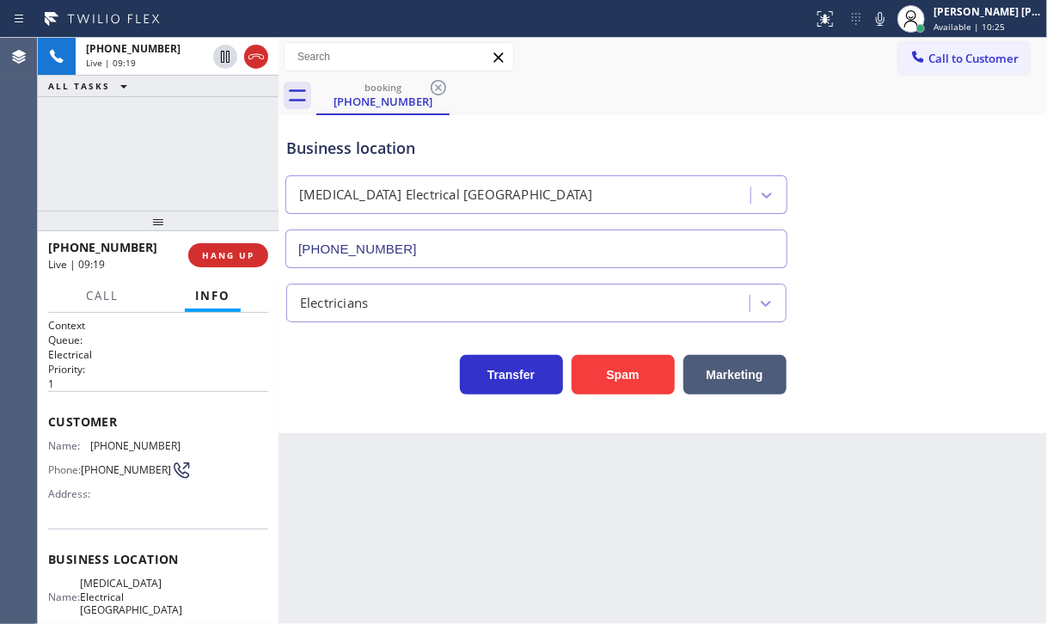
drag, startPoint x: 140, startPoint y: 129, endPoint x: 315, endPoint y: 193, distance: 186.8
click at [140, 129] on div "[PHONE_NUMBER] Live | 09:19 ALL TASKS ALL TASKS ACTIVE TASKS TASKS IN WRAP UP" at bounding box center [158, 124] width 241 height 173
click at [175, 174] on div "[PHONE_NUMBER] Live | 09:25 ALL TASKS ALL TASKS ACTIVE TASKS TASKS IN WRAP UP […" at bounding box center [158, 124] width 241 height 173
click at [154, 173] on div "[PHONE_NUMBER] Live | 10:04 ALL TASKS ALL TASKS ACTIVE TASKS TASKS IN WRAP UP […" at bounding box center [158, 124] width 241 height 173
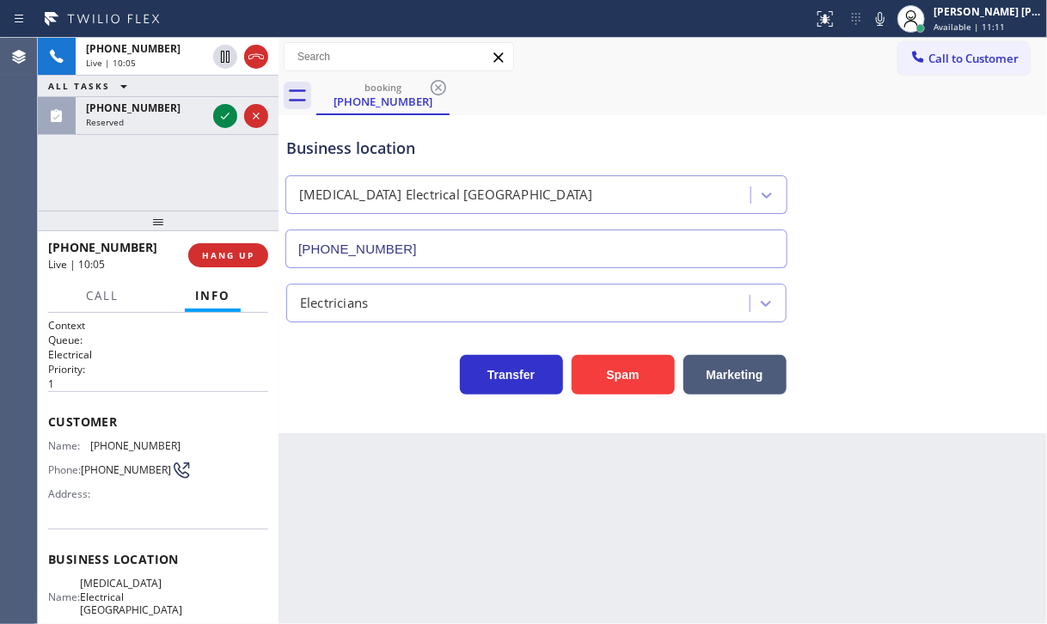
click at [152, 173] on div "[PHONE_NUMBER] Live | 10:05 ALL TASKS ALL TASKS ACTIVE TASKS TASKS IN WRAP UP […" at bounding box center [158, 124] width 241 height 173
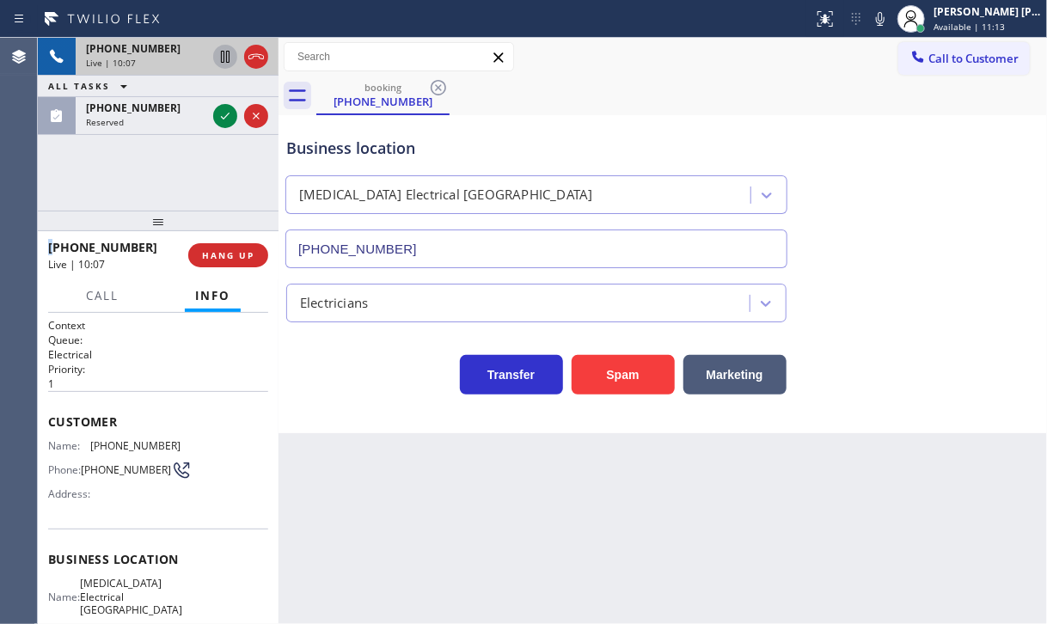
click at [224, 56] on icon at bounding box center [225, 56] width 21 height 21
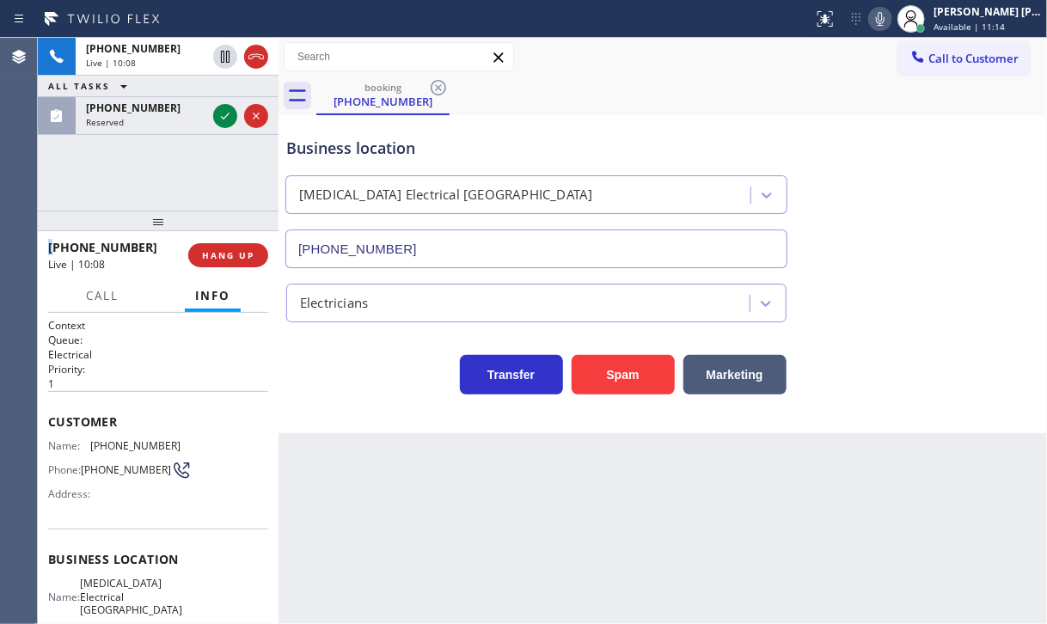
click at [890, 22] on icon at bounding box center [880, 19] width 21 height 21
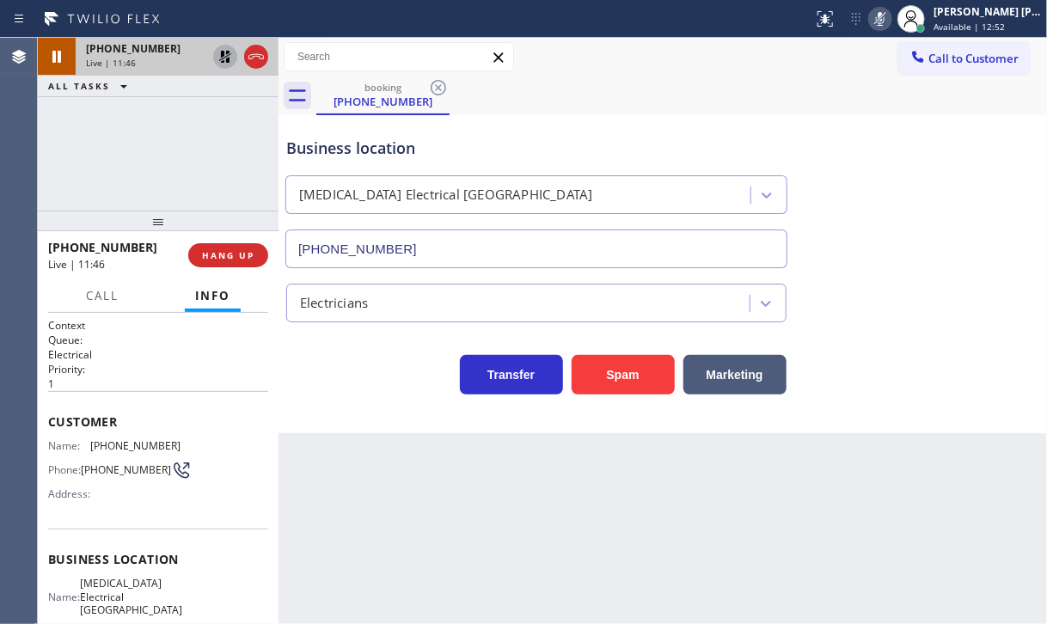
drag, startPoint x: 168, startPoint y: 119, endPoint x: 223, endPoint y: 59, distance: 80.3
click at [183, 107] on div "[PHONE_NUMBER] Live | 11:46 ALL TASKS ALL TASKS ACTIVE TASKS TASKS IN WRAP UP" at bounding box center [158, 124] width 241 height 173
click at [223, 57] on icon at bounding box center [225, 56] width 21 height 21
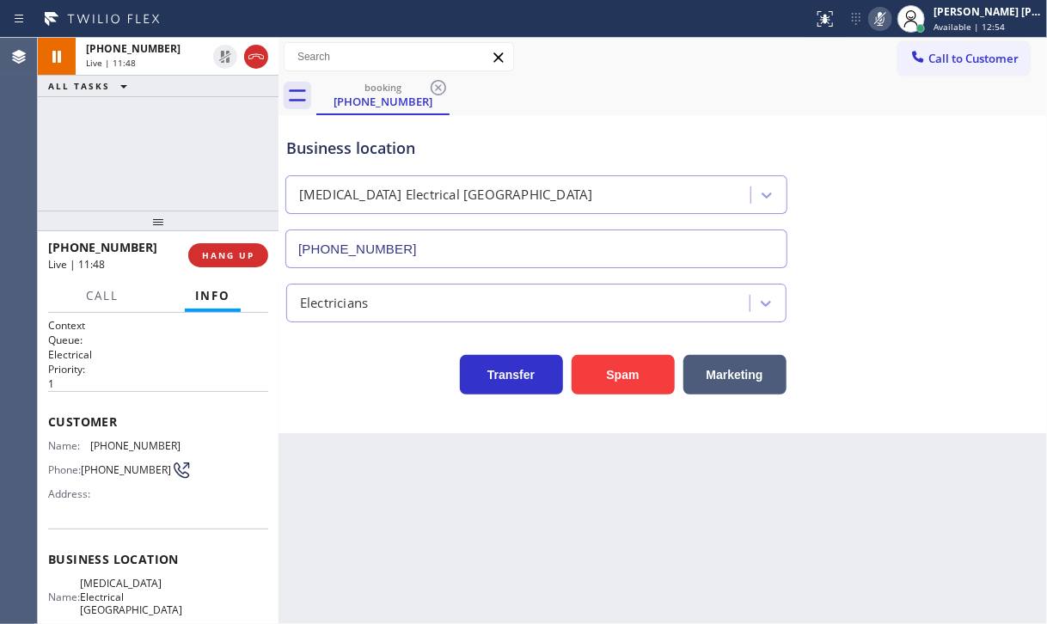
click at [890, 15] on icon at bounding box center [880, 19] width 21 height 21
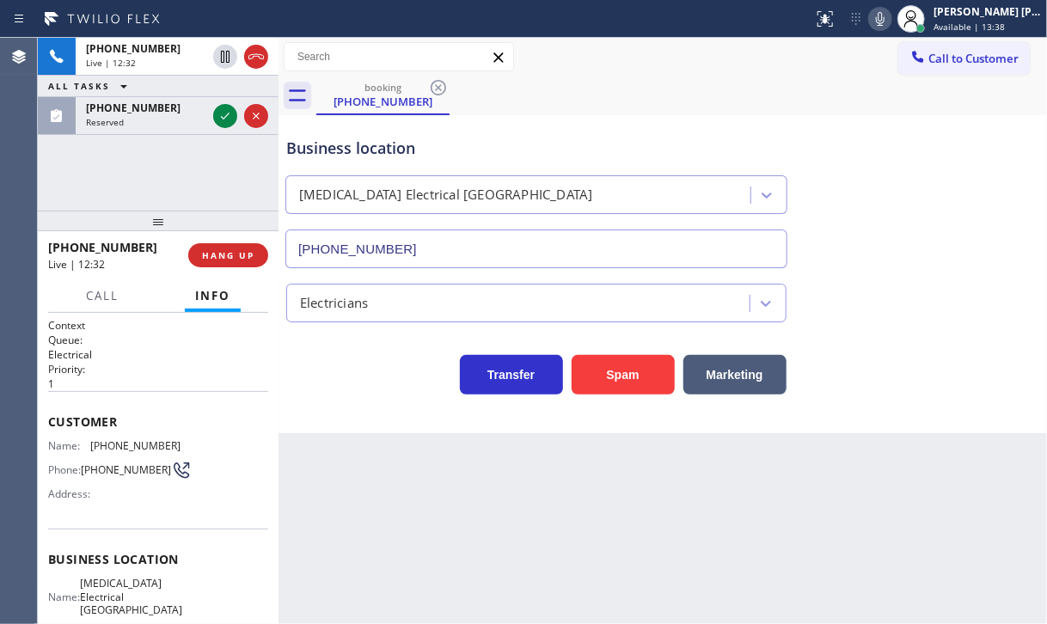
drag, startPoint x: 113, startPoint y: 162, endPoint x: 154, endPoint y: 142, distance: 45.4
click at [119, 160] on div "[PHONE_NUMBER] Live | 12:32 ALL TASKS ALL TASKS ACTIVE TASKS TASKS IN WRAP UP […" at bounding box center [158, 124] width 241 height 173
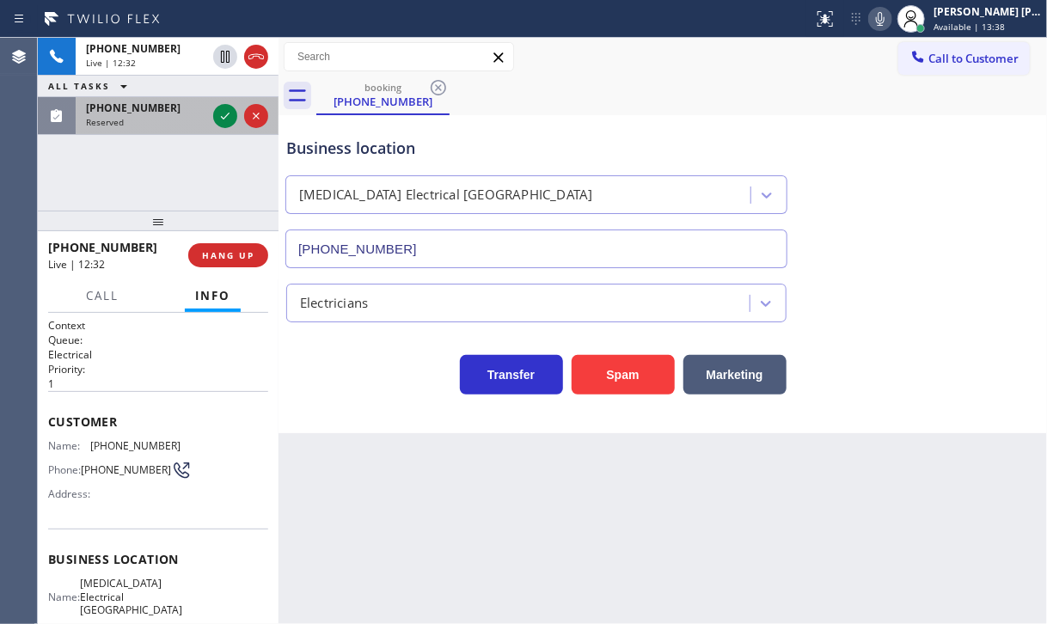
click at [168, 131] on div "[PHONE_NUMBER] Reserved" at bounding box center [143, 116] width 134 height 38
click at [168, 129] on div "[PHONE_NUMBER] Reserved" at bounding box center [143, 116] width 134 height 38
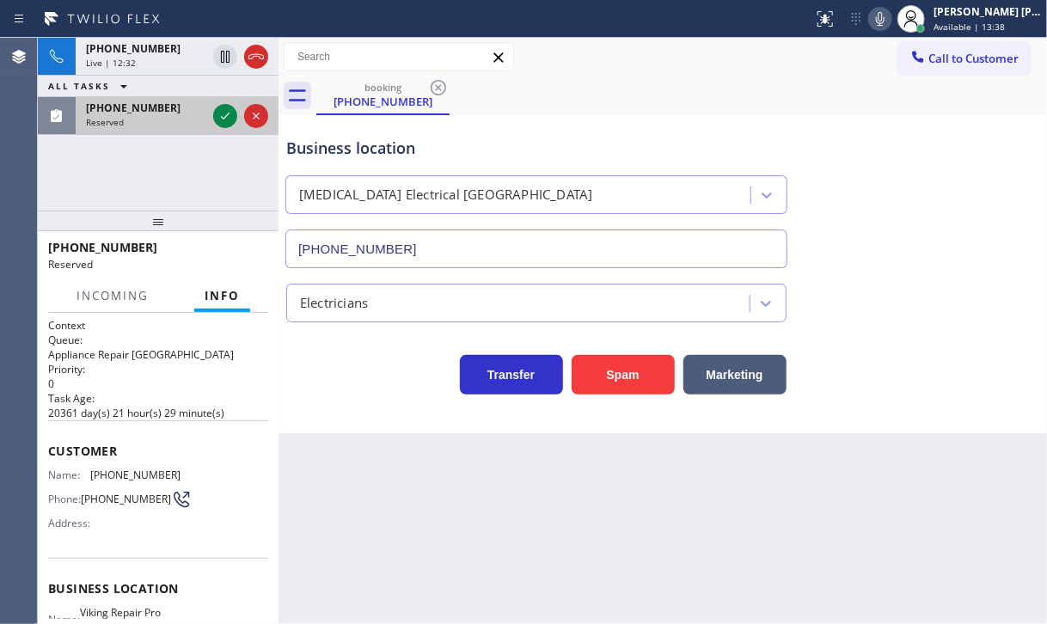
click at [168, 129] on div "[PHONE_NUMBER] Reserved" at bounding box center [143, 116] width 134 height 38
click at [169, 128] on div "[PHONE_NUMBER] Reserved" at bounding box center [143, 116] width 134 height 38
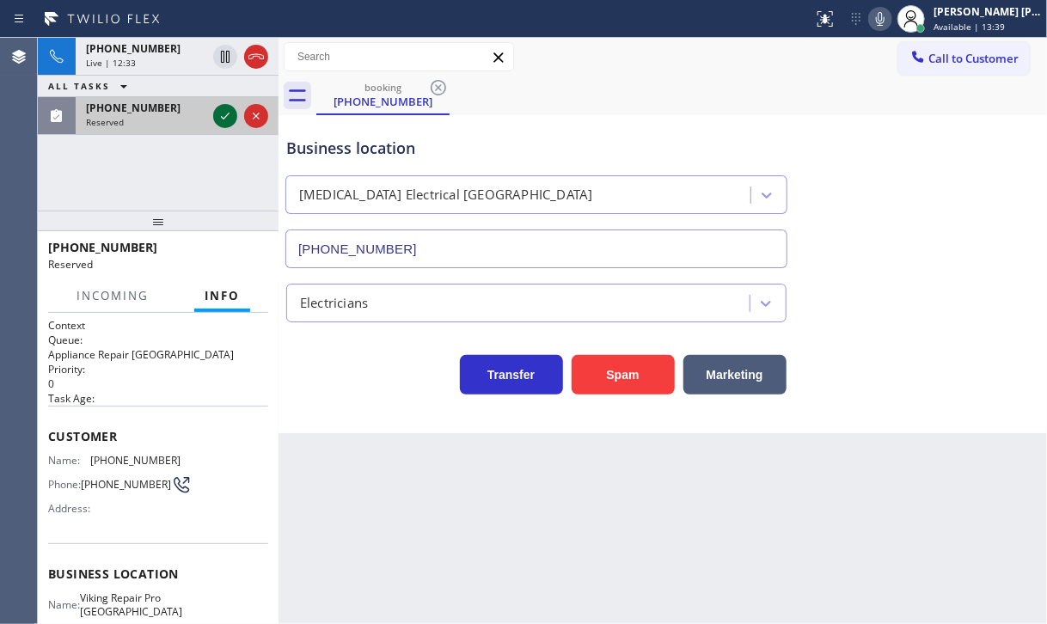
click at [221, 115] on icon at bounding box center [225, 116] width 21 height 21
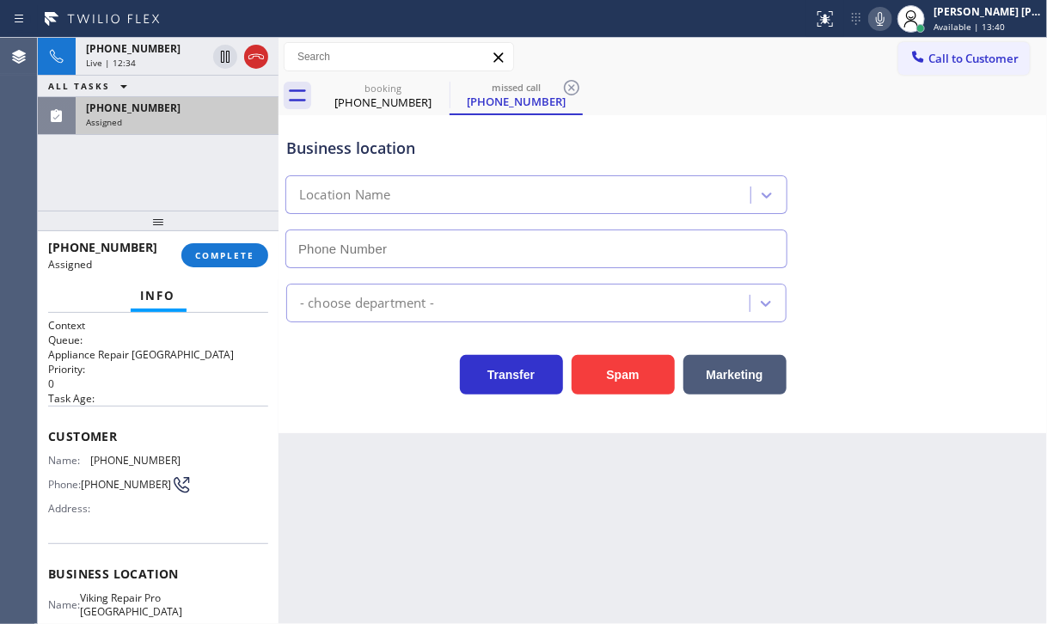
type input "[PHONE_NUMBER]"
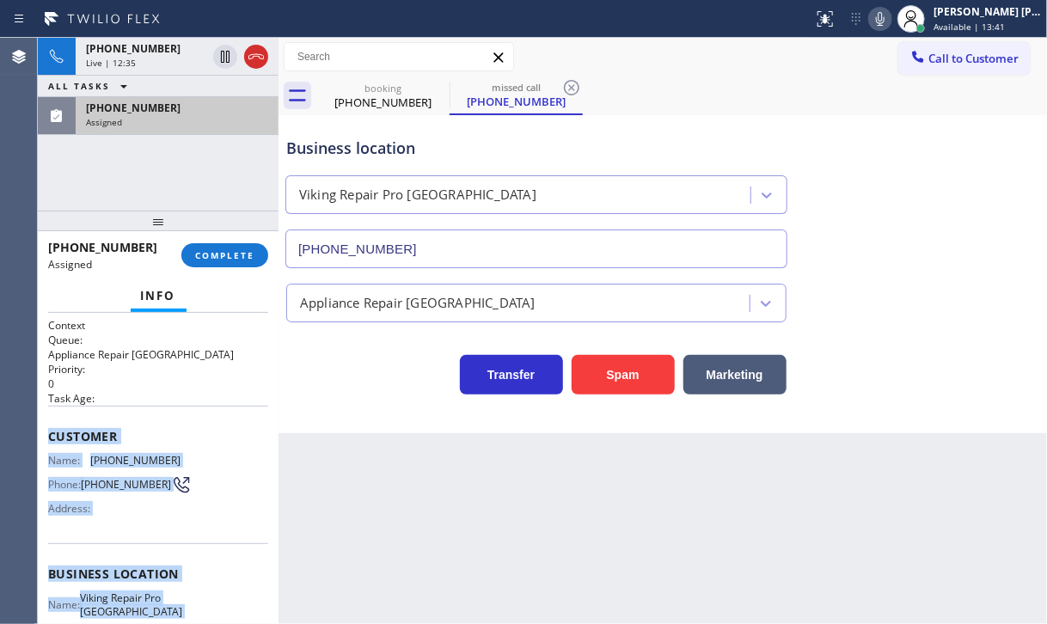
scroll to position [199, 0]
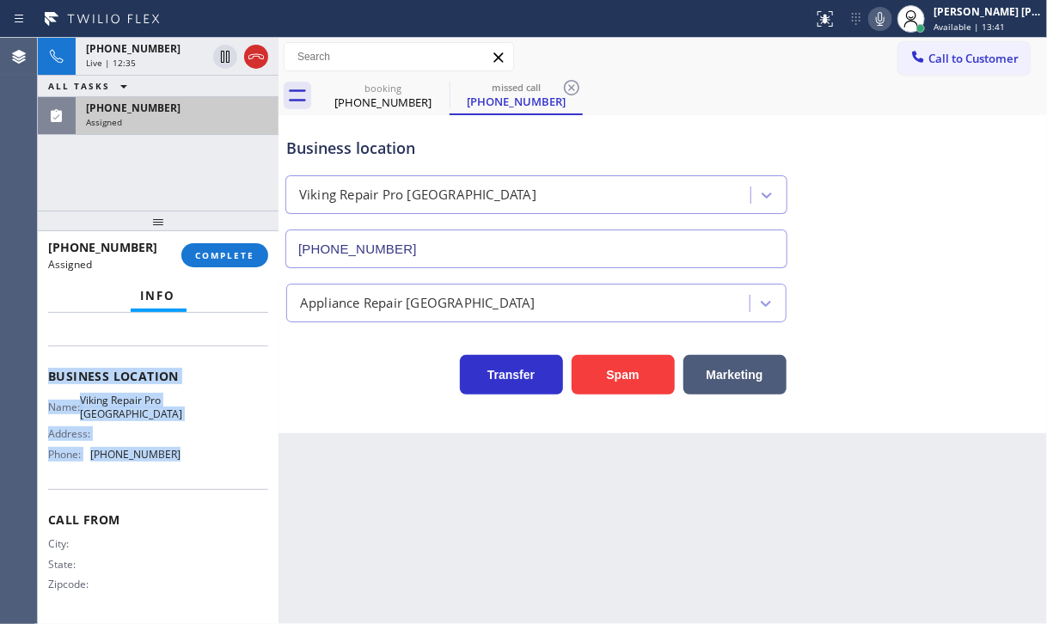
drag, startPoint x: 46, startPoint y: 430, endPoint x: 193, endPoint y: 462, distance: 151.2
click at [193, 462] on div "Context Queue: Appliance Repair High End Priority: 0 Task Age: Customer Name: […" at bounding box center [158, 468] width 241 height 311
click at [223, 257] on span "COMPLETE" at bounding box center [224, 255] width 59 height 12
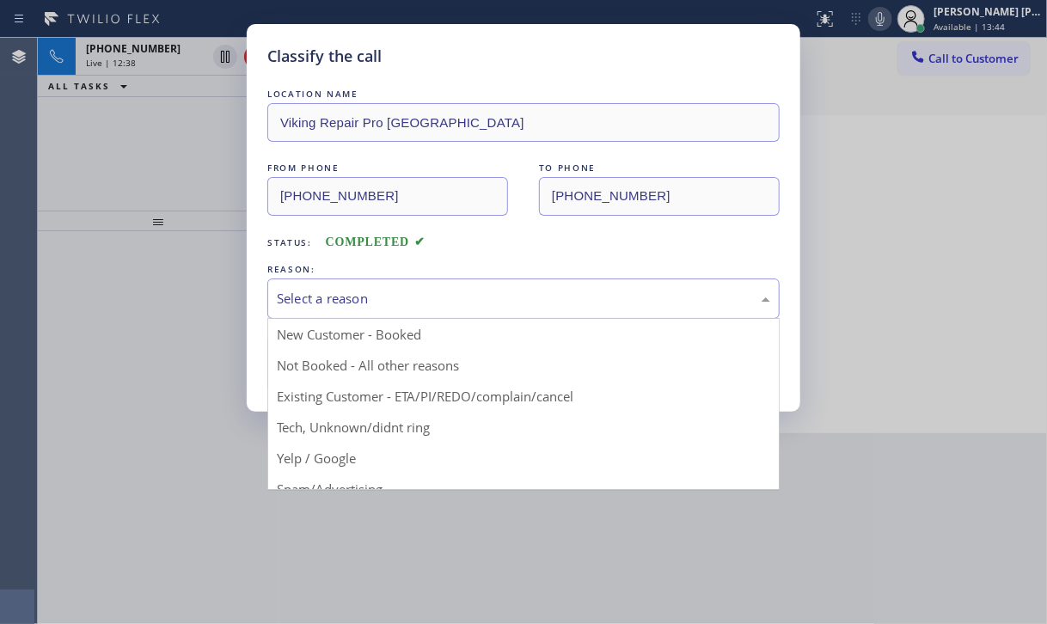
click at [352, 286] on div "Select a reason" at bounding box center [523, 298] width 512 height 40
drag, startPoint x: 346, startPoint y: 426, endPoint x: 354, endPoint y: 370, distance: 57.4
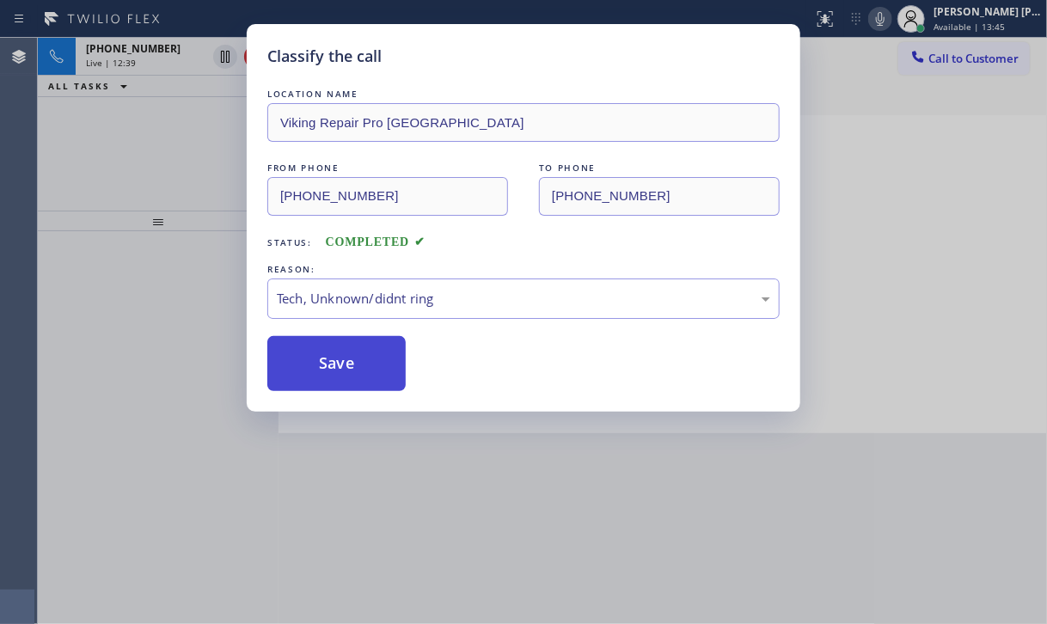
click at [353, 366] on button "Save" at bounding box center [336, 363] width 138 height 55
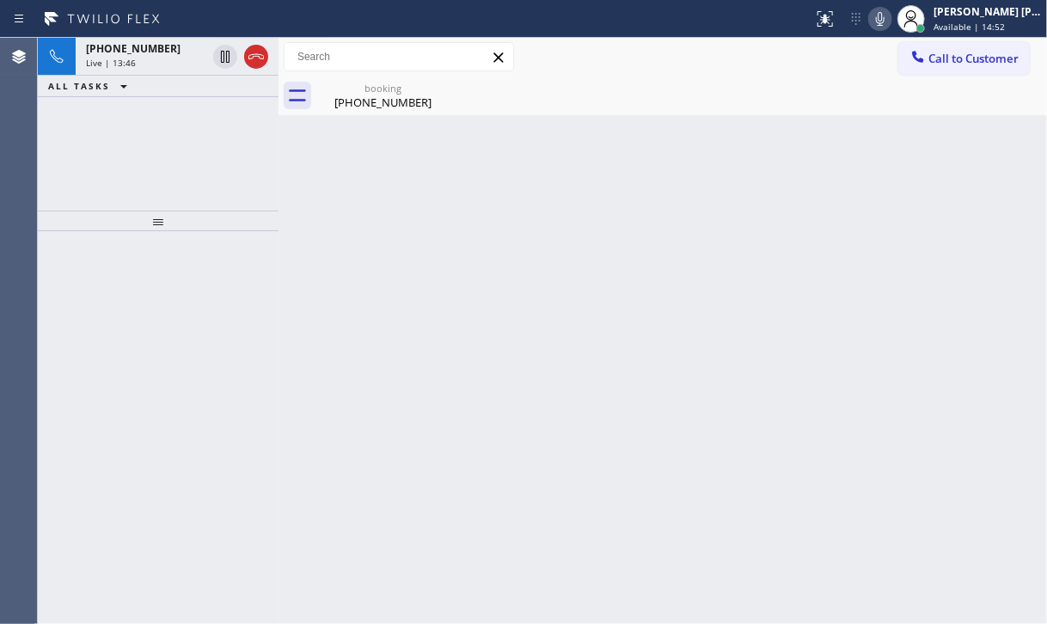
drag, startPoint x: 139, startPoint y: 55, endPoint x: 421, endPoint y: 63, distance: 282.0
click at [139, 55] on div "[PHONE_NUMBER] Live | 13:46" at bounding box center [143, 57] width 134 height 38
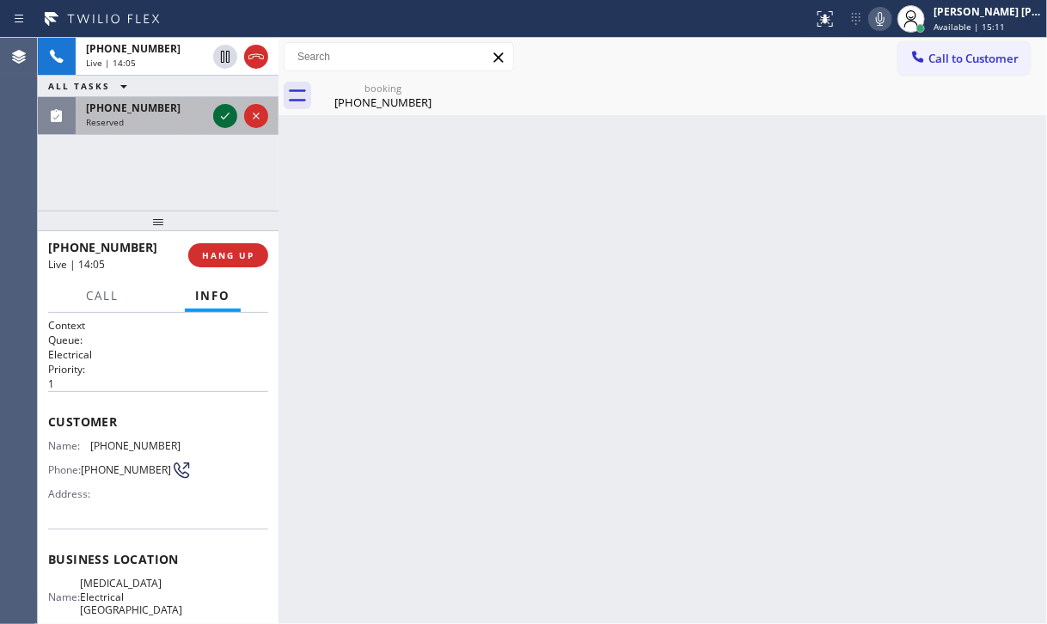
click at [226, 120] on icon at bounding box center [225, 116] width 21 height 21
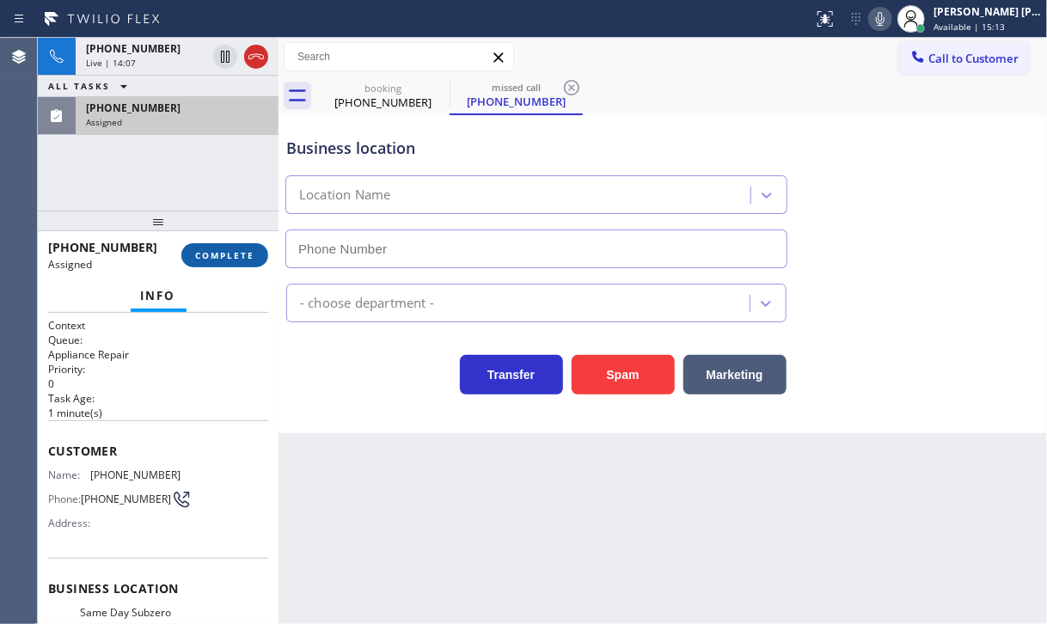
type input "[PHONE_NUMBER]"
click at [215, 249] on span "COMPLETE" at bounding box center [224, 255] width 59 height 12
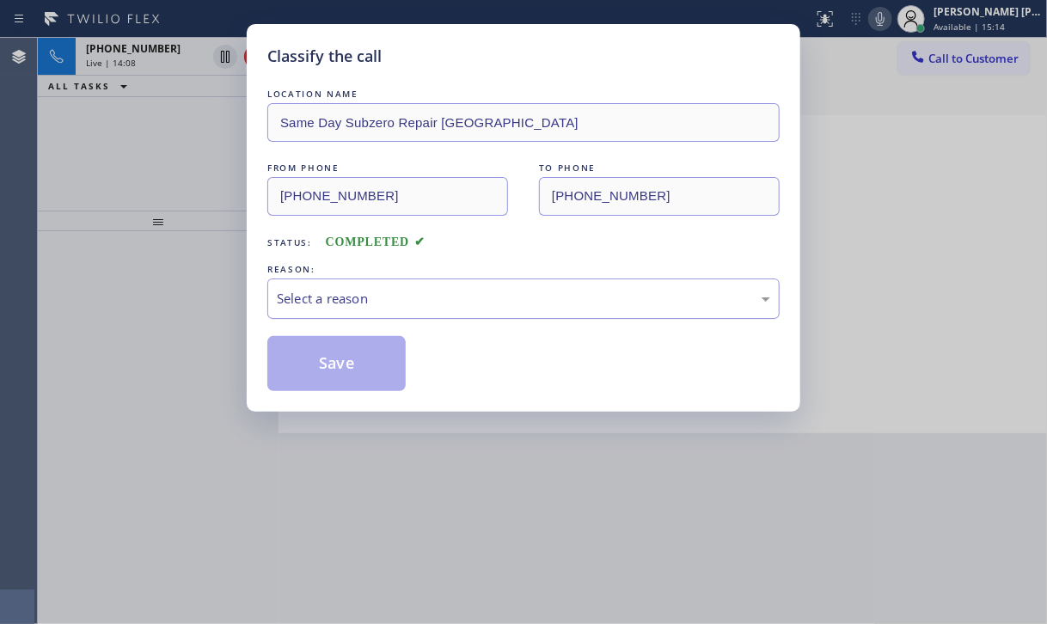
click at [346, 294] on div "Select a reason" at bounding box center [523, 299] width 493 height 20
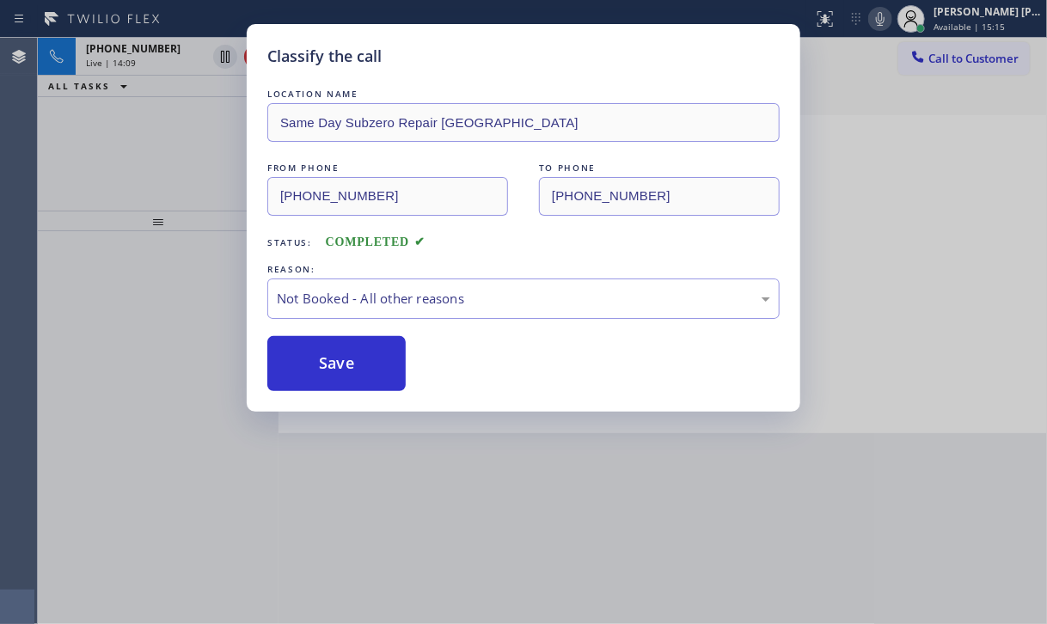
click at [323, 358] on button "Save" at bounding box center [336, 363] width 138 height 55
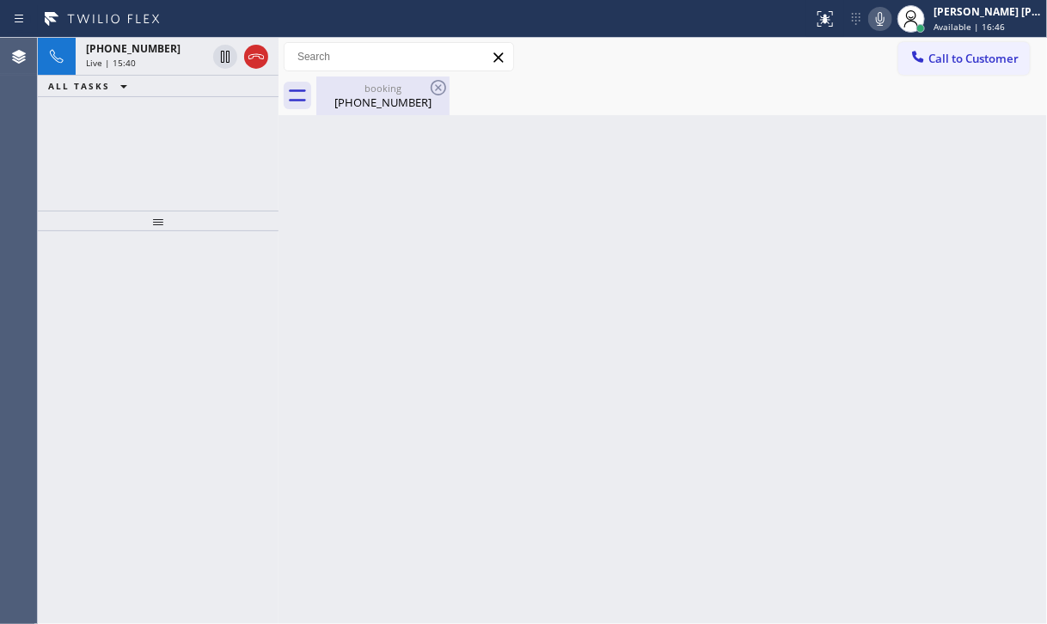
drag, startPoint x: 394, startPoint y: 103, endPoint x: 266, endPoint y: 89, distance: 128.0
click at [393, 103] on div "[PHONE_NUMBER]" at bounding box center [383, 102] width 130 height 15
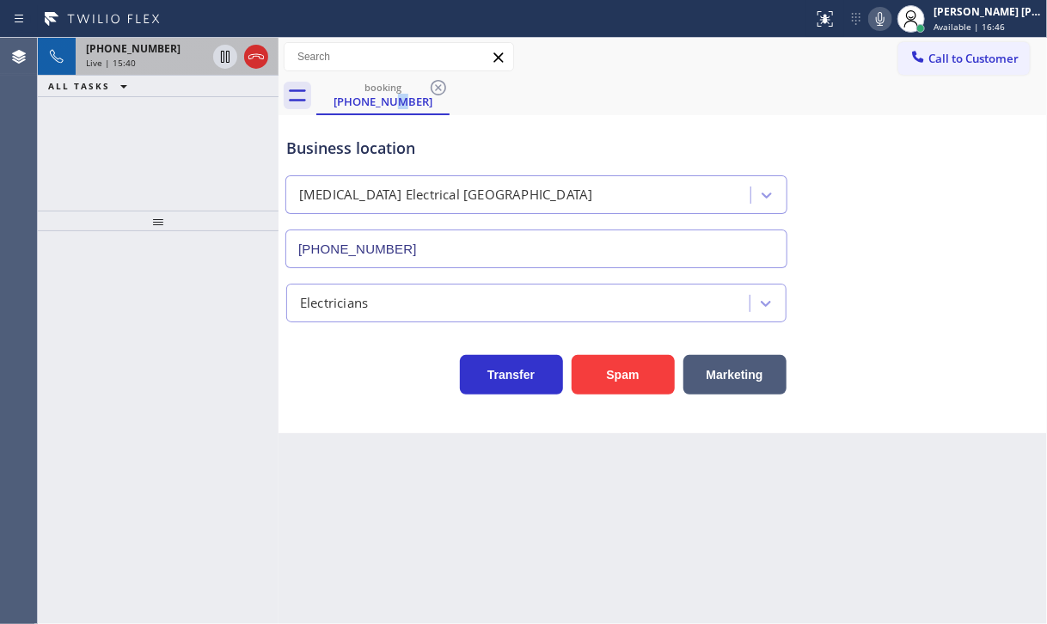
click at [163, 68] on div "[PHONE_NUMBER] Live | 15:40" at bounding box center [143, 57] width 134 height 38
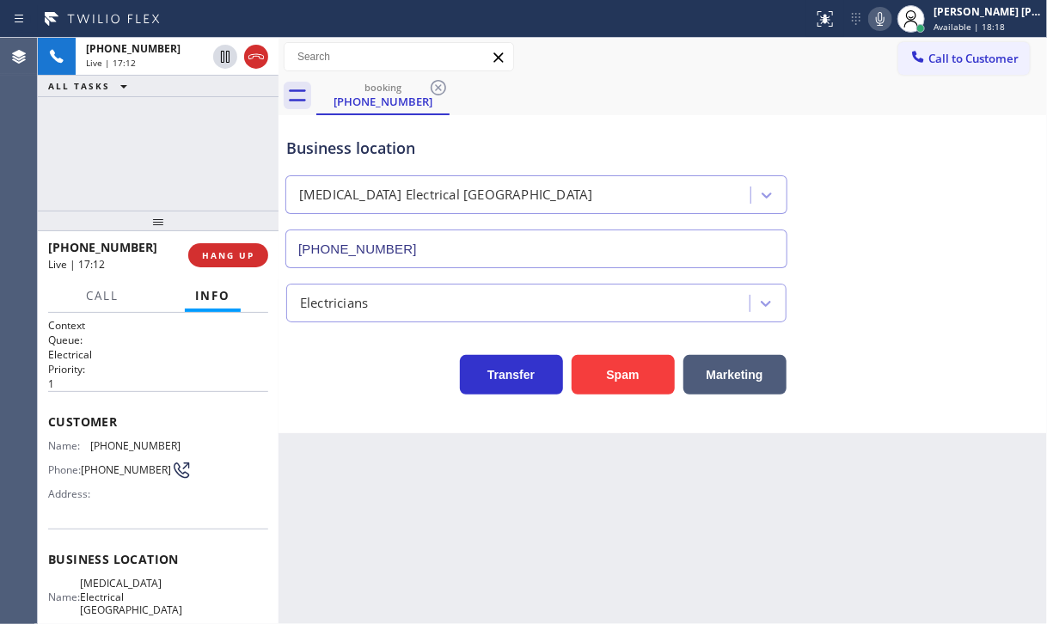
drag, startPoint x: 89, startPoint y: 166, endPoint x: 104, endPoint y: 156, distance: 18.1
click at [89, 166] on div "[PHONE_NUMBER] Live | 17:12 ALL TASKS ALL TASKS ACTIVE TASKS TASKS IN WRAP UP" at bounding box center [158, 124] width 241 height 173
click at [156, 166] on div "[PHONE_NUMBER] Live | 17:16 ALL TASKS ALL TASKS ACTIVE TASKS TASKS IN WRAP UP" at bounding box center [158, 124] width 241 height 173
click at [157, 164] on div "[PHONE_NUMBER] Live | 17:16 ALL TASKS ALL TASKS ACTIVE TASKS TASKS IN WRAP UP" at bounding box center [158, 124] width 241 height 173
click at [158, 165] on div "[PHONE_NUMBER] Live | 17:17 ALL TASKS ALL TASKS ACTIVE TASKS TASKS IN WRAP UP" at bounding box center [158, 124] width 241 height 173
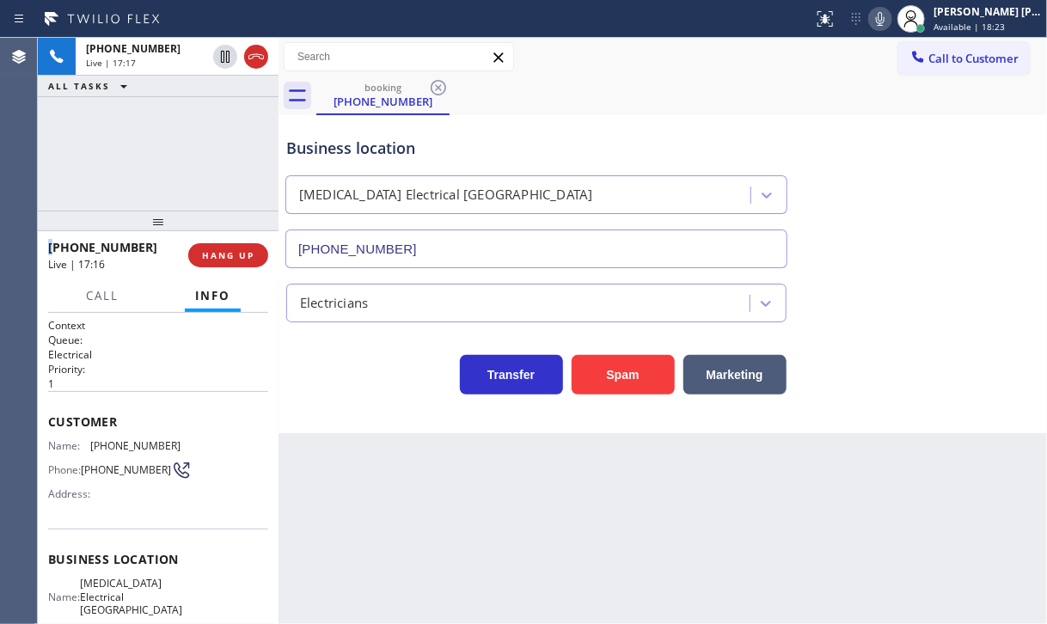
click at [158, 165] on div "[PHONE_NUMBER] Live | 17:17 ALL TASKS ALL TASKS ACTIVE TASKS TASKS IN WRAP UP" at bounding box center [158, 124] width 241 height 173
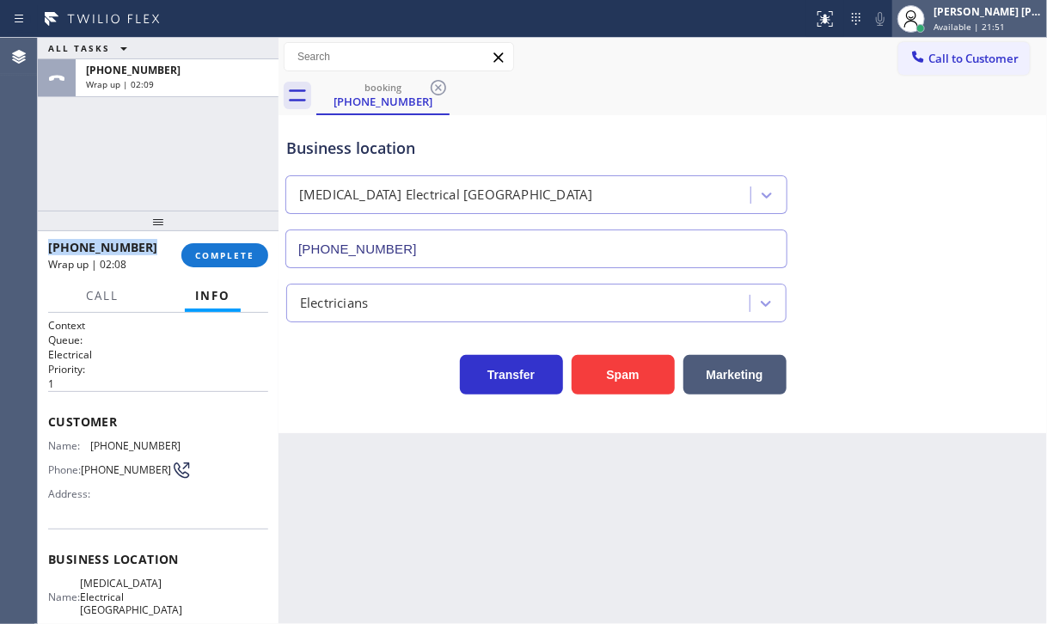
click at [965, 28] on span "Available | 21:51" at bounding box center [968, 27] width 71 height 12
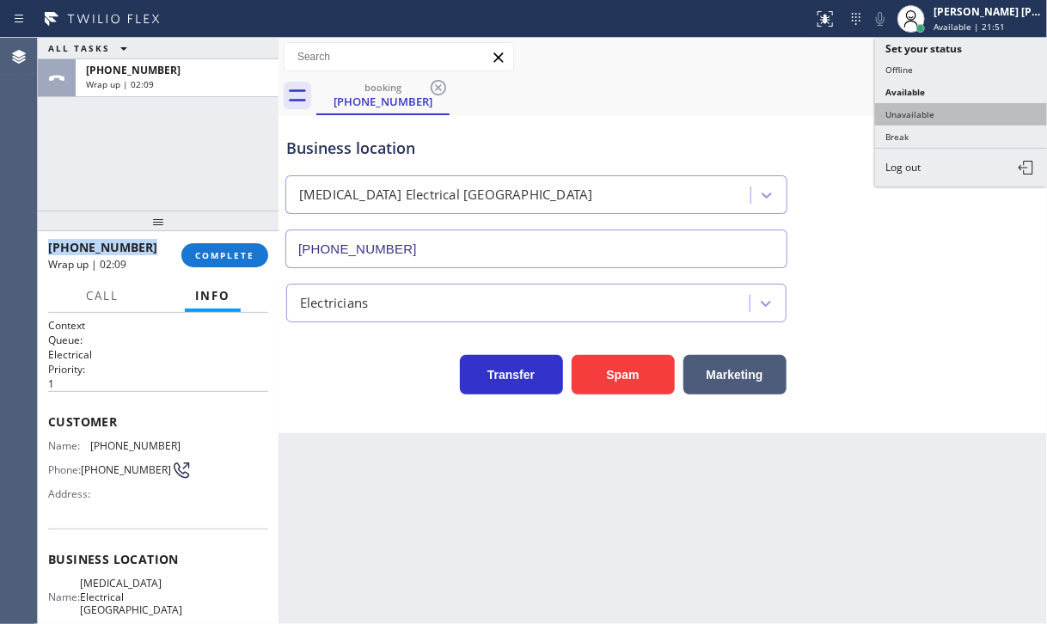
click at [925, 108] on button "Unavailable" at bounding box center [961, 114] width 172 height 22
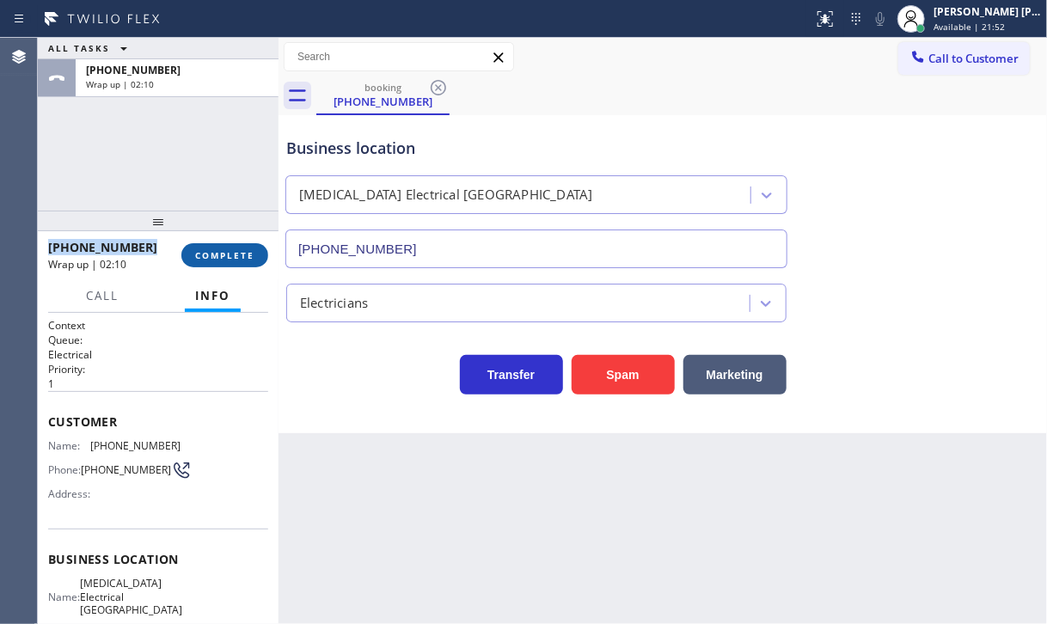
click at [248, 257] on span "COMPLETE" at bounding box center [224, 255] width 59 height 12
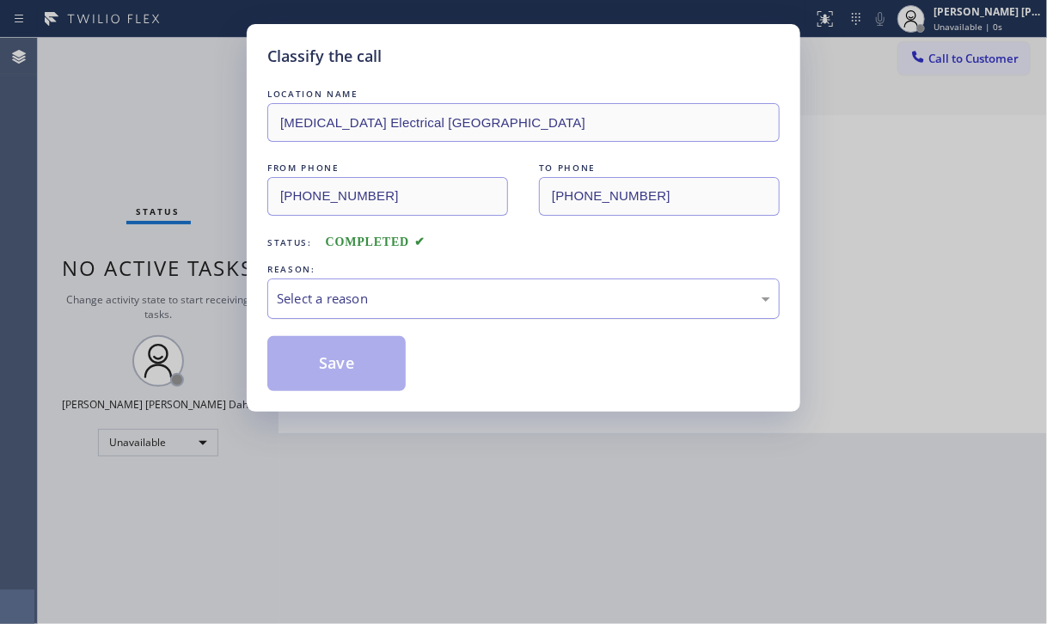
click at [351, 300] on div "Select a reason" at bounding box center [523, 299] width 493 height 20
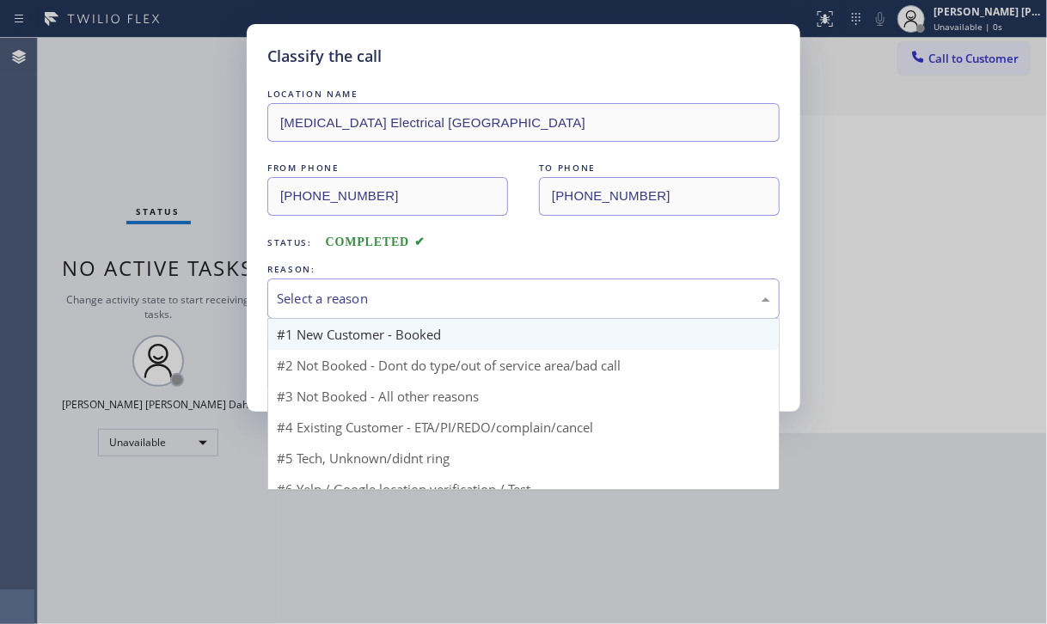
drag, startPoint x: 352, startPoint y: 338, endPoint x: 359, endPoint y: 374, distance: 36.7
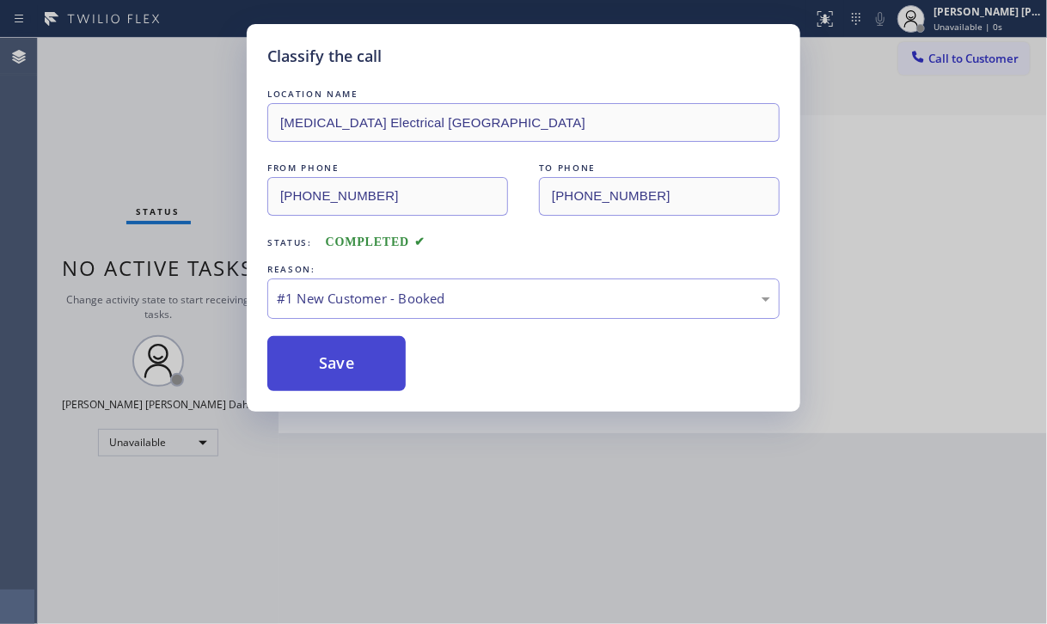
click at [358, 376] on button "Save" at bounding box center [336, 363] width 138 height 55
click at [360, 376] on button "Save" at bounding box center [336, 363] width 138 height 55
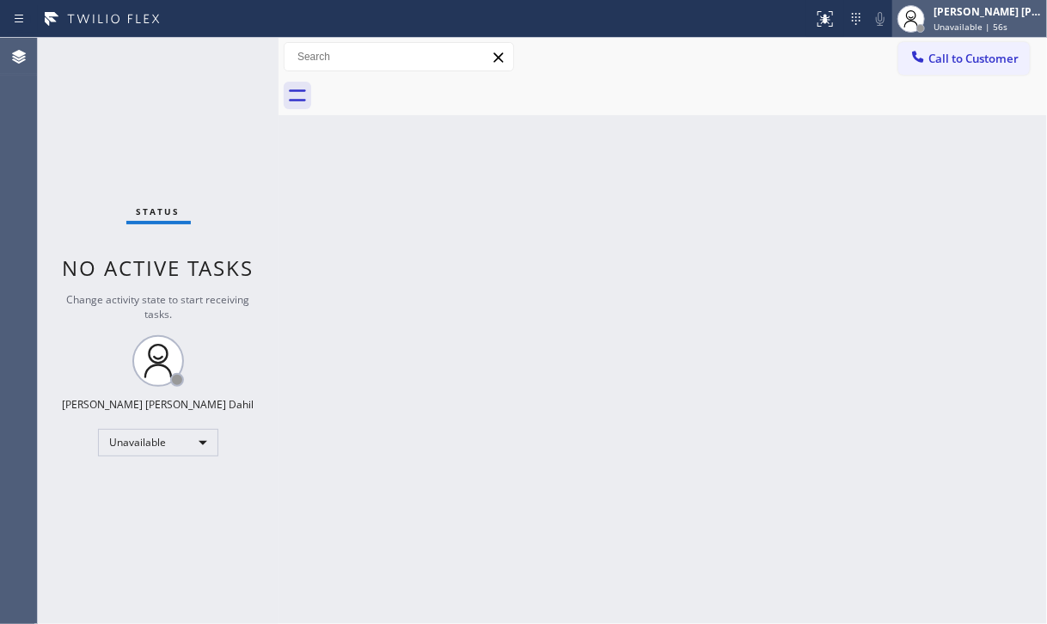
drag, startPoint x: 1015, startPoint y: 15, endPoint x: 1006, endPoint y: 25, distance: 12.8
click at [1014, 15] on div "[PERSON_NAME] [PERSON_NAME] Dahil" at bounding box center [987, 11] width 108 height 15
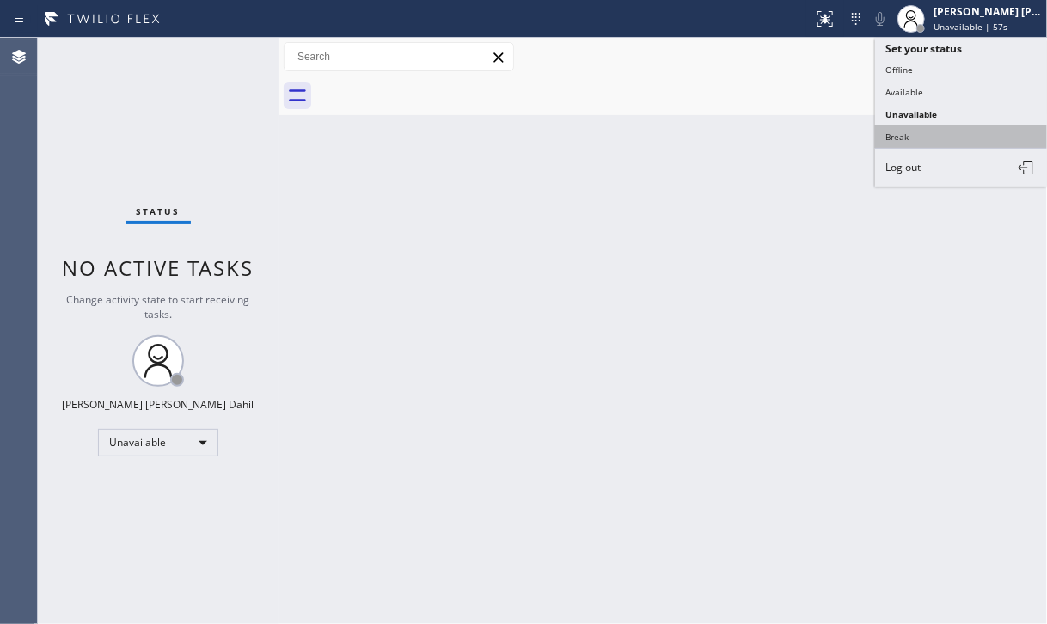
click at [925, 136] on button "Break" at bounding box center [961, 136] width 172 height 22
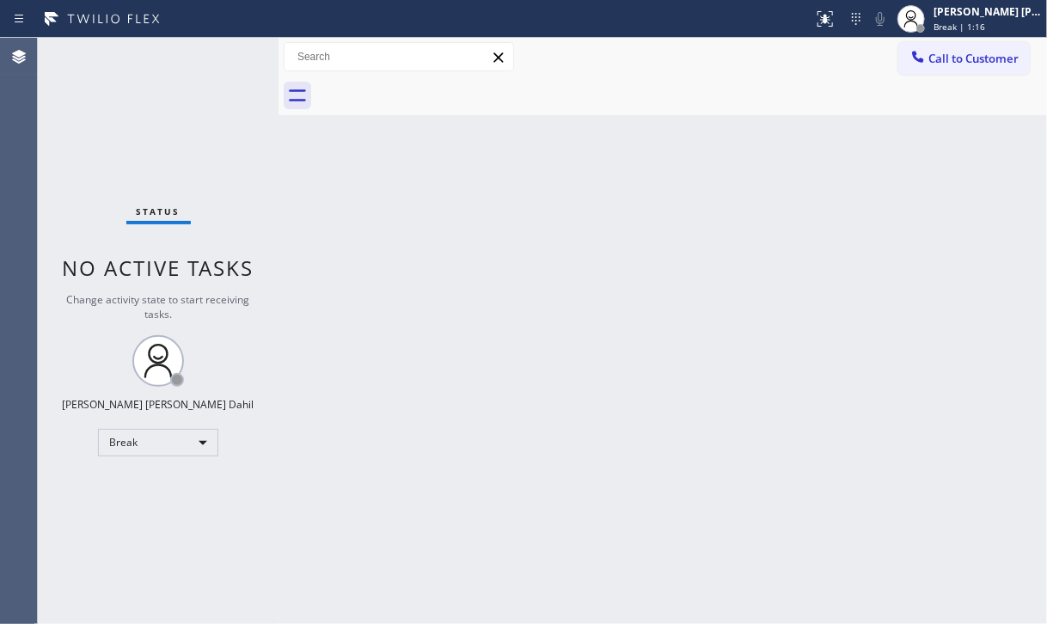
click at [179, 104] on div "Status No active tasks Change activity state to start receiving tasks. [PERSON_…" at bounding box center [158, 331] width 241 height 586
